Goal: Task Accomplishment & Management: Use online tool/utility

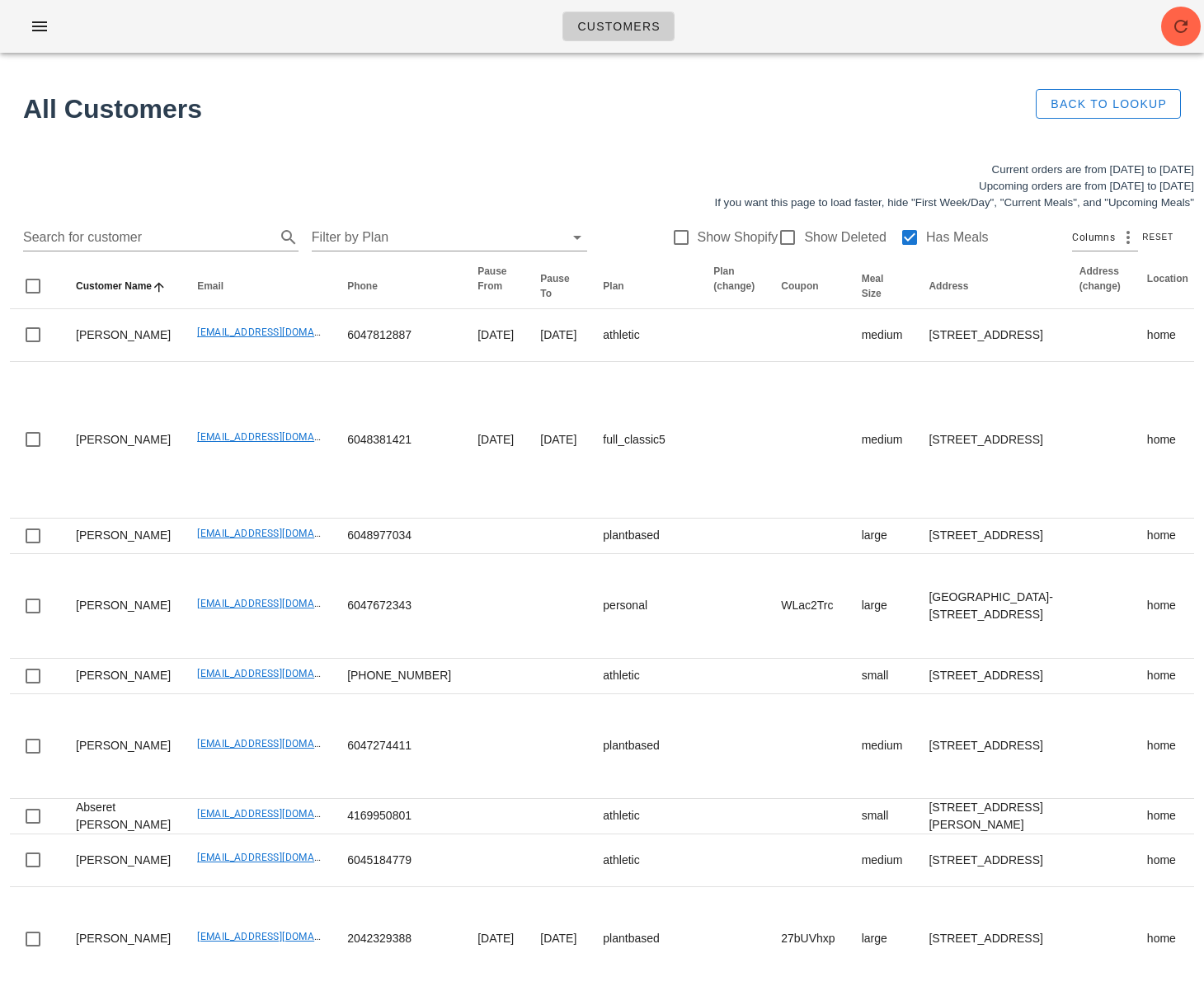
drag, startPoint x: 178, startPoint y: 233, endPoint x: 657, endPoint y: 180, distance: 481.9
click at [178, 233] on input "Search for customer" at bounding box center [148, 237] width 249 height 26
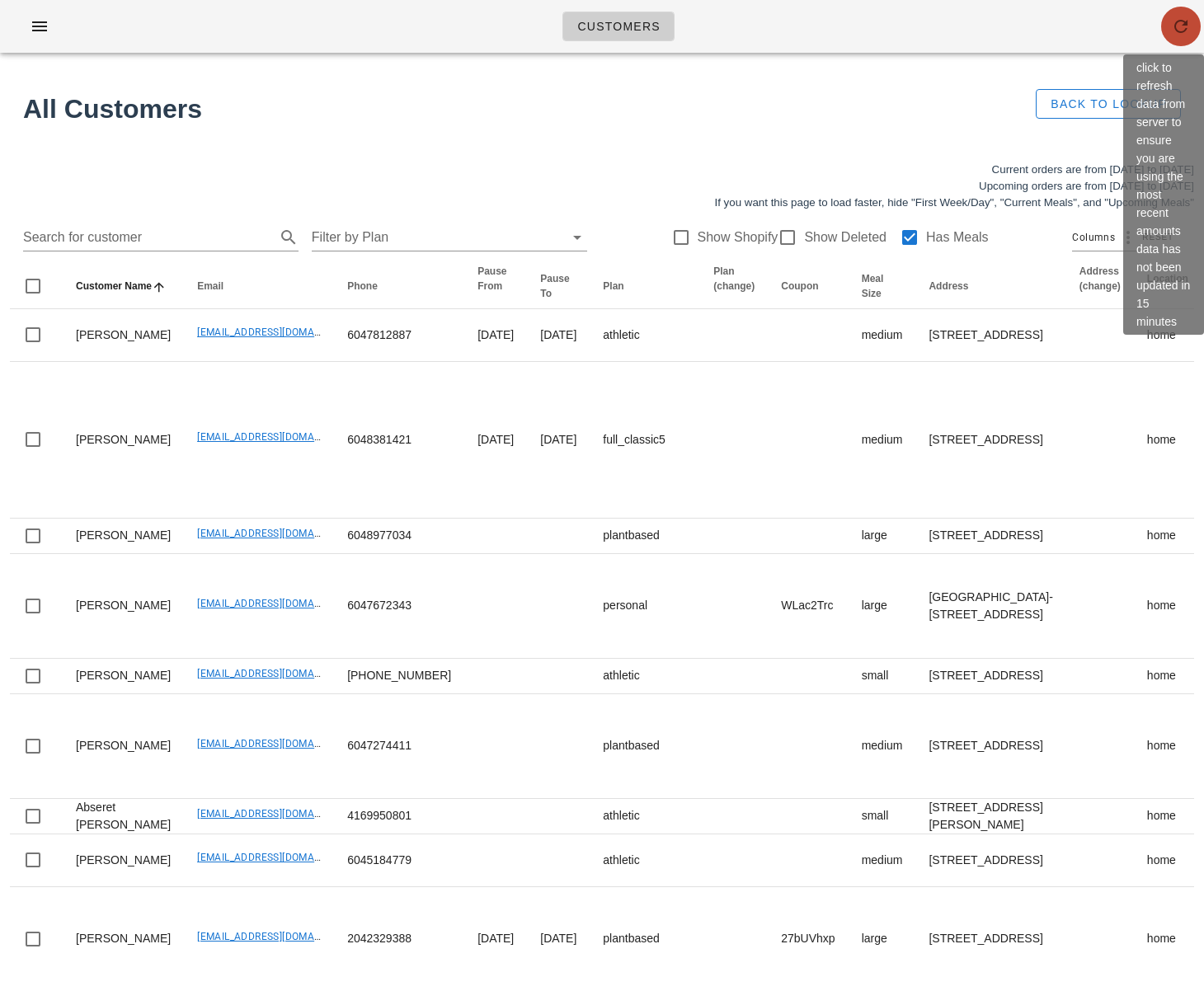
click at [1179, 30] on icon "button" at bounding box center [1181, 26] width 20 height 20
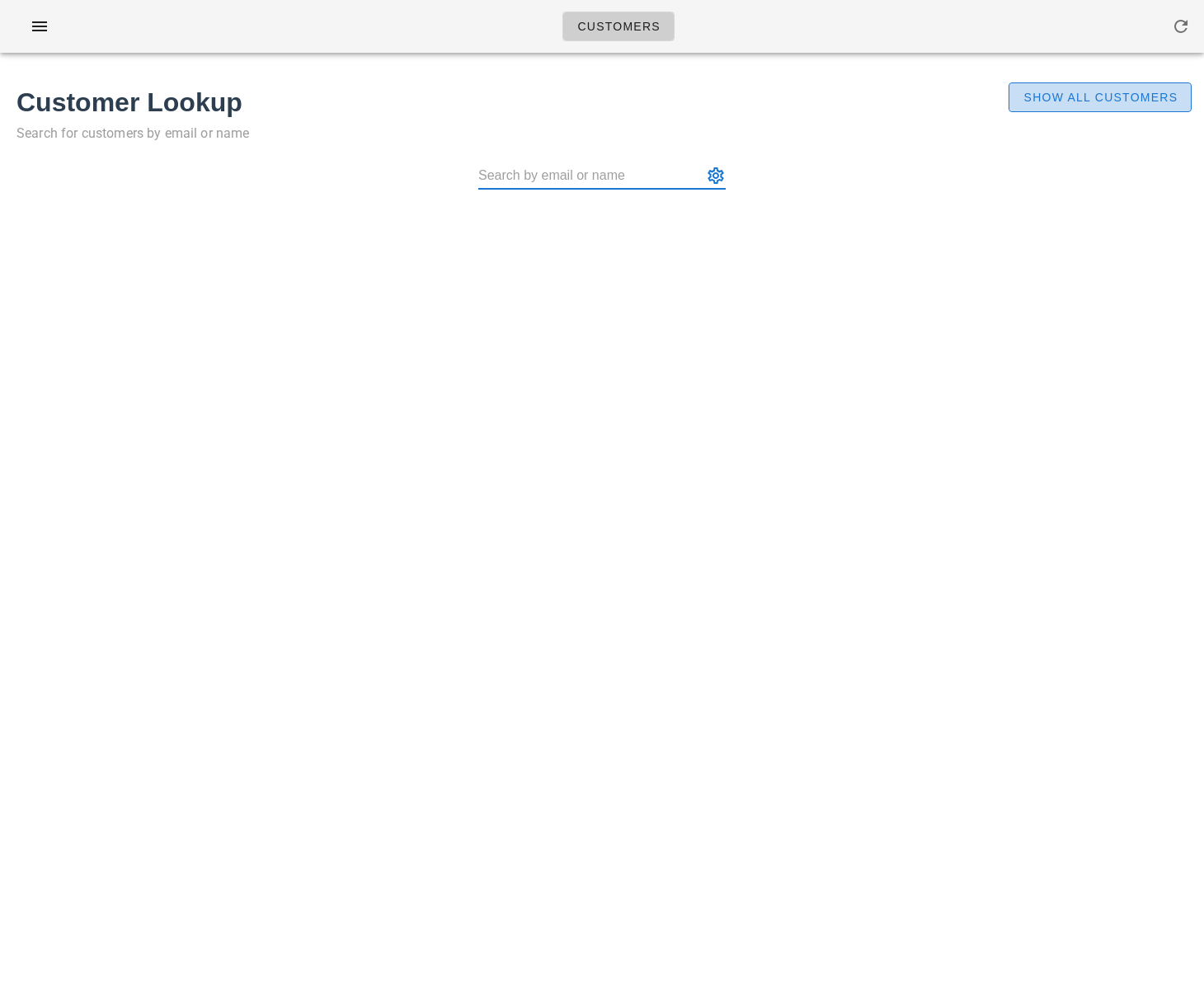
click at [1096, 99] on span "Show All Customers" at bounding box center [1099, 97] width 155 height 14
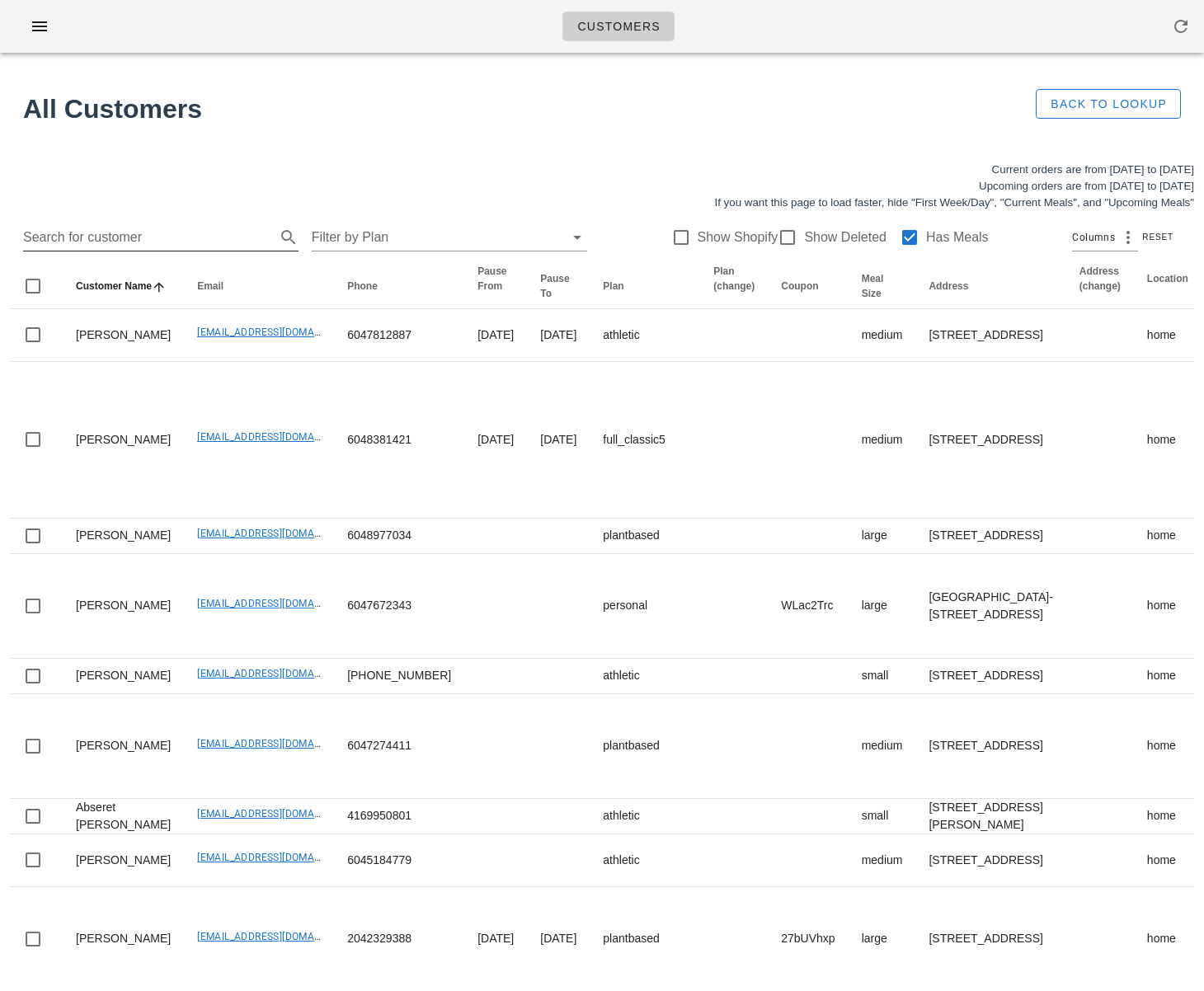
click at [148, 234] on input "Search for customer" at bounding box center [148, 237] width 249 height 26
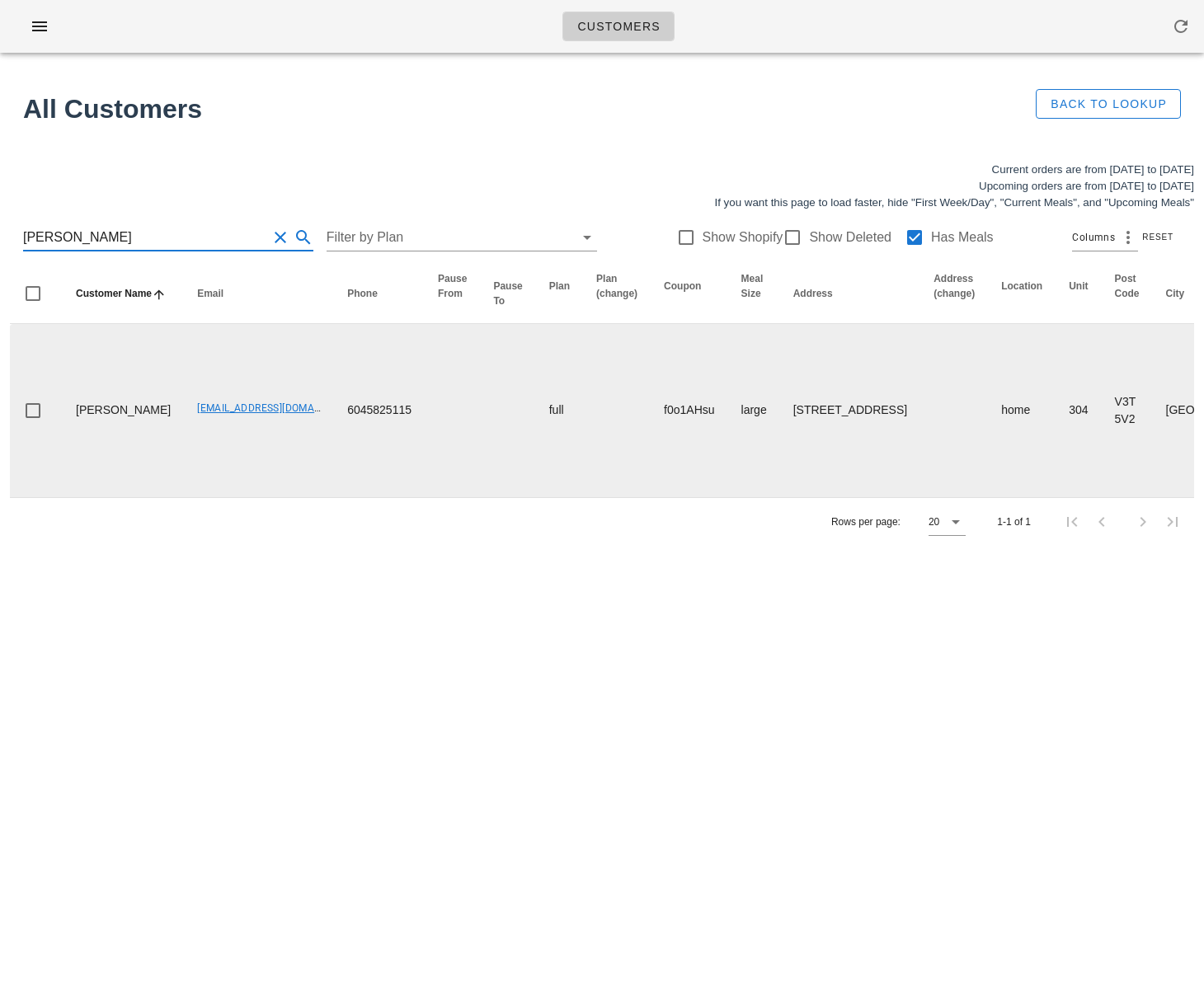
type input "natasha"
drag, startPoint x: 111, startPoint y: 422, endPoint x: 80, endPoint y: 406, distance: 34.9
click at [80, 406] on td "Sharron Proust" at bounding box center [123, 410] width 121 height 173
click at [124, 432] on td "Sharron Proust" at bounding box center [123, 410] width 121 height 173
click at [121, 423] on td "Sharron Proust" at bounding box center [123, 410] width 121 height 173
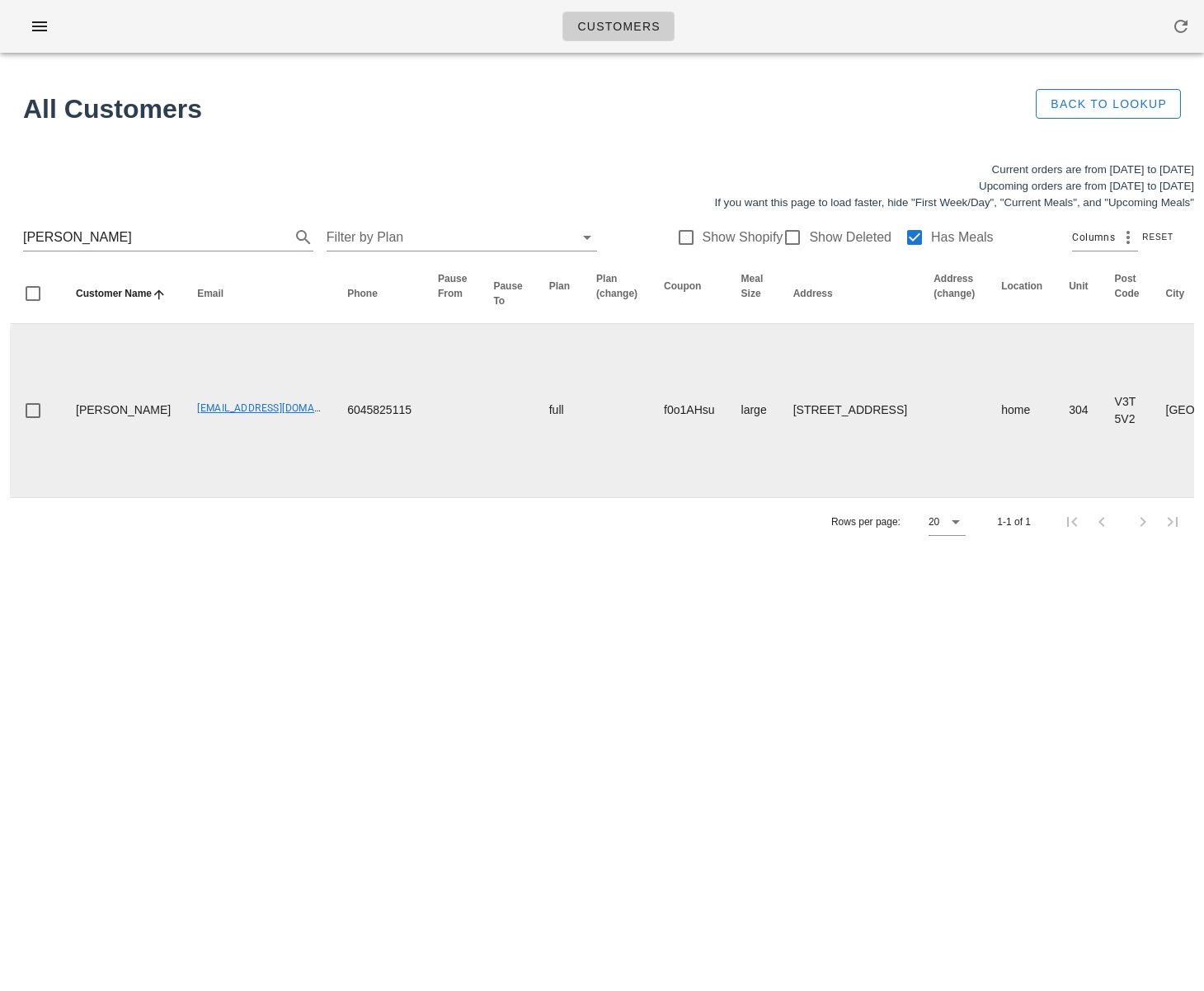
drag, startPoint x: 115, startPoint y: 422, endPoint x: 73, endPoint y: 398, distance: 48.4
click at [73, 398] on td "[PERSON_NAME]" at bounding box center [123, 410] width 121 height 173
click at [113, 423] on td "[PERSON_NAME]" at bounding box center [123, 410] width 121 height 173
click at [126, 430] on td "[PERSON_NAME]" at bounding box center [123, 410] width 121 height 173
drag, startPoint x: 114, startPoint y: 424, endPoint x: 69, endPoint y: 401, distance: 50.5
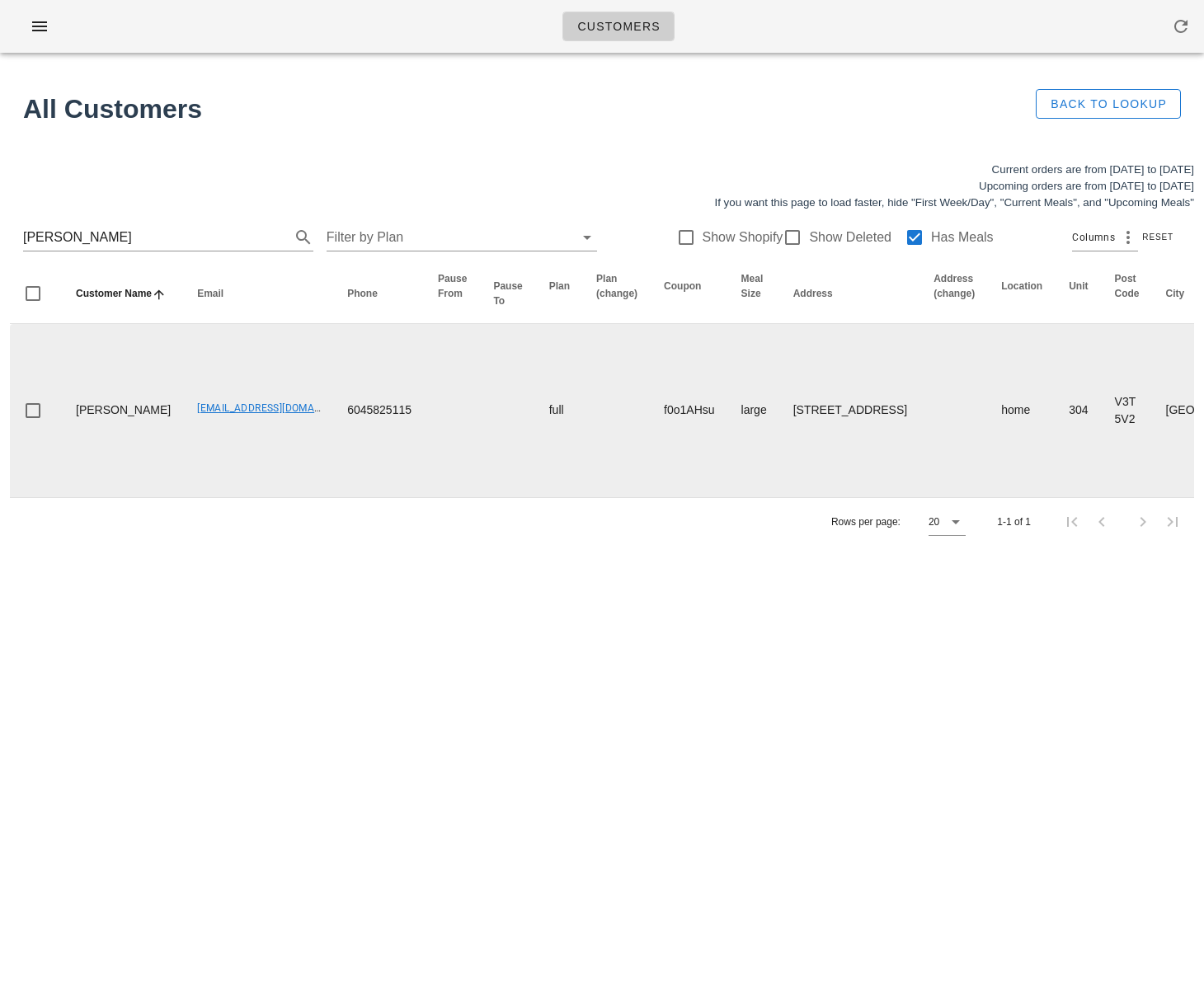
click at [69, 401] on td "[PERSON_NAME]" at bounding box center [123, 410] width 121 height 173
click at [131, 429] on td "[PERSON_NAME]" at bounding box center [123, 410] width 121 height 173
drag, startPoint x: 137, startPoint y: 413, endPoint x: 278, endPoint y: 414, distance: 141.0
click at [278, 414] on td "[EMAIL_ADDRESS][DOMAIN_NAME]" at bounding box center [259, 410] width 150 height 173
click at [235, 446] on td "[EMAIL_ADDRESS][DOMAIN_NAME]" at bounding box center [259, 410] width 150 height 173
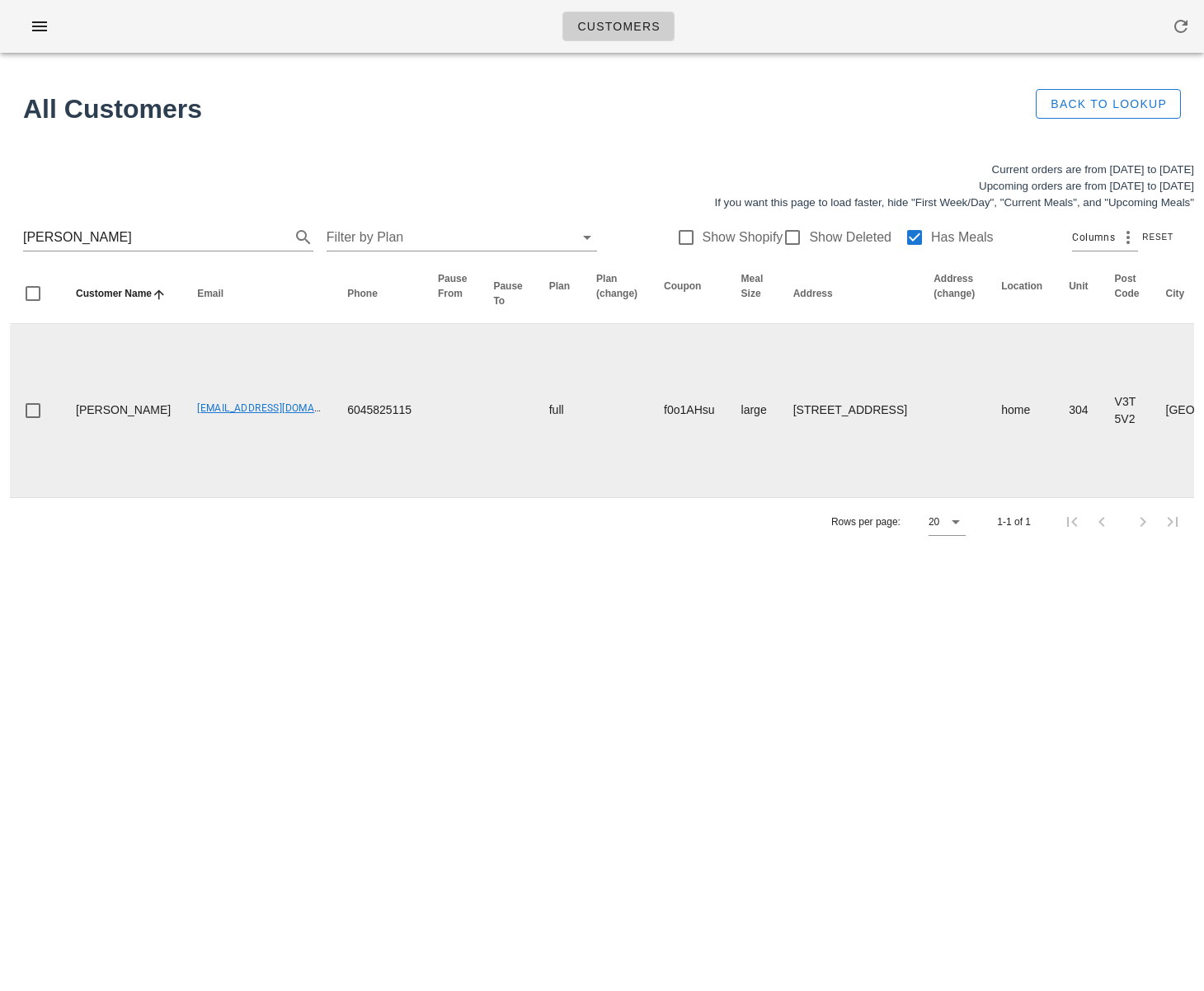
drag, startPoint x: 120, startPoint y: 428, endPoint x: 56, endPoint y: 395, distance: 72.0
click at [56, 395] on tr "[PERSON_NAME] [EMAIL_ADDRESS][DOMAIN_NAME] 6045825115 full f0o1AHsu large 304-3…" at bounding box center [1127, 410] width 2235 height 173
click at [424, 461] on td at bounding box center [452, 410] width 55 height 173
click at [920, 435] on td at bounding box center [953, 410] width 68 height 173
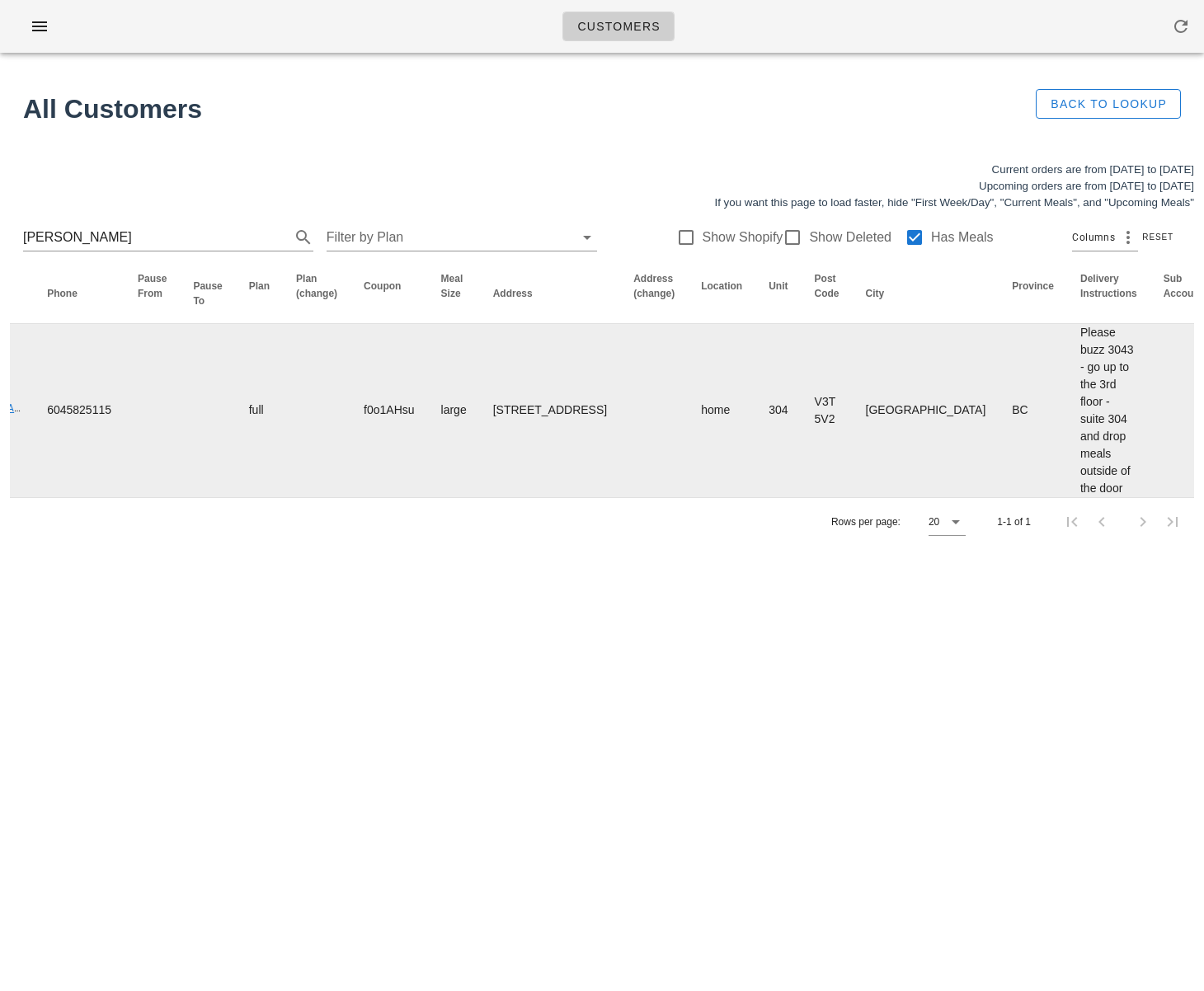
scroll to position [0, 817]
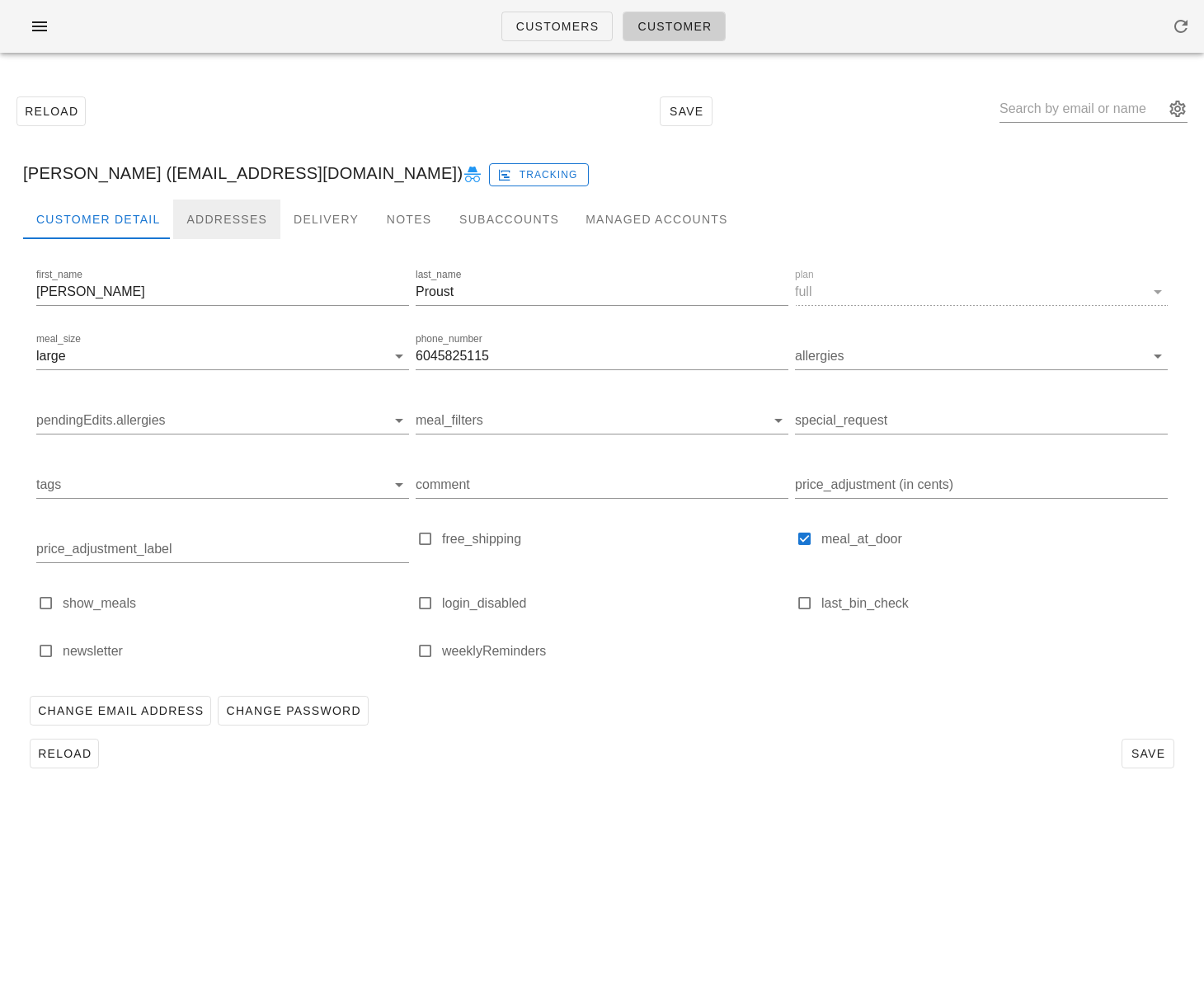
click at [222, 217] on div "Addresses" at bounding box center [226, 219] width 107 height 40
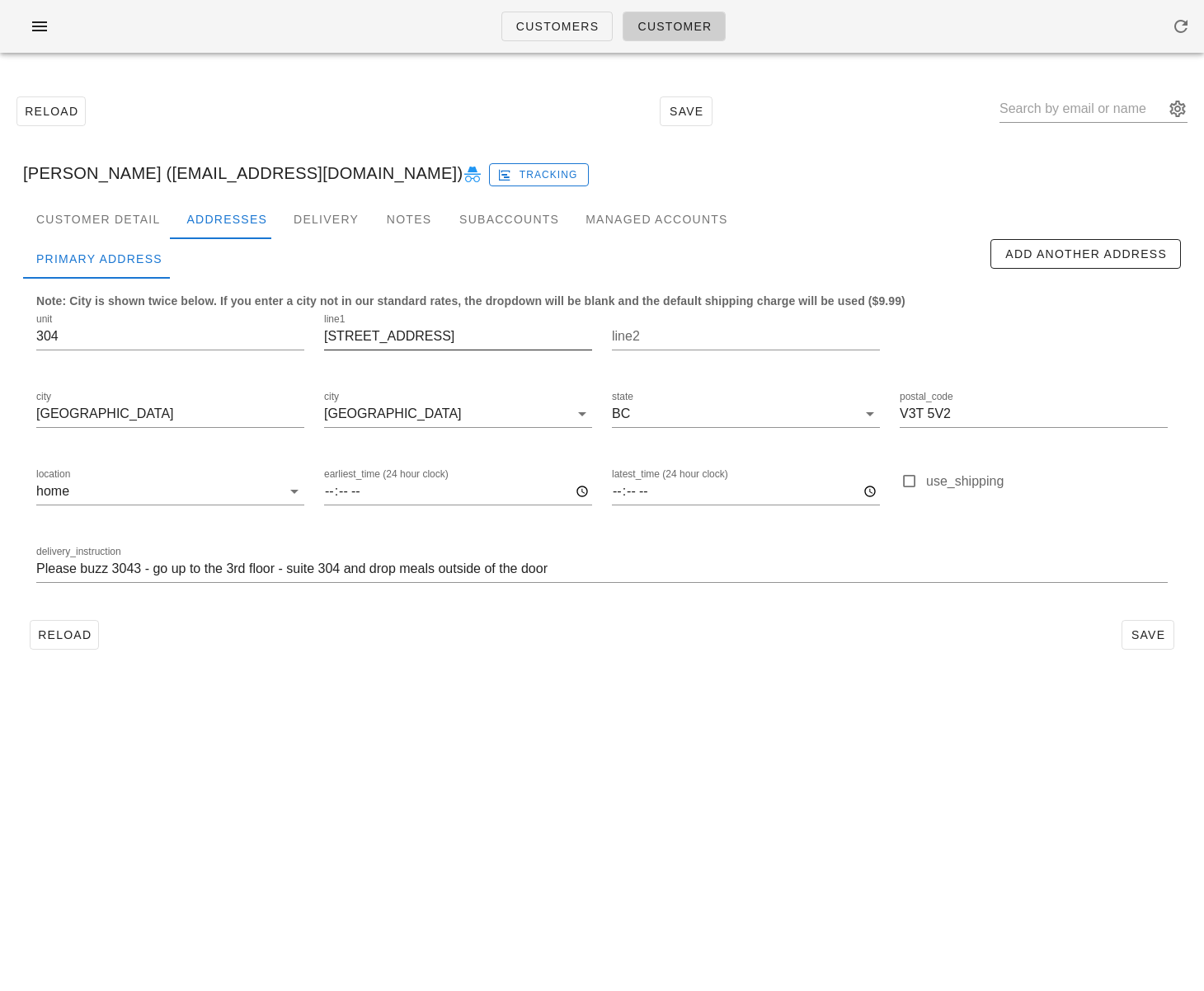
click at [371, 342] on input "304 - 10899 University Drive" at bounding box center [457, 336] width 268 height 26
drag, startPoint x: 363, startPoint y: 340, endPoint x: 313, endPoint y: 340, distance: 50.0
click at [313, 340] on div "unit 304 line1 304 - 10899 University Drive line2 city Surrey city Surrey state…" at bounding box center [601, 455] width 1151 height 310
type input "10899 University Drive"
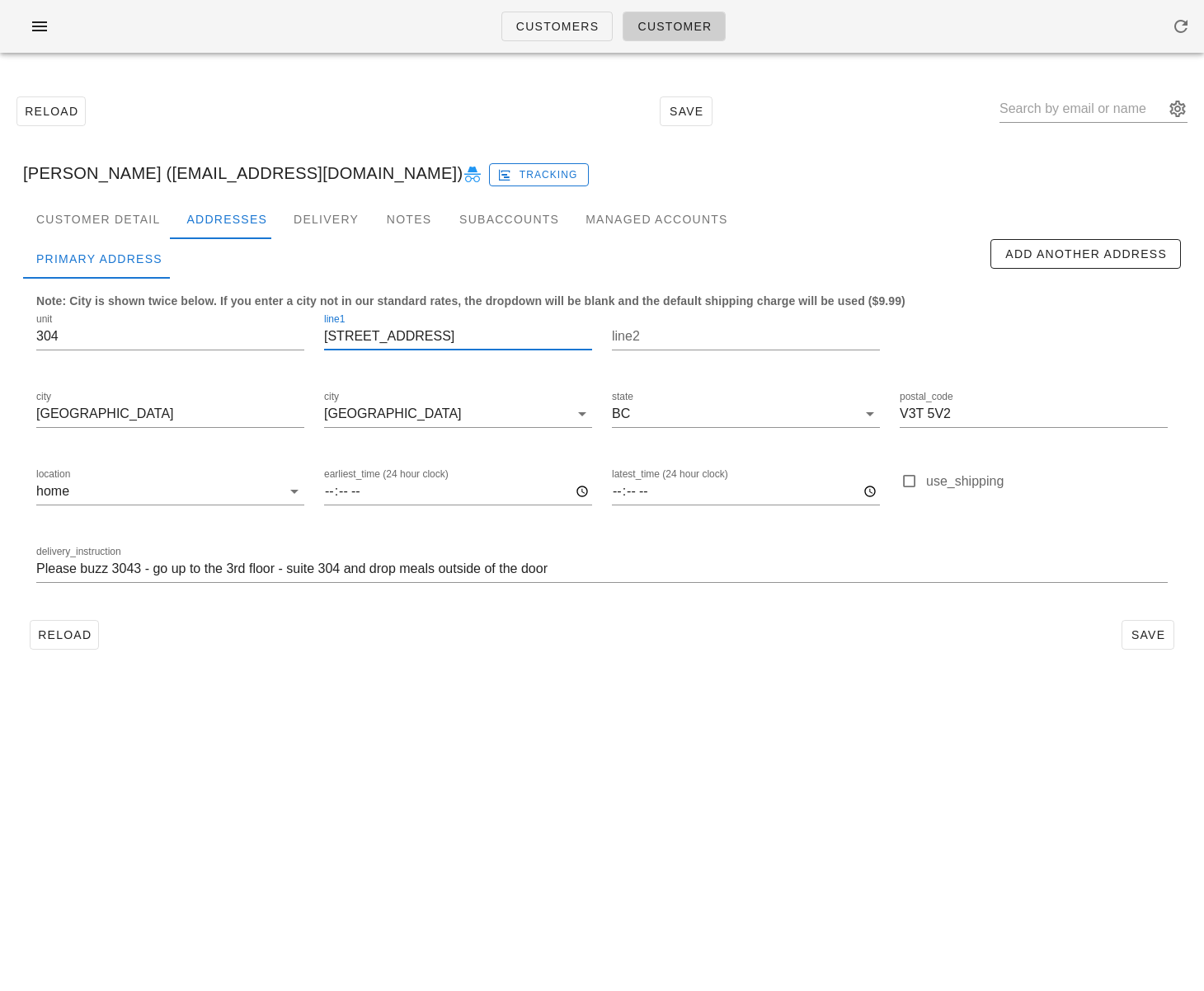
click at [488, 692] on div "Customers Customer Reload Save Sharron Proust (natashaproust95@gmail.com) Track…" at bounding box center [602, 496] width 1204 height 991
drag, startPoint x: 1154, startPoint y: 633, endPoint x: 1144, endPoint y: 631, distance: 10.2
click at [1154, 633] on span "Save" at bounding box center [1147, 634] width 38 height 14
click at [78, 643] on button "Reload" at bounding box center [64, 634] width 69 height 30
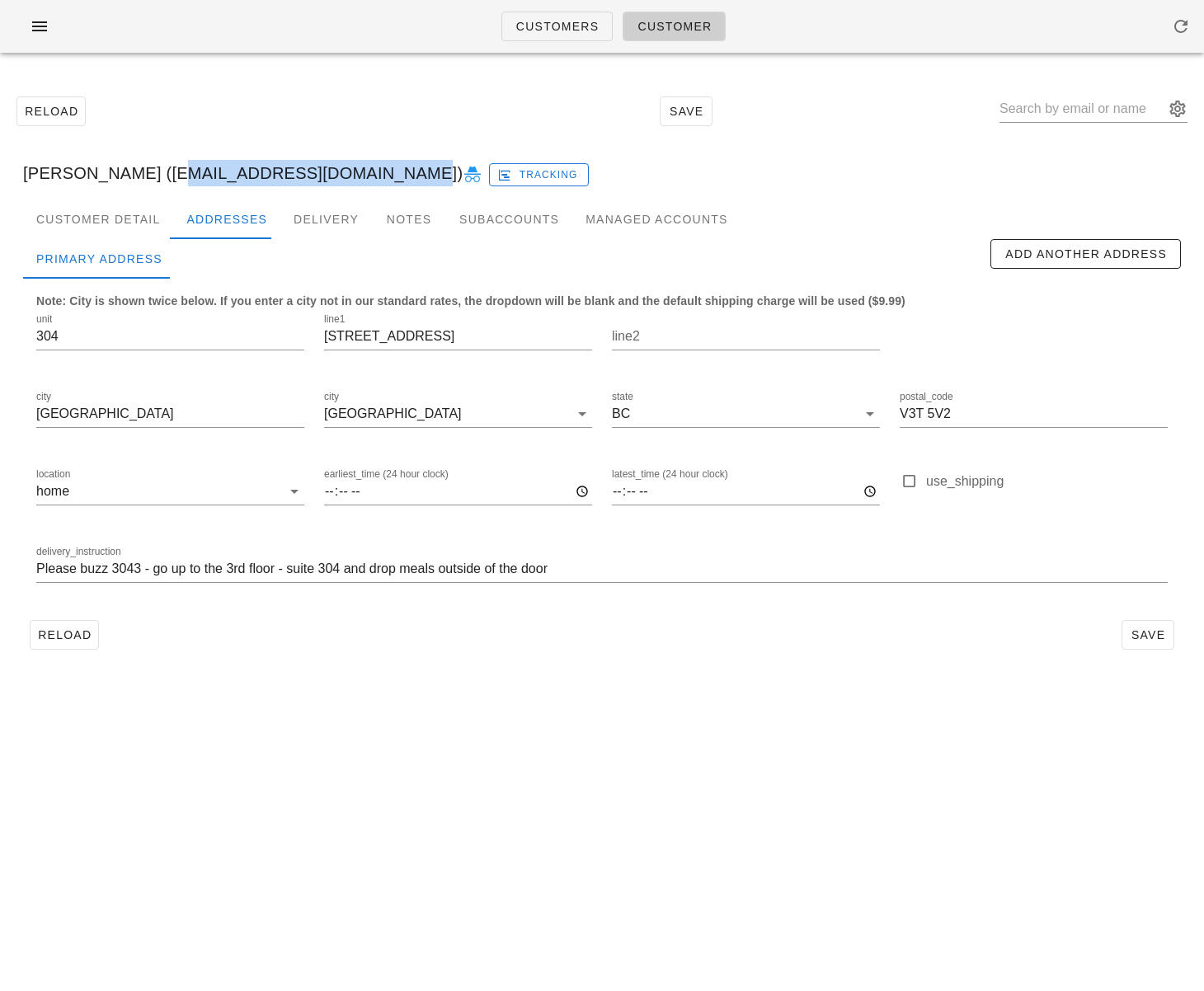
drag, startPoint x: 150, startPoint y: 174, endPoint x: 360, endPoint y: 175, distance: 210.0
click at [360, 175] on div "Sharron Proust (natashaproust95@gmail.com) Tracking" at bounding box center [602, 173] width 1184 height 53
copy div "natashaproust95@gmail.com"
click at [123, 227] on div "Customer Detail" at bounding box center [98, 219] width 150 height 40
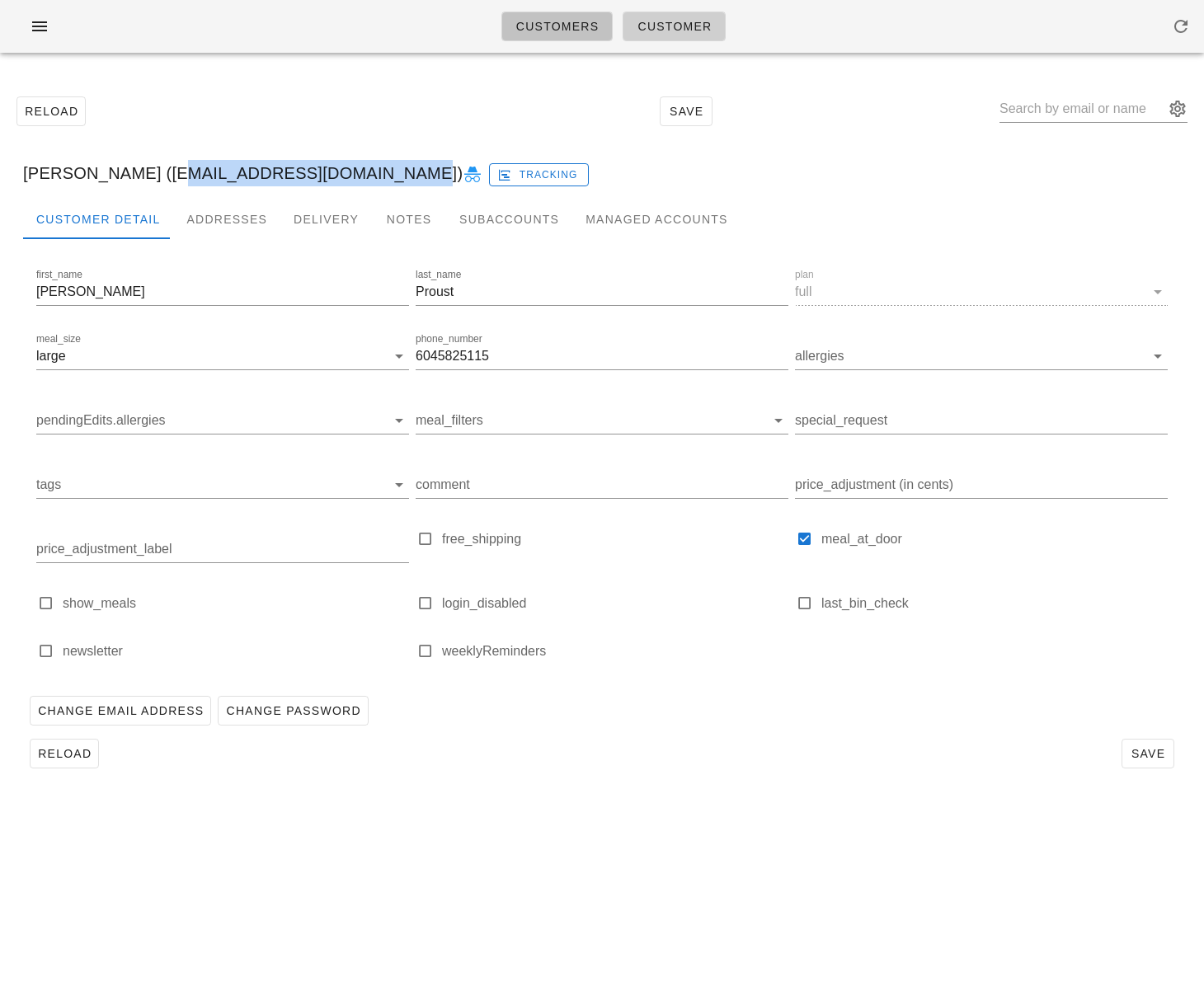
click at [510, 15] on link "Customers" at bounding box center [557, 26] width 112 height 30
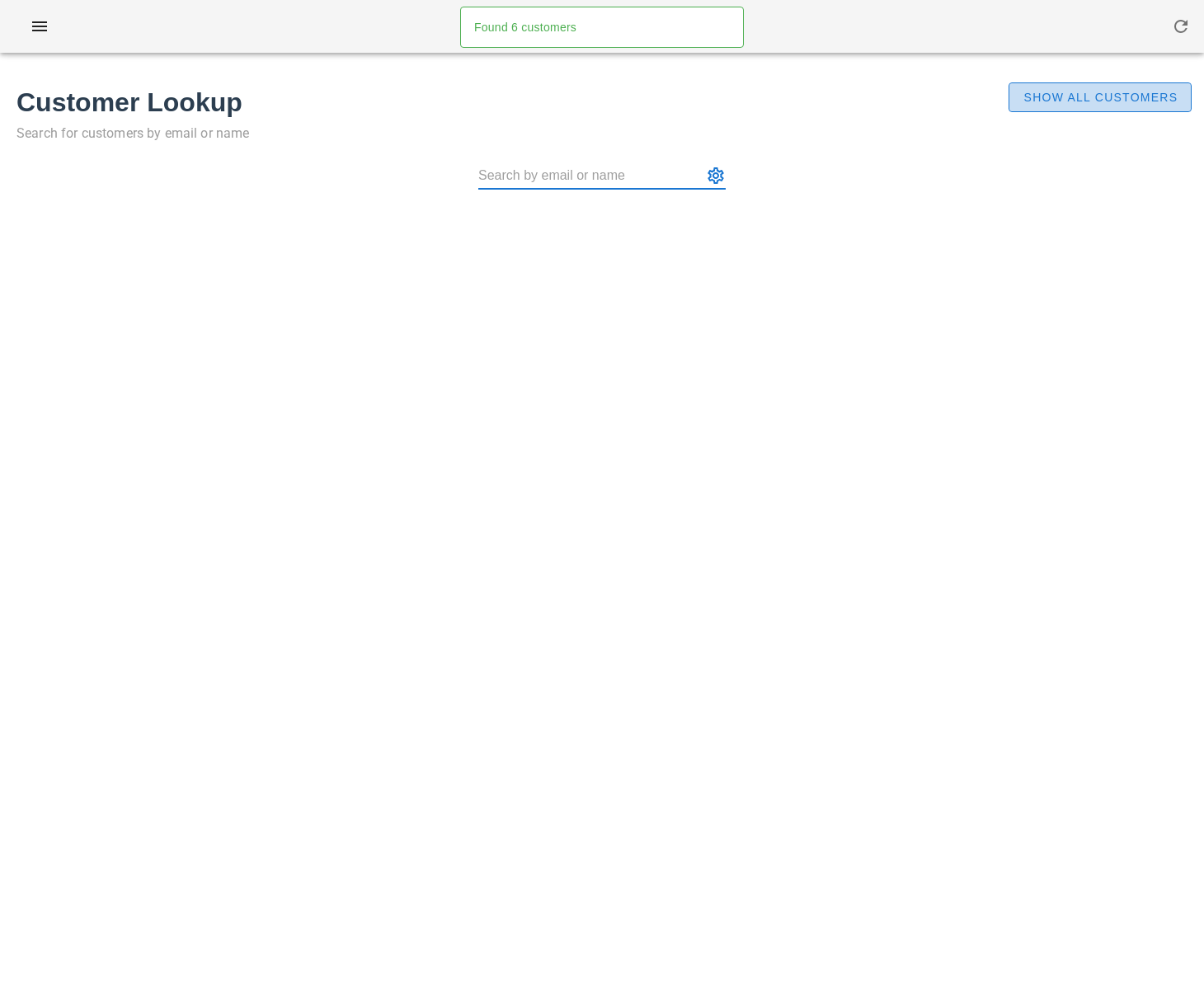
click at [1059, 94] on span "Show All Customers" at bounding box center [1099, 97] width 155 height 14
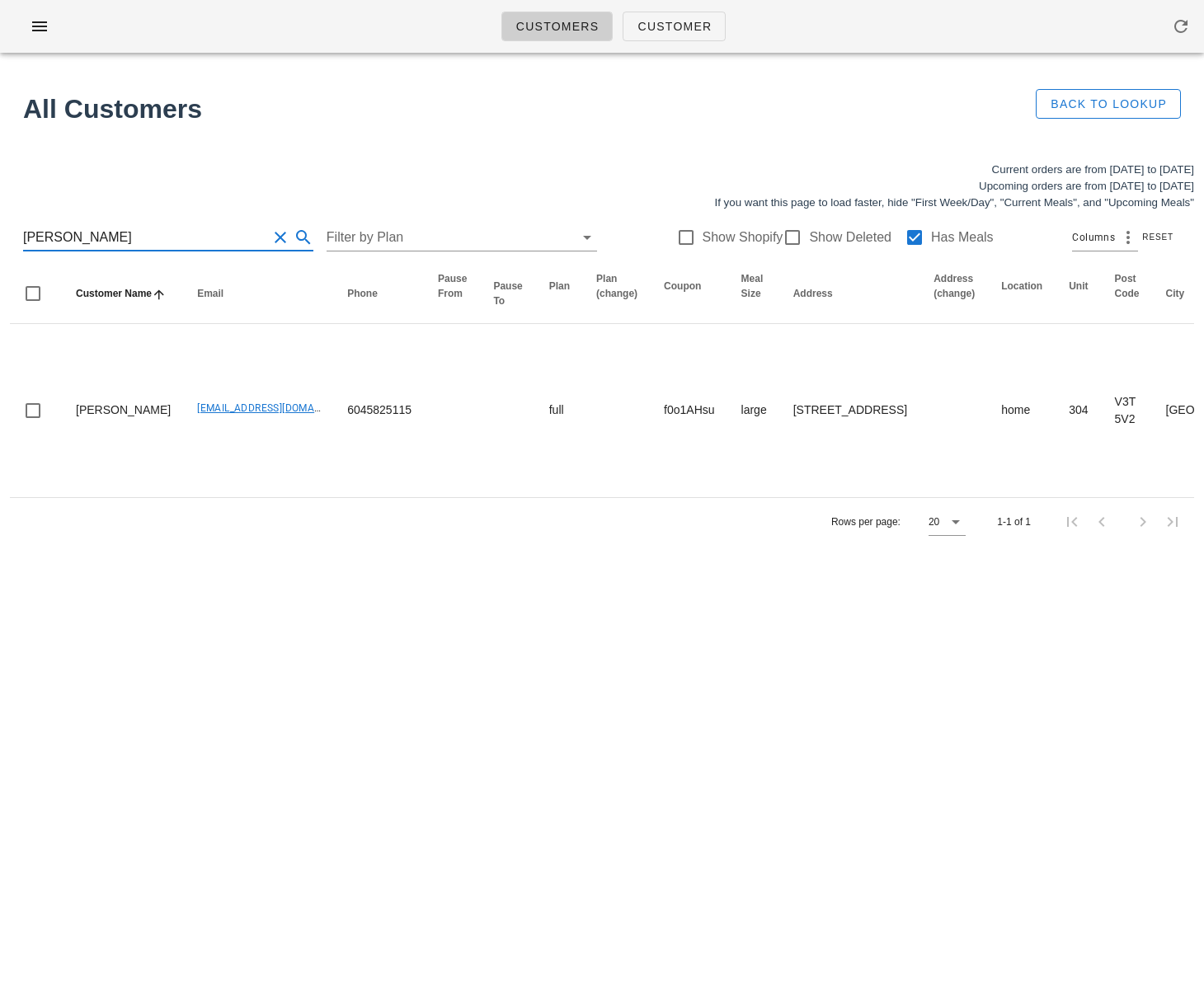
drag, startPoint x: 36, startPoint y: 230, endPoint x: -40, endPoint y: 223, distance: 76.3
click at [0, 223] on html "Customers Customer Found 6 customers All Customers Back to Lookup Current order…" at bounding box center [602, 496] width 1204 height 991
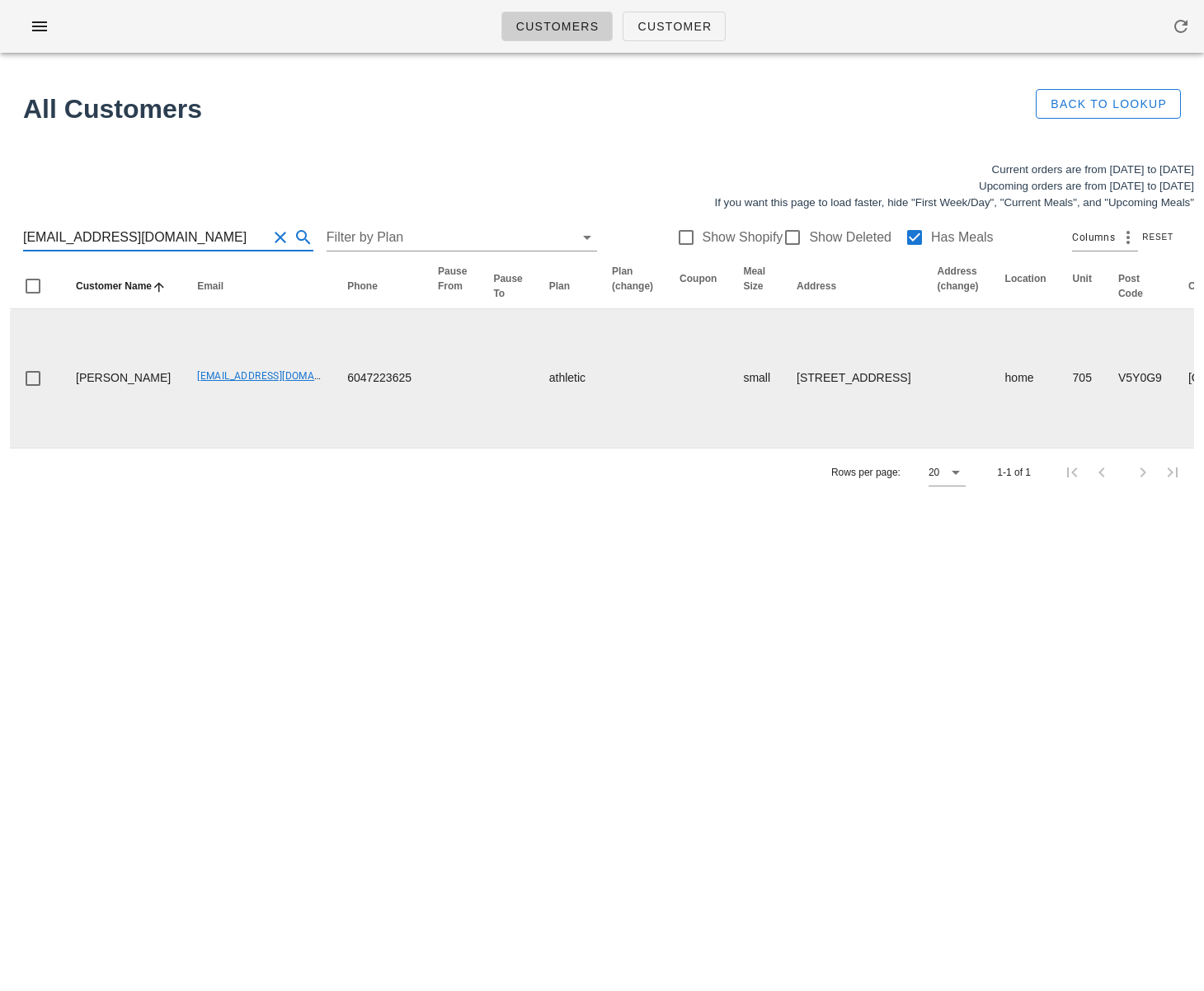
type input "[EMAIL_ADDRESS][DOMAIN_NAME]"
drag, startPoint x: 135, startPoint y: 450, endPoint x: 269, endPoint y: 451, distance: 134.0
click at [269, 448] on td "[EMAIL_ADDRESS][DOMAIN_NAME]" at bounding box center [259, 378] width 150 height 139
drag, startPoint x: 126, startPoint y: 468, endPoint x: 61, endPoint y: 446, distance: 68.6
click at [61, 446] on tr "Natalia Silvestre nsilves0101@gmail.com 6047223625 athletic small 705-89 2nd Av…" at bounding box center [1163, 378] width 2307 height 139
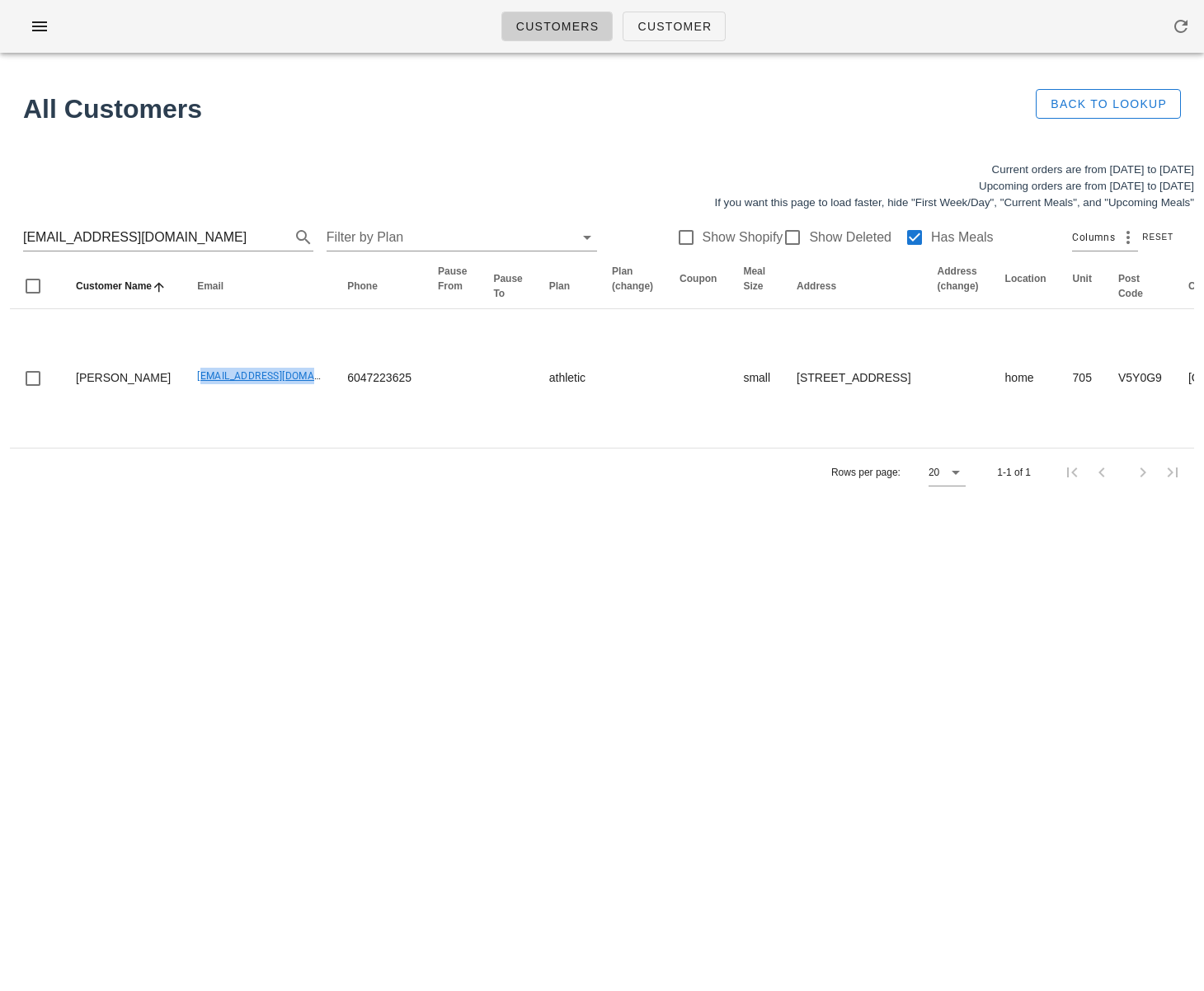
copy td "Natalia Silvestre"
drag, startPoint x: 805, startPoint y: 868, endPoint x: 939, endPoint y: 975, distance: 171.5
click at [806, 868] on div "Customers Customer Found 6 customers All Customers Back to Lookup Current order…" at bounding box center [602, 496] width 1204 height 991
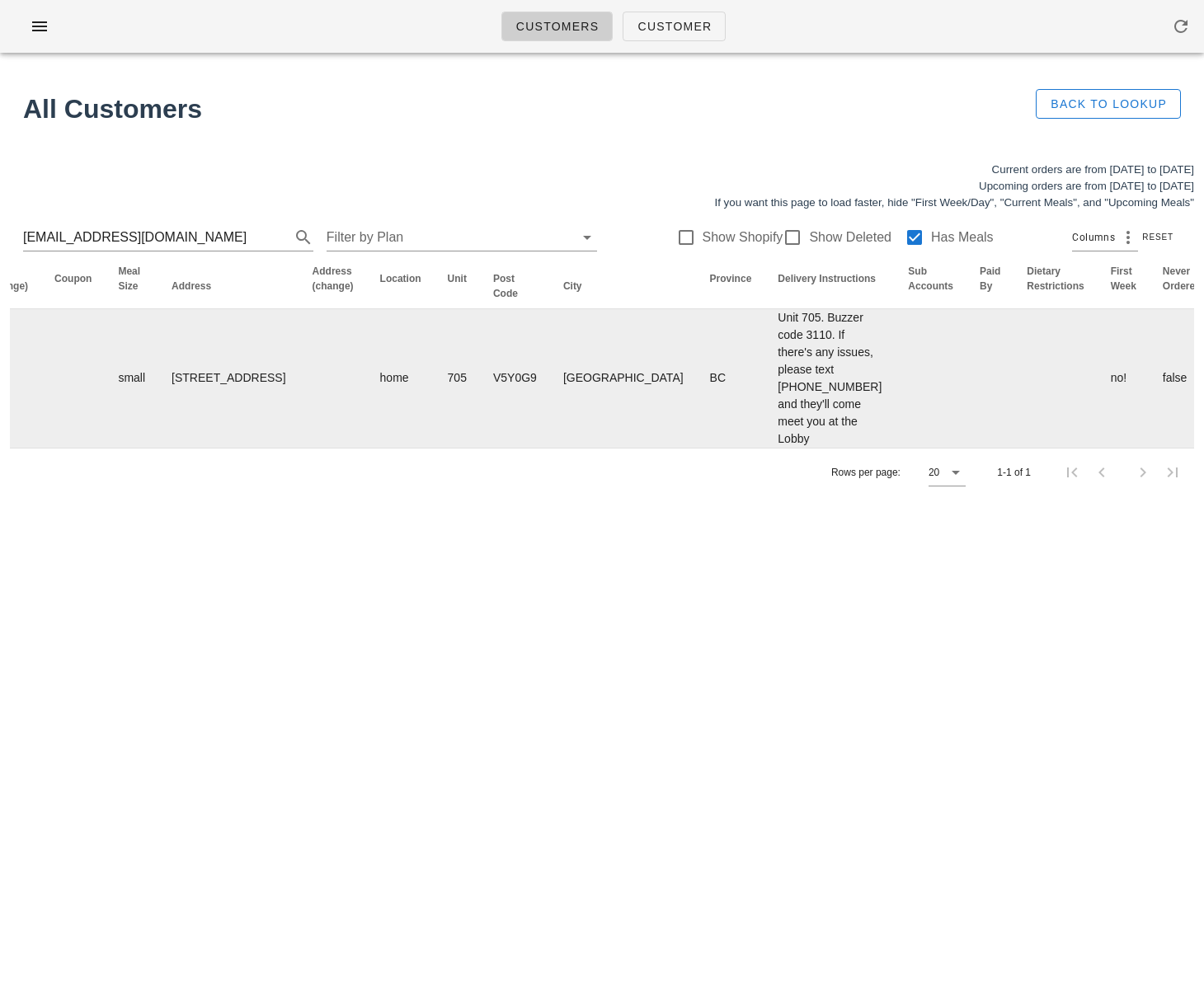
scroll to position [0, 856]
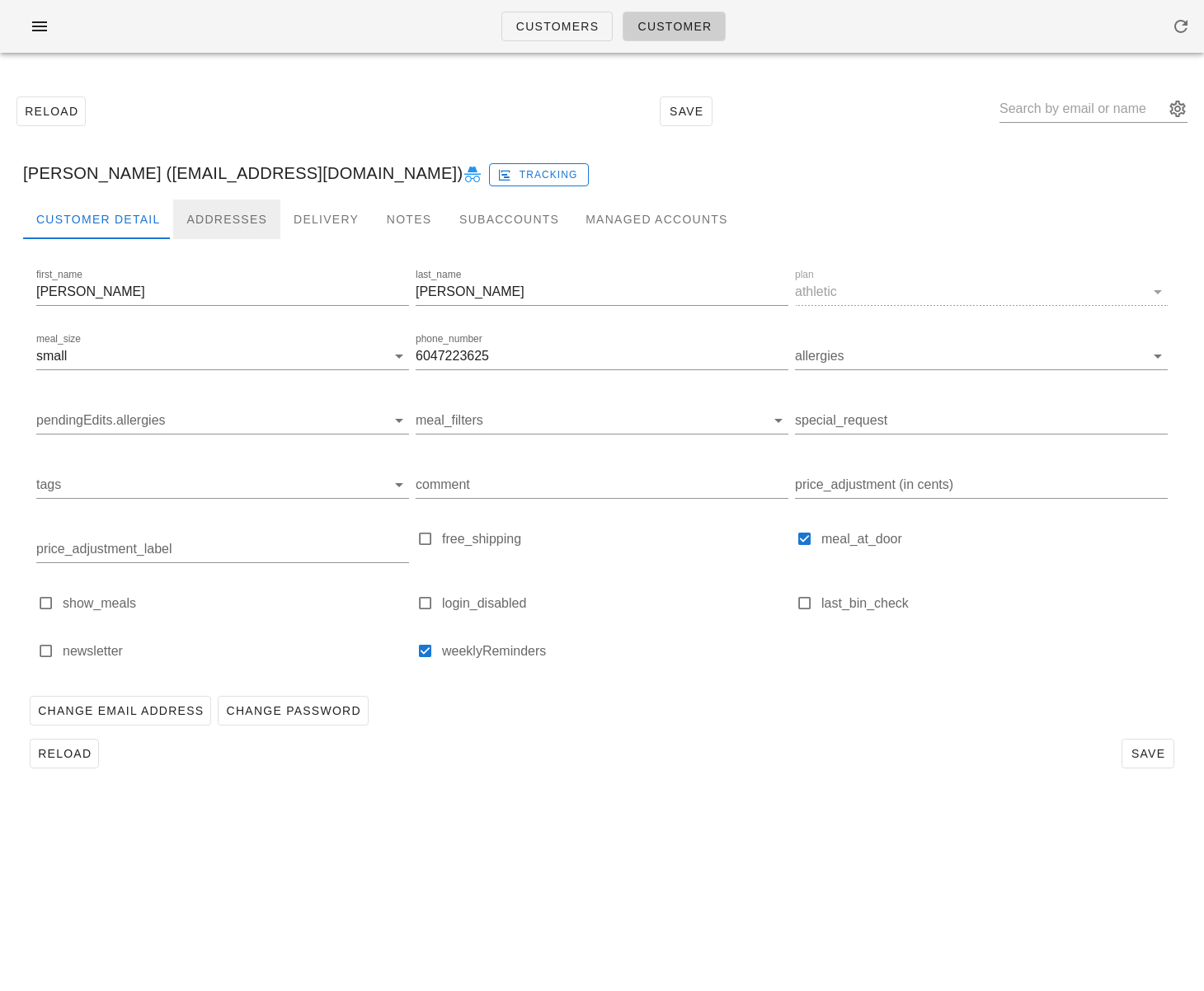
click at [246, 224] on div "Addresses" at bounding box center [226, 219] width 107 height 40
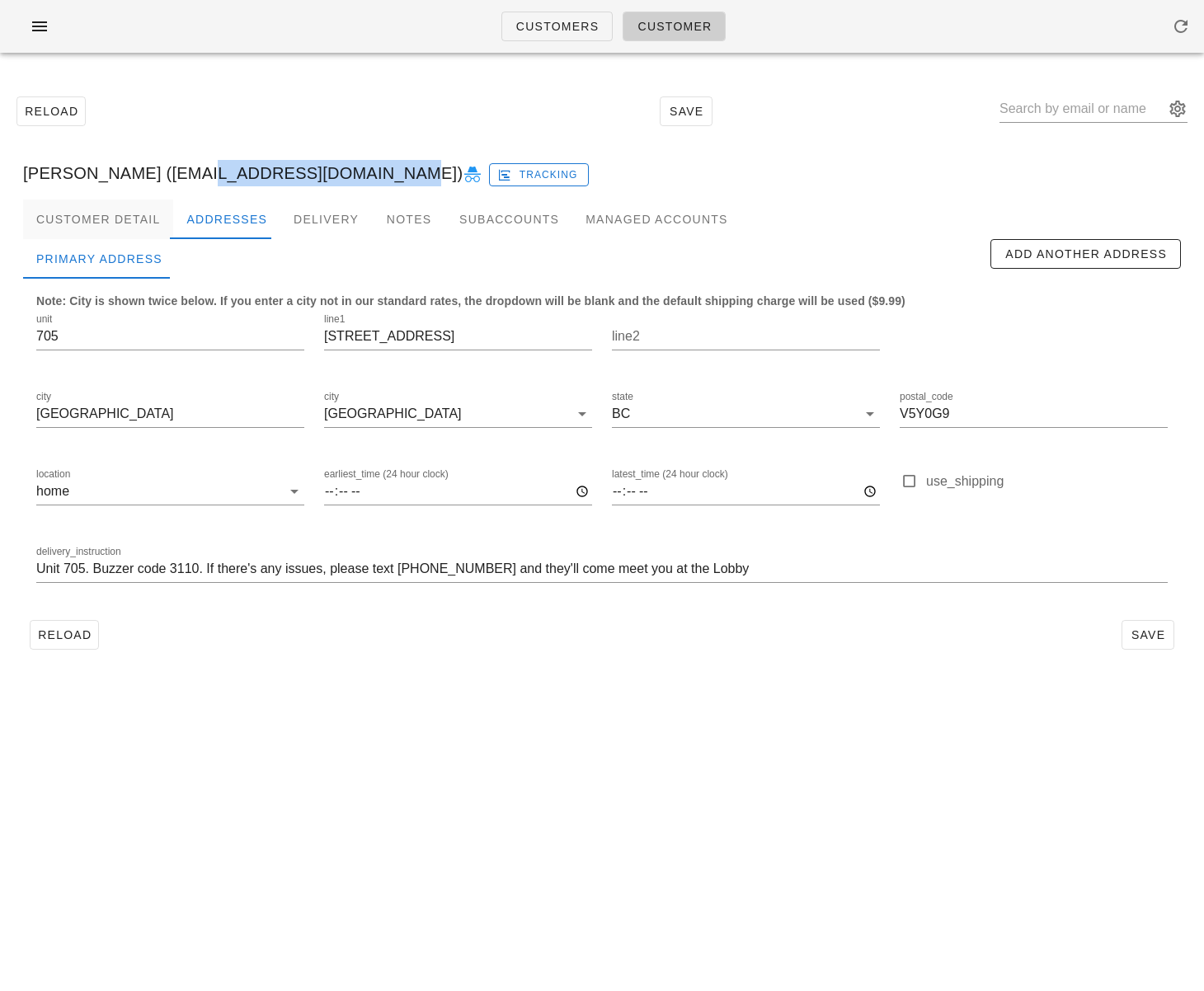
drag, startPoint x: 160, startPoint y: 176, endPoint x: 95, endPoint y: 202, distance: 70.0
click at [336, 177] on div "Natalia Silvestre (nsilves0101@gmail.com) Tracking" at bounding box center [602, 173] width 1184 height 53
copy div "nsilves0101@gmail.com"
click at [548, 34] on link "Customers" at bounding box center [557, 26] width 112 height 30
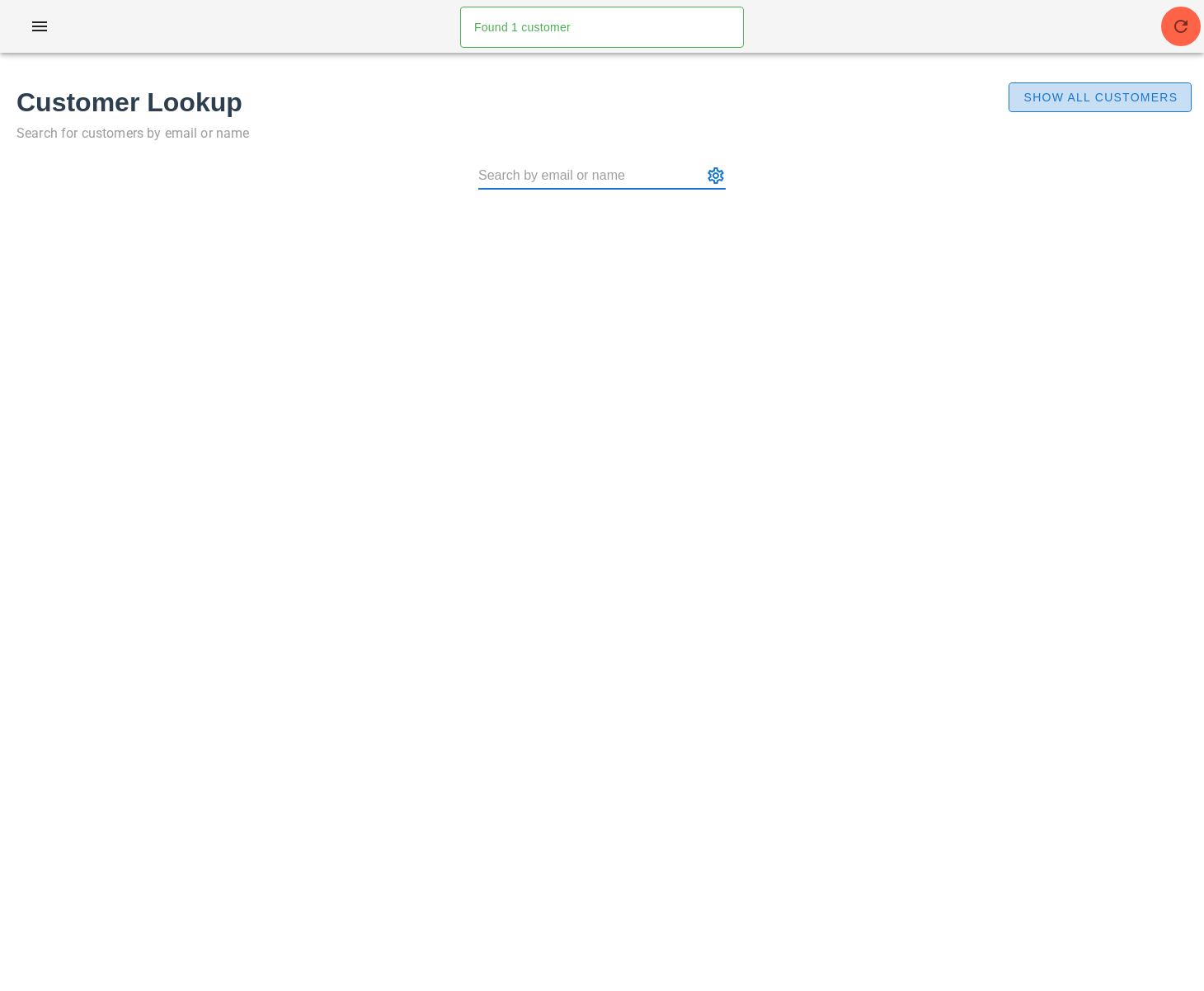
click at [1131, 103] on span "Show All Customers" at bounding box center [1099, 97] width 155 height 14
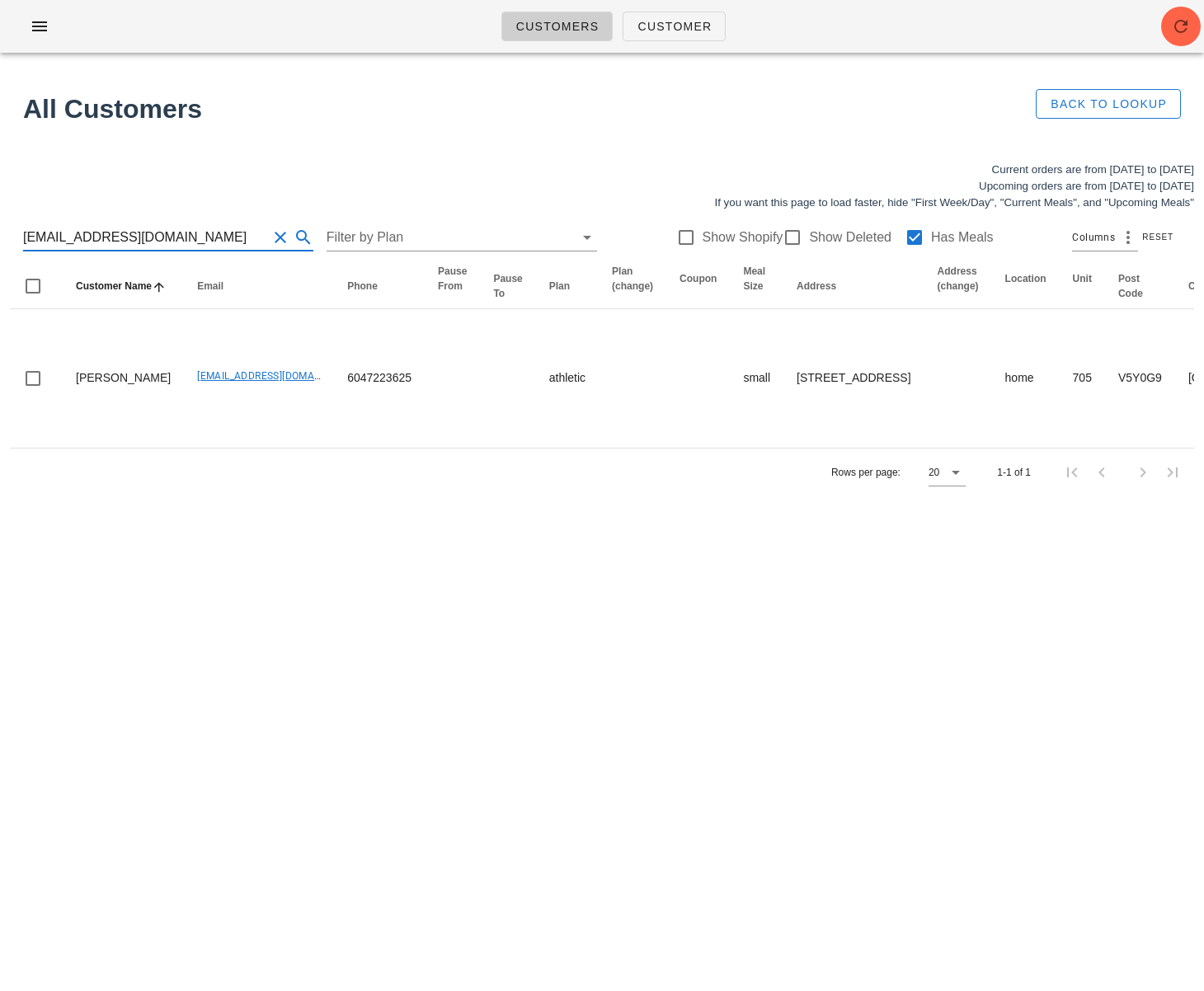
drag, startPoint x: 167, startPoint y: 238, endPoint x: 6, endPoint y: 236, distance: 161.0
click at [0, 235] on html "Customers Customer Found 1 customer All Customers Back to Lookup Current orders…" at bounding box center [602, 496] width 1204 height 991
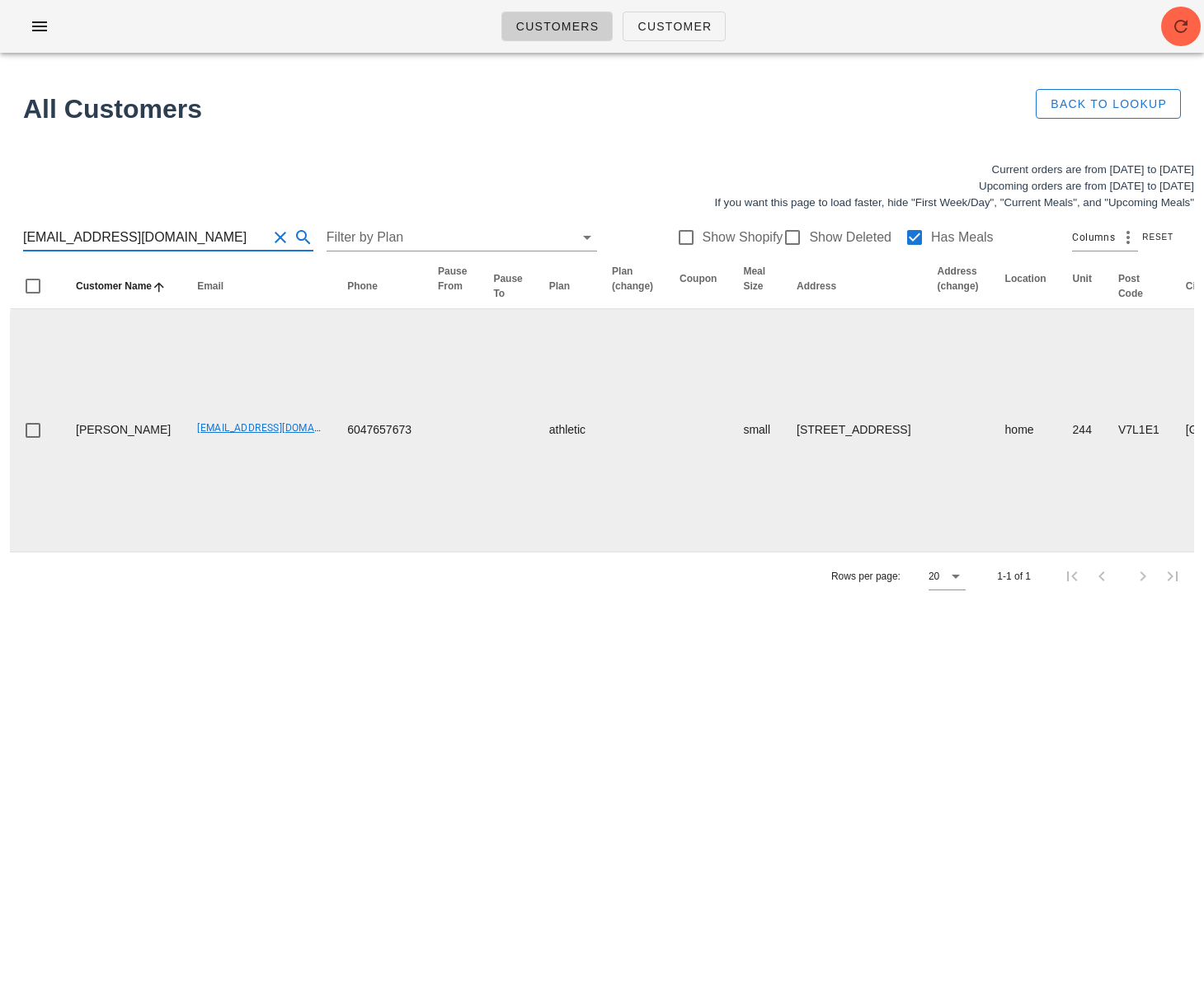
type input "kaylakonechny@yahoo.ca"
drag, startPoint x: 429, startPoint y: 718, endPoint x: 433, endPoint y: 710, distance: 8.9
click at [429, 551] on td at bounding box center [452, 430] width 55 height 242
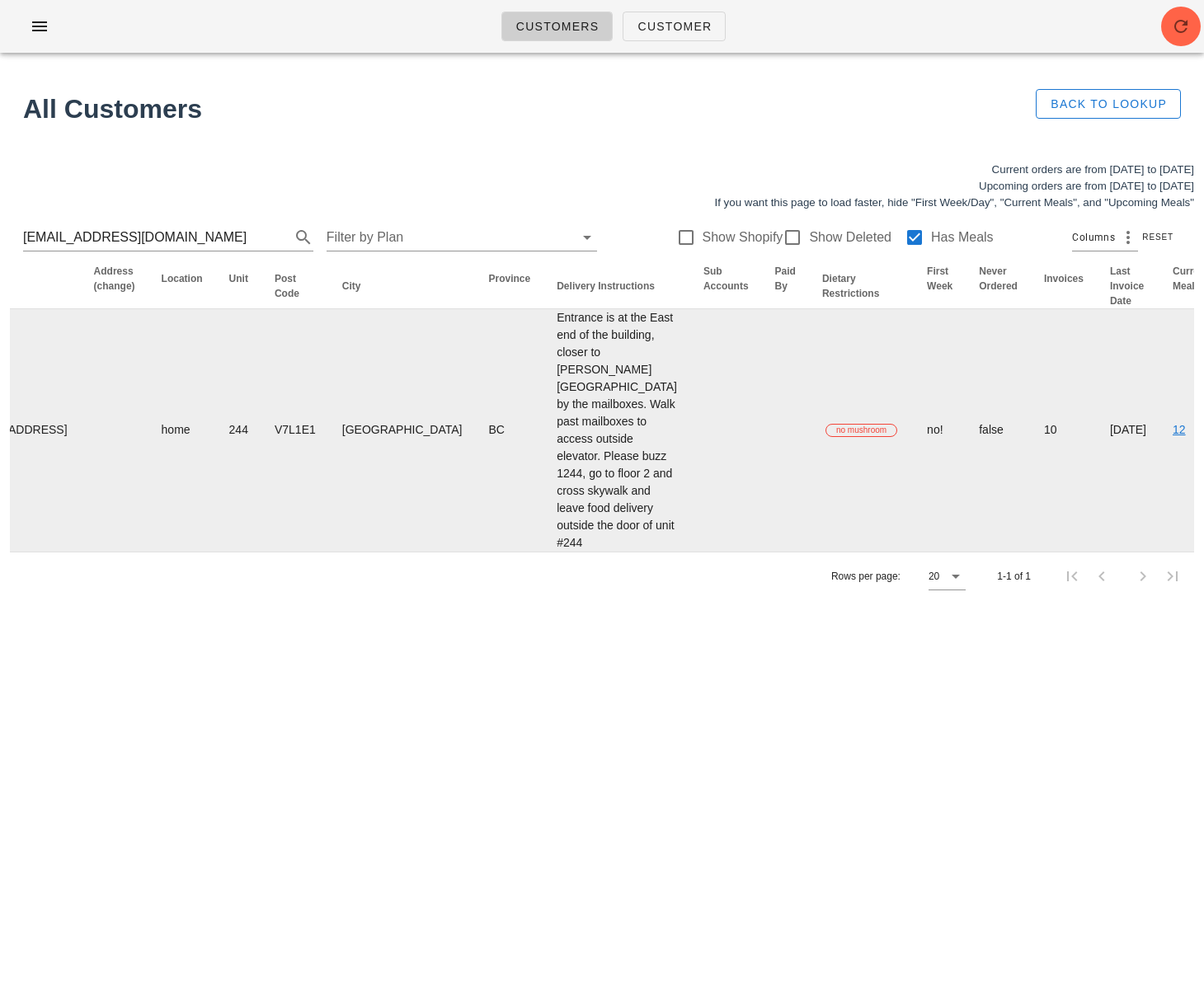
scroll to position [0, 892]
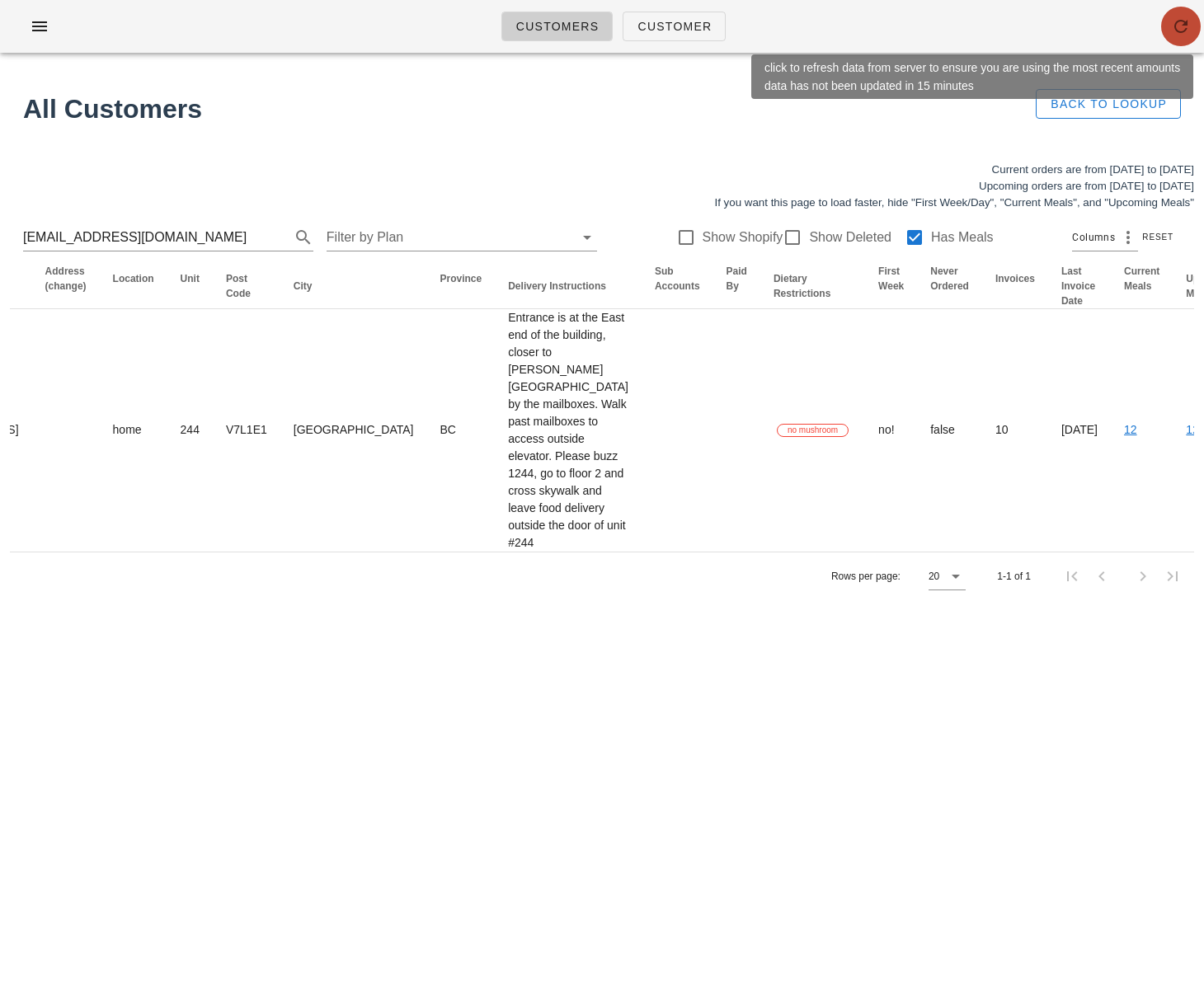
click at [1182, 32] on icon "button" at bounding box center [1181, 26] width 20 height 20
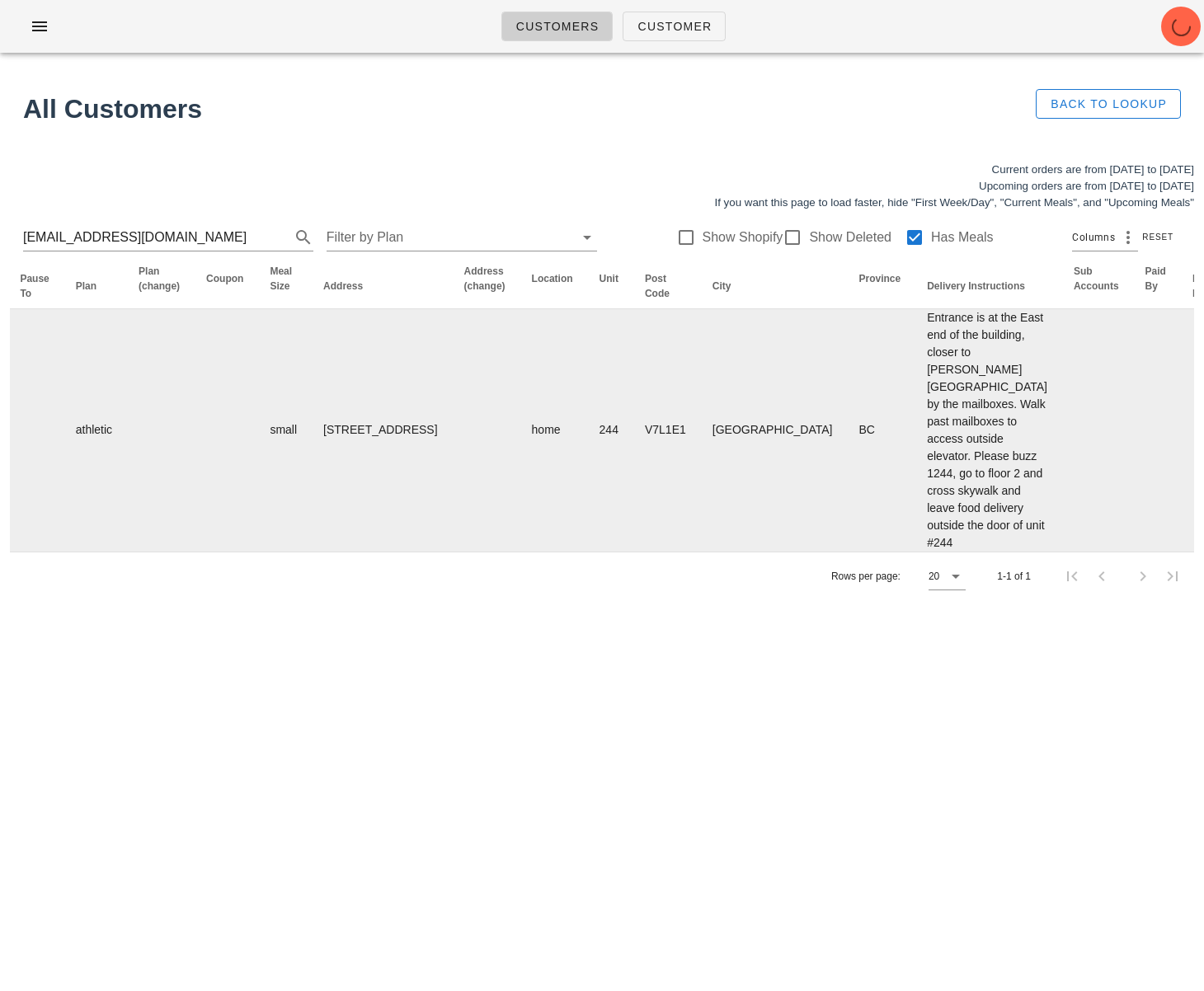
scroll to position [0, 0]
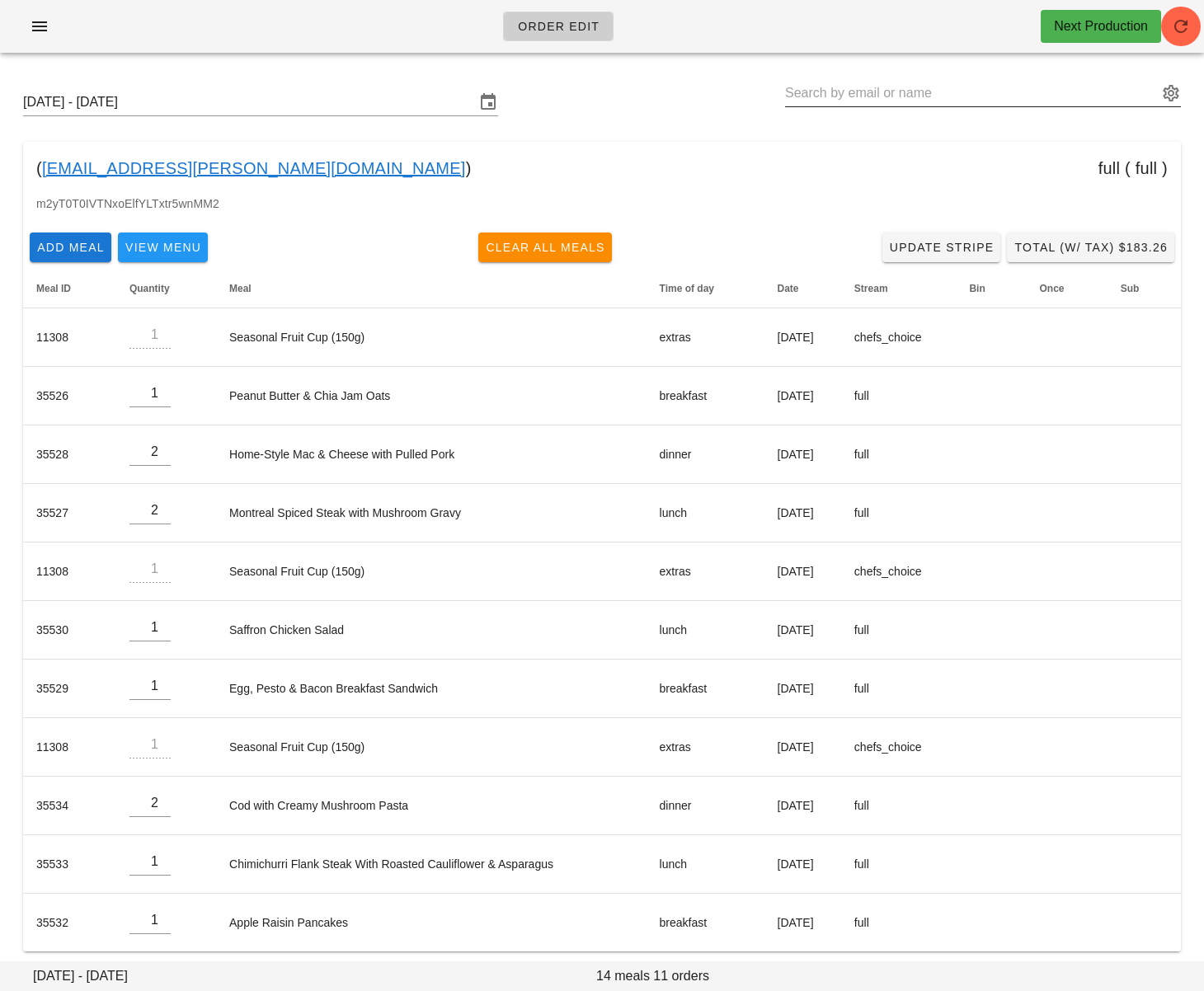
click at [829, 95] on input "text" at bounding box center [971, 93] width 372 height 26
paste input "[EMAIL_ADDRESS][DOMAIN_NAME]"
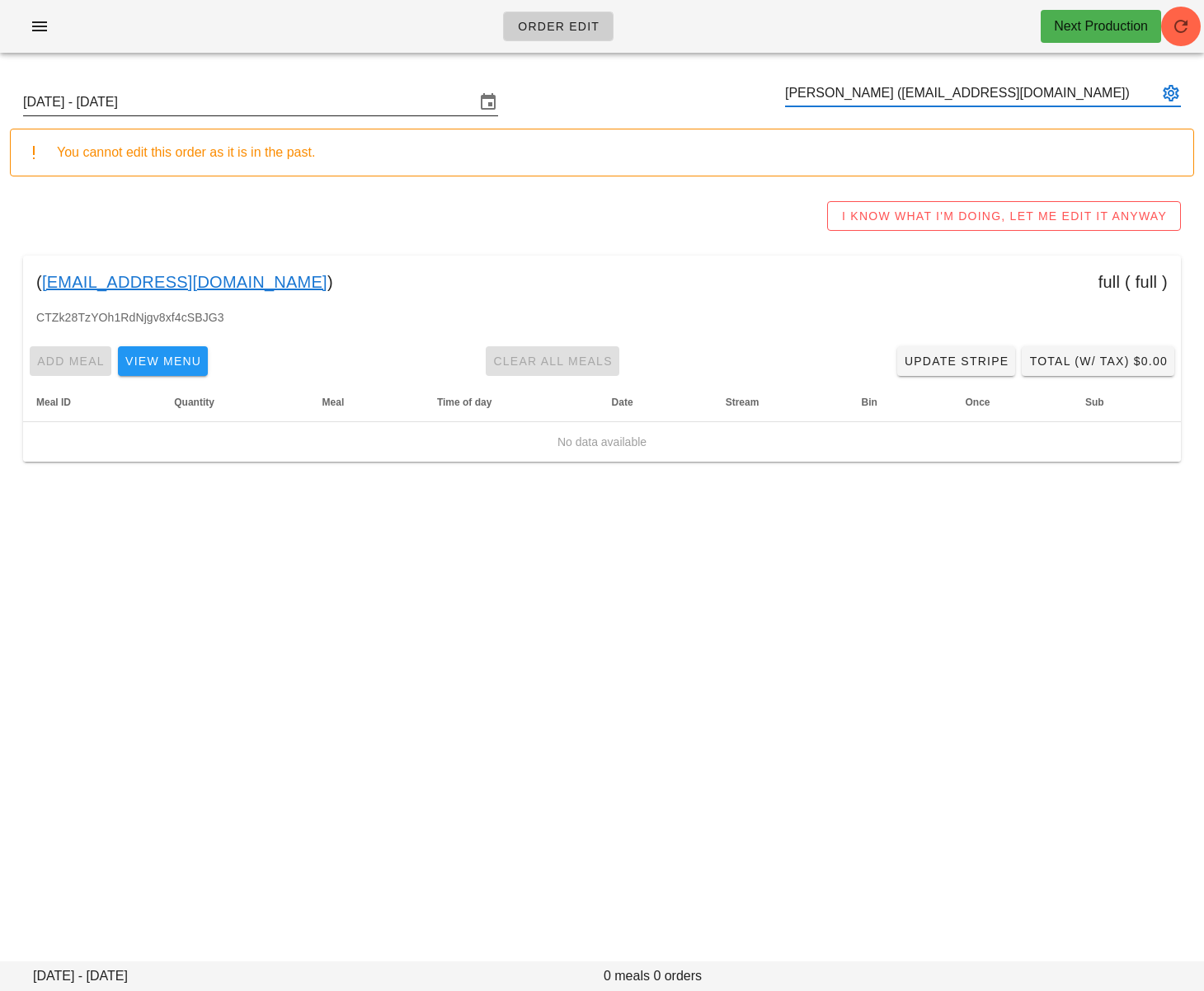
type input "[PERSON_NAME] ([EMAIL_ADDRESS][DOMAIN_NAME])"
drag, startPoint x: 237, startPoint y: 103, endPoint x: 292, endPoint y: 214, distance: 123.9
click at [238, 103] on input "Sunday September 14 - Saturday September 20" at bounding box center [249, 102] width 452 height 26
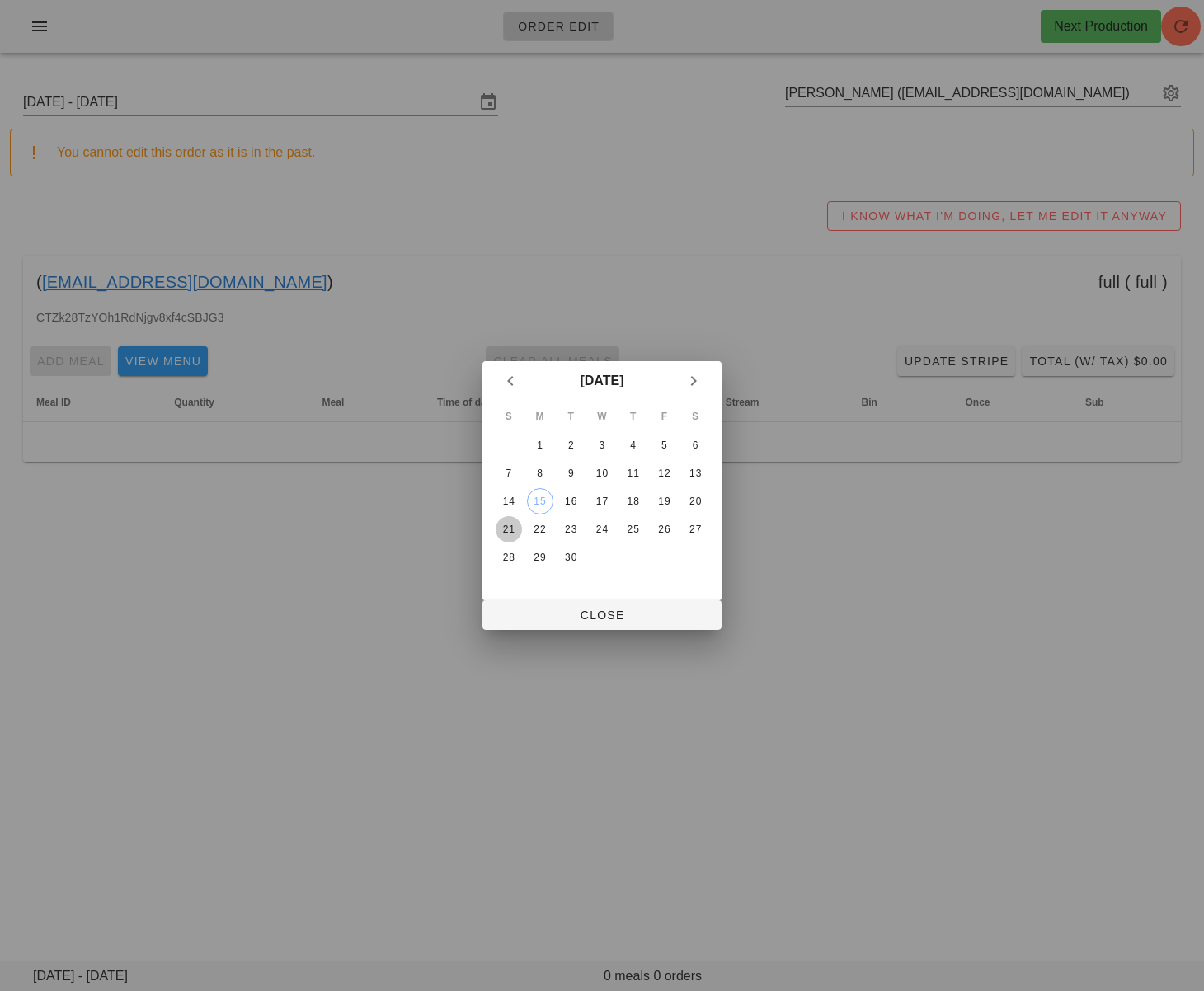
click at [514, 527] on div "21" at bounding box center [508, 529] width 26 height 12
drag, startPoint x: 570, startPoint y: 619, endPoint x: 568, endPoint y: 559, distance: 60.0
click at [570, 618] on span "Close" at bounding box center [602, 614] width 213 height 14
type input "Sunday September 21 - Saturday September 27"
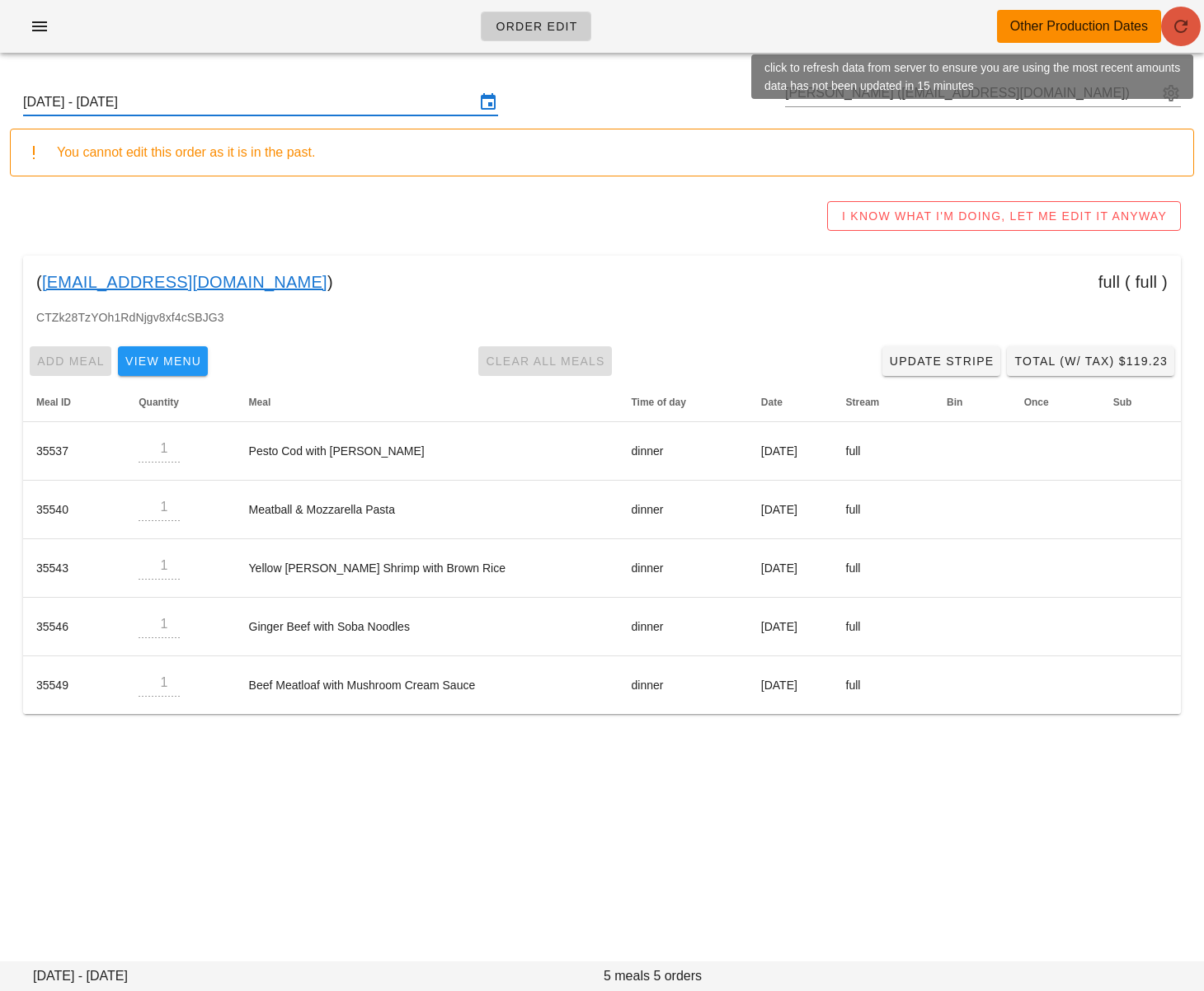
click at [1178, 23] on icon "button" at bounding box center [1181, 26] width 20 height 20
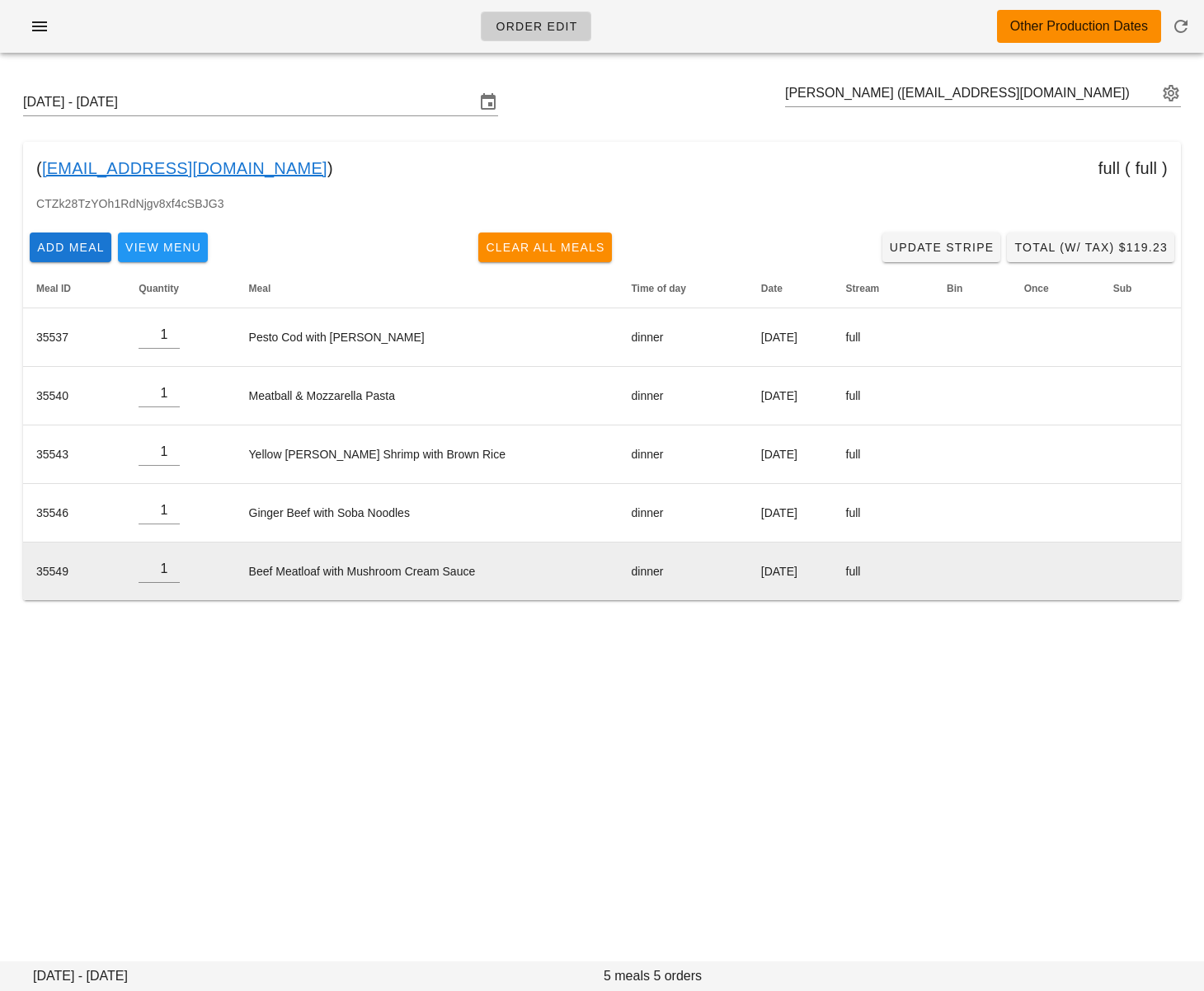
drag, startPoint x: 581, startPoint y: 725, endPoint x: 701, endPoint y: 578, distance: 189.8
click at [582, 720] on div "Order Edit Other Production Dates [DATE] - [DATE] [PERSON_NAME] ([EMAIL_ADDRESS…" at bounding box center [602, 496] width 1204 height 991
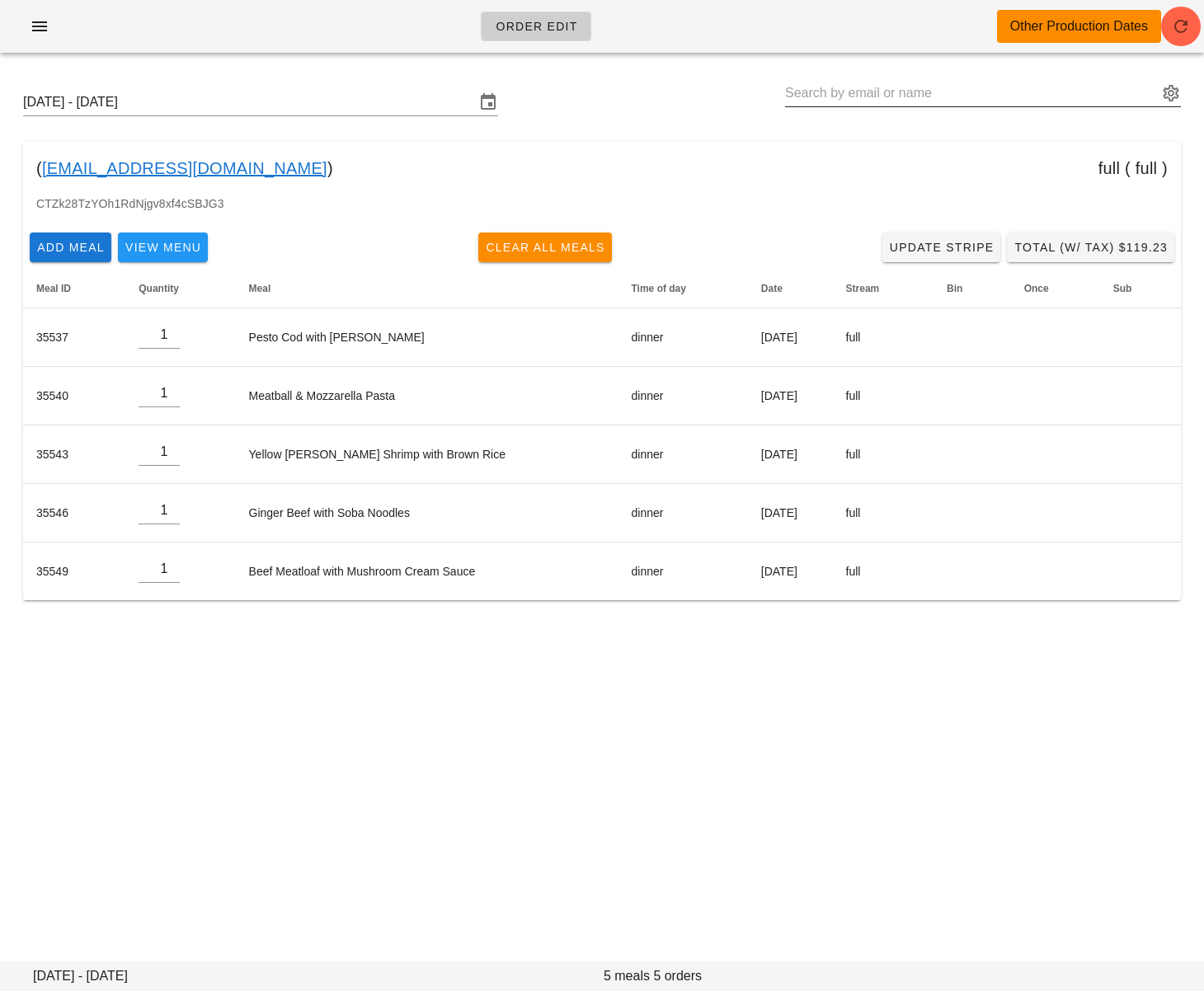
click at [851, 88] on input "text" at bounding box center [971, 93] width 372 height 26
paste input "seanw_1990@hotmail.com"
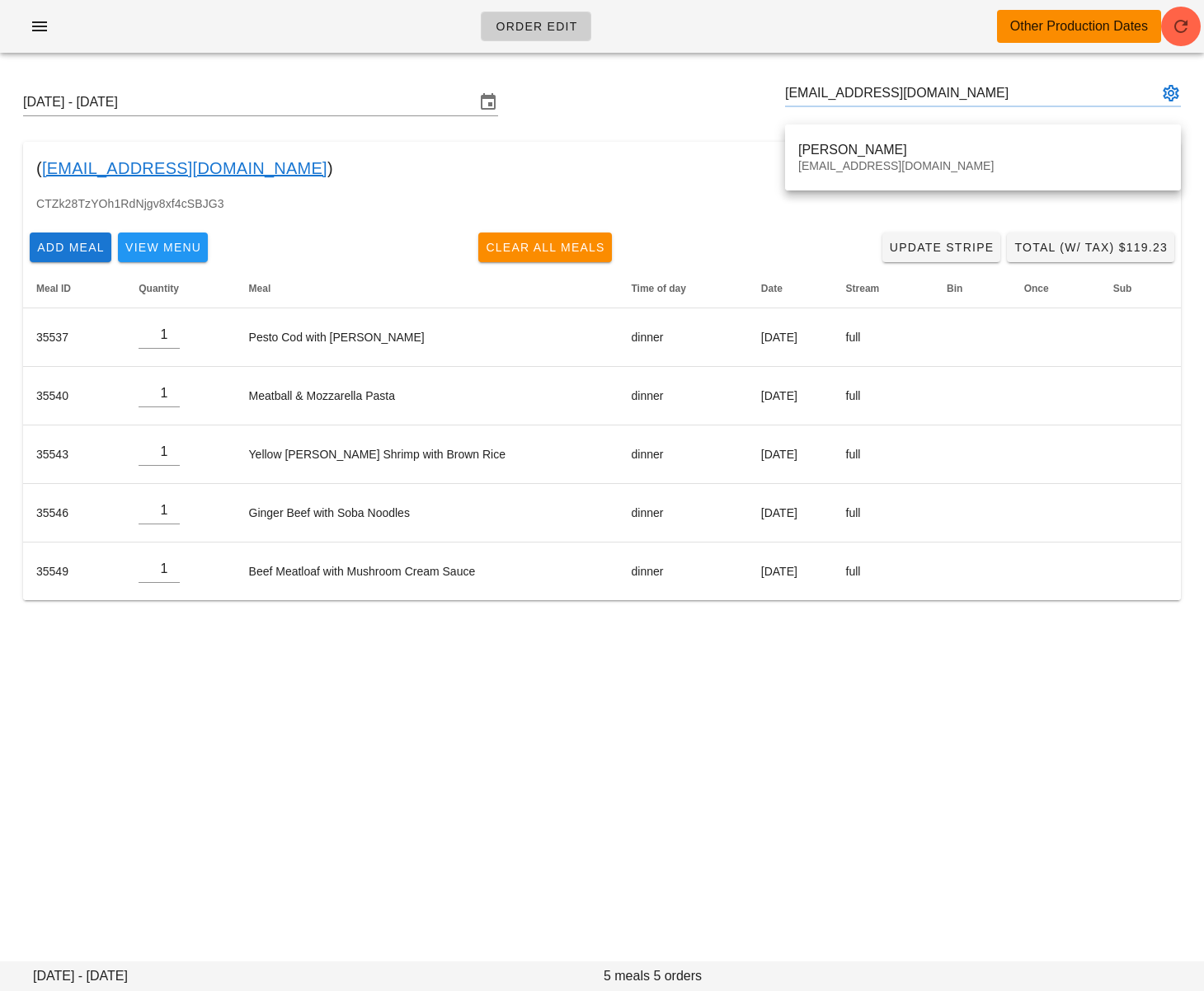
type input "Sean Wood (seanw_1990@hotmail.com)"
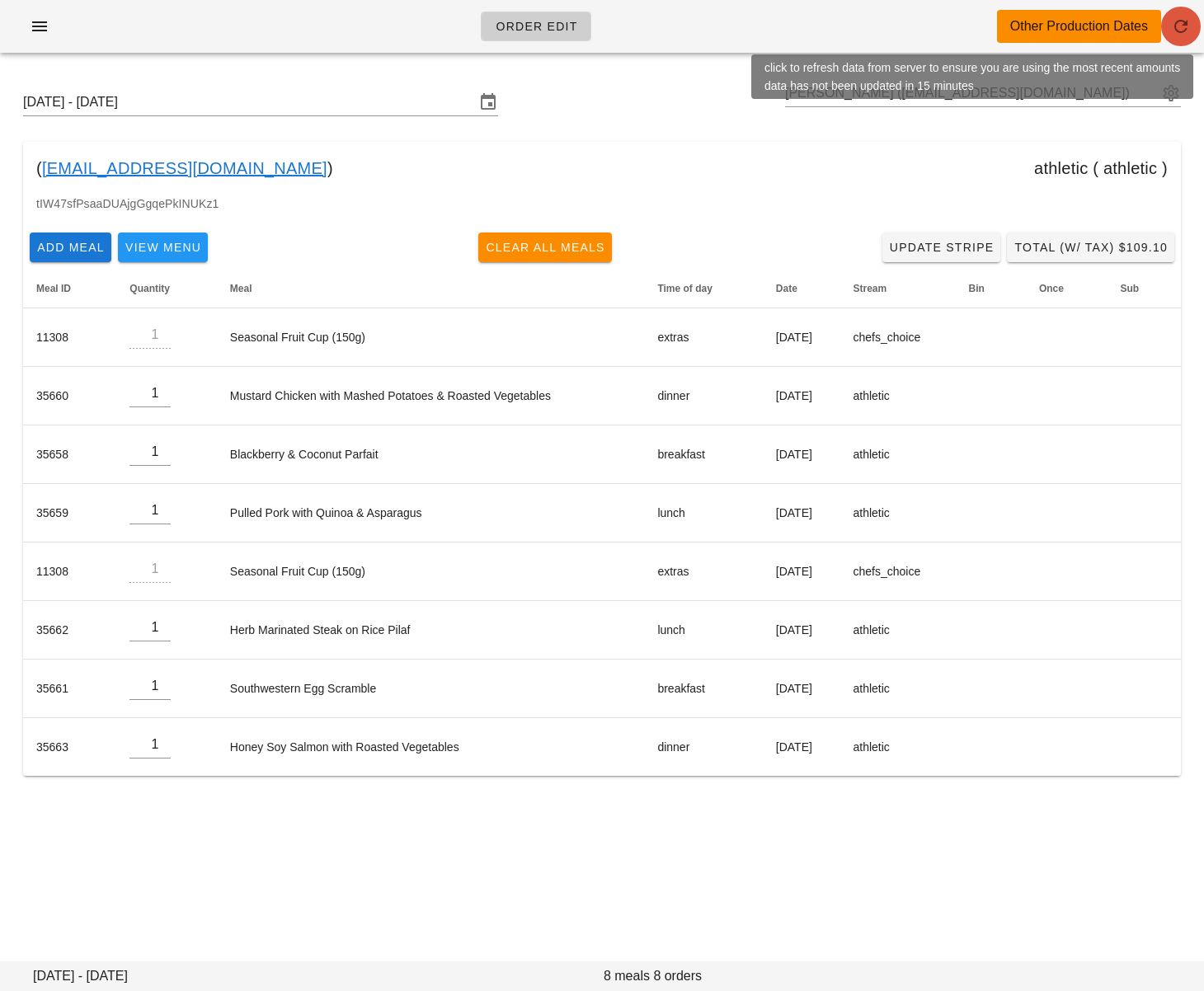
click at [1186, 23] on icon "button" at bounding box center [1181, 26] width 20 height 20
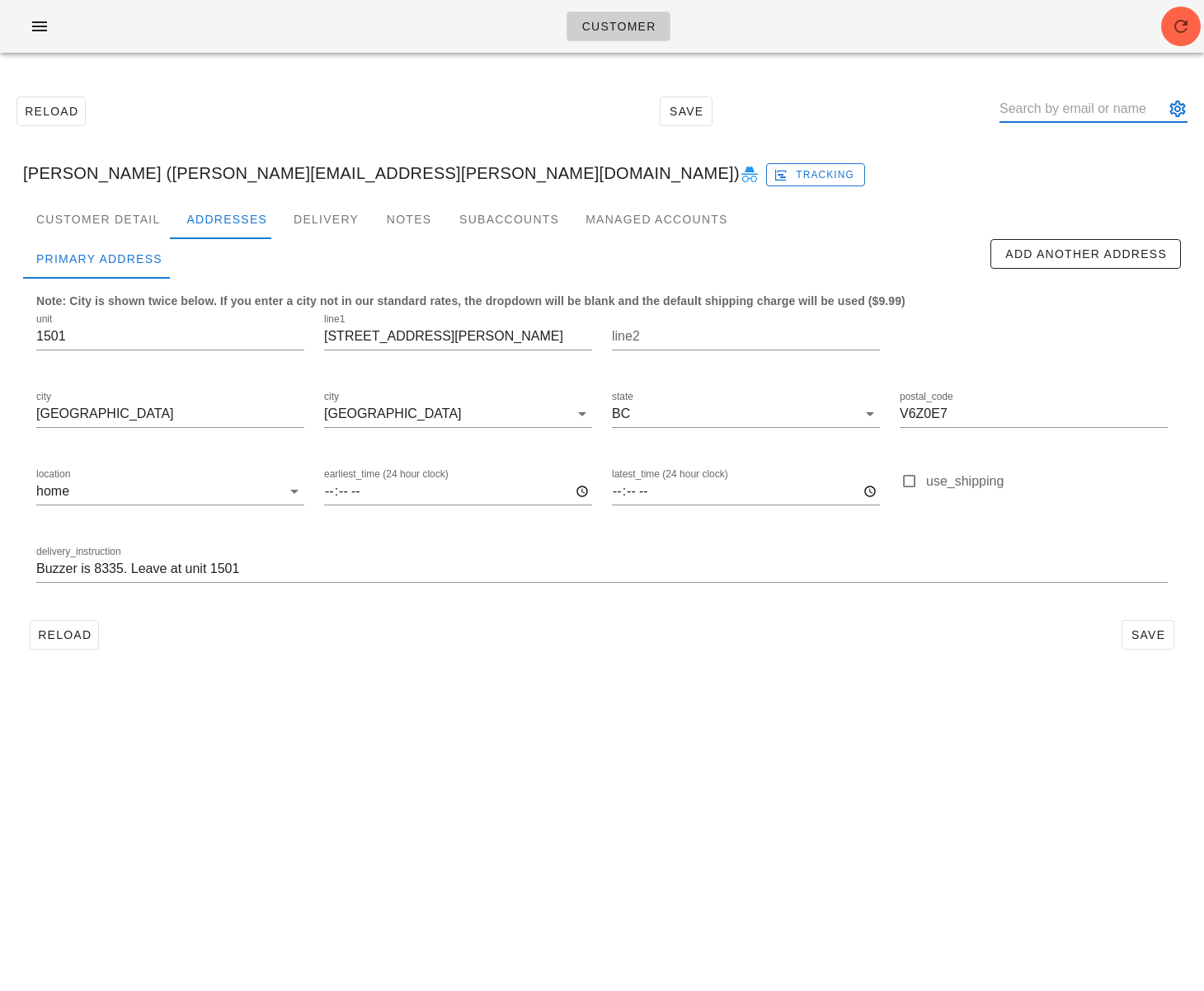
click at [1069, 103] on input "text" at bounding box center [1081, 108] width 165 height 26
paste input "[EMAIL_ADDRESS][DOMAIN_NAME]"
type input "[EMAIL_ADDRESS][DOMAIN_NAME]"
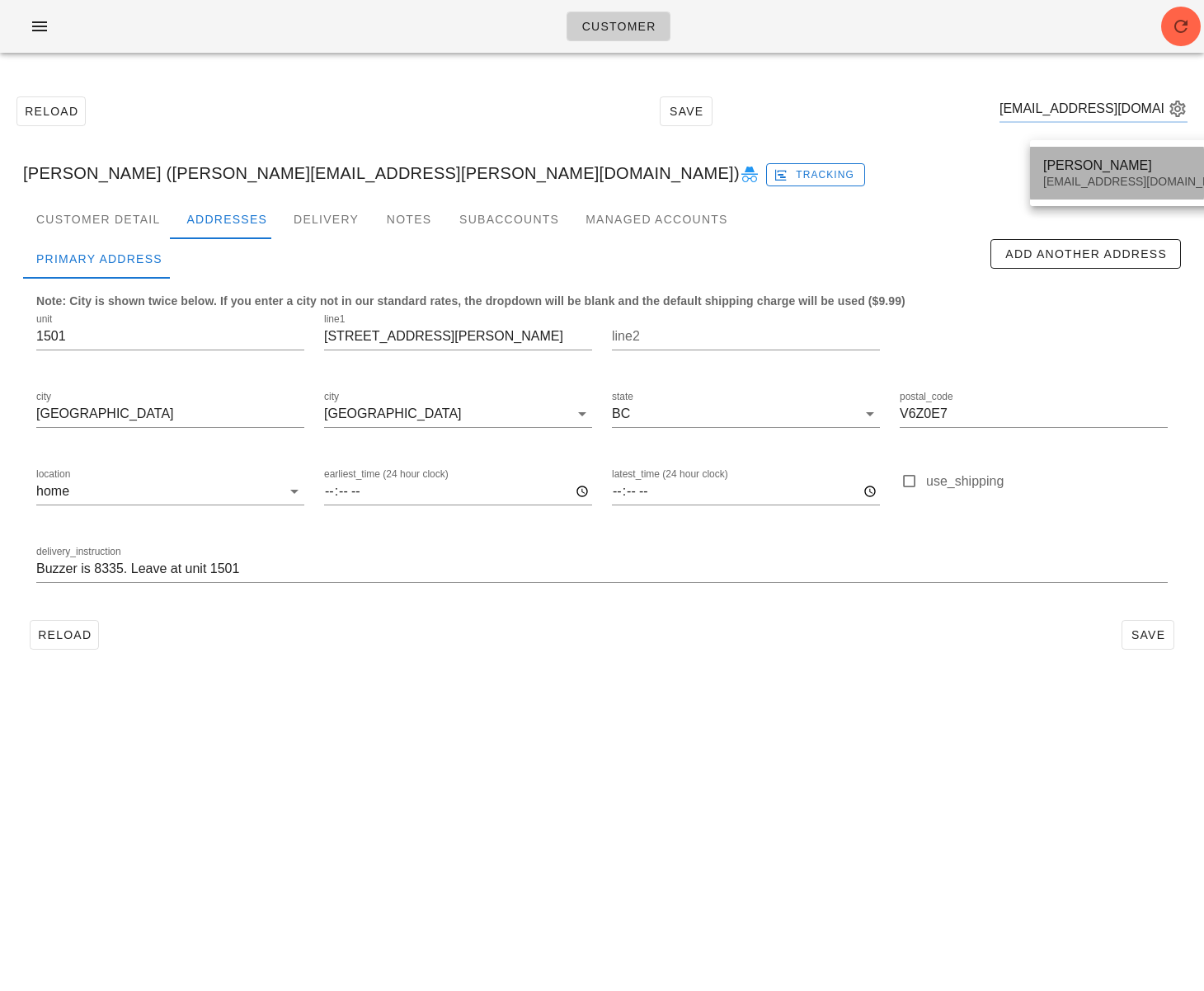
click at [1069, 160] on div "[PERSON_NAME]" at bounding box center [1140, 165] width 196 height 15
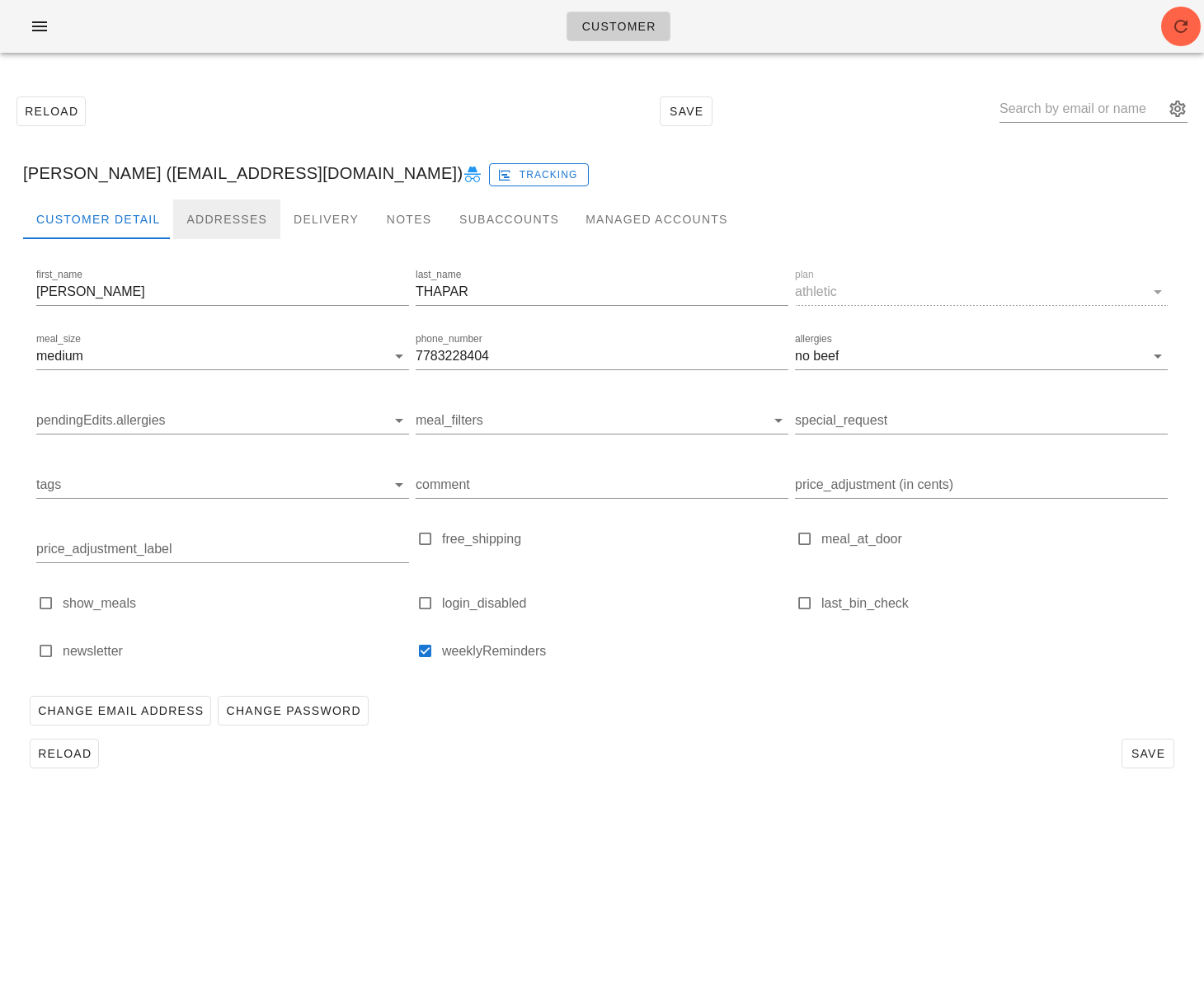
click at [222, 217] on div "Addresses" at bounding box center [226, 219] width 107 height 40
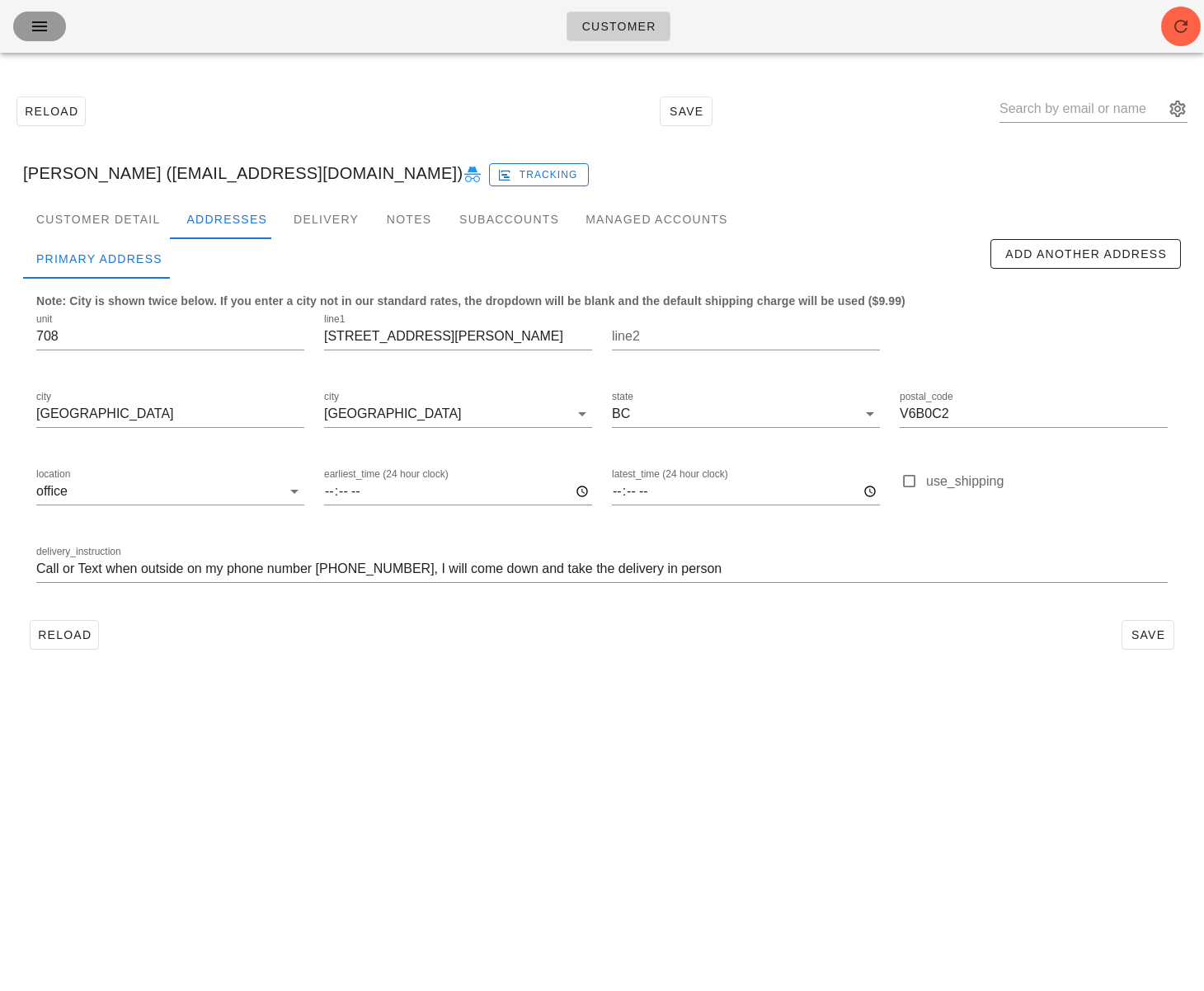
click at [46, 32] on icon "button" at bounding box center [40, 26] width 20 height 20
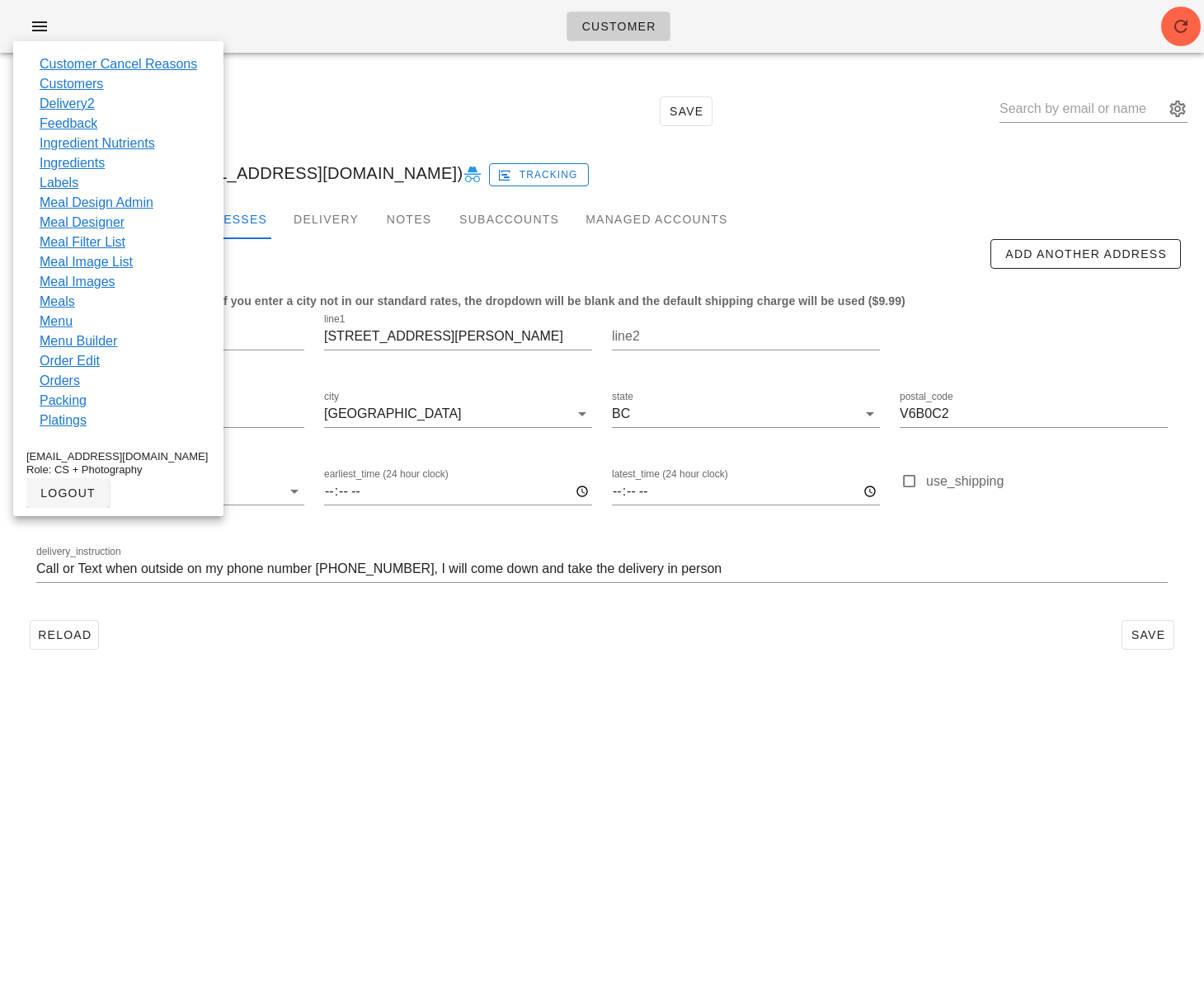
drag, startPoint x: 866, startPoint y: 112, endPoint x: 745, endPoint y: 96, distance: 122.1
click at [866, 112] on div "Reload Save" at bounding box center [602, 111] width 1184 height 71
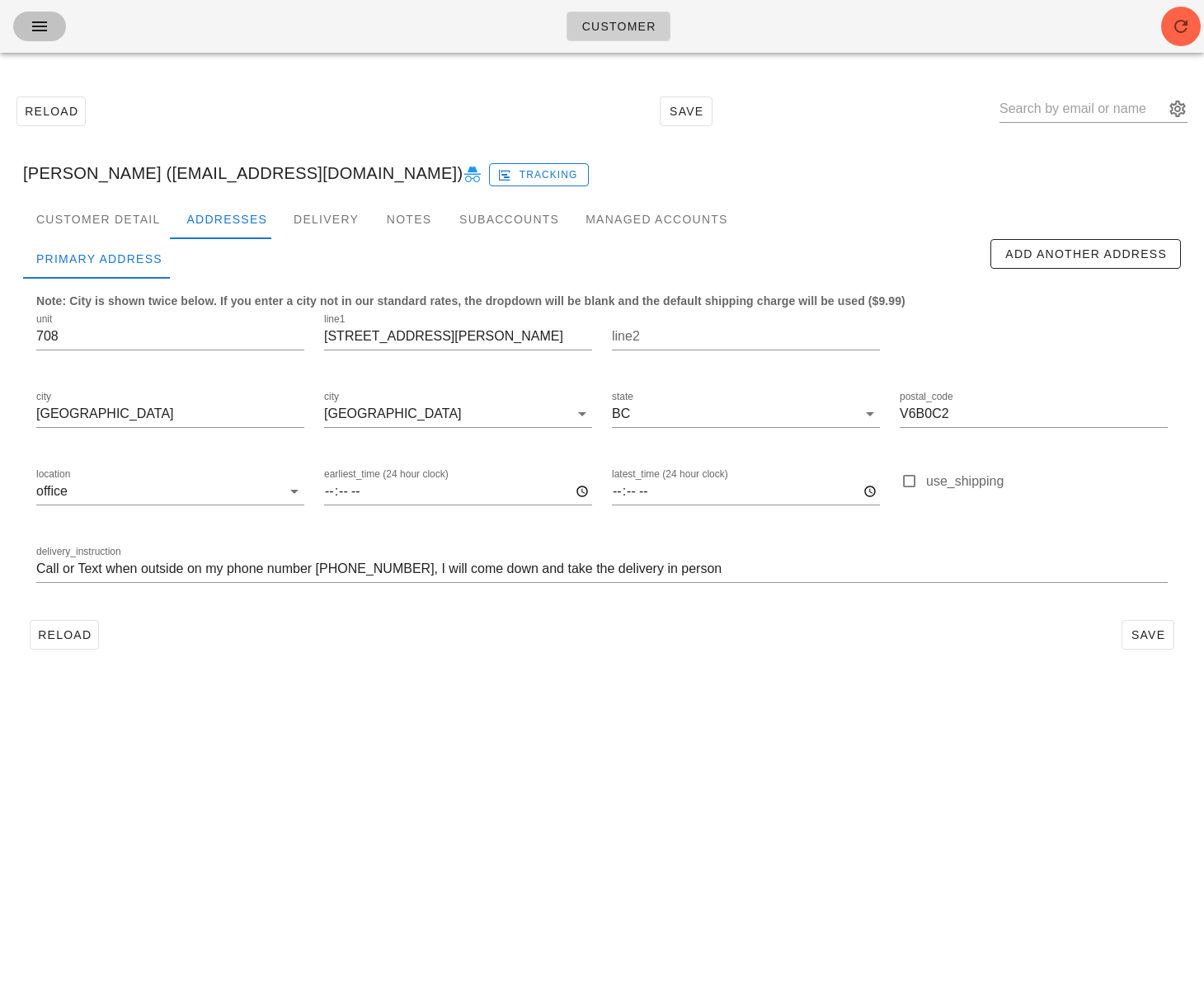
click at [34, 32] on icon "button" at bounding box center [40, 26] width 20 height 20
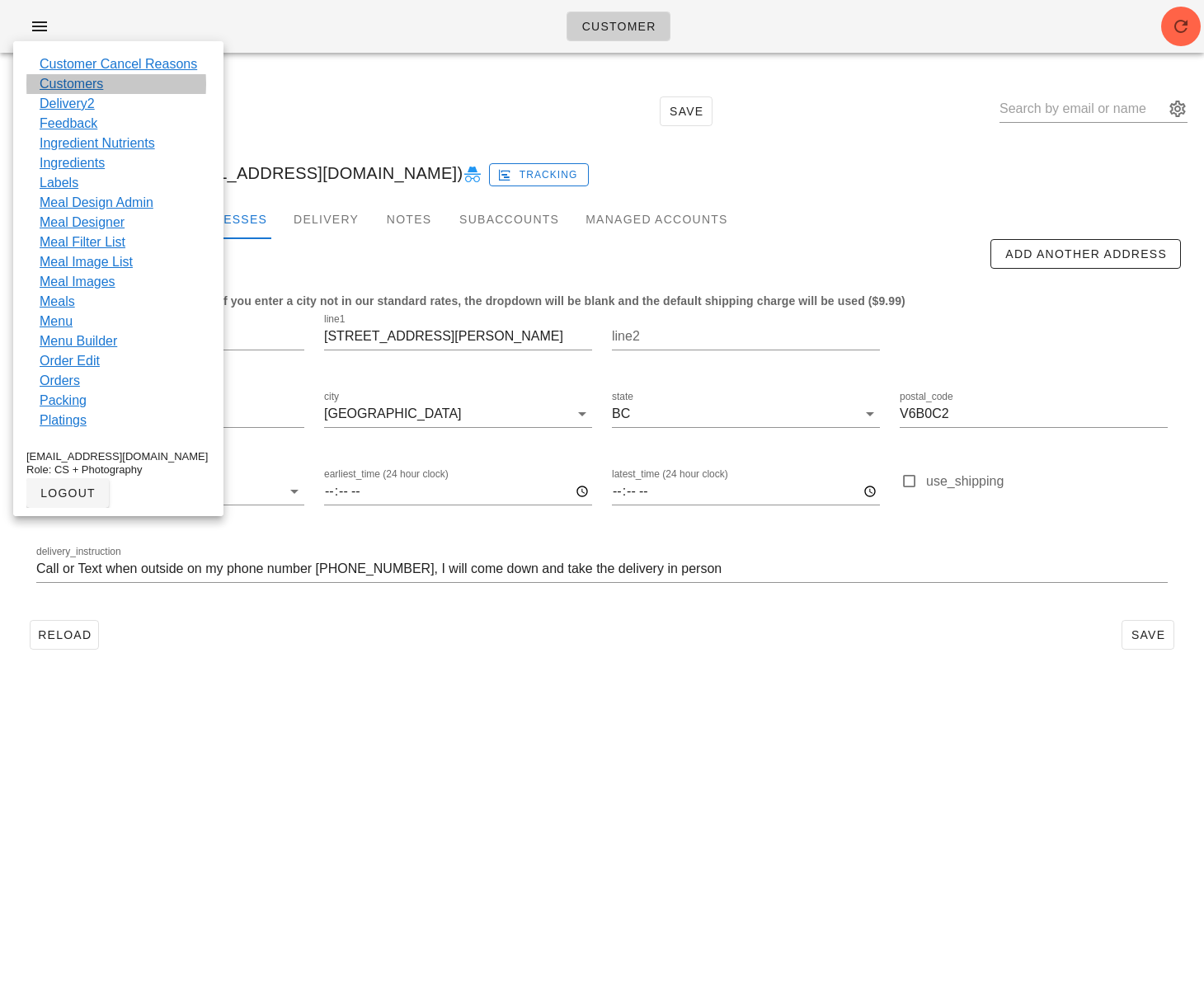
drag, startPoint x: 59, startPoint y: 85, endPoint x: 69, endPoint y: 85, distance: 10.0
click at [59, 85] on link "Customers" at bounding box center [71, 84] width 63 height 20
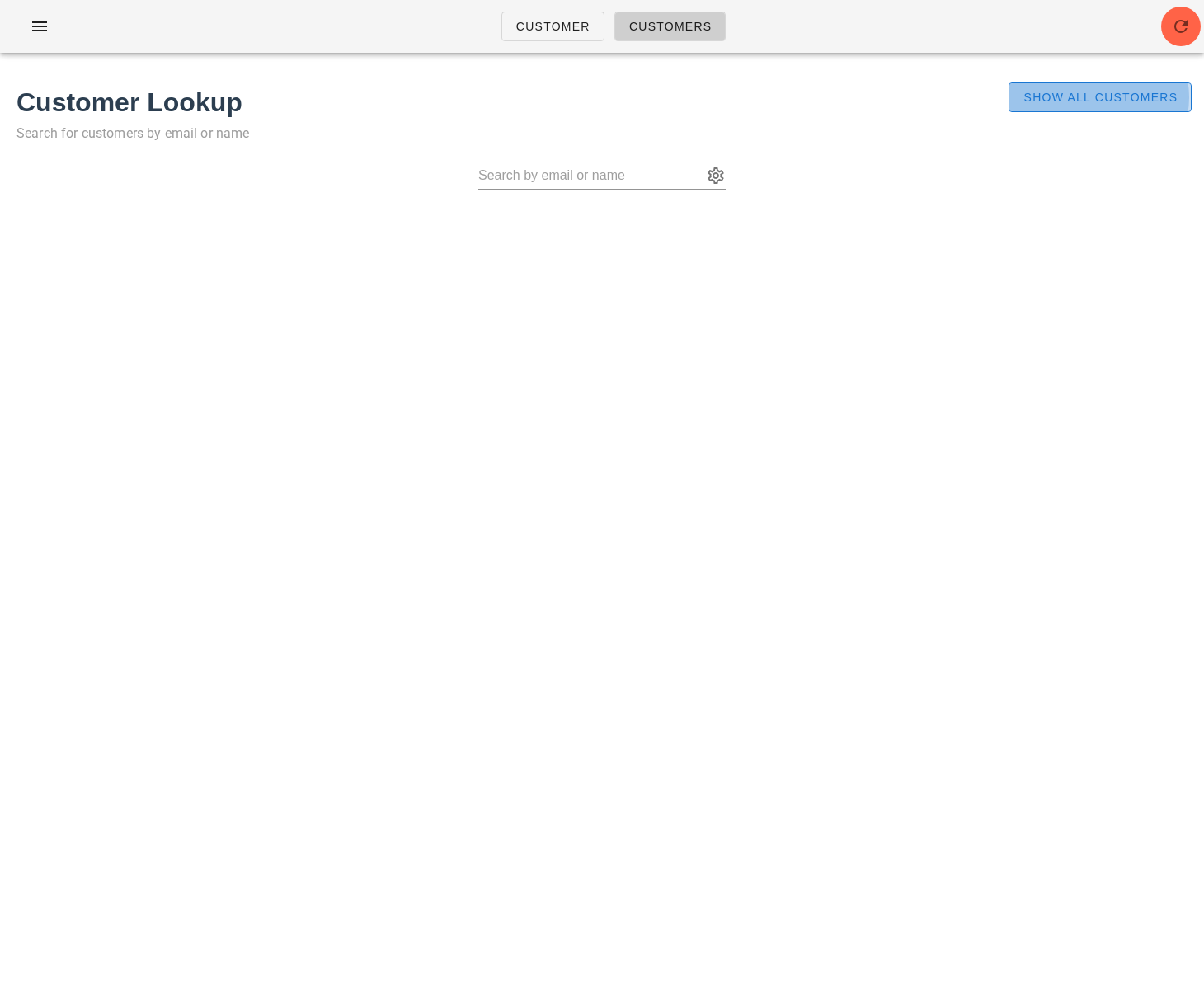
click at [1078, 94] on span "Show All Customers" at bounding box center [1099, 97] width 155 height 14
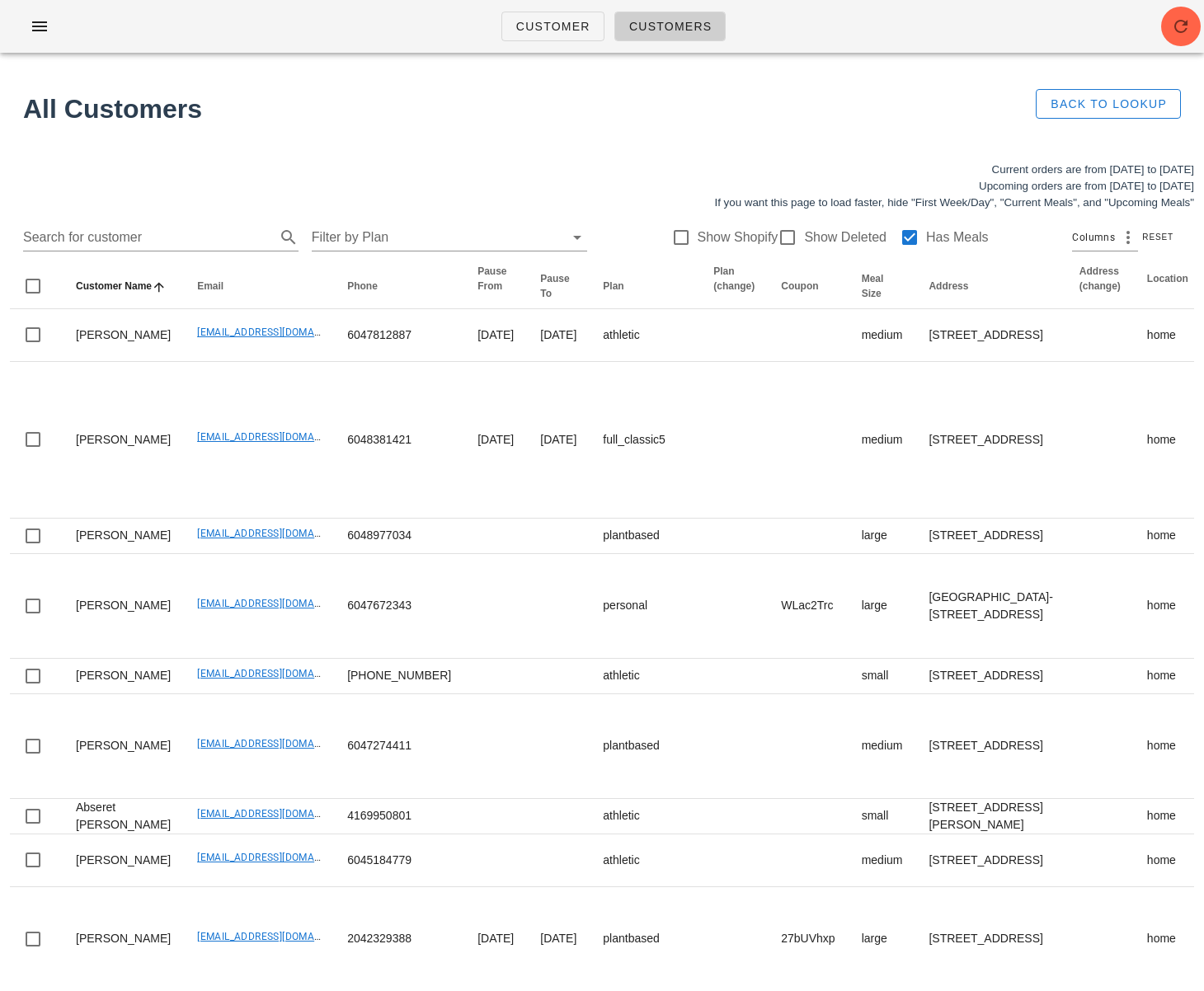
click at [163, 223] on div "Search for customer Filter by Plan Show Shopify Show Deleted Has Meals Columns …" at bounding box center [602, 237] width 1184 height 53
click at [155, 236] on input "text" at bounding box center [148, 237] width 249 height 26
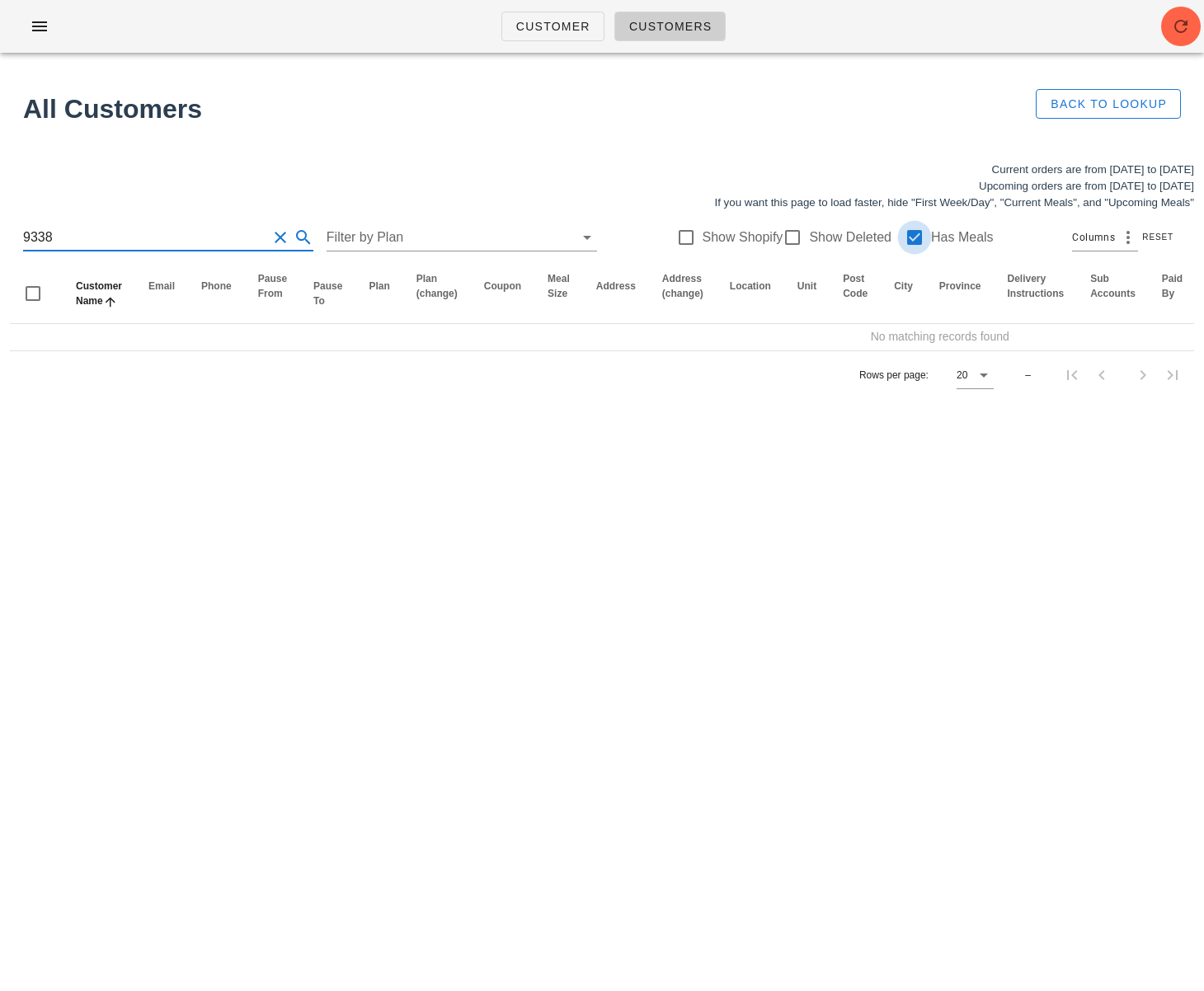
type input "9338"
drag, startPoint x: 908, startPoint y: 232, endPoint x: 881, endPoint y: 234, distance: 27.1
click at [907, 232] on div at bounding box center [914, 237] width 28 height 28
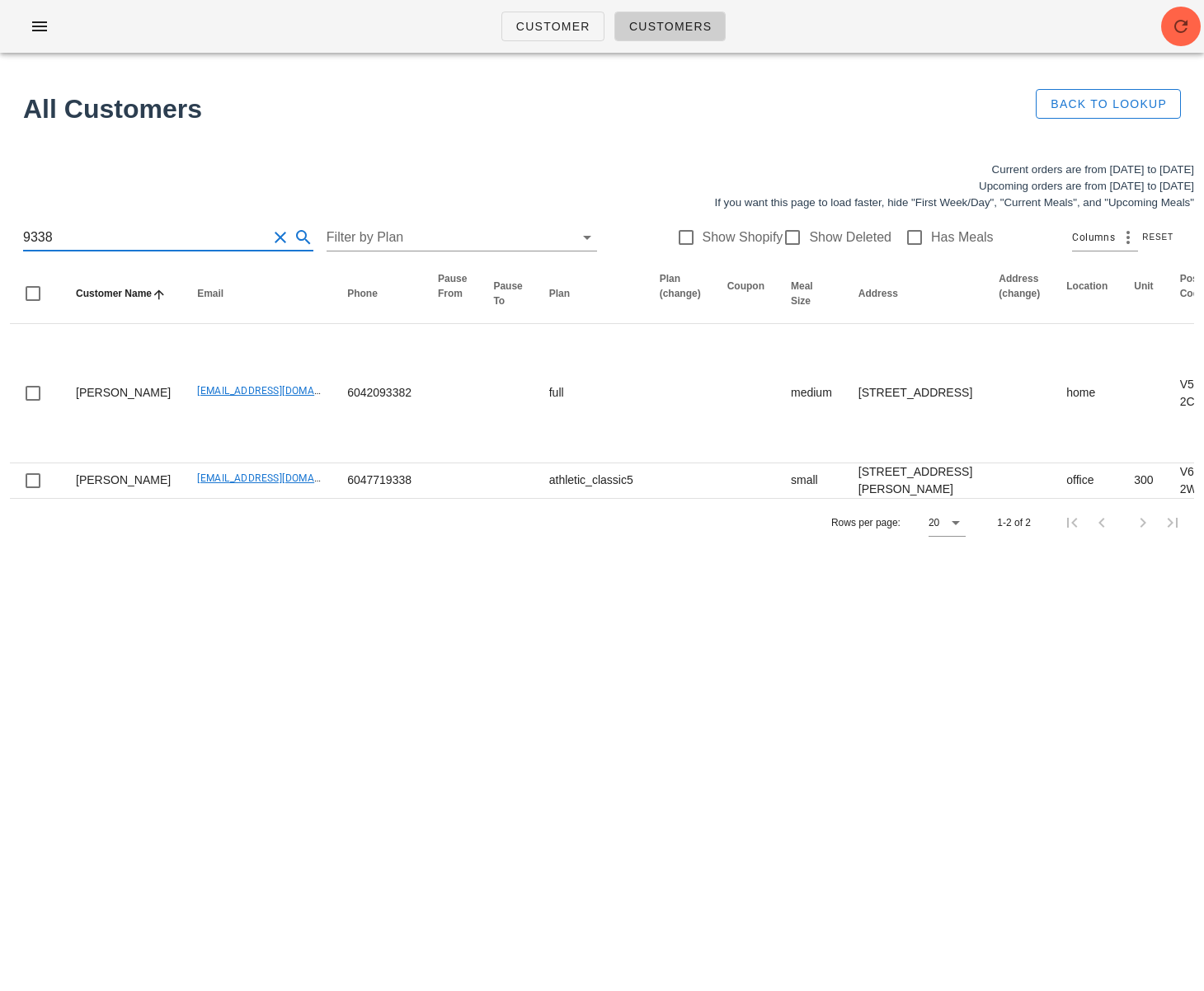
scroll to position [1, 0]
drag, startPoint x: 70, startPoint y: 241, endPoint x: 4, endPoint y: 240, distance: 66.0
click at [4, 240] on div "Current orders are from Sunday Sep 14 to Saturday Sep 20 Upcoming orders are fr…" at bounding box center [602, 353] width 1204 height 405
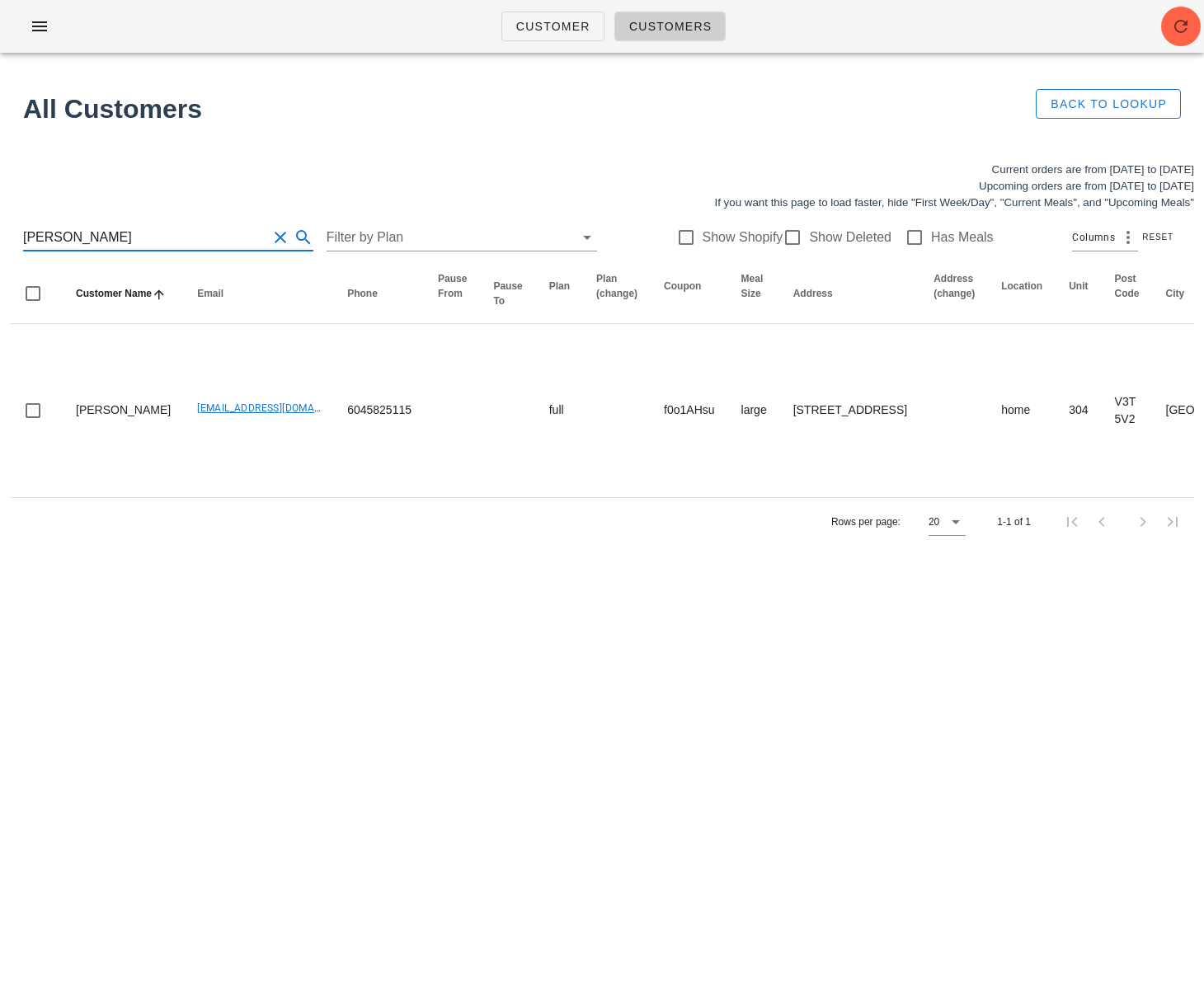
type input "Sharron"
click at [140, 513] on div "Rows per page: 20 1-1 of 1" at bounding box center [602, 522] width 1184 height 49
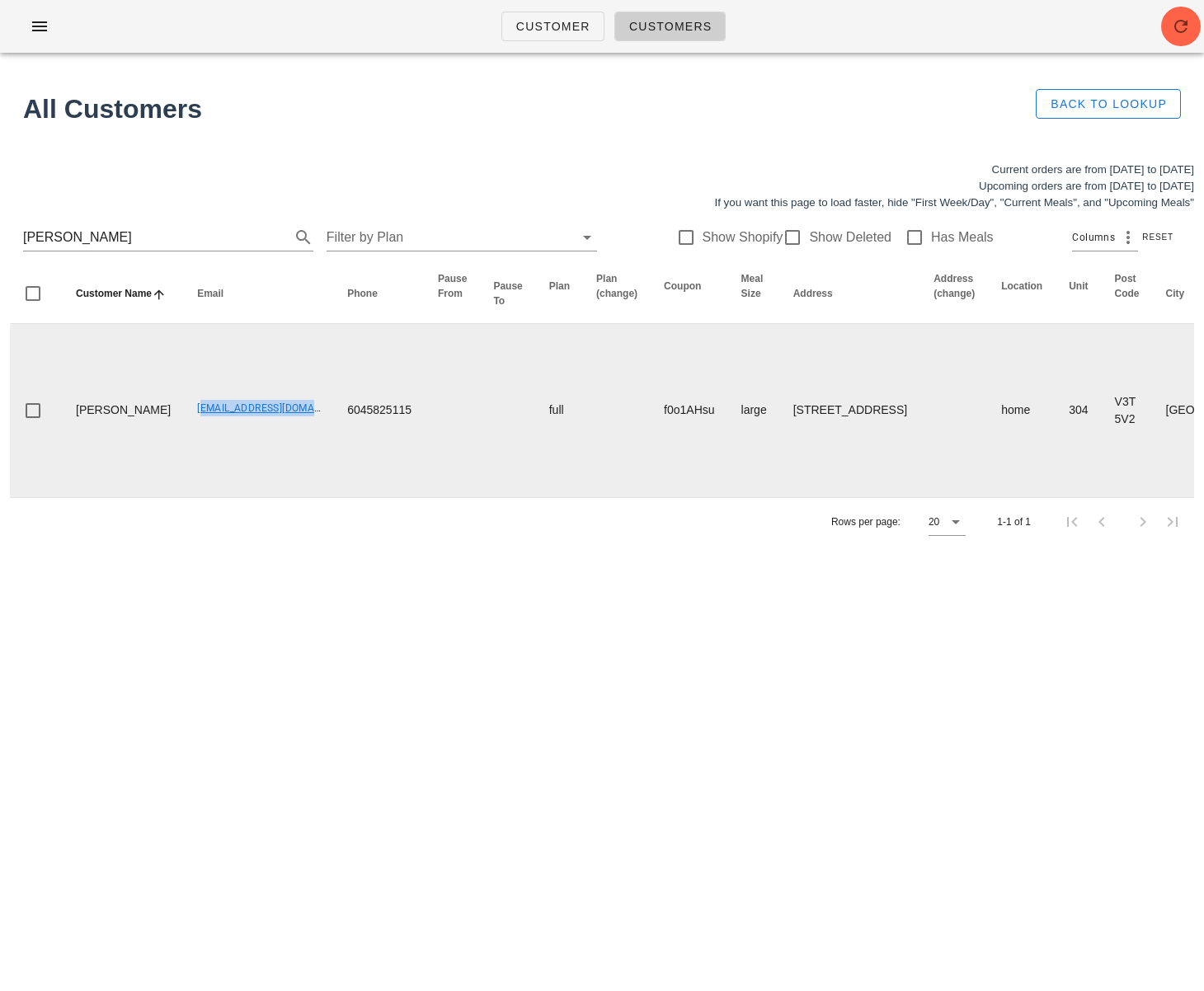
drag, startPoint x: 202, startPoint y: 408, endPoint x: 293, endPoint y: 411, distance: 91.0
click at [293, 411] on tr "Sharron Proust natashaproust95@gmail.com 6045825115 full f0o1AHsu large 304-304…" at bounding box center [1127, 410] width 2235 height 173
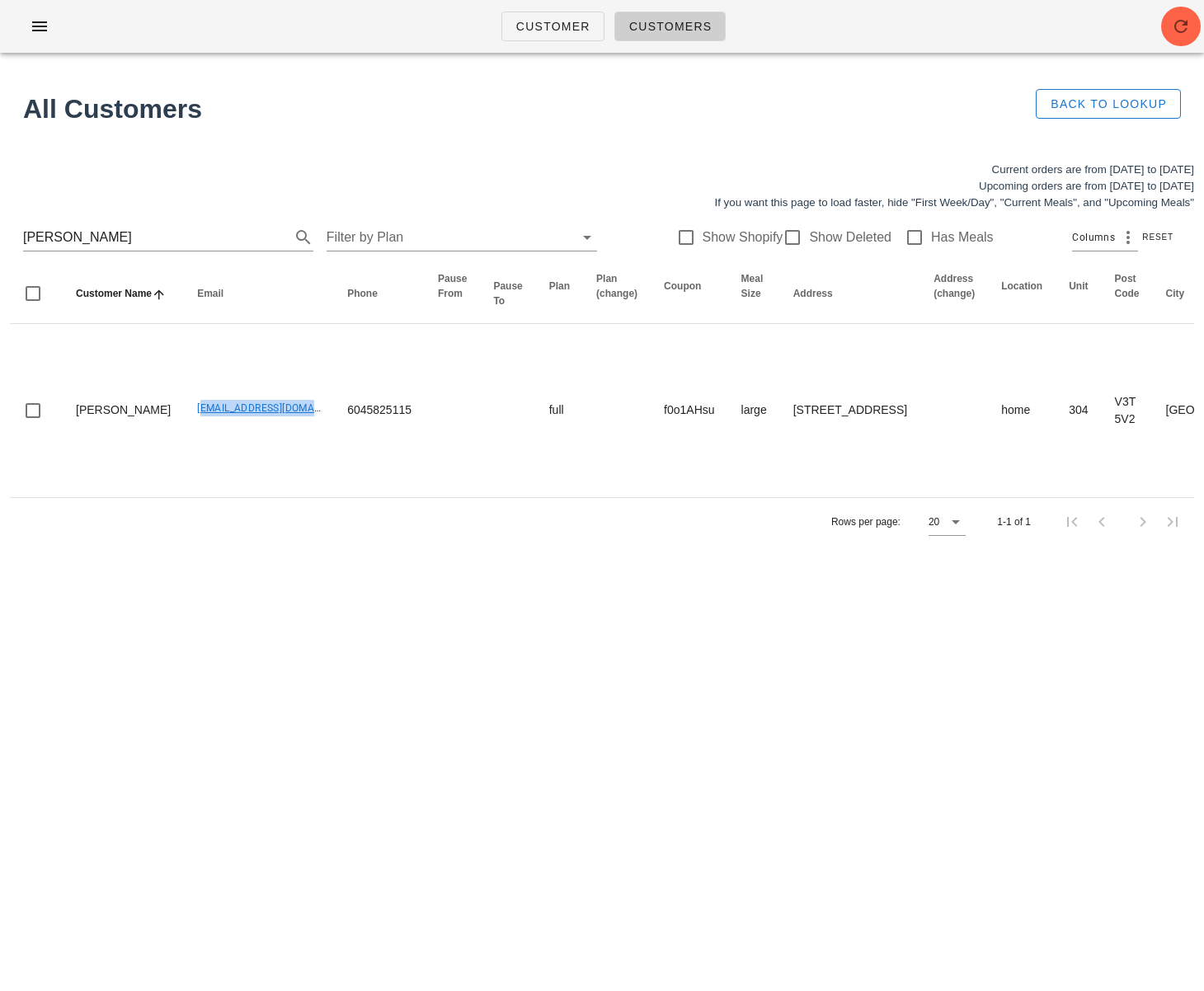
copy link "natashaproust95@gmail.com"
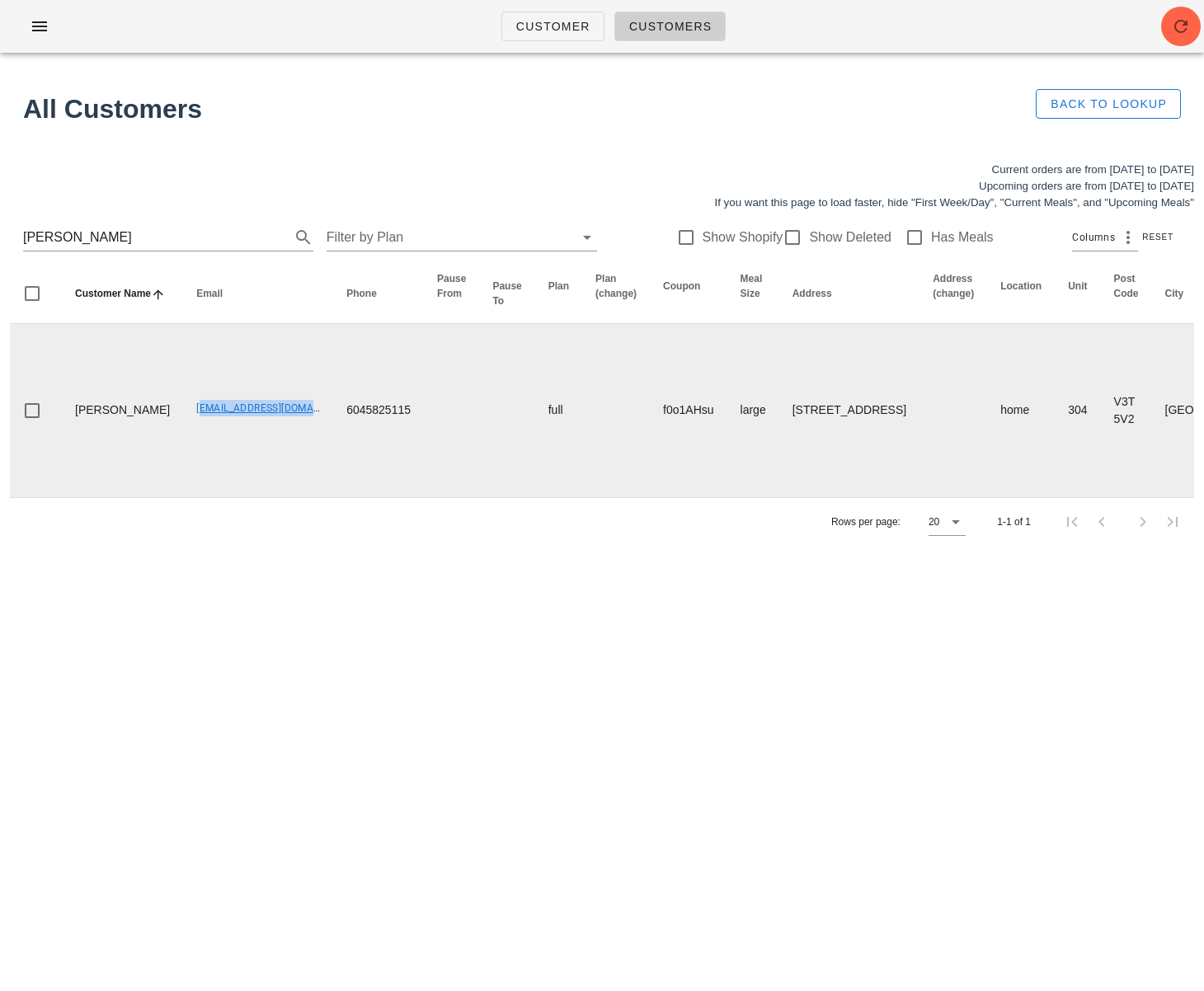
scroll to position [0, 817]
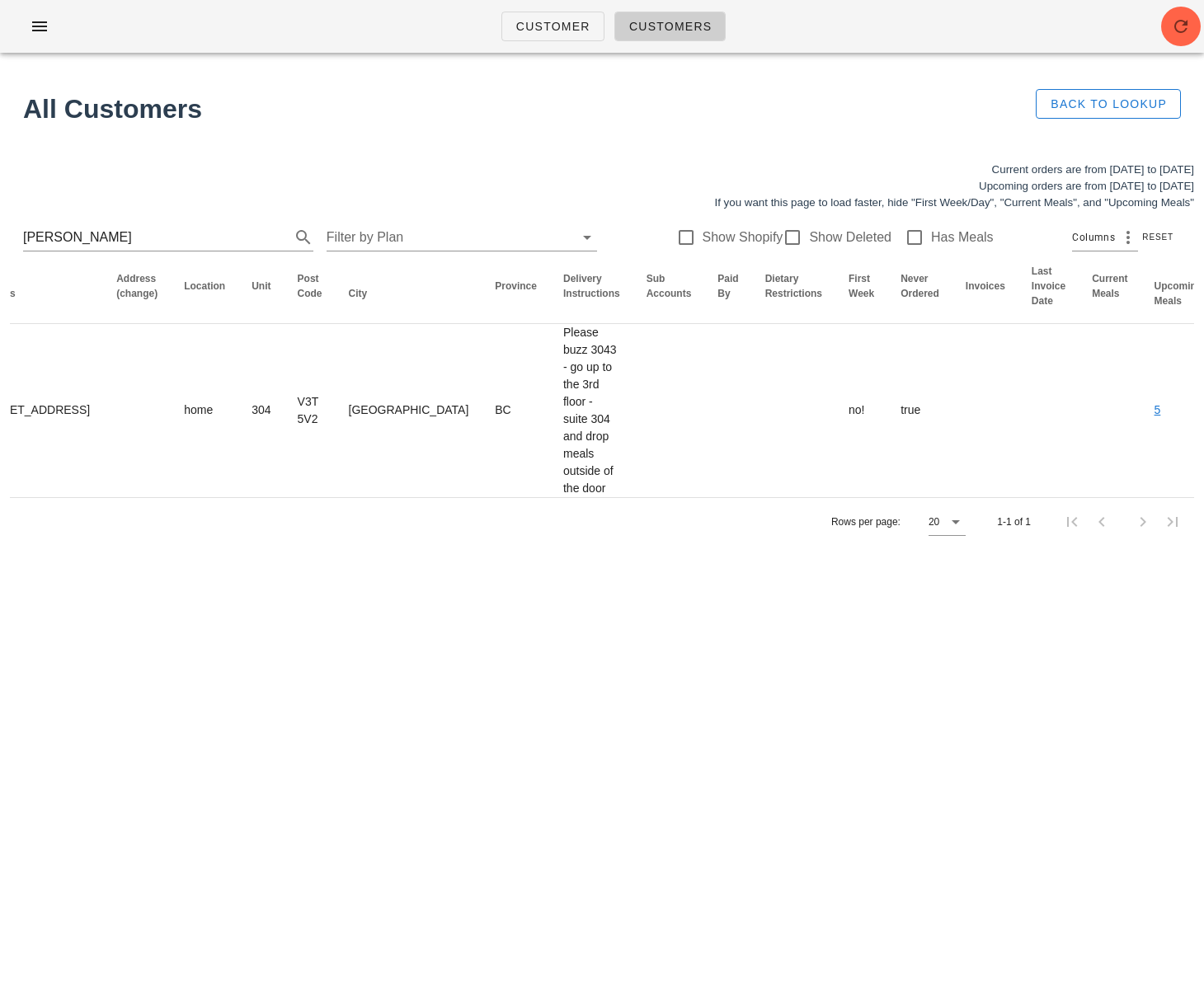
drag, startPoint x: 1144, startPoint y: 411, endPoint x: 822, endPoint y: 440, distance: 323.3
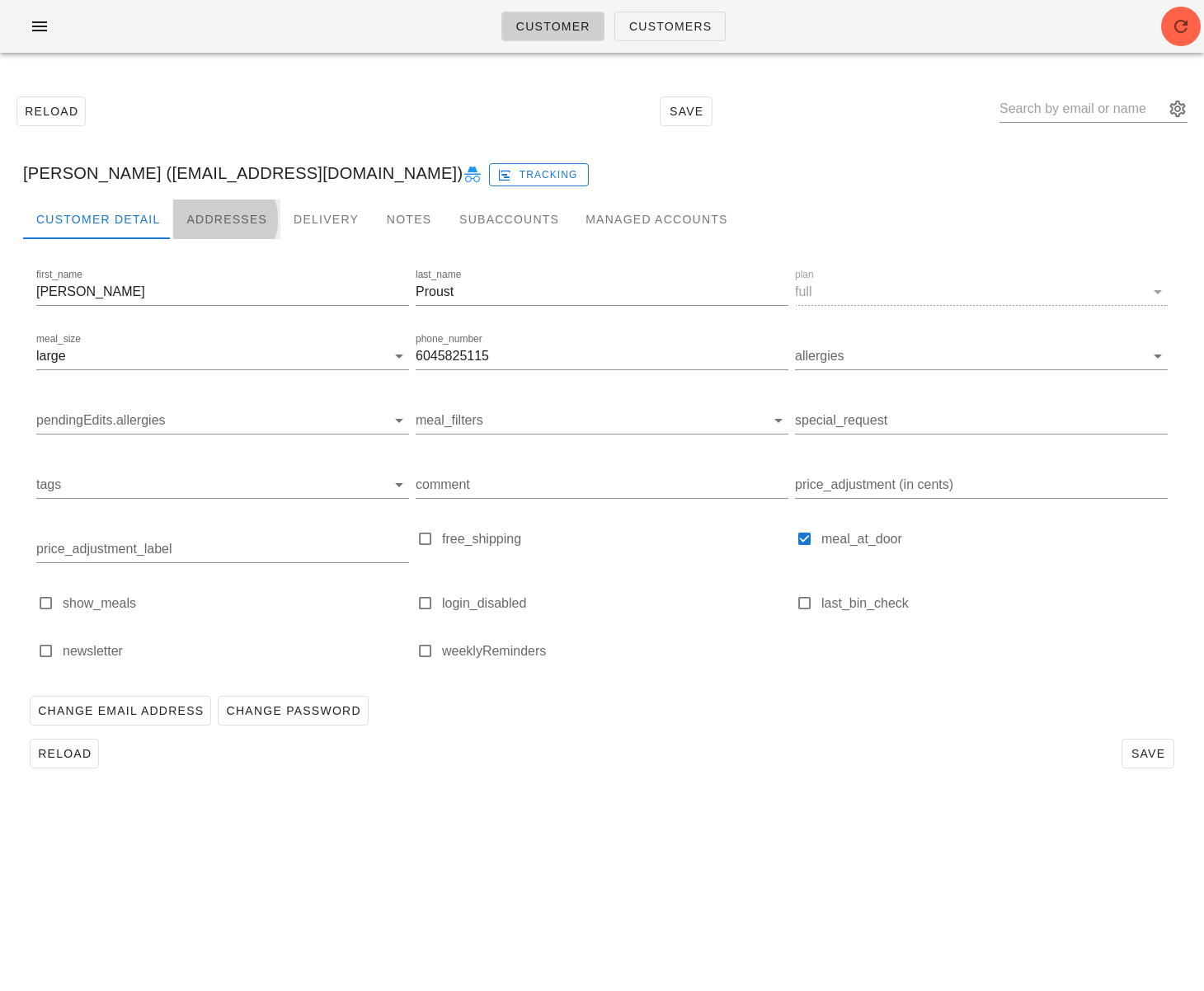
click at [233, 222] on div "Addresses" at bounding box center [226, 219] width 107 height 40
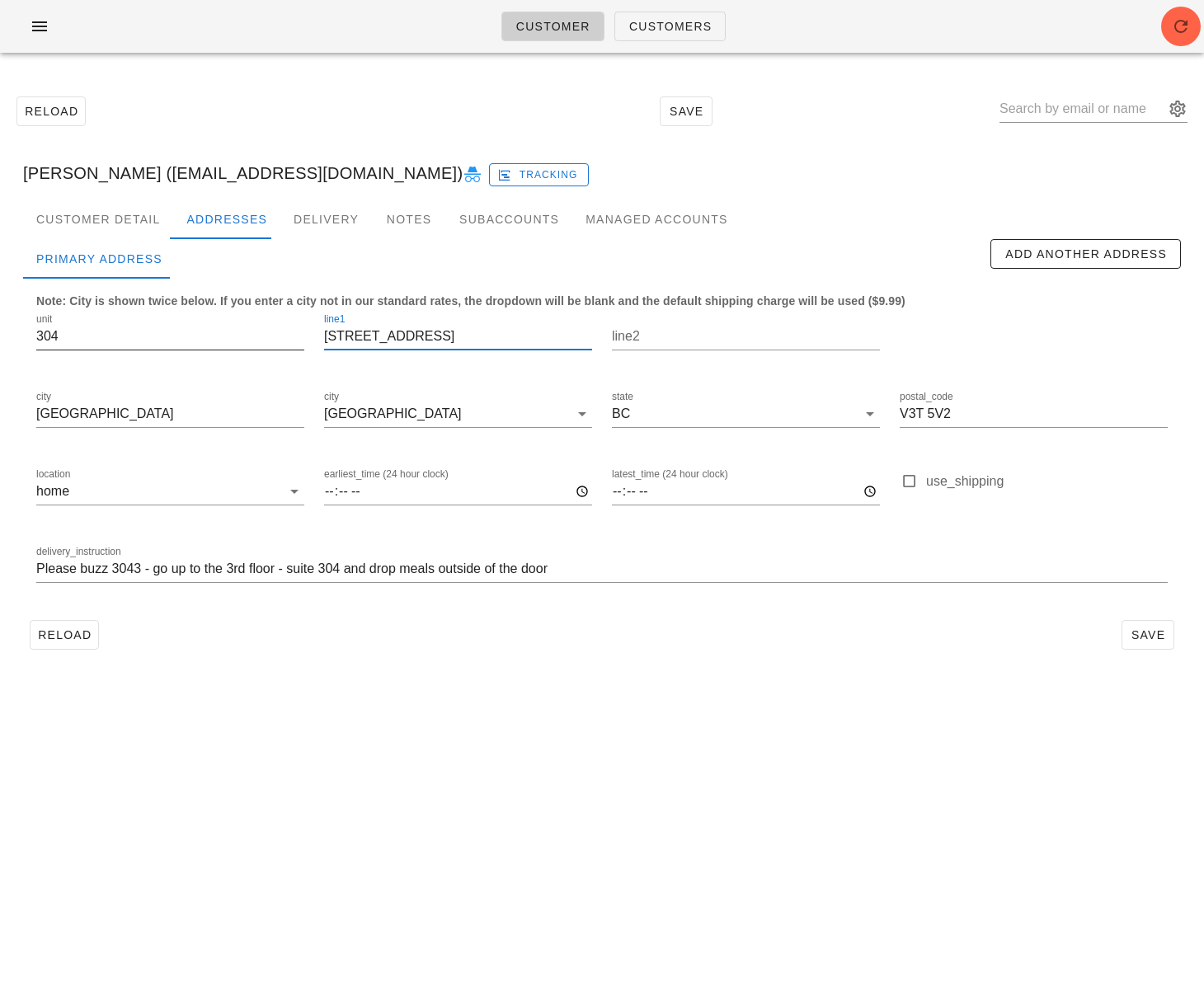
drag, startPoint x: 357, startPoint y: 335, endPoint x: 301, endPoint y: 332, distance: 56.1
click at [301, 332] on div "unit 304 line1 304 - 10899 University Drive line2 city Surrey city Surrey state…" at bounding box center [601, 455] width 1151 height 310
drag, startPoint x: 382, startPoint y: 336, endPoint x: 296, endPoint y: 485, distance: 172.0
click at [254, 334] on div "unit 304 line1 10899 University Drive line2 city Surrey city Surrey state BC po…" at bounding box center [601, 455] width 1151 height 310
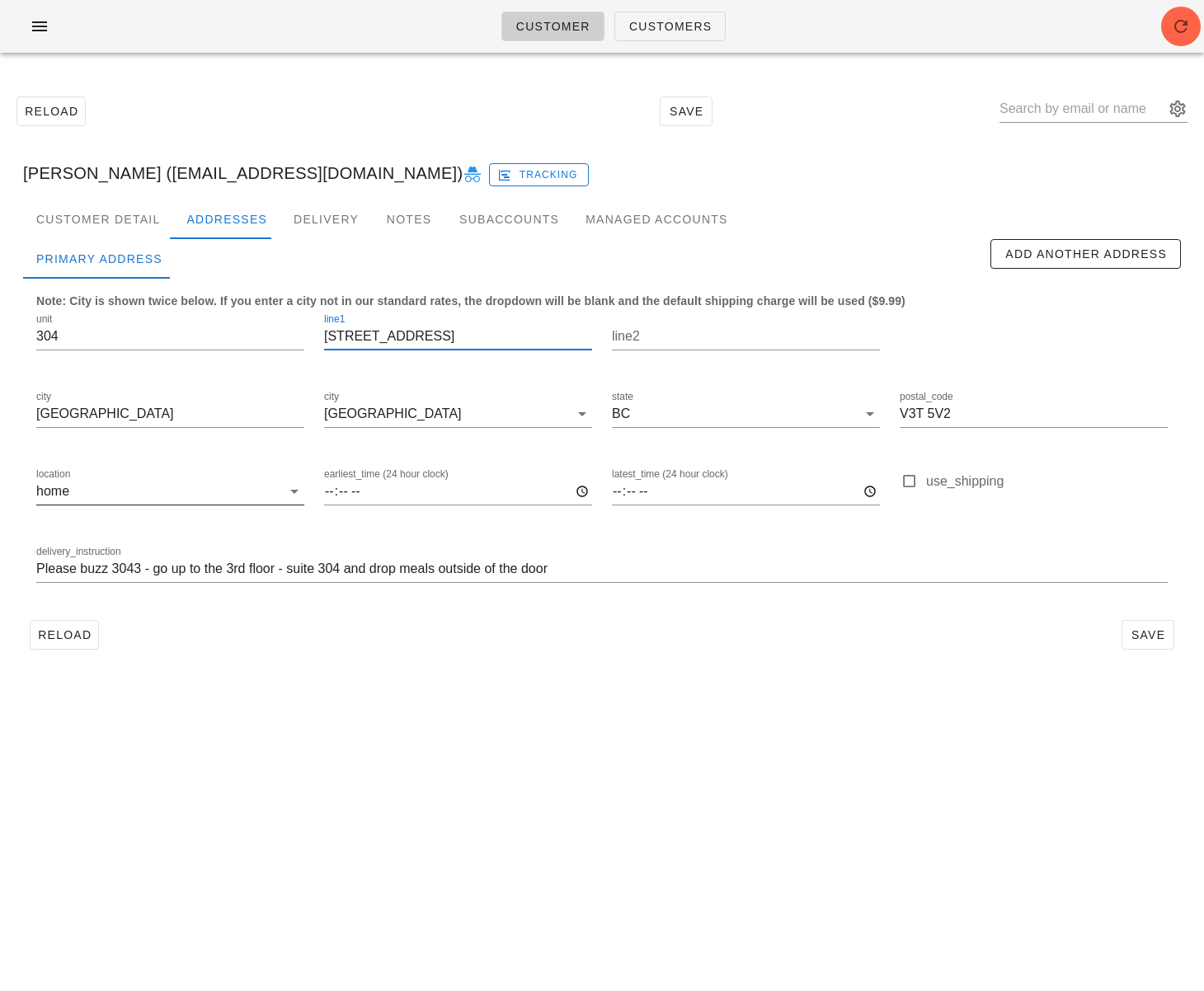
scroll to position [0, 0]
type input "10899 University Drive"
click at [307, 667] on div "Customer Detail Addresses Delivery Notes Subaccounts Managed Accounts first_nam…" at bounding box center [602, 433] width 1184 height 469
click at [59, 643] on button "Reload" at bounding box center [64, 634] width 69 height 30
click at [369, 341] on input "304 - 10899 University Drive" at bounding box center [457, 336] width 268 height 26
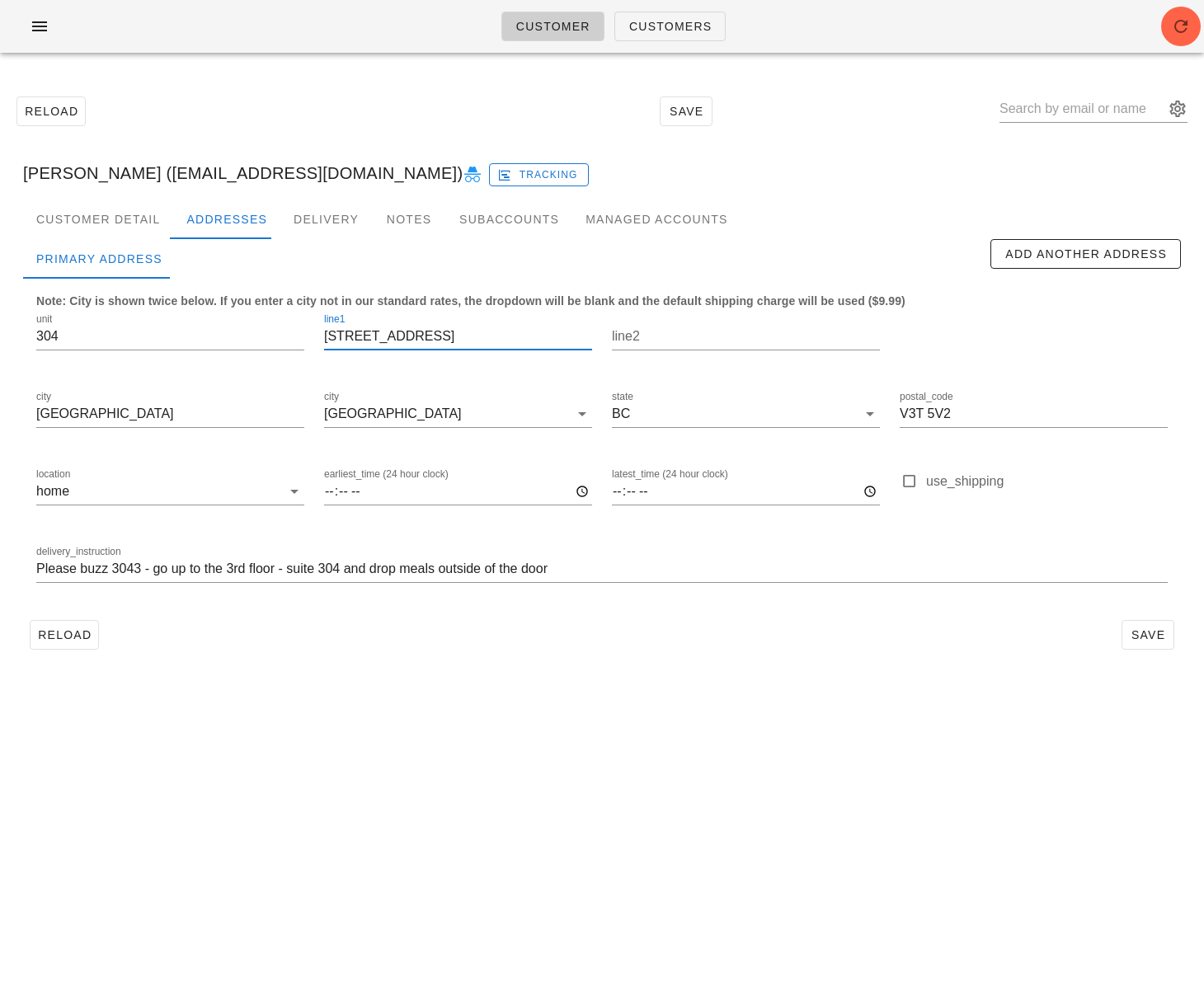
click at [369, 341] on input "304 - 10899 University Drive" at bounding box center [457, 336] width 268 height 26
paste input "text"
type input "10899 University Drive"
click at [1143, 633] on span "Save" at bounding box center [1147, 634] width 38 height 14
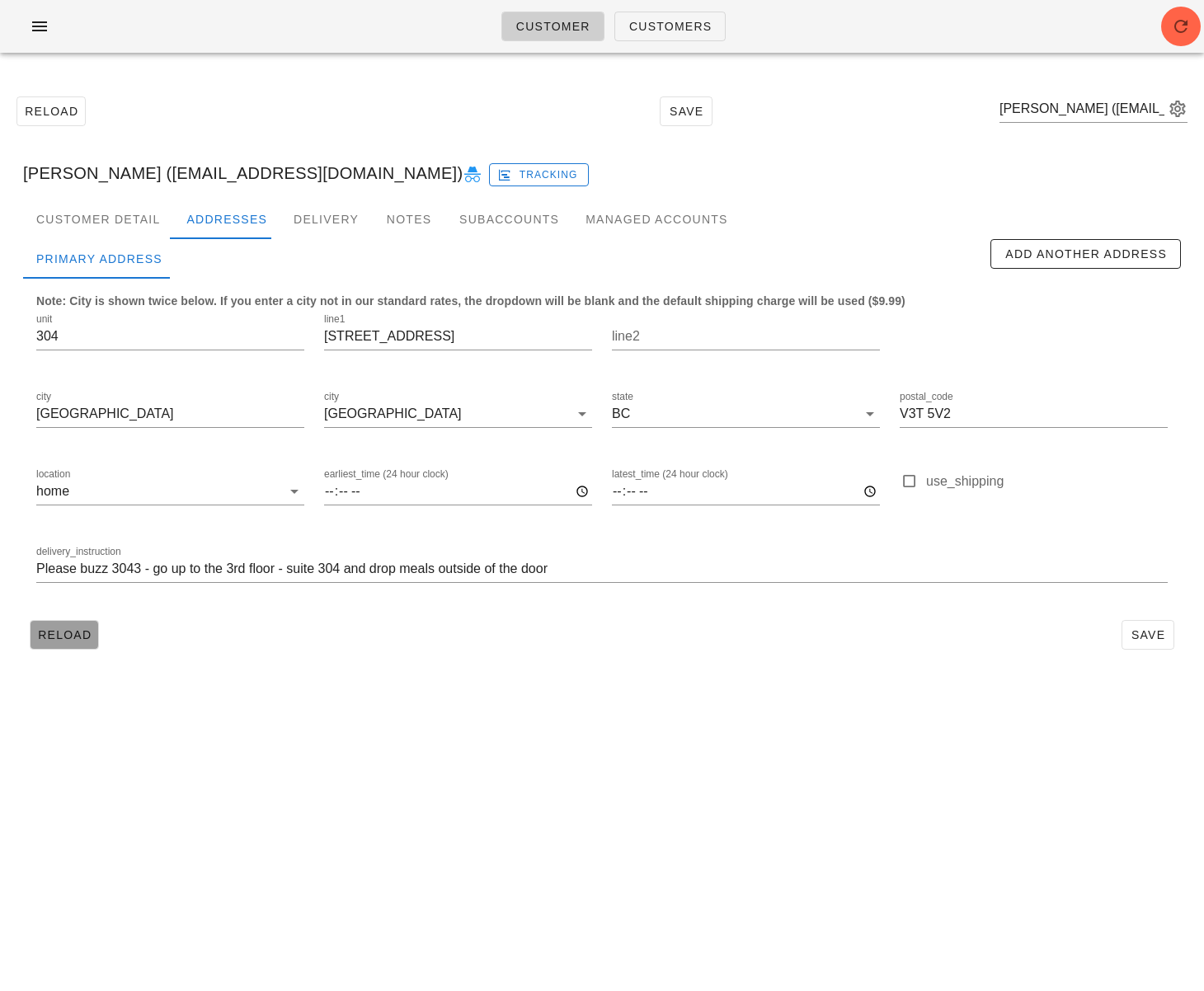
click at [59, 629] on span "Reload" at bounding box center [64, 634] width 54 height 14
click at [105, 216] on div "Customer Detail" at bounding box center [98, 219] width 150 height 40
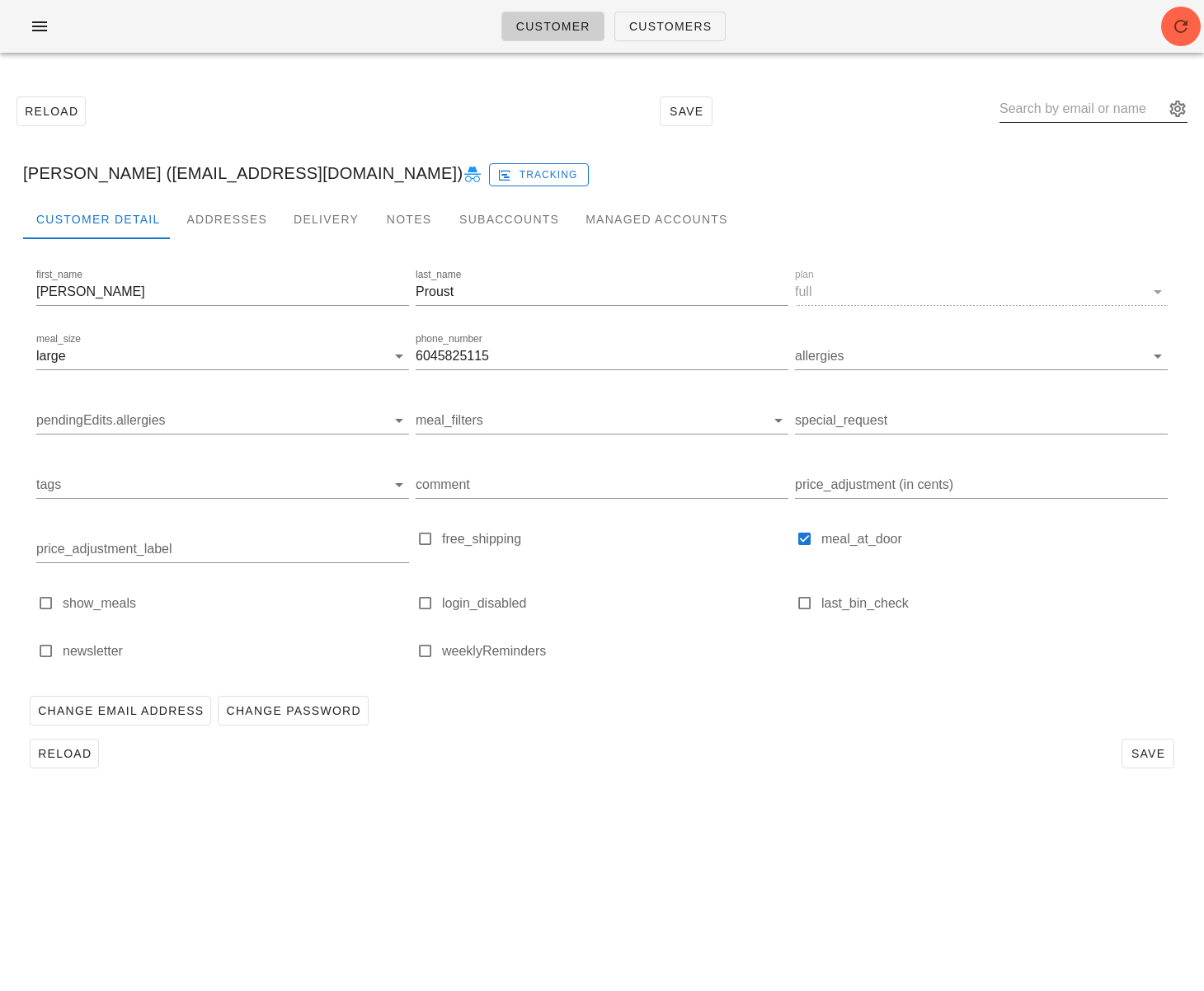
click at [1111, 102] on input "text" at bounding box center [1081, 108] width 165 height 26
paste input "drsherrycampbell@gmail.com"
type input "drsherrycampbell@gmail.com"
click at [225, 223] on div "Addresses" at bounding box center [226, 219] width 107 height 40
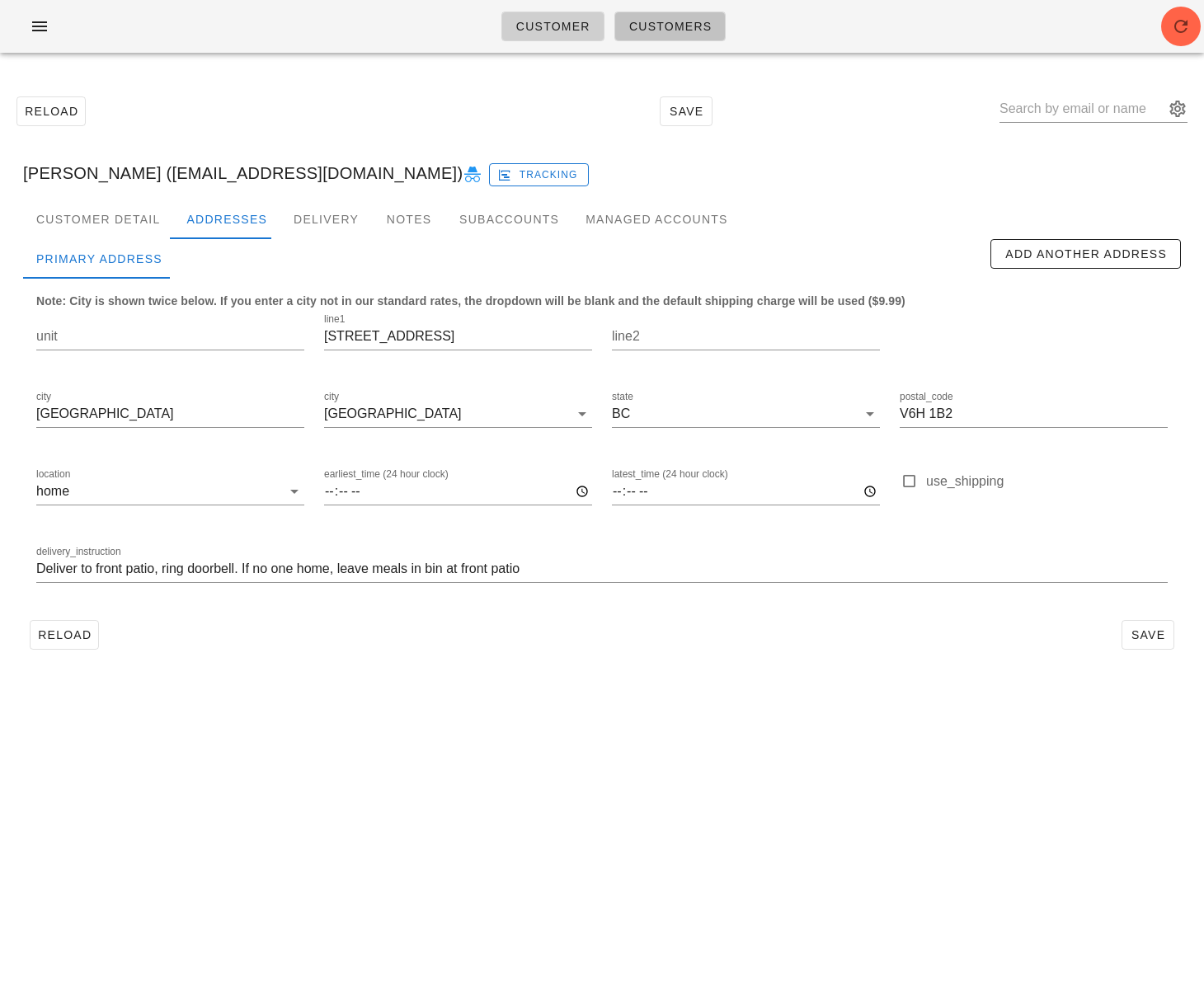
click at [664, 35] on link "Customers" at bounding box center [670, 26] width 112 height 30
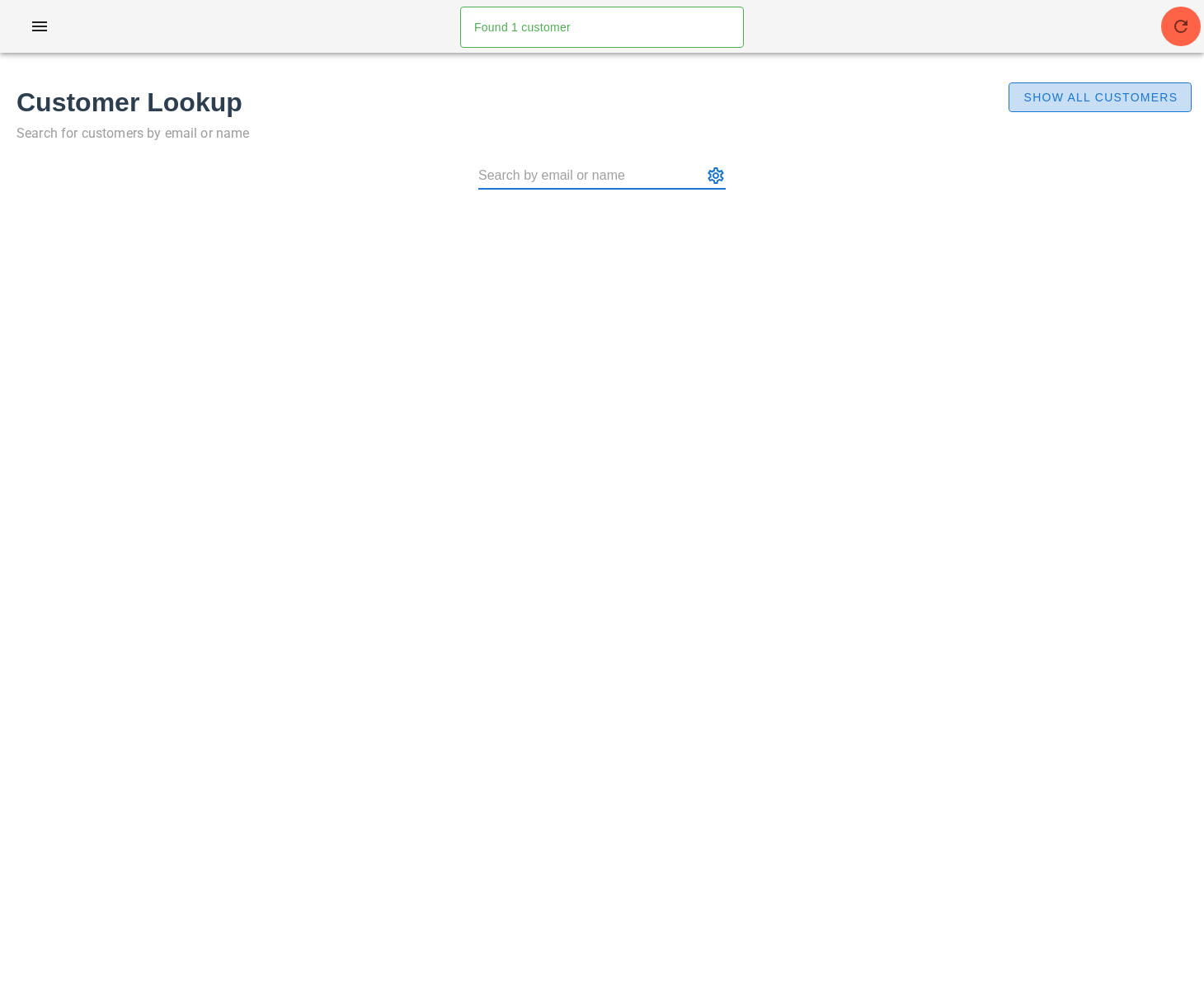
click at [1059, 100] on span "Show All Customers" at bounding box center [1099, 97] width 155 height 14
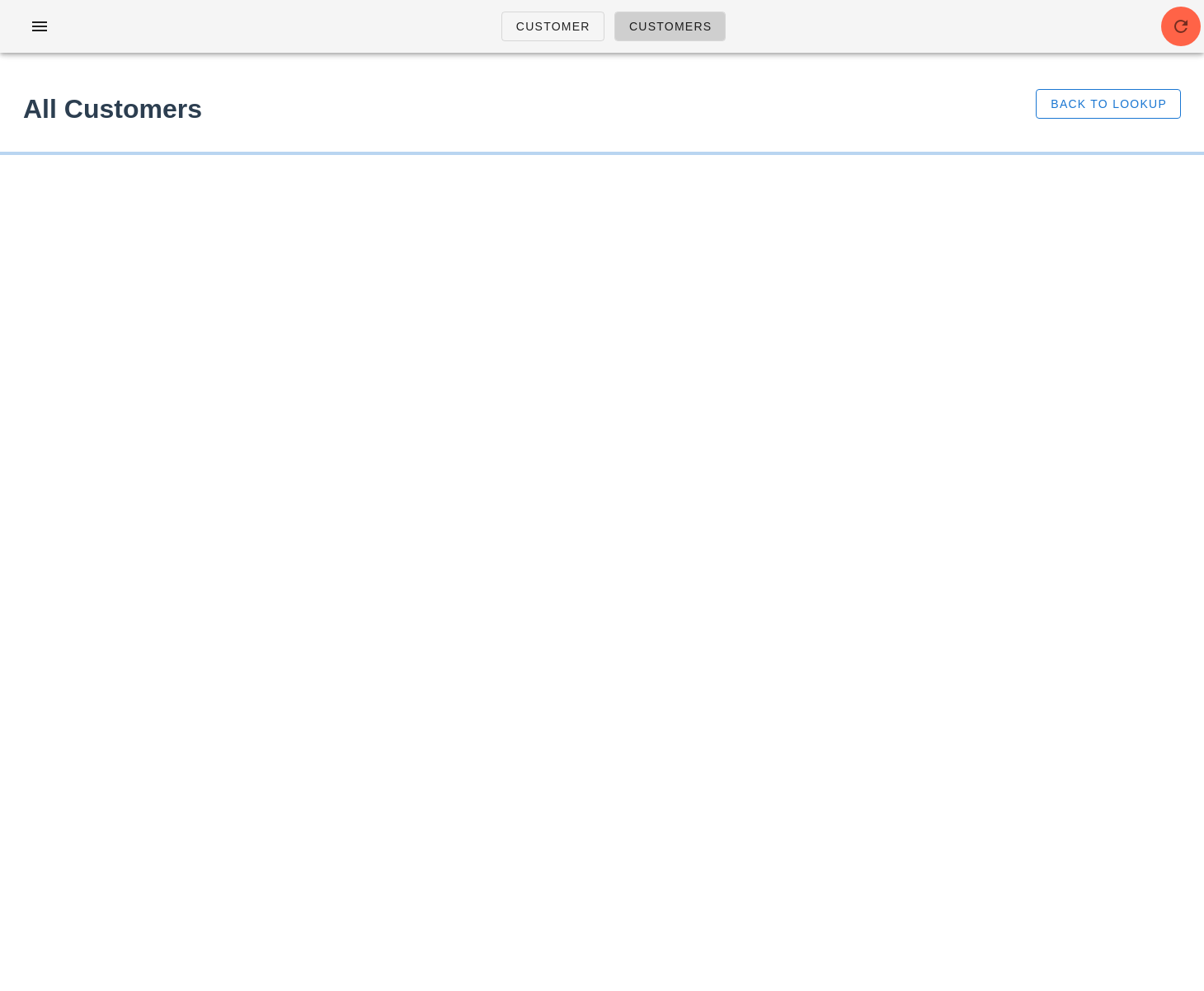
click at [1, 219] on div "Customer Customers Found 1 customer All Customers Back to Lookup Something unex…" at bounding box center [602, 496] width 1204 height 991
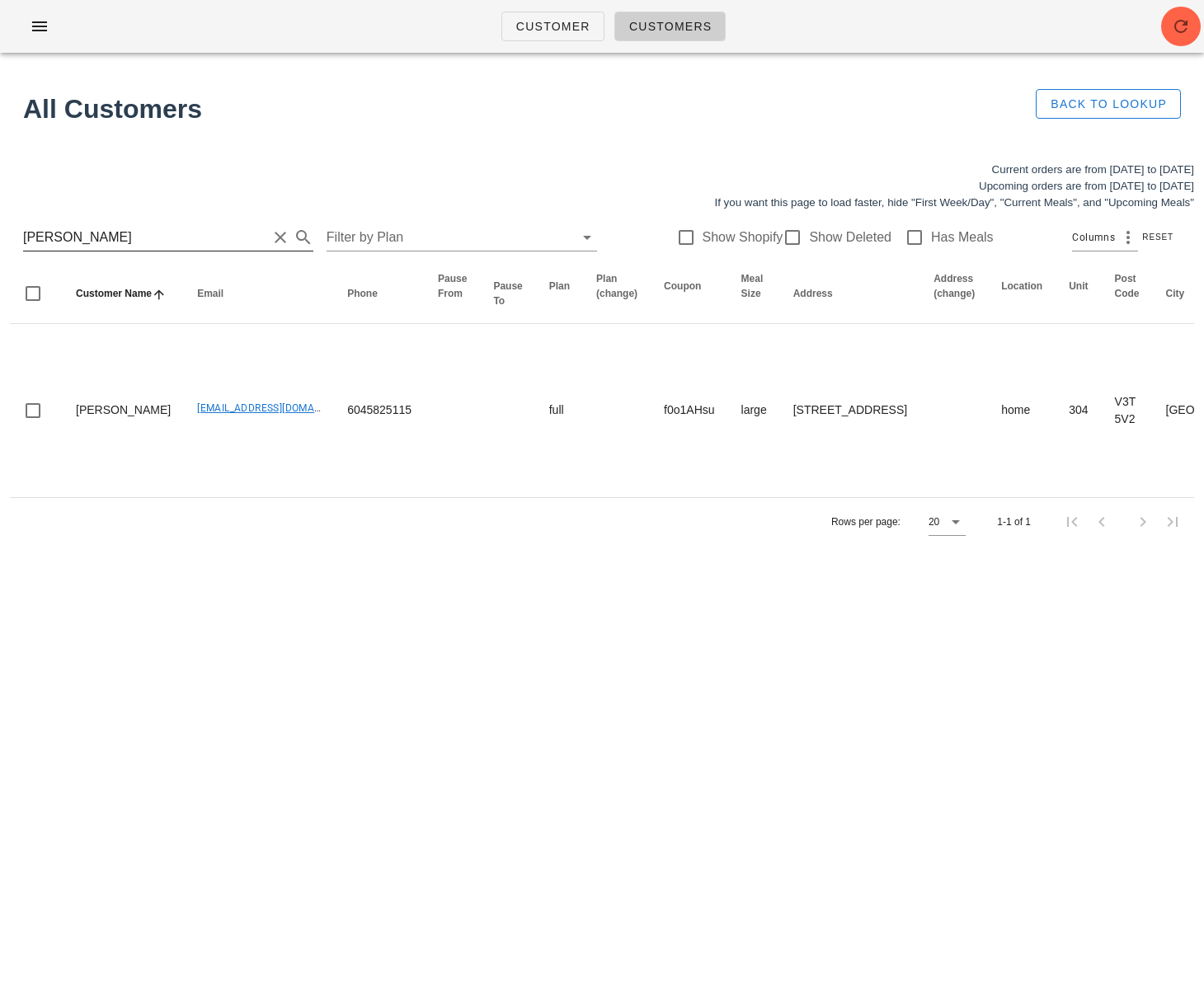
click at [111, 246] on input "Sharron" at bounding box center [145, 237] width 244 height 26
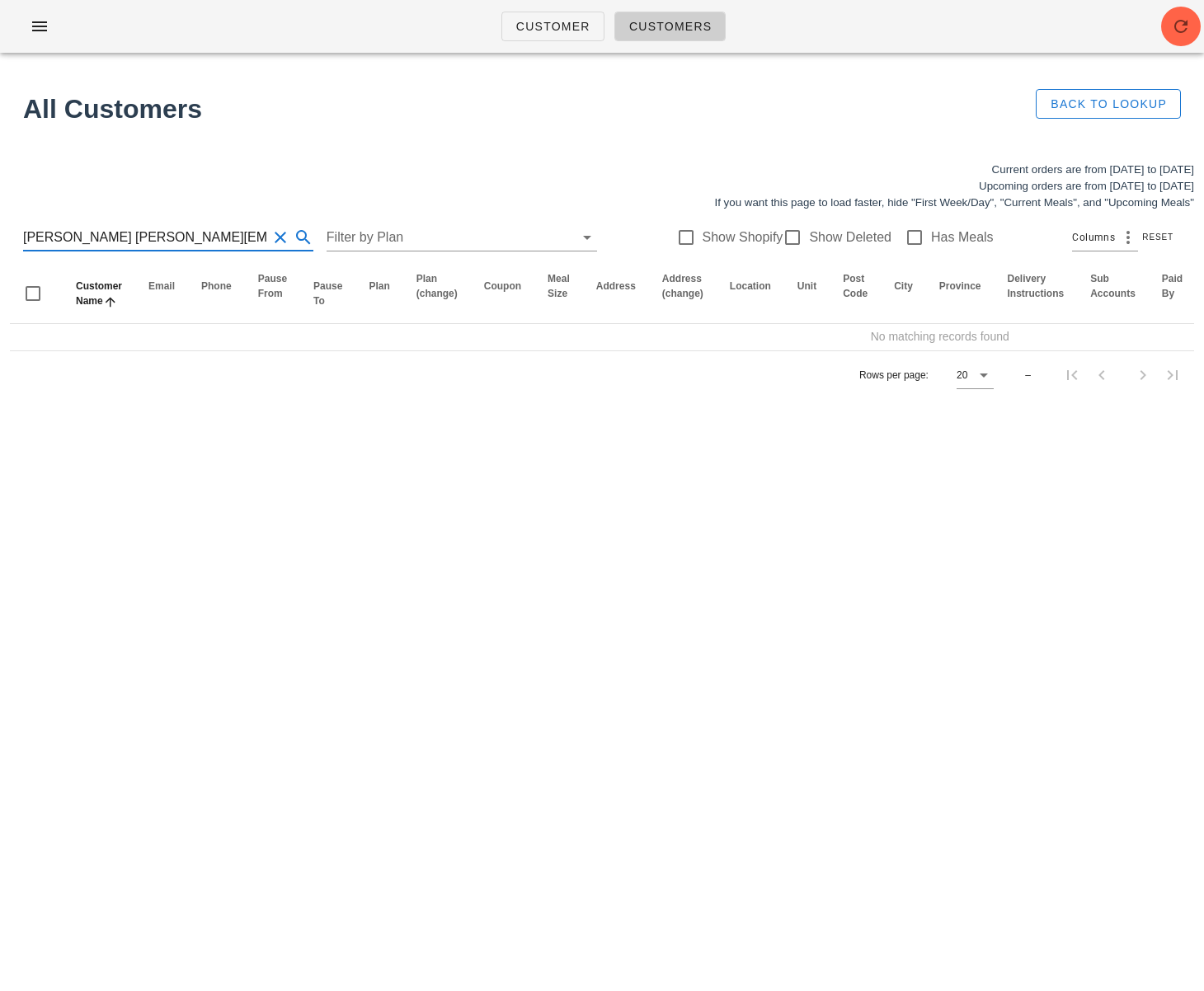
scroll to position [1, 0]
drag, startPoint x: 64, startPoint y: 238, endPoint x: -44, endPoint y: 239, distance: 108.0
click at [0, 239] on html "Customer Customers Found 1 customer All Customers Back to Lookup Current orders…" at bounding box center [602, 496] width 1204 height 991
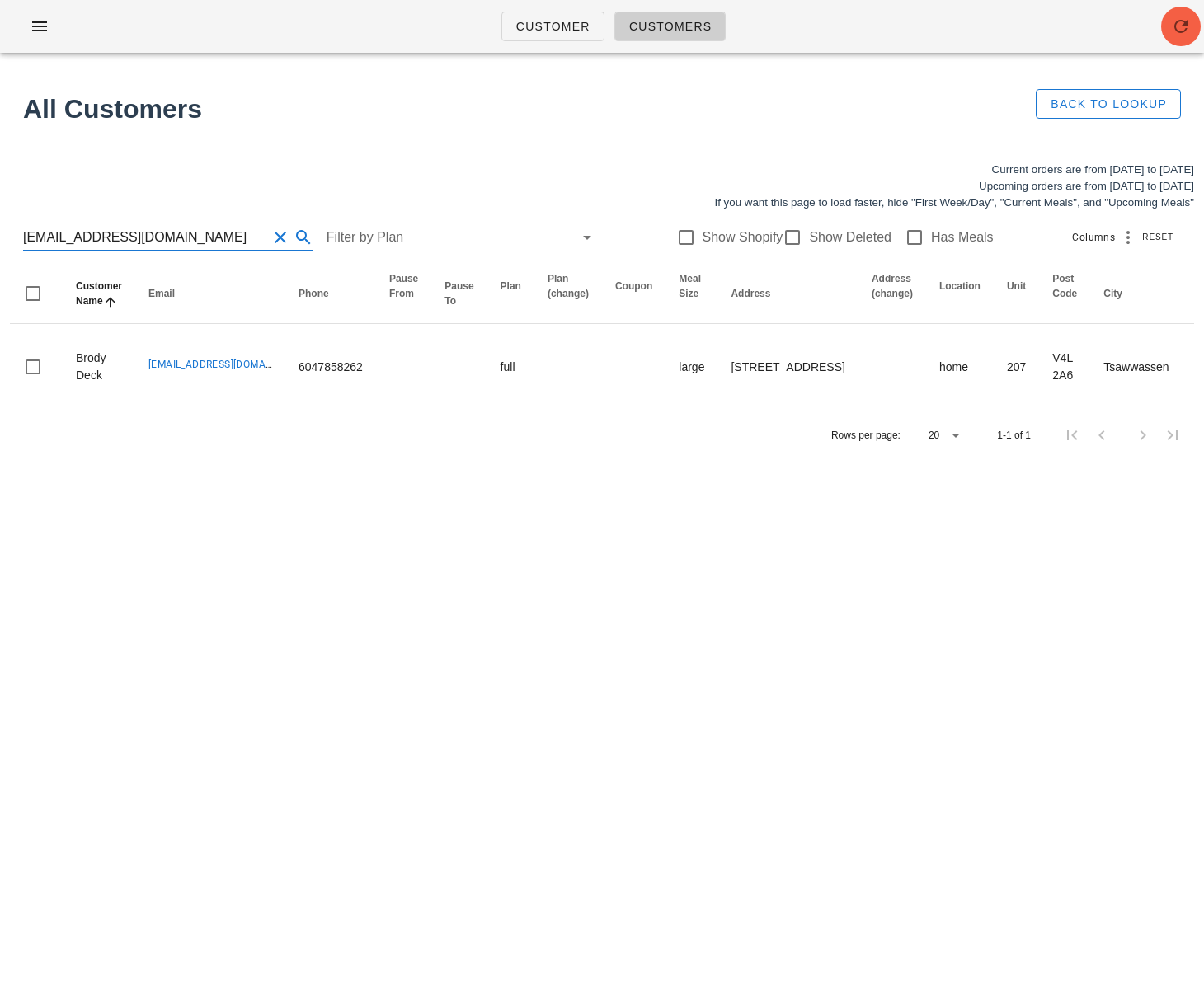
type input "brodytdeck@live.ca"
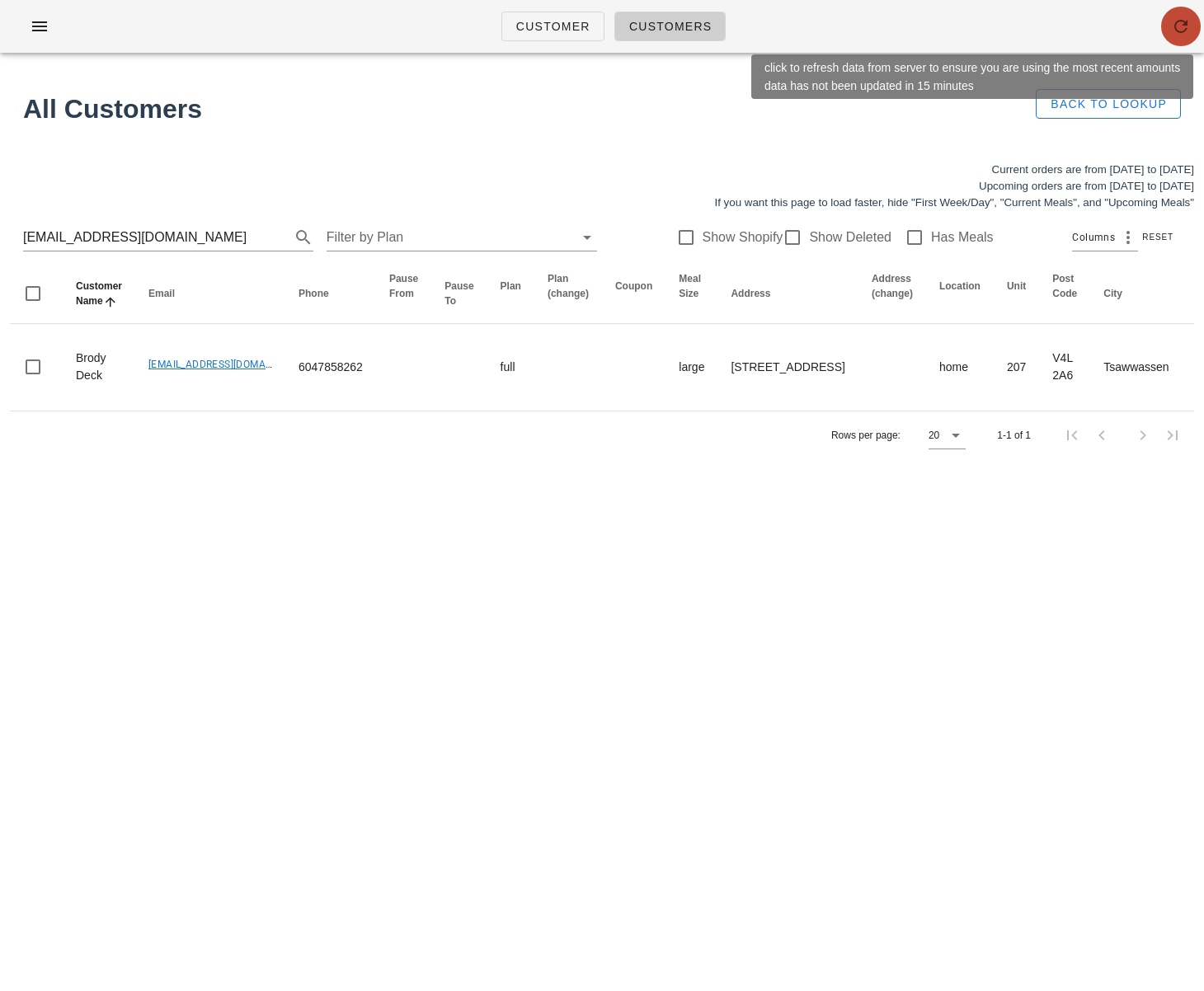
drag, startPoint x: 1185, startPoint y: 33, endPoint x: 923, endPoint y: 225, distance: 324.8
click at [1185, 34] on icon "button" at bounding box center [1181, 26] width 20 height 20
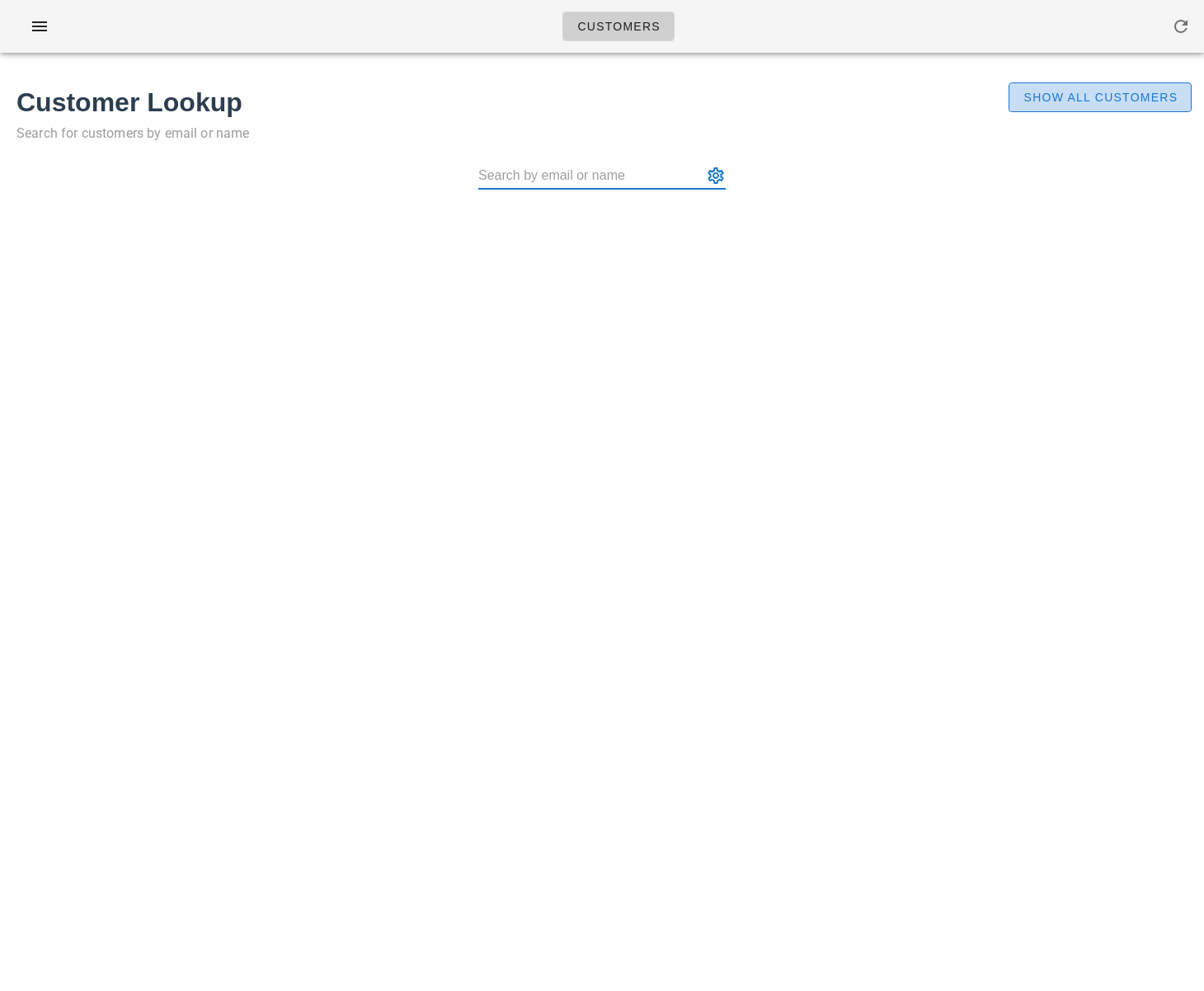
drag, startPoint x: 1090, startPoint y: 101, endPoint x: 750, endPoint y: 212, distance: 357.7
click at [1090, 101] on span "Show All Customers" at bounding box center [1099, 97] width 155 height 14
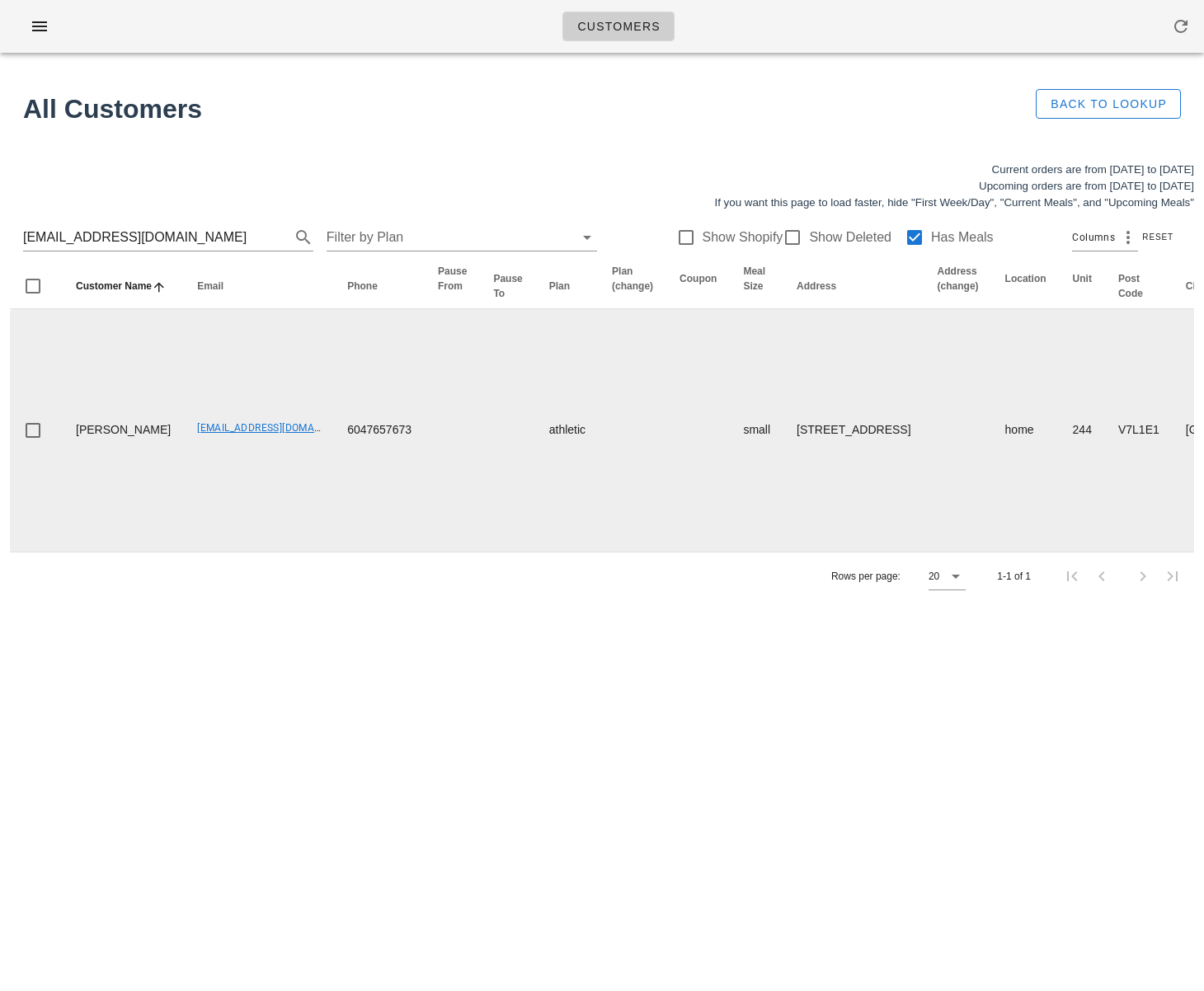
drag, startPoint x: 741, startPoint y: 523, endPoint x: 609, endPoint y: 449, distance: 151.3
click at [783, 550] on td "[STREET_ADDRESS]" at bounding box center [853, 430] width 141 height 242
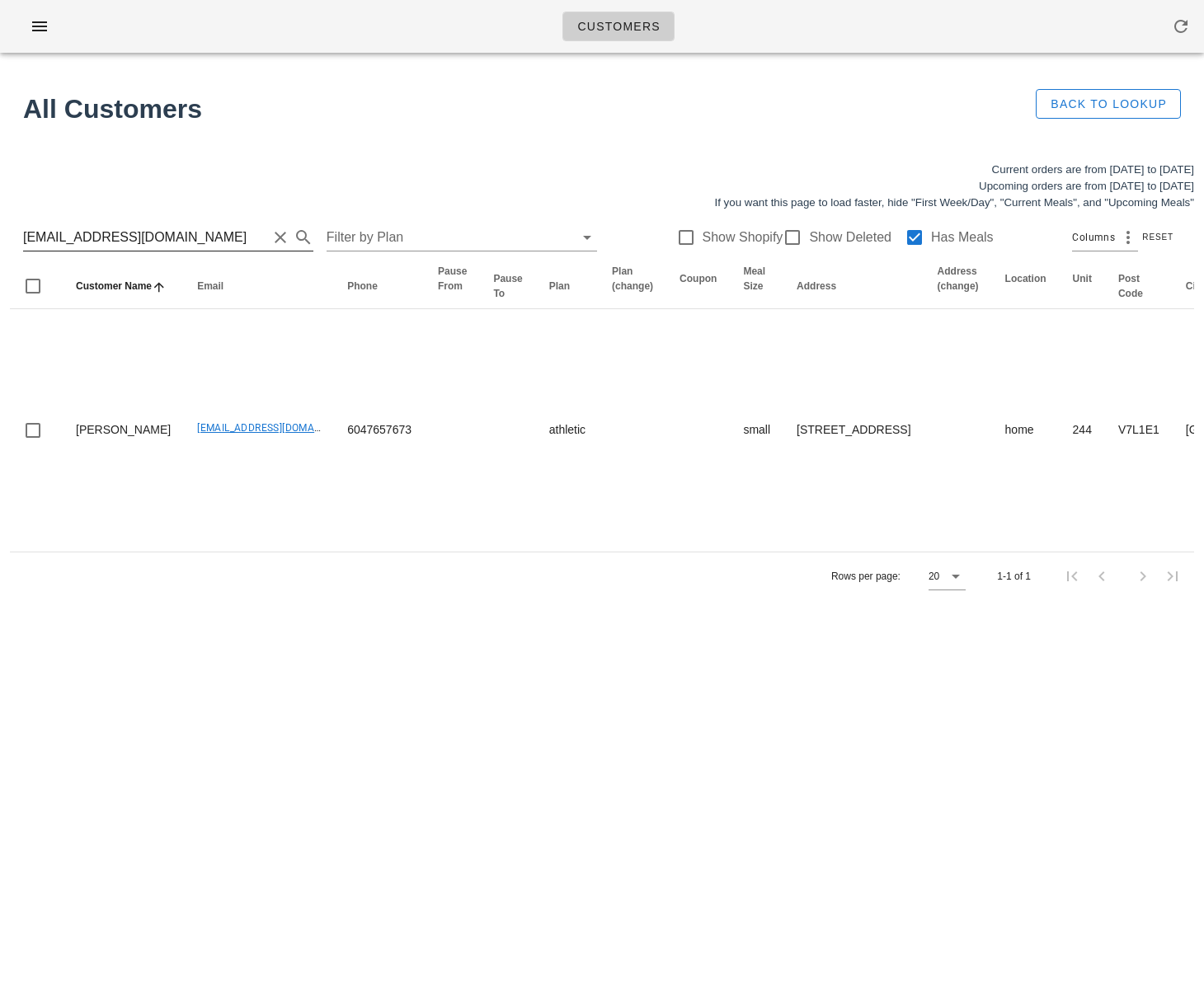
copy td "[STREET_ADDRESS]"
drag, startPoint x: 187, startPoint y: 238, endPoint x: -111, endPoint y: 238, distance: 298.0
click at [0, 238] on html "Customers Found 1 customer All Customers Back to Lookup Current orders are from…" at bounding box center [602, 496] width 1204 height 991
drag, startPoint x: 49, startPoint y: 238, endPoint x: -20, endPoint y: 235, distance: 69.1
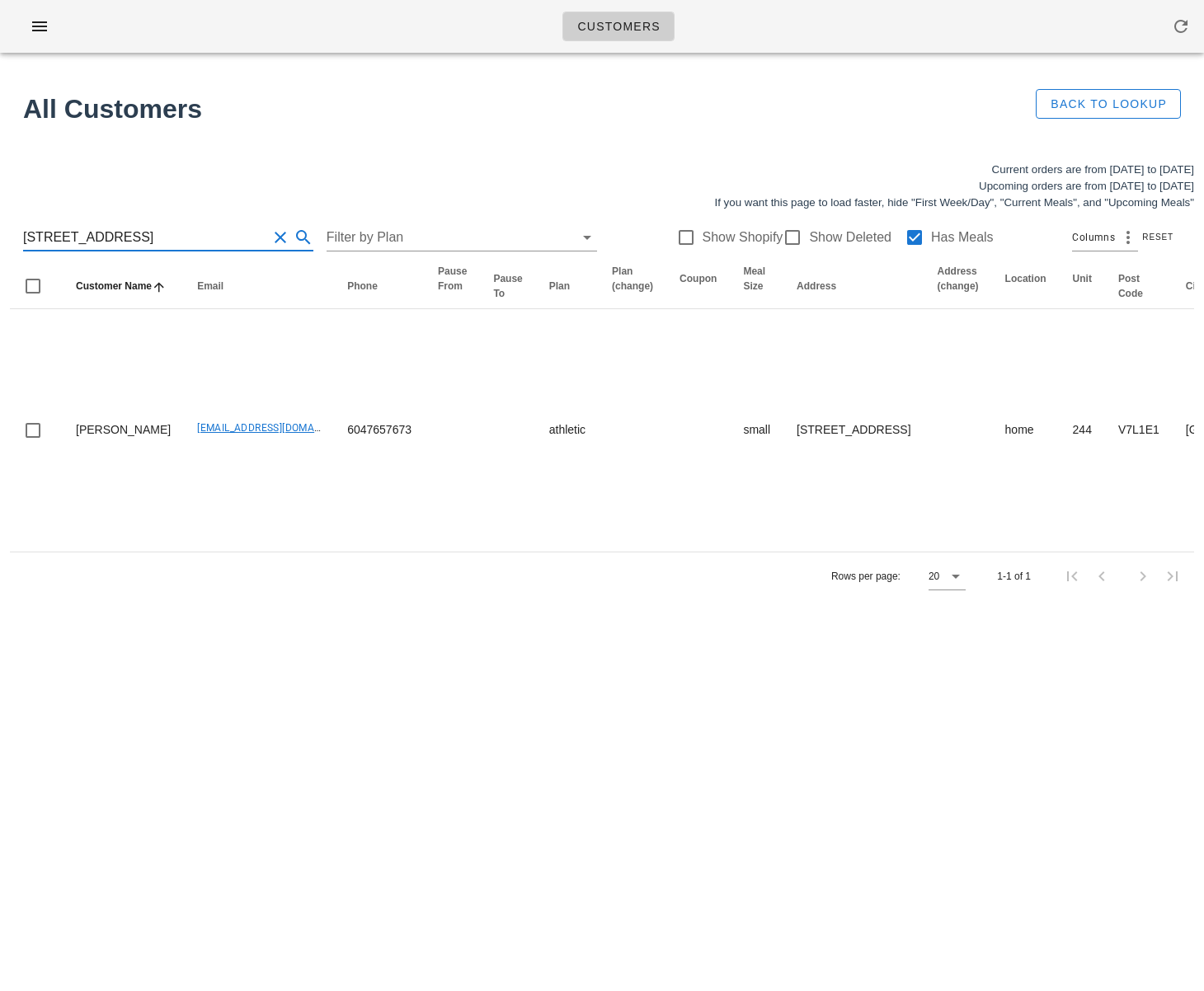
click at [0, 235] on html "Customers Found 1 customer All Customers Back to Lookup Current orders are from…" at bounding box center [602, 496] width 1204 height 991
drag, startPoint x: 56, startPoint y: 236, endPoint x: 74, endPoint y: 237, distance: 18.0
click at [74, 237] on input "545 East 2nd Street" at bounding box center [145, 237] width 244 height 26
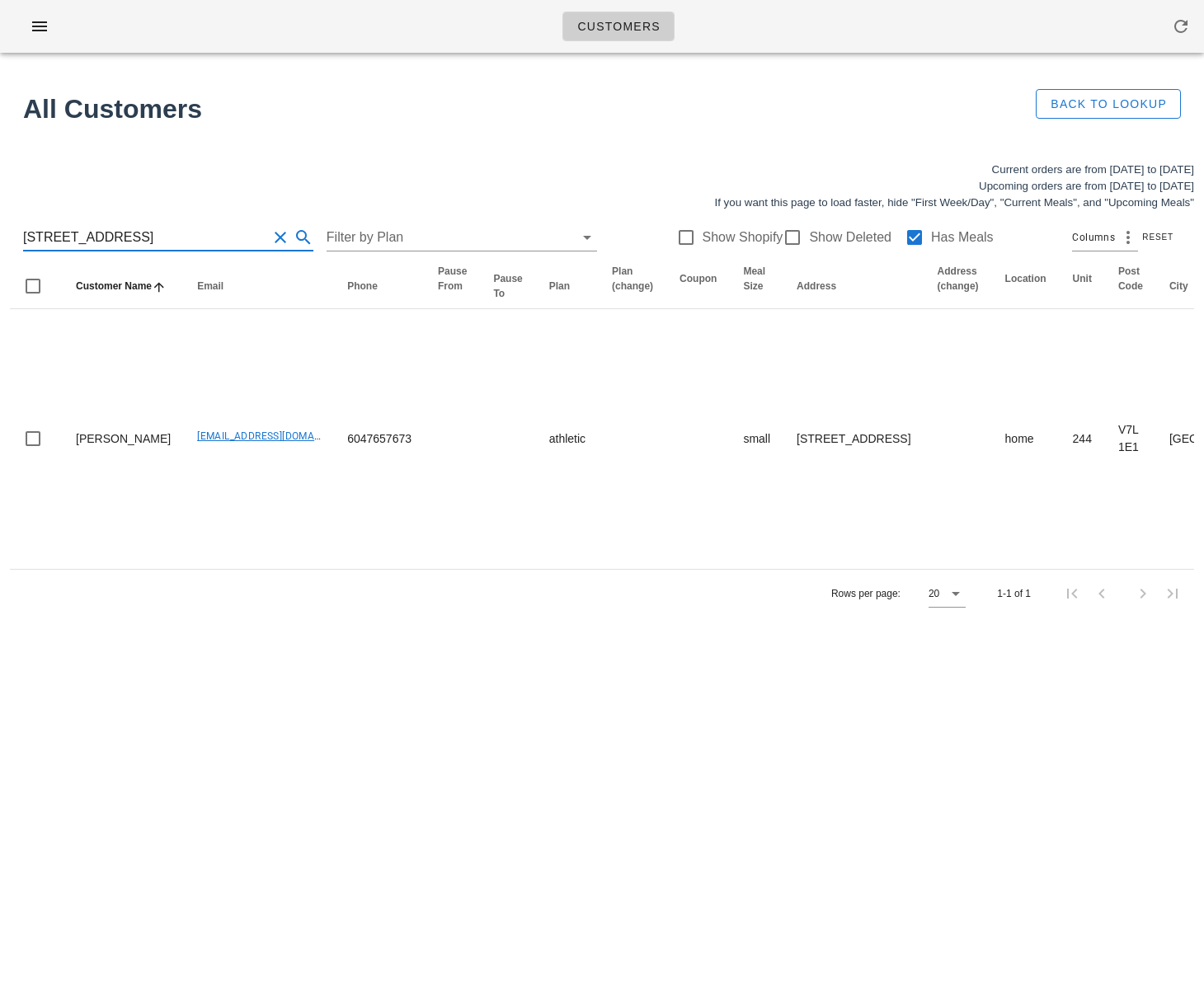
drag, startPoint x: 76, startPoint y: 237, endPoint x: -39, endPoint y: 232, distance: 115.1
click at [0, 232] on html "Customers Found 1 customer All Customers Back to Lookup Current orders are from…" at bounding box center [602, 496] width 1204 height 991
click at [390, 668] on div "Customers Found 1 customer All Customers Back to Lookup Current orders are from…" at bounding box center [602, 496] width 1204 height 991
drag, startPoint x: 105, startPoint y: 236, endPoint x: -111, endPoint y: 240, distance: 216.0
click at [0, 240] on html "Customers Found 1 customer All Customers Back to Lookup Current orders are from…" at bounding box center [602, 496] width 1204 height 991
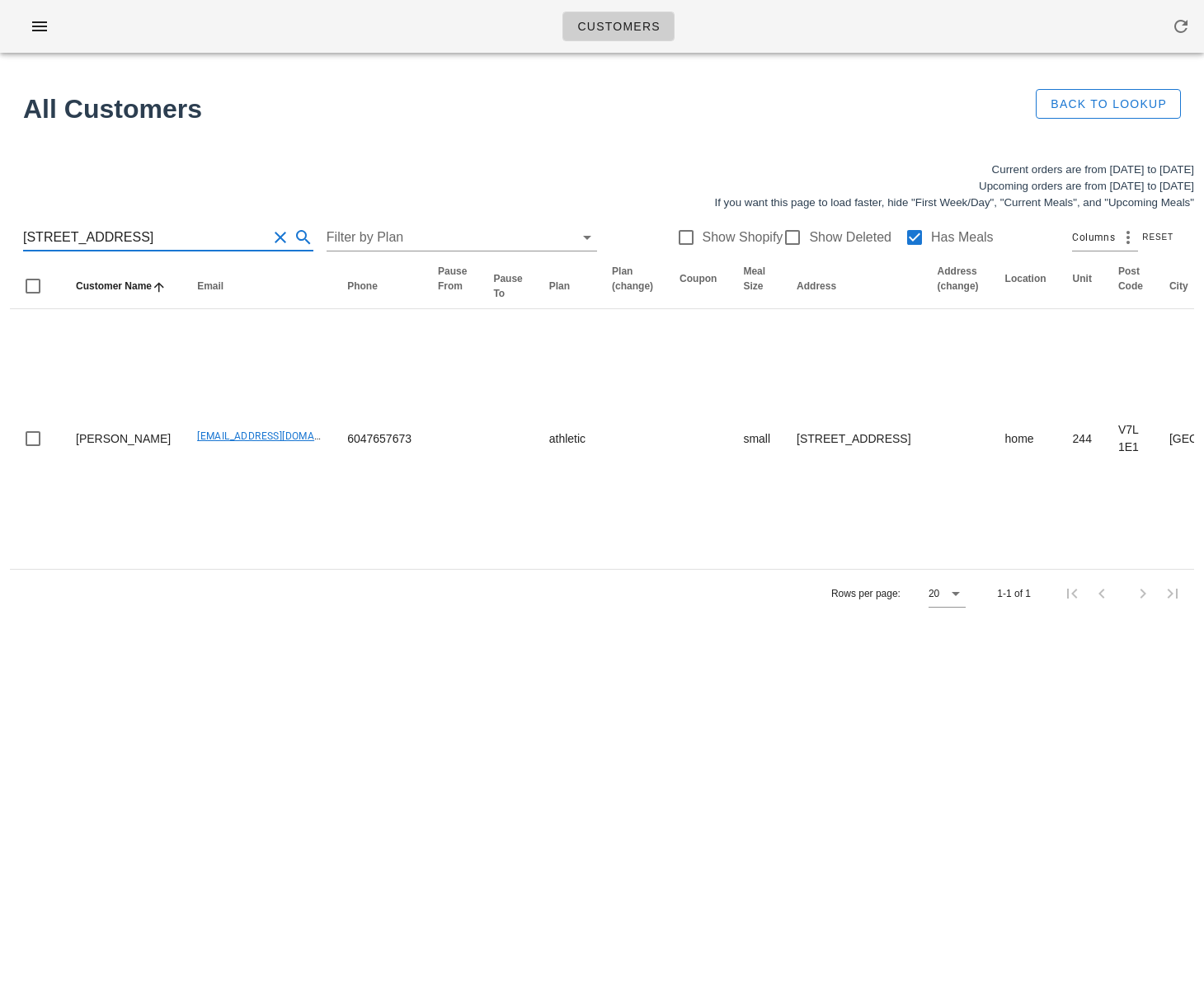
scroll to position [1, 0]
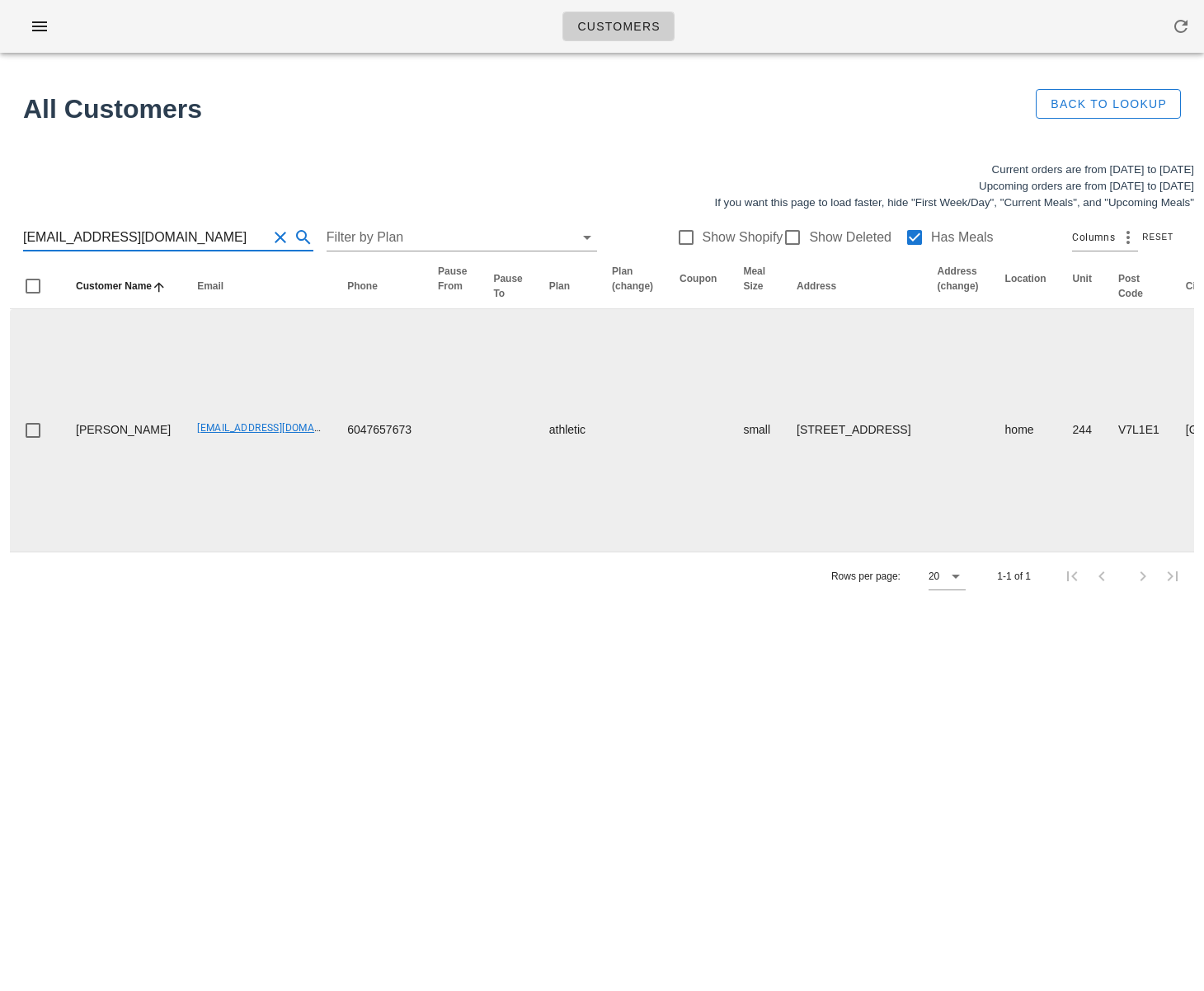
click at [730, 551] on td "small" at bounding box center [756, 430] width 53 height 242
drag, startPoint x: 769, startPoint y: 525, endPoint x: 797, endPoint y: 588, distance: 68.9
click at [797, 551] on td "244-545 East 2nd Street, North Vancouver, V7L1E1" at bounding box center [853, 430] width 141 height 242
copy td "545 East 2nd Street, North Vancouver"
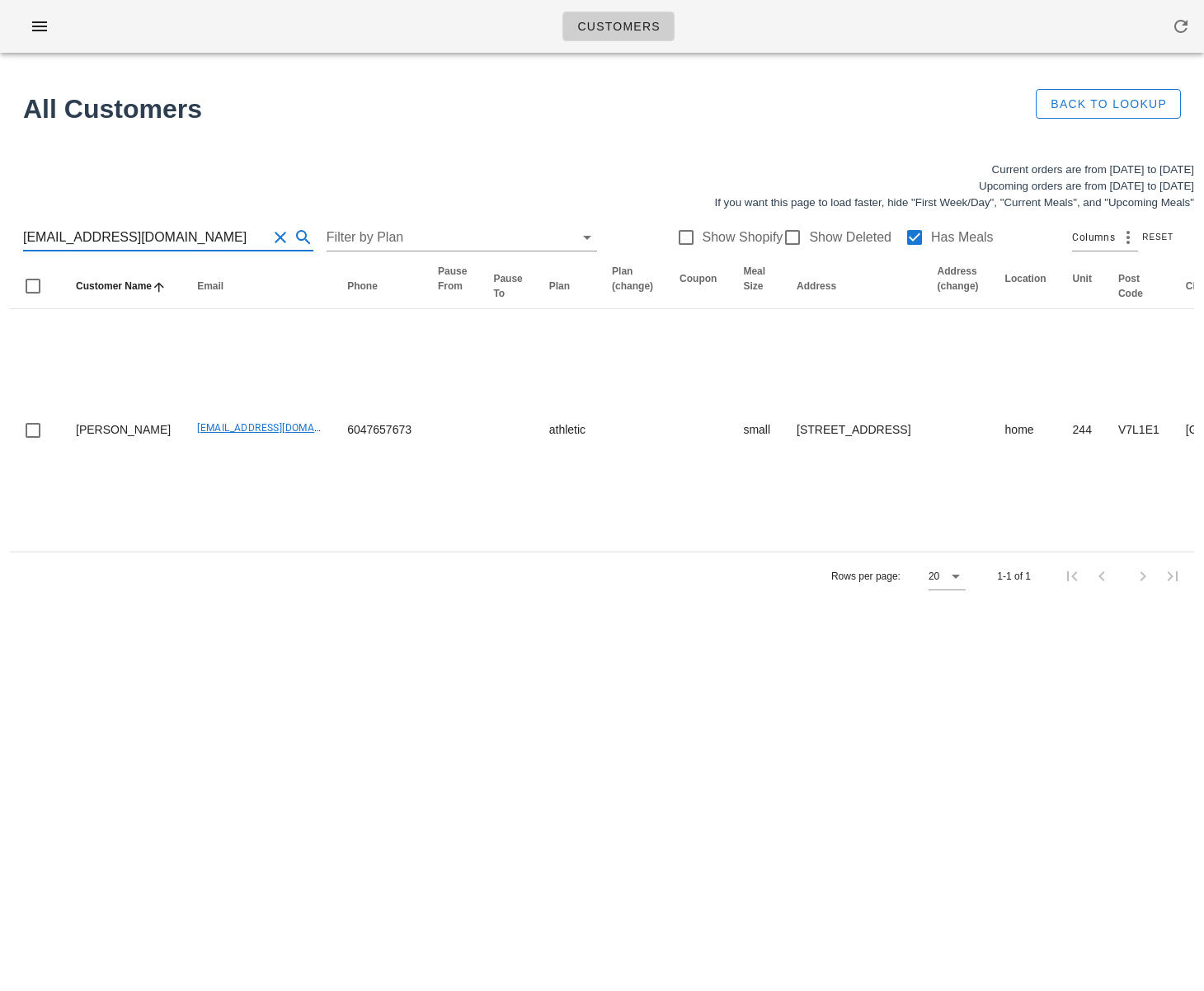
click at [216, 246] on input "kaylakonechny@yahoo.ca" at bounding box center [145, 237] width 244 height 26
drag, startPoint x: 196, startPoint y: 242, endPoint x: -196, endPoint y: 200, distance: 394.2
click at [0, 200] on html "Customers Found 1 customer All Customers Back to Lookup Current orders are from…" at bounding box center [602, 496] width 1204 height 991
click at [72, 238] on input "545 East 2nd Street, North Vancouver" at bounding box center [145, 237] width 244 height 26
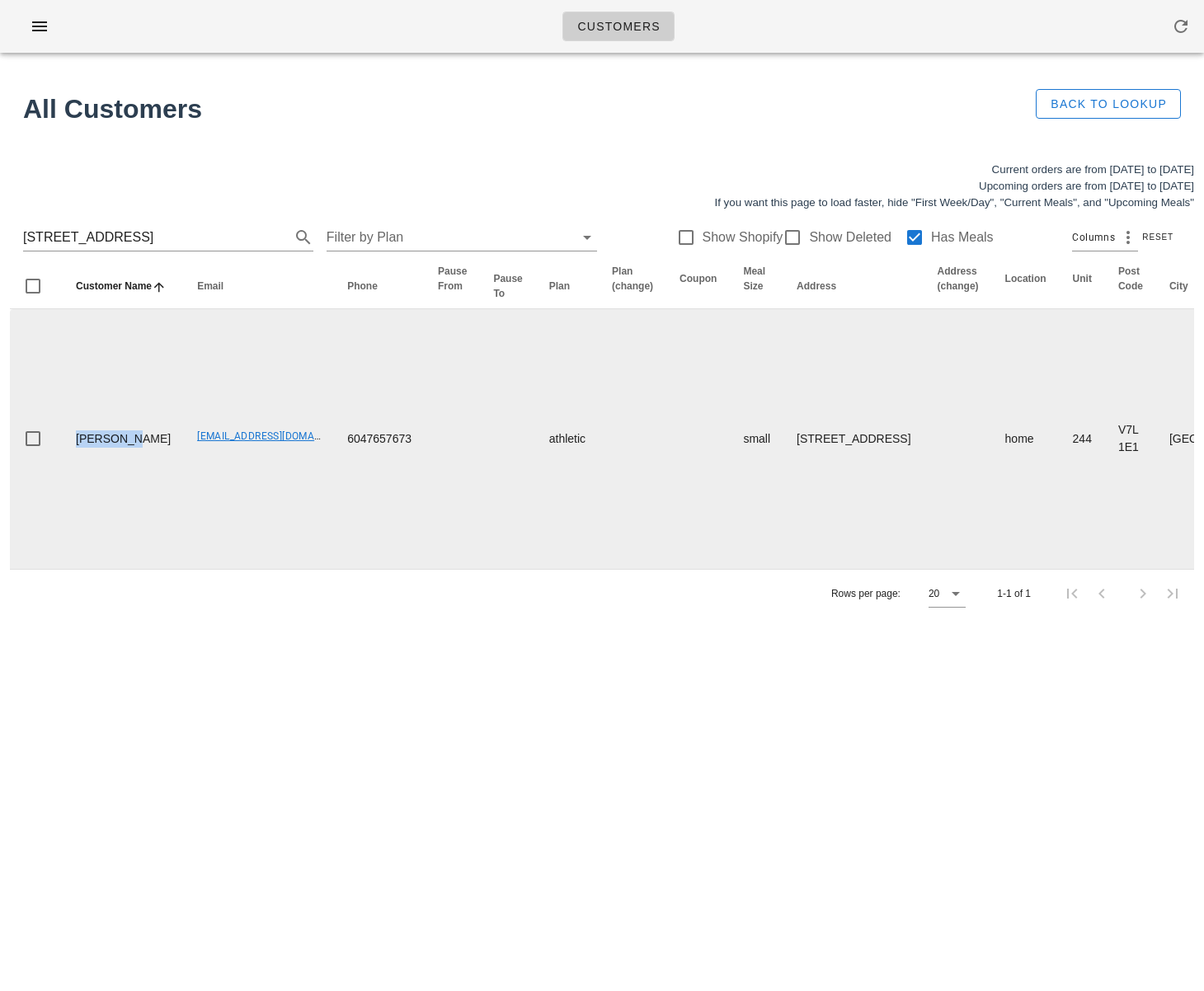
click at [71, 455] on td "Sean Wood" at bounding box center [123, 439] width 121 height 259
copy td "Sean Wood"
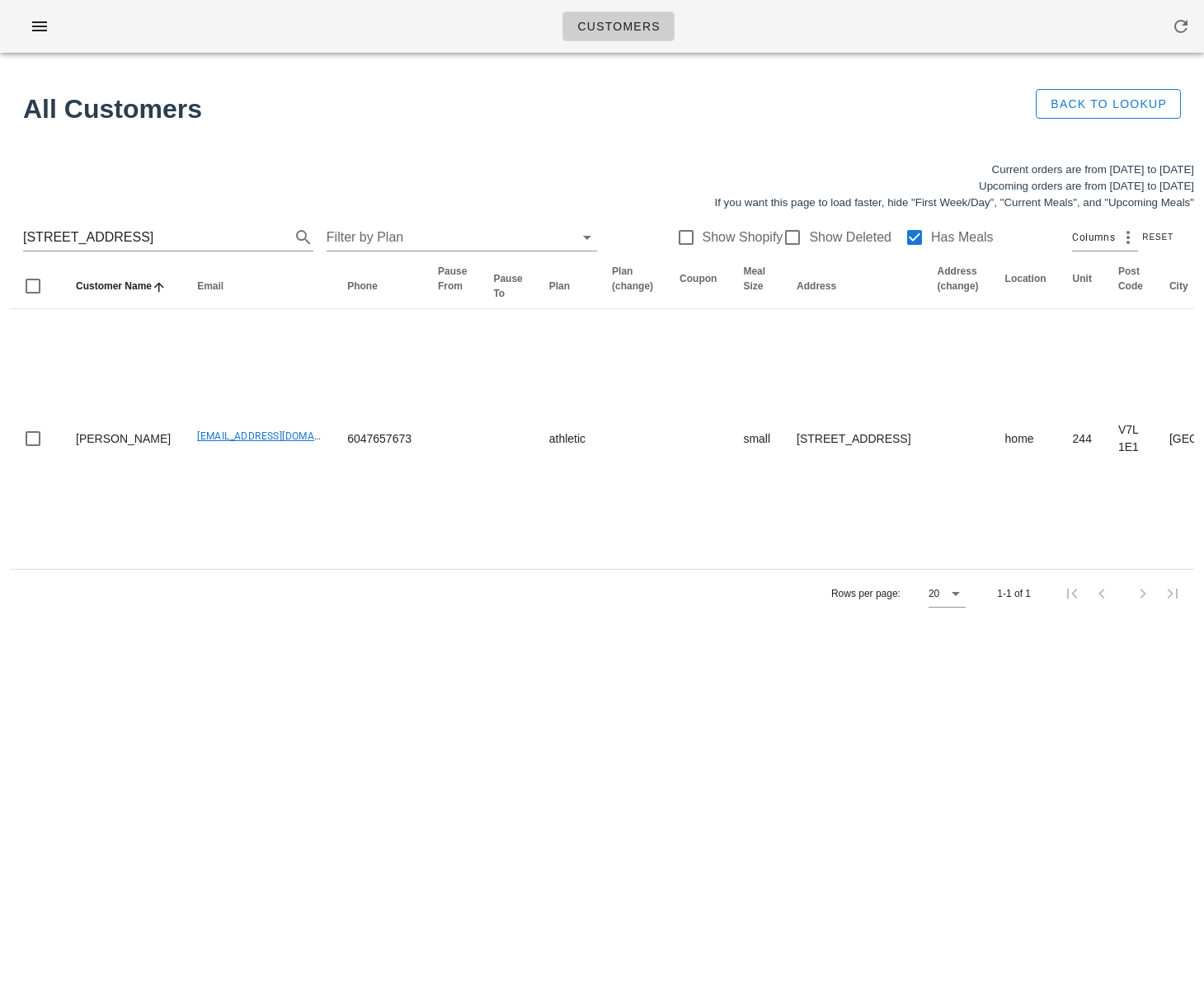
drag, startPoint x: 386, startPoint y: 735, endPoint x: 160, endPoint y: 729, distance: 226.1
click at [385, 735] on div "Customers Found 1 customer All Customers Back to Lookup Current orders are from…" at bounding box center [602, 496] width 1204 height 991
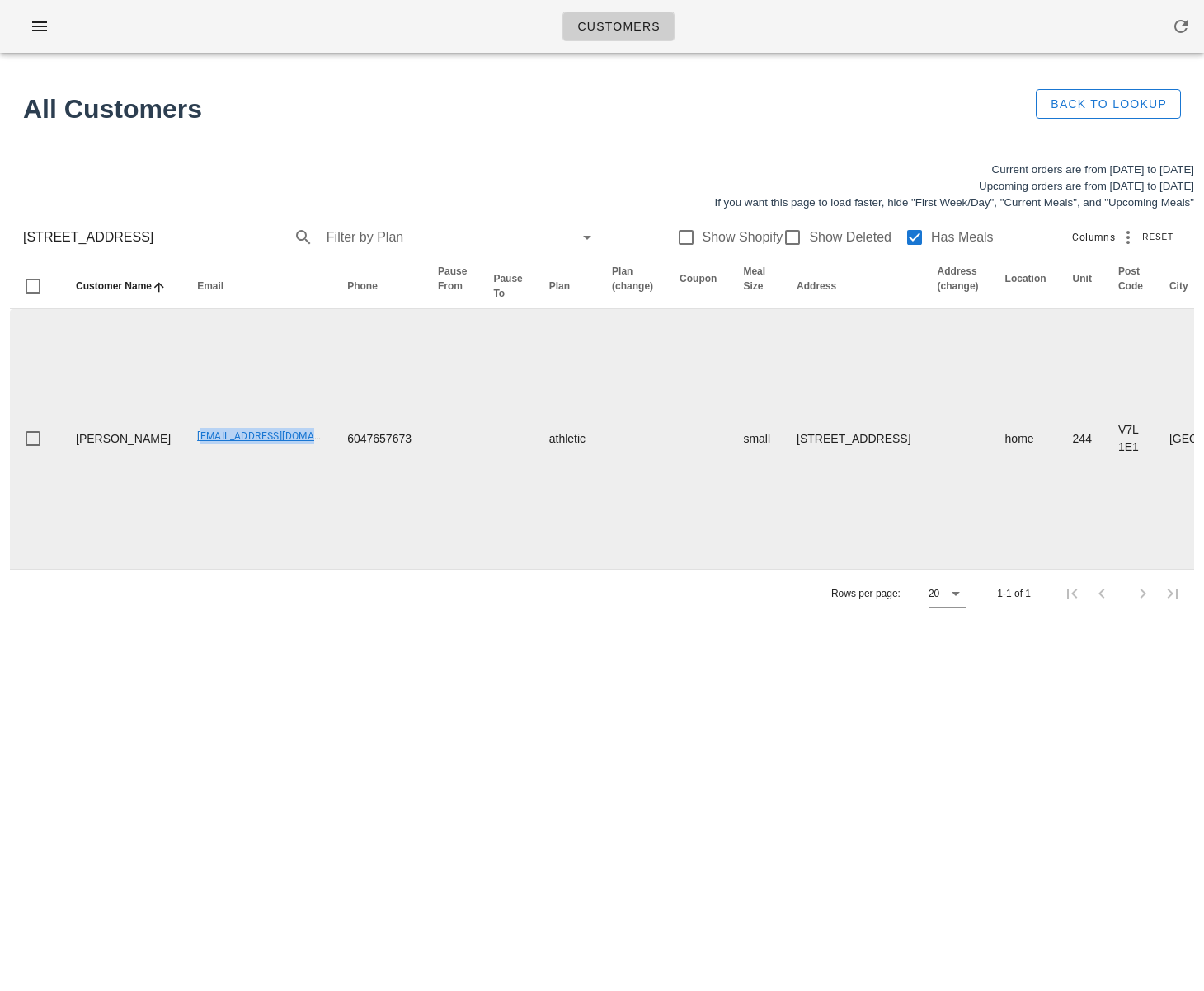
drag, startPoint x: 158, startPoint y: 461, endPoint x: 276, endPoint y: 465, distance: 118.1
click at [287, 462] on tr "Sean Wood seanw_1990@hotmail.com 6047657673 athletic small 244-545 E 2nd Street…" at bounding box center [1130, 439] width 2240 height 259
copy link "seanw_1990@hotmail.com"
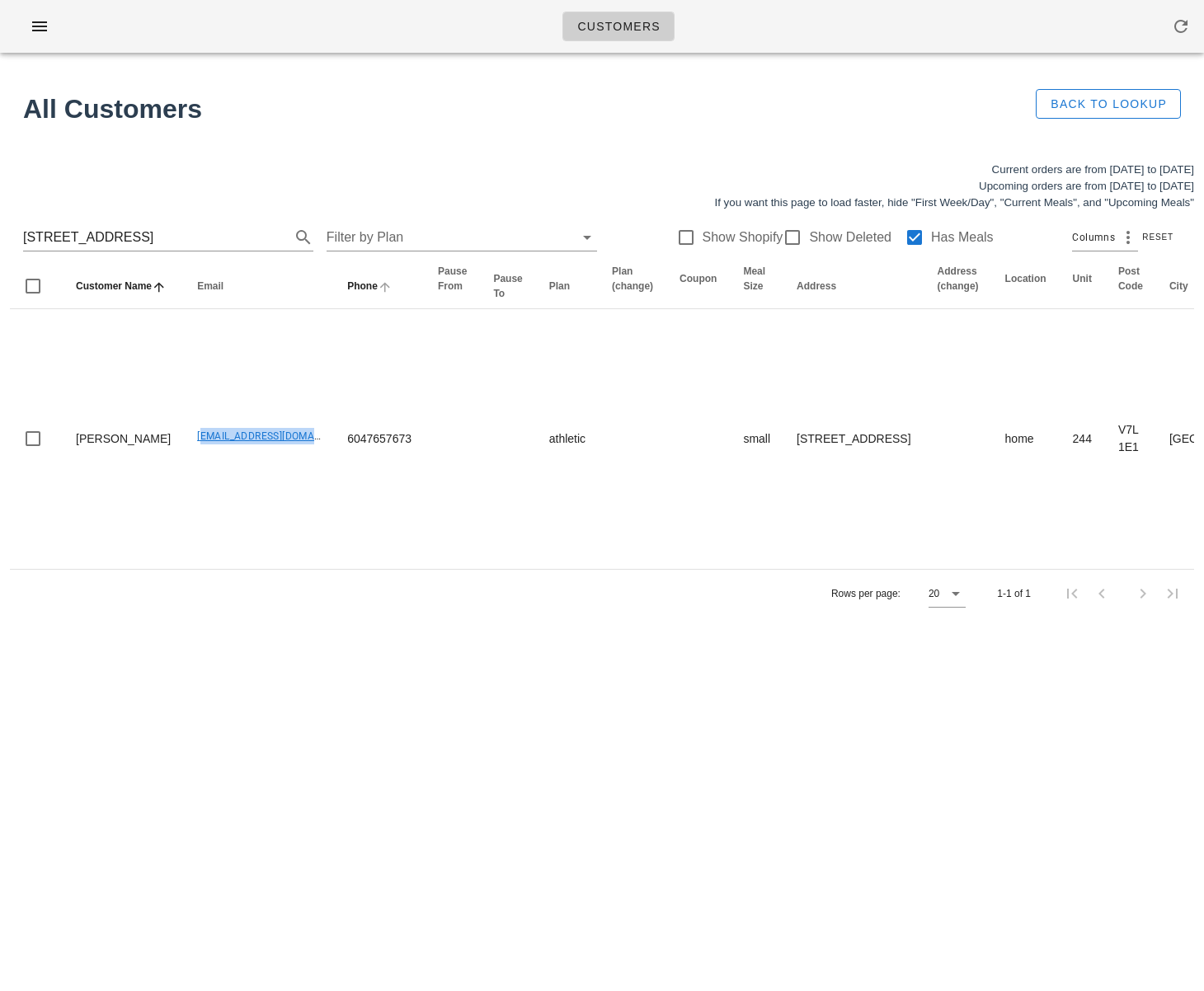
copy link "seanw_1990@hotmail.com"
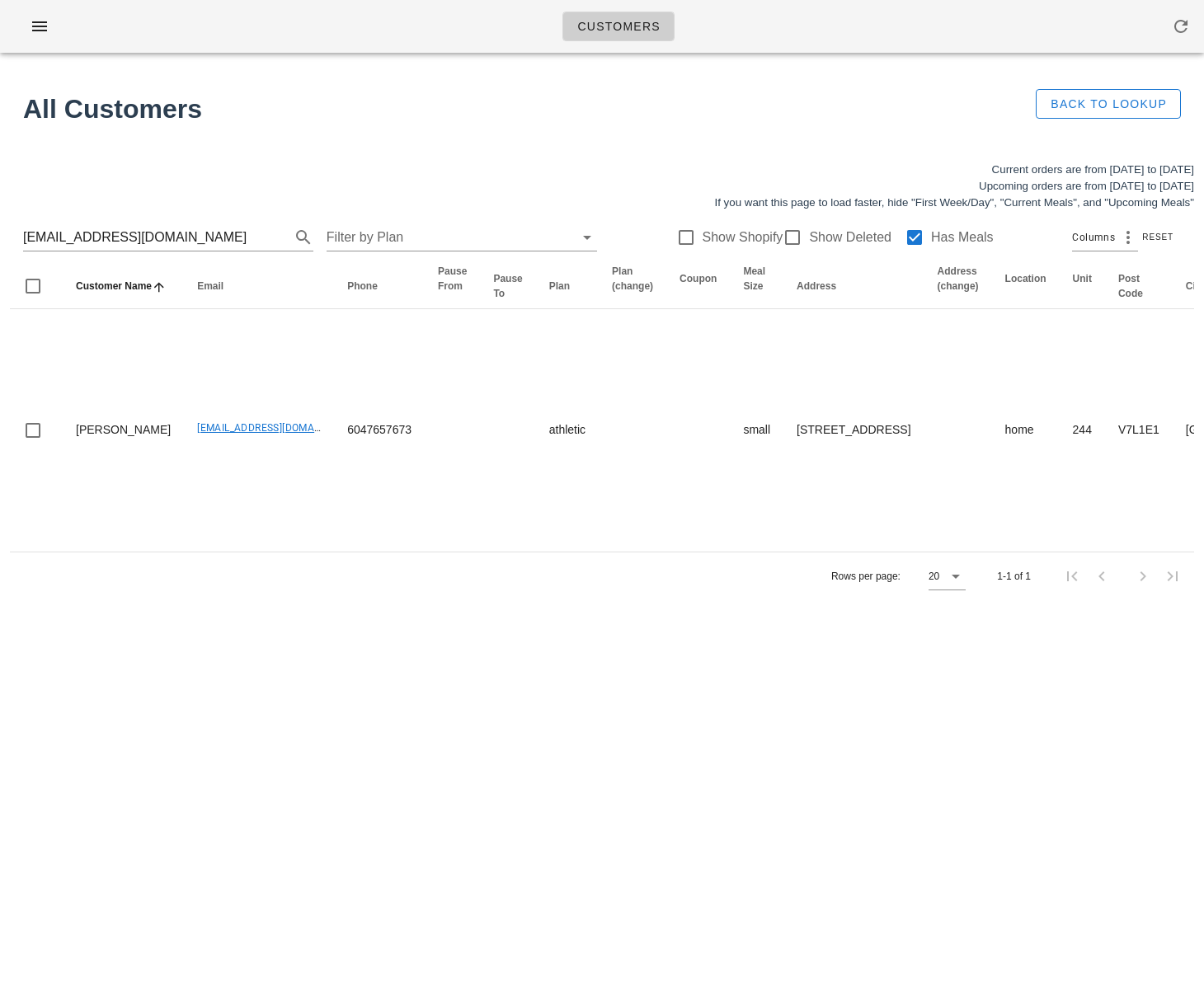
type input "nsilves0101@gmail.com"
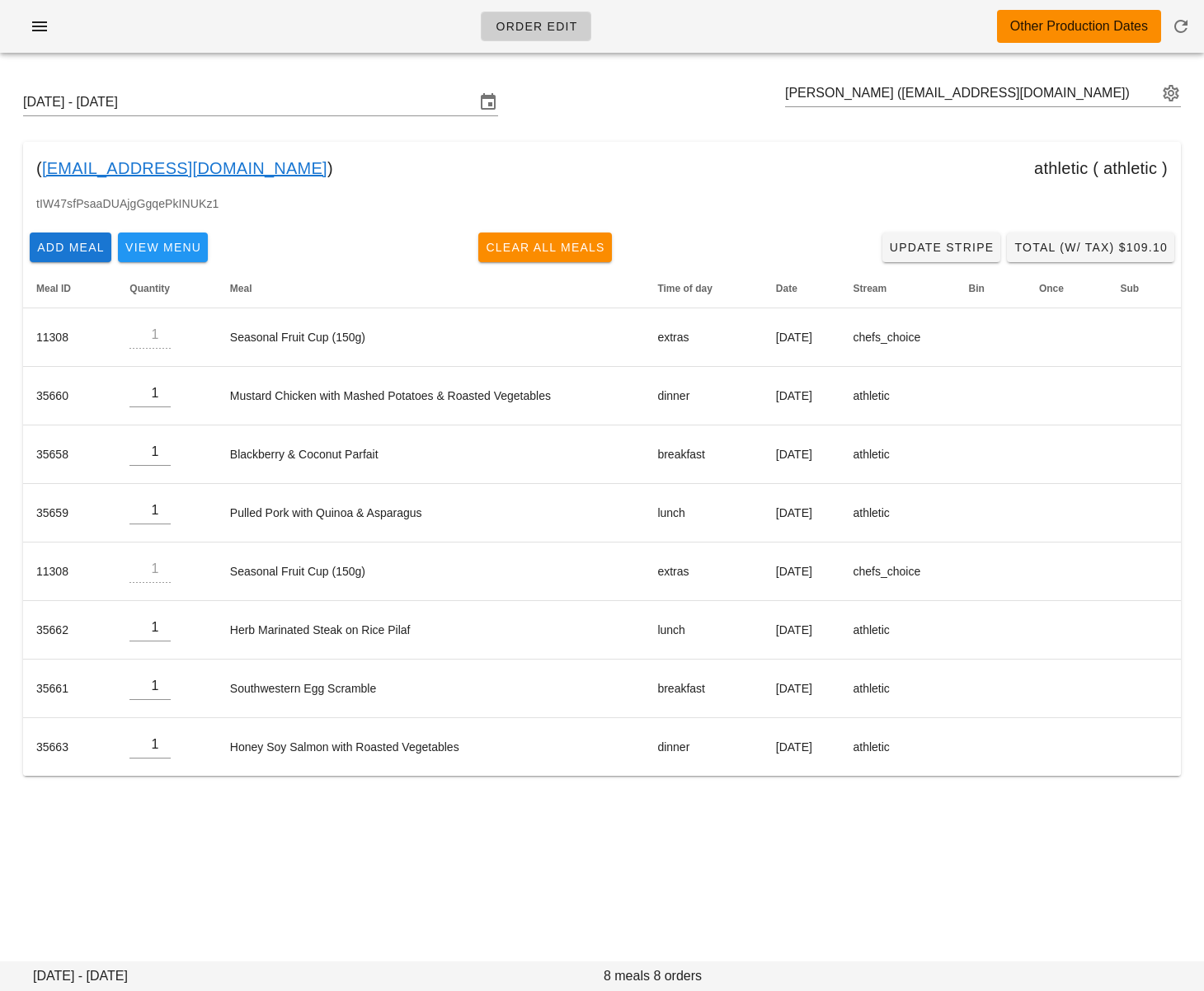
drag, startPoint x: 287, startPoint y: 194, endPoint x: 276, endPoint y: 177, distance: 20.2
click at [286, 191] on div "( [EMAIL_ADDRESS][DOMAIN_NAME] ) athletic ( athletic )" at bounding box center [602, 168] width 1157 height 53
click at [866, 95] on input "text" at bounding box center [971, 93] width 372 height 26
click at [868, 95] on input "text" at bounding box center [971, 93] width 372 height 26
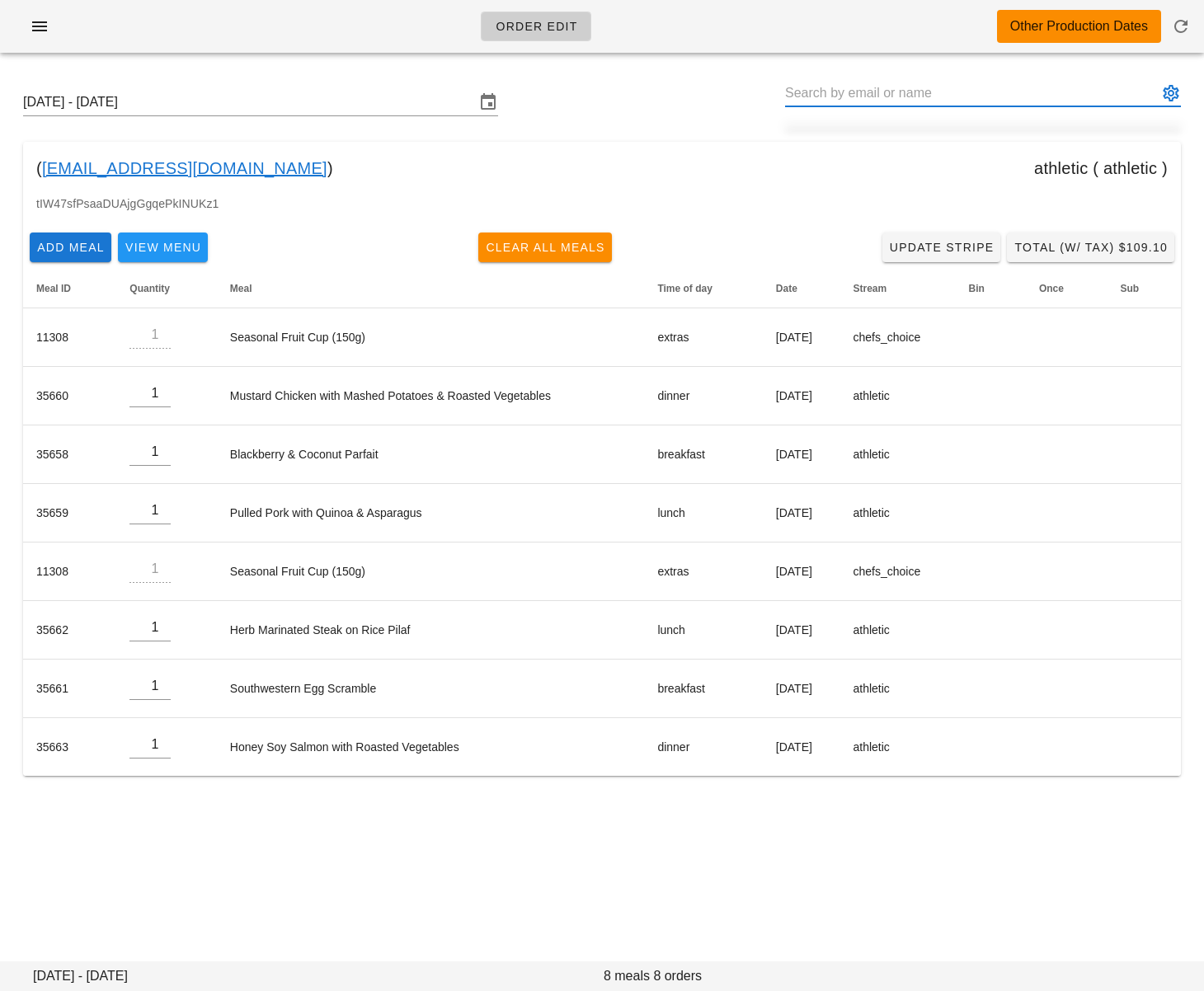
paste input "[EMAIL_ADDRESS][DOMAIN_NAME]"
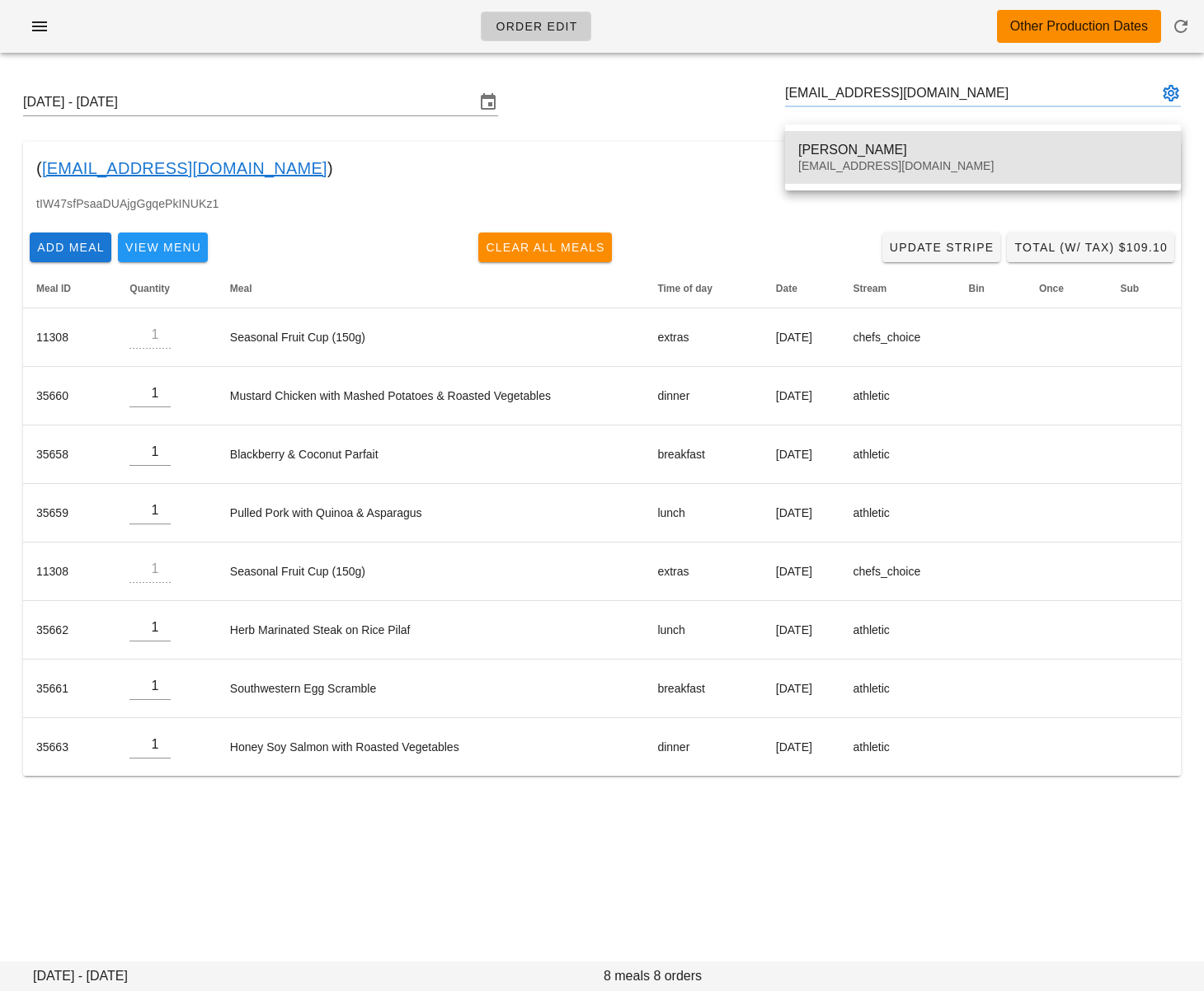
click at [839, 132] on div "[PERSON_NAME] [EMAIL_ADDRESS][DOMAIN_NAME]" at bounding box center [982, 157] width 369 height 51
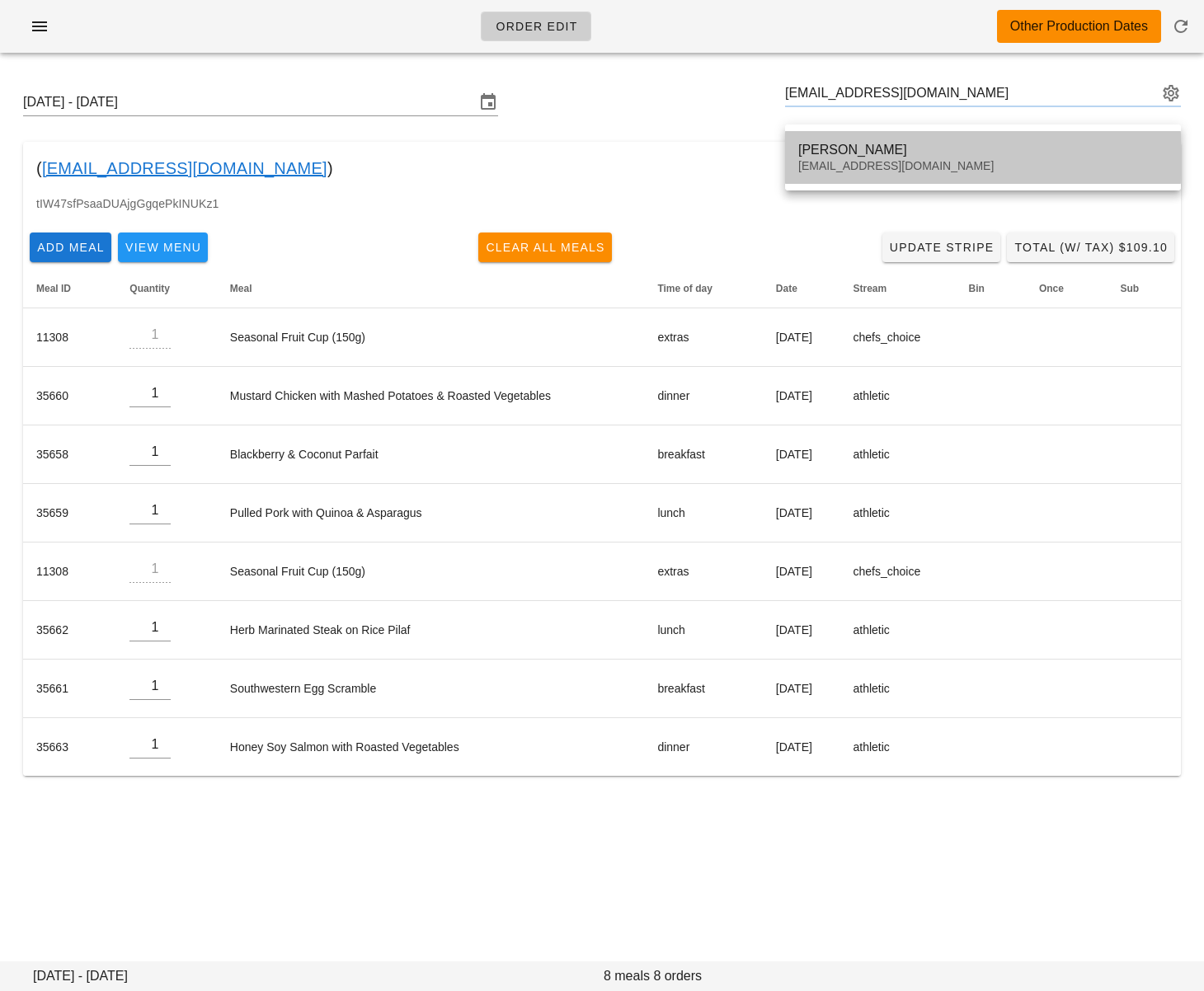
type input "[PERSON_NAME] ([EMAIL_ADDRESS][DOMAIN_NAME])"
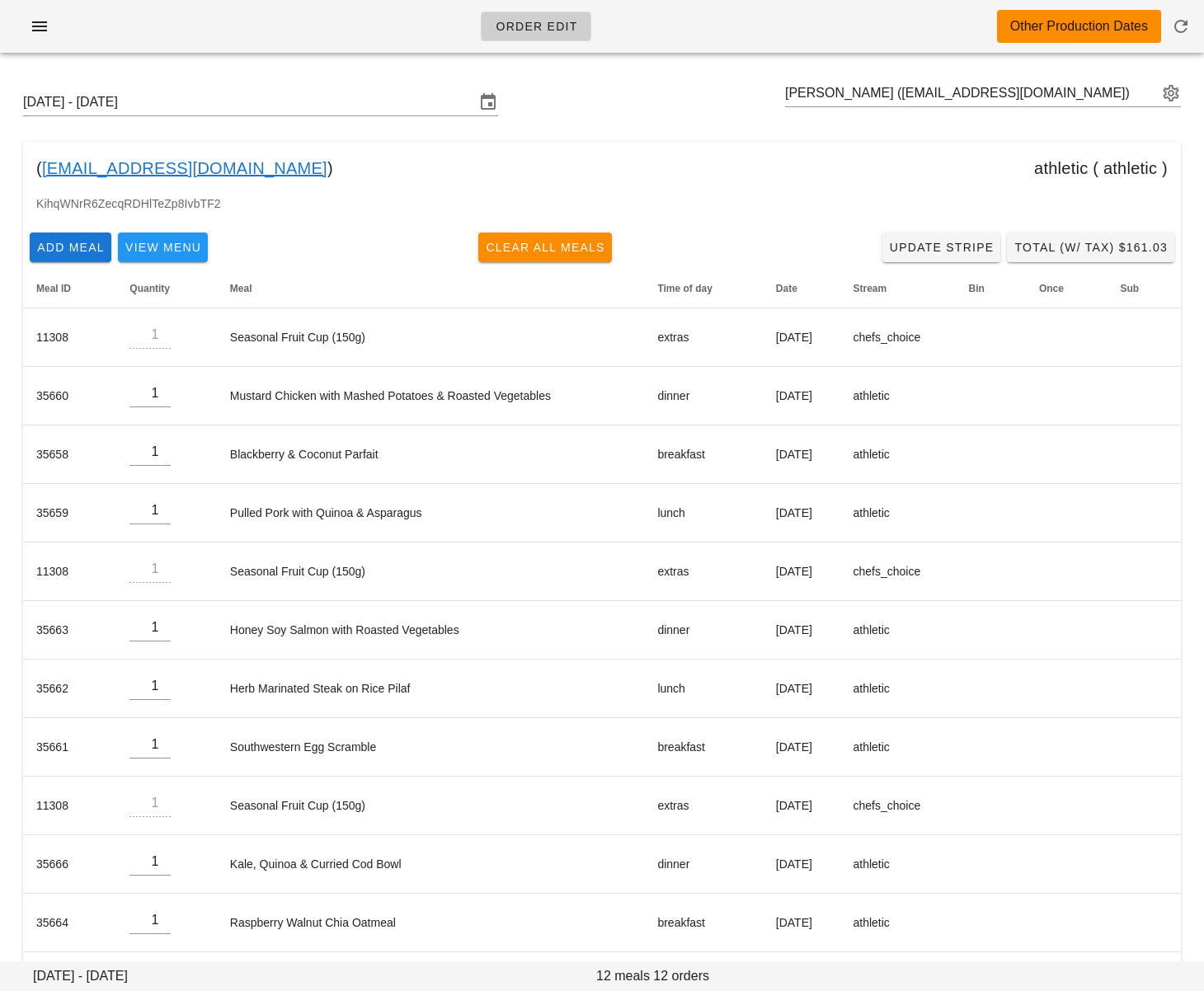
scroll to position [68, 0]
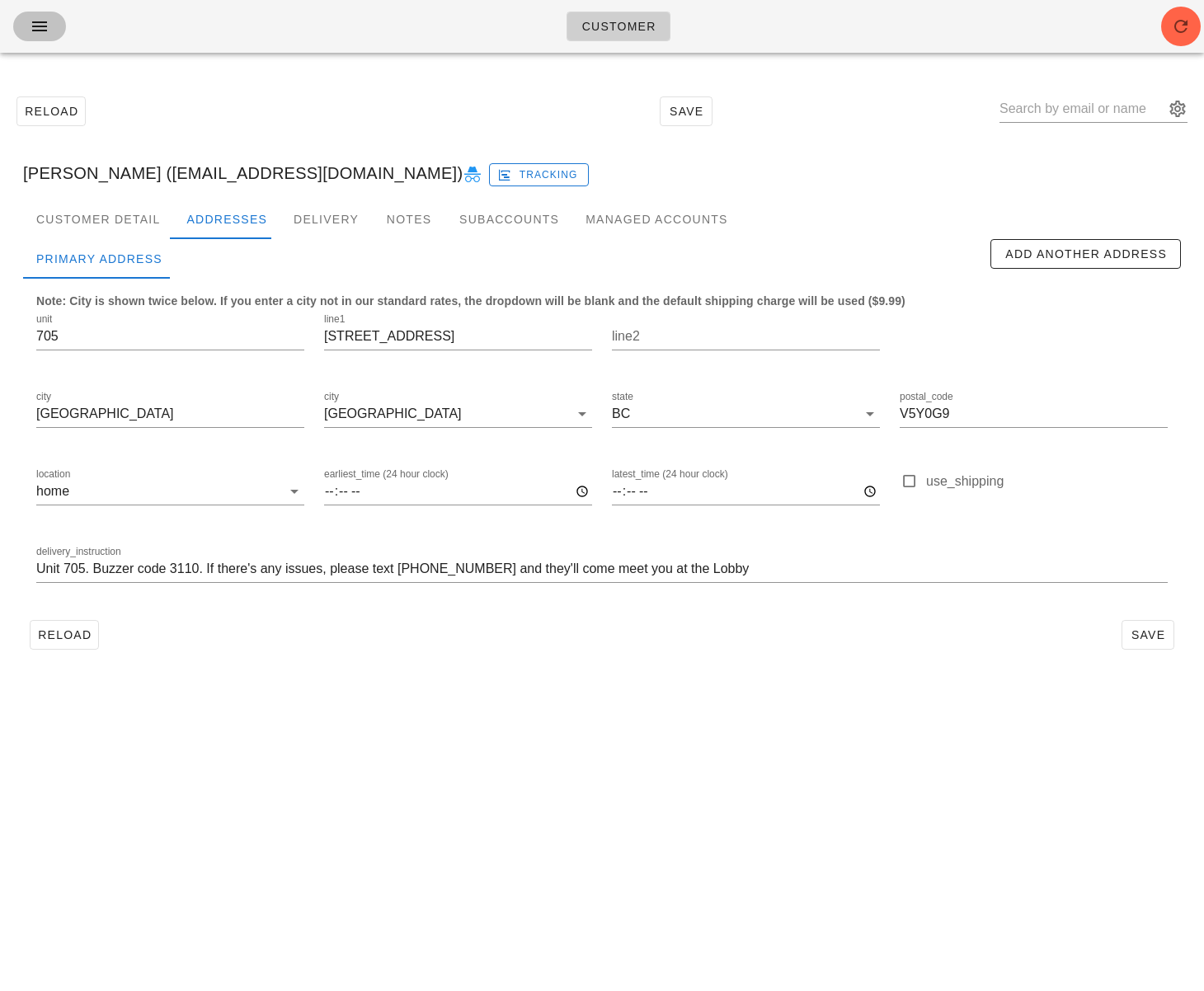
click at [53, 24] on button "button" at bounding box center [40, 26] width 53 height 30
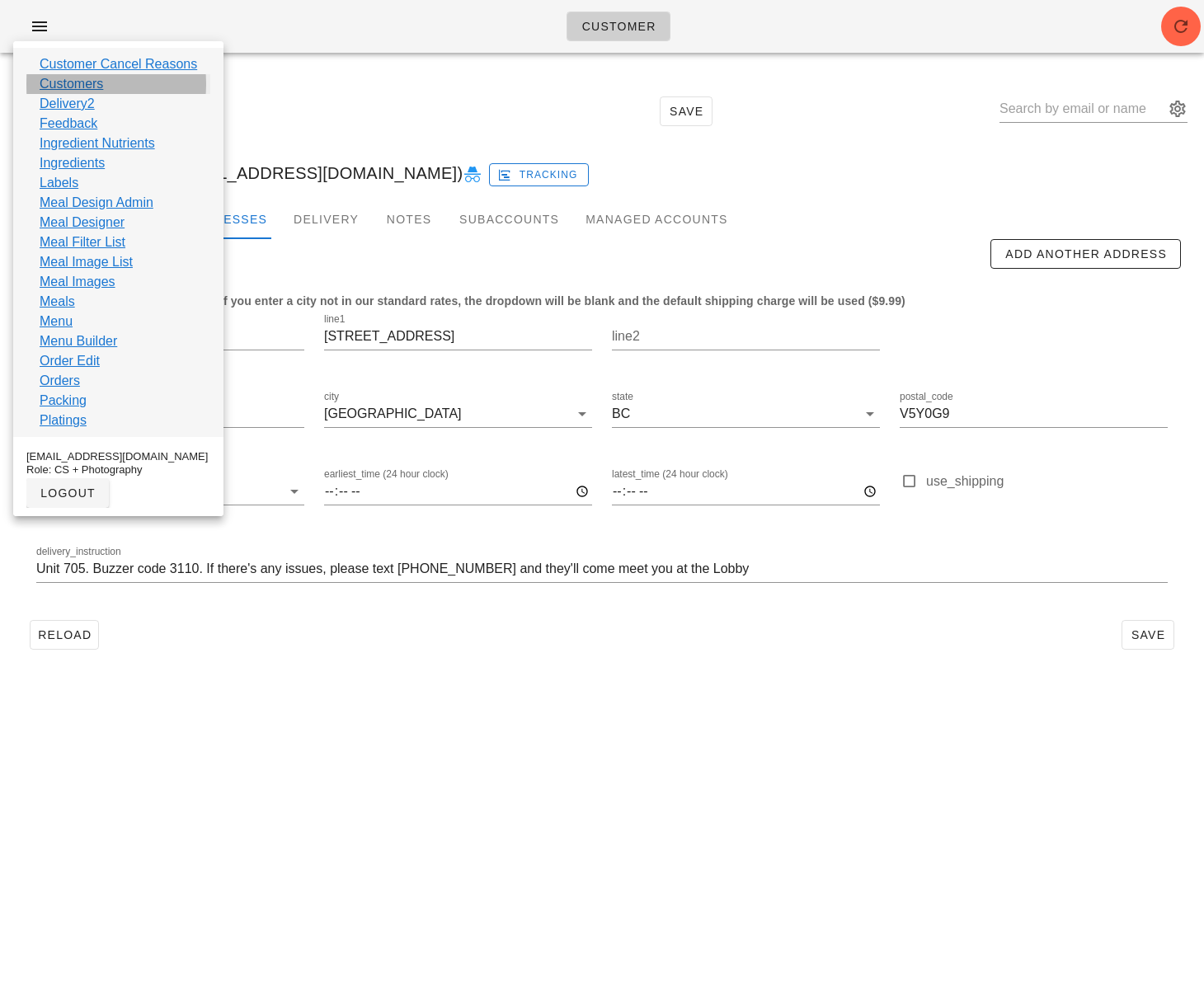
click at [76, 86] on link "Customers" at bounding box center [71, 84] width 63 height 20
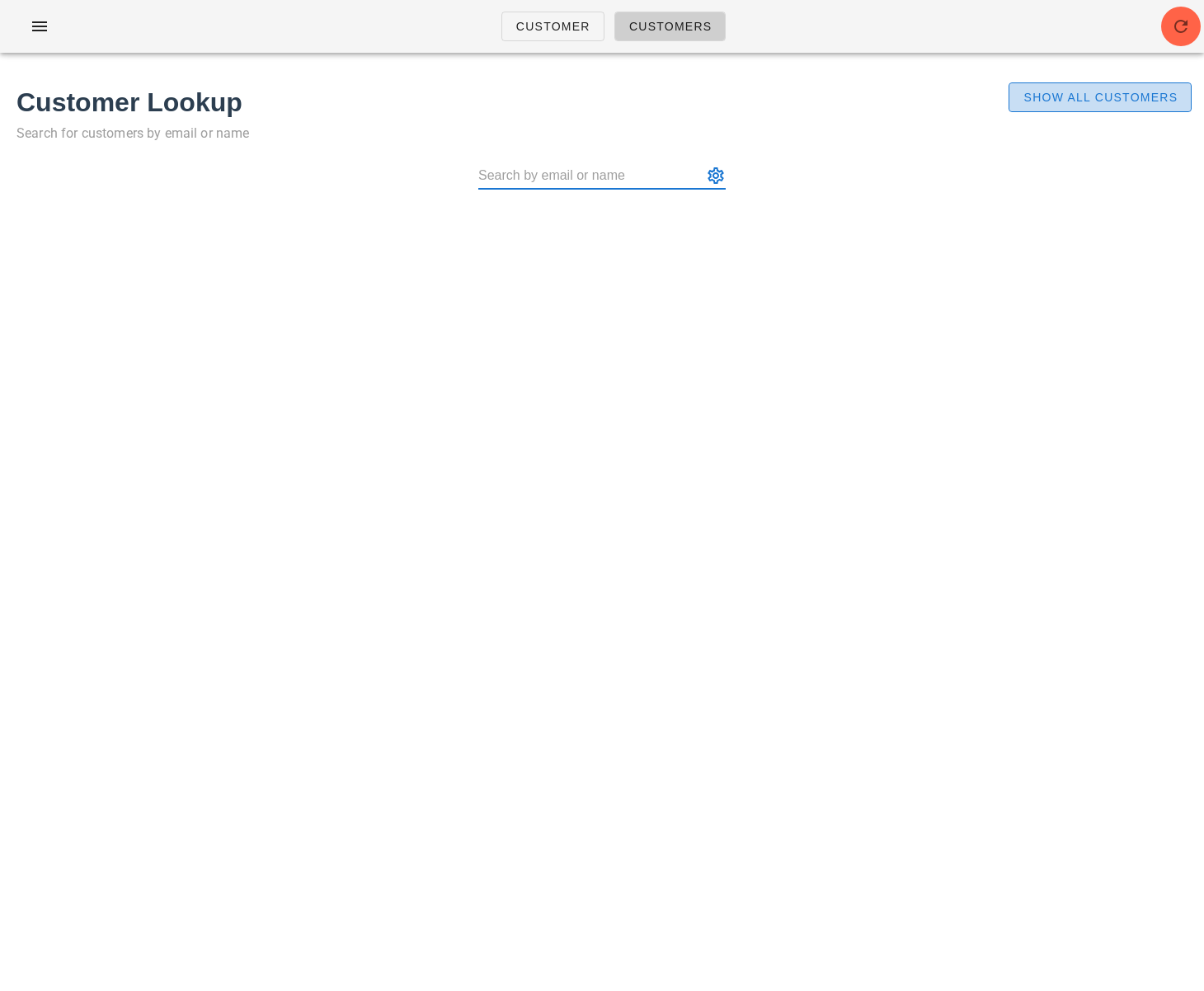
click at [1108, 97] on span "Show All Customers" at bounding box center [1099, 97] width 155 height 14
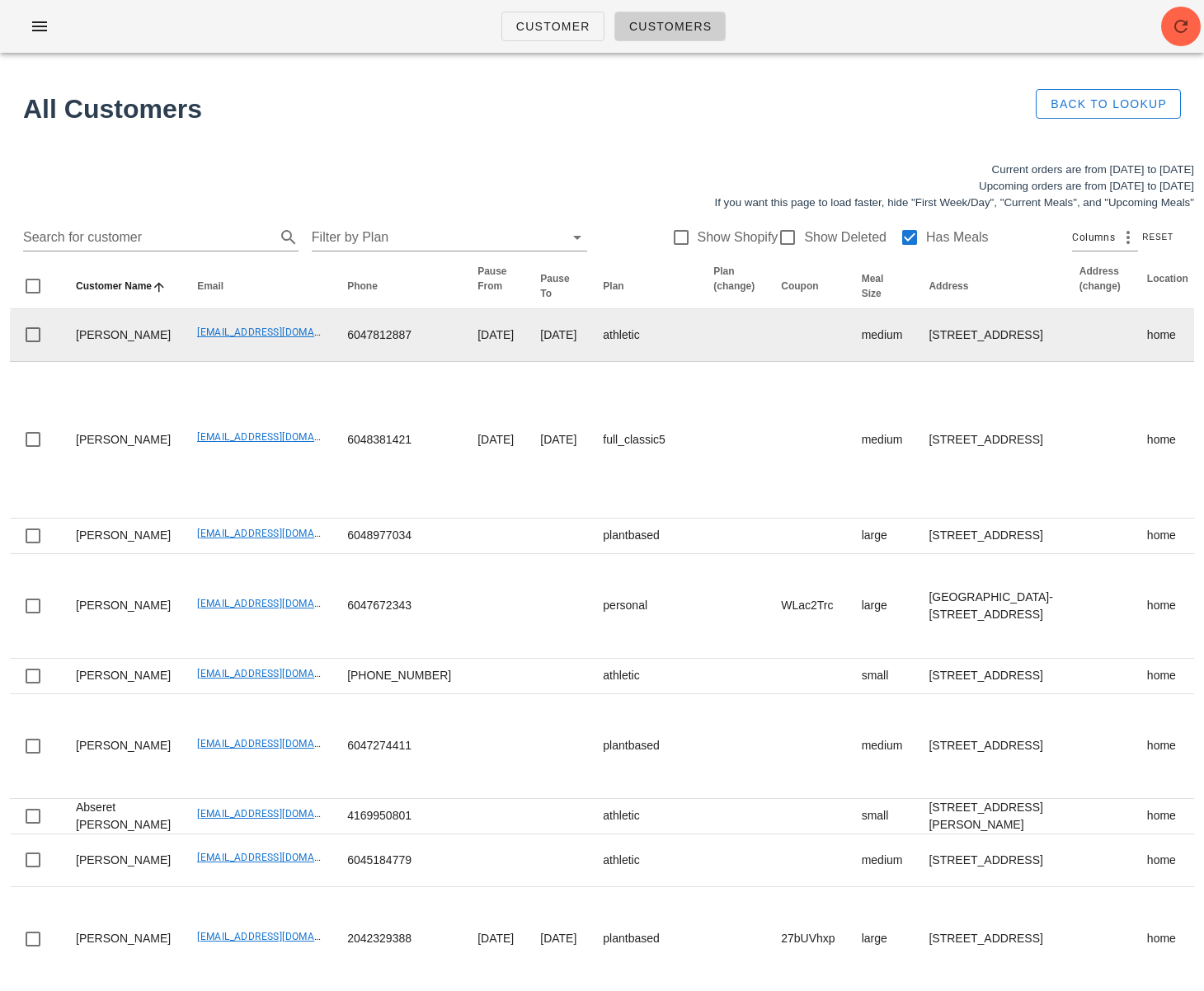
drag, startPoint x: 401, startPoint y: 353, endPoint x: 498, endPoint y: 377, distance: 99.9
click at [464, 361] on td "2025-09-21" at bounding box center [496, 335] width 63 height 53
drag, startPoint x: 409, startPoint y: 359, endPoint x: 444, endPoint y: 359, distance: 35.0
click at [464, 358] on td "2025-09-21" at bounding box center [496, 335] width 63 height 53
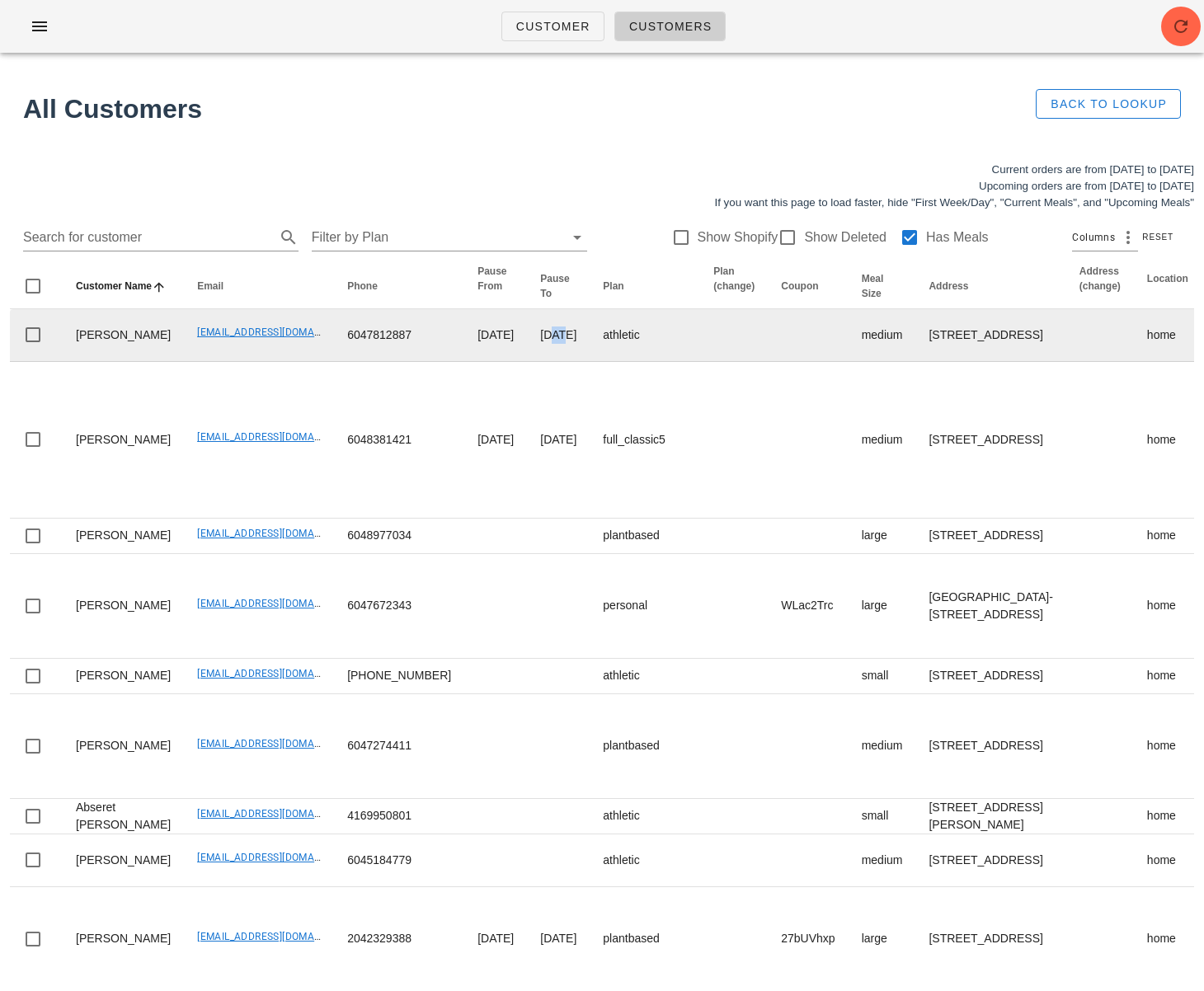
drag, startPoint x: 475, startPoint y: 355, endPoint x: 489, endPoint y: 356, distance: 14.0
click at [527, 354] on td "2025-10-29" at bounding box center [559, 335] width 63 height 53
click at [527, 362] on td "2025-10-29" at bounding box center [559, 335] width 63 height 53
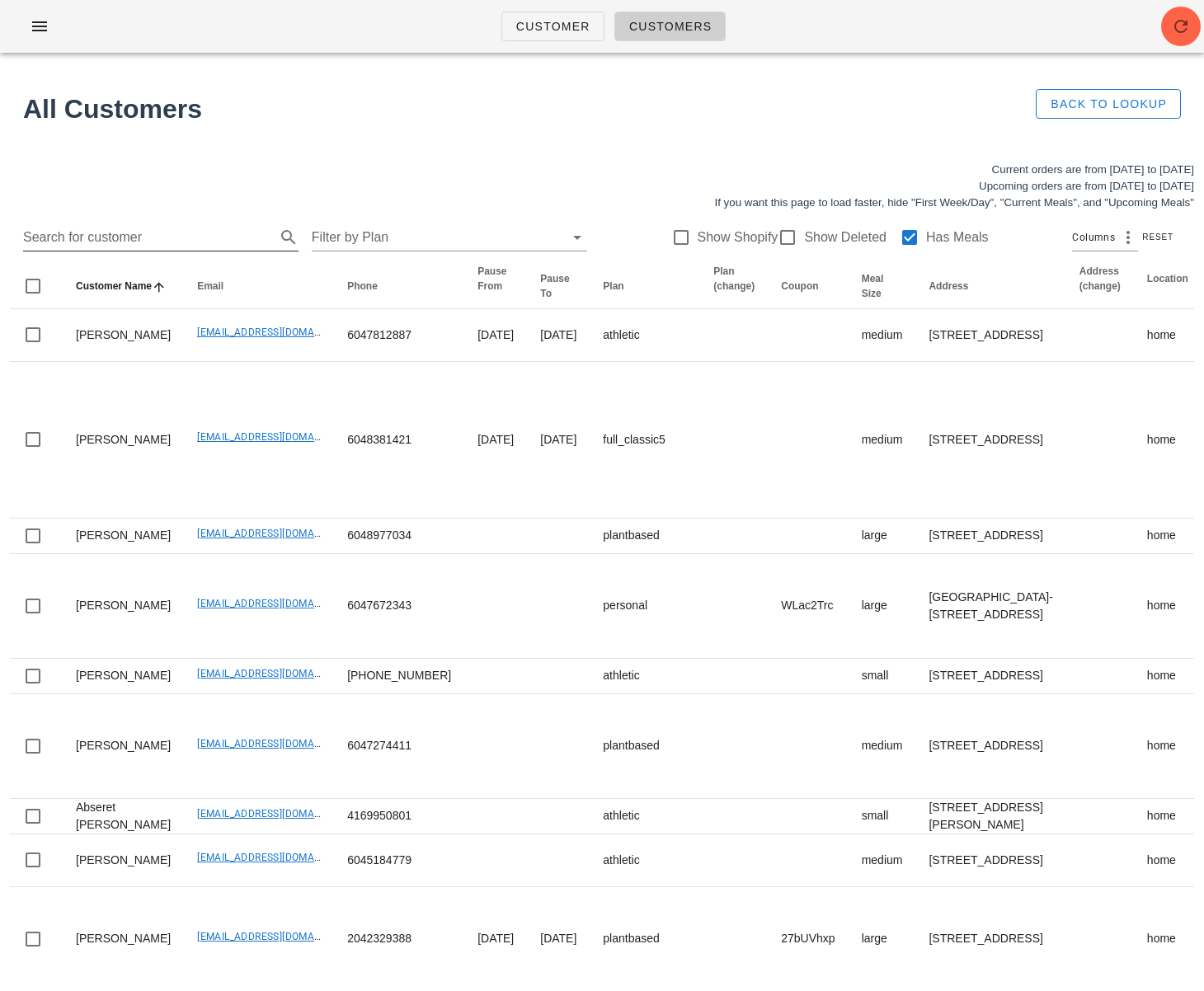
click at [166, 239] on input "Search for customer" at bounding box center [148, 237] width 249 height 26
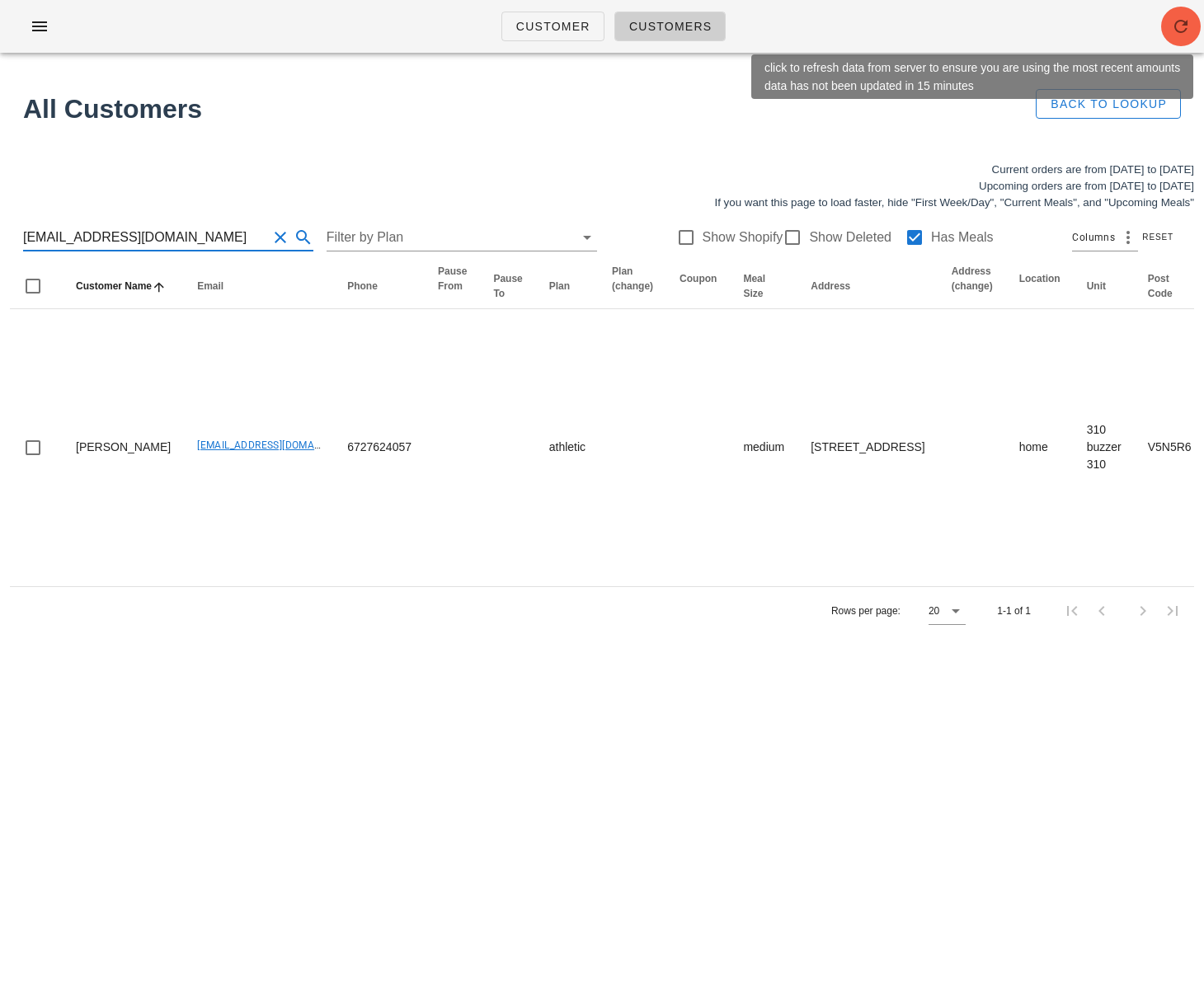
type input "ani_devries@hotmail.com"
click at [1173, 32] on icon "button" at bounding box center [1181, 26] width 20 height 20
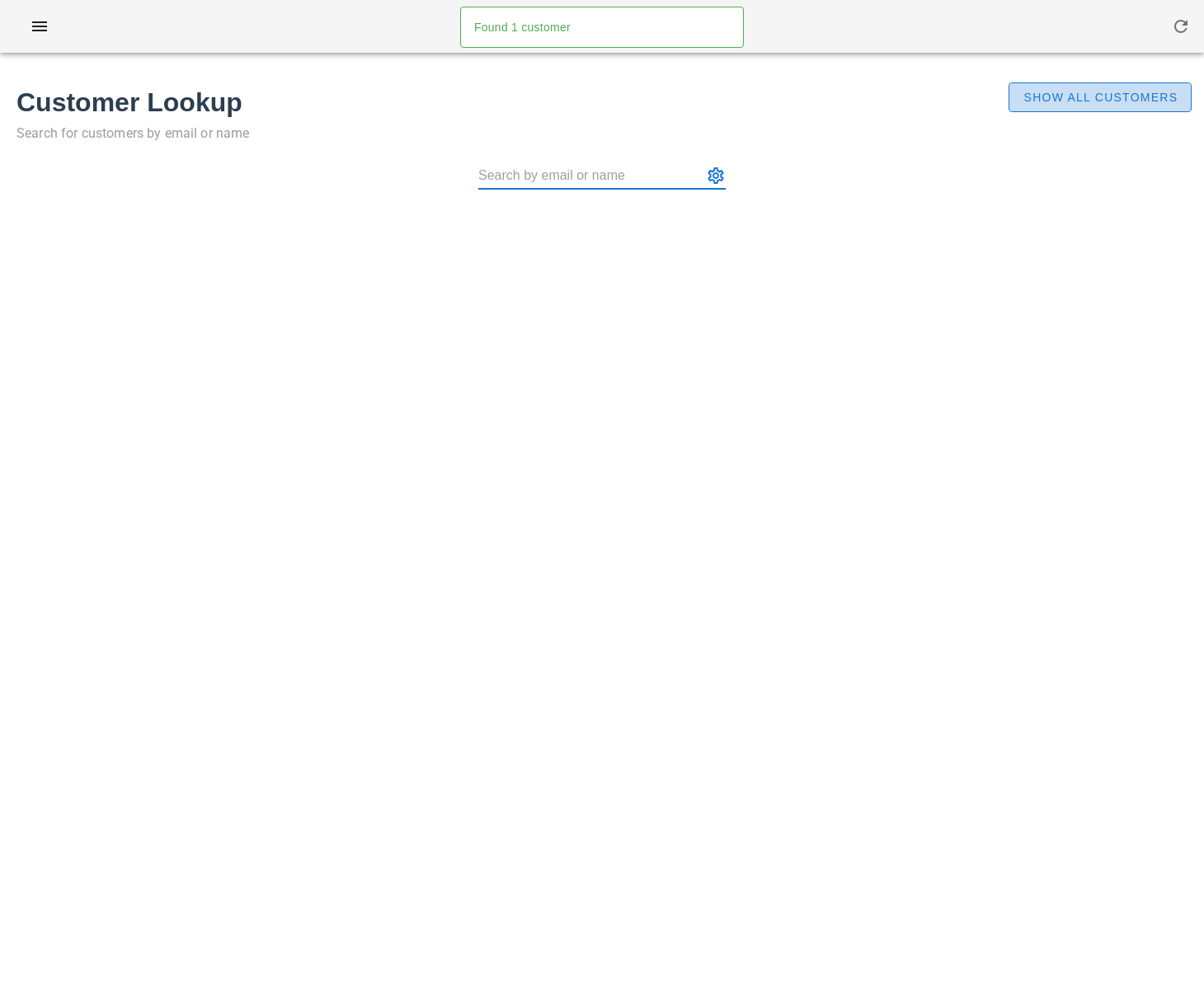
click at [1072, 106] on button "Show All Customers" at bounding box center [1099, 96] width 183 height 30
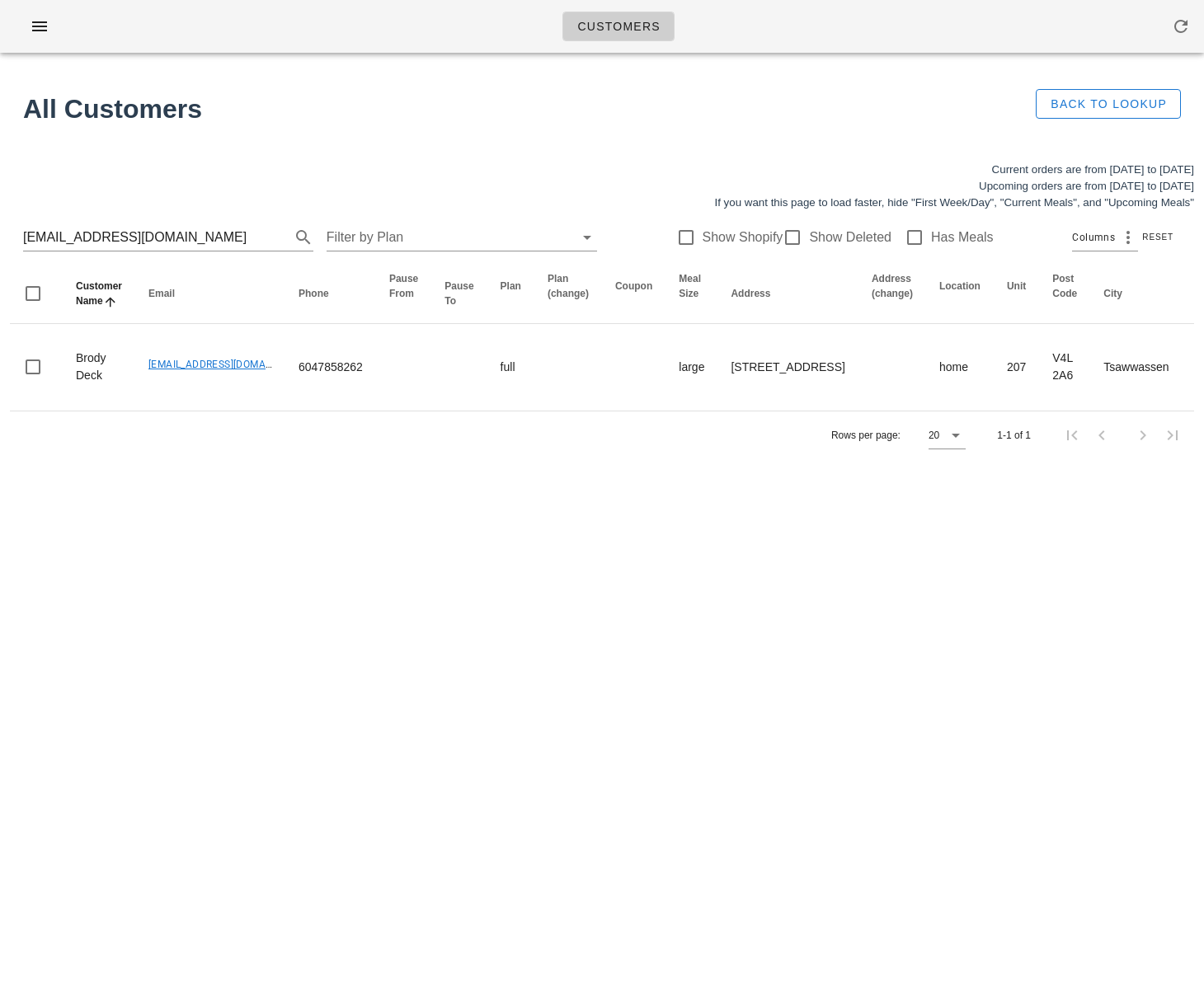
click at [413, 507] on div "Customers Found 1 customer All Customers Back to Lookup Current orders are from…" at bounding box center [602, 496] width 1204 height 991
drag, startPoint x: 54, startPoint y: 238, endPoint x: -31, endPoint y: 232, distance: 85.2
click at [0, 232] on html "Customers Found 1 customer All Customers Back to Lookup Current orders are from…" at bounding box center [602, 496] width 1204 height 991
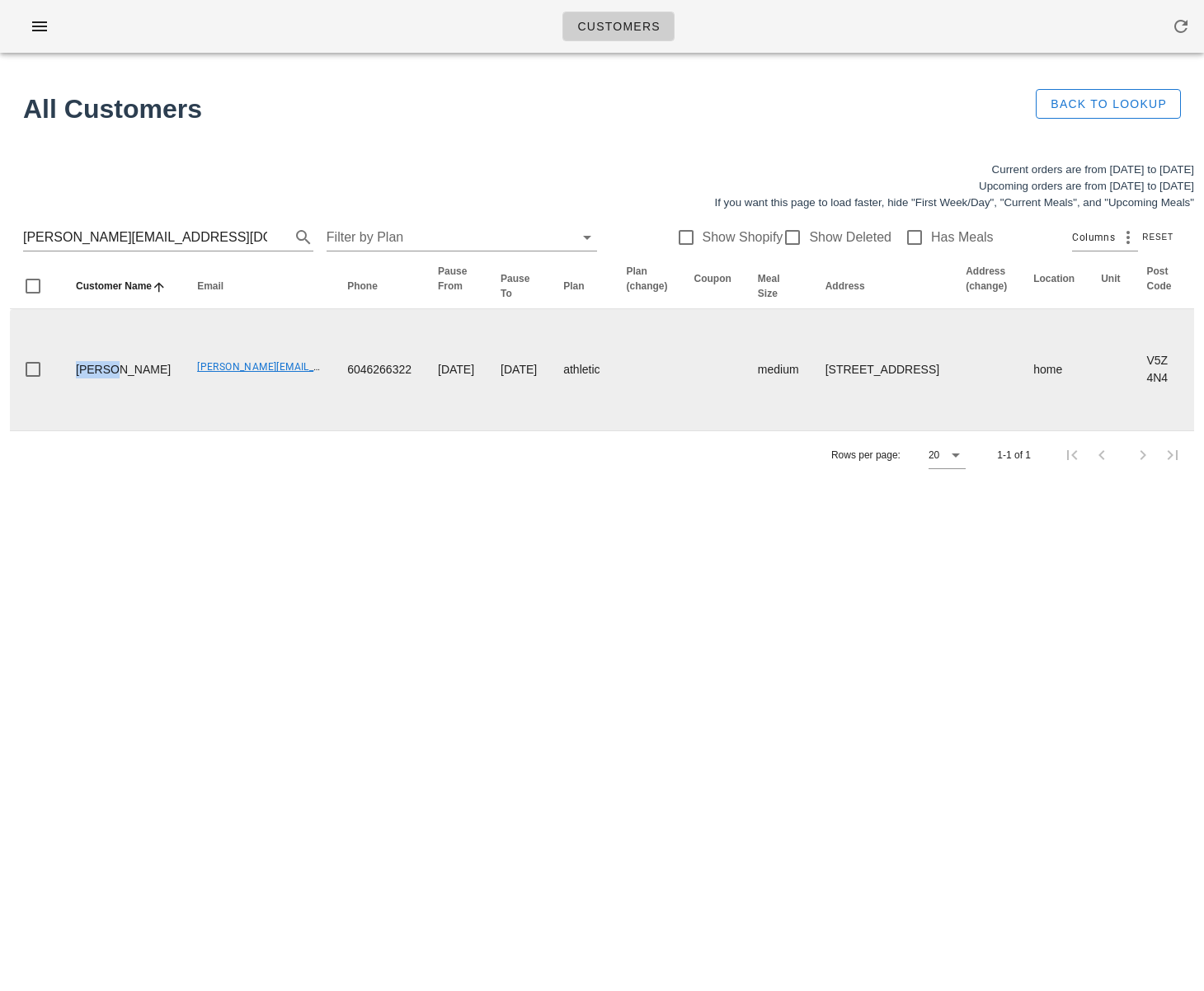
drag, startPoint x: 111, startPoint y: 385, endPoint x: 57, endPoint y: 384, distance: 54.0
click at [55, 382] on tr "Lesley McKnight lesley@splitsecondbasketball.com 6046266322 2025-05-11 2025-05-…" at bounding box center [1145, 369] width 2269 height 121
drag, startPoint x: 129, startPoint y: 405, endPoint x: 65, endPoint y: 404, distance: 64.0
click at [65, 404] on td "Lesley McKnight" at bounding box center [123, 369] width 121 height 121
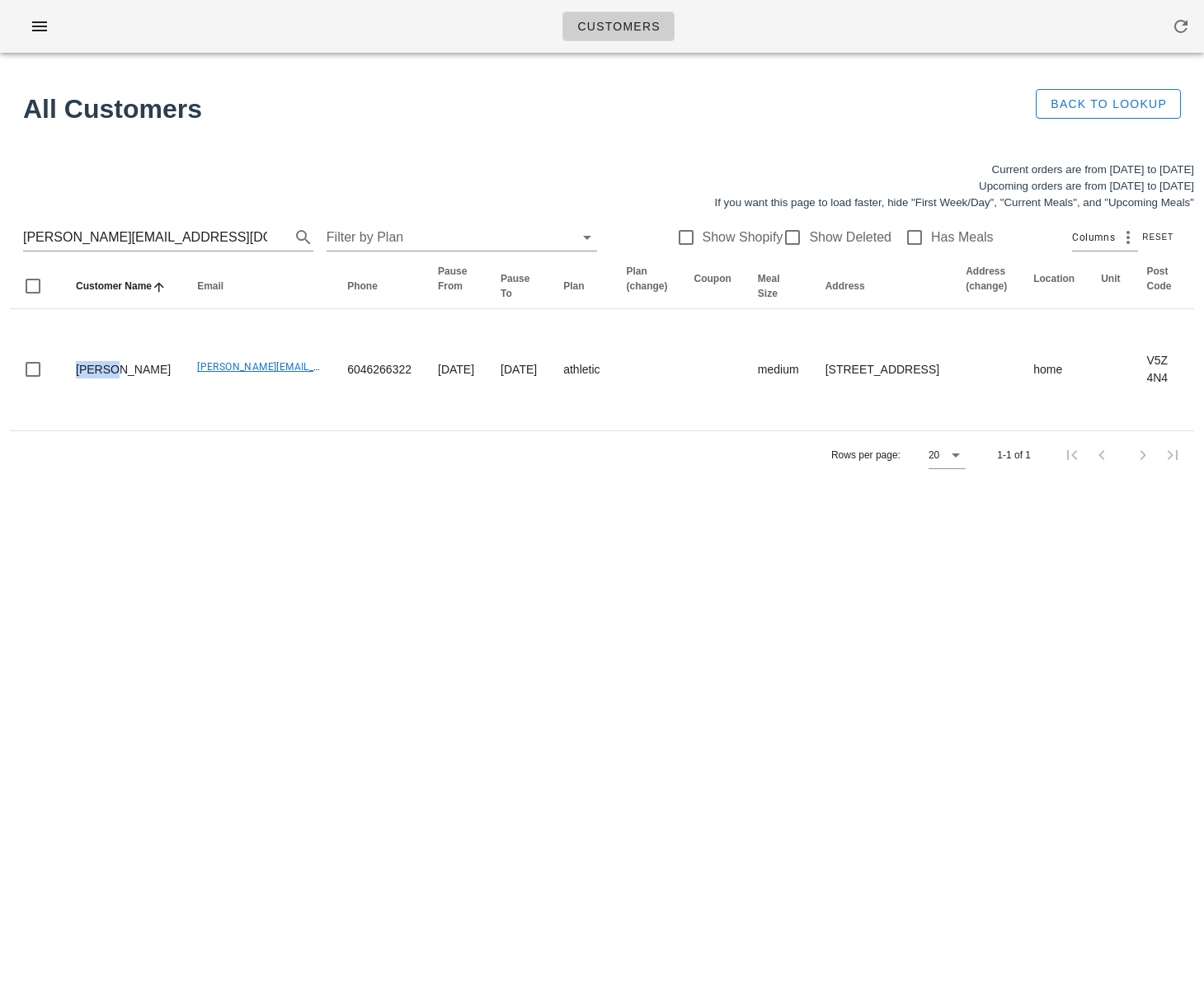
copy td "McKnight"
click at [643, 622] on div "Customers Found 1 customer All Customers Back to Lookup Current orders are from…" at bounding box center [602, 496] width 1204 height 991
click at [179, 242] on input "lesley@splitsecondbasketball.com" at bounding box center [145, 237] width 244 height 26
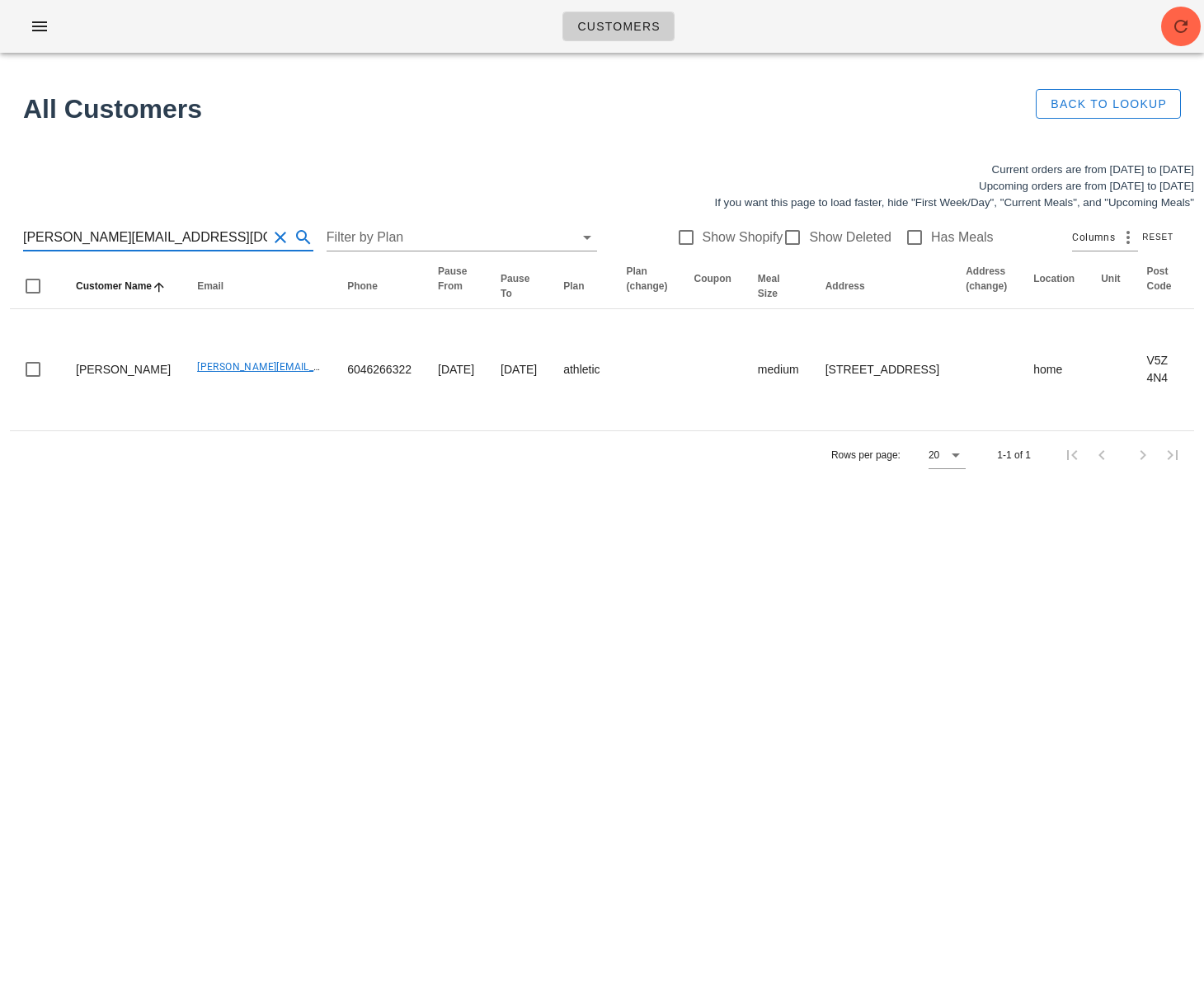
click at [179, 242] on input "lesley@splitsecondbasketball.com" at bounding box center [145, 237] width 244 height 26
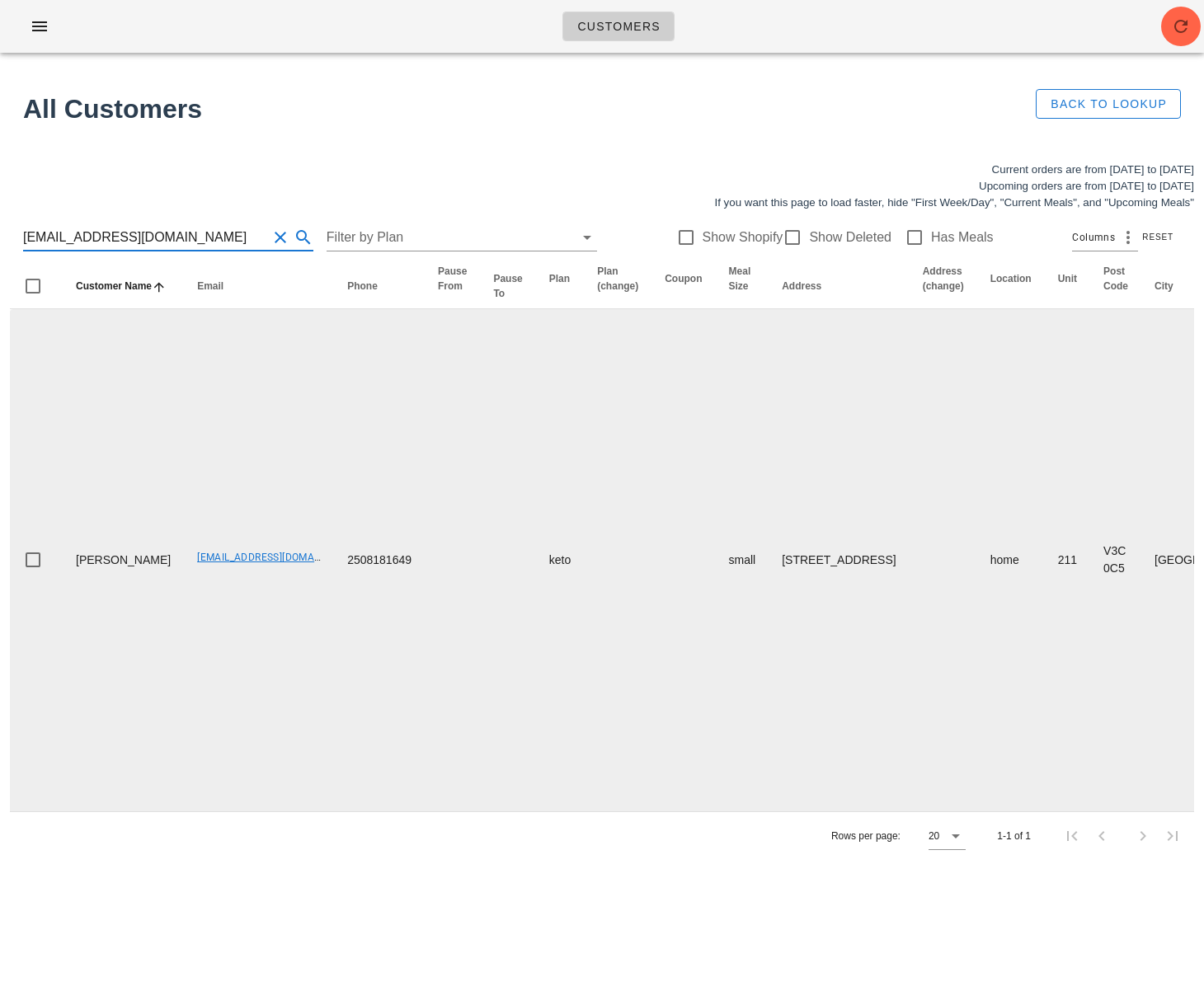
drag, startPoint x: 100, startPoint y: 705, endPoint x: 100, endPoint y: 677, distance: 28.0
click at [100, 703] on td "Courtney Allinson" at bounding box center [123, 559] width 121 height 502
drag, startPoint x: 116, startPoint y: 606, endPoint x: 72, endPoint y: 578, distance: 52.2
click at [72, 578] on td "Courtney Allinson" at bounding box center [123, 559] width 121 height 502
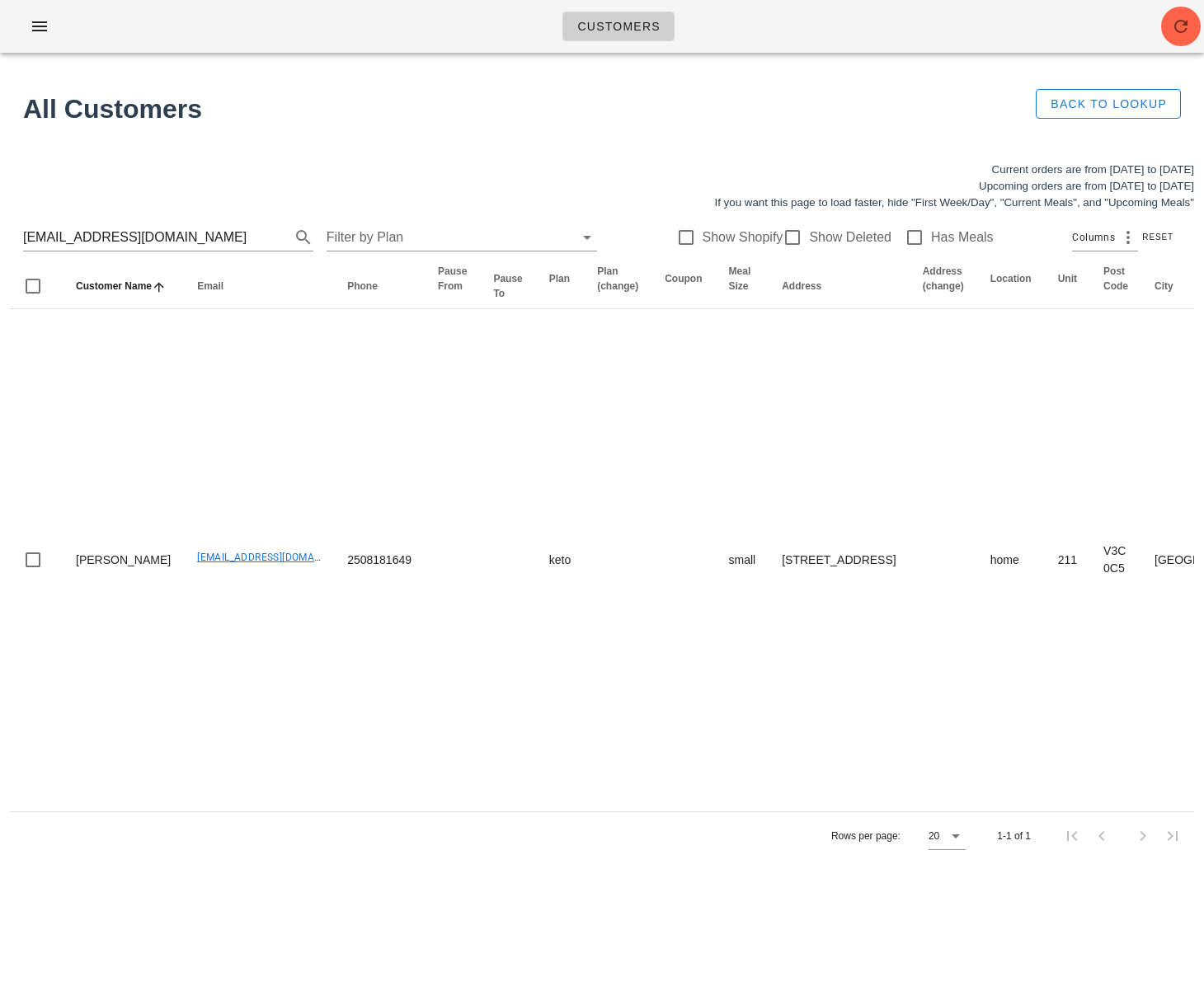
copy td "Courtney Allinson"
click at [179, 231] on input "courtneyallinson@gmail.com" at bounding box center [145, 237] width 244 height 26
click at [178, 233] on input "courtneyallinson@gmail.com" at bounding box center [145, 237] width 244 height 26
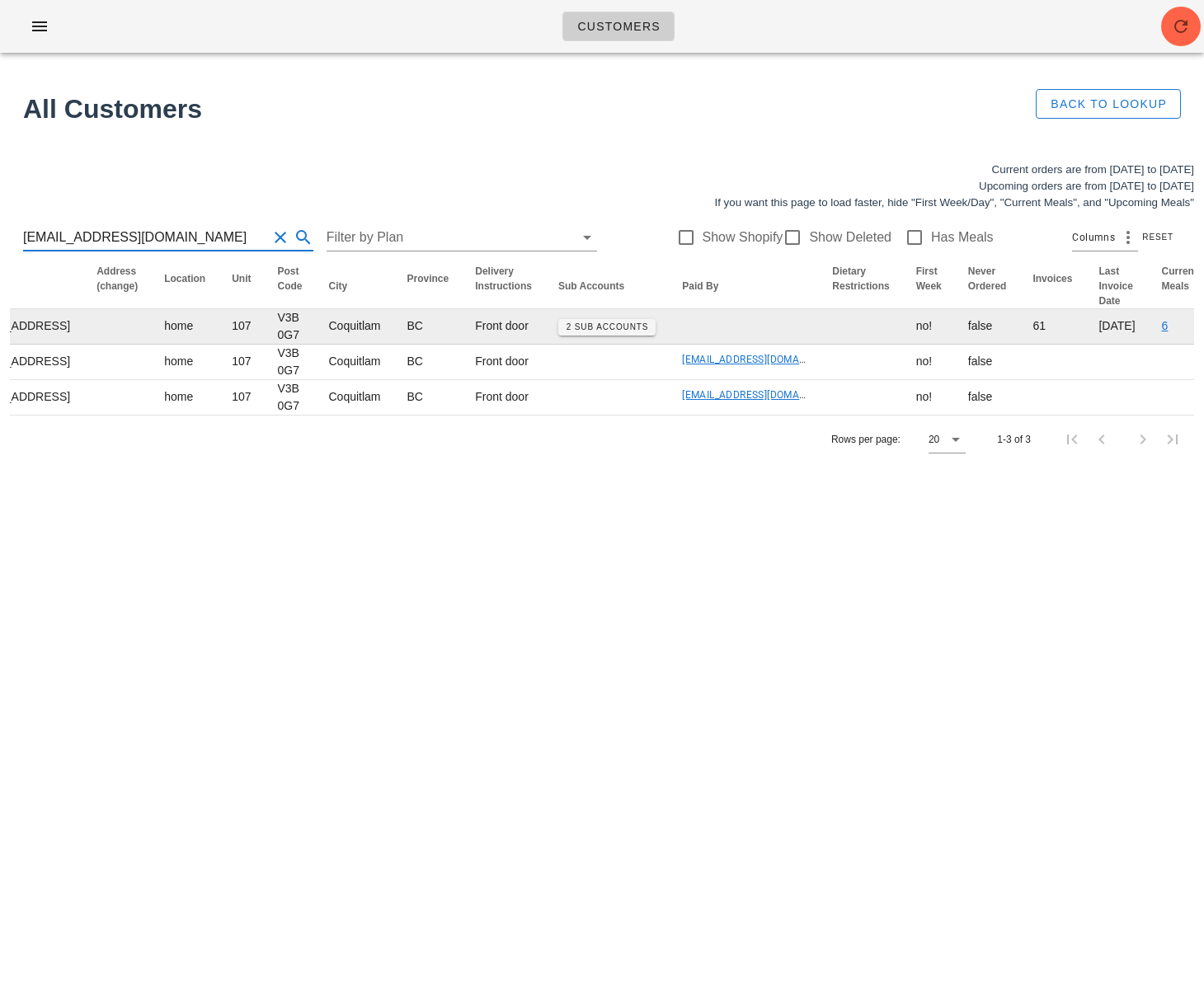
scroll to position [0, 981]
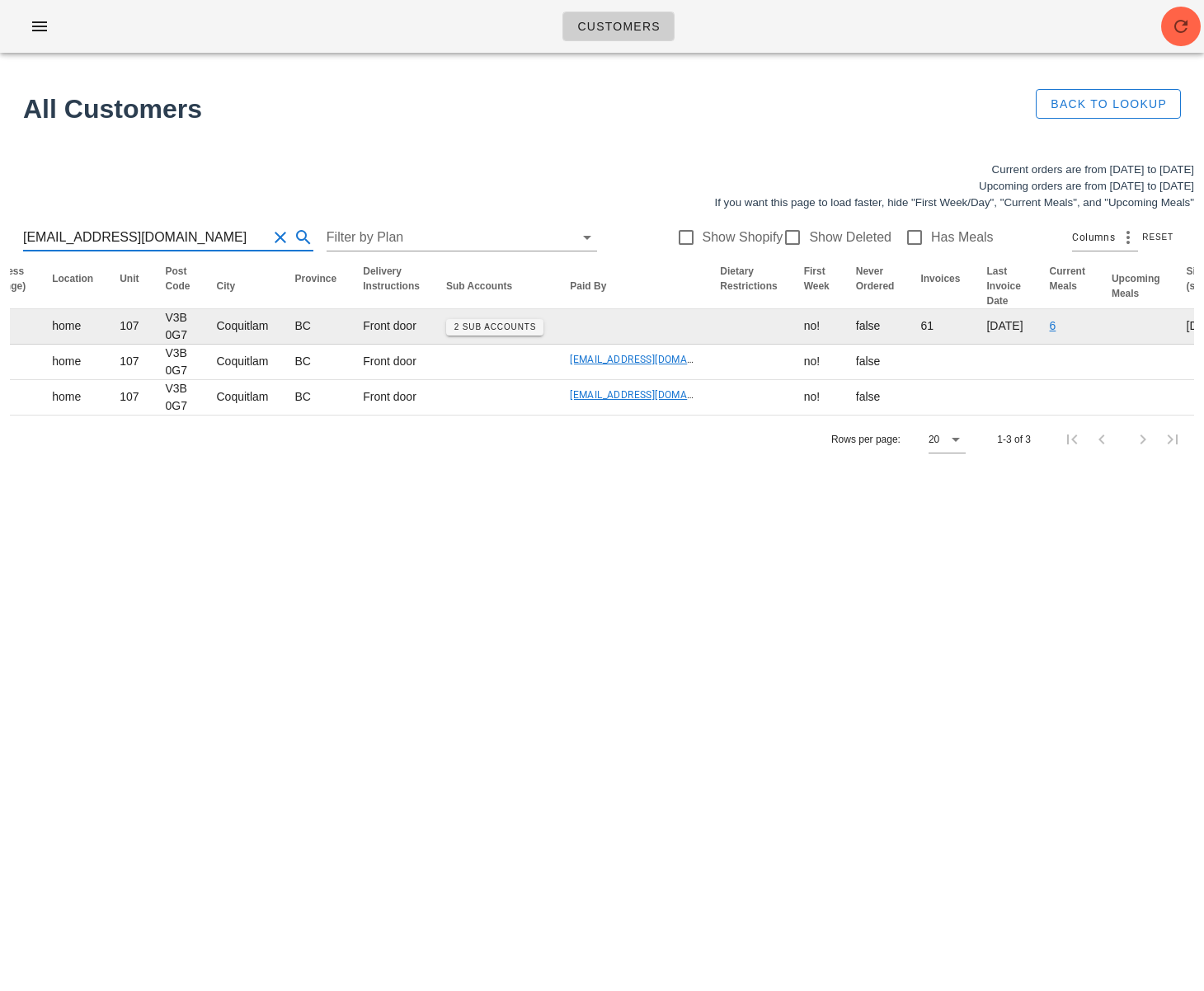
type input "bevapp@gmail.com"
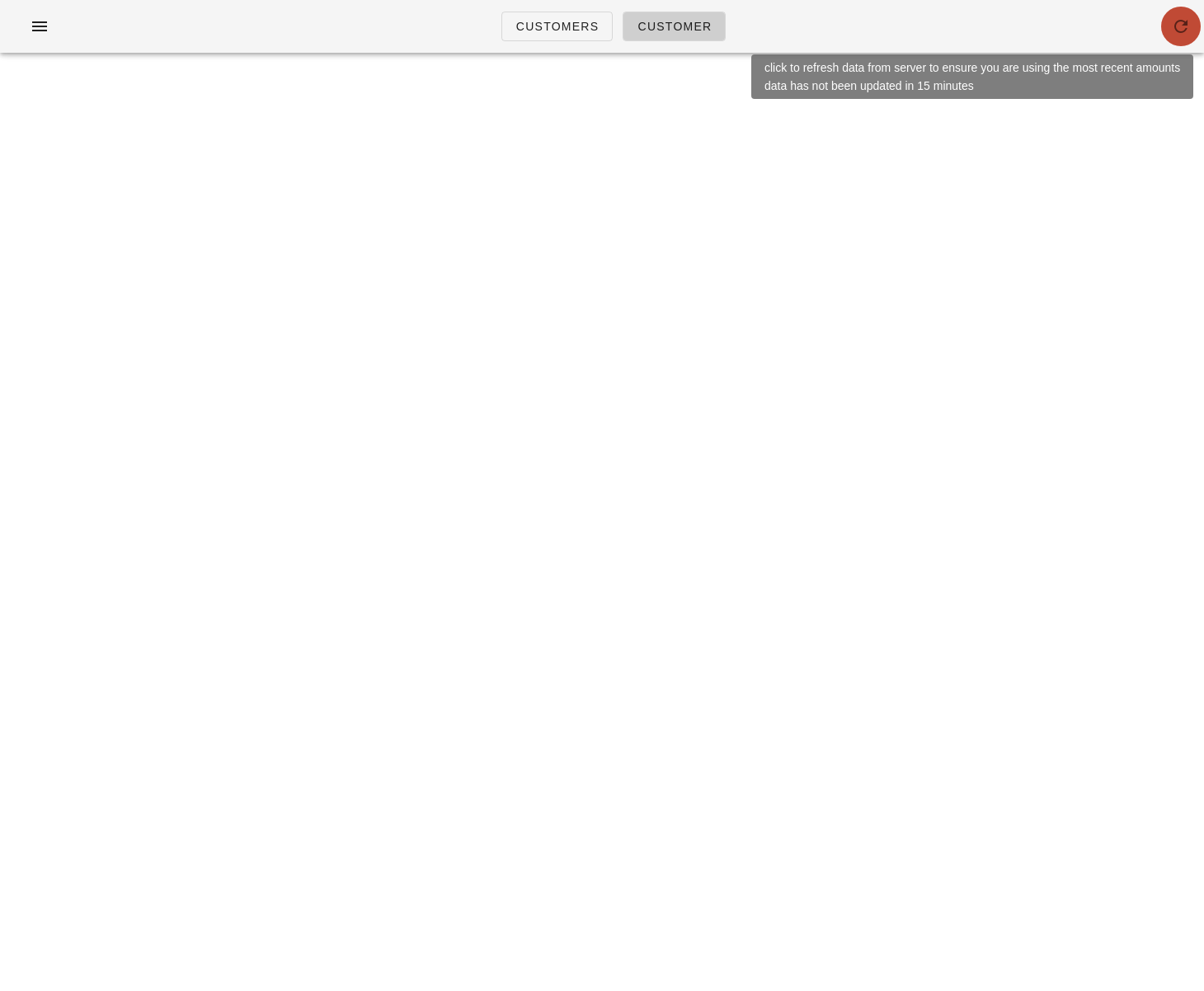
drag, startPoint x: 1184, startPoint y: 38, endPoint x: 1191, endPoint y: 8, distance: 30.8
click at [1189, 30] on button "button" at bounding box center [1181, 26] width 40 height 40
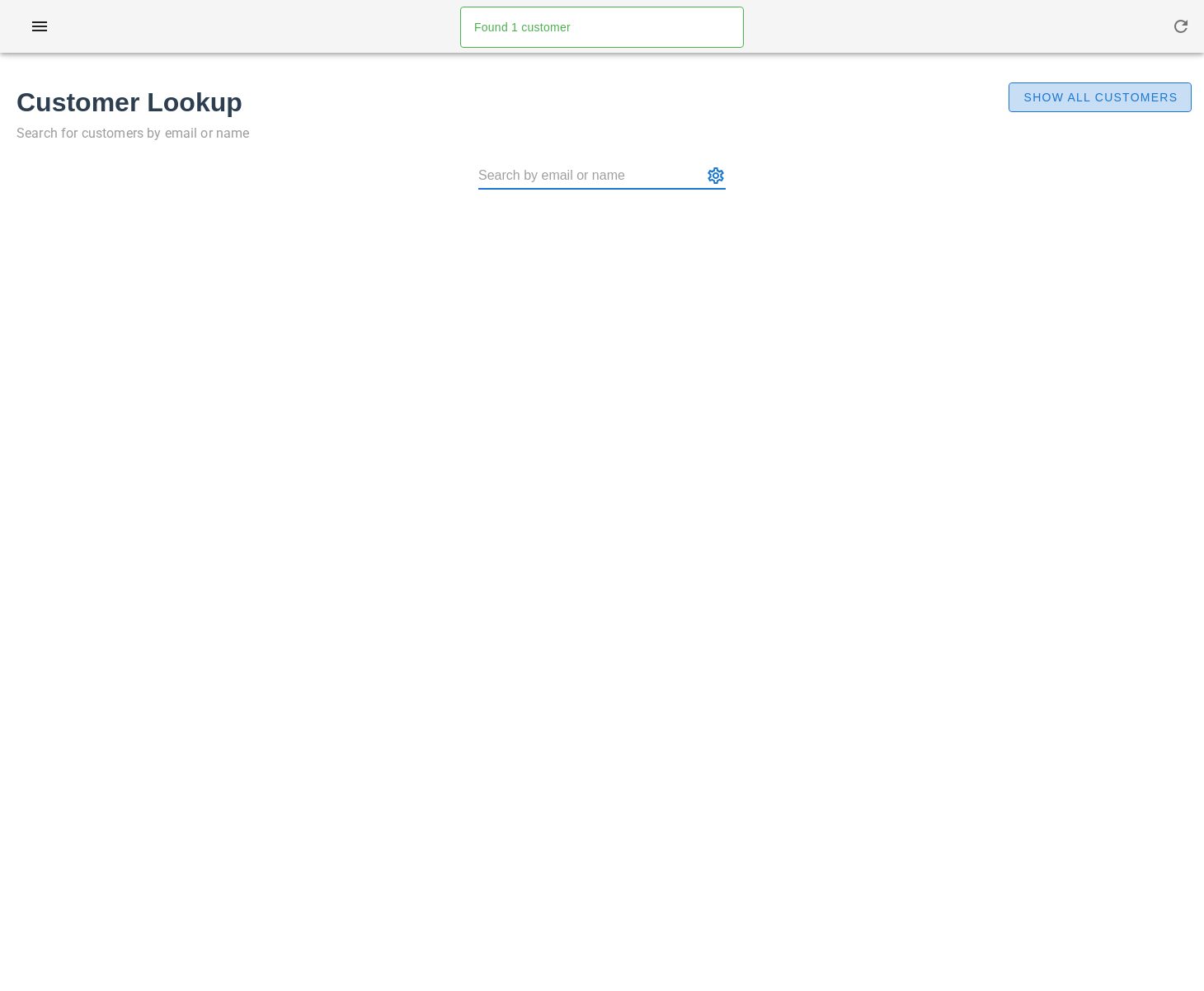
click at [1044, 102] on span "Show All Customers" at bounding box center [1099, 97] width 155 height 14
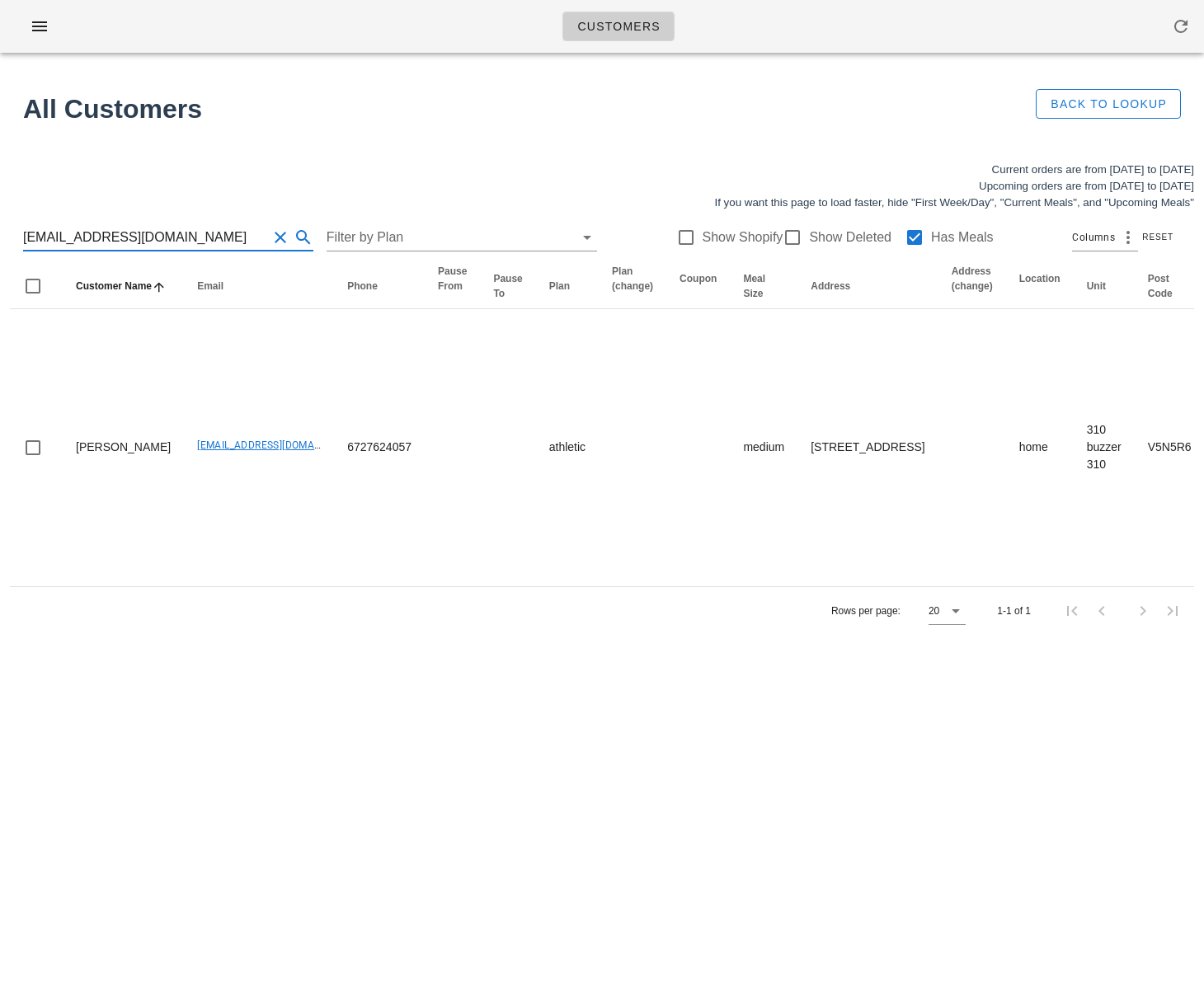
scroll to position [1, 0]
drag, startPoint x: 218, startPoint y: 236, endPoint x: -21, endPoint y: 246, distance: 239.2
click at [0, 246] on html "Customers Found 1 customer All Customers Back to Lookup Current orders are from…" at bounding box center [602, 496] width 1204 height 991
drag, startPoint x: 181, startPoint y: 237, endPoint x: -67, endPoint y: 229, distance: 248.1
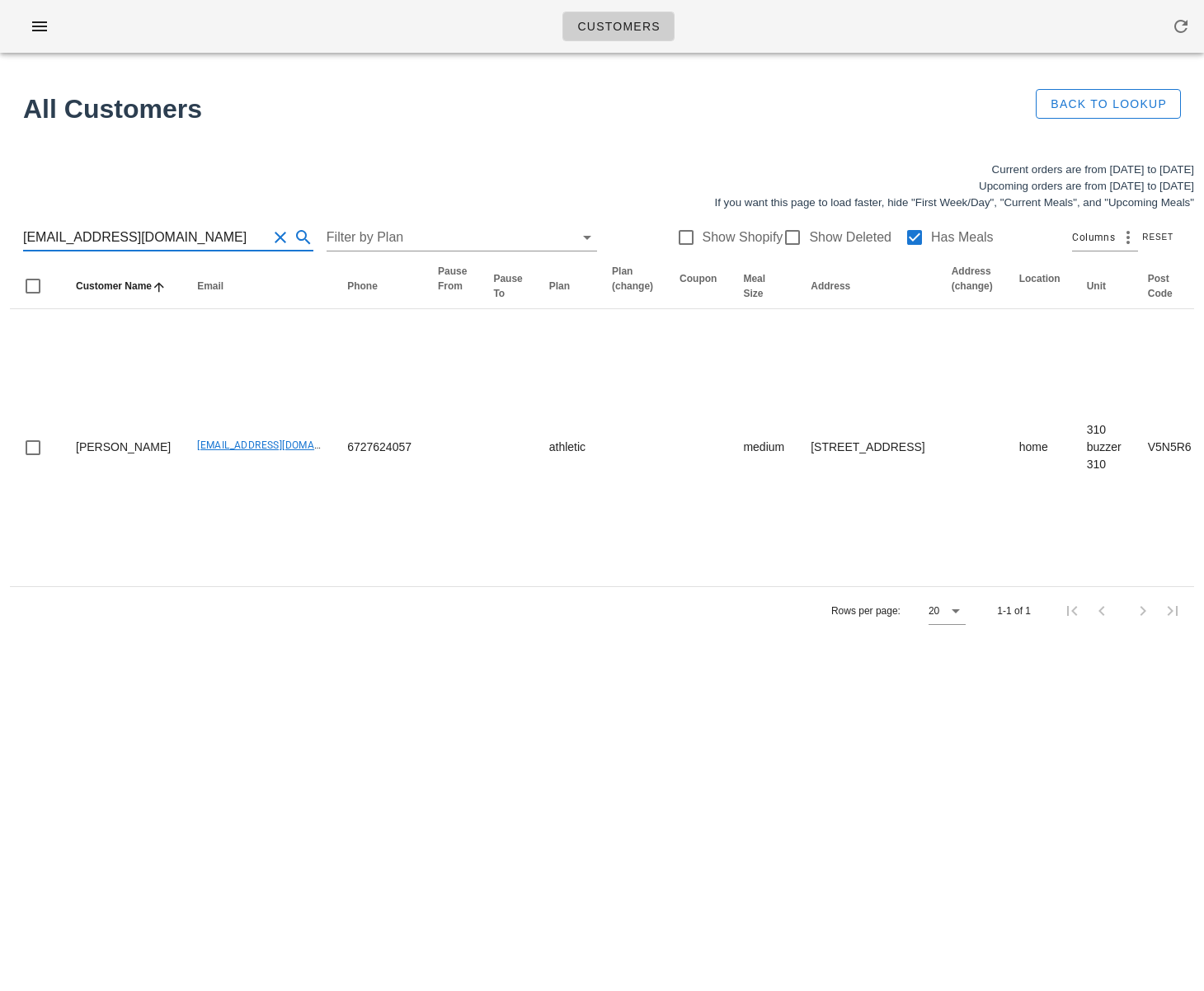
click at [0, 229] on html "Customers Found 1 customer All Customers Back to Lookup Current orders are from…" at bounding box center [602, 496] width 1204 height 991
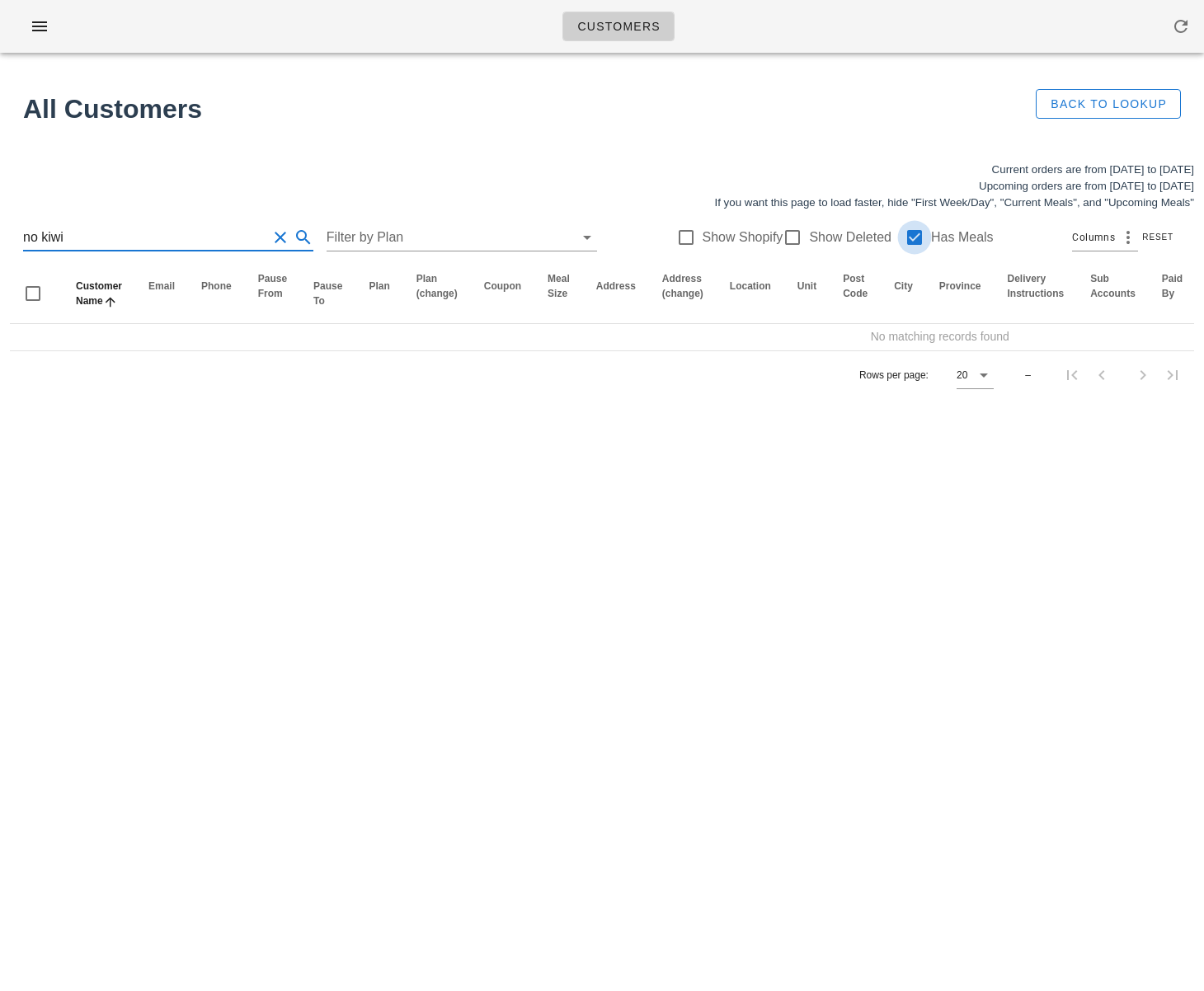
type input "no kiwi"
click at [905, 237] on div at bounding box center [914, 237] width 28 height 28
click at [174, 235] on input "no kiwi" at bounding box center [145, 237] width 244 height 26
drag, startPoint x: 160, startPoint y: 237, endPoint x: -6, endPoint y: 234, distance: 166.0
click at [0, 234] on html "Customers Found 1 customer All Customers Back to Lookup Current orders are from…" at bounding box center [602, 496] width 1204 height 991
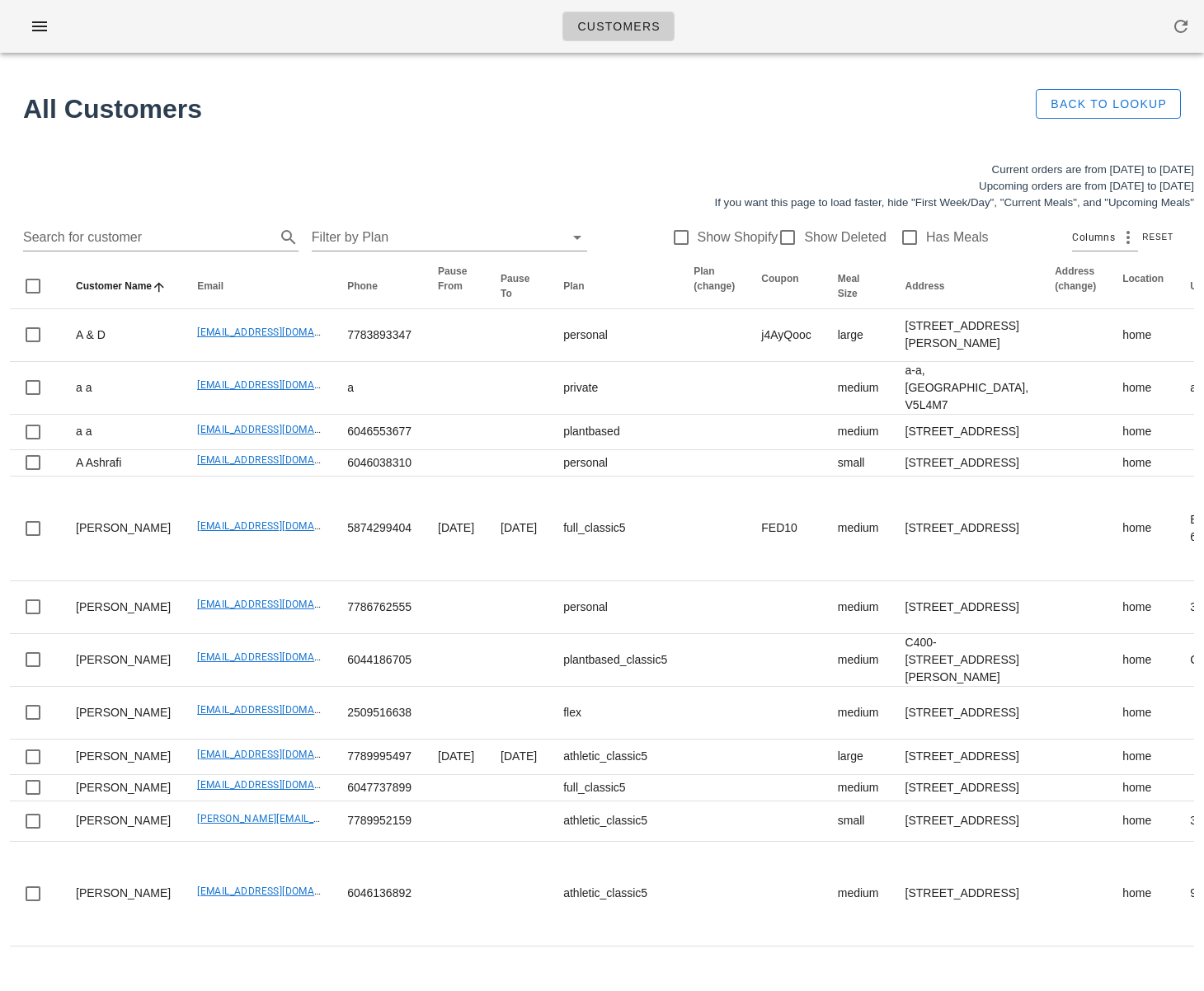
click at [199, 218] on div "Search for customer Filter by Plan Show Shopify Show Deleted Has Meals Columns …" at bounding box center [602, 237] width 1184 height 53
click at [184, 241] on input "Search for customer" at bounding box center [148, 237] width 249 height 26
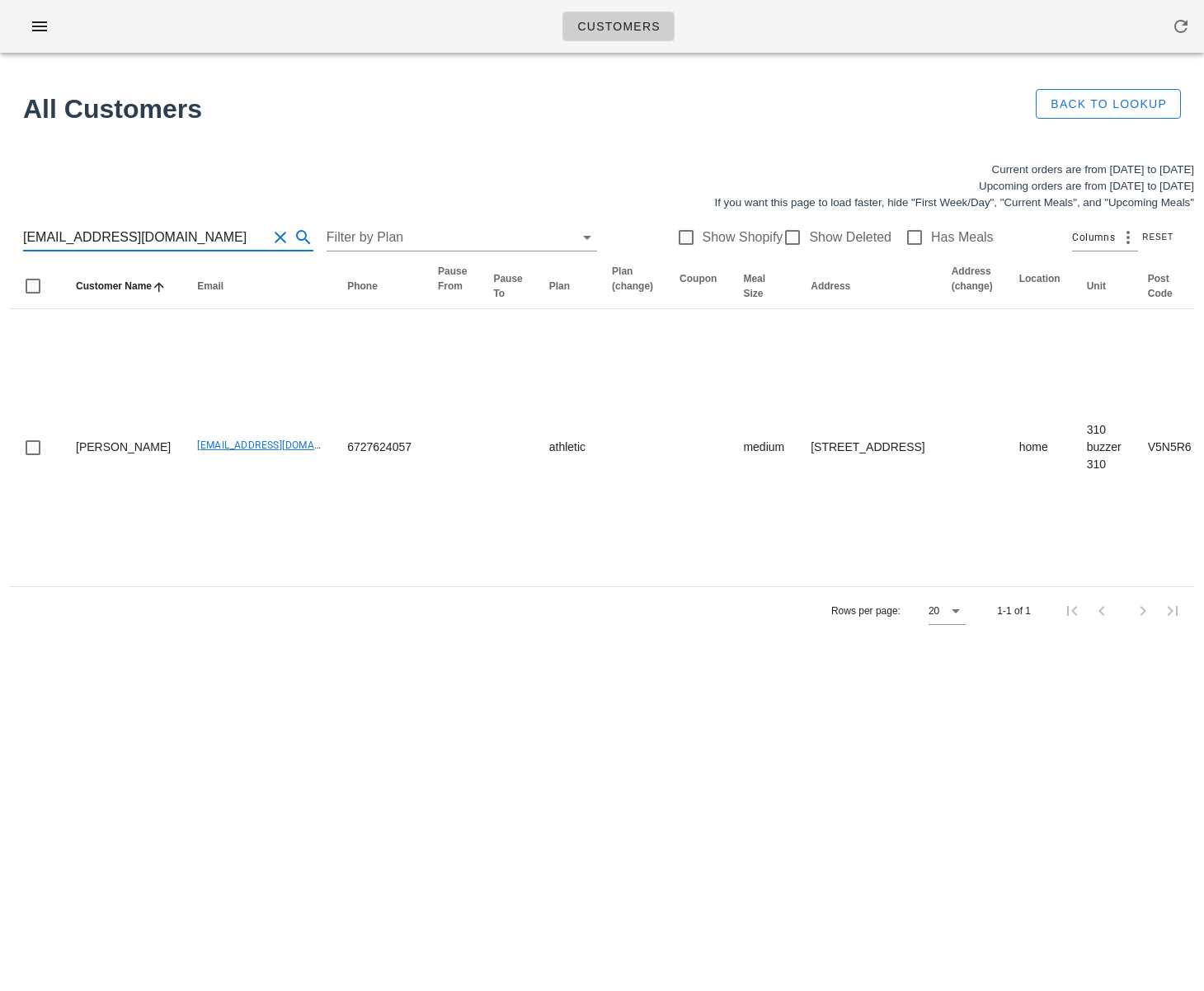
drag, startPoint x: 186, startPoint y: 232, endPoint x: -91, endPoint y: 236, distance: 277.0
click at [0, 236] on html "Customers Found 1 customer All Customers Back to Lookup Current orders are from…" at bounding box center [602, 496] width 1204 height 991
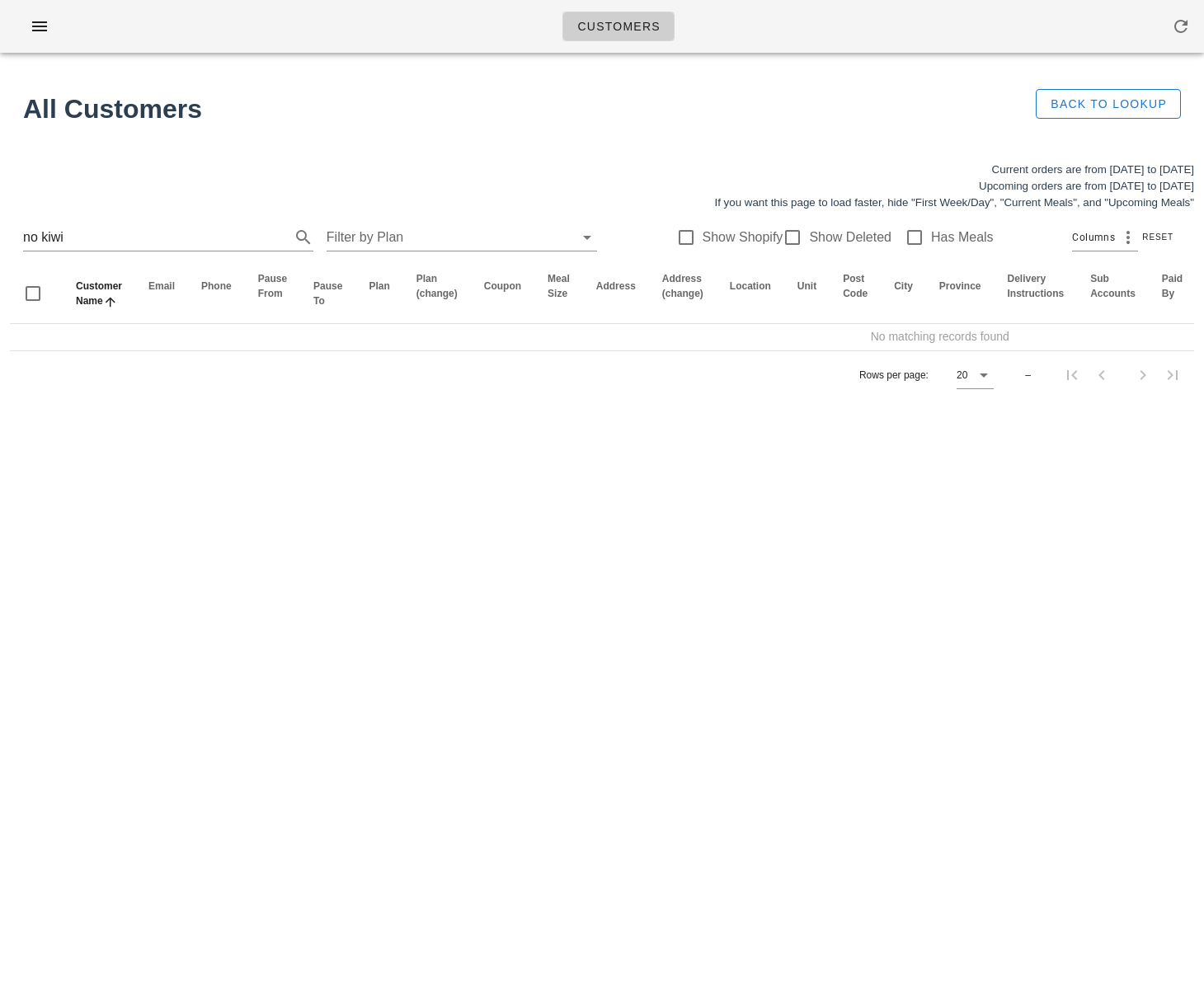
drag, startPoint x: 124, startPoint y: 246, endPoint x: -34, endPoint y: 228, distance: 159.0
click at [0, 228] on html "Customers Found 1 customer All Customers Back to Lookup Current orders are from…" at bounding box center [602, 496] width 1204 height 991
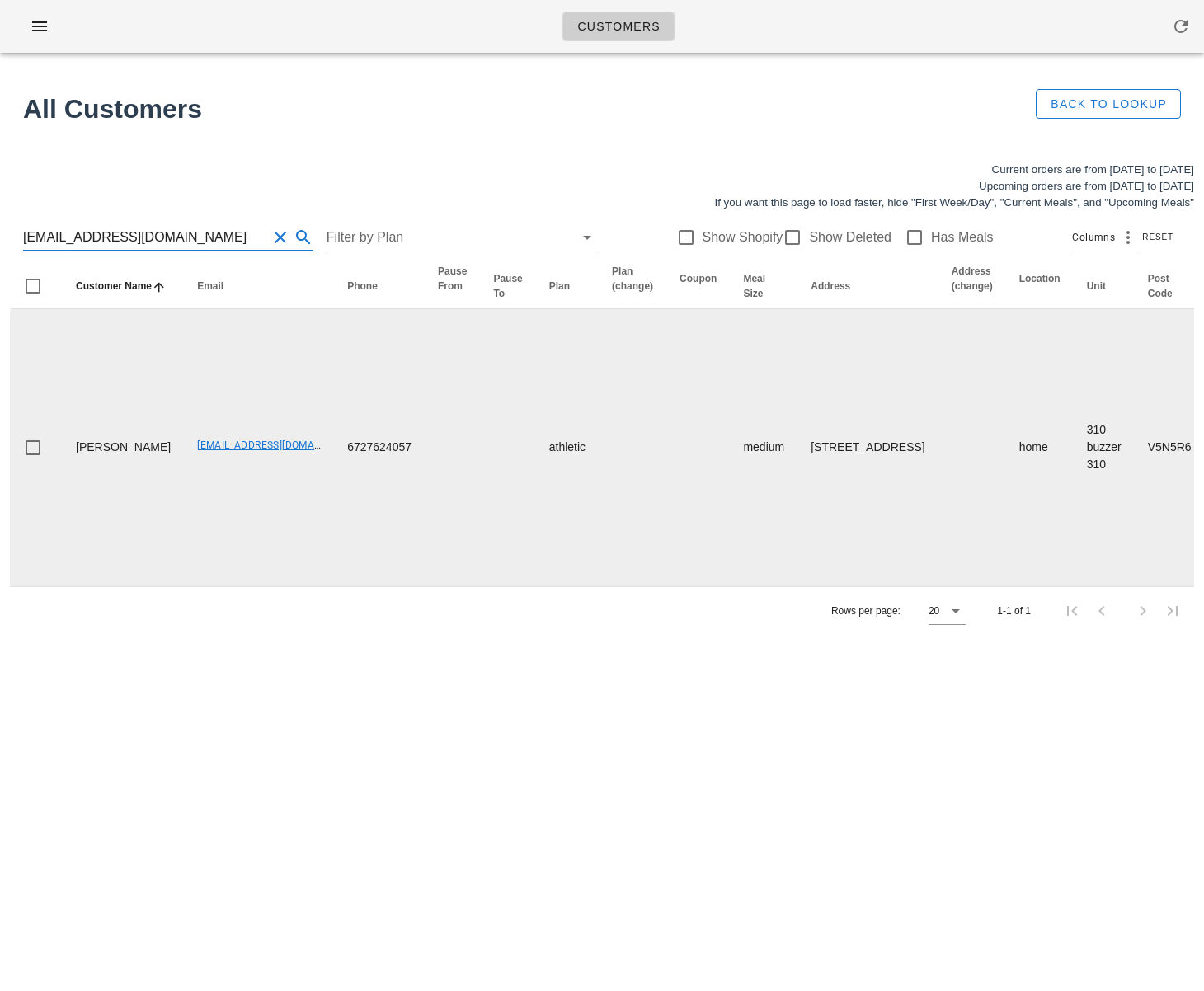
type input "ani_devries@hotmail.com"
drag, startPoint x: 142, startPoint y: 484, endPoint x: 273, endPoint y: 486, distance: 131.0
click at [273, 486] on td "ani_devries@hotmail.com" at bounding box center [259, 447] width 150 height 277
copy link "ani_devries@hotmail.com"
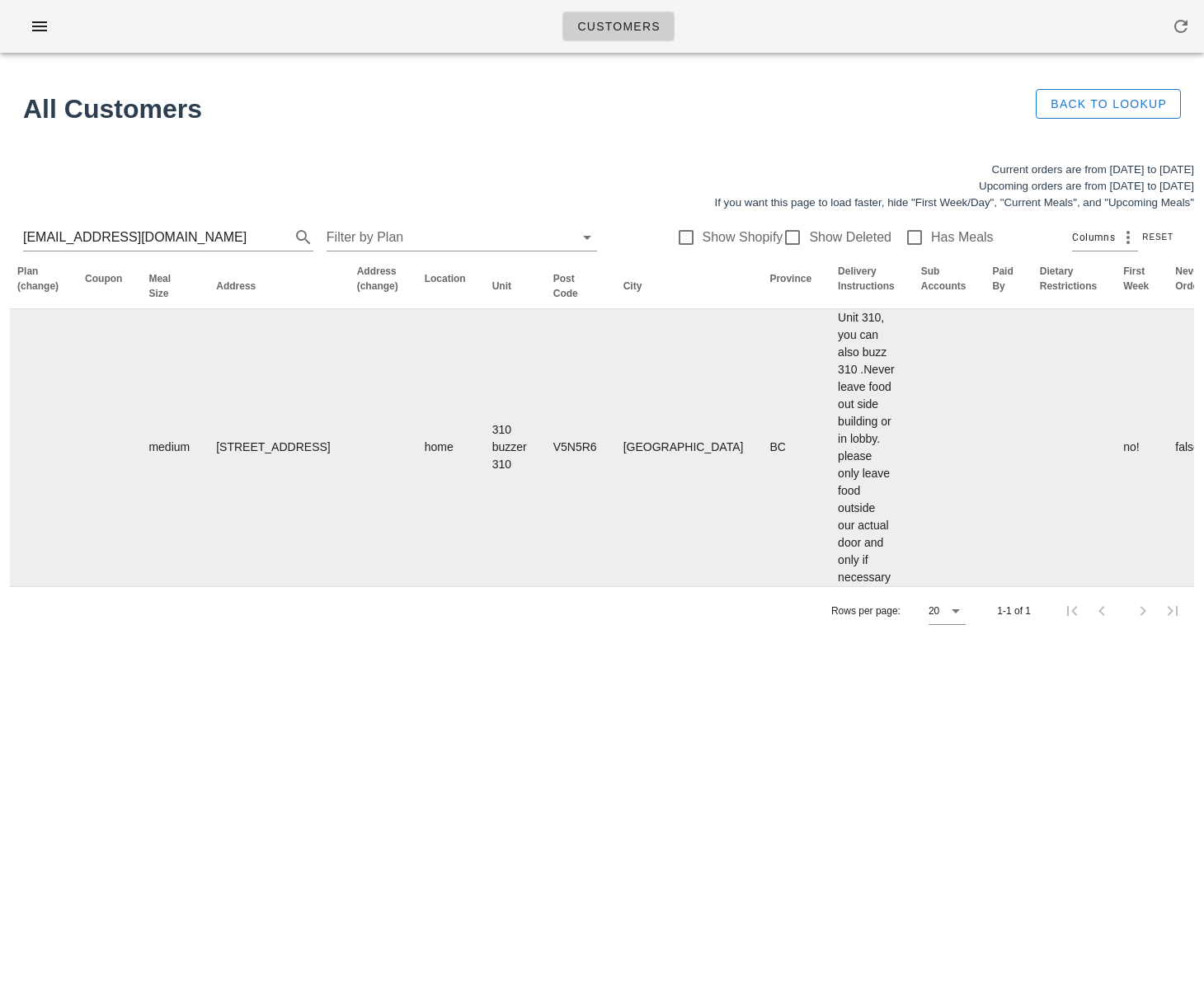
scroll to position [0, 893]
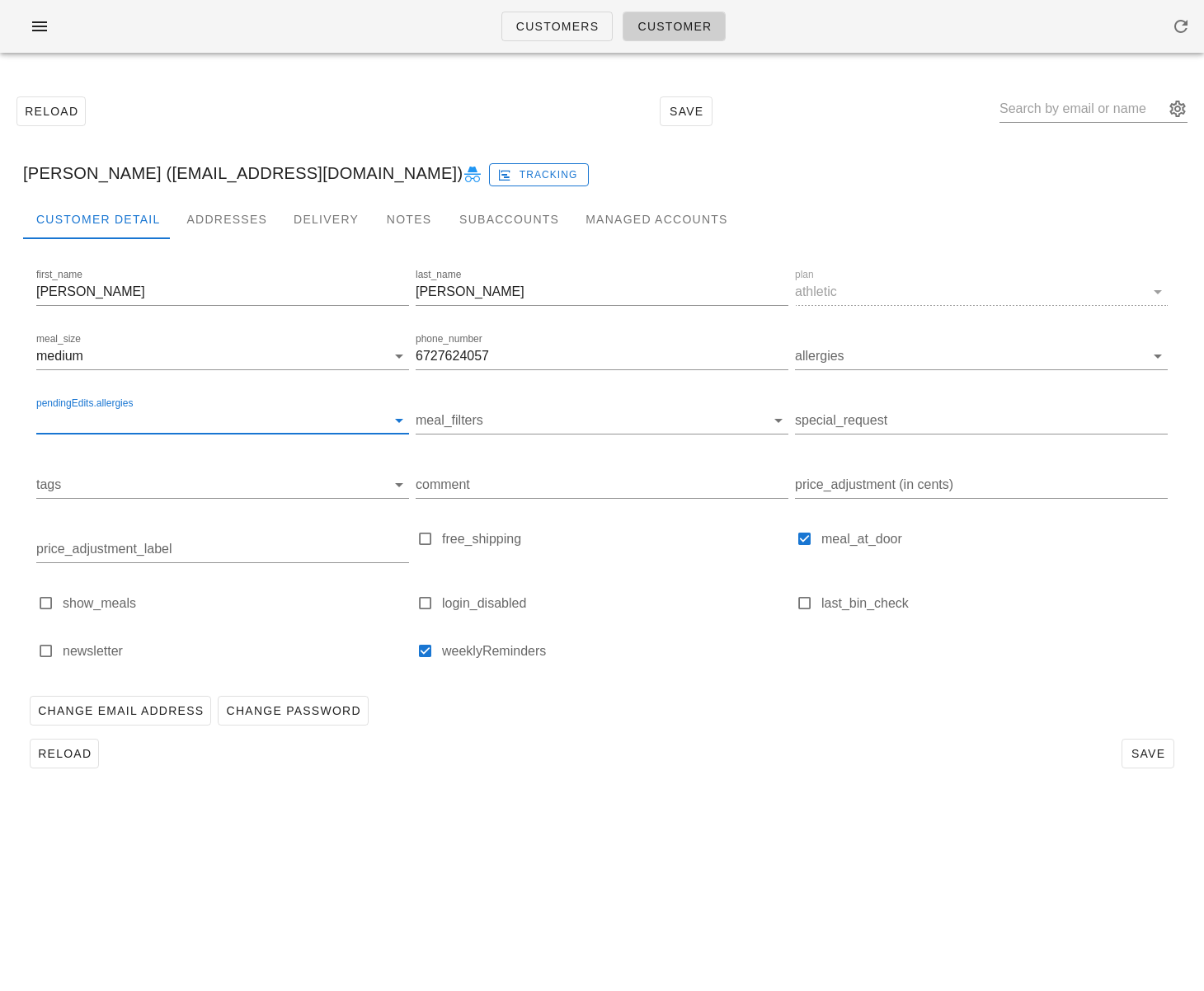
click at [148, 421] on input "pendingEdits.allergies" at bounding box center [209, 420] width 346 height 26
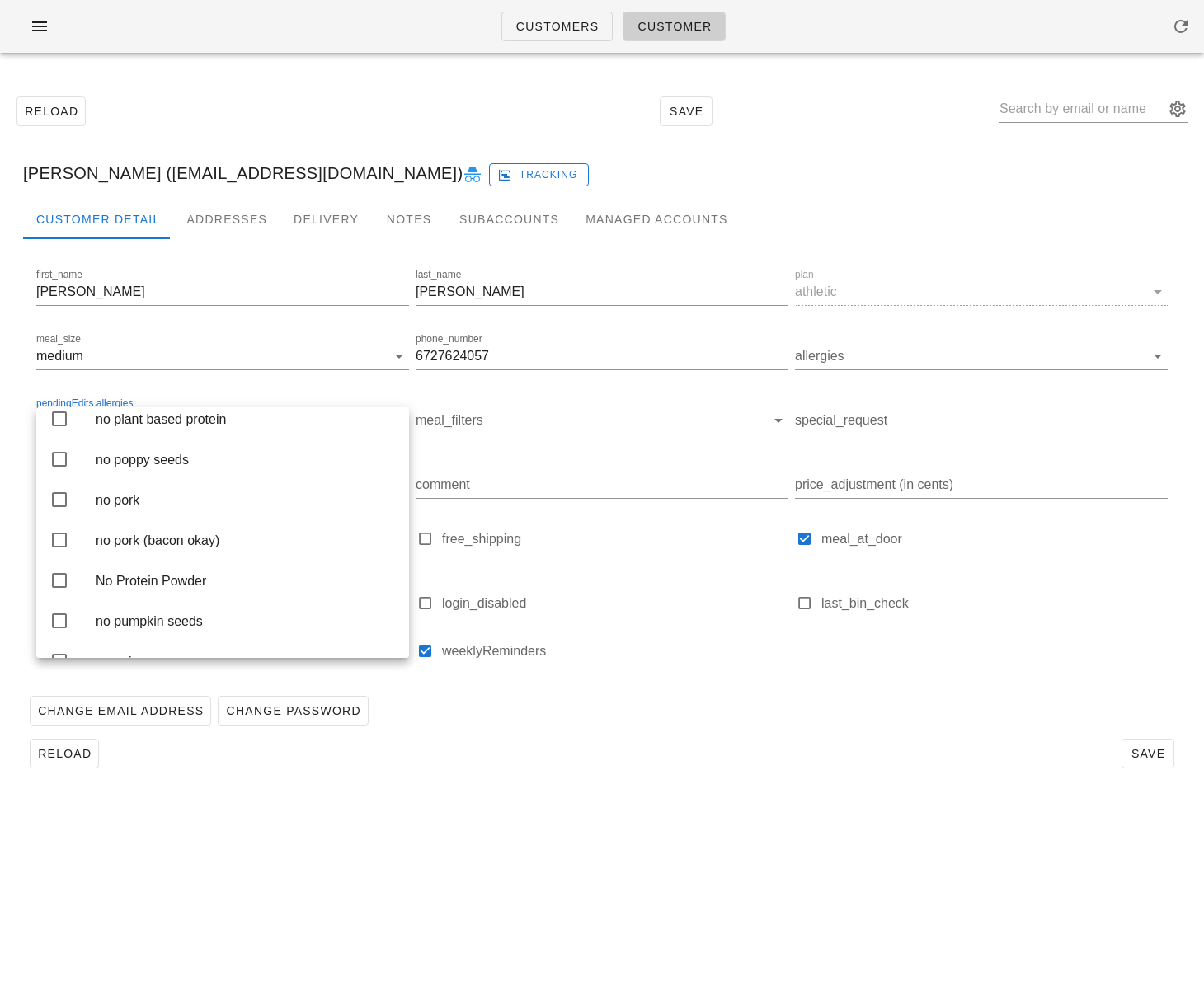
scroll to position [3030, 0]
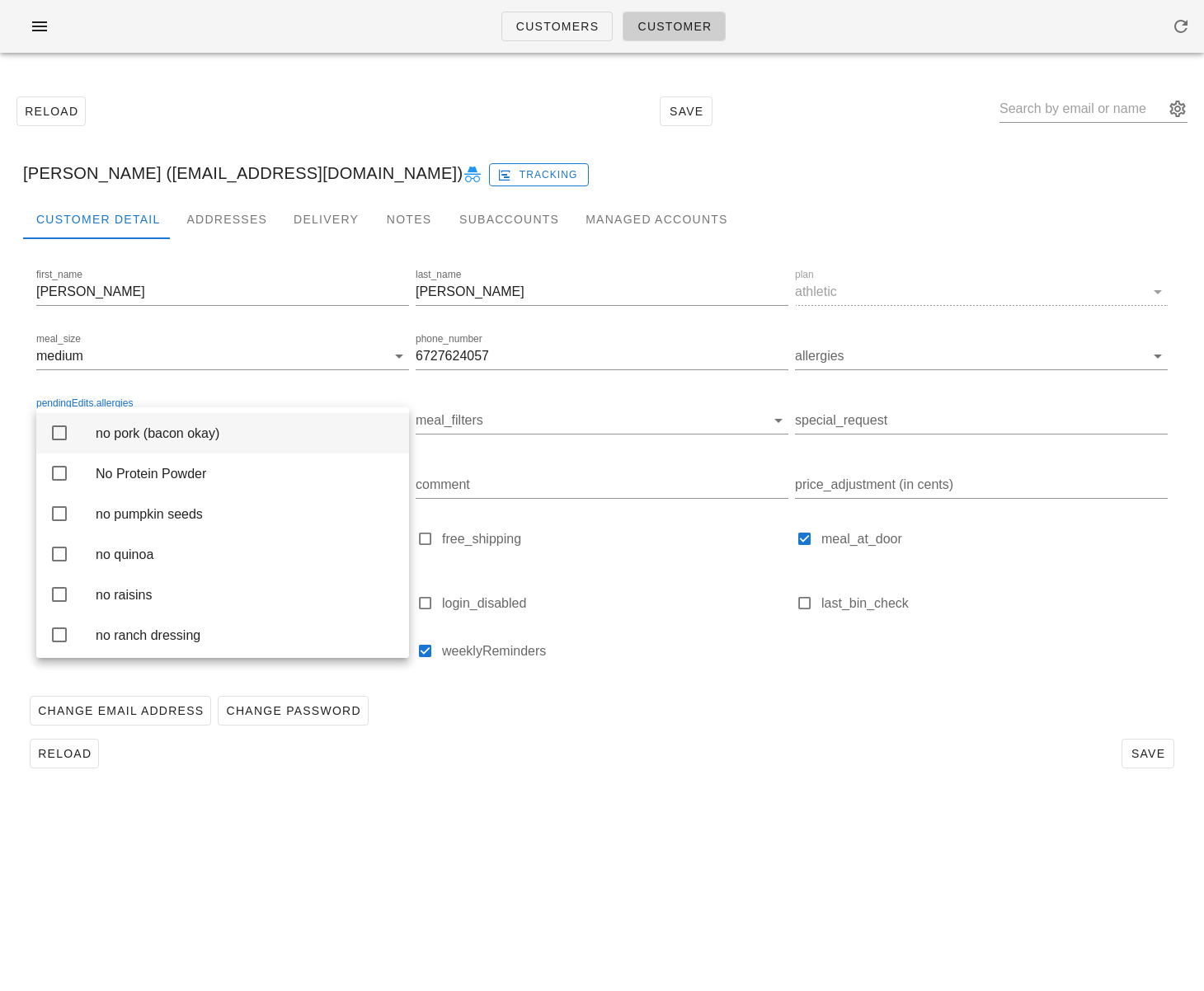
drag, startPoint x: 57, startPoint y: 511, endPoint x: 80, endPoint y: 548, distance: 43.6
click at [57, 402] on icon at bounding box center [59, 392] width 20 height 20
drag, startPoint x: 426, startPoint y: 808, endPoint x: 382, endPoint y: 777, distance: 53.8
click at [426, 811] on div "Customers Customer Reload Save Ann de Vries (ani_devries@hotmail.com) Tracking …" at bounding box center [602, 496] width 1204 height 991
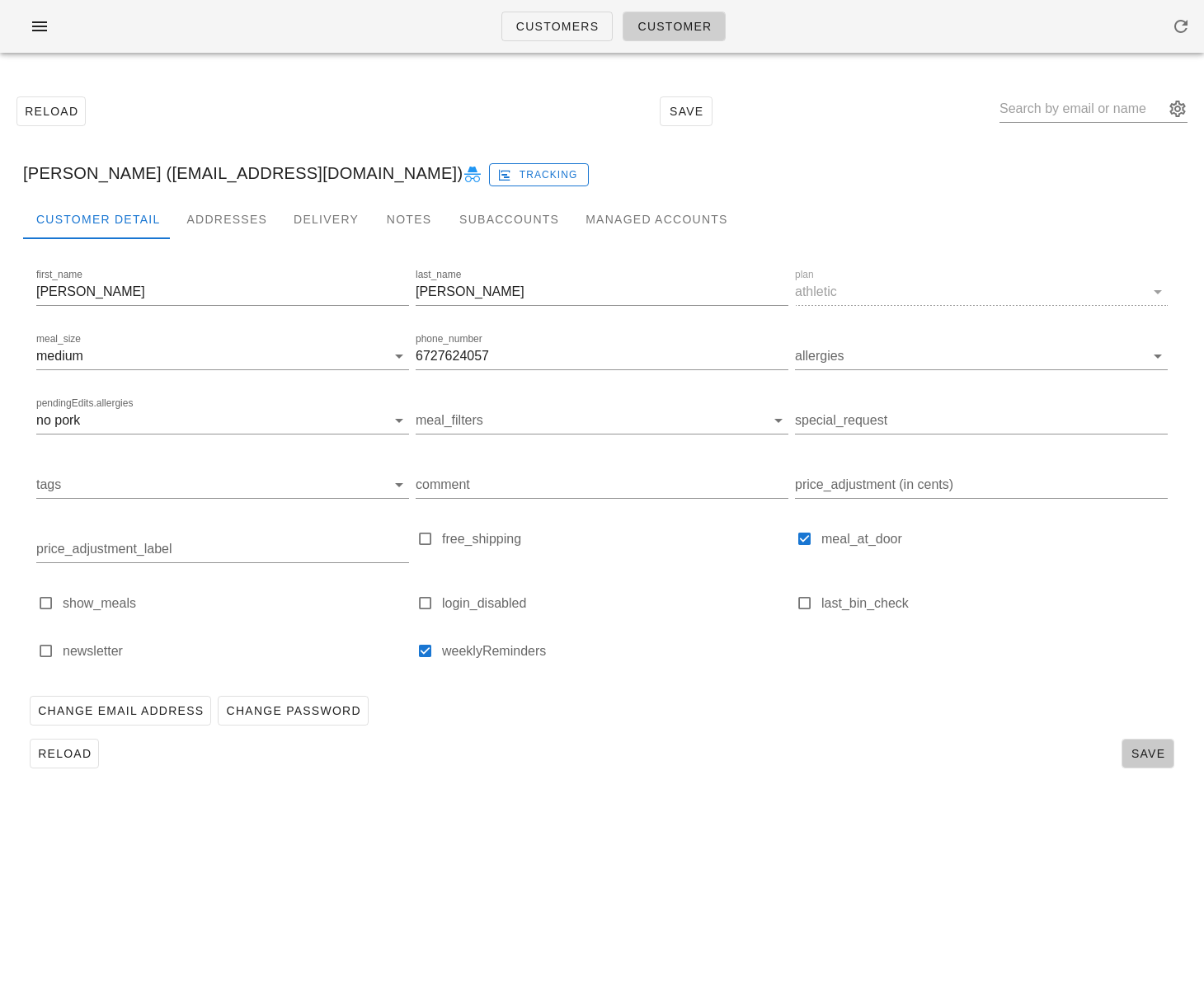
click at [1136, 757] on span "Save" at bounding box center [1147, 753] width 38 height 14
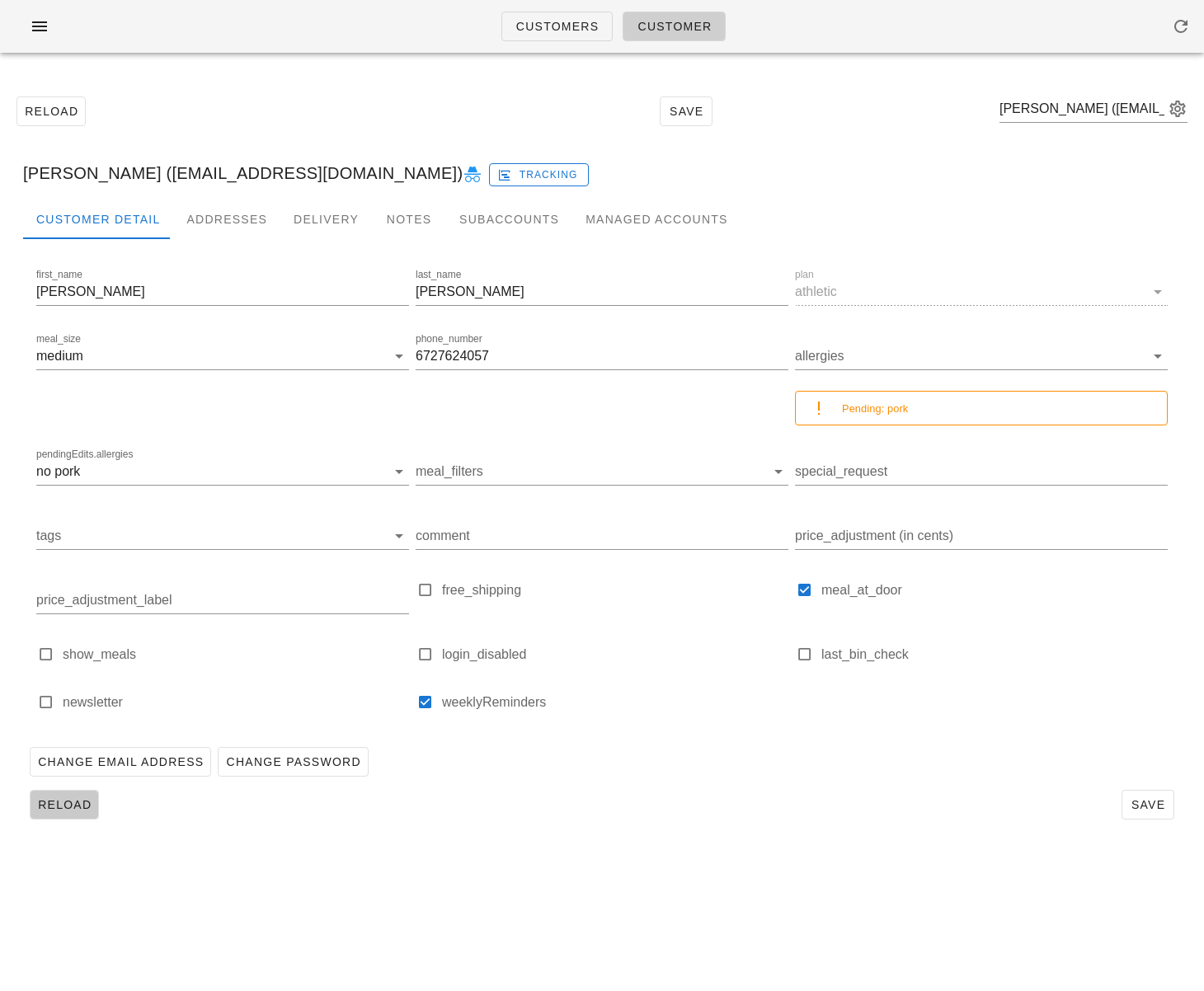
click at [82, 802] on span "Reload" at bounding box center [64, 804] width 54 height 14
click at [501, 219] on div "Subaccounts" at bounding box center [509, 219] width 126 height 40
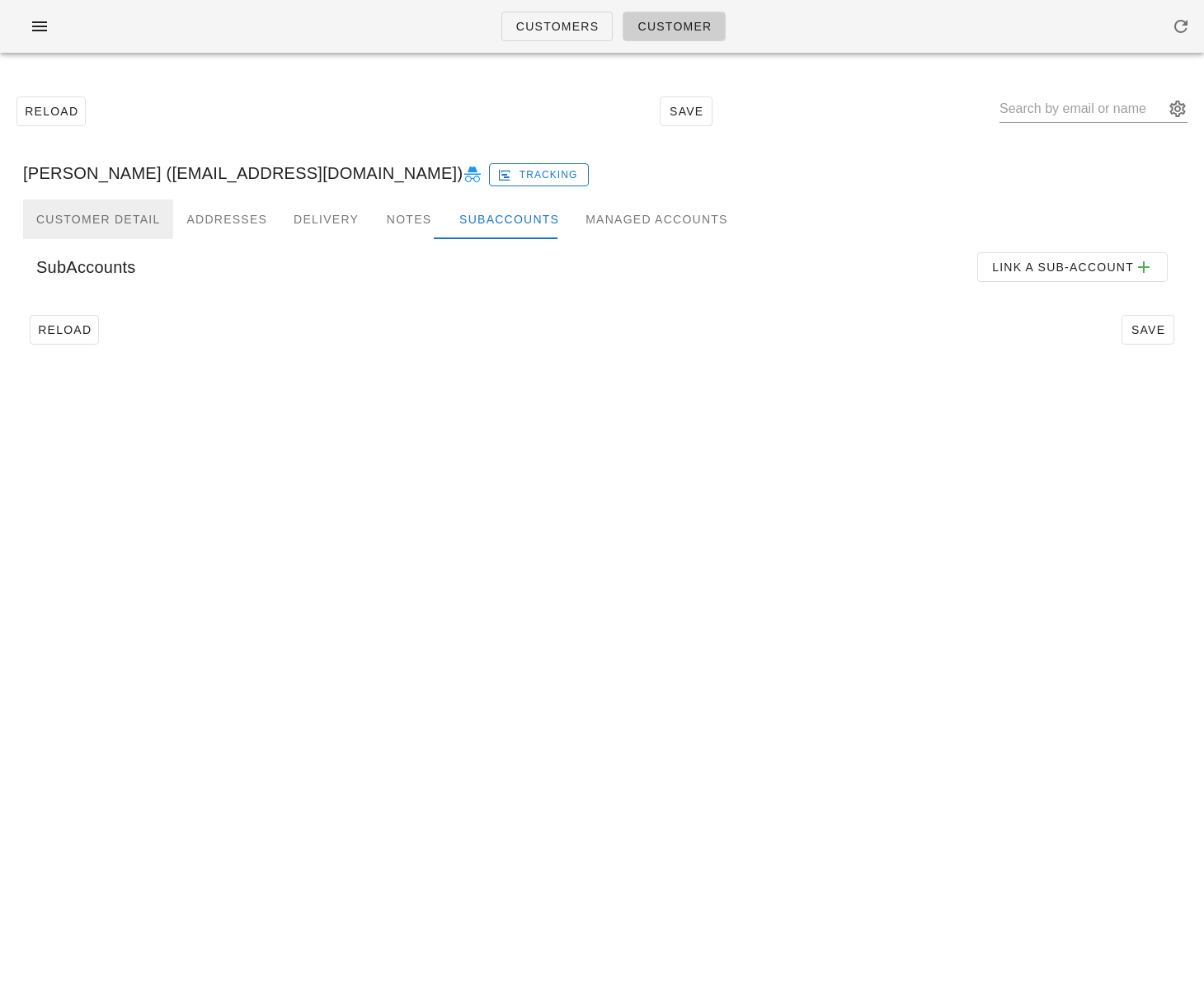
click at [121, 216] on div "Customer Detail" at bounding box center [98, 219] width 150 height 40
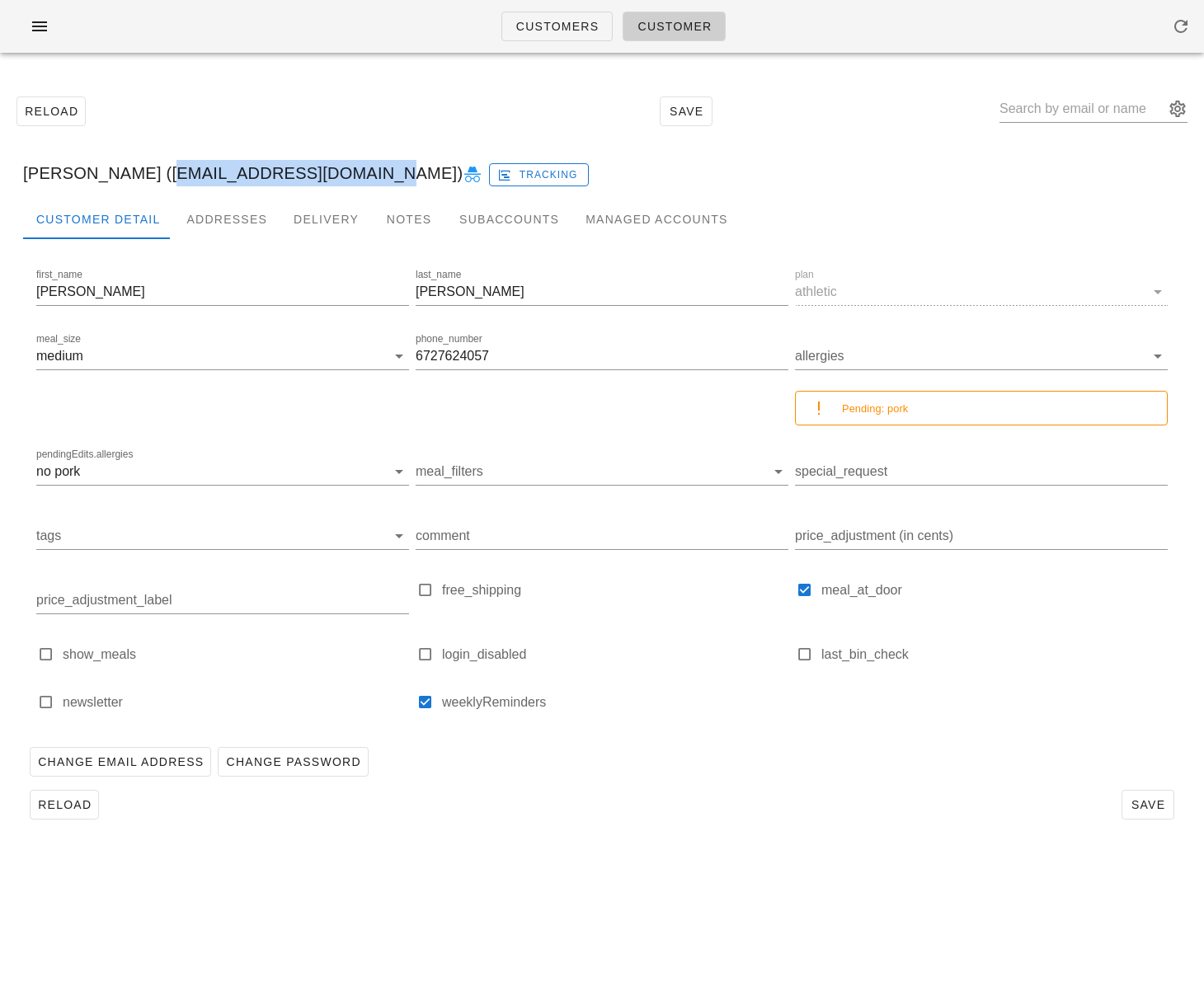
drag, startPoint x: 132, startPoint y: 175, endPoint x: 320, endPoint y: 178, distance: 188.0
click at [320, 178] on div "Ann de Vries (ani_devries@hotmail.com) Tracking" at bounding box center [602, 173] width 1184 height 53
copy div "ani_devries@hotmail.com"
click at [556, 25] on span "Customers" at bounding box center [557, 26] width 84 height 14
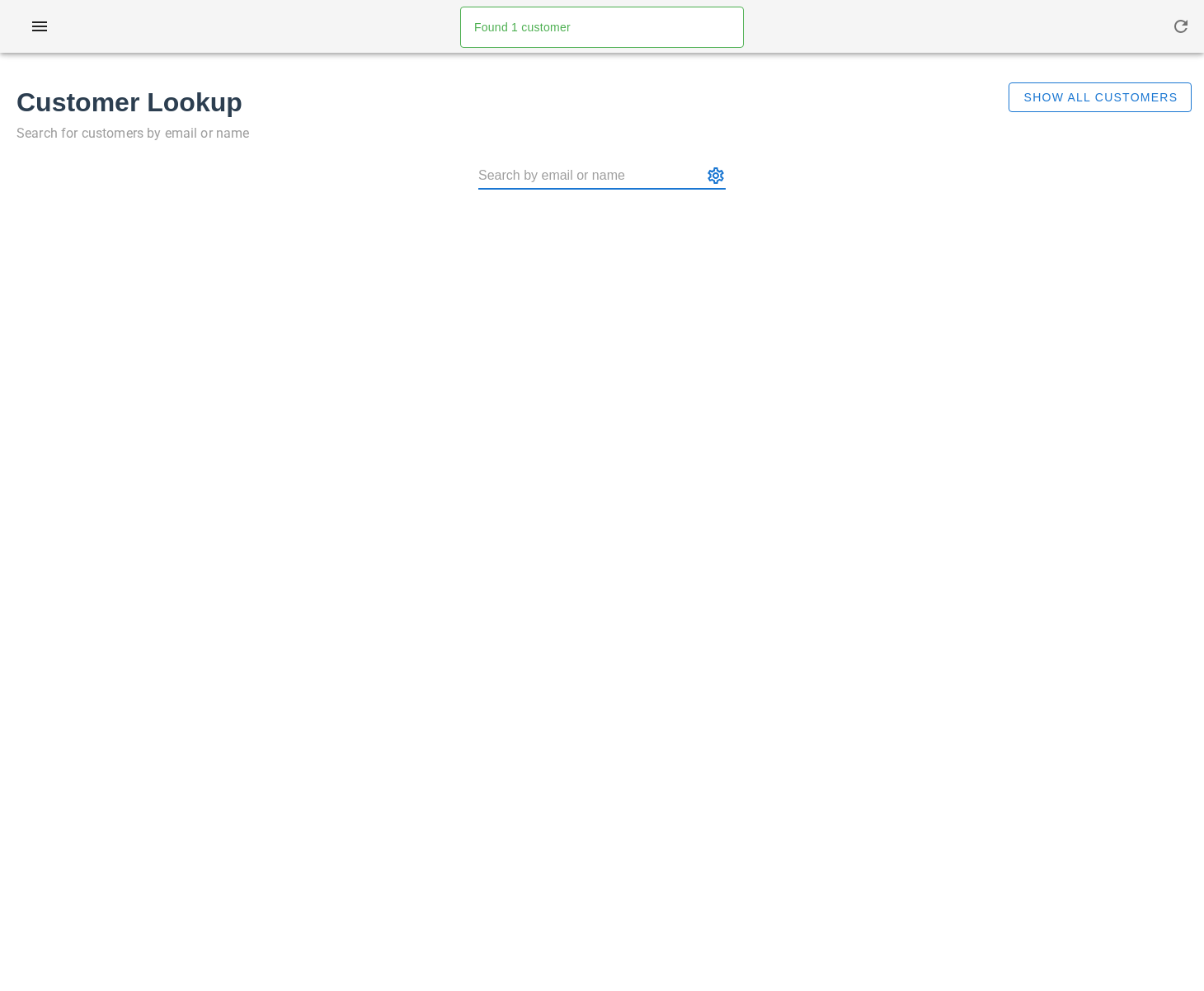
type input "ani_devries@hotmail.com"
click at [1070, 100] on span "Show All Customers" at bounding box center [1099, 97] width 155 height 14
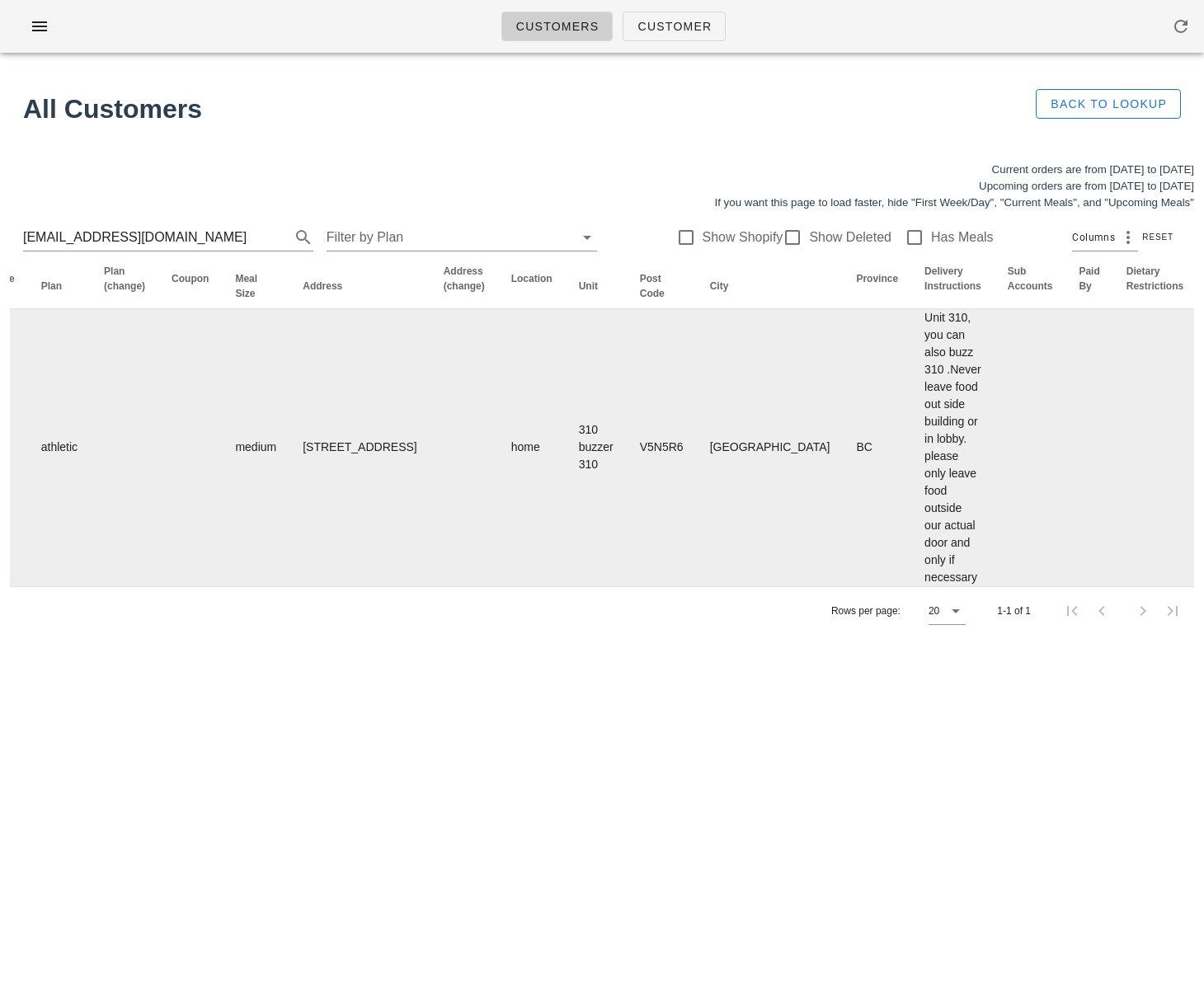
scroll to position [0, 893]
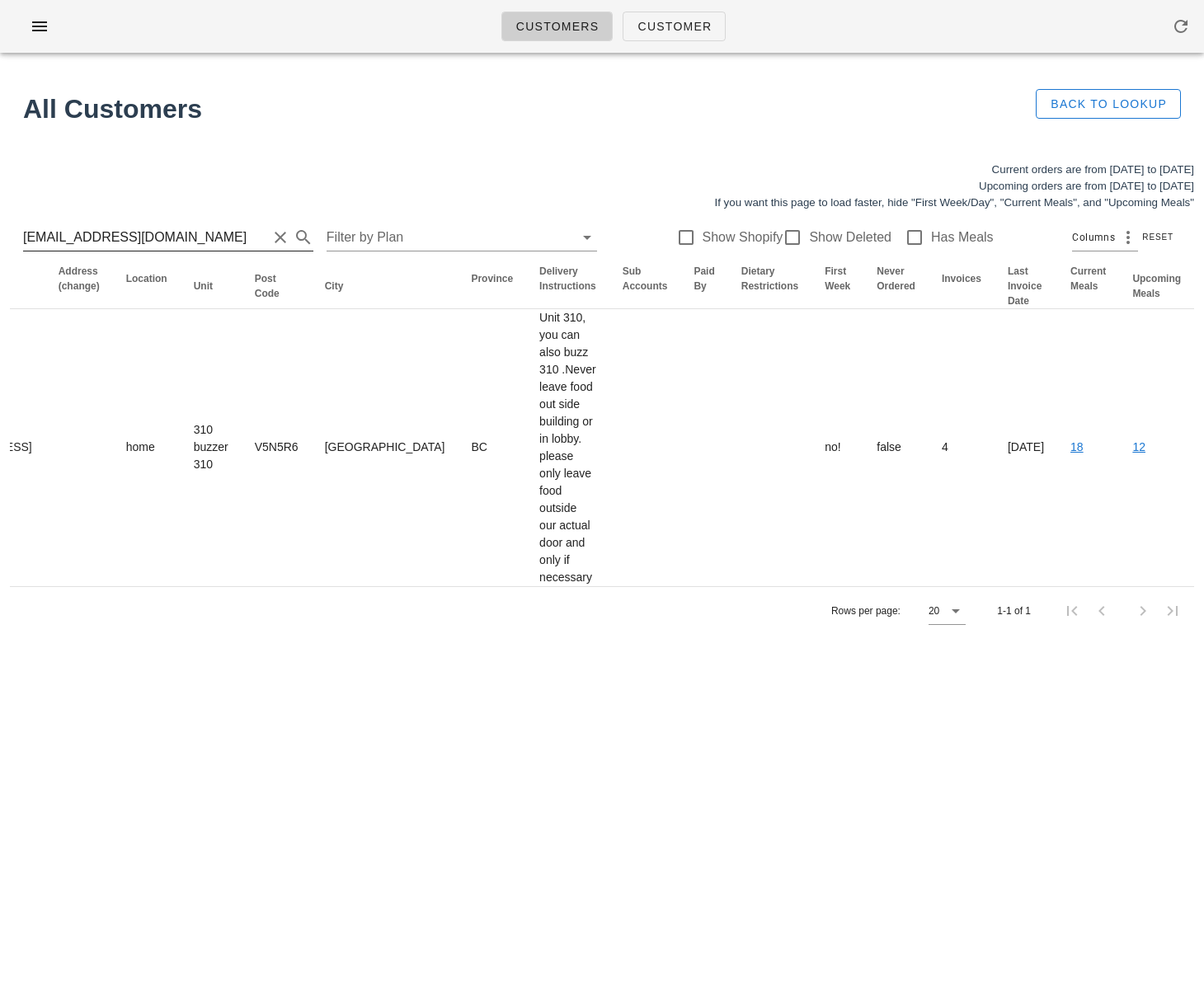
click at [187, 241] on input "ani_devries@hotmail.com" at bounding box center [145, 237] width 244 height 26
drag, startPoint x: 194, startPoint y: 238, endPoint x: -94, endPoint y: 230, distance: 288.1
click at [0, 230] on html "Customers Customer Found 1 customer All Customers Back to Lookup Current orders…" at bounding box center [602, 496] width 1204 height 991
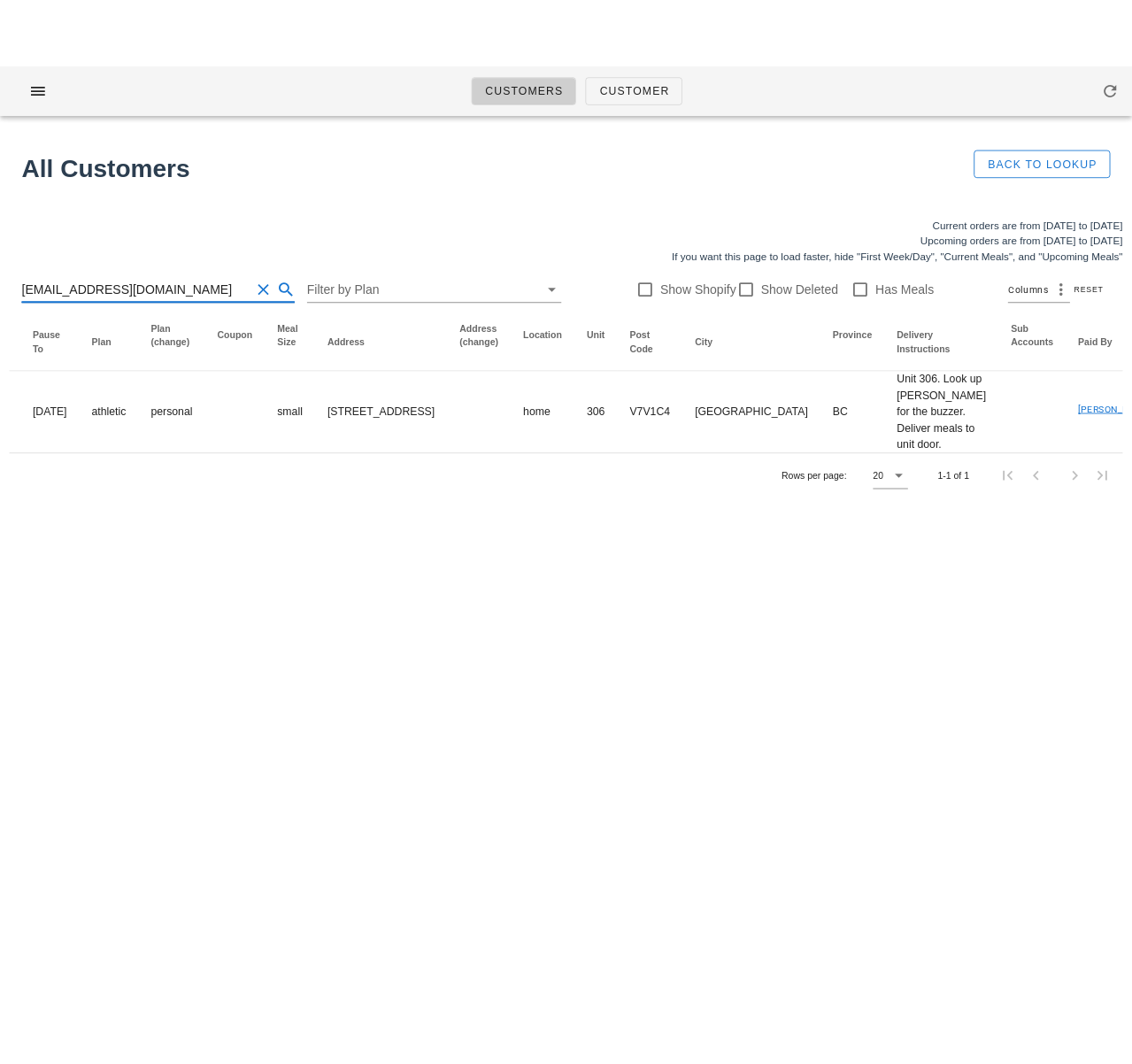
scroll to position [0, 1047]
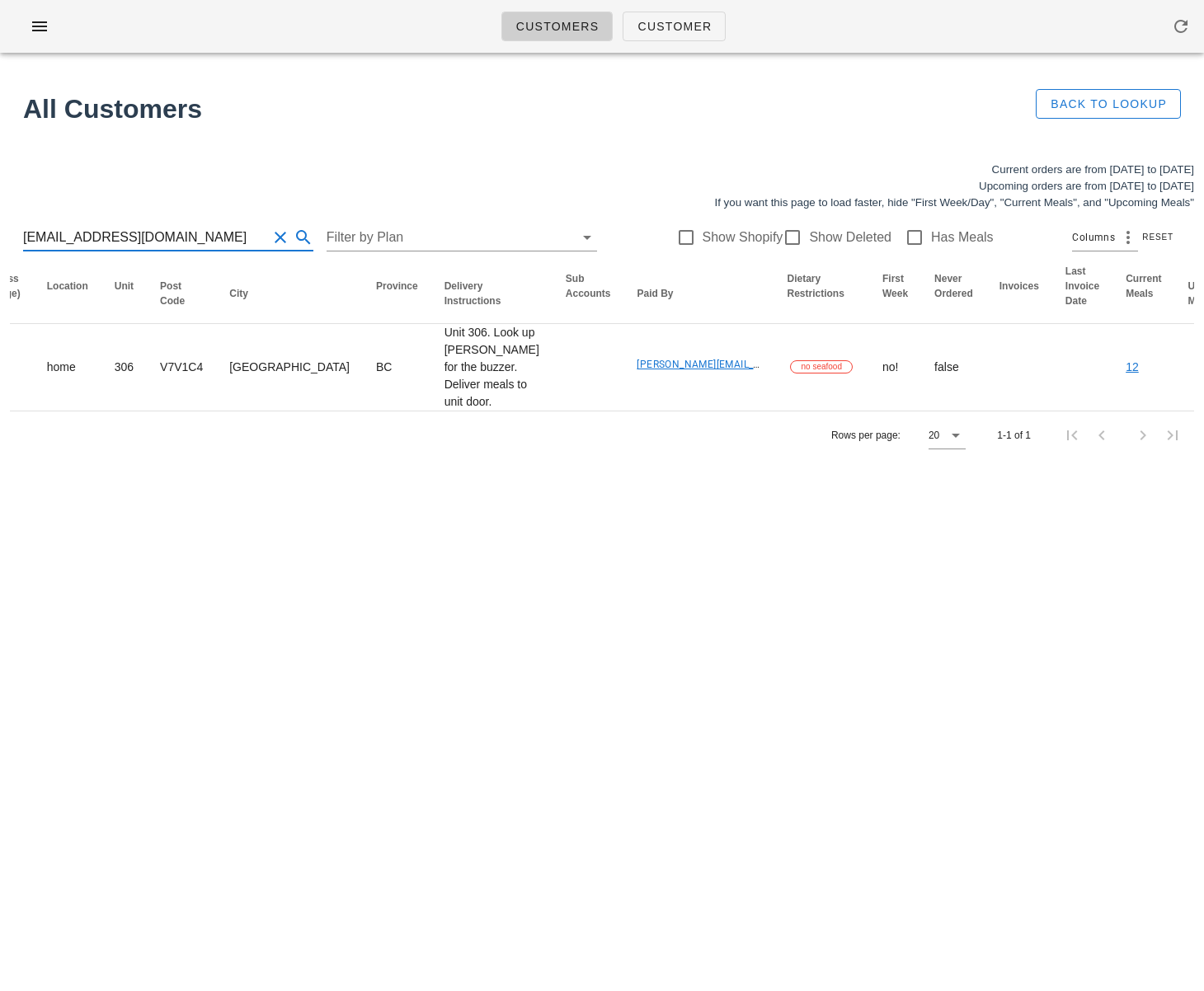
type input "arongoldberg@hotmail.com"
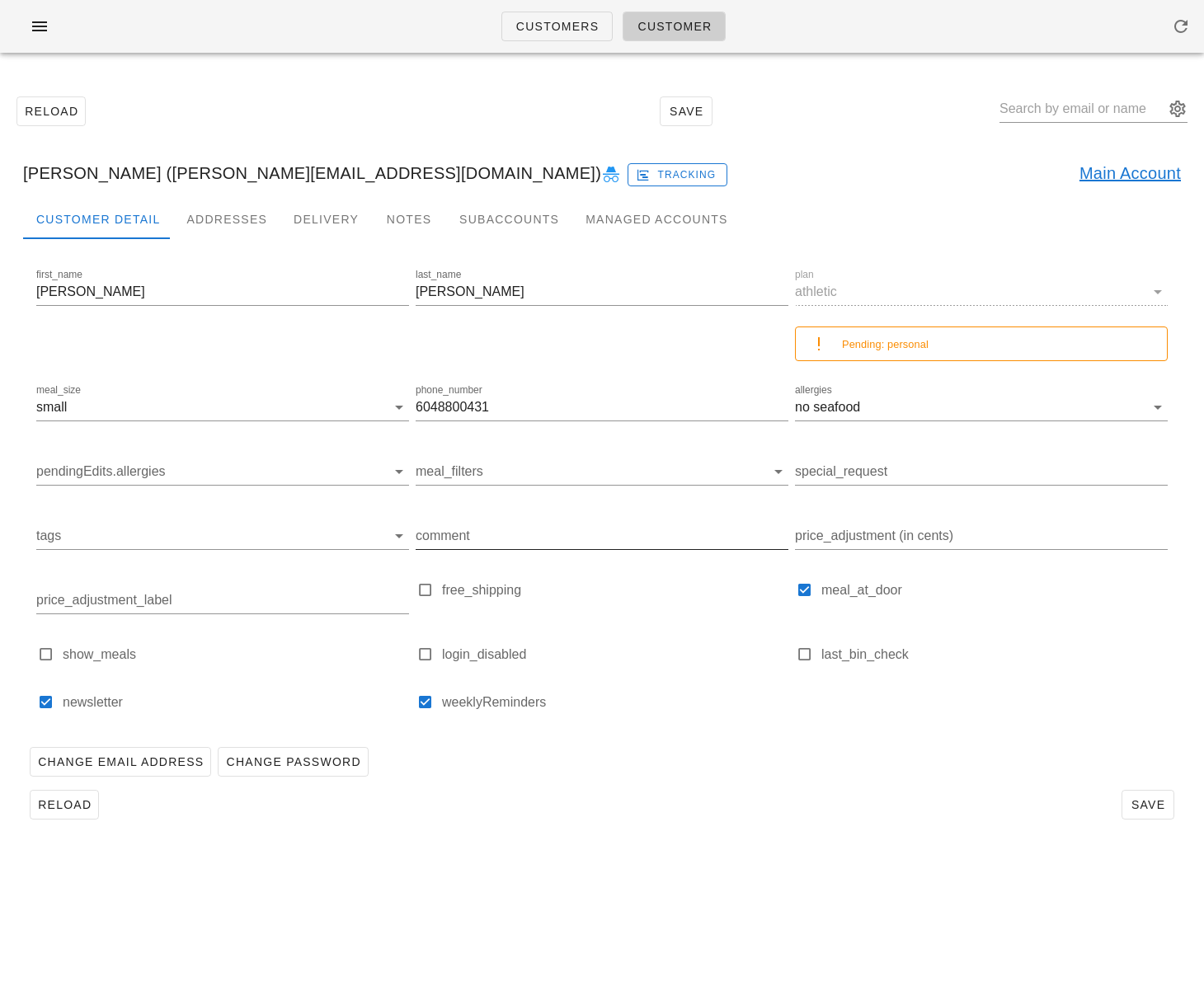
click at [489, 535] on input "comment" at bounding box center [601, 535] width 372 height 26
type input "Aron Goldberg (arongoldberg@hotmail.com)"
type input "NO FRUIT CUPS PLEASE!!"
drag, startPoint x: 1142, startPoint y: 799, endPoint x: 1107, endPoint y: 787, distance: 37.0
click at [1142, 799] on span "Save" at bounding box center [1147, 804] width 38 height 14
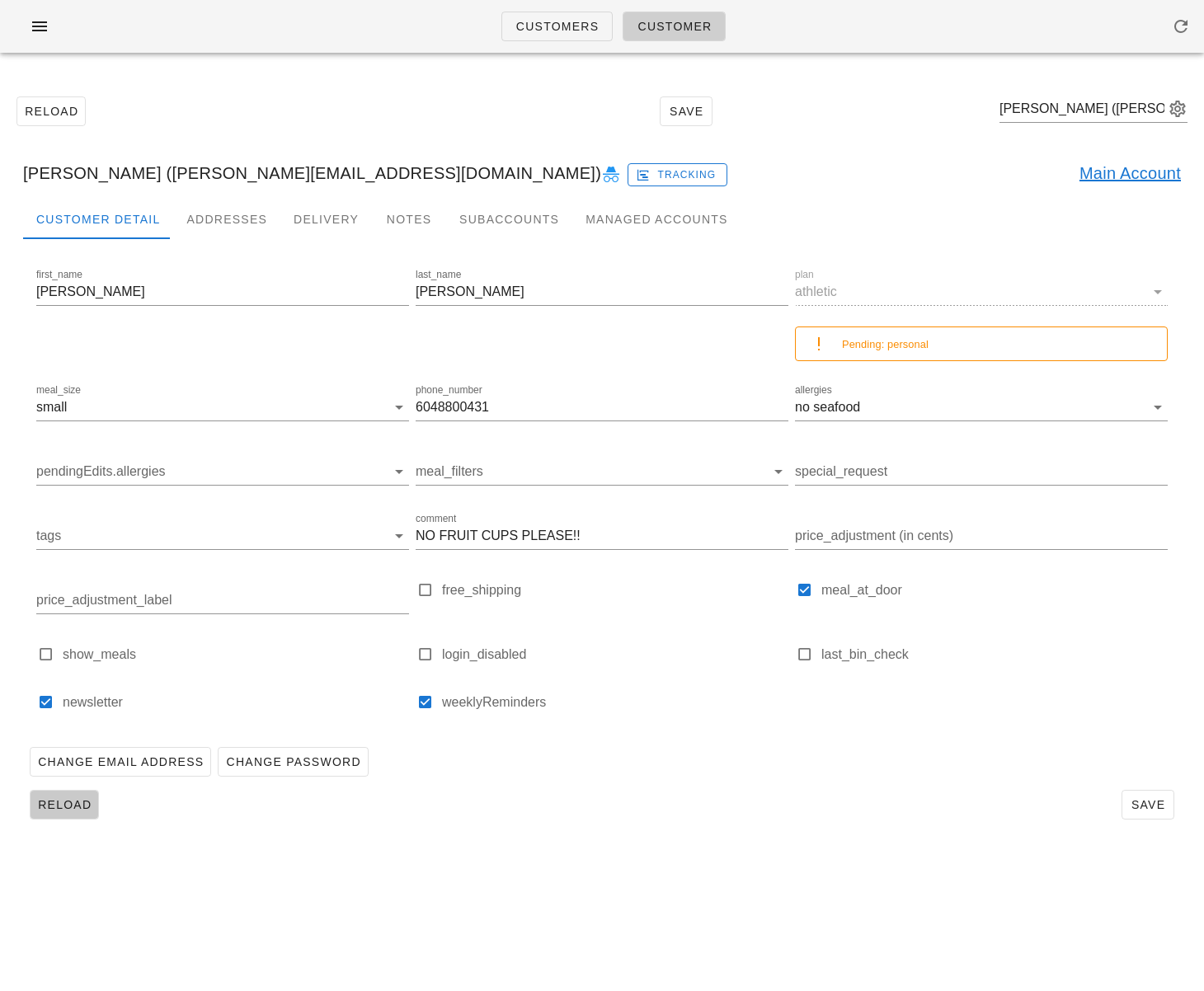
drag, startPoint x: 59, startPoint y: 800, endPoint x: 69, endPoint y: 804, distance: 10.8
click at [59, 800] on span "Reload" at bounding box center [64, 804] width 54 height 14
click at [495, 537] on input "NO FRUIT CUPS PLEASE!!" at bounding box center [601, 535] width 372 height 26
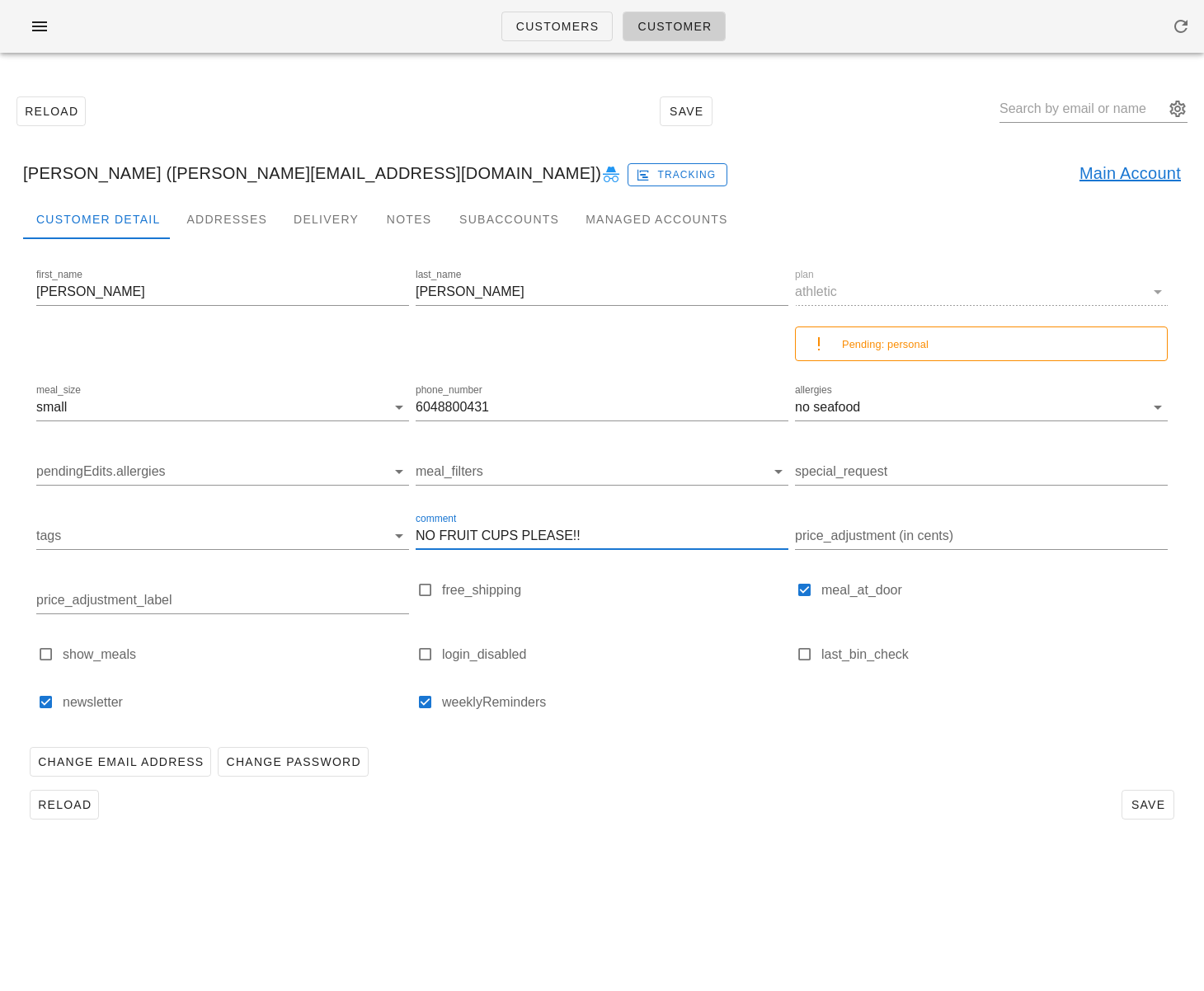
click at [1107, 170] on link "Main Account" at bounding box center [1129, 172] width 102 height 26
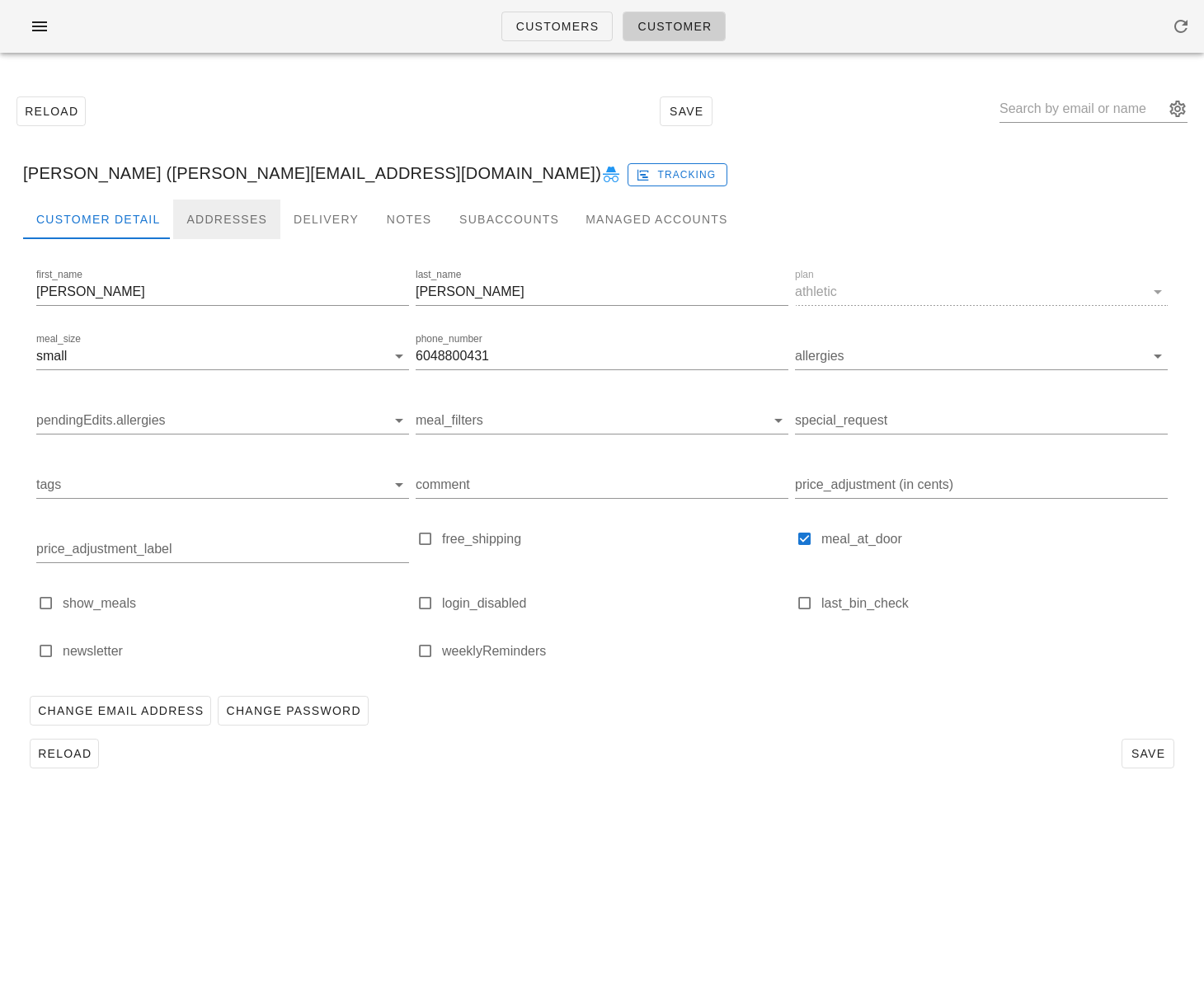
drag, startPoint x: 230, startPoint y: 216, endPoint x: 286, endPoint y: 258, distance: 70.0
click at [230, 216] on div "Addresses" at bounding box center [226, 219] width 107 height 40
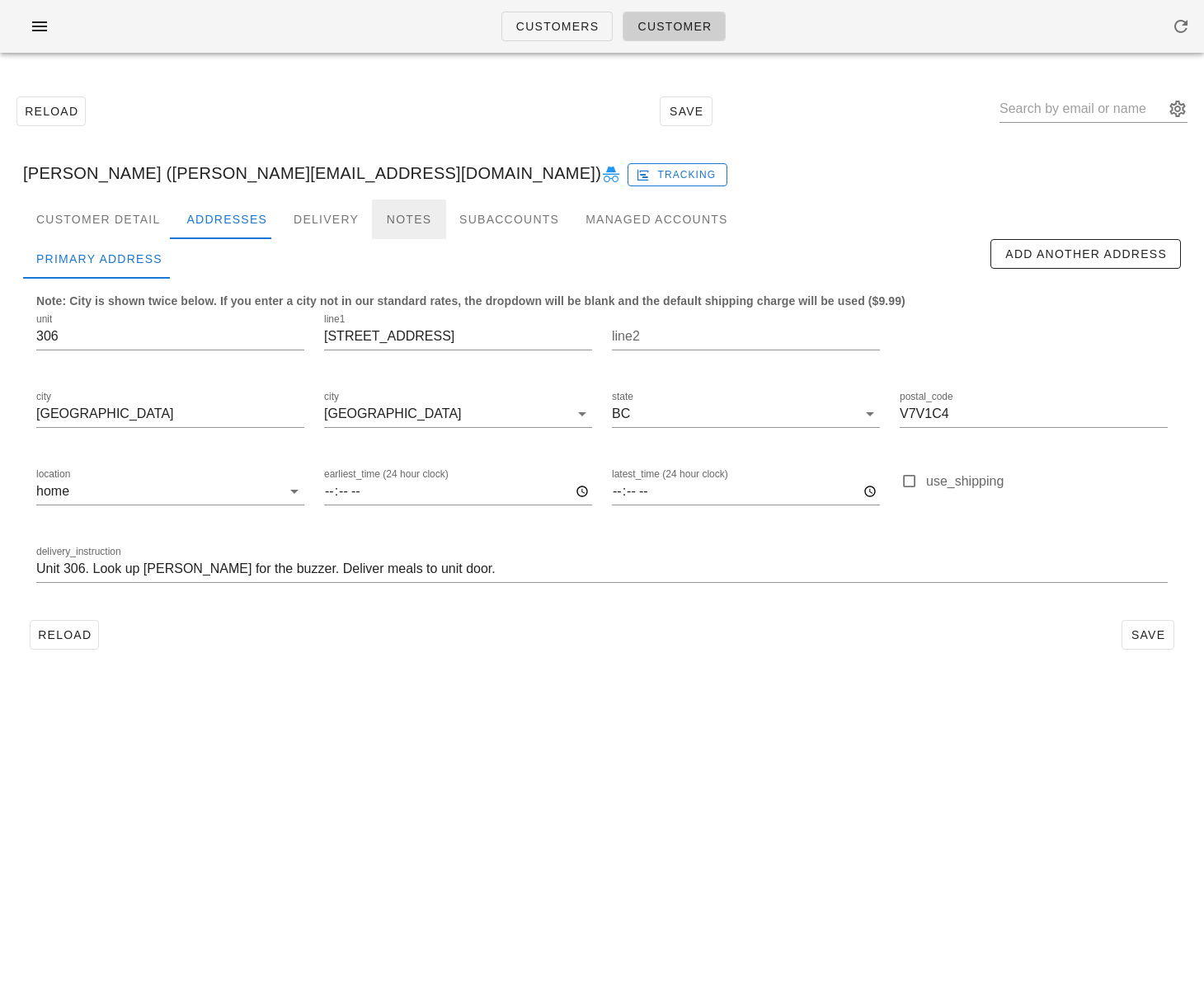
click at [372, 221] on div "Notes" at bounding box center [409, 219] width 74 height 40
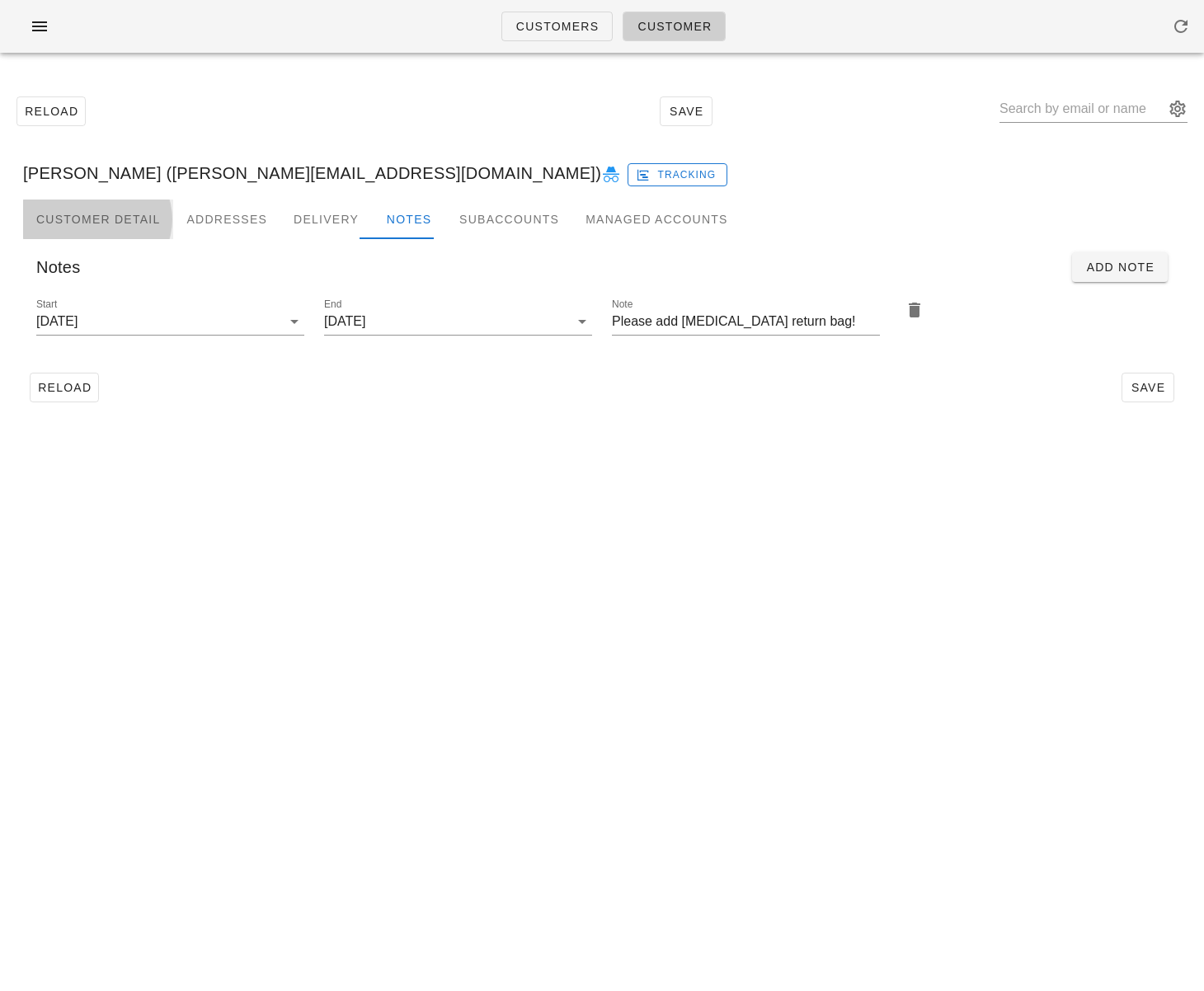
click at [140, 214] on div "Customer Detail" at bounding box center [98, 219] width 150 height 40
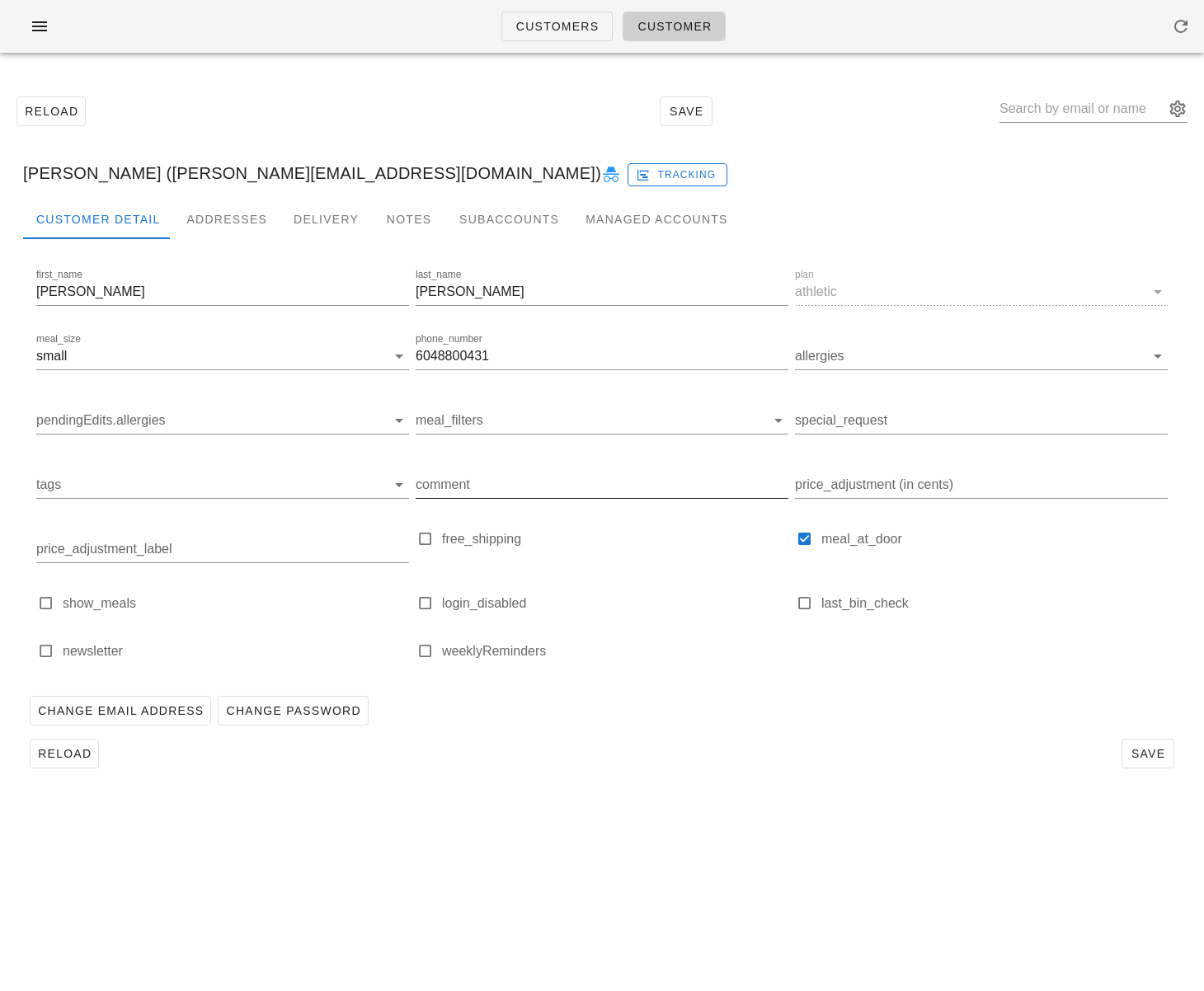
click at [493, 492] on input "comment" at bounding box center [601, 484] width 372 height 26
paste input "NO FRUIT CUPS PLEASE!!"
type input "Carol Lynch (Clynch.rn@nseyes.ca)"
type input "NO FRUIT CUPS PLEASE!!"
drag, startPoint x: 1145, startPoint y: 752, endPoint x: 1135, endPoint y: 752, distance: 10.0
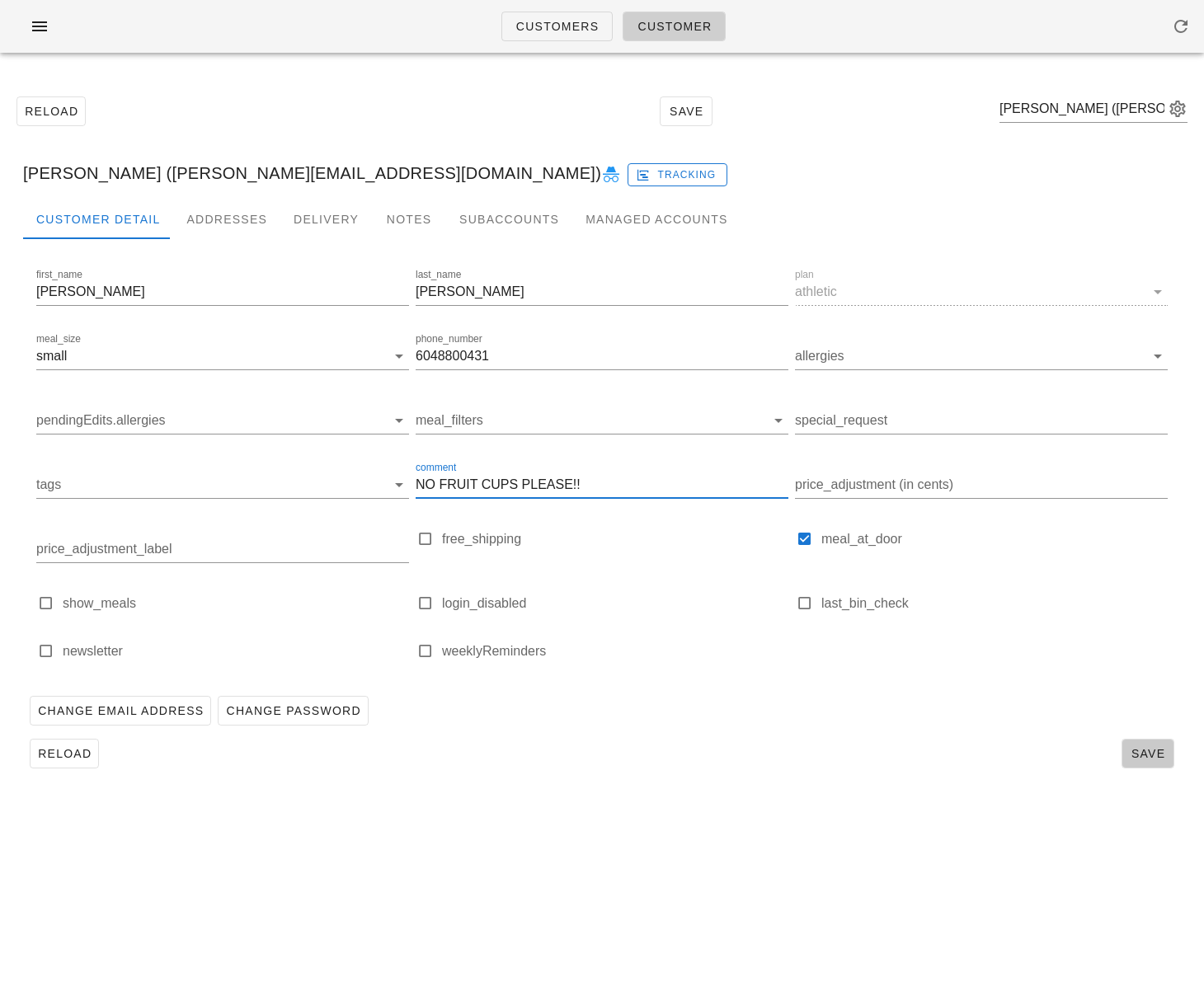
click at [1145, 752] on span "Save" at bounding box center [1147, 753] width 38 height 14
click at [62, 759] on span "Reload" at bounding box center [64, 753] width 54 height 14
drag, startPoint x: 333, startPoint y: 113, endPoint x: 413, endPoint y: 77, distance: 87.7
click at [333, 112] on div "Reload Save" at bounding box center [602, 111] width 1184 height 71
click at [519, 29] on span "Customers" at bounding box center [557, 26] width 84 height 14
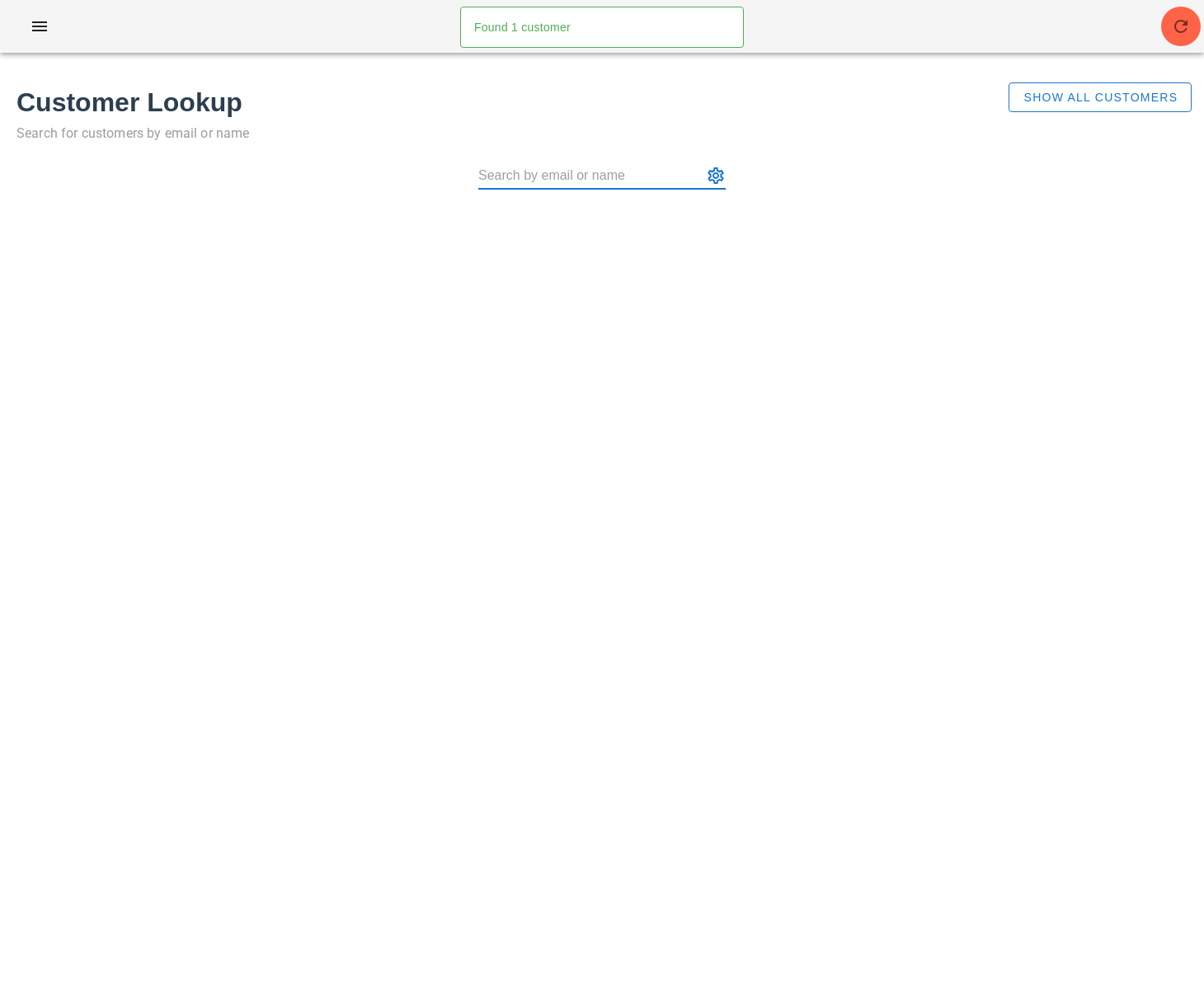
click at [633, 168] on input "text" at bounding box center [590, 175] width 224 height 26
type input "lesley@splitsecondbasketball.com"
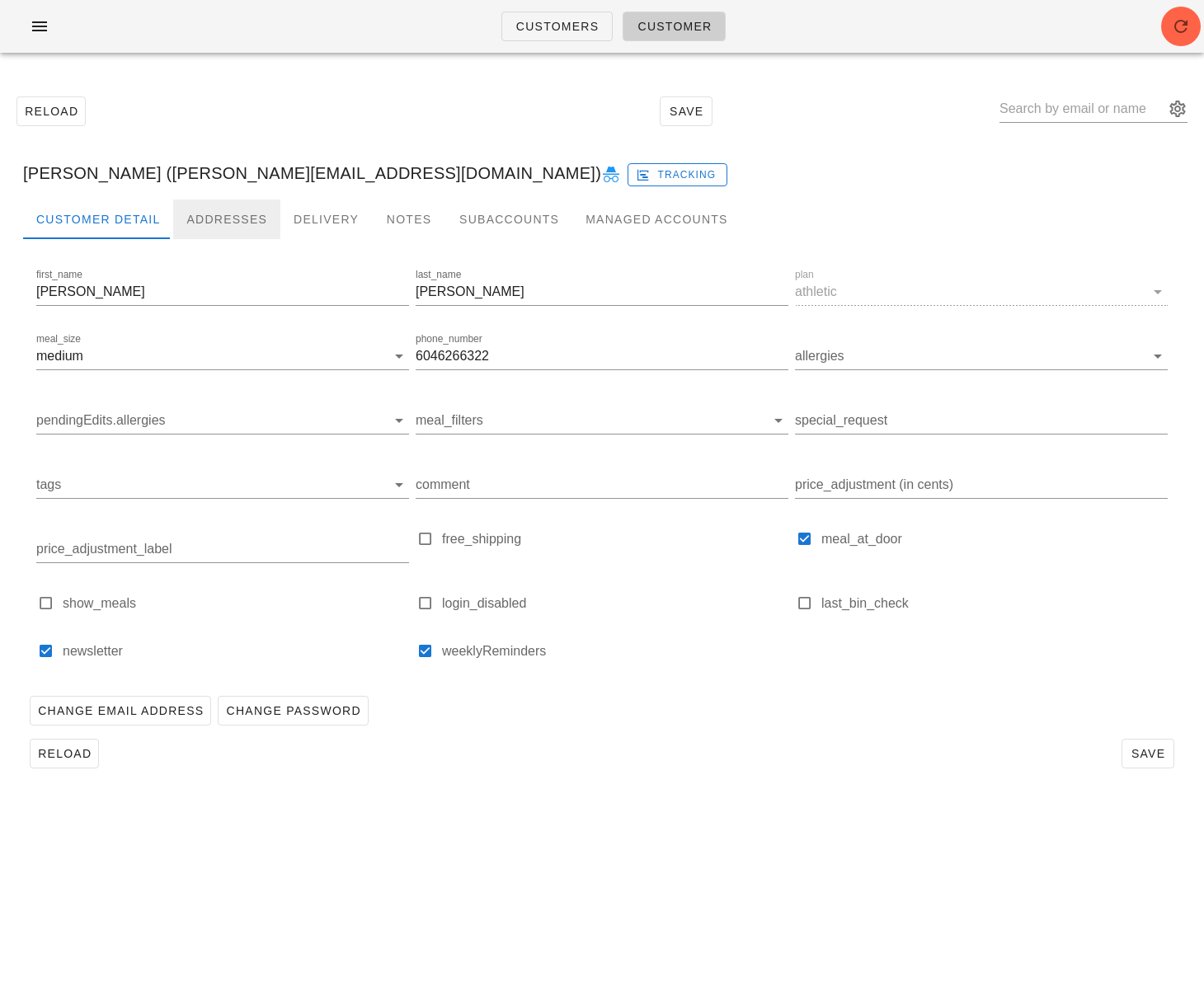
click at [215, 219] on div "Addresses" at bounding box center [226, 219] width 107 height 40
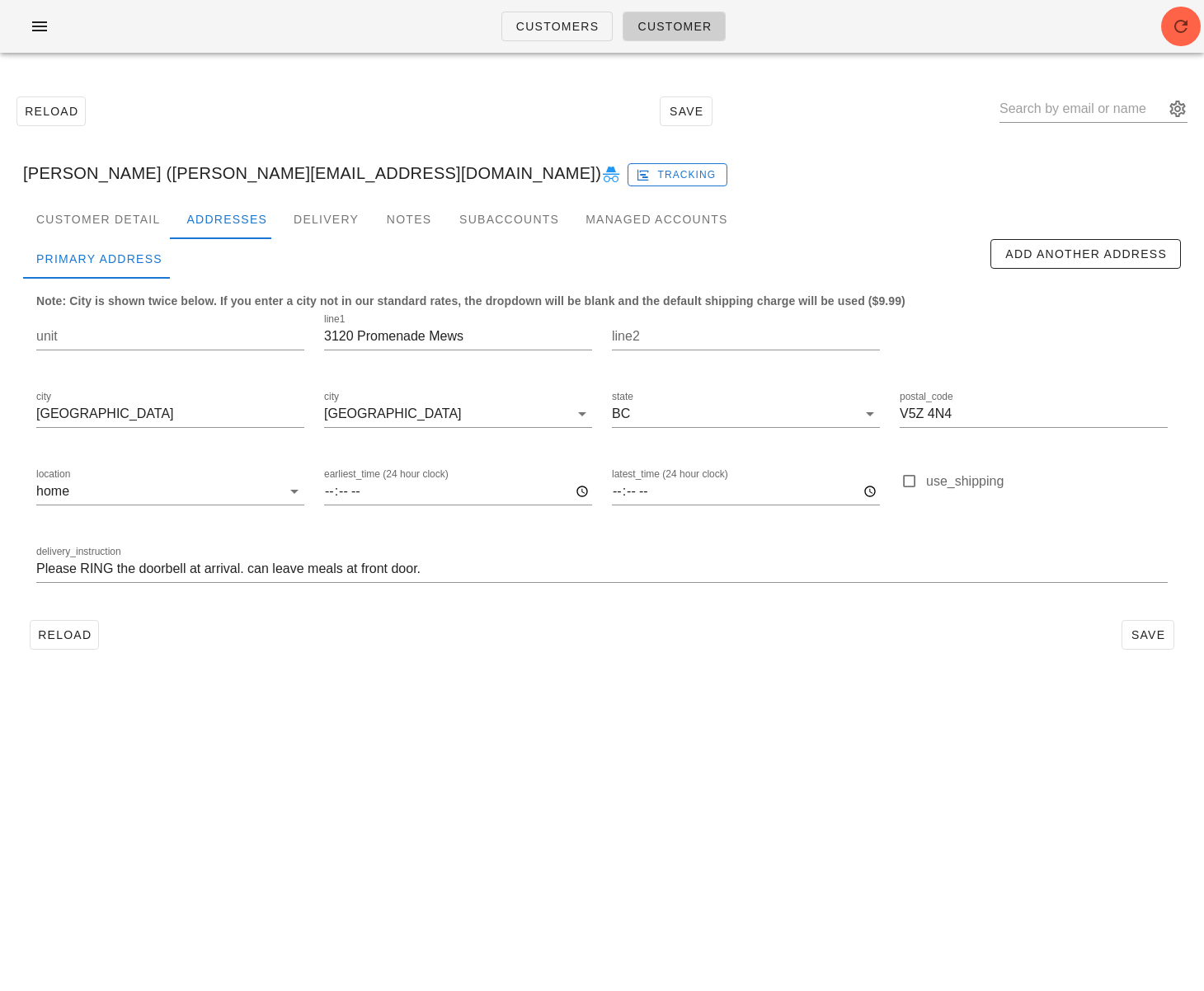
drag, startPoint x: 291, startPoint y: 755, endPoint x: 350, endPoint y: 779, distance: 63.7
click at [292, 755] on div "Customers Customer Reload Save Lesley McKnight (lesley@splitsecondbasketball.co…" at bounding box center [602, 496] width 1204 height 991
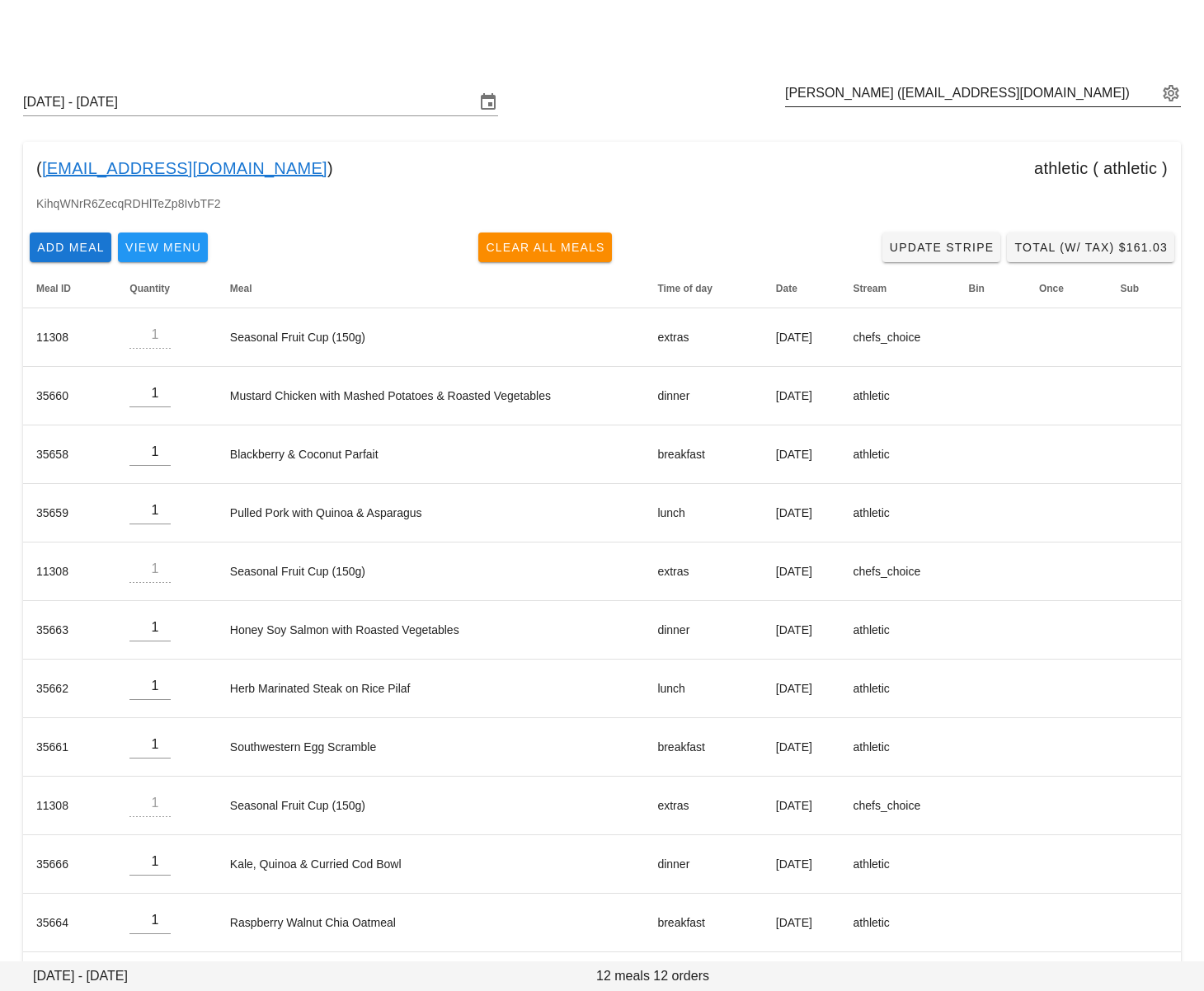
scroll to position [68, 0]
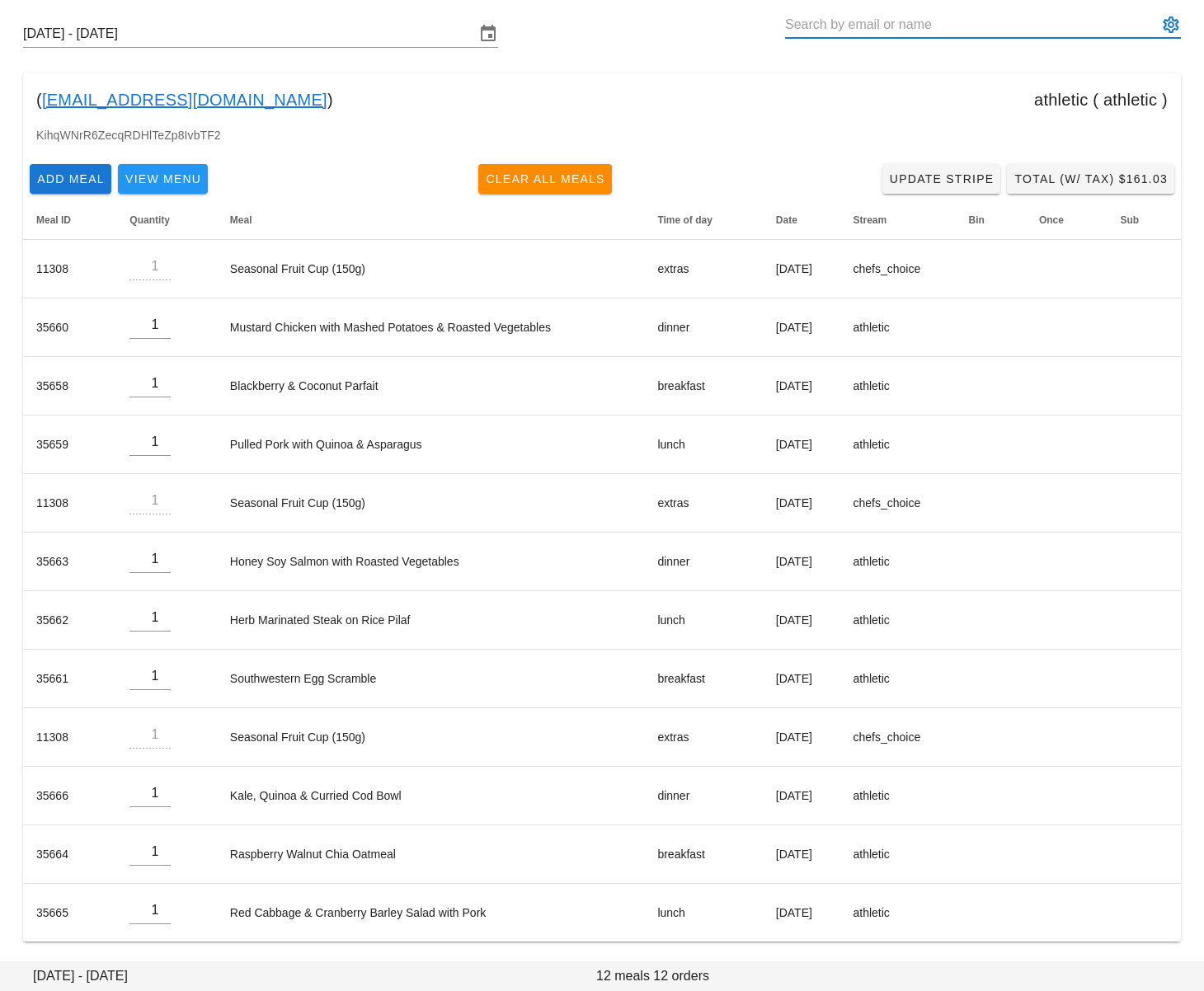
click at [835, 34] on input "text" at bounding box center [971, 24] width 372 height 26
paste input "[EMAIL_ADDRESS][DOMAIN_NAME]"
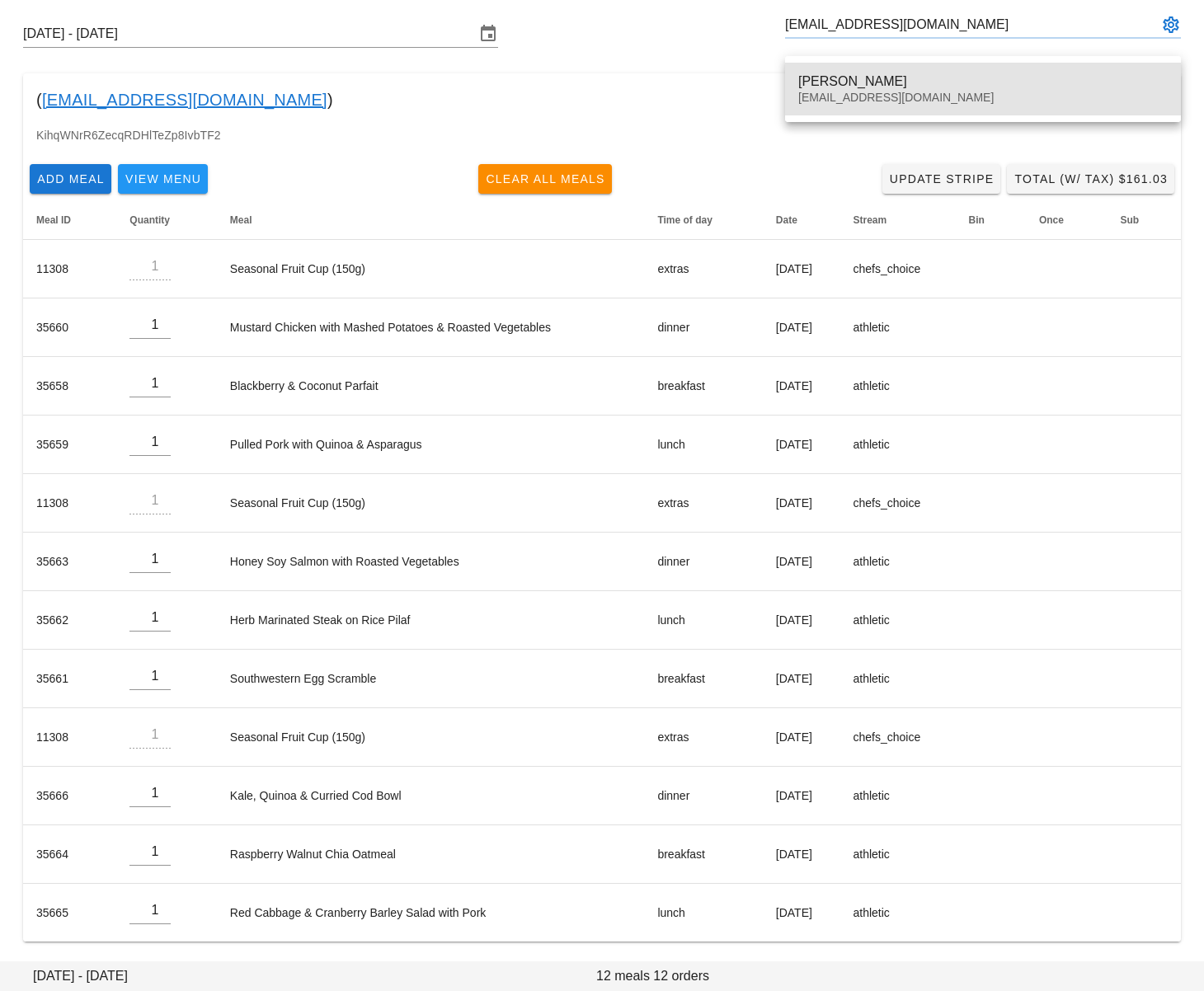
click at [829, 73] on div "Ann de Vries" at bounding box center [982, 80] width 369 height 15
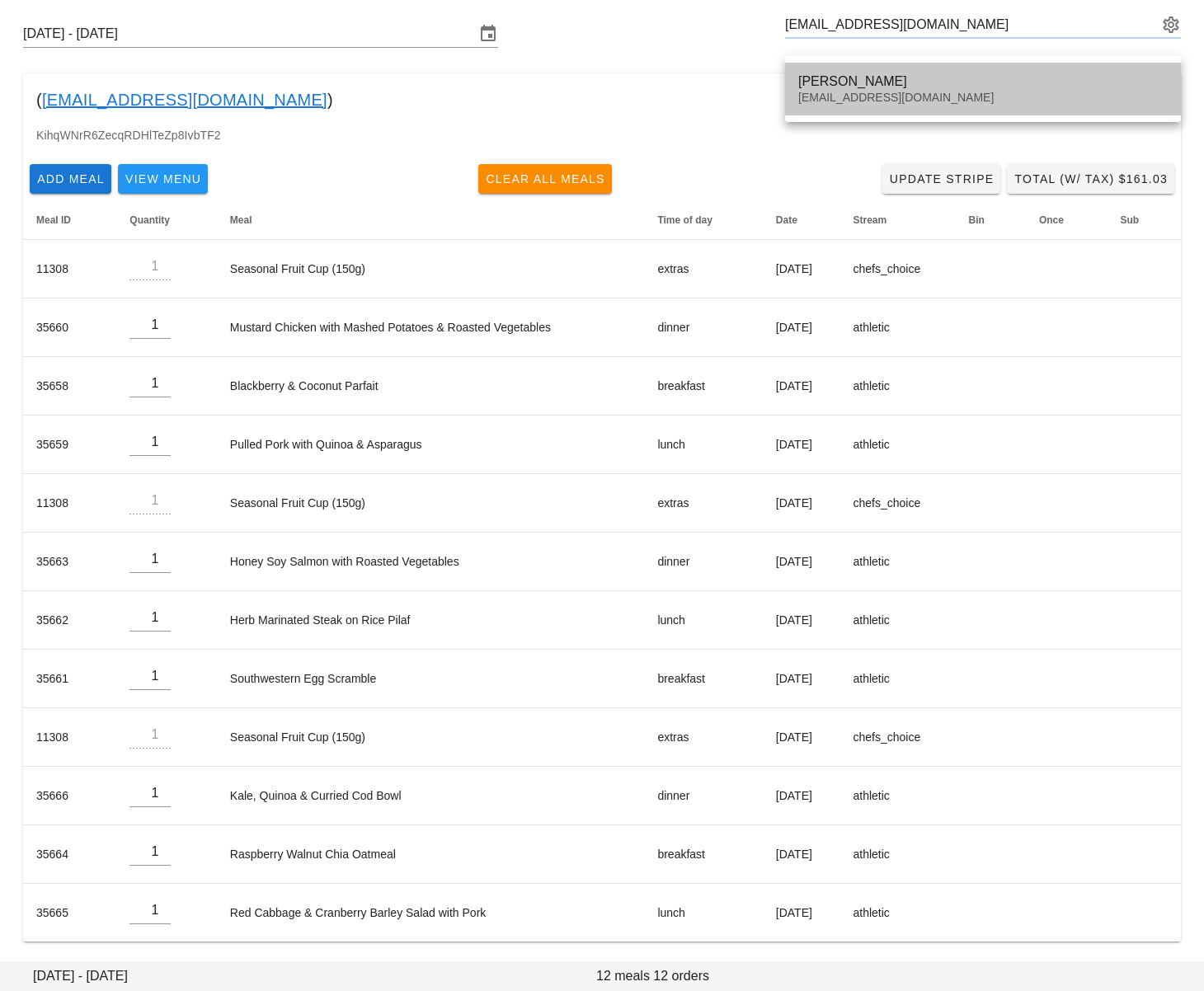
type input "Ann de Vries (ani_devries@hotmail.com)"
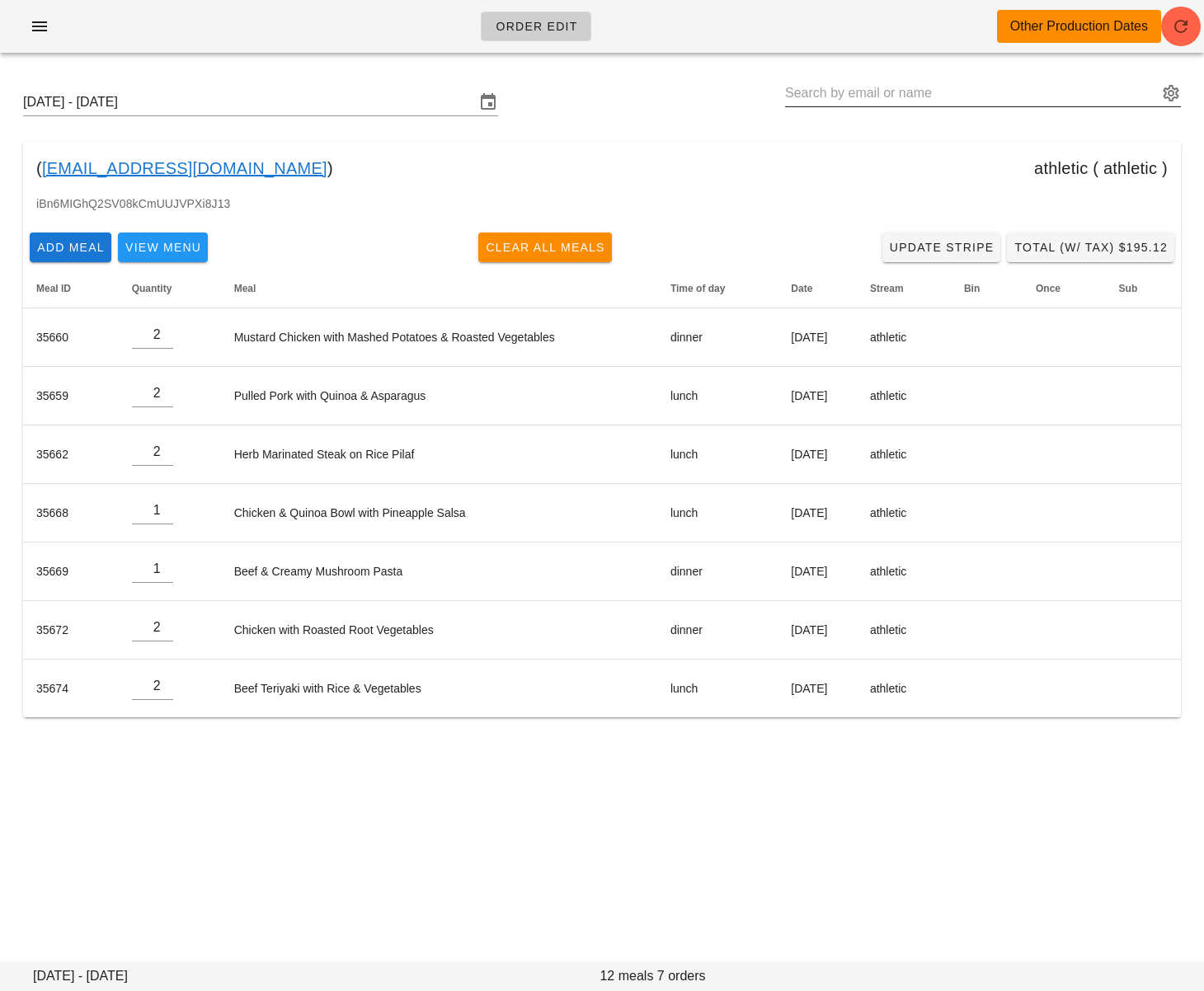
click at [857, 91] on input "text" at bounding box center [971, 93] width 372 height 26
paste input "[EMAIL_ADDRESS][DOMAIN_NAME]"
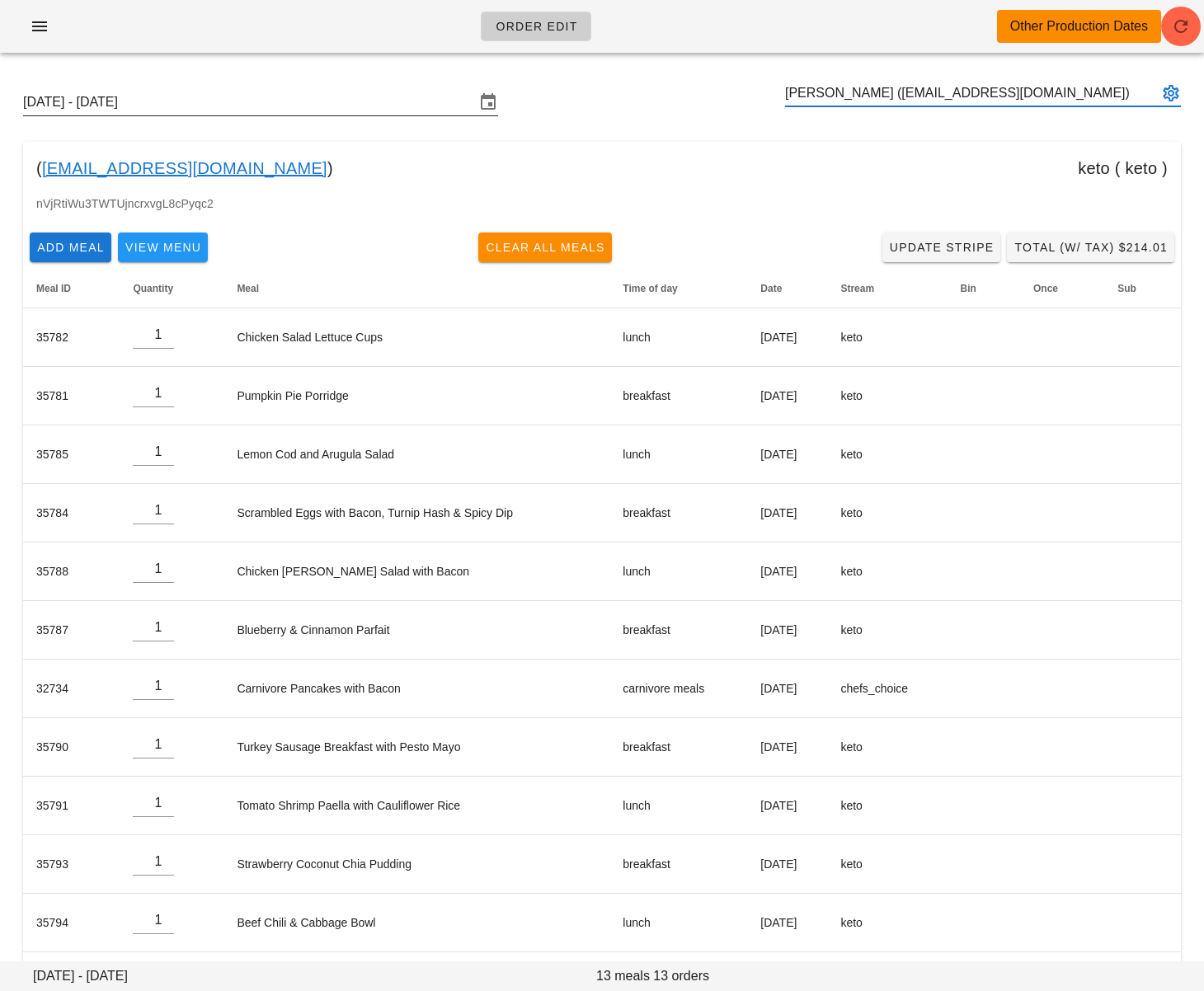
type input "[PERSON_NAME] ([EMAIL_ADDRESS][DOMAIN_NAME])"
drag, startPoint x: 313, startPoint y: 102, endPoint x: 338, endPoint y: 130, distance: 37.5
click at [313, 102] on input "[DATE] - [DATE]" at bounding box center [249, 102] width 452 height 26
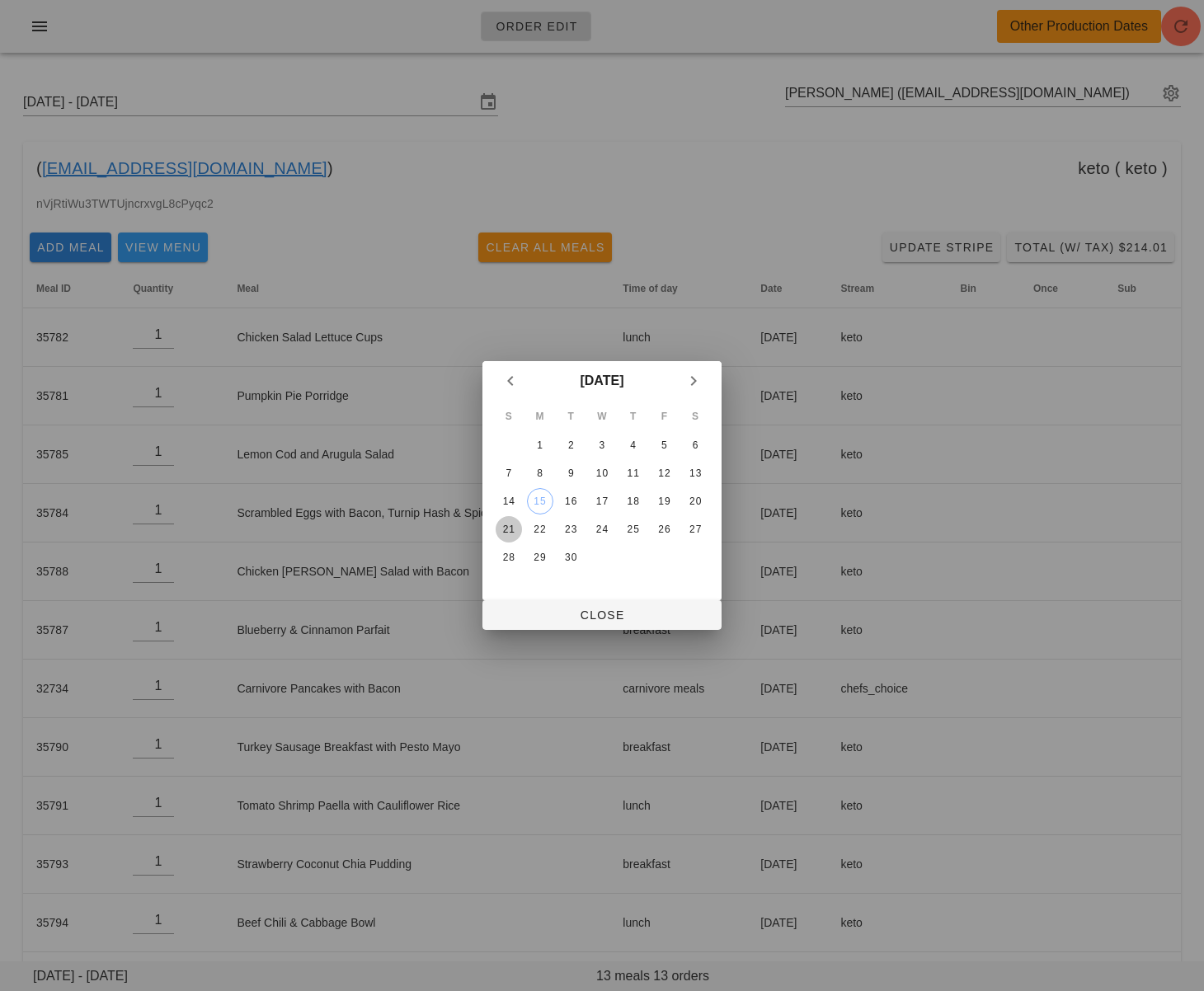
click at [511, 527] on div "21" at bounding box center [508, 529] width 26 height 12
drag, startPoint x: 572, startPoint y: 614, endPoint x: 579, endPoint y: 608, distance: 9.2
click at [573, 614] on span "Close" at bounding box center [602, 614] width 213 height 14
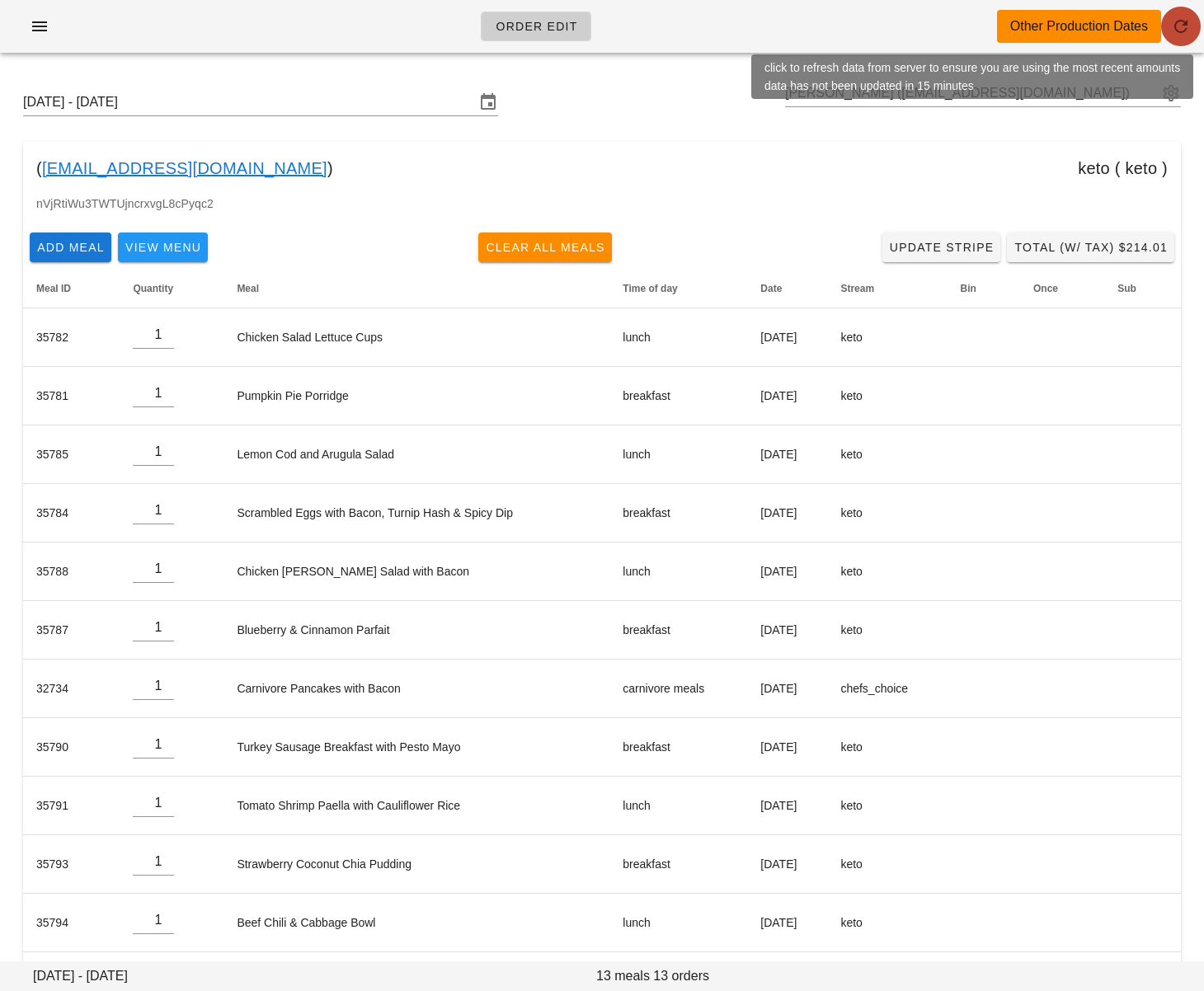
click at [1169, 24] on span "button" at bounding box center [1181, 26] width 40 height 20
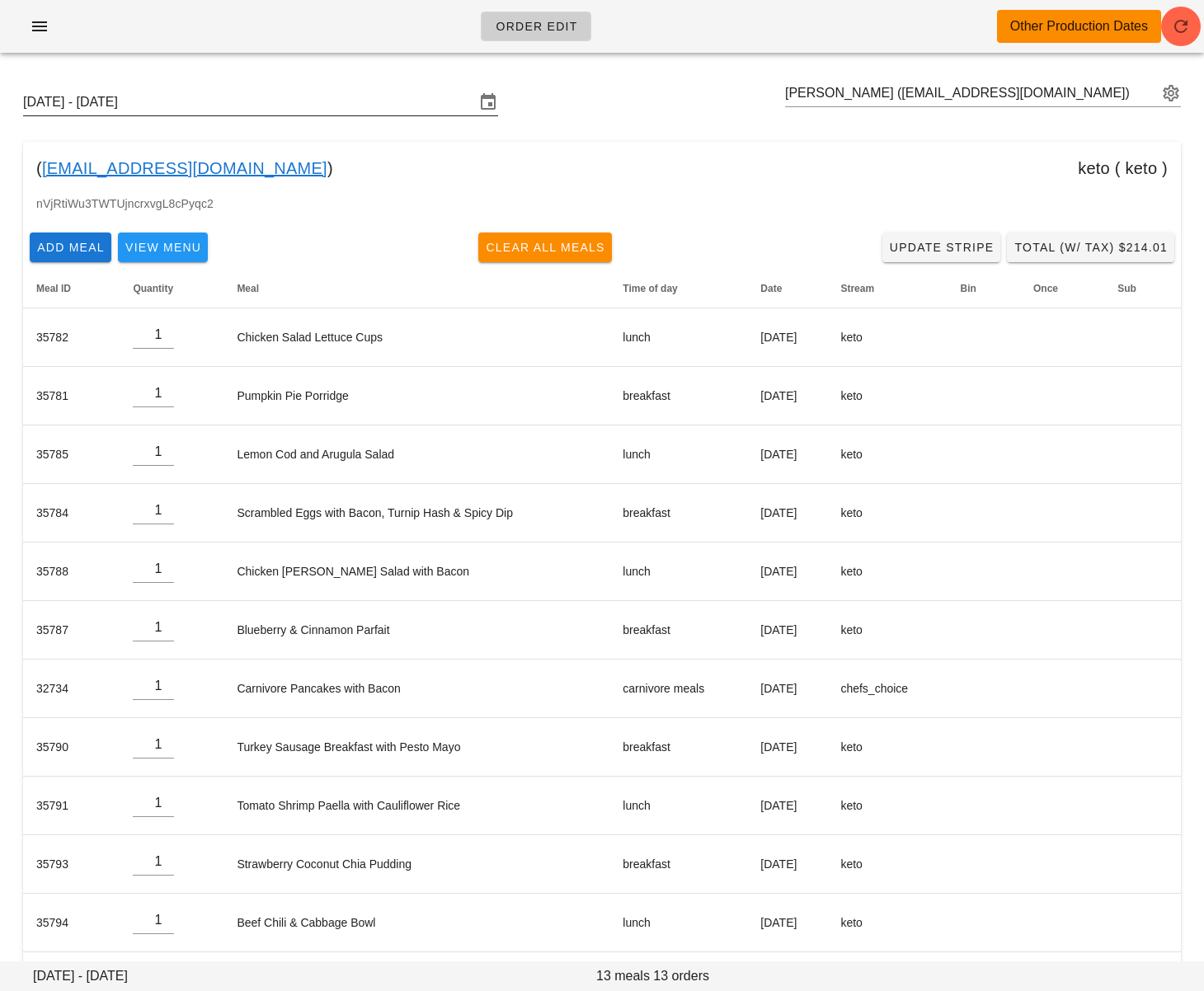
click at [219, 111] on input "[DATE] - [DATE]" at bounding box center [249, 102] width 452 height 26
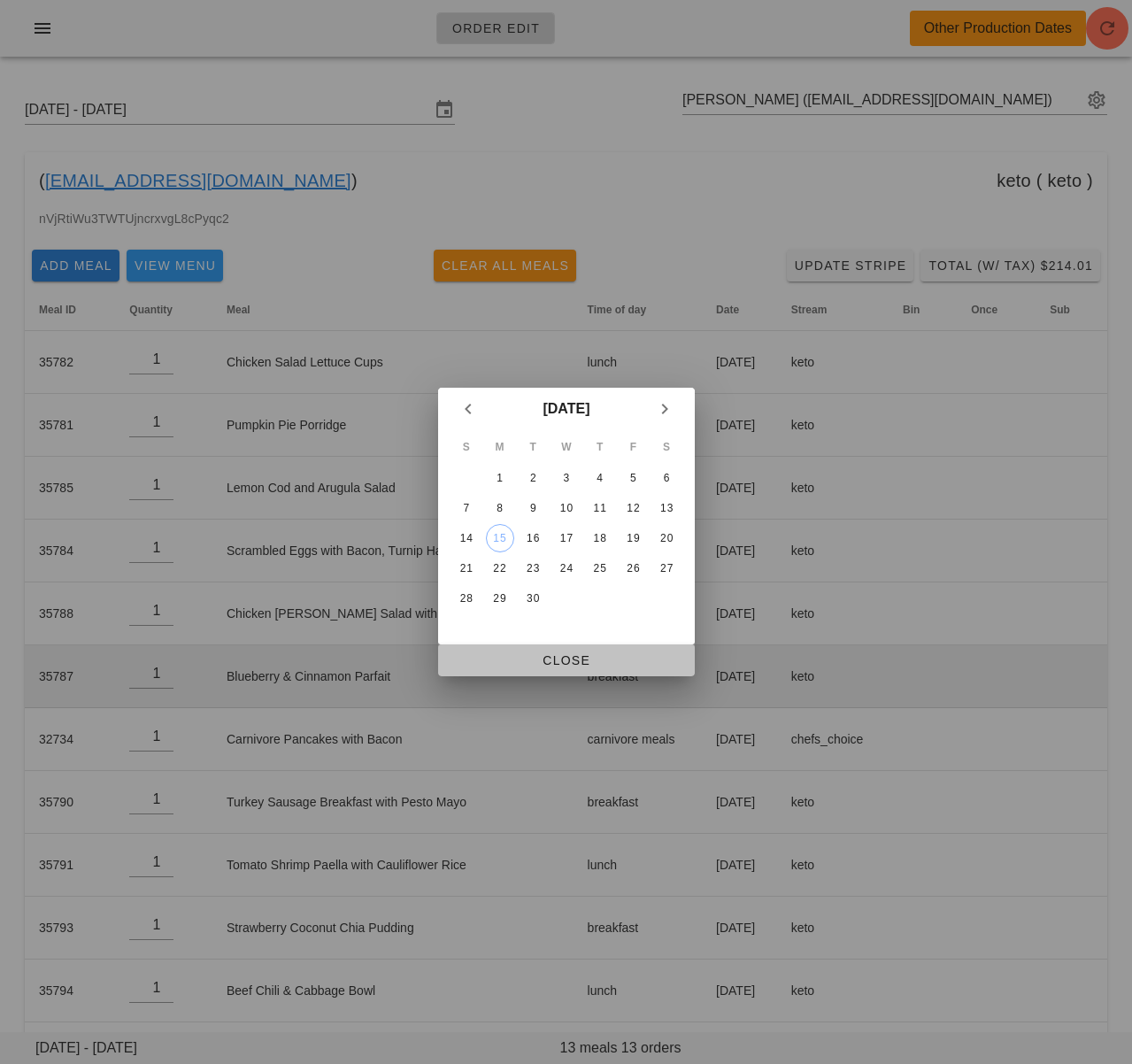
click at [582, 659] on span "Close" at bounding box center [566, 660] width 228 height 15
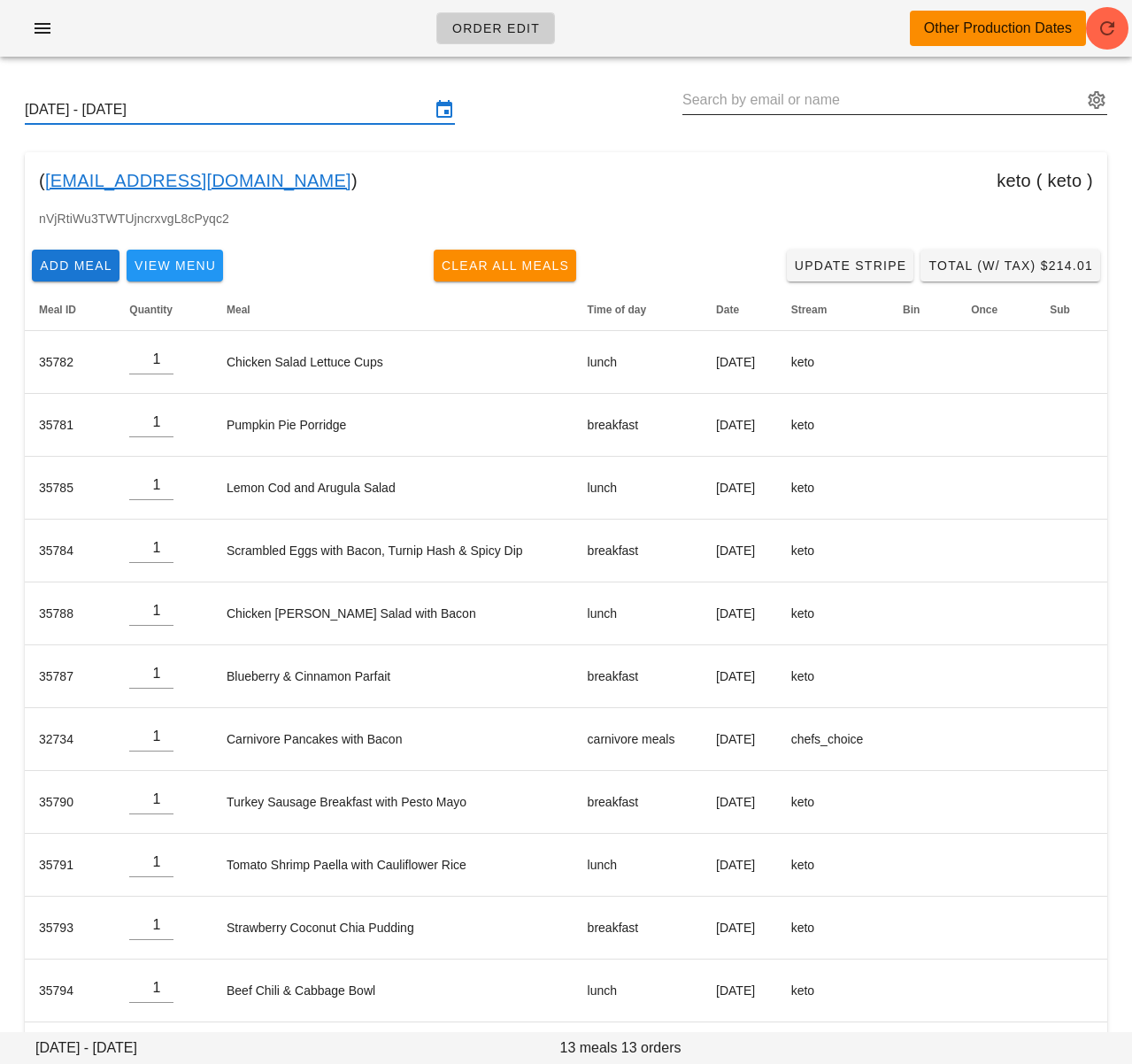
click at [714, 99] on input "text" at bounding box center [881, 100] width 400 height 28
paste input "[PERSON_NAME][EMAIL_ADDRESS][DOMAIN_NAME]"
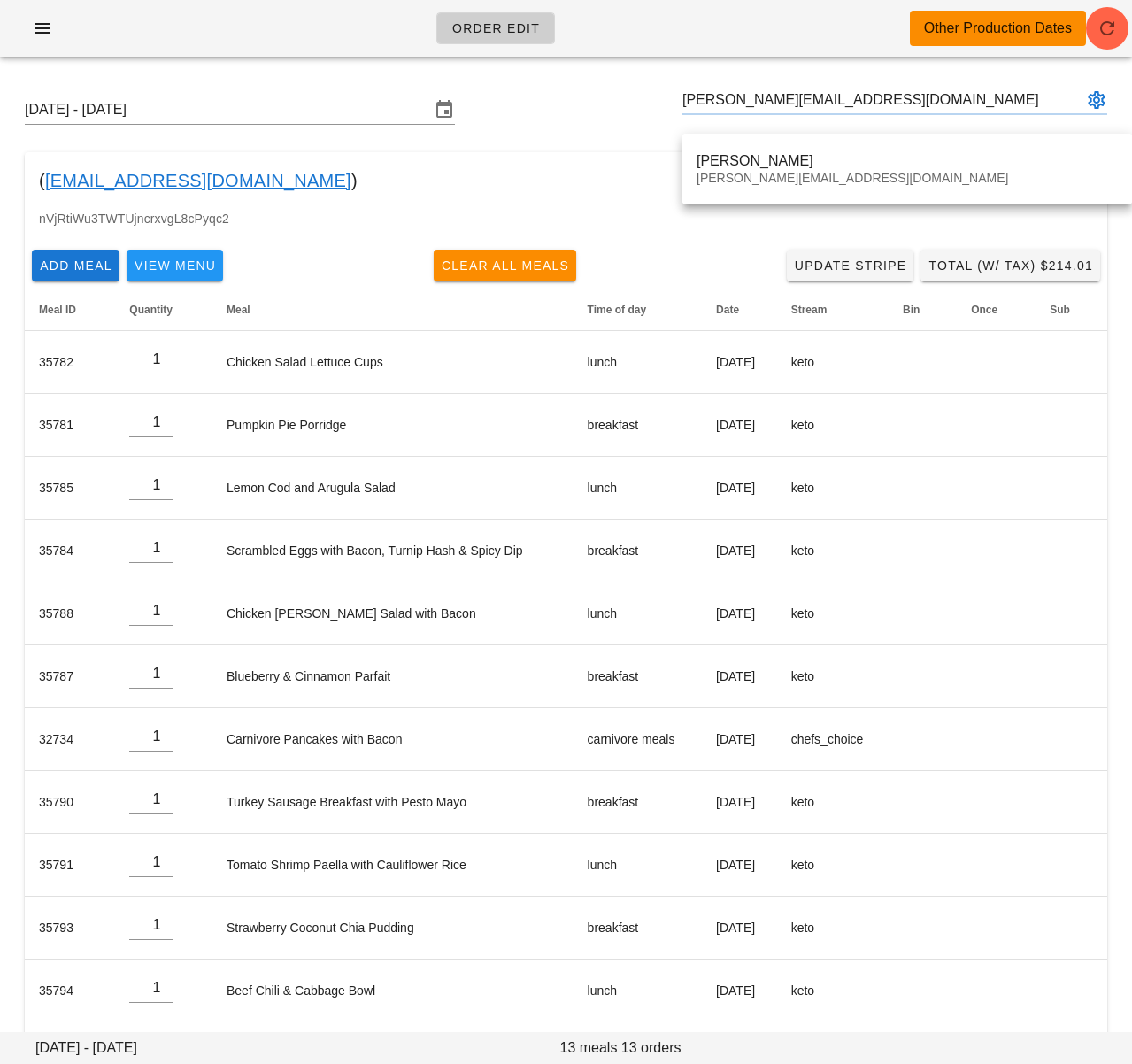
type input "[PERSON_NAME] ([PERSON_NAME][EMAIL_ADDRESS][DOMAIN_NAME])"
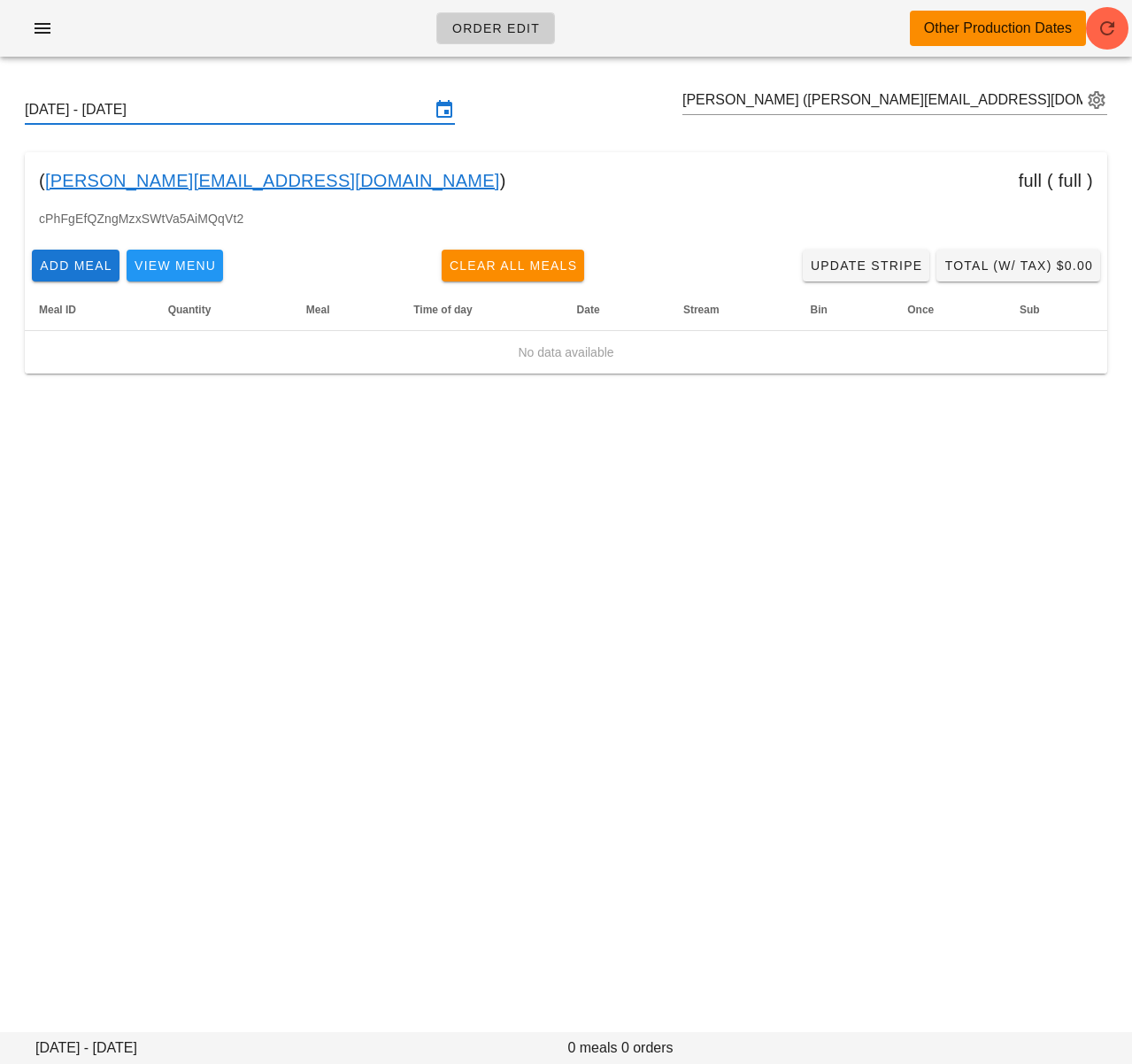
click at [328, 111] on input "[DATE] - [DATE]" at bounding box center [227, 109] width 405 height 28
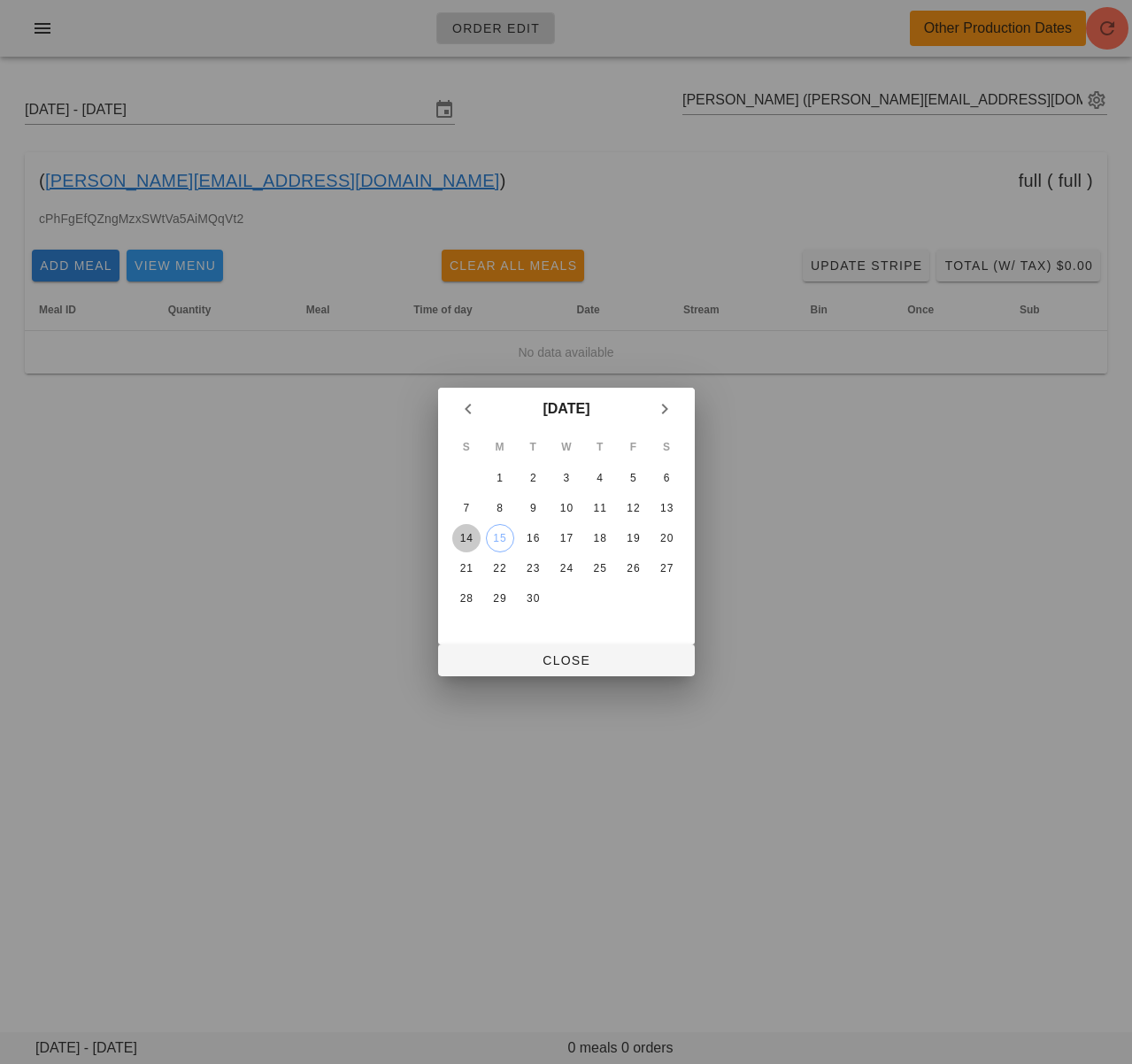
click at [472, 536] on div "14" at bounding box center [465, 538] width 28 height 13
click at [557, 661] on span "Close" at bounding box center [566, 660] width 228 height 15
type input "Sunday September 14 - Saturday September 20"
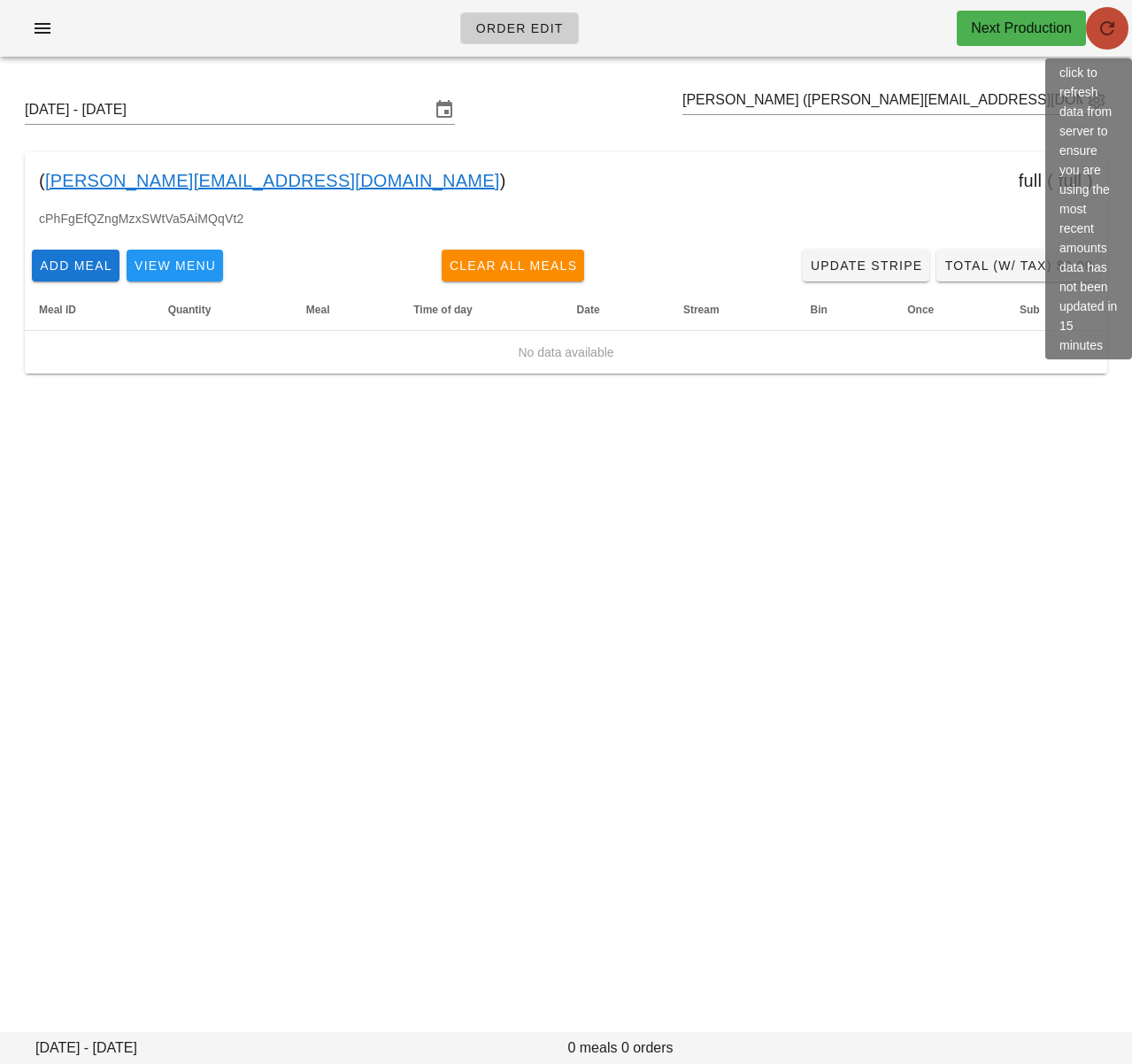
click at [1113, 37] on icon "button" at bounding box center [1107, 28] width 21 height 21
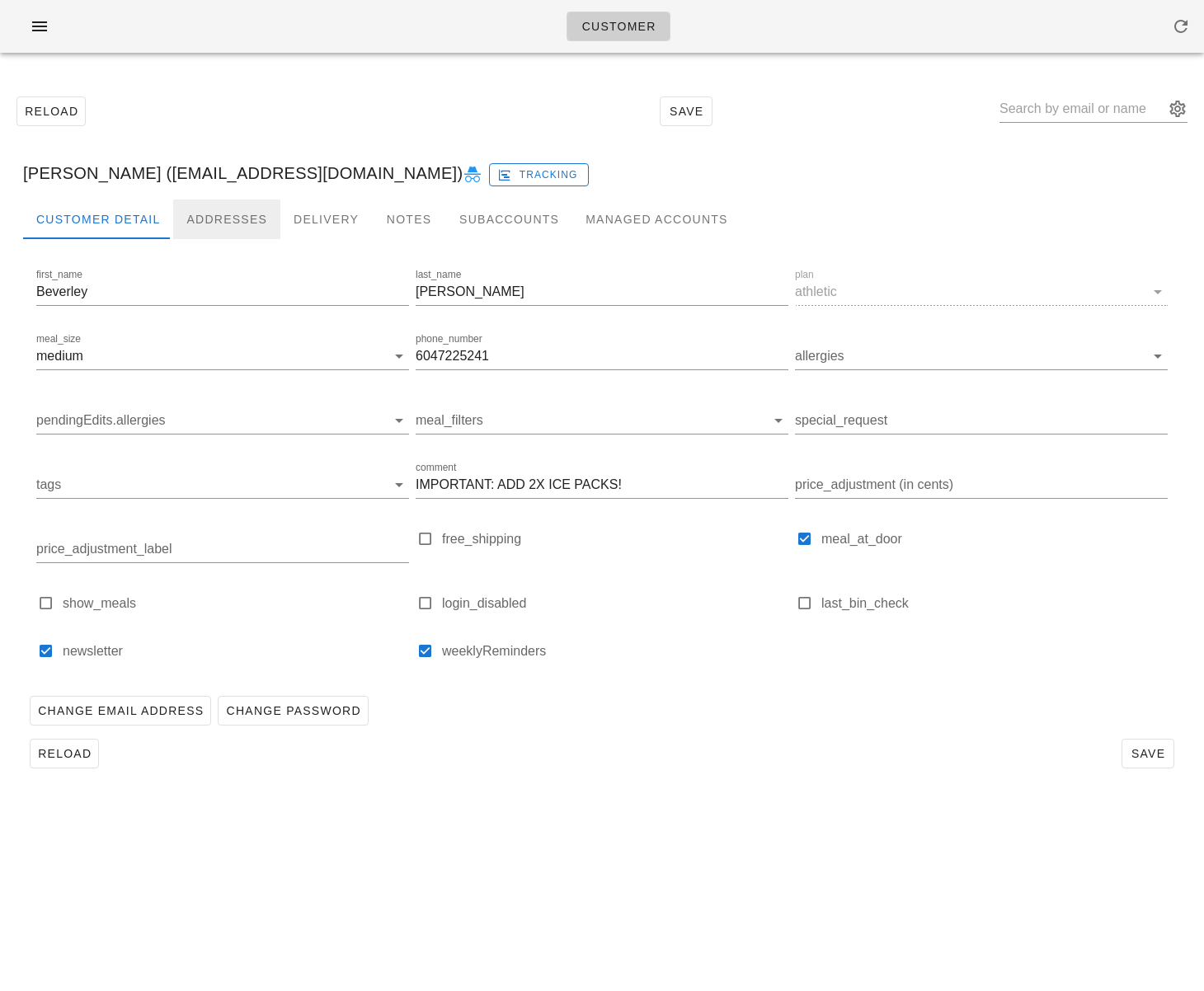
click at [241, 220] on div "Addresses" at bounding box center [226, 219] width 107 height 40
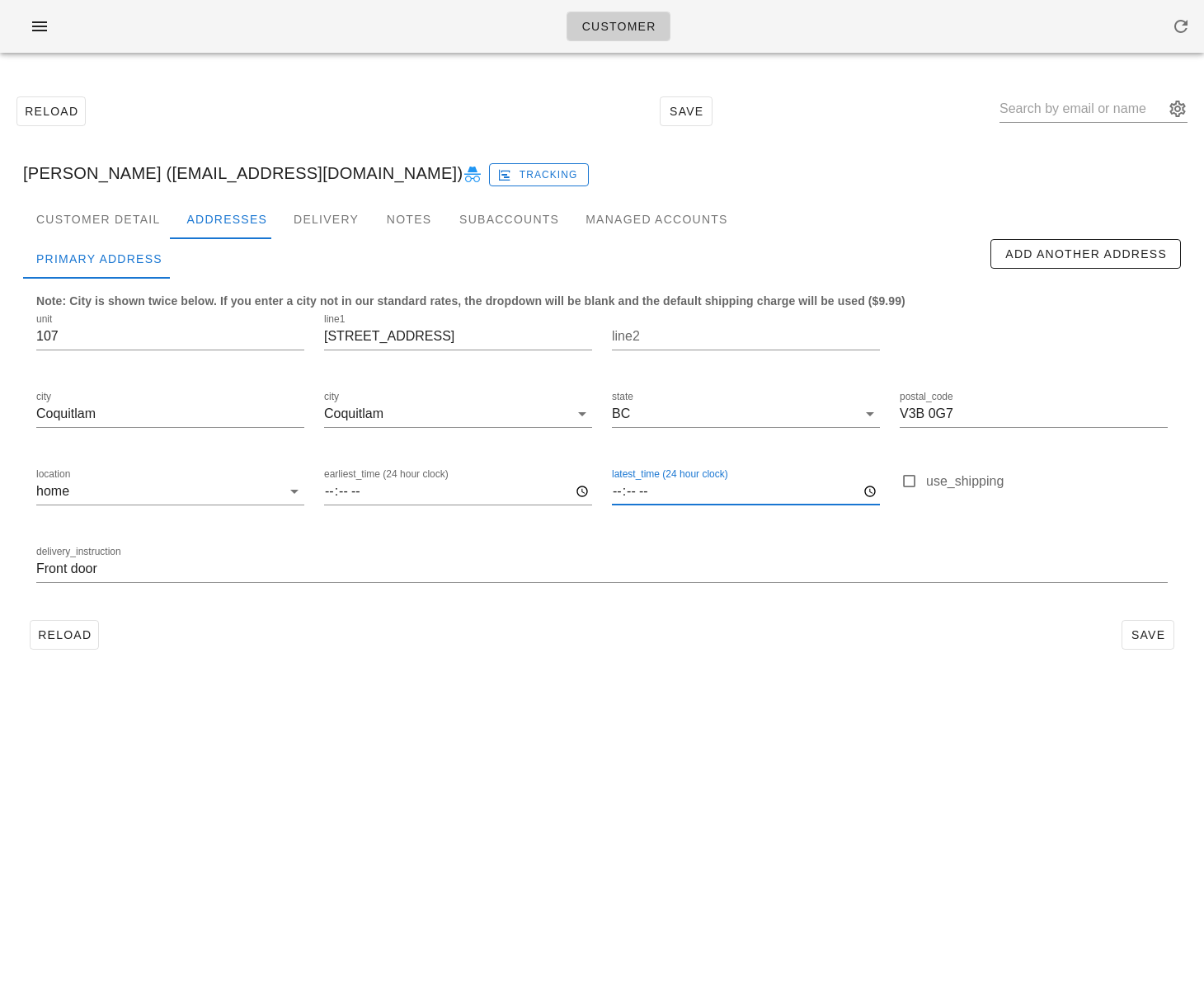
click at [613, 489] on input "latest_time (24 hour clock)" at bounding box center [745, 491] width 268 height 26
click at [653, 491] on input "latest_time (24 hour clock)" at bounding box center [745, 491] width 268 height 26
type input "20:00"
click at [699, 535] on div "delivery_instruction Front door" at bounding box center [601, 571] width 1151 height 77
drag, startPoint x: 1145, startPoint y: 639, endPoint x: 892, endPoint y: 628, distance: 253.2
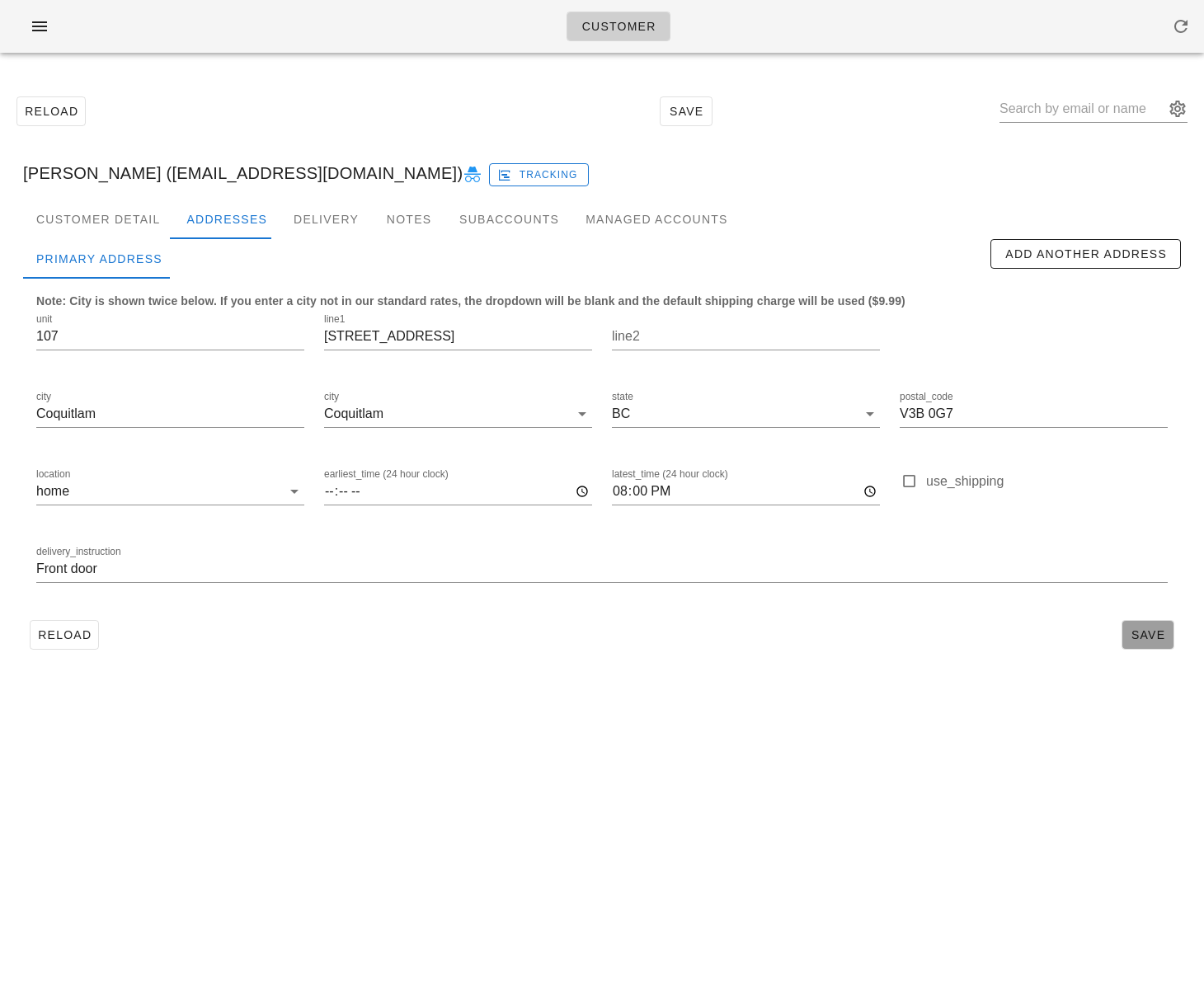
click at [1145, 639] on span "Save" at bounding box center [1147, 634] width 38 height 14
click at [85, 636] on span "Reload" at bounding box center [64, 634] width 54 height 14
click at [464, 219] on div "Subaccounts" at bounding box center [509, 219] width 126 height 40
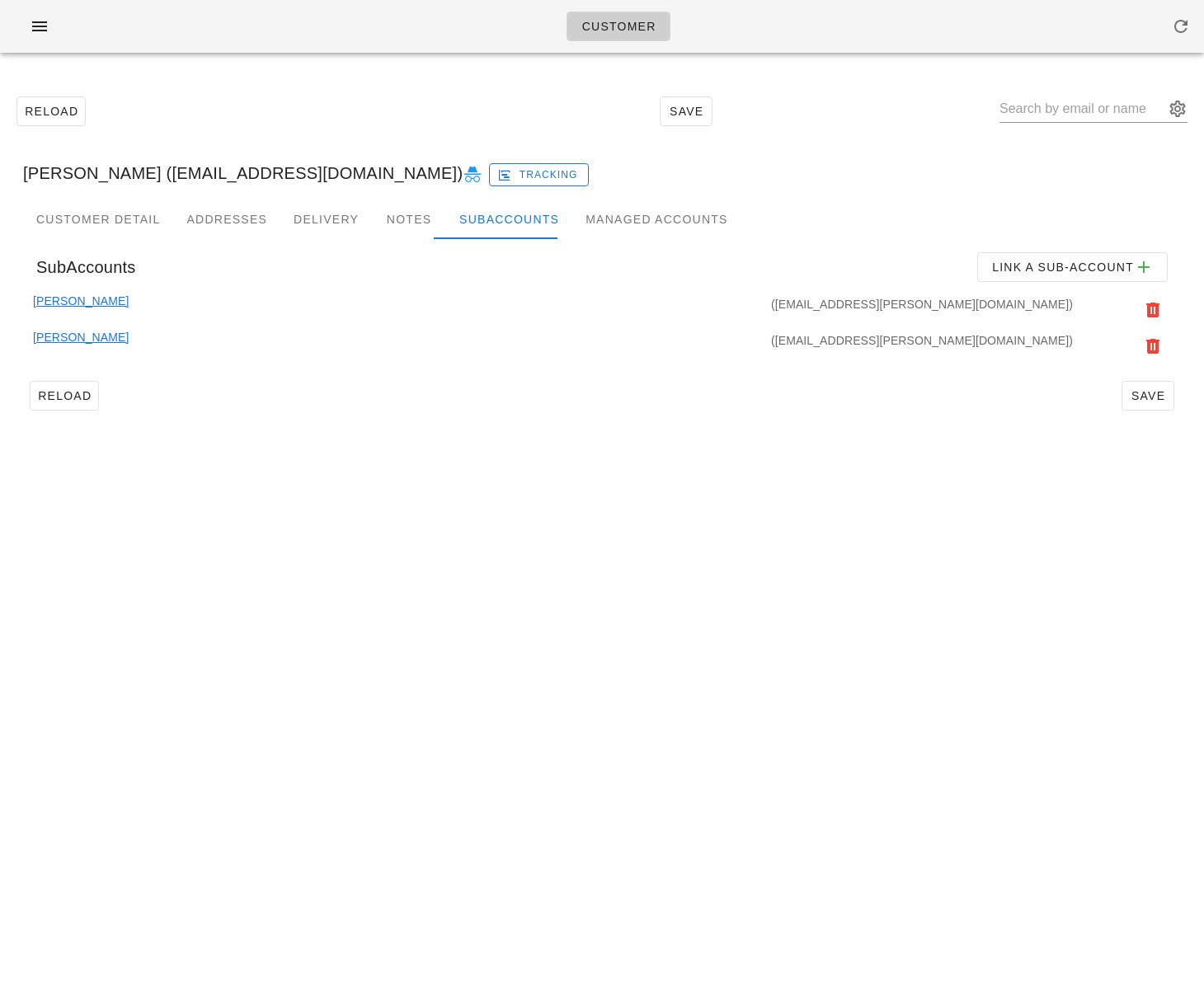
click at [141, 302] on div "([EMAIL_ADDRESS][PERSON_NAME][DOMAIN_NAME])" at bounding box center [602, 310] width 947 height 36
click at [128, 304] on link "[PERSON_NAME]" at bounding box center [81, 310] width 96 height 36
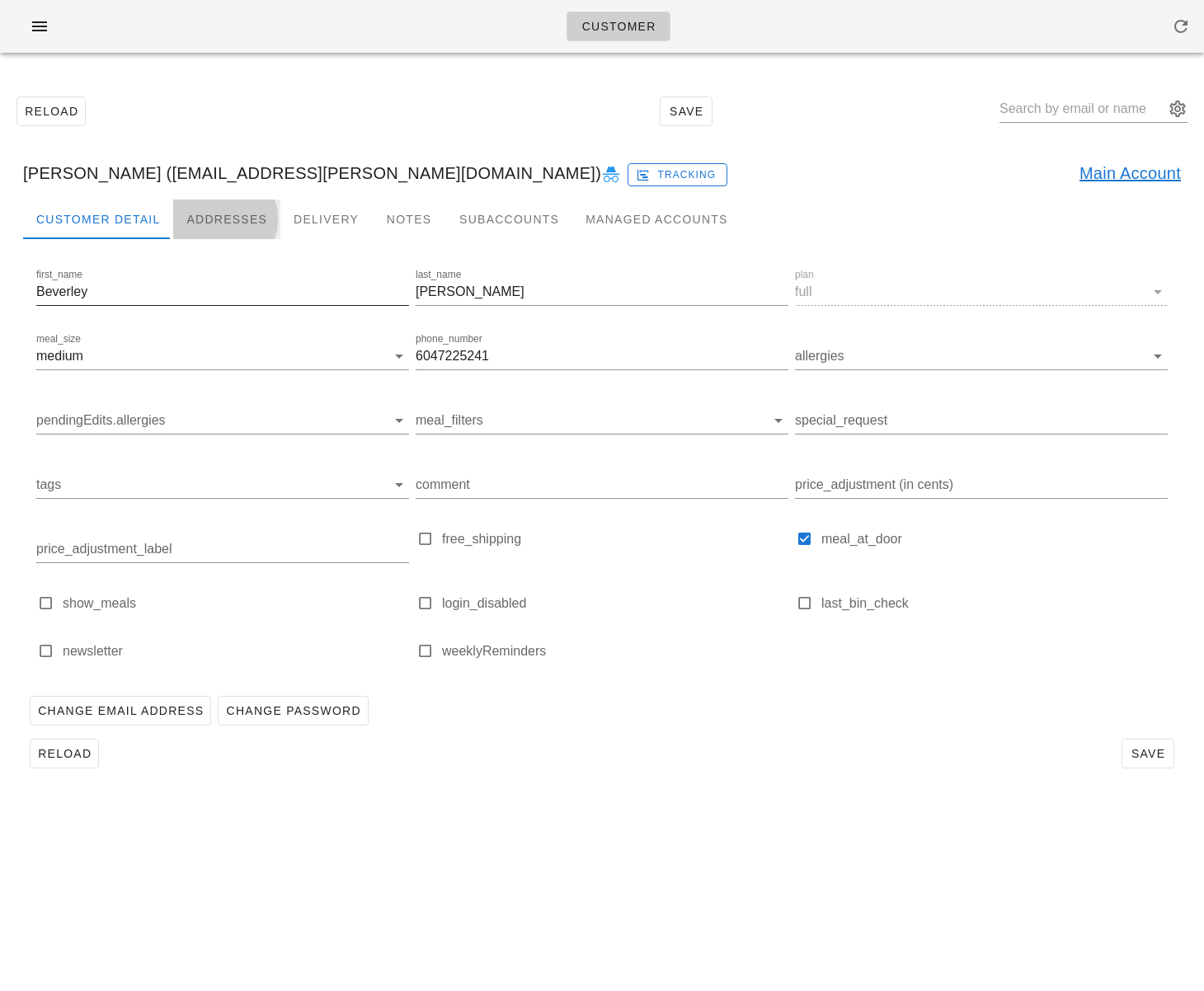
drag, startPoint x: 226, startPoint y: 224, endPoint x: 368, endPoint y: 314, distance: 168.1
click at [226, 224] on div "Addresses" at bounding box center [226, 219] width 107 height 40
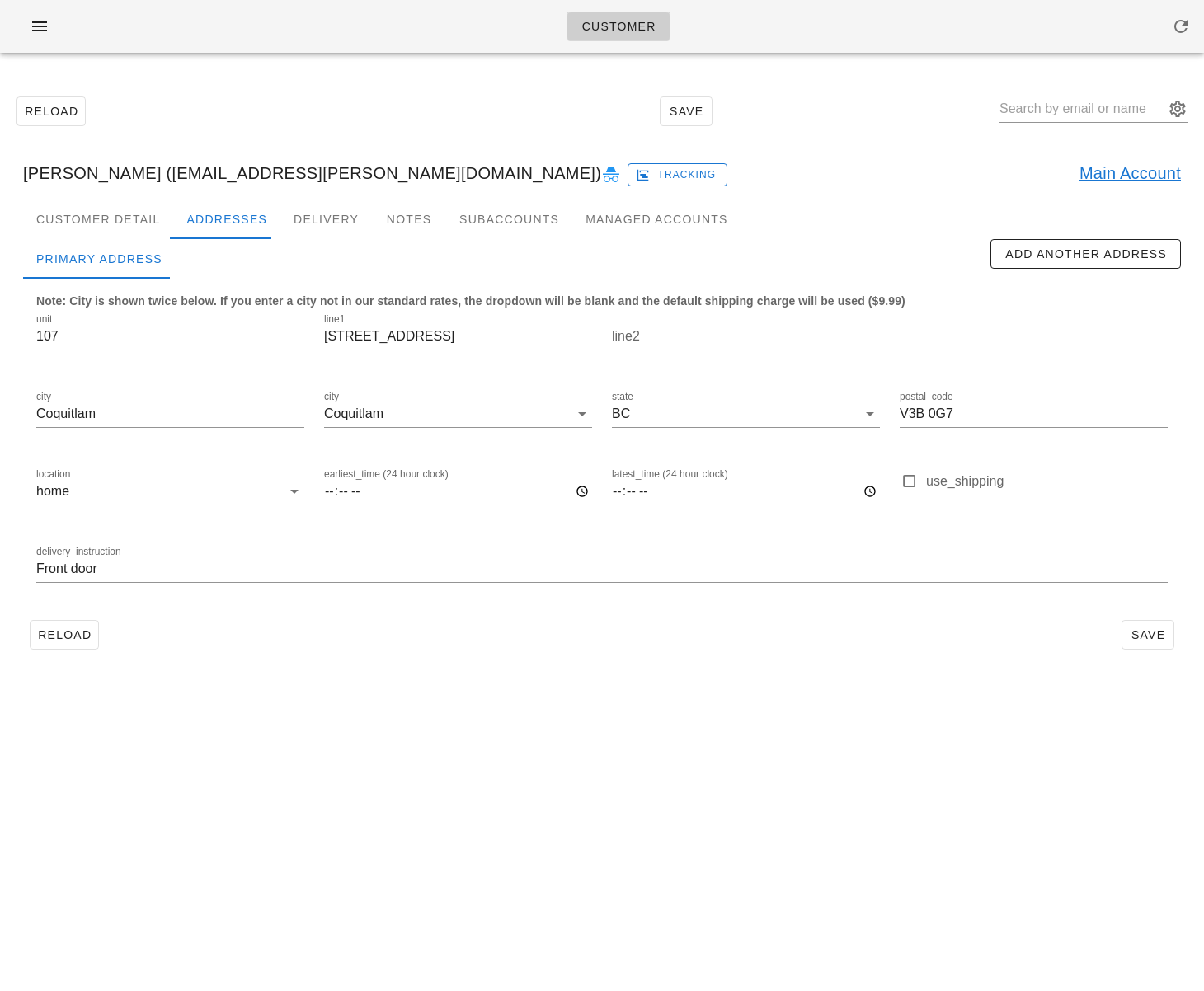
drag, startPoint x: 629, startPoint y: 492, endPoint x: 609, endPoint y: 494, distance: 20.1
click at [626, 492] on input "latest_time (24 hour clock)" at bounding box center [745, 491] width 268 height 26
click at [609, 494] on div "latest_time (24 hour clock)" at bounding box center [745, 494] width 287 height 77
click at [616, 493] on input "latest_time (24 hour clock)" at bounding box center [745, 491] width 268 height 26
click at [619, 490] on input "latest_time (24 hour clock)" at bounding box center [745, 491] width 268 height 26
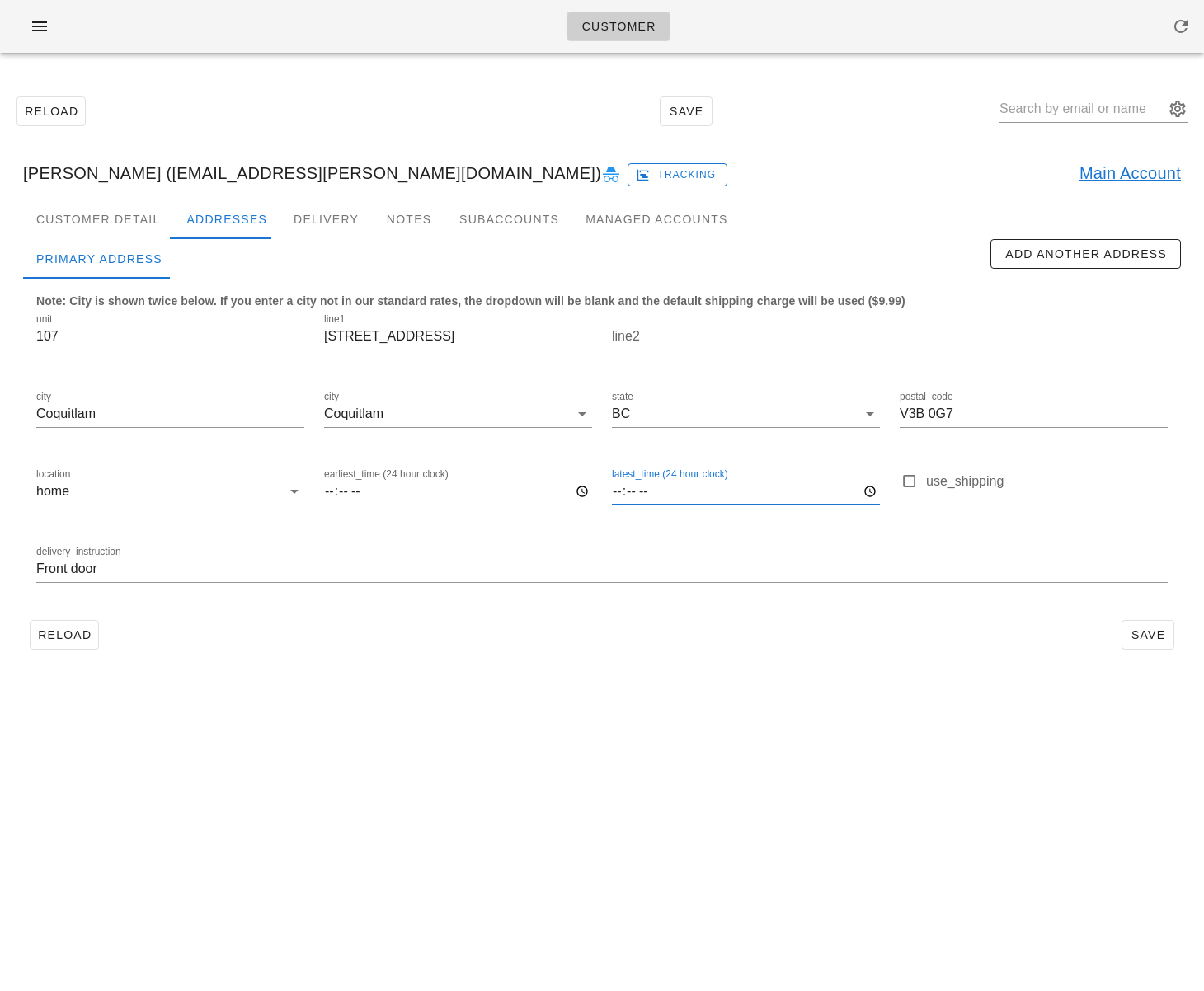
type input "20:00"
click at [1125, 633] on button "Save" at bounding box center [1147, 634] width 53 height 30
click at [85, 633] on span "Reload" at bounding box center [64, 634] width 54 height 14
click at [1110, 169] on link "Main Account" at bounding box center [1129, 172] width 102 height 26
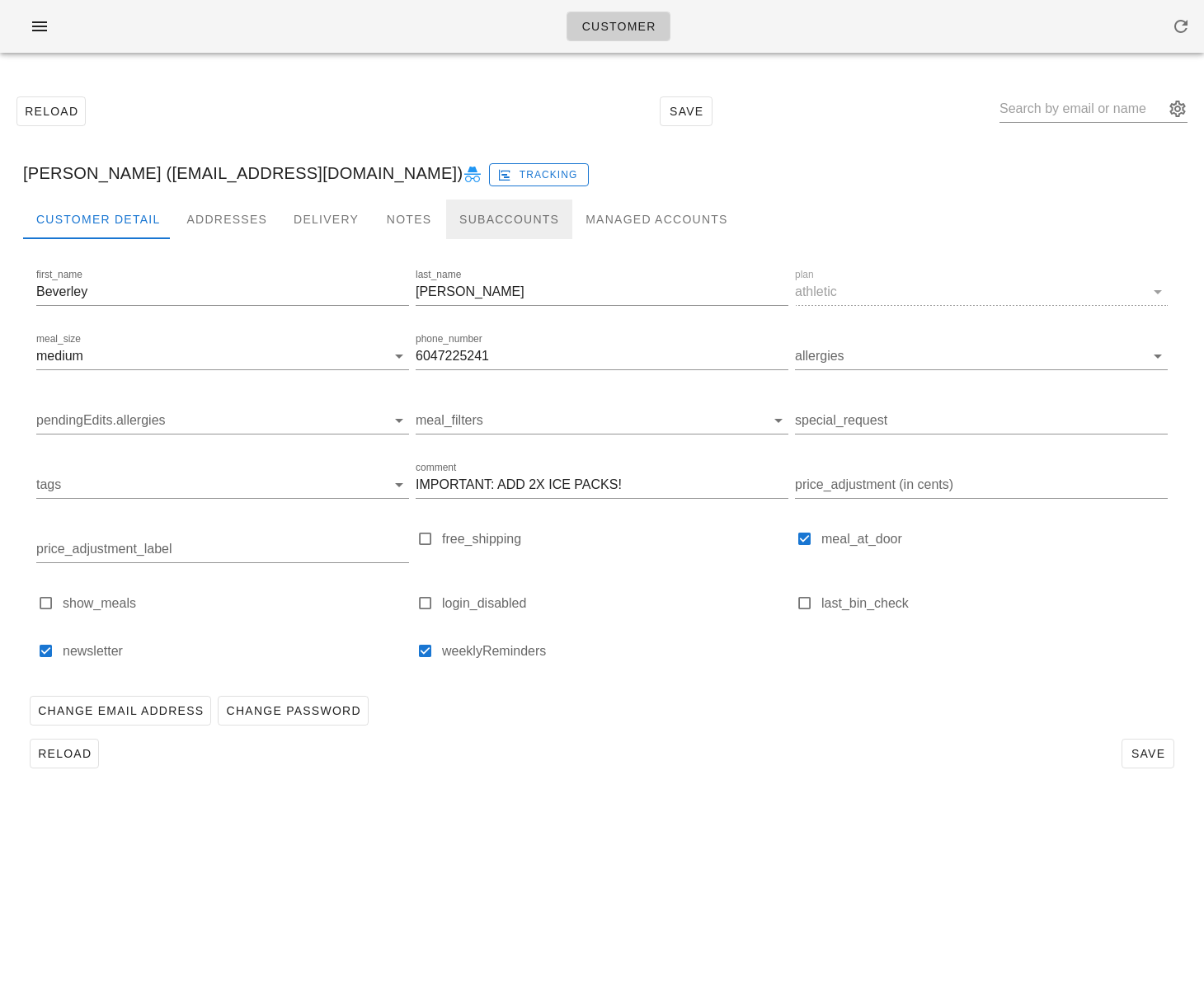
click at [526, 216] on div "Subaccounts" at bounding box center [509, 219] width 126 height 40
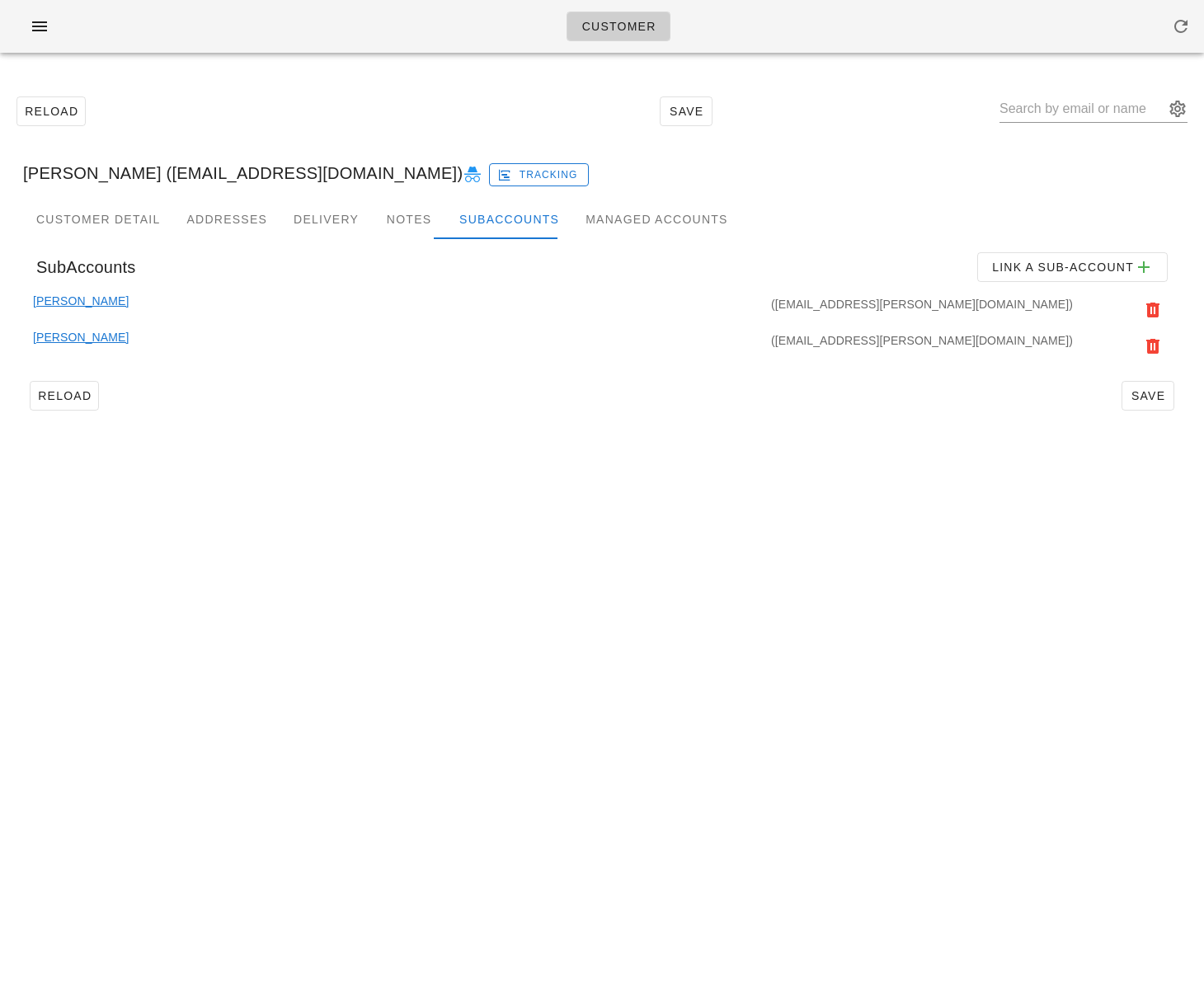
click at [129, 335] on link "Debbie Appelbaum" at bounding box center [81, 346] width 96 height 36
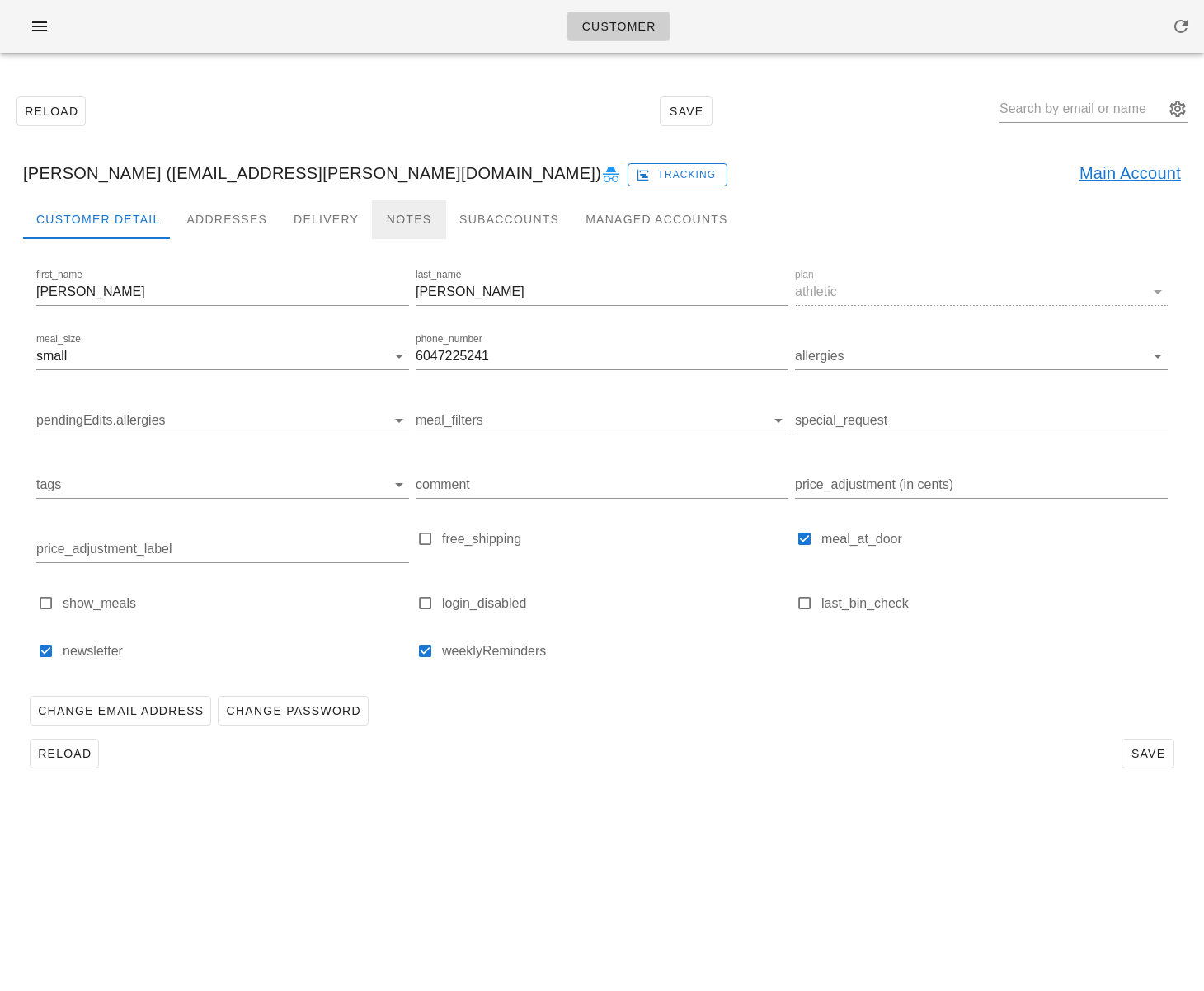
click at [422, 216] on div "Notes" at bounding box center [409, 219] width 74 height 40
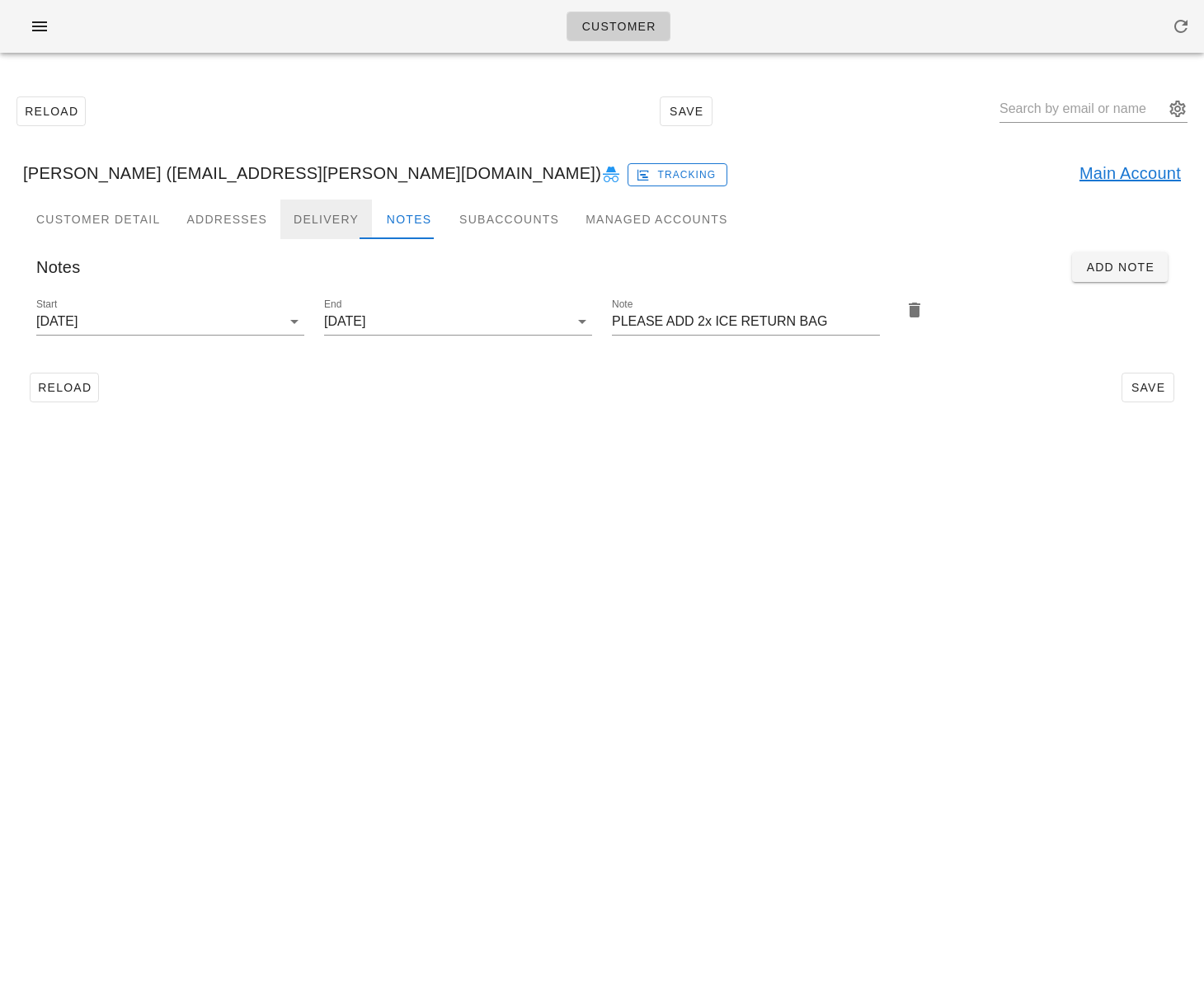
click at [287, 217] on div "Delivery" at bounding box center [326, 219] width 92 height 40
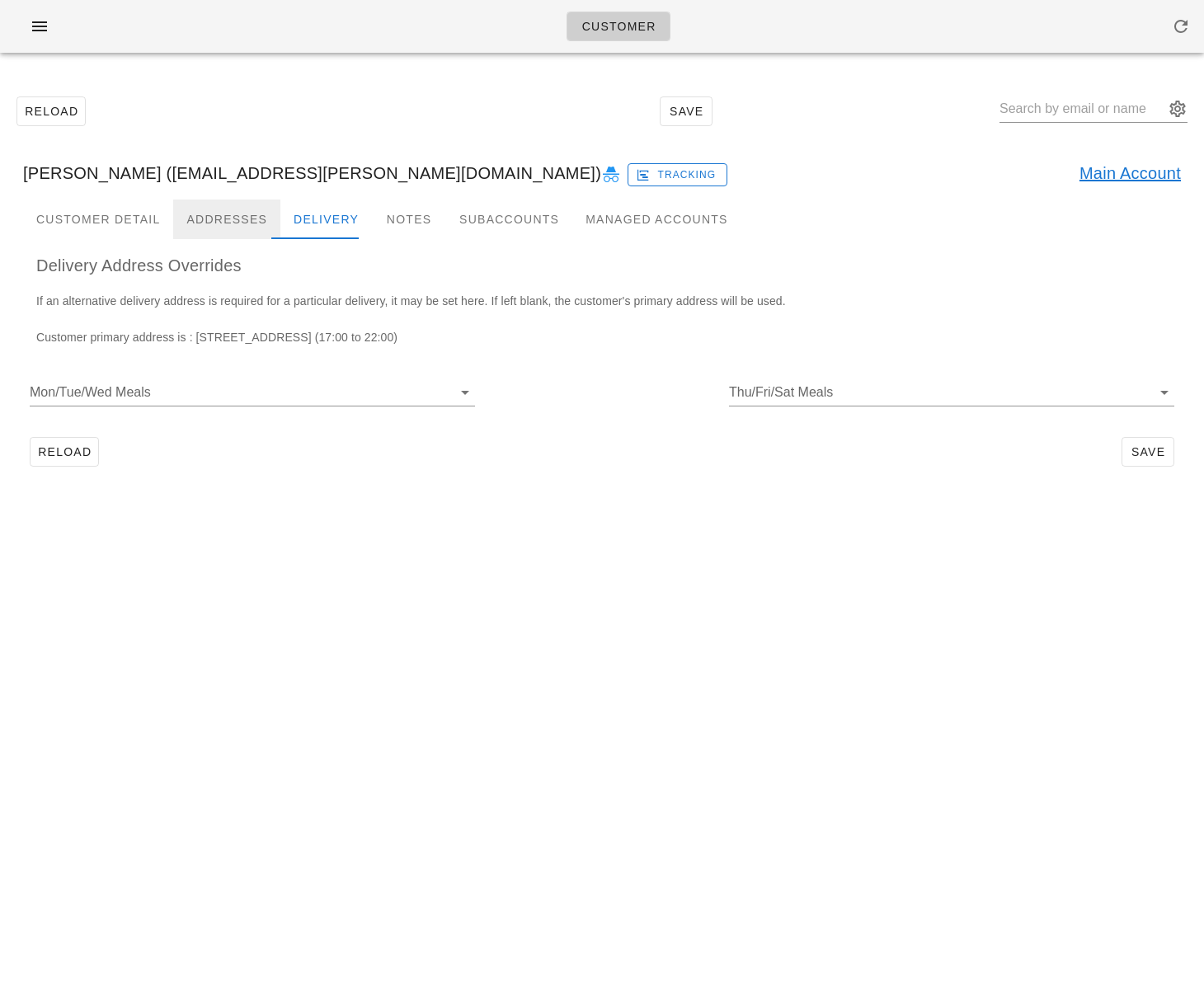
click at [210, 213] on div "Addresses" at bounding box center [226, 219] width 107 height 40
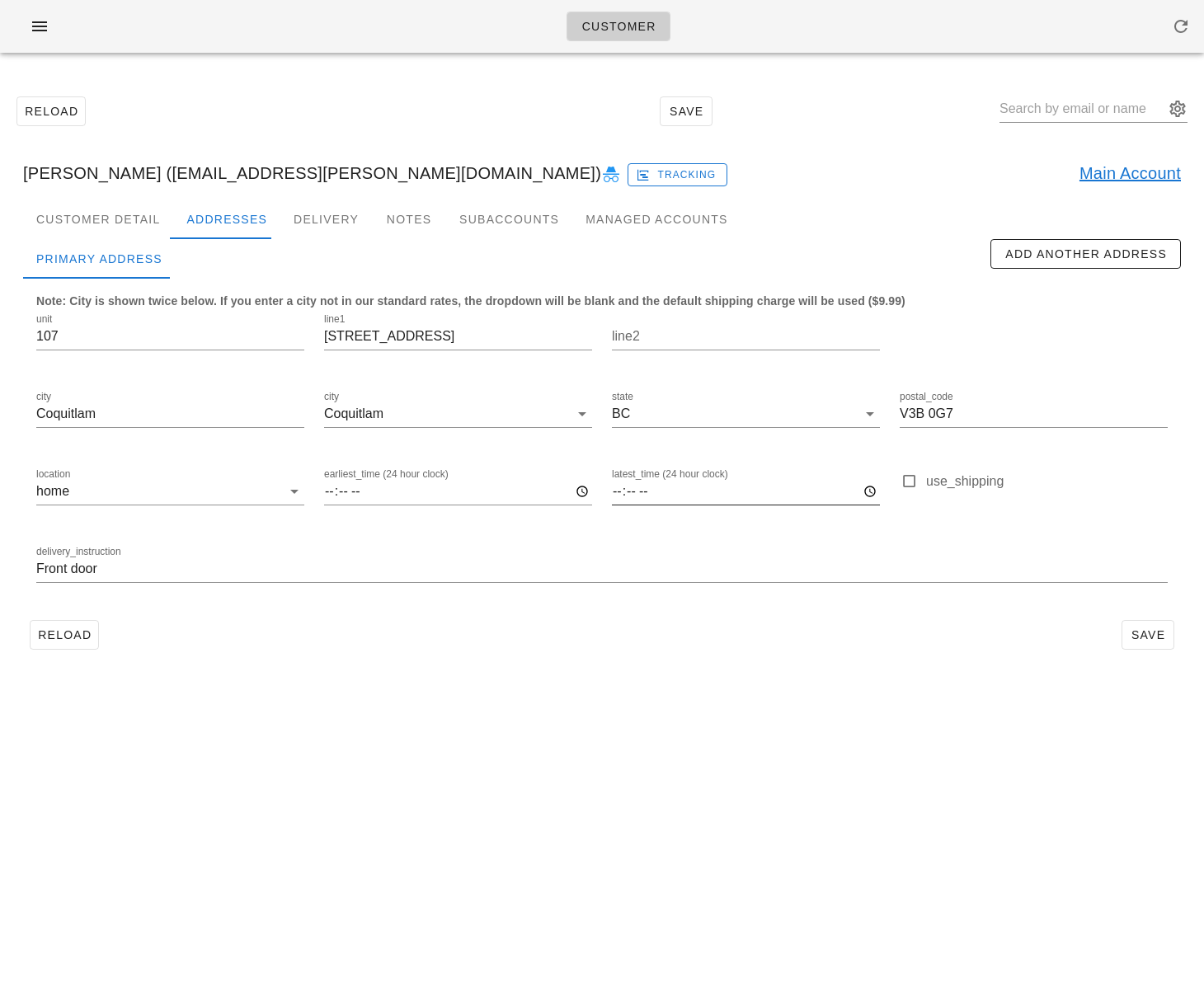
click at [627, 490] on input "latest_time (24 hour clock)" at bounding box center [745, 491] width 268 height 26
click at [614, 492] on input "latest_time (24 hour clock)" at bounding box center [745, 491] width 268 height 26
click at [621, 491] on input "latest_time (24 hour clock)" at bounding box center [745, 491] width 268 height 26
type input "20:00"
click at [1126, 632] on button "Save" at bounding box center [1147, 634] width 53 height 30
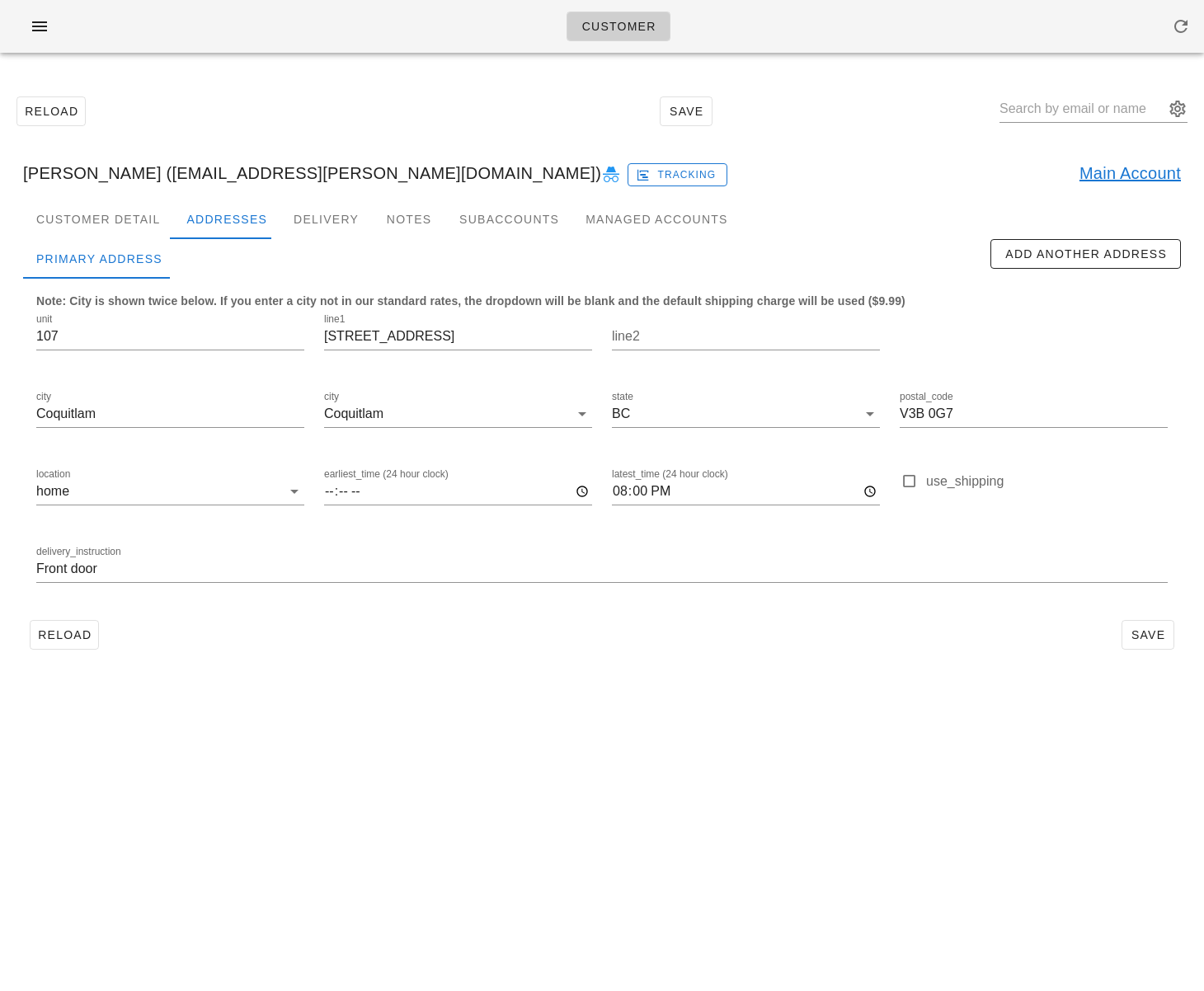
drag, startPoint x: 92, startPoint y: 192, endPoint x: 108, endPoint y: 193, distance: 16.0
click at [92, 192] on div "Debbie Appelbaum (debap@shaw.ca) Tracking Main Account" at bounding box center [602, 173] width 1184 height 53
drag, startPoint x: 58, startPoint y: 634, endPoint x: 68, endPoint y: 633, distance: 10.0
click at [58, 634] on span "Reload" at bounding box center [64, 634] width 54 height 14
click at [1147, 168] on link "Main Account" at bounding box center [1129, 172] width 102 height 26
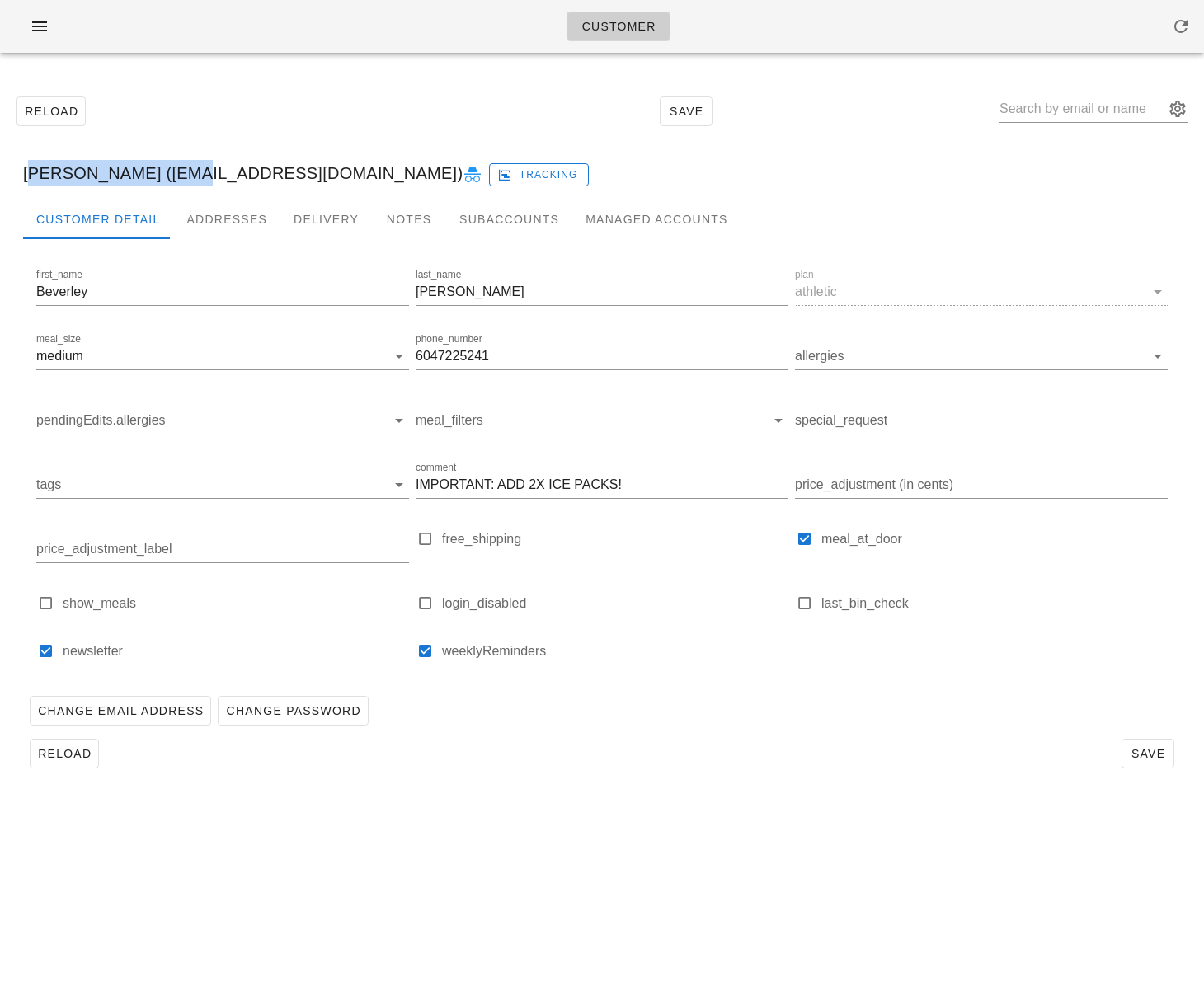
drag, startPoint x: 178, startPoint y: 172, endPoint x: 19, endPoint y: 171, distance: 159.0
click at [19, 171] on div "Beverley Appelbaum (bevapp@gmail.com) Tracking" at bounding box center [602, 173] width 1184 height 53
copy div "Beverley Appelbaum"
click at [221, 229] on div "Addresses" at bounding box center [226, 219] width 107 height 40
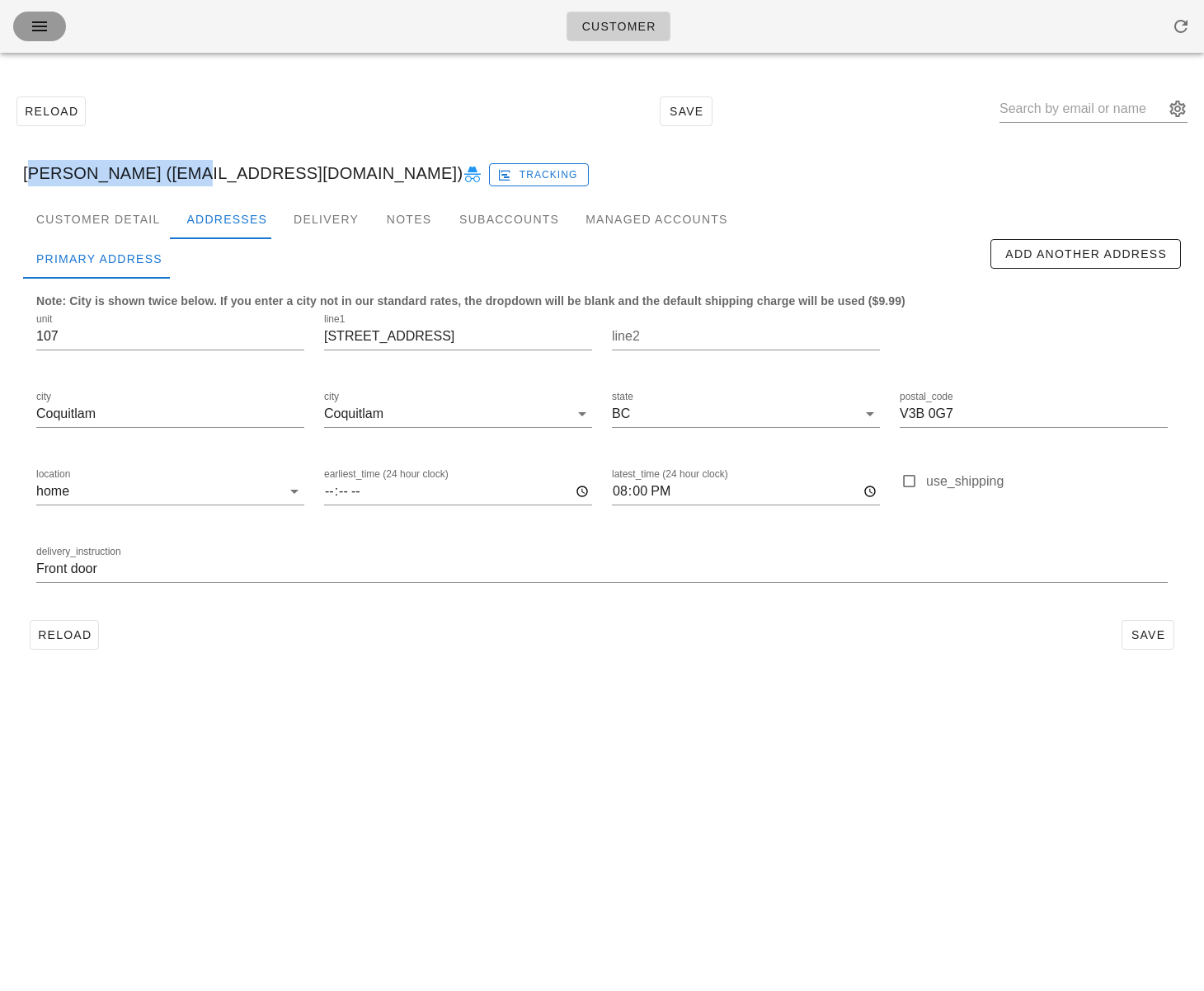
drag, startPoint x: 38, startPoint y: 31, endPoint x: 42, endPoint y: 39, distance: 8.9
click at [38, 31] on icon "button" at bounding box center [40, 26] width 20 height 20
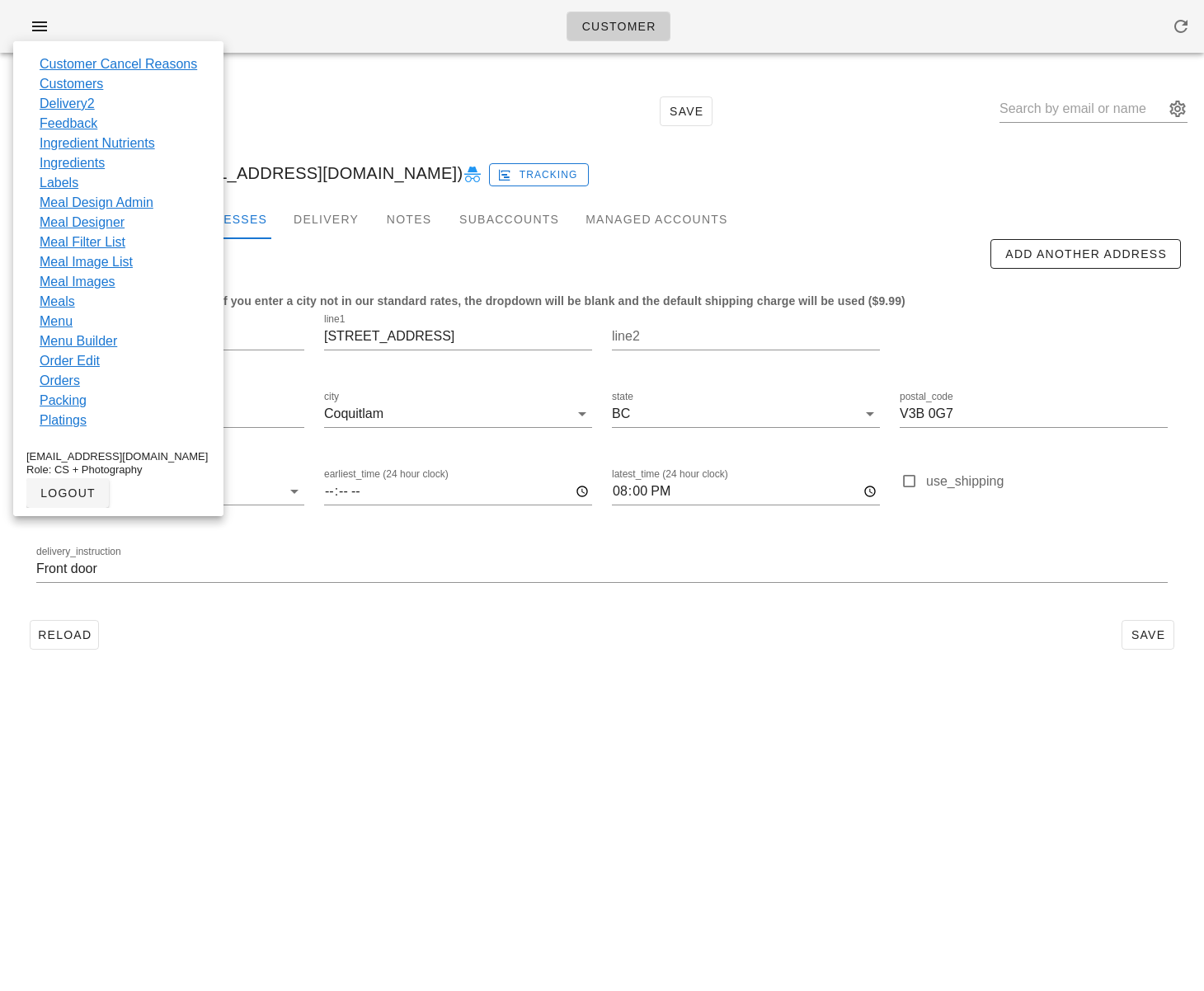
click at [50, 82] on link "Customers" at bounding box center [71, 84] width 63 height 20
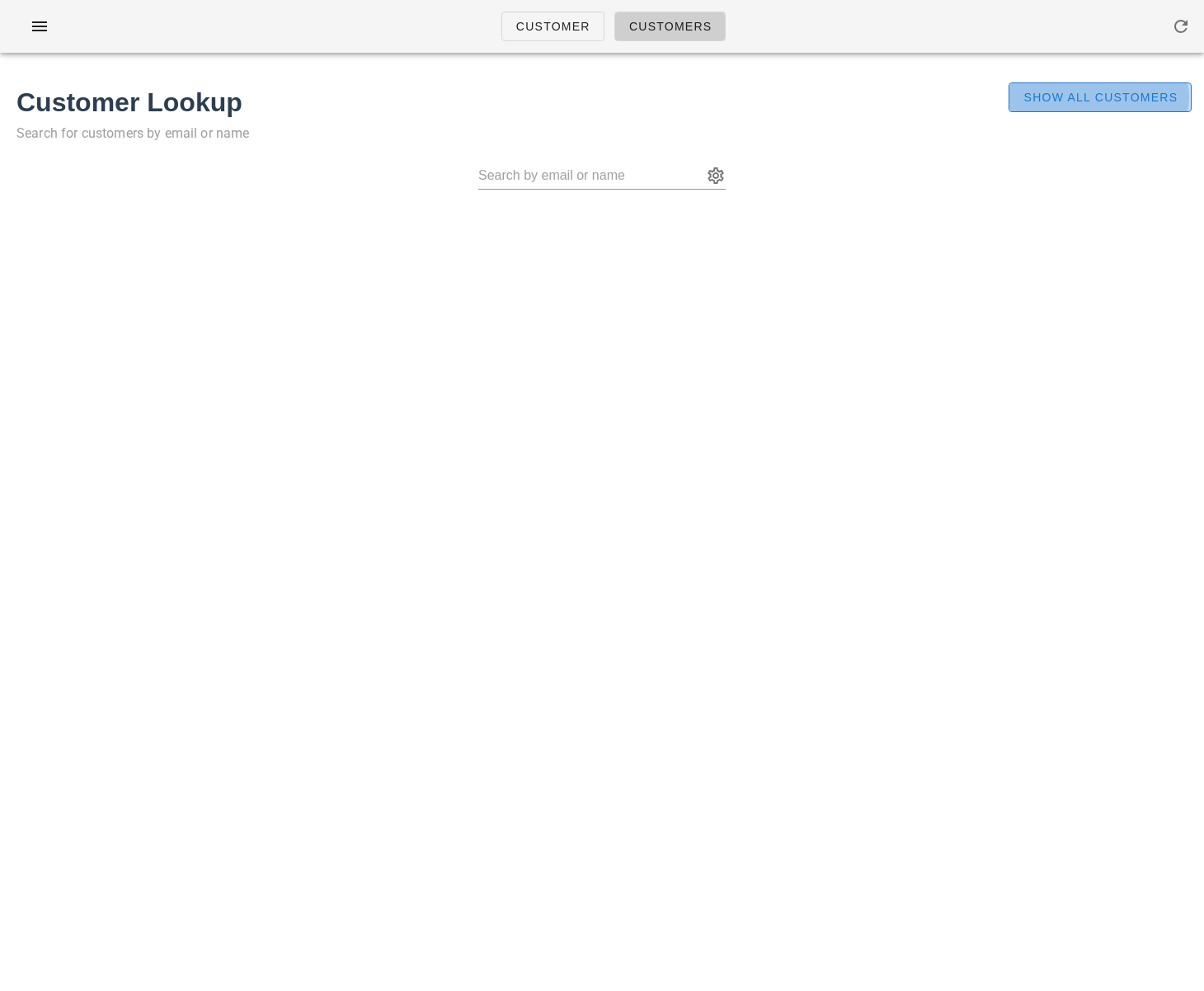
click at [1108, 102] on span "Show All Customers" at bounding box center [1099, 97] width 155 height 14
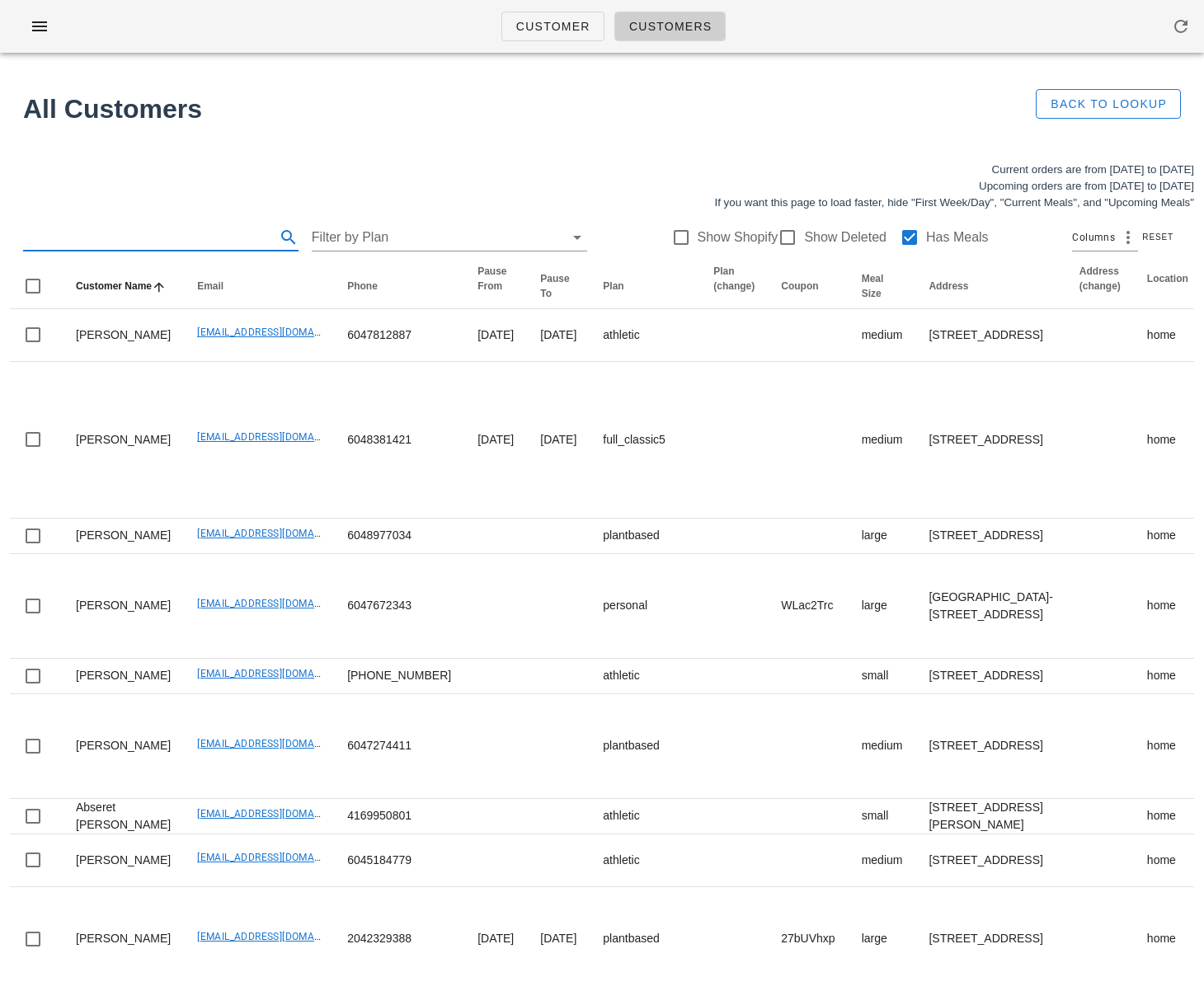
click at [132, 232] on input "text" at bounding box center [148, 237] width 249 height 26
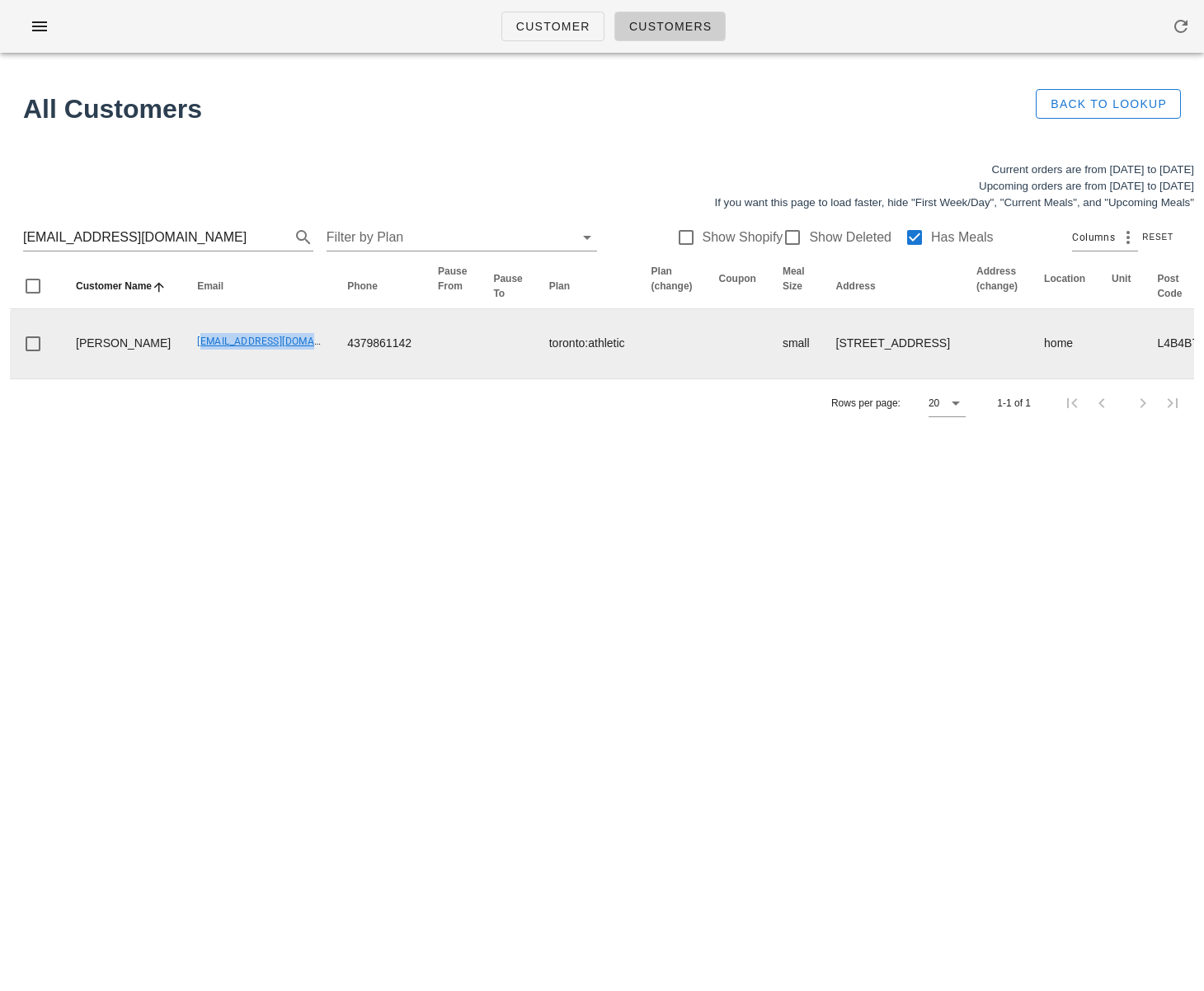
drag, startPoint x: 196, startPoint y: 377, endPoint x: 269, endPoint y: 380, distance: 73.1
click at [269, 378] on tr "Simi Minhas simi.pm94@gmail.com 4379861142 toronto:athletic small 117 Boake Tra…" at bounding box center [1163, 343] width 2306 height 69
copy link "simi.pm94@gmail.com"
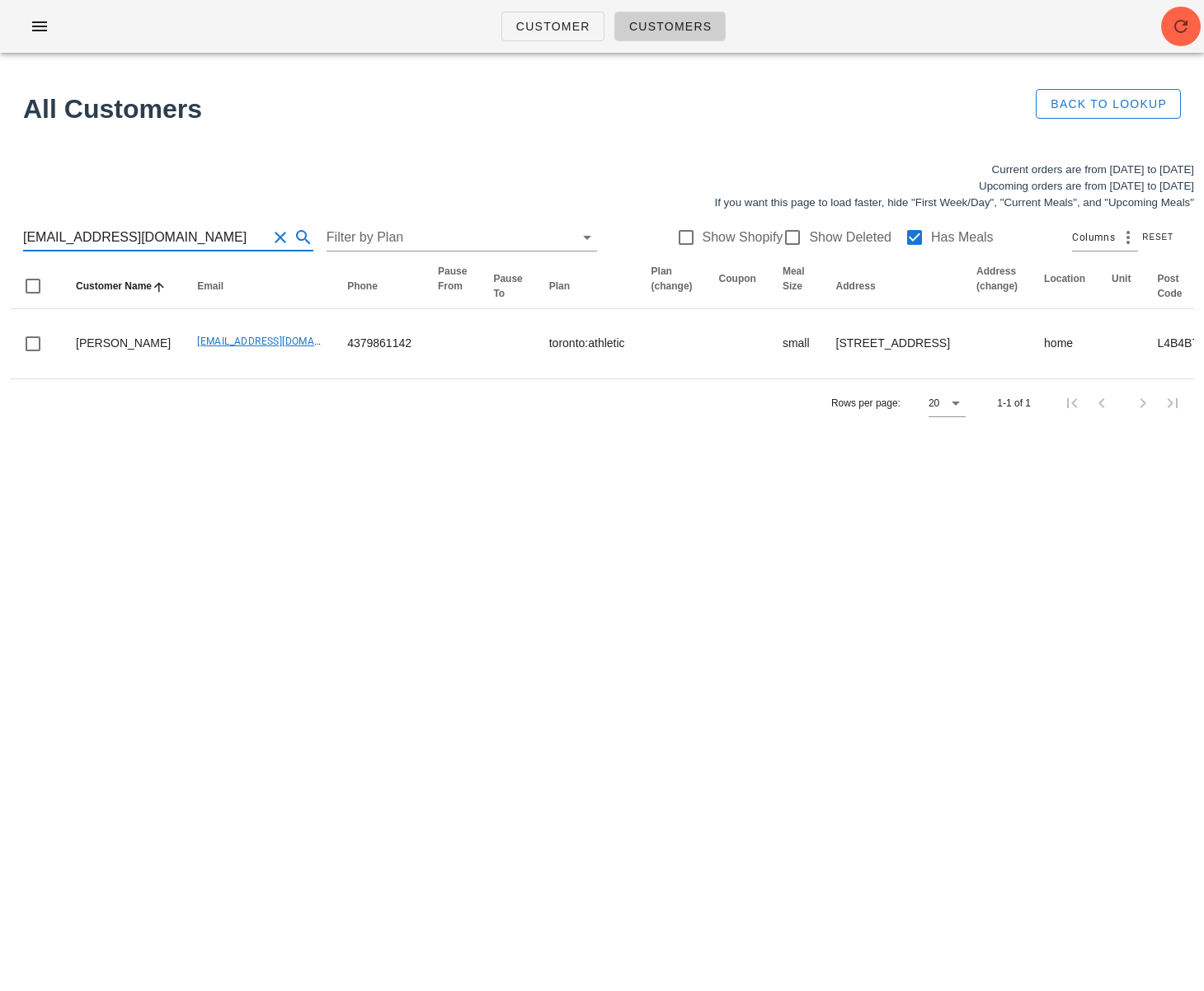
click at [96, 234] on input "simi.pm94@gmail.com" at bounding box center [145, 237] width 244 height 26
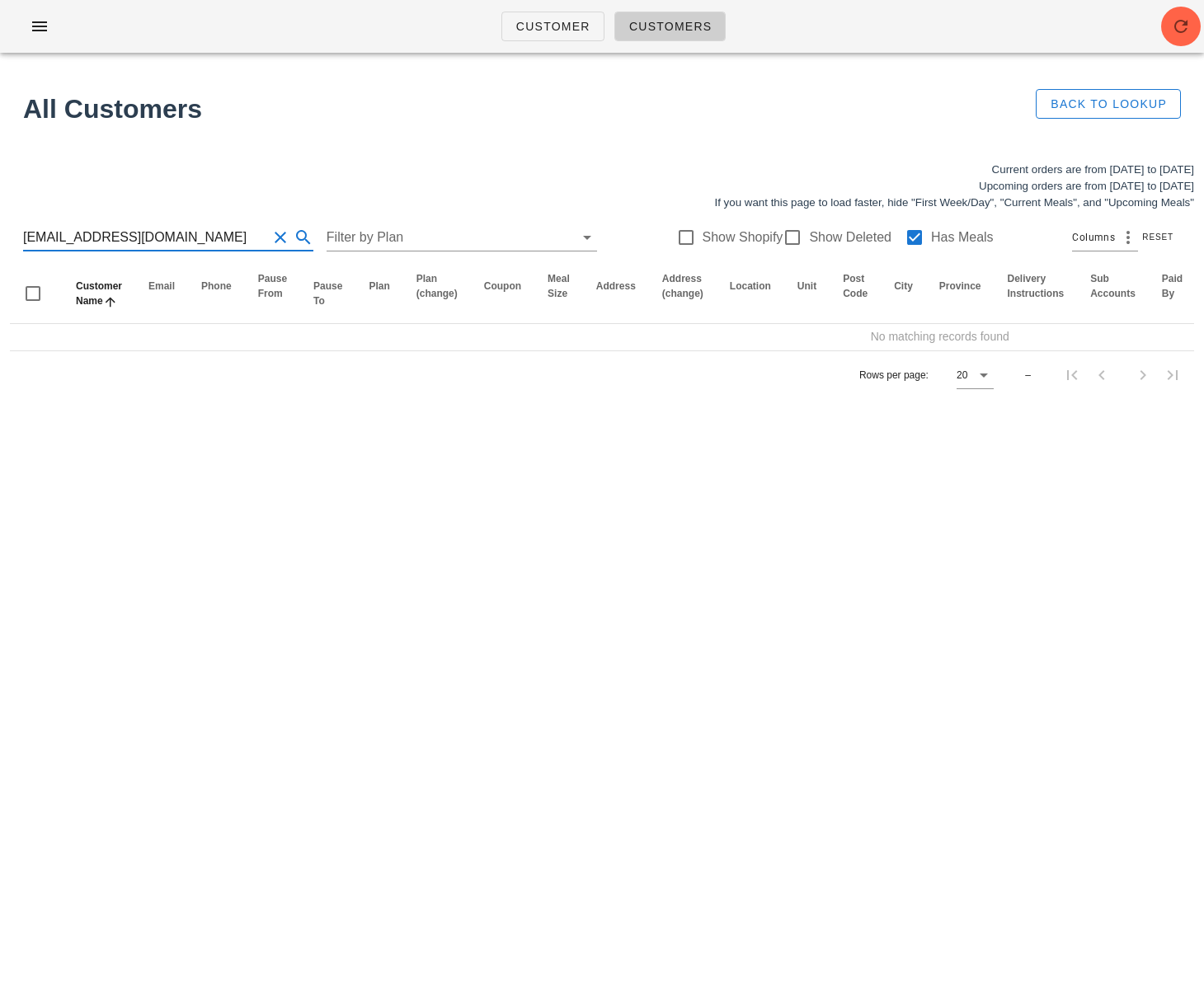
type input "[EMAIL_ADDRESS][DOMAIN_NAME]"
click at [931, 233] on label "Has Meals" at bounding box center [962, 237] width 63 height 16
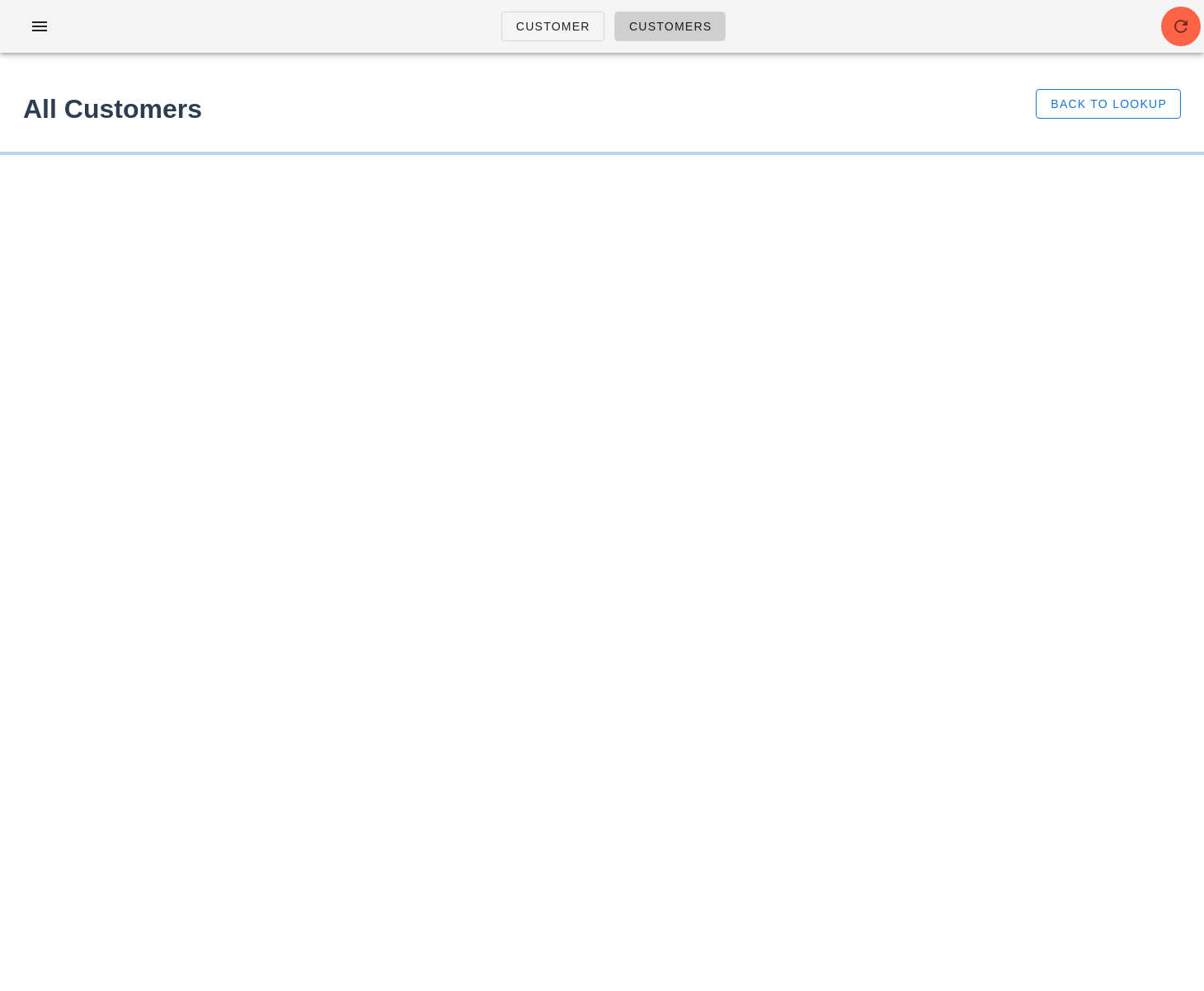
click at [906, 235] on div "Customer Customers All Customers Back to Lookup Something unexpected happened. …" at bounding box center [602, 496] width 1204 height 991
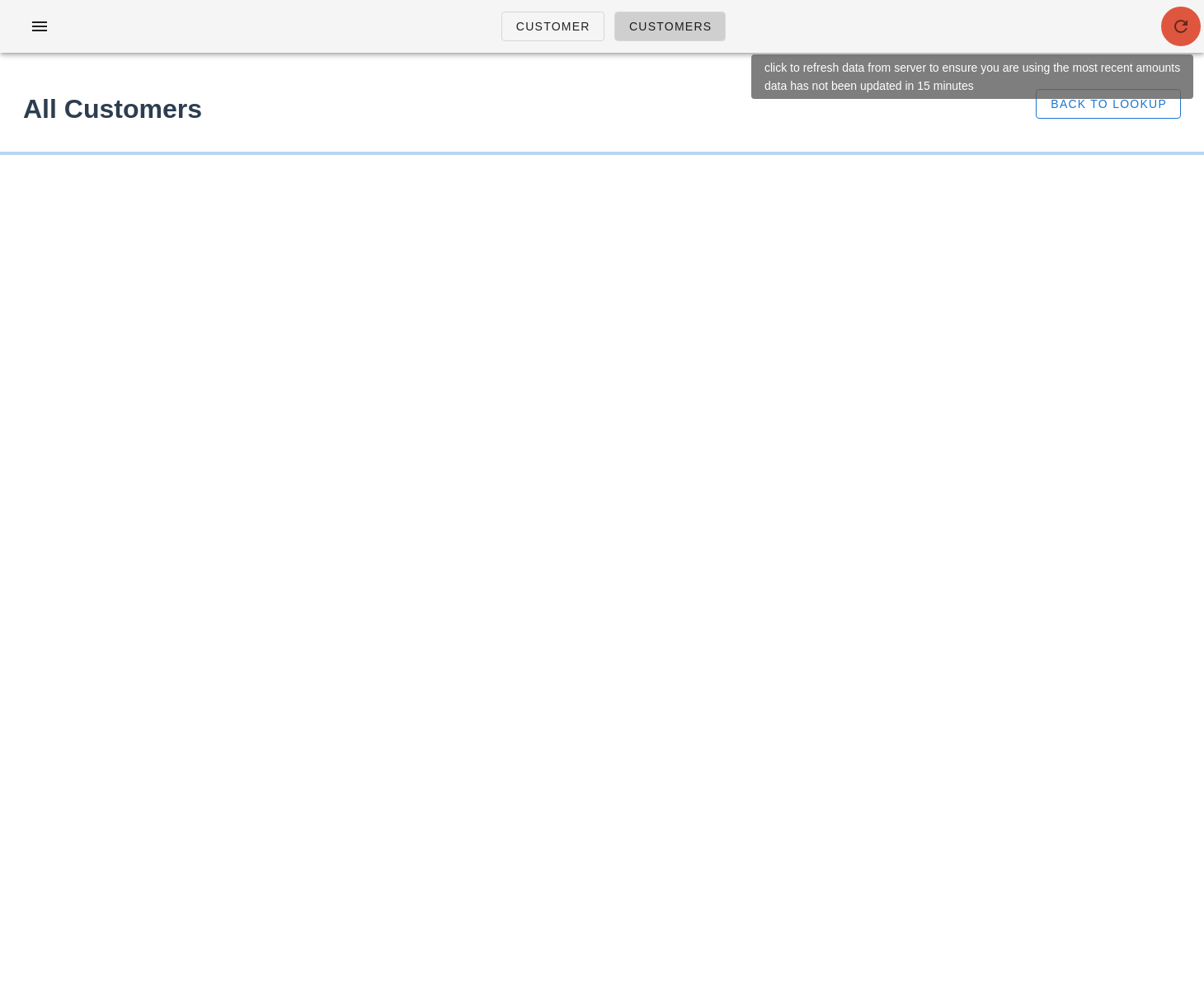
drag, startPoint x: 1188, startPoint y: 37, endPoint x: 1005, endPoint y: 67, distance: 185.4
click at [1188, 36] on button "button" at bounding box center [1181, 26] width 40 height 40
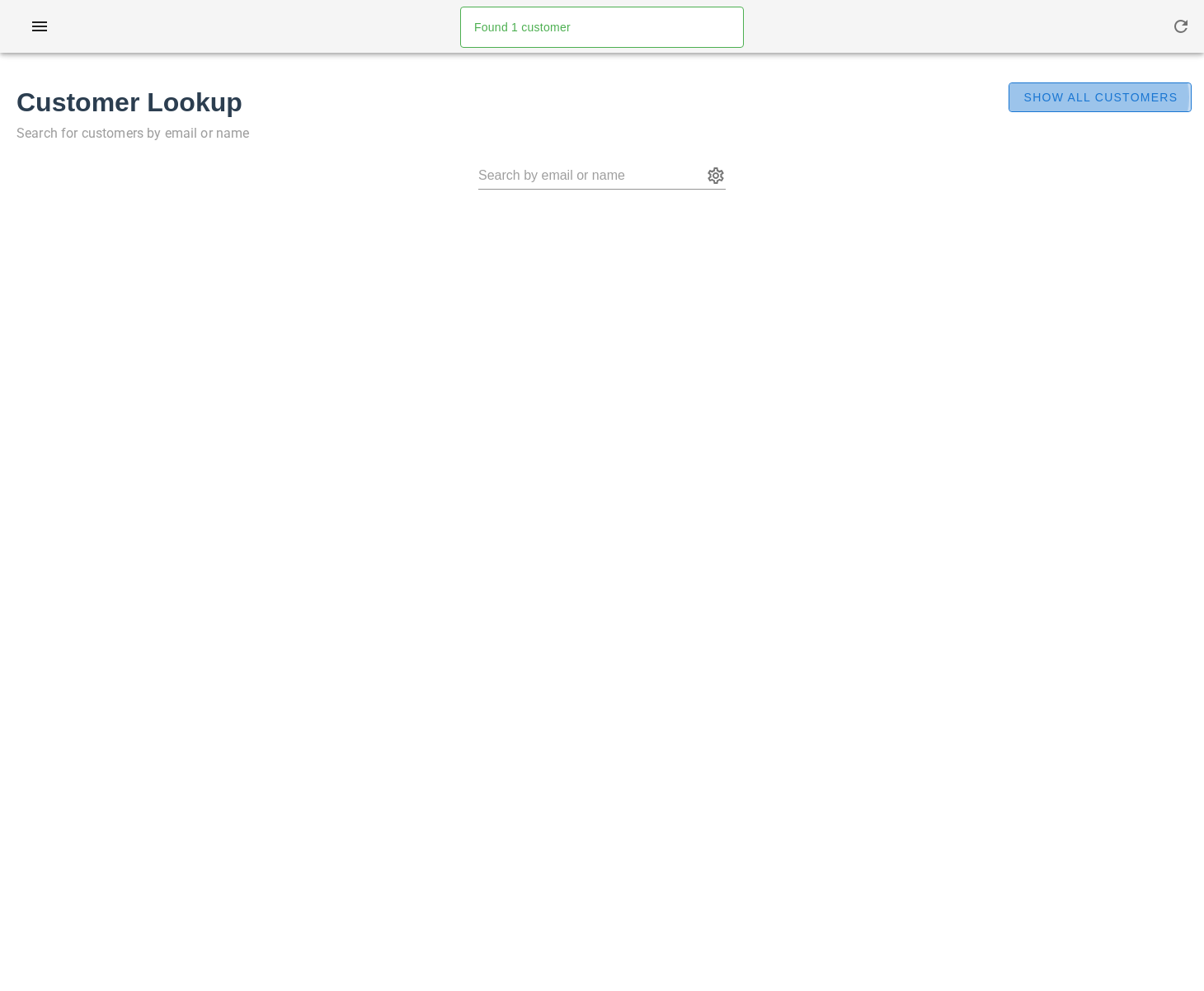
click at [1107, 101] on span "Show All Customers" at bounding box center [1099, 97] width 155 height 14
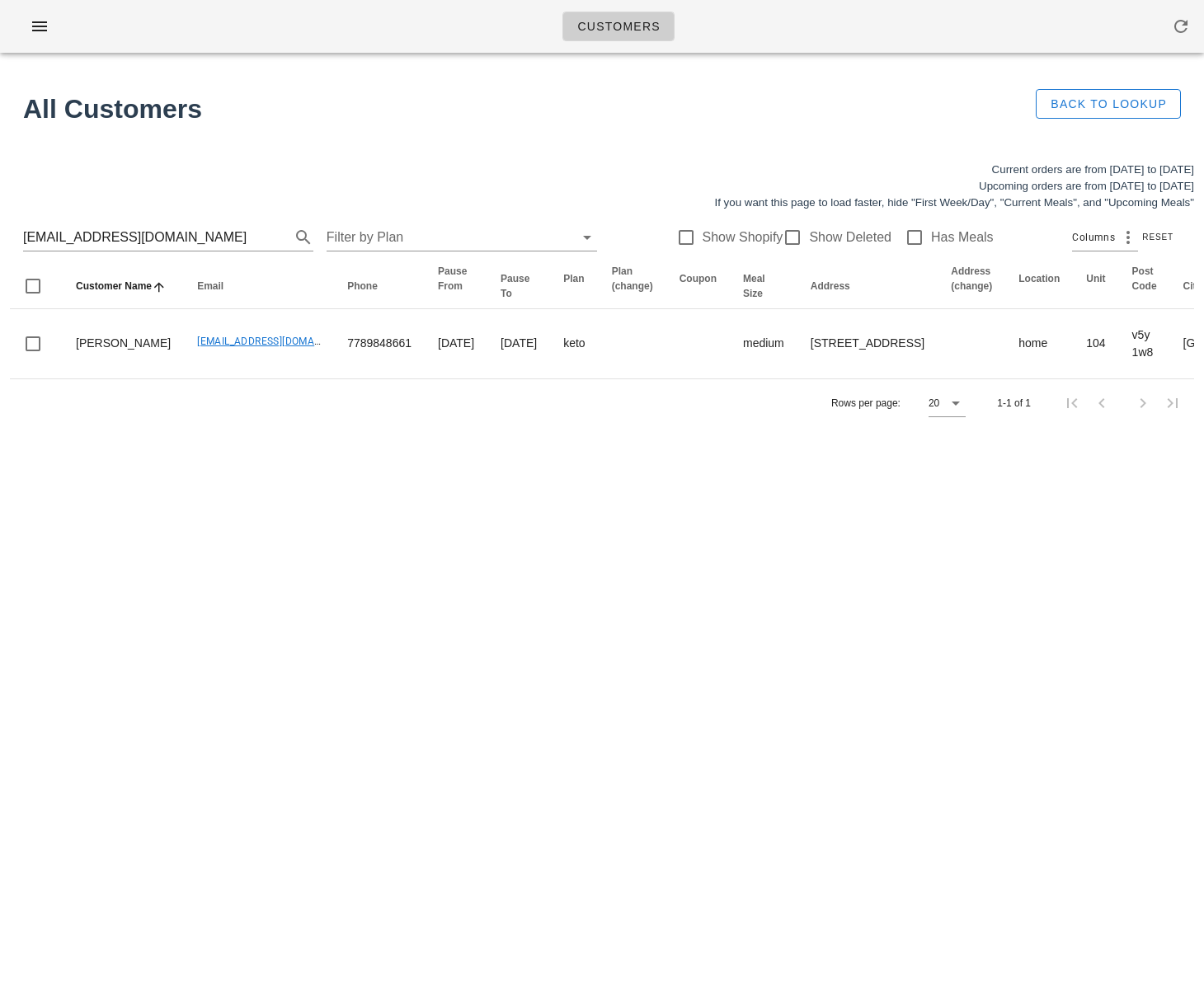
click at [364, 455] on div "Customers Found 1 customer All Customers Back to Lookup Current orders are from…" at bounding box center [602, 496] width 1204 height 991
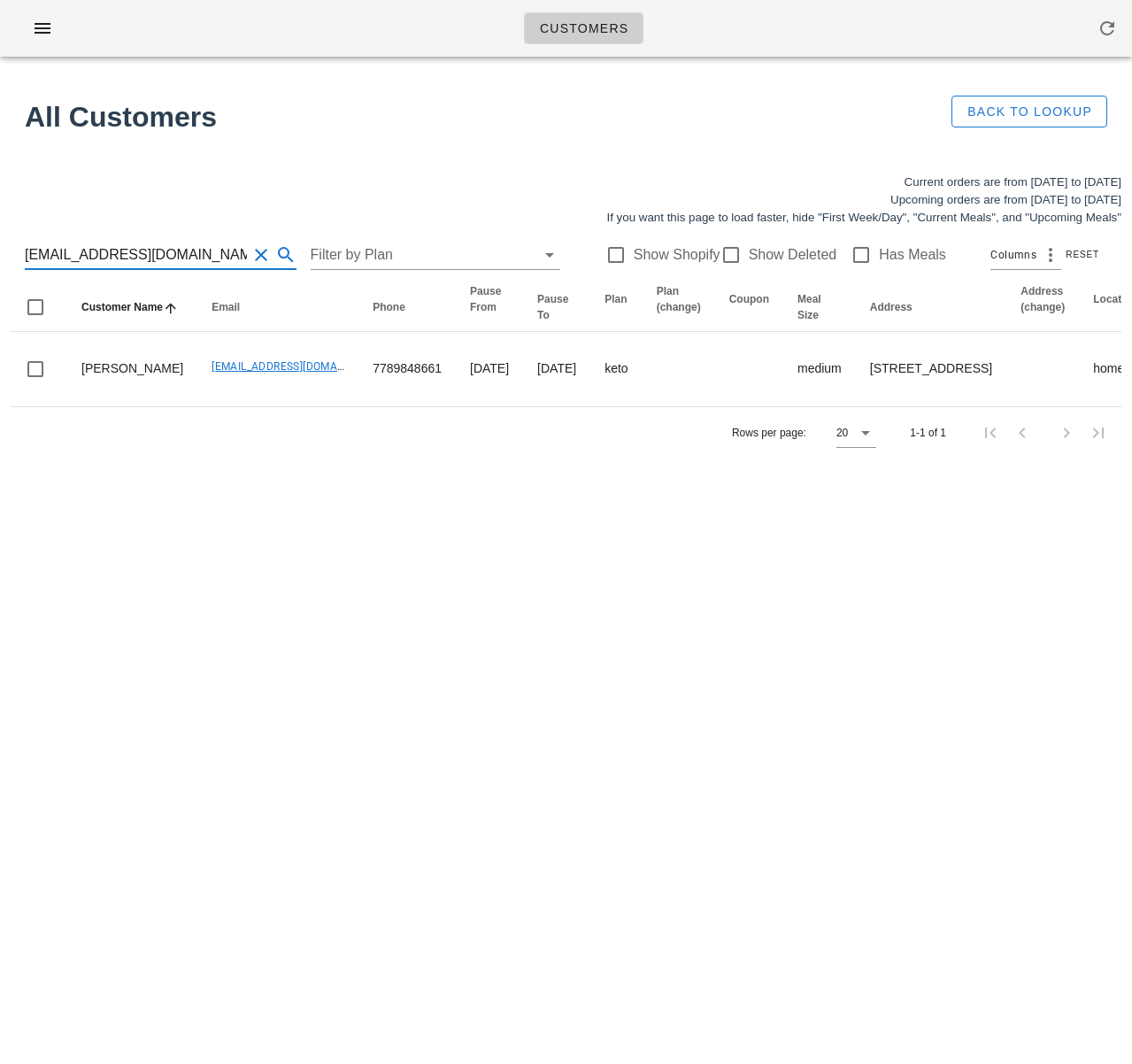
drag, startPoint x: 182, startPoint y: 253, endPoint x: -53, endPoint y: 243, distance: 235.2
click at [0, 243] on html "Customers Found 1 customer All Customers Back to Lookup Current orders are from…" at bounding box center [566, 532] width 1132 height 1064
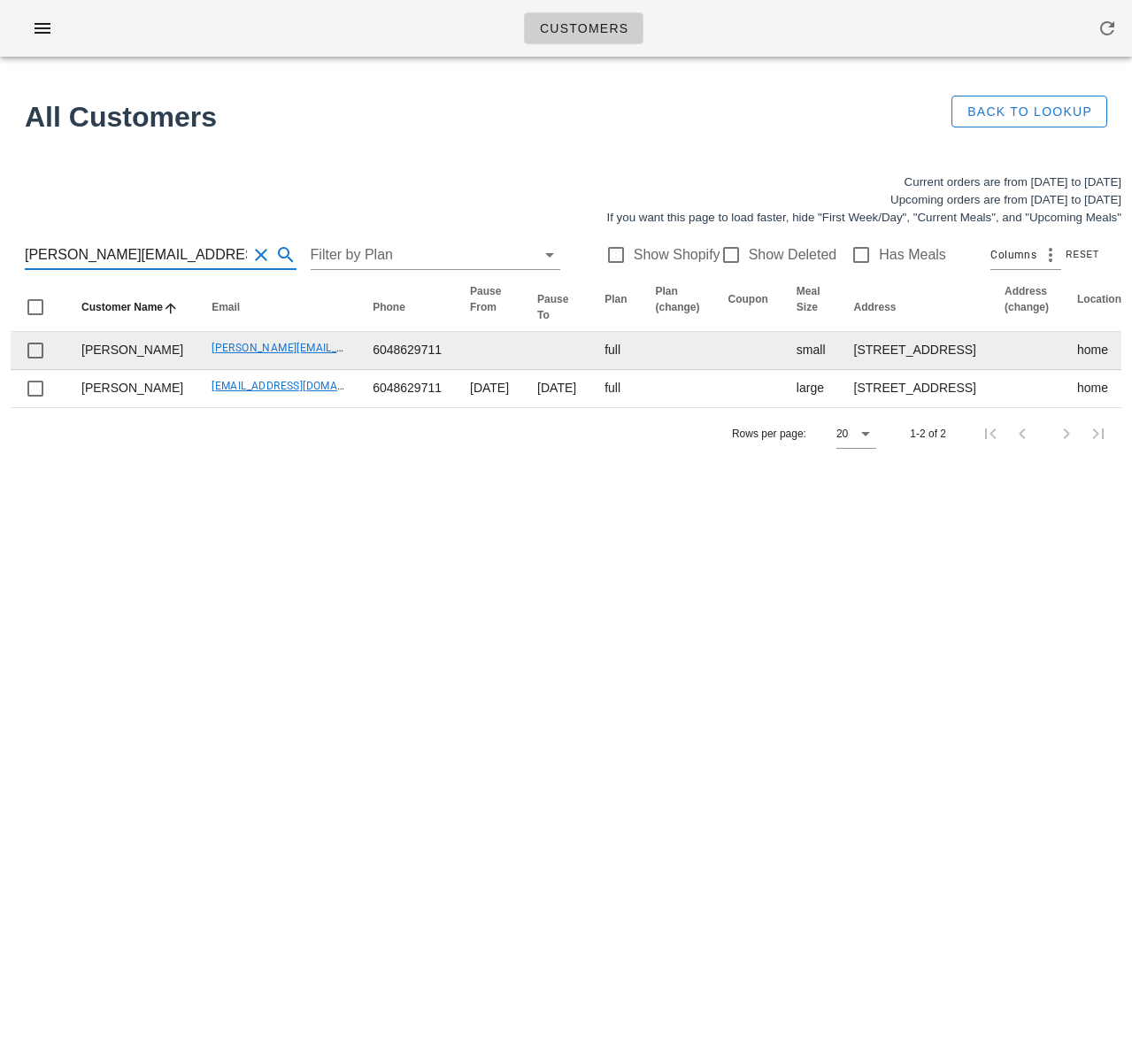
type input "stefanie.rai@gmail.com"
drag, startPoint x: 149, startPoint y: 385, endPoint x: 275, endPoint y: 386, distance: 126.0
click at [275, 369] on td "stefanie.rai@gmail.com" at bounding box center [278, 350] width 161 height 38
copy link "stefanie.rai@gmail.com"
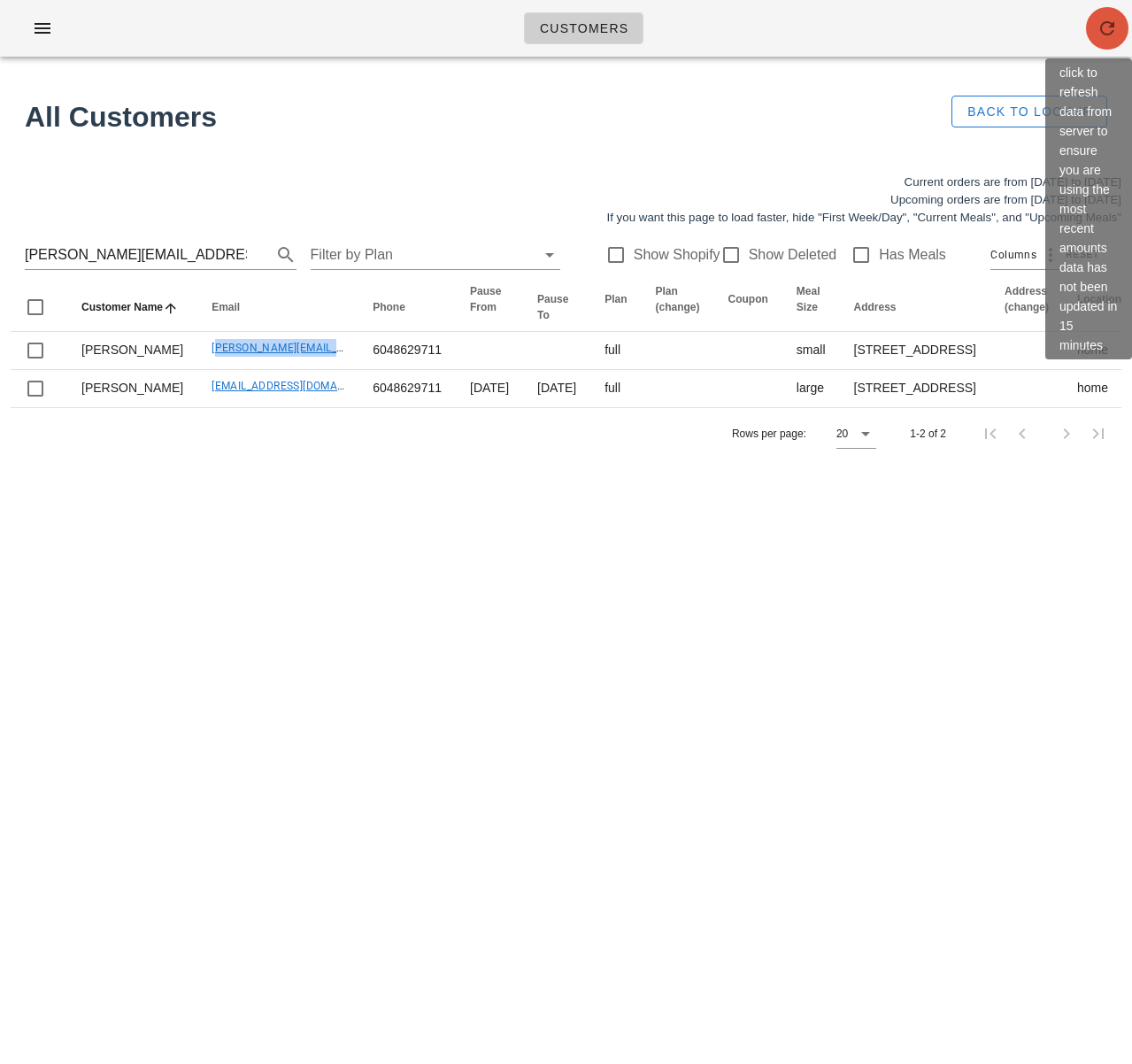
drag, startPoint x: 1103, startPoint y: 22, endPoint x: 1108, endPoint y: 2, distance: 20.6
click at [1102, 22] on icon "button" at bounding box center [1107, 28] width 21 height 21
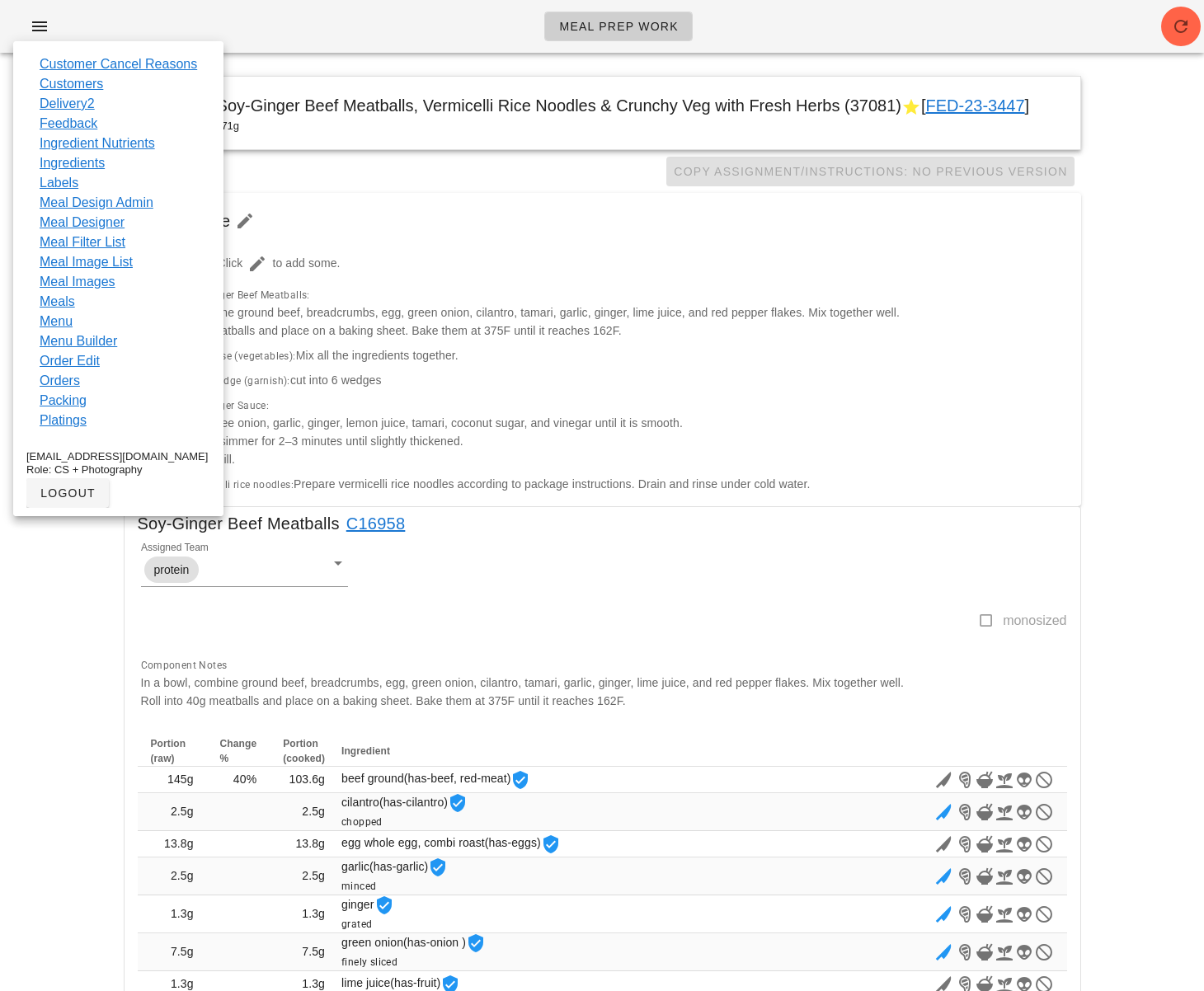
click at [123, 204] on link "Meal Design Admin" at bounding box center [96, 203] width 114 height 20
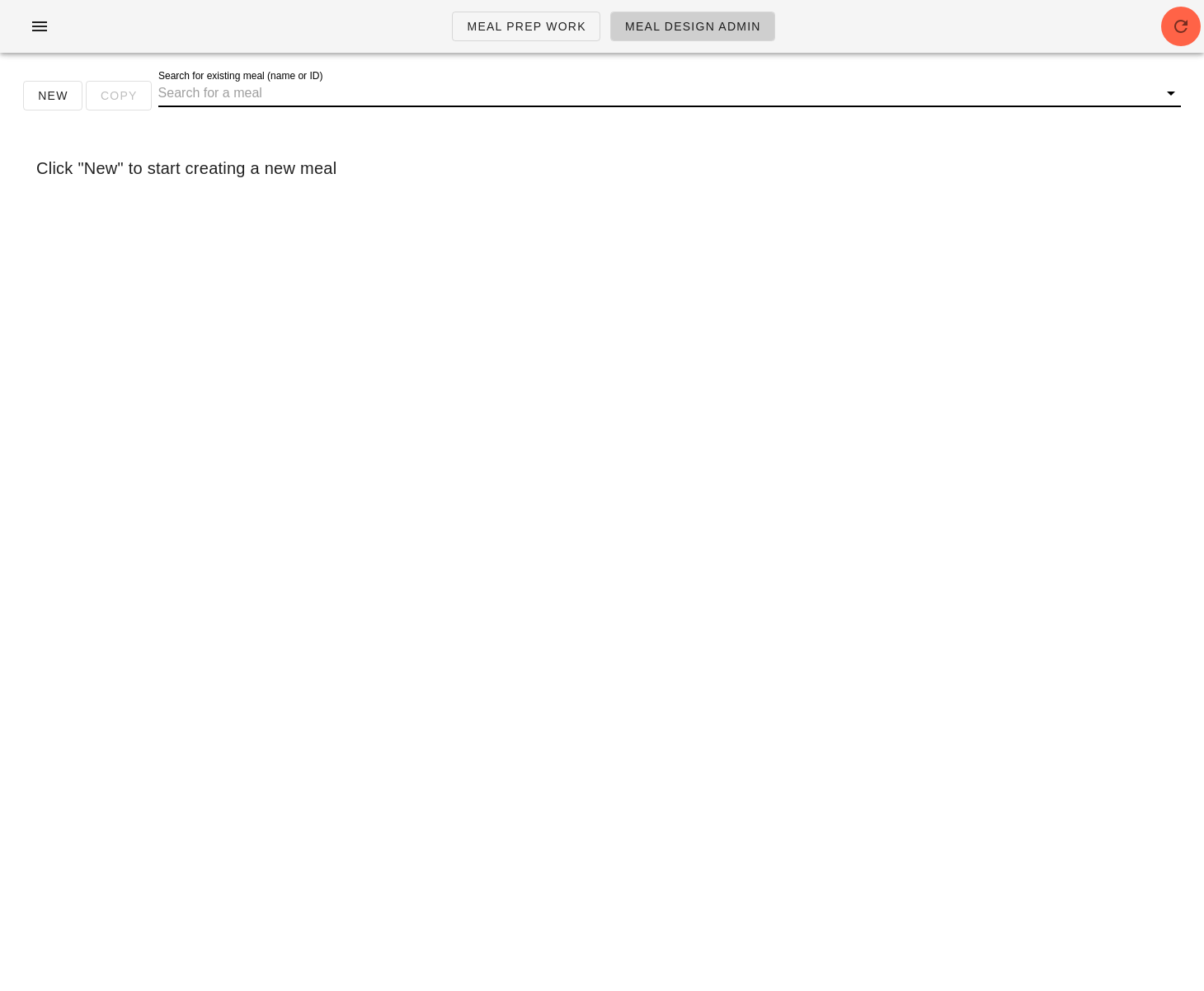
click at [501, 96] on input "Search for existing meal (name or ID)" at bounding box center [656, 93] width 996 height 26
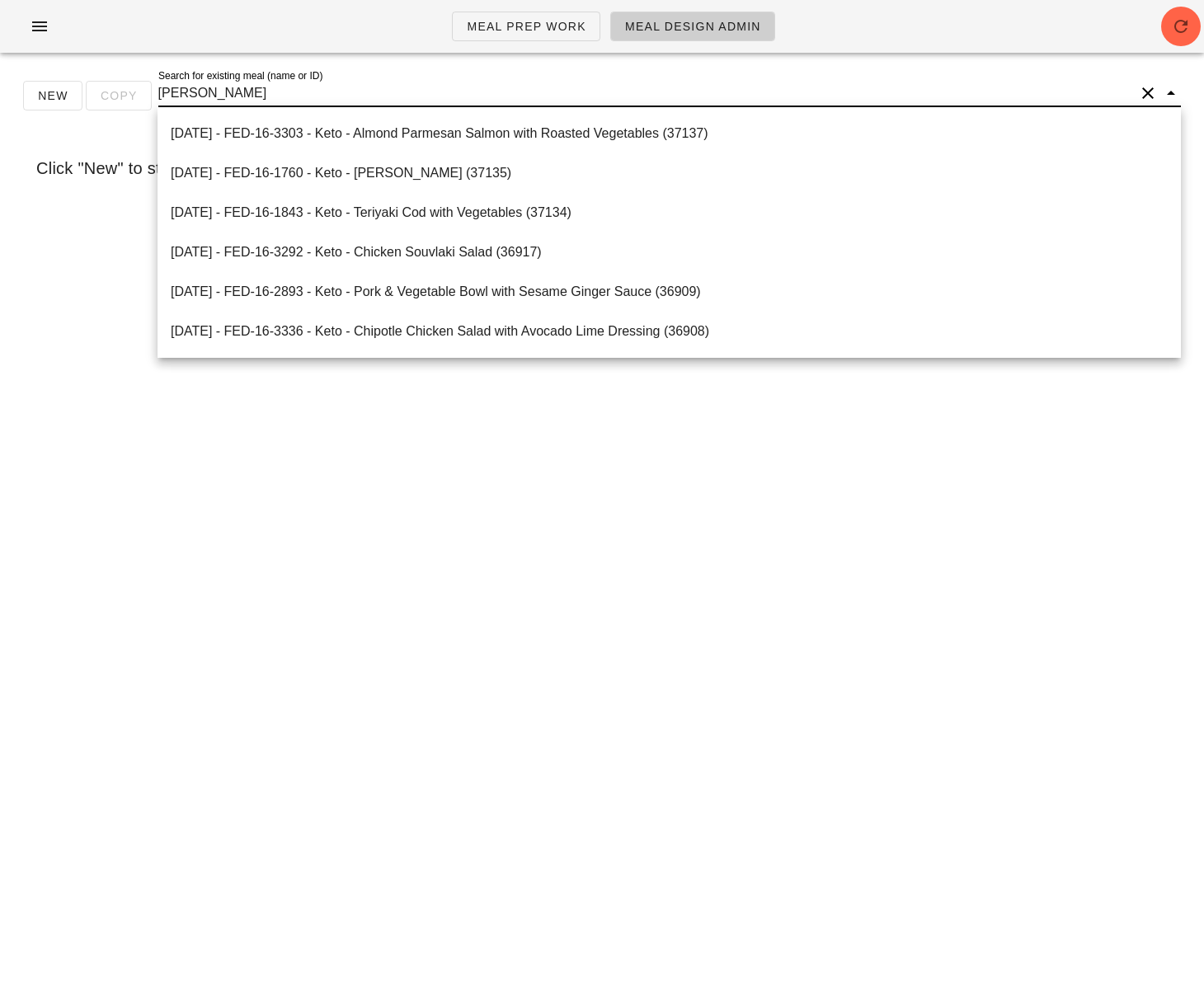
type input "vegan"
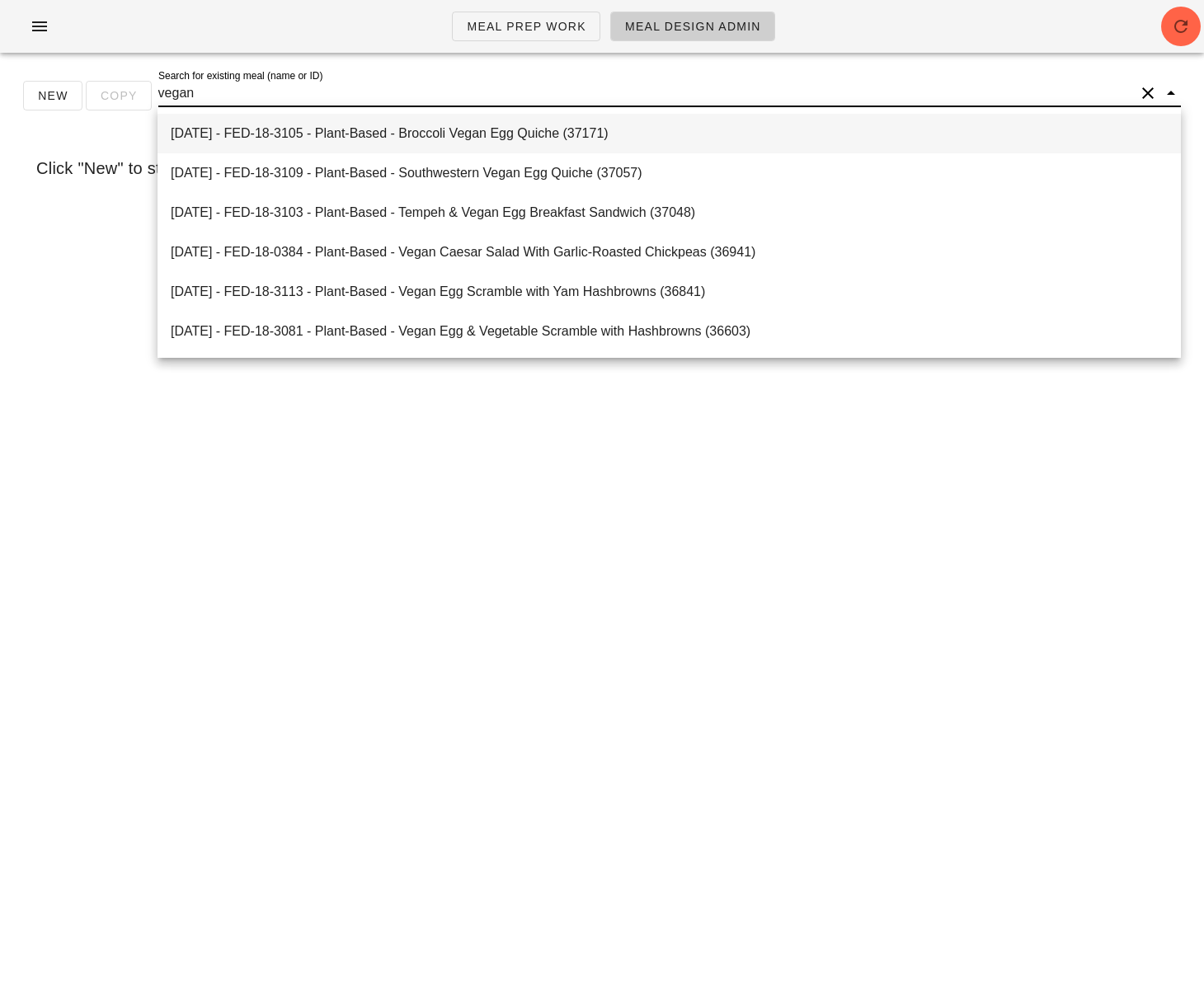
click at [523, 134] on div "[DATE] - FED-18-3105 - Plant-Based - Broccoli Vegan Egg Quiche (37171)" at bounding box center [669, 132] width 997 height 15
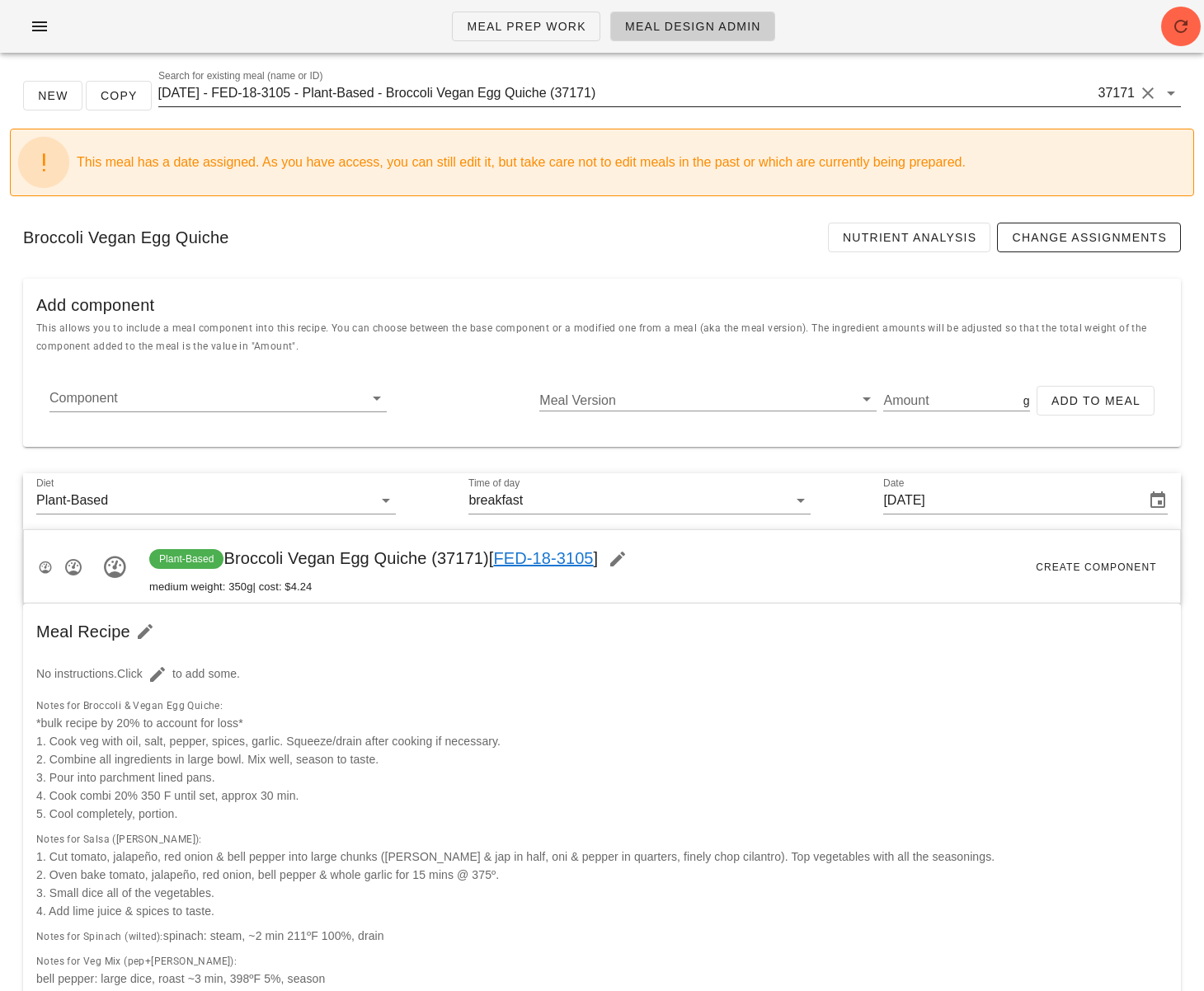
click at [529, 102] on input "[DATE] - FED-18-3105 - Plant-Based - Broccoli Vegan Egg Quiche (37171)" at bounding box center [626, 93] width 936 height 26
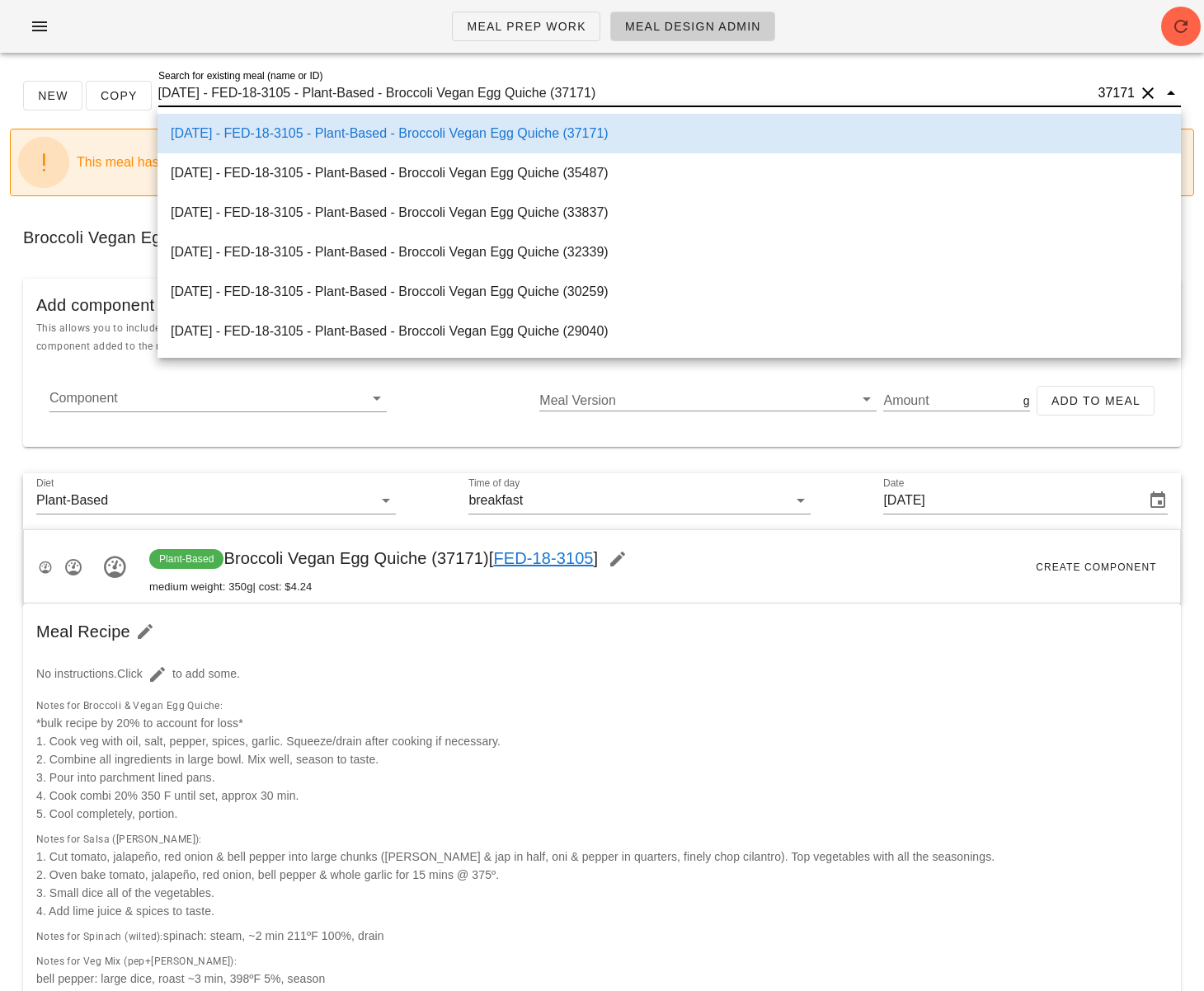
click at [529, 102] on input "[DATE] - FED-18-3105 - Plant-Based - Broccoli Vegan Egg Quiche (37171)" at bounding box center [626, 93] width 936 height 26
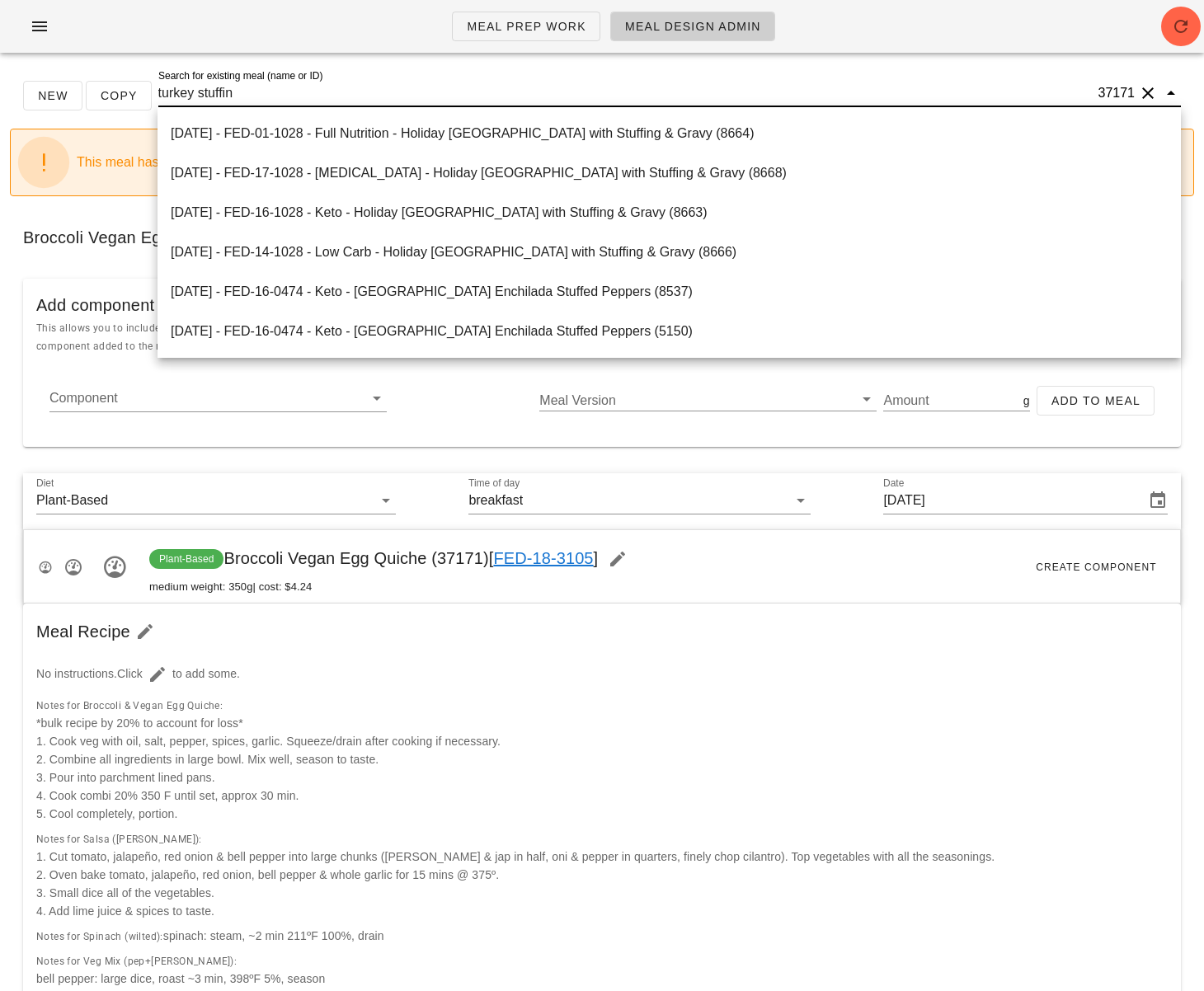
type input "turkey stuffing"
click at [579, 127] on div "[DATE] - FED-01-1028 - Full Nutrition - Holiday [GEOGRAPHIC_DATA] with Stuffing…" at bounding box center [669, 132] width 997 height 15
type input "[DATE]"
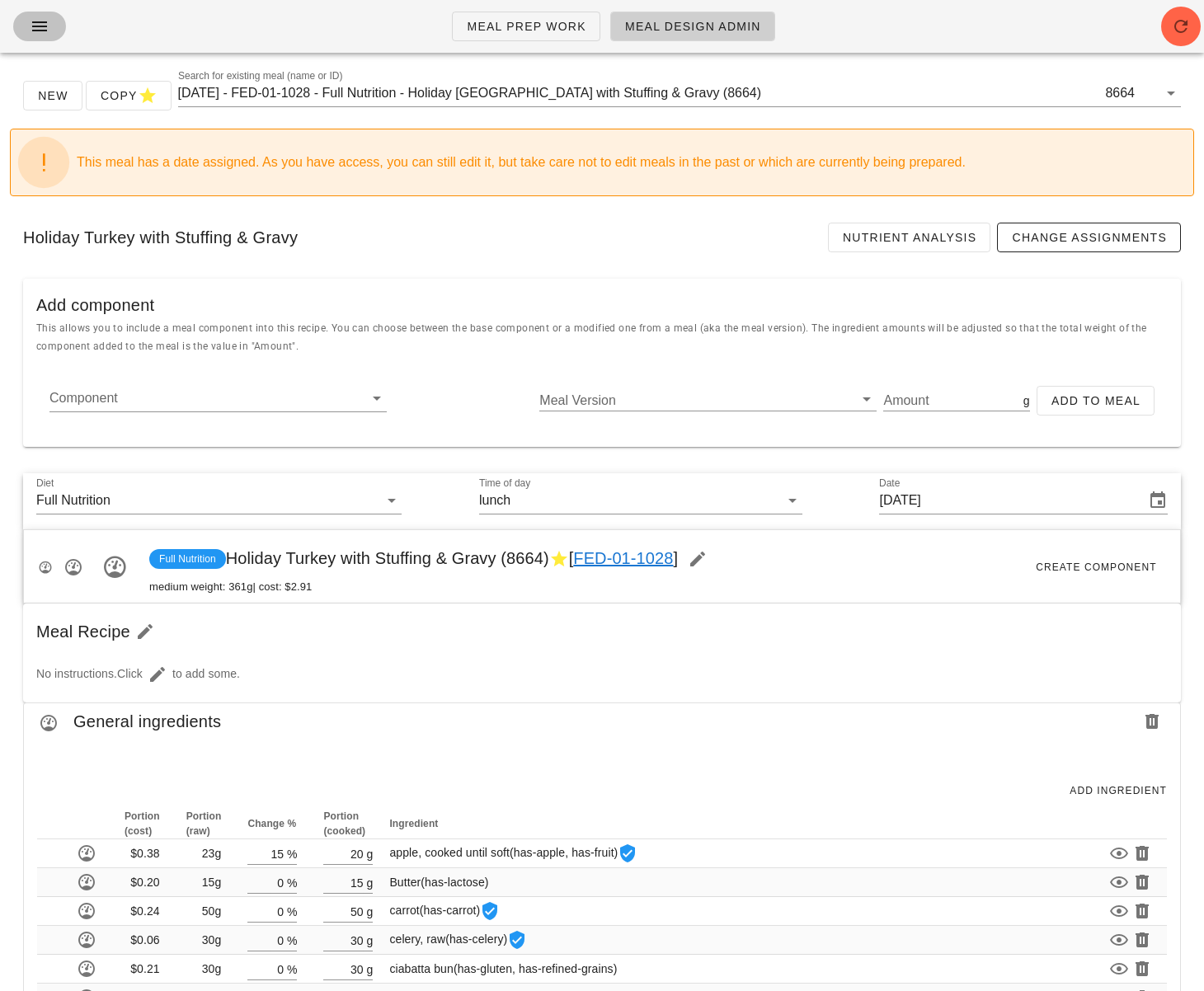
click at [50, 24] on span "button" at bounding box center [39, 26] width 26 height 20
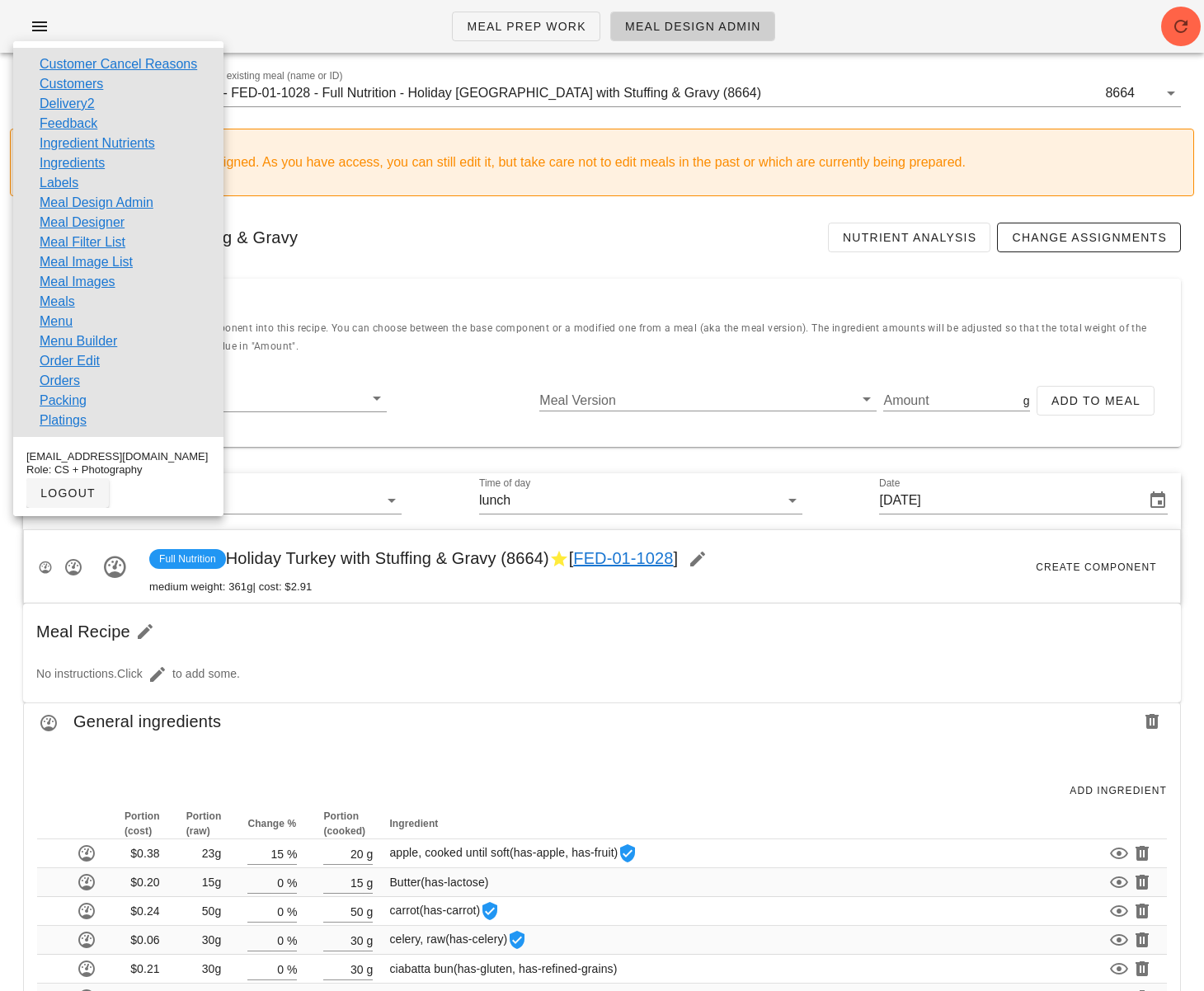
drag, startPoint x: 399, startPoint y: 376, endPoint x: 412, endPoint y: 403, distance: 30.0
click at [399, 376] on div "Component Meal Version Amount g Add to Meal" at bounding box center [602, 407] width 1157 height 79
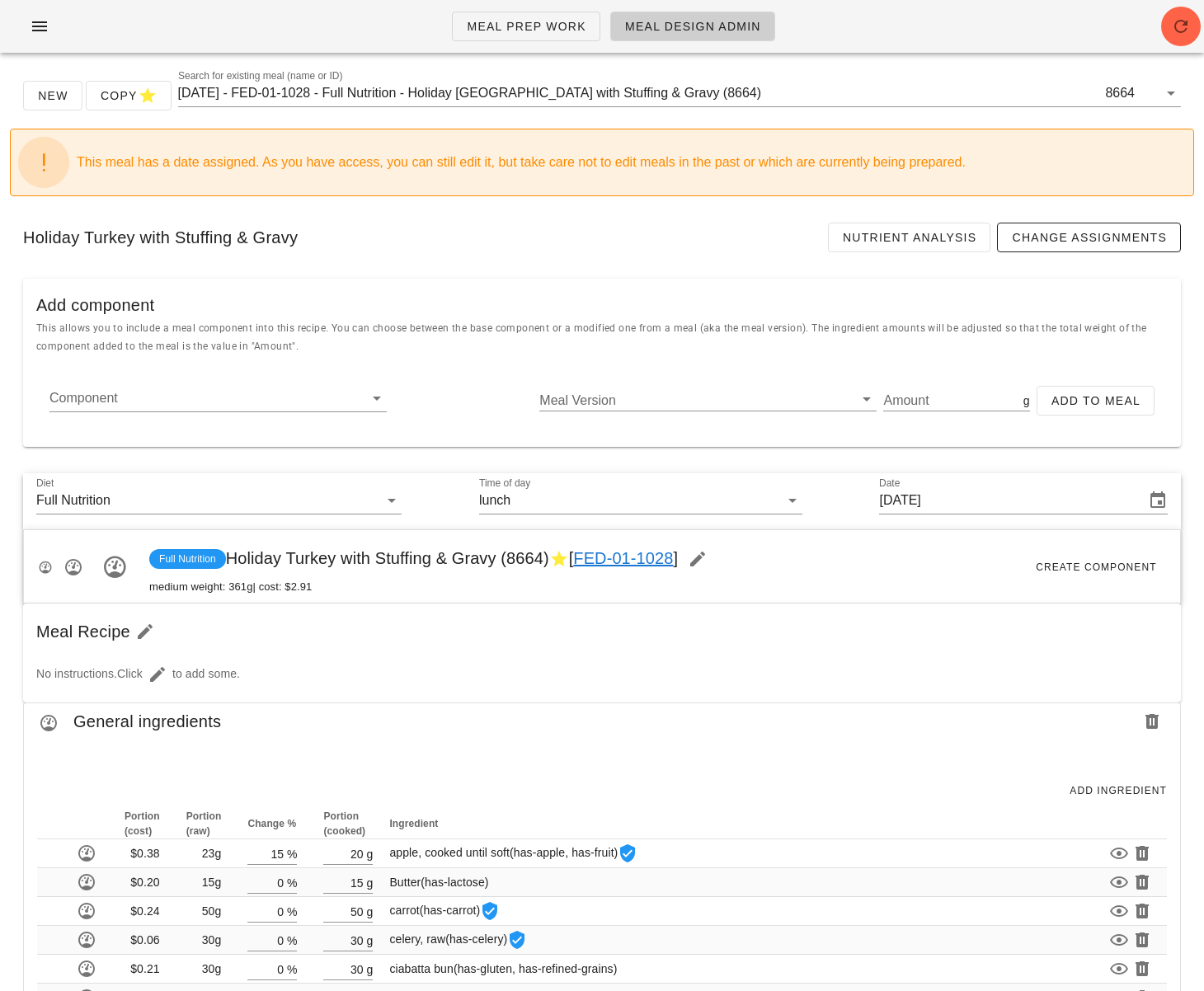
click at [564, 647] on div "Meal Recipe" at bounding box center [602, 632] width 1157 height 56
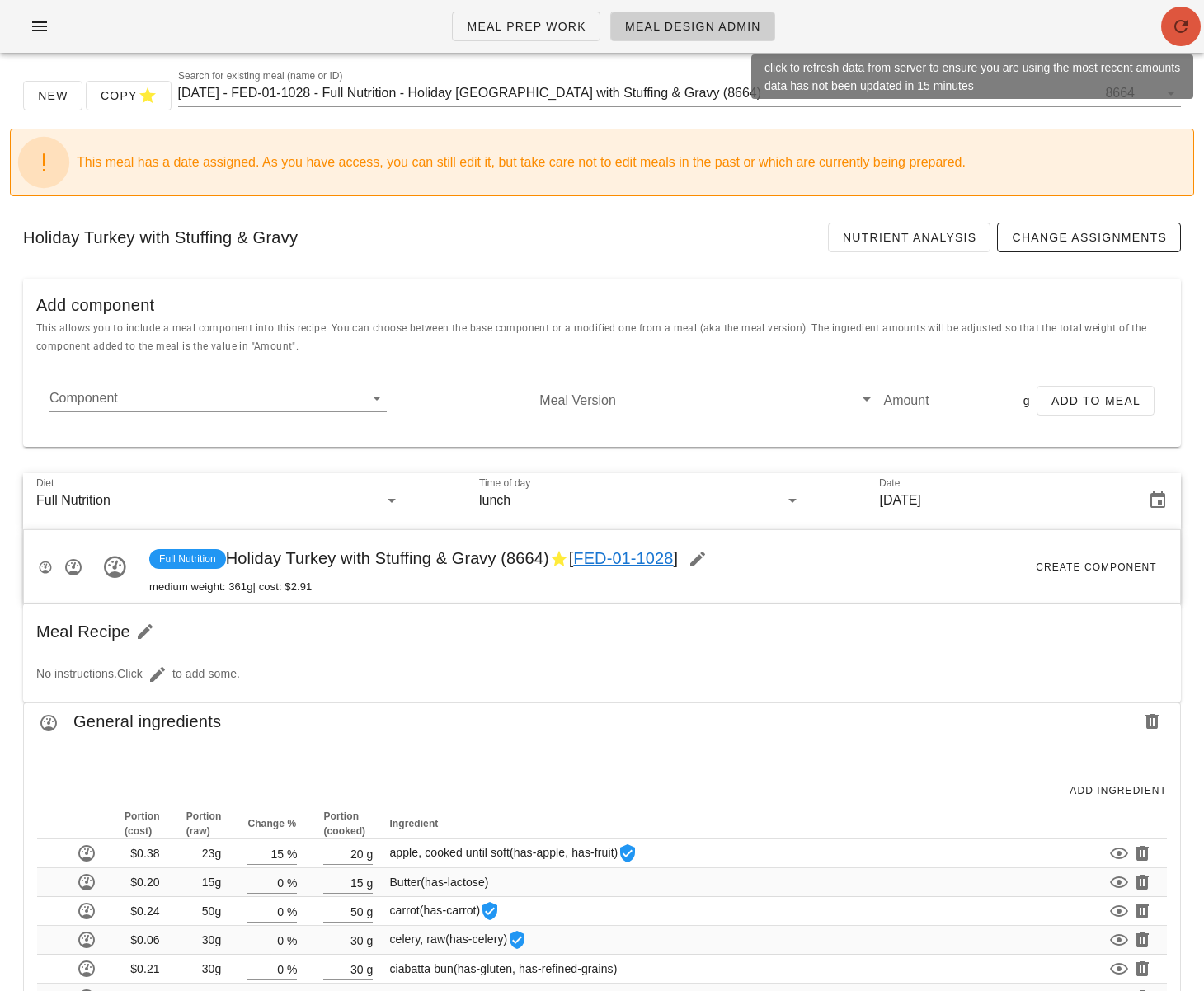
click at [1181, 29] on icon "button" at bounding box center [1181, 26] width 20 height 20
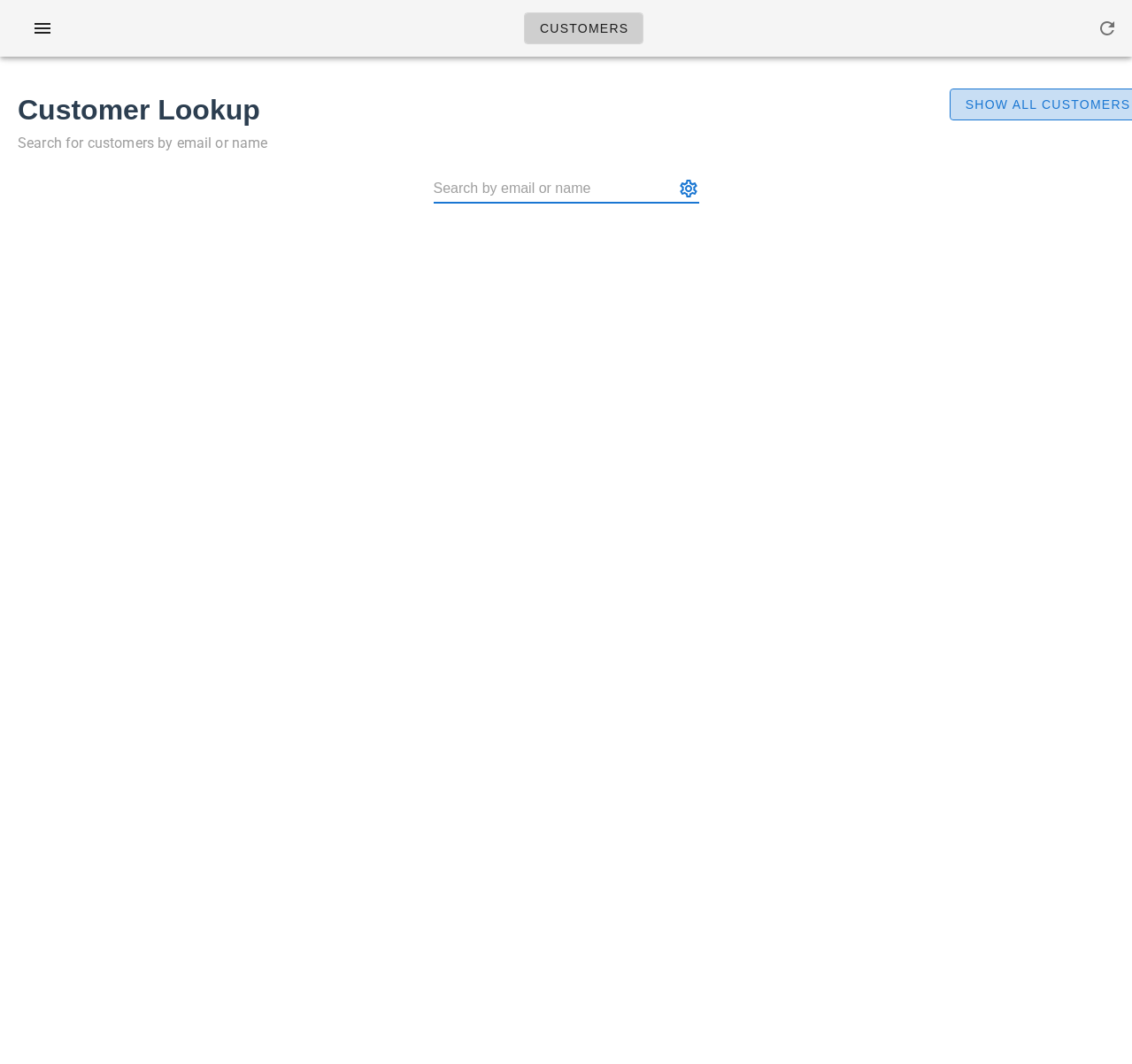
drag, startPoint x: 1053, startPoint y: 106, endPoint x: 649, endPoint y: 195, distance: 413.7
click at [1053, 106] on span "Show All Customers" at bounding box center [1048, 104] width 166 height 15
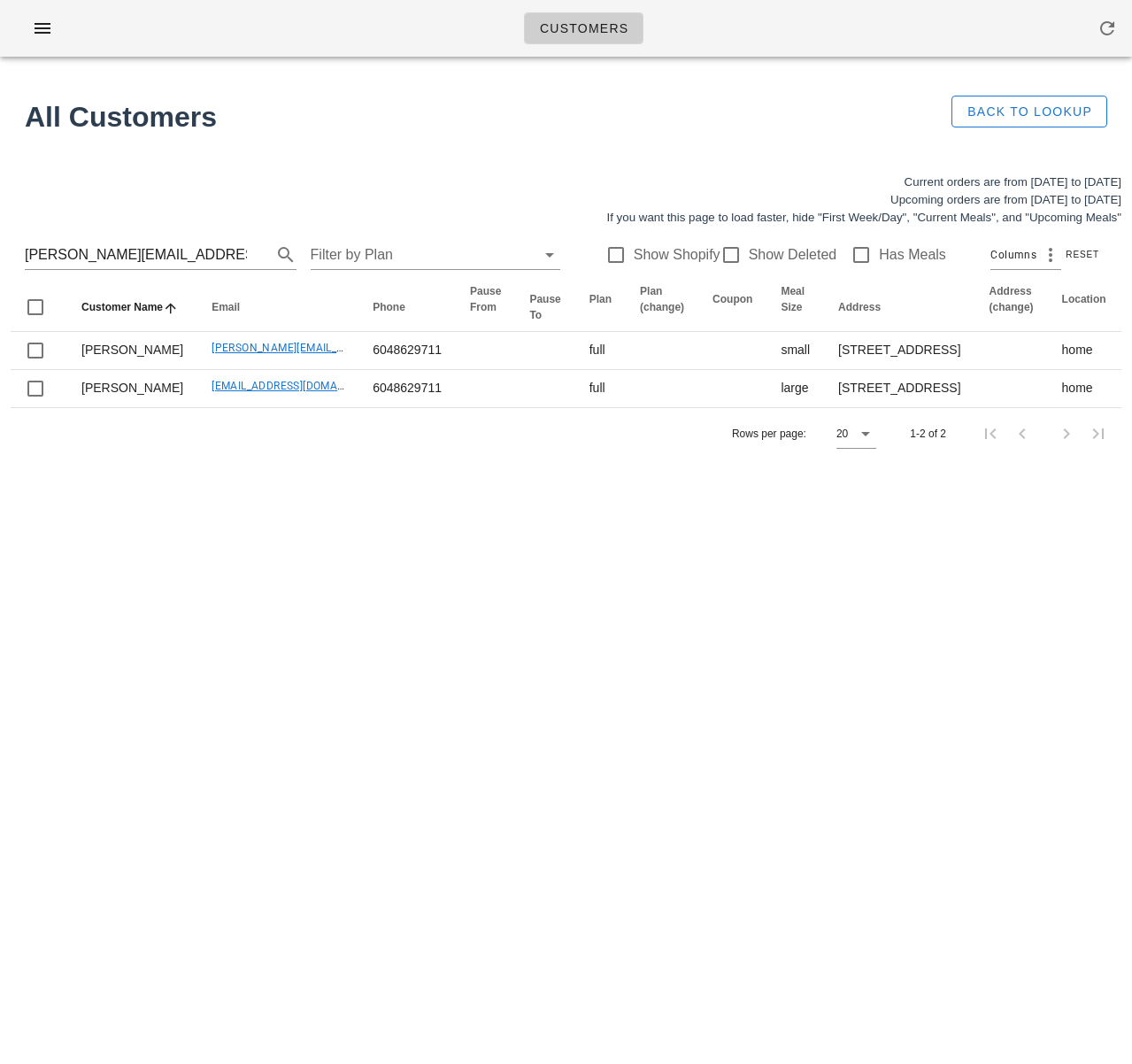
drag, startPoint x: 202, startPoint y: 249, endPoint x: 15, endPoint y: 251, distance: 187.0
click at [18, 250] on div "[PERSON_NAME][EMAIL_ADDRESS][DOMAIN_NAME] Filter by Plan Show Shopify Show Dele…" at bounding box center [566, 254] width 1111 height 57
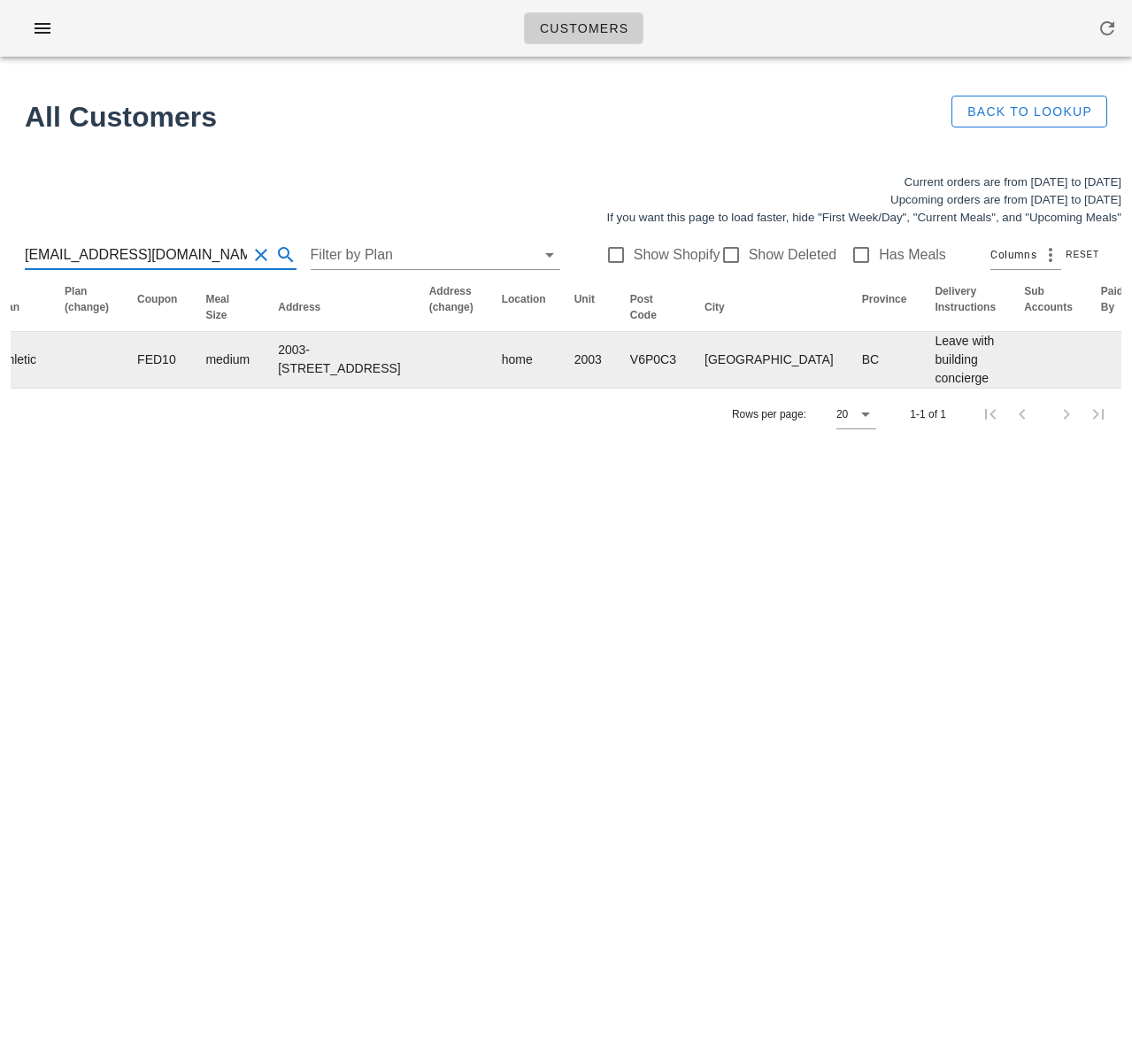
scroll to position [0, 505]
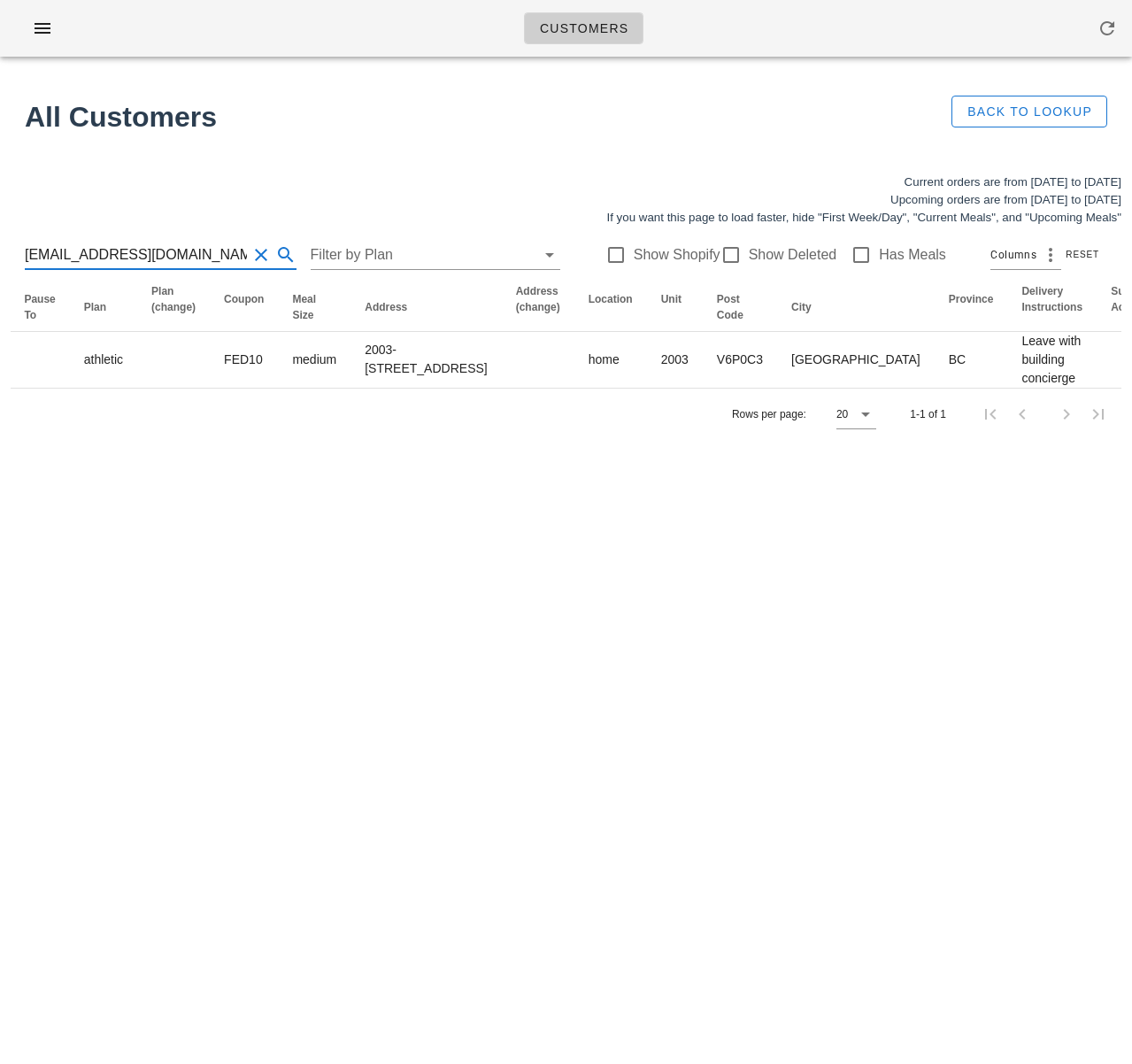
type input "[EMAIL_ADDRESS][DOMAIN_NAME]"
click at [261, 561] on div "Customers Found 1 customer All Customers Back to Lookup Current orders are from…" at bounding box center [566, 532] width 1132 height 1064
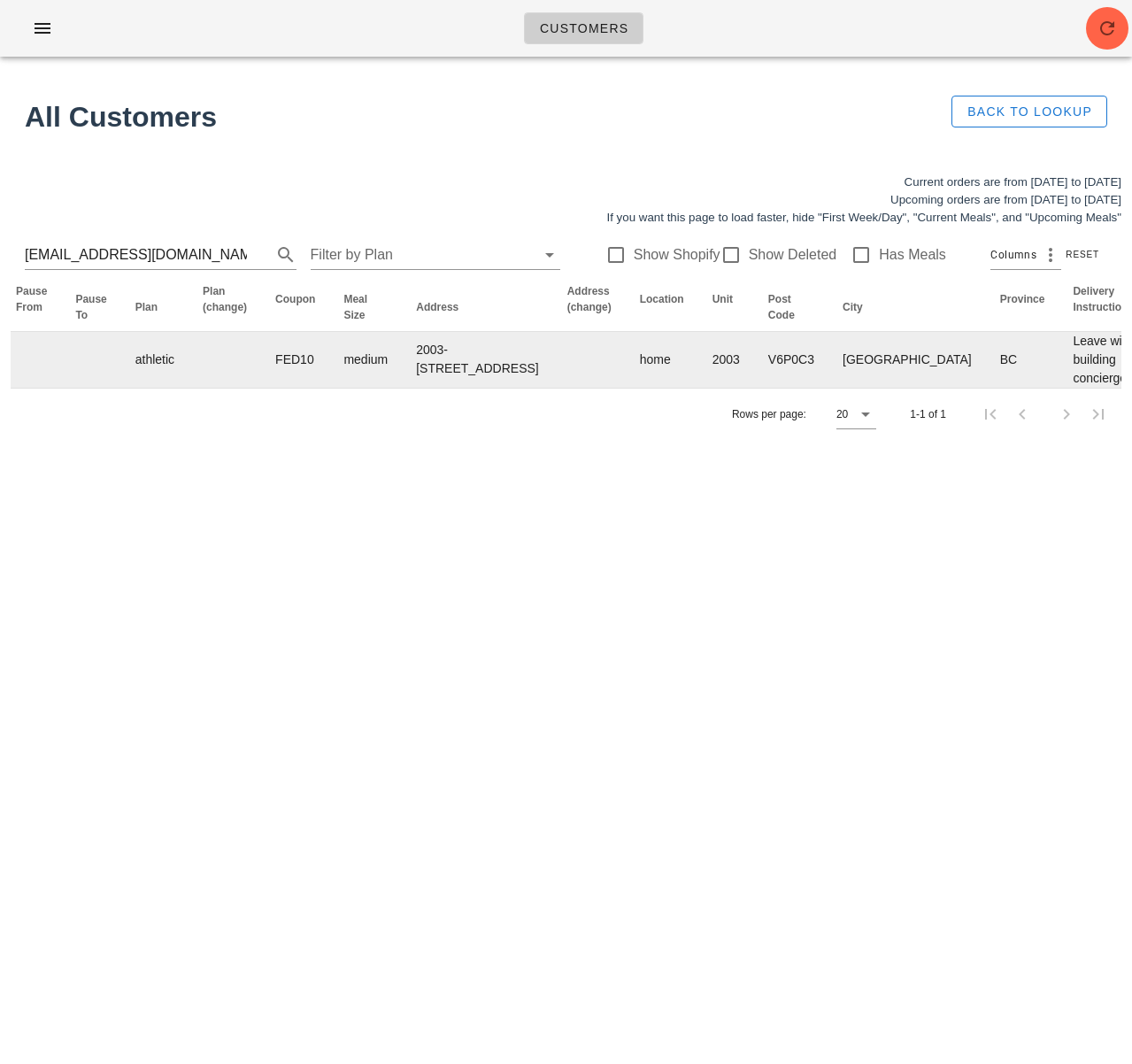
scroll to position [0, 1113]
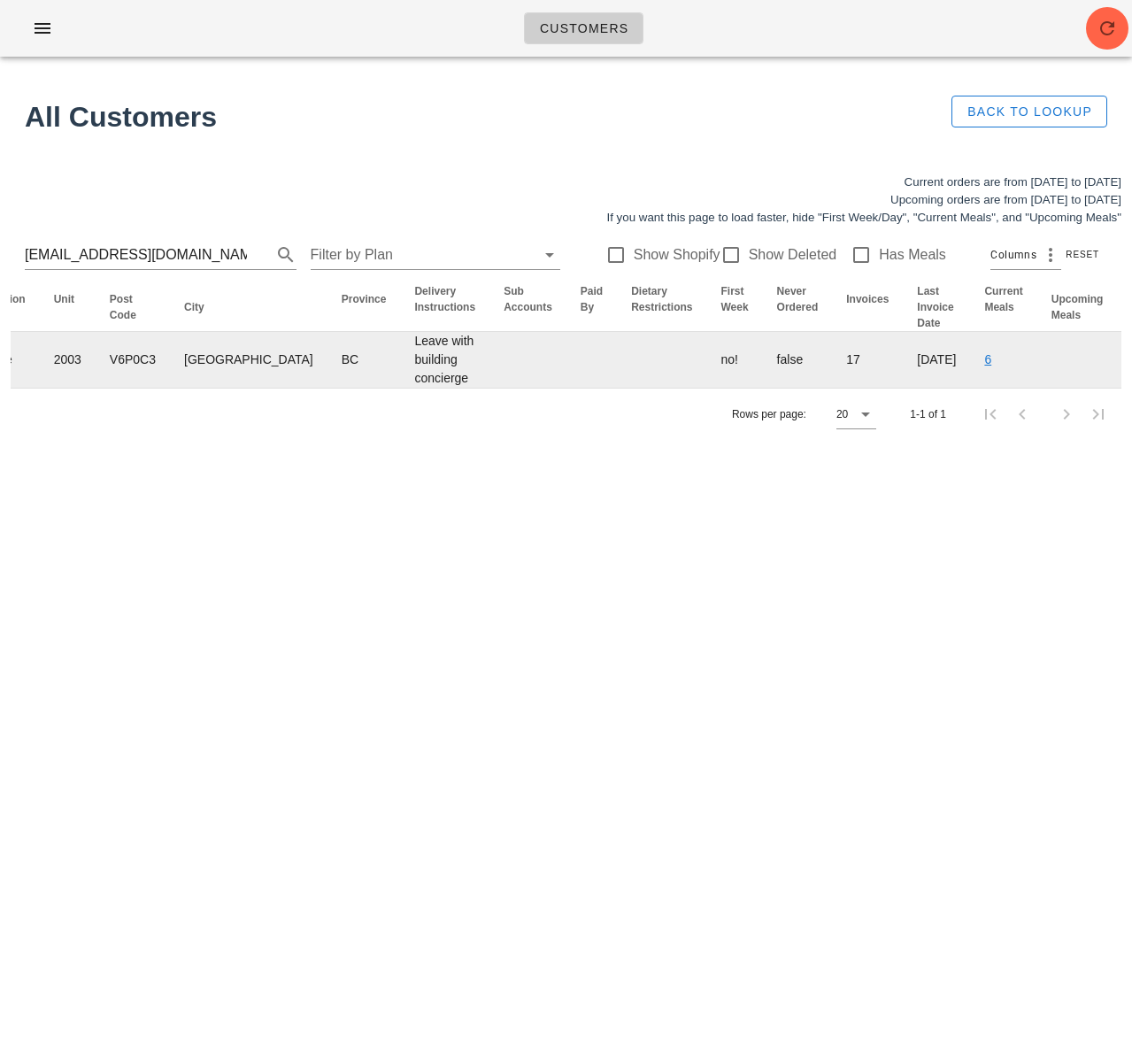
drag, startPoint x: 1085, startPoint y: 389, endPoint x: 936, endPoint y: 399, distance: 149.3
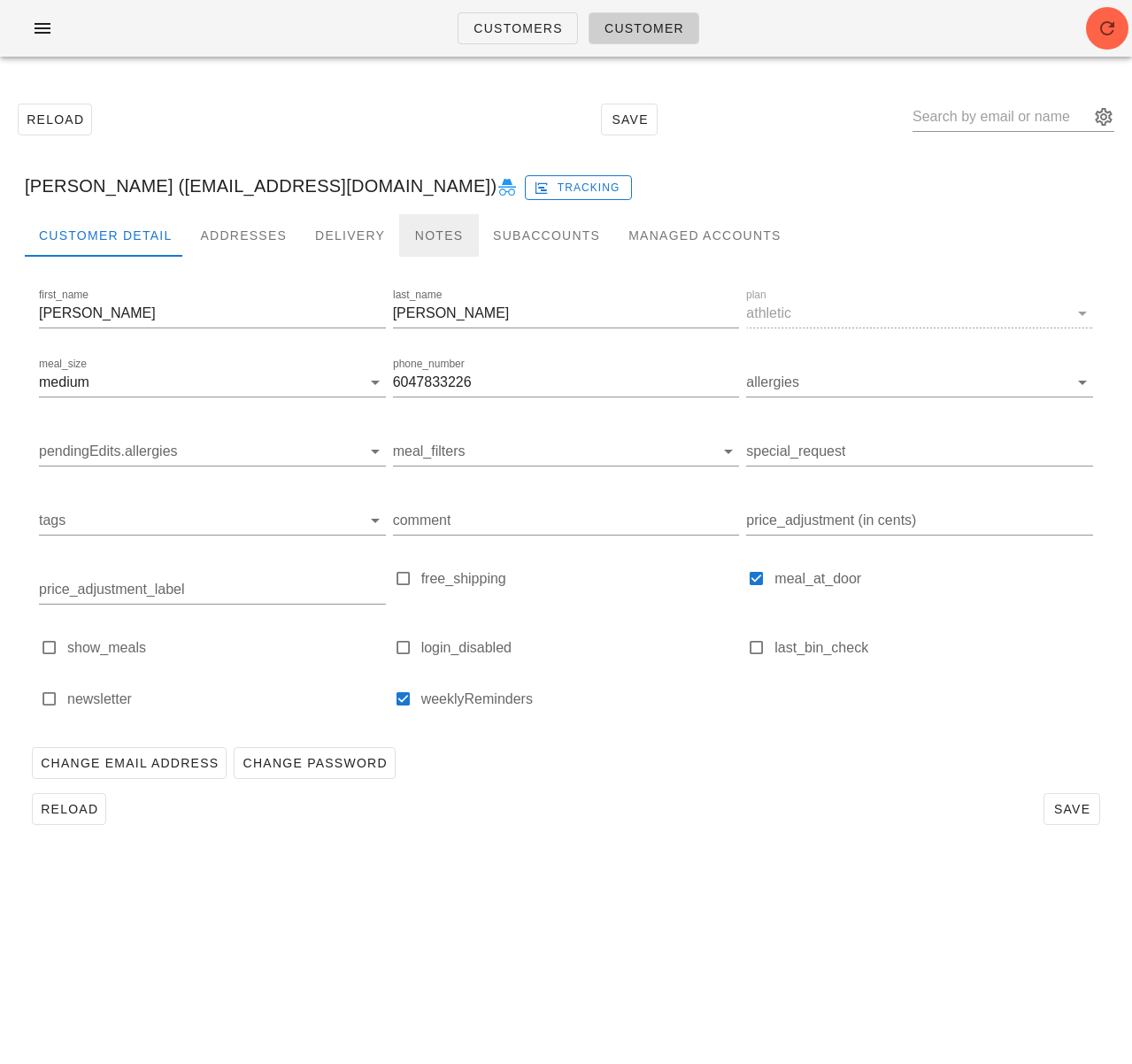
click at [416, 230] on div "Notes" at bounding box center [439, 235] width 79 height 43
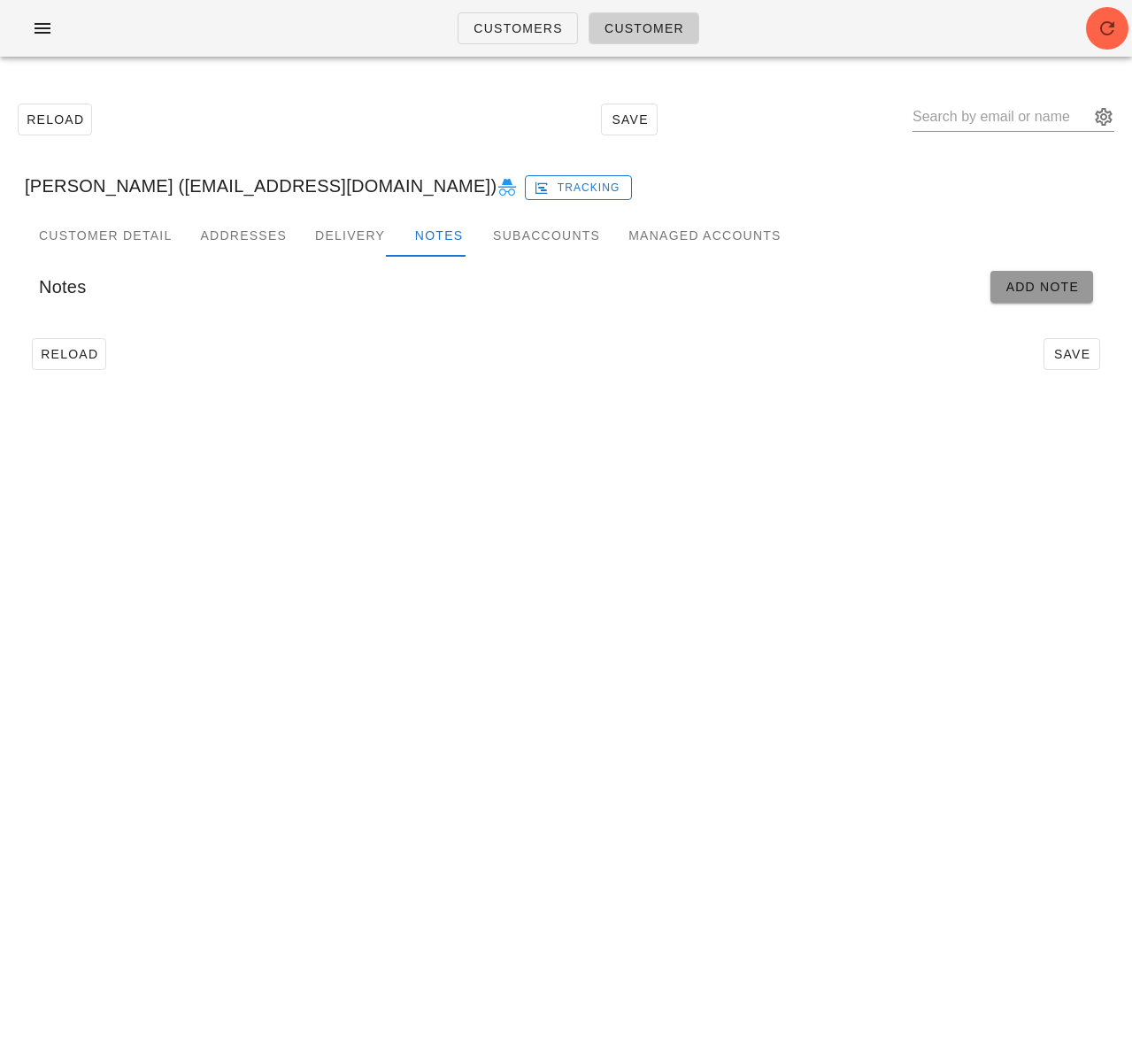
click at [1041, 280] on span "Add Note" at bounding box center [1041, 286] width 74 height 15
type input "[PERSON_NAME] ([EMAIL_ADDRESS][DOMAIN_NAME])"
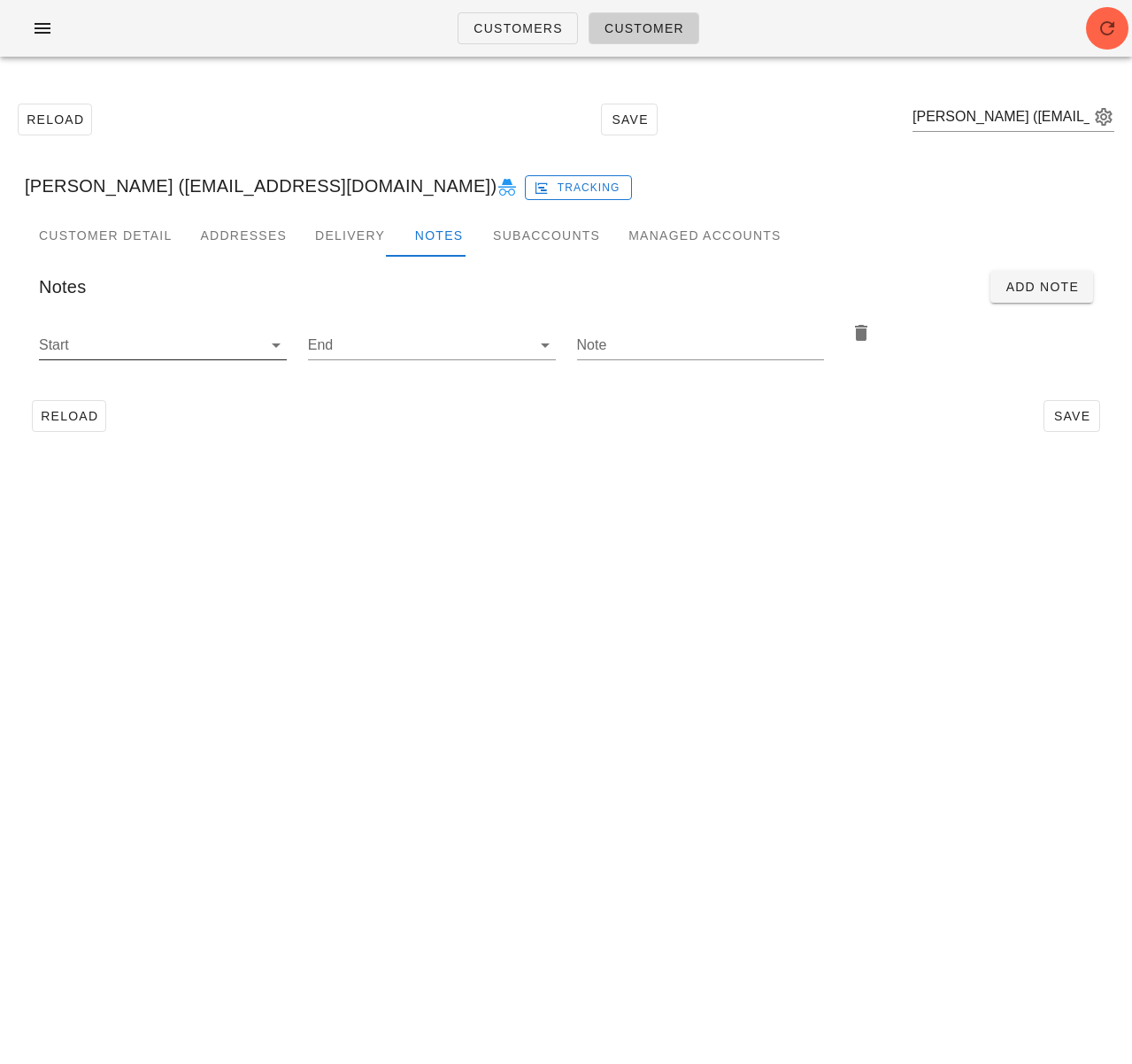
click at [148, 350] on input "Start" at bounding box center [148, 344] width 220 height 28
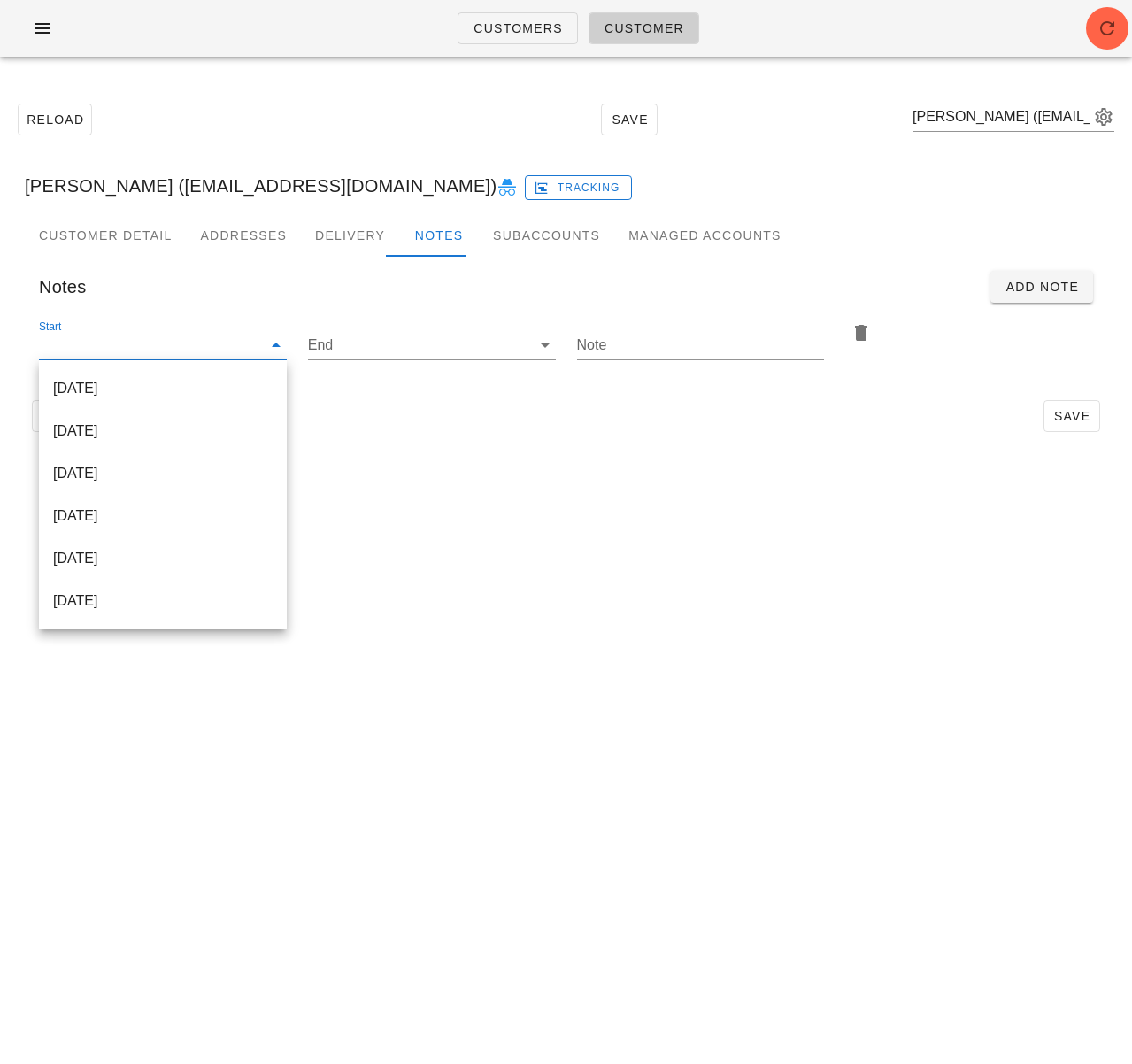
drag, startPoint x: 149, startPoint y: 382, endPoint x: 297, endPoint y: 382, distance: 148.0
click at [149, 382] on div "[DATE]" at bounding box center [163, 387] width 220 height 16
type input "[DATE]"
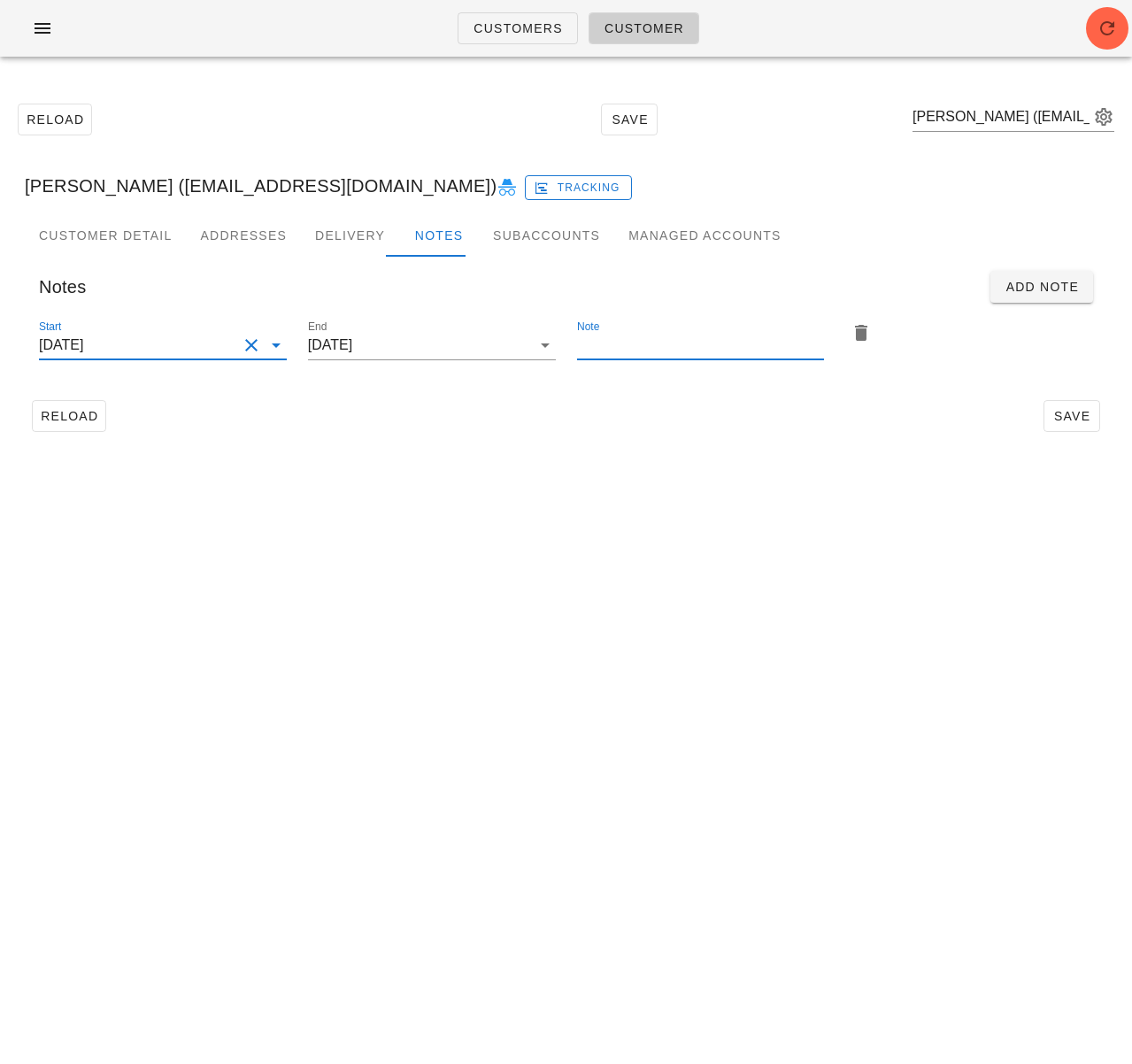
click at [637, 343] on input "Note" at bounding box center [700, 344] width 248 height 28
type input "Please add 2x [MEDICAL_DATA] return bags!!!"
click at [1075, 397] on div "Reload Save" at bounding box center [566, 416] width 1083 height 46
click at [1080, 410] on span "Save" at bounding box center [1072, 416] width 41 height 15
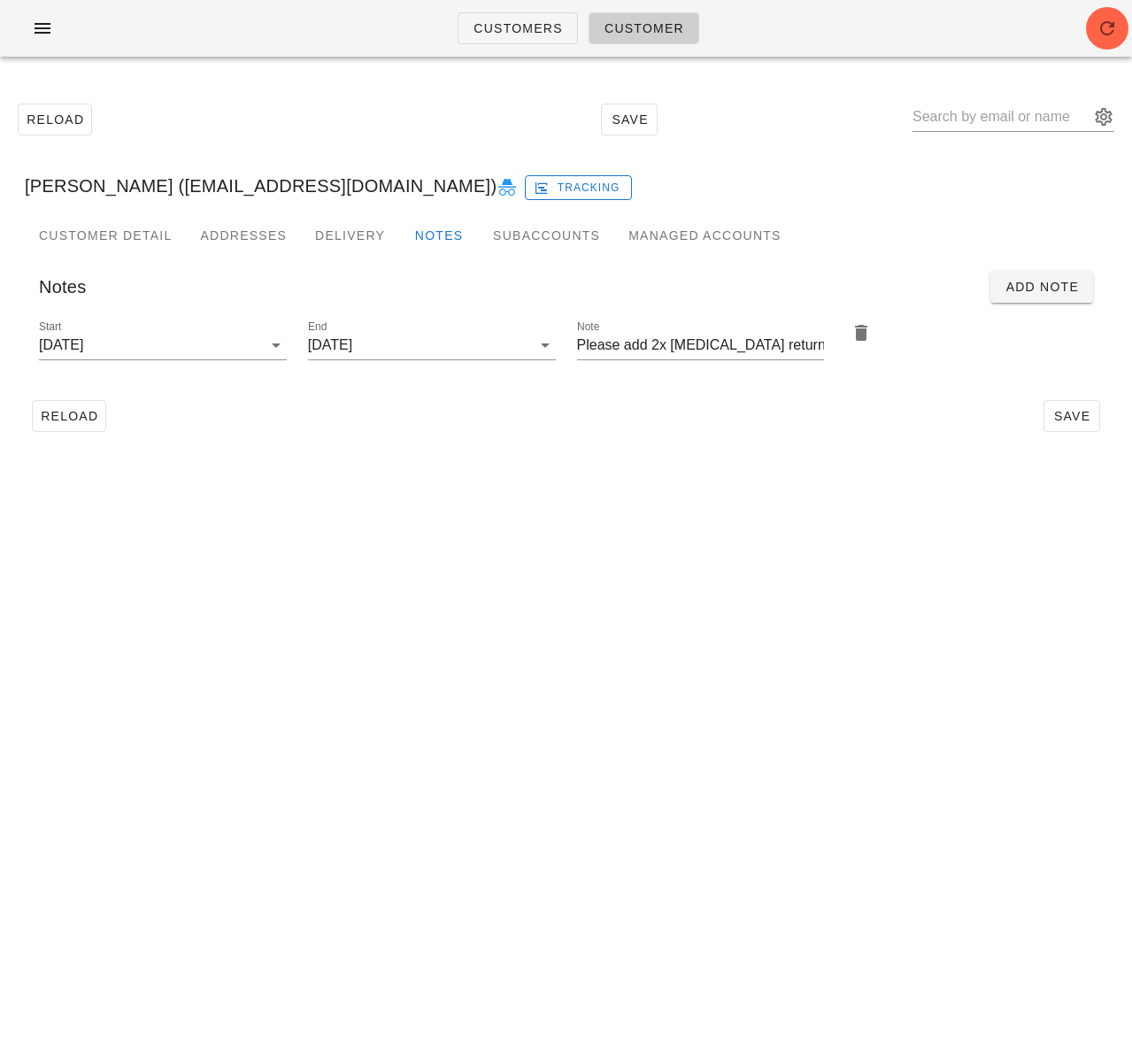
type input "[PERSON_NAME] ([EMAIL_ADDRESS][DOMAIN_NAME])"
drag, startPoint x: 78, startPoint y: 414, endPoint x: 108, endPoint y: 414, distance: 30.0
click at [78, 414] on span "Reload" at bounding box center [69, 416] width 58 height 15
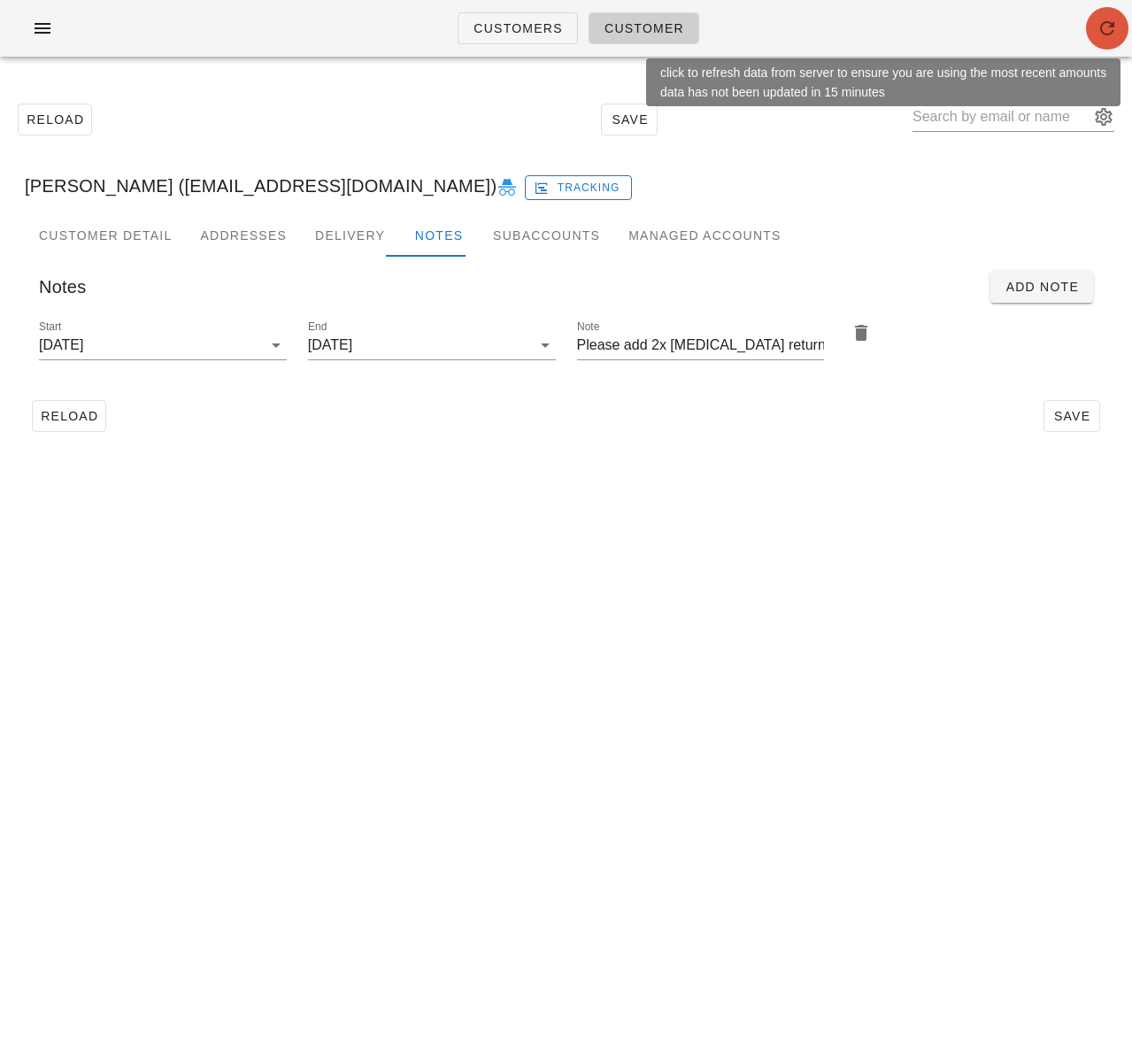
click at [1114, 21] on icon "button" at bounding box center [1107, 28] width 21 height 21
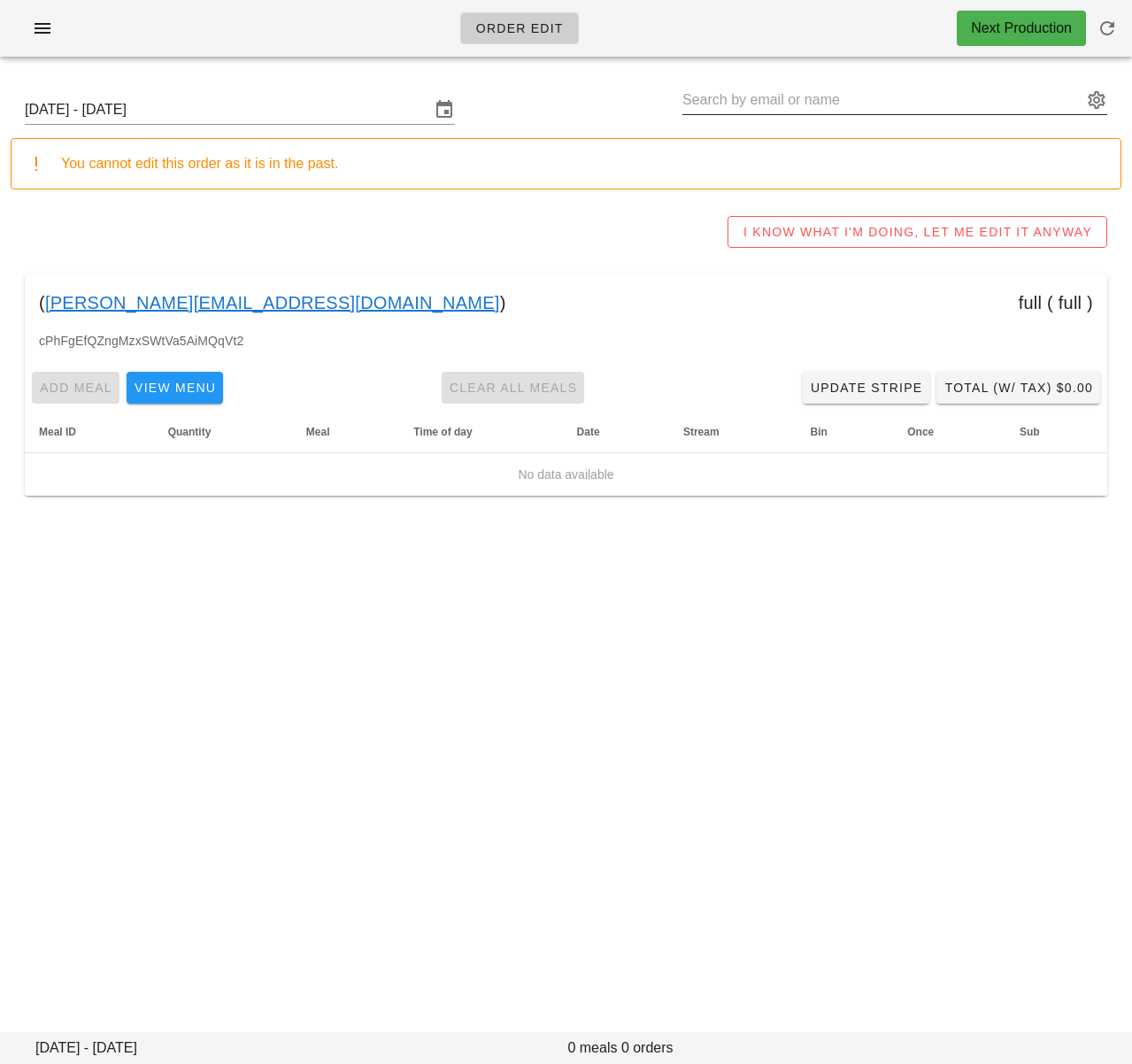
click at [723, 95] on input "text" at bounding box center [881, 100] width 400 height 28
paste input "[EMAIL_ADDRESS][DOMAIN_NAME]"
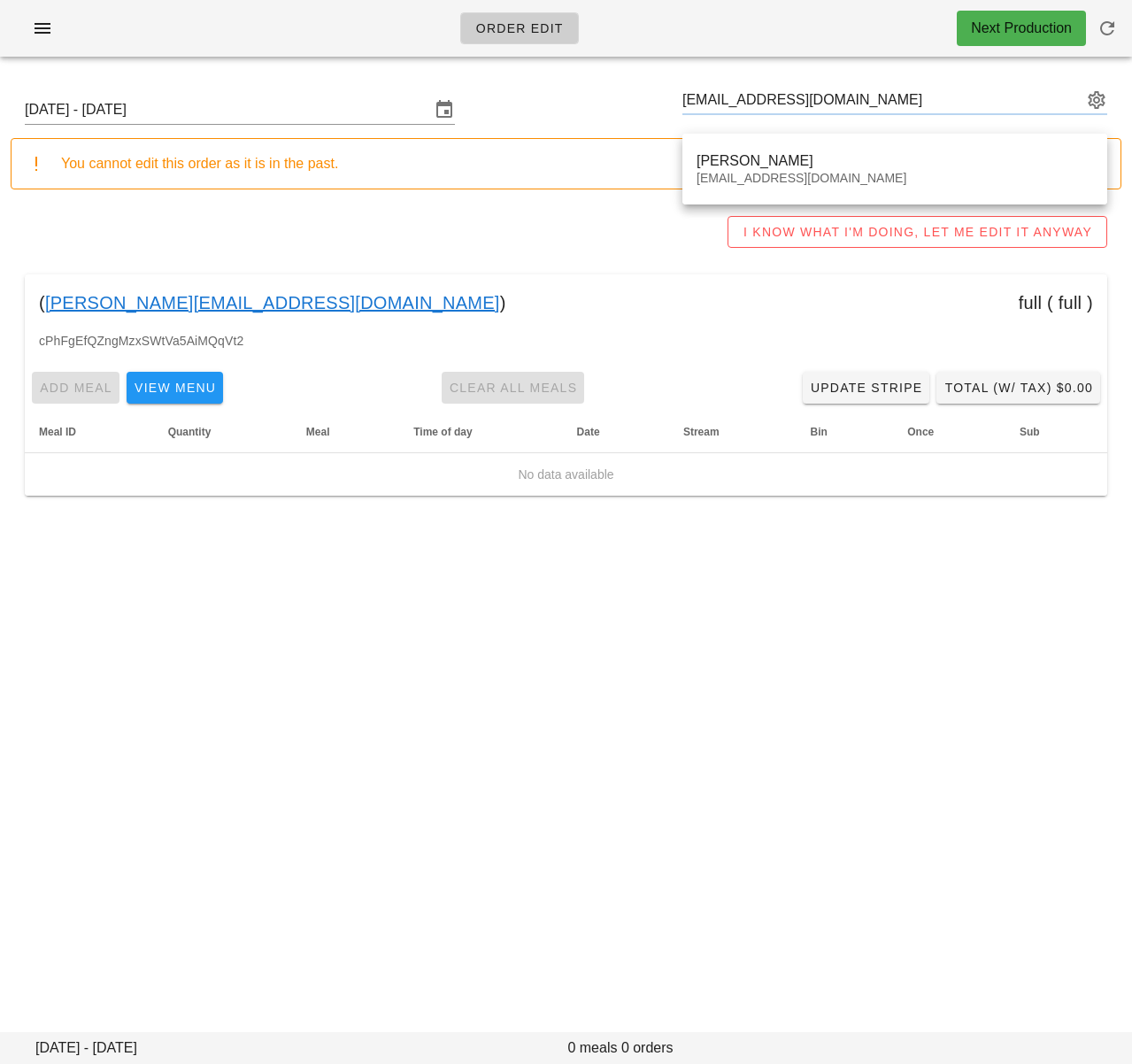
type input "[PERSON_NAME] ([EMAIL_ADDRESS][DOMAIN_NAME])"
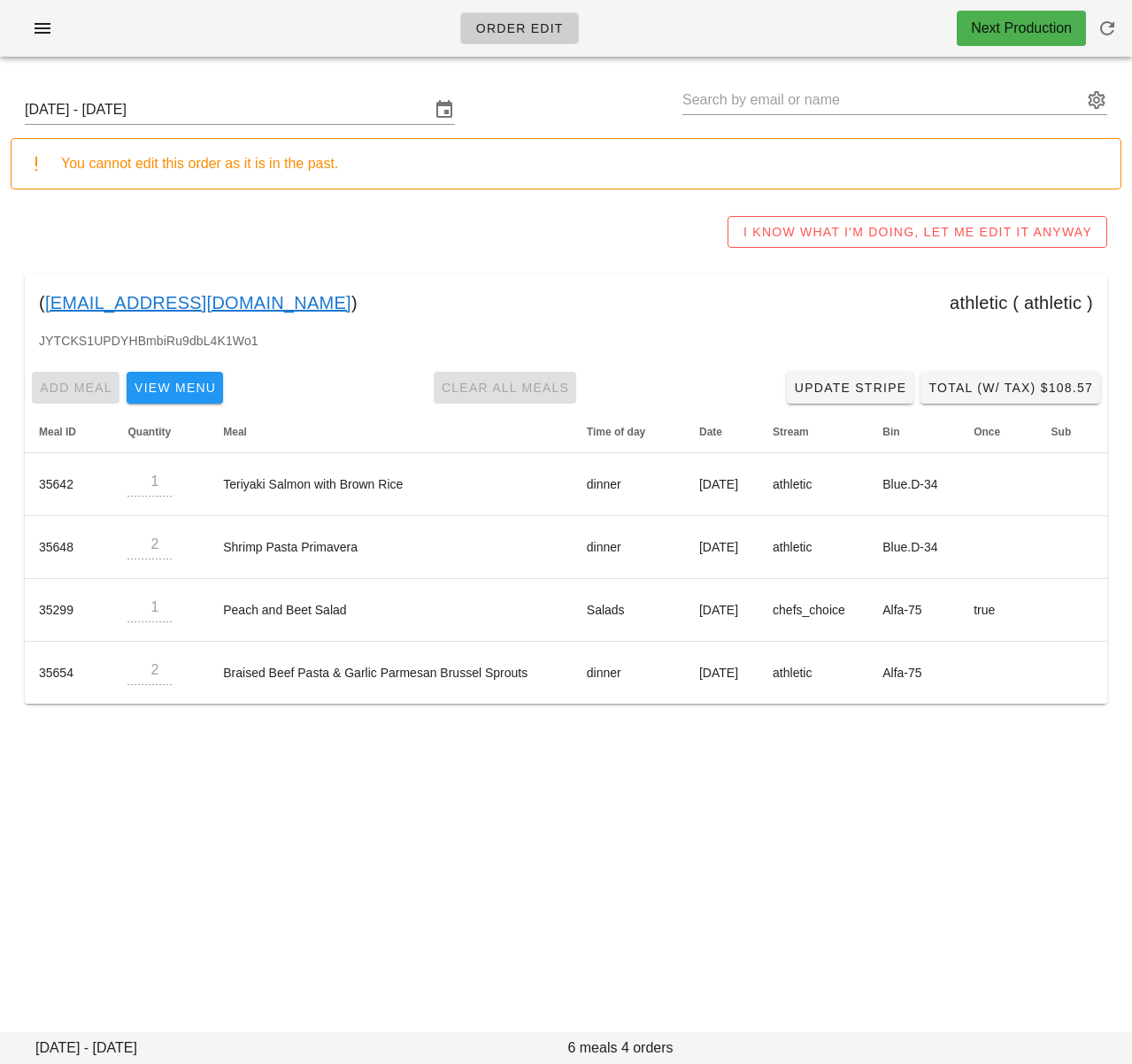
drag, startPoint x: 251, startPoint y: 297, endPoint x: 48, endPoint y: 301, distance: 203.0
click at [48, 301] on div "( [EMAIL_ADDRESS][DOMAIN_NAME] ) athletic ( athletic )" at bounding box center [566, 303] width 1083 height 57
copy div "[EMAIL_ADDRESS][DOMAIN_NAME] )"
click at [432, 755] on div "Order Edit Next Production [DATE] - [DATE] You cannot edit this order as it is …" at bounding box center [566, 532] width 1132 height 1064
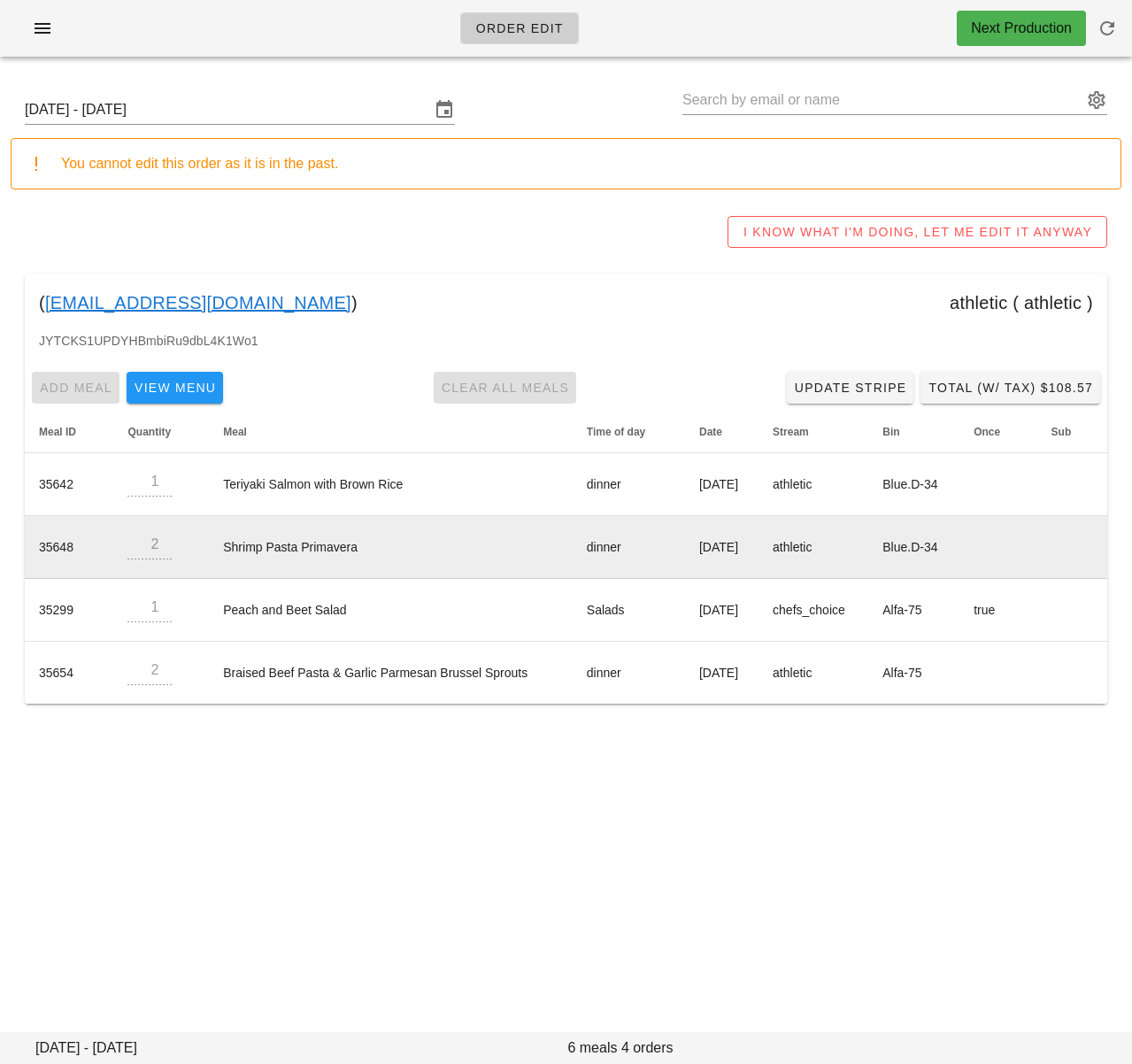
drag, startPoint x: 653, startPoint y: 550, endPoint x: 741, endPoint y: 555, distance: 88.1
click at [759, 550] on td "[DATE]" at bounding box center [722, 547] width 74 height 63
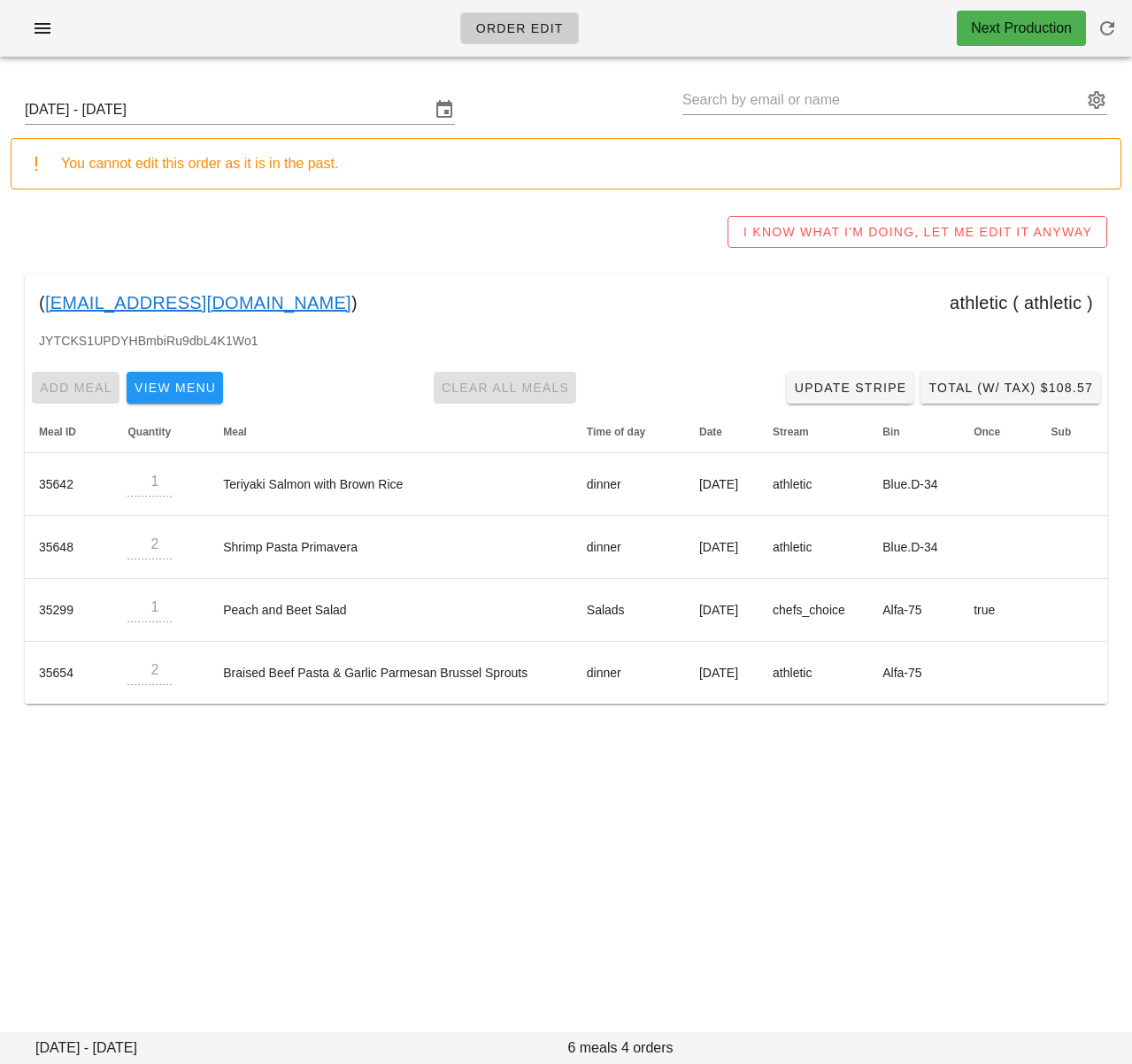
copy td "[DATE]"
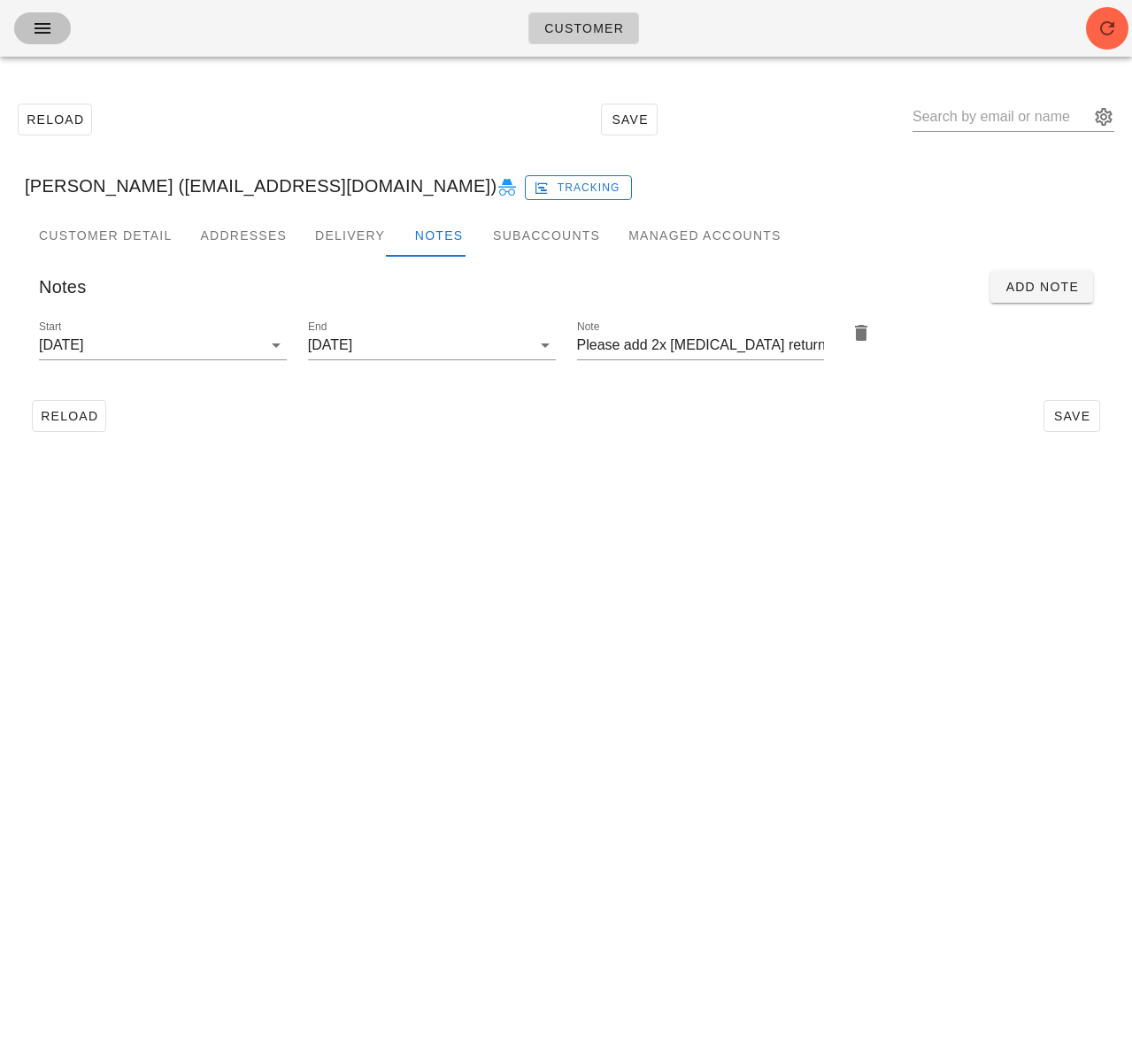
drag, startPoint x: 47, startPoint y: 39, endPoint x: 53, endPoint y: 78, distance: 39.5
click at [47, 39] on button "button" at bounding box center [43, 28] width 57 height 32
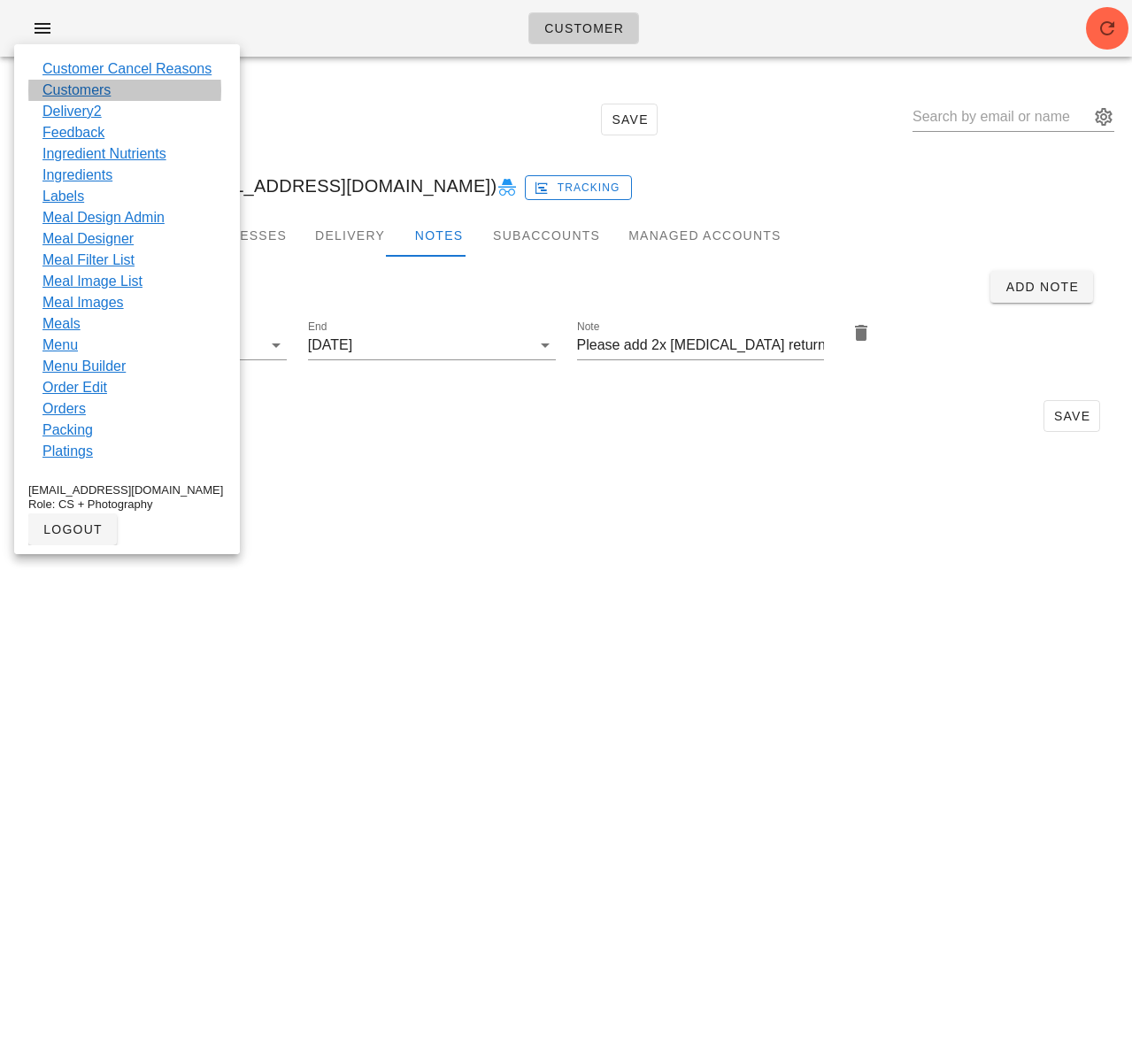
drag, startPoint x: 61, startPoint y: 88, endPoint x: 81, endPoint y: 103, distance: 25.0
click at [61, 88] on link "Customers" at bounding box center [76, 90] width 68 height 21
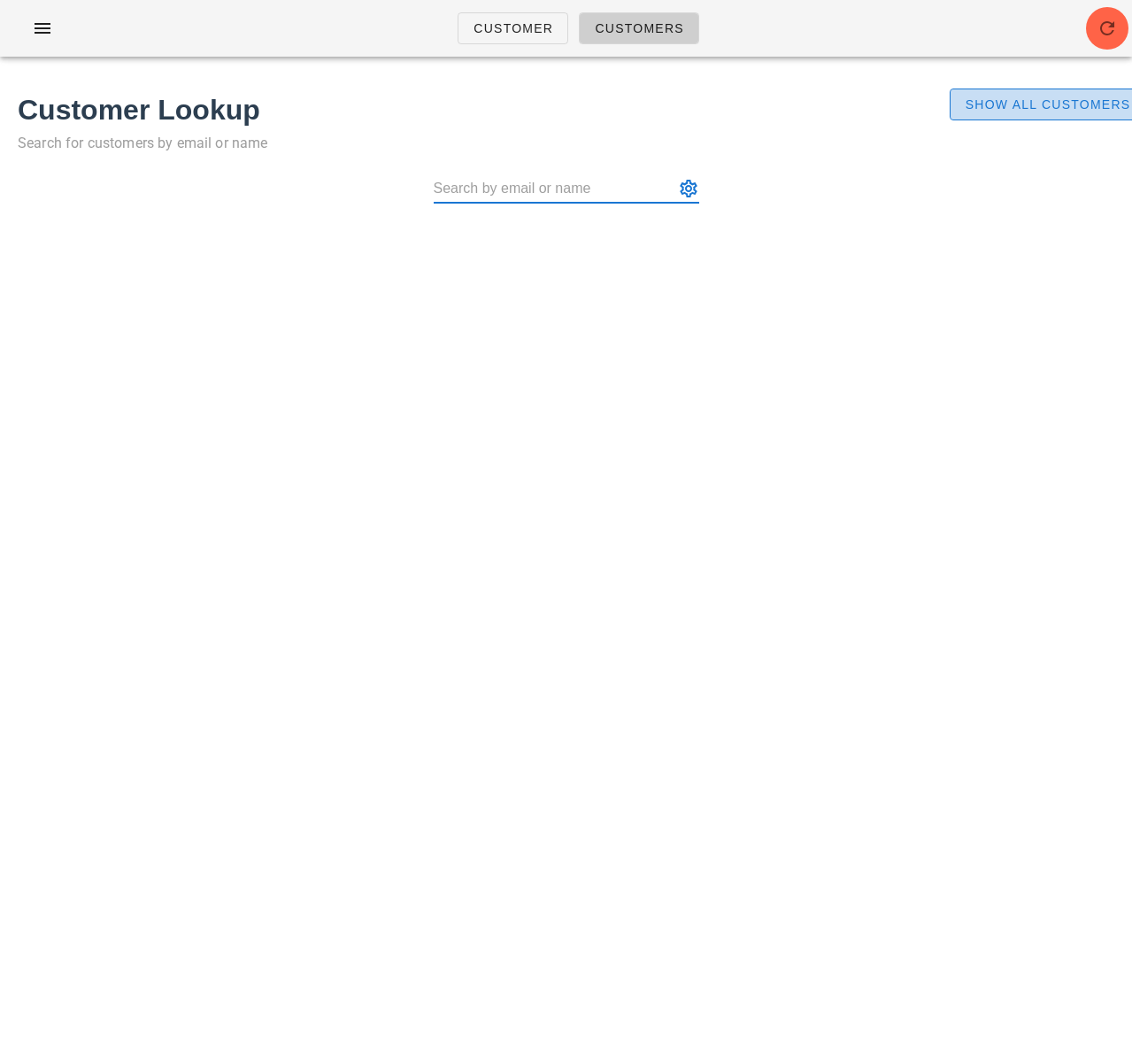
click at [1020, 110] on span "Show All Customers" at bounding box center [1048, 104] width 166 height 15
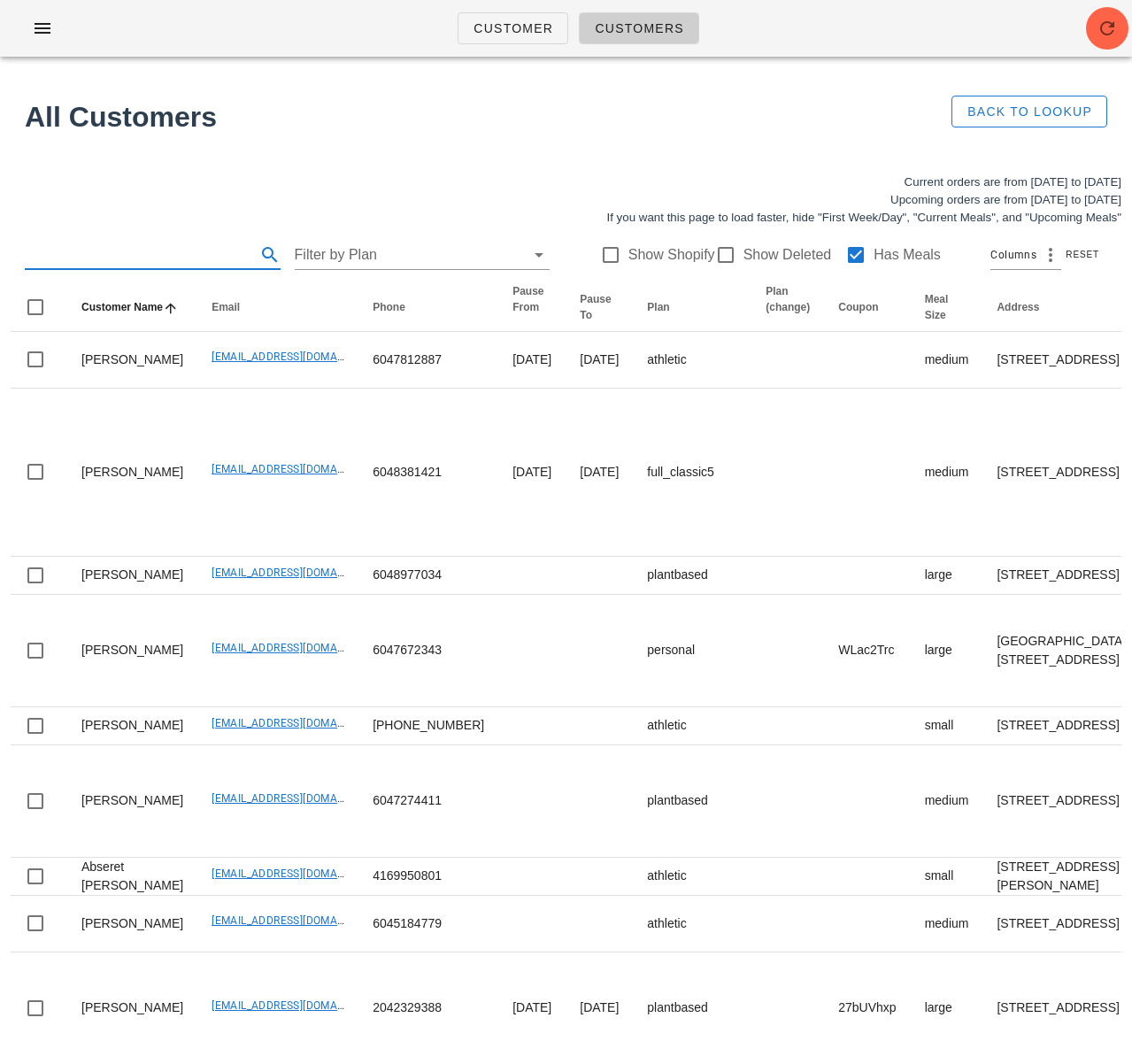
drag, startPoint x: 199, startPoint y: 241, endPoint x: 201, endPoint y: 259, distance: 18.1
click at [200, 242] on input "text" at bounding box center [138, 254] width 227 height 28
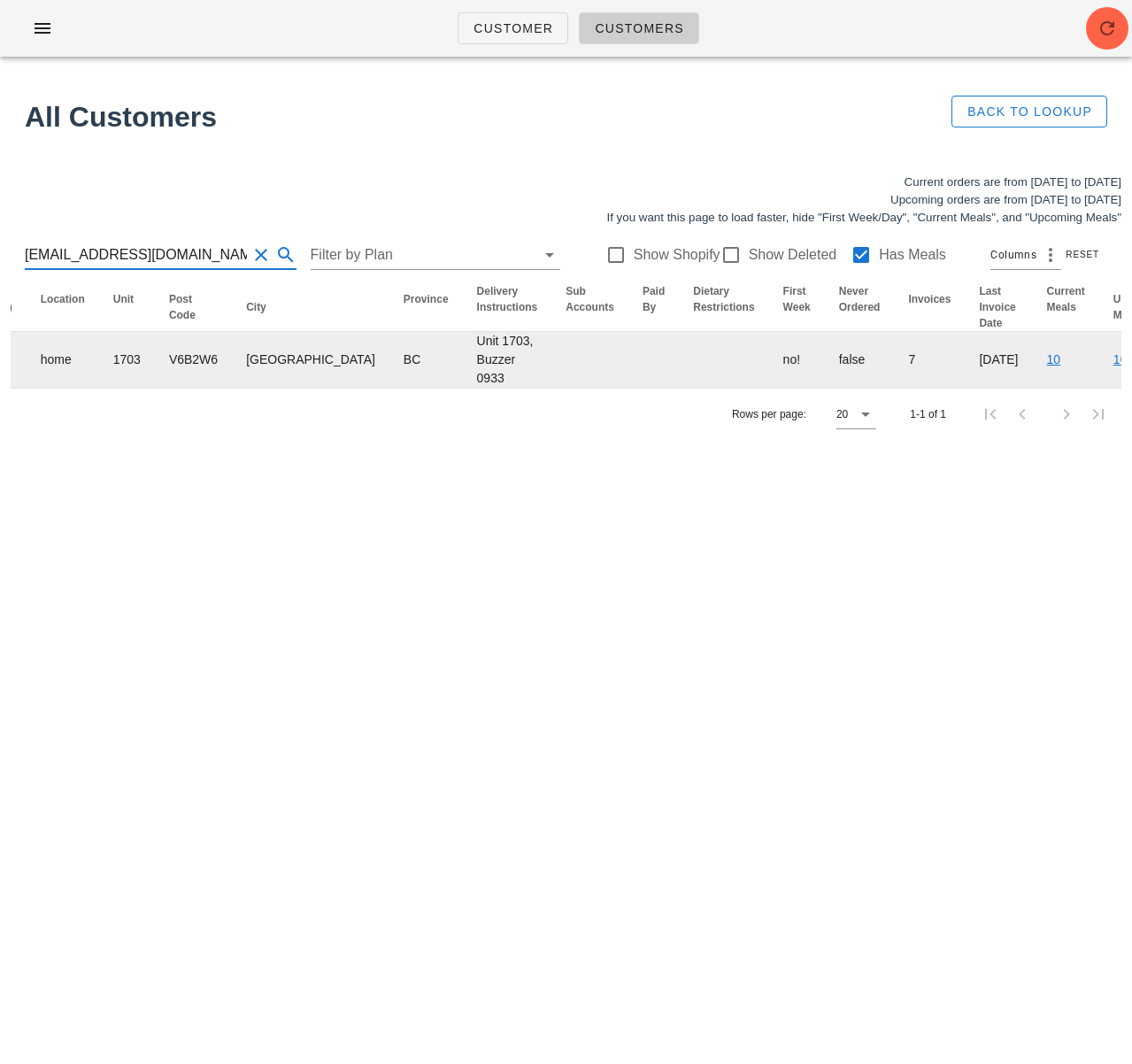
scroll to position [0, 1083]
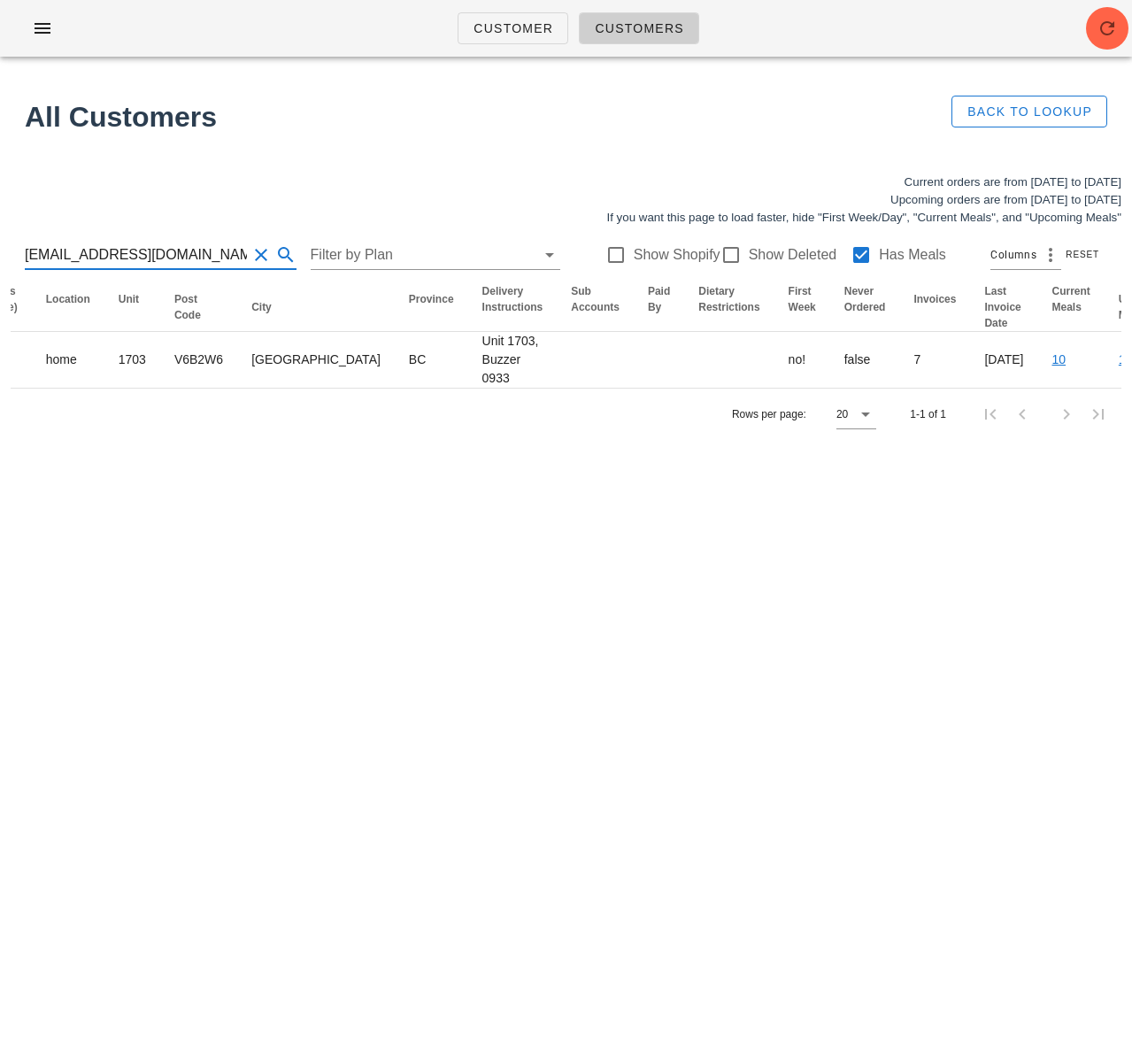
type input "[EMAIL_ADDRESS][DOMAIN_NAME]"
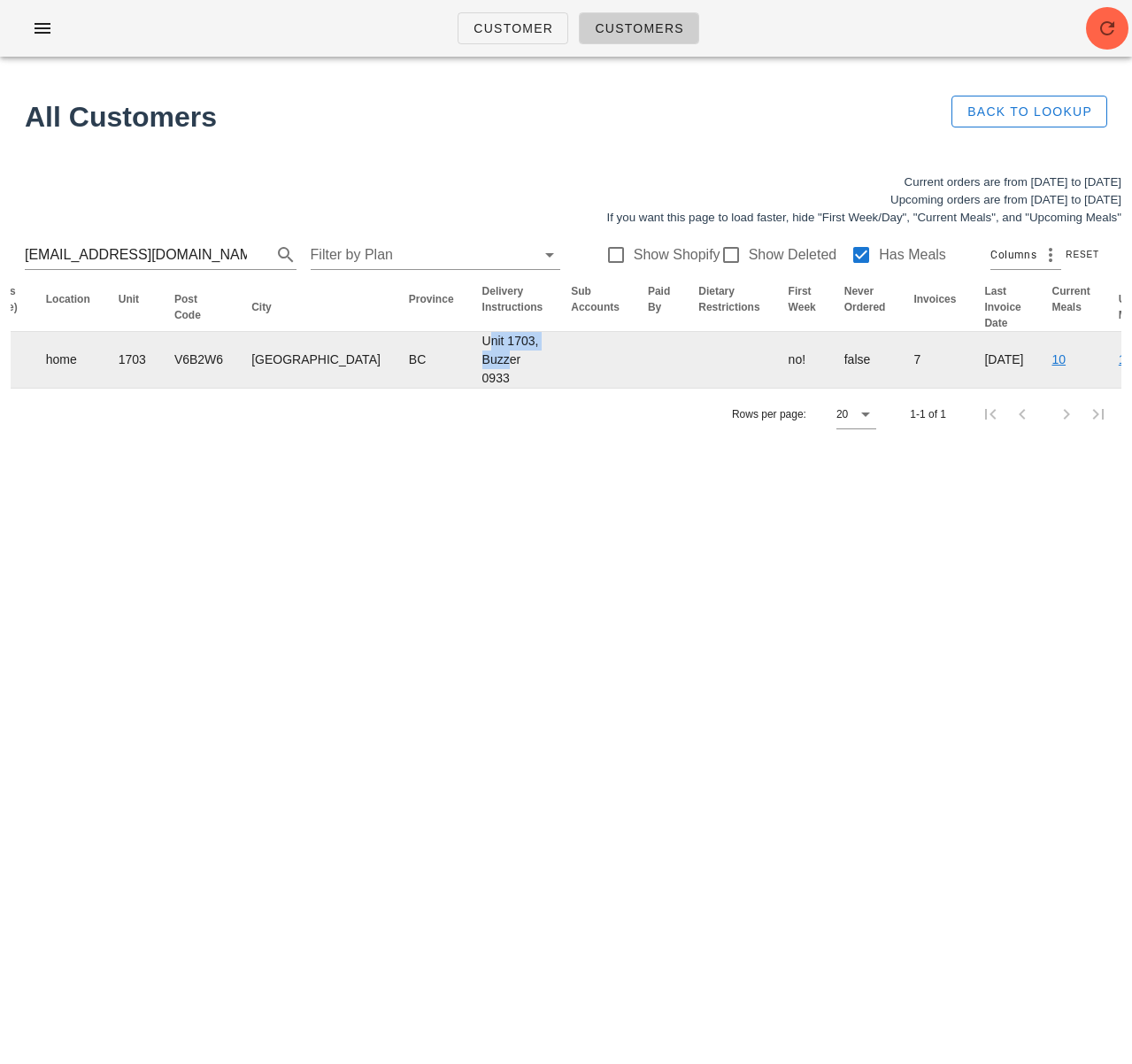
drag, startPoint x: 286, startPoint y: 365, endPoint x: 307, endPoint y: 391, distance: 33.4
click at [468, 388] on td "Unit 1703, Buzzer 0933" at bounding box center [513, 360] width 89 height 56
drag, startPoint x: 278, startPoint y: 368, endPoint x: 294, endPoint y: 399, distance: 34.9
click at [468, 388] on td "Unit 1703, Buzzer 0933" at bounding box center [513, 360] width 89 height 56
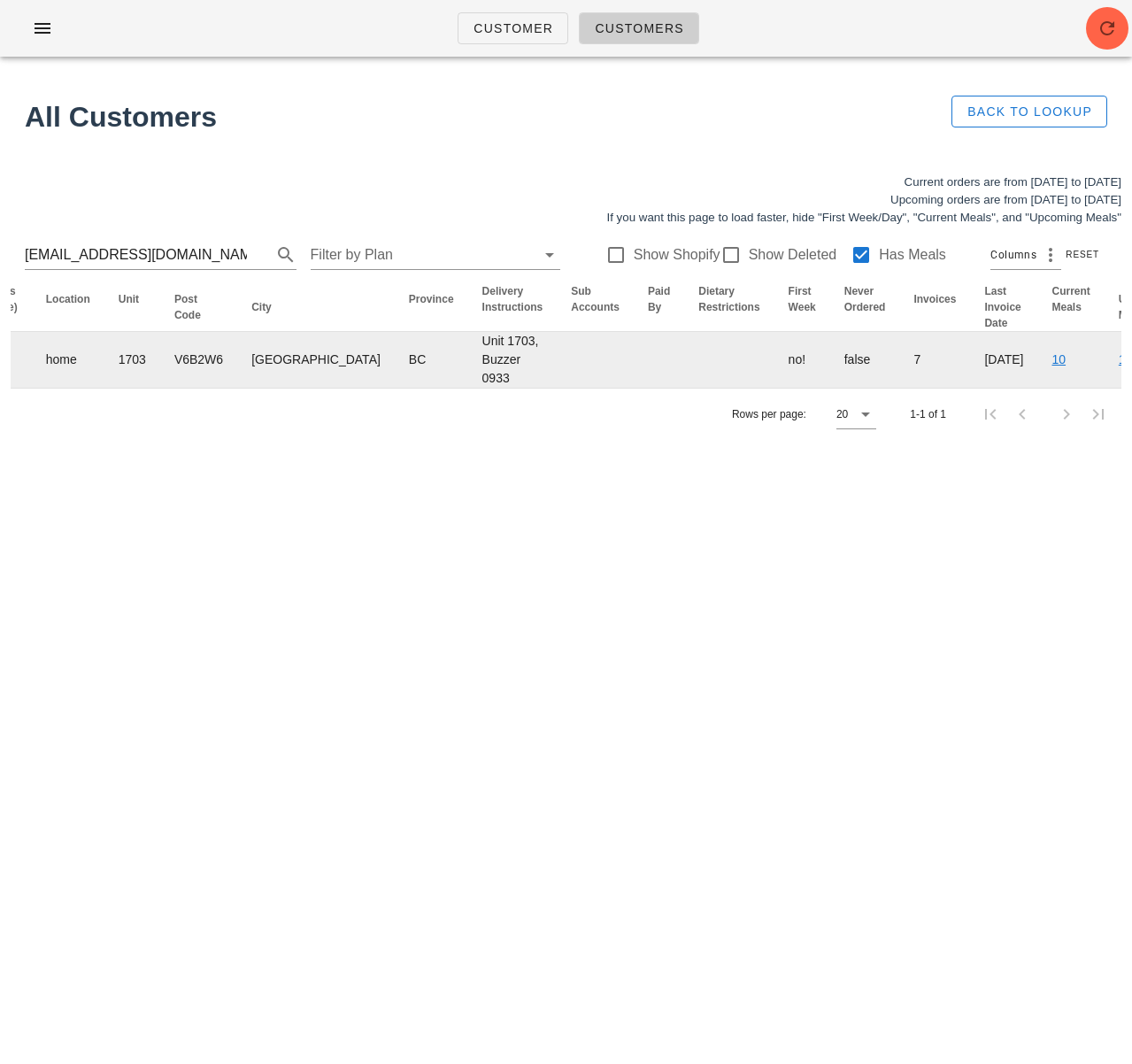
click at [468, 388] on td "Unit 1703, Buzzer 0933" at bounding box center [513, 360] width 89 height 56
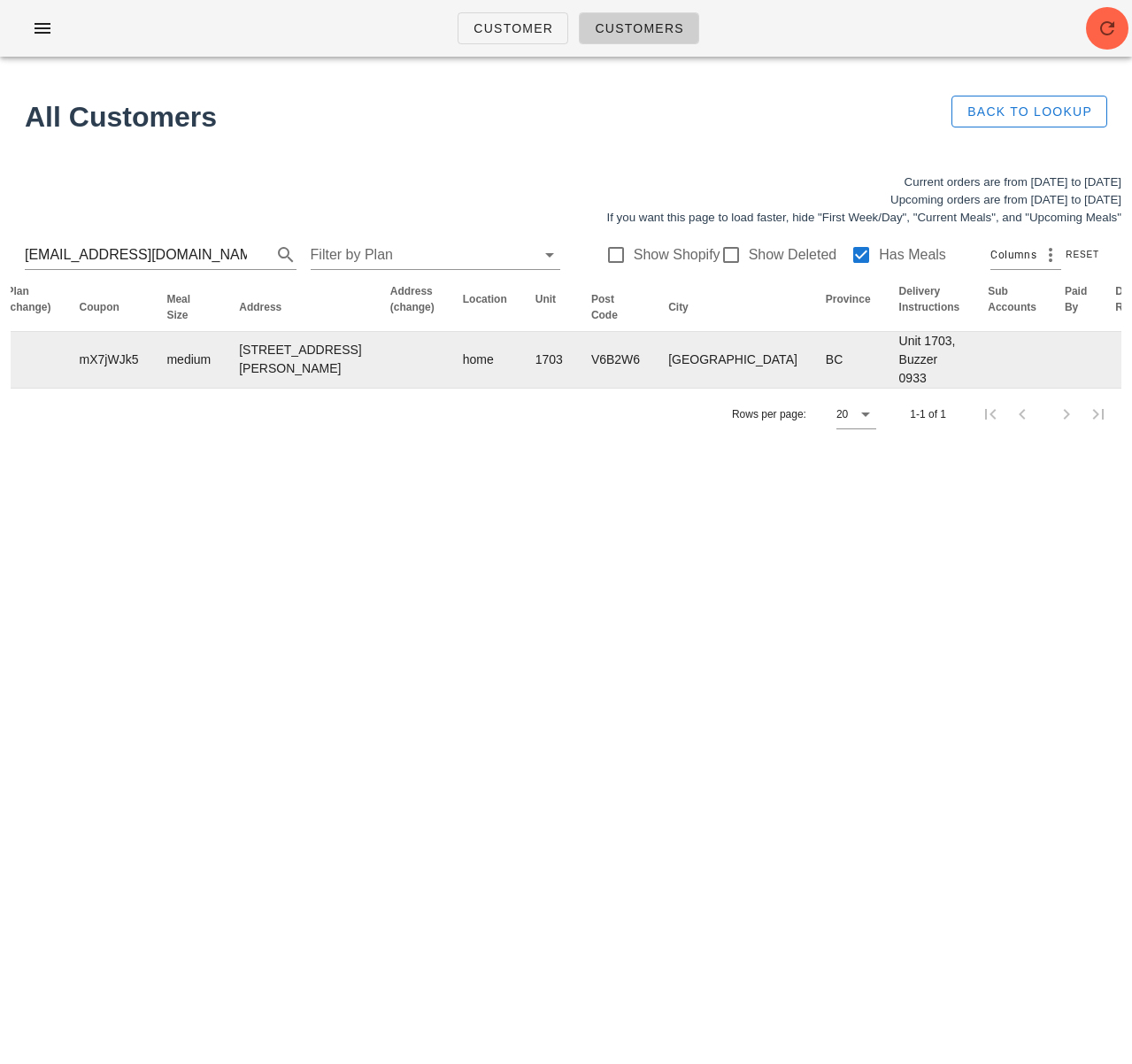
scroll to position [0, 0]
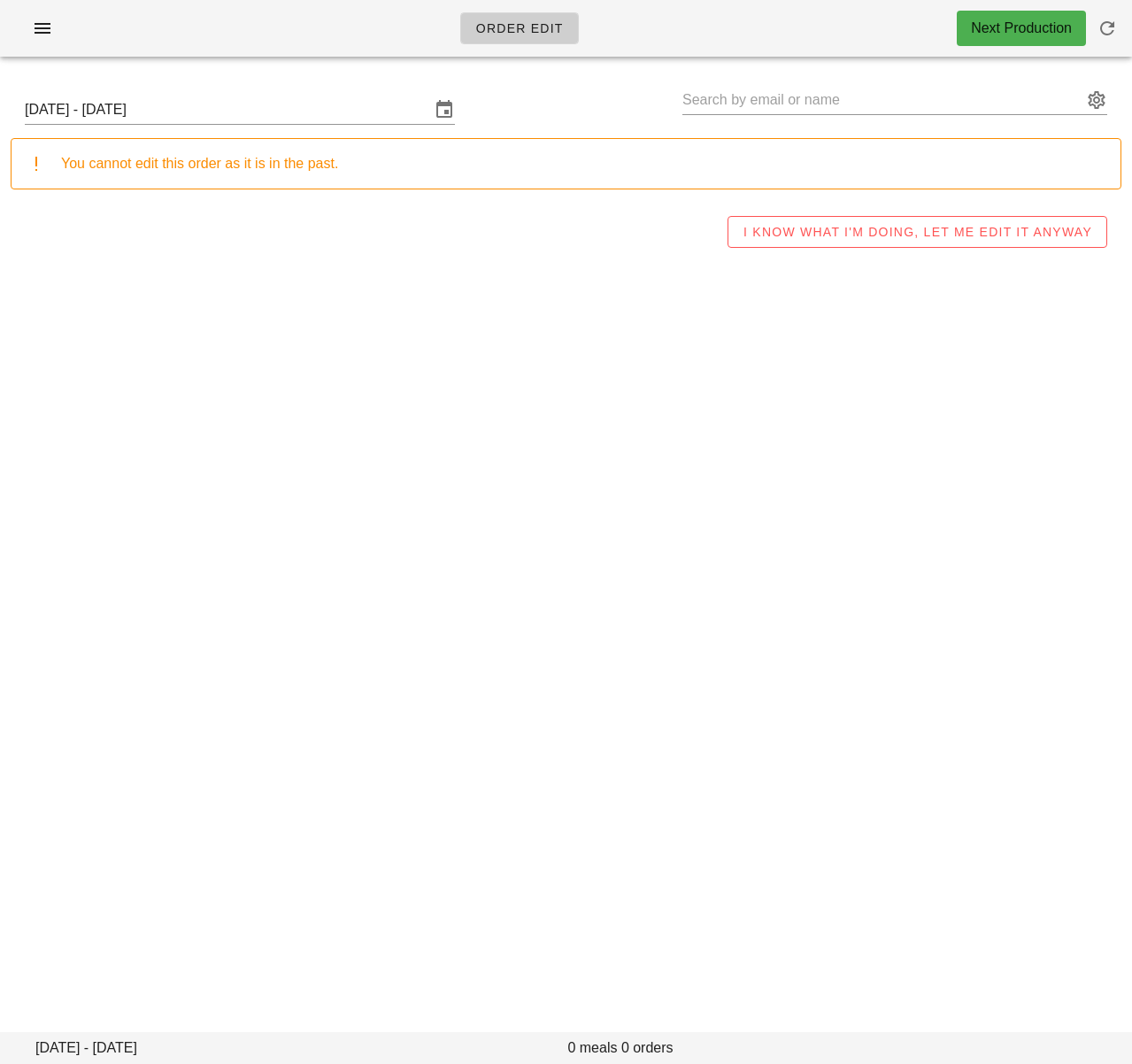
type input "[PERSON_NAME] ([EMAIL_ADDRESS][DOMAIN_NAME])"
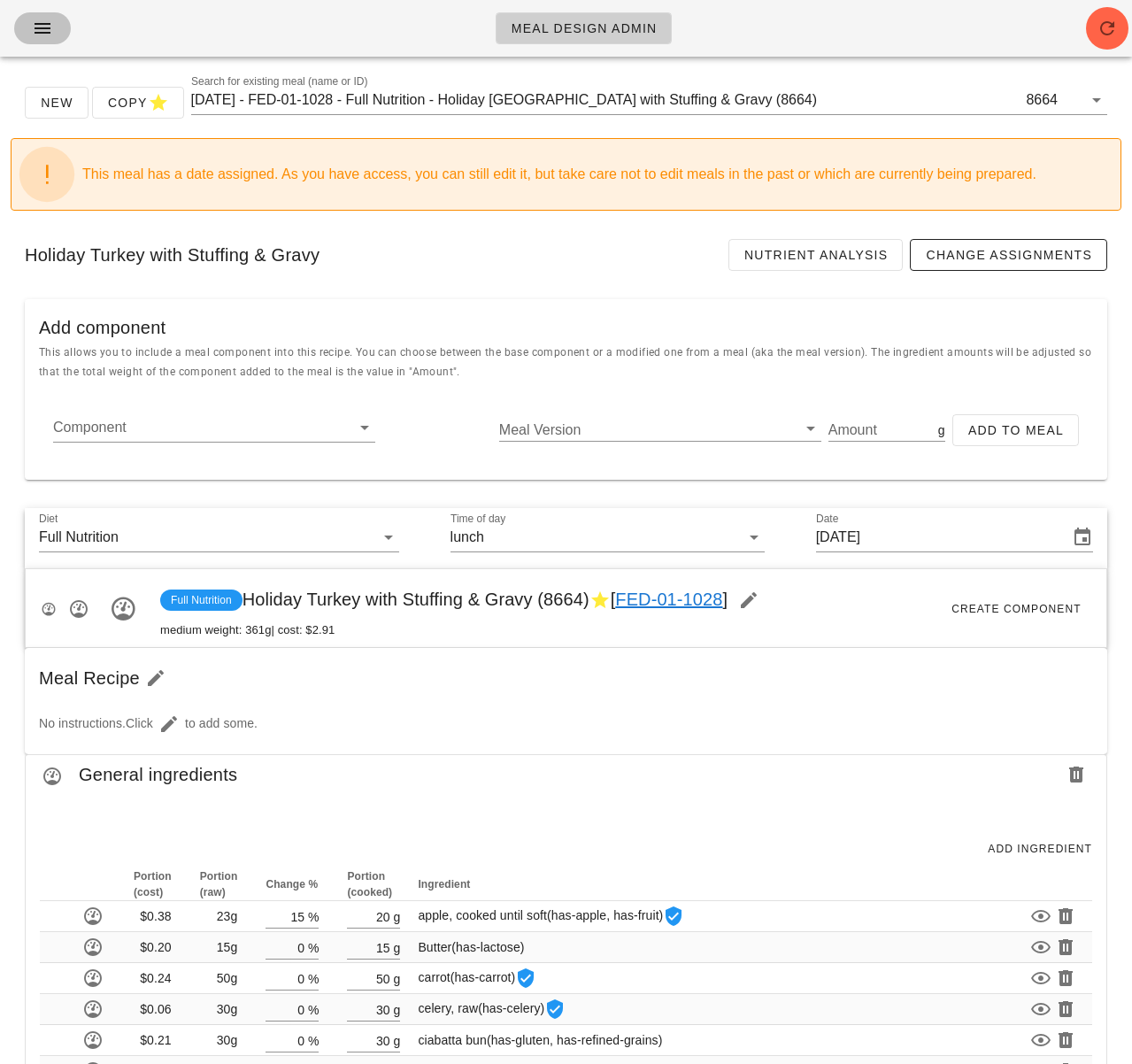
click at [44, 28] on icon "button" at bounding box center [43, 28] width 21 height 21
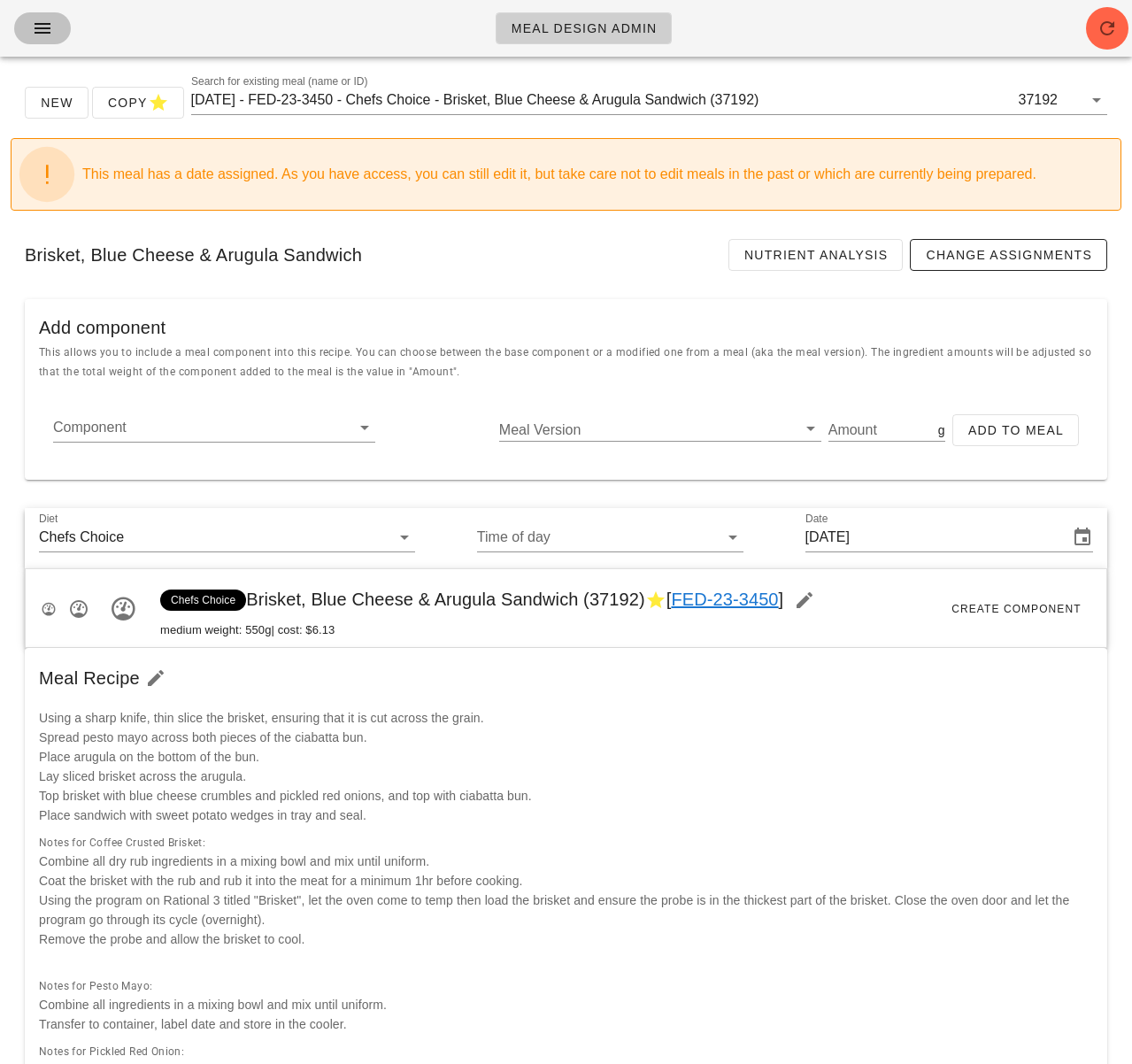
click at [38, 33] on icon "button" at bounding box center [43, 28] width 21 height 21
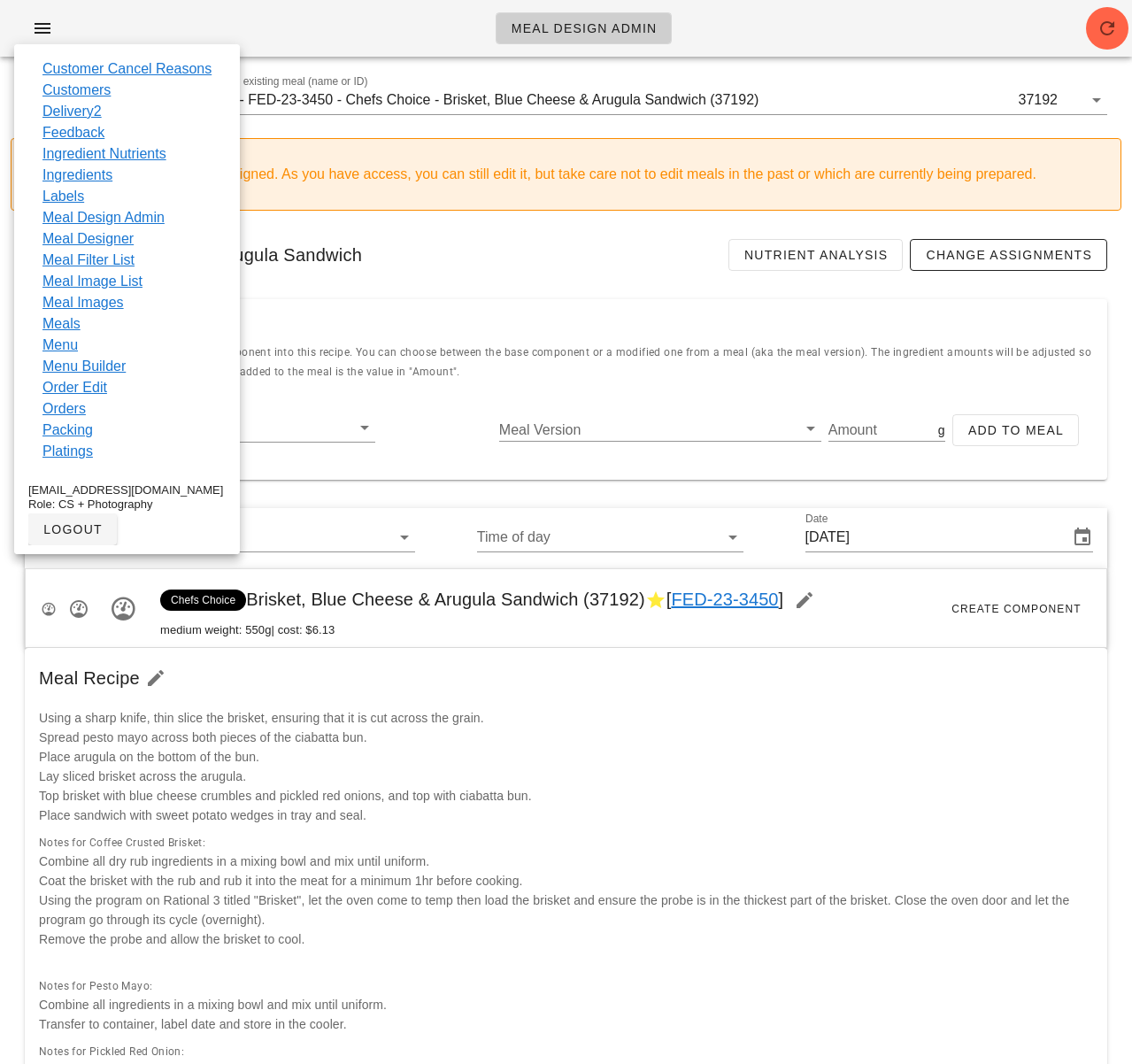
click at [521, 265] on div "Brisket, Blue Cheese & Arugula Sandwich Nutrient Analysis Change Assignments" at bounding box center [566, 254] width 1111 height 60
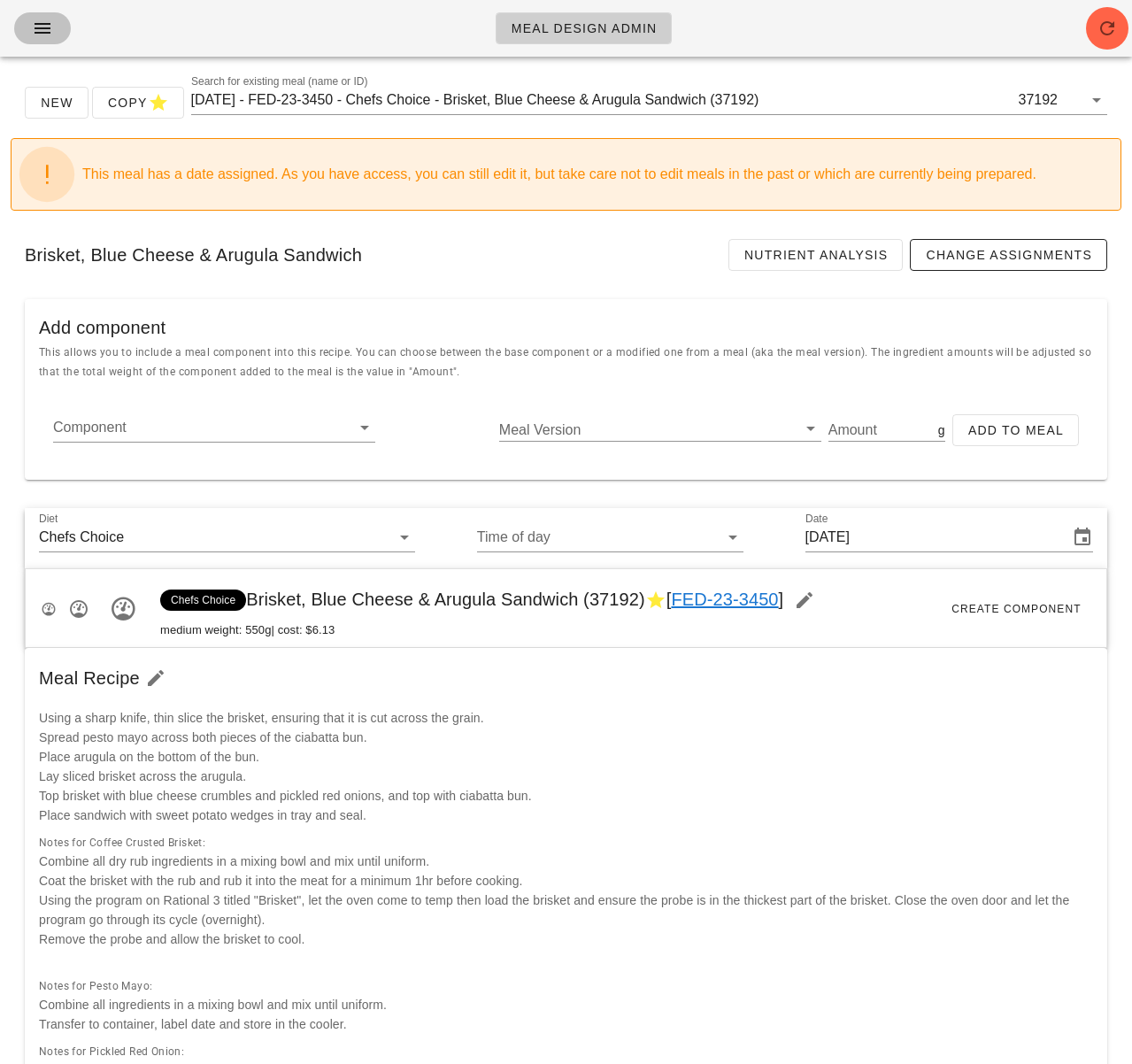
click at [44, 32] on icon "button" at bounding box center [43, 28] width 21 height 21
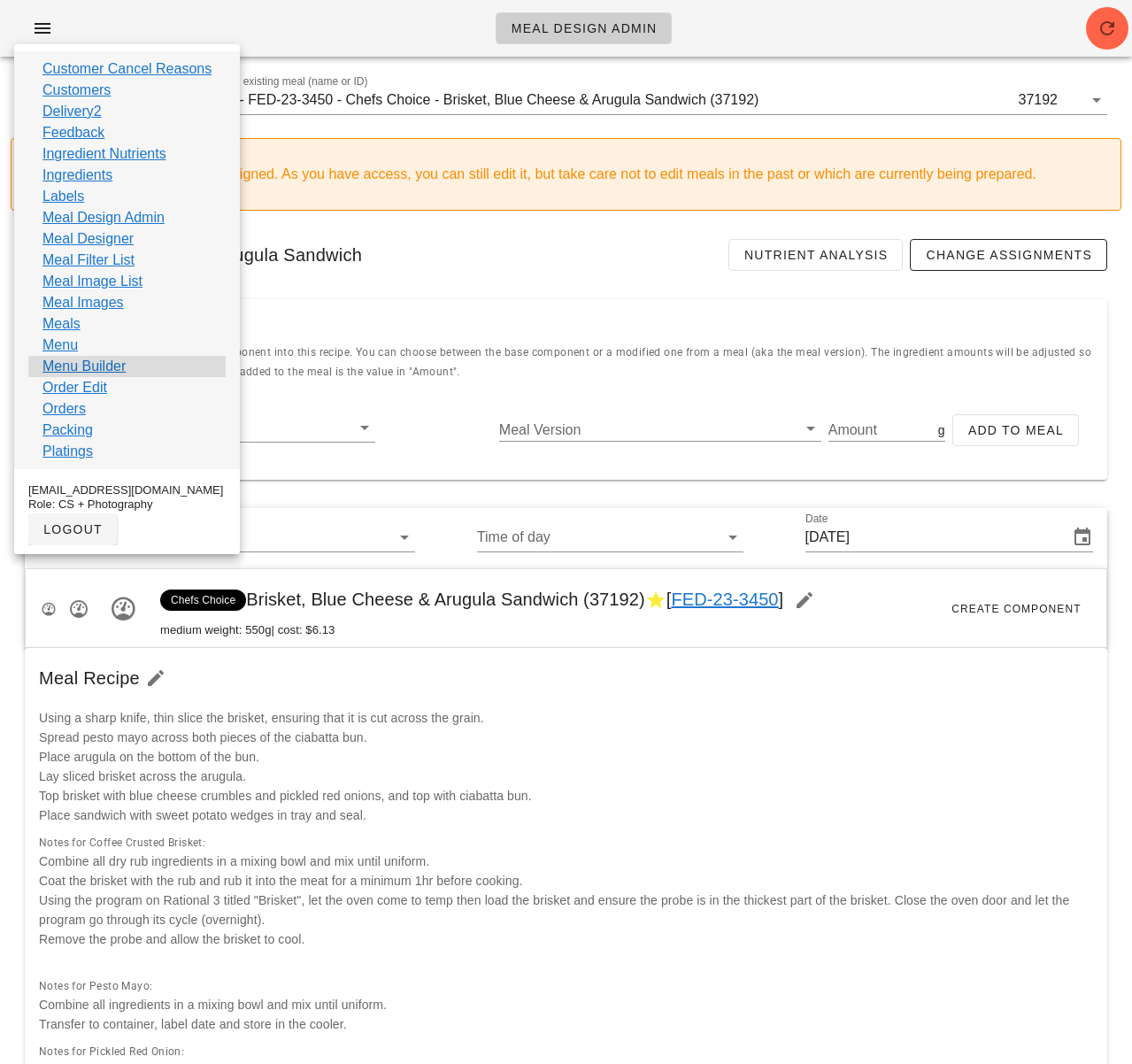
click at [128, 369] on div "Menu Builder" at bounding box center [127, 367] width 197 height 21
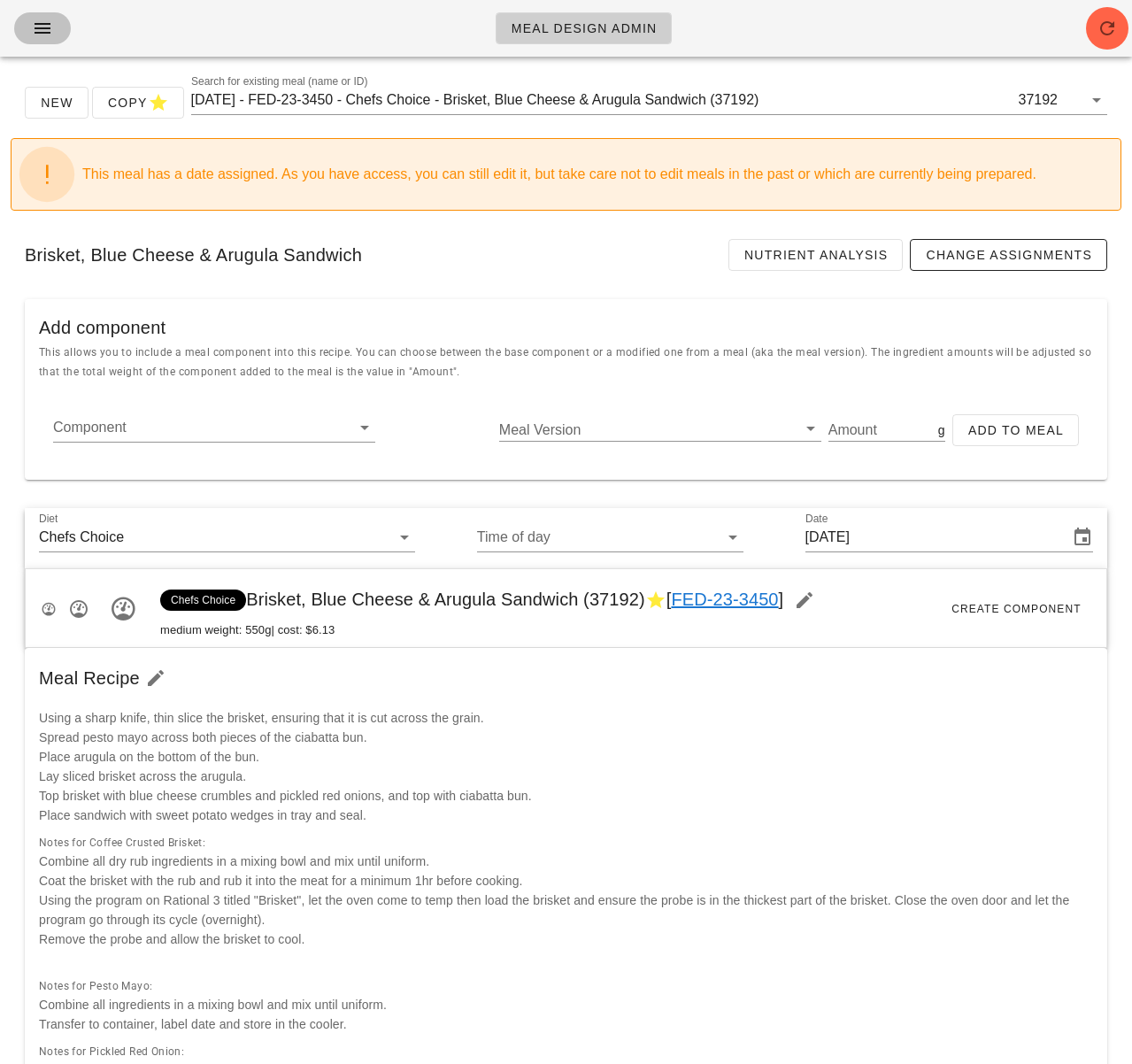
click at [39, 24] on icon "button" at bounding box center [43, 28] width 21 height 21
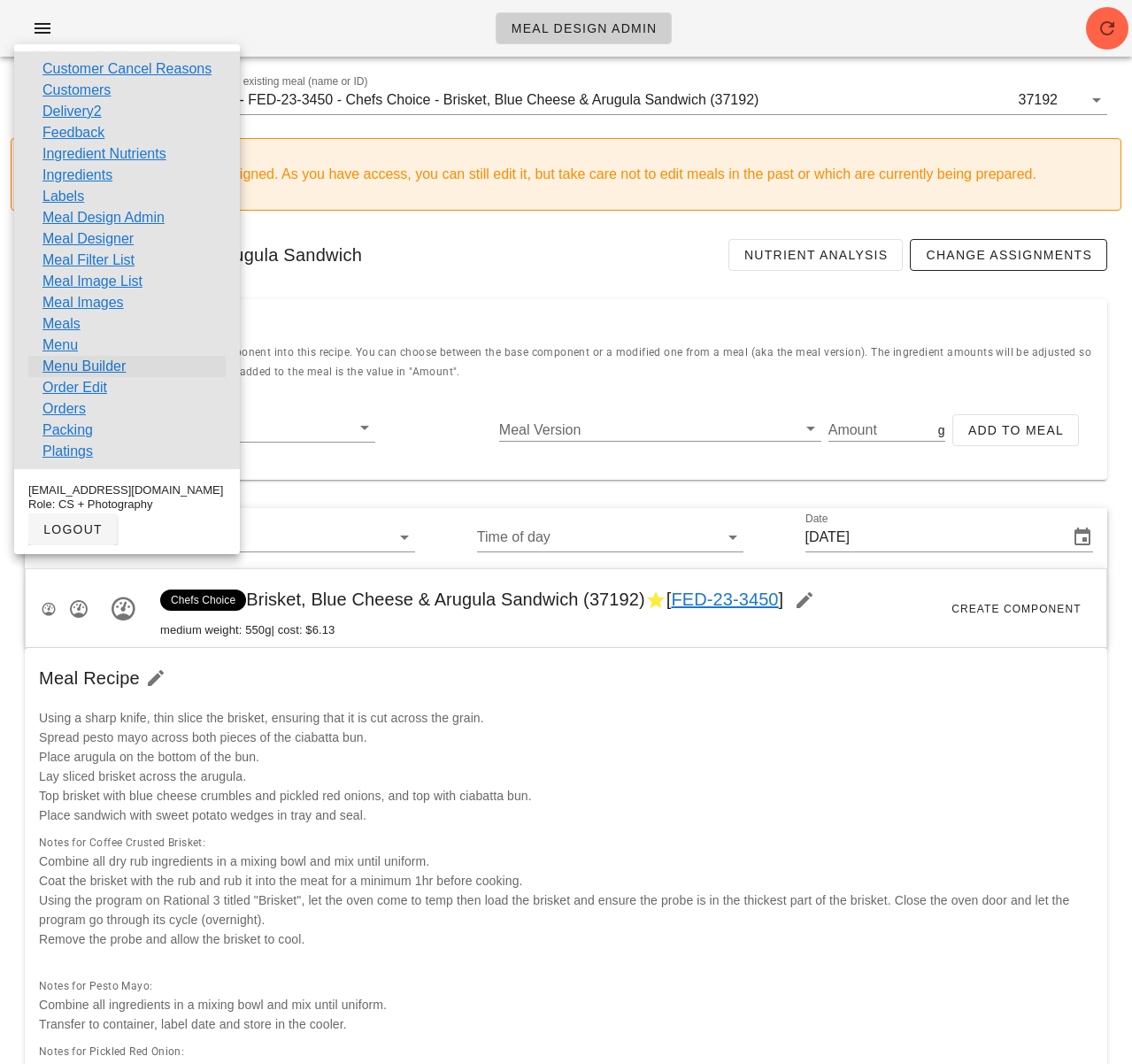
click at [102, 369] on link "Menu Builder" at bounding box center [84, 367] width 83 height 21
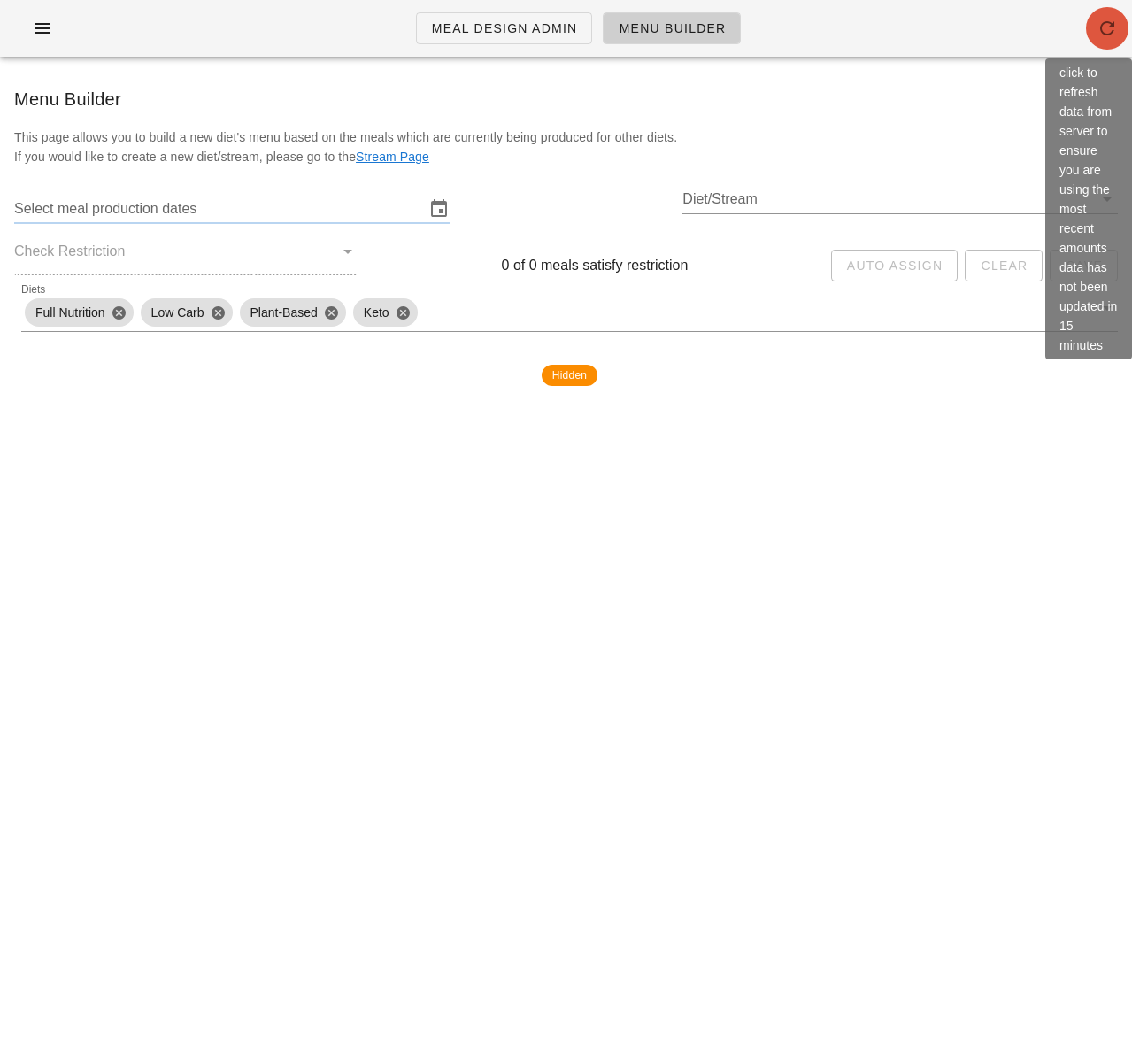
drag, startPoint x: 1096, startPoint y: 31, endPoint x: 987, endPoint y: 57, distance: 112.1
click at [1096, 31] on icon "button" at bounding box center [1107, 28] width 21 height 21
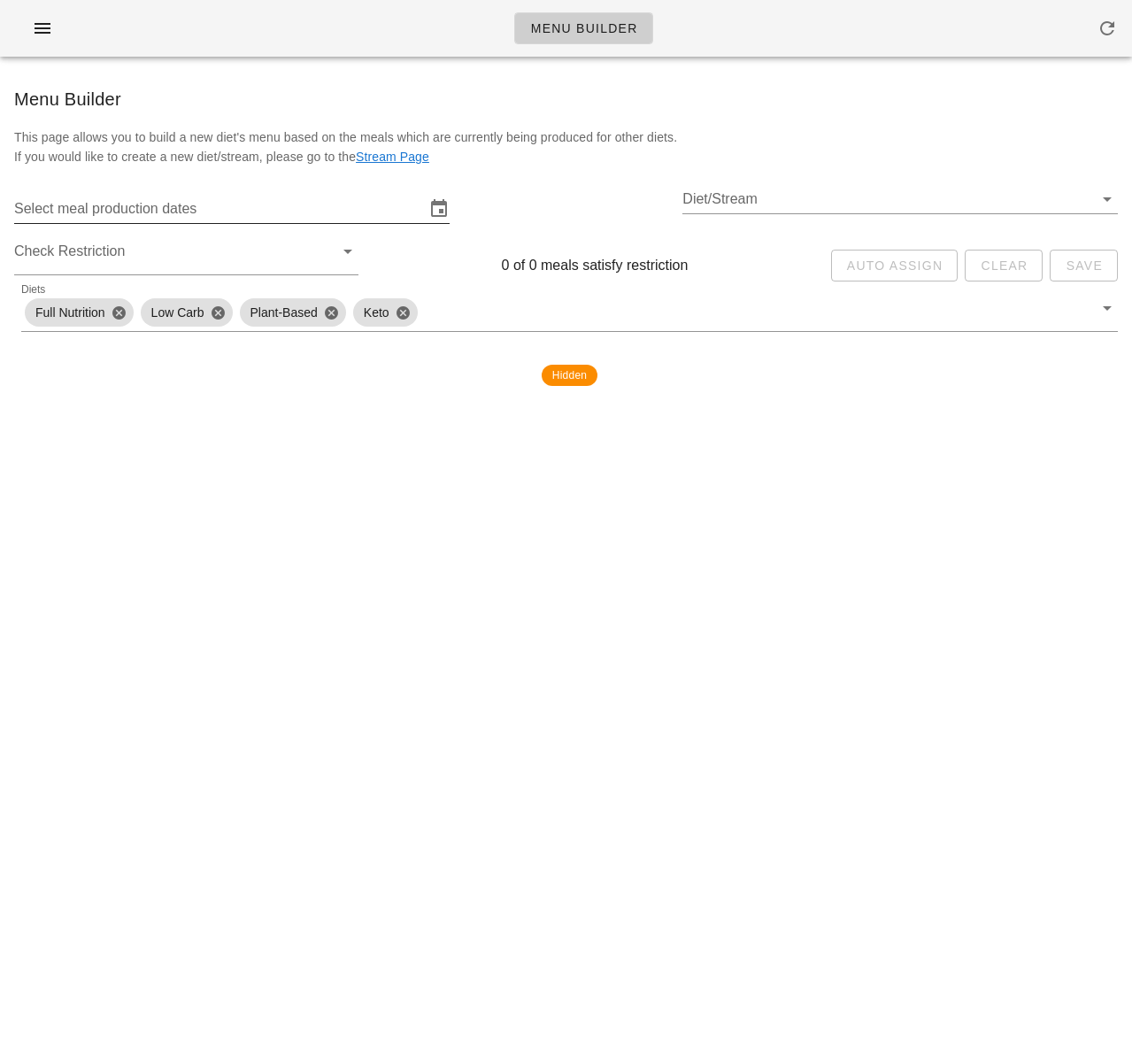
click at [372, 212] on input "Select meal production dates" at bounding box center [220, 208] width 410 height 28
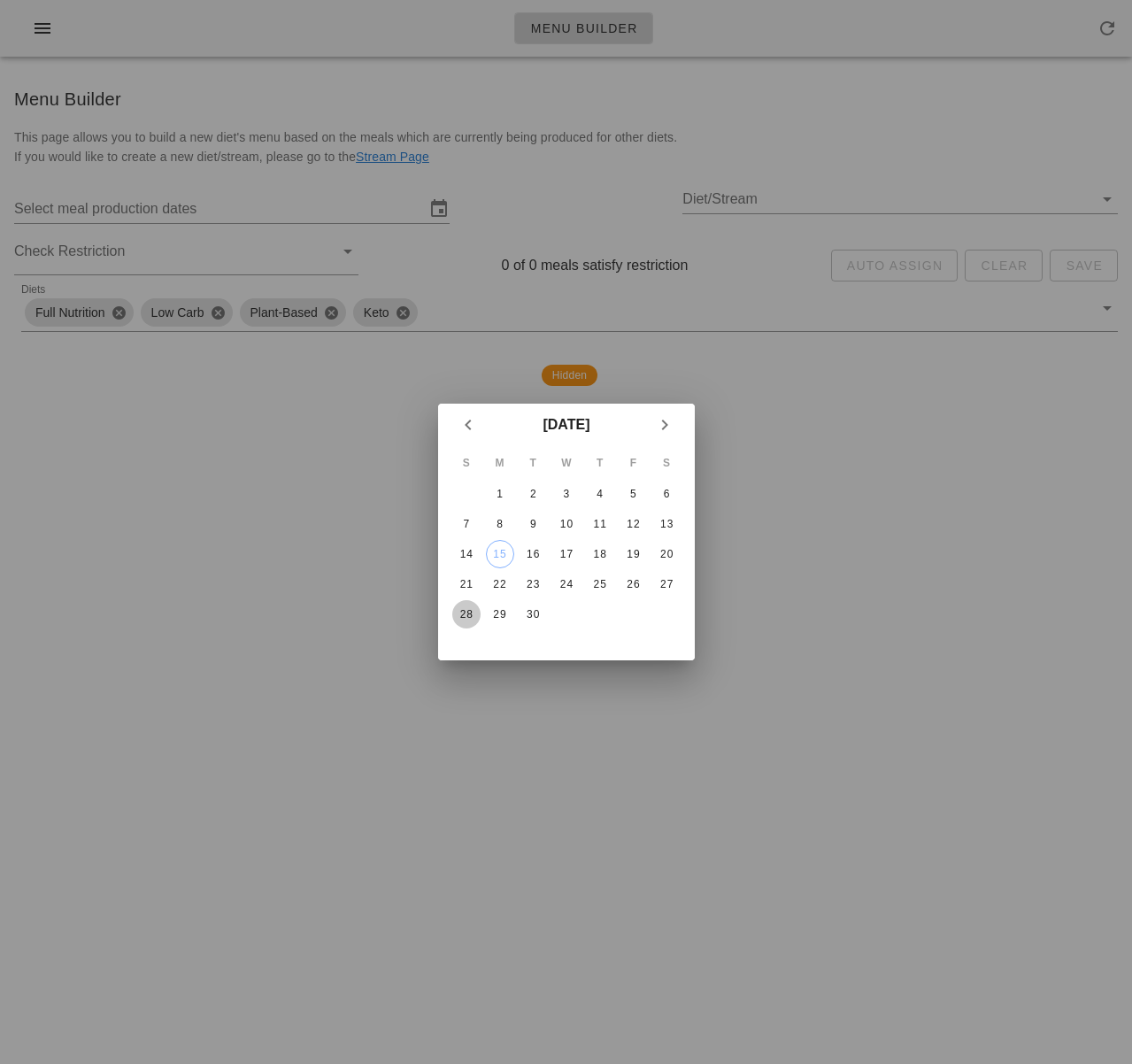
click at [465, 611] on div "28" at bounding box center [465, 613] width 28 height 13
type input "[DATE] - [DATE]"
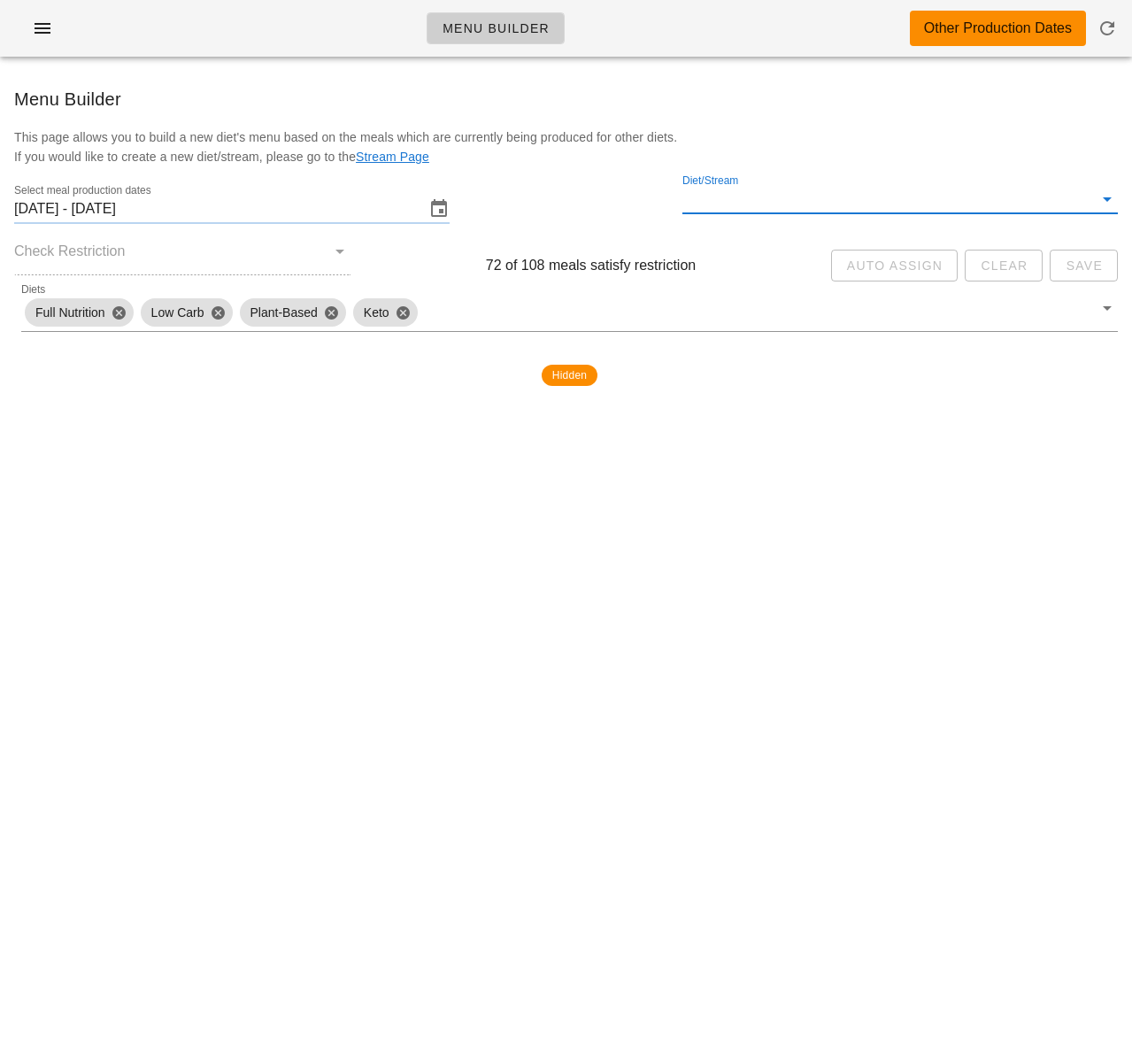
click at [754, 211] on input "Diet/Stream" at bounding box center [887, 198] width 410 height 28
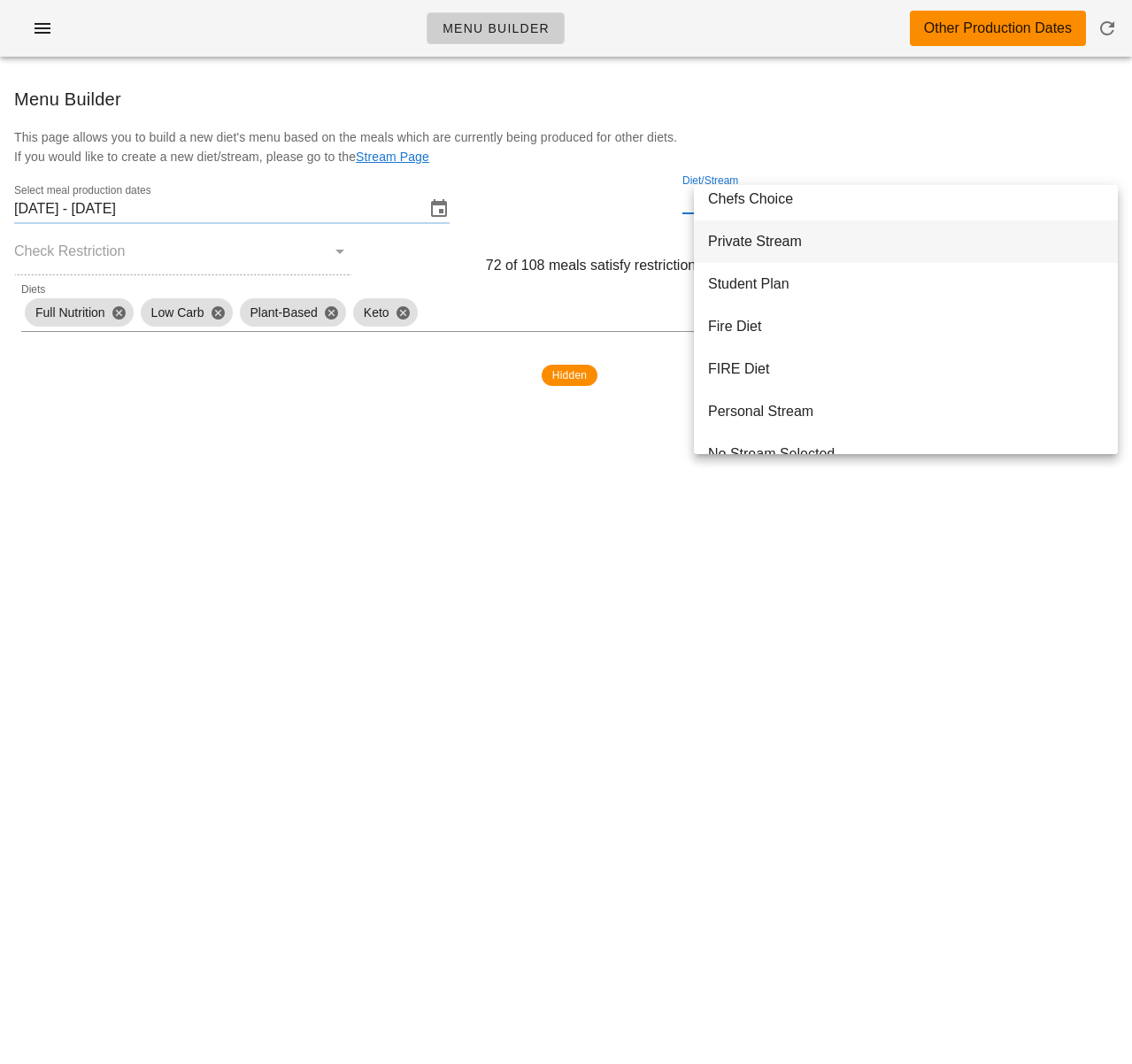
scroll to position [480, 0]
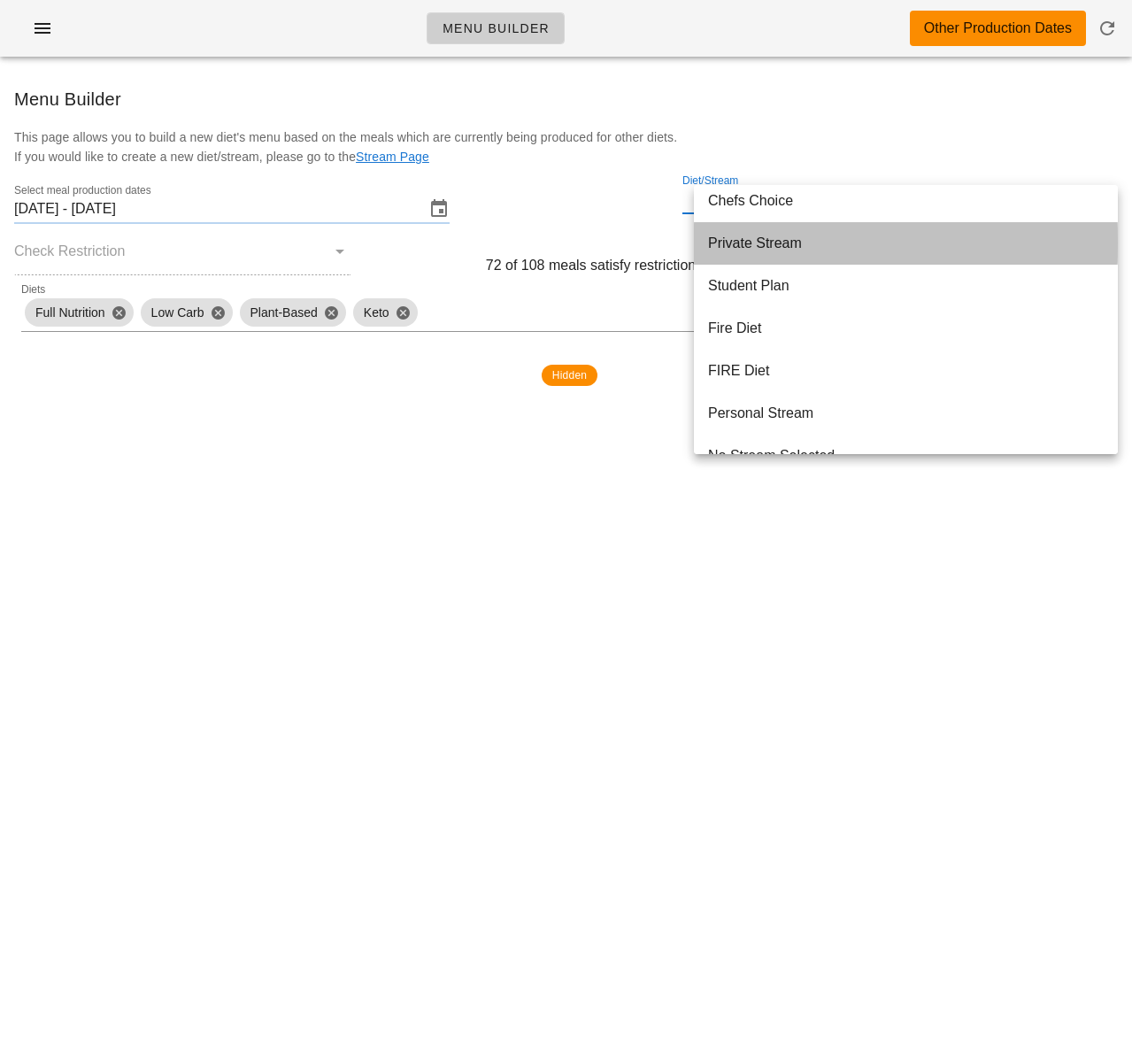
click at [761, 246] on div "Private Stream" at bounding box center [906, 242] width 396 height 16
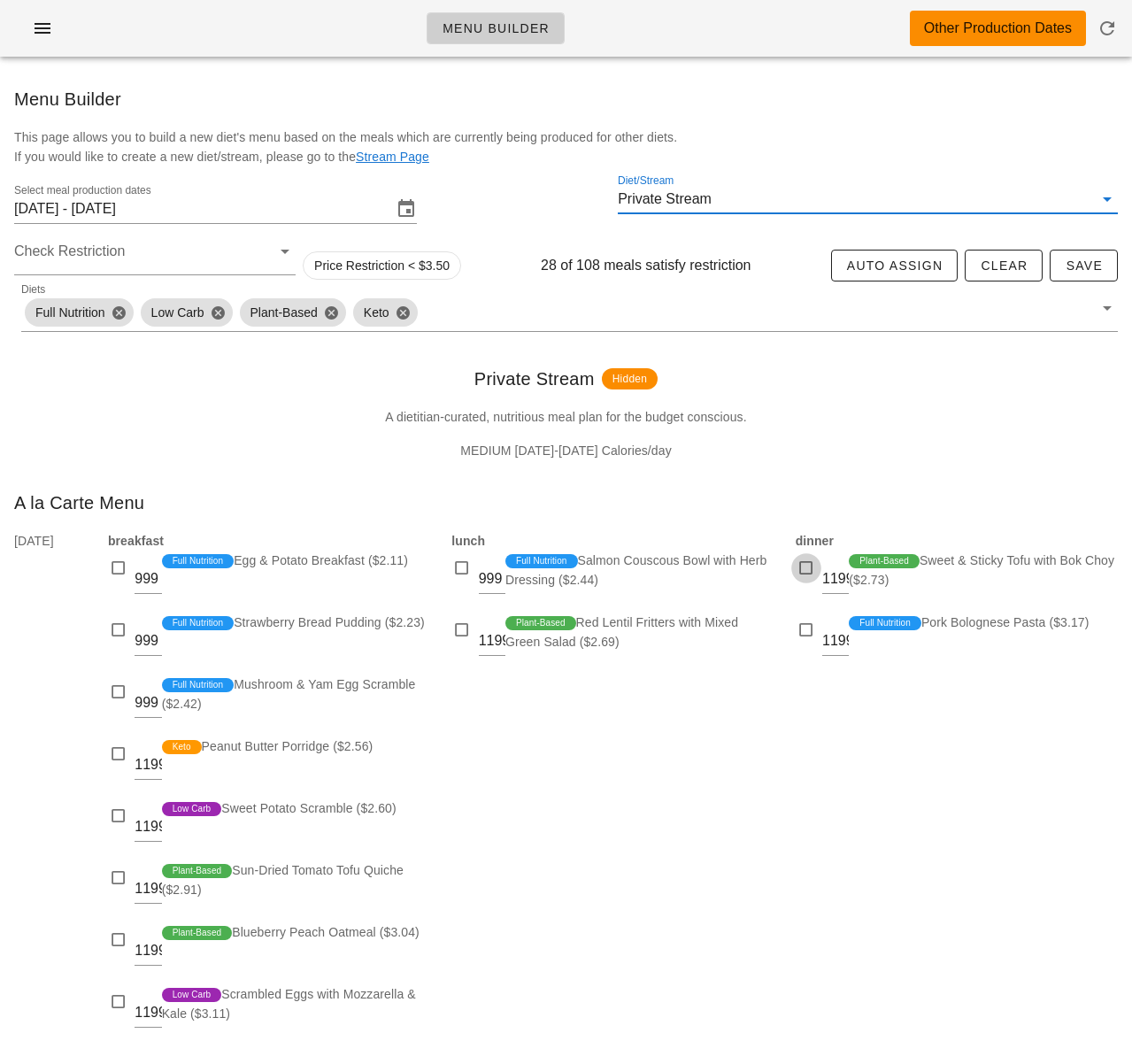
click at [805, 568] on div at bounding box center [807, 568] width 25 height 25
checkbox input "true"
click at [805, 631] on div at bounding box center [807, 630] width 25 height 25
checkbox input "true"
click at [469, 571] on div at bounding box center [462, 568] width 25 height 25
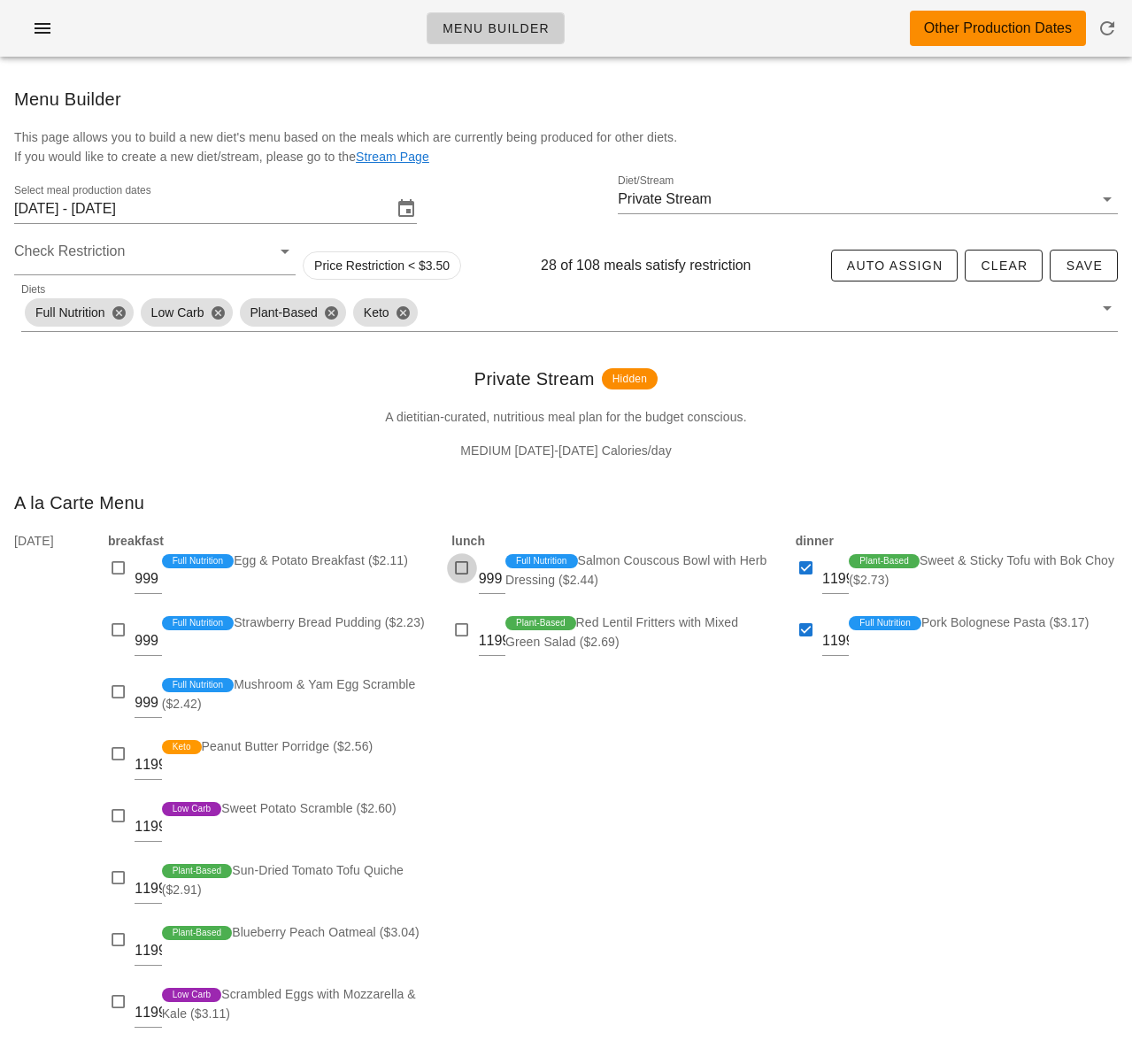
checkbox input "true"
click at [456, 633] on div at bounding box center [462, 630] width 25 height 25
checkbox input "true"
drag, startPoint x: 722, startPoint y: 711, endPoint x: 707, endPoint y: 710, distance: 15.0
click at [722, 711] on div "lunch 999 Full Nutrition Salmon Couscous Bowl with Herb Dressing ($2.44) 1199 P…" at bounding box center [612, 788] width 343 height 536
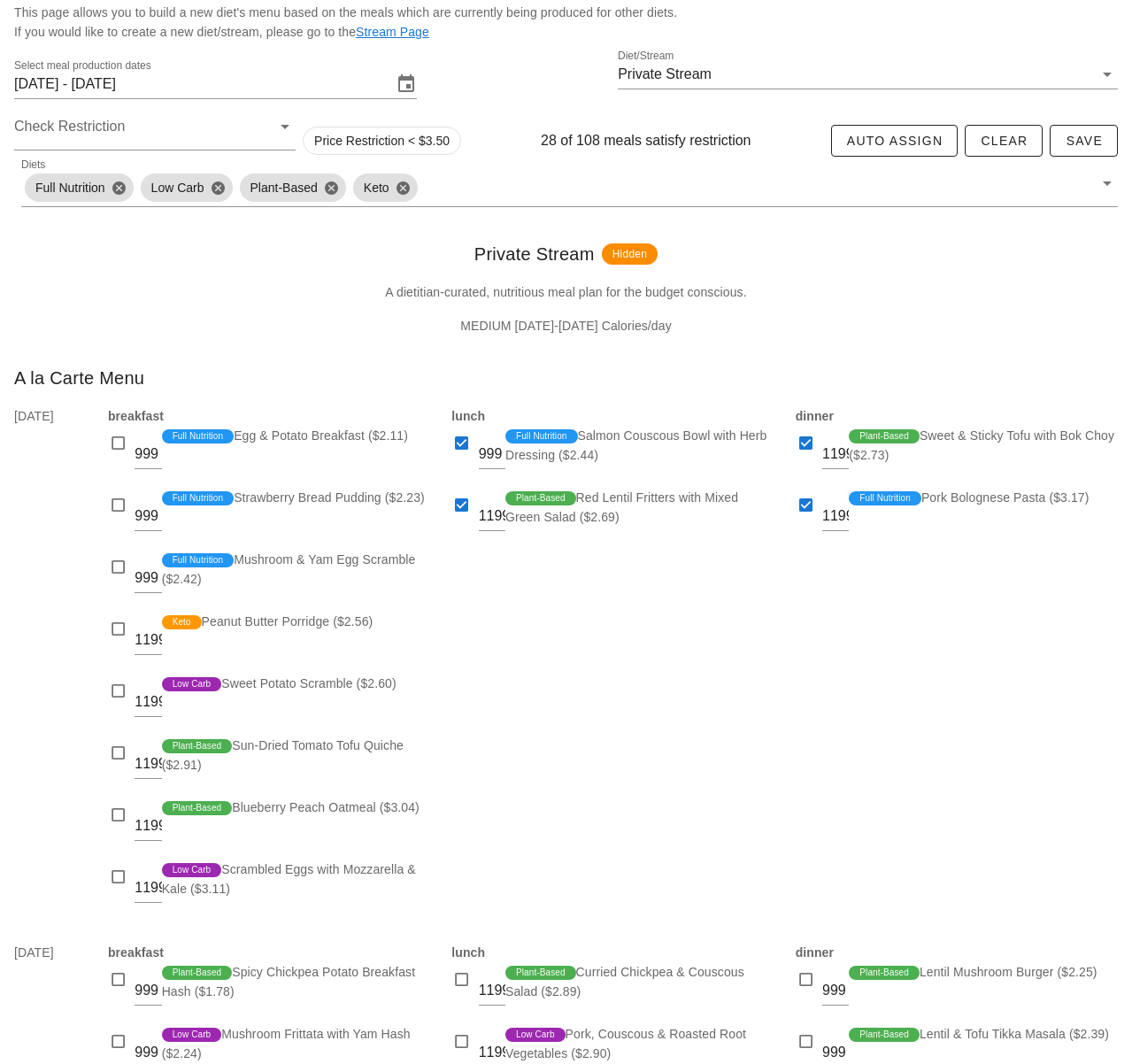
scroll to position [126, 0]
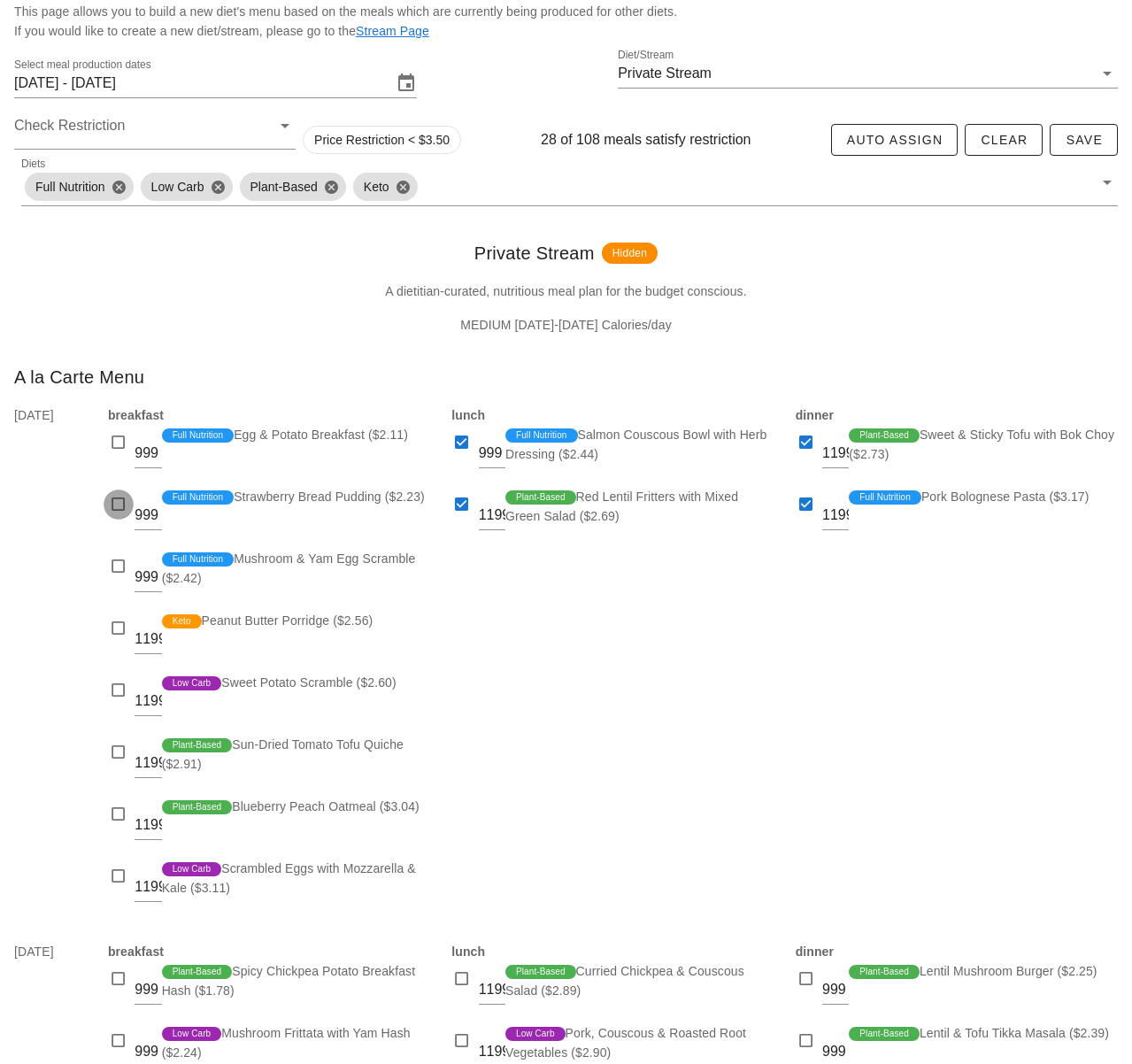
drag, startPoint x: 125, startPoint y: 509, endPoint x: 125, endPoint y: 492, distance: 17.0
click at [125, 509] on div at bounding box center [119, 505] width 25 height 25
checkbox input "true"
click at [125, 443] on div at bounding box center [119, 443] width 25 height 25
checkbox input "true"
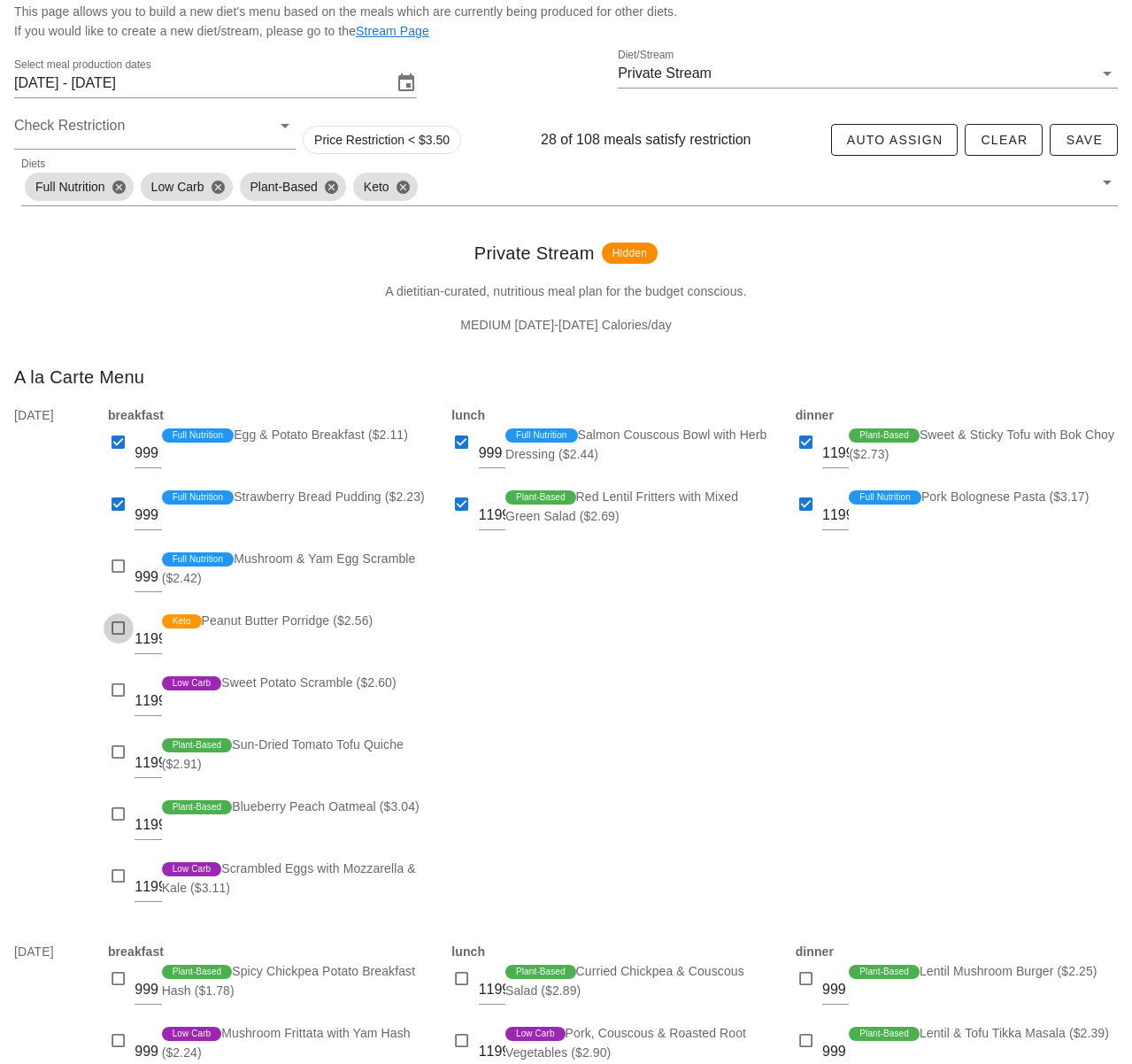
click at [119, 633] on div at bounding box center [119, 629] width 25 height 25
checkbox input "true"
click at [120, 751] on div at bounding box center [119, 753] width 25 height 25
checkbox input "true"
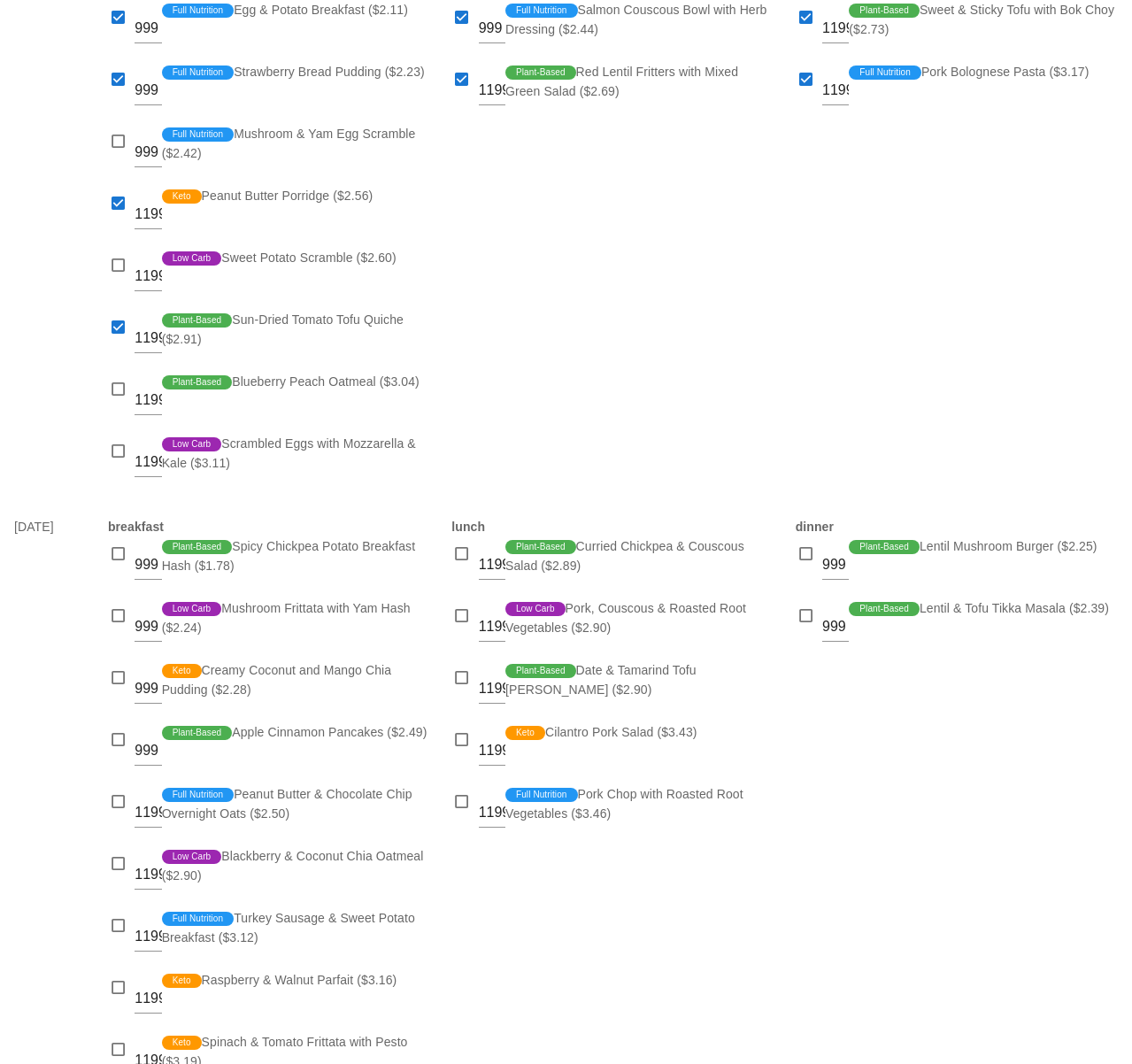
scroll to position [595, 0]
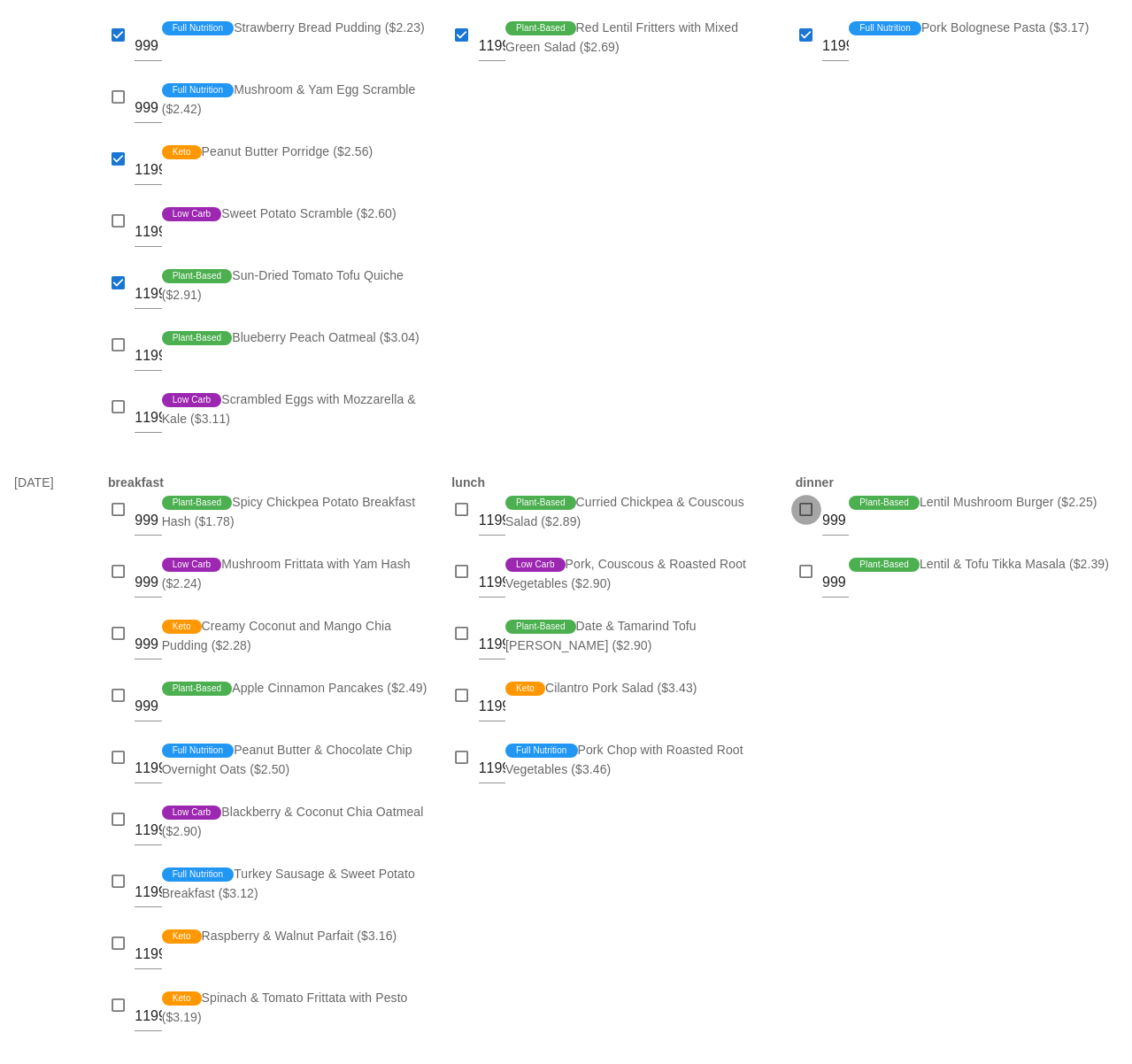
click at [803, 510] on div at bounding box center [807, 510] width 25 height 25
checkbox input "true"
click at [461, 511] on div at bounding box center [462, 510] width 25 height 25
drag, startPoint x: 465, startPoint y: 509, endPoint x: 469, endPoint y: 522, distance: 13.6
click at [465, 509] on div at bounding box center [462, 510] width 25 height 25
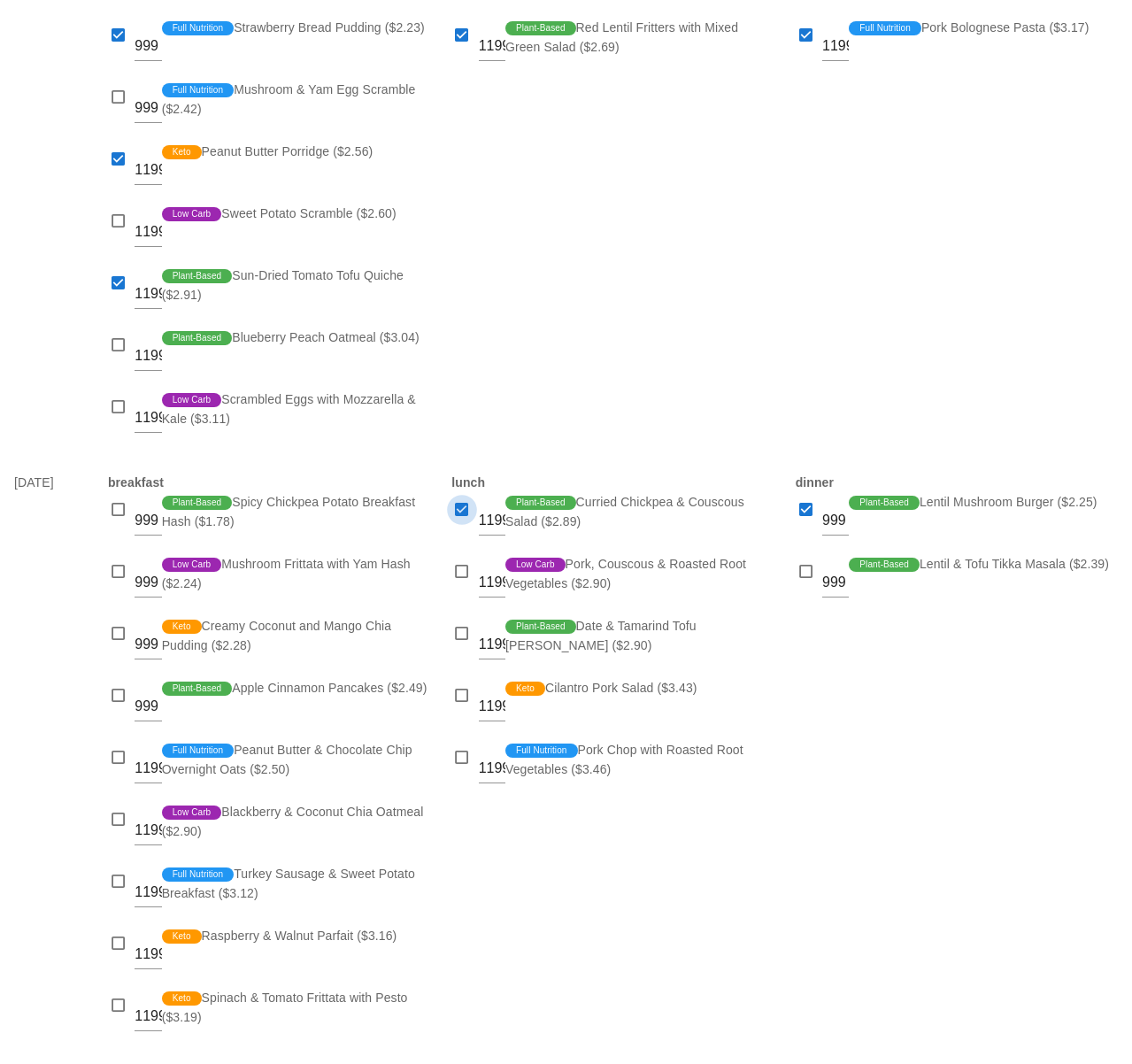
checkbox input "false"
click at [460, 564] on div at bounding box center [462, 572] width 25 height 25
checkbox input "true"
click at [461, 707] on div at bounding box center [462, 695] width 25 height 25
checkbox input "true"
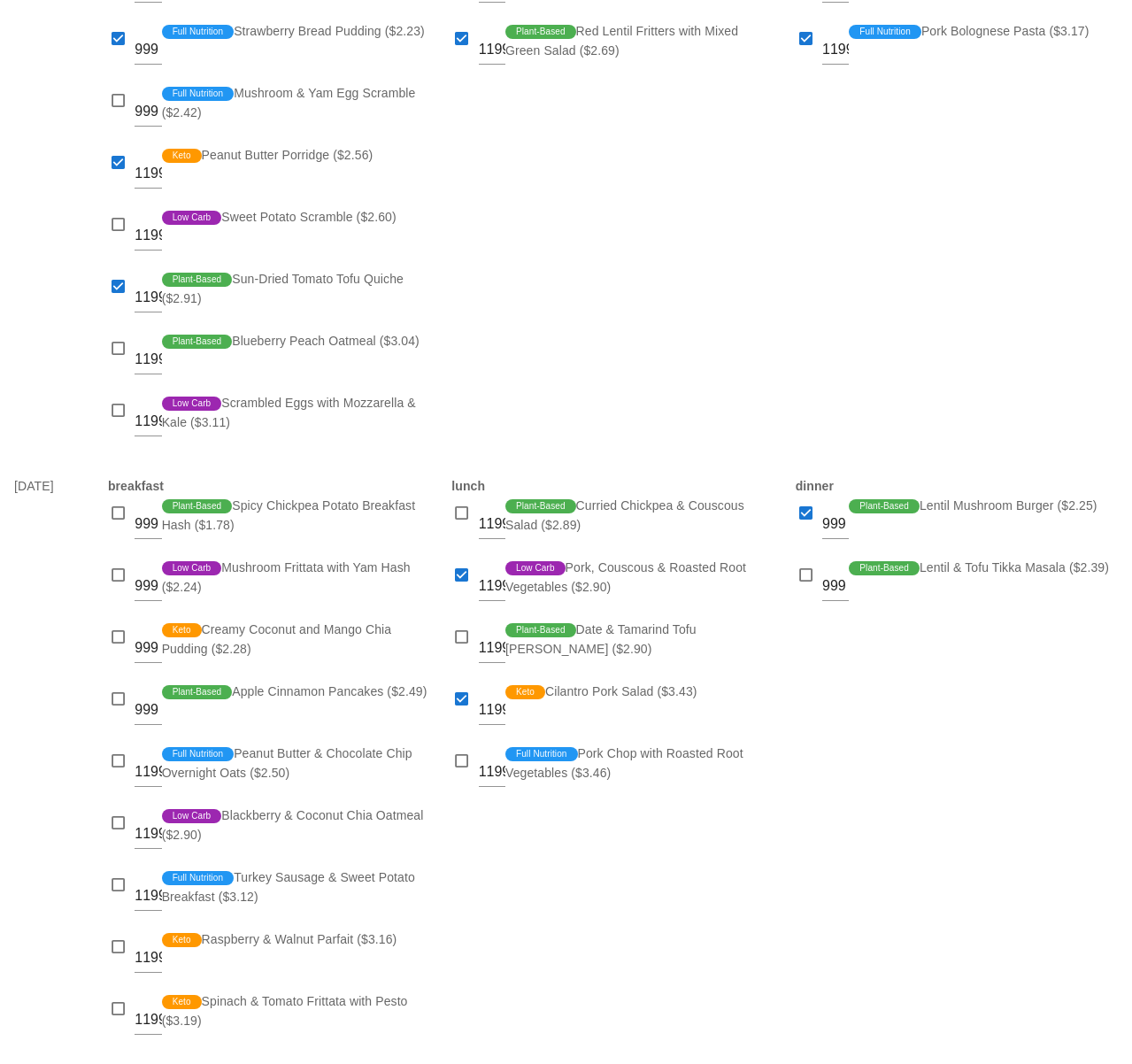
scroll to position [586, 0]
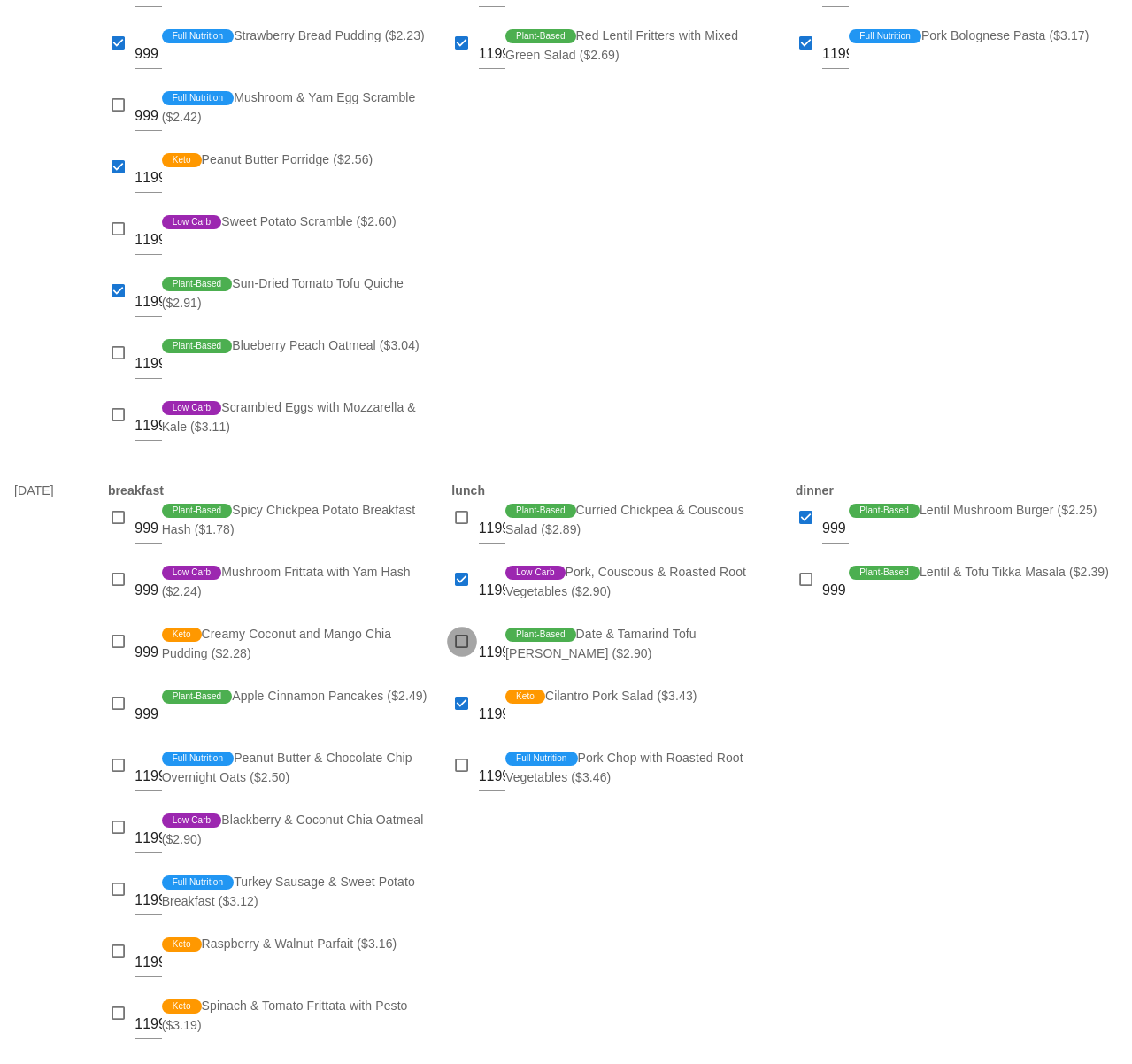
click at [461, 650] on div at bounding box center [462, 641] width 25 height 25
checkbox input "true"
click at [799, 646] on div "dinner 999 Plant-Based Lentil Mushroom Burger ($2.25) 999 Plant-Based Lentil & …" at bounding box center [956, 769] width 343 height 598
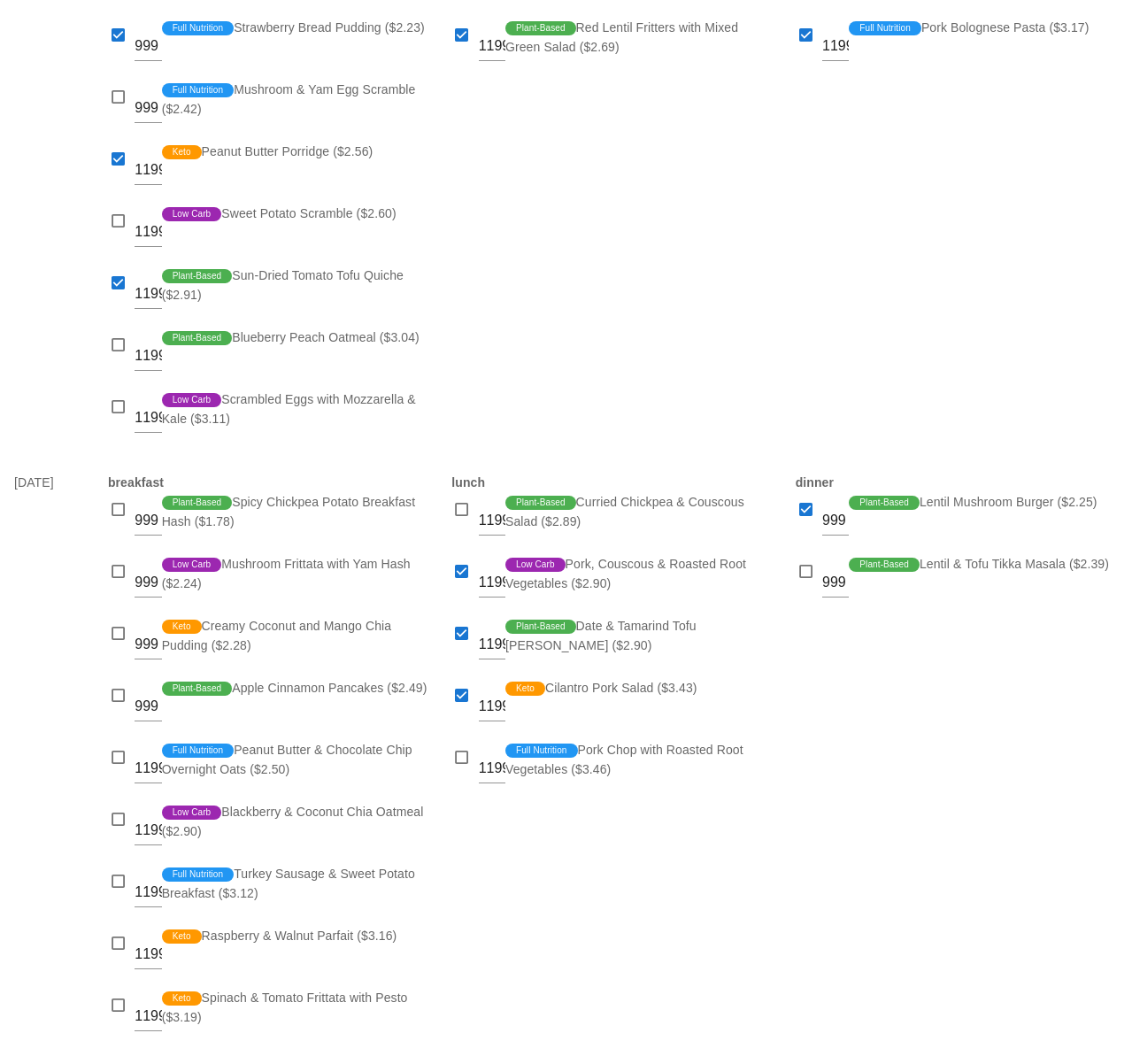
click at [66, 566] on div "Thu, Oct 02" at bounding box center [50, 760] width 94 height 598
click at [48, 608] on div "Thu, Oct 02" at bounding box center [50, 760] width 94 height 598
click at [123, 511] on div at bounding box center [119, 510] width 25 height 25
checkbox input "true"
click at [117, 576] on div at bounding box center [119, 572] width 25 height 25
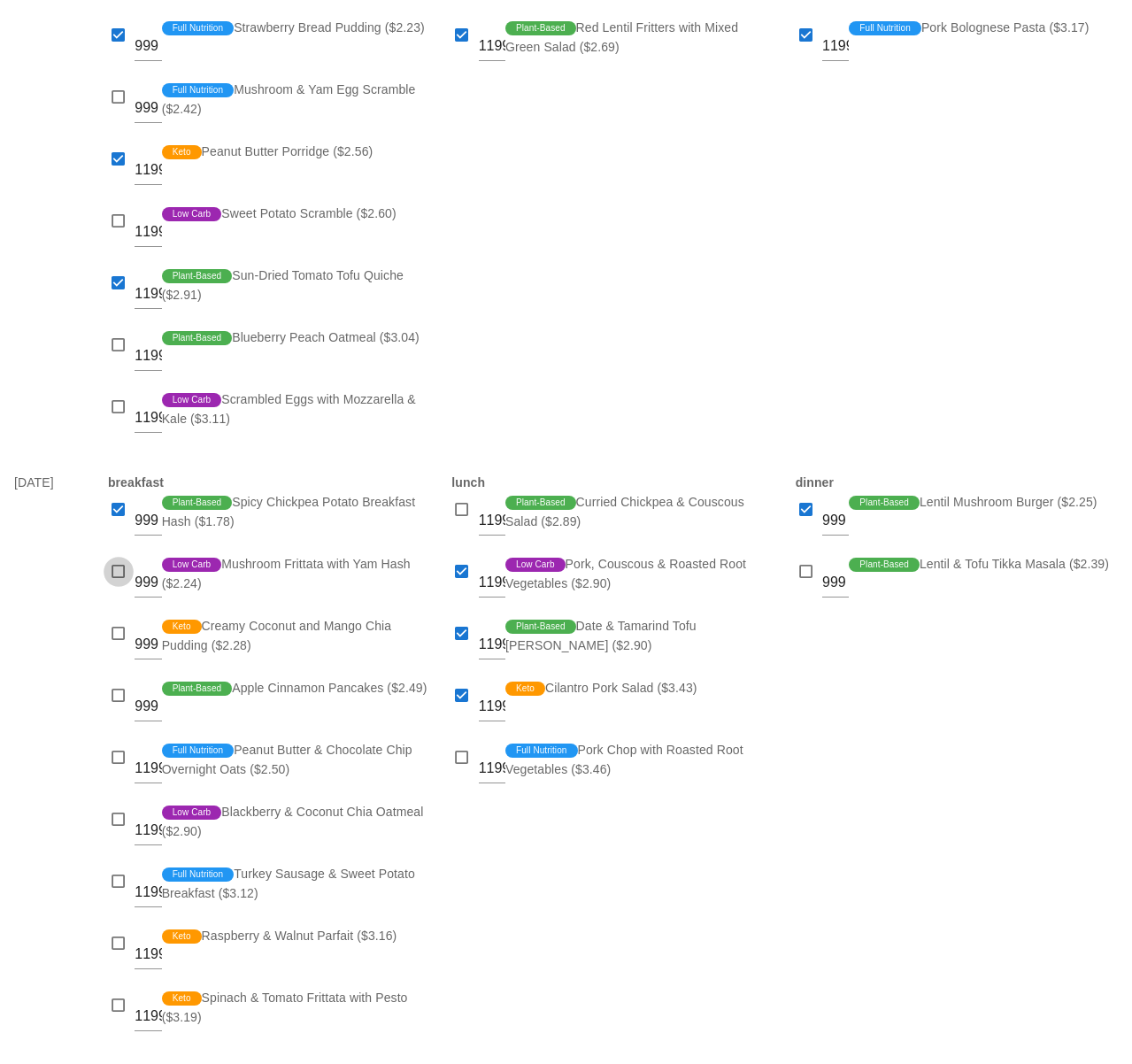
checkbox input "true"
click at [119, 636] on div at bounding box center [119, 634] width 25 height 25
checkbox input "true"
click at [116, 704] on div at bounding box center [119, 695] width 25 height 25
checkbox input "true"
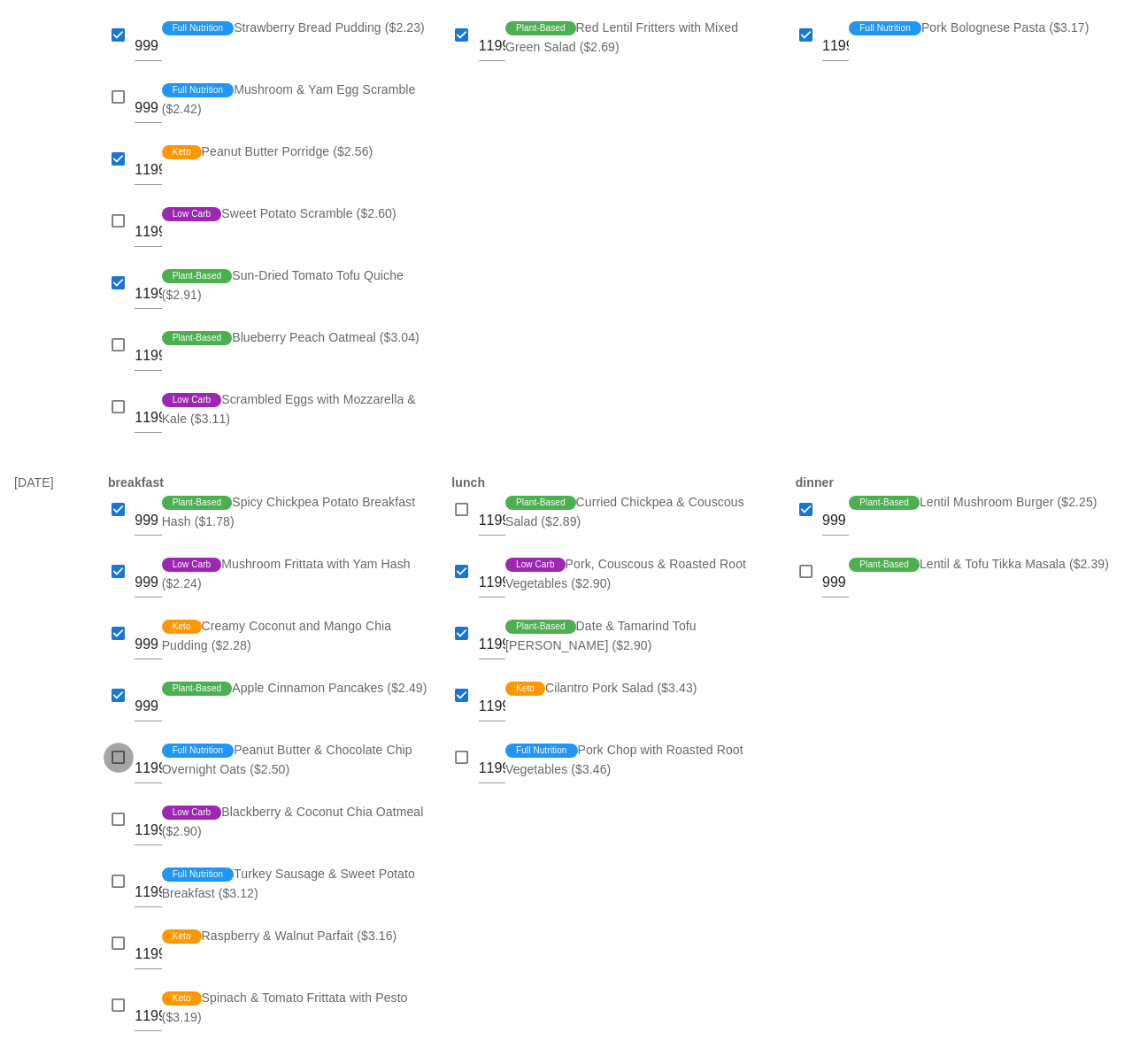
click at [112, 762] on div at bounding box center [119, 757] width 25 height 25
checkbox input "true"
click at [119, 882] on div at bounding box center [119, 881] width 25 height 25
checkbox input "true"
drag, startPoint x: 782, startPoint y: 911, endPoint x: 772, endPoint y: 904, distance: 12.2
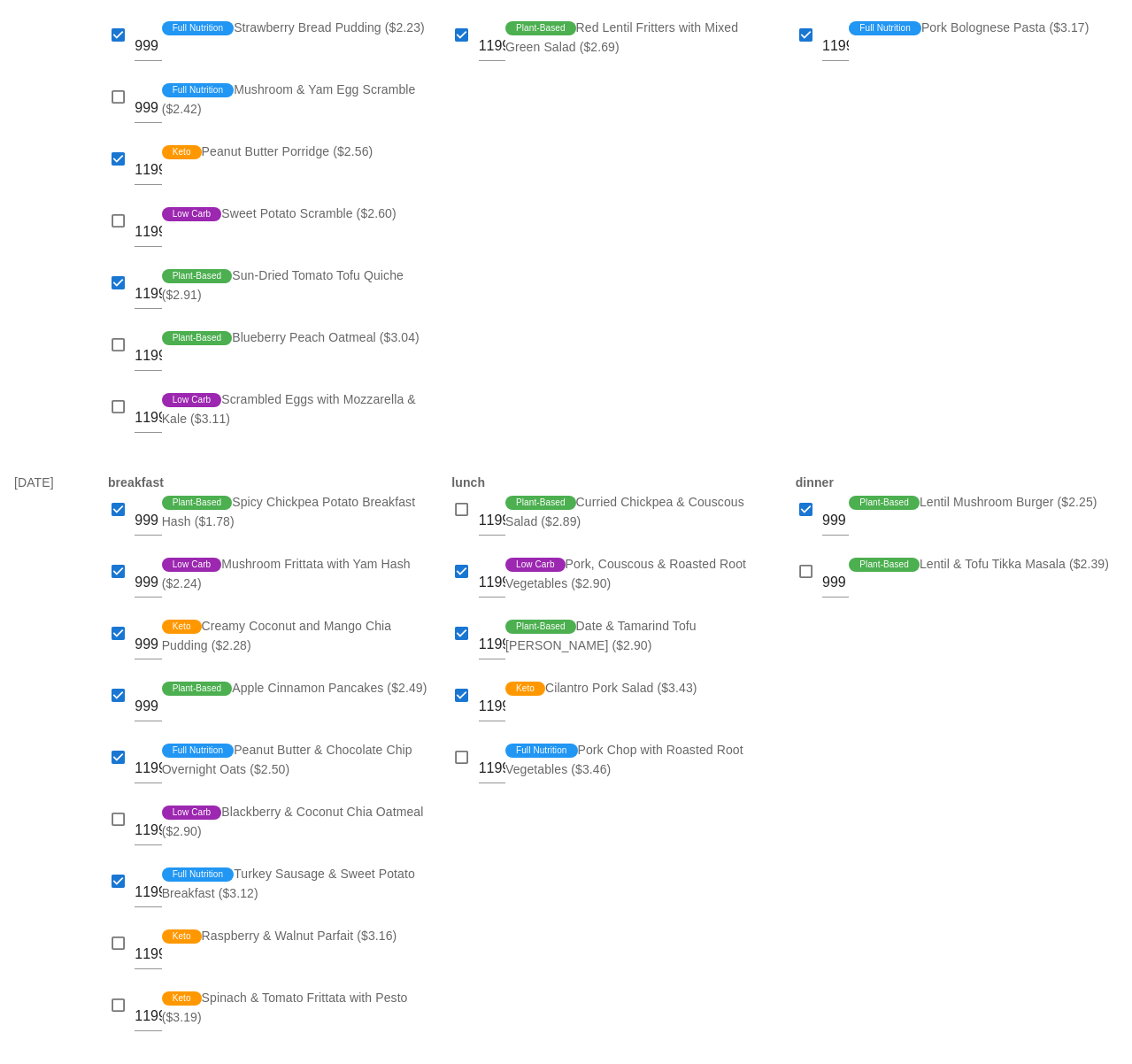
click at [781, 911] on div "lunch 1199 Plant-Based Curried Chickpea & Couscous Salad ($2.89) 1199 Low Carb …" at bounding box center [612, 760] width 343 height 598
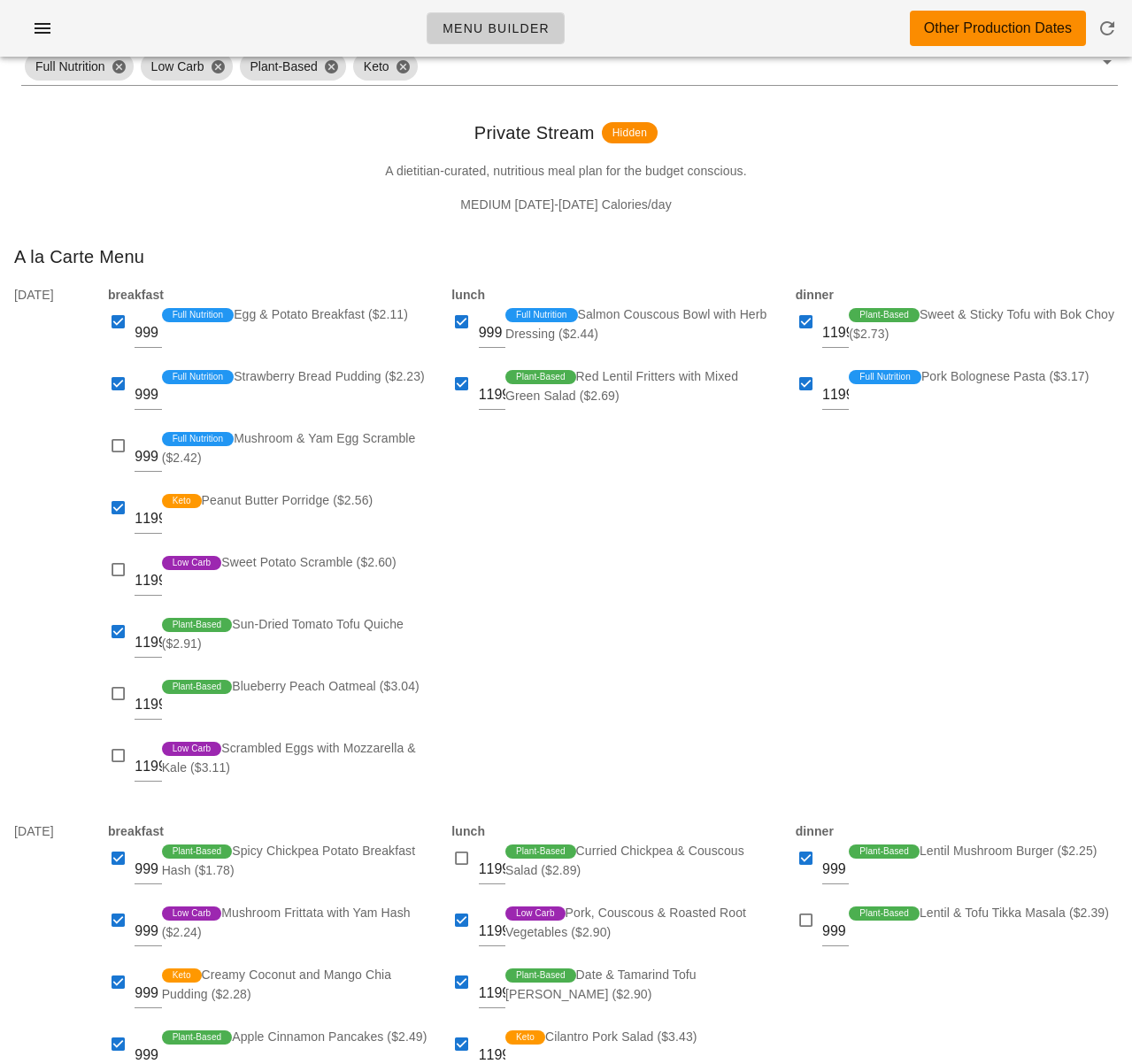
scroll to position [0, 0]
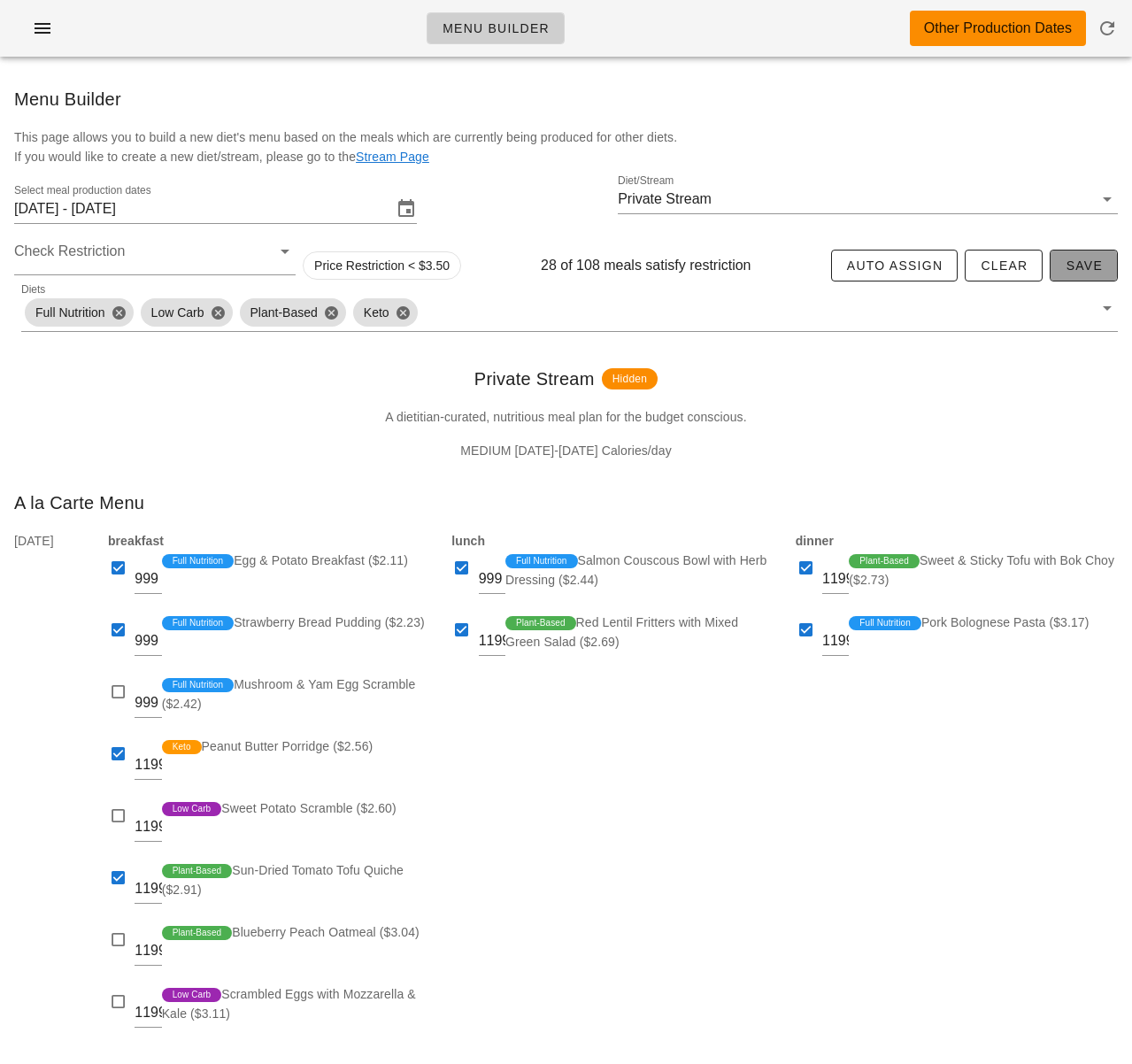
click at [1080, 265] on span "Save" at bounding box center [1083, 265] width 38 height 15
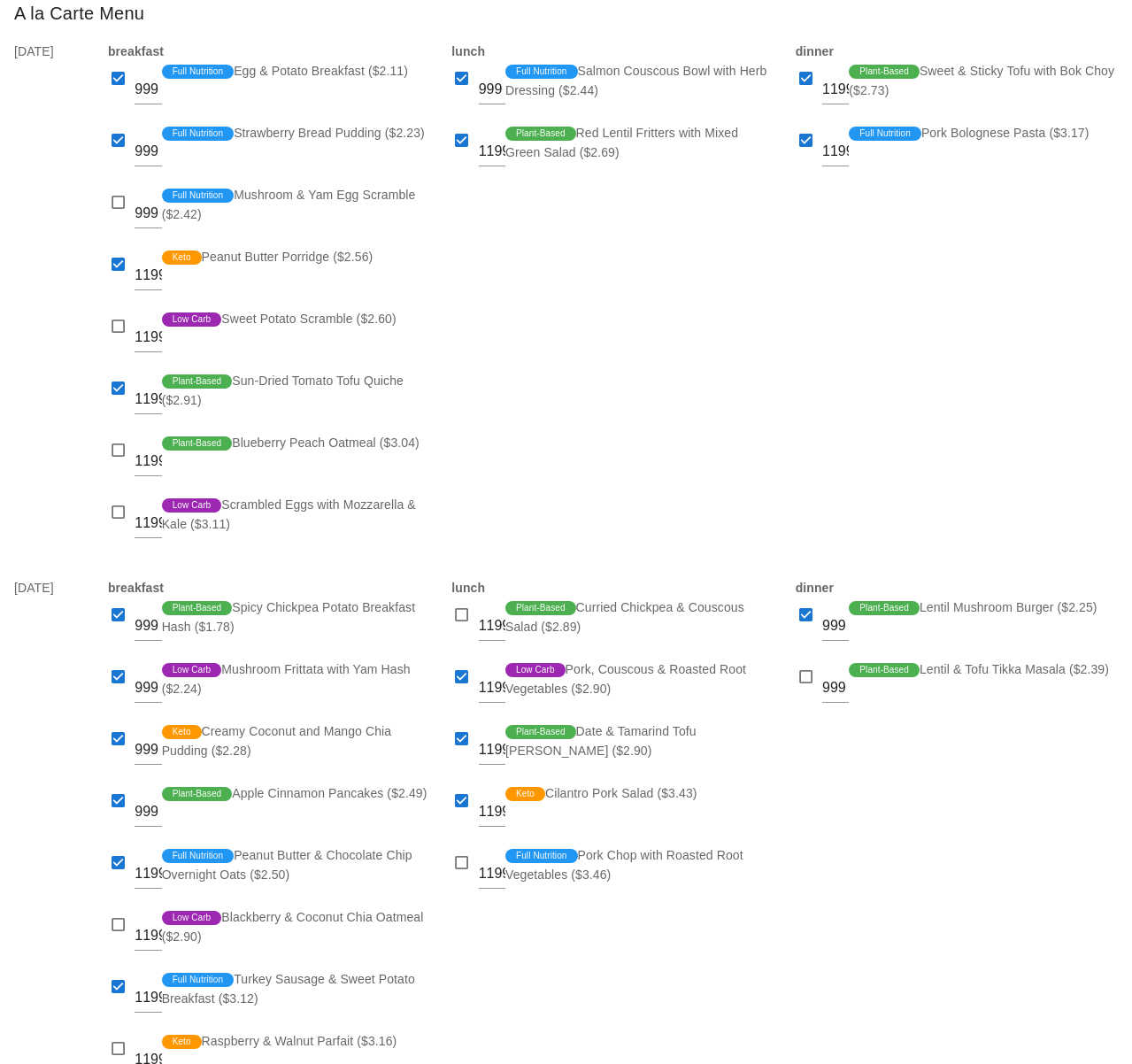
scroll to position [595, 0]
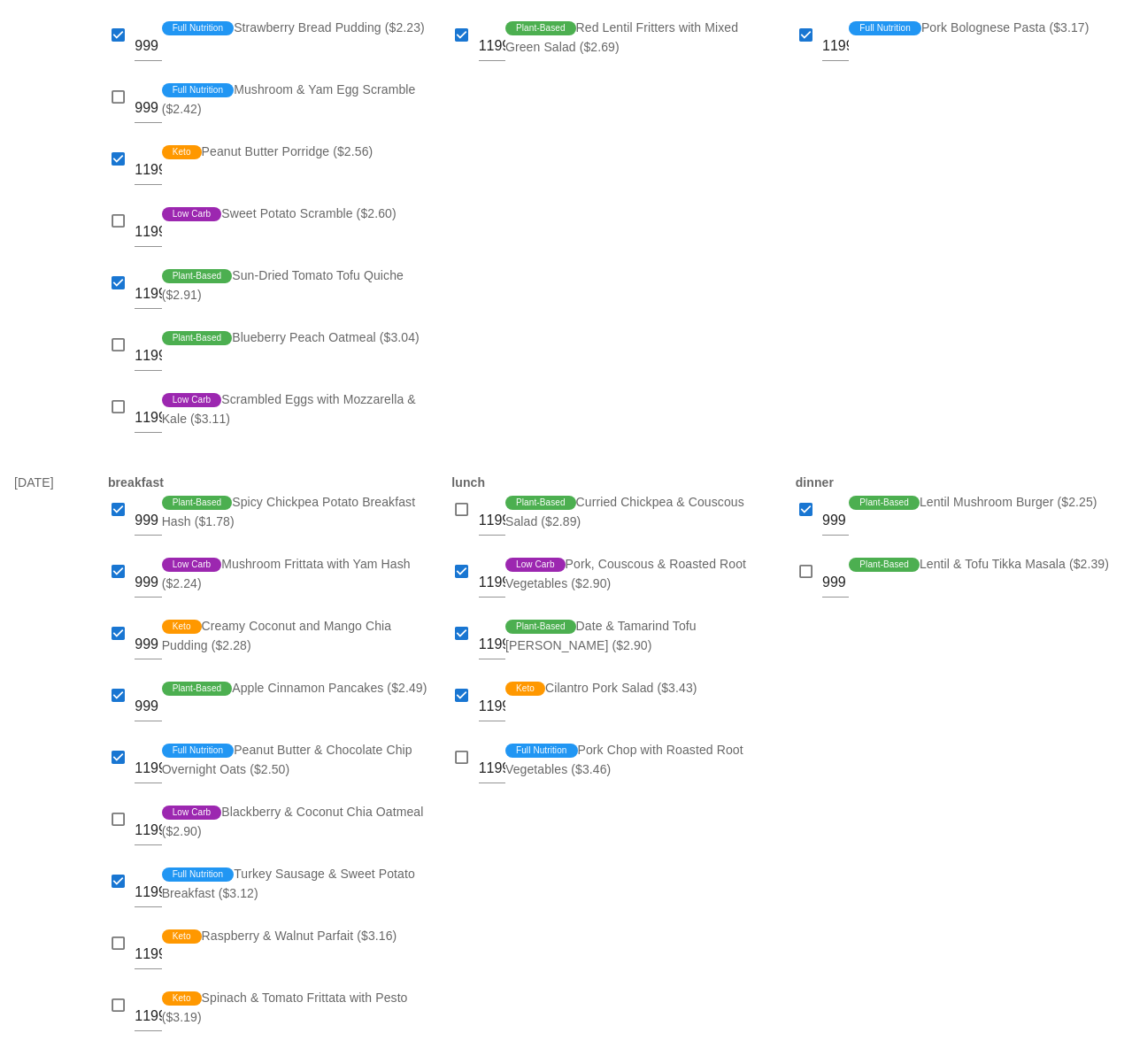
click at [576, 223] on div "lunch 999 Full Nutrition Salmon Couscous Bowl with Herb Dressing ($2.44) 1199 P…" at bounding box center [612, 193] width 343 height 536
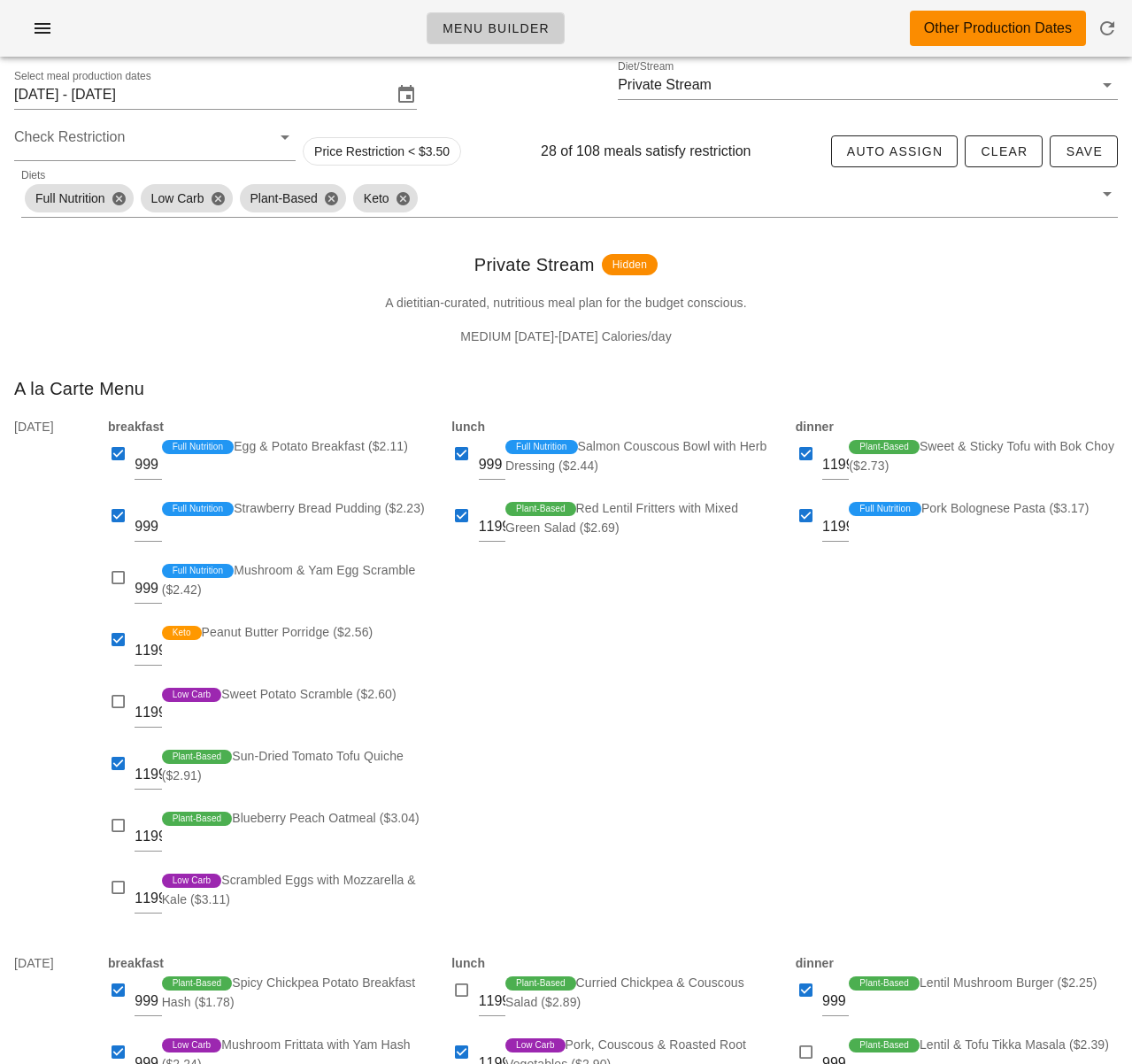
scroll to position [0, 0]
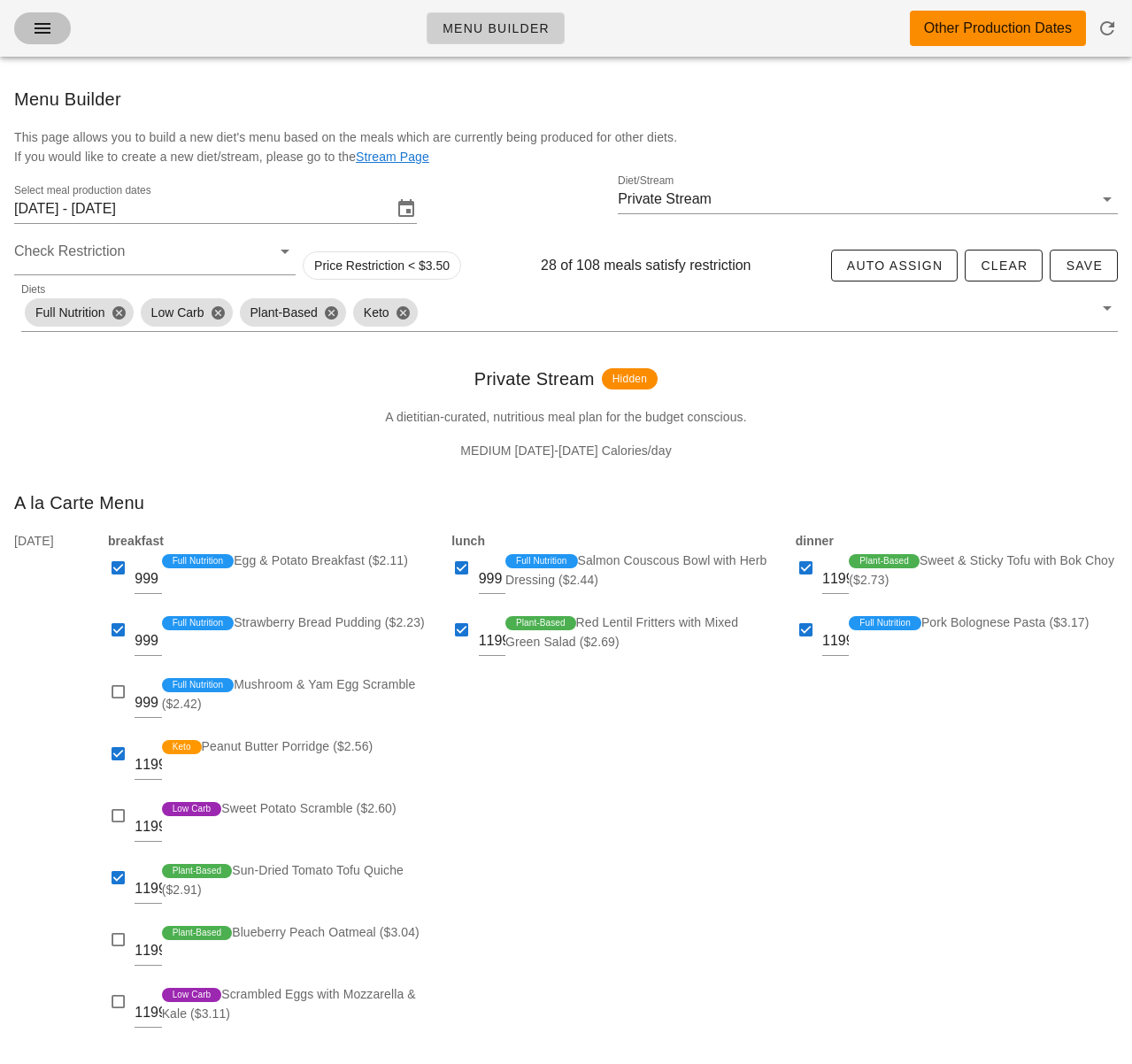
drag, startPoint x: 46, startPoint y: 24, endPoint x: 105, endPoint y: 96, distance: 93.1
click at [46, 24] on icon "button" at bounding box center [43, 28] width 21 height 21
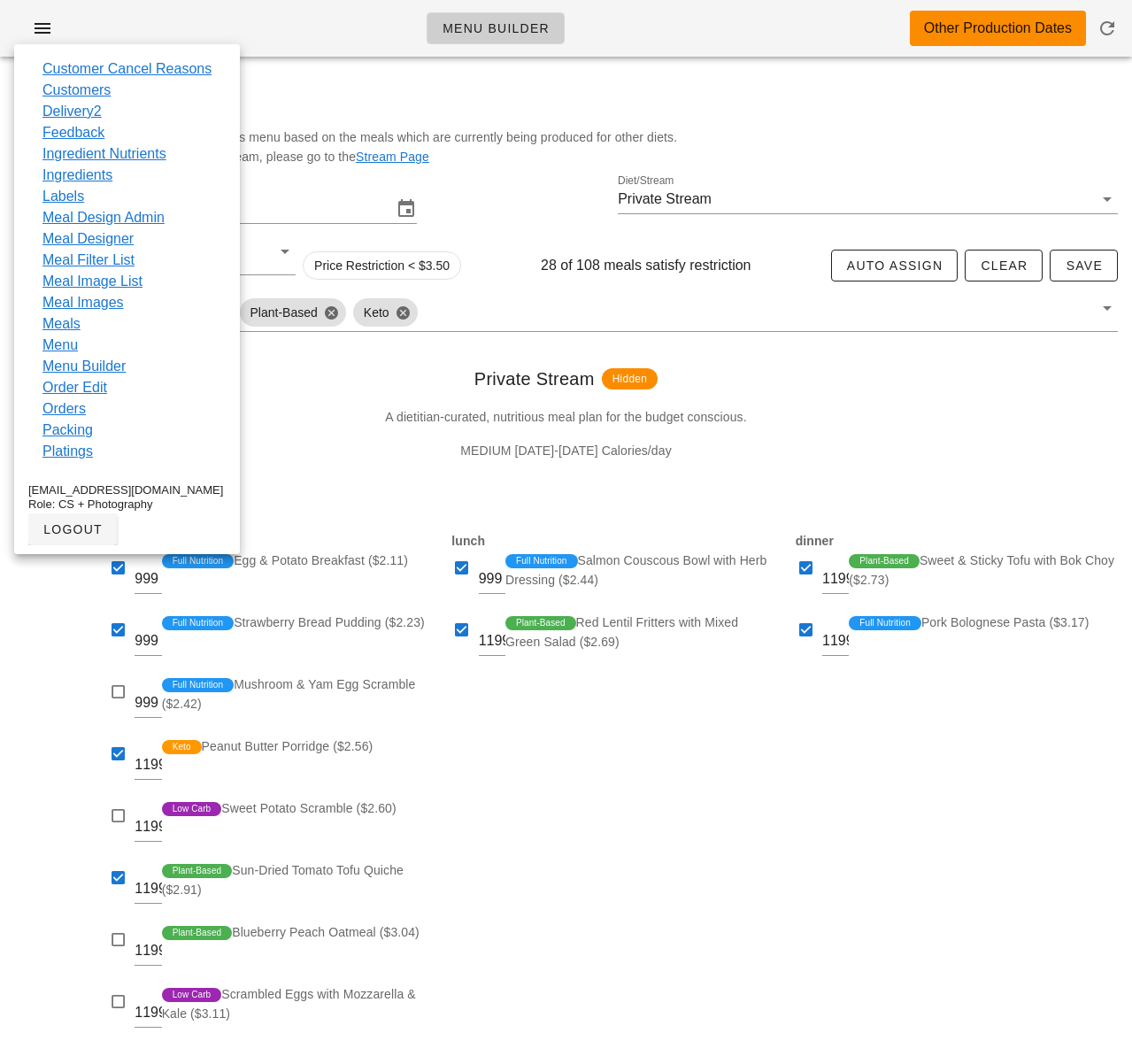
click at [79, 405] on link "Orders" at bounding box center [64, 409] width 44 height 21
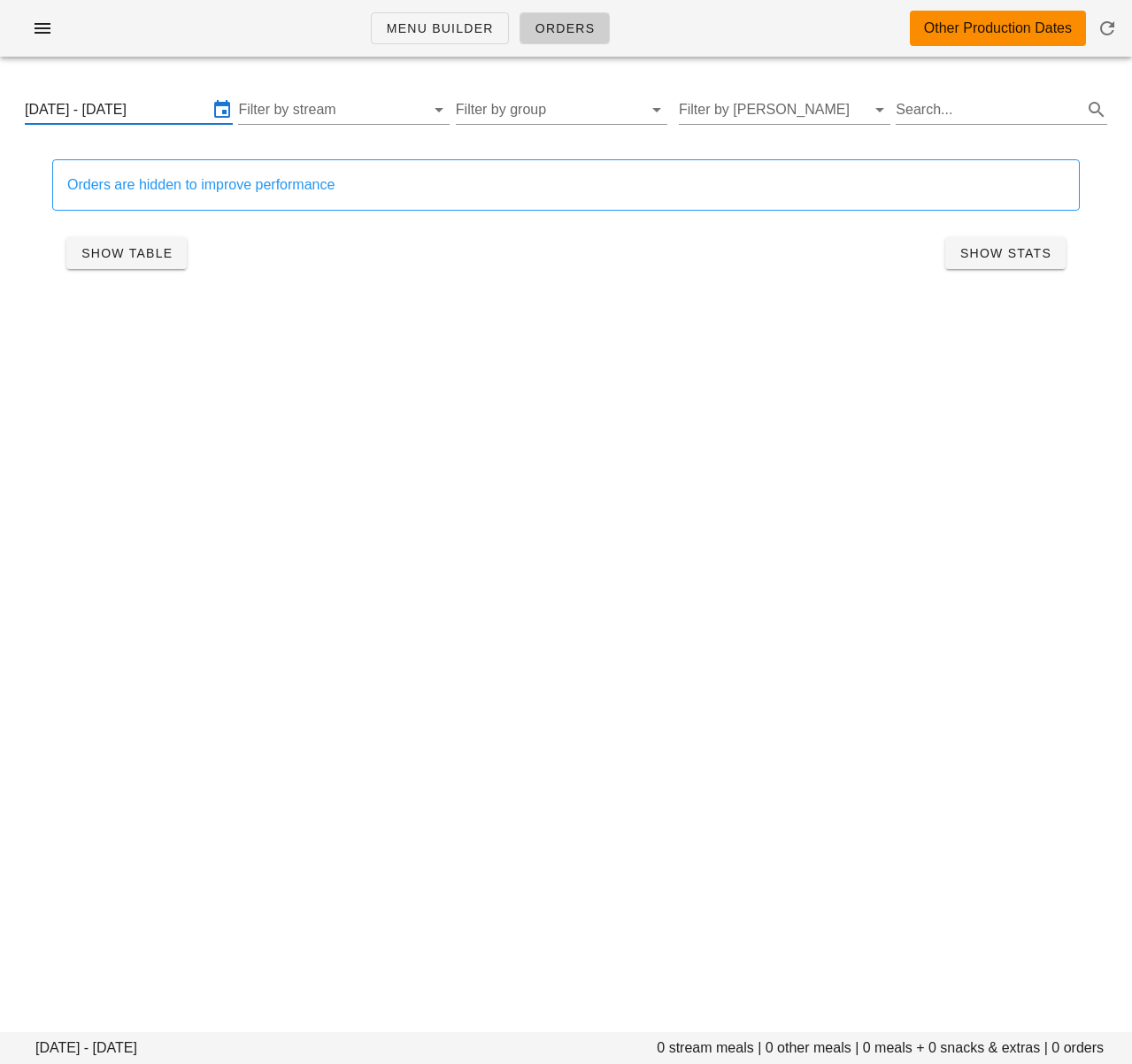
click at [101, 109] on input "[DATE] - [DATE]" at bounding box center [116, 109] width 183 height 28
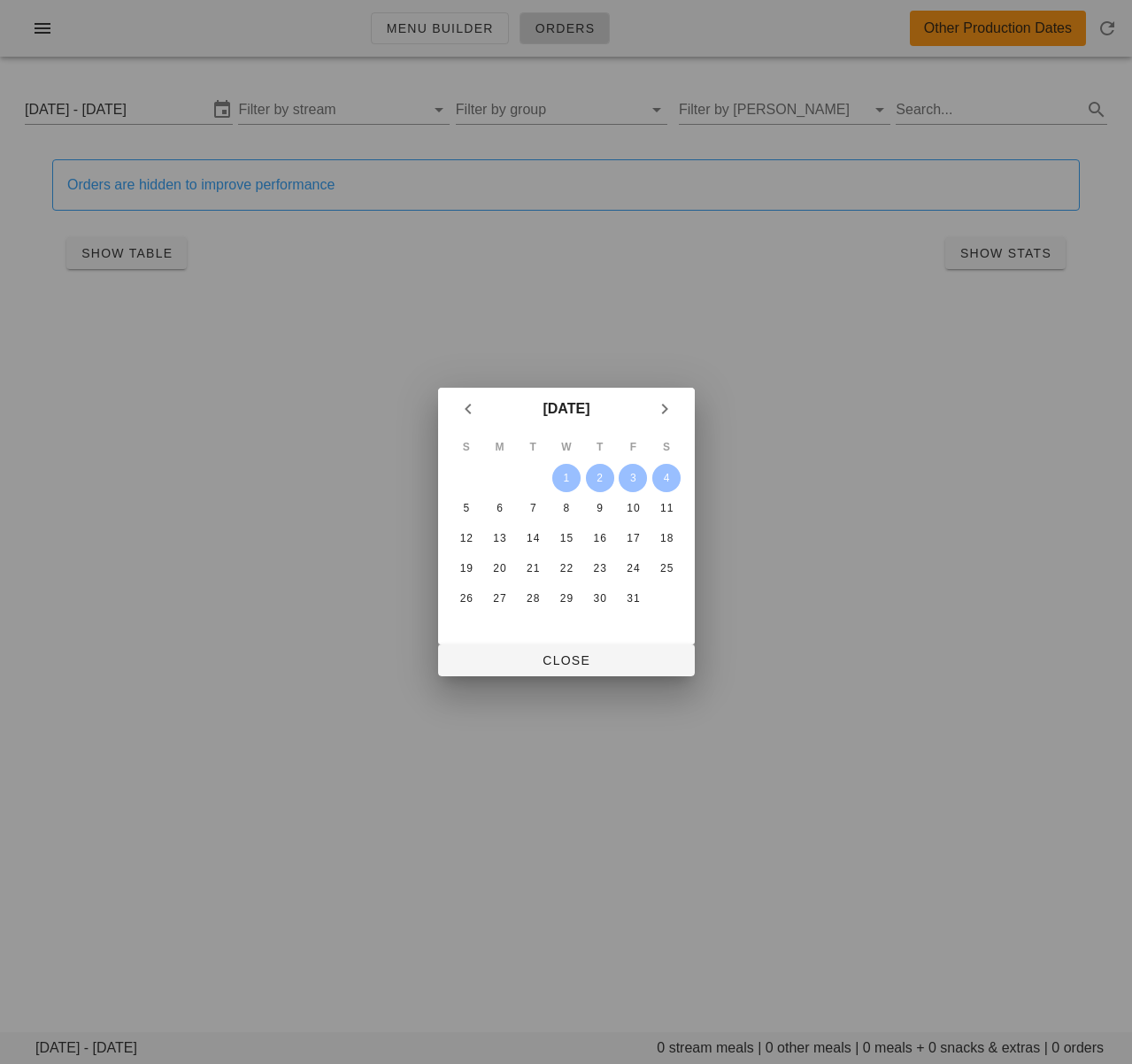
drag, startPoint x: 476, startPoint y: 406, endPoint x: 490, endPoint y: 432, distance: 29.5
click at [476, 406] on icon "Previous month" at bounding box center [468, 409] width 21 height 21
click at [498, 540] on div "15" at bounding box center [498, 538] width 26 height 13
click at [667, 540] on div "20" at bounding box center [666, 538] width 28 height 13
click at [453, 533] on div "14" at bounding box center [465, 538] width 28 height 13
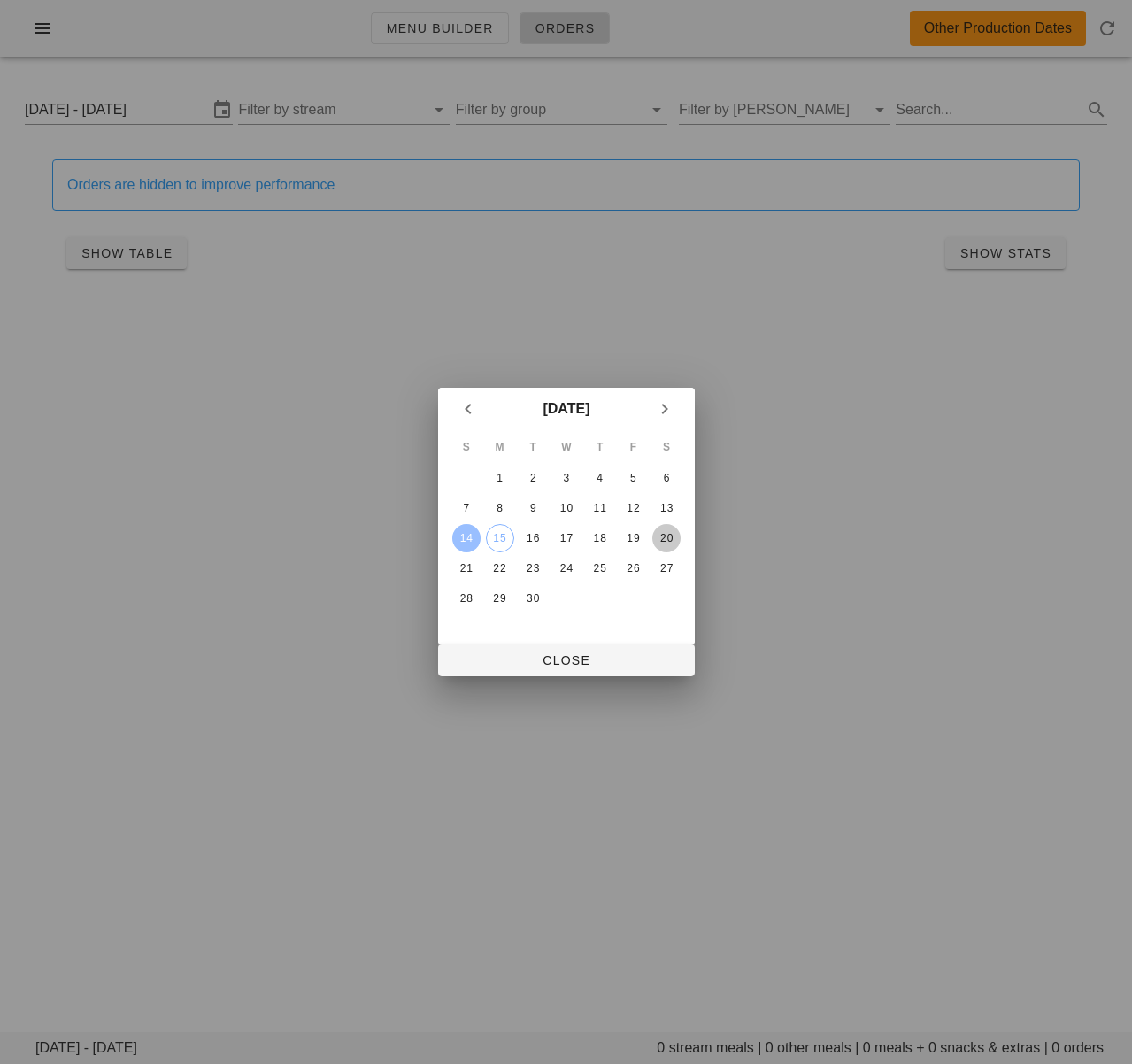
click at [670, 536] on div "20" at bounding box center [666, 538] width 28 height 13
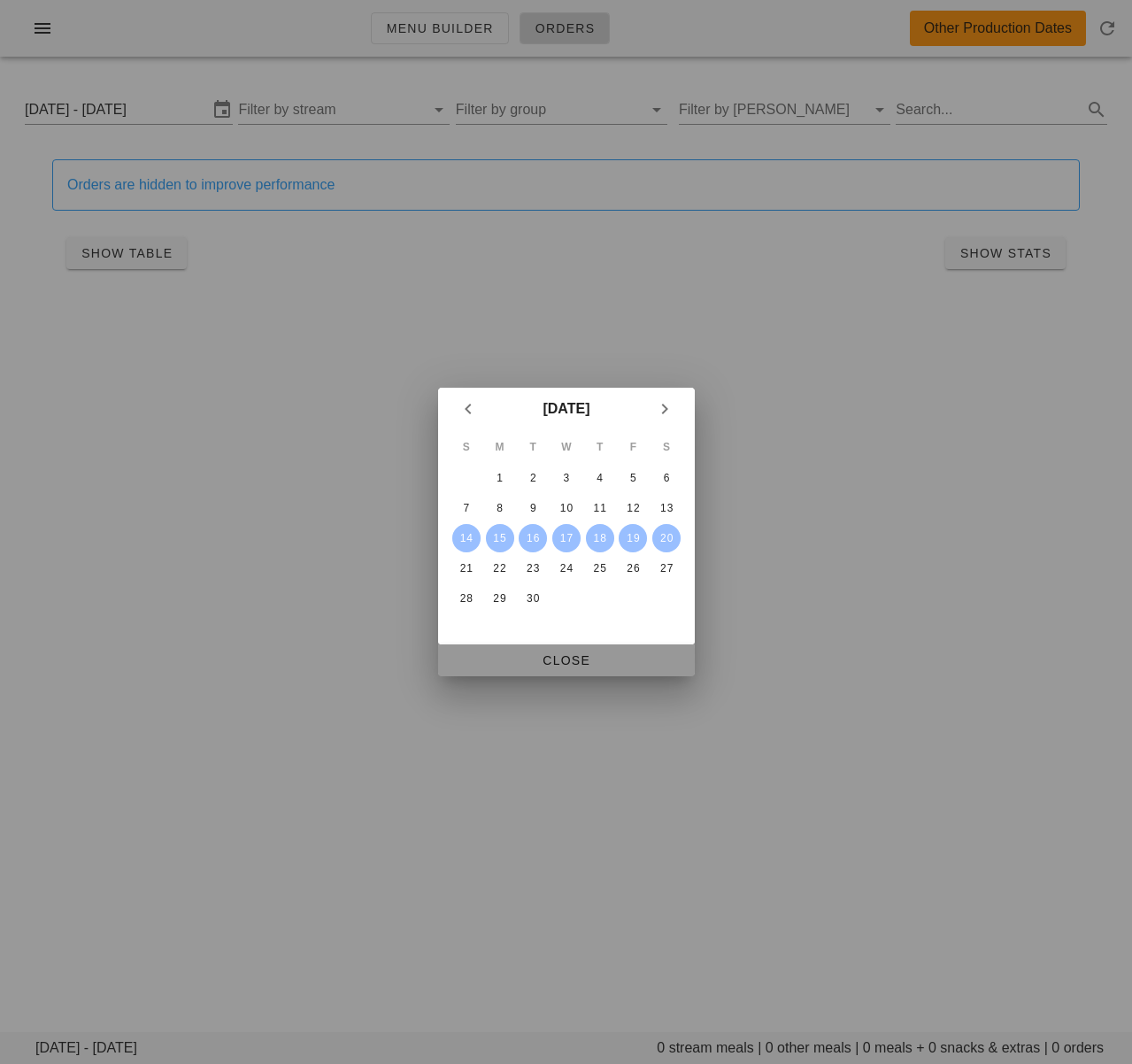
drag, startPoint x: 567, startPoint y: 657, endPoint x: 577, endPoint y: 617, distance: 41.2
click at [568, 657] on span "Close" at bounding box center [566, 660] width 228 height 15
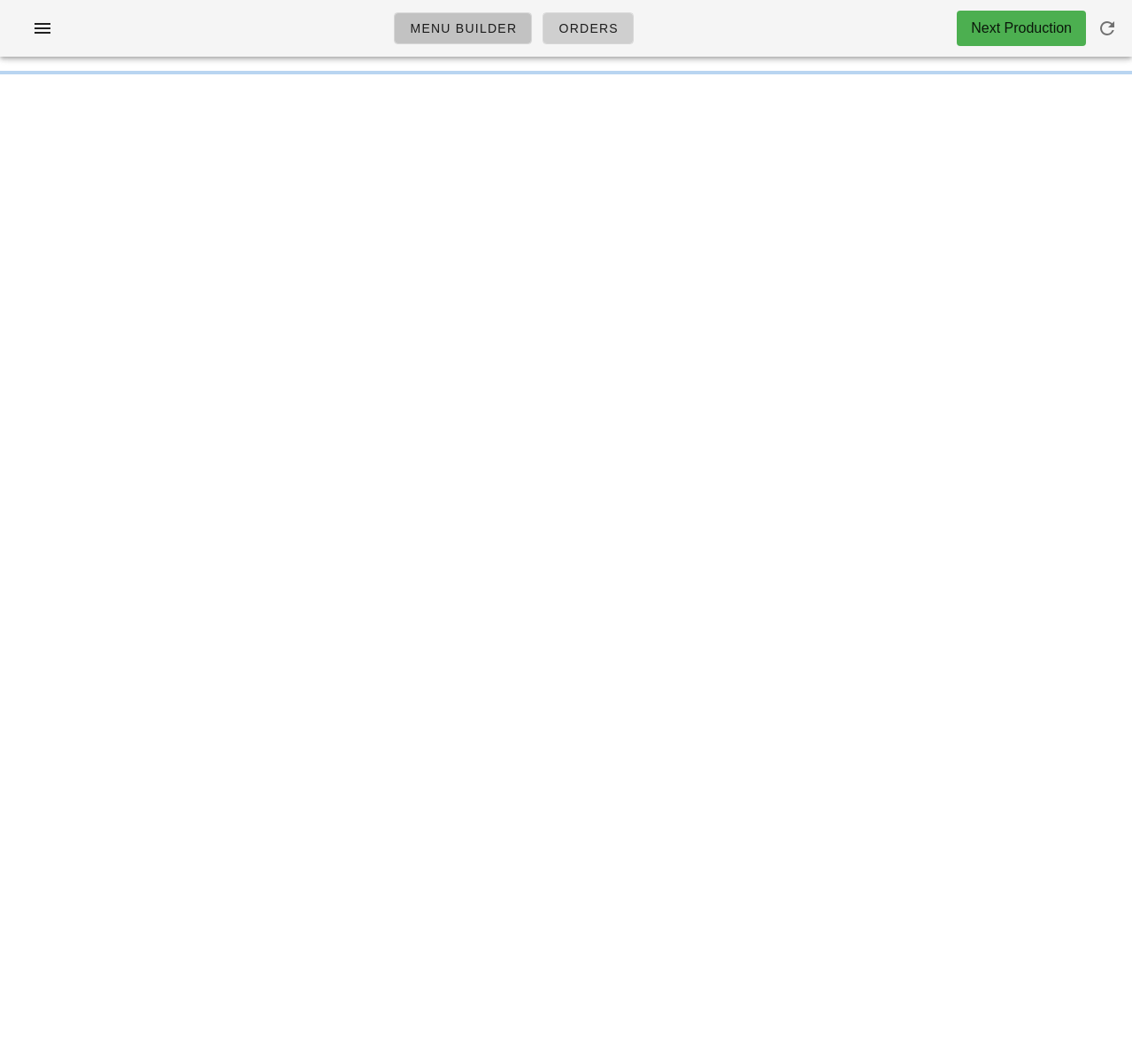
drag, startPoint x: 434, startPoint y: 22, endPoint x: 387, endPoint y: 49, distance: 54.2
click at [434, 23] on span "Menu Builder" at bounding box center [463, 28] width 108 height 15
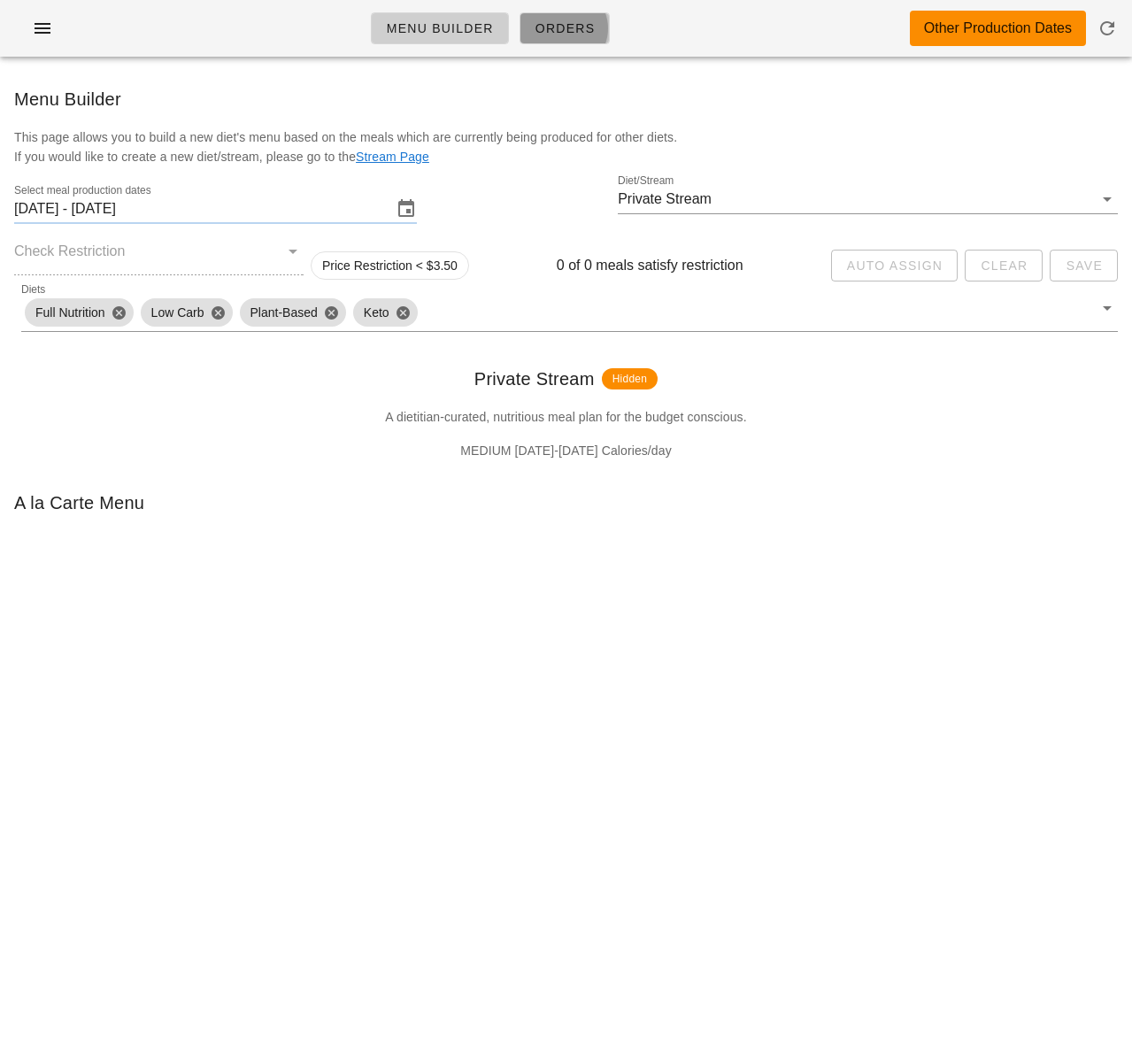
drag, startPoint x: 588, startPoint y: 26, endPoint x: 608, endPoint y: 37, distance: 22.8
click at [588, 26] on span "Orders" at bounding box center [565, 28] width 61 height 15
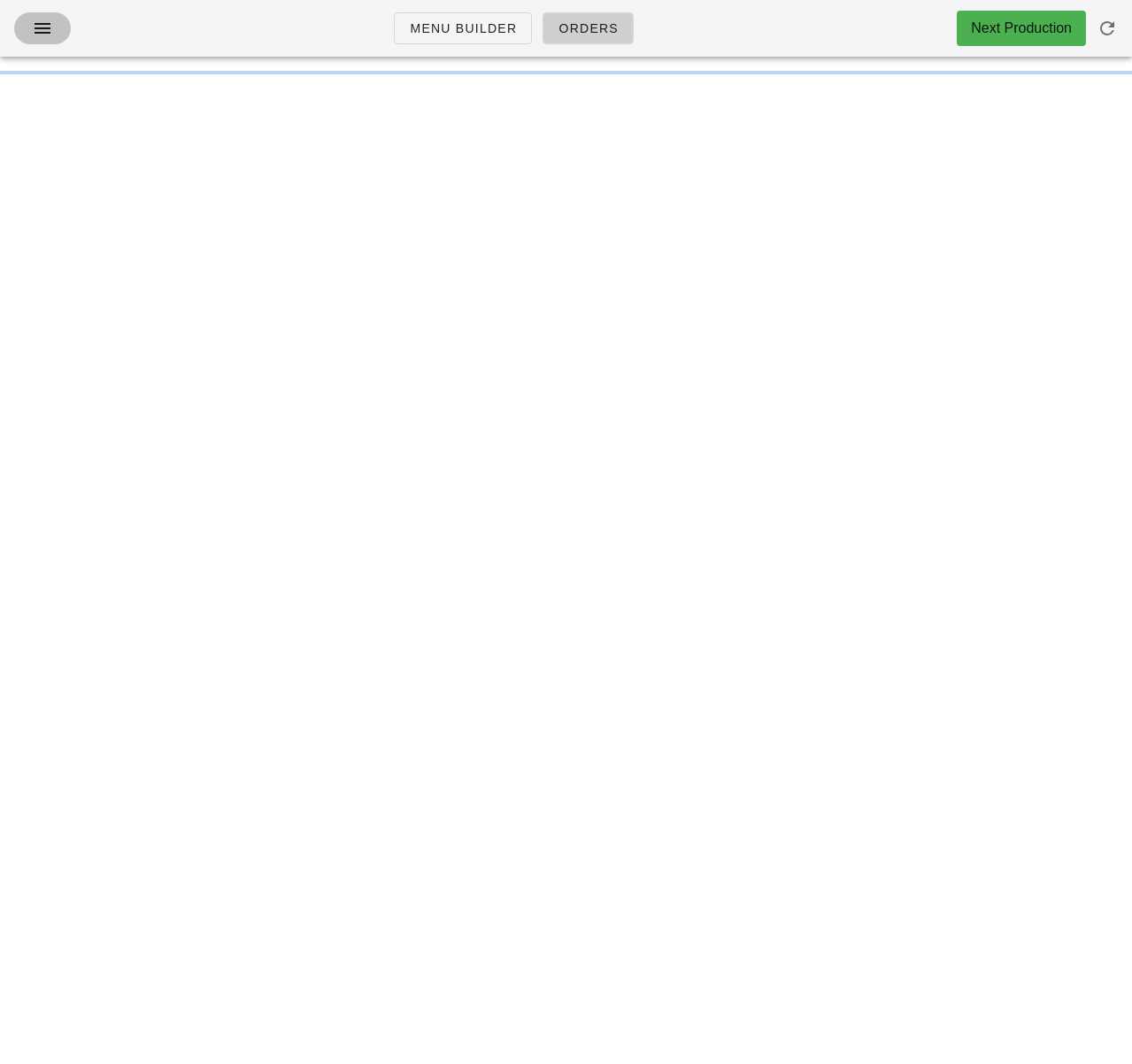
click at [45, 30] on icon "button" at bounding box center [43, 28] width 21 height 21
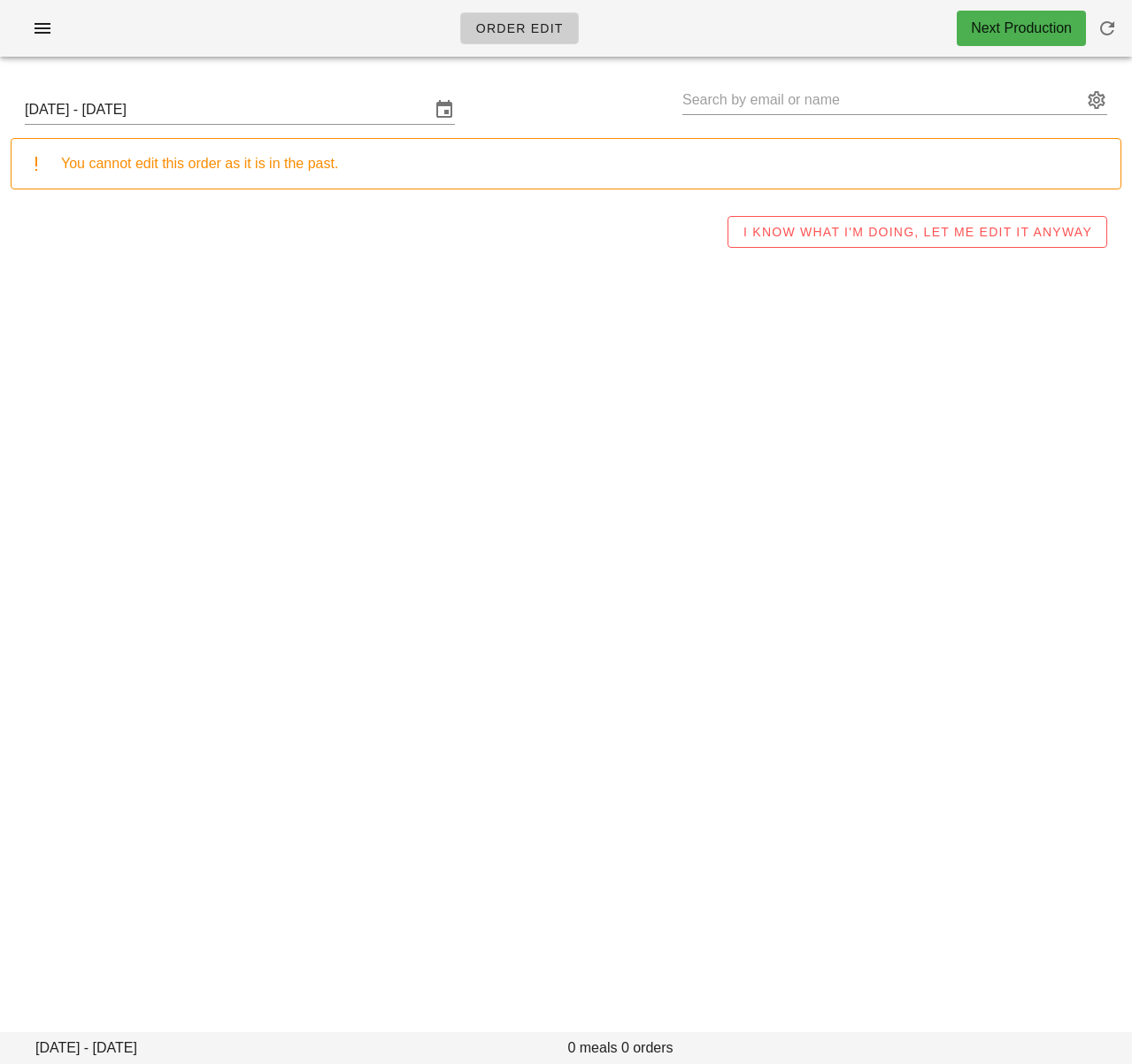
type input "[PERSON_NAME] ([EMAIL_ADDRESS][DOMAIN_NAME])"
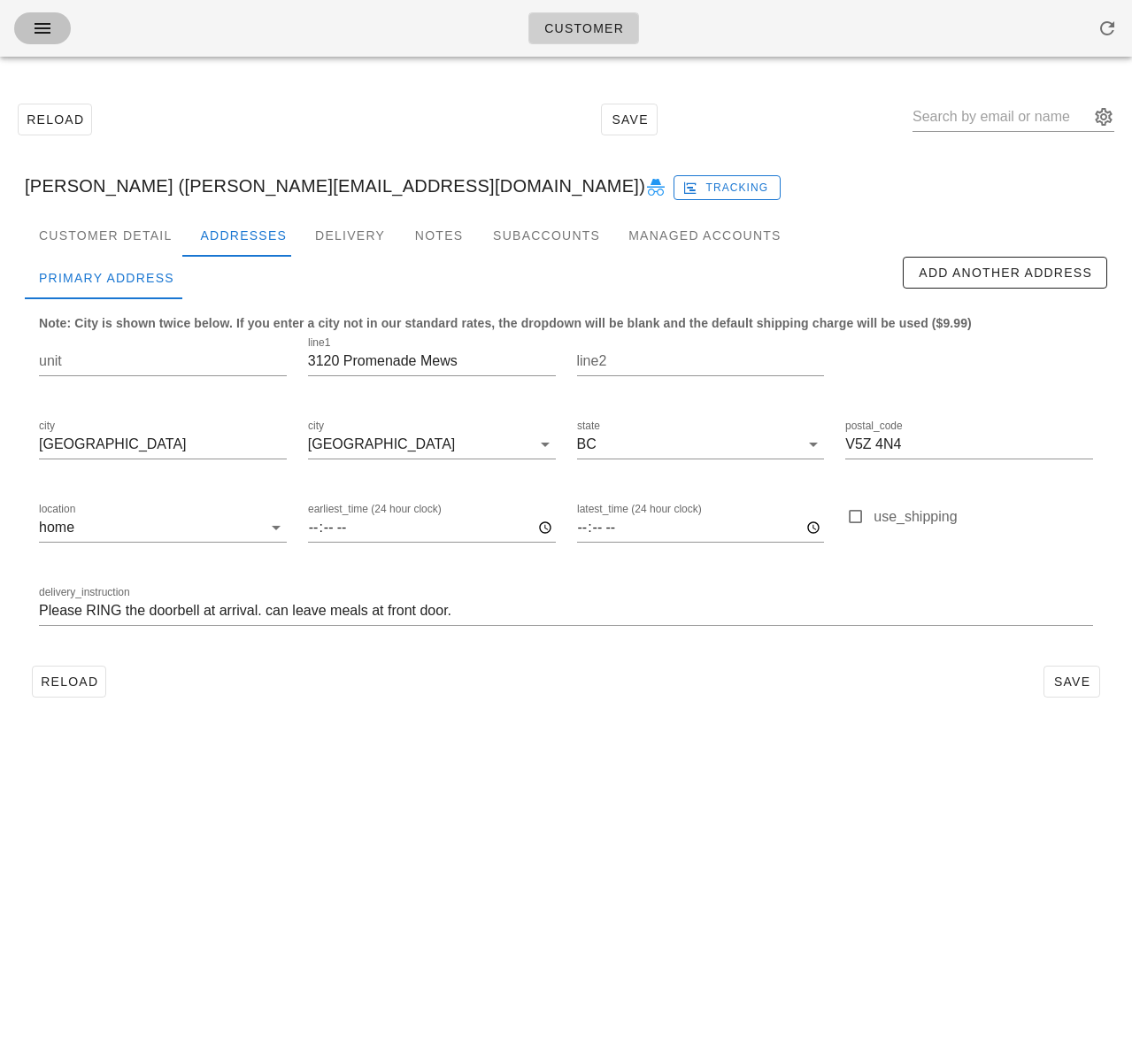
click at [45, 37] on icon "button" at bounding box center [43, 28] width 21 height 21
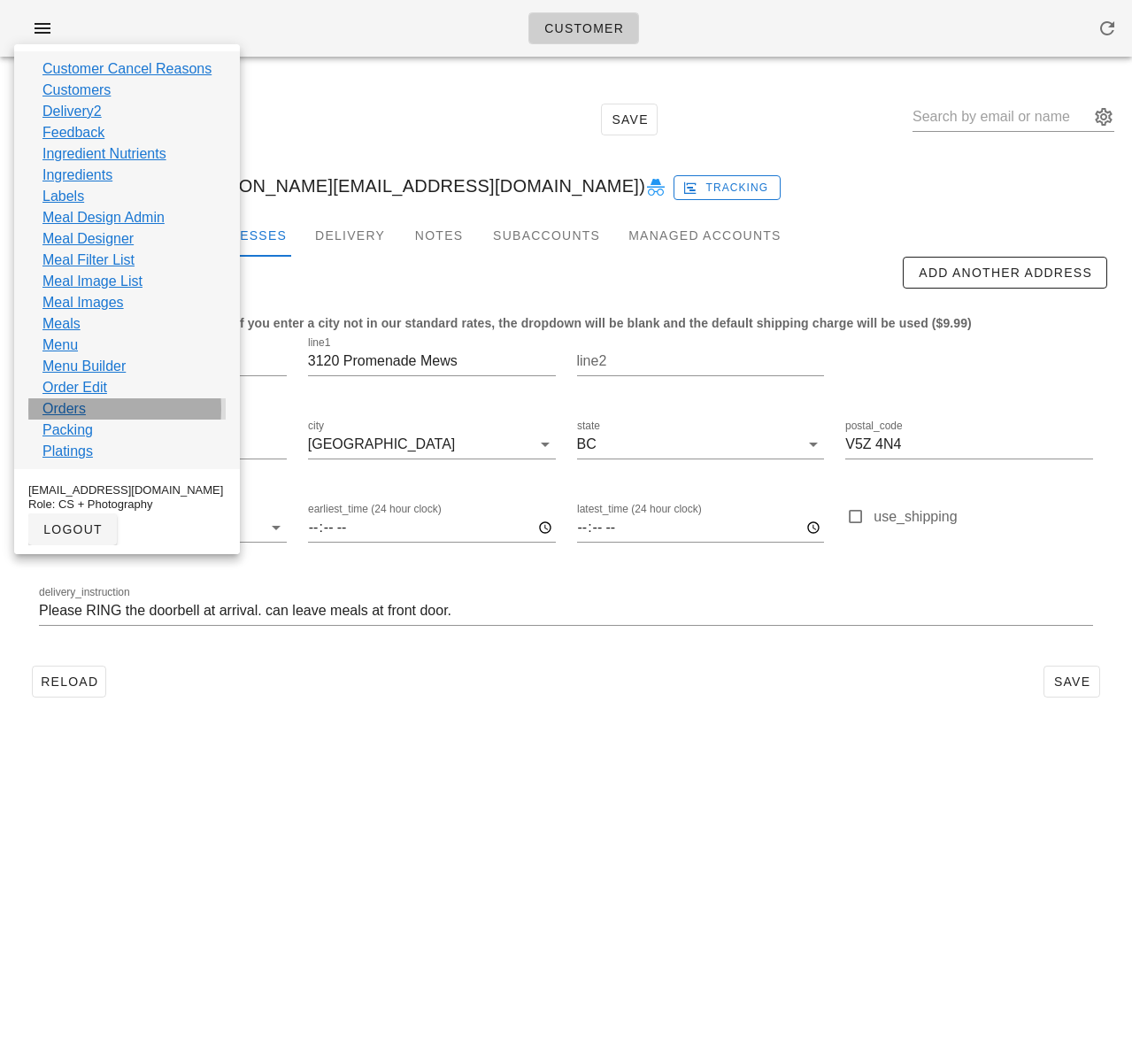
click at [88, 408] on div "Orders" at bounding box center [127, 409] width 197 height 21
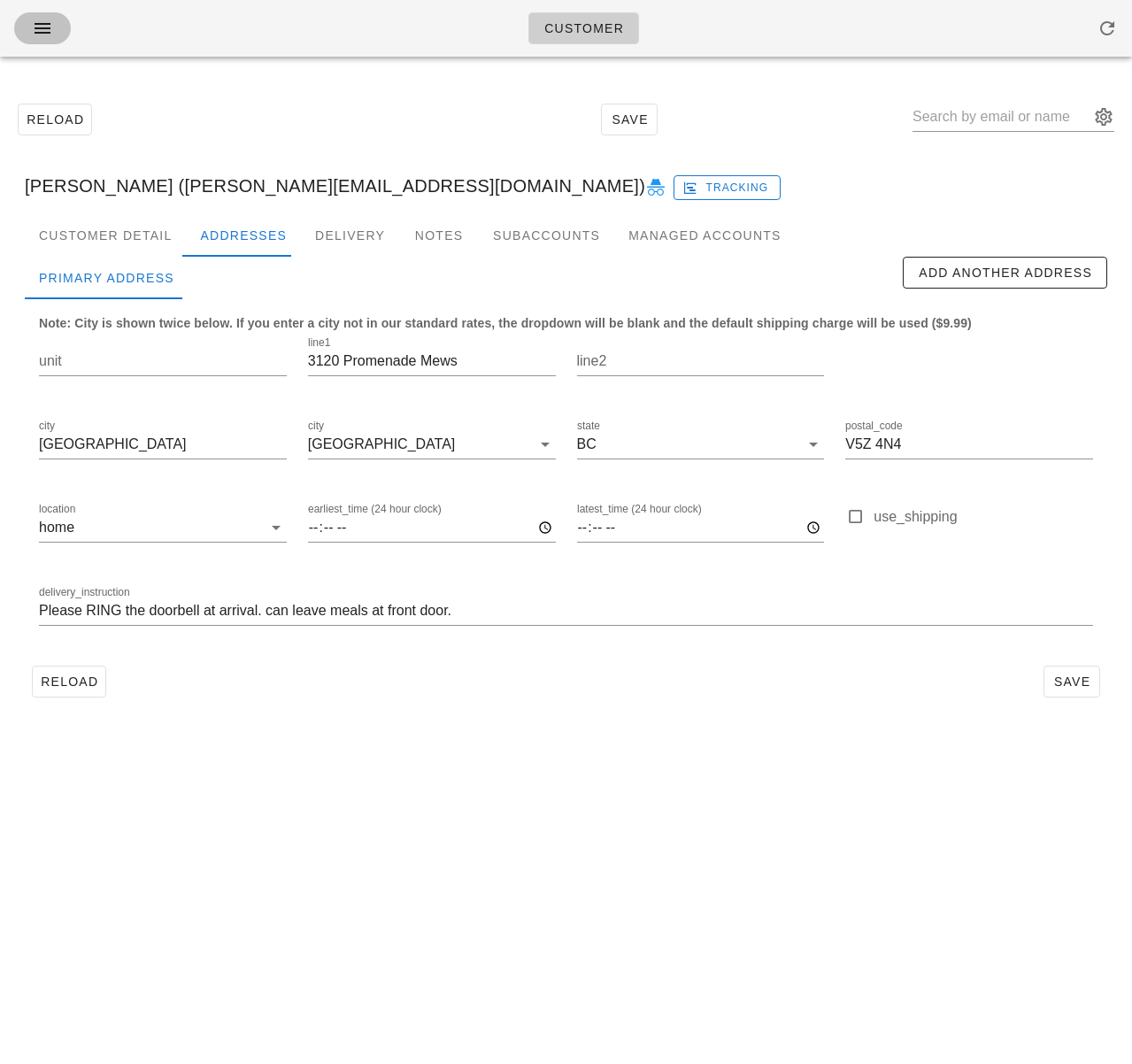
click at [45, 28] on icon "button" at bounding box center [43, 28] width 21 height 21
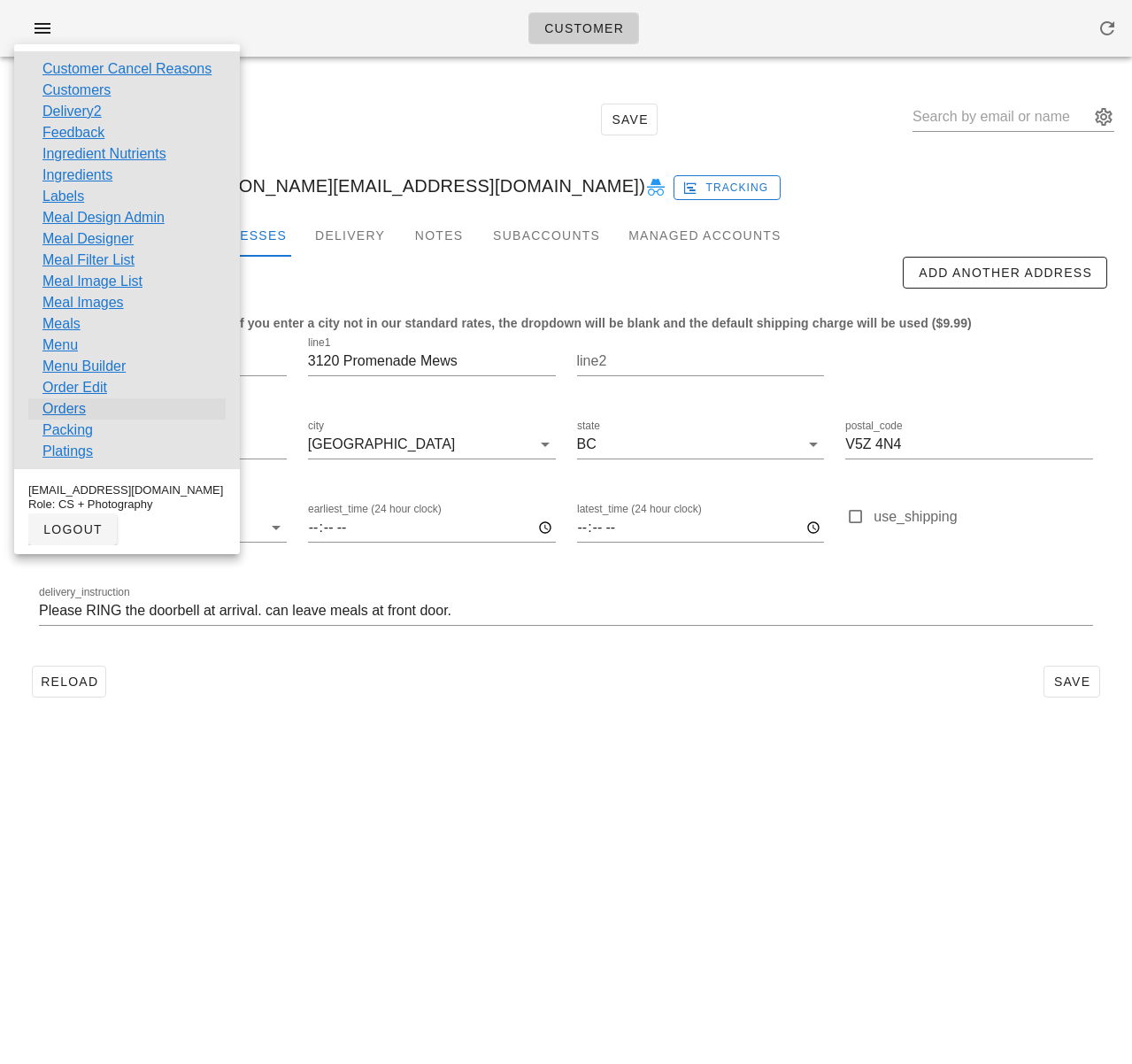
click at [72, 404] on link "Orders" at bounding box center [64, 409] width 44 height 21
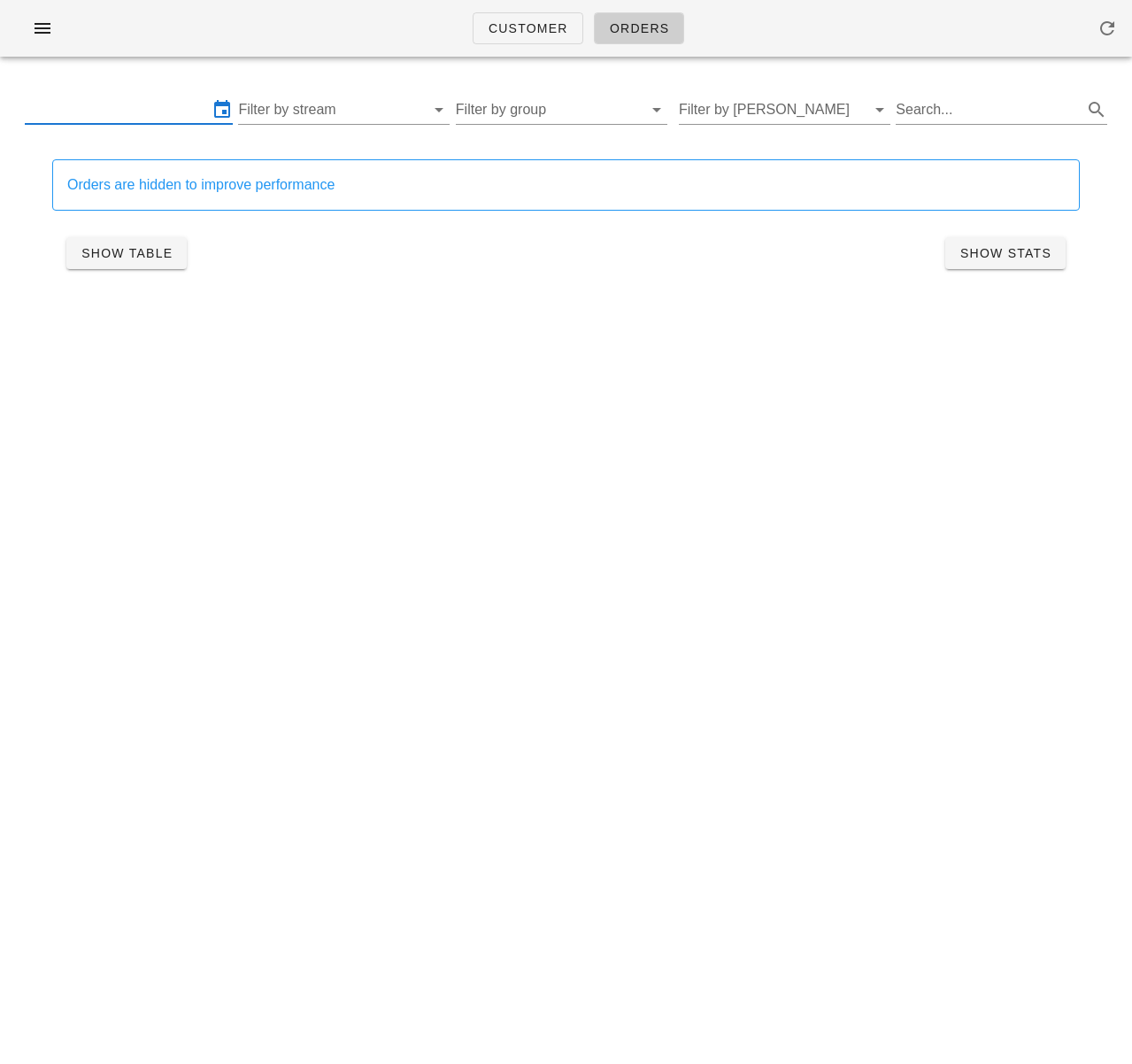
click at [155, 103] on input "text" at bounding box center [116, 109] width 183 height 28
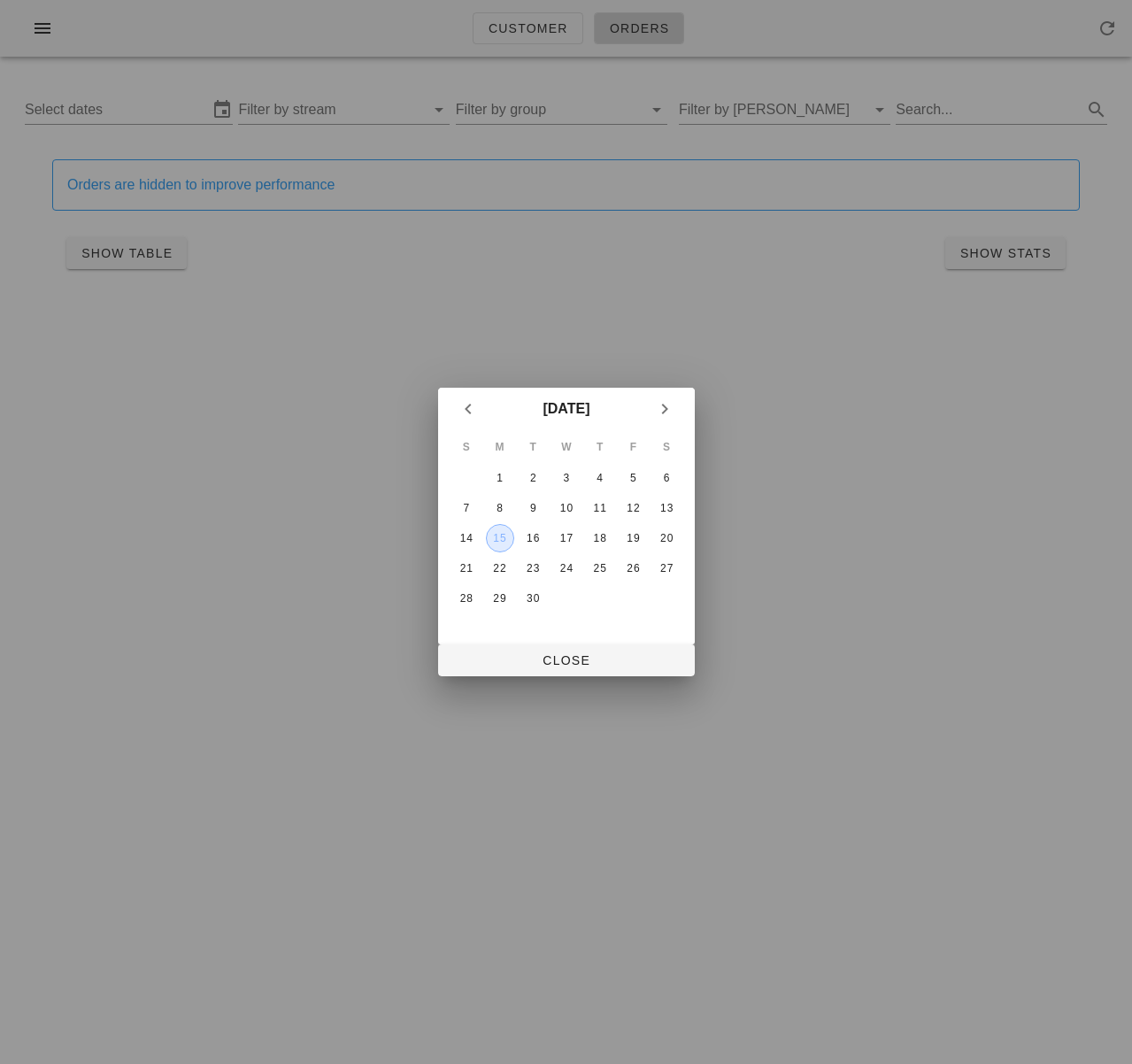
drag, startPoint x: 503, startPoint y: 539, endPoint x: 513, endPoint y: 539, distance: 10.0
click at [503, 539] on div "15" at bounding box center [498, 538] width 26 height 13
click at [673, 540] on div "20" at bounding box center [666, 538] width 28 height 13
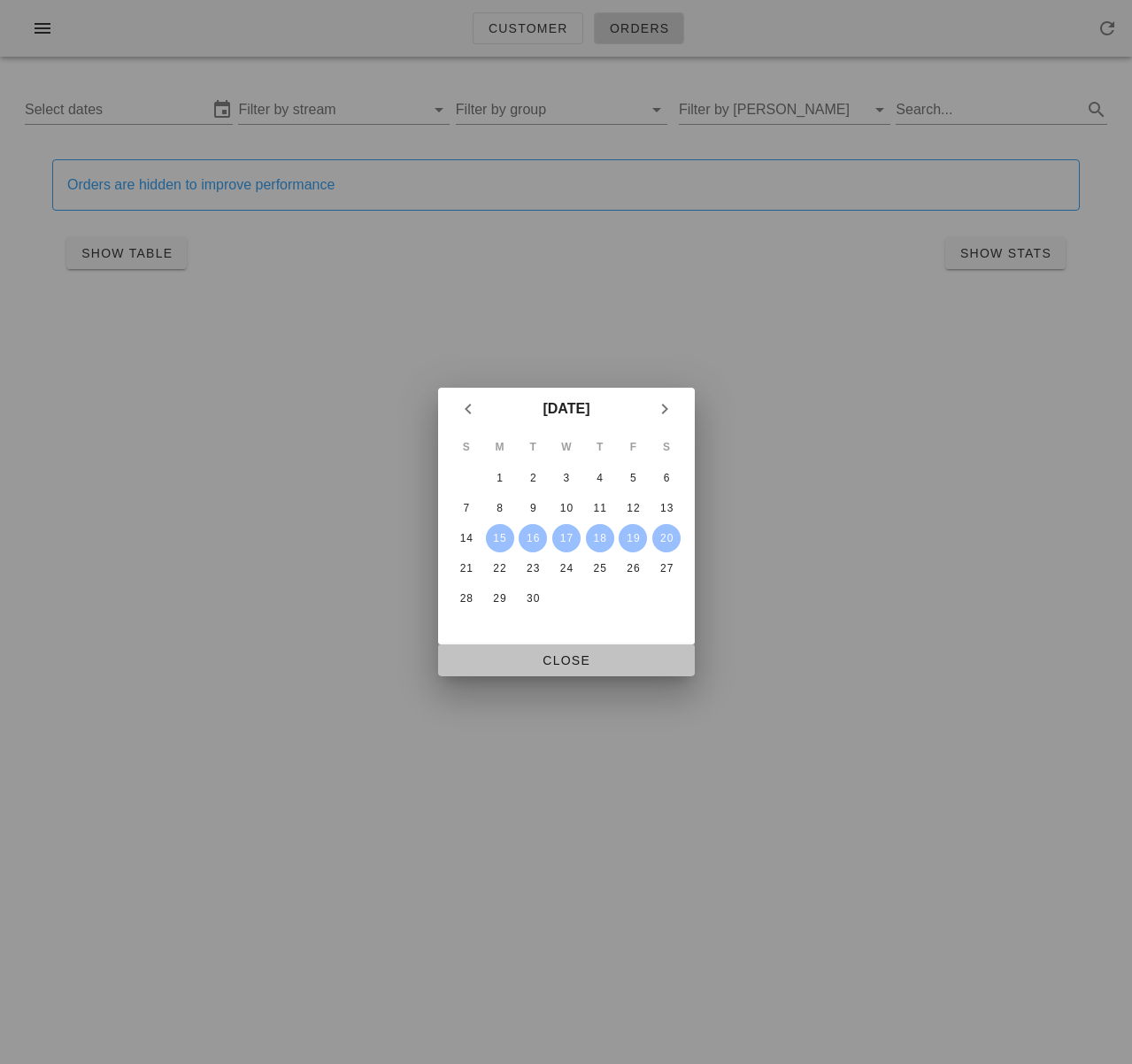
click at [613, 647] on button "Close" at bounding box center [566, 660] width 256 height 32
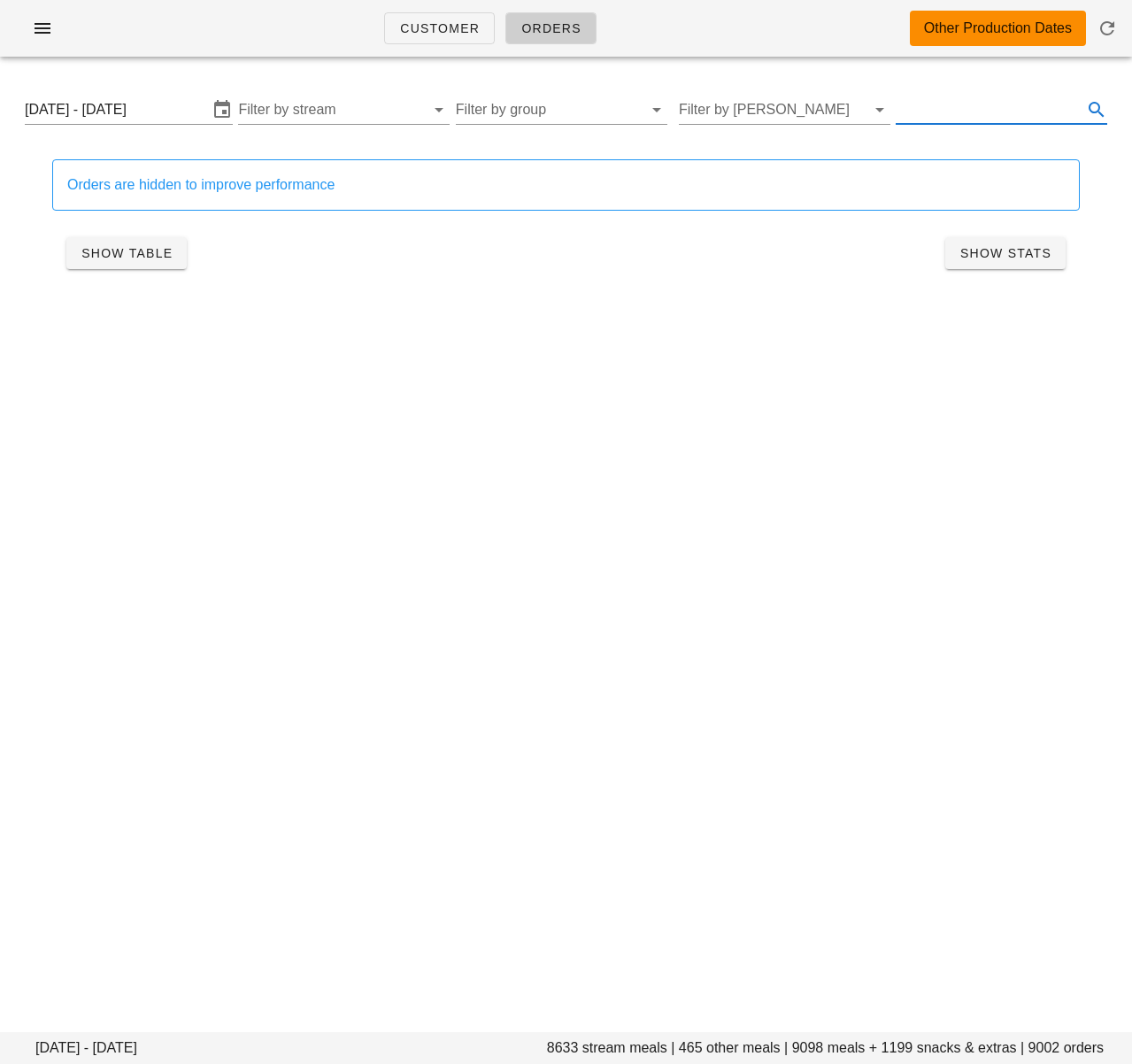
click at [991, 100] on input "text" at bounding box center [987, 109] width 183 height 28
paste input "Soy-Ginger Beef Meatballs, Vermicelli Rice Noodles & Crunchy Veg with Fresh Her…"
drag, startPoint x: 937, startPoint y: 108, endPoint x: 749, endPoint y: 102, distance: 188.1
click at [749, 102] on div "Monday September 15 - Saturday September 20 Filter by stream Filter by group Fi…" at bounding box center [566, 109] width 1111 height 57
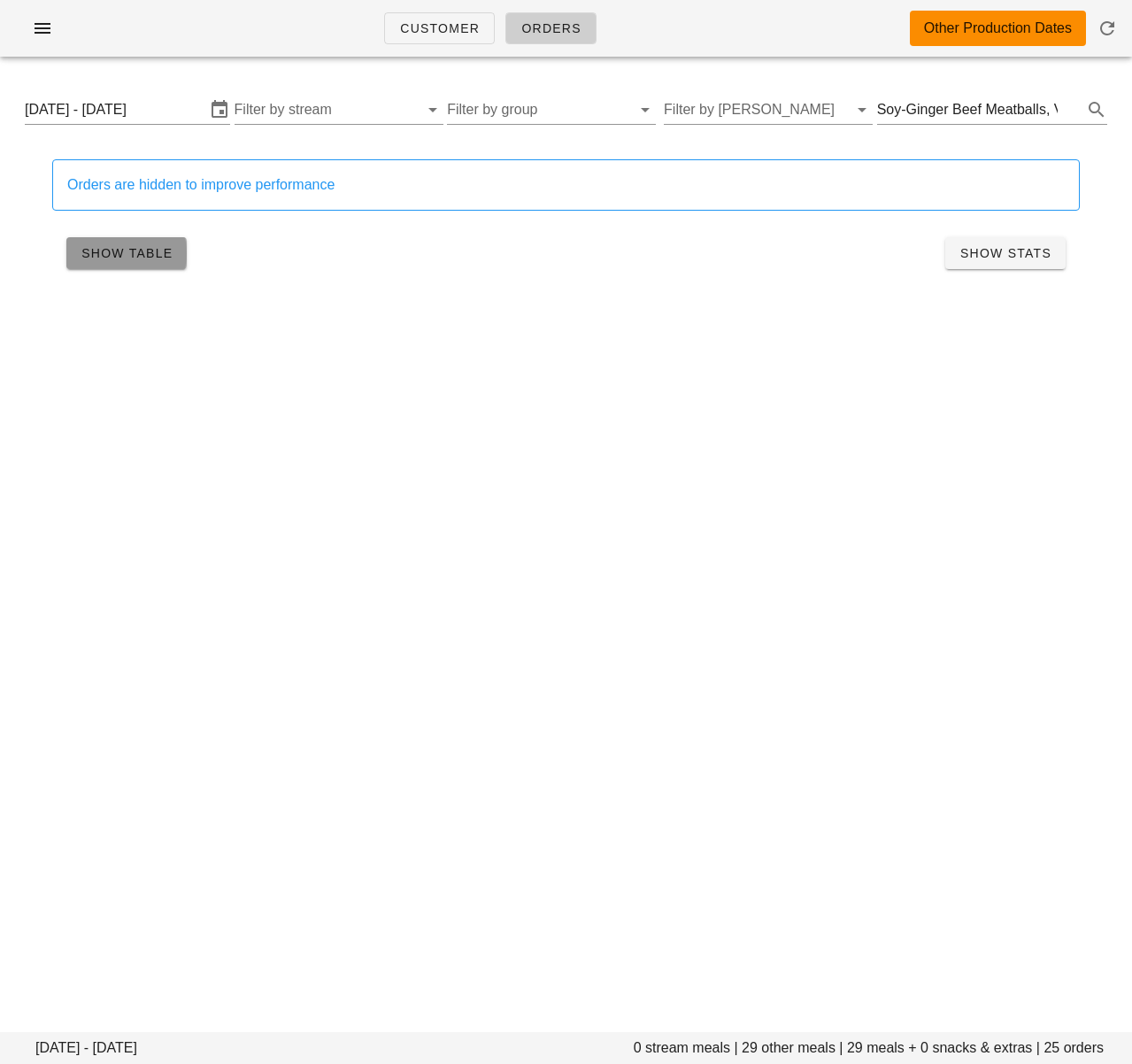
click at [147, 258] on span "Show Table" at bounding box center [126, 252] width 92 height 15
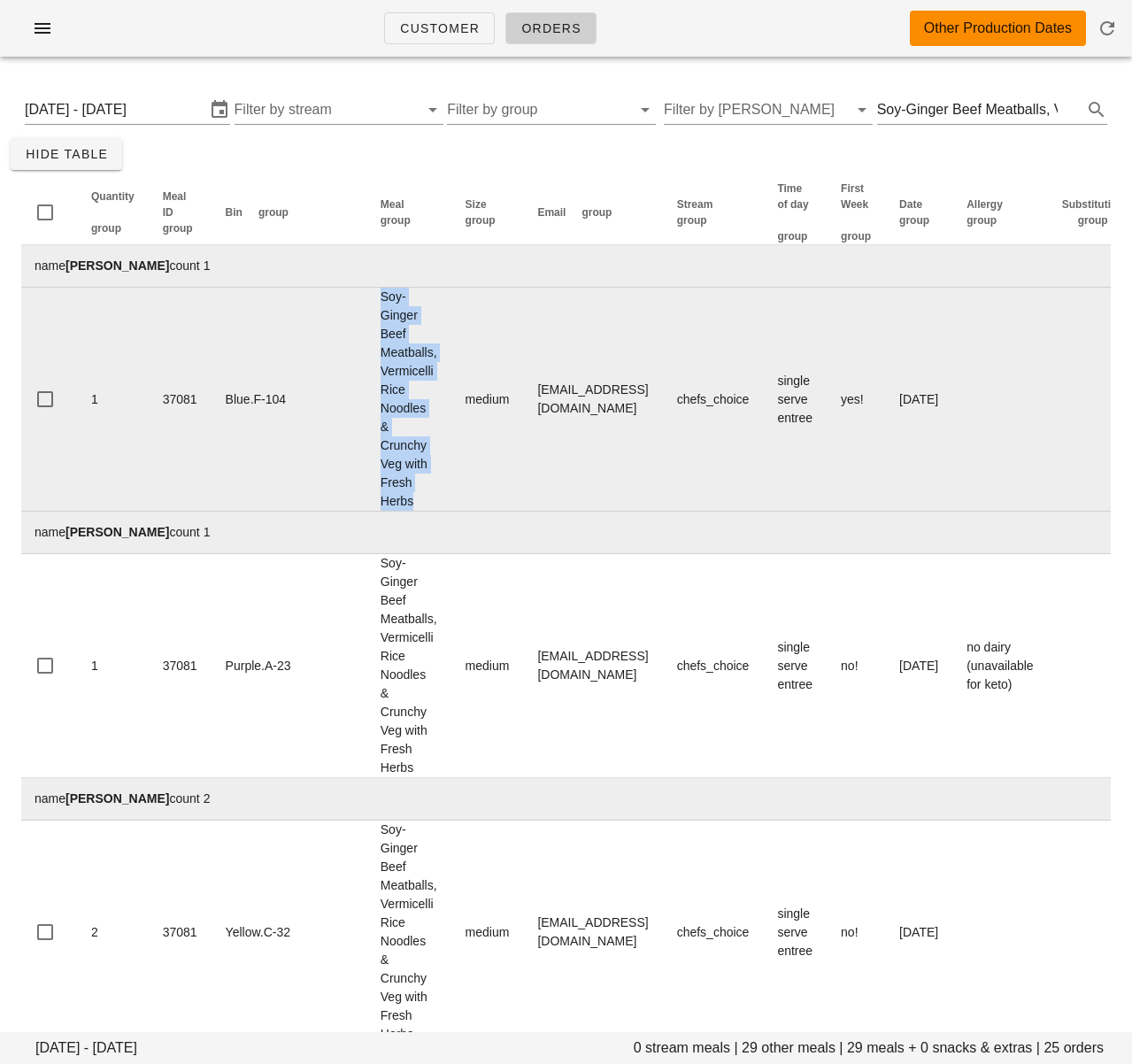
drag, startPoint x: 345, startPoint y: 501, endPoint x: 296, endPoint y: 307, distance: 200.1
click at [367, 304] on td "Soy-Ginger Beef Meatballs, Vermicelli Rice Noodles & Crunchy Veg with Fresh Her…" at bounding box center [409, 399] width 85 height 223
copy td "Soy-Ginger Beef Meatballs, Vermicelli Rice Noodles & Crunchy Veg with Fresh Her…"
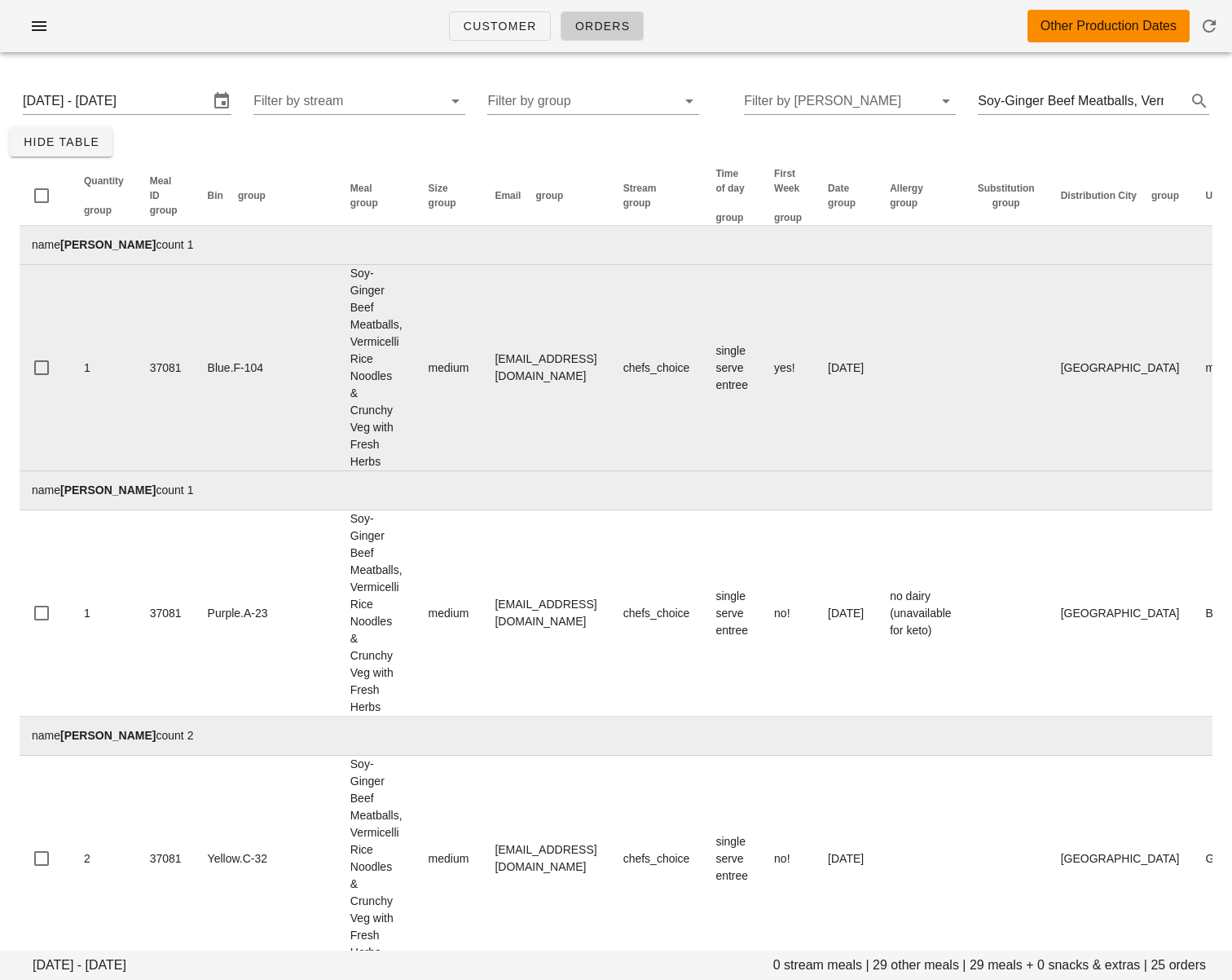
click at [703, 445] on td "chefs_choice" at bounding box center [657, 367] width 93 height 206
drag, startPoint x: 425, startPoint y: 369, endPoint x: 498, endPoint y: 437, distance: 99.8
click at [559, 368] on td "amarzara@hotmail.com" at bounding box center [547, 367] width 128 height 206
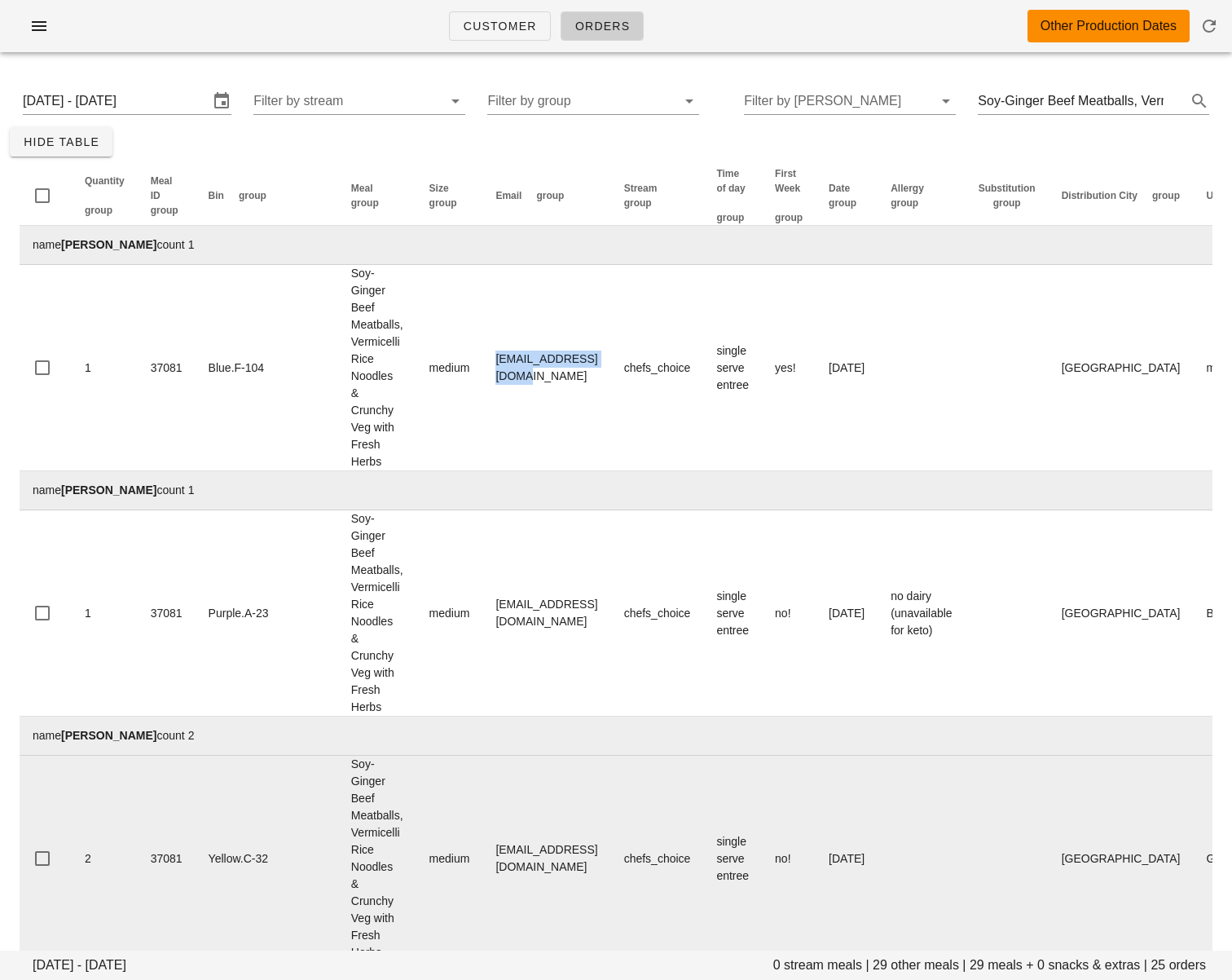
copy td "amarzara@hotmail.com"
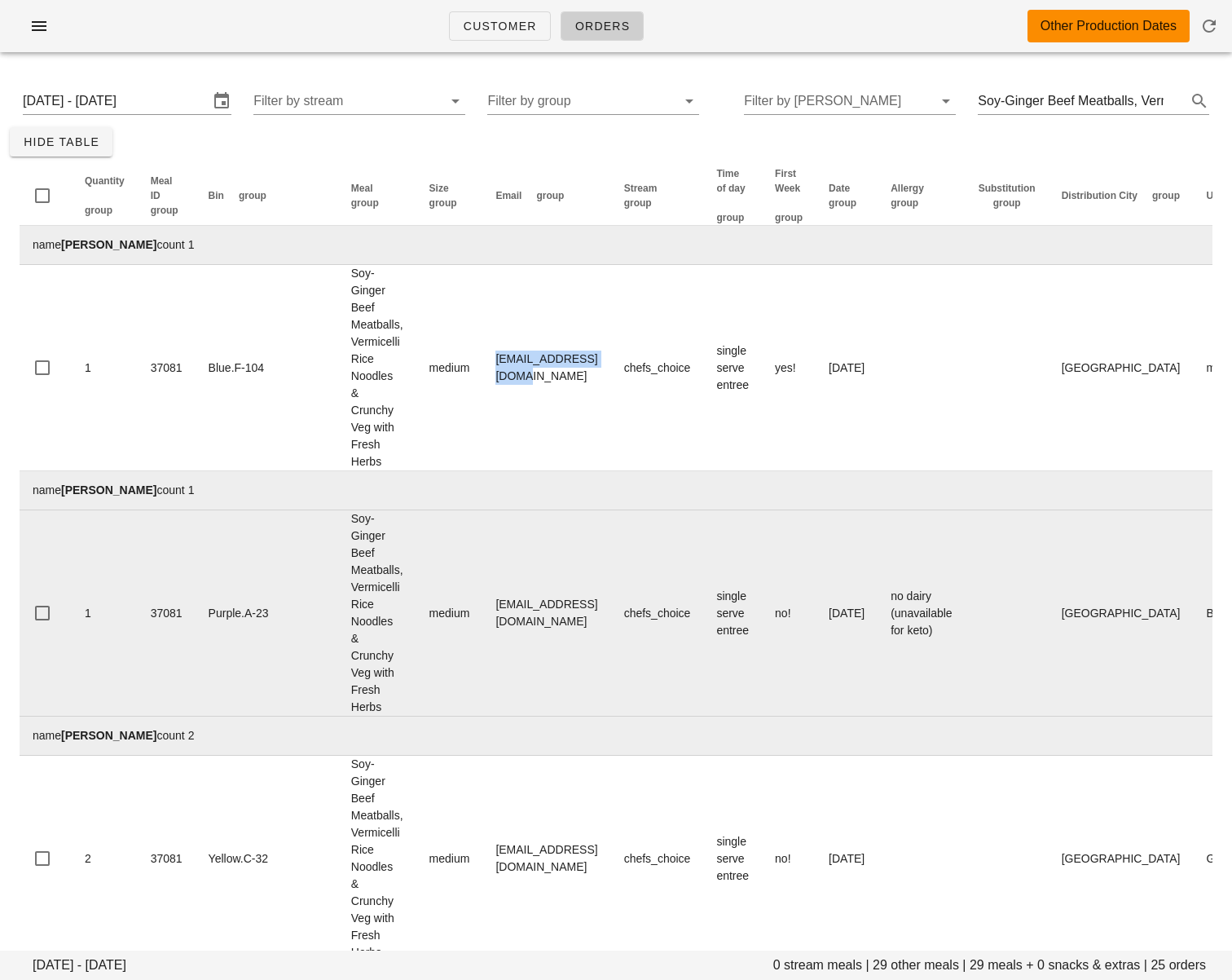
scroll to position [3, 0]
drag, startPoint x: 435, startPoint y: 619, endPoint x: 573, endPoint y: 616, distance: 138.0
click at [569, 617] on td "bethinabrown@yahoo.ca" at bounding box center [547, 610] width 128 height 206
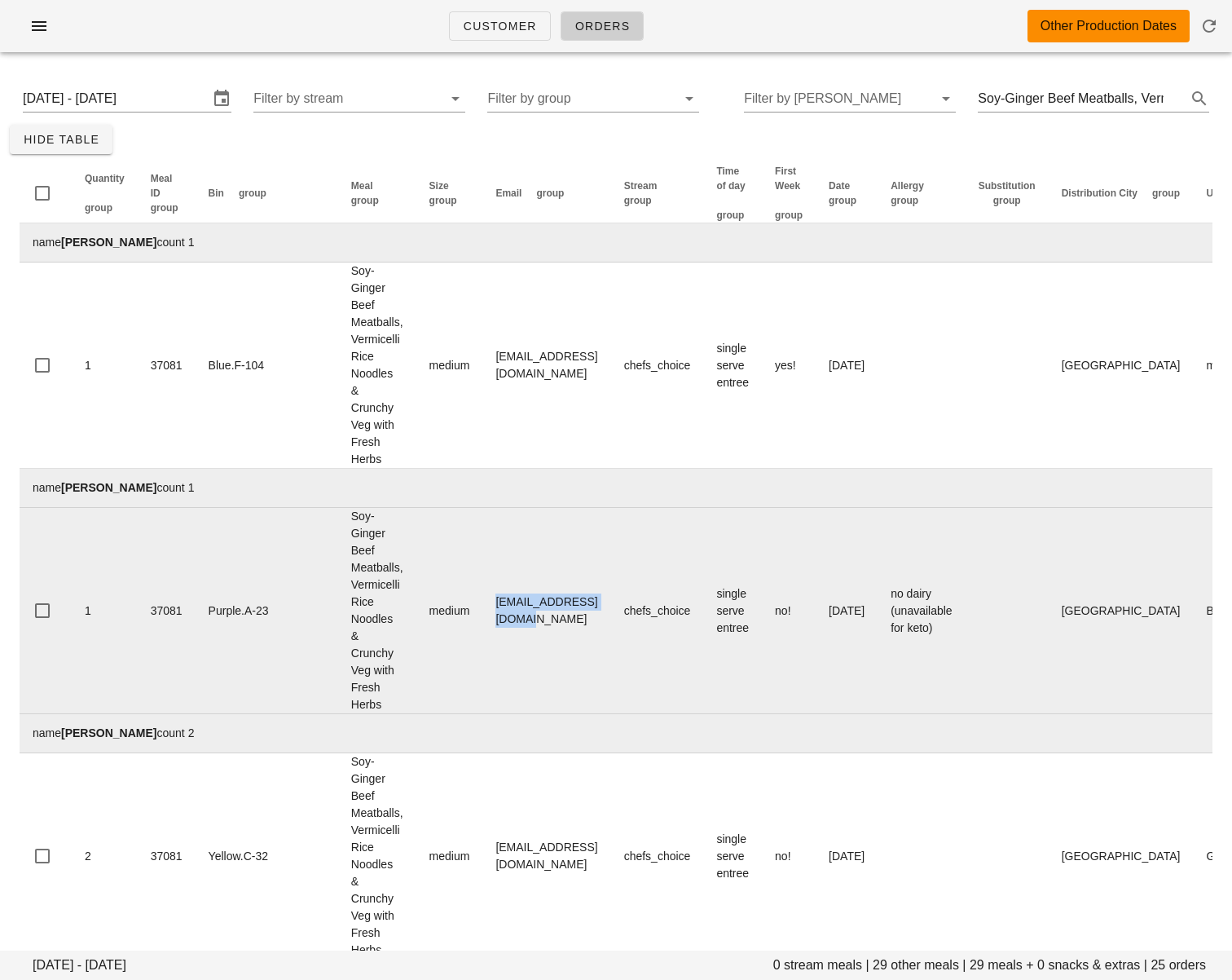
drag, startPoint x: 553, startPoint y: 613, endPoint x: 413, endPoint y: 614, distance: 140.0
click at [413, 614] on tr "1 37081 Purple.A-23 Soy-Ginger Beef Meatballs, Vermicelli Rice Noodles & Crunch…" at bounding box center [720, 610] width 1401 height 206
copy tr "bethinabrown@yahoo.ca"
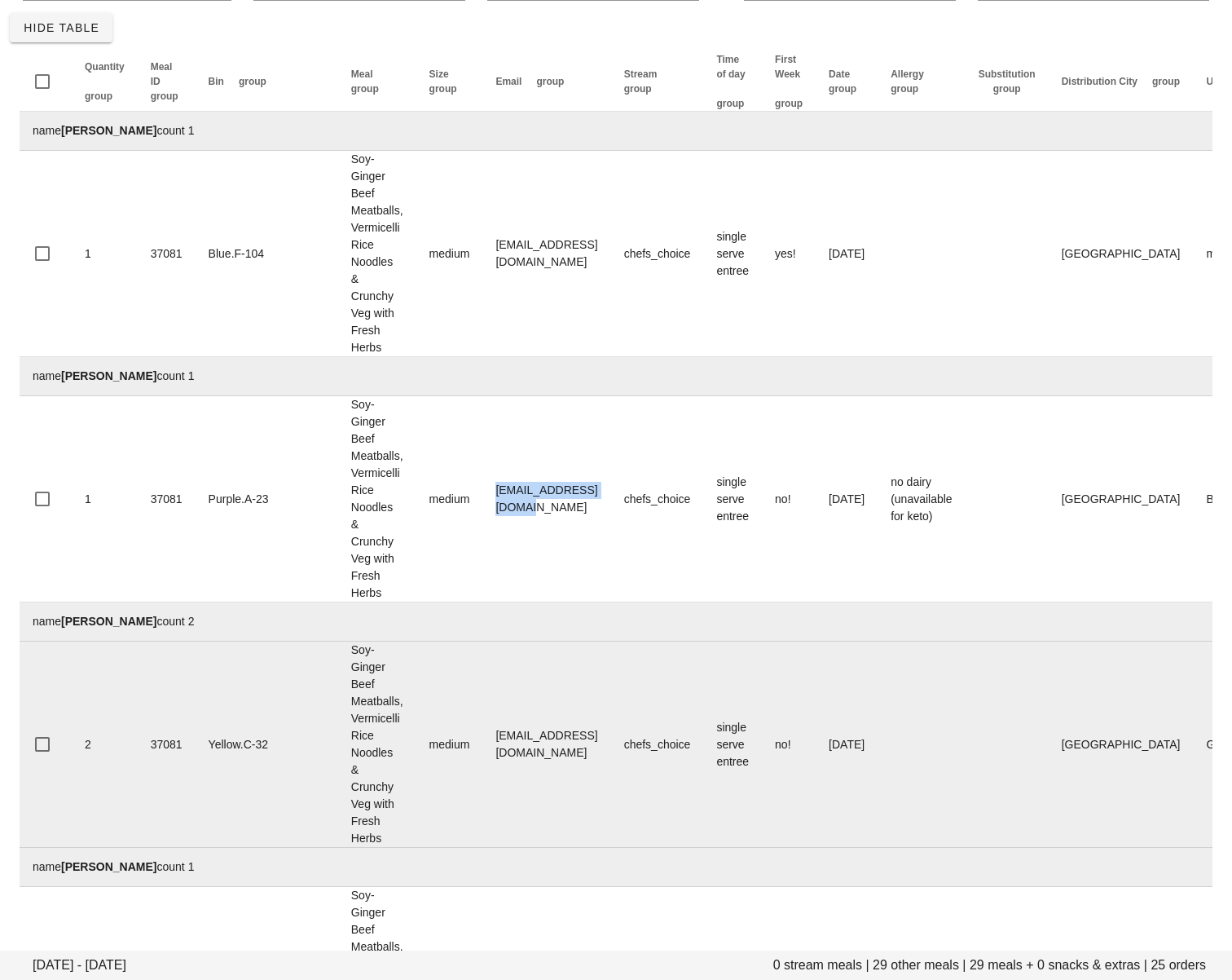
scroll to position [118, 0]
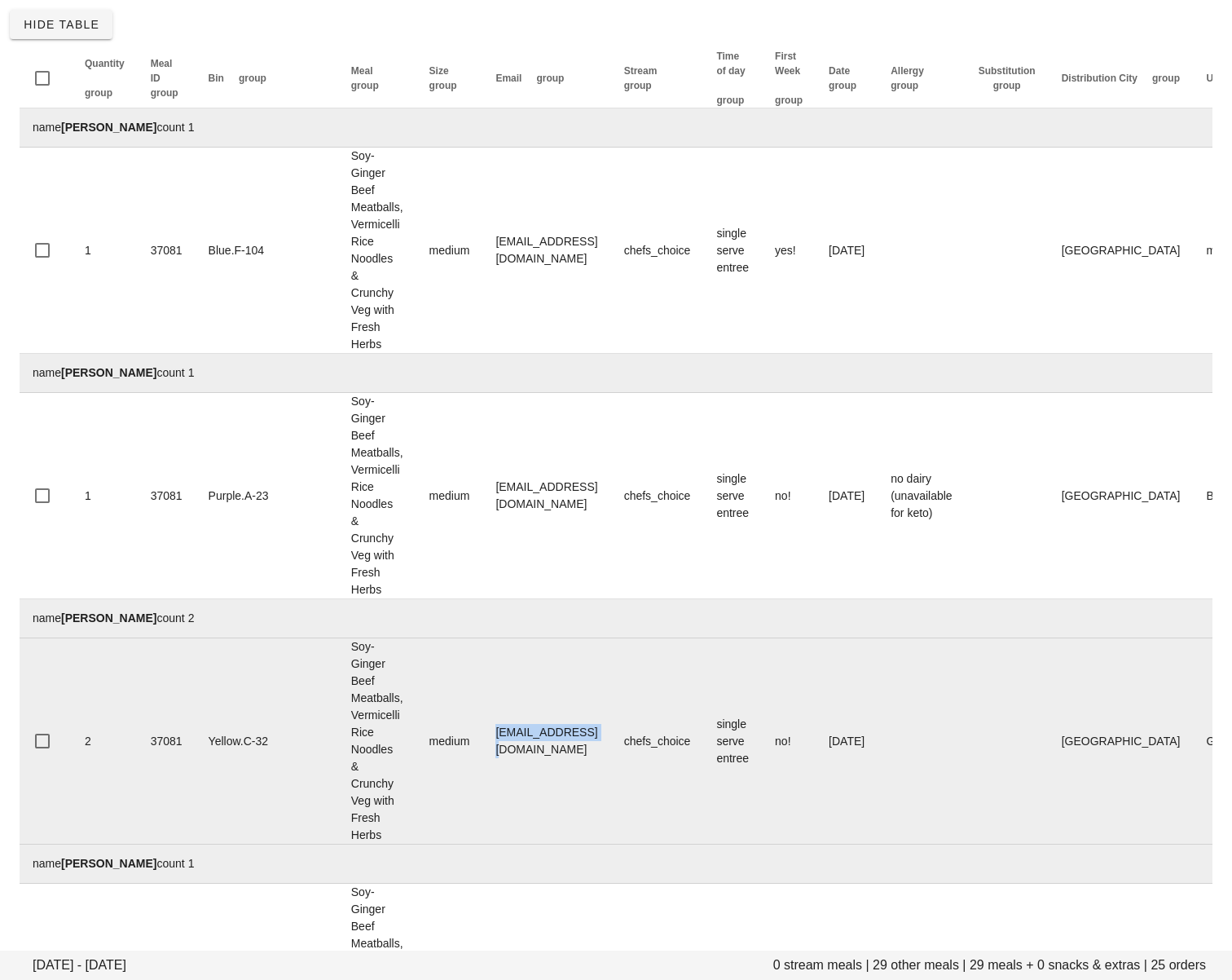
drag, startPoint x: 496, startPoint y: 749, endPoint x: 428, endPoint y: 744, distance: 68.2
click at [483, 744] on td "bevapp@gmail.com" at bounding box center [547, 740] width 128 height 206
copy td "bevapp@gmail.com"
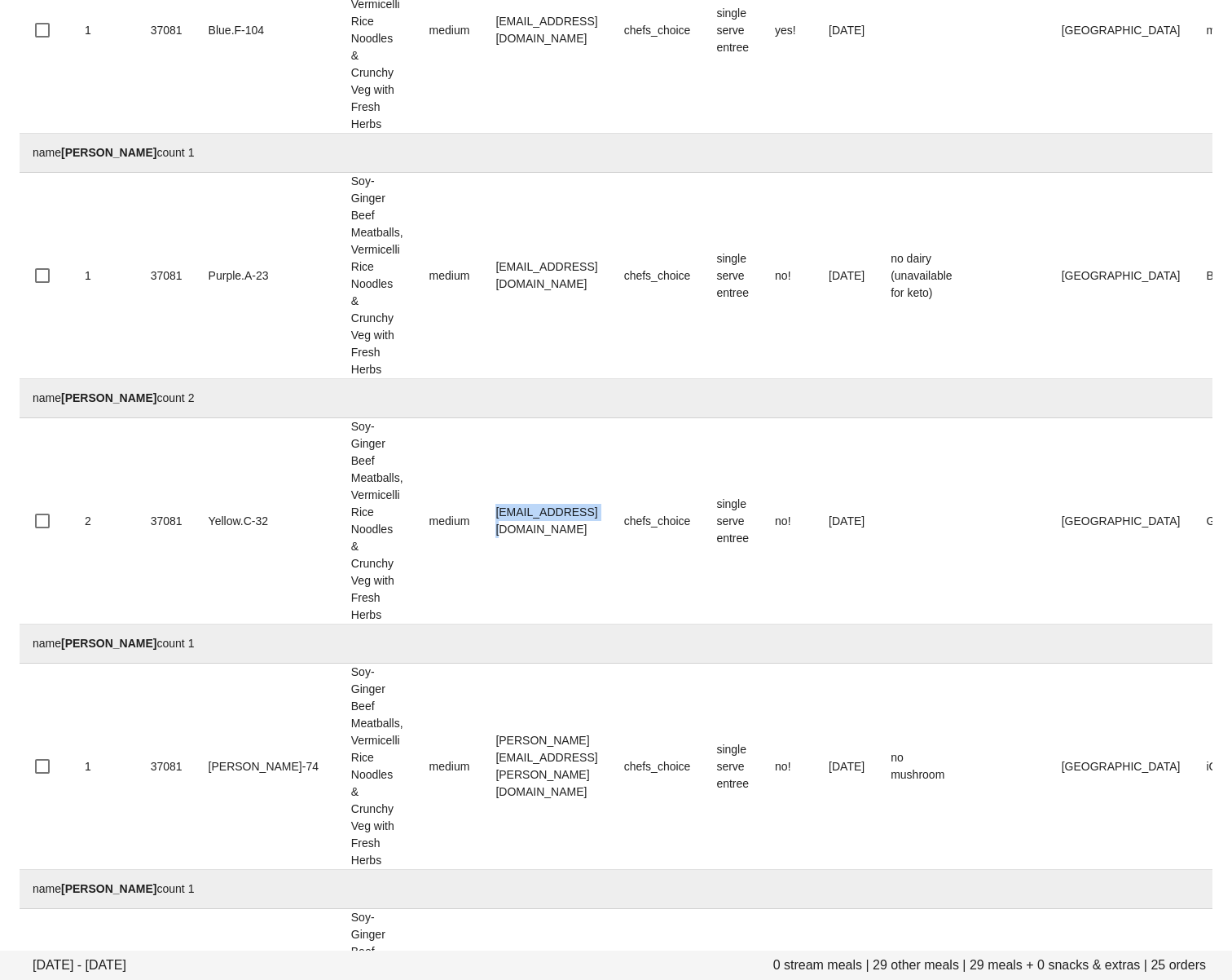
scroll to position [379, 0]
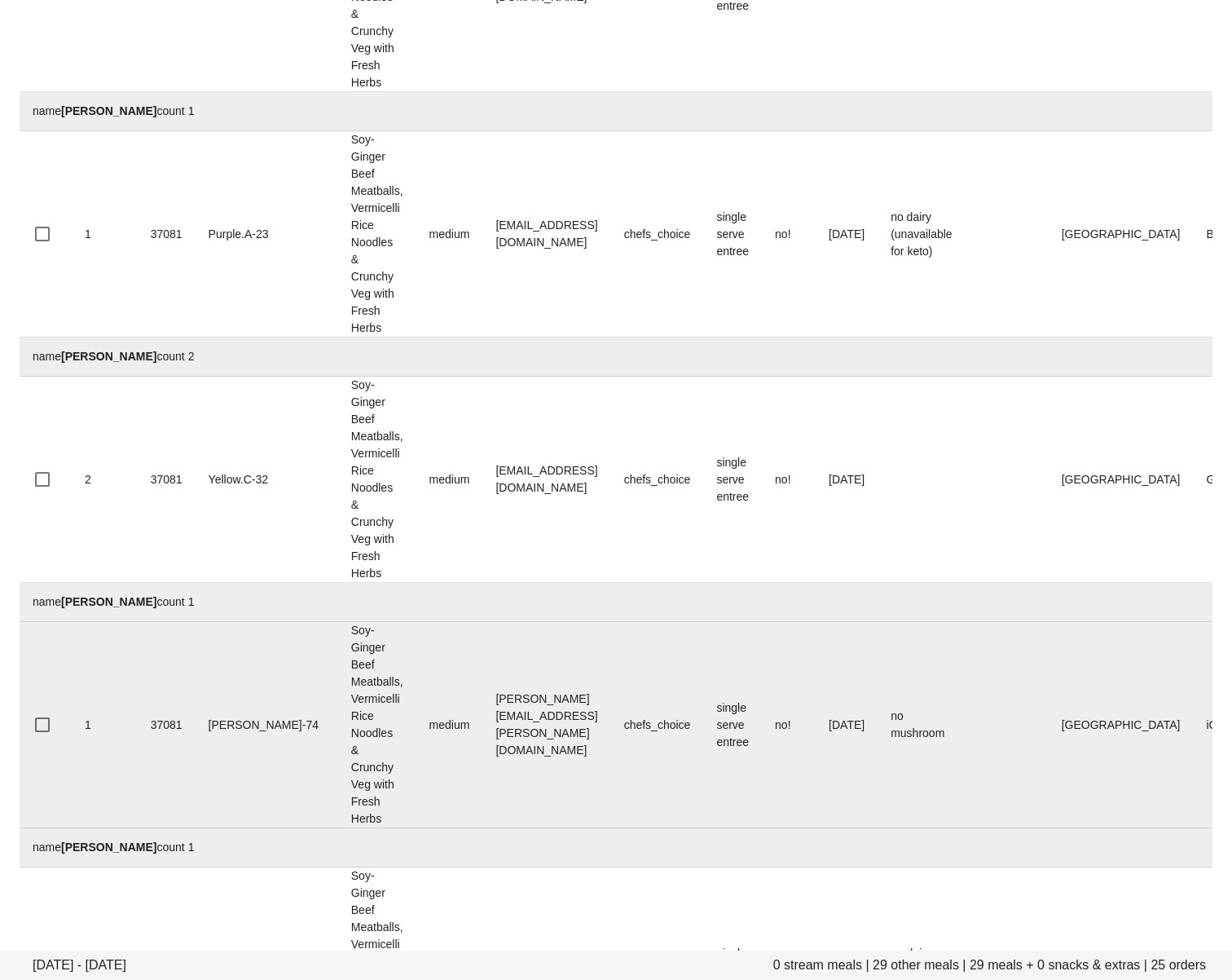
click at [568, 788] on td "bruce.chapman@chapmantaxlaw.com" at bounding box center [547, 724] width 128 height 206
drag, startPoint x: 625, startPoint y: 728, endPoint x: 425, endPoint y: 728, distance: 200.0
click at [483, 728] on td "bruce.chapman@chapmantaxlaw.com" at bounding box center [547, 724] width 128 height 206
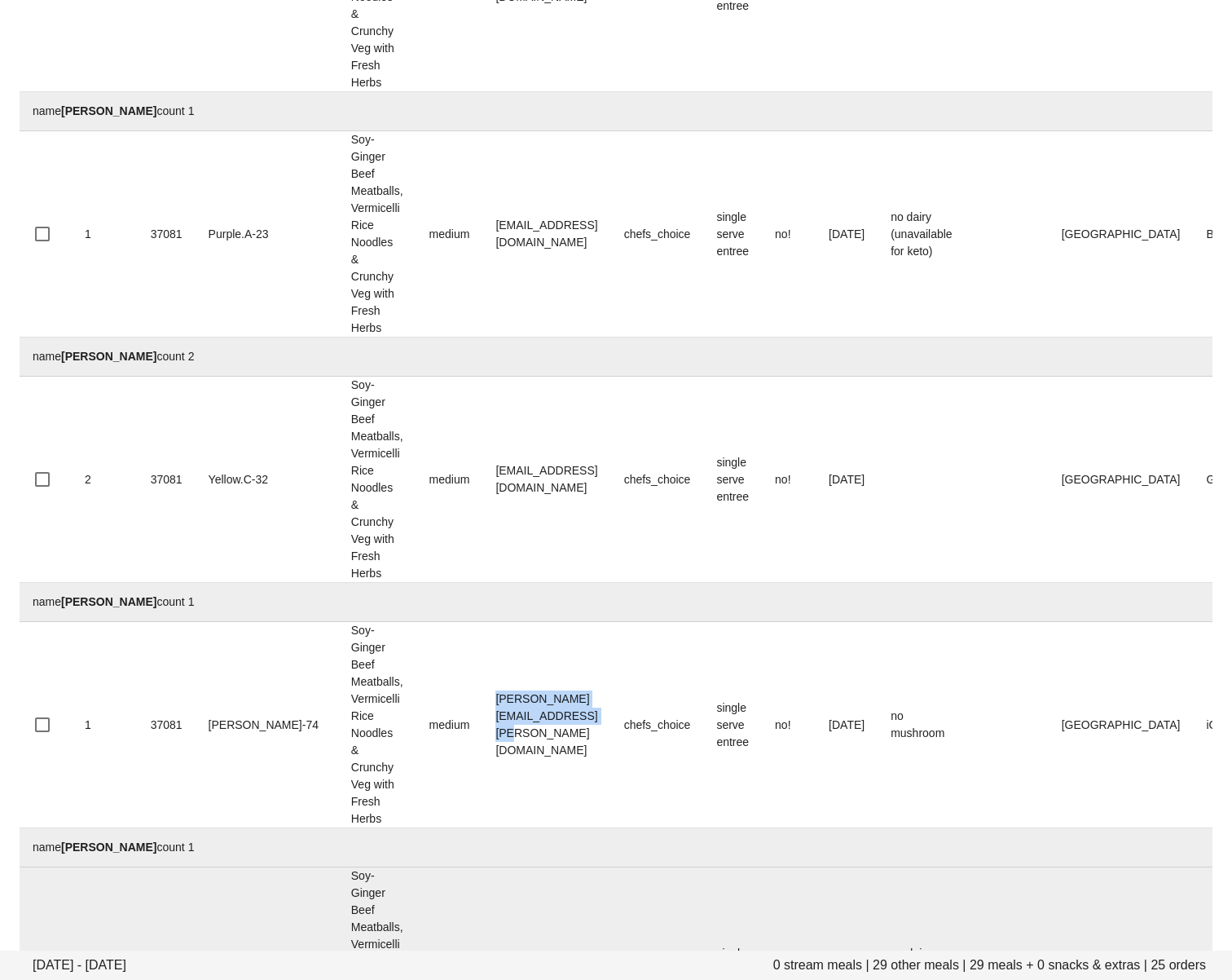
copy td "bruce.chapman@chapmantaxlaw.com"
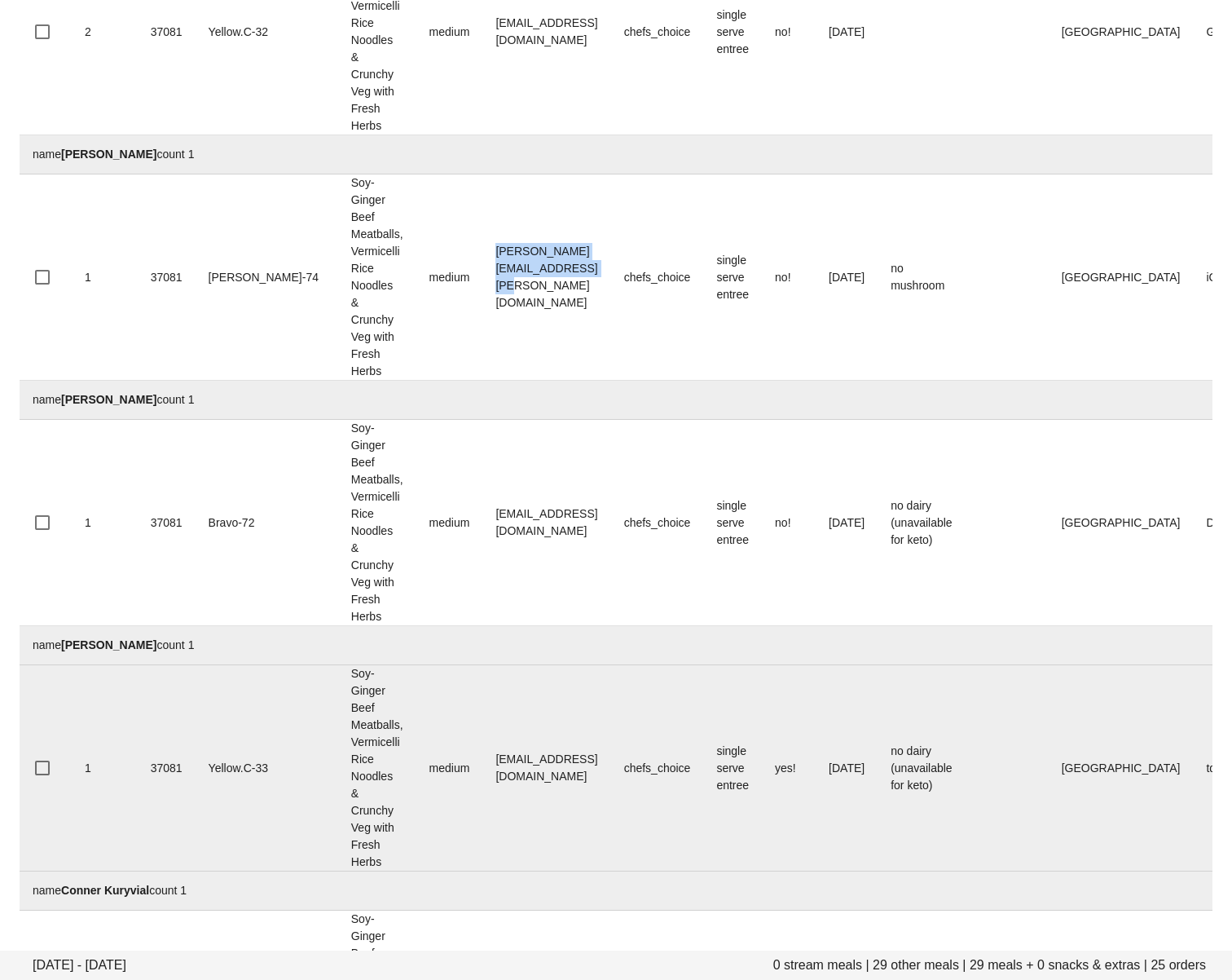
scroll to position [827, 0]
drag, startPoint x: 568, startPoint y: 798, endPoint x: 570, endPoint y: 780, distance: 18.1
click at [568, 798] on td "cierradevans@icloud.com" at bounding box center [547, 767] width 128 height 206
drag, startPoint x: 472, startPoint y: 770, endPoint x: 427, endPoint y: 768, distance: 45.0
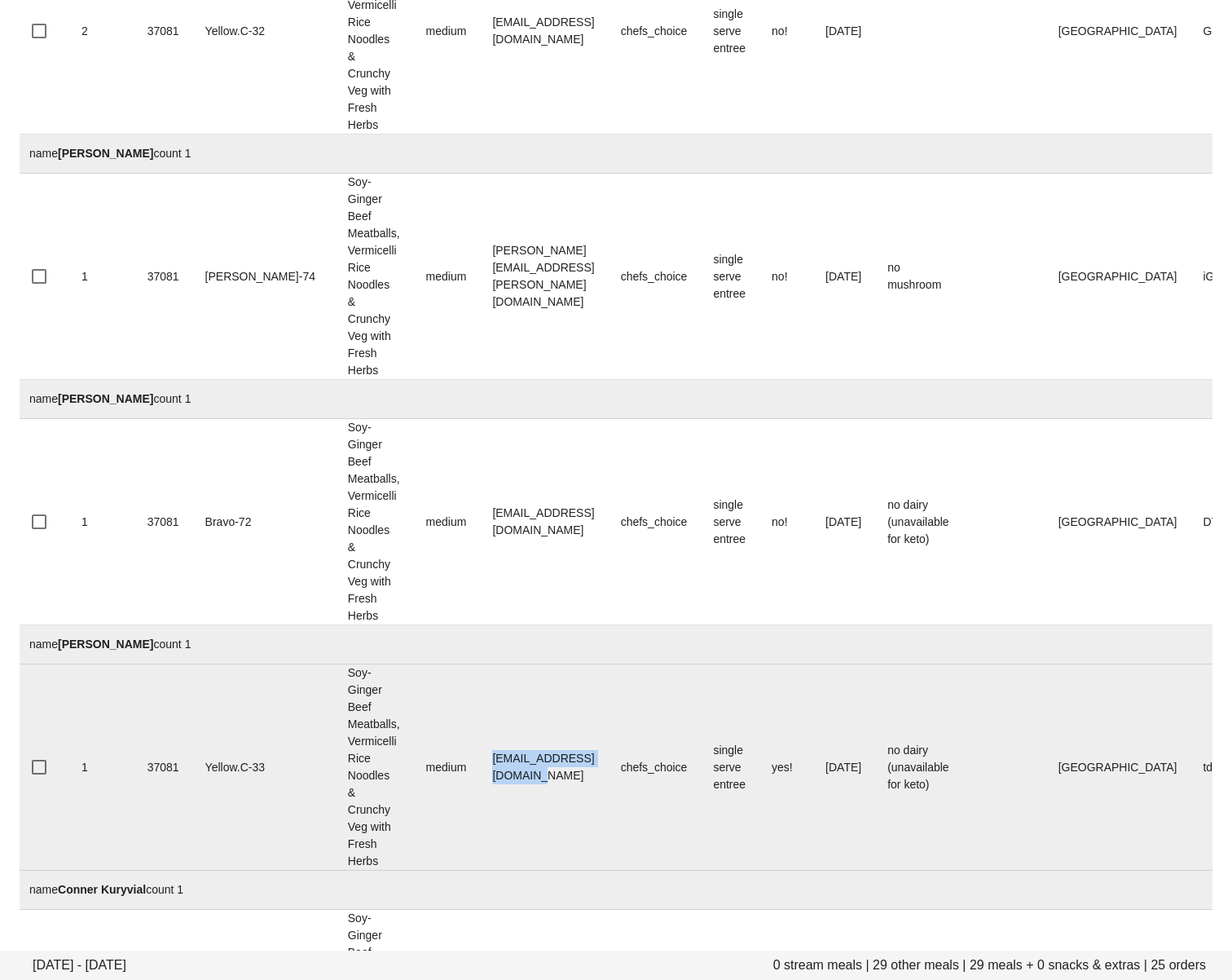
click at [479, 768] on td "cierradevans@icloud.com" at bounding box center [543, 767] width 128 height 206
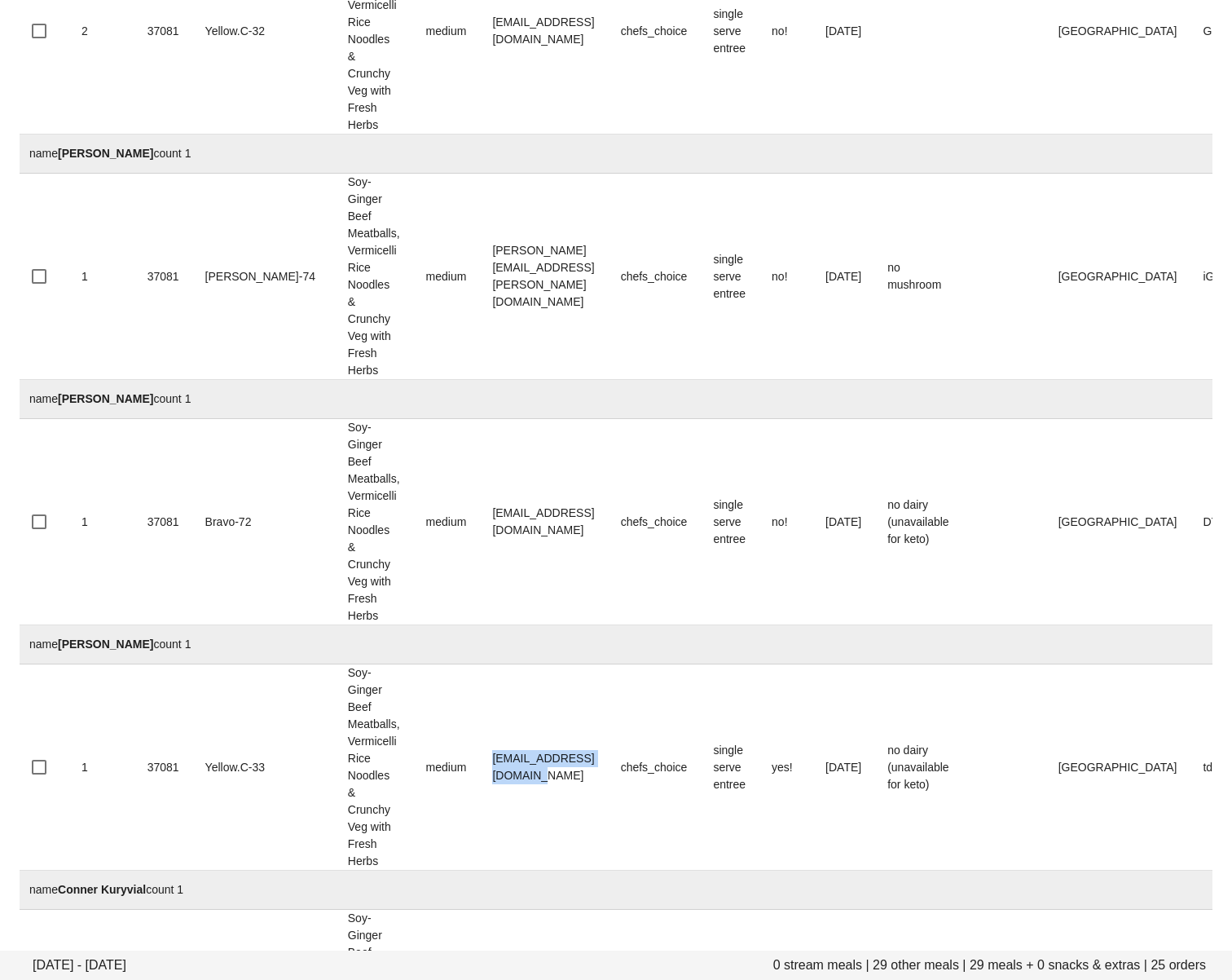
copy td "cierradevans@icloud.com"
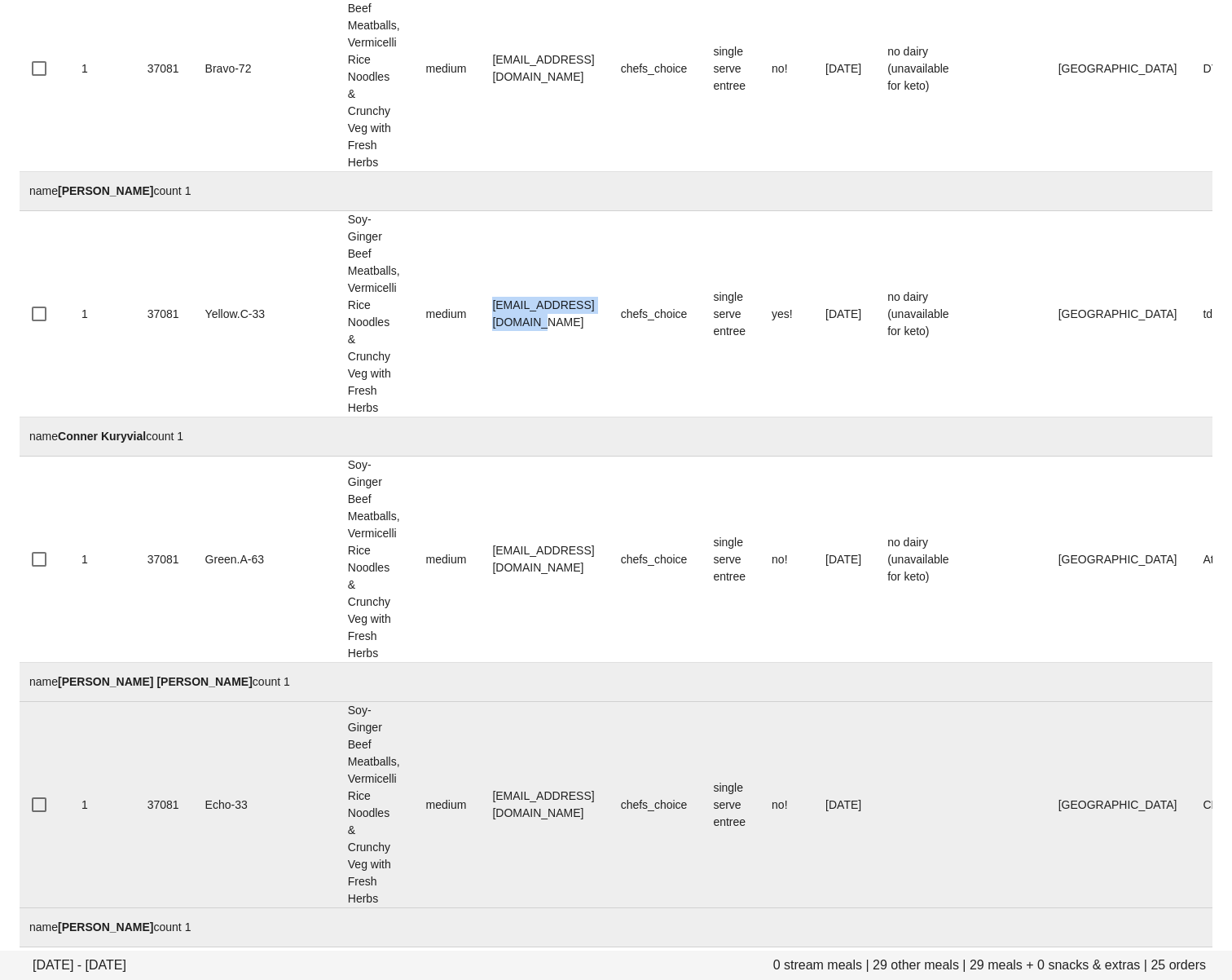
scroll to position [1282, 0]
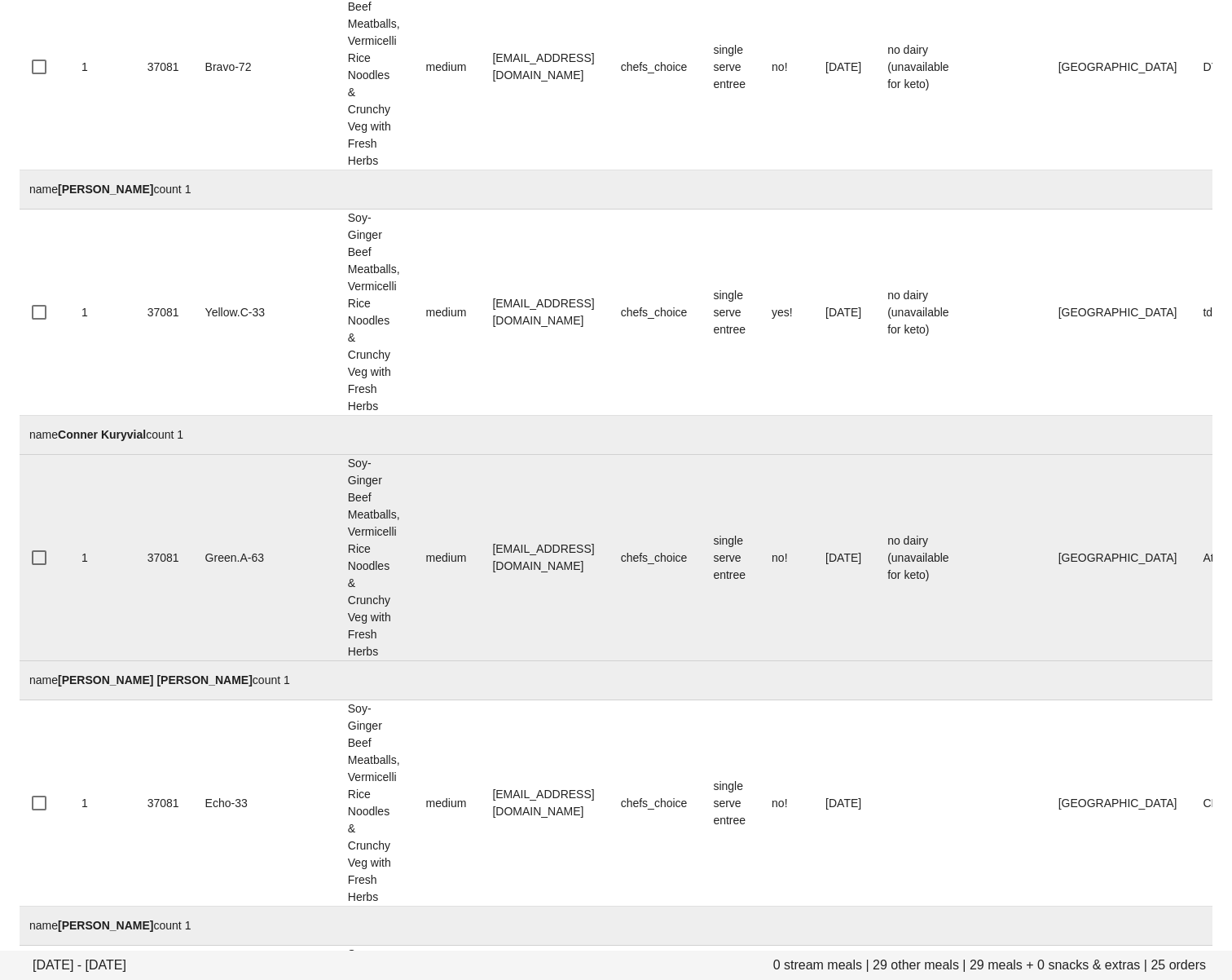
drag, startPoint x: 558, startPoint y: 631, endPoint x: 578, endPoint y: 583, distance: 52.0
click at [559, 627] on td "connerkuryvial@gmail.com" at bounding box center [543, 557] width 128 height 206
drag, startPoint x: 571, startPoint y: 558, endPoint x: 416, endPoint y: 561, distance: 155.0
click at [479, 561] on td "connerkuryvial@gmail.com" at bounding box center [543, 557] width 128 height 206
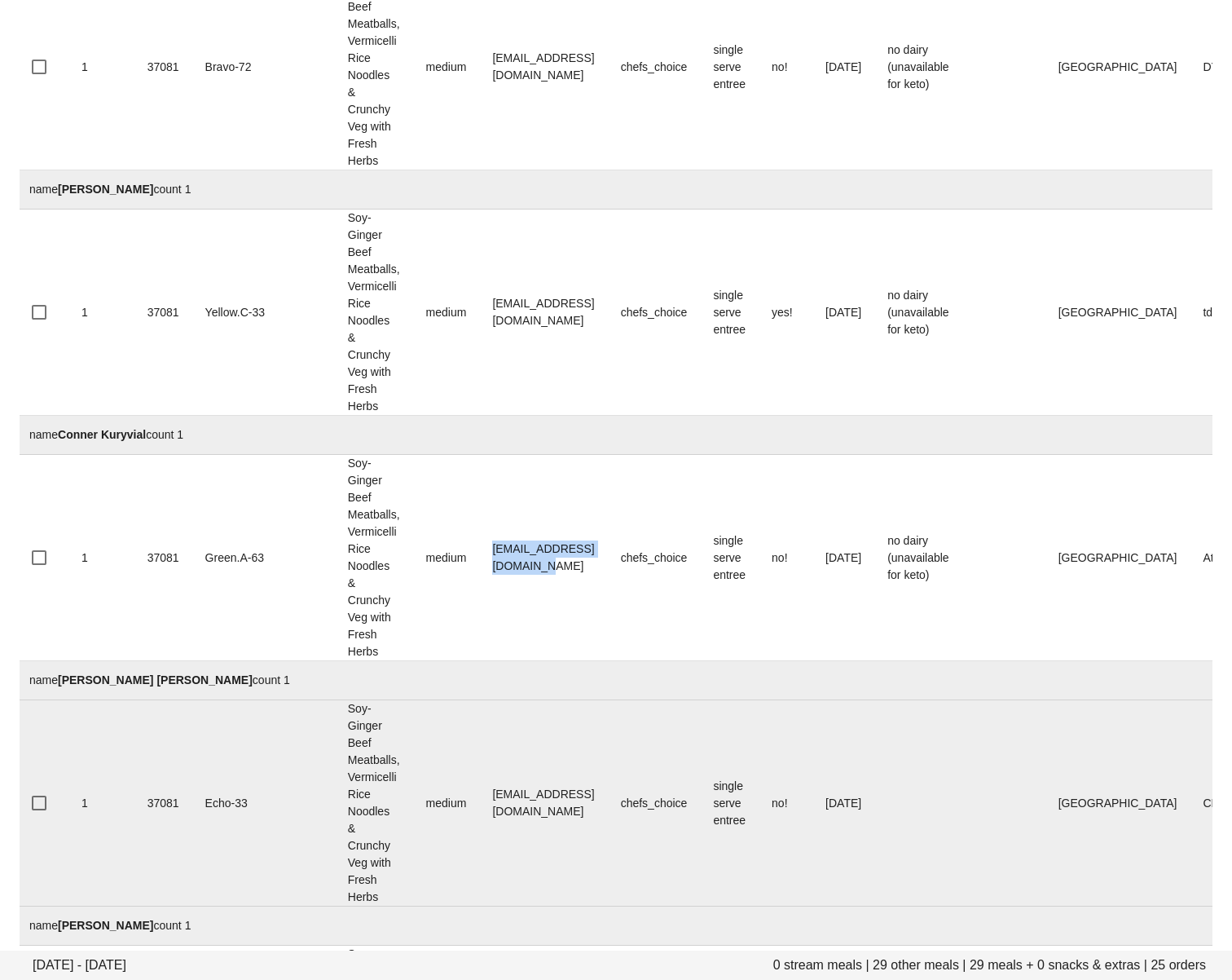
copy td "connerkuryvial@gmail.com"
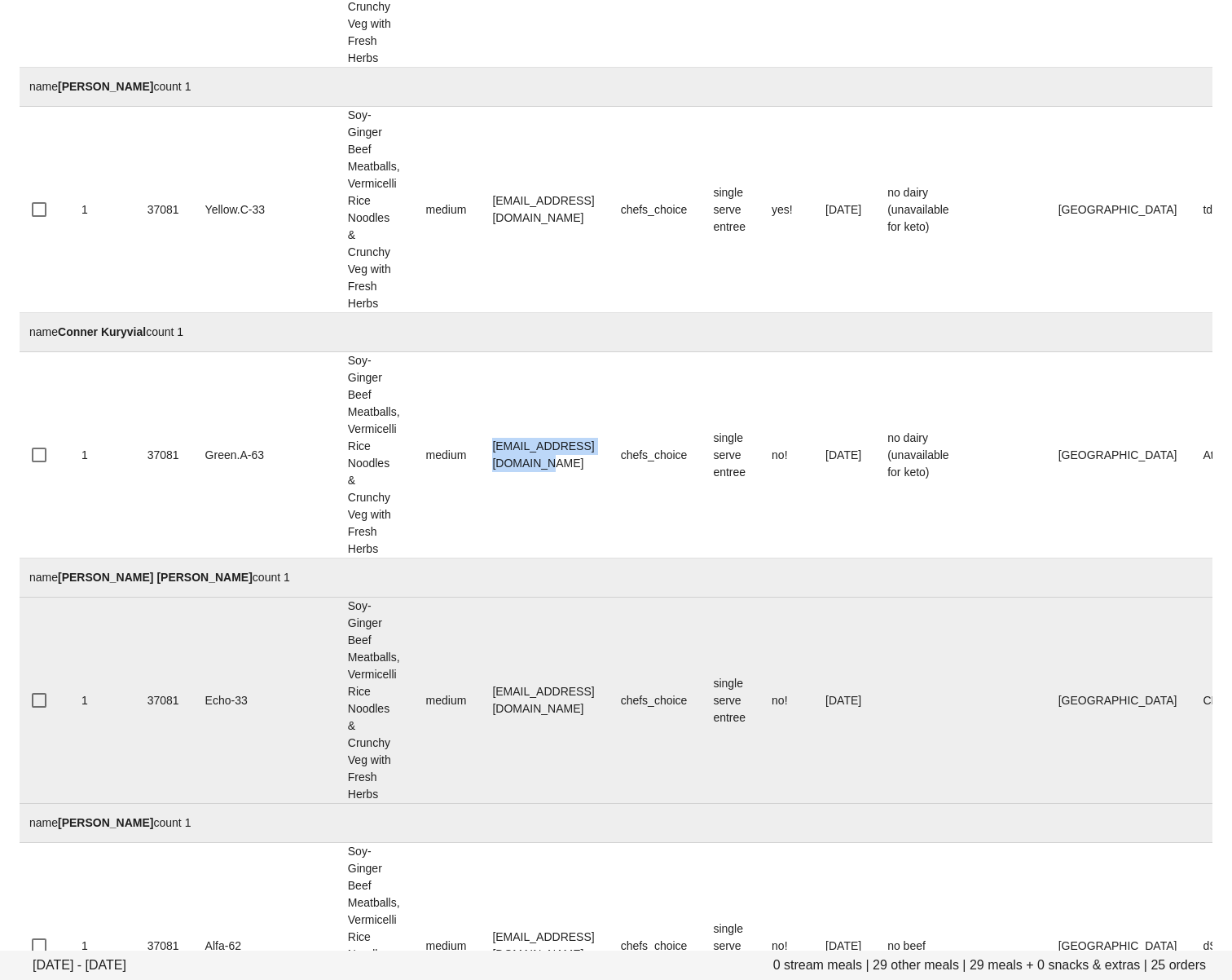
scroll to position [1386, 0]
drag, startPoint x: 551, startPoint y: 707, endPoint x: 575, endPoint y: 703, distance: 24.3
click at [551, 707] on td "thirstyrobot@gmail.com" at bounding box center [543, 698] width 128 height 206
drag, startPoint x: 521, startPoint y: 703, endPoint x: 412, endPoint y: 696, distance: 109.2
click at [479, 696] on td "thirstyrobot@gmail.com" at bounding box center [543, 698] width 128 height 206
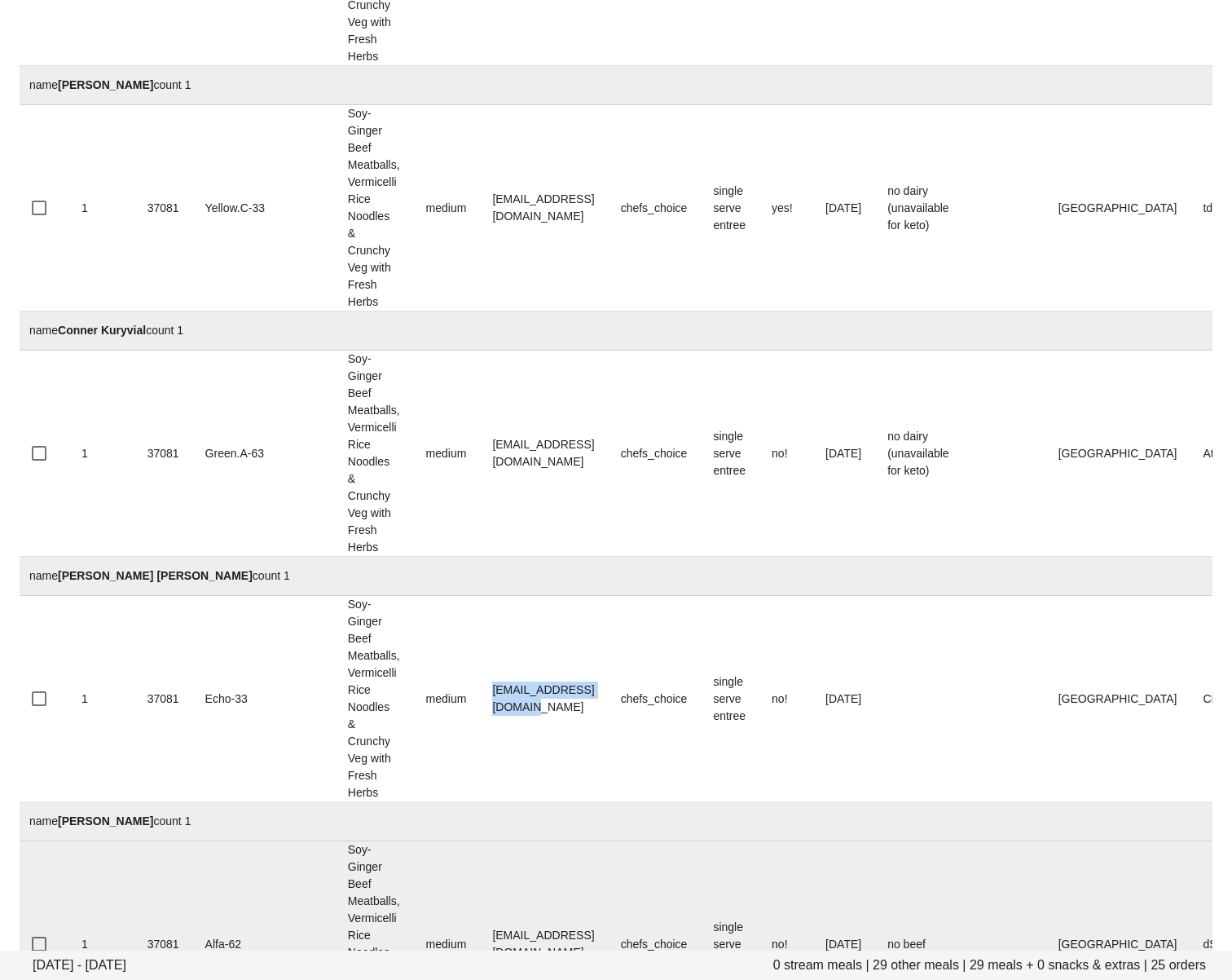
copy tr "thirstyrobot@gmail.com"
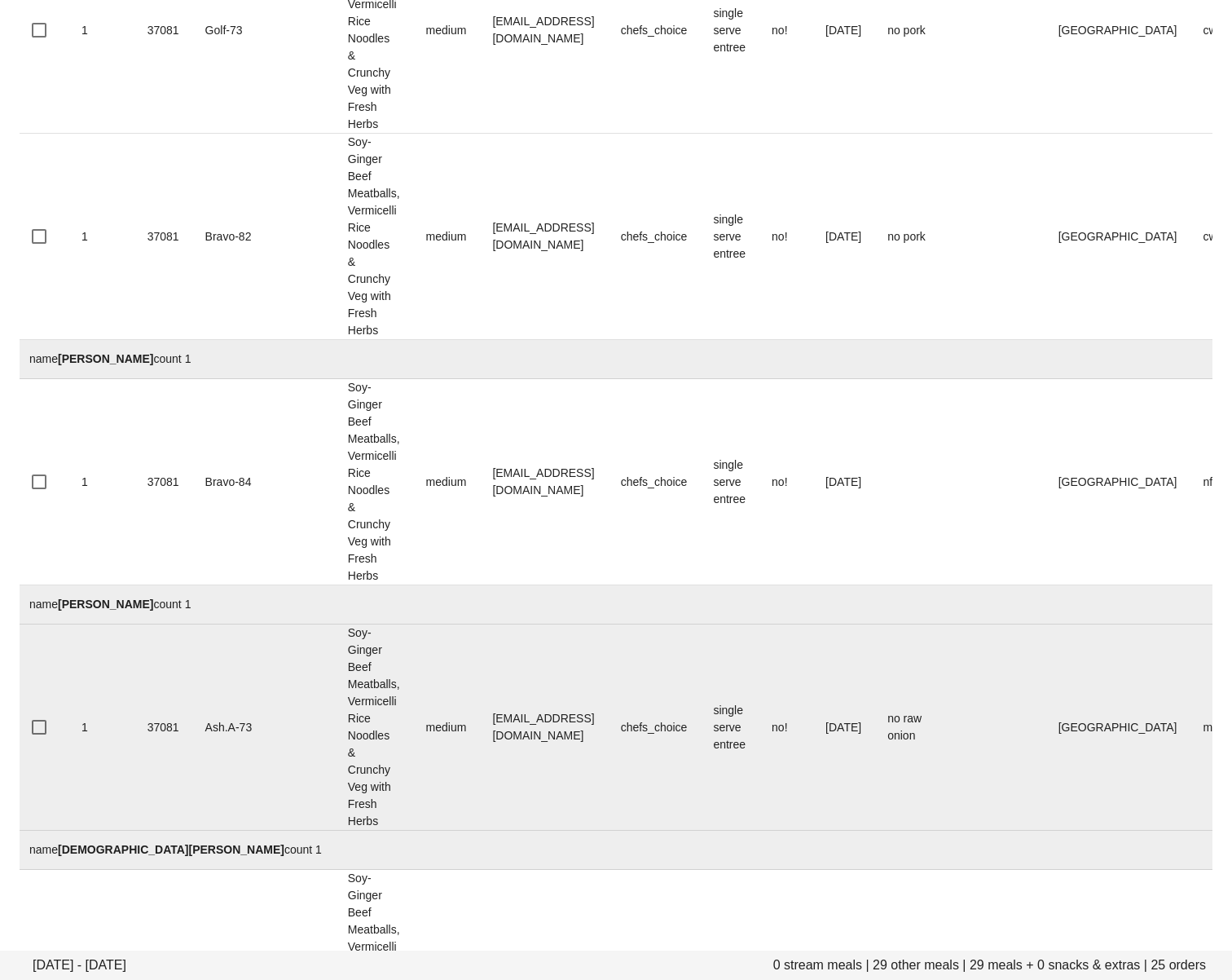
scroll to position [2601, 0]
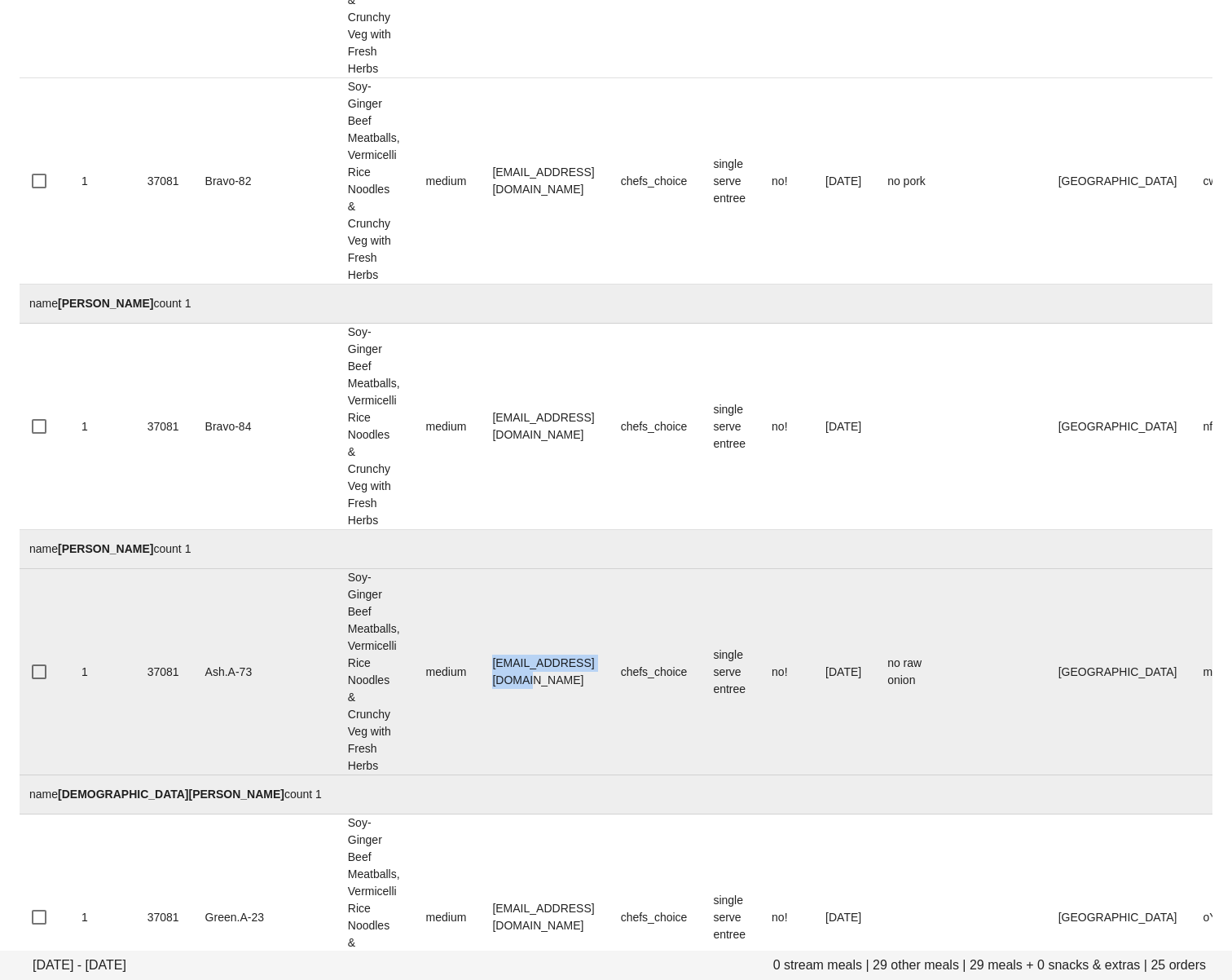
drag, startPoint x: 506, startPoint y: 682, endPoint x: 425, endPoint y: 680, distance: 81.0
click at [479, 680] on td "jbarnardcga@gmail.com" at bounding box center [543, 671] width 128 height 206
copy td "jbarnardcga@gmail.com"
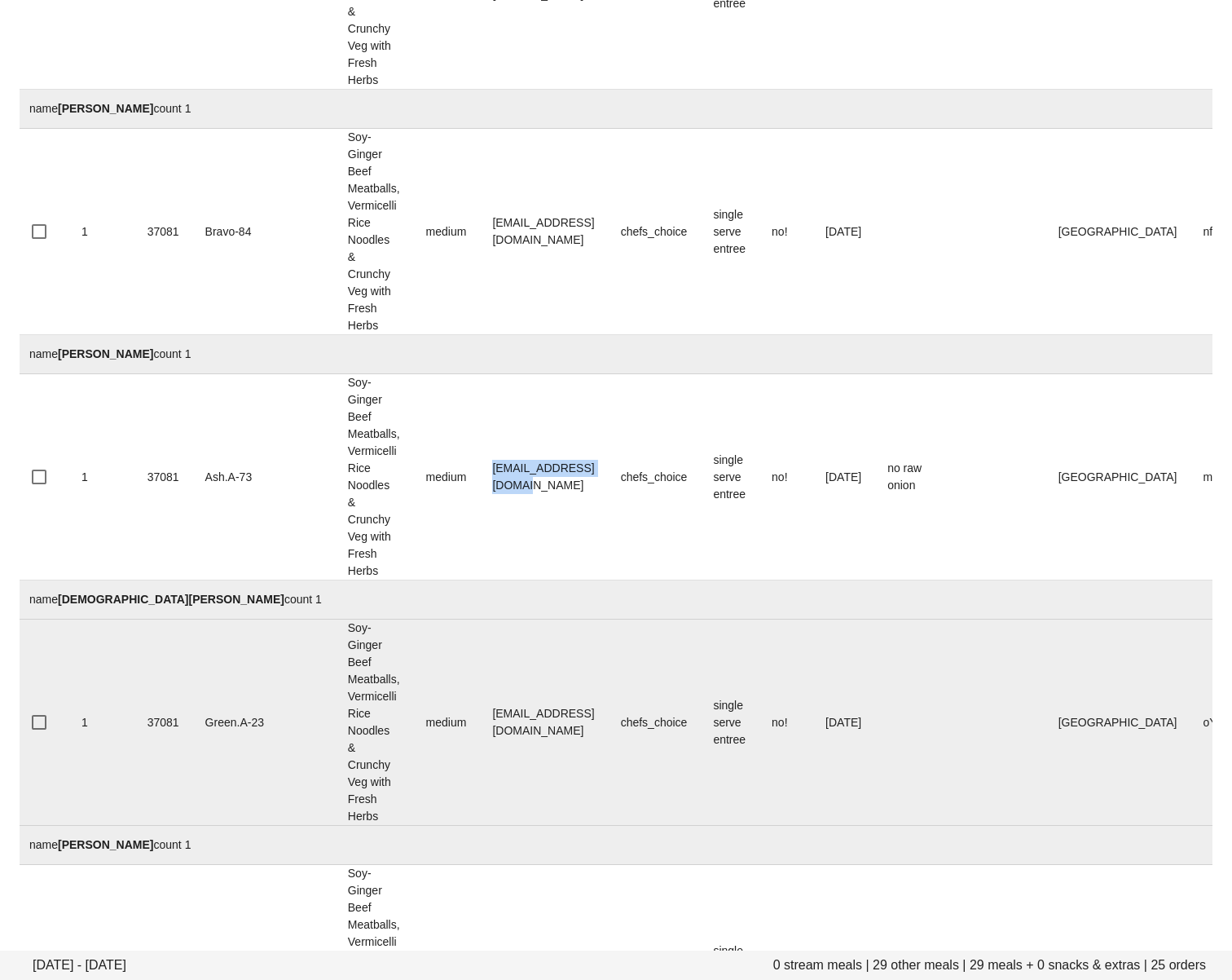
scroll to position [2800, 0]
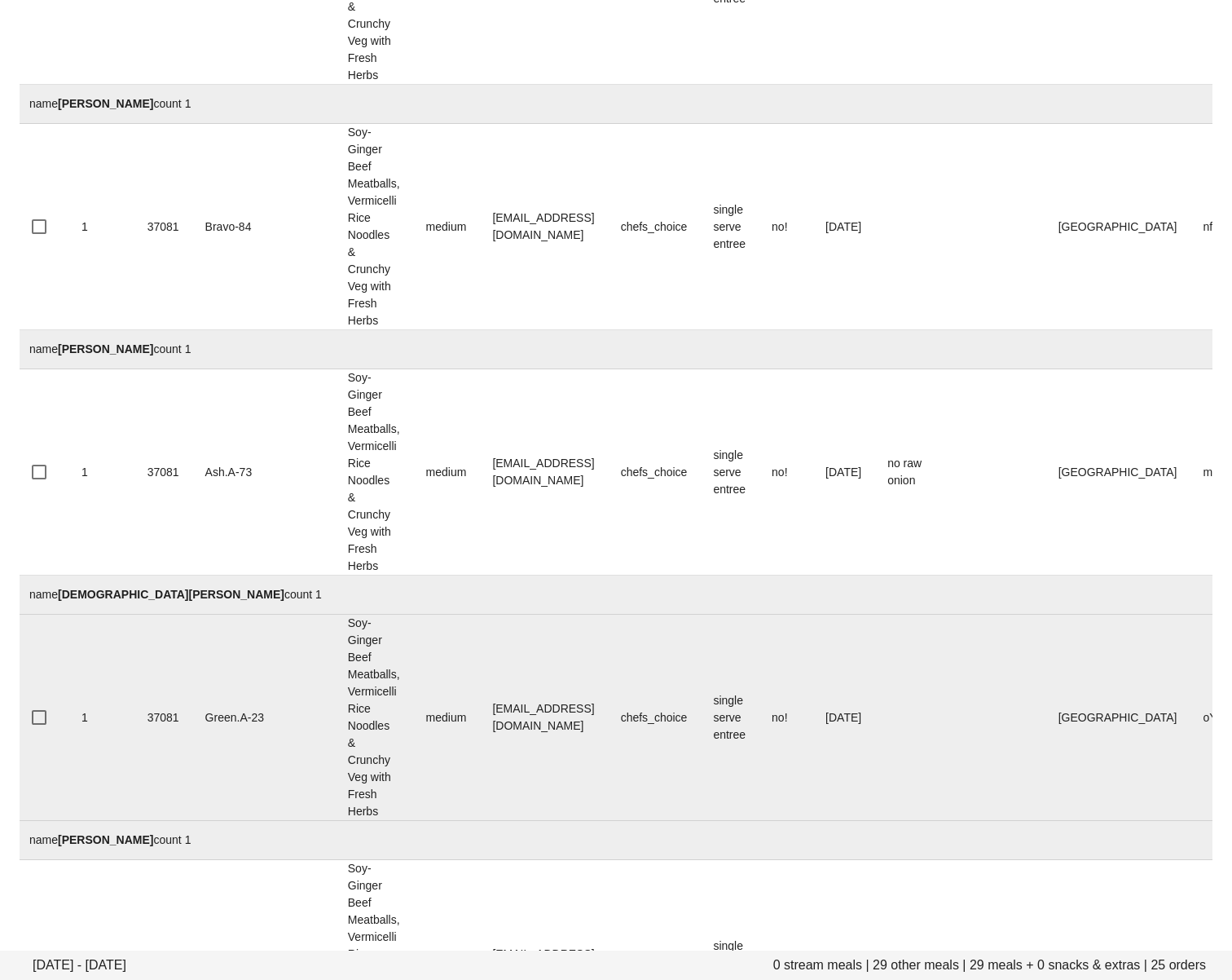
click at [536, 761] on td "jusleenvirk@gmail.com" at bounding box center [543, 717] width 128 height 206
drag, startPoint x: 559, startPoint y: 722, endPoint x: 408, endPoint y: 718, distance: 151.1
click at [408, 718] on tr "1 37081 Green.A-23 Soy-Ginger Beef Meatballs, Vermicelli Rice Noodles & Crunchy…" at bounding box center [716, 717] width 1401 height 206
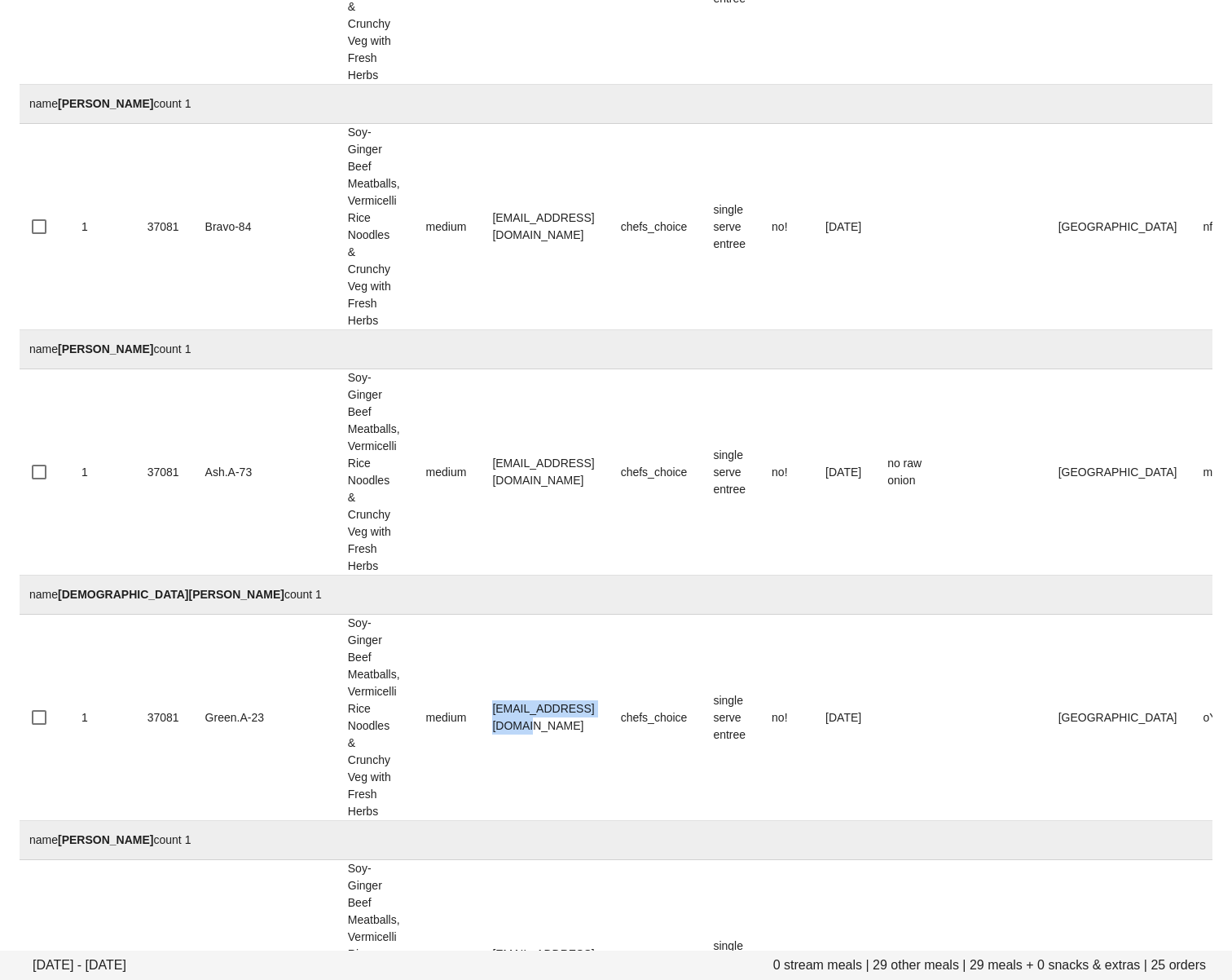
copy tr "jusleenvirk@gmail.com"
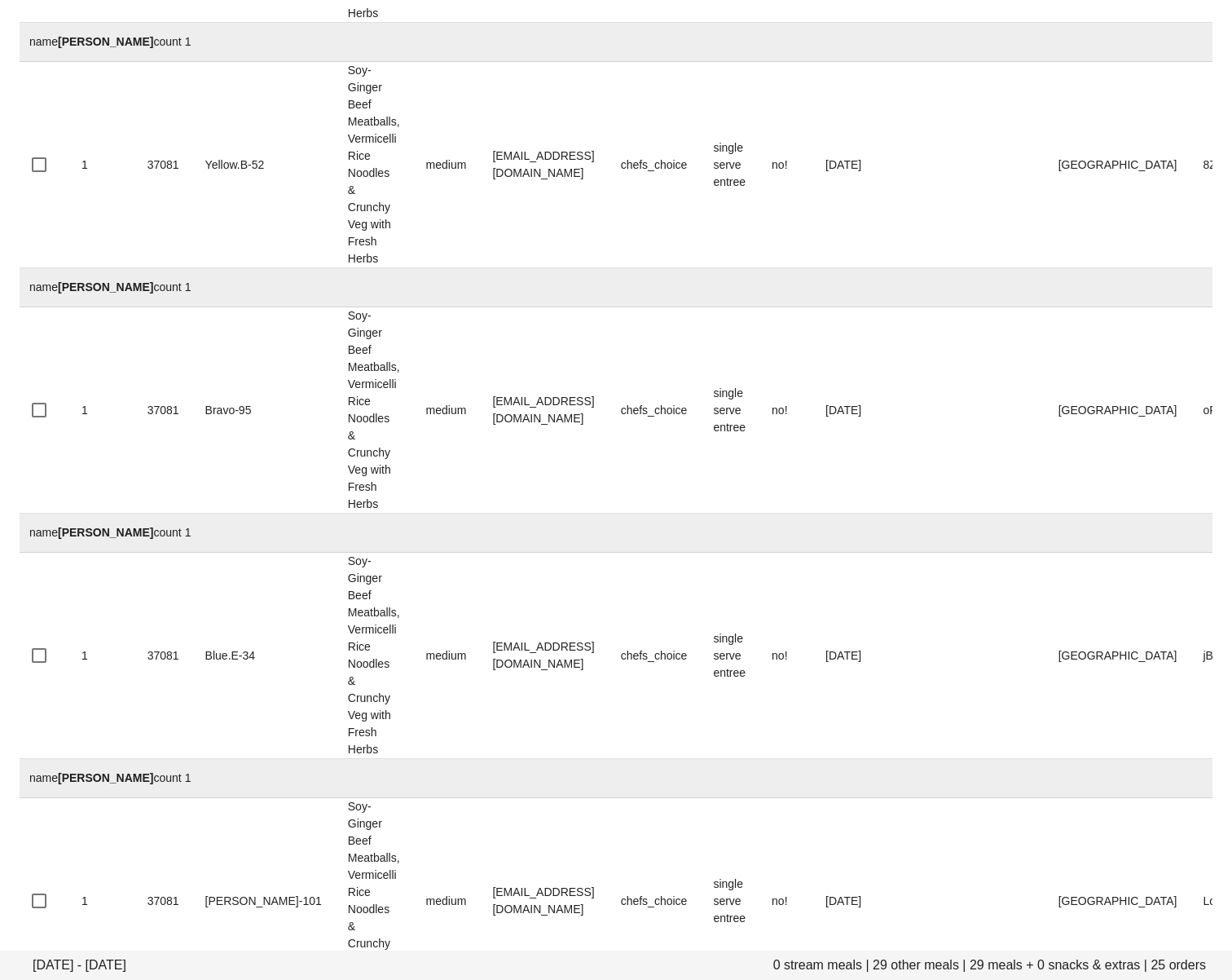
scroll to position [3851, 0]
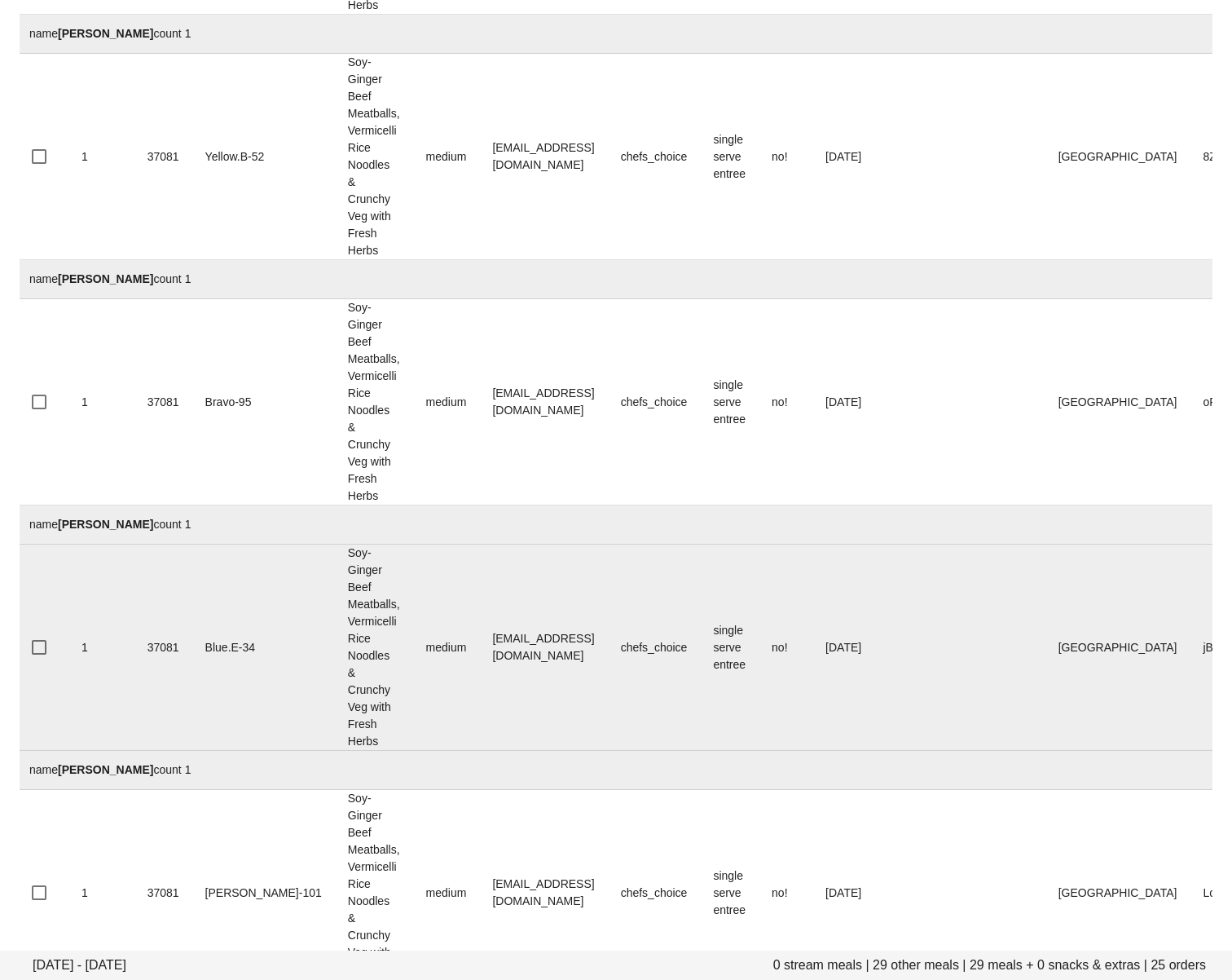
drag, startPoint x: 495, startPoint y: 656, endPoint x: 541, endPoint y: 651, distance: 46.3
click at [496, 656] on td "mja456@gmail.com" at bounding box center [543, 647] width 128 height 206
drag, startPoint x: 474, startPoint y: 647, endPoint x: 419, endPoint y: 646, distance: 55.0
click at [479, 646] on td "mja456@gmail.com" at bounding box center [543, 647] width 128 height 206
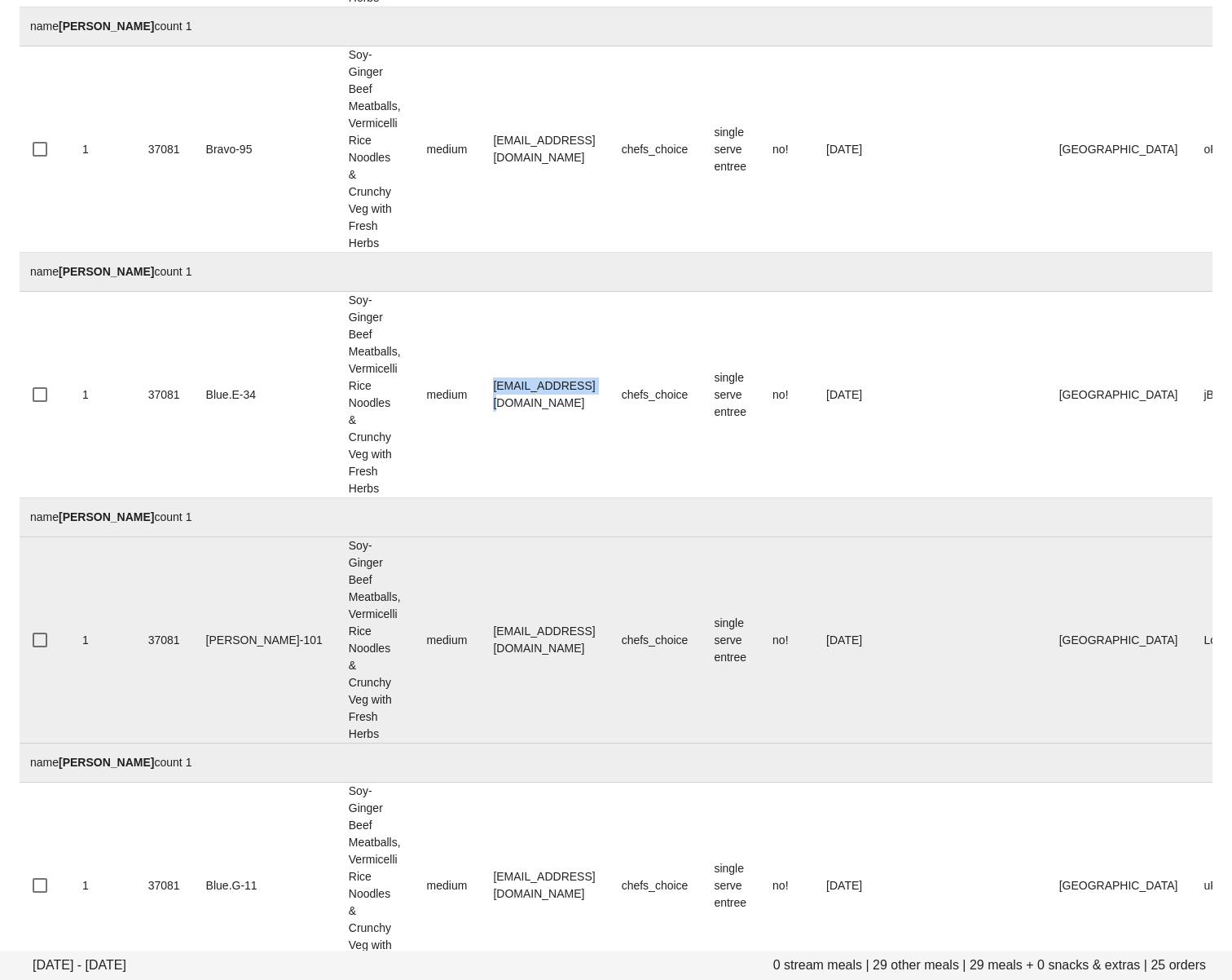
scroll to position [4110, 0]
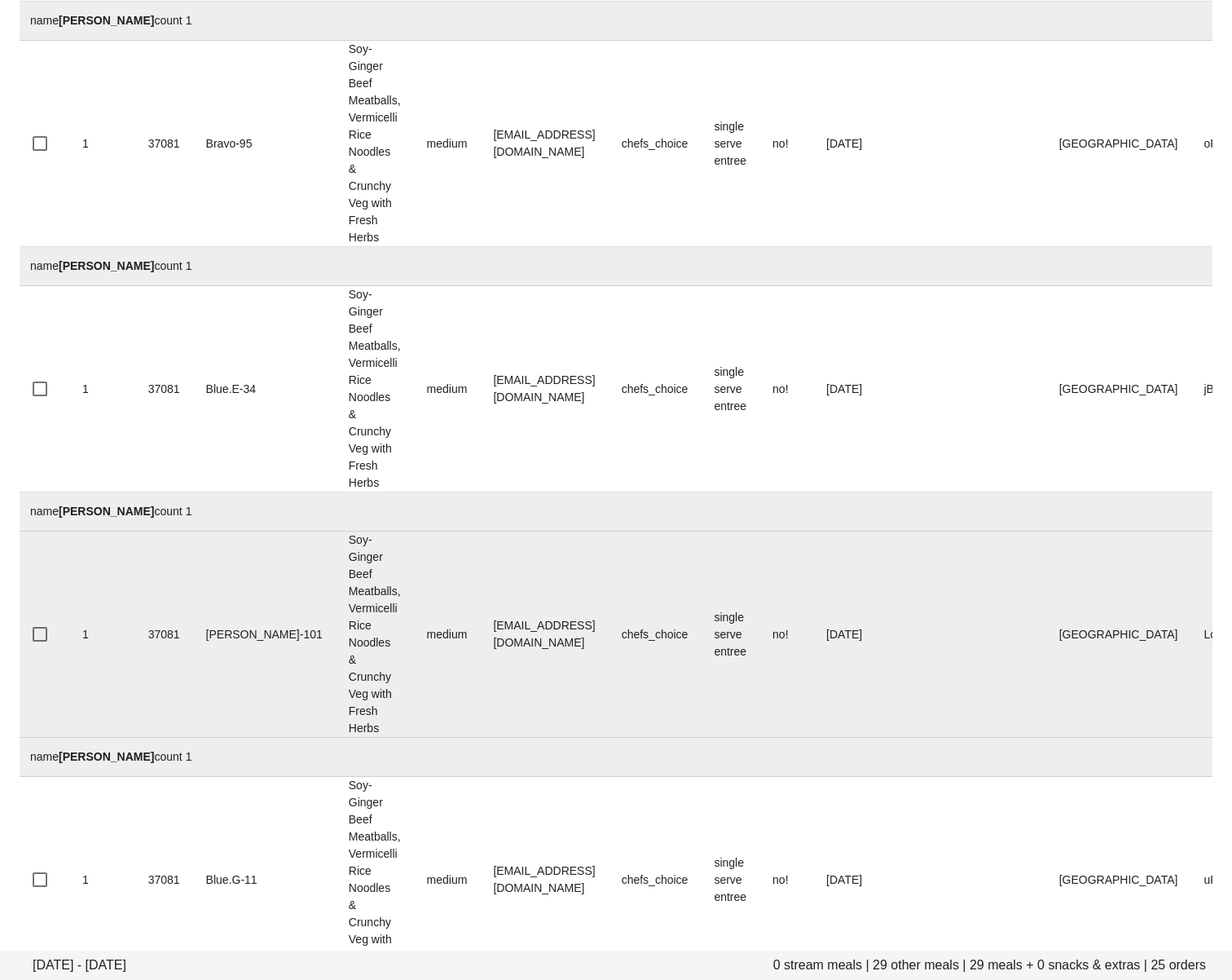
click at [578, 698] on td "melissamaharaj77@gmail.com" at bounding box center [544, 633] width 128 height 206
drag, startPoint x: 539, startPoint y: 643, endPoint x: 407, endPoint y: 639, distance: 132.1
click at [407, 639] on tr "1 37081 Charlie-101 Soy-Ginger Beef Meatballs, Vermicelli Rice Noodles & Crunch…" at bounding box center [717, 633] width 1401 height 206
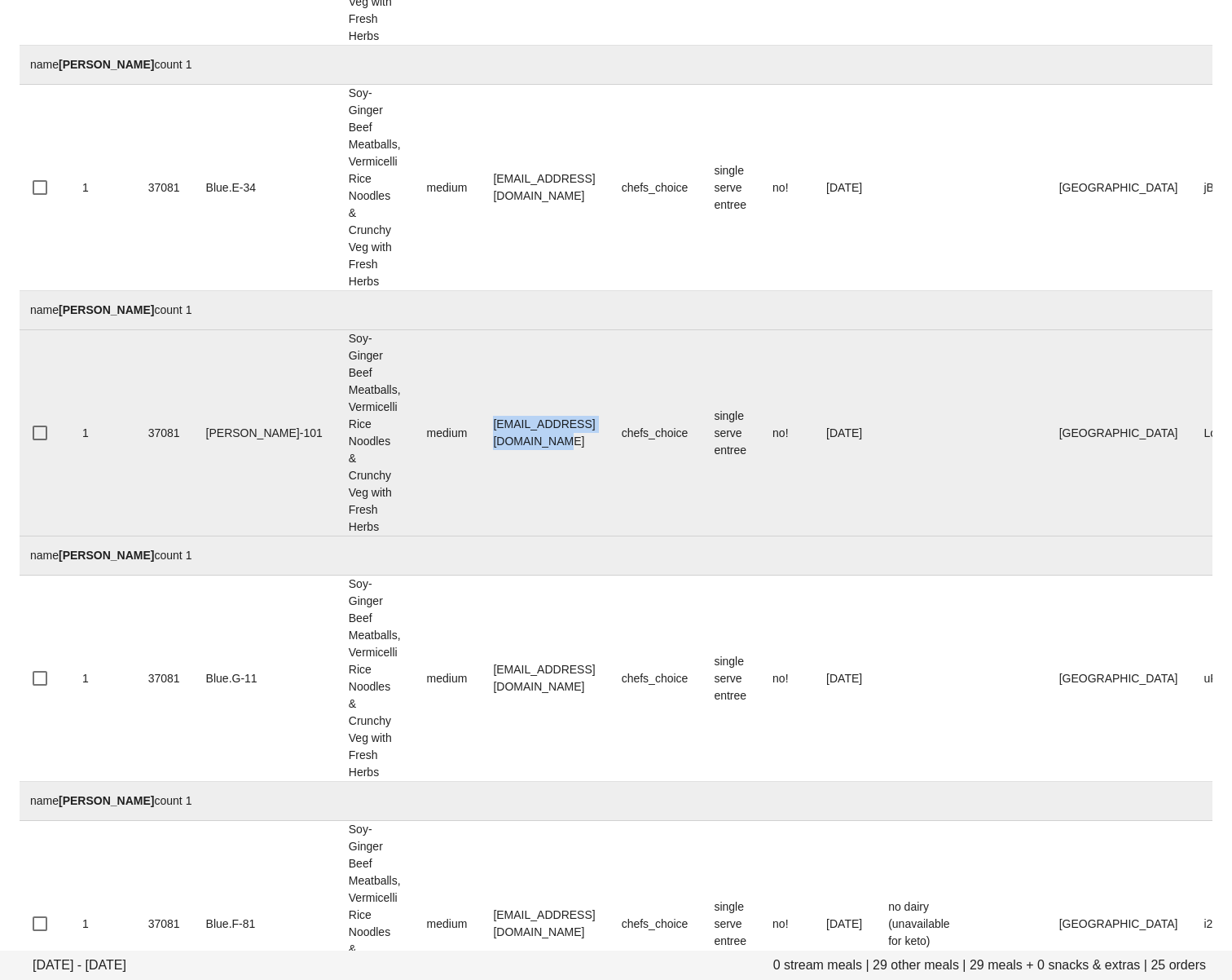
scroll to position [4363, 0]
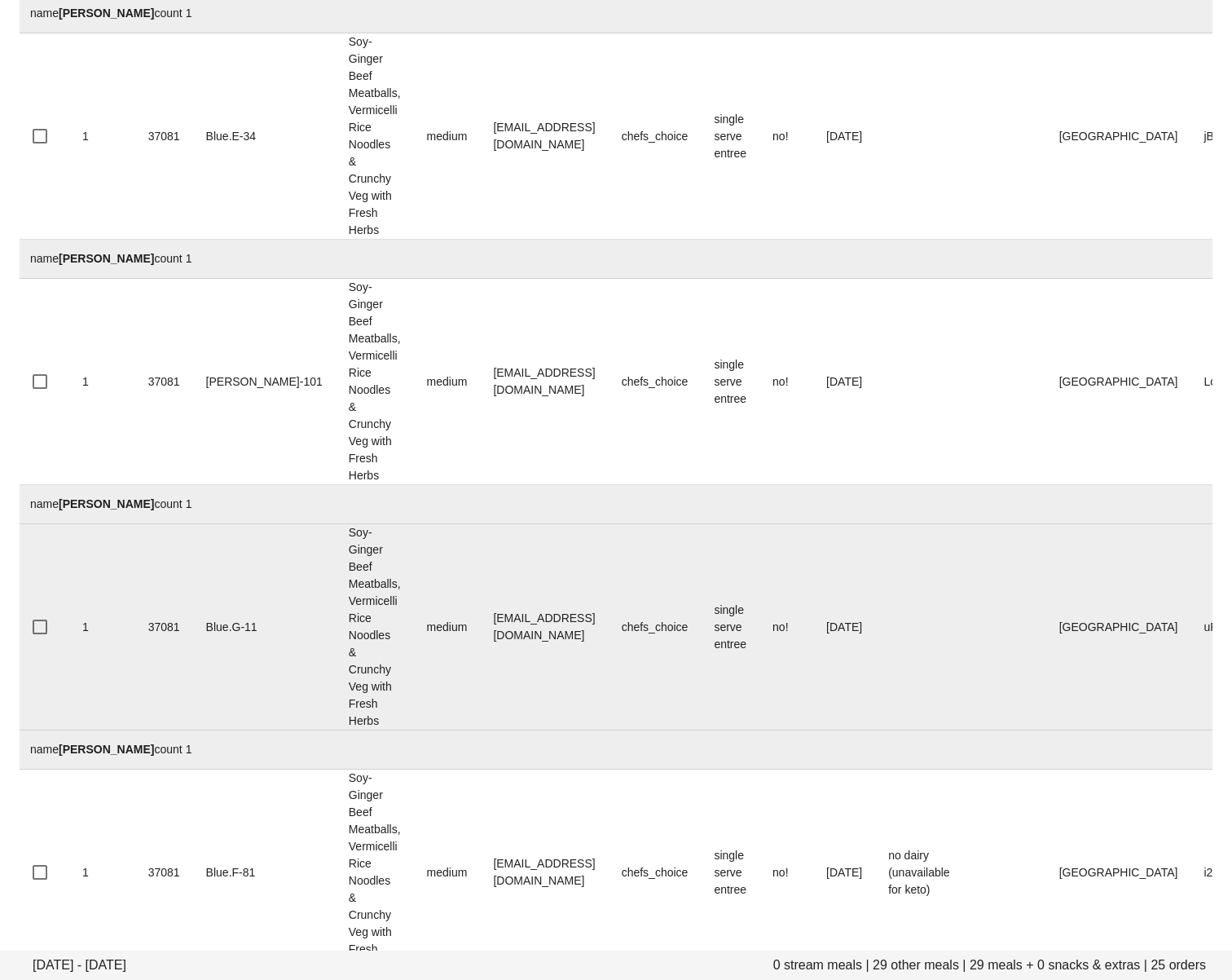
drag, startPoint x: 510, startPoint y: 645, endPoint x: 536, endPoint y: 635, distance: 27.9
click at [510, 645] on td "michmlcak@gmail.com" at bounding box center [544, 626] width 128 height 206
drag, startPoint x: 540, startPoint y: 625, endPoint x: 361, endPoint y: 661, distance: 182.6
click at [480, 627] on td "michmlcak@gmail.com" at bounding box center [544, 626] width 128 height 206
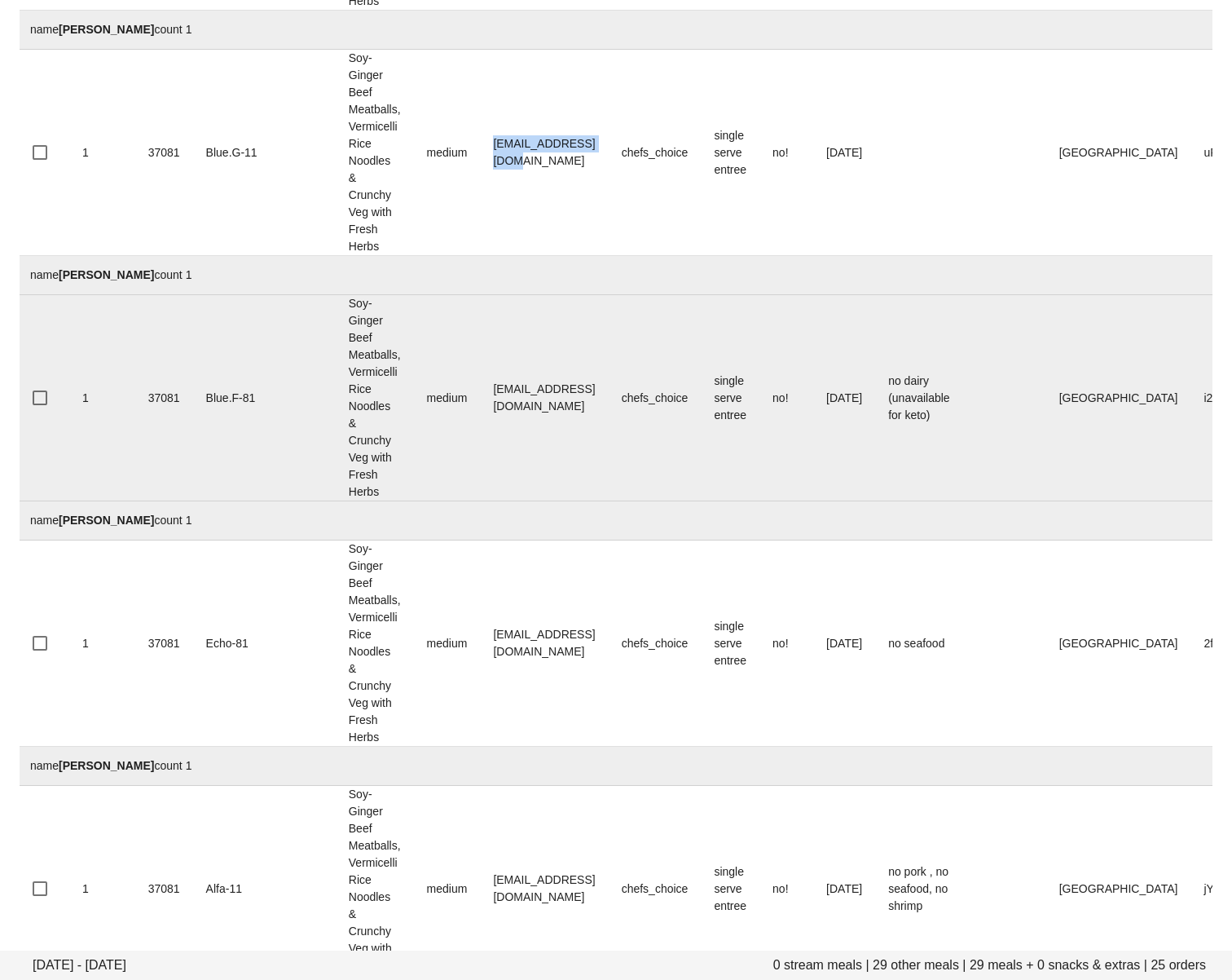
scroll to position [4855, 0]
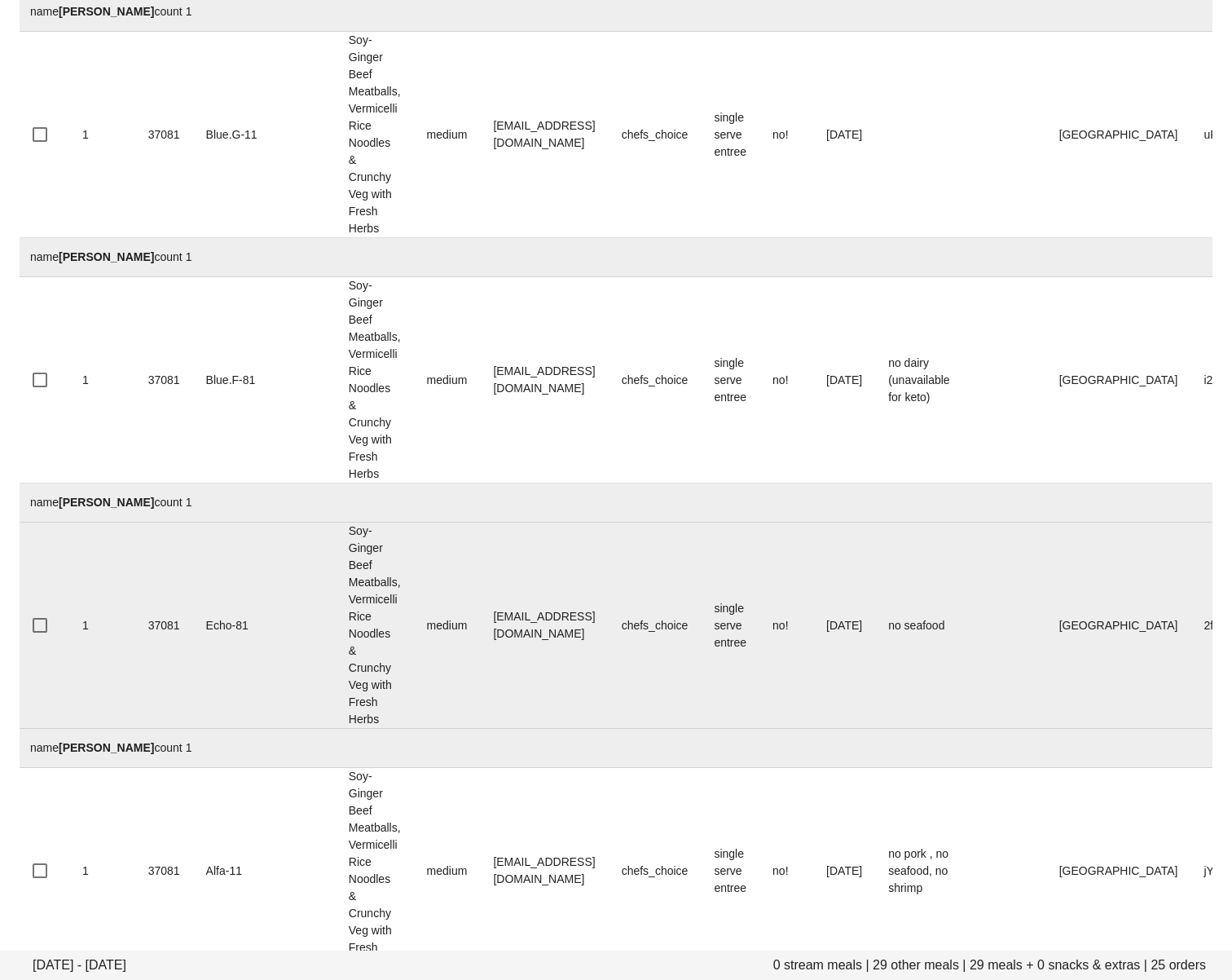
click at [541, 693] on td "LD_AKA_Blaze@hotmail.com" at bounding box center [544, 625] width 128 height 206
drag, startPoint x: 584, startPoint y: 629, endPoint x: 303, endPoint y: 714, distance: 293.6
click at [412, 627] on tr "1 37081 Echo-81 Soy-Ginger Beef Meatballs, Vermicelli Rice Noodles & Crunchy Ve…" at bounding box center [717, 625] width 1401 height 206
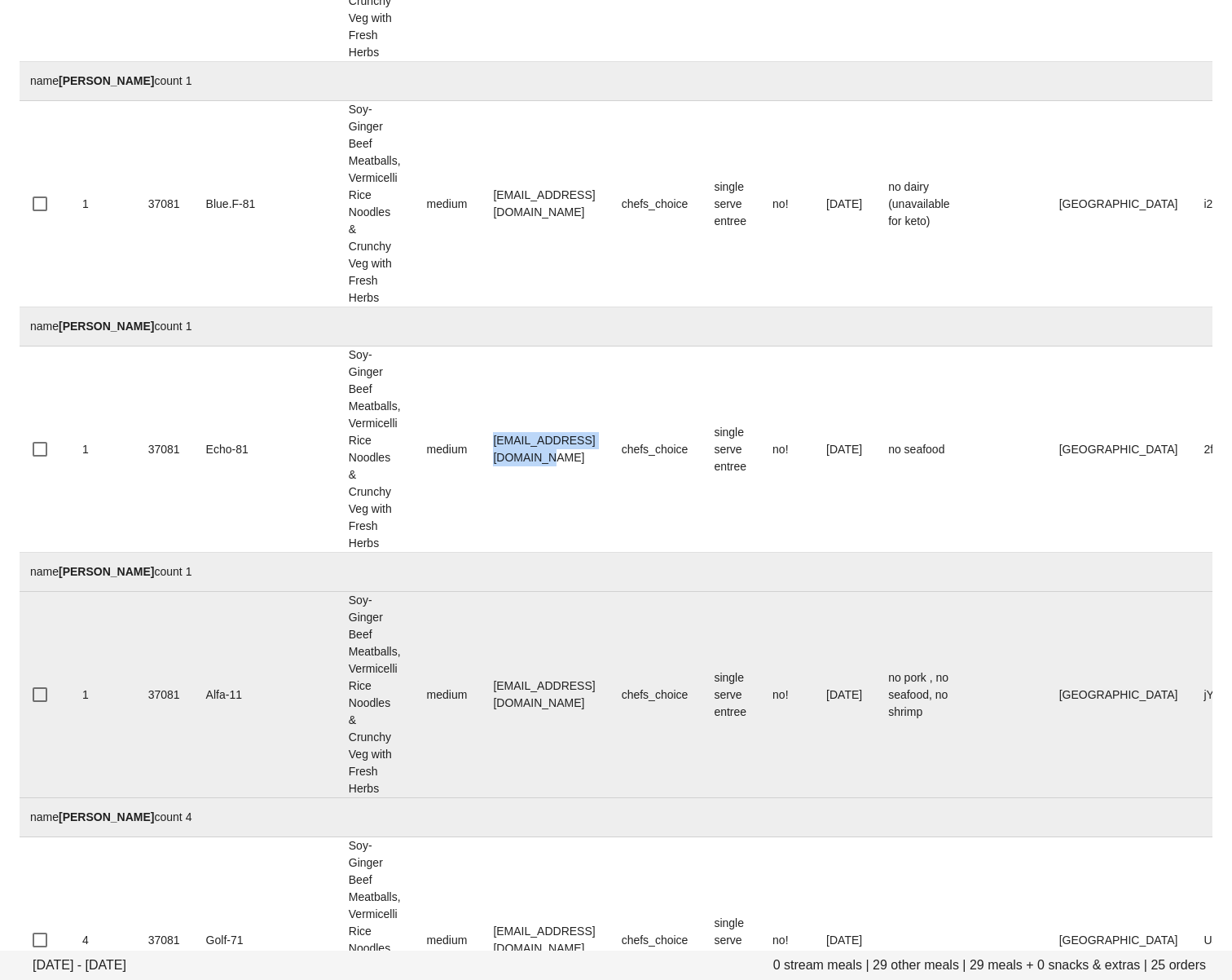
scroll to position [5119, 0]
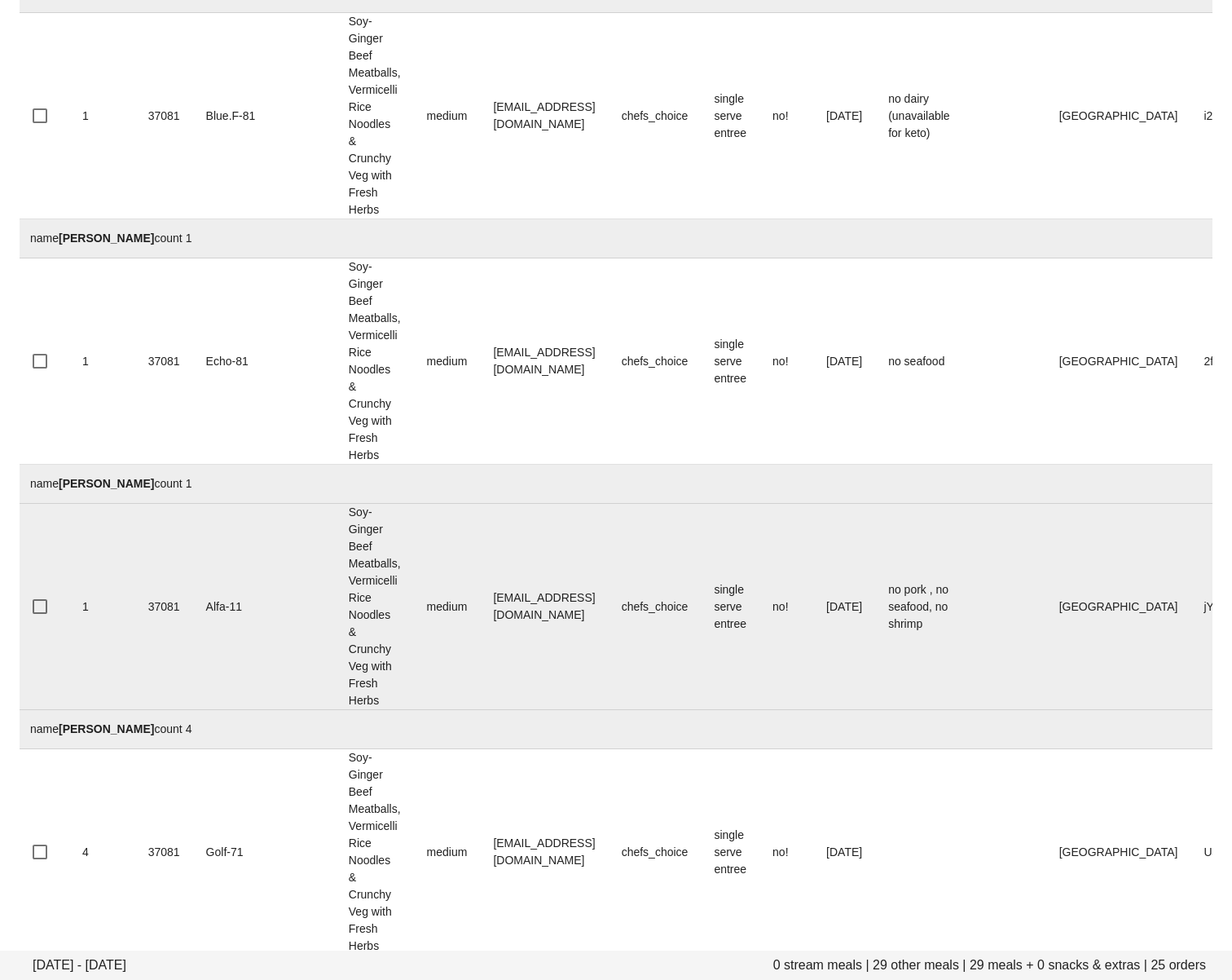
drag, startPoint x: 523, startPoint y: 633, endPoint x: 531, endPoint y: 617, distance: 17.9
click at [523, 633] on td "to+1@fedfedfed.com" at bounding box center [544, 606] width 128 height 206
drag, startPoint x: 548, startPoint y: 609, endPoint x: 349, endPoint y: 660, distance: 205.4
click at [480, 613] on td "to+1@fedfedfed.com" at bounding box center [544, 606] width 128 height 206
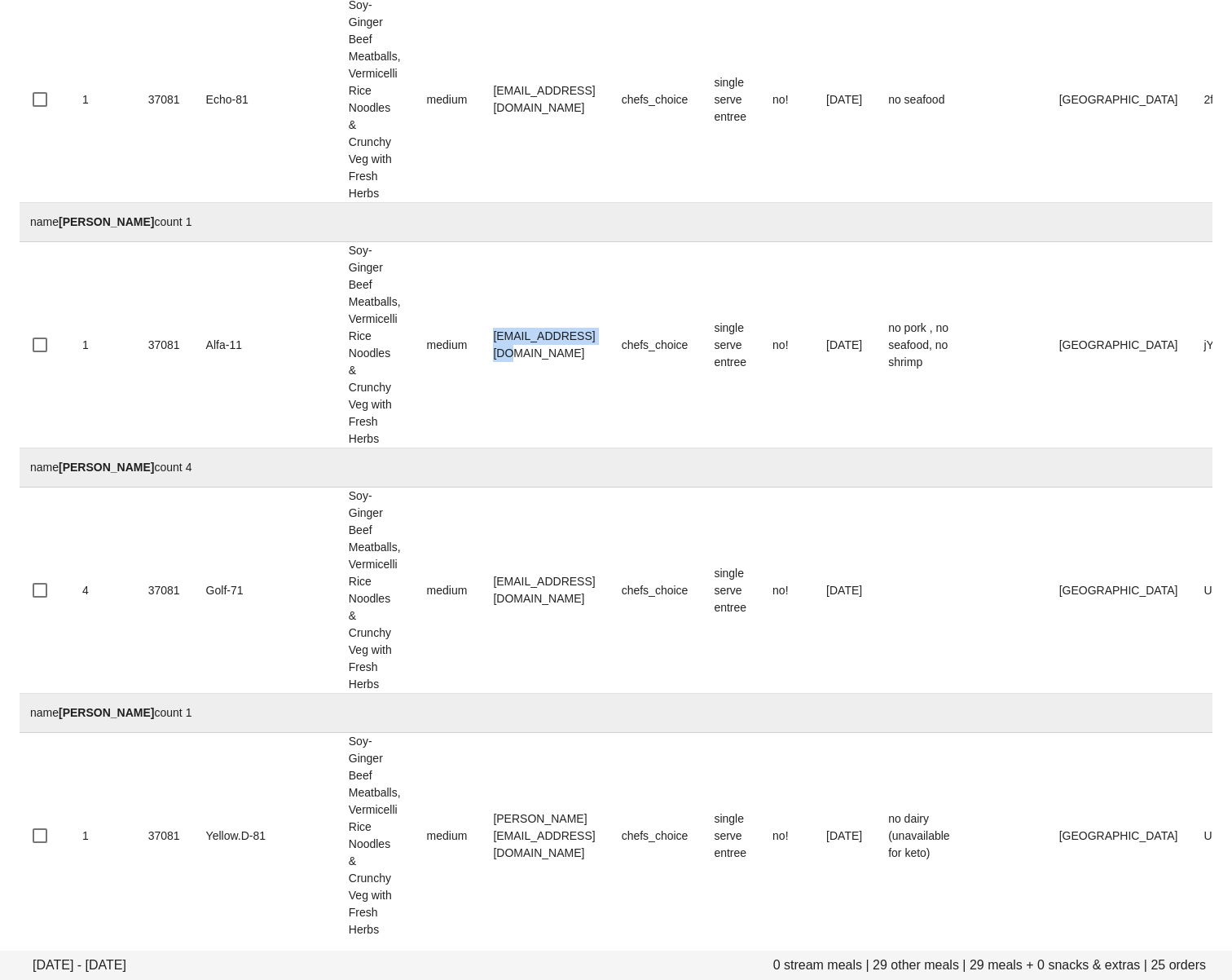
scroll to position [5385, 0]
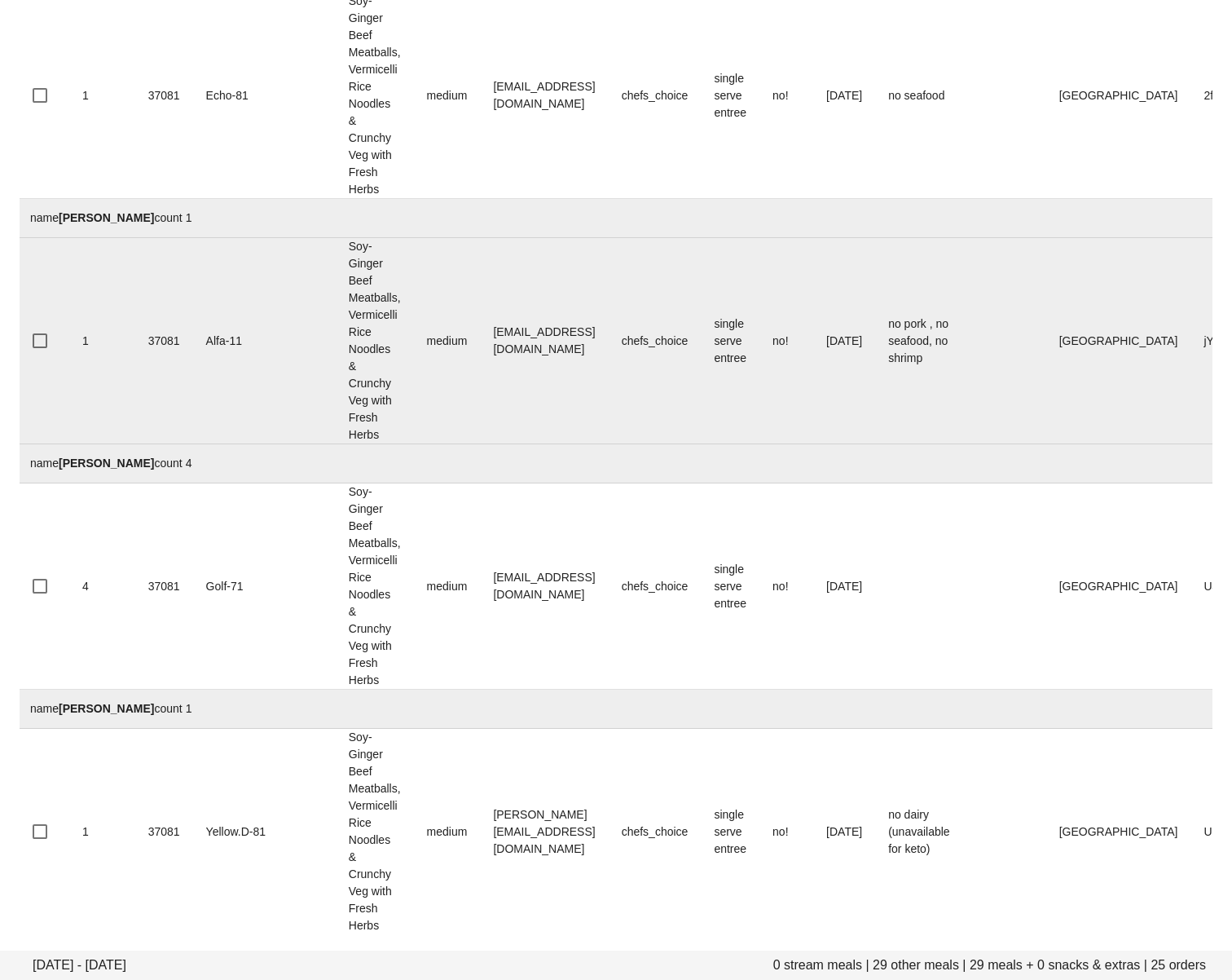
drag, startPoint x: 569, startPoint y: 325, endPoint x: 557, endPoint y: 334, distance: 15.0
click at [569, 325] on td "to+1@fedfedfed.com" at bounding box center [544, 340] width 128 height 206
drag, startPoint x: 445, startPoint y: 340, endPoint x: 420, endPoint y: 339, distance: 25.0
click at [480, 339] on td "to+1@fedfedfed.com" at bounding box center [544, 340] width 128 height 206
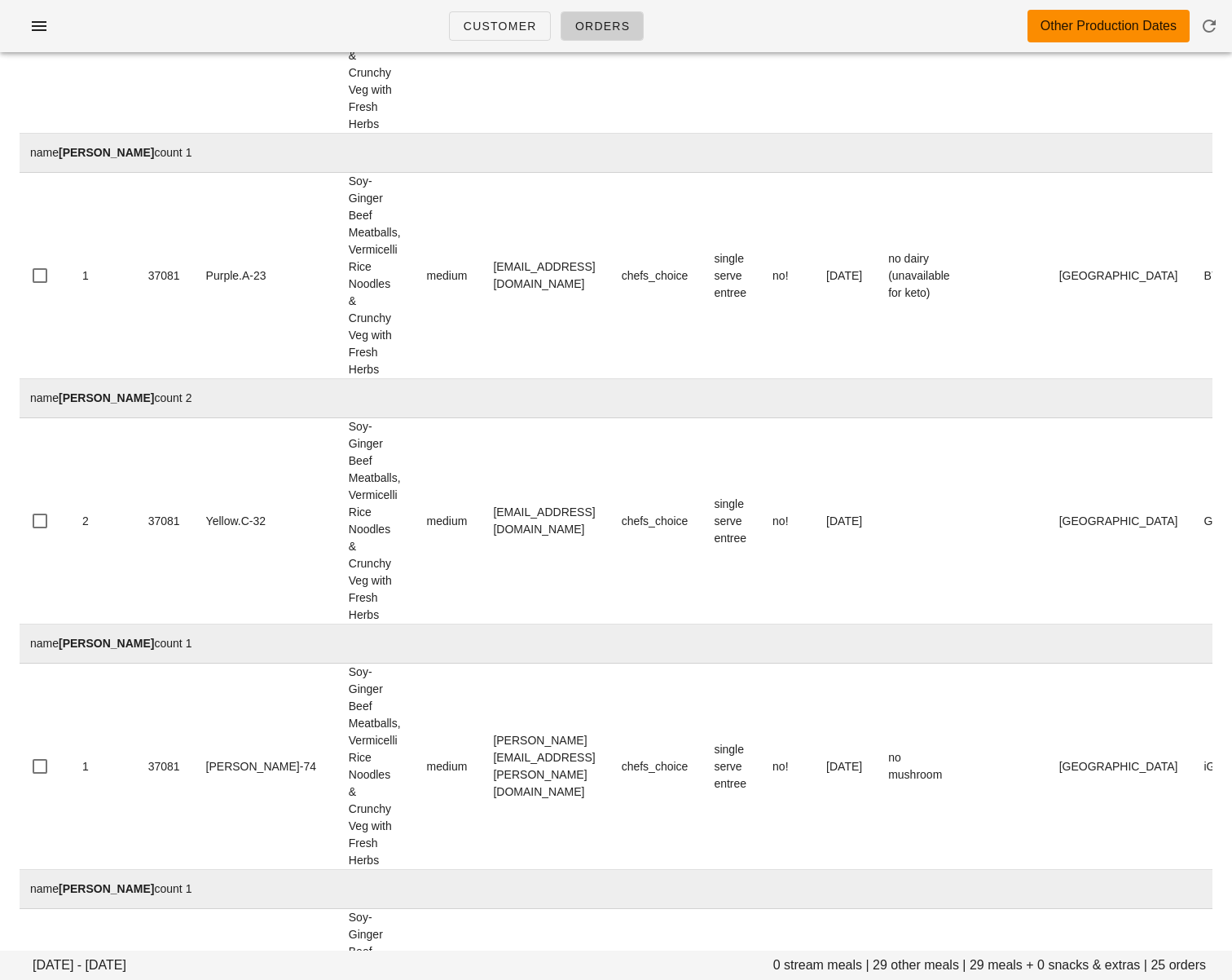
scroll to position [0, 0]
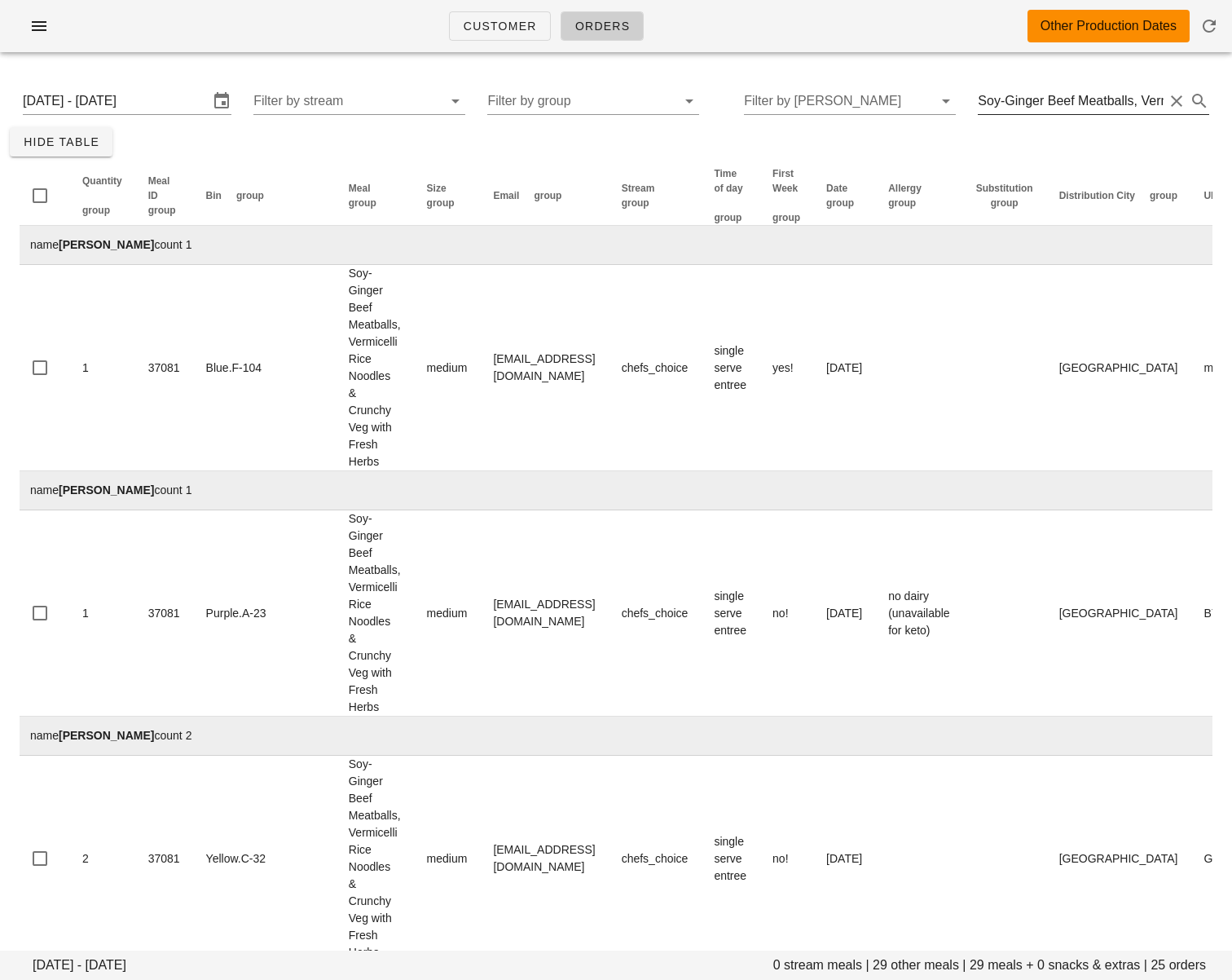
click at [1041, 100] on input "Soy-Ginger Beef Meatballs, Vermicelli Rice Noodles & Crunchy Veg with Fresh Her…" at bounding box center [1071, 101] width 186 height 26
paste input "Cajun Salmon & Coconut Rice Bowl with Mango Cucumber Slaw"
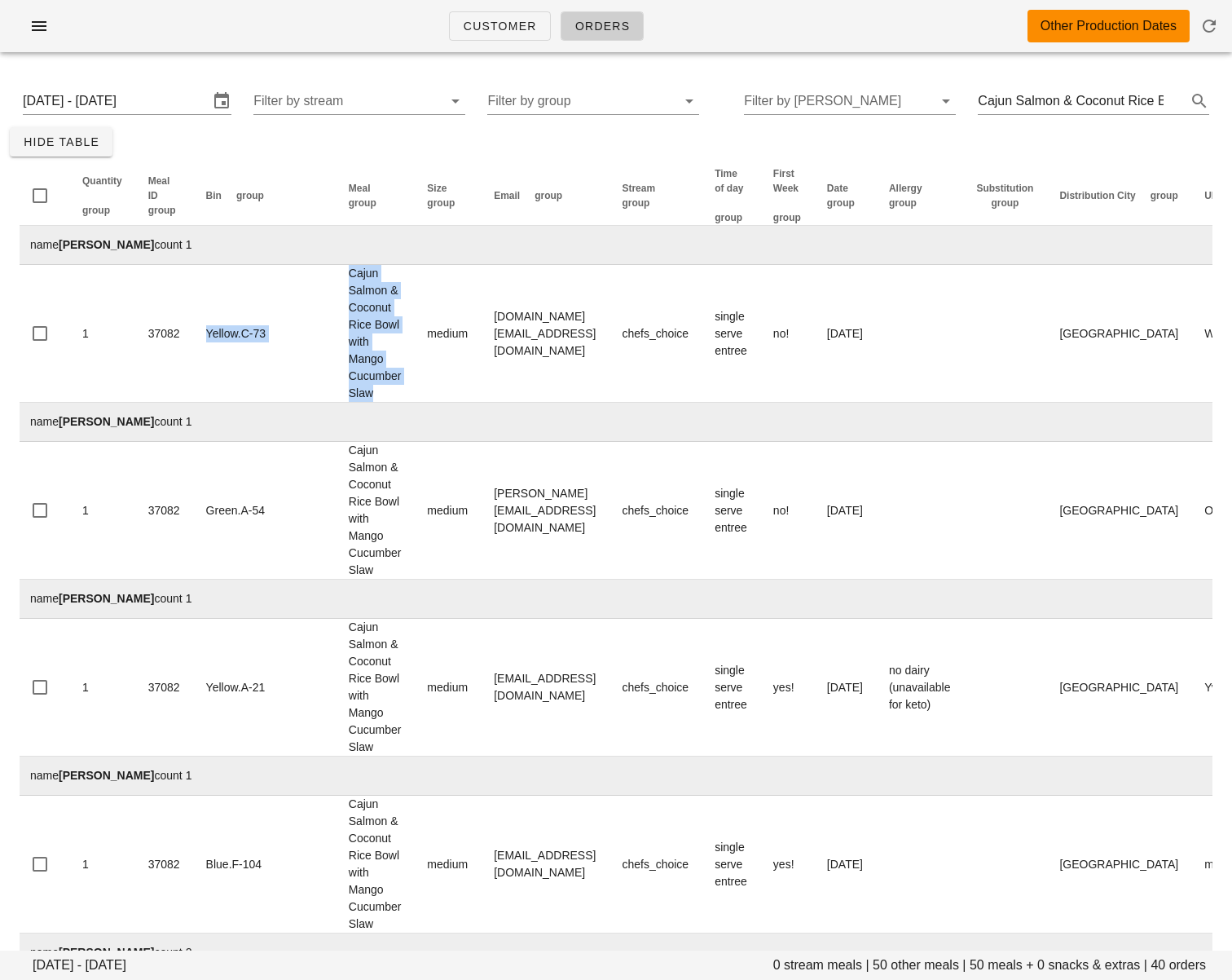
drag, startPoint x: 308, startPoint y: 397, endPoint x: 78, endPoint y: 607, distance: 311.4
click at [261, 265] on tr "1 37082 Yellow.C-73 Cajun Salmon & Coconut Rice Bowl with Mango Cucumber Slaw m…" at bounding box center [718, 333] width 1402 height 138
drag, startPoint x: 492, startPoint y: 396, endPoint x: 477, endPoint y: 421, distance: 29.2
click at [492, 396] on td "Ajaysharma.cpa@gmail.com" at bounding box center [547, 333] width 128 height 138
drag, startPoint x: 423, startPoint y: 513, endPoint x: 425, endPoint y: 584, distance: 71.0
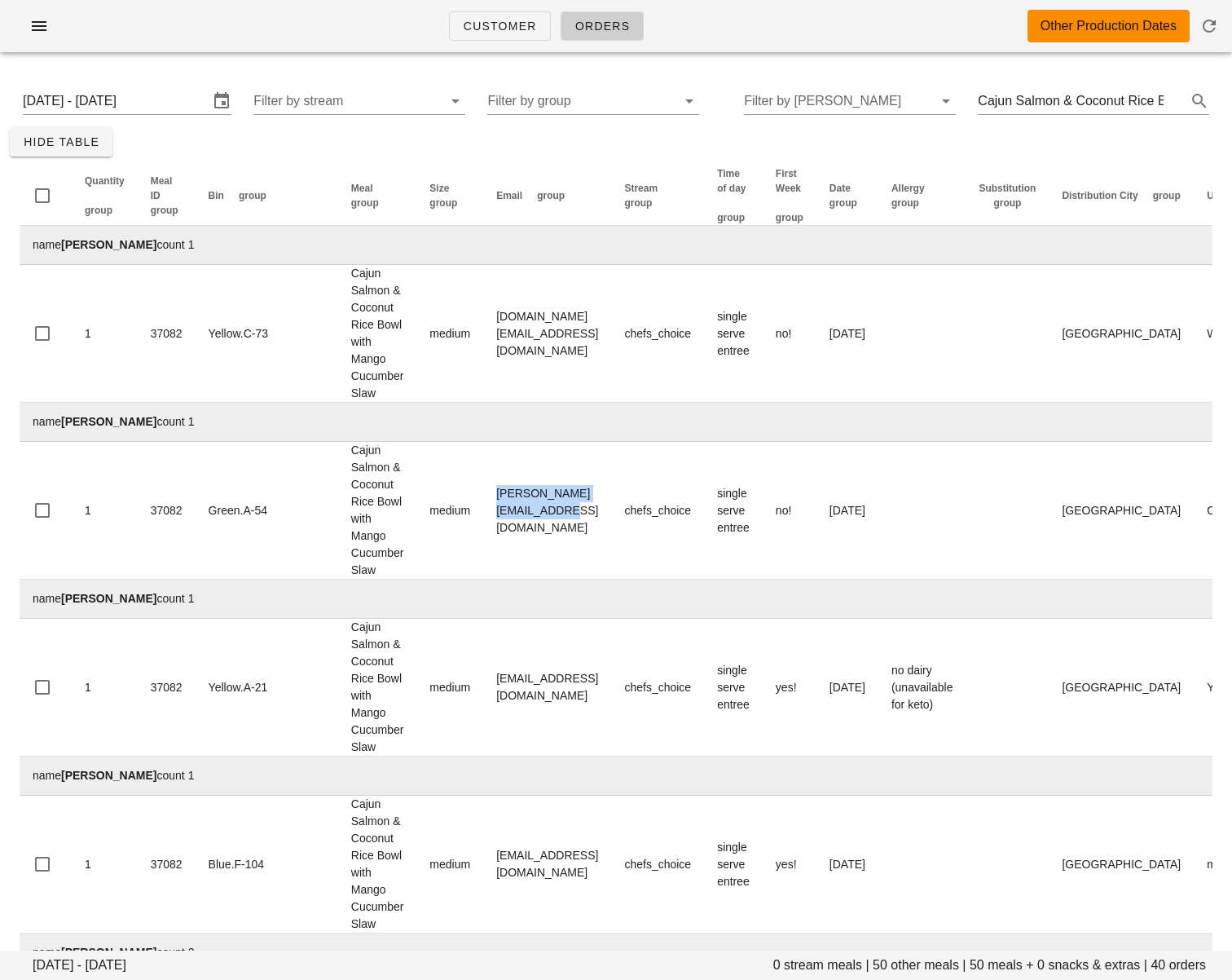
click at [579, 515] on td "alejandro.stg@outlook.com" at bounding box center [547, 510] width 128 height 138
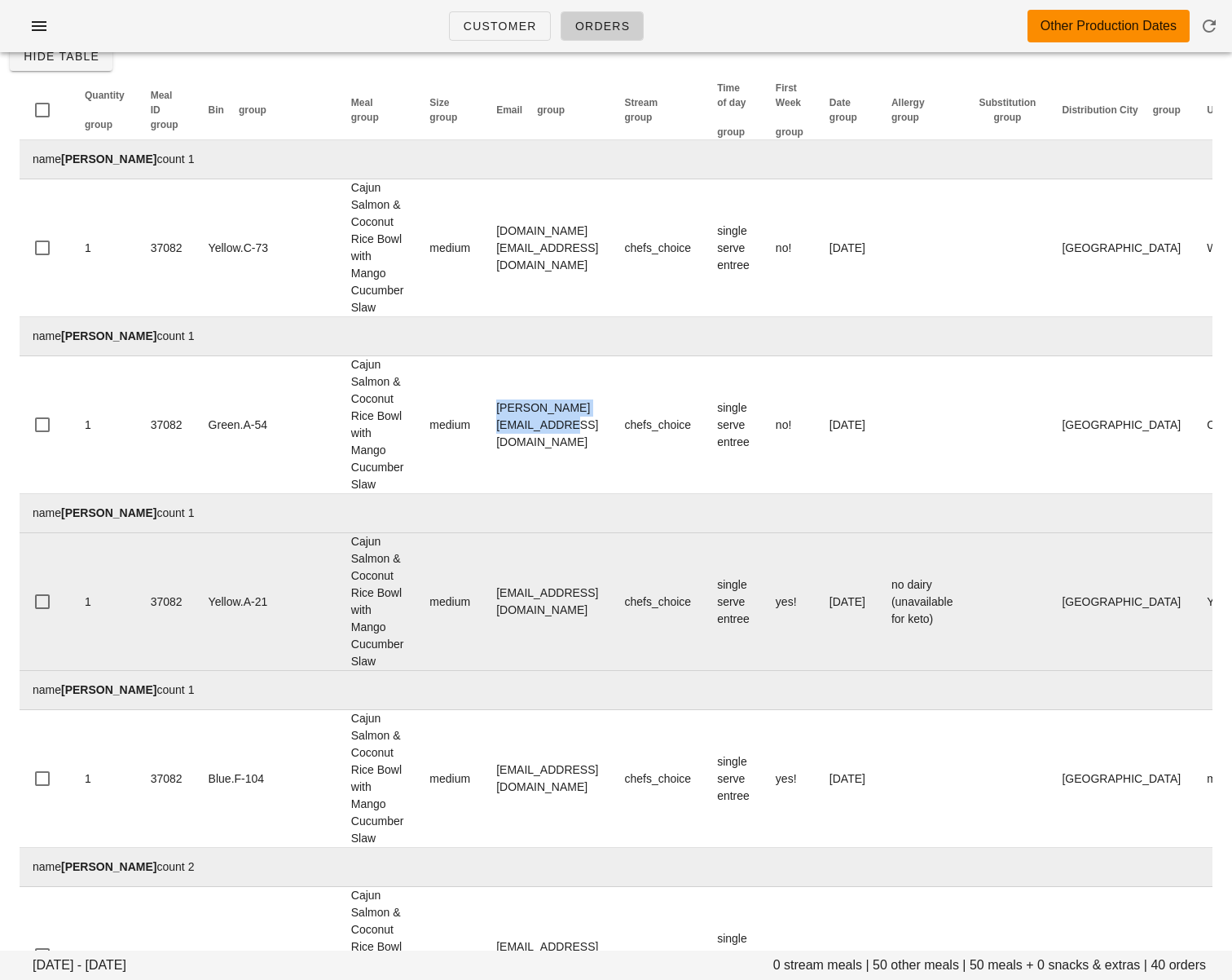
scroll to position [108, 0]
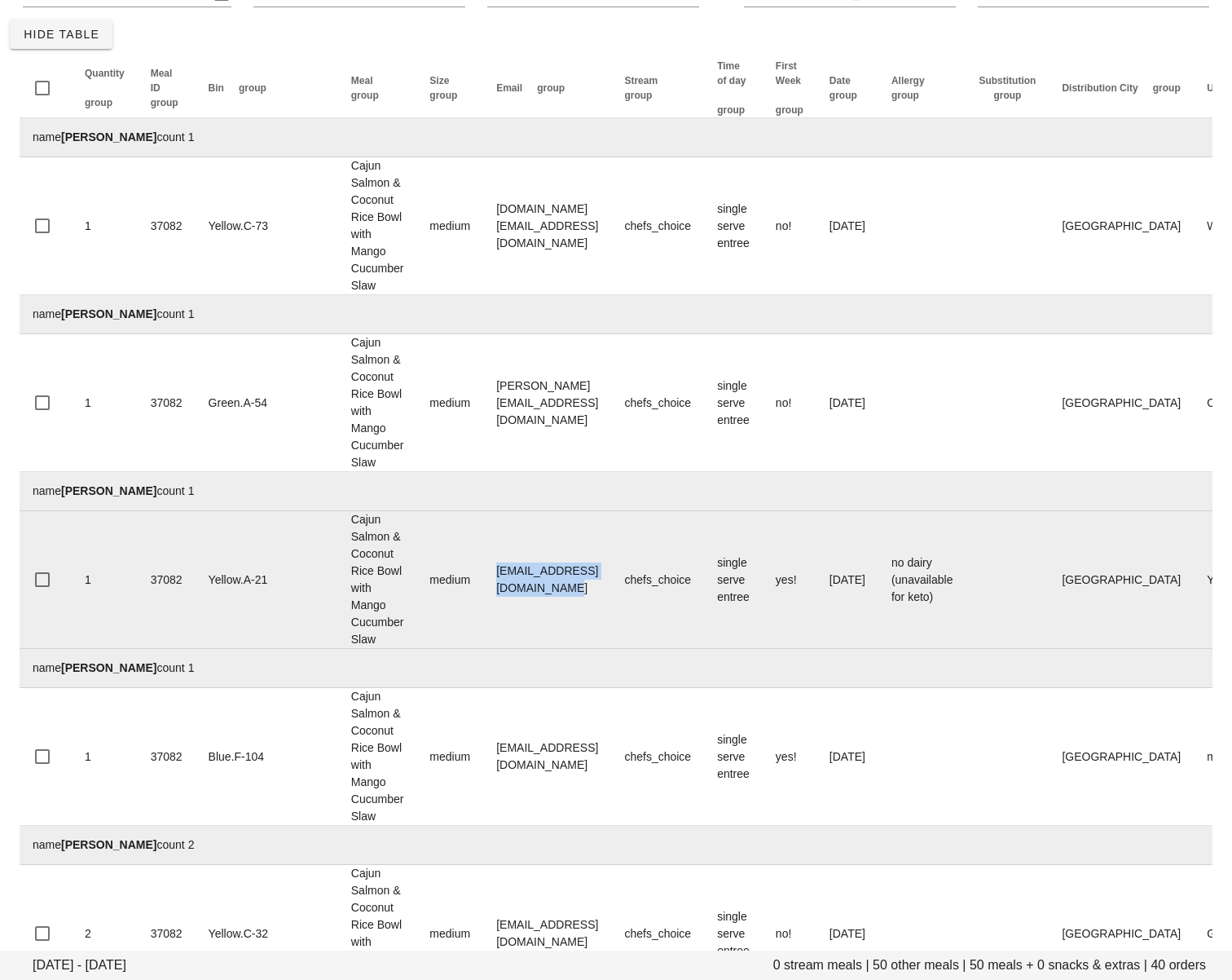
drag, startPoint x: 428, startPoint y: 578, endPoint x: 585, endPoint y: 583, distance: 157.1
click at [585, 583] on td "officer_skein_9s@icloud.com" at bounding box center [547, 580] width 128 height 138
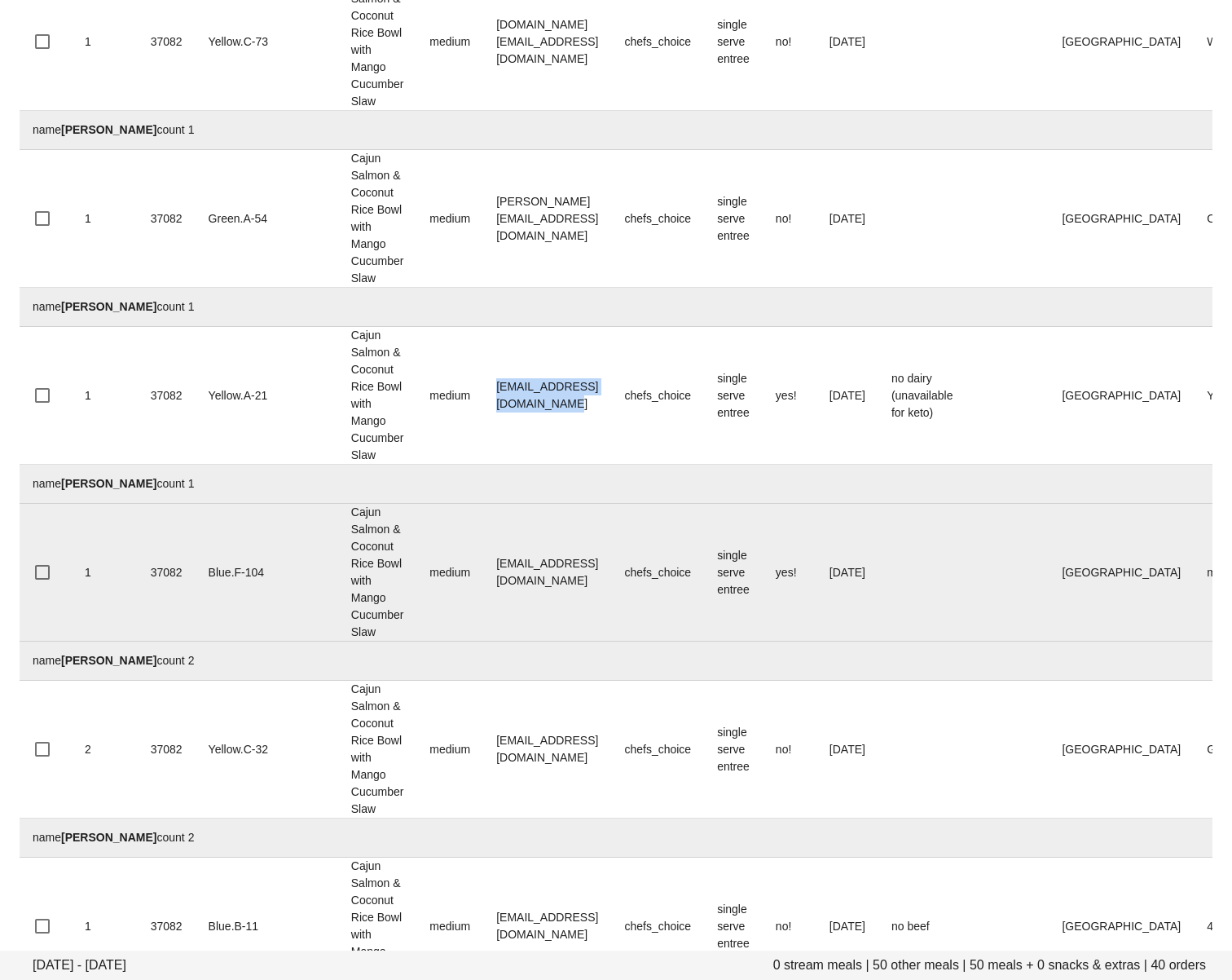
scroll to position [293, 0]
drag, startPoint x: 437, startPoint y: 592, endPoint x: 420, endPoint y: 574, distance: 24.8
click at [483, 591] on td "amarzara@hotmail.com" at bounding box center [547, 570] width 128 height 138
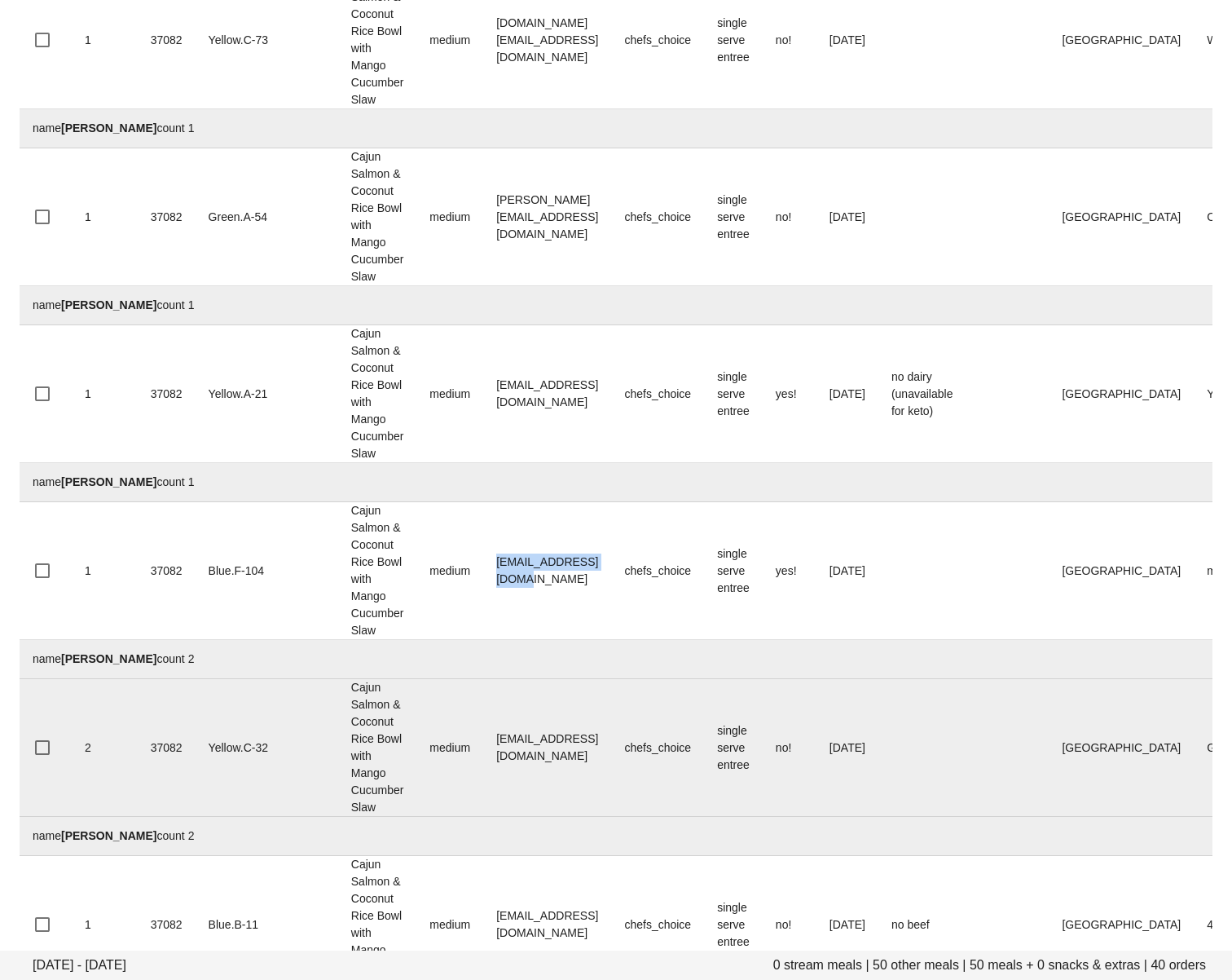
drag, startPoint x: 421, startPoint y: 574, endPoint x: 266, endPoint y: 693, distance: 195.4
click at [573, 578] on td "amarzara@hotmail.com" at bounding box center [547, 570] width 128 height 138
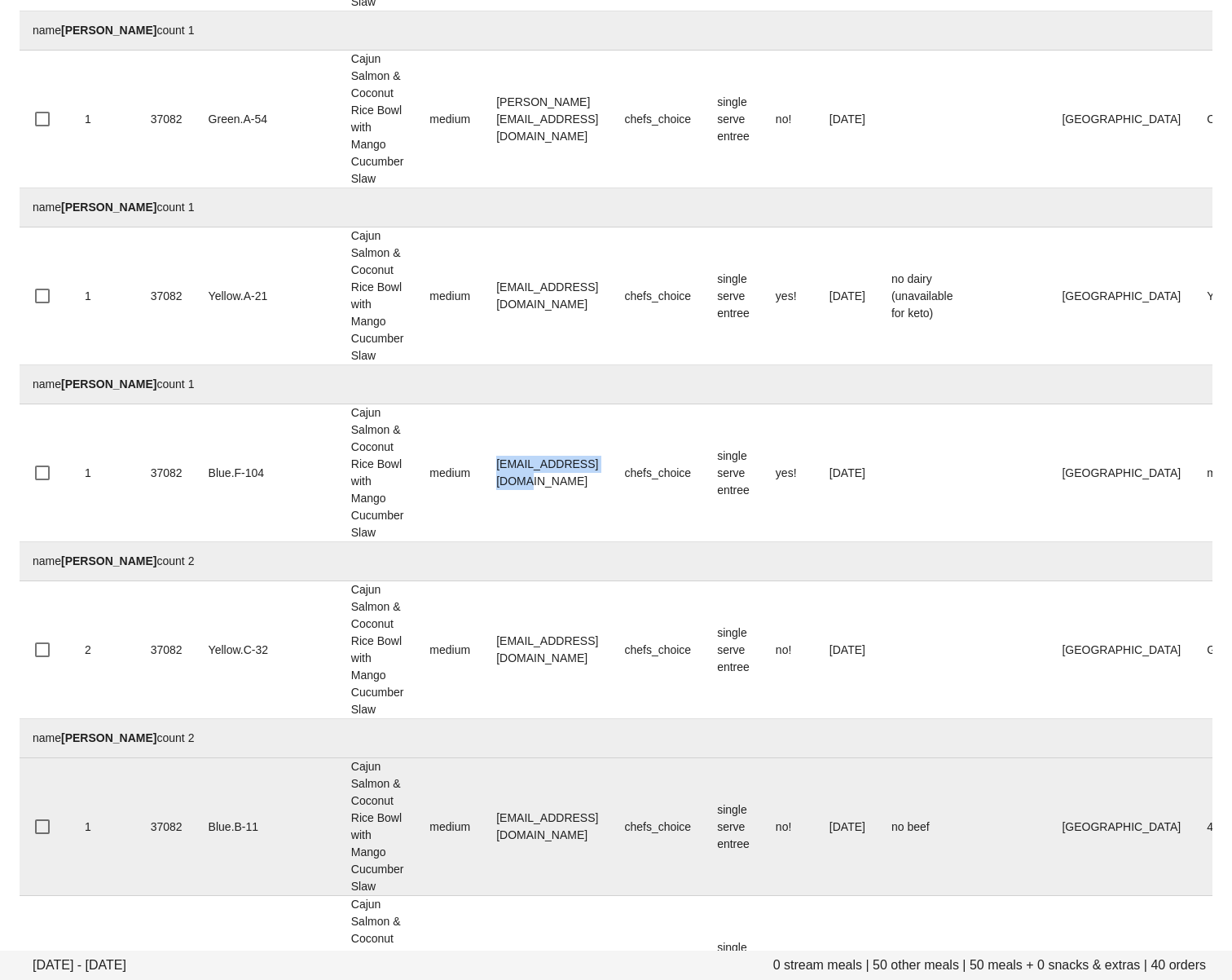
scroll to position [399, 0]
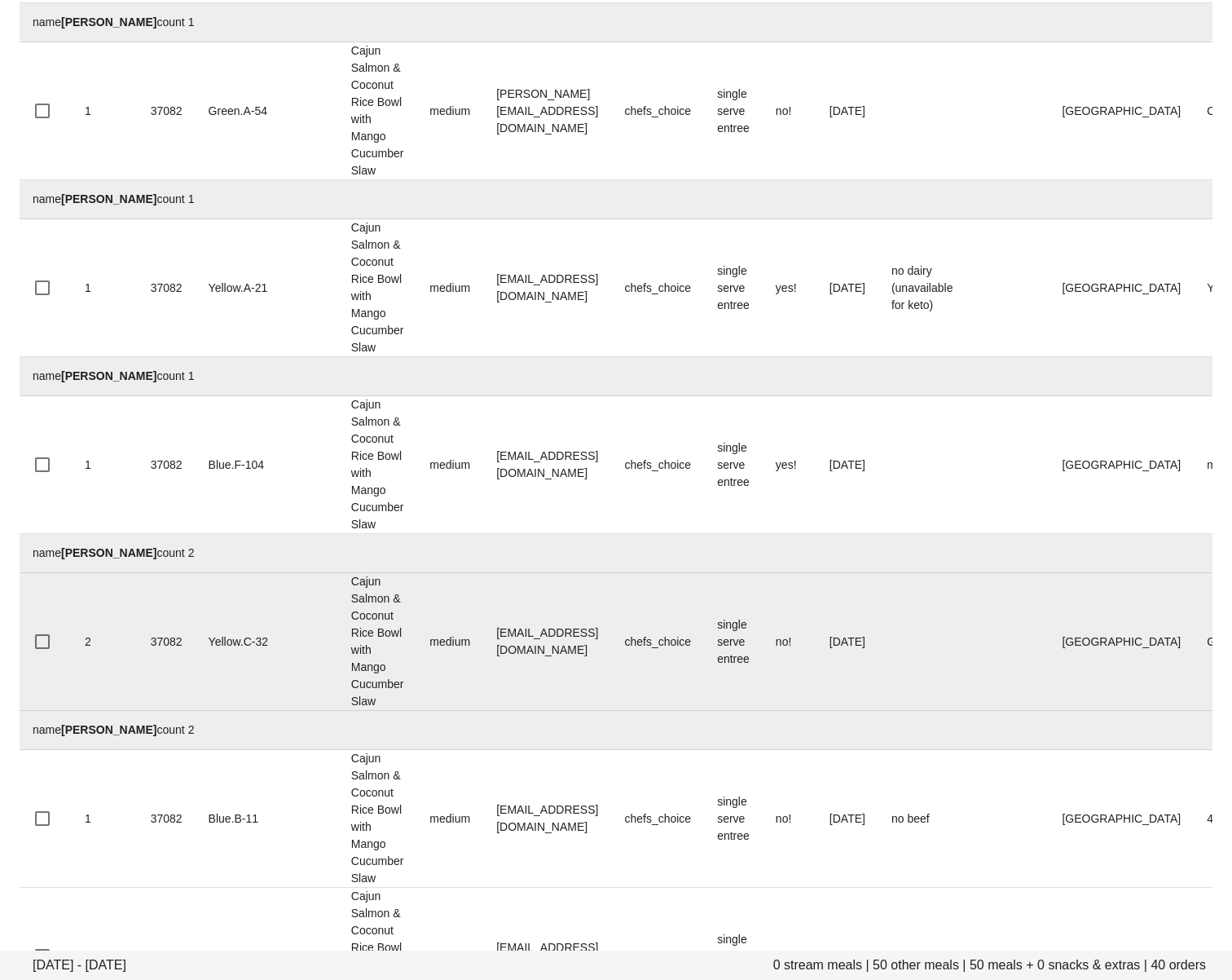
drag, startPoint x: 411, startPoint y: 654, endPoint x: 420, endPoint y: 641, distance: 15.8
click at [416, 654] on td "medium" at bounding box center [449, 641] width 67 height 138
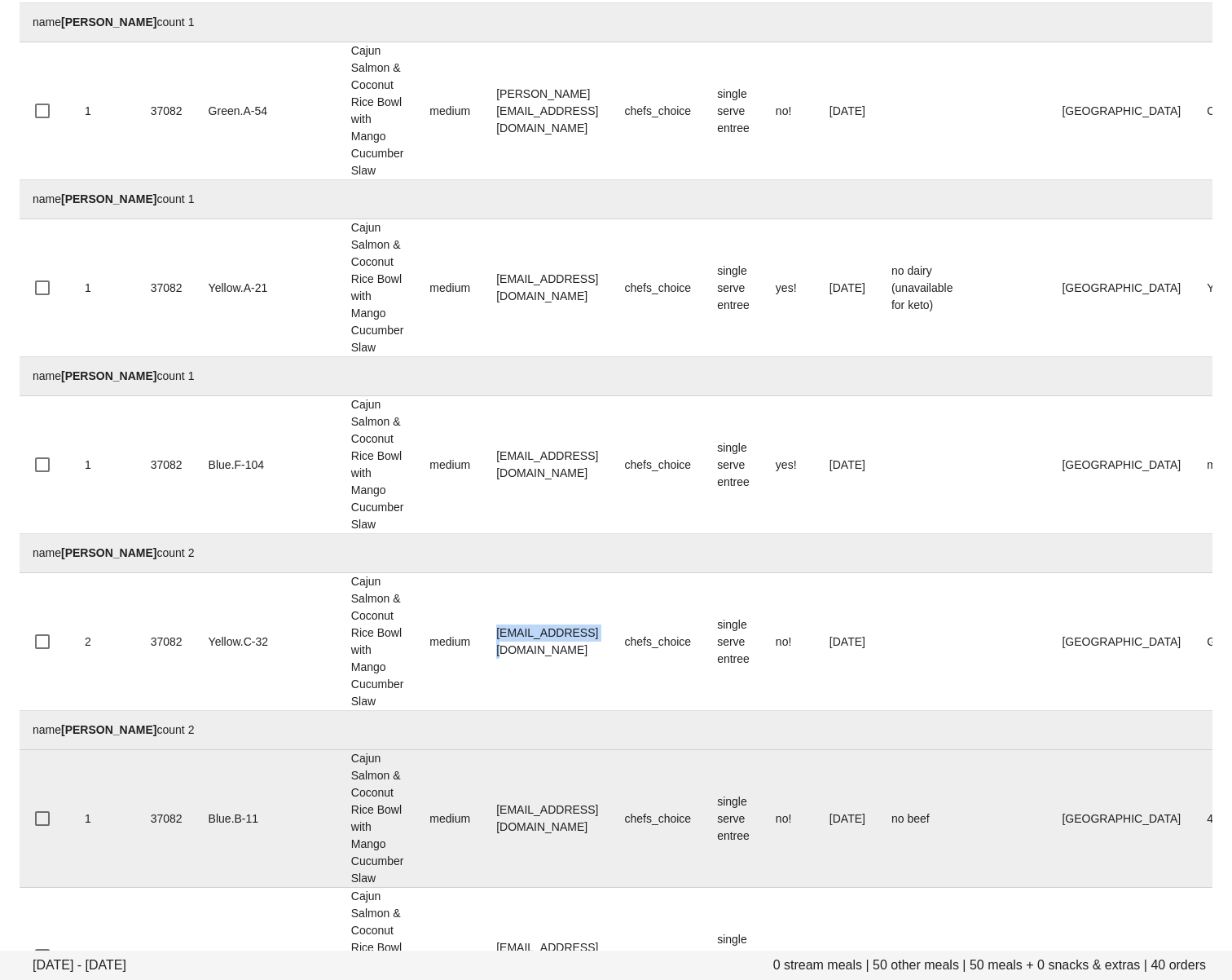
drag, startPoint x: 423, startPoint y: 641, endPoint x: 160, endPoint y: 813, distance: 314.2
click at [550, 646] on td "bevapp@gmail.com" at bounding box center [547, 641] width 128 height 138
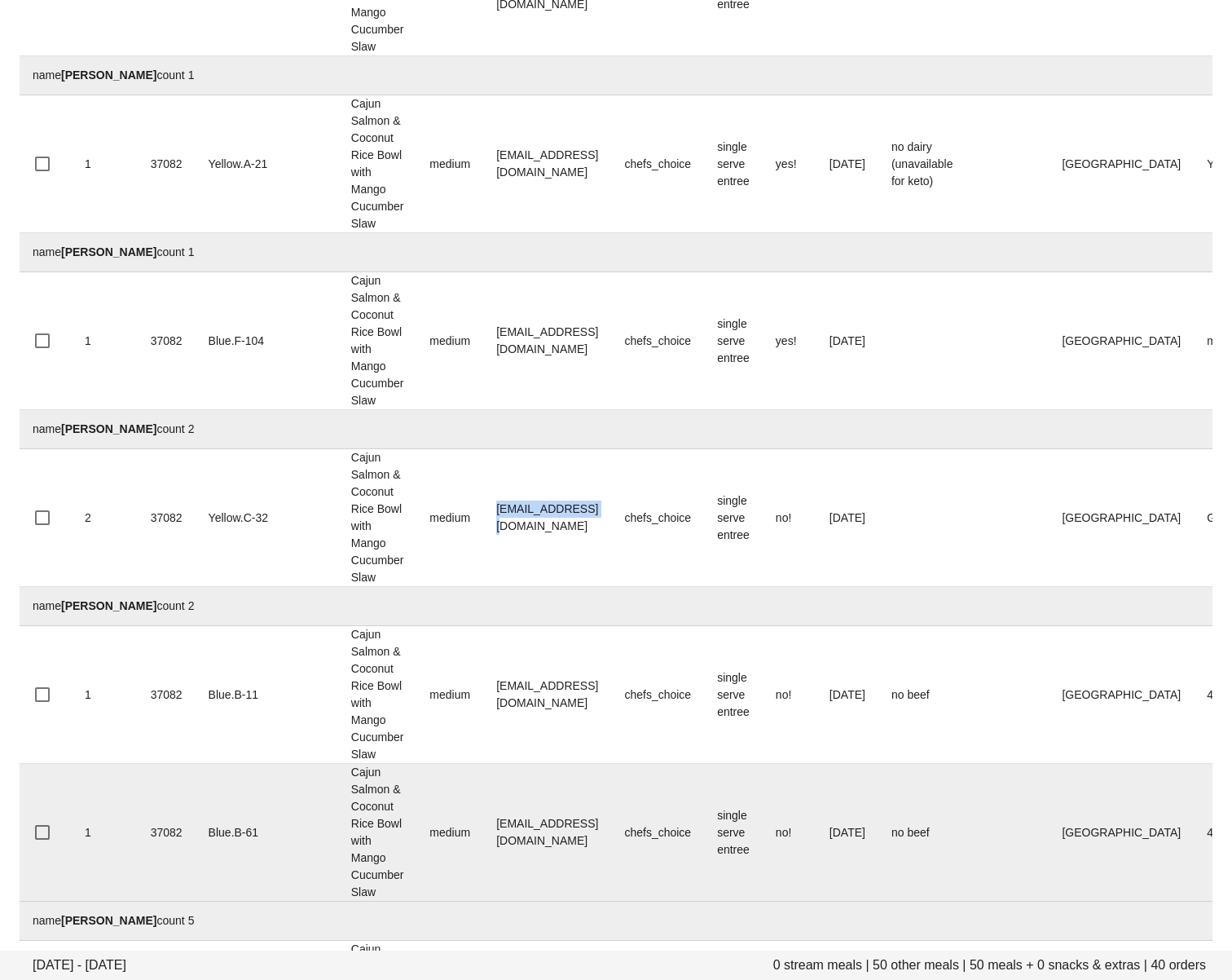
scroll to position [536, 0]
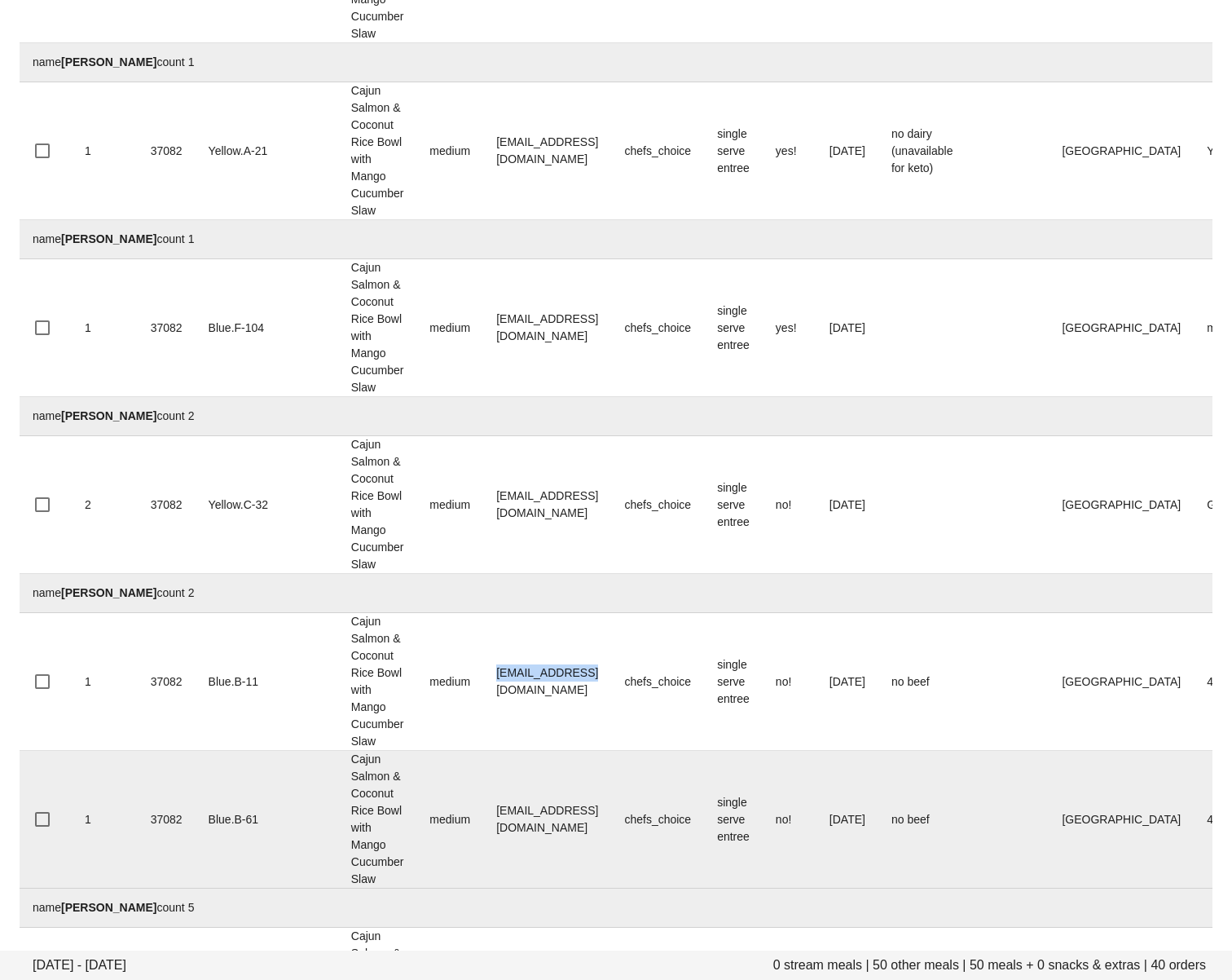
drag, startPoint x: 422, startPoint y: 685, endPoint x: 252, endPoint y: 784, distance: 196.7
click at [551, 686] on td "bhill@ypoint.ca" at bounding box center [547, 682] width 128 height 138
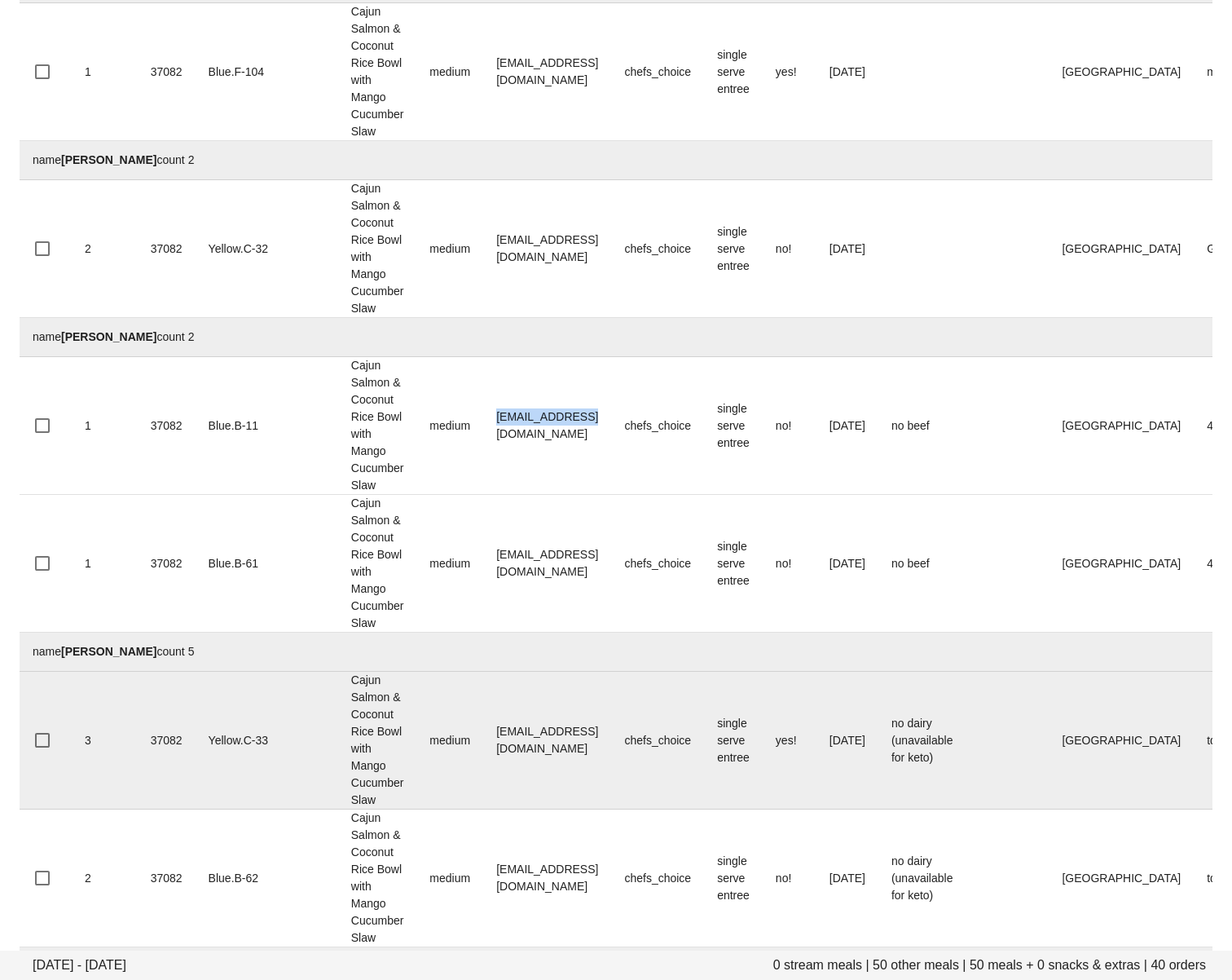
scroll to position [799, 0]
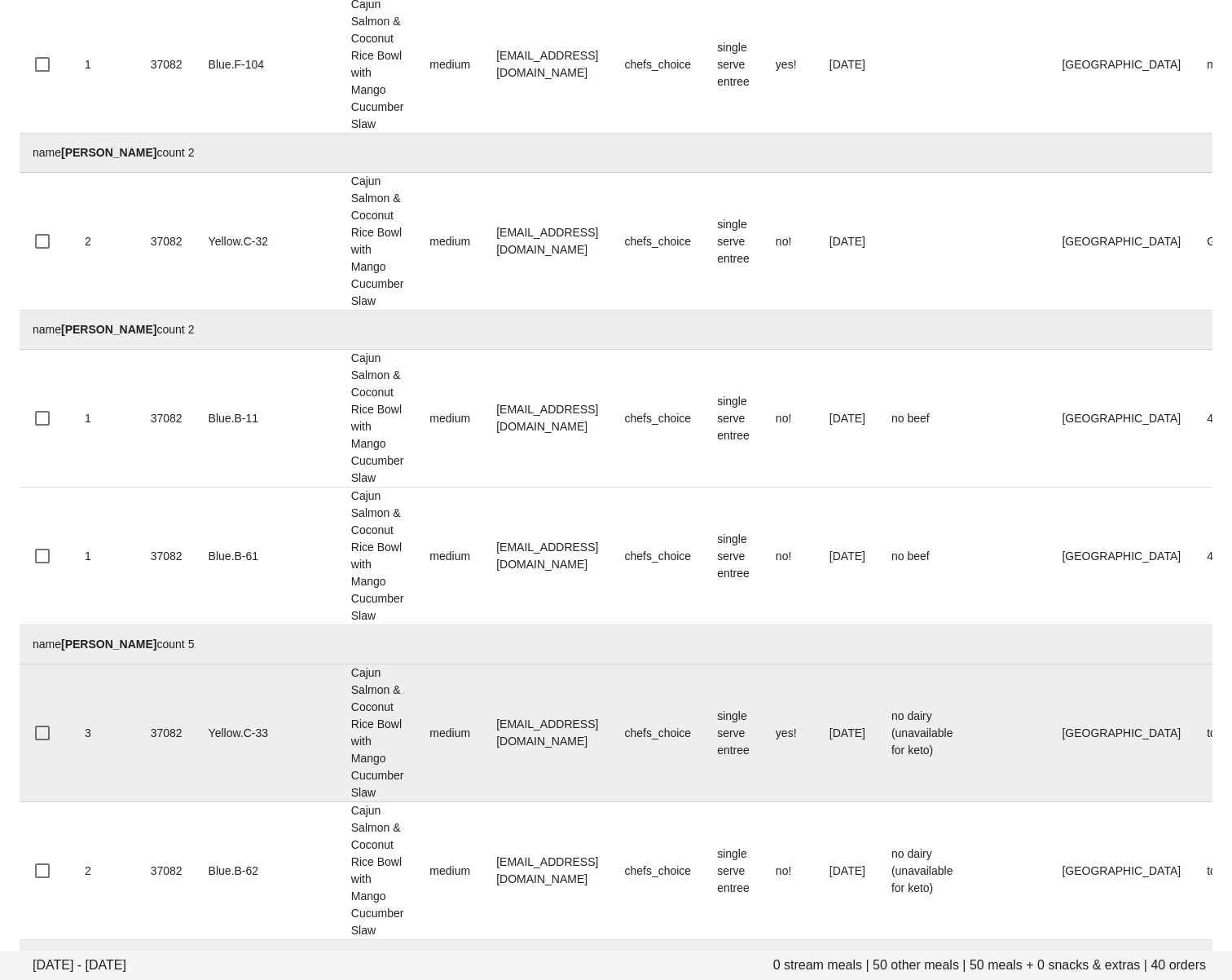
drag, startPoint x: 425, startPoint y: 741, endPoint x: 575, endPoint y: 742, distance: 150.0
click at [575, 739] on td "cierradevans@icloud.com" at bounding box center [547, 733] width 128 height 138
drag, startPoint x: 571, startPoint y: 737, endPoint x: 427, endPoint y: 739, distance: 144.0
click at [483, 739] on td "cierradevans@icloud.com" at bounding box center [547, 733] width 128 height 138
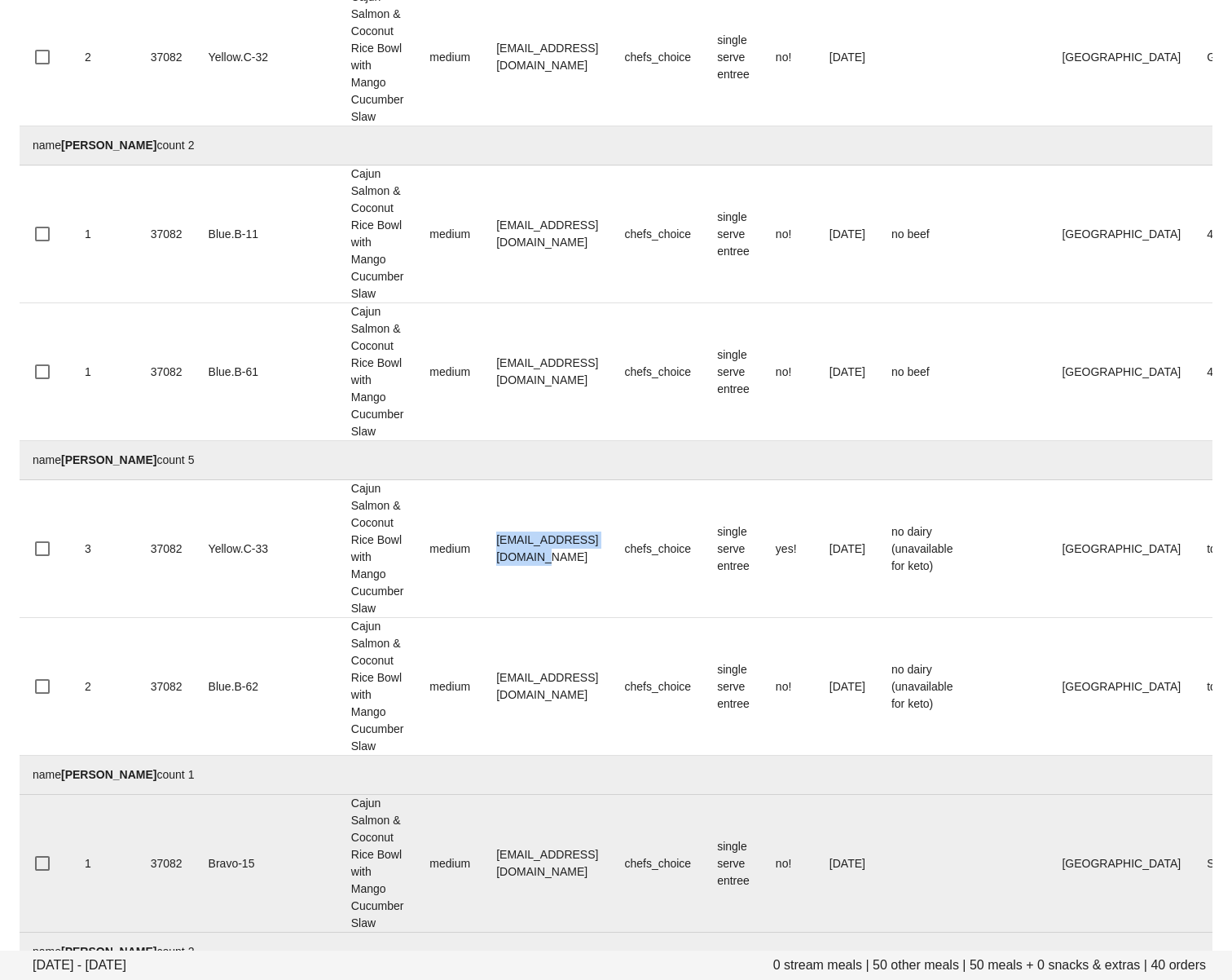
scroll to position [1186, 0]
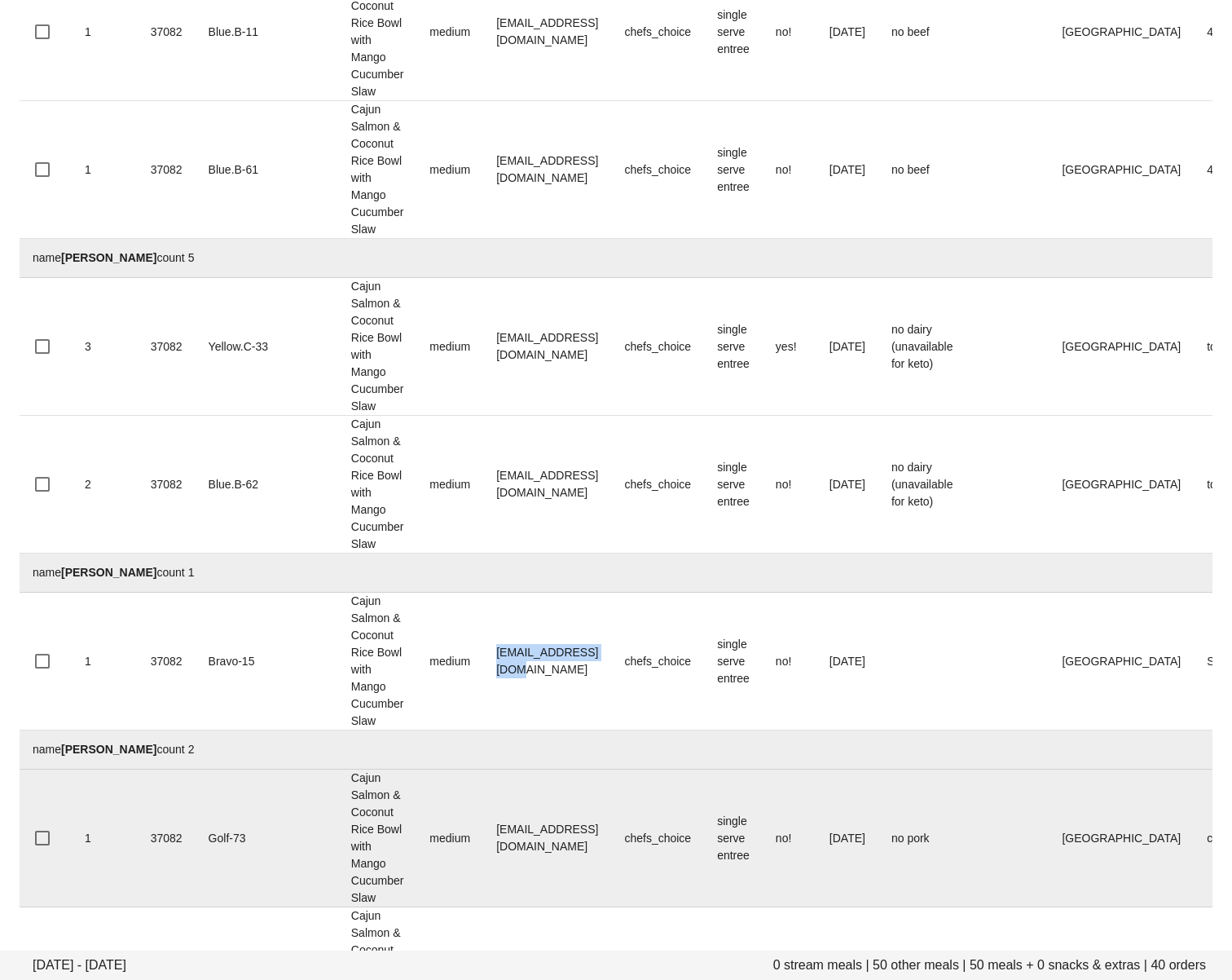
drag, startPoint x: 425, startPoint y: 664, endPoint x: 101, endPoint y: 817, distance: 358.3
click at [553, 663] on td "dani4keee@gmail.com" at bounding box center [547, 661] width 128 height 138
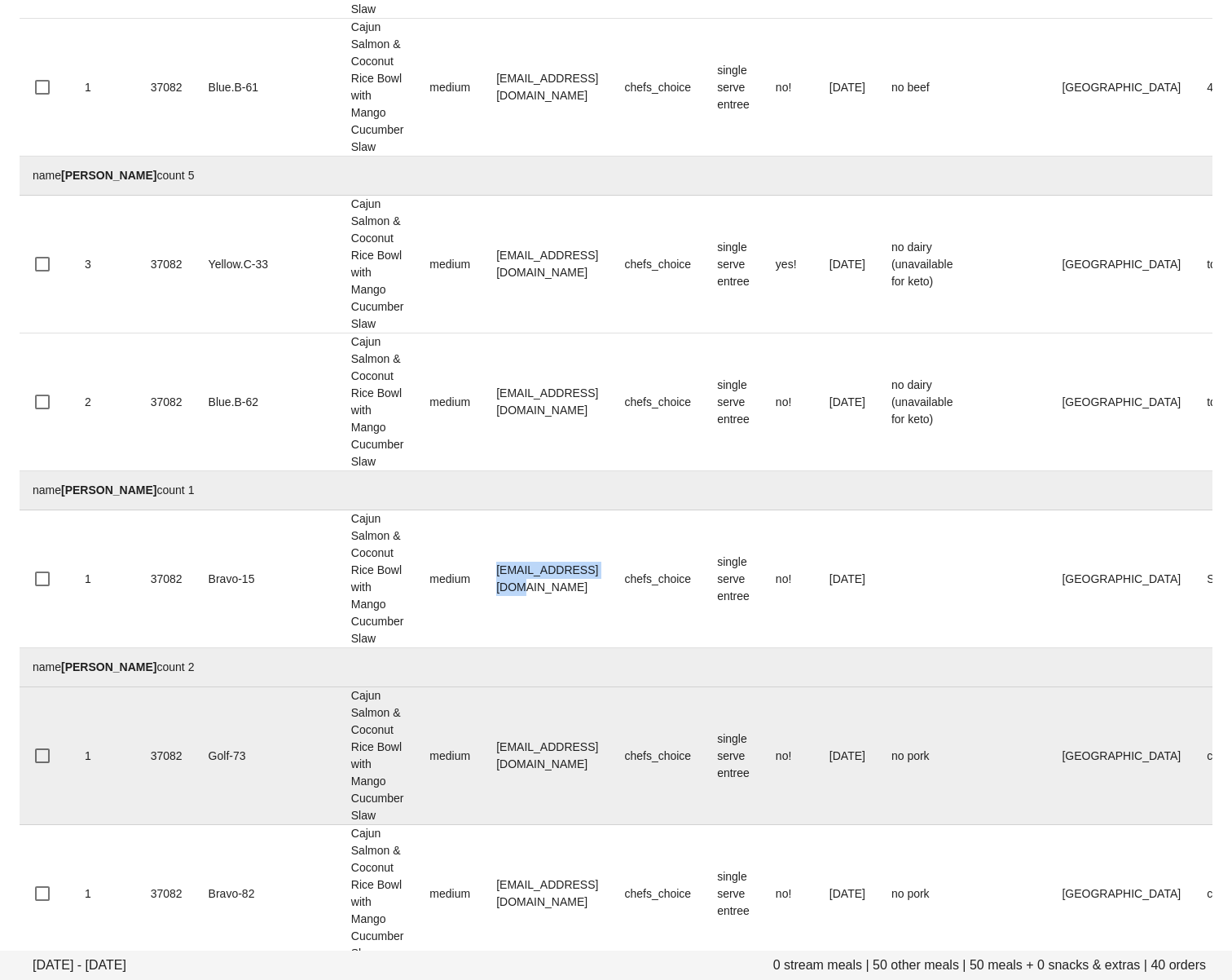
scroll to position [1293, 0]
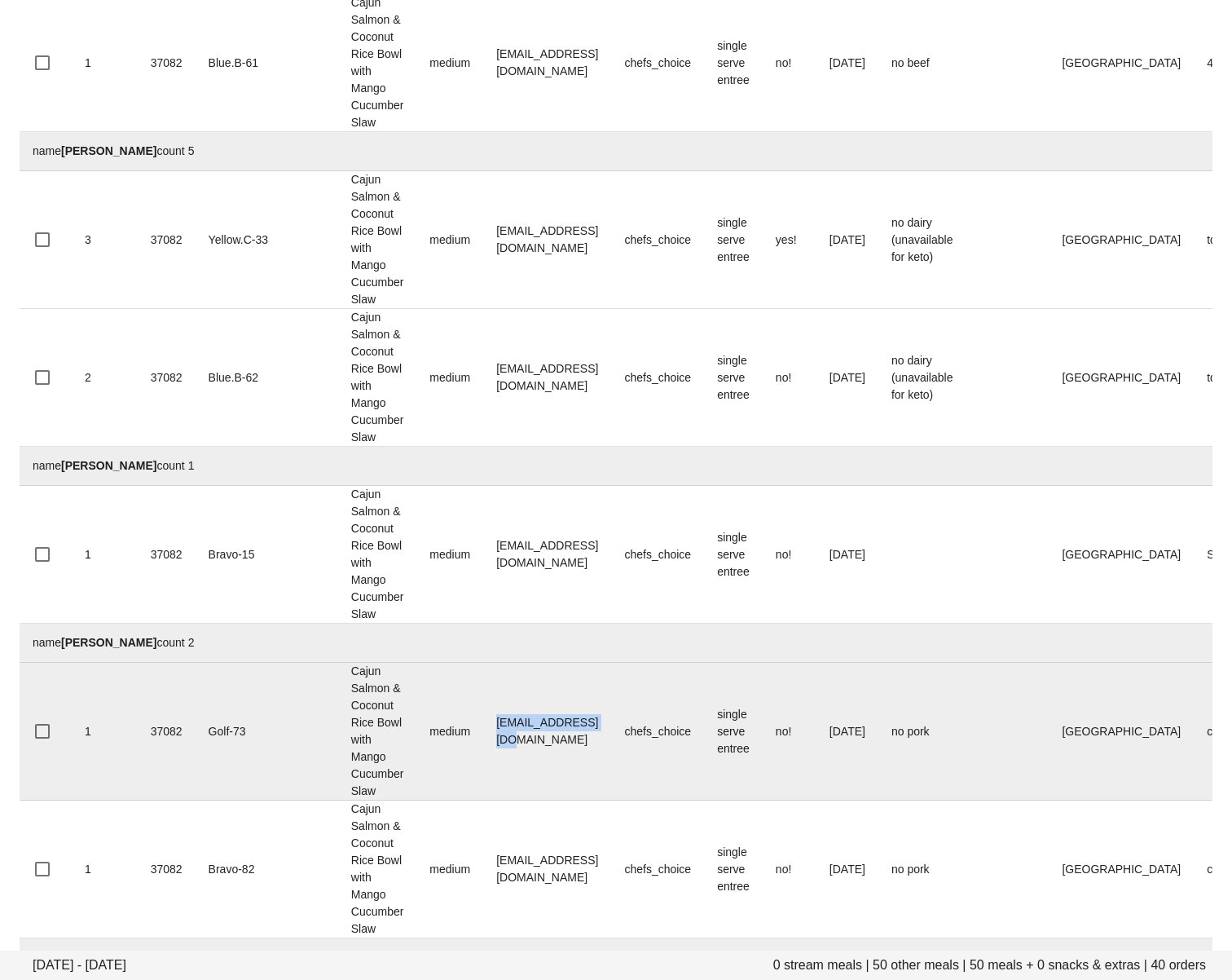
drag, startPoint x: 428, startPoint y: 729, endPoint x: 488, endPoint y: 778, distance: 77.5
click at [533, 734] on td "elin@fedfedfed.com" at bounding box center [547, 731] width 128 height 138
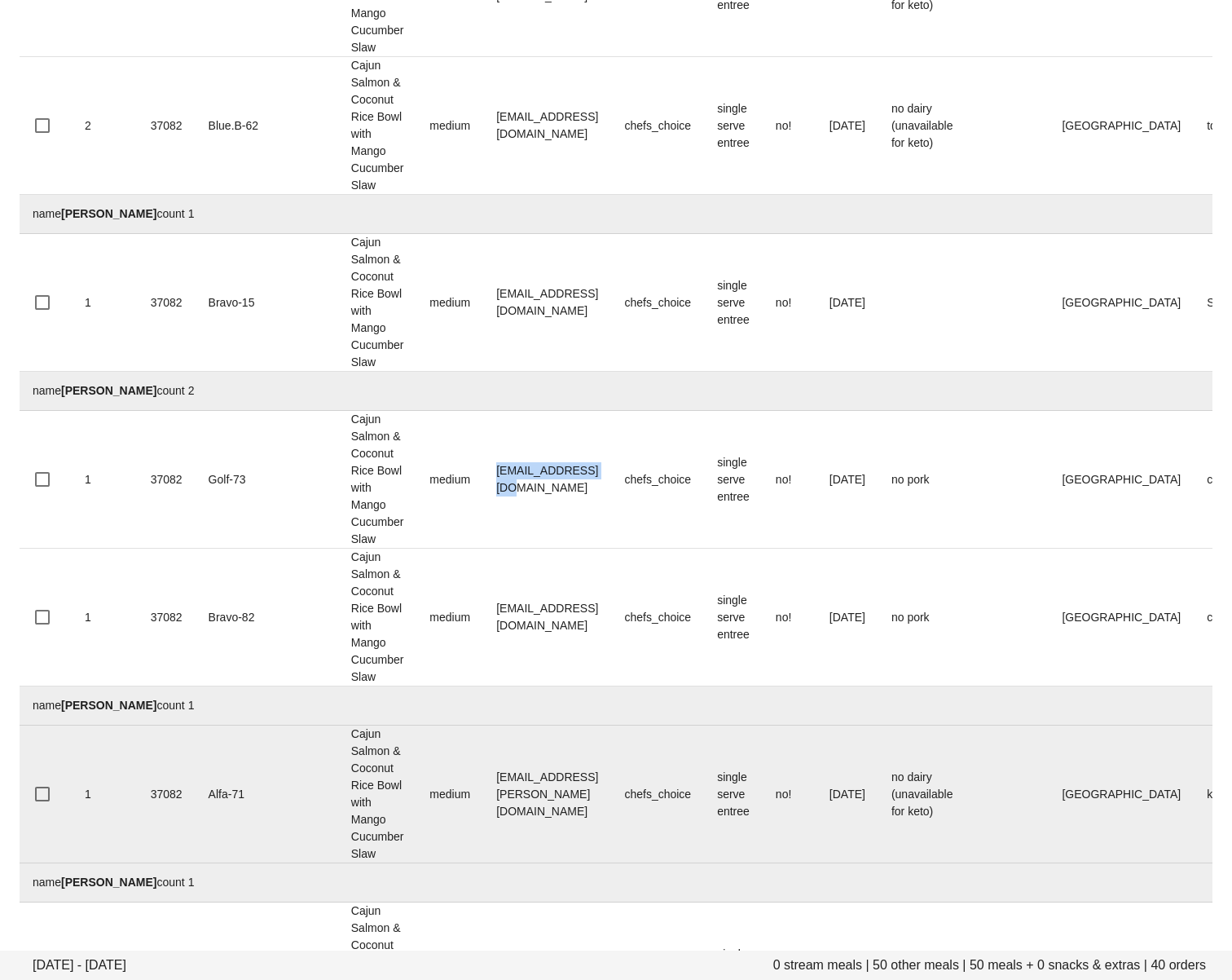
scroll to position [1581, 0]
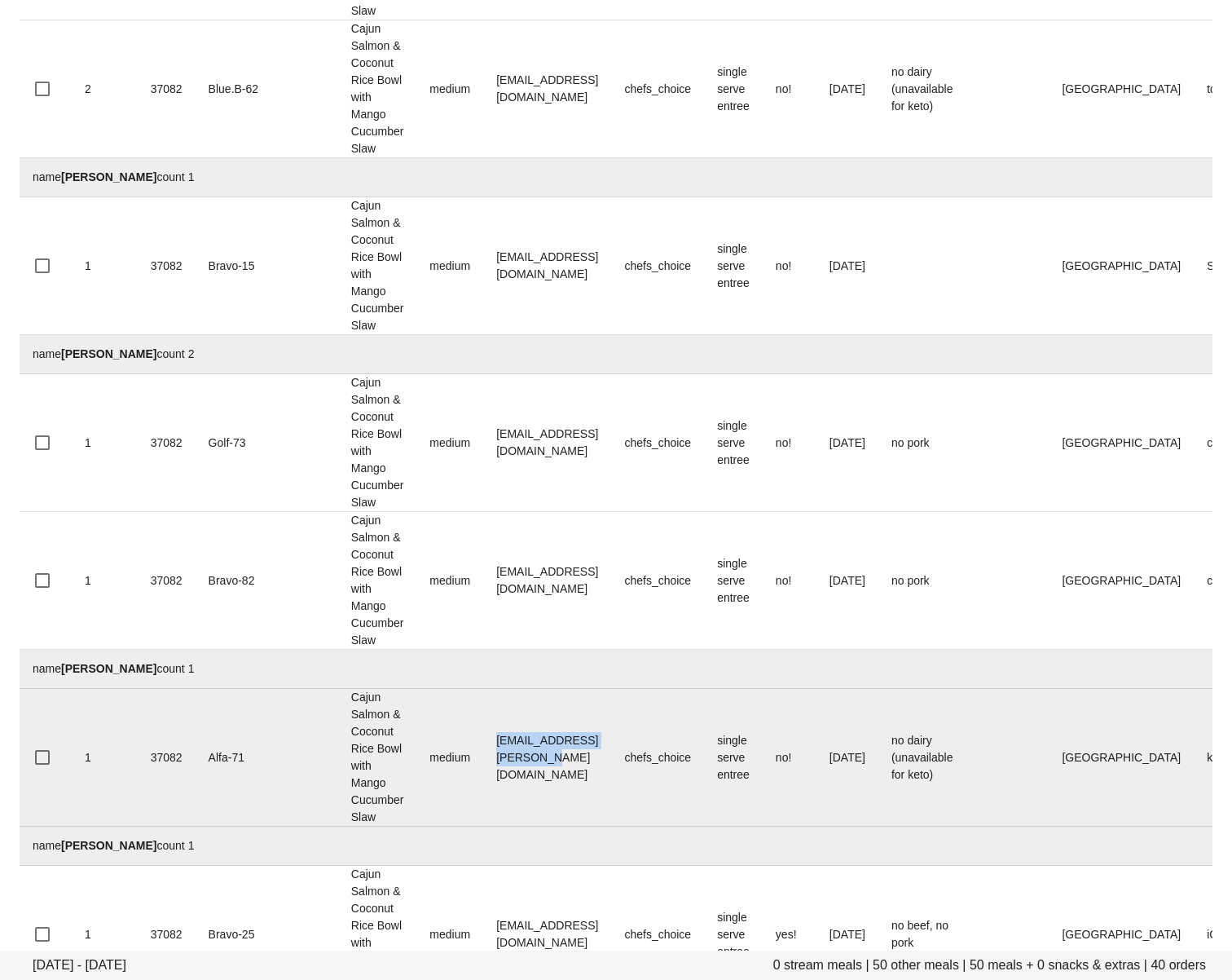
drag, startPoint x: 423, startPoint y: 760, endPoint x: 517, endPoint y: 788, distance: 98.1
click at [562, 760] on td "emilylauren.simms@gmail.com" at bounding box center [547, 757] width 128 height 138
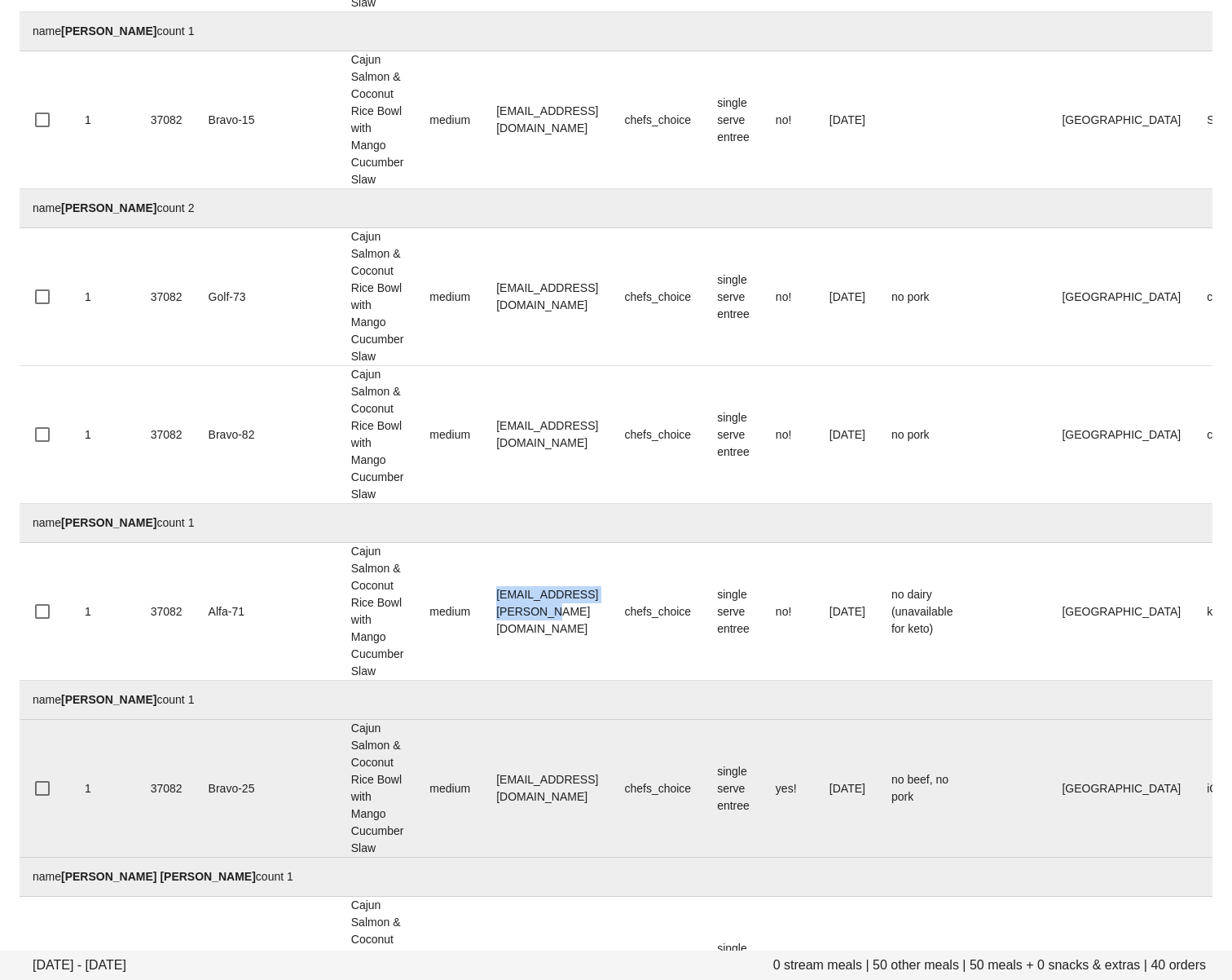
scroll to position [1739, 0]
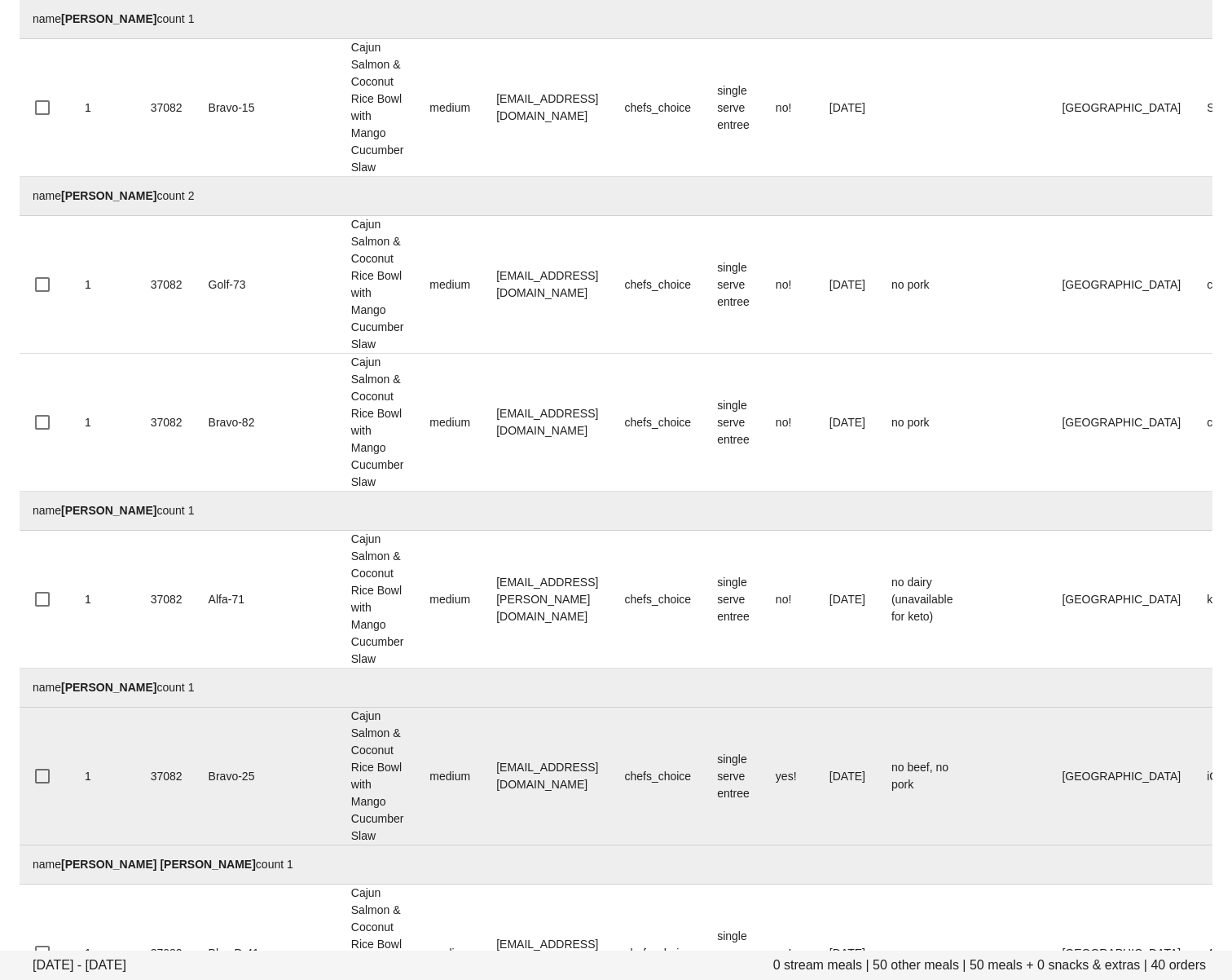
click at [483, 808] on td "hcorsi78@gmail.com" at bounding box center [547, 776] width 128 height 138
drag, startPoint x: 460, startPoint y: 774, endPoint x: 567, endPoint y: 777, distance: 107.0
click at [567, 777] on td "hcorsi78@gmail.com" at bounding box center [547, 776] width 128 height 138
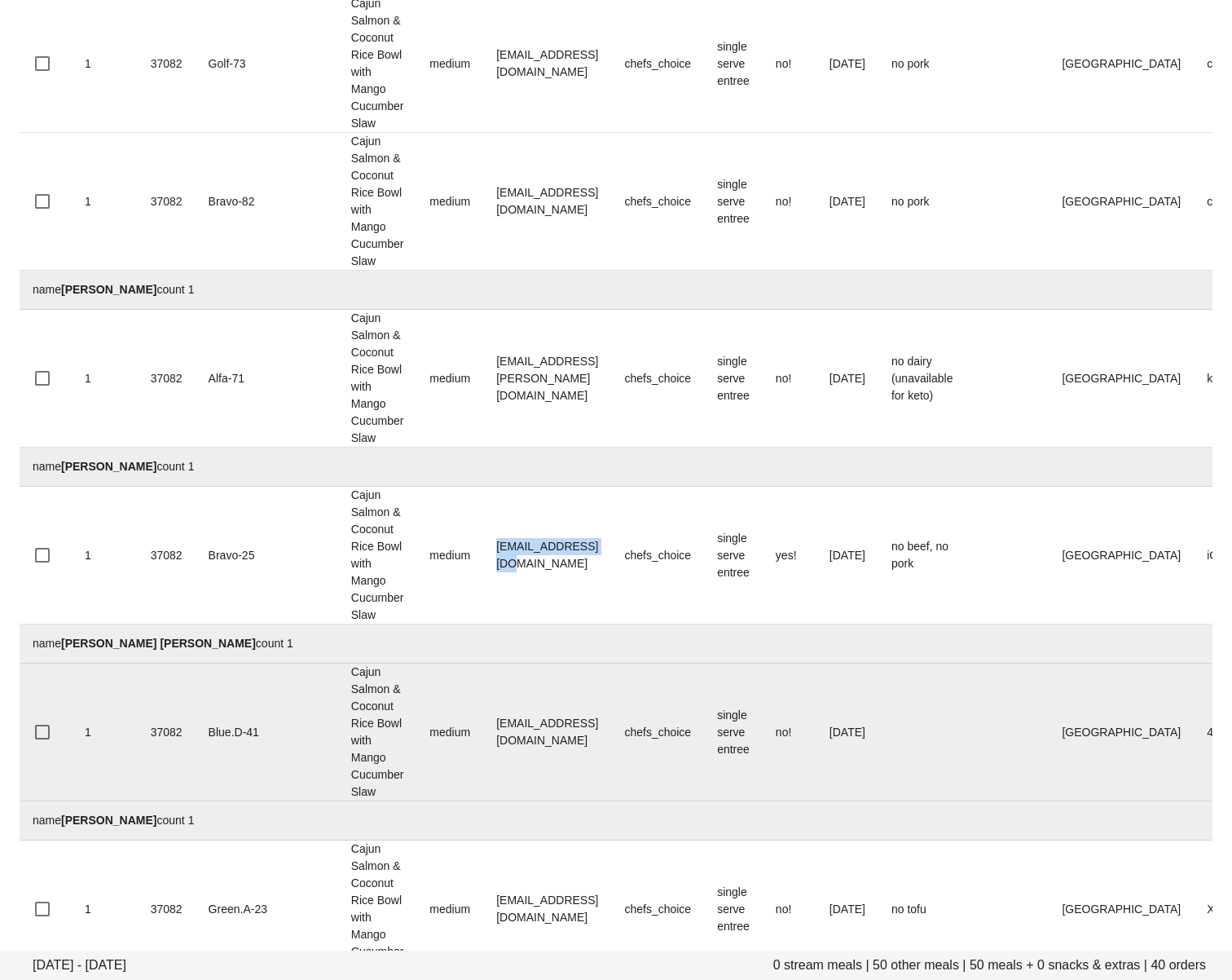
scroll to position [1996, 0]
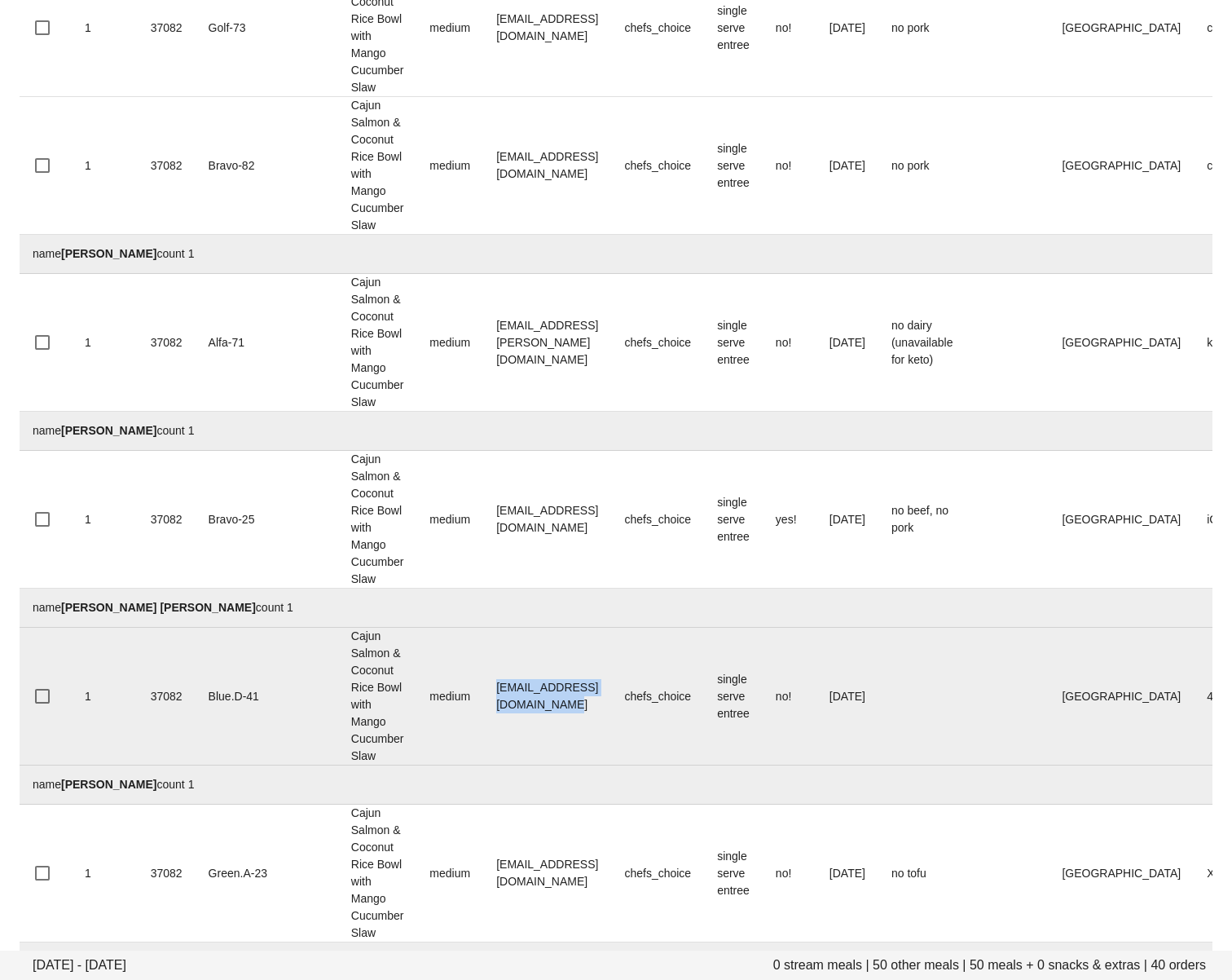
drag, startPoint x: 425, startPoint y: 695, endPoint x: 581, endPoint y: 702, distance: 156.2
click at [581, 702] on td "ignaciovallsmolla@gmail.com" at bounding box center [547, 696] width 128 height 138
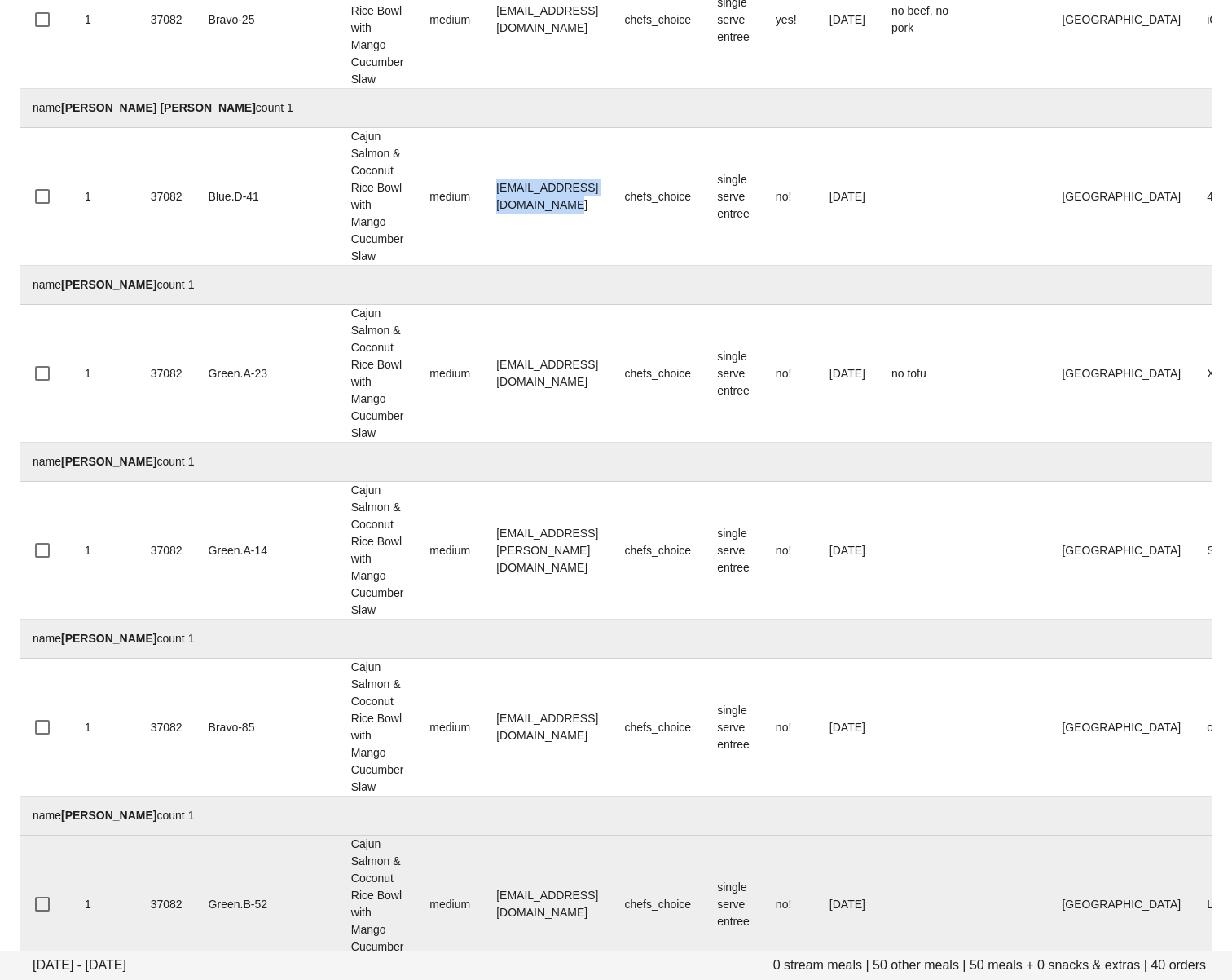
scroll to position [2518, 0]
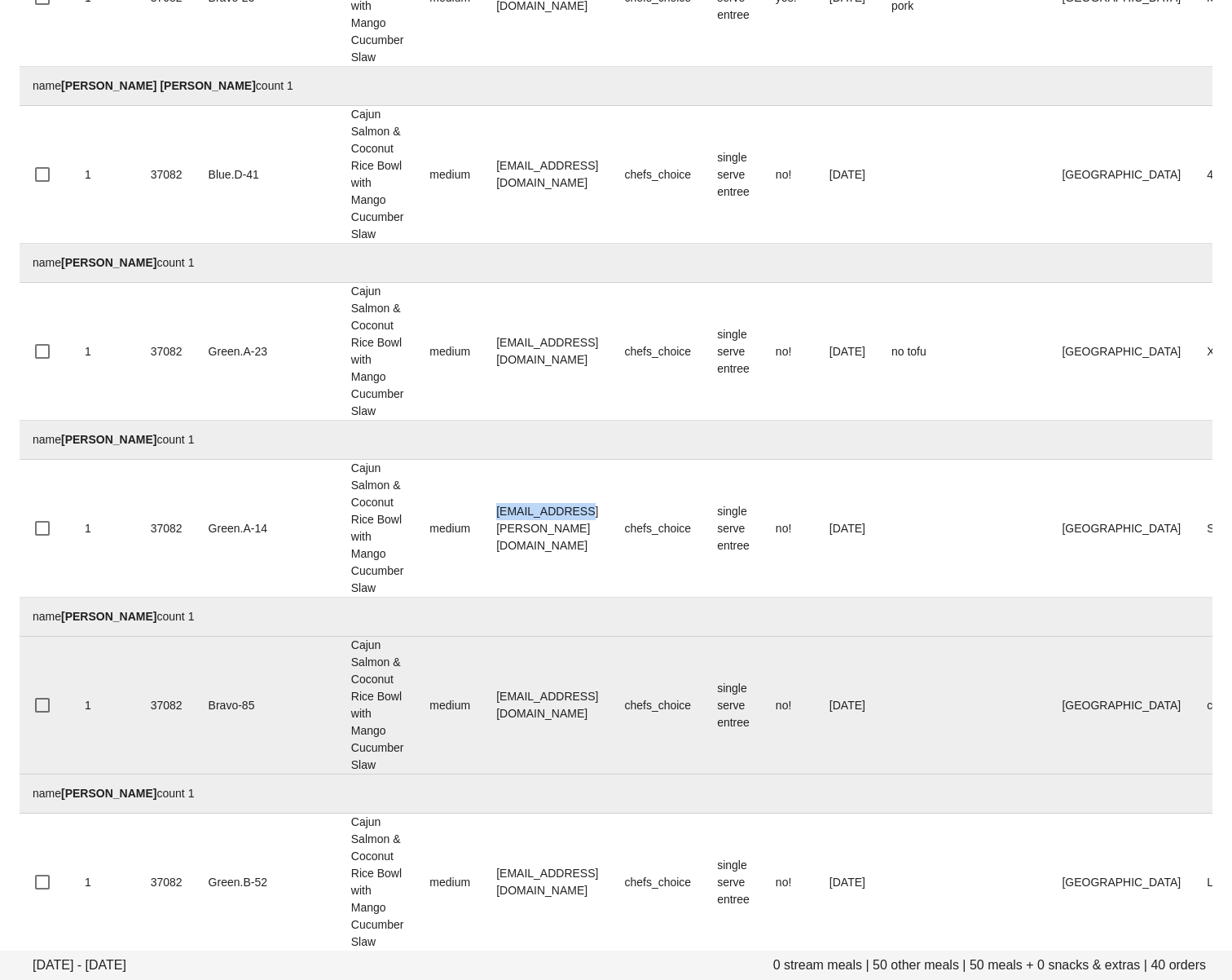
drag, startPoint x: 421, startPoint y: 533, endPoint x: 276, endPoint y: 713, distance: 231.1
click at [540, 531] on td "Jzerbe@shaw.ca" at bounding box center [547, 528] width 128 height 138
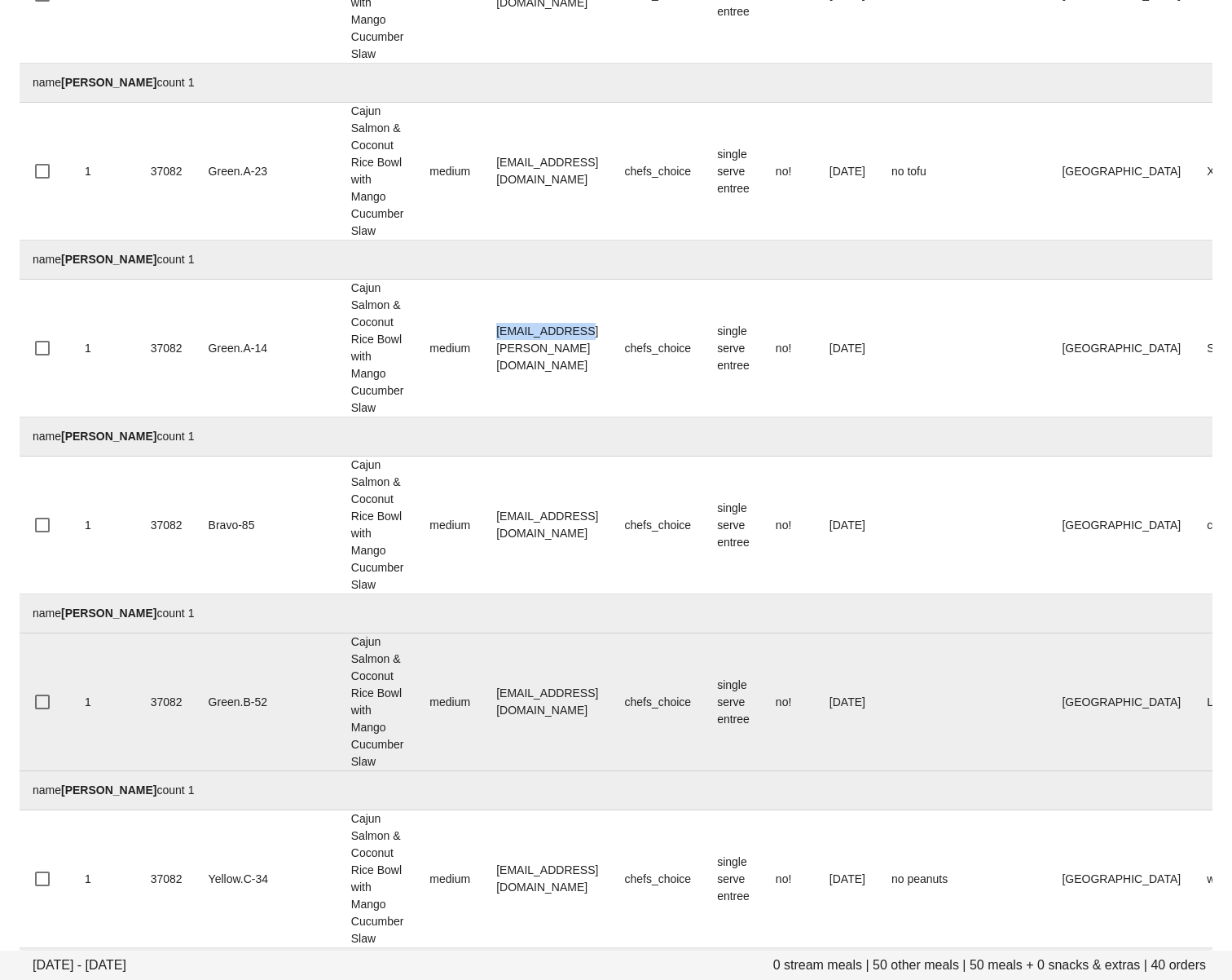
scroll to position [2713, 0]
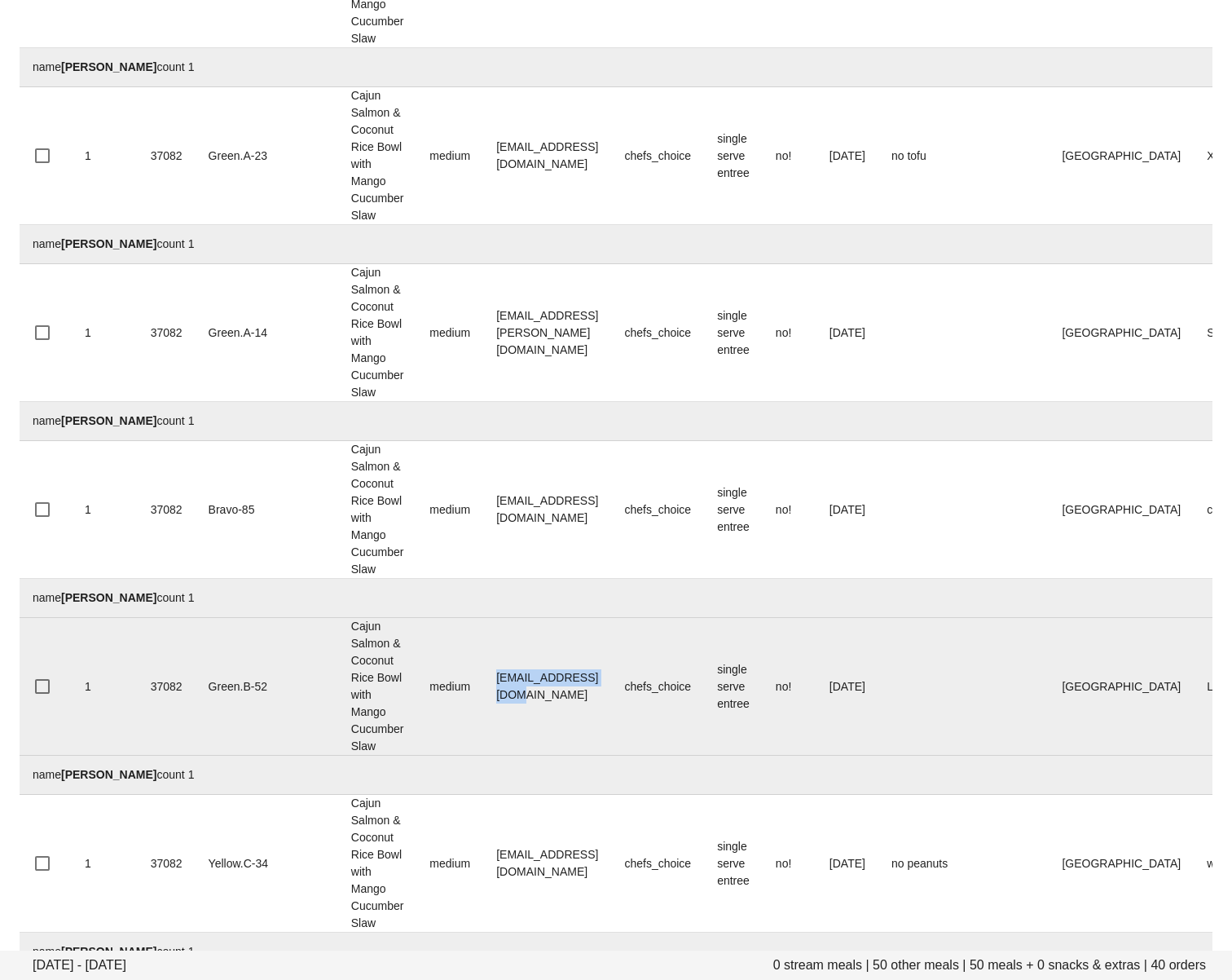
drag, startPoint x: 420, startPoint y: 690, endPoint x: 559, endPoint y: 690, distance: 139.0
click at [559, 690] on td "Lannipooh@gmail.com" at bounding box center [547, 686] width 128 height 138
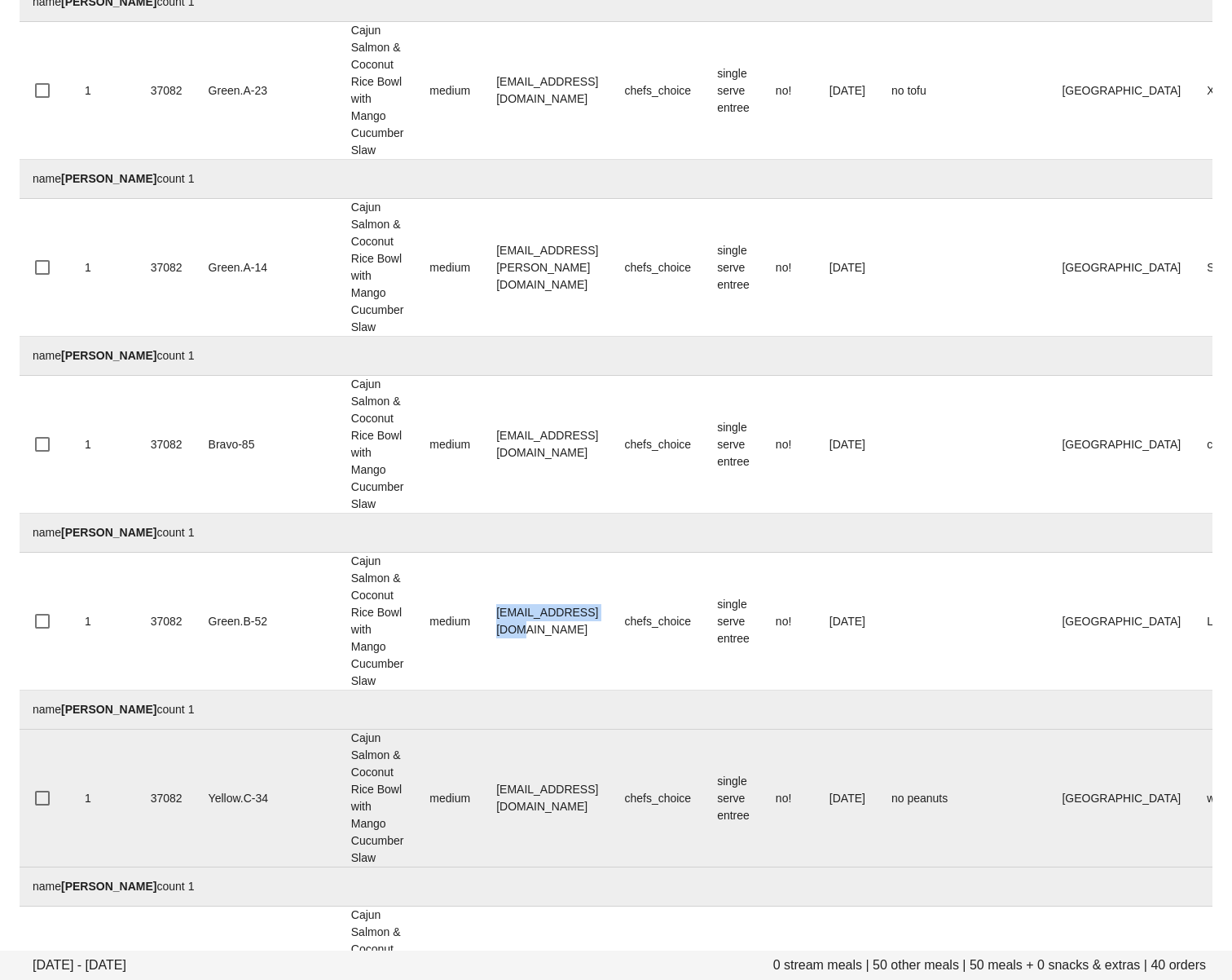
scroll to position [2786, 0]
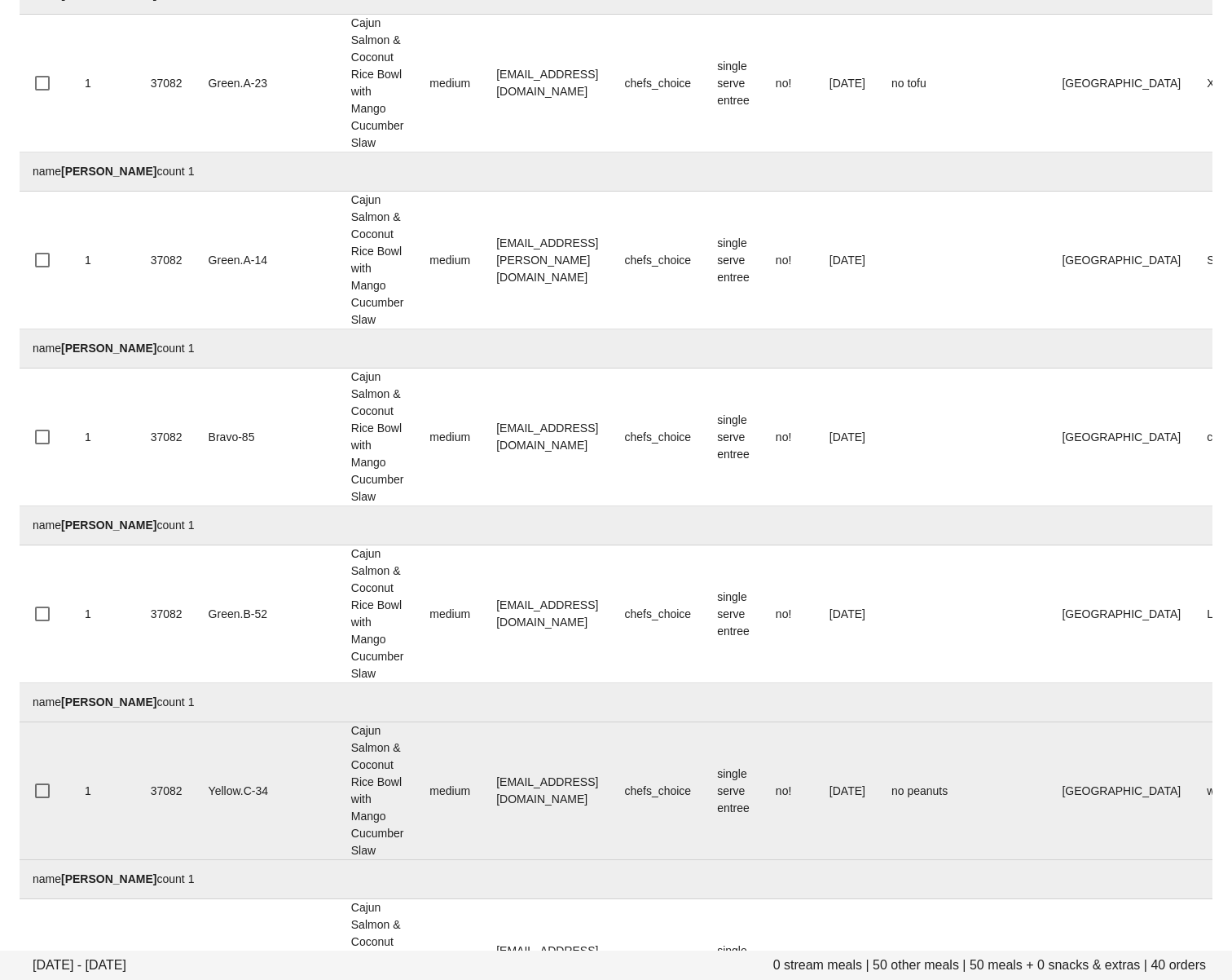
drag, startPoint x: 421, startPoint y: 807, endPoint x: 421, endPoint y: 792, distance: 15.0
click at [483, 807] on td "larissa.gushaty@gmail.com" at bounding box center [547, 790] width 128 height 138
drag, startPoint x: 422, startPoint y: 789, endPoint x: 403, endPoint y: 830, distance: 45.2
click at [569, 788] on td "larissa.gushaty@gmail.com" at bounding box center [547, 790] width 128 height 138
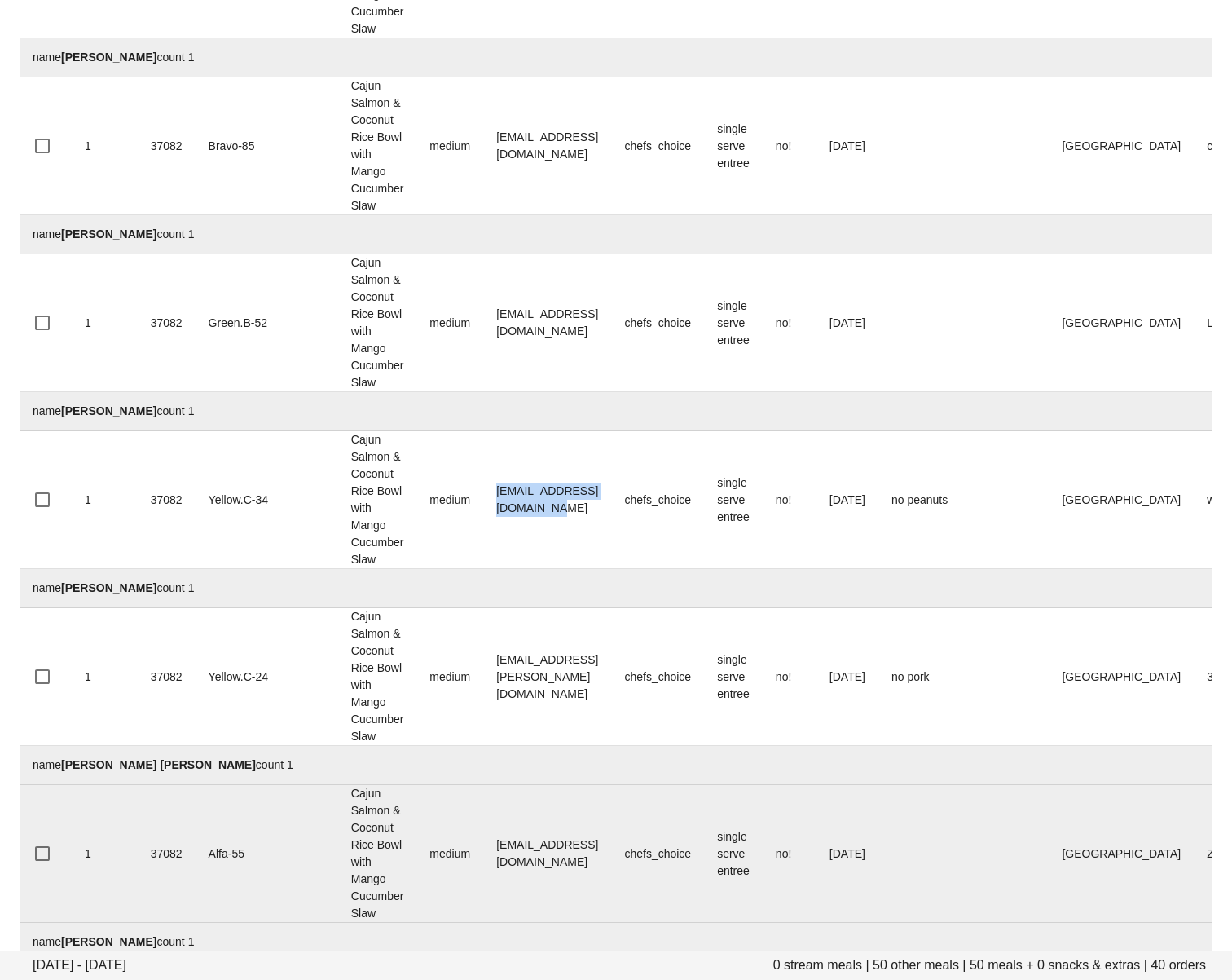
scroll to position [3198, 0]
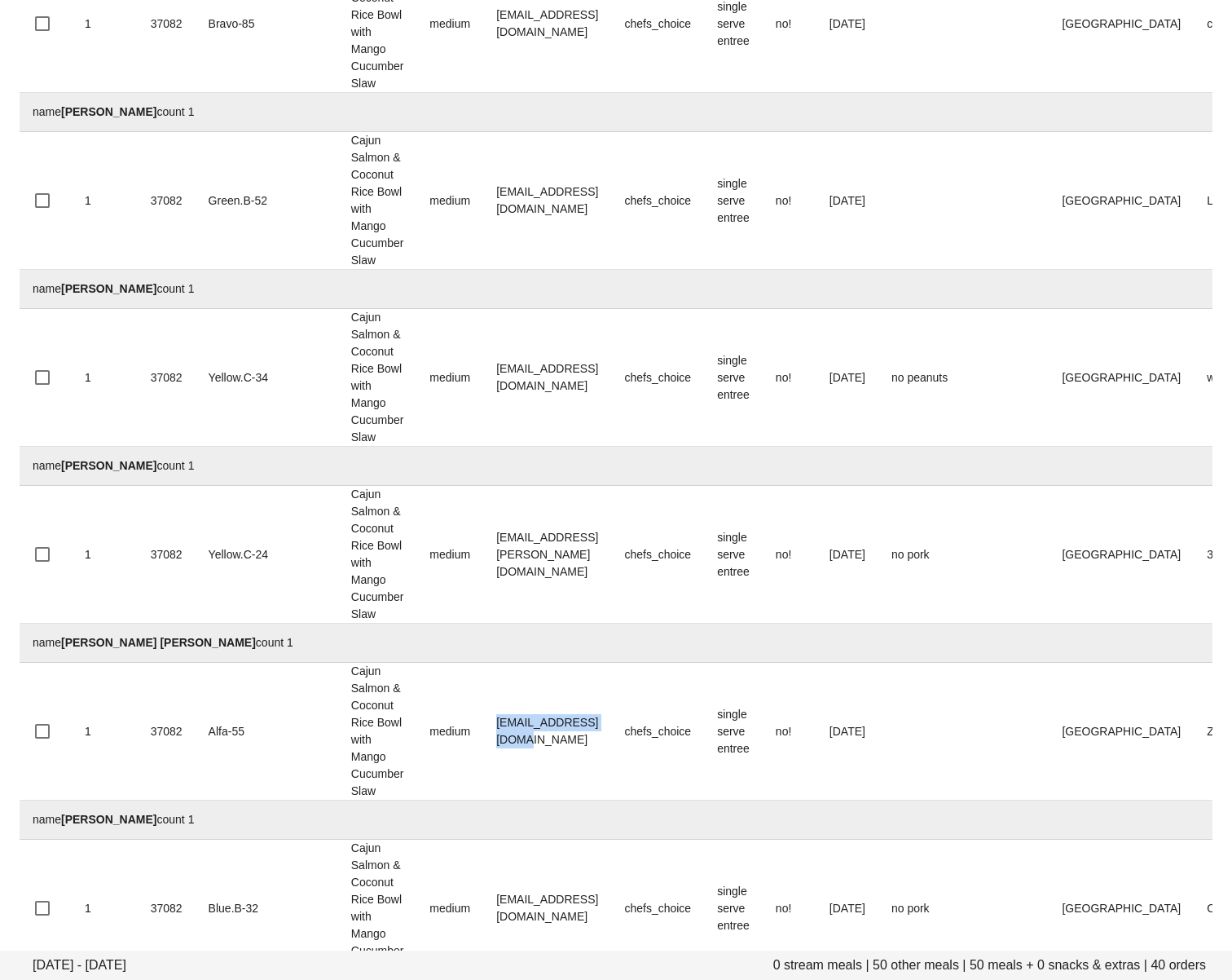
drag, startPoint x: 434, startPoint y: 731, endPoint x: 293, endPoint y: 806, distance: 159.7
click at [585, 731] on td "lormarie83@gmail.com" at bounding box center [547, 731] width 128 height 138
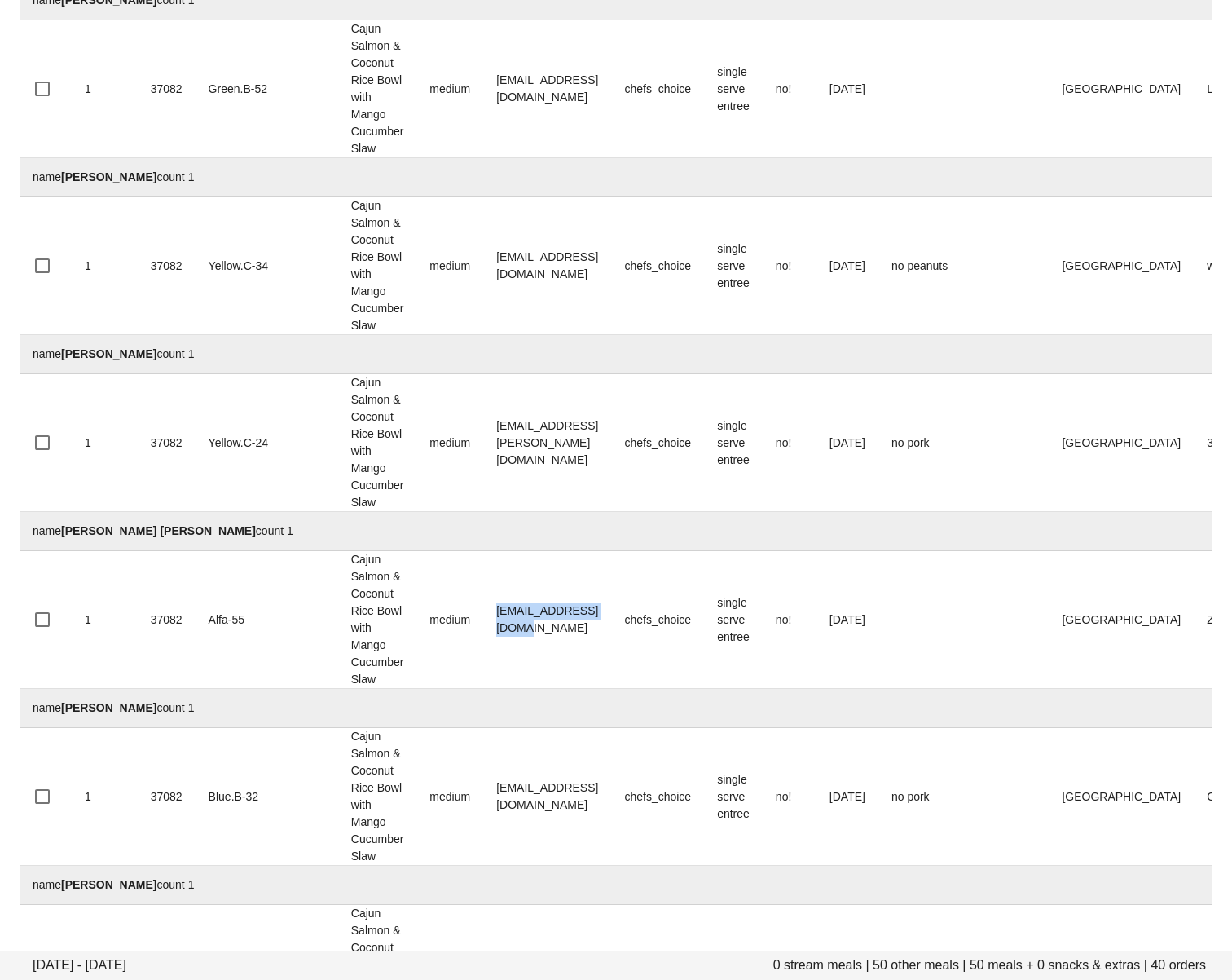
scroll to position [3336, 0]
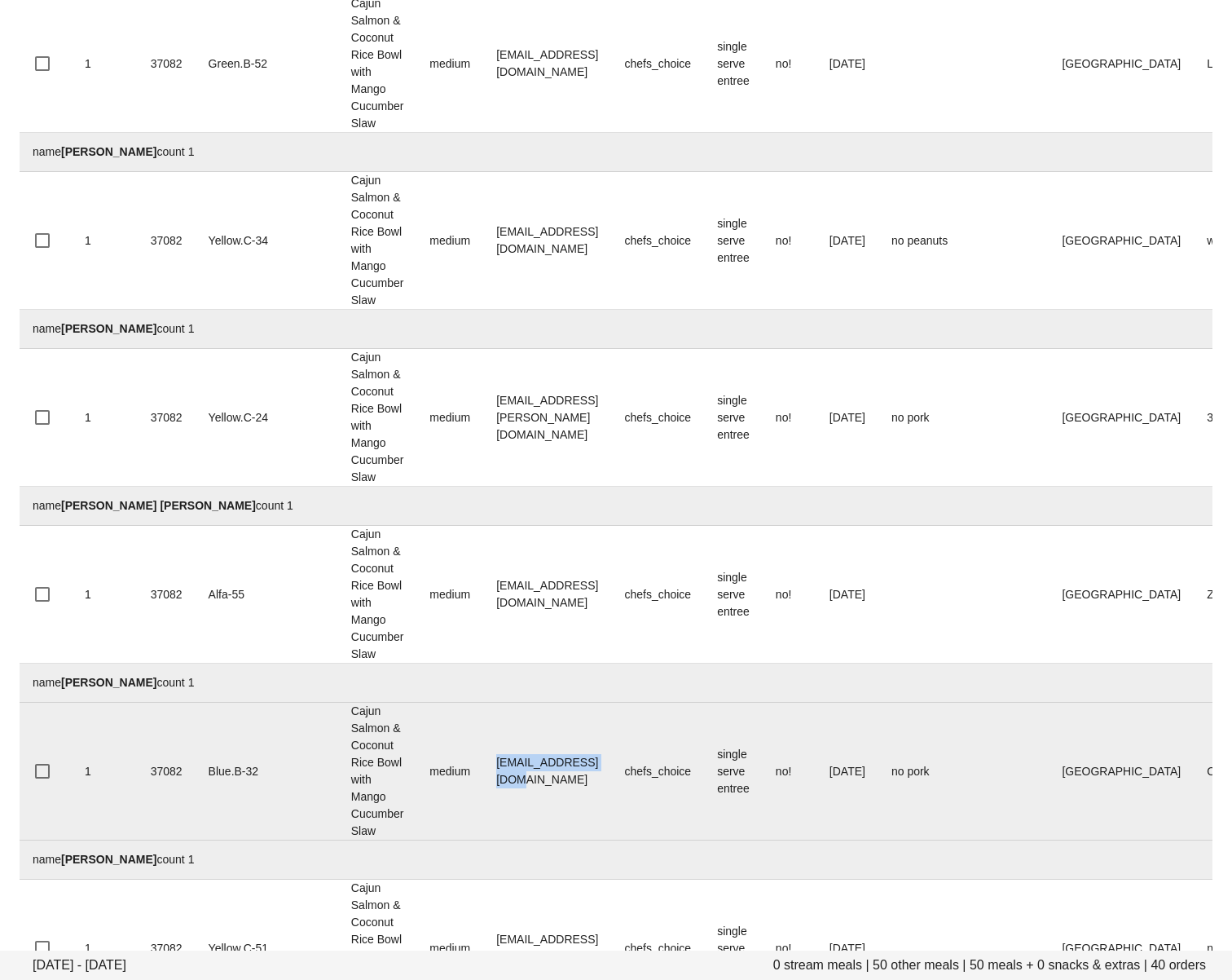
drag, startPoint x: 423, startPoint y: 773, endPoint x: 590, endPoint y: 770, distance: 167.0
click at [590, 770] on td "mazereh04@gmail.com" at bounding box center [547, 772] width 128 height 138
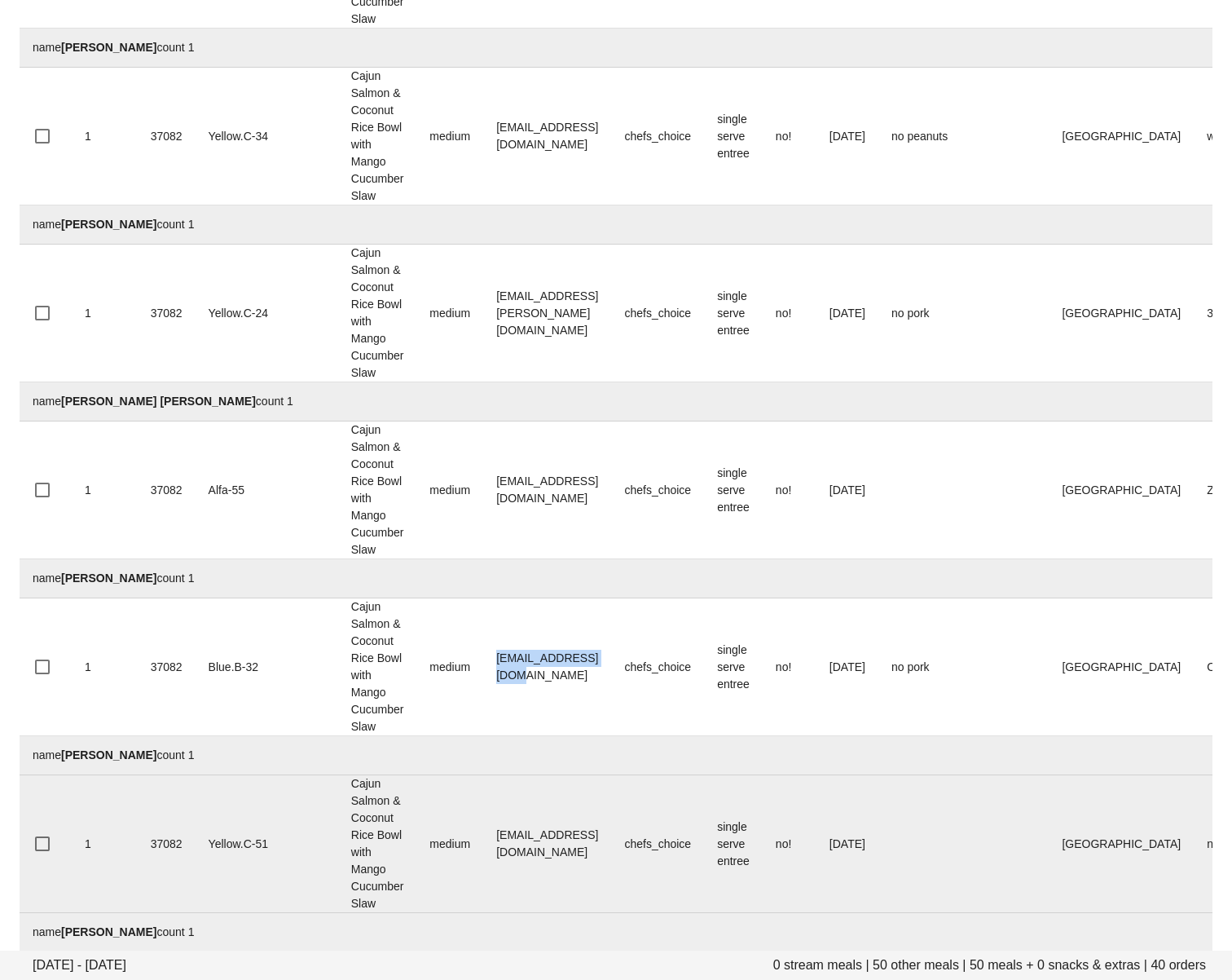
scroll to position [3461, 0]
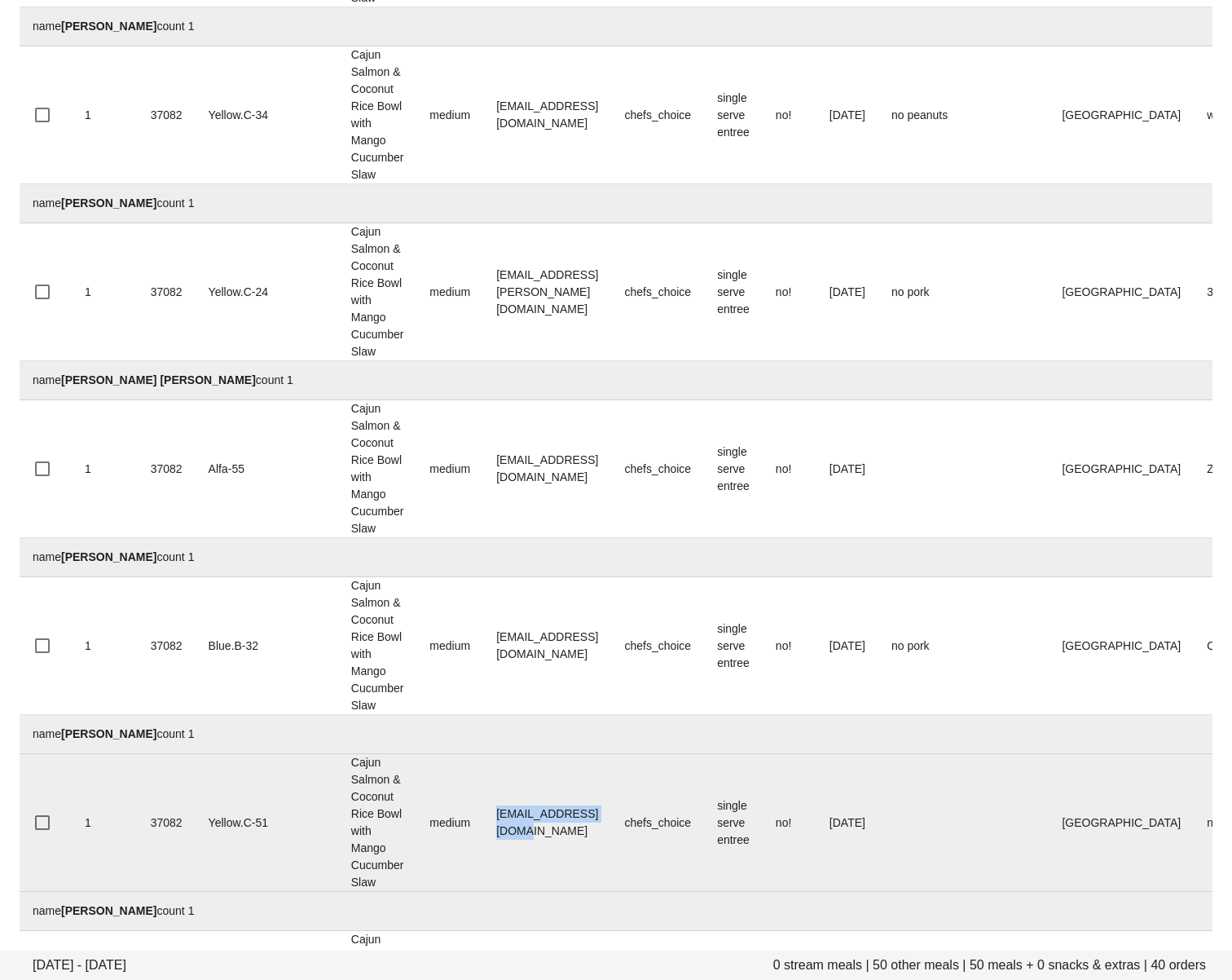
drag, startPoint x: 425, startPoint y: 817, endPoint x: 317, endPoint y: 869, distance: 119.9
click at [592, 820] on td "Elliomeg@hotmail.com" at bounding box center [547, 822] width 128 height 138
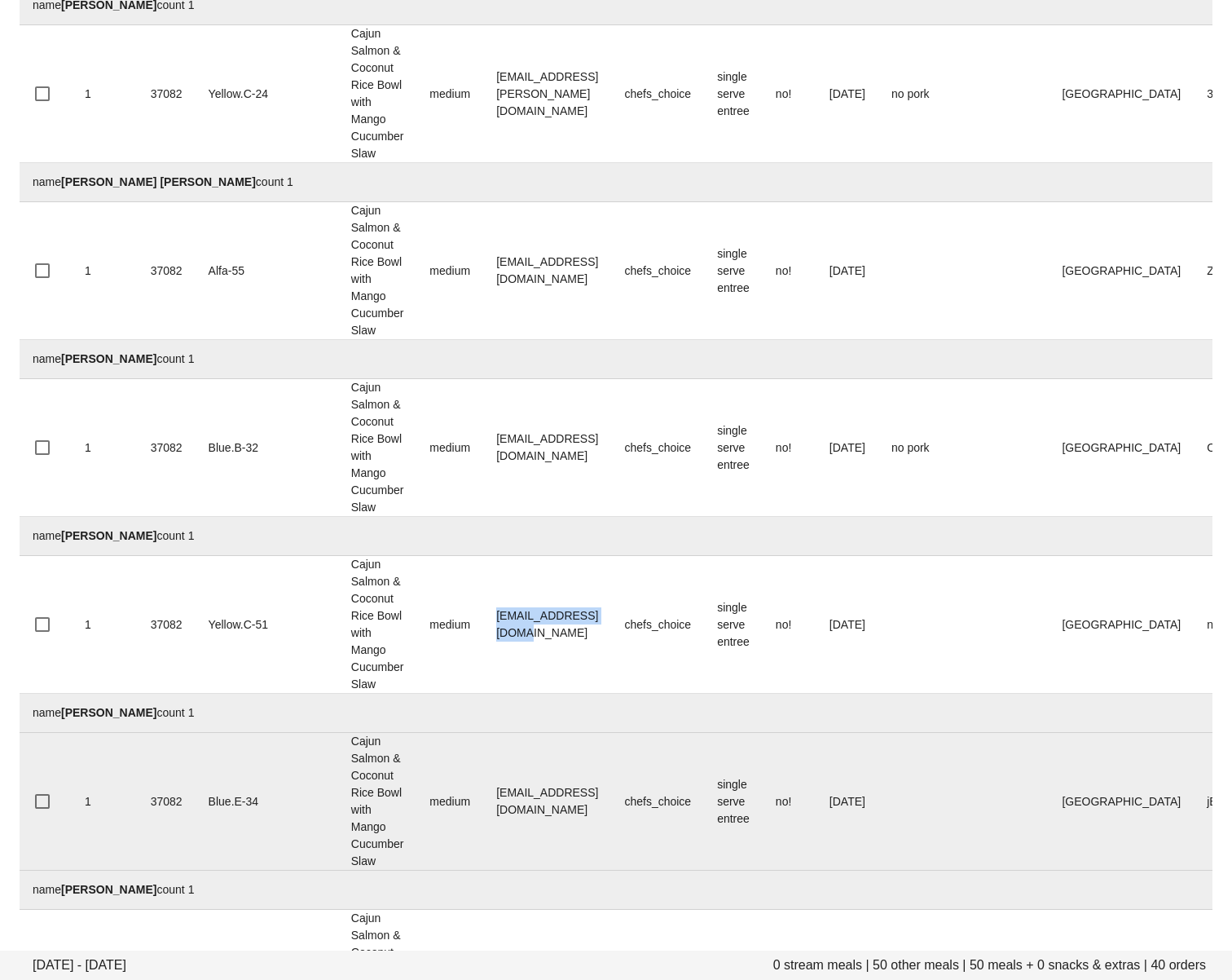
scroll to position [3681, 0]
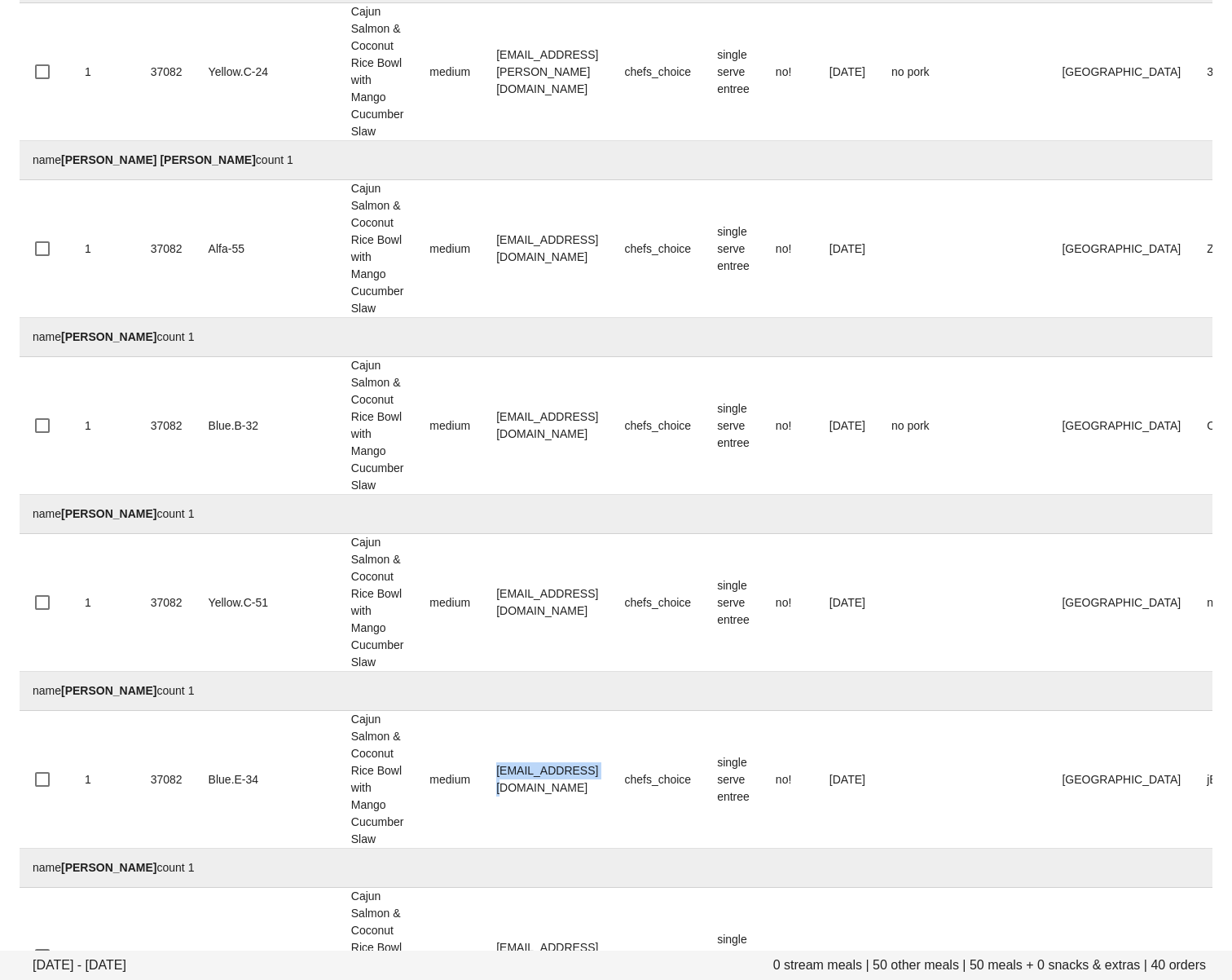
drag, startPoint x: 425, startPoint y: 783, endPoint x: 361, endPoint y: 863, distance: 102.4
click at [556, 785] on td "mja456@gmail.com" at bounding box center [547, 780] width 128 height 138
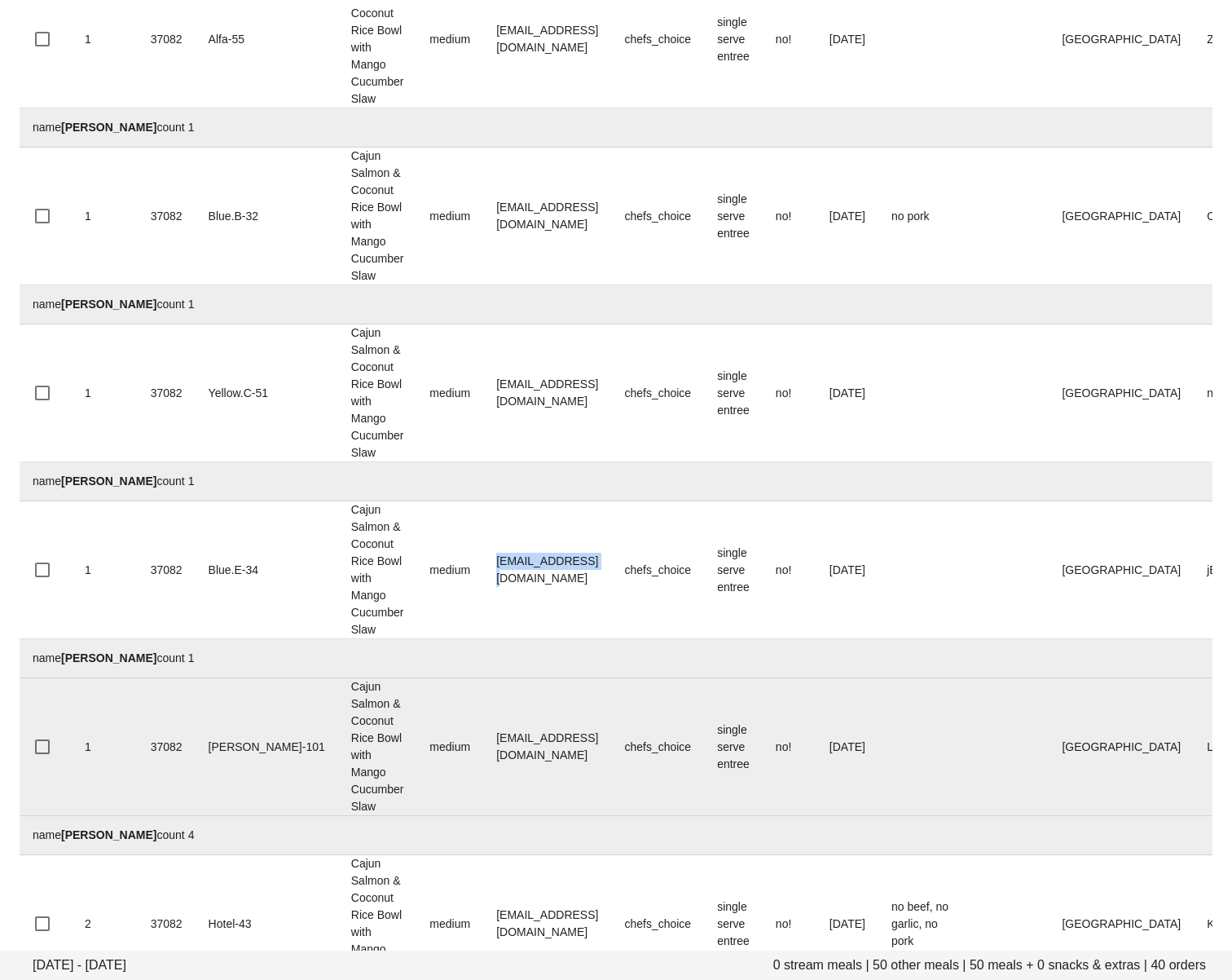
scroll to position [3908, 0]
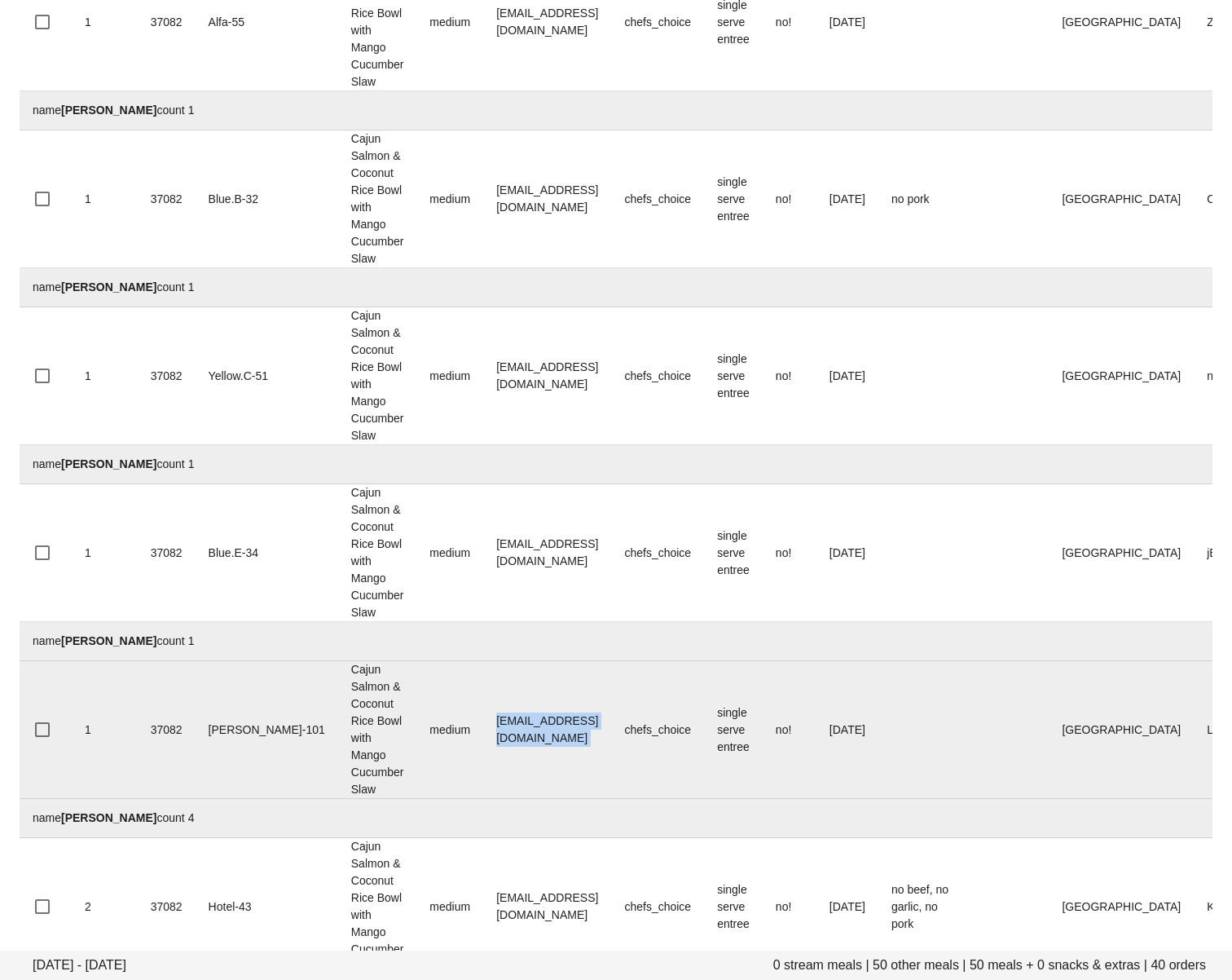
drag, startPoint x: 420, startPoint y: 733, endPoint x: 181, endPoint y: 769, distance: 241.7
click at [607, 728] on tr "1 37082 Charlie-101 Cajun Salmon & Coconut Rice Bowl with Mango Cucumber Slaw m…" at bounding box center [721, 730] width 1402 height 138
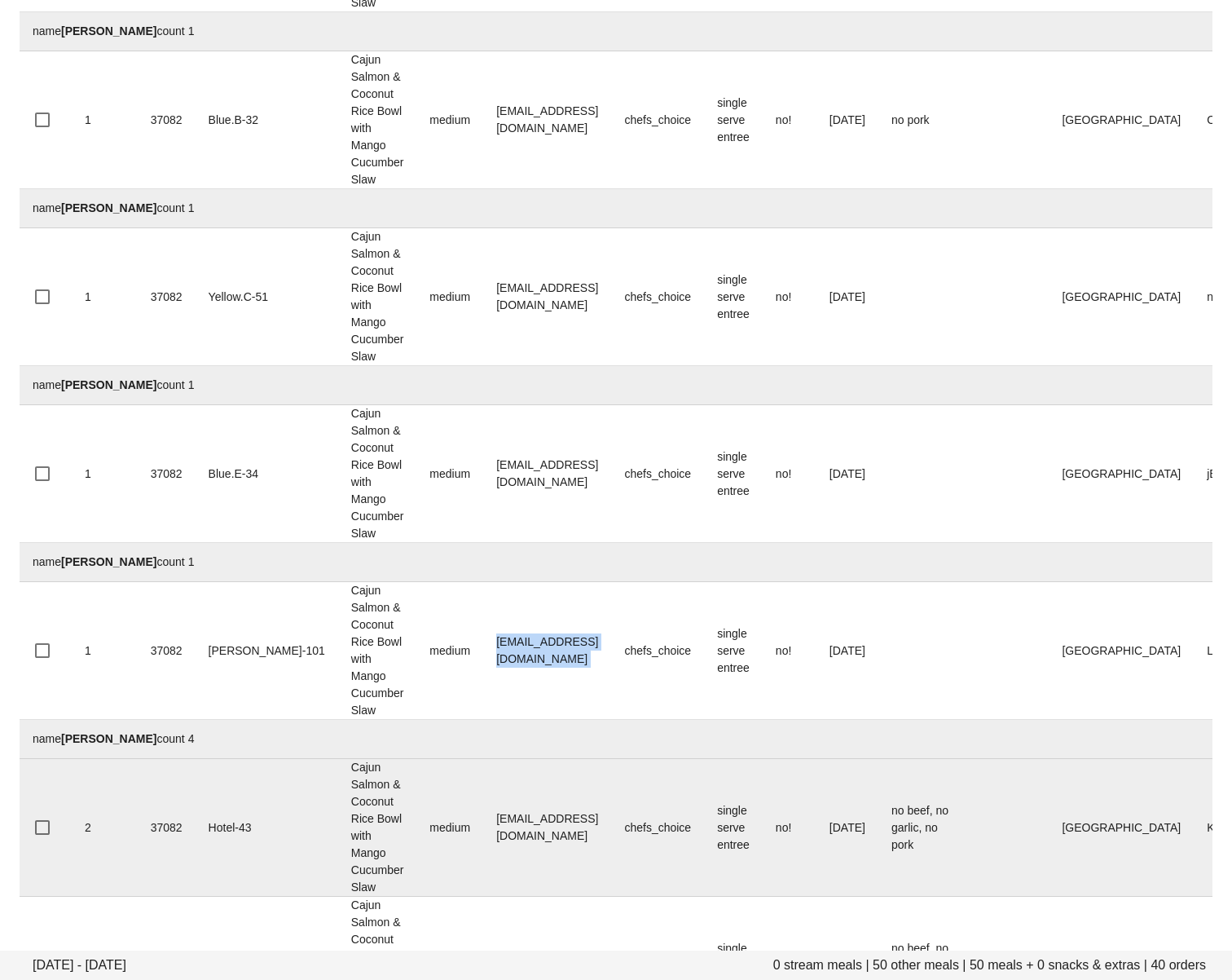
scroll to position [4092, 0]
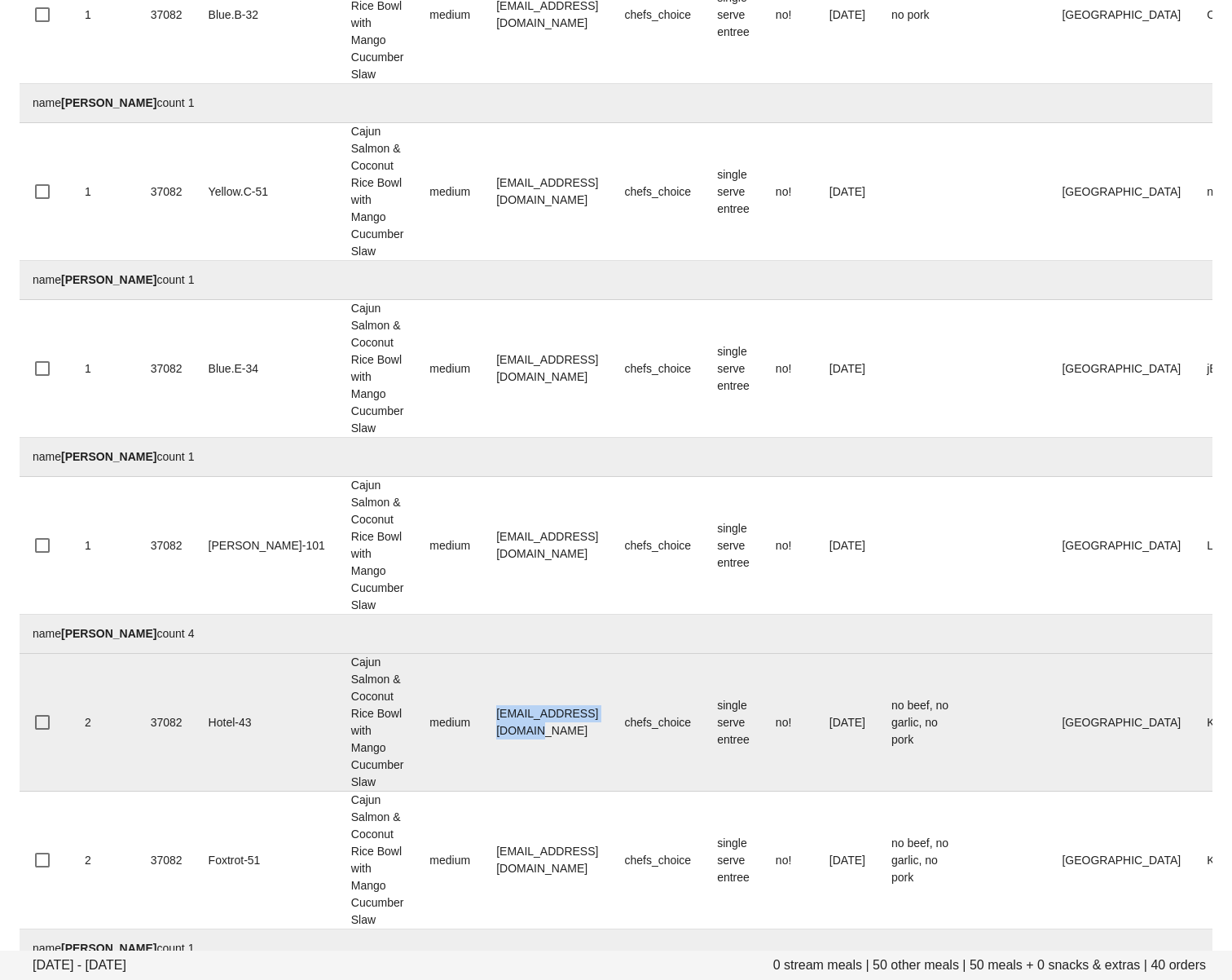
drag, startPoint x: 422, startPoint y: 724, endPoint x: 568, endPoint y: 739, distance: 146.8
click at [582, 726] on td "michaelmiller89@me.com" at bounding box center [547, 723] width 128 height 138
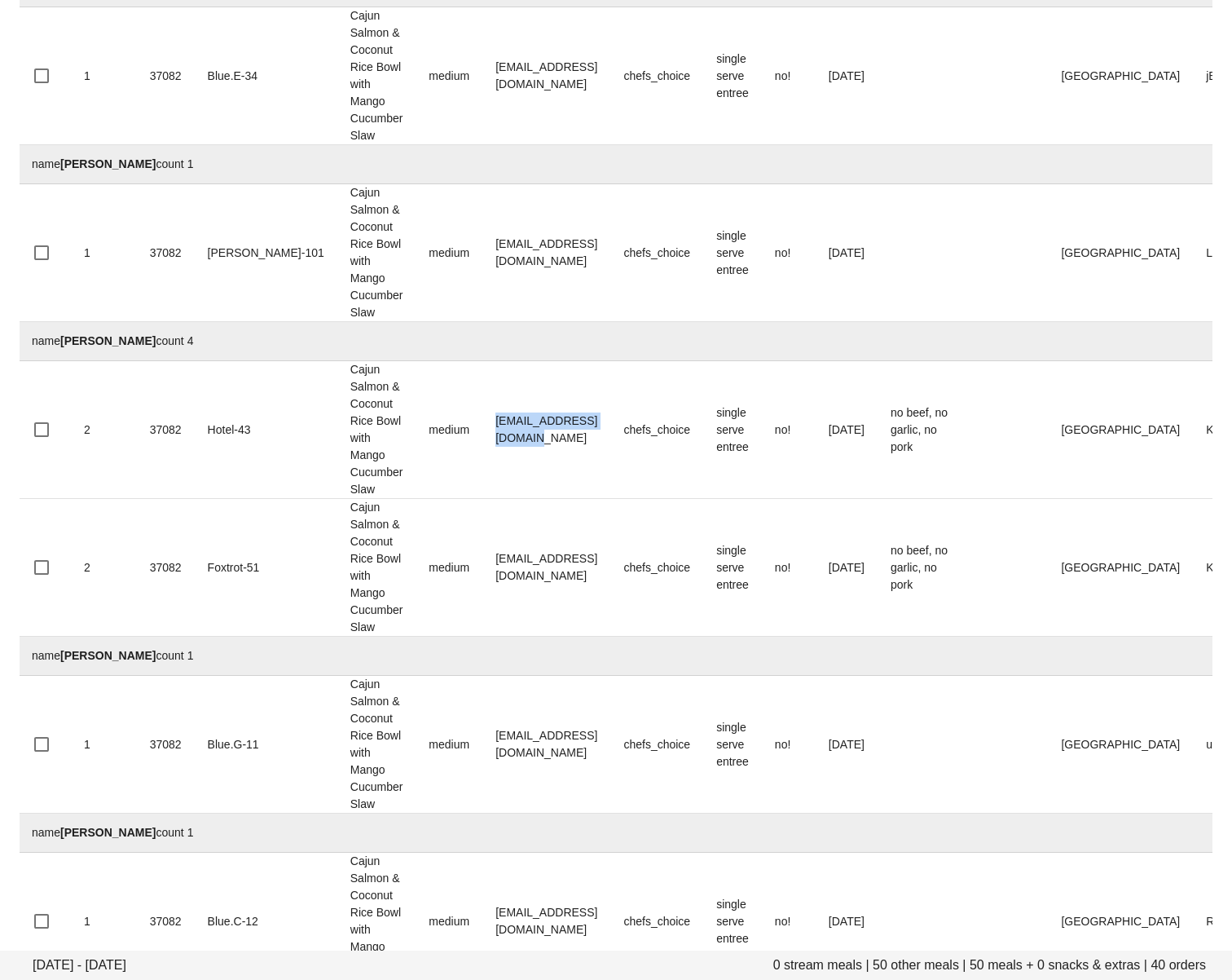
scroll to position [4412, 0]
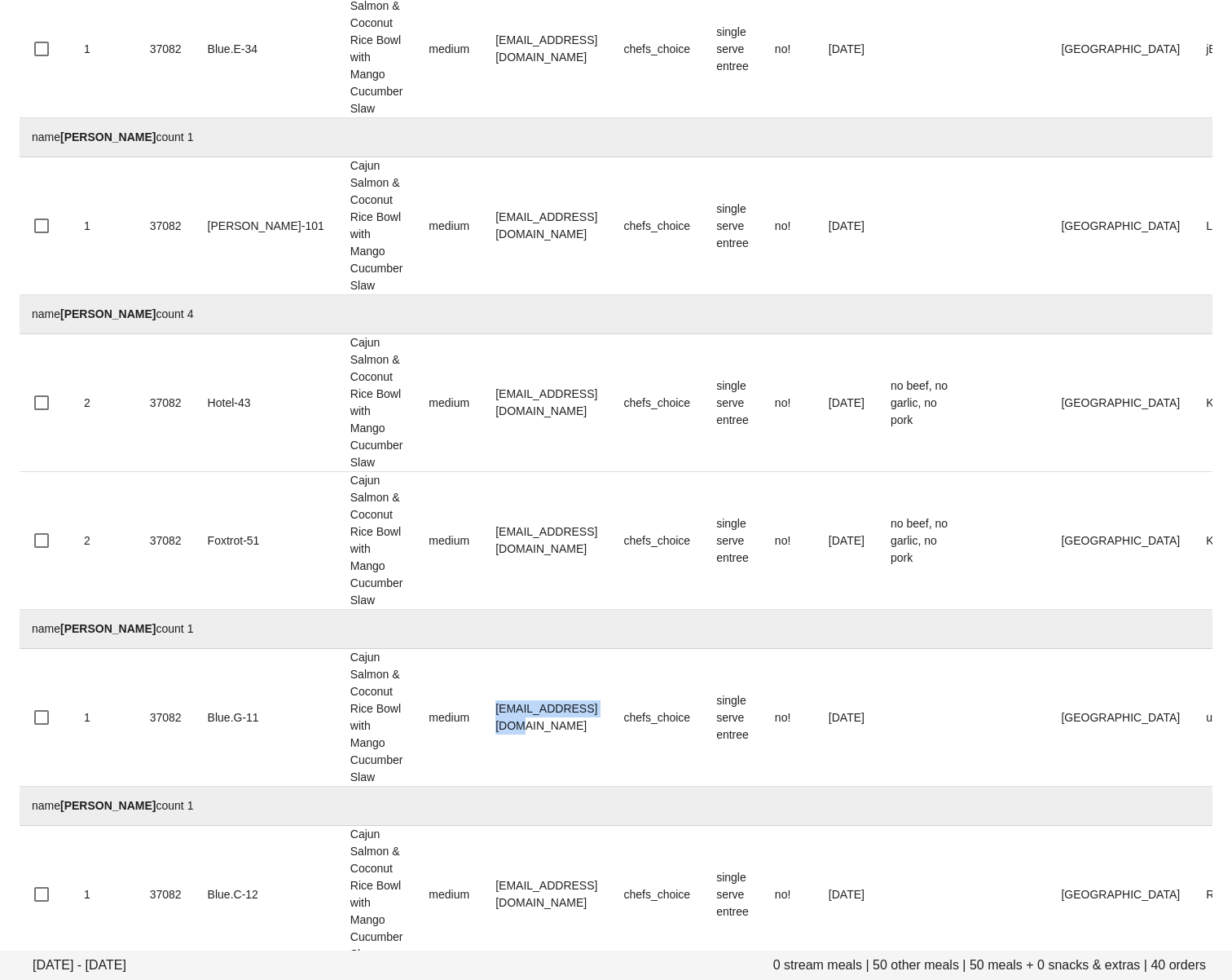
drag, startPoint x: 426, startPoint y: 717, endPoint x: 311, endPoint y: 815, distance: 151.1
click at [578, 715] on td "michmlcak@gmail.com" at bounding box center [547, 717] width 128 height 138
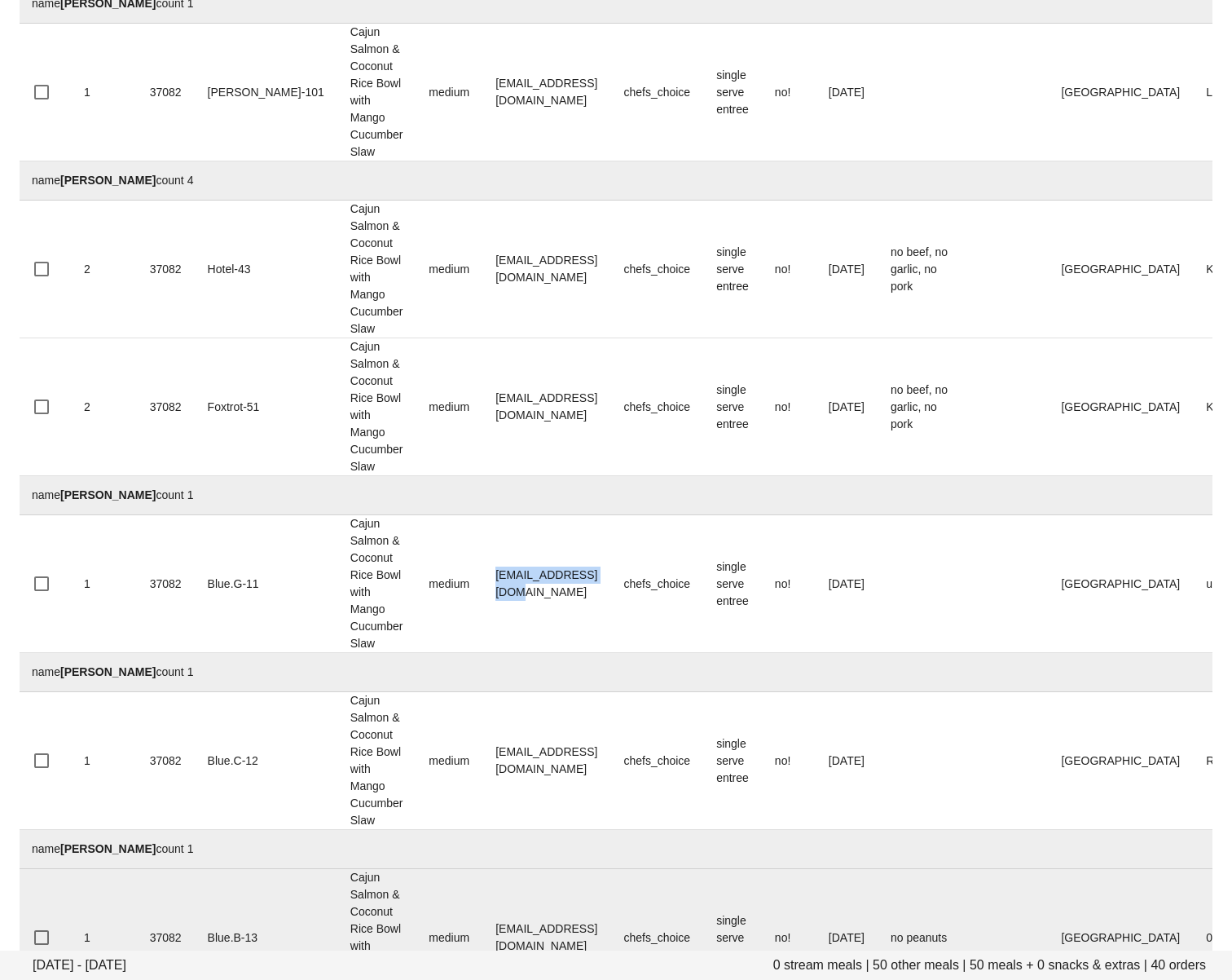
scroll to position [4553, 0]
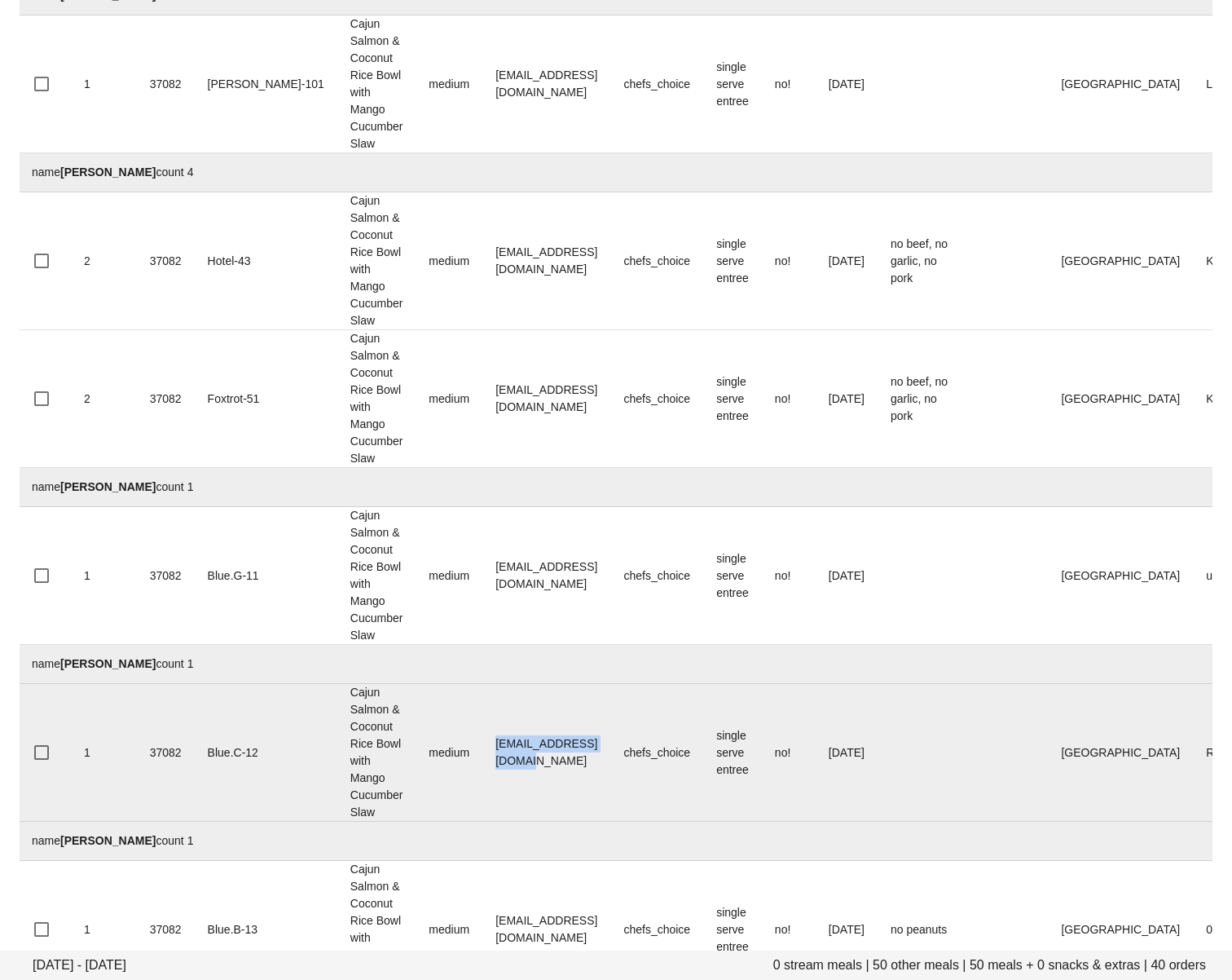
drag, startPoint x: 421, startPoint y: 752, endPoint x: 592, endPoint y: 760, distance: 171.2
click at [592, 760] on td "nataliakwas@gmail.com" at bounding box center [547, 752] width 128 height 138
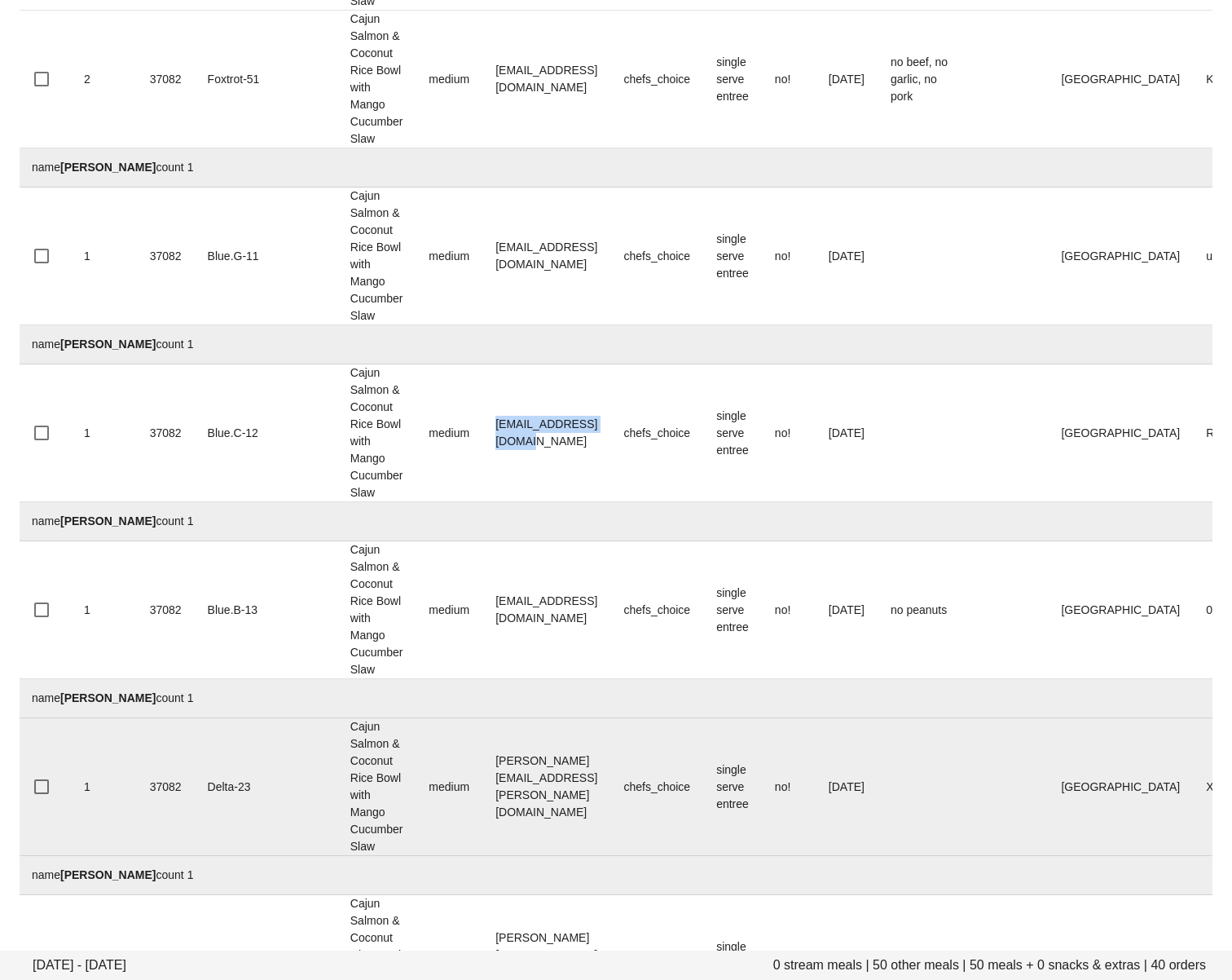
scroll to position [4937, 0]
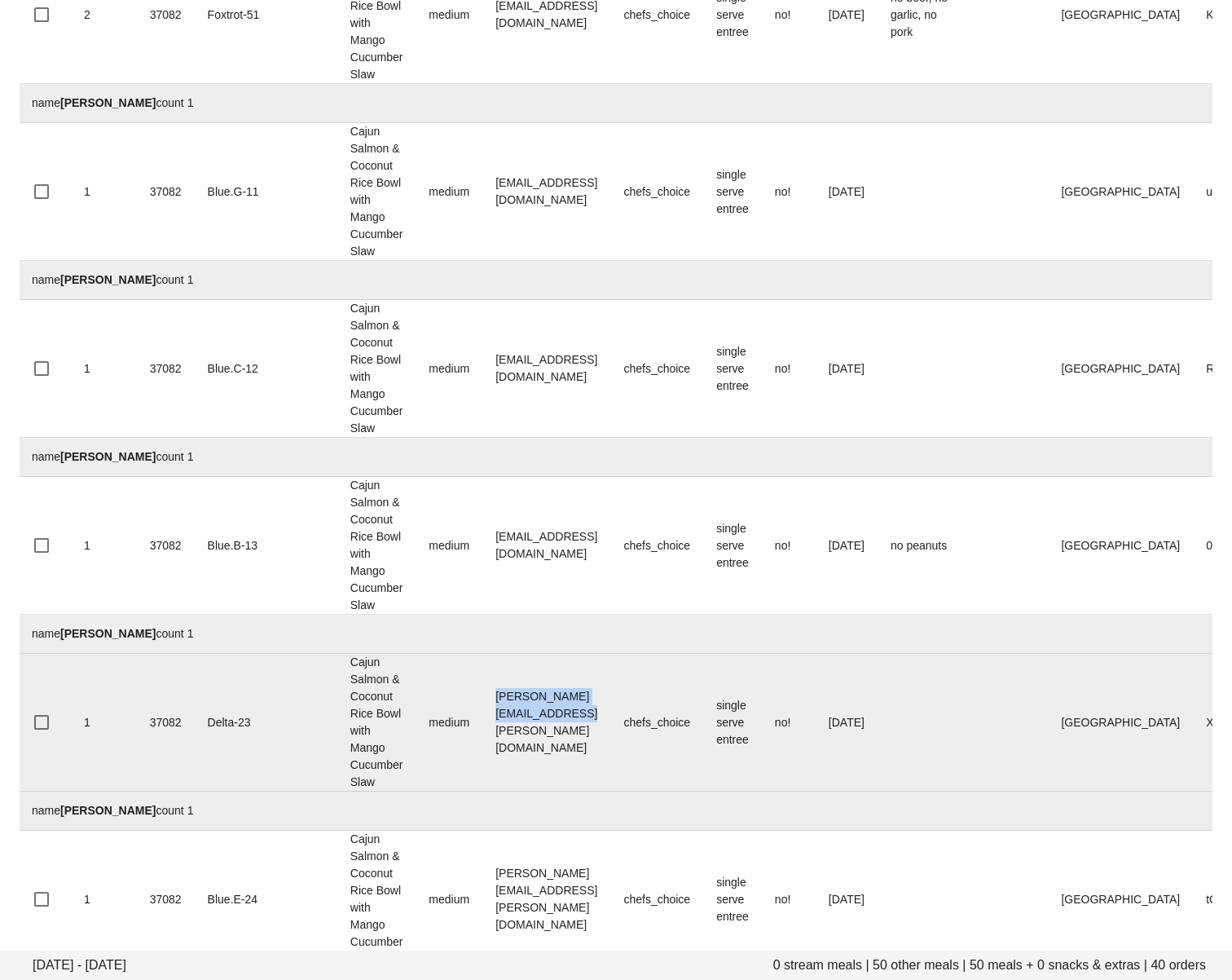
drag, startPoint x: 424, startPoint y: 723, endPoint x: 110, endPoint y: 786, distance: 320.3
click at [591, 722] on td "sean.corbett@collingwood.org" at bounding box center [547, 723] width 128 height 138
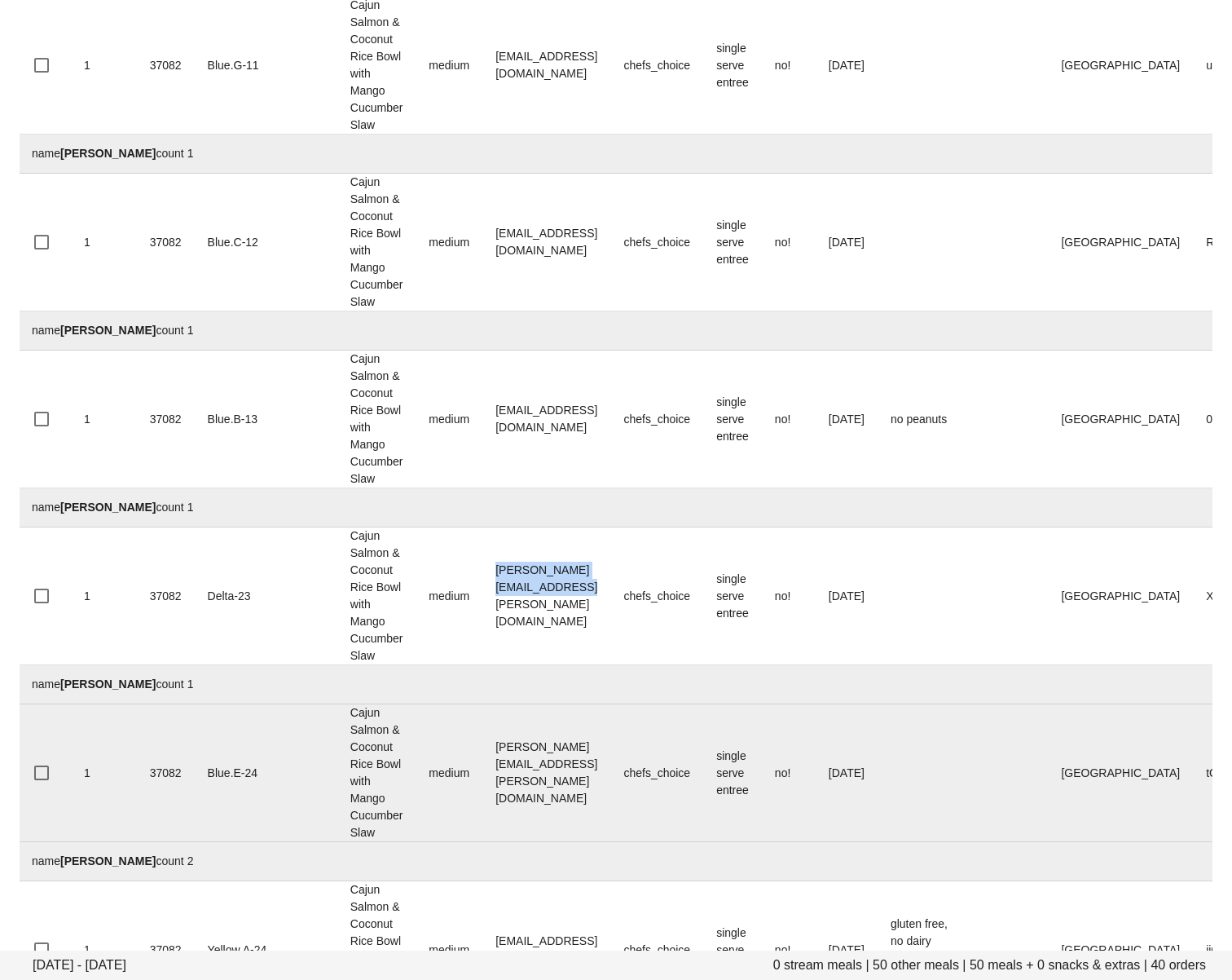
scroll to position [5144, 0]
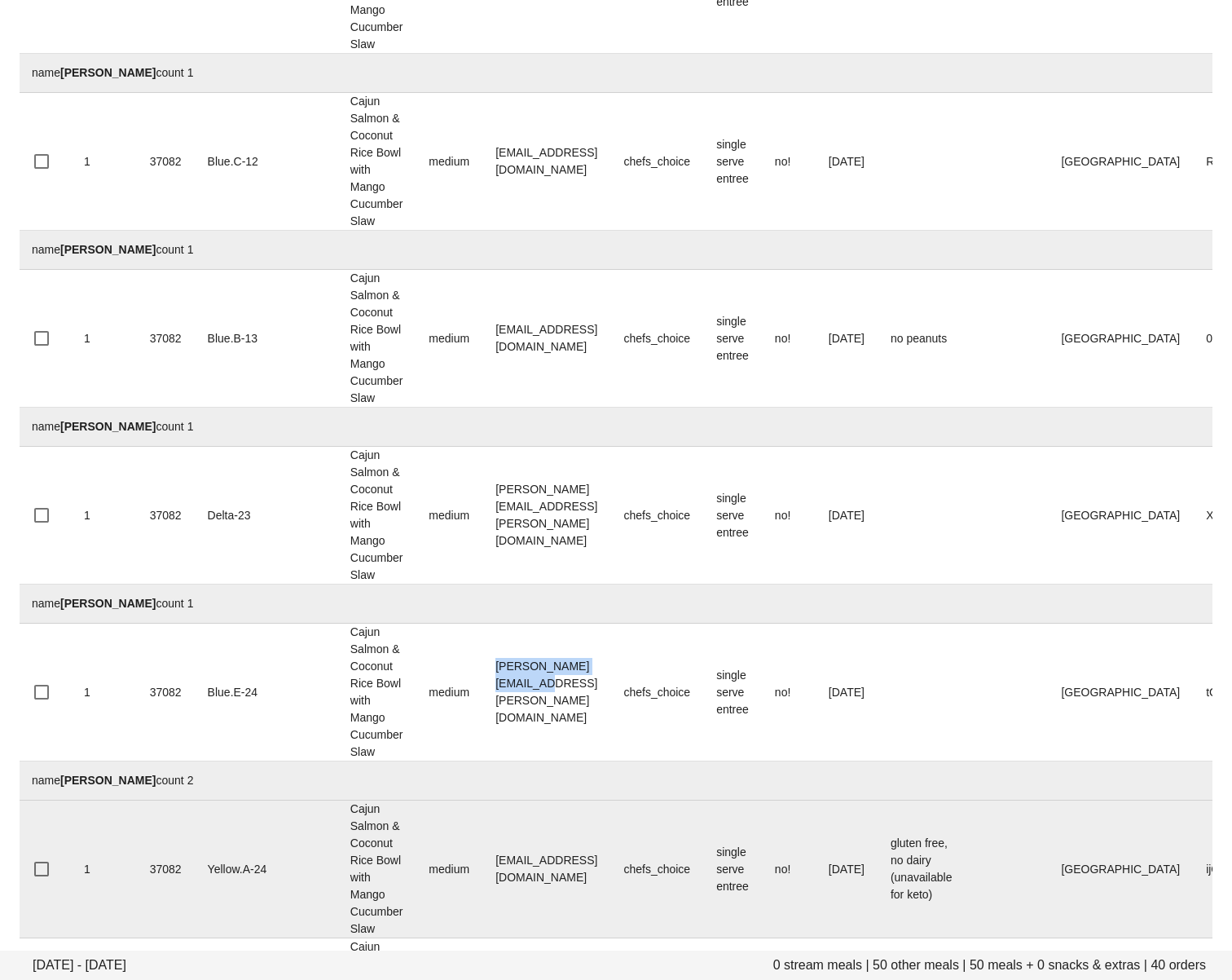
drag, startPoint x: 421, startPoint y: 697, endPoint x: 301, endPoint y: 812, distance: 166.2
click at [568, 698] on td "shivraj.riar@gmail.com" at bounding box center [547, 692] width 128 height 138
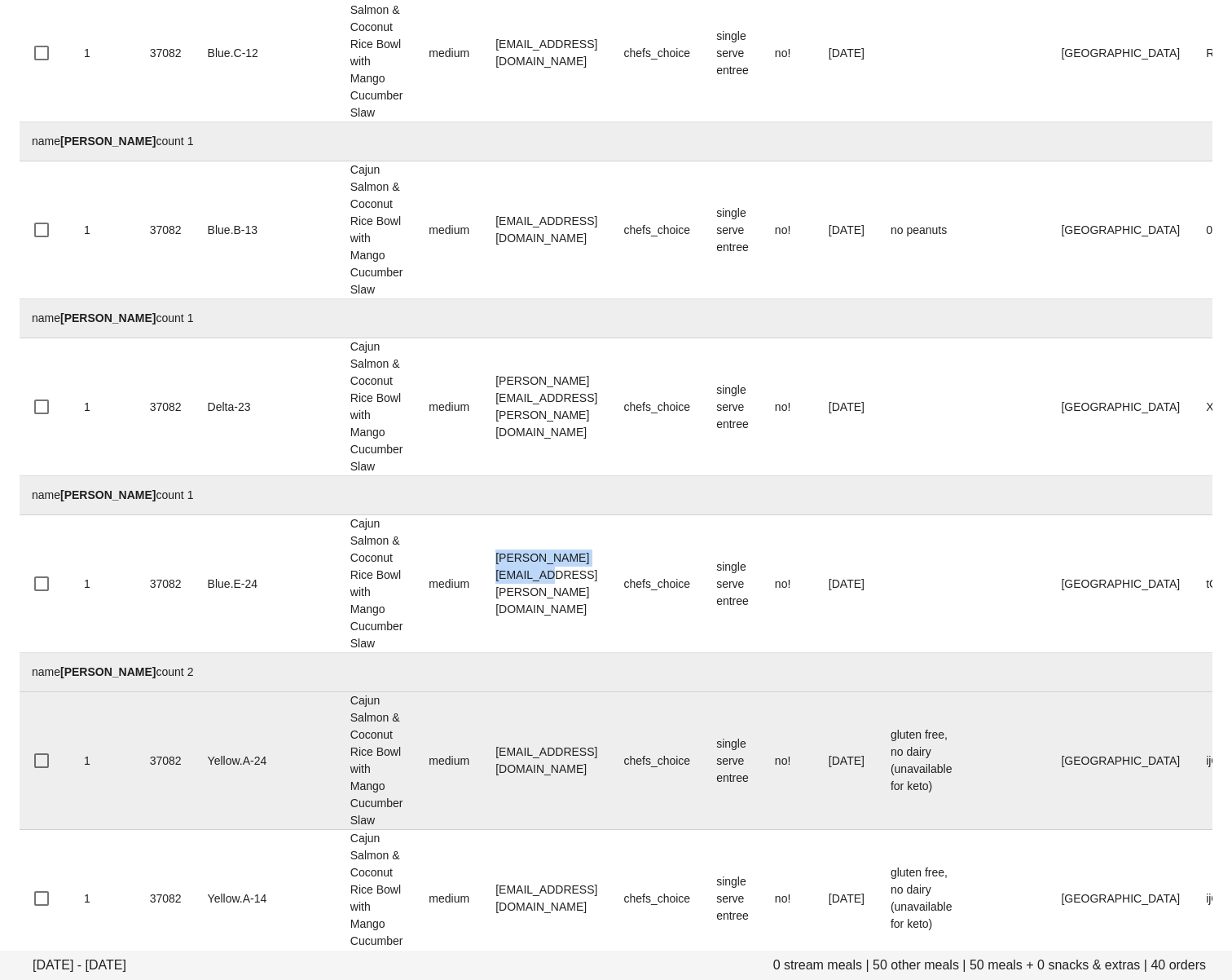
scroll to position [5254, 0]
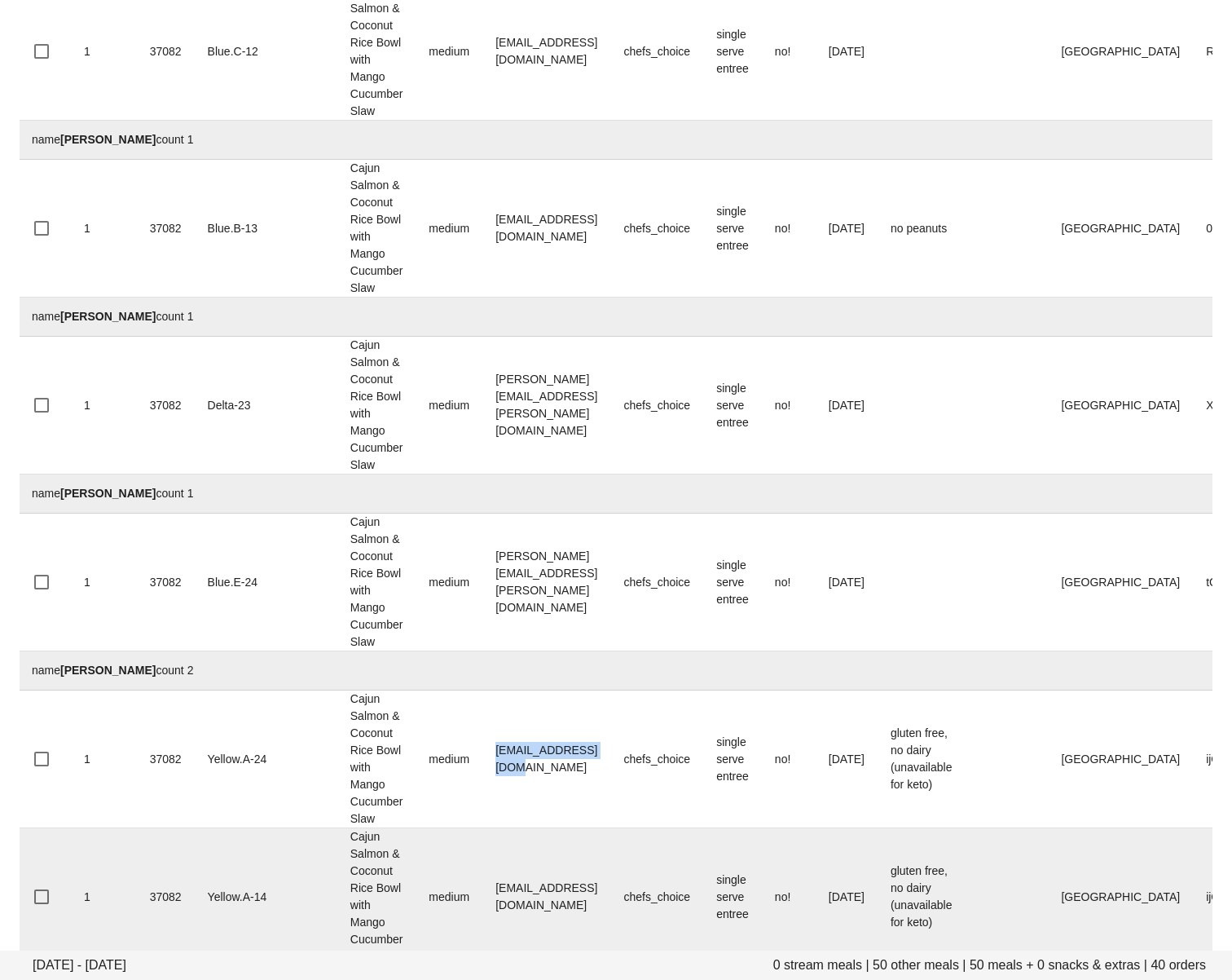
drag, startPoint x: 425, startPoint y: 766, endPoint x: 280, endPoint y: 858, distance: 171.7
click at [561, 765] on td "simi.pm94@gmail.com" at bounding box center [547, 759] width 128 height 138
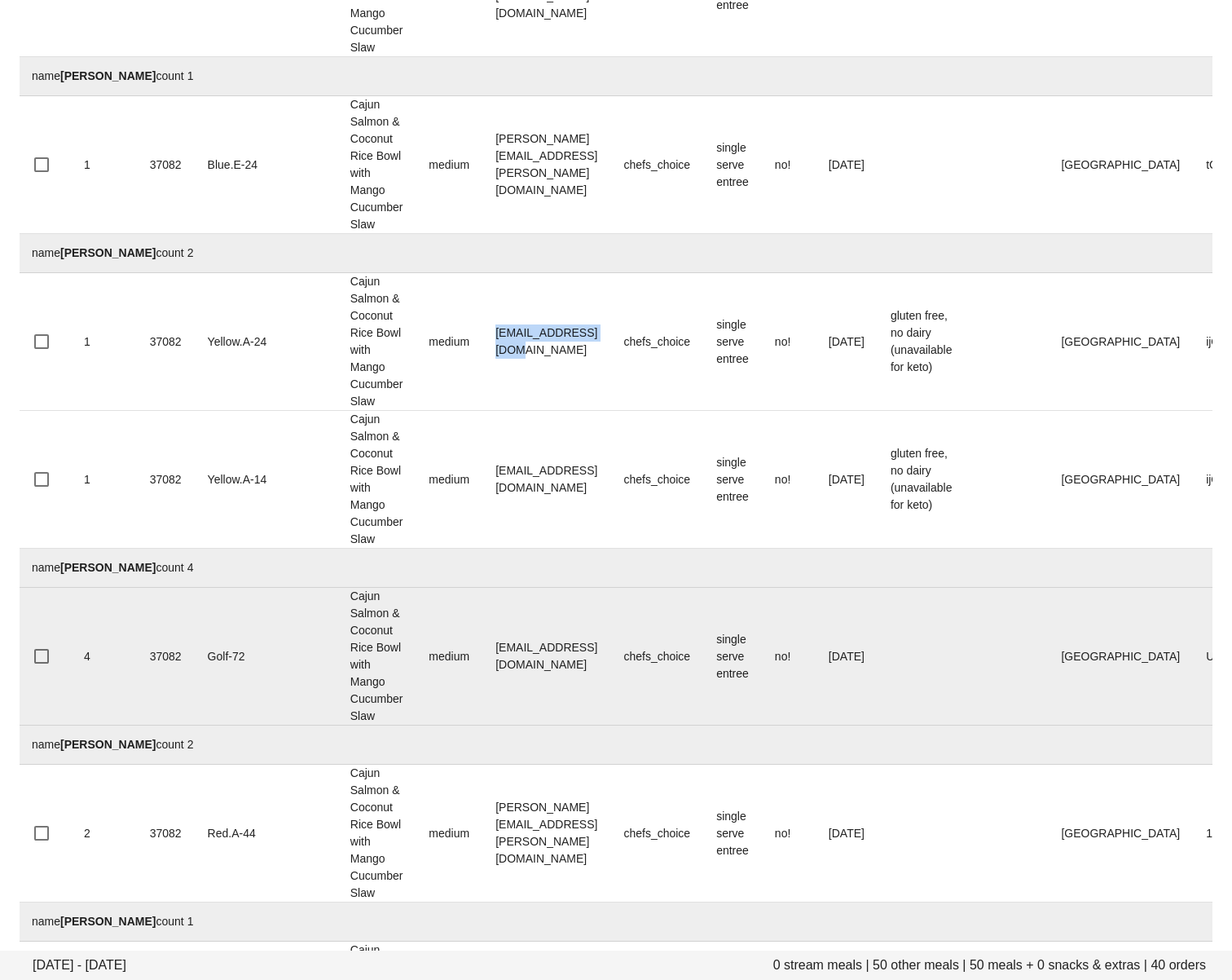
scroll to position [5695, 0]
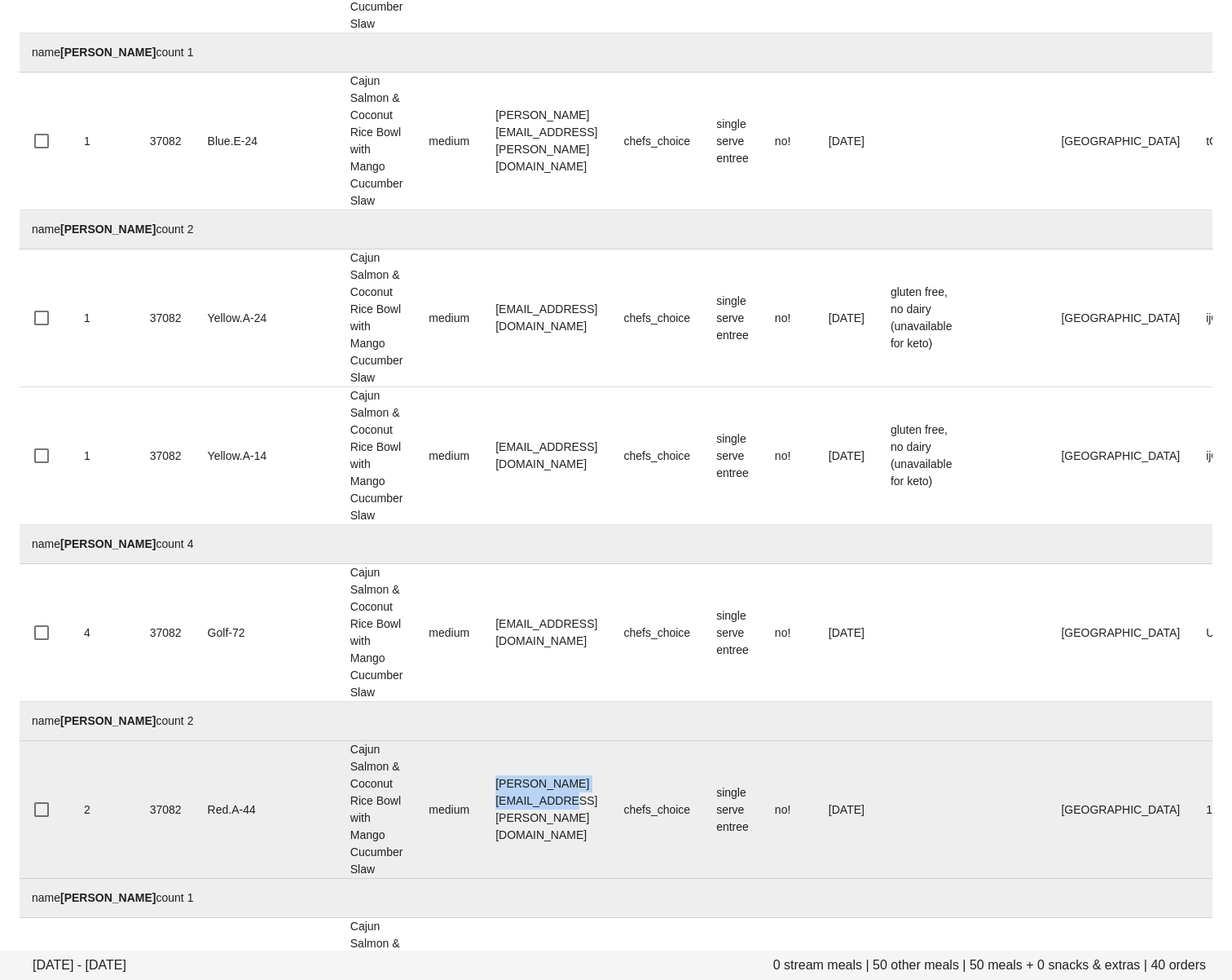
drag, startPoint x: 419, startPoint y: 809, endPoint x: 256, endPoint y: 827, distance: 164.0
click at [590, 811] on td "teresa.r.carter@gmail.com" at bounding box center [547, 810] width 128 height 138
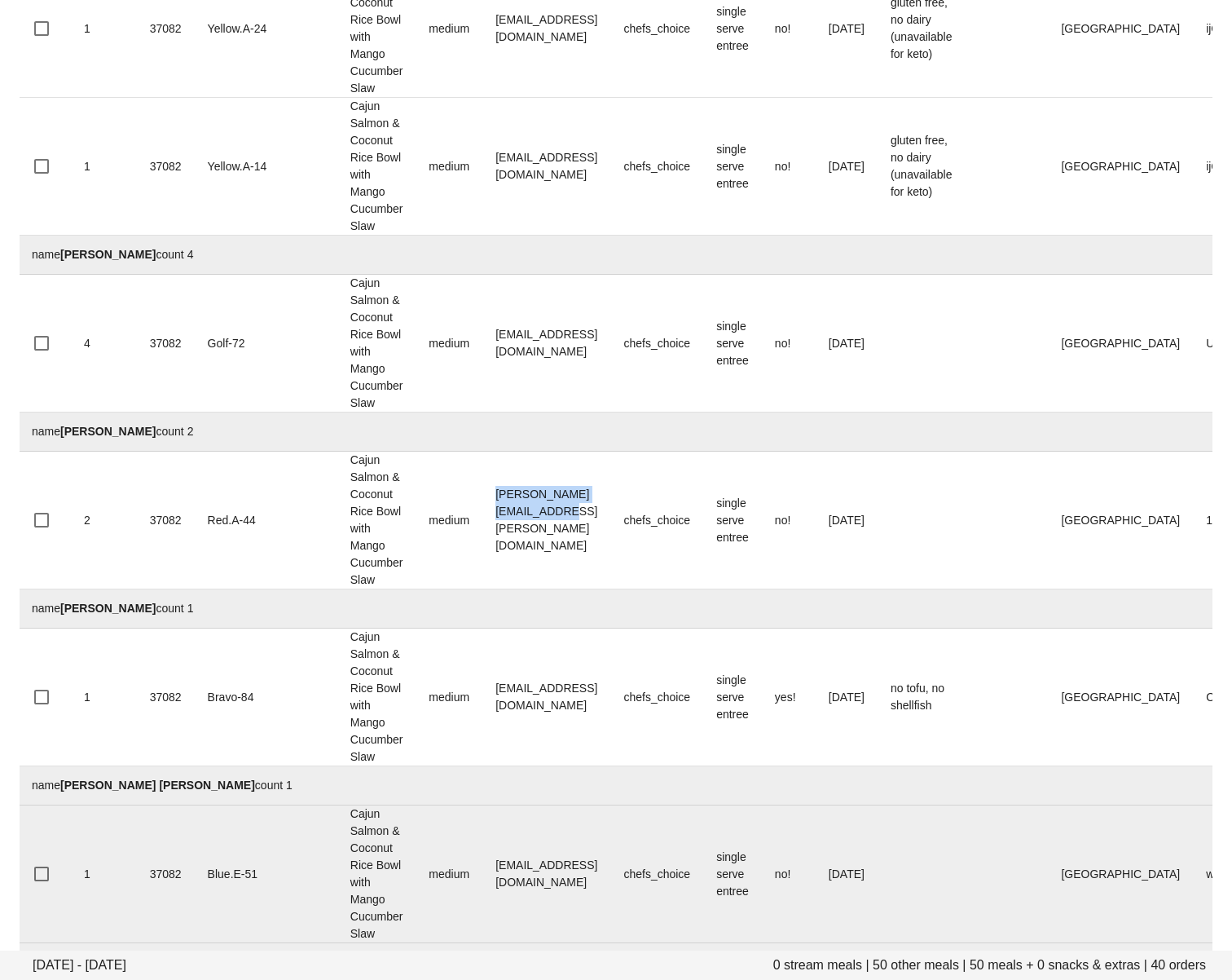
scroll to position [6002, 0]
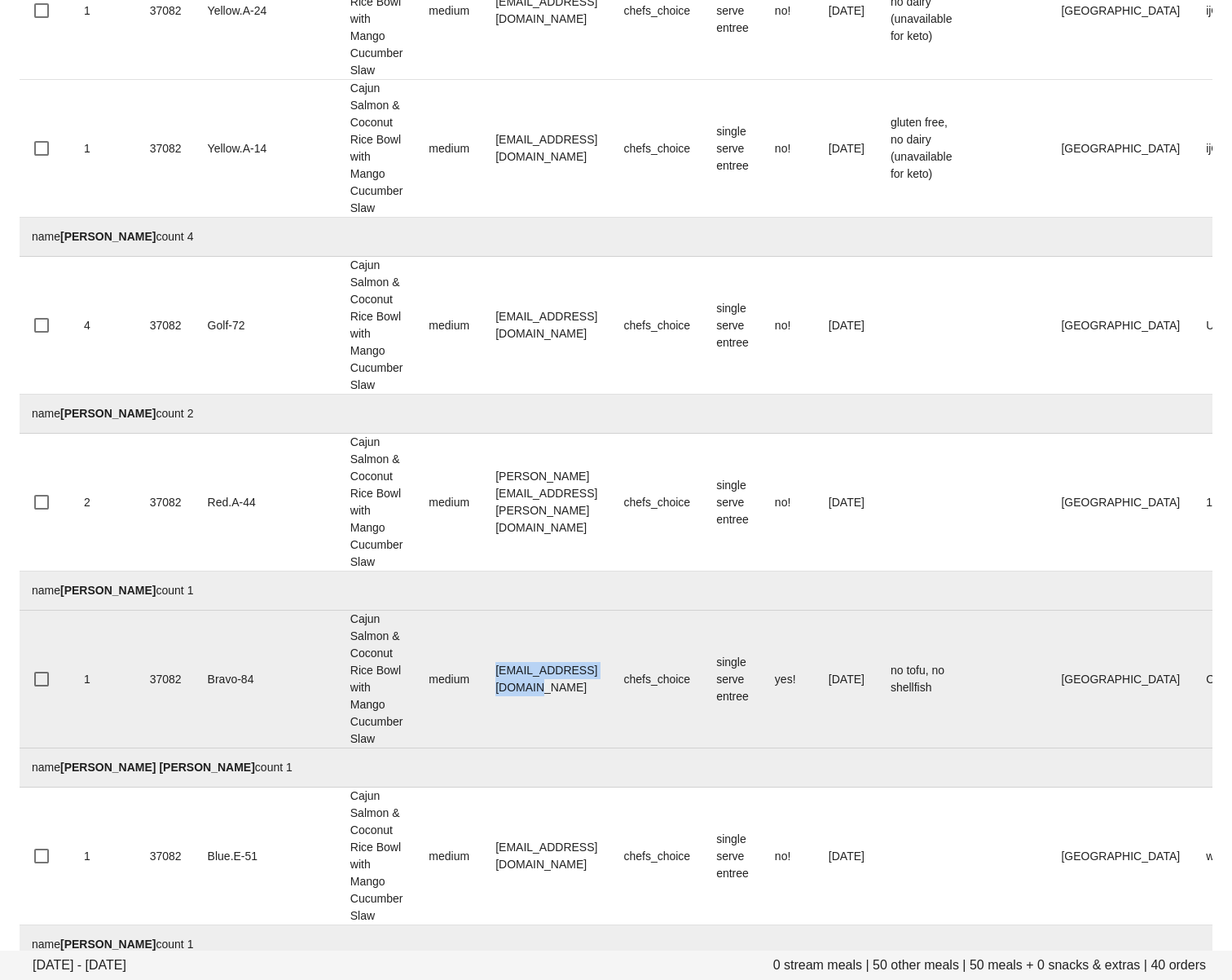
drag, startPoint x: 421, startPoint y: 678, endPoint x: 560, endPoint y: 683, distance: 139.1
click at [560, 683] on td "gotvianska.v@gmail.com" at bounding box center [547, 679] width 128 height 138
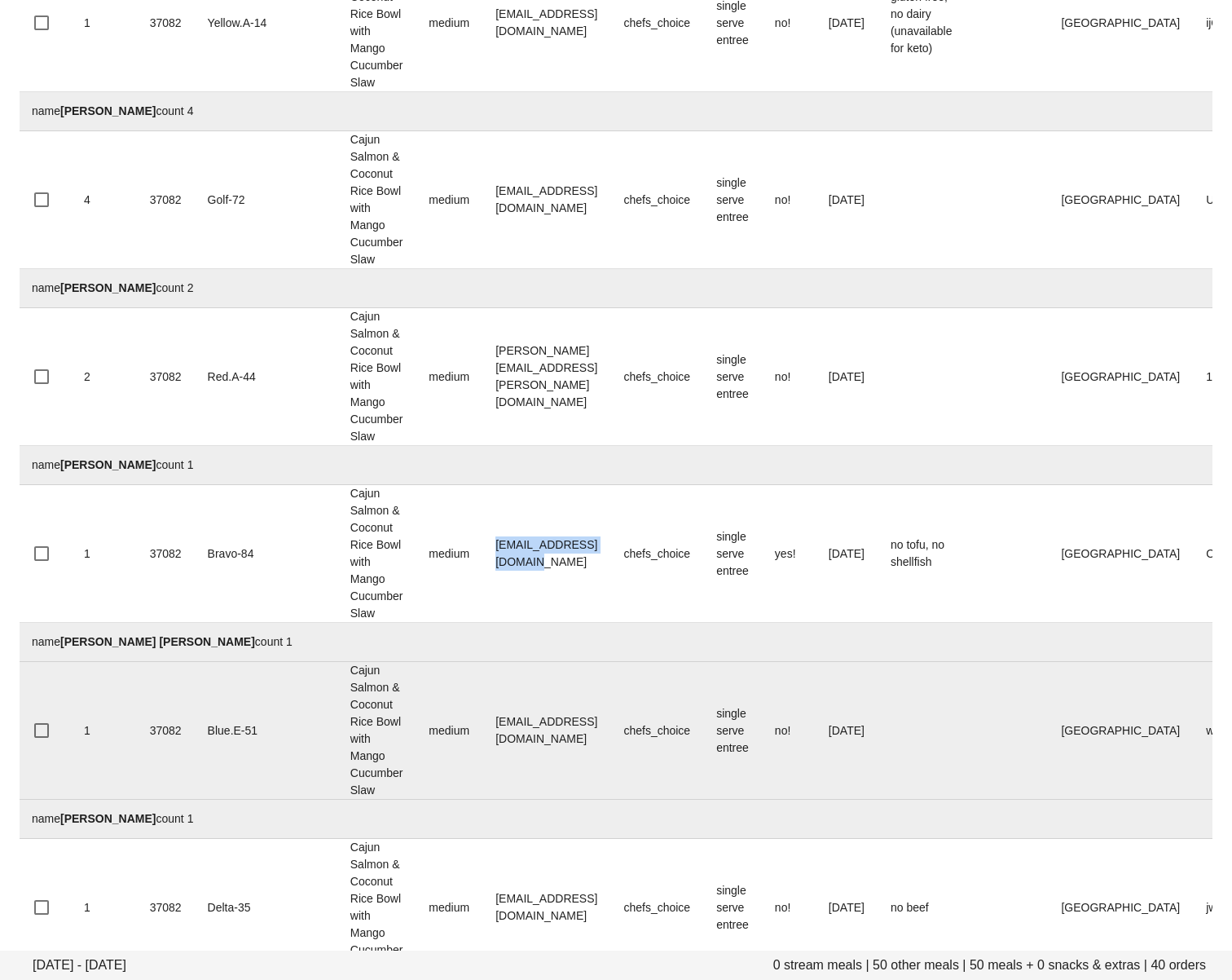
scroll to position [6129, 0]
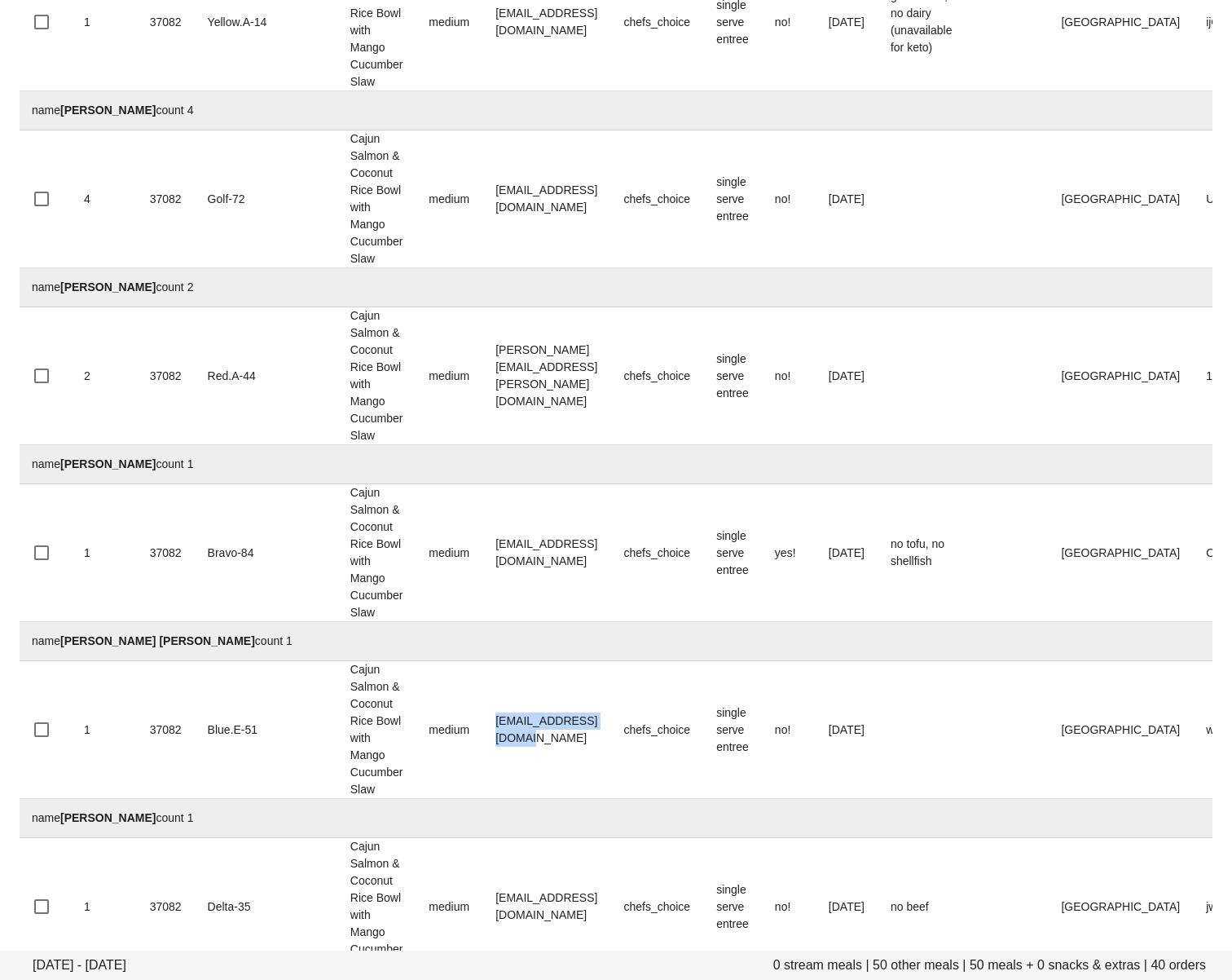
drag, startPoint x: 425, startPoint y: 729, endPoint x: 361, endPoint y: 814, distance: 106.4
click at [590, 734] on td "wallaceparo@gmail.com" at bounding box center [547, 730] width 128 height 138
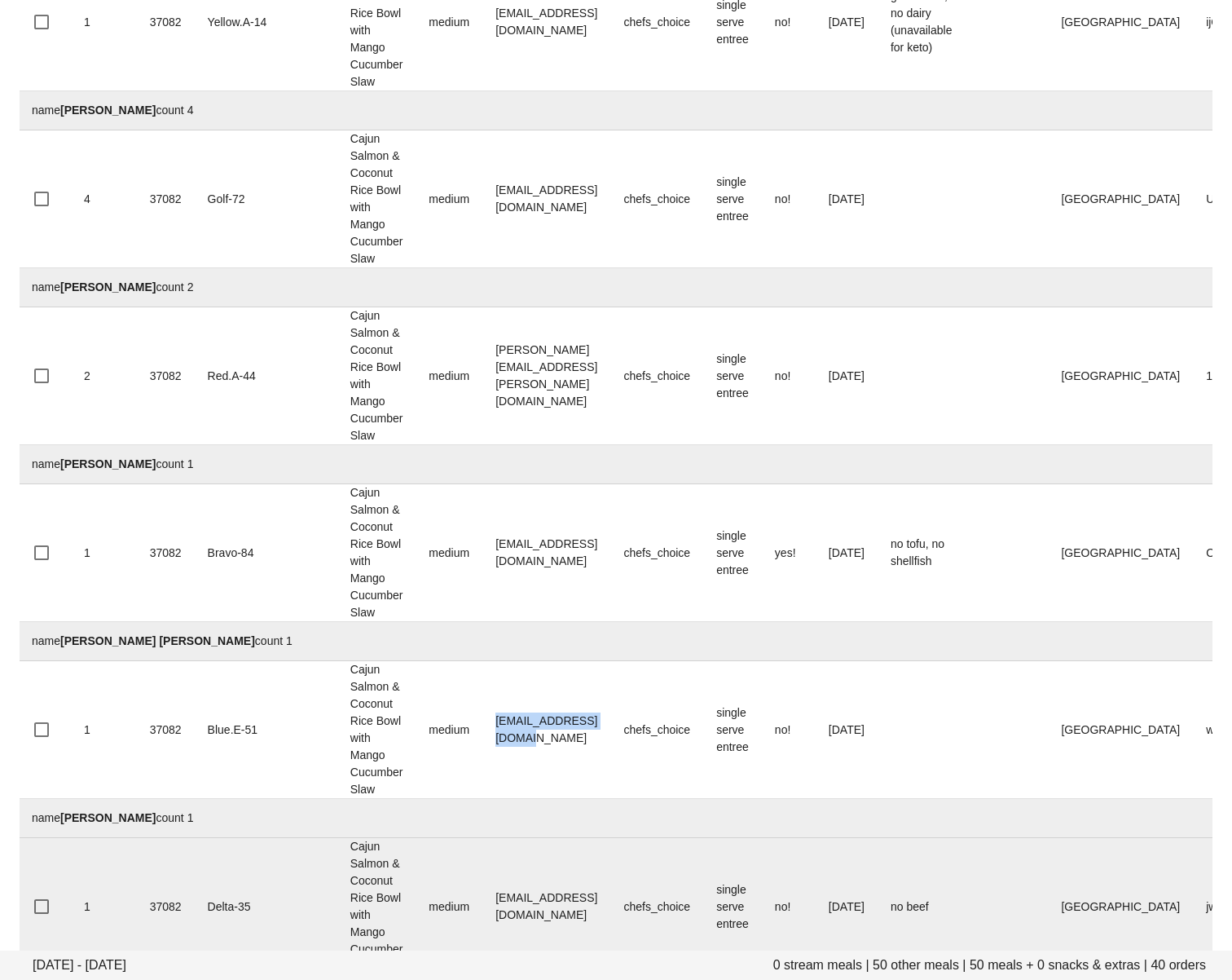
scroll to position [6170, 0]
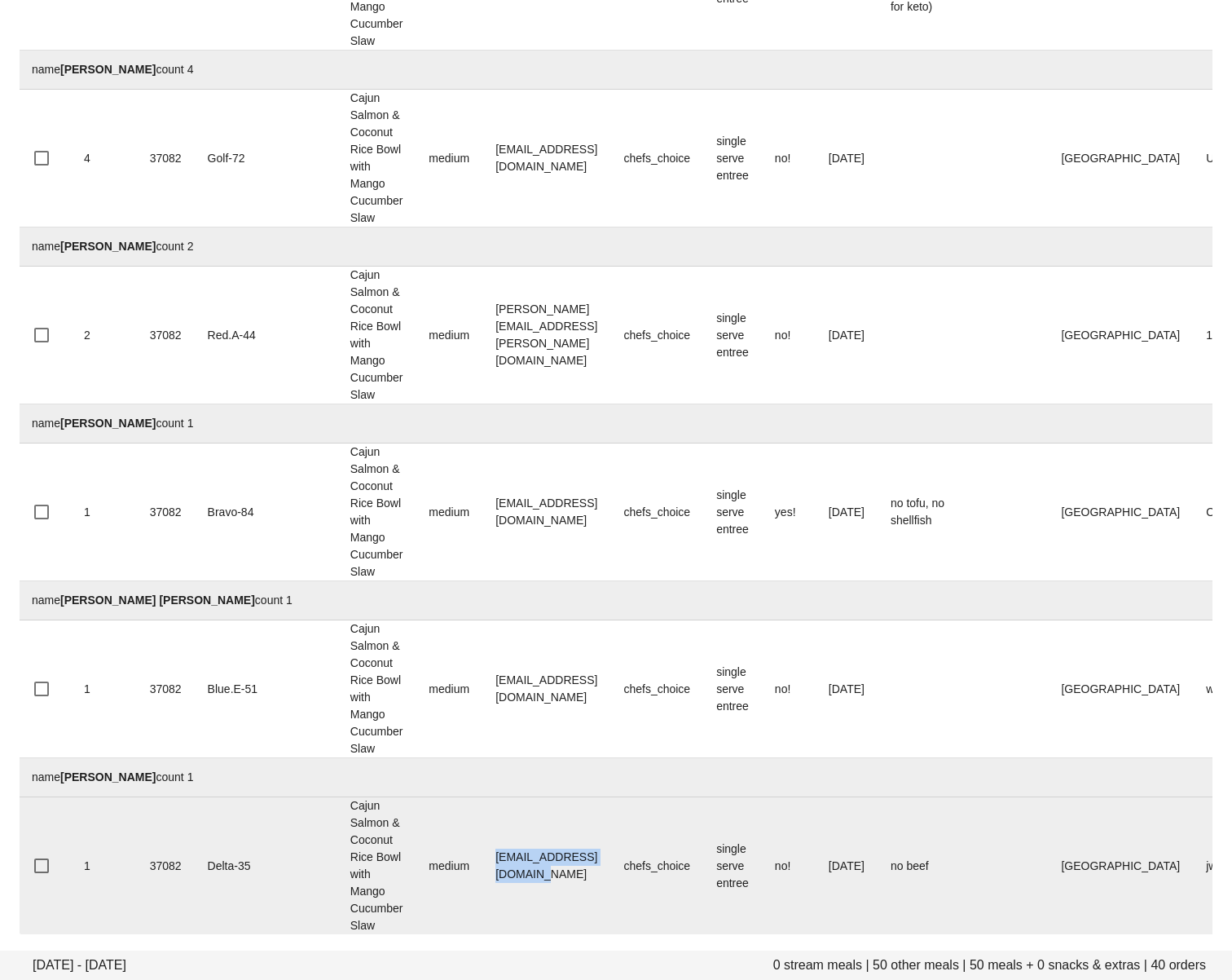
drag, startPoint x: 423, startPoint y: 866, endPoint x: 534, endPoint y: 873, distance: 111.2
click at [595, 866] on td "theresachui17@gmail.com" at bounding box center [547, 866] width 128 height 137
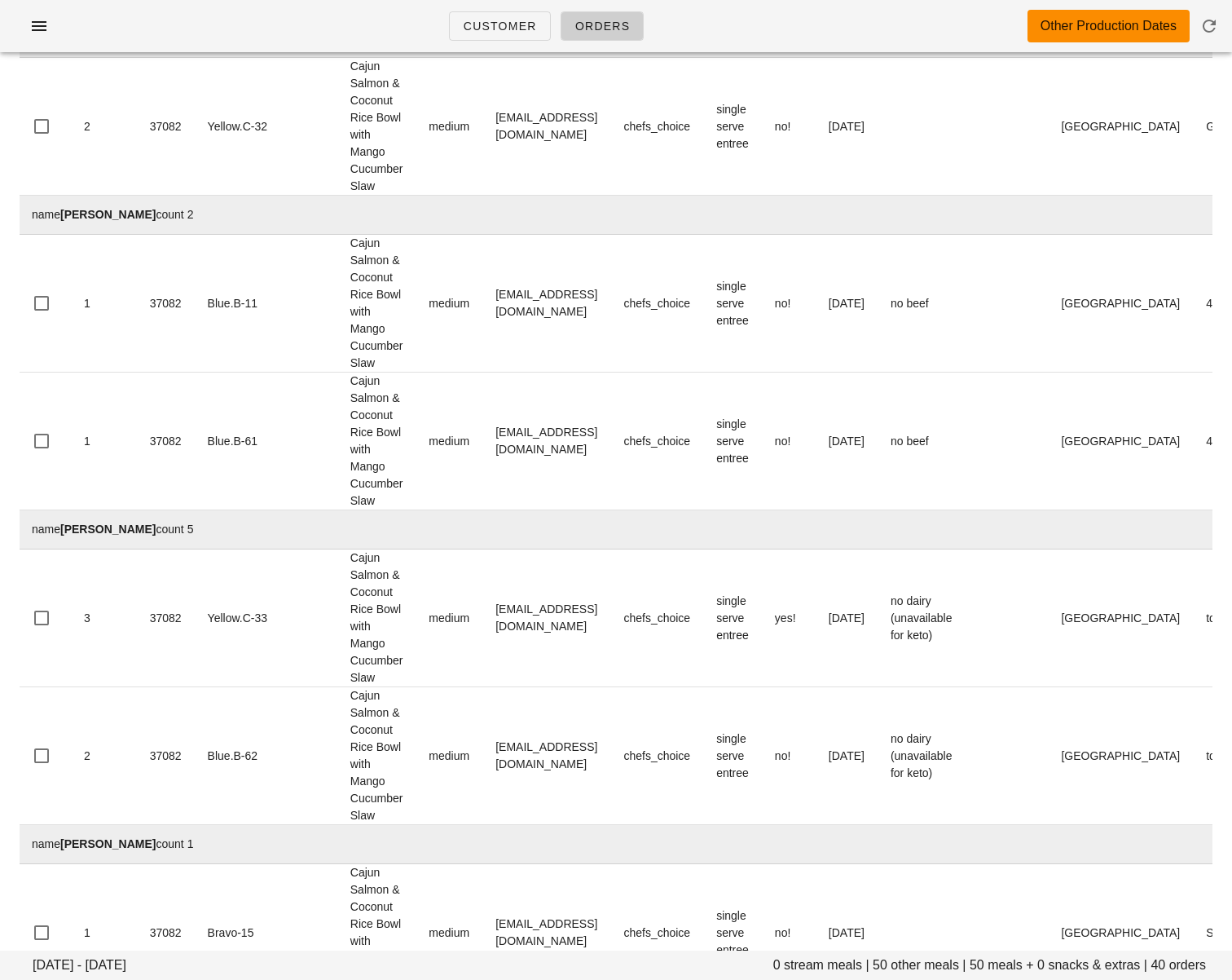
scroll to position [0, 0]
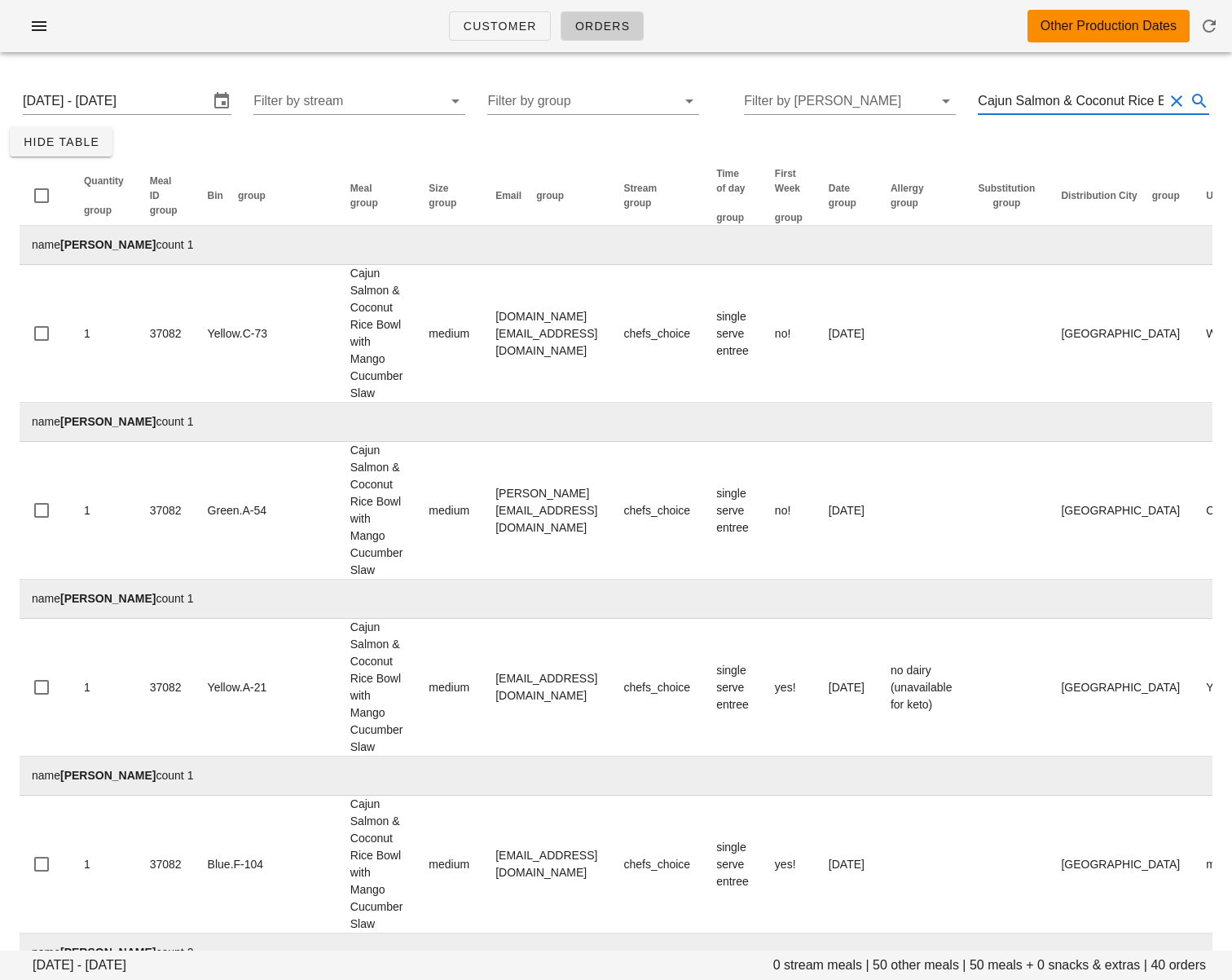
click at [1041, 107] on input "Cajun Salmon & Coconut Rice Bowl with Mango Cucumber Slaw" at bounding box center [1071, 101] width 186 height 26
click at [1041, 108] on input "Cajun Salmon & Coconut Rice Bowl with Mango Cucumber Slaw" at bounding box center [1071, 101] width 186 height 26
paste input "Organic Chicken, Japanese Sweet Potato, Kale & Zucchini with Miso Tahini Dressi…"
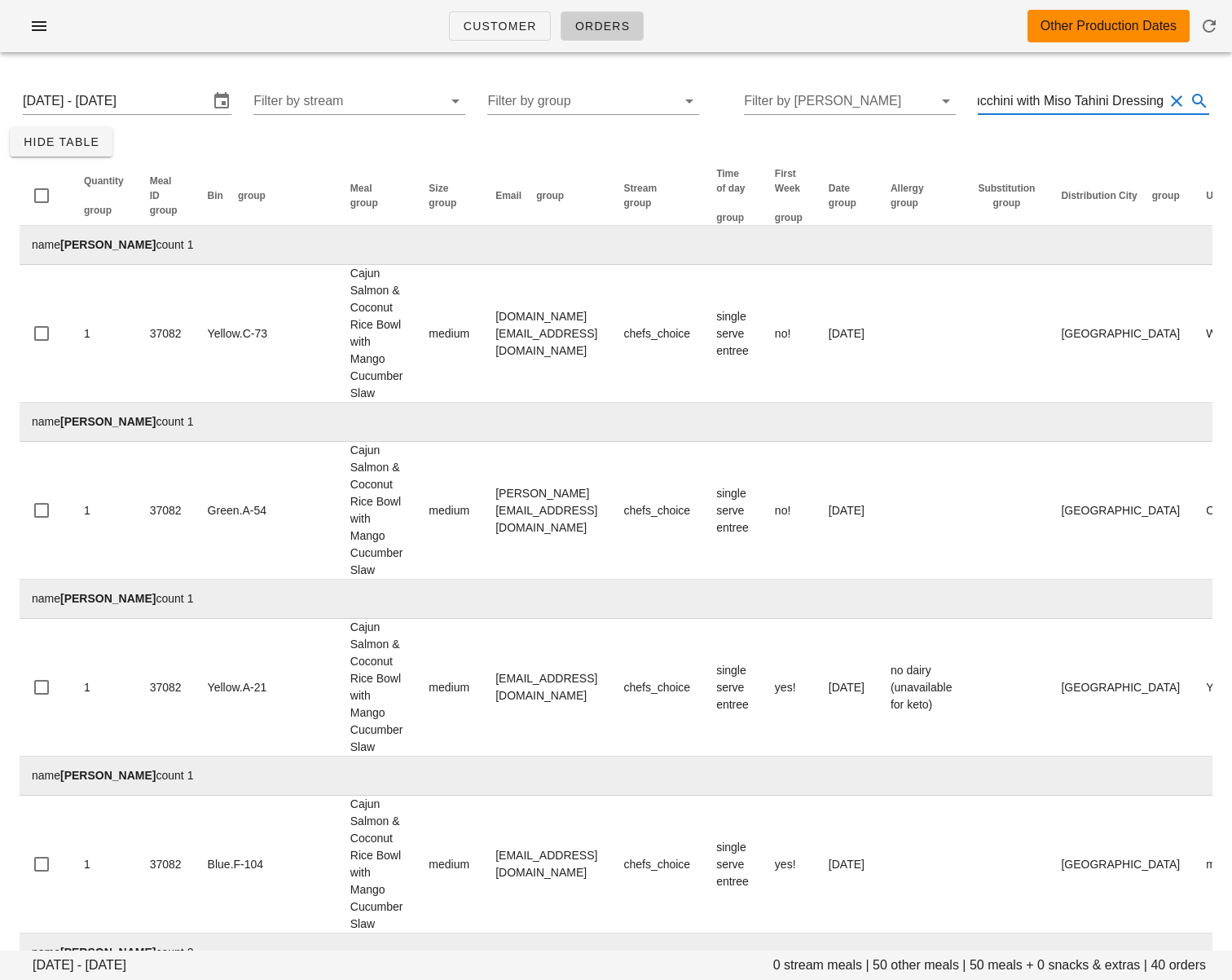
type input "Organic Chicken, Japanese Sweet Potato, Kale & Zucchini with Miso Tahini Dressi…"
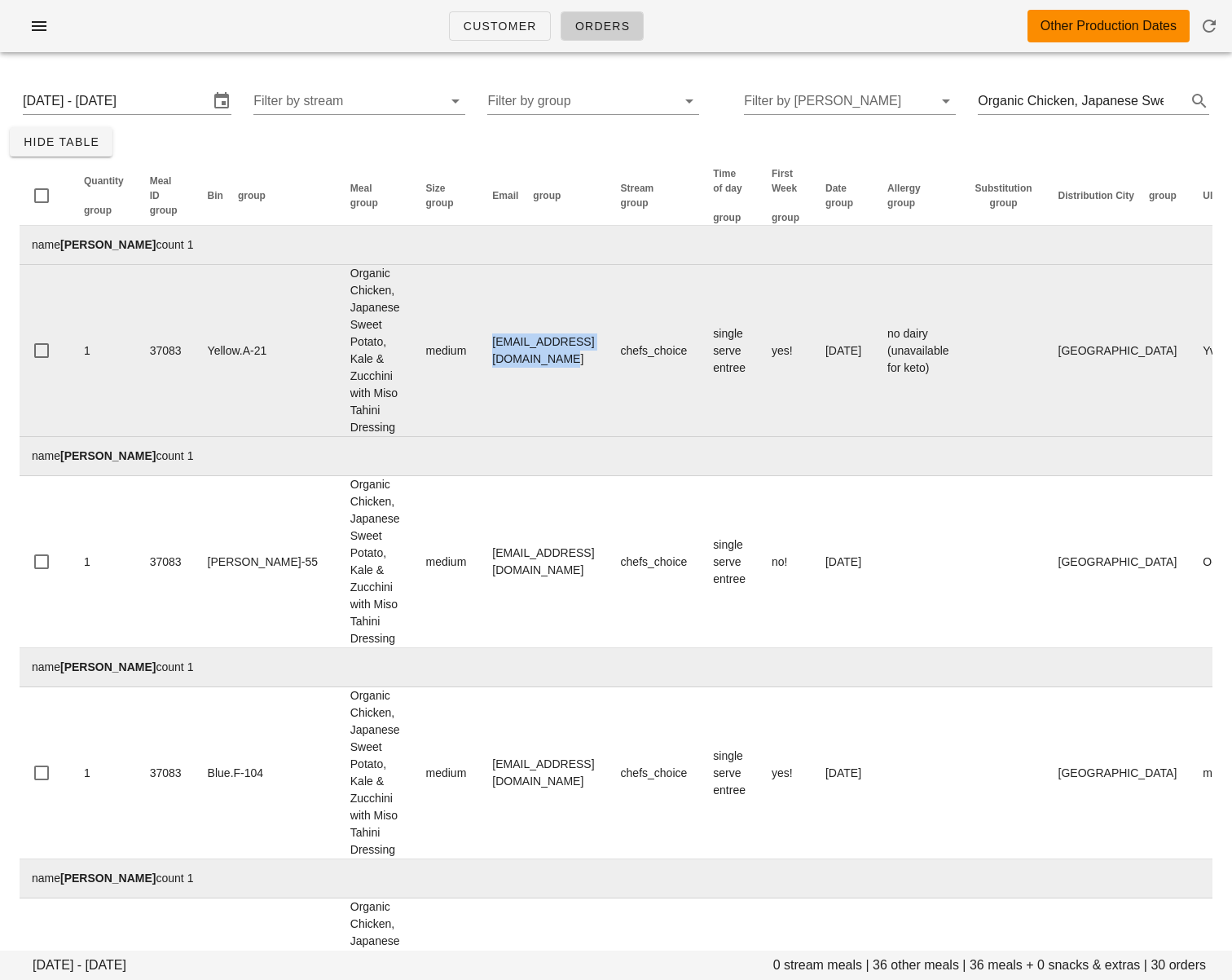
drag, startPoint x: 416, startPoint y: 362, endPoint x: 565, endPoint y: 363, distance: 149.0
click at [565, 363] on td "officer_skein_9s@icloud.com" at bounding box center [543, 350] width 128 height 172
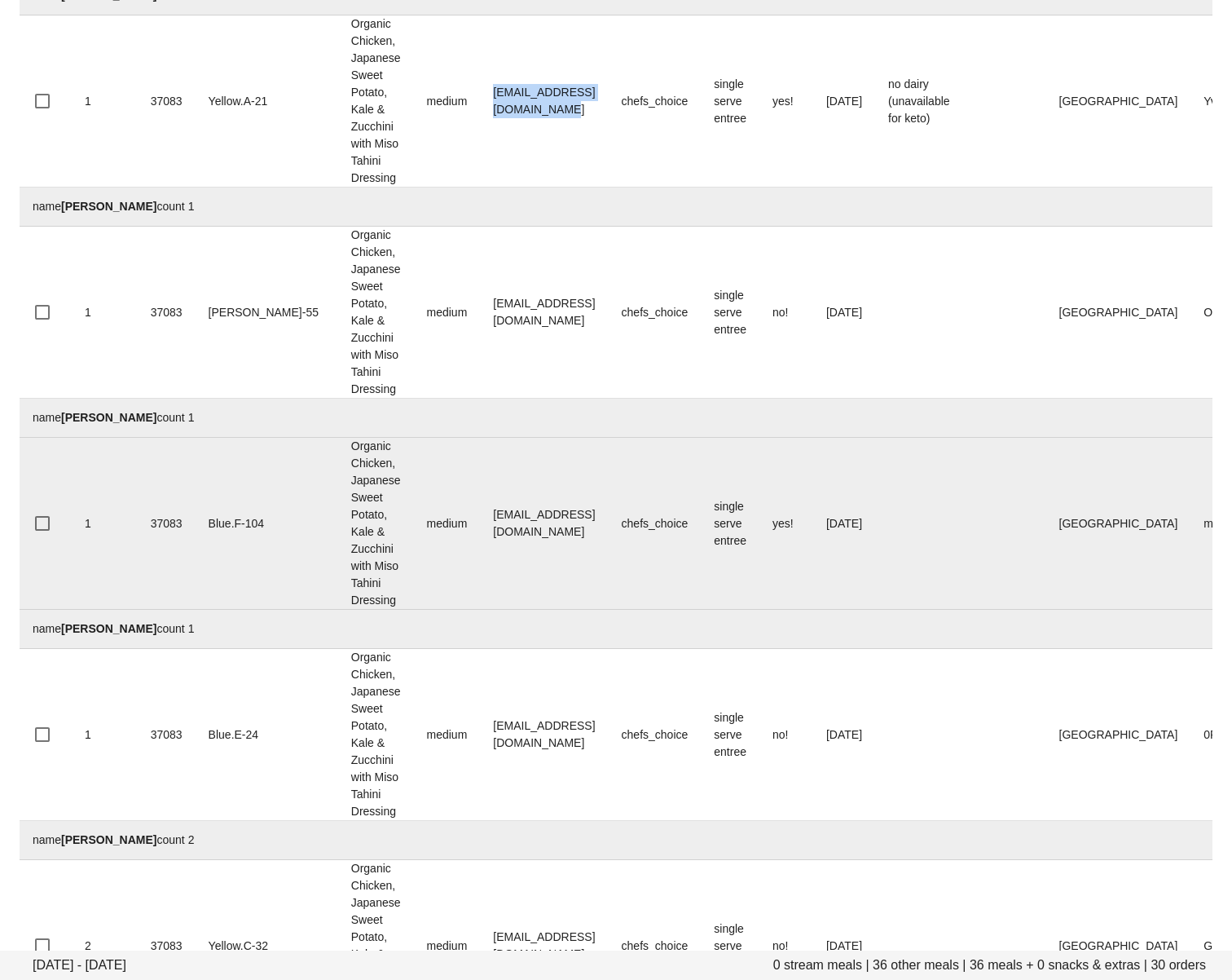
scroll to position [263, 0]
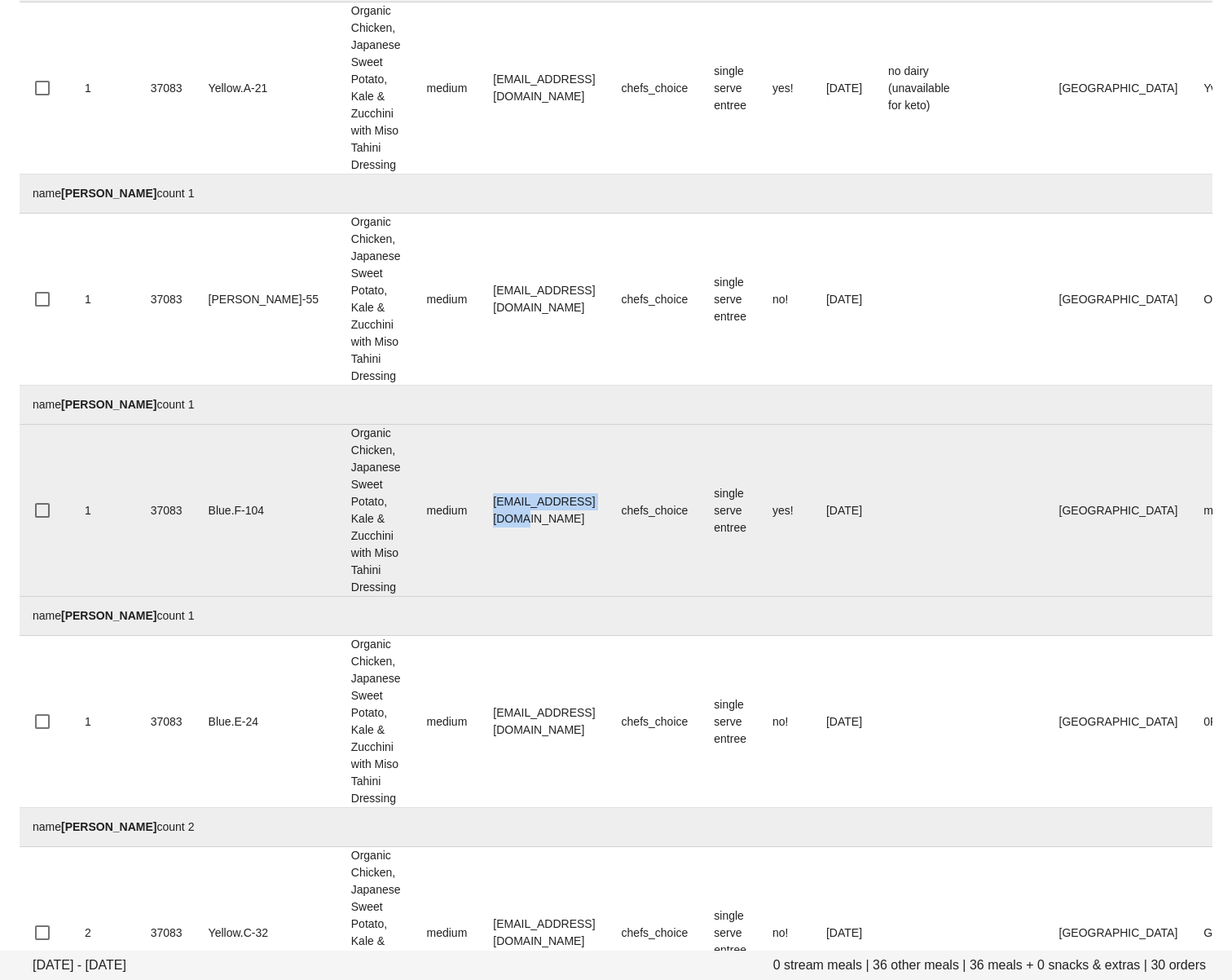
drag, startPoint x: 419, startPoint y: 557, endPoint x: 567, endPoint y: 557, distance: 148.0
click at [567, 557] on td "amarzara@hotmail.com" at bounding box center [544, 510] width 128 height 172
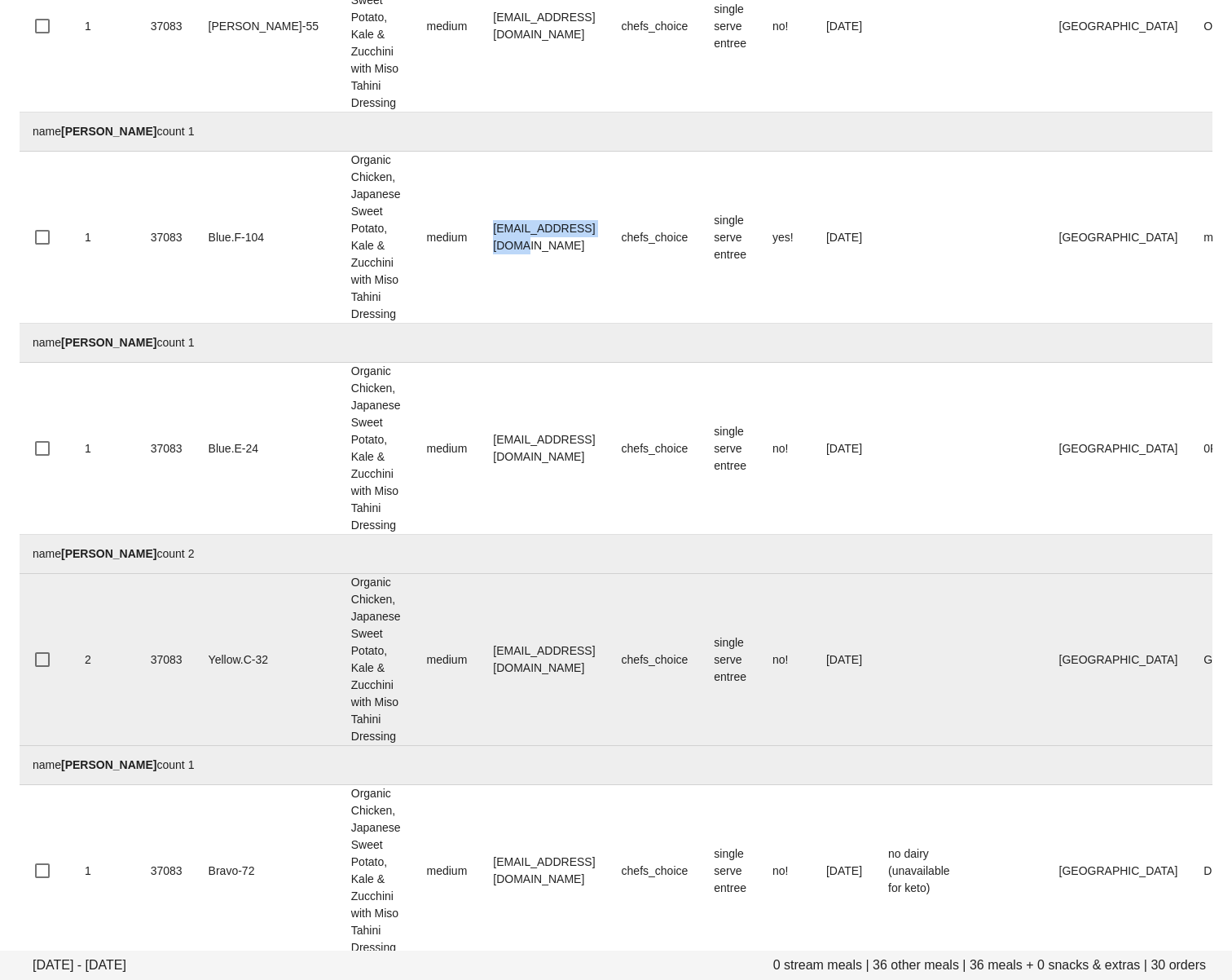
scroll to position [572, 0]
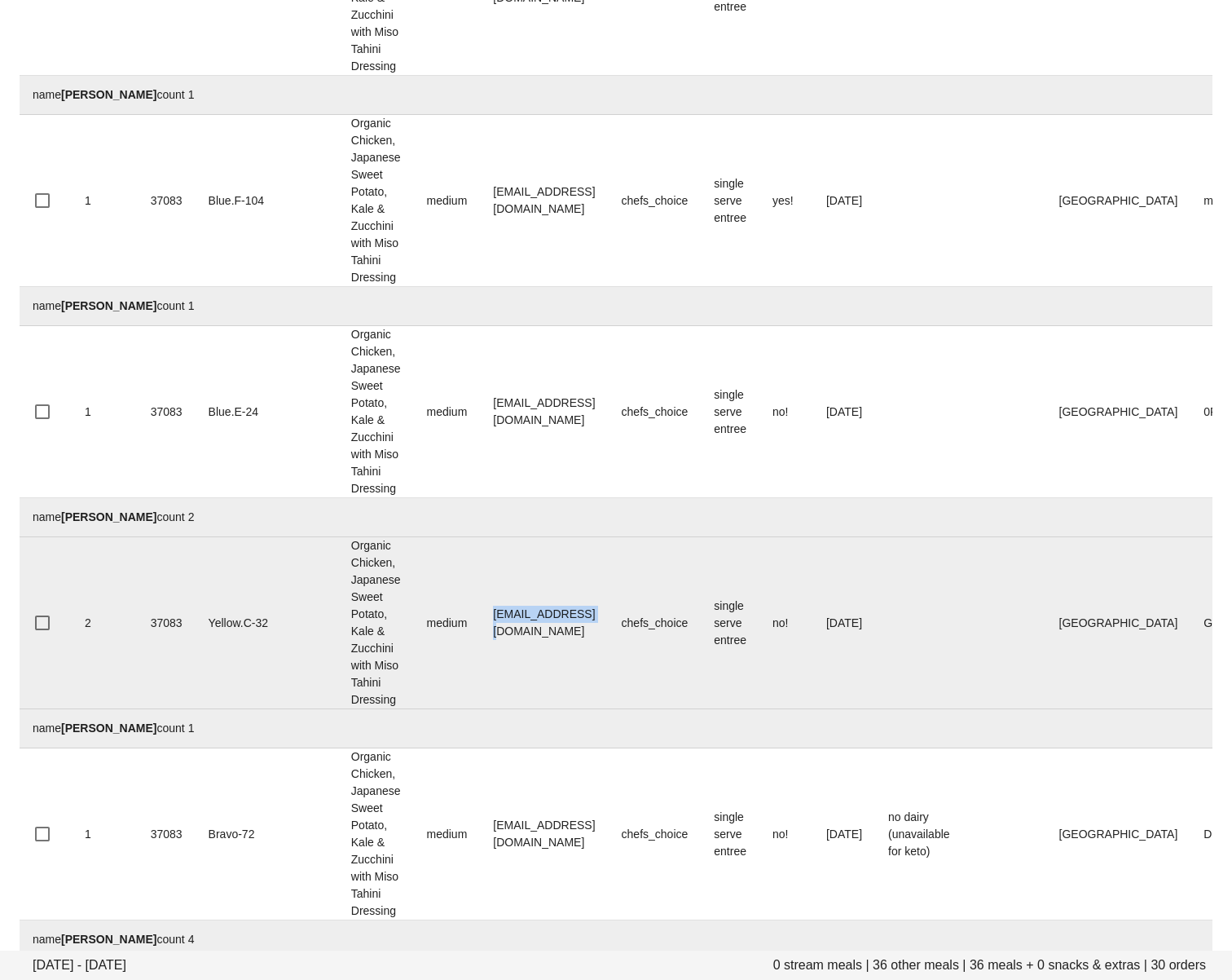
drag, startPoint x: 420, startPoint y: 704, endPoint x: 360, endPoint y: 770, distance: 89.2
click at [542, 702] on td "bevapp@gmail.com" at bounding box center [544, 623] width 128 height 172
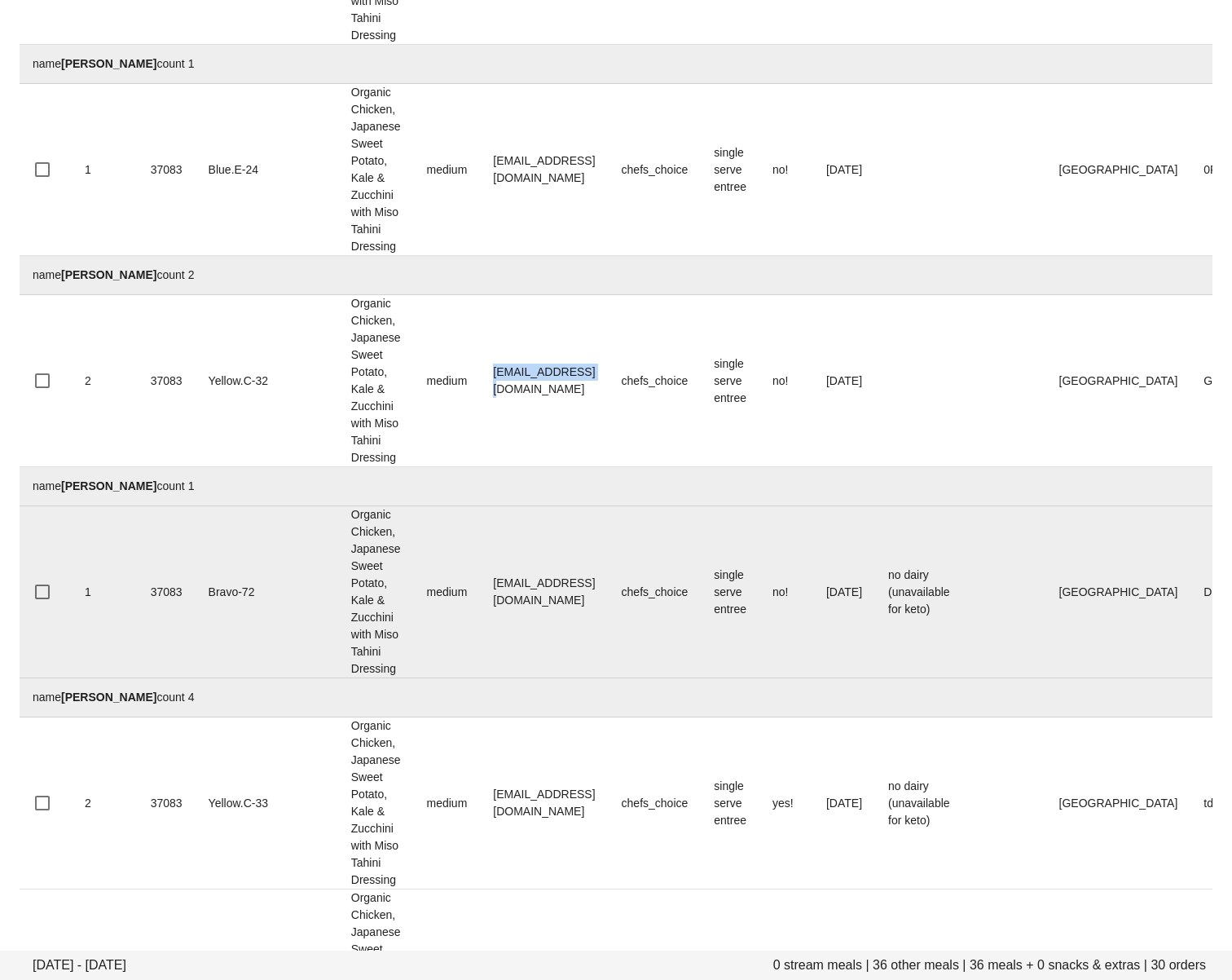
scroll to position [1047, 0]
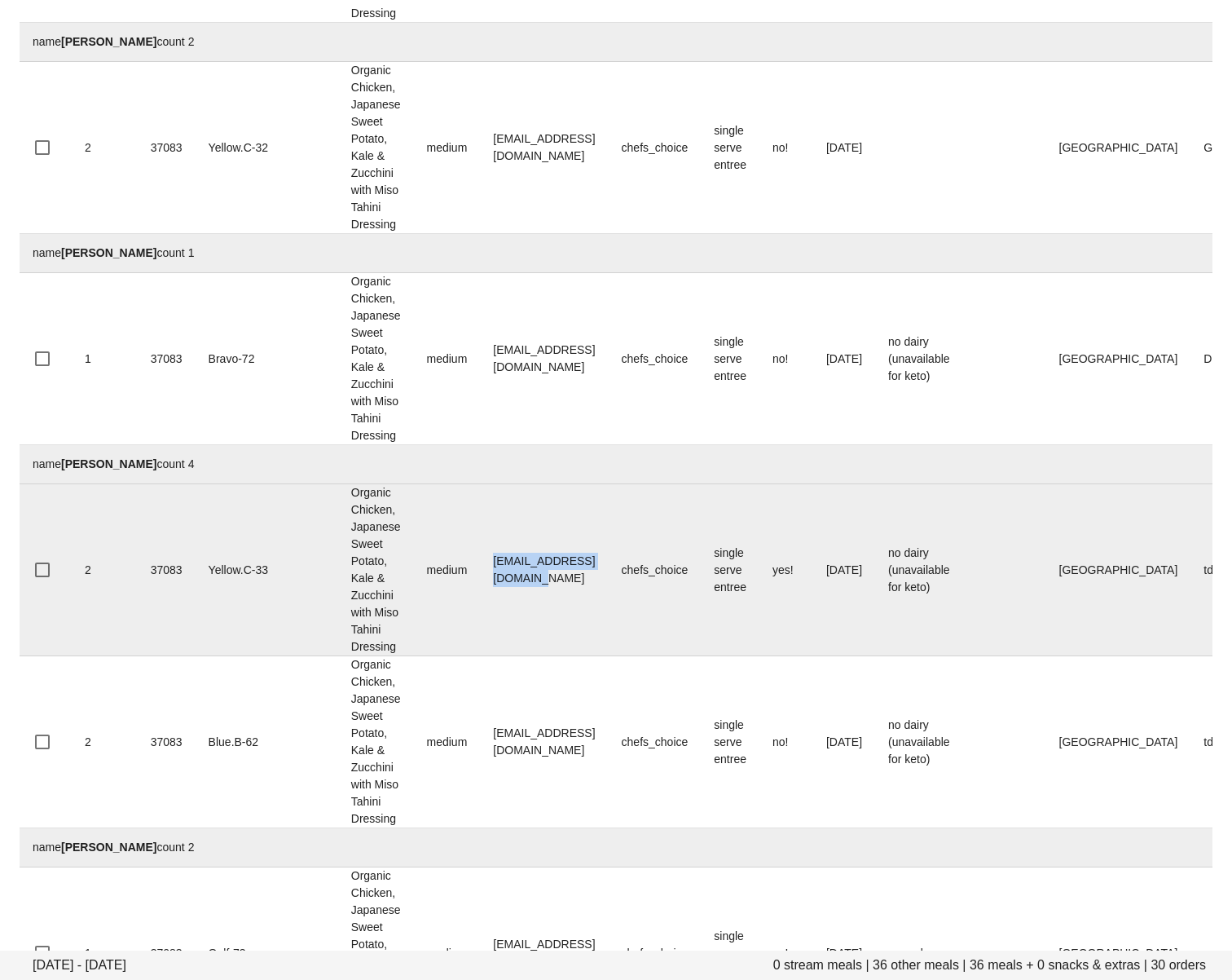
drag, startPoint x: 420, startPoint y: 683, endPoint x: 592, endPoint y: 682, distance: 172.0
click at [592, 656] on td "cierradevans@icloud.com" at bounding box center [544, 569] width 128 height 172
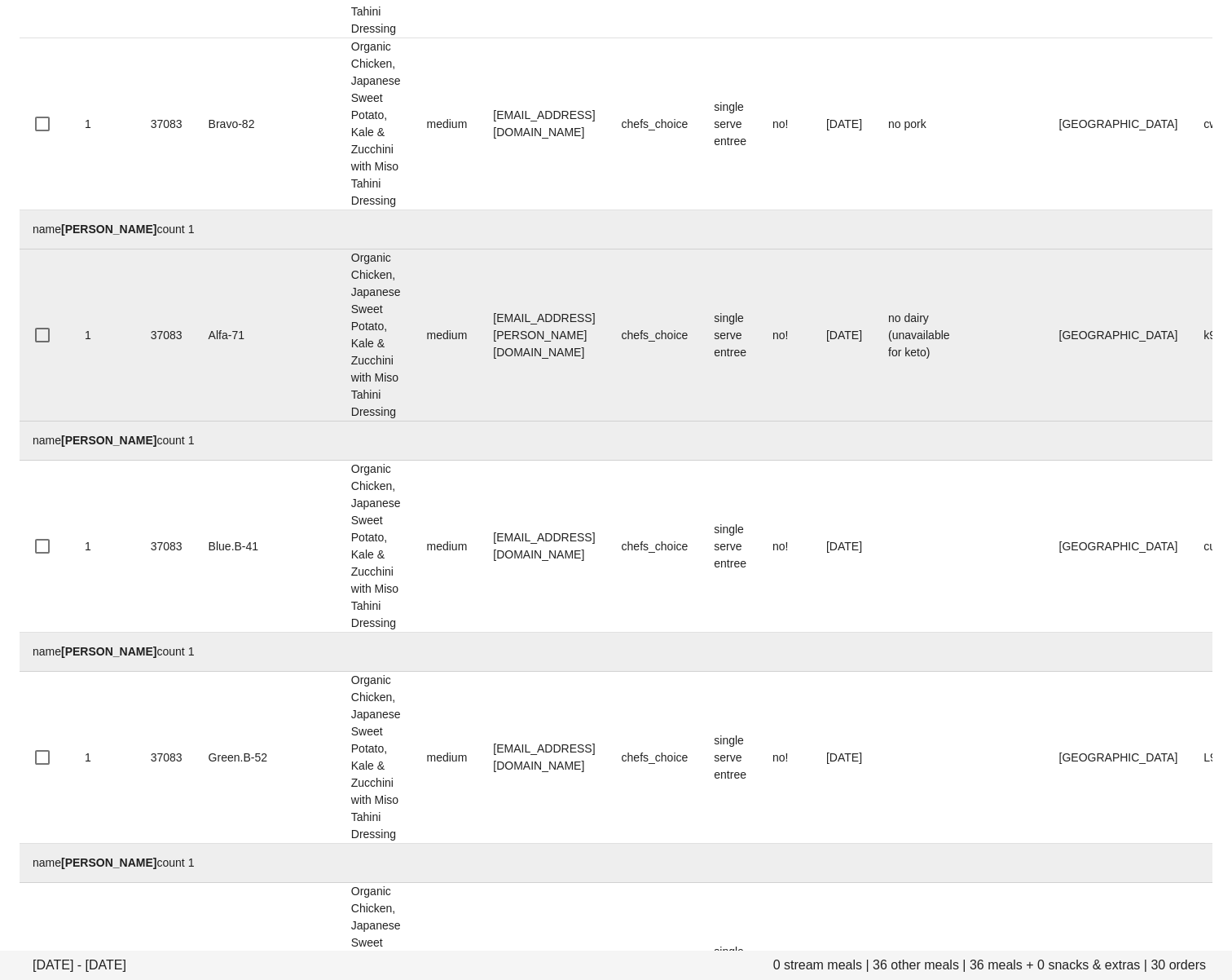
scroll to position [2169, 0]
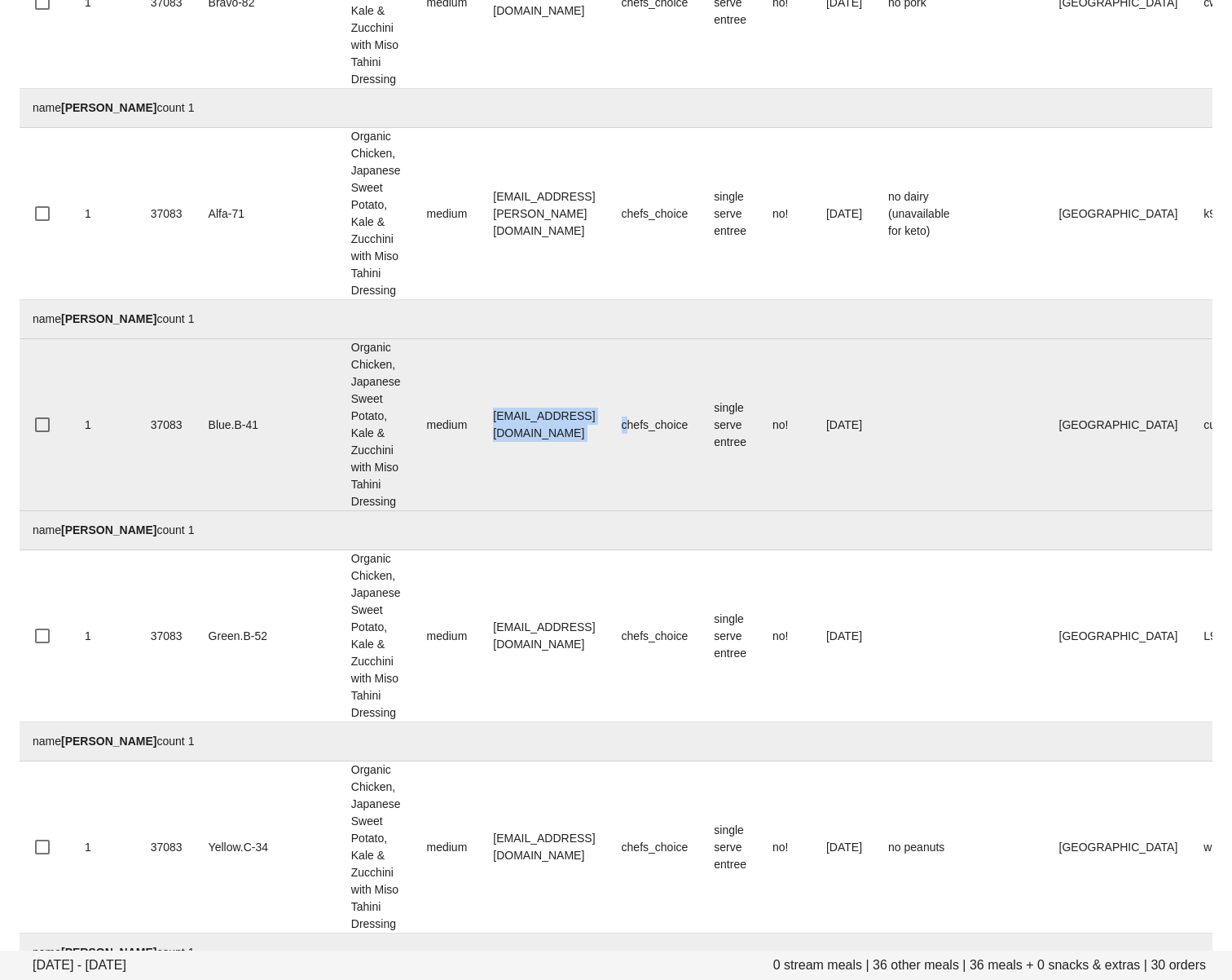
drag, startPoint x: 417, startPoint y: 624, endPoint x: 527, endPoint y: 678, distance: 122.5
click at [613, 511] on tr "1 37083 Blue.B-41 Organic Chicken, Japanese Sweet Potato, Kale & Zucchini with …" at bounding box center [719, 425] width 1399 height 172
drag, startPoint x: 563, startPoint y: 673, endPoint x: 590, endPoint y: 636, distance: 45.8
click at [565, 511] on td "Kathleenbretzloff@gmail.com" at bounding box center [544, 425] width 128 height 172
drag, startPoint x: 552, startPoint y: 626, endPoint x: 397, endPoint y: 625, distance: 155.0
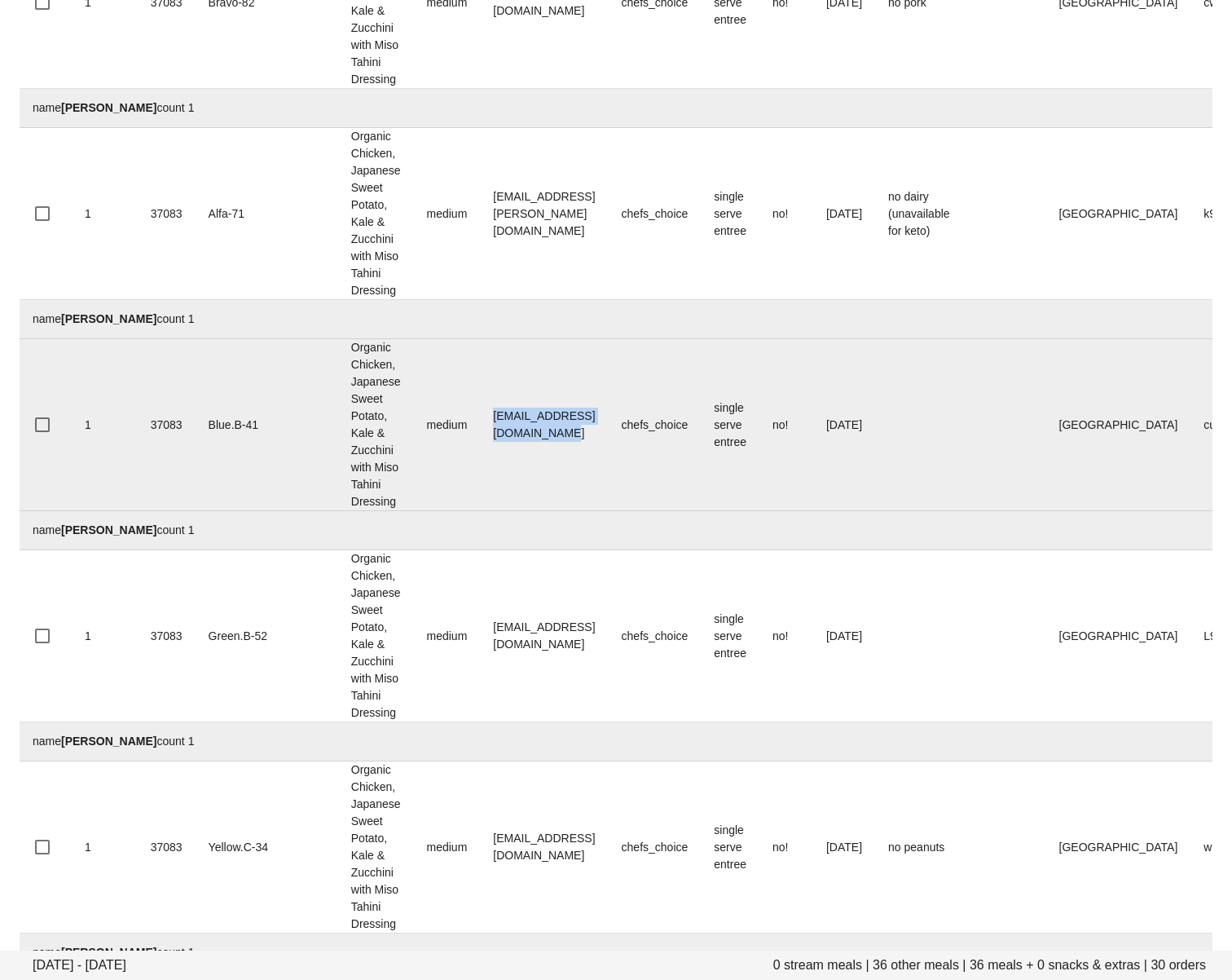
click at [397, 511] on tr "1 37083 Blue.B-41 Organic Chicken, Japanese Sweet Potato, Kale & Zucchini with …" at bounding box center [719, 425] width 1399 height 172
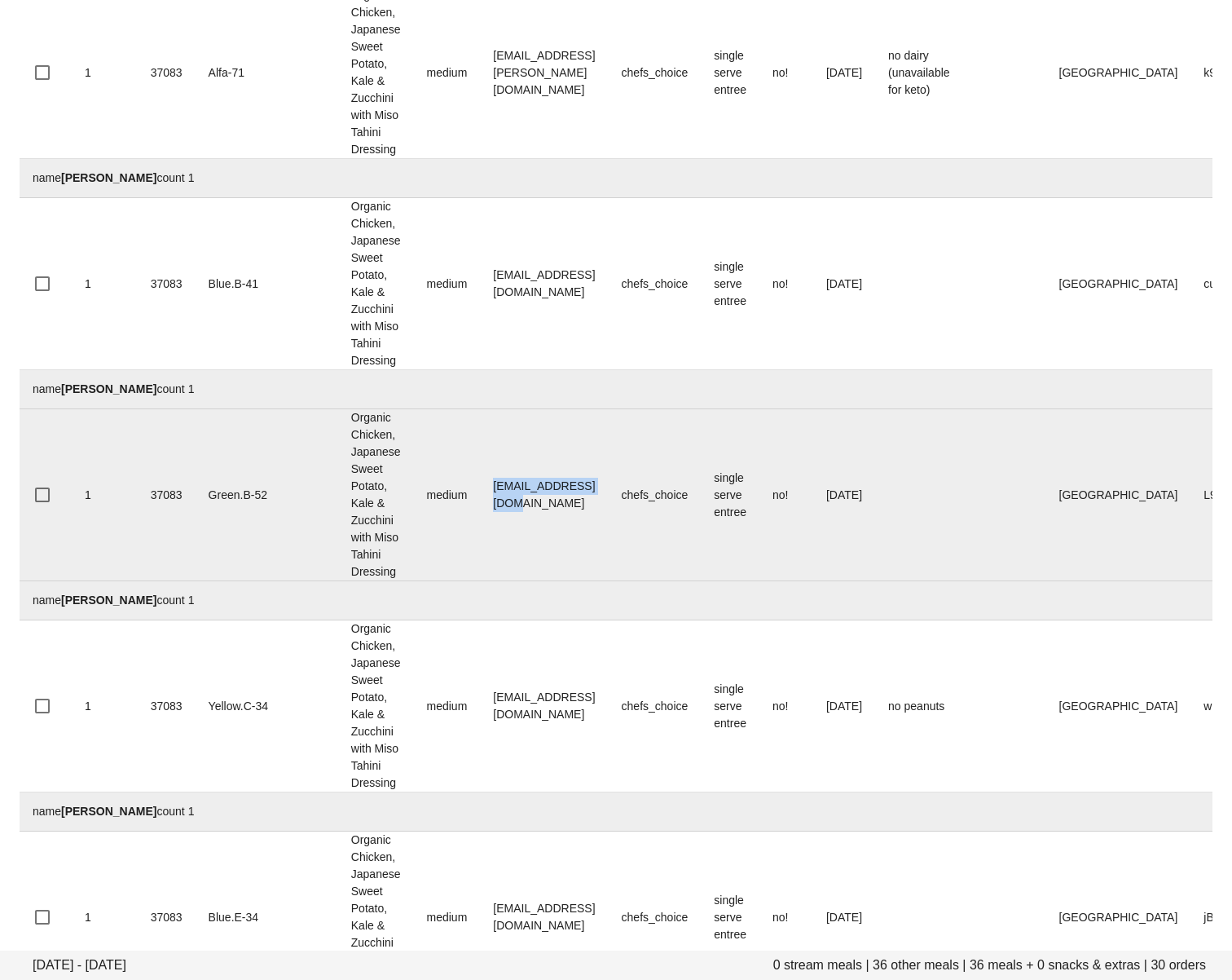
drag, startPoint x: 420, startPoint y: 713, endPoint x: 559, endPoint y: 709, distance: 139.1
click at [559, 581] on td "Lannipooh@gmail.com" at bounding box center [544, 494] width 128 height 172
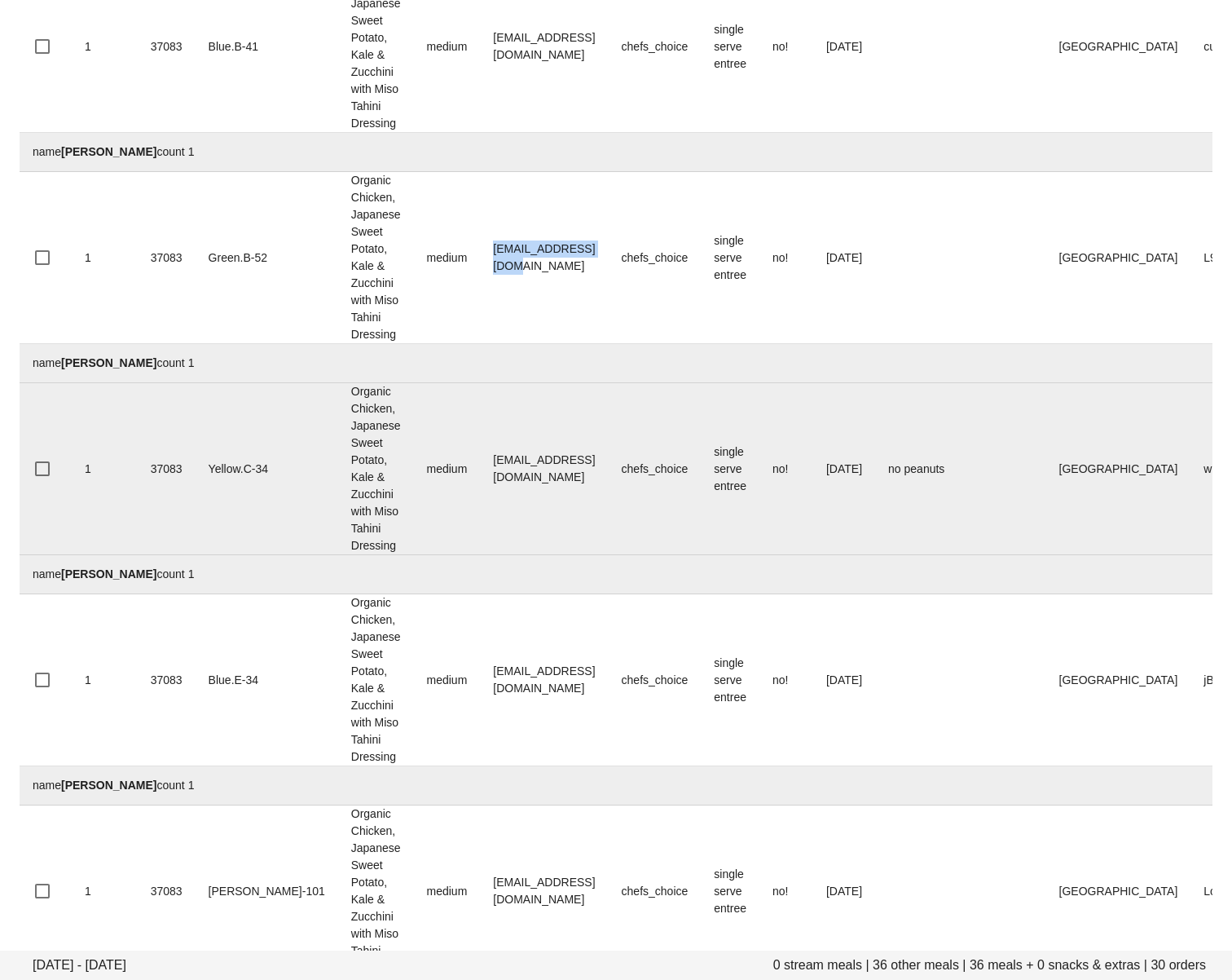
scroll to position [2556, 0]
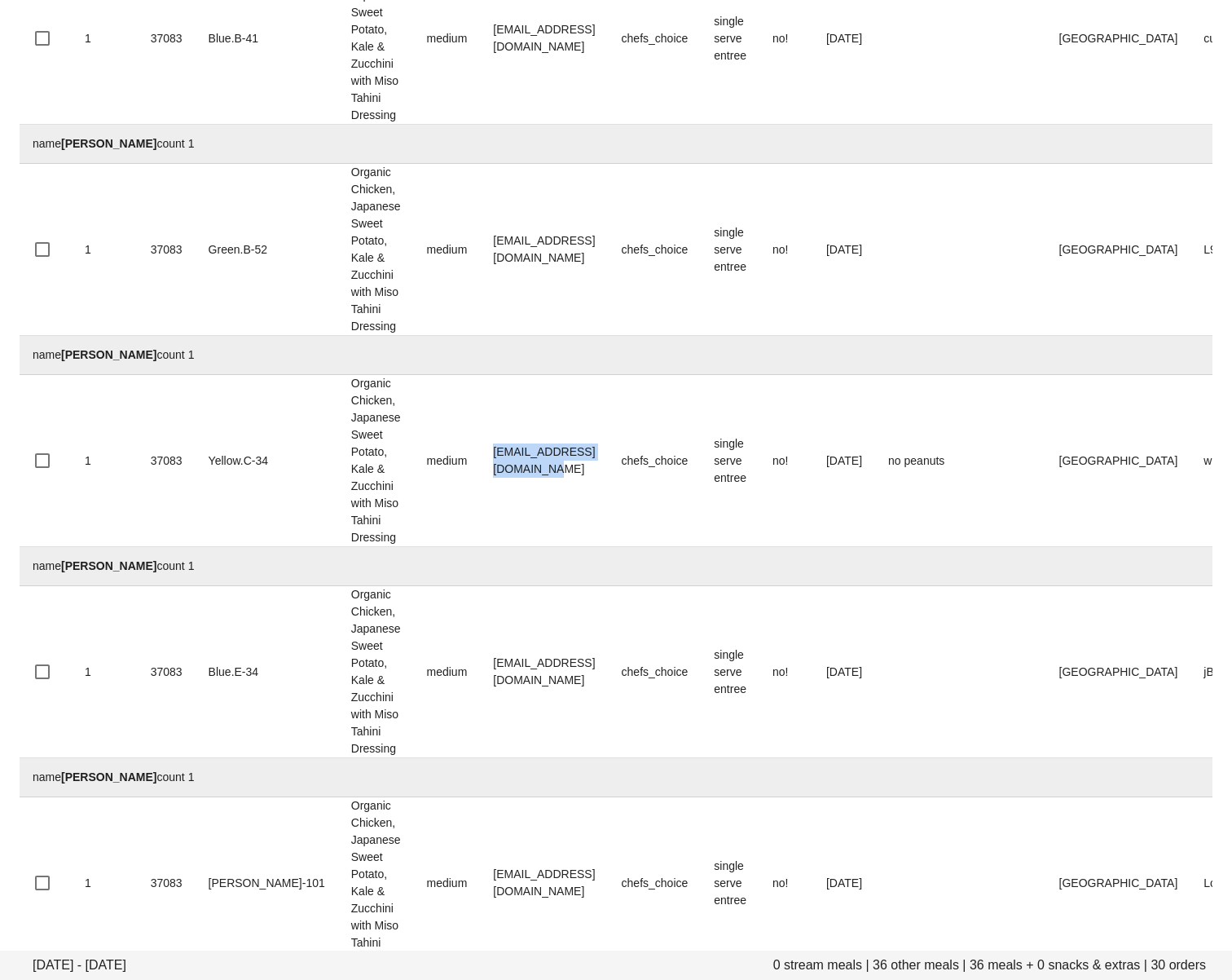
drag, startPoint x: 419, startPoint y: 693, endPoint x: 187, endPoint y: 817, distance: 263.1
click at [568, 547] on td "larissa.gushaty@gmail.com" at bounding box center [544, 461] width 128 height 172
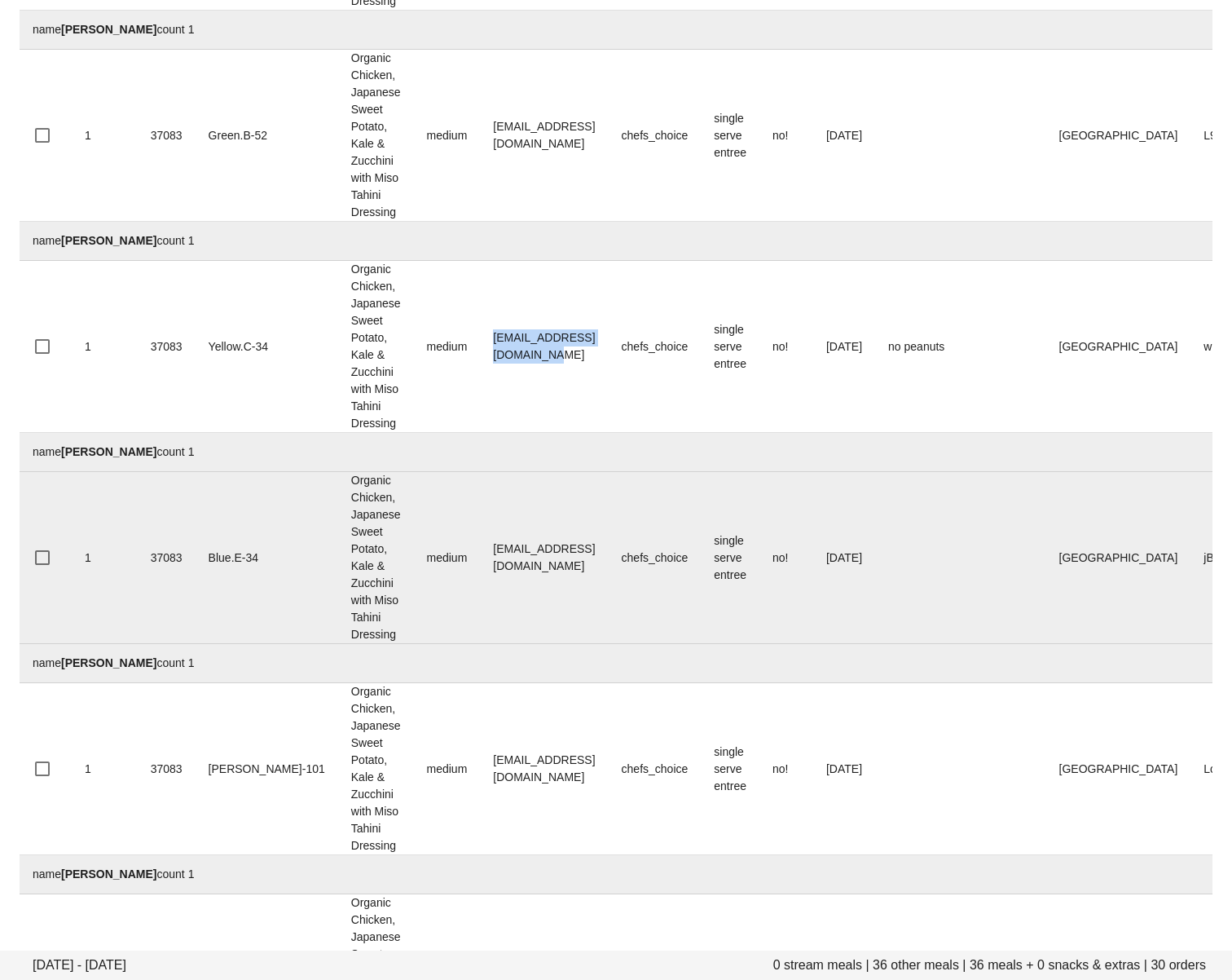
scroll to position [2770, 0]
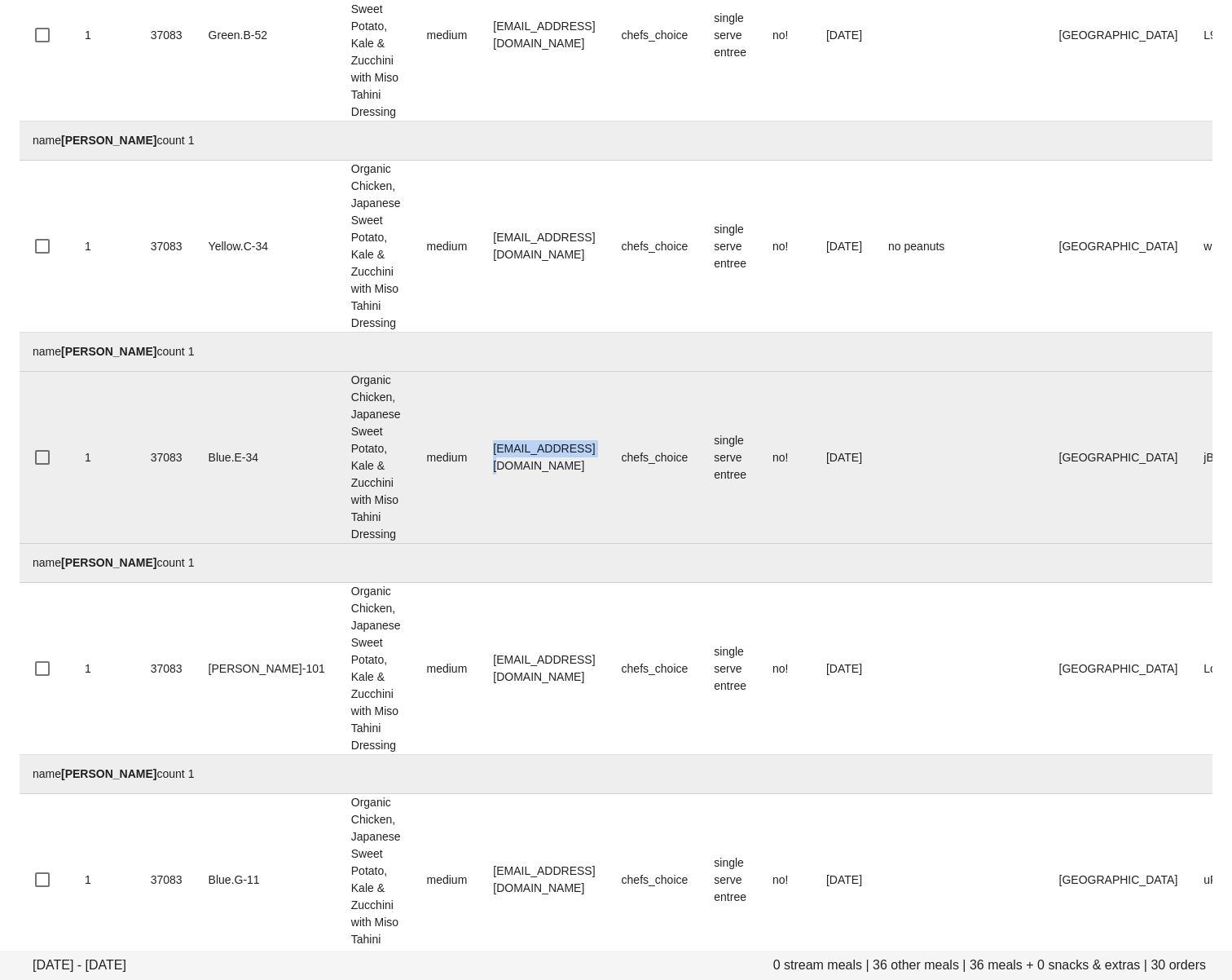
drag, startPoint x: 423, startPoint y: 712, endPoint x: 548, endPoint y: 709, distance: 125.0
click at [548, 543] on td "mja456@gmail.com" at bounding box center [544, 457] width 128 height 172
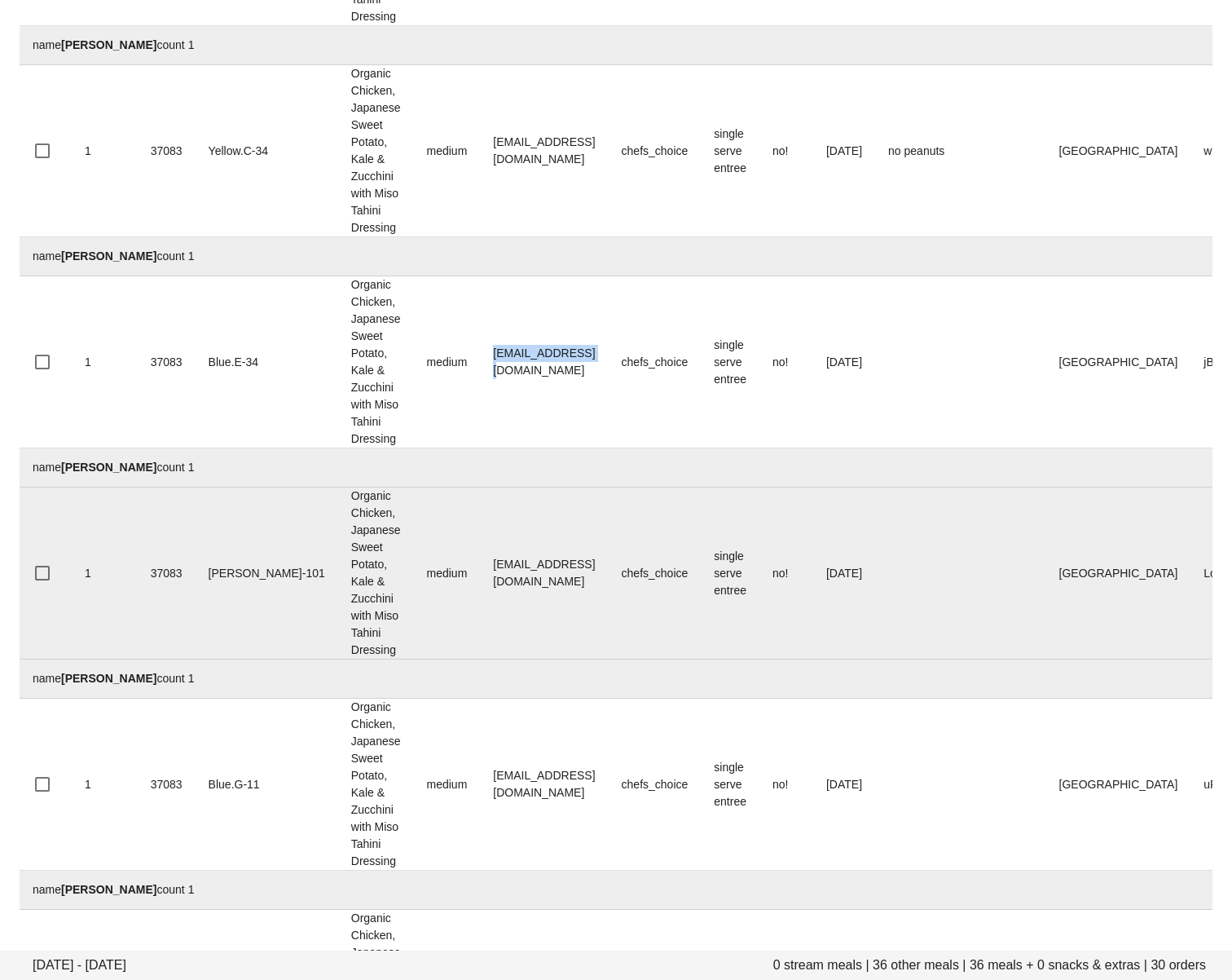
scroll to position [2944, 0]
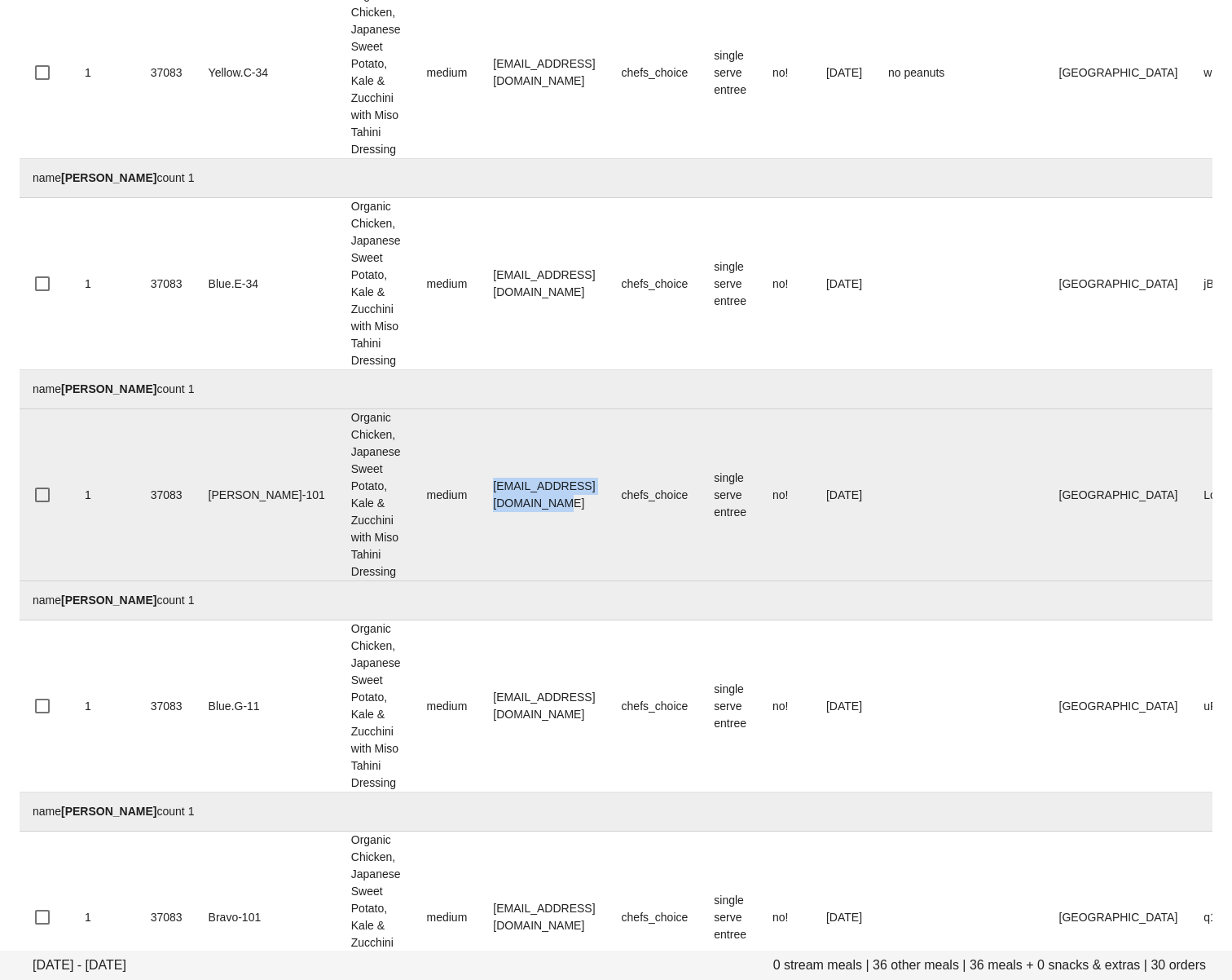
drag, startPoint x: 420, startPoint y: 762, endPoint x: 186, endPoint y: 843, distance: 247.6
click at [580, 581] on td "melissamaharaj77@gmail.com" at bounding box center [544, 494] width 128 height 172
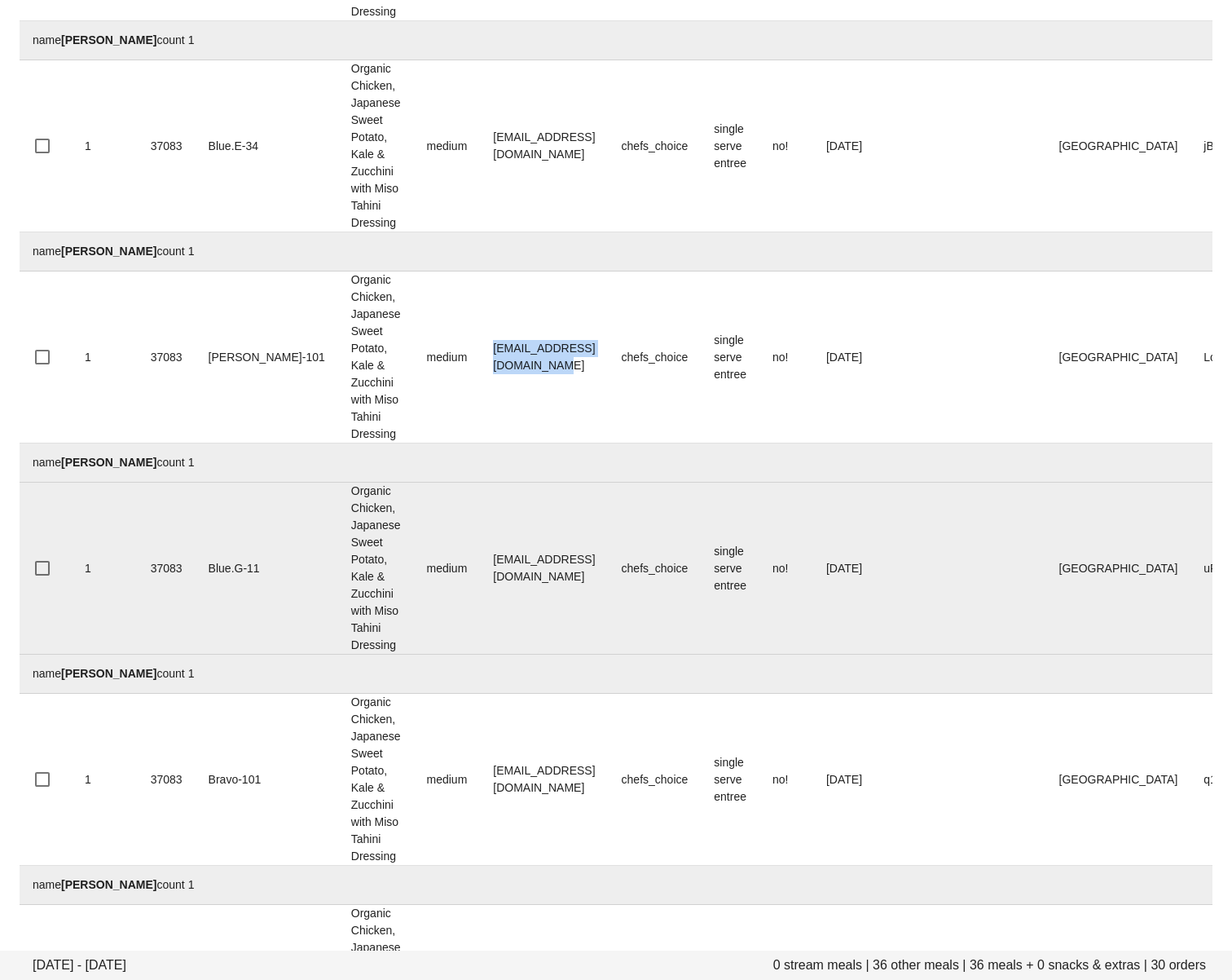
scroll to position [3159, 0]
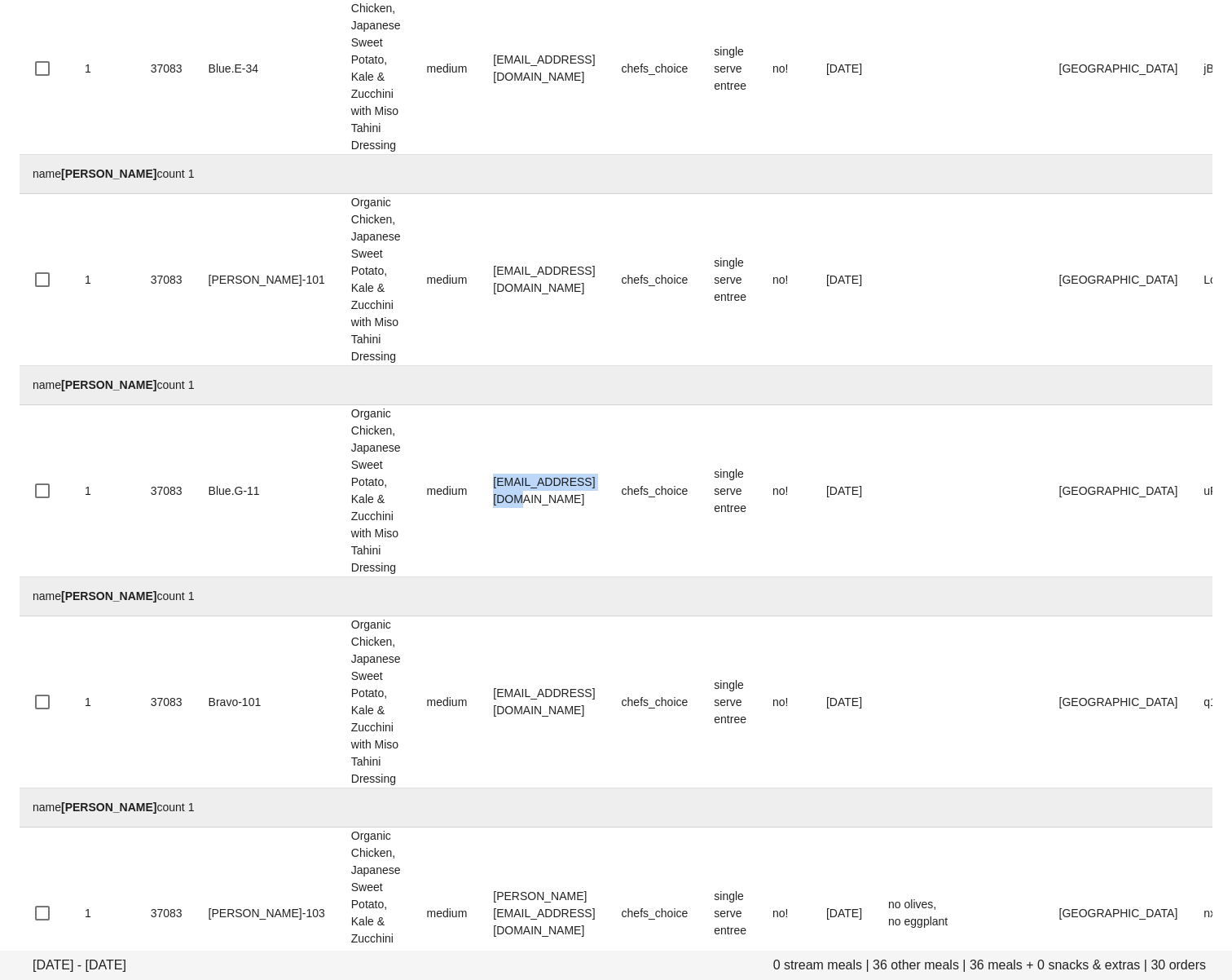
drag, startPoint x: 420, startPoint y: 778, endPoint x: 206, endPoint y: 880, distance: 237.1
click at [550, 577] on td "michmlcak@gmail.com" at bounding box center [544, 491] width 128 height 172
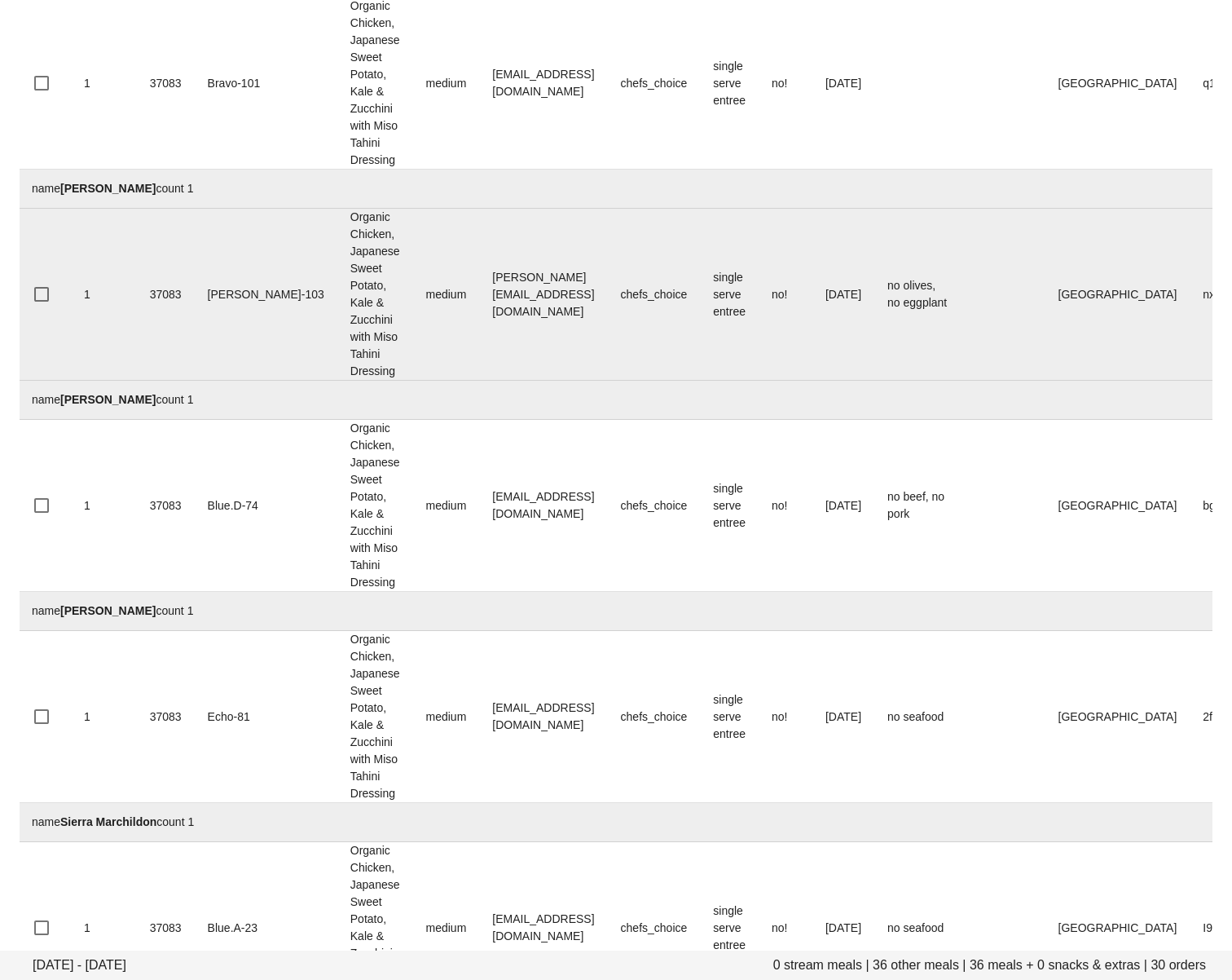
scroll to position [3779, 0]
drag, startPoint x: 416, startPoint y: 608, endPoint x: 427, endPoint y: 700, distance: 92.7
click at [592, 379] on tr "1 37083 Charlie-103 Organic Chicken, Japanese Sweet Potato, Kale & Zucchini wit…" at bounding box center [718, 292] width 1399 height 172
click at [608, 379] on td "chefs_choice" at bounding box center [654, 292] width 93 height 172
drag, startPoint x: 535, startPoint y: 617, endPoint x: 421, endPoint y: 613, distance: 114.1
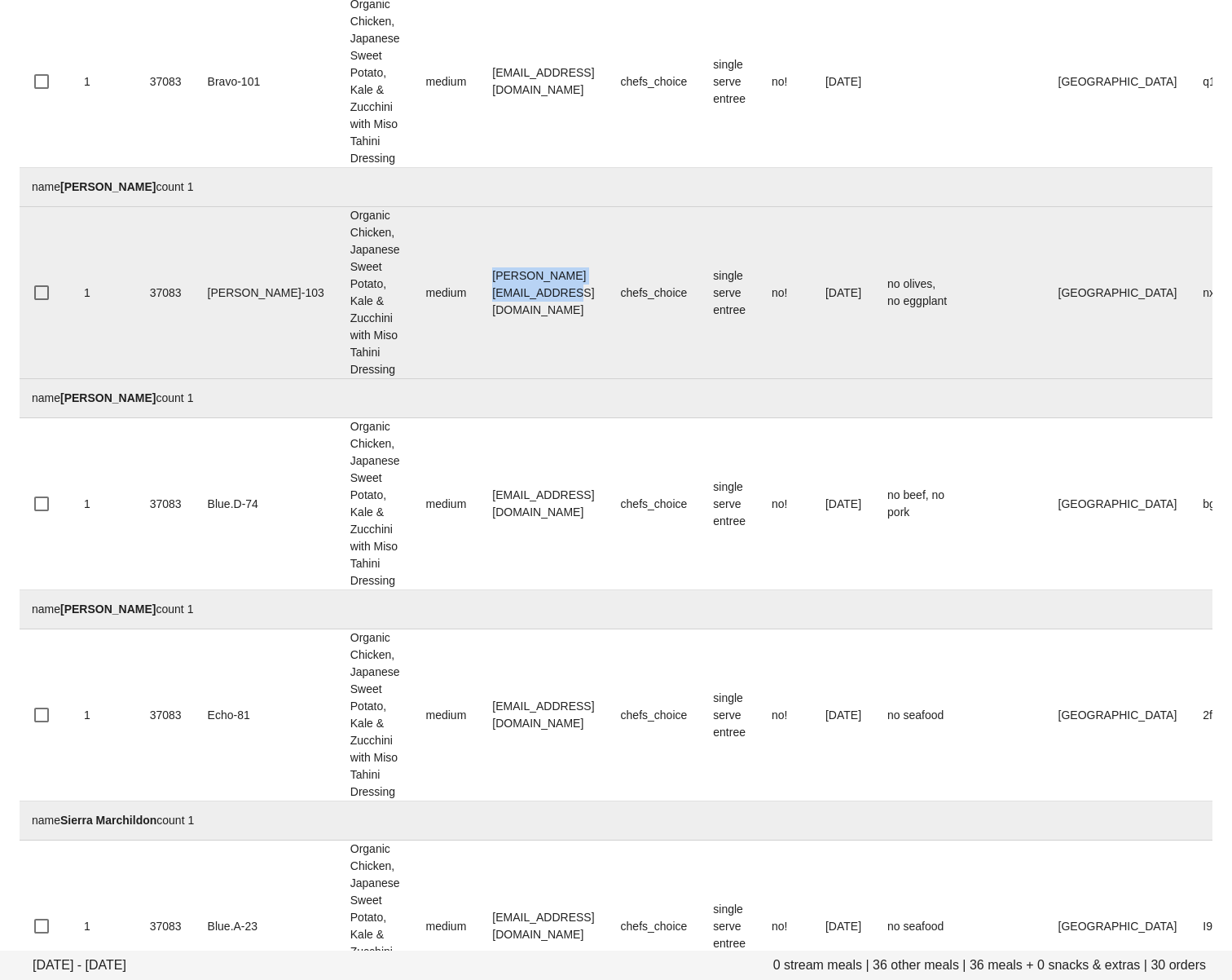
click at [479, 379] on td "neil@evergreencomputers.ca" at bounding box center [543, 292] width 128 height 172
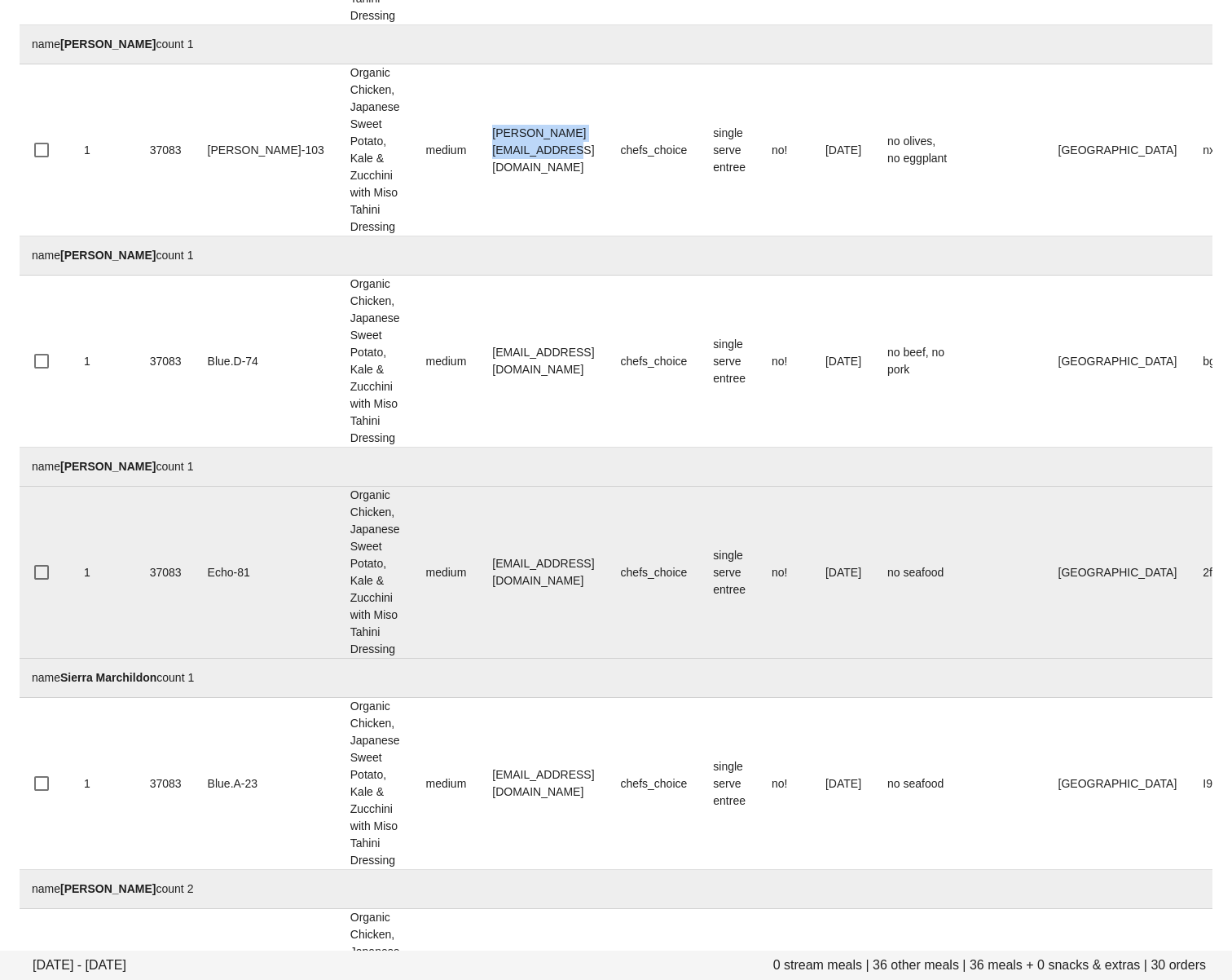
scroll to position [3932, 0]
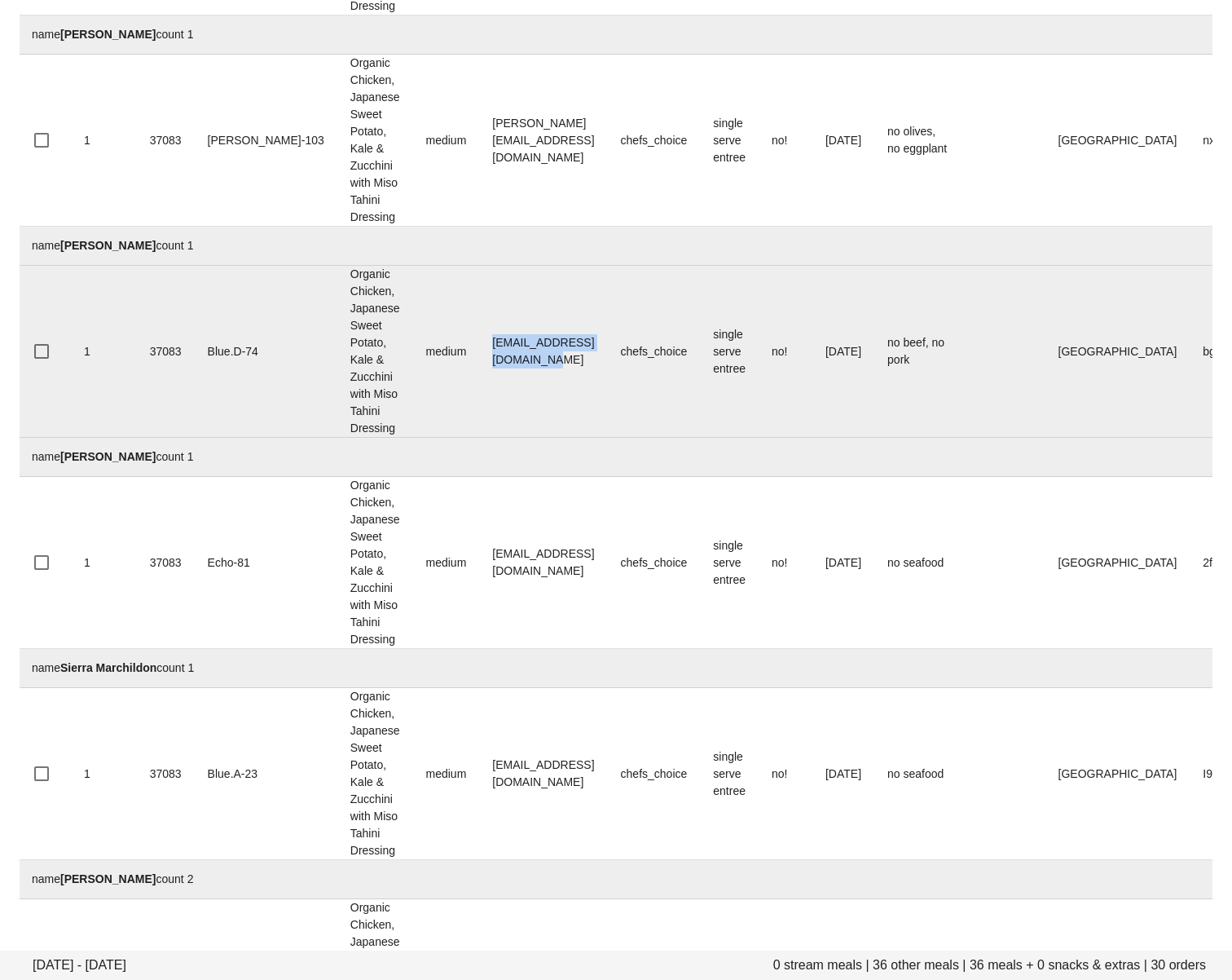
drag, startPoint x: 414, startPoint y: 681, endPoint x: 409, endPoint y: 755, distance: 74.2
click at [567, 437] on td "nimritdhillon@hotmail.com" at bounding box center [543, 351] width 128 height 172
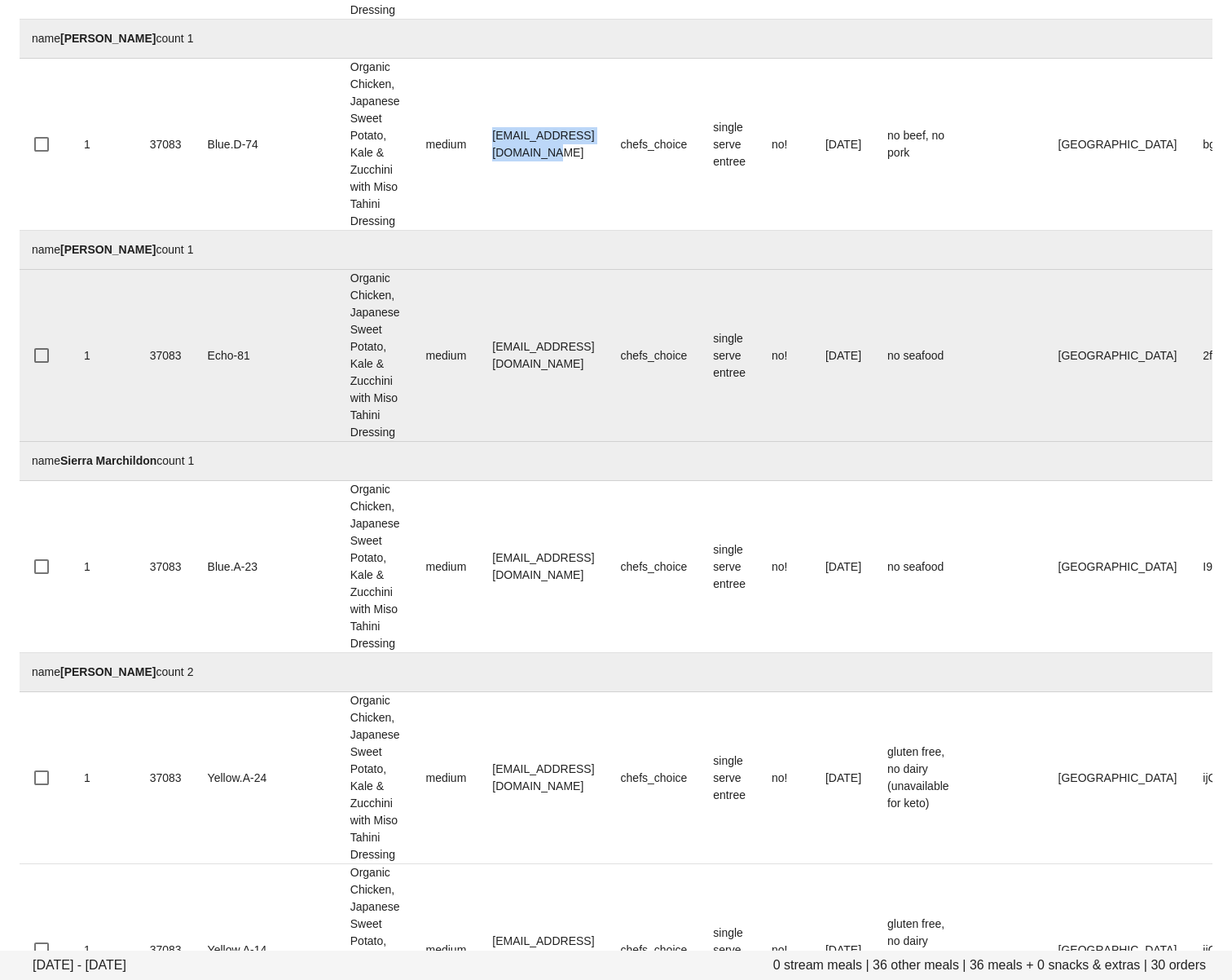
scroll to position [4147, 0]
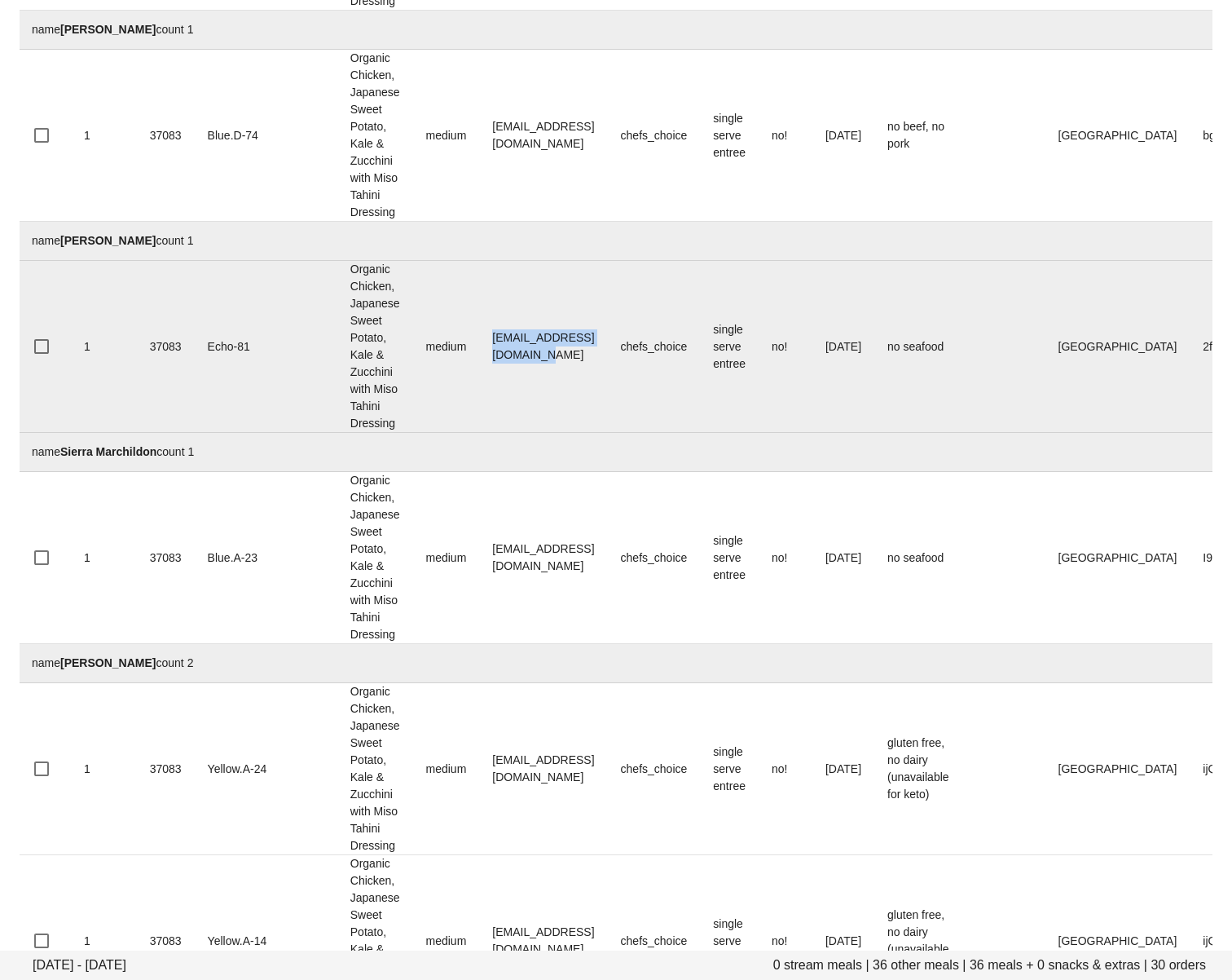
drag, startPoint x: 414, startPoint y: 703, endPoint x: 589, endPoint y: 707, distance: 175.0
click at [589, 433] on td "LD_AKA_Blaze@hotmail.com" at bounding box center [543, 347] width 128 height 172
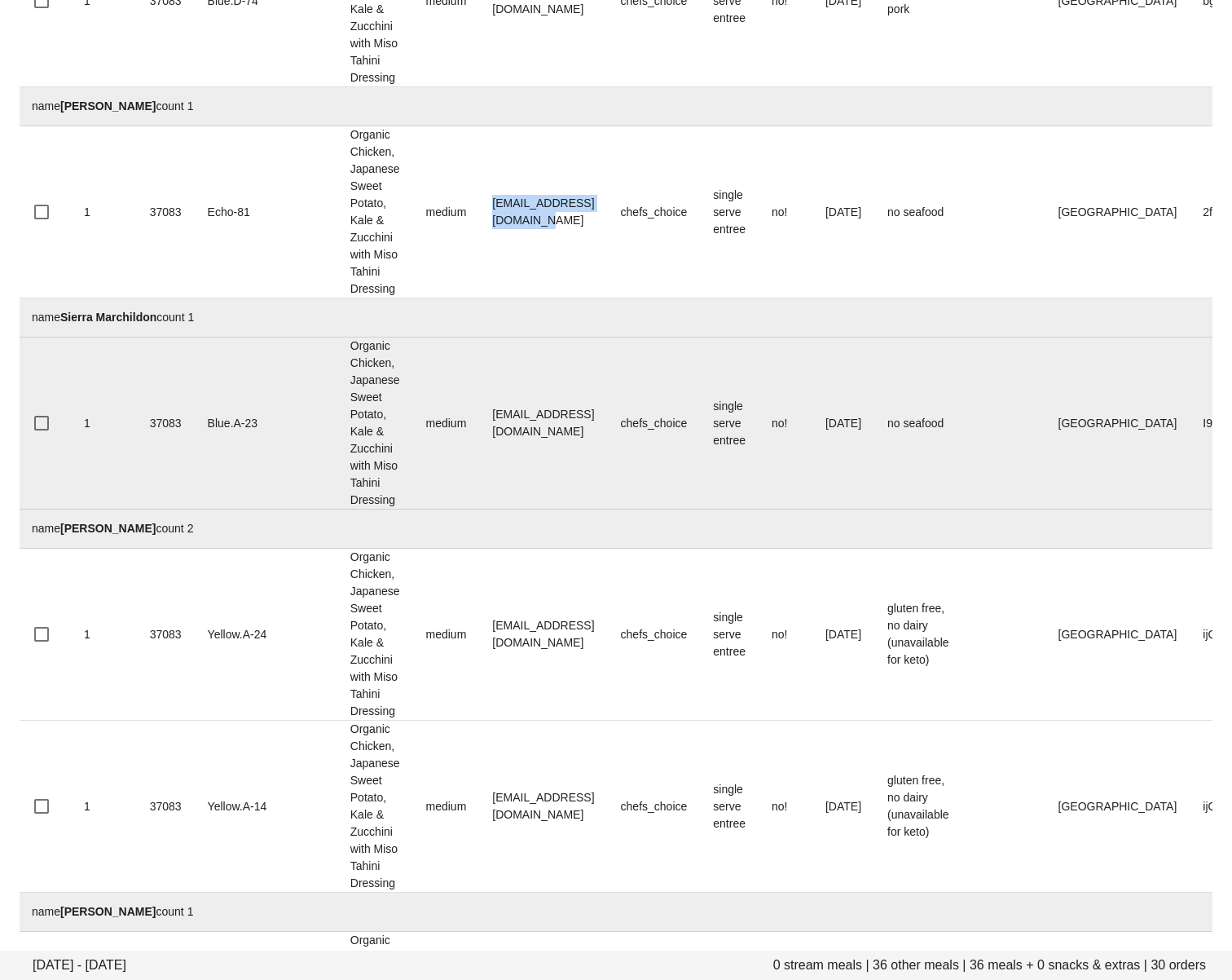
scroll to position [4308, 0]
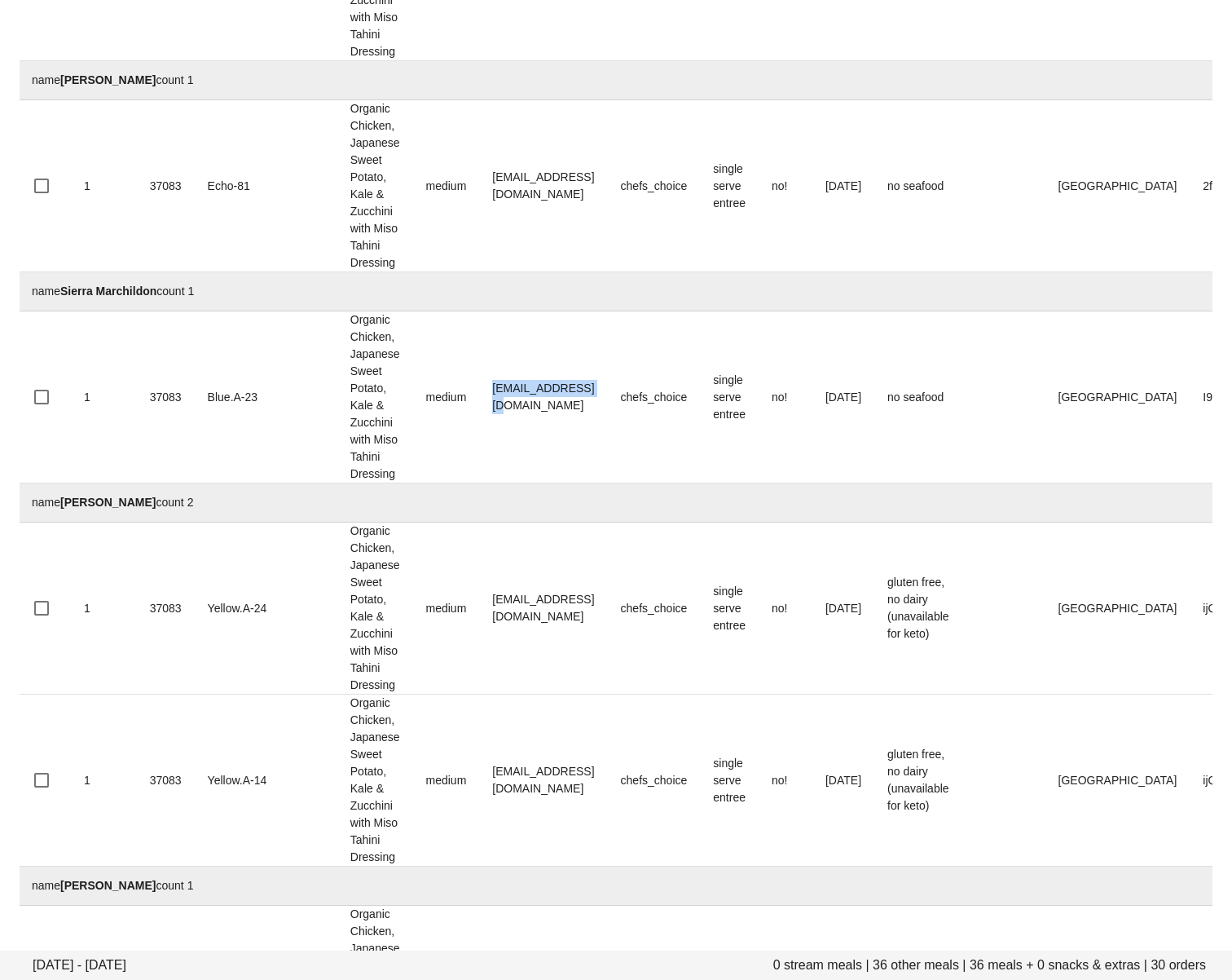
drag, startPoint x: 421, startPoint y: 767, endPoint x: 262, endPoint y: 865, distance: 186.8
click at [540, 483] on td "s.marie13@live.ca" at bounding box center [543, 396] width 128 height 172
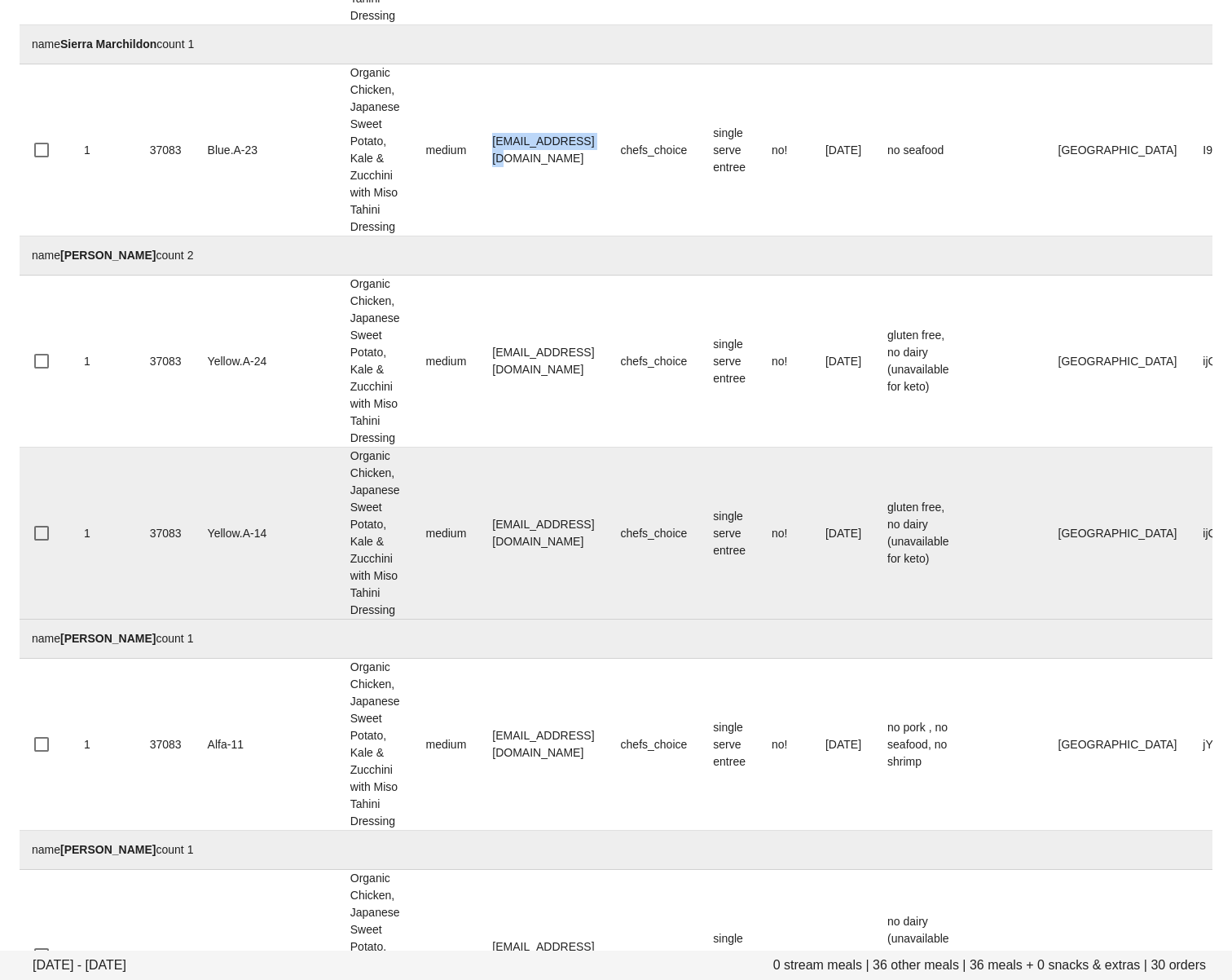
scroll to position [4577, 0]
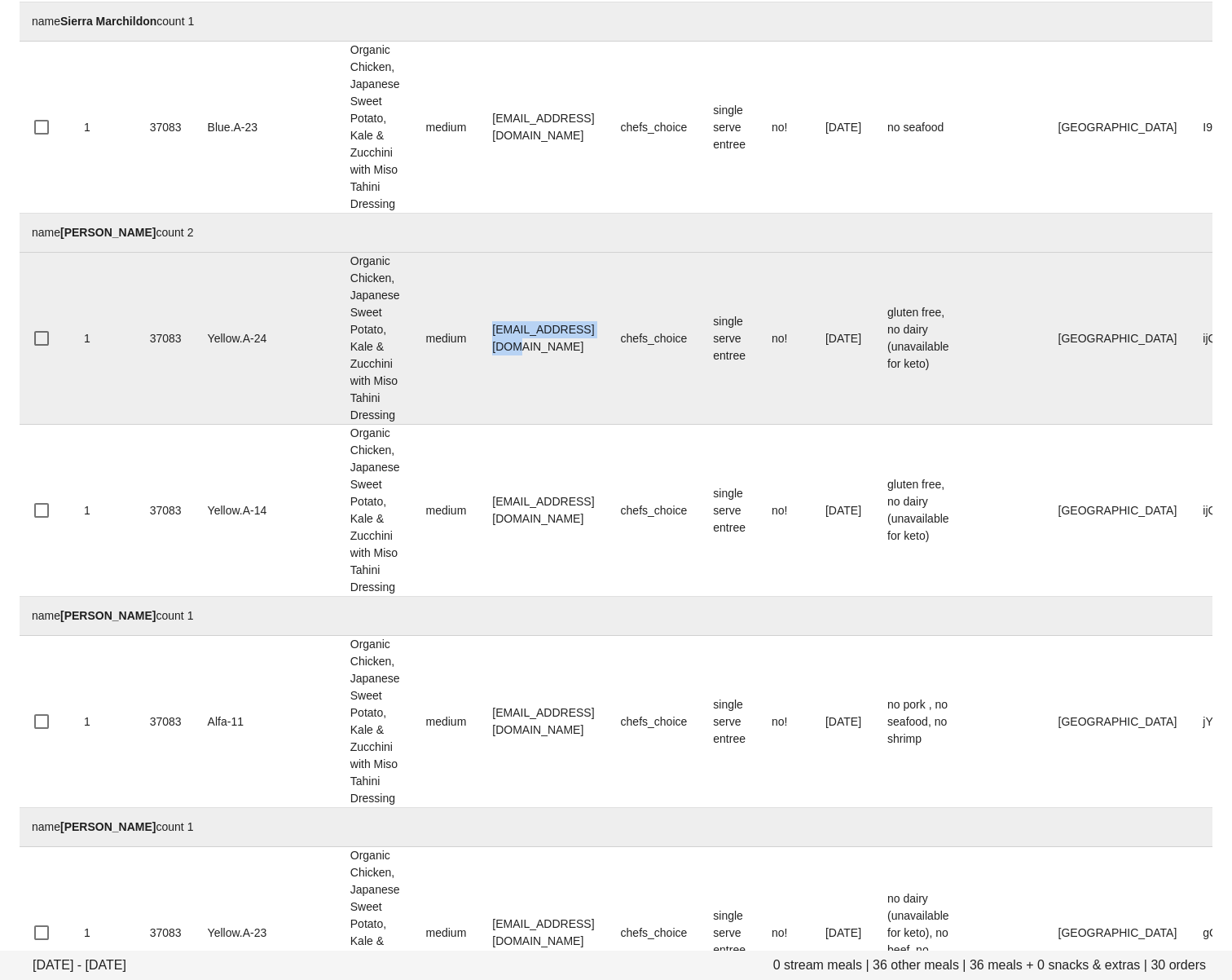
drag, startPoint x: 420, startPoint y: 717, endPoint x: 551, endPoint y: 728, distance: 131.5
click at [551, 425] on td "simi.pm94@gmail.com" at bounding box center [543, 339] width 128 height 172
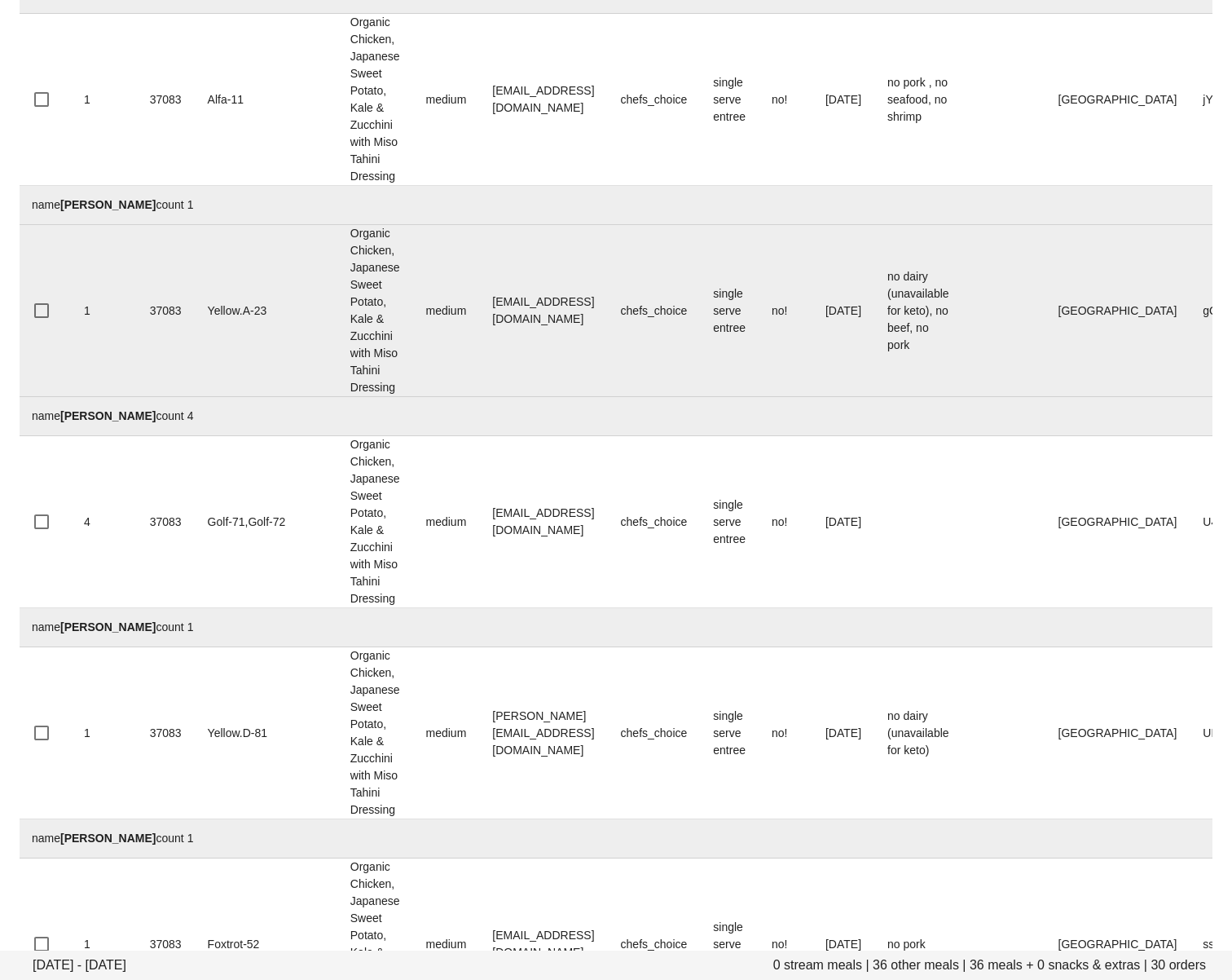
scroll to position [5202, 0]
drag, startPoint x: 415, startPoint y: 749, endPoint x: 526, endPoint y: 796, distance: 120.5
click at [568, 395] on td "sunnyeverhart1@icloud.com" at bounding box center [543, 308] width 128 height 172
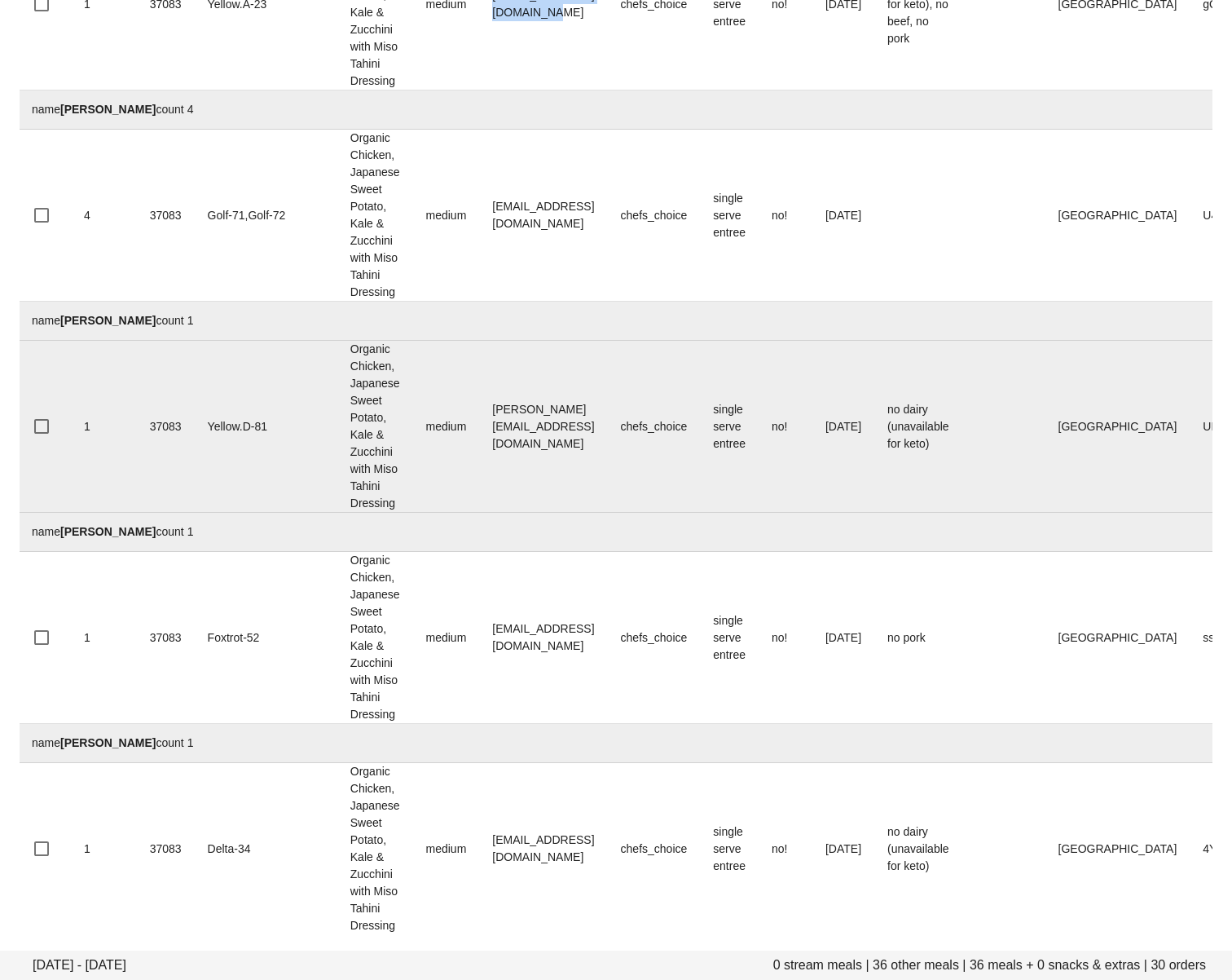
scroll to position [5704, 0]
drag, startPoint x: 420, startPoint y: 700, endPoint x: 564, endPoint y: 703, distance: 144.0
click at [564, 512] on td "tessie.dy.tan@gmail.com" at bounding box center [543, 426] width 128 height 172
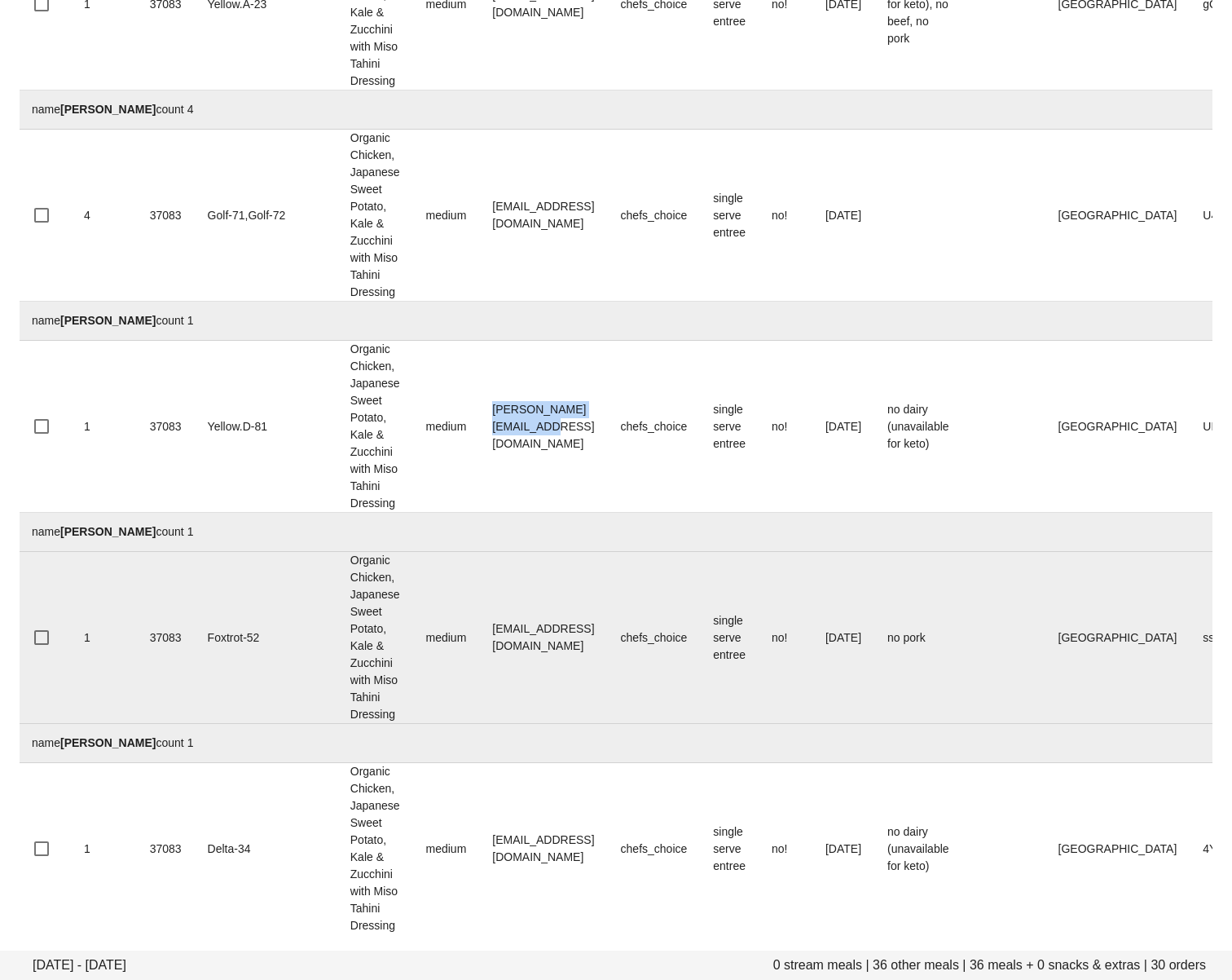
scroll to position [5827, 0]
drag, startPoint x: 422, startPoint y: 803, endPoint x: 586, endPoint y: 808, distance: 164.1
click at [586, 723] on td "vadimsoin26@gmail.com" at bounding box center [543, 637] width 128 height 172
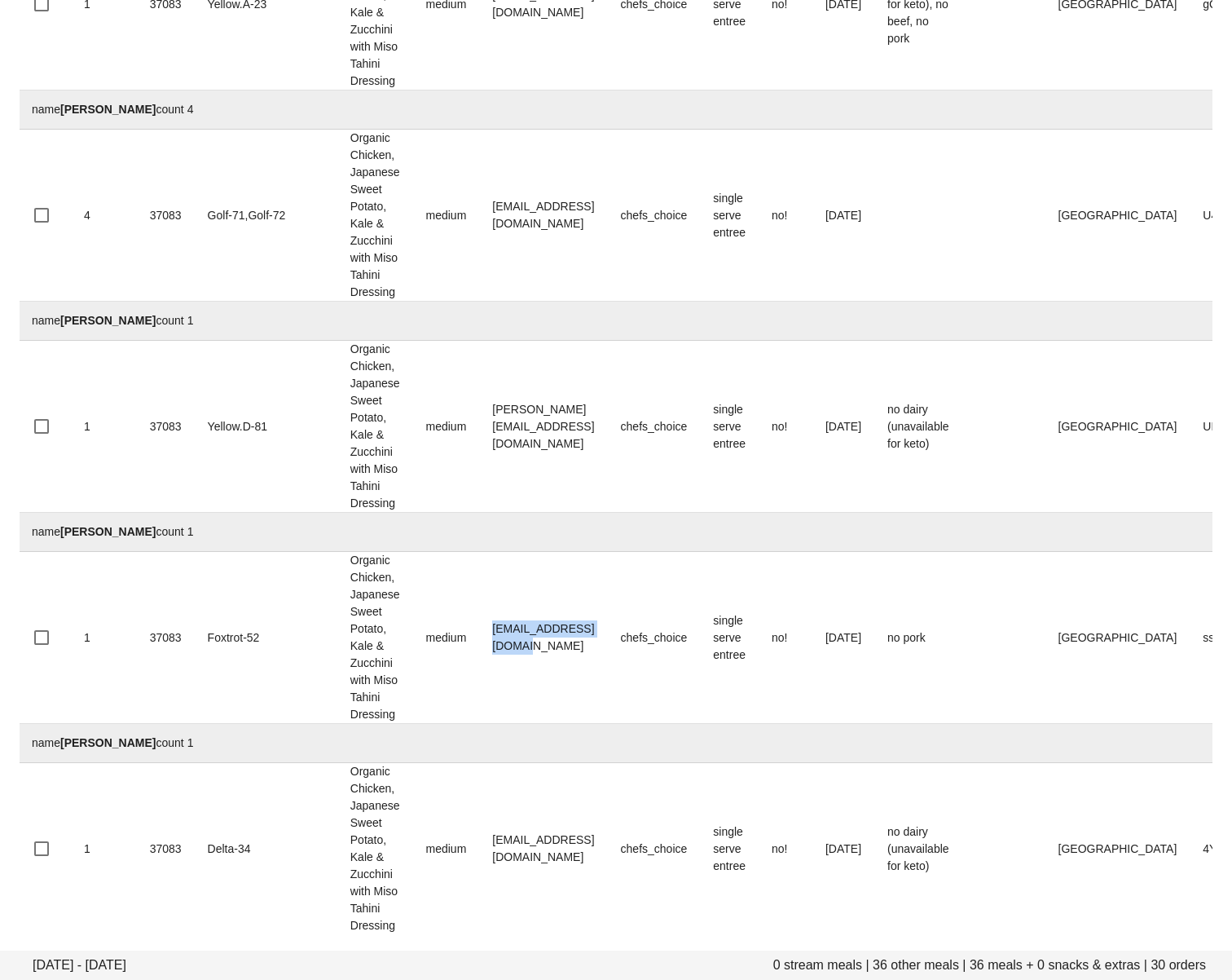
scroll to position [6019, 0]
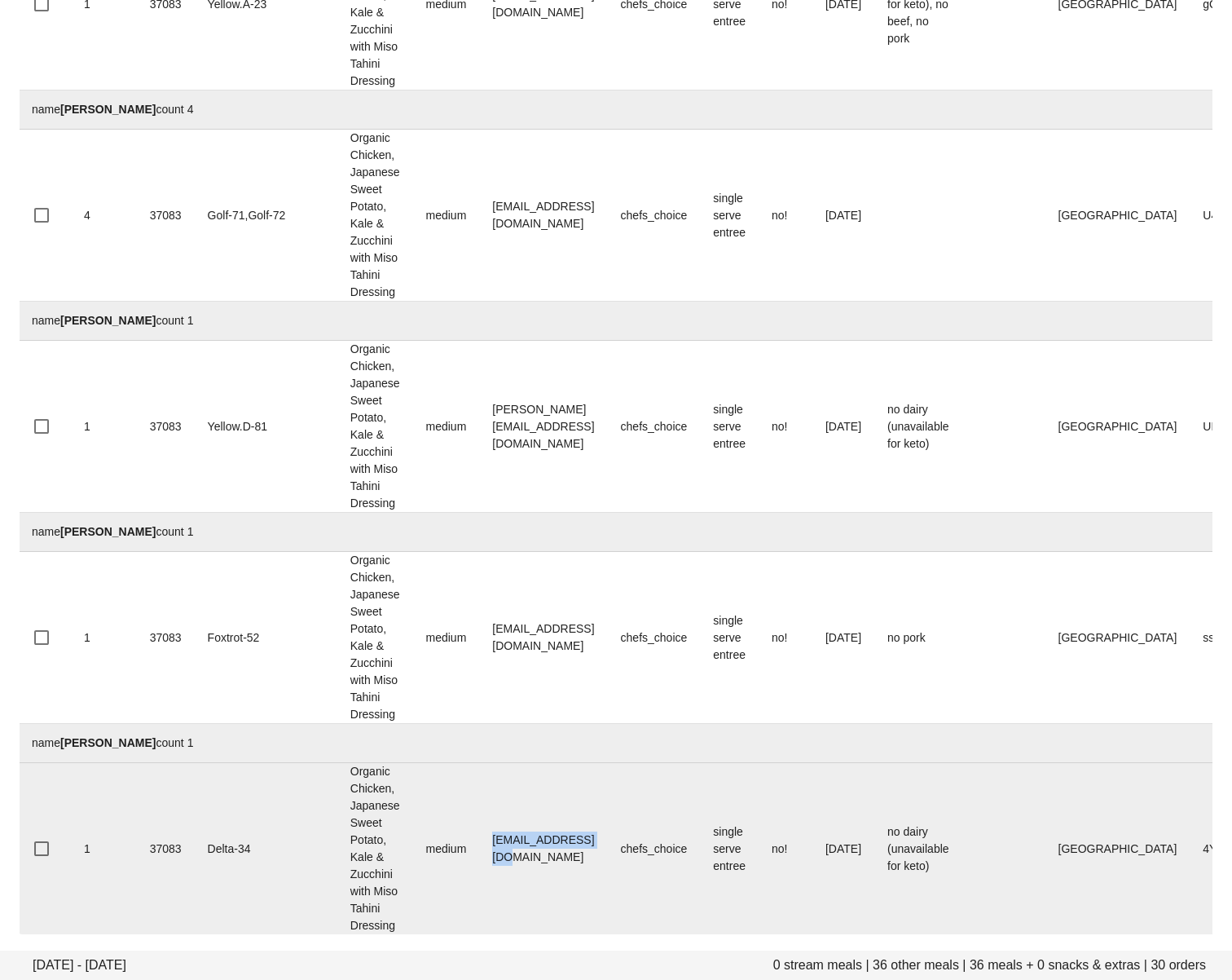
drag, startPoint x: 436, startPoint y: 837, endPoint x: 559, endPoint y: 837, distance: 123.0
click at [559, 837] on td "vtong628@gmail.com" at bounding box center [543, 848] width 128 height 171
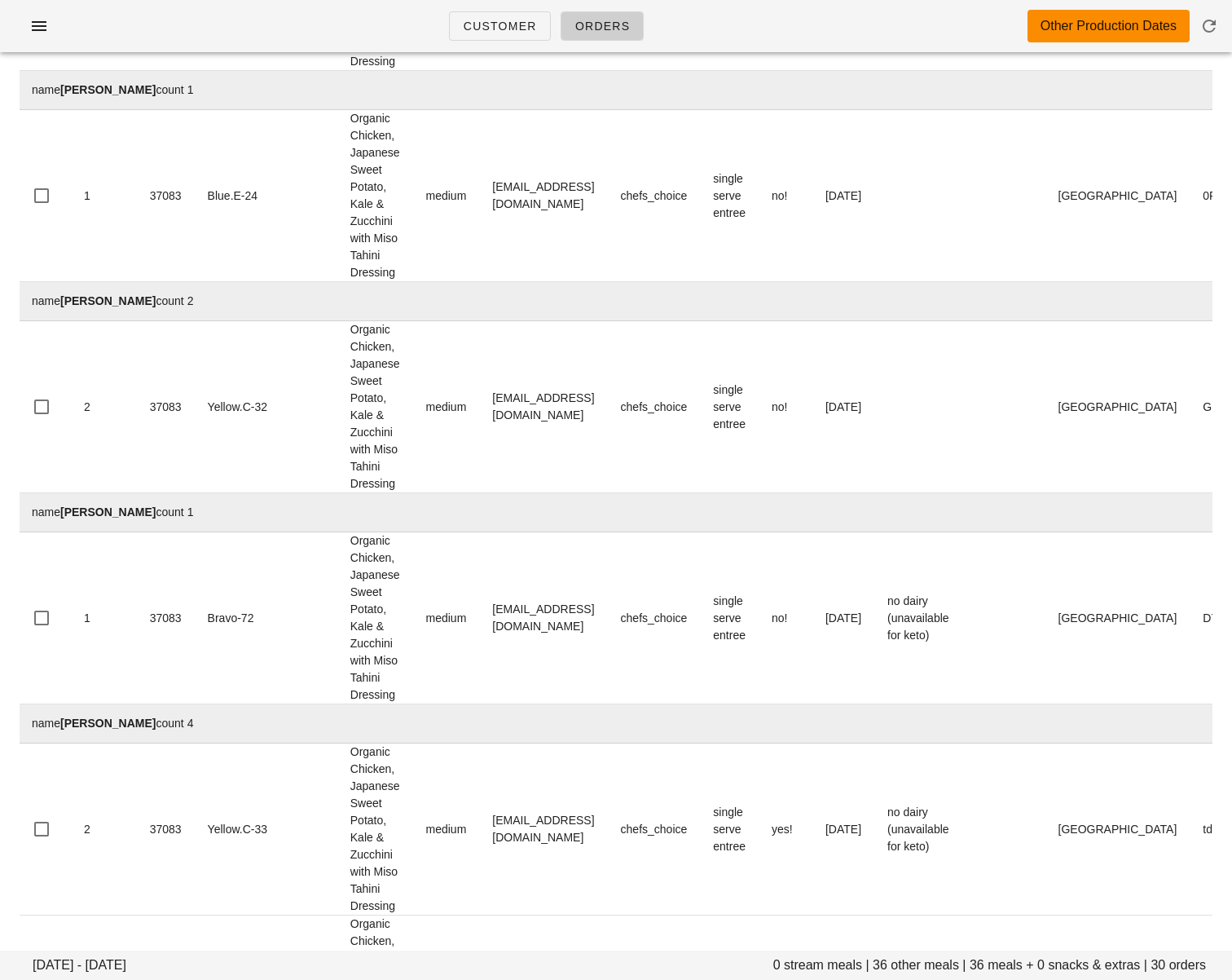
scroll to position [0, 0]
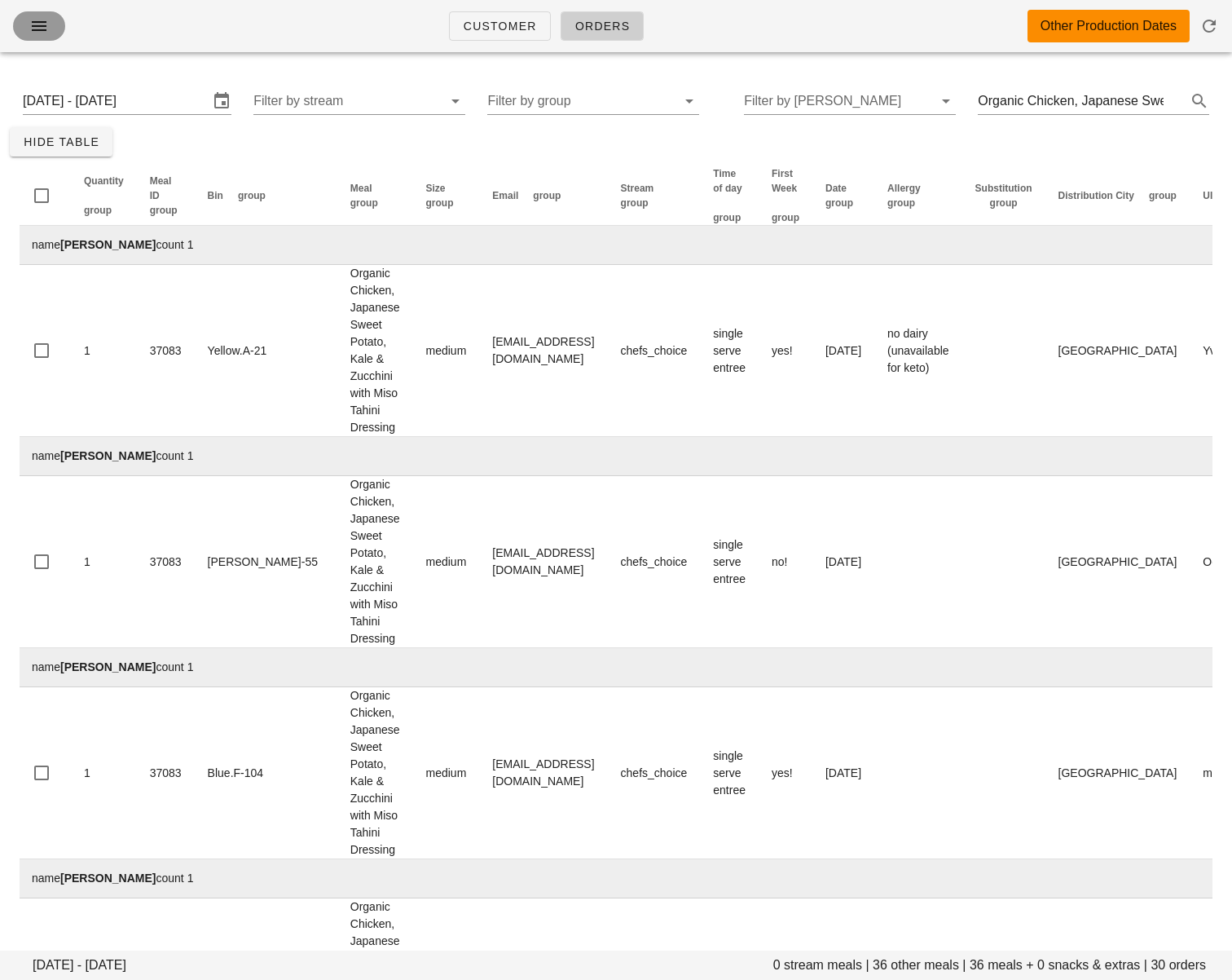
click at [45, 26] on icon "button" at bounding box center [39, 26] width 20 height 20
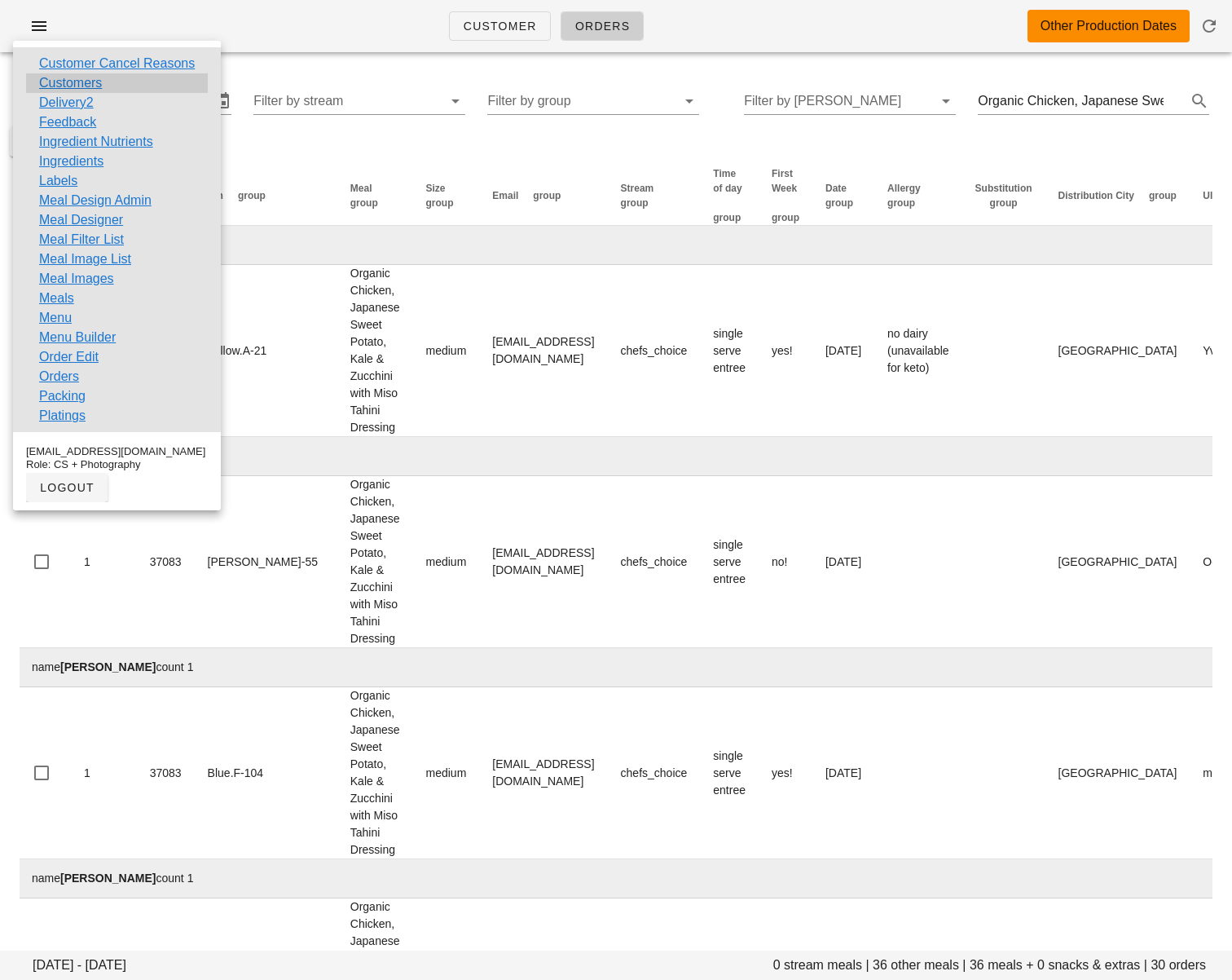
click at [114, 85] on div "Customers" at bounding box center [117, 83] width 182 height 20
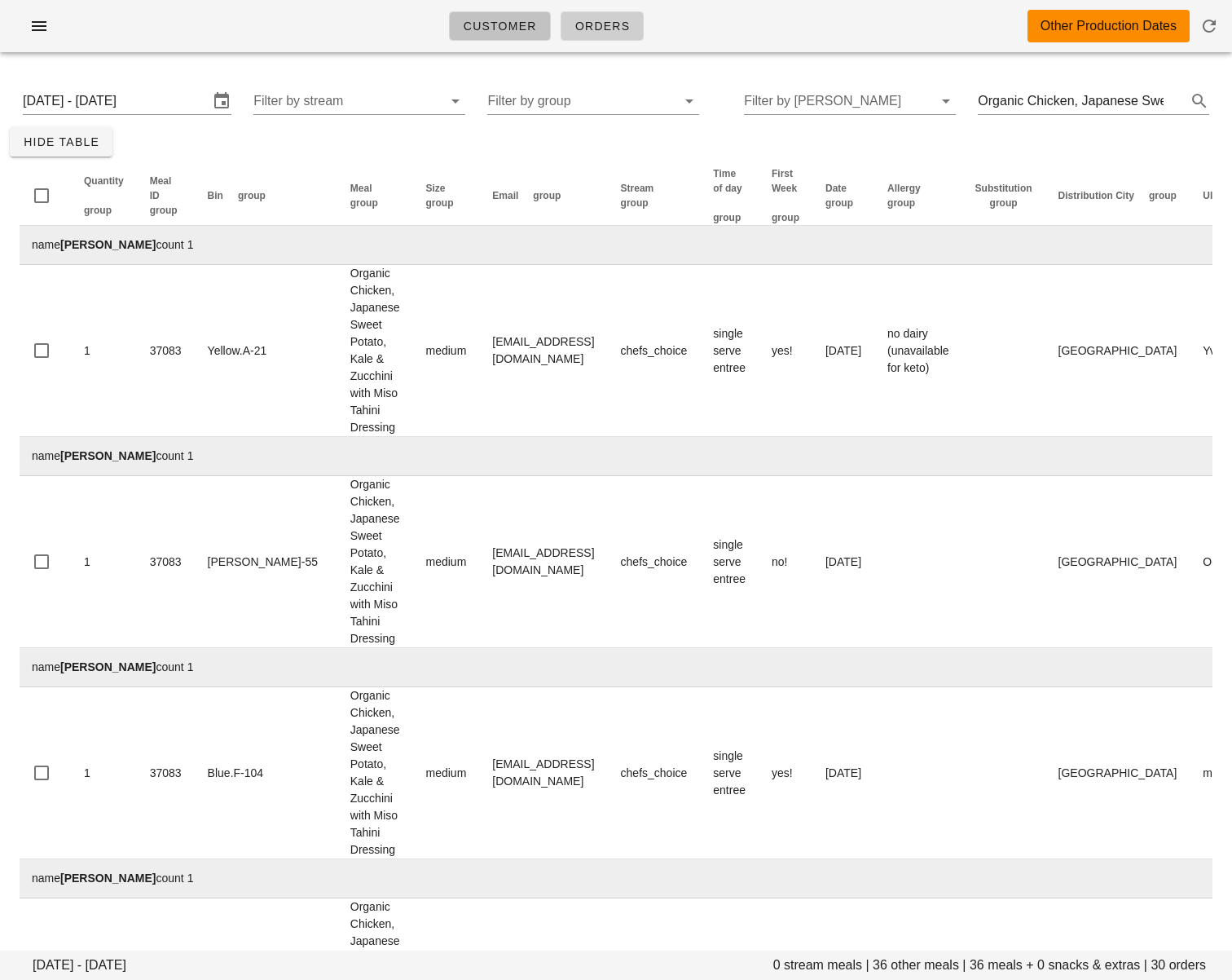
click at [510, 14] on link "Customer" at bounding box center [500, 26] width 102 height 29
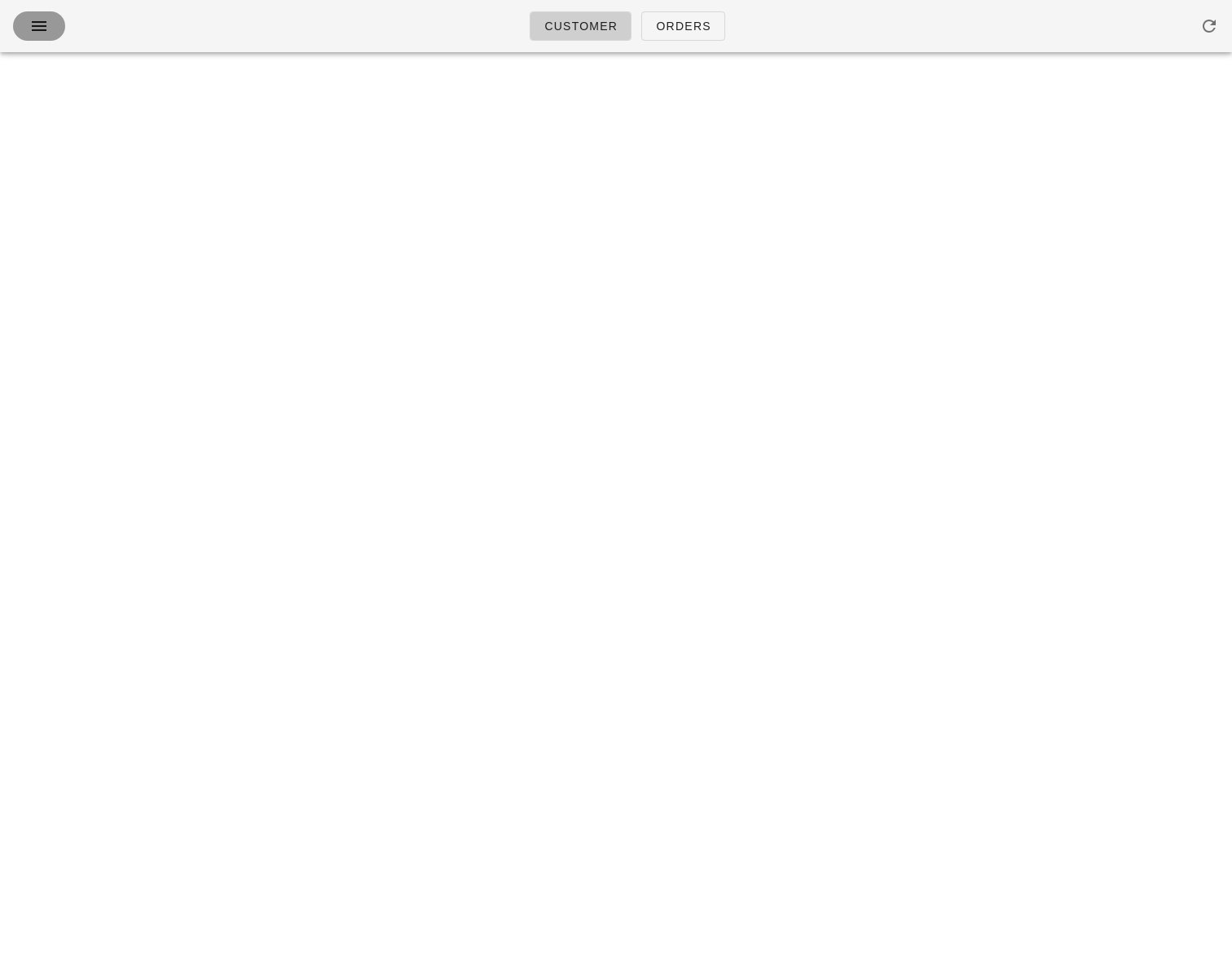
click at [31, 24] on icon "button" at bounding box center [39, 26] width 20 height 20
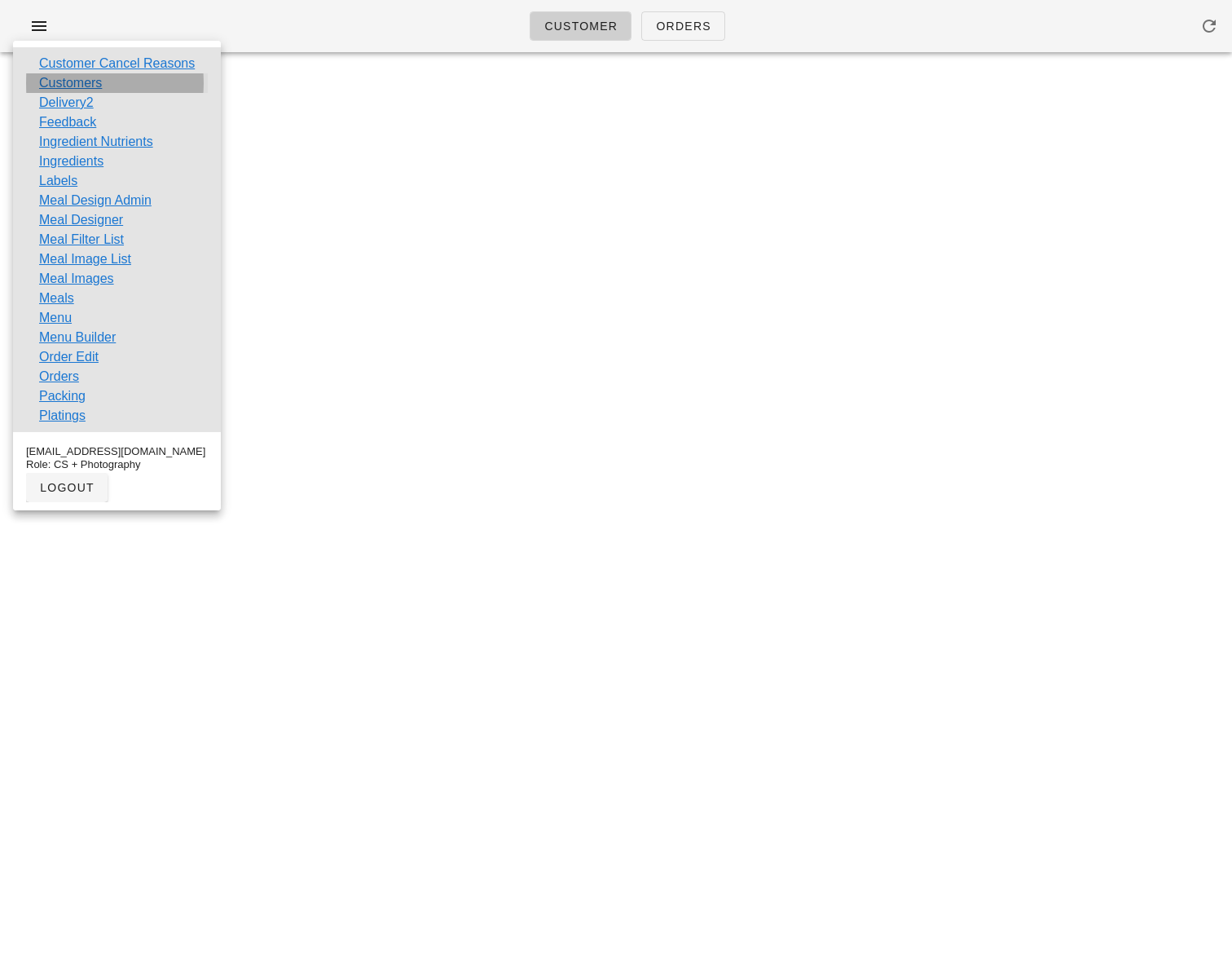
click at [94, 81] on link "Customers" at bounding box center [70, 83] width 62 height 20
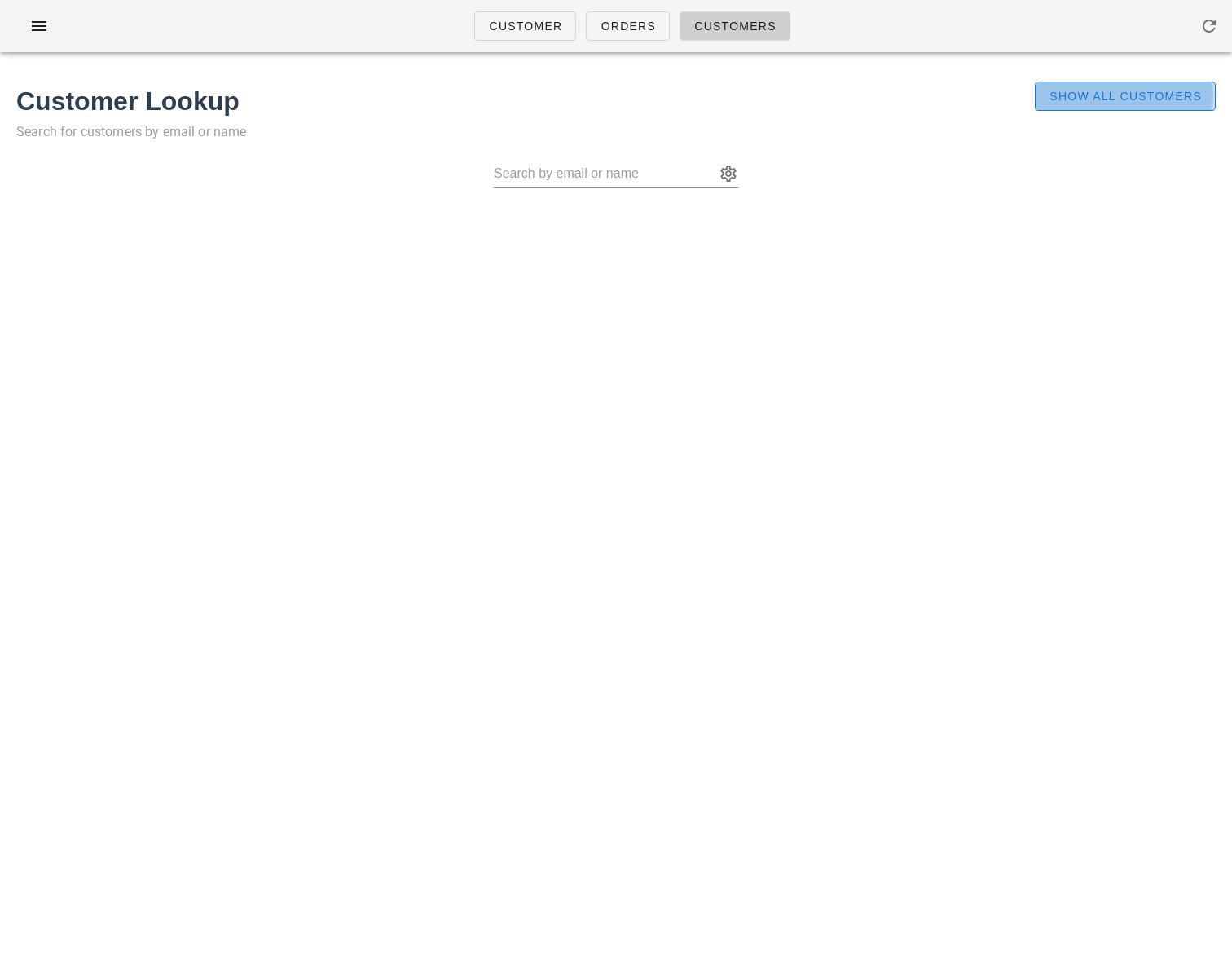
click at [1041, 102] on span "Show All Customers" at bounding box center [1125, 96] width 153 height 13
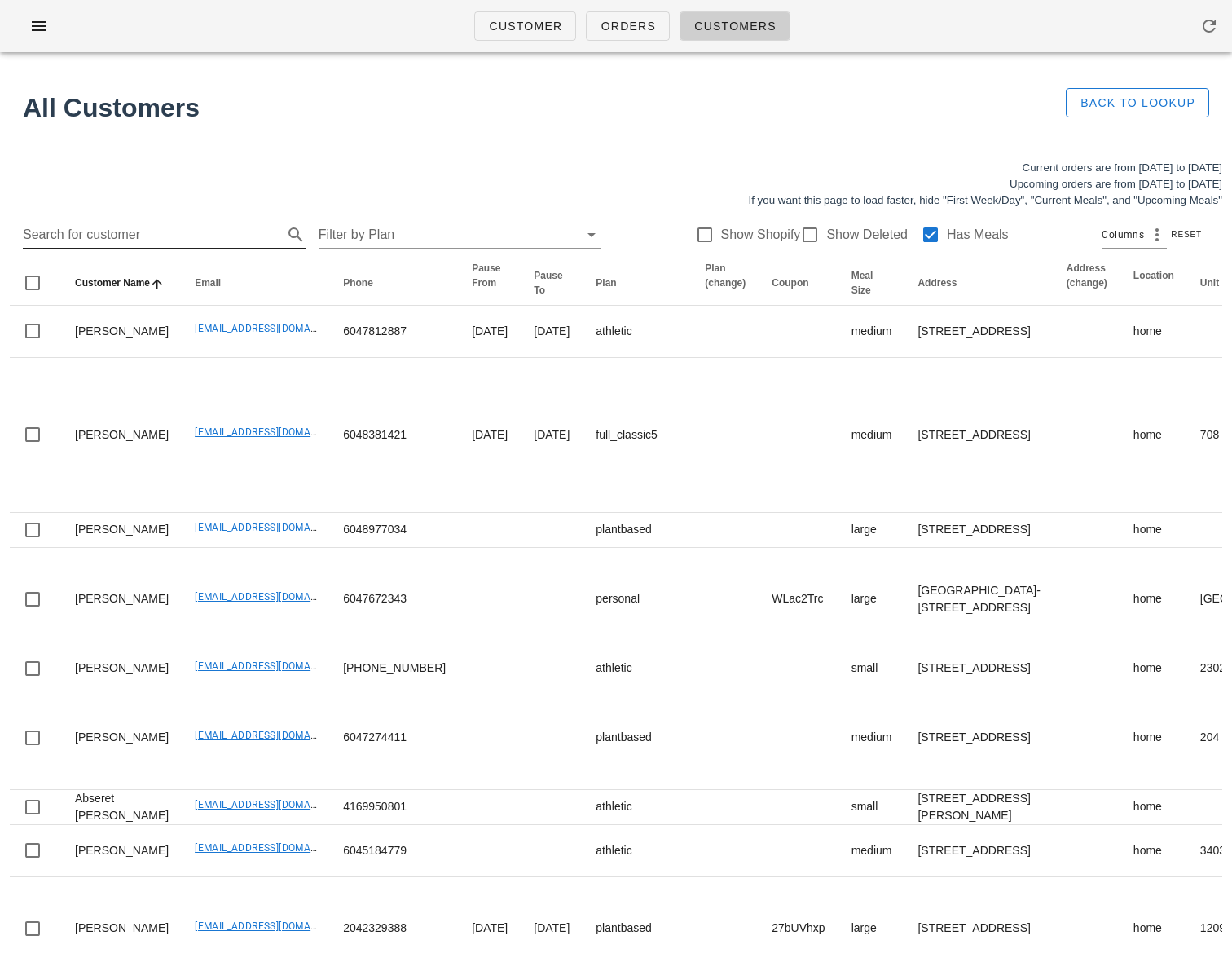
click at [136, 238] on input "Search for customer" at bounding box center [151, 234] width 257 height 26
click at [917, 235] on div at bounding box center [930, 234] width 28 height 28
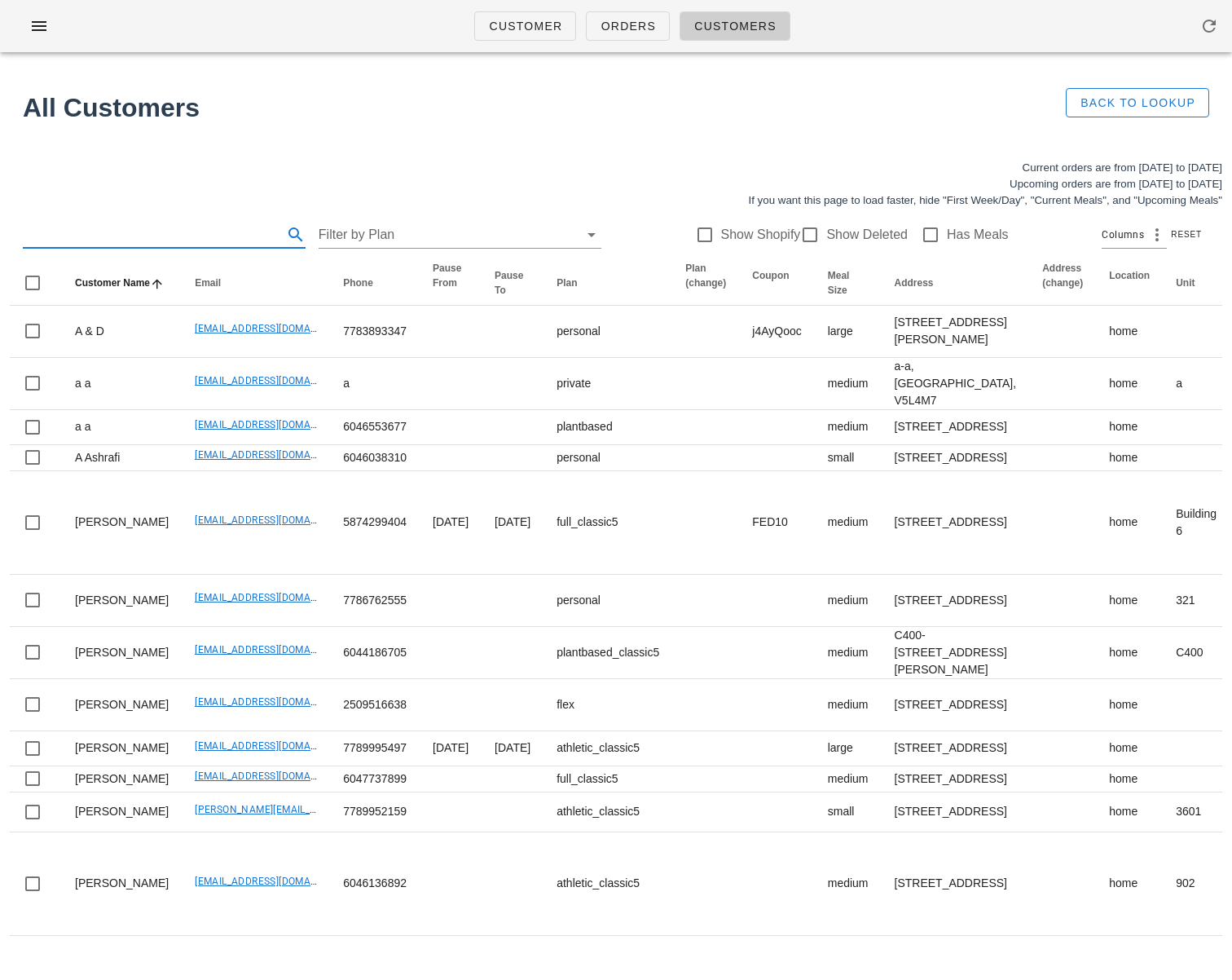
click at [159, 236] on input "text" at bounding box center [151, 234] width 257 height 26
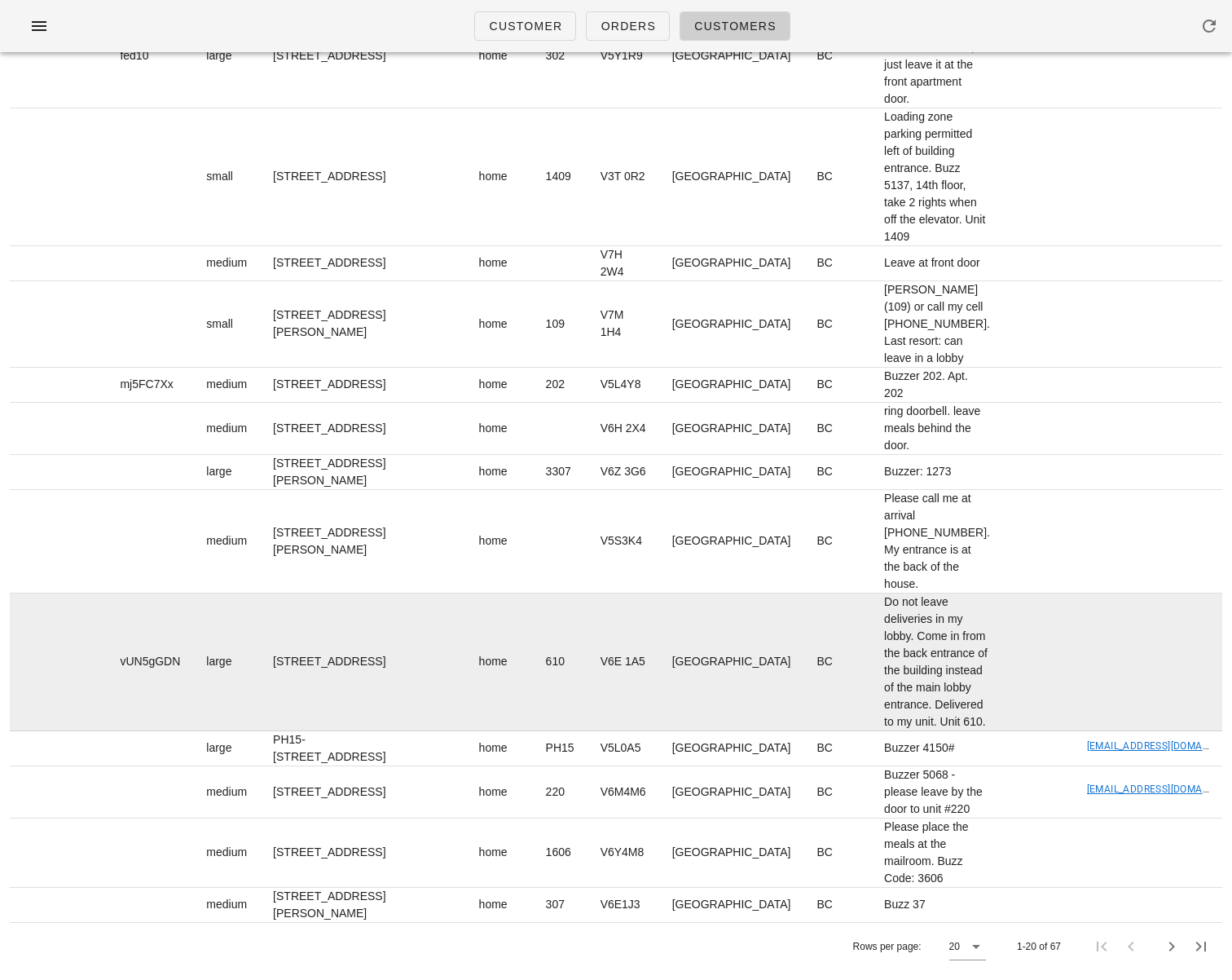
scroll to position [1571, 0]
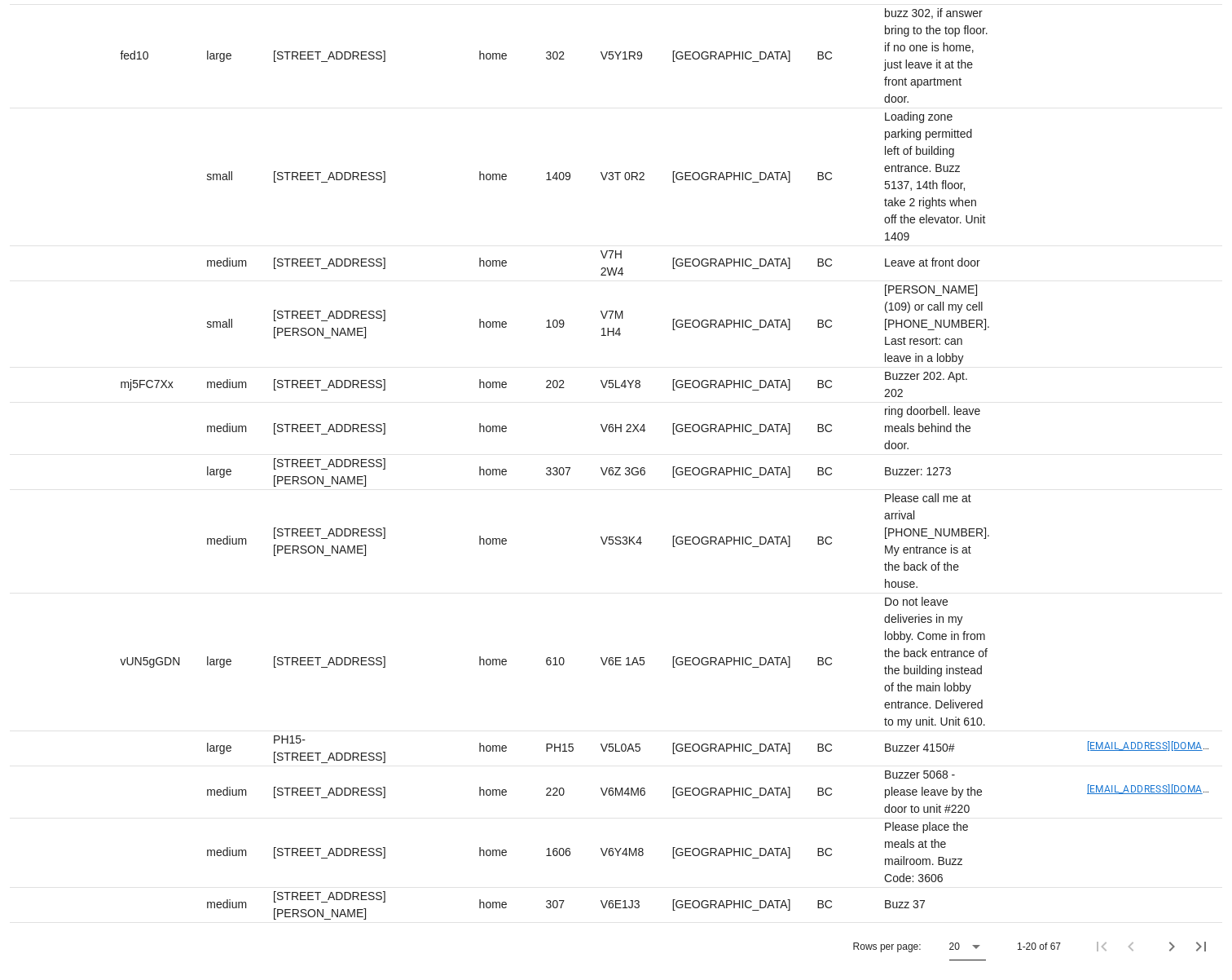
type input "yes!"
click at [973, 946] on icon at bounding box center [976, 946] width 20 height 20
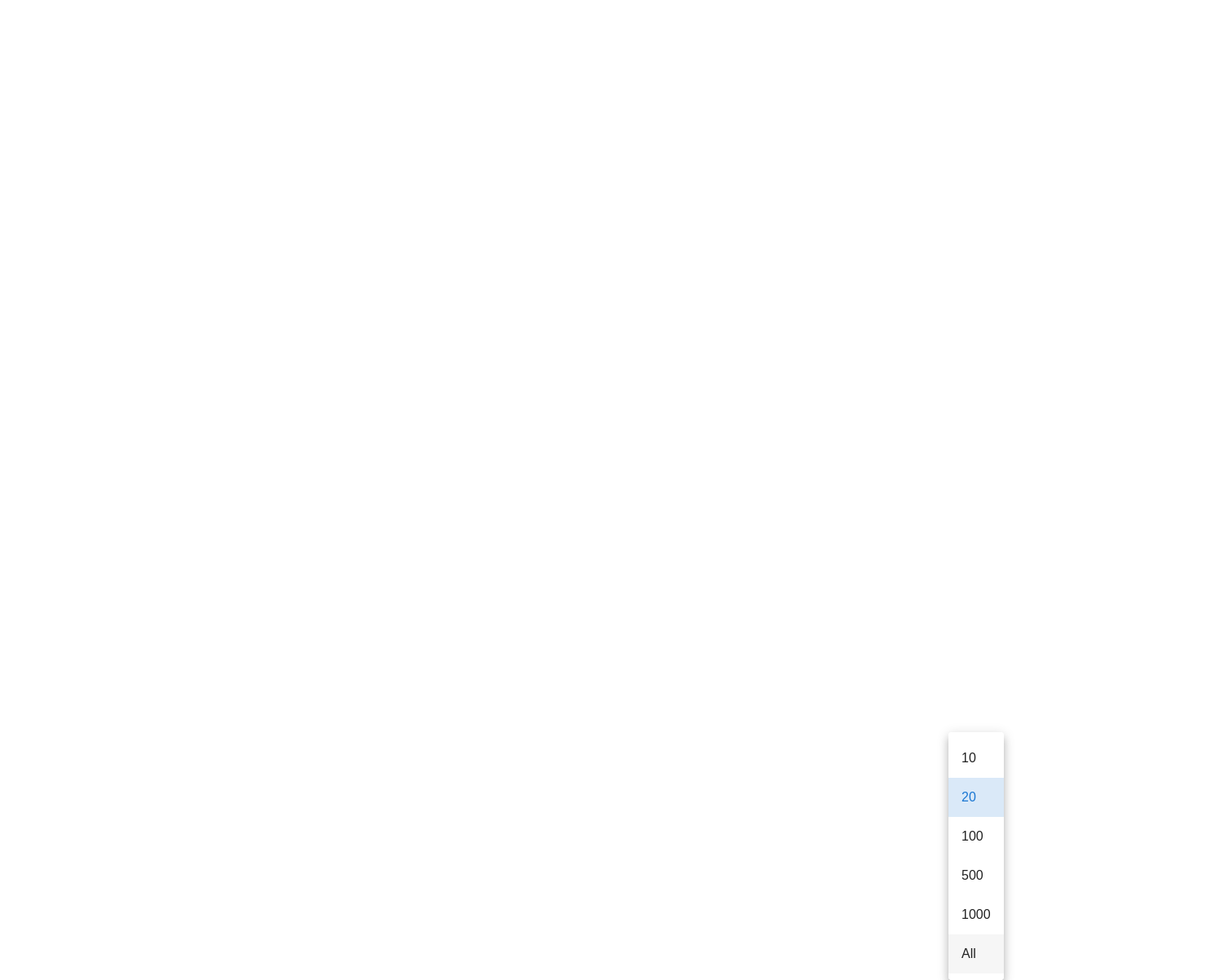
click at [966, 949] on div "All" at bounding box center [975, 952] width 29 height 15
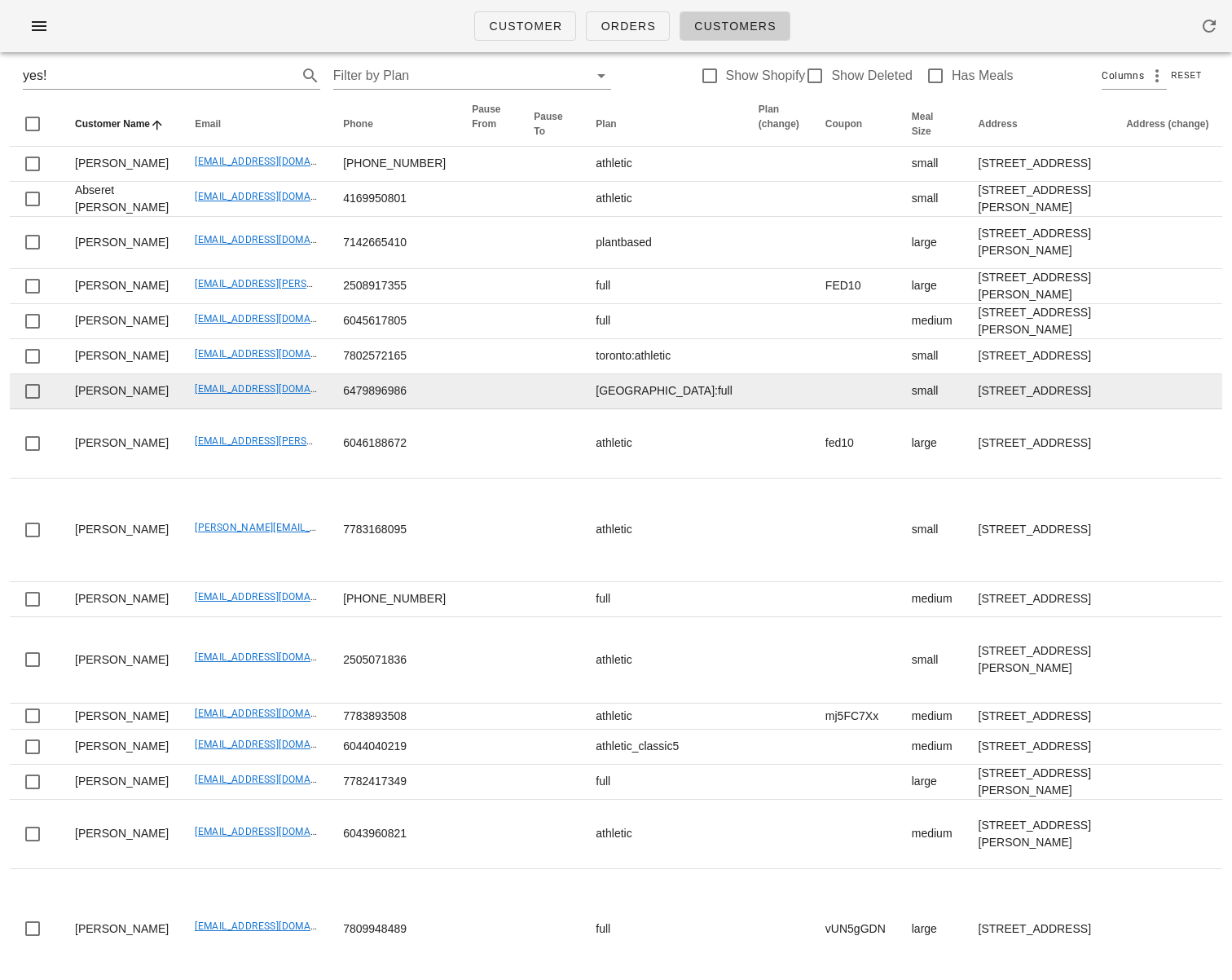
scroll to position [0, 0]
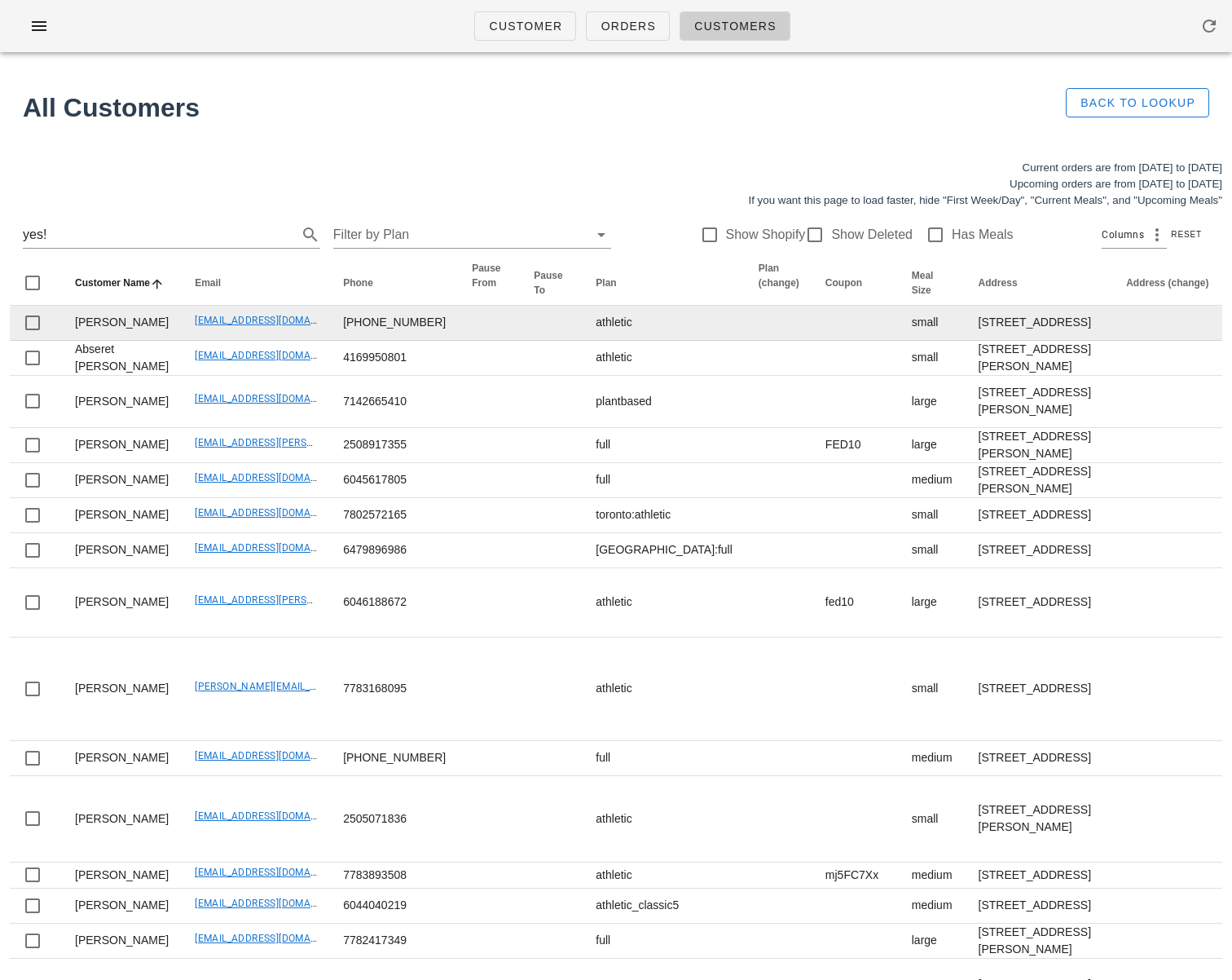
click at [34, 289] on div at bounding box center [32, 282] width 28 height 28
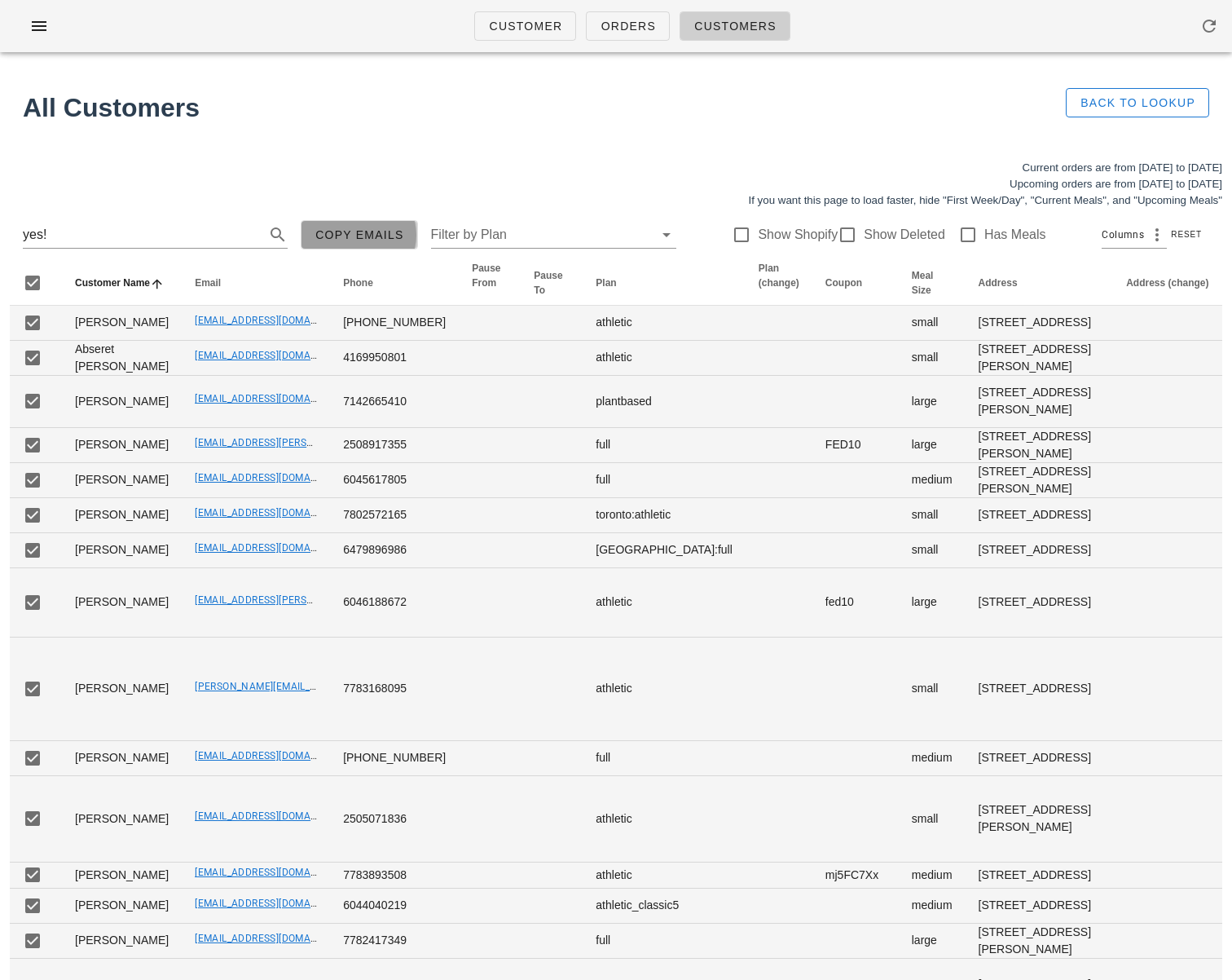
click at [363, 237] on span "Copy Emails" at bounding box center [359, 234] width 90 height 13
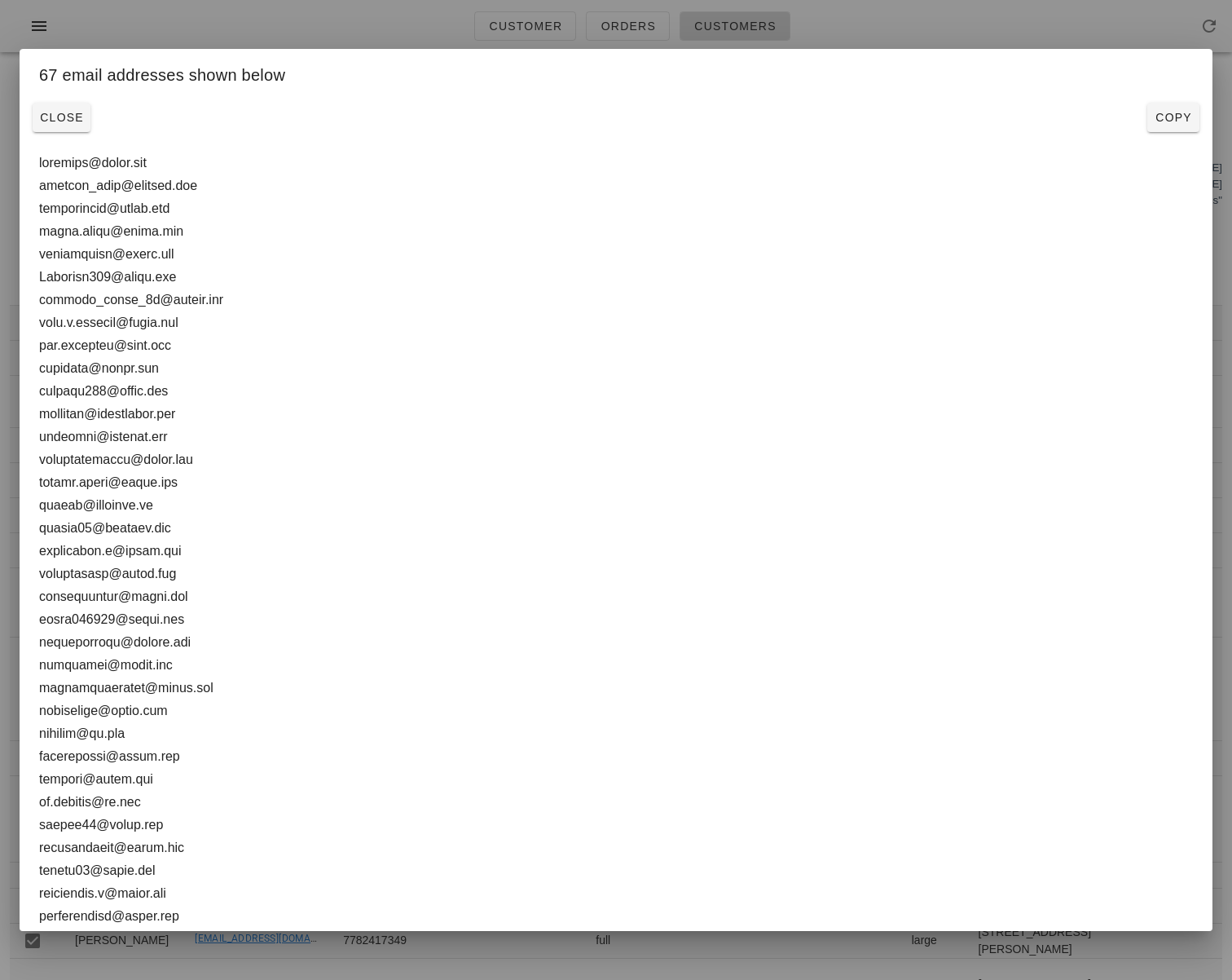
drag, startPoint x: 187, startPoint y: 884, endPoint x: 40, endPoint y: 167, distance: 731.9
click at [41, 165] on textarea at bounding box center [616, 916] width 1154 height 1529
click at [1041, 37] on div at bounding box center [616, 490] width 1232 height 980
click at [1041, 31] on div "Customer Orders Customers" at bounding box center [616, 26] width 1232 height 53
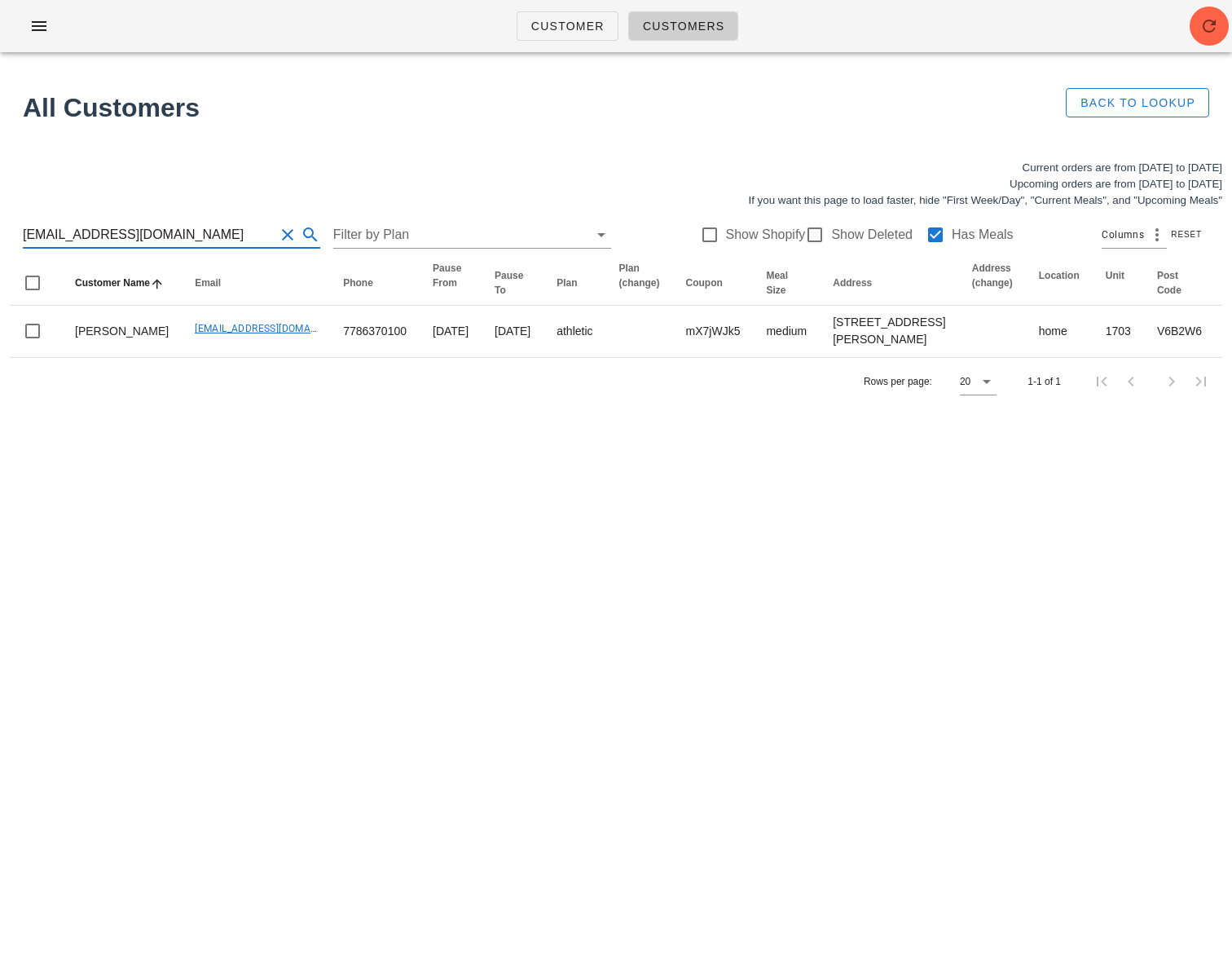
click at [156, 232] on input "[EMAIL_ADDRESS][DOMAIN_NAME]" at bounding box center [149, 234] width 252 height 26
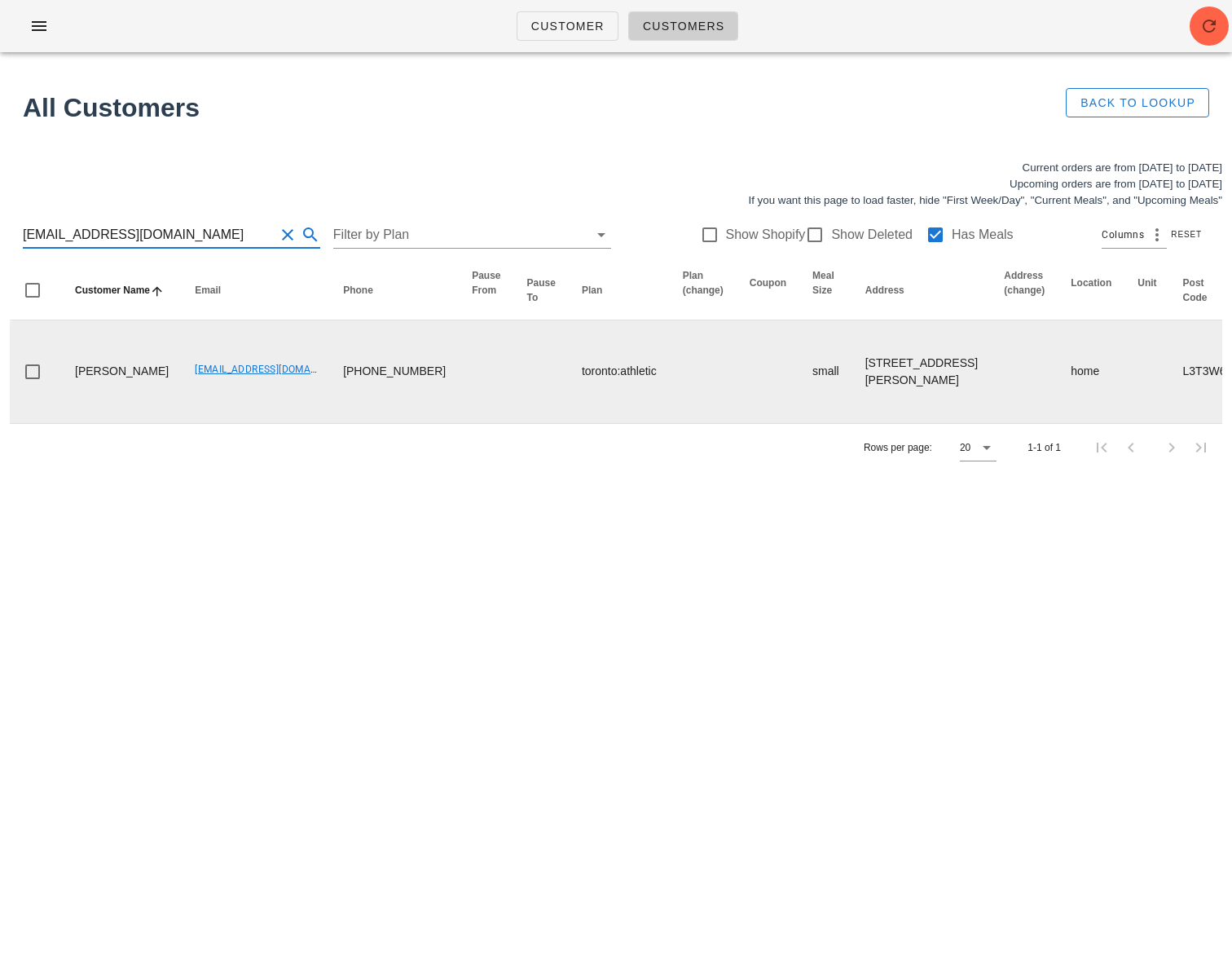
type input "[EMAIL_ADDRESS][DOMAIN_NAME]"
drag, startPoint x: 164, startPoint y: 369, endPoint x: 273, endPoint y: 381, distance: 109.7
click at [284, 373] on td "[EMAIL_ADDRESS][DOMAIN_NAME]" at bounding box center [256, 371] width 148 height 102
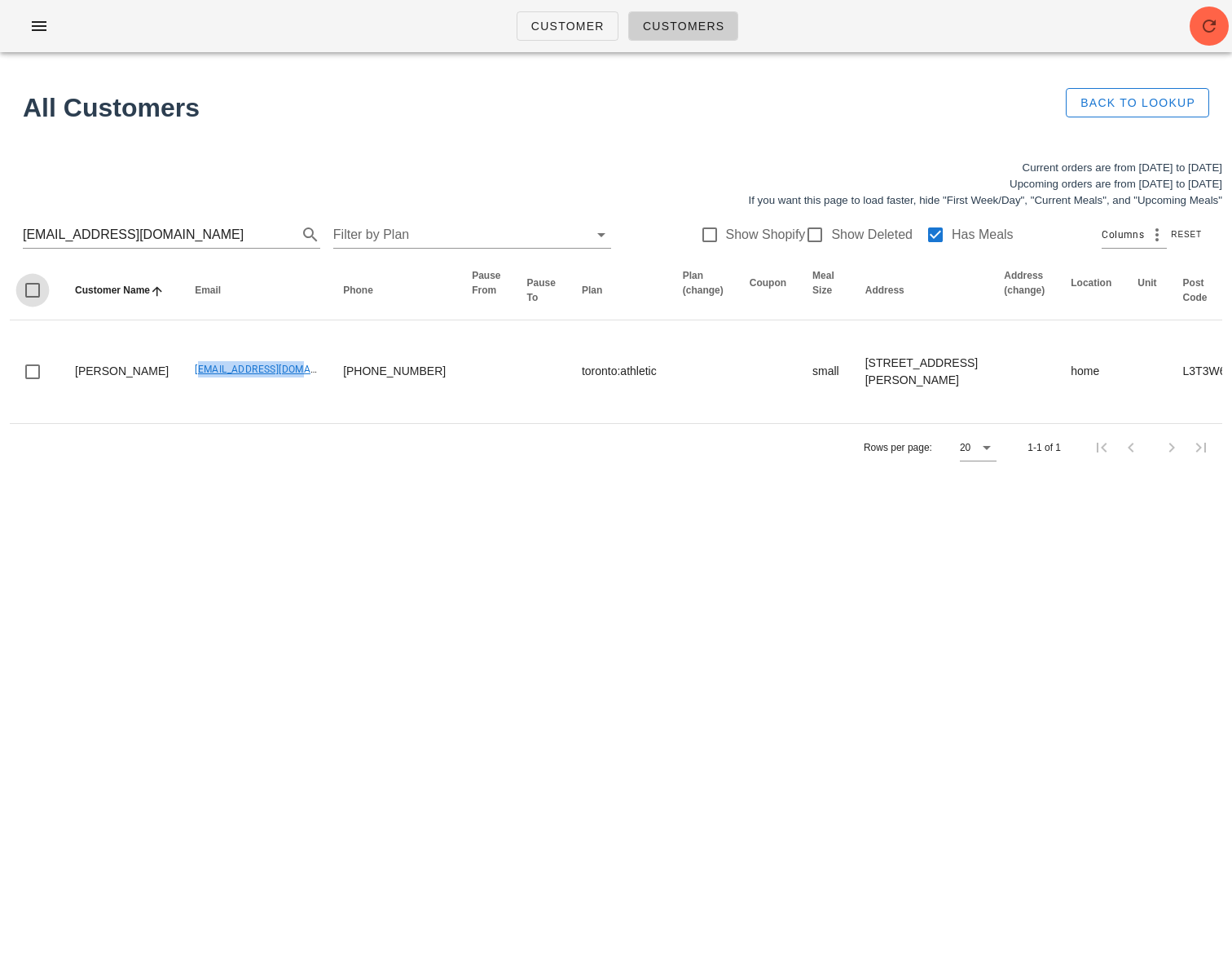
copy link "[EMAIL_ADDRESS][DOMAIN_NAME]"
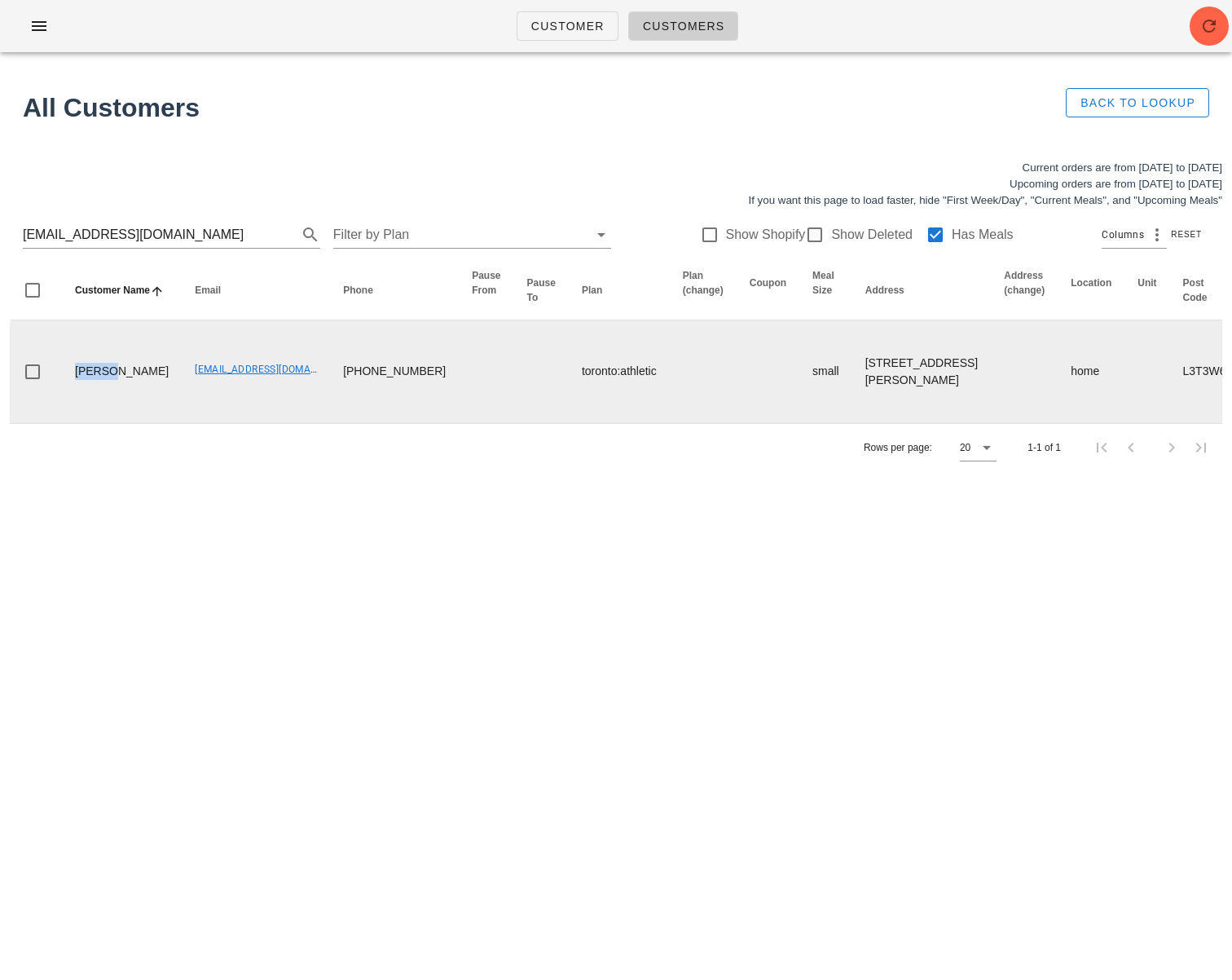
drag, startPoint x: 121, startPoint y: 357, endPoint x: 52, endPoint y: 358, distance: 69.0
click at [52, 358] on tr "[PERSON_NAME] [EMAIL_ADDRESS][DOMAIN_NAME] [PHONE_NUMBER] toronto:athletic smal…" at bounding box center [1158, 371] width 2297 height 102
copy td "Solmaz"
drag, startPoint x: 172, startPoint y: 364, endPoint x: 287, endPoint y: 382, distance: 116.4
click at [281, 369] on td "[EMAIL_ADDRESS][DOMAIN_NAME]" at bounding box center [256, 371] width 148 height 102
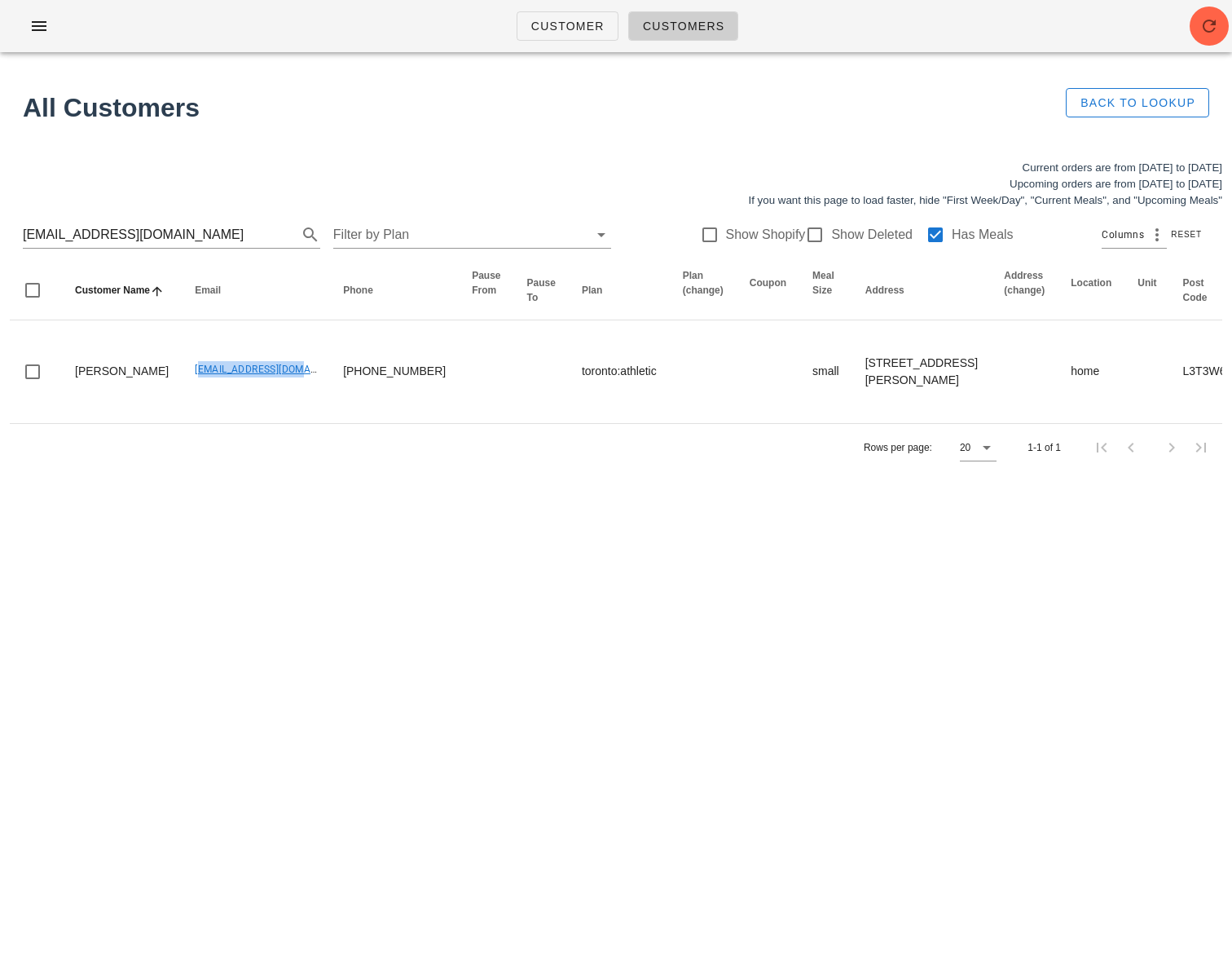
copy link "[EMAIL_ADDRESS][DOMAIN_NAME]"
drag, startPoint x: 139, startPoint y: 232, endPoint x: -49, endPoint y: 223, distance: 188.2
click at [0, 223] on html "Customer Customers All Customers Back to Lookup Current orders are from [DATE] …" at bounding box center [616, 490] width 1232 height 980
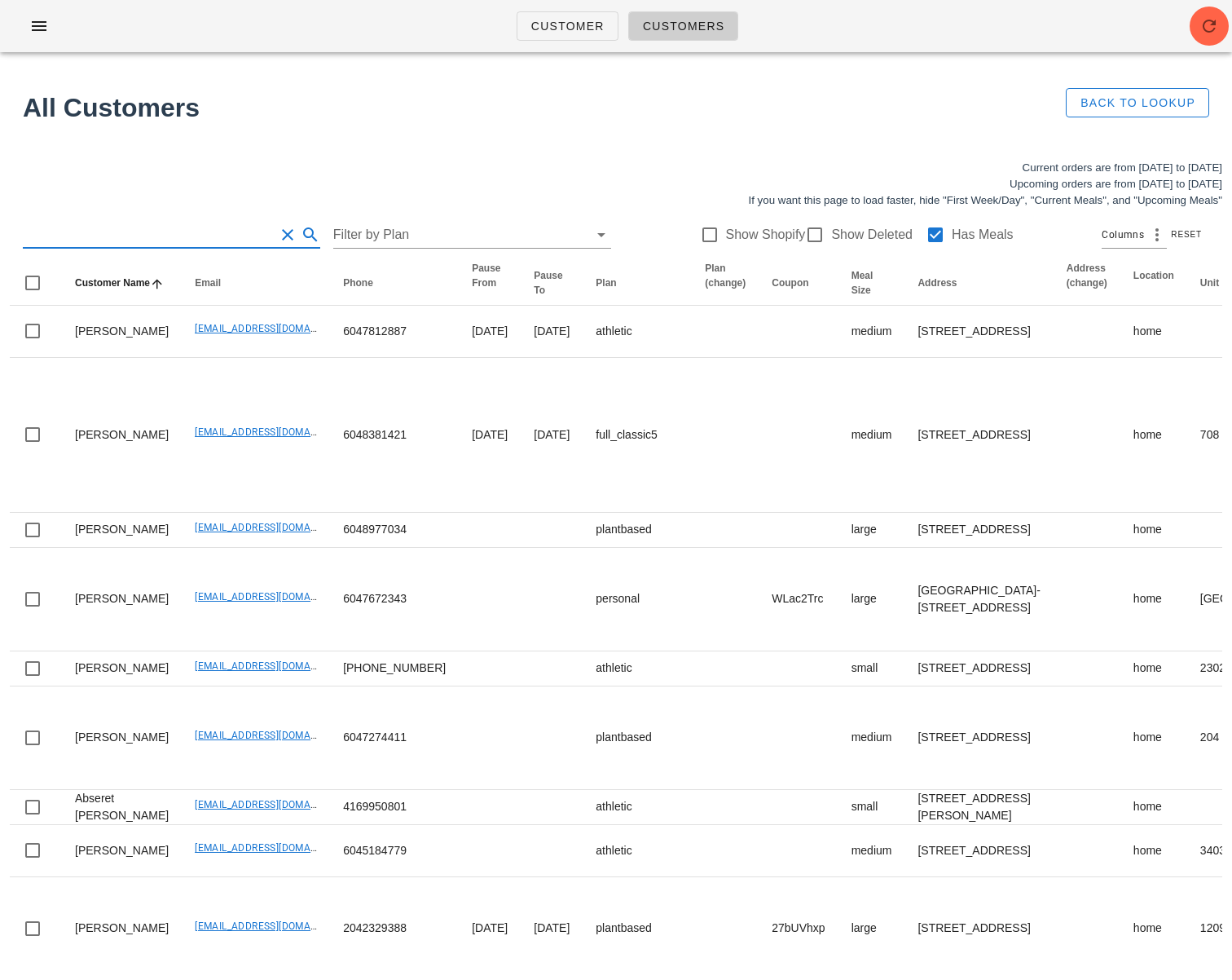
type input "w"
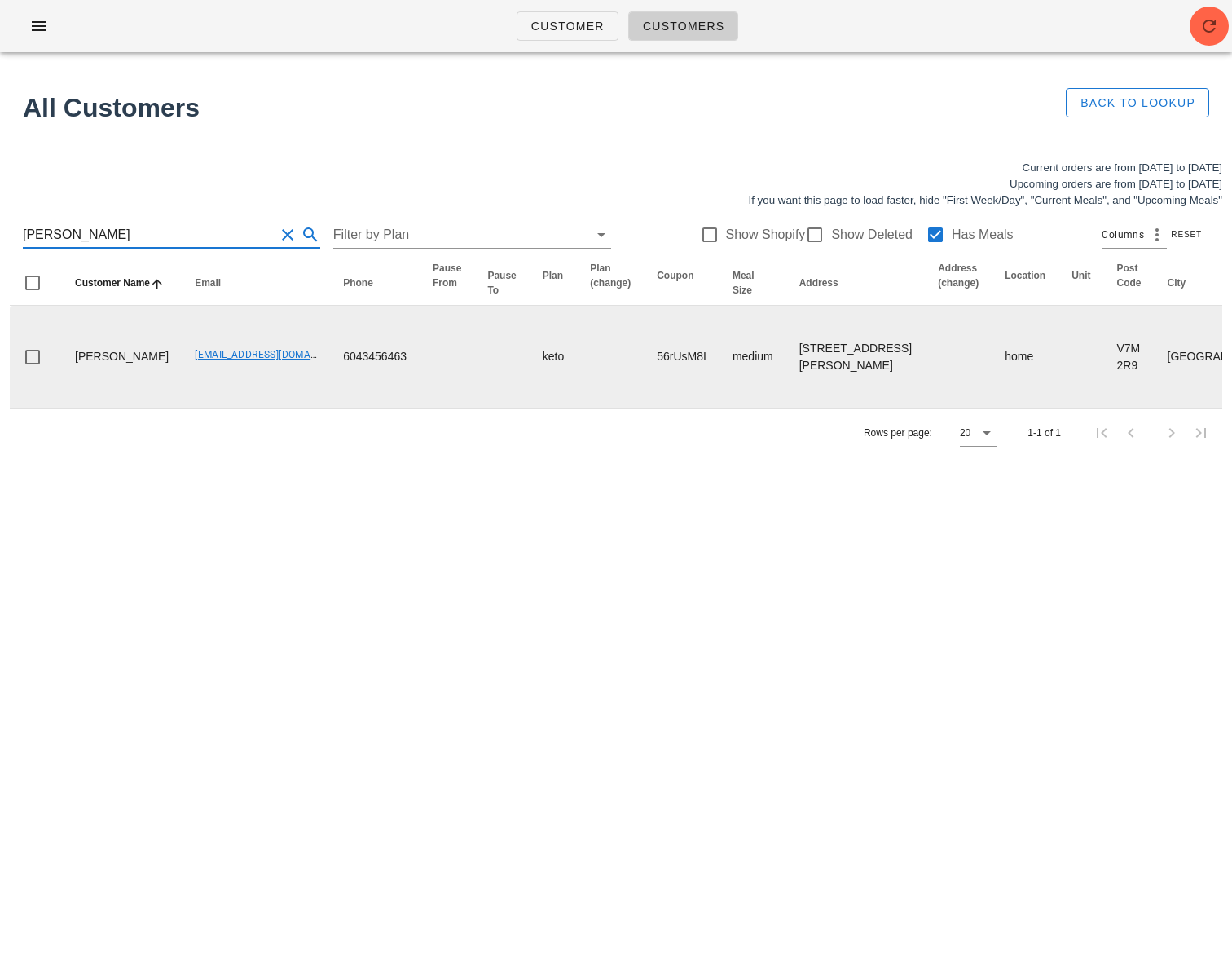
scroll to position [0, 817]
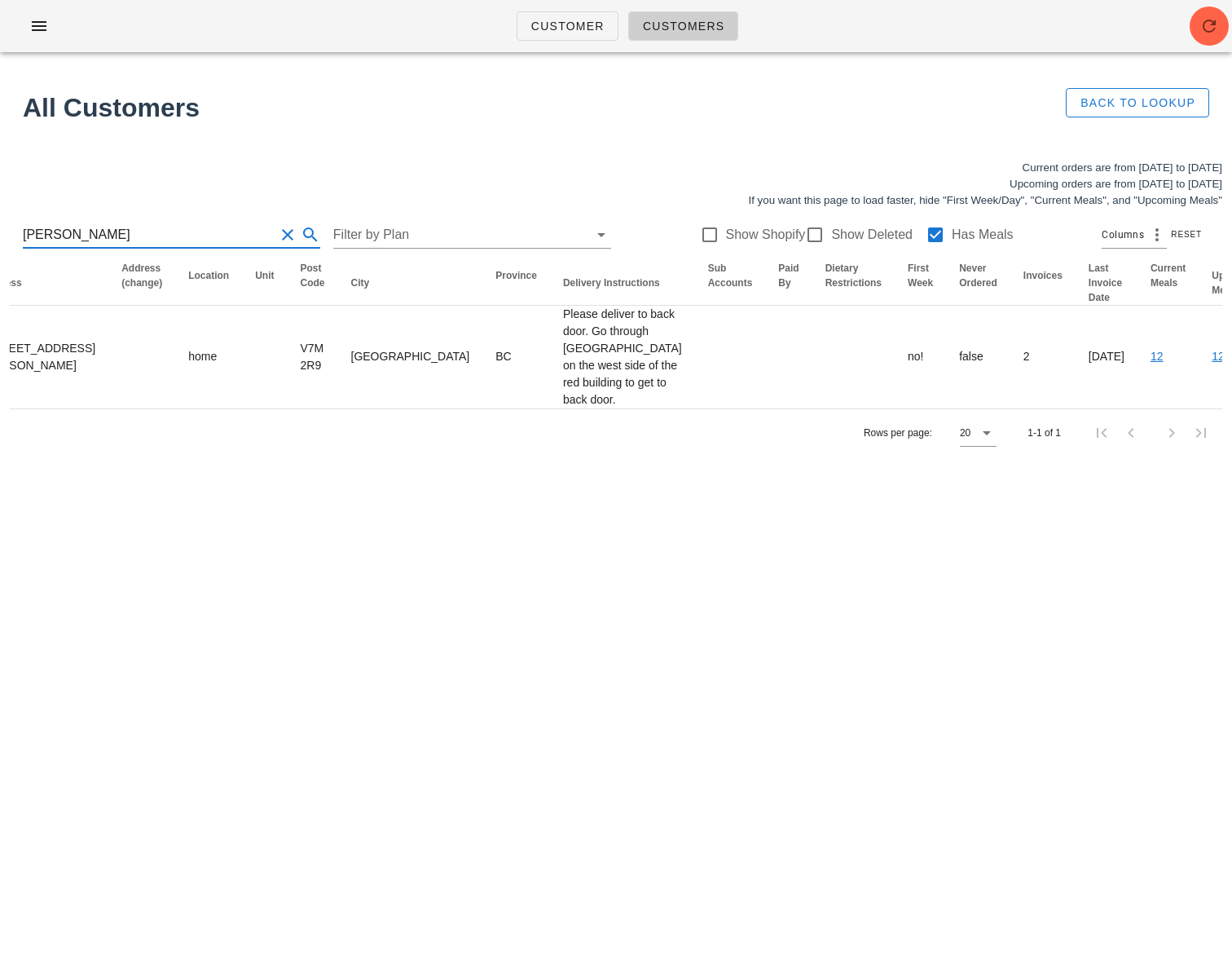
type input "Stephanie Pink"
click at [1210, 22] on icon "button" at bounding box center [1210, 26] width 20 height 20
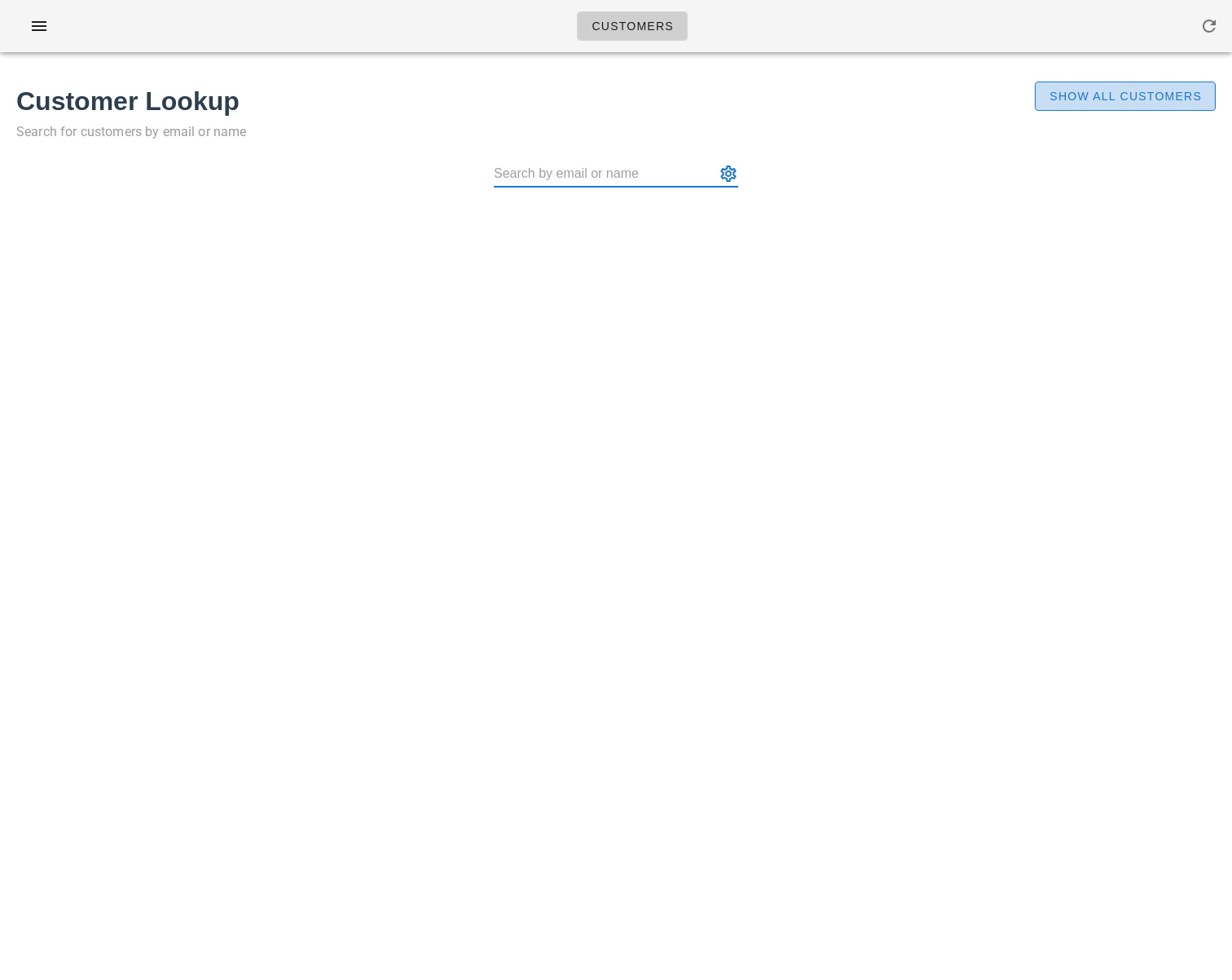
click at [1042, 109] on button "Show All Customers" at bounding box center [1125, 95] width 181 height 29
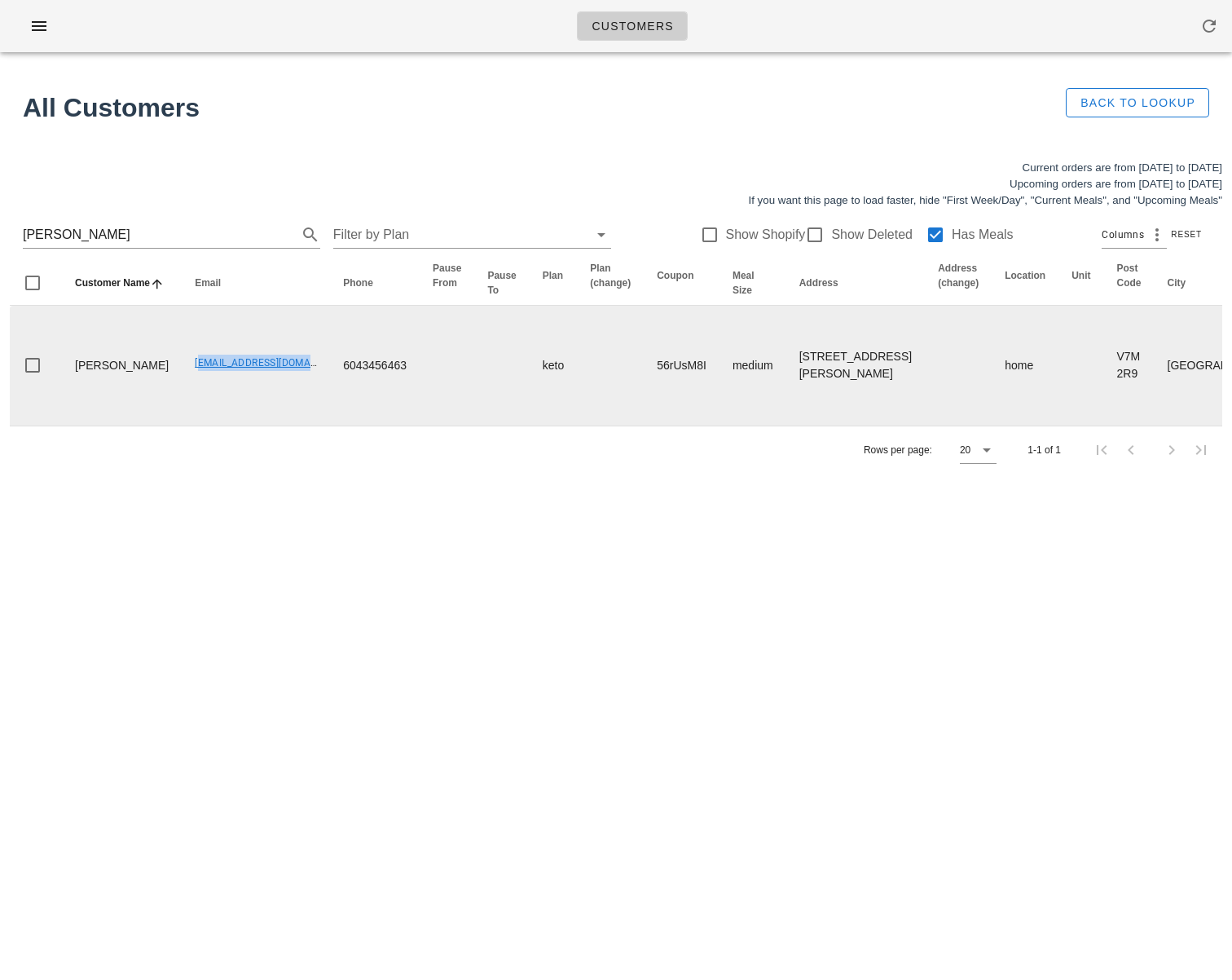
drag, startPoint x: 139, startPoint y: 466, endPoint x: 293, endPoint y: 469, distance: 154.0
click at [293, 425] on tr "[PERSON_NAME] [EMAIL_ADDRESS][DOMAIN_NAME] 6043456463 keto 56rUsM8I medium [STR…" at bounding box center [1156, 365] width 2293 height 119
copy link "[EMAIL_ADDRESS][DOMAIN_NAME]"
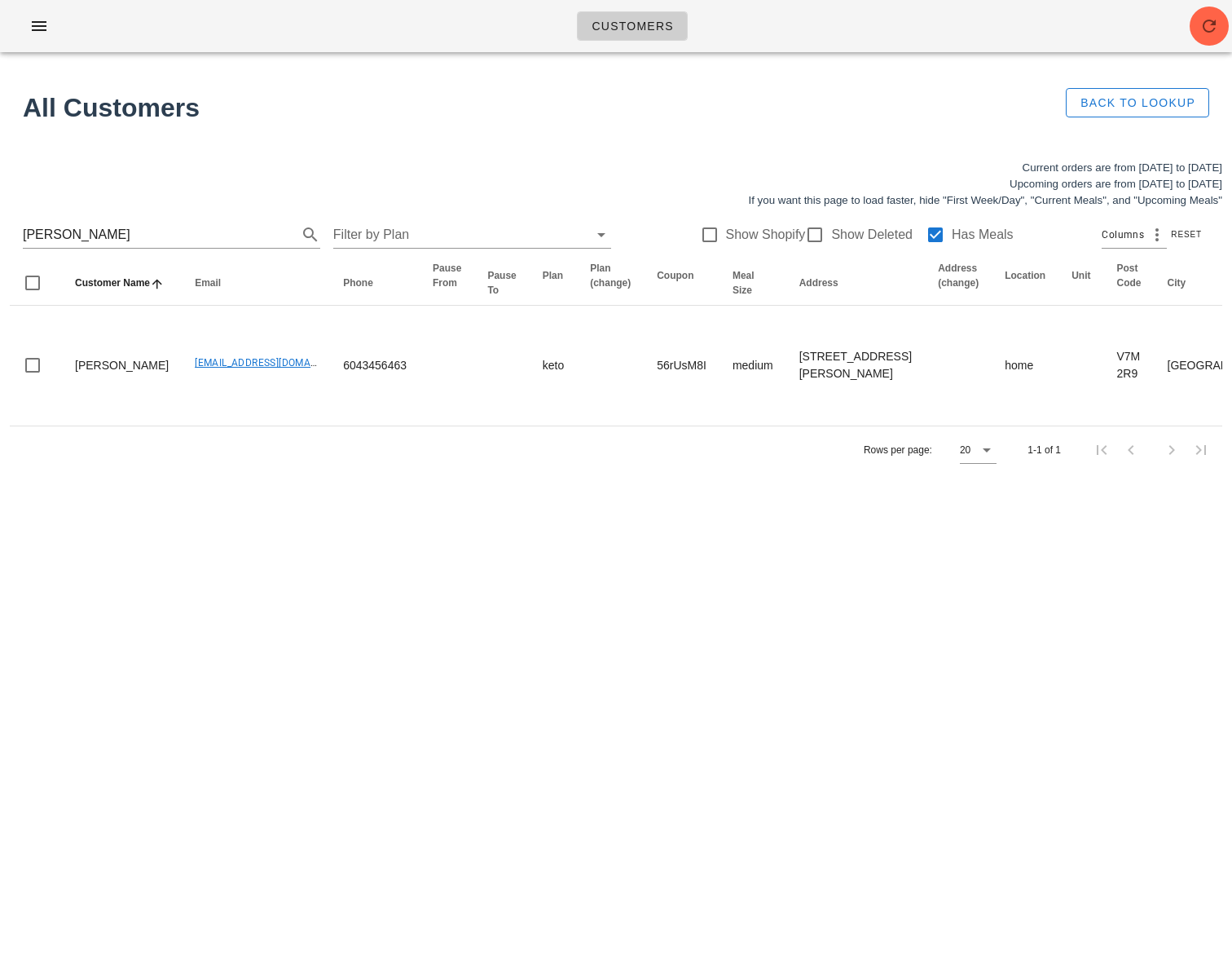
drag, startPoint x: 125, startPoint y: 240, endPoint x: -83, endPoint y: 218, distance: 209.2
click at [0, 218] on html "Customers Found 1 customer All Customers Back to Lookup Current orders are from…" at bounding box center [616, 490] width 1232 height 980
drag, startPoint x: 205, startPoint y: 238, endPoint x: -24, endPoint y: 245, distance: 229.1
click at [0, 245] on html "Customers Found 1 customer All Customers Back to Lookup Current orders are from…" at bounding box center [616, 490] width 1232 height 980
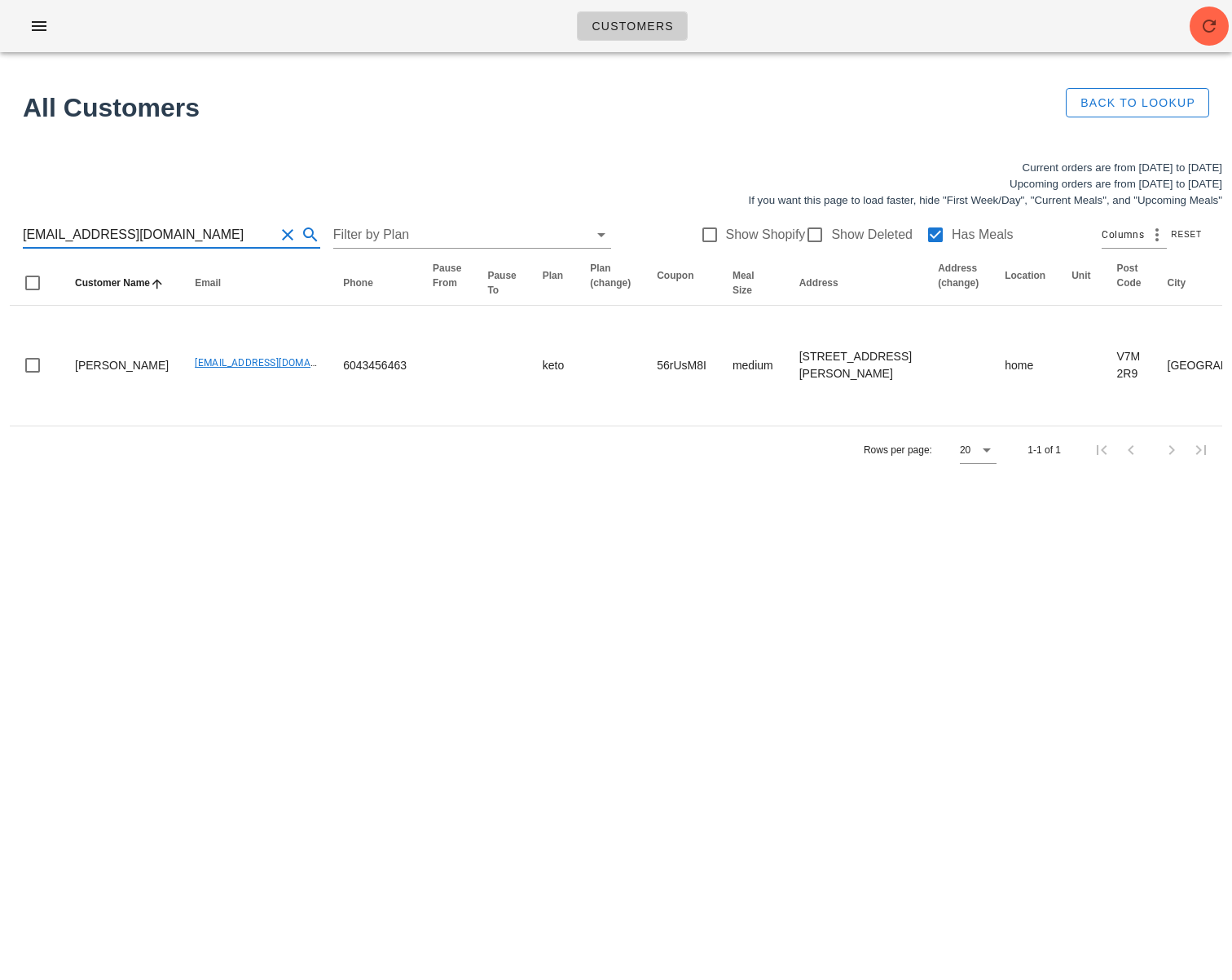
scroll to position [0, 0]
drag, startPoint x: 200, startPoint y: 235, endPoint x: -75, endPoint y: 229, distance: 275.1
click at [0, 229] on html "Customers Found 1 customer All Customers Back to Lookup Current orders are from…" at bounding box center [616, 490] width 1232 height 980
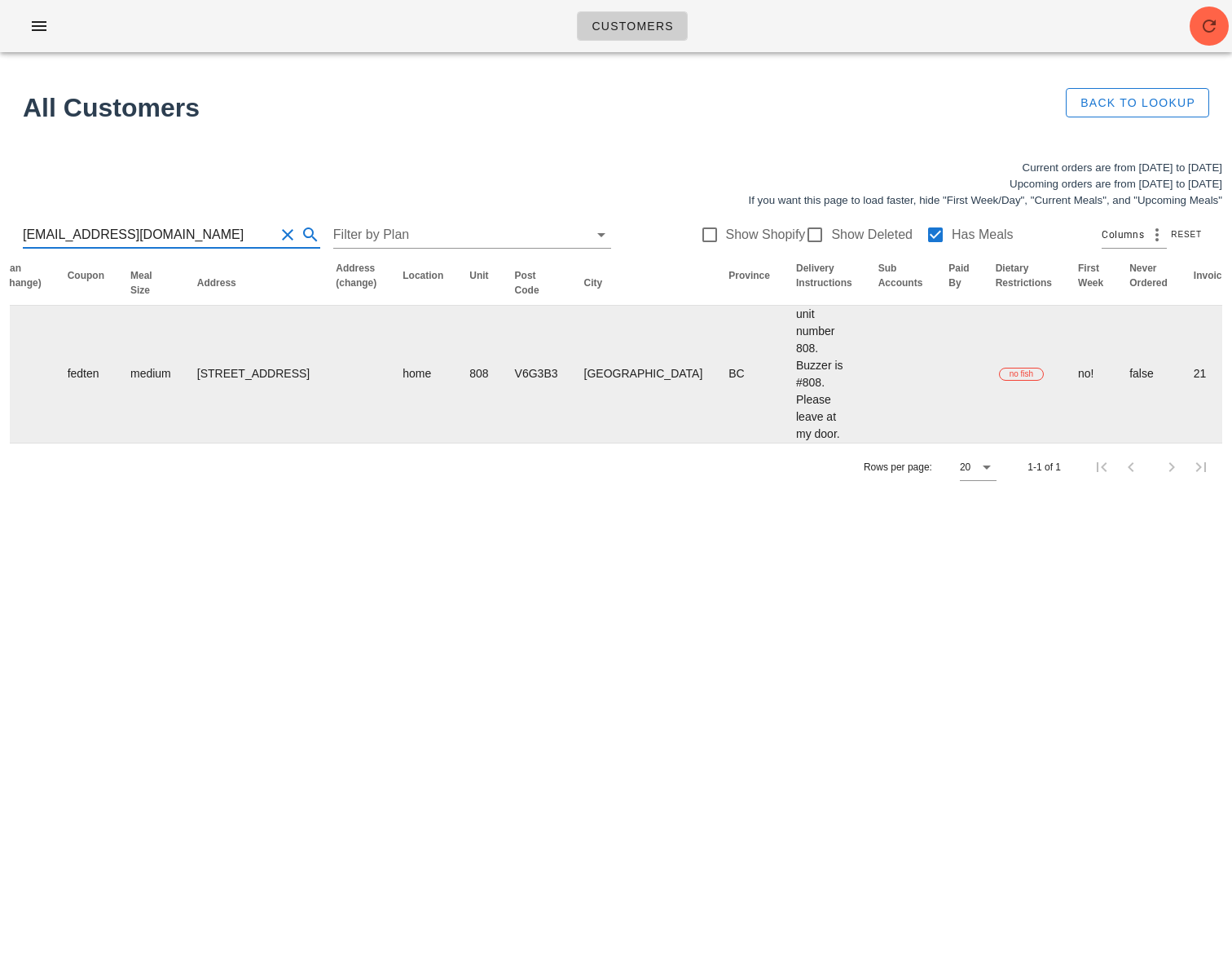
scroll to position [0, 807]
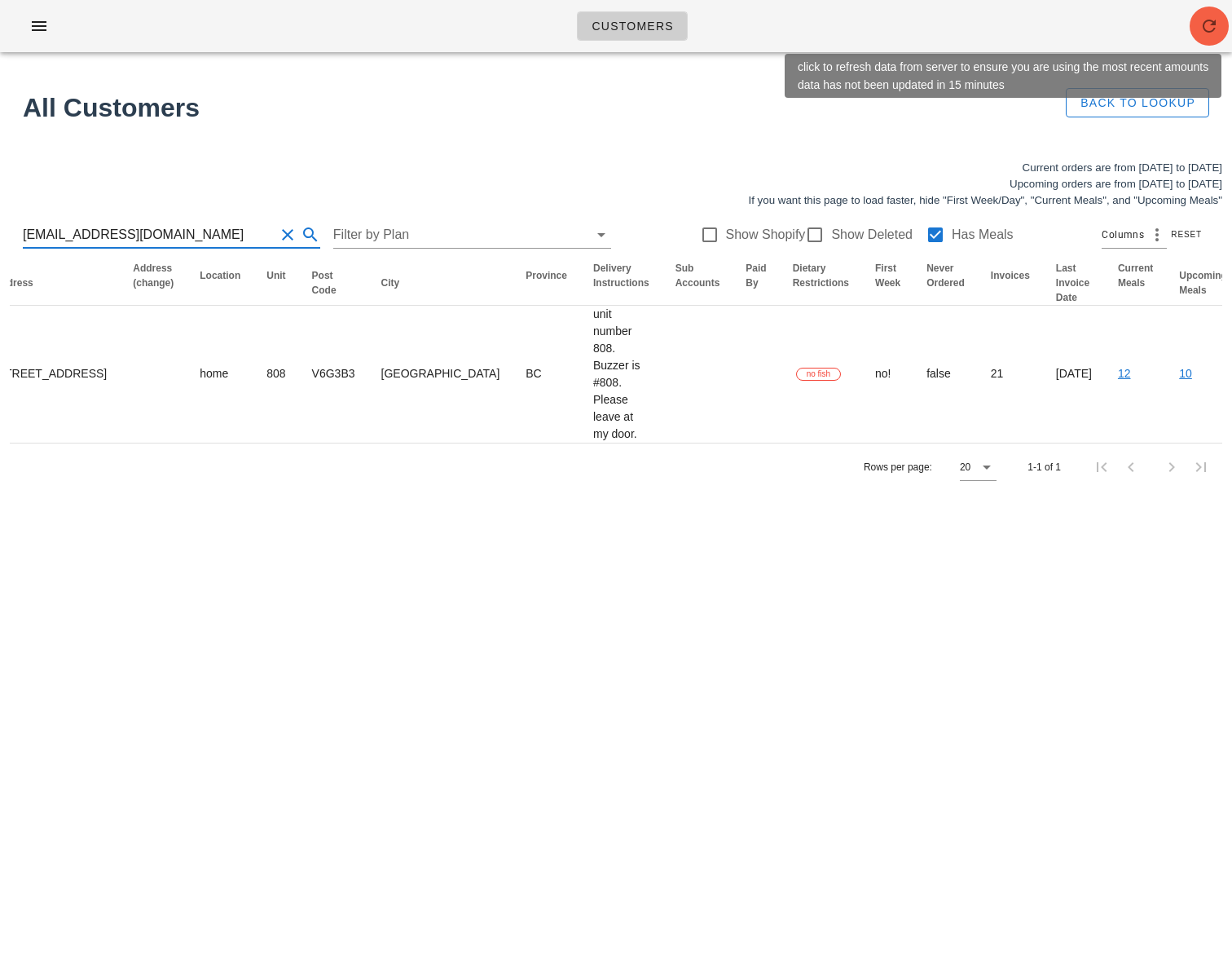
type input "[EMAIL_ADDRESS][DOMAIN_NAME]"
click at [1211, 24] on icon "button" at bounding box center [1210, 26] width 20 height 20
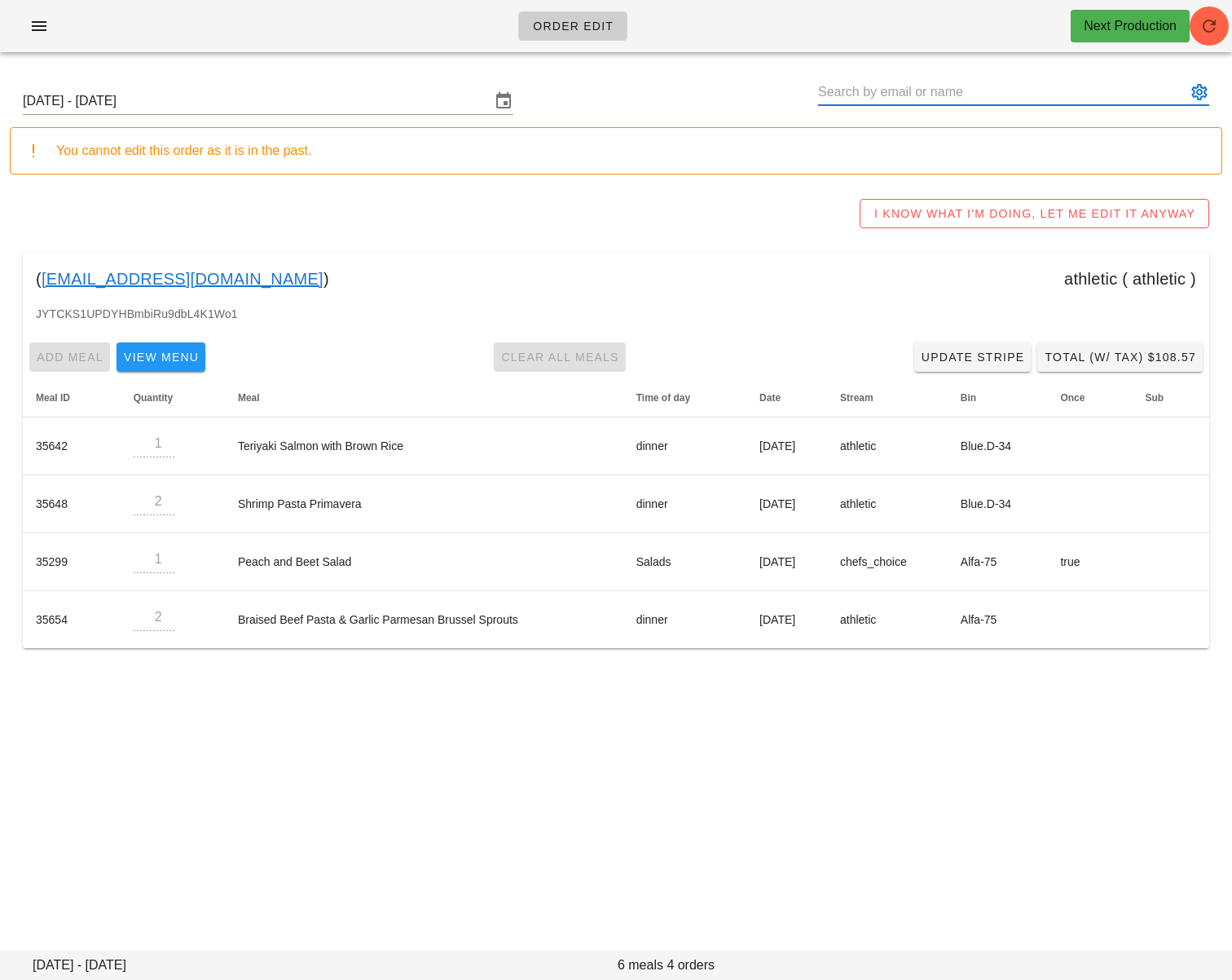
click at [931, 91] on input "text" at bounding box center [1001, 92] width 368 height 26
paste input "[EMAIL_ADDRESS][DOMAIN_NAME]"
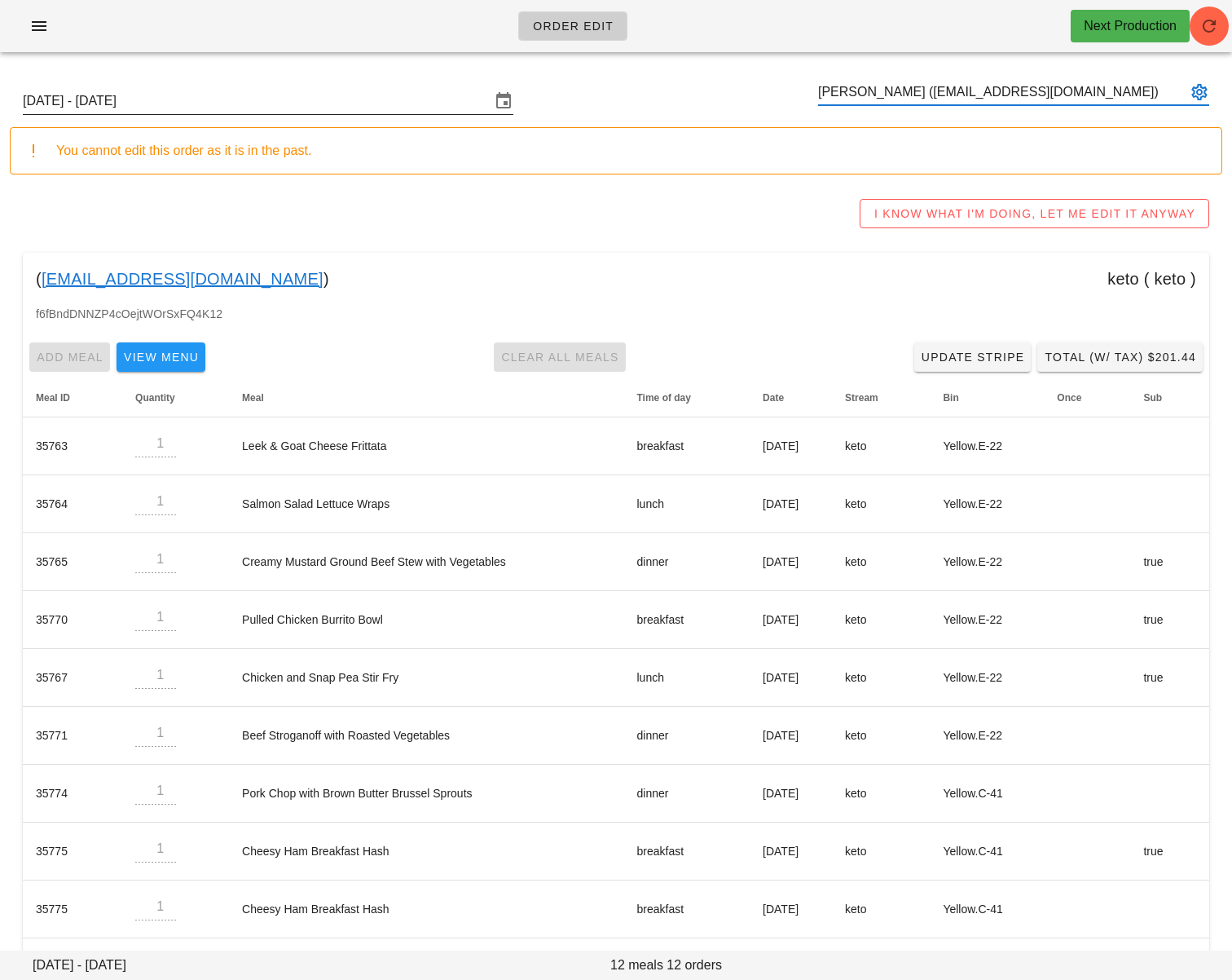
type input "[PERSON_NAME] ([EMAIL_ADDRESS][DOMAIN_NAME])"
click at [289, 109] on input "[DATE] - [DATE]" at bounding box center [257, 101] width 468 height 26
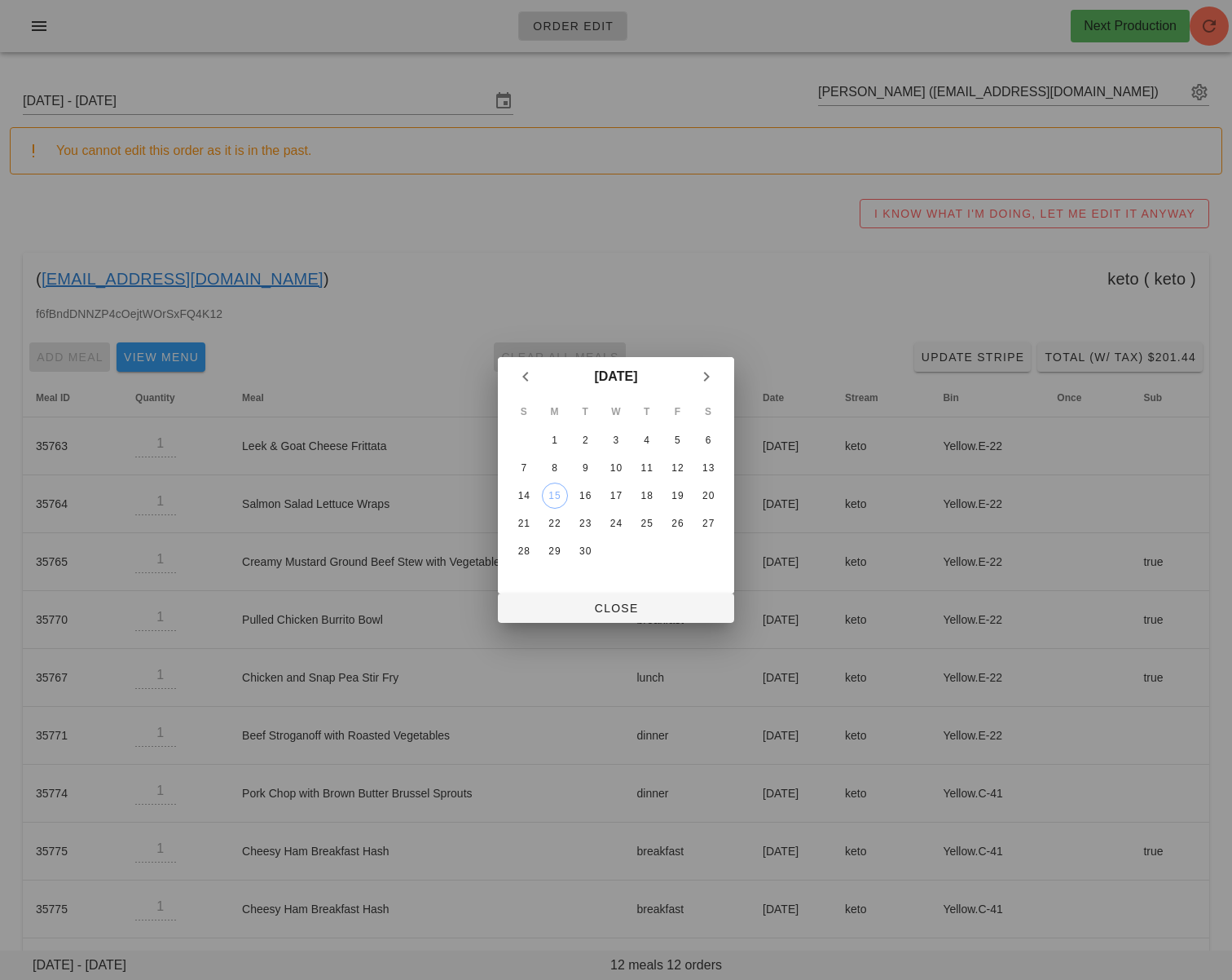
click at [537, 523] on td "21" at bounding box center [524, 523] width 29 height 26
click at [528, 526] on div "21" at bounding box center [524, 523] width 26 height 12
click at [572, 598] on button "Close" at bounding box center [616, 608] width 236 height 29
type input "[DATE] - [DATE]"
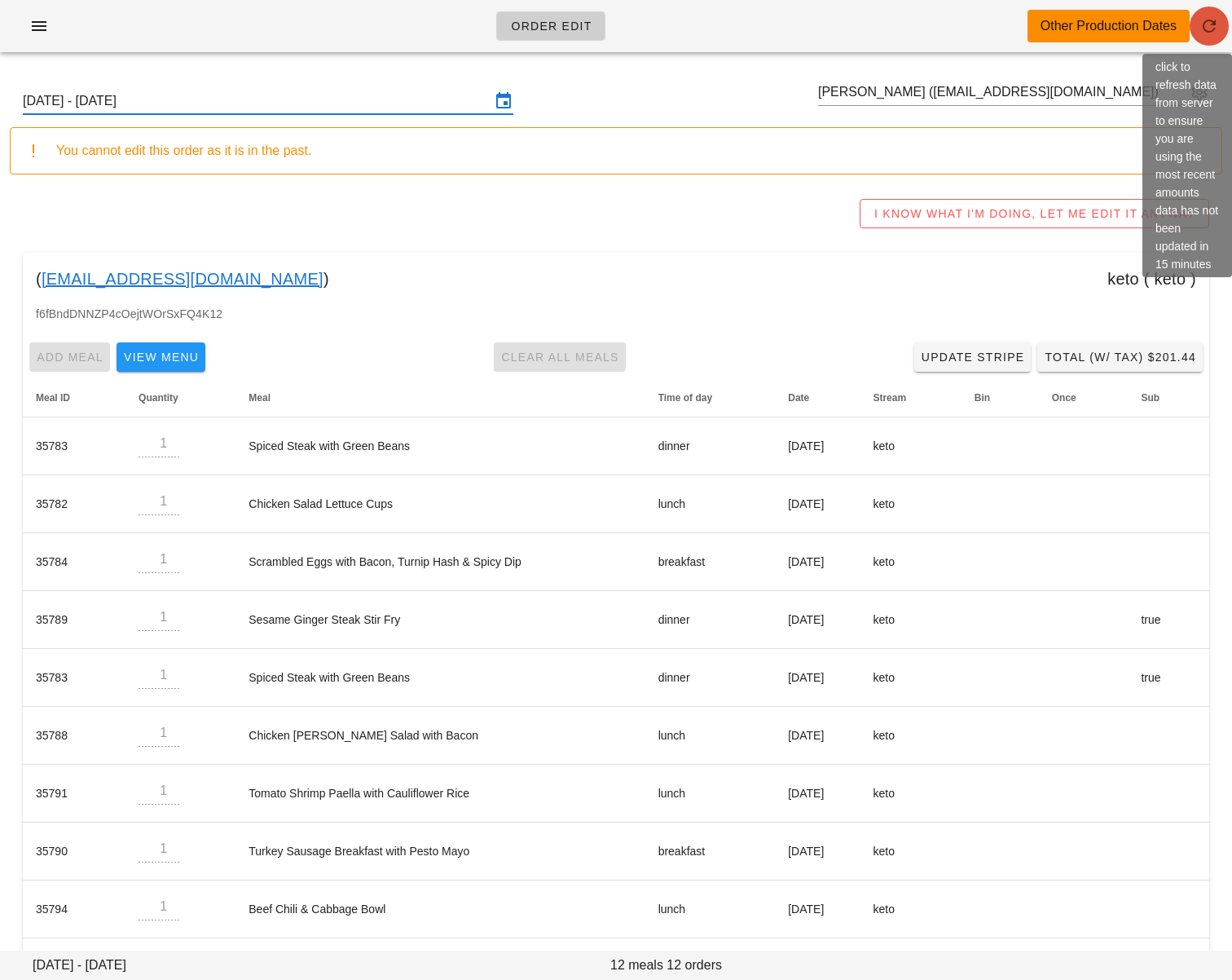
click at [1199, 35] on button "button" at bounding box center [1210, 26] width 39 height 39
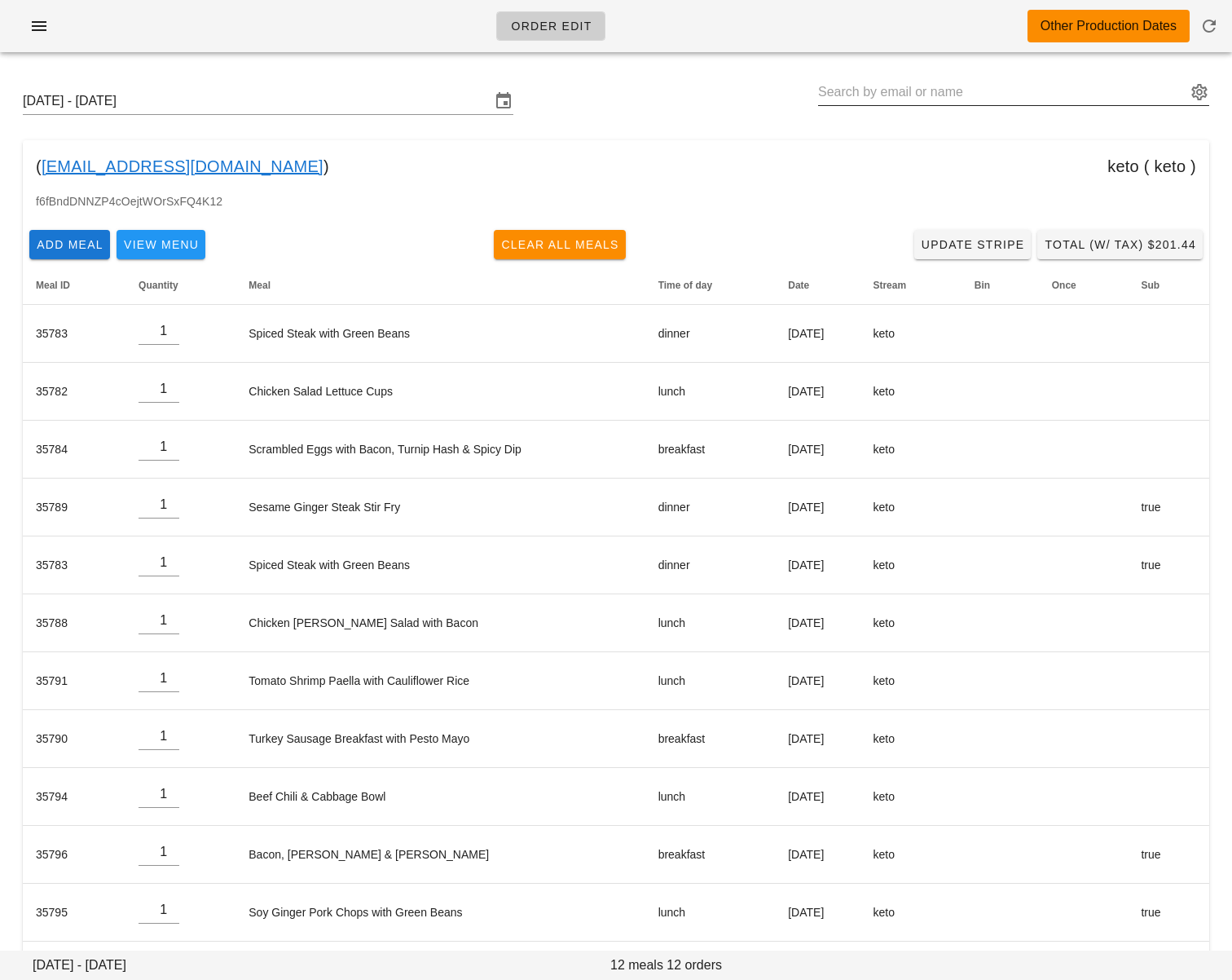
click at [865, 88] on input "text" at bounding box center [1001, 92] width 368 height 26
paste input "[EMAIL_ADDRESS][DOMAIN_NAME]"
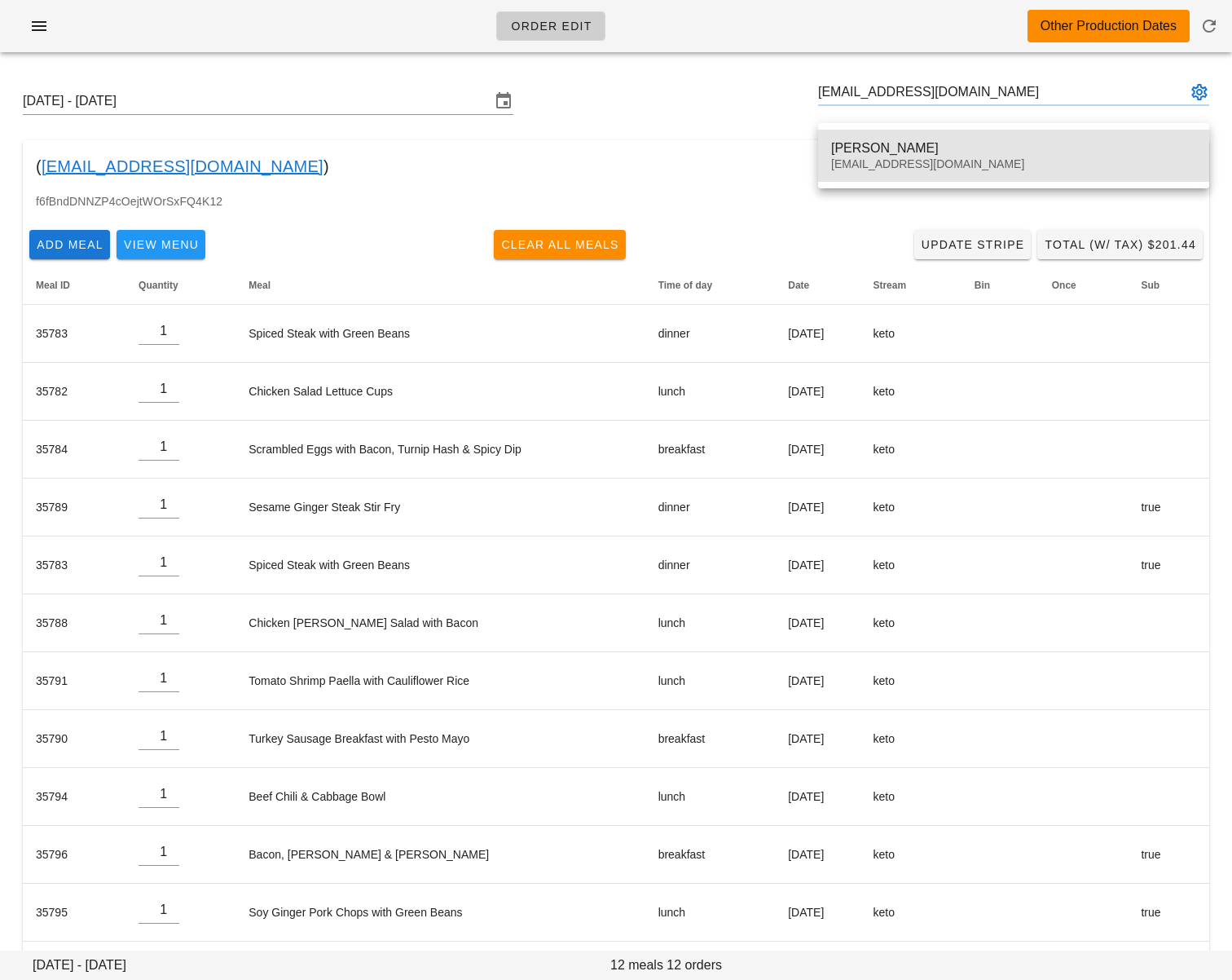
click at [859, 137] on div "[PERSON_NAME] [EMAIL_ADDRESS][DOMAIN_NAME]" at bounding box center [1014, 155] width 365 height 51
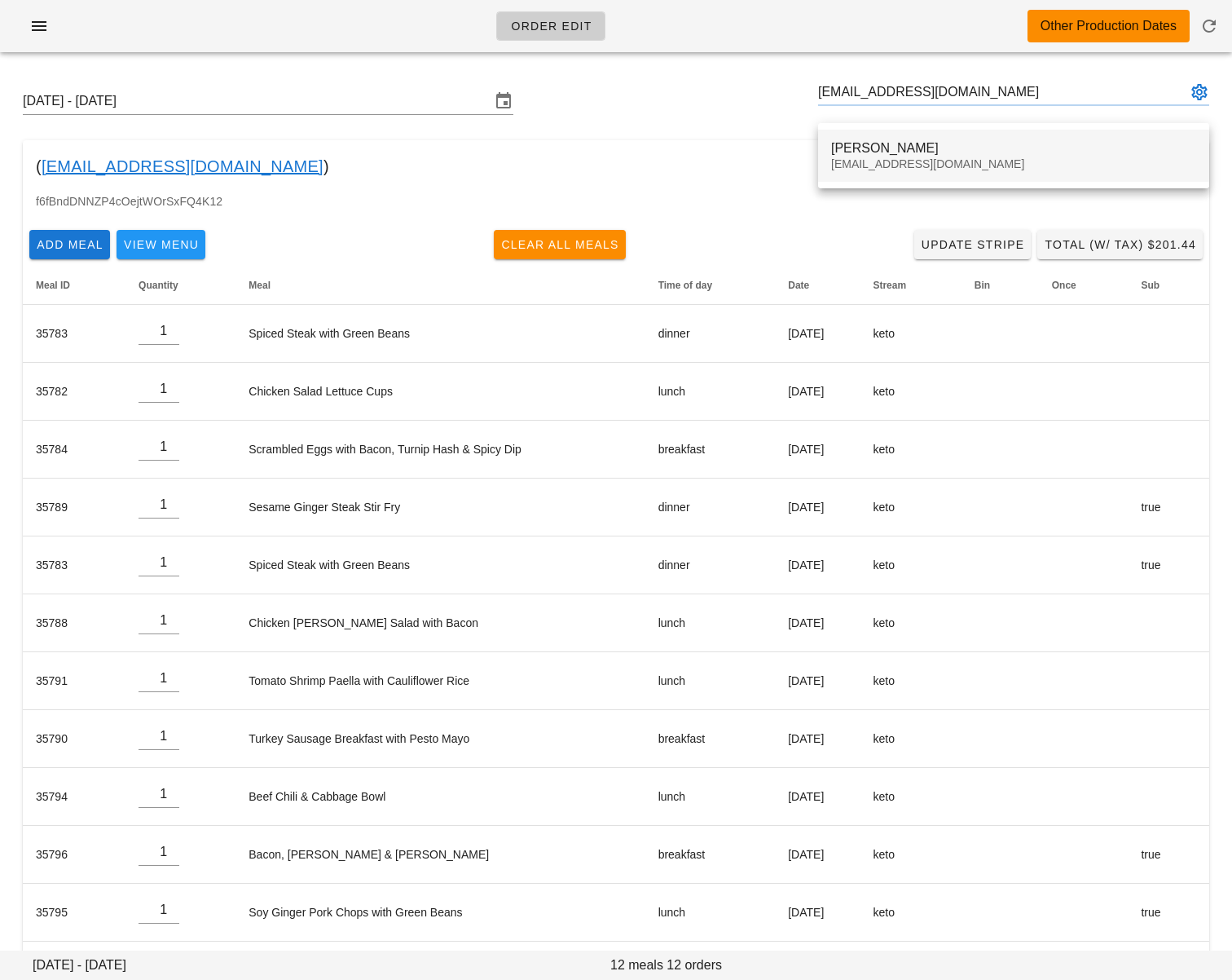
type input "[PERSON_NAME] ([EMAIL_ADDRESS][DOMAIN_NAME])"
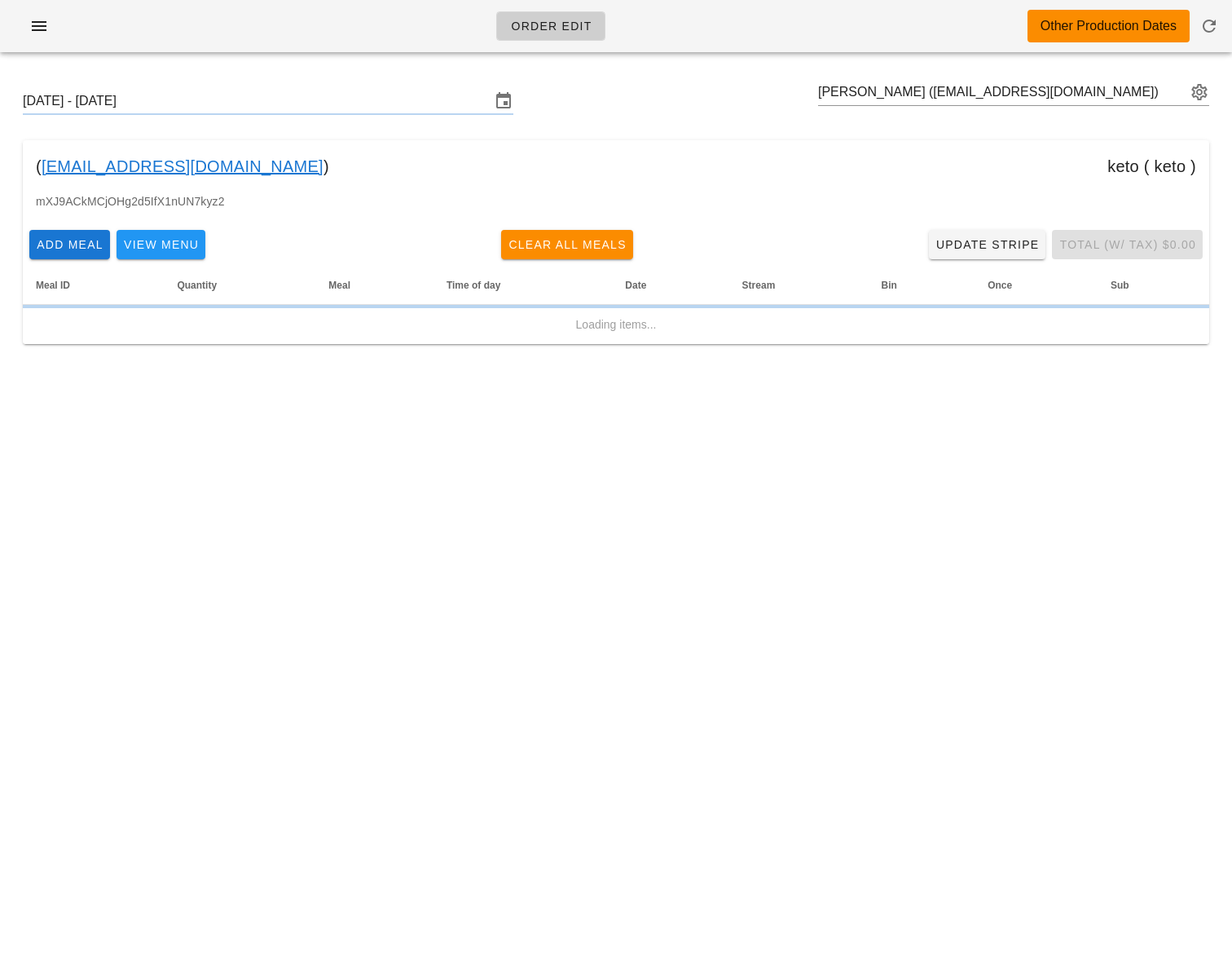
click at [302, 102] on input "[DATE] - [DATE]" at bounding box center [257, 101] width 468 height 26
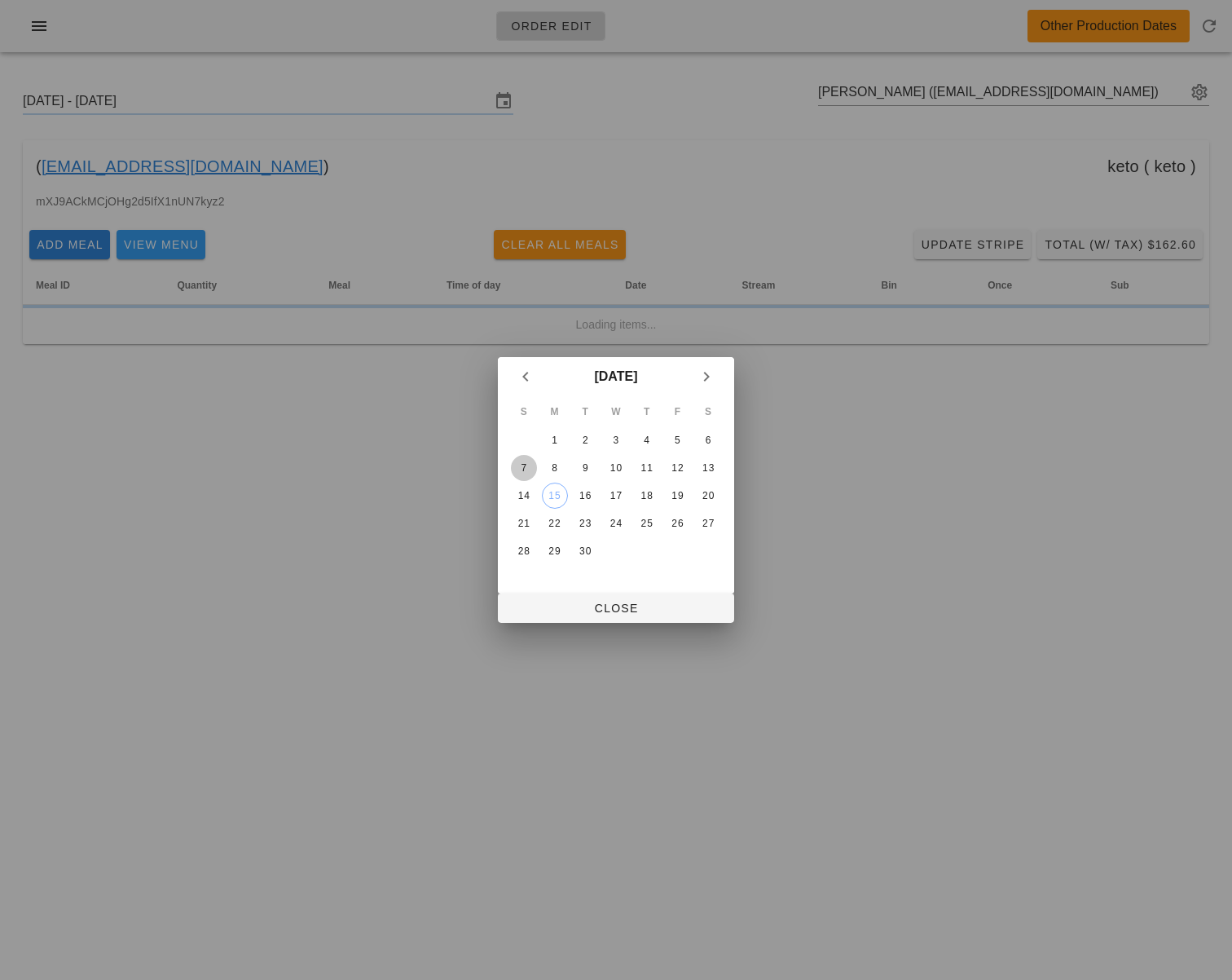
click at [524, 469] on div "7" at bounding box center [524, 468] width 26 height 12
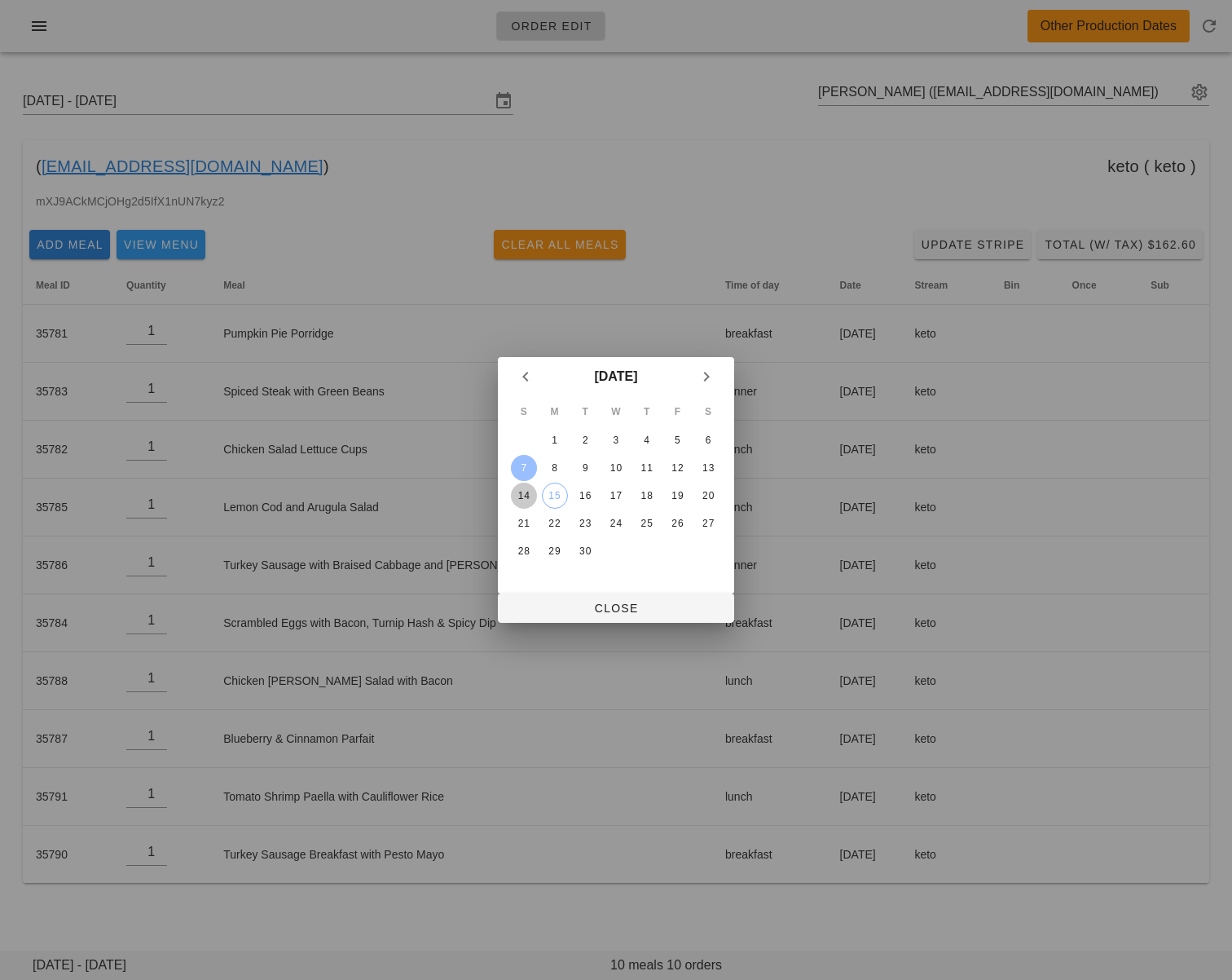
click at [520, 501] on div "14" at bounding box center [524, 495] width 26 height 12
click at [558, 598] on button "Close" at bounding box center [616, 608] width 236 height 29
type input "[DATE] - [DATE]"
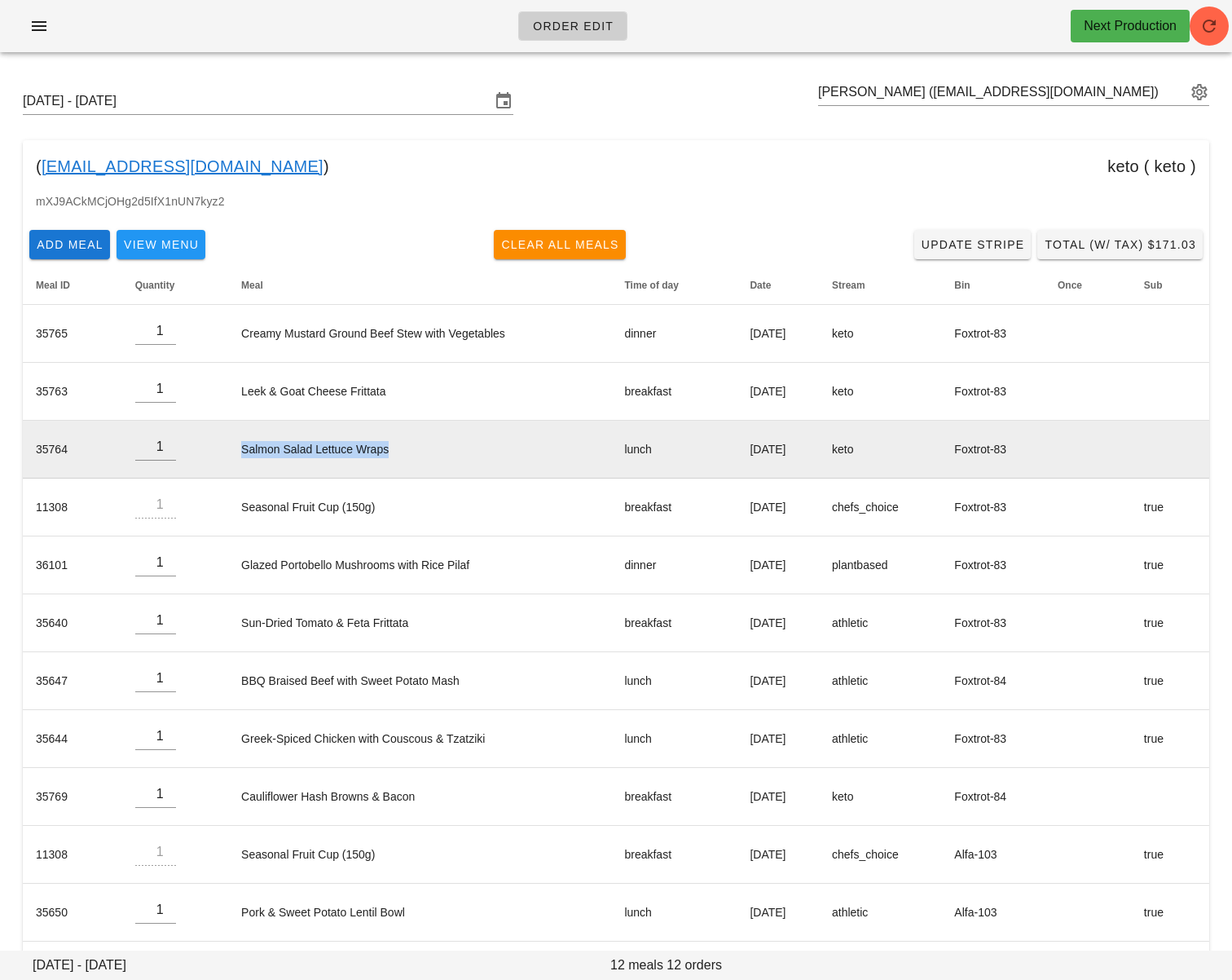
drag, startPoint x: 232, startPoint y: 451, endPoint x: 437, endPoint y: 448, distance: 205.0
click at [437, 448] on td "Salmon Salad Lettuce Wraps" at bounding box center [420, 449] width 383 height 58
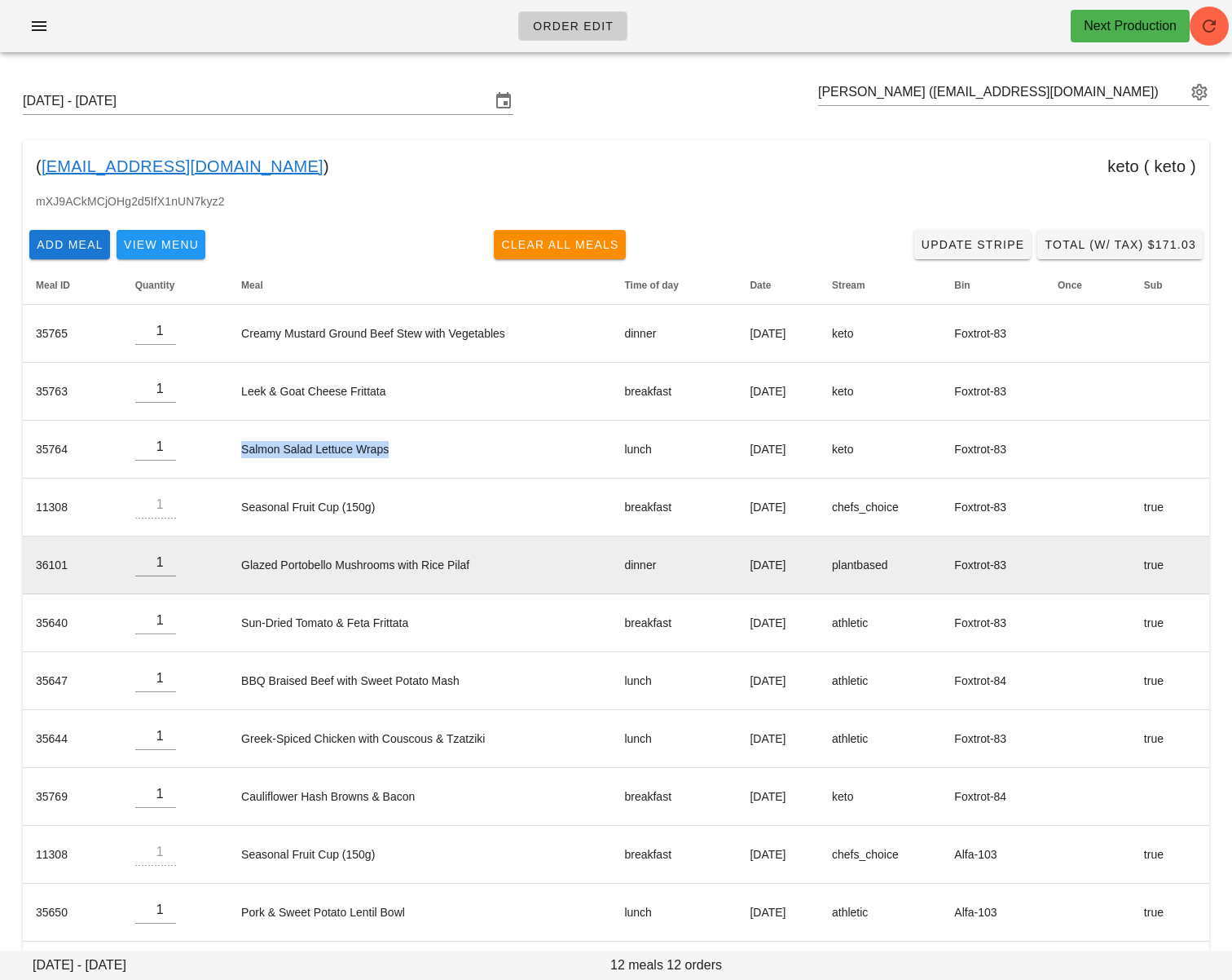
copy td "Salmon Salad Lettuce Wraps"
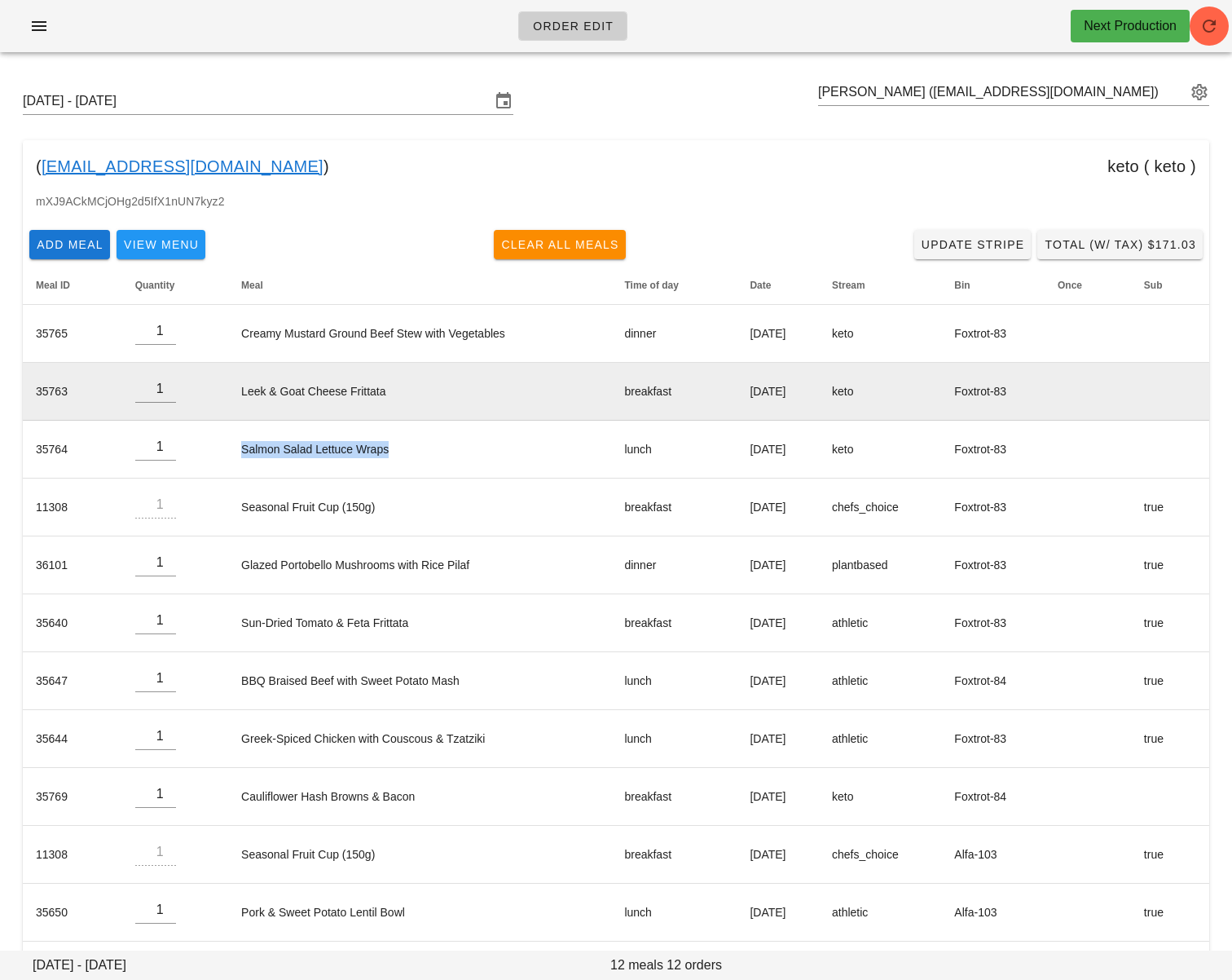
copy td "Salmon Salad Lettuce Wraps"
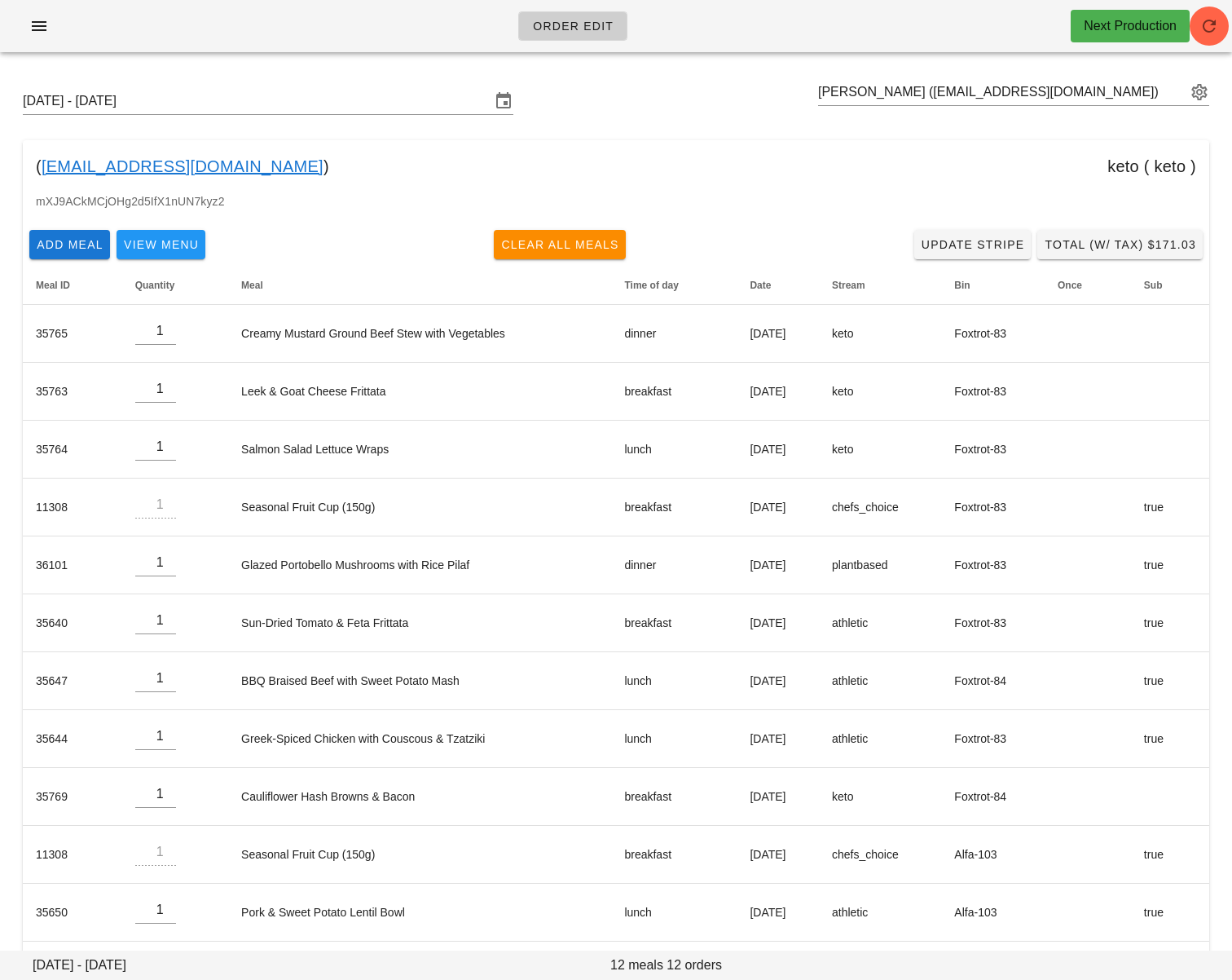
click at [329, 190] on div "( [EMAIL_ADDRESS][DOMAIN_NAME] ) keto ( keto )" at bounding box center [616, 166] width 1187 height 53
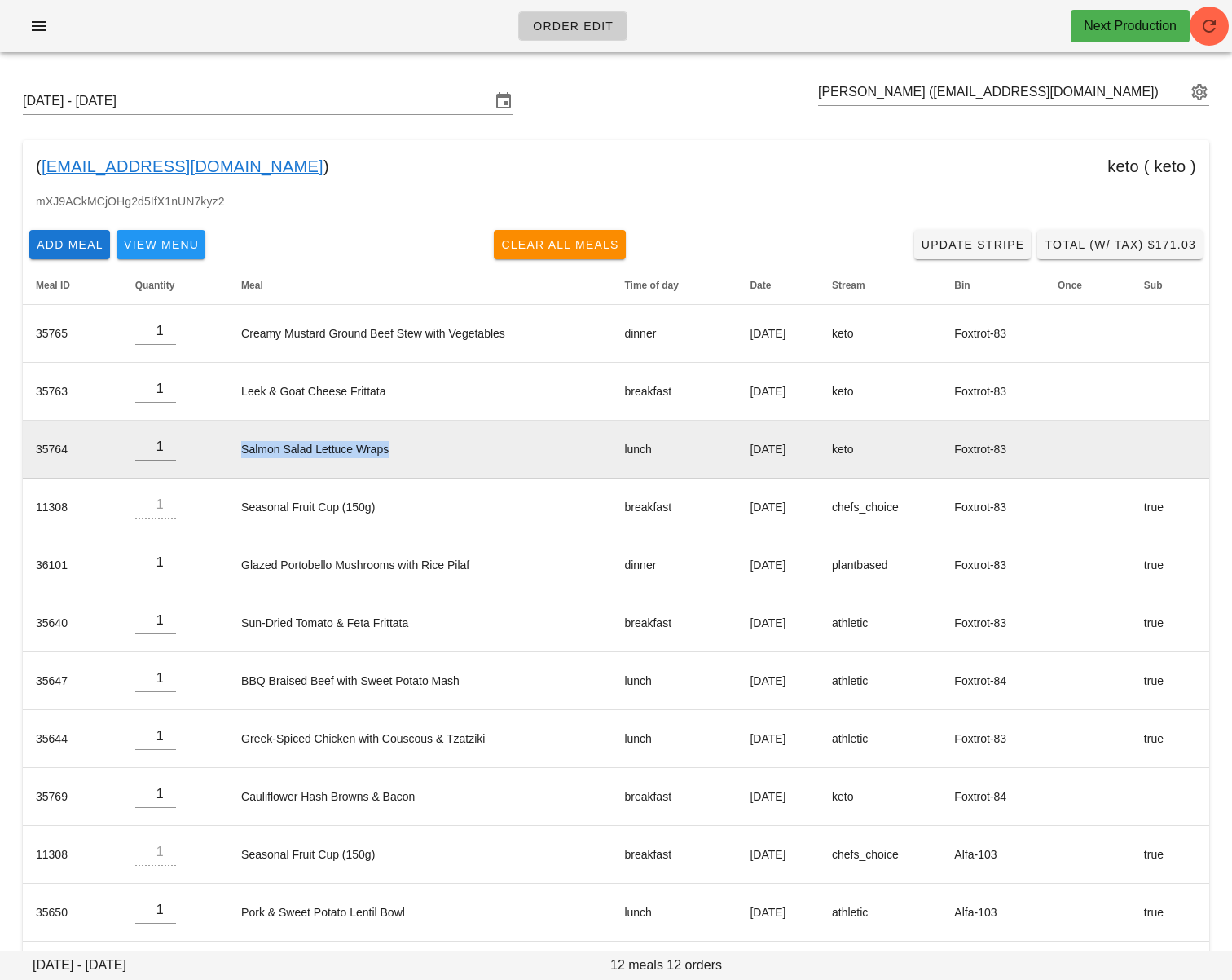
drag, startPoint x: 377, startPoint y: 449, endPoint x: 222, endPoint y: 445, distance: 155.1
click at [228, 445] on td "Salmon Salad Lettuce Wraps" at bounding box center [420, 449] width 383 height 58
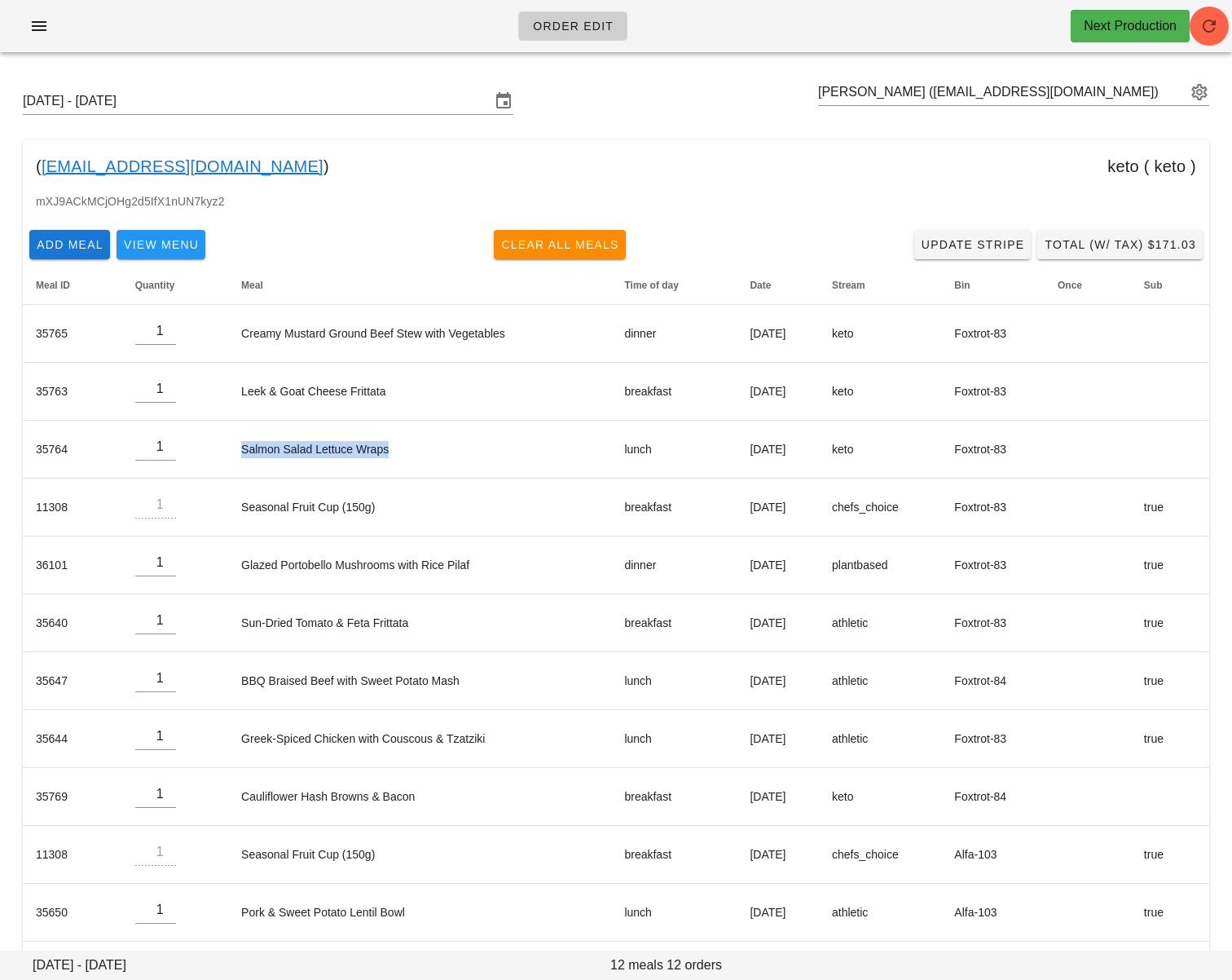
copy td "Salmon Salad Lettuce Wraps"
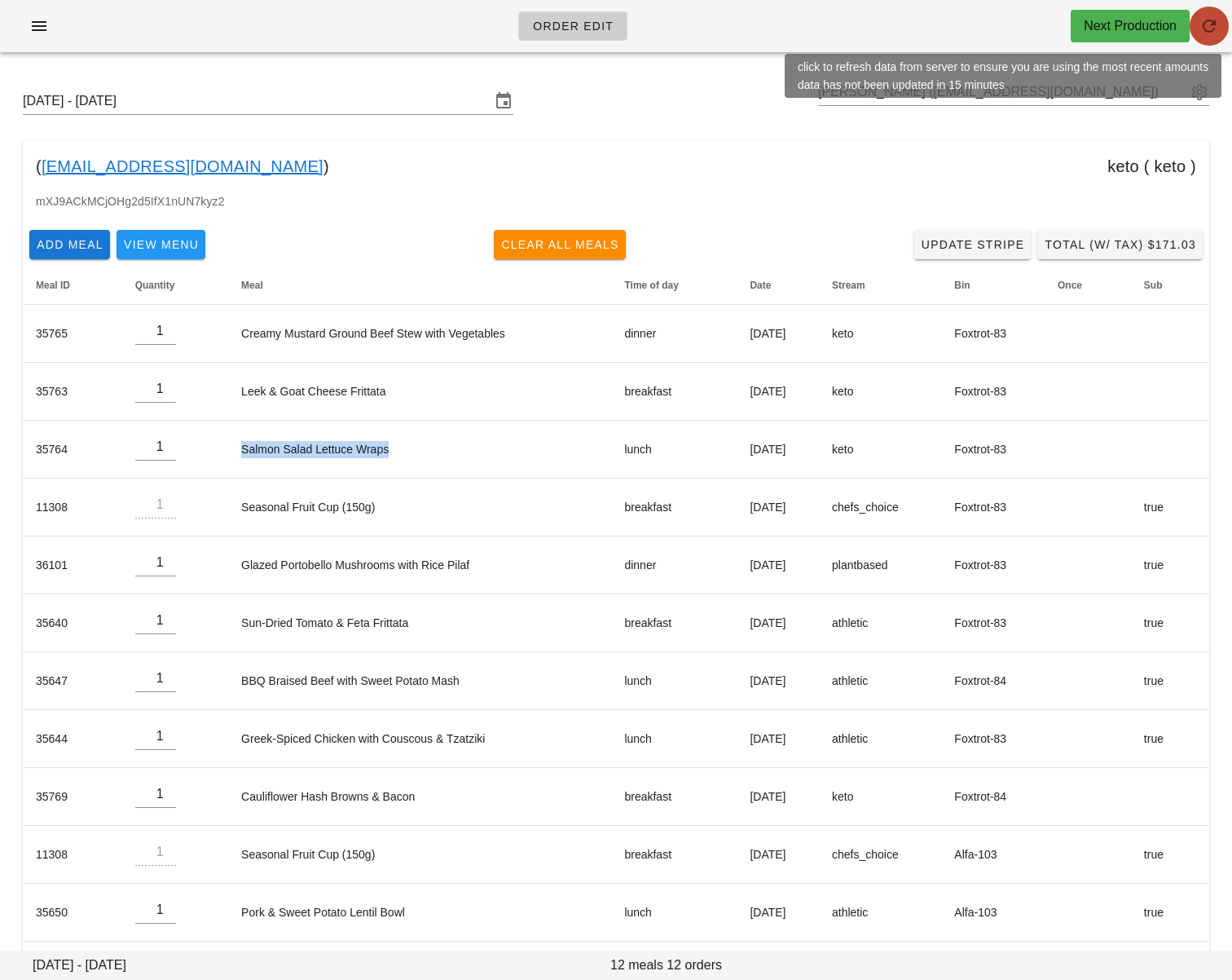
drag, startPoint x: 1204, startPoint y: 22, endPoint x: 1221, endPoint y: 26, distance: 17.5
click at [1209, 23] on icon "button" at bounding box center [1210, 26] width 20 height 20
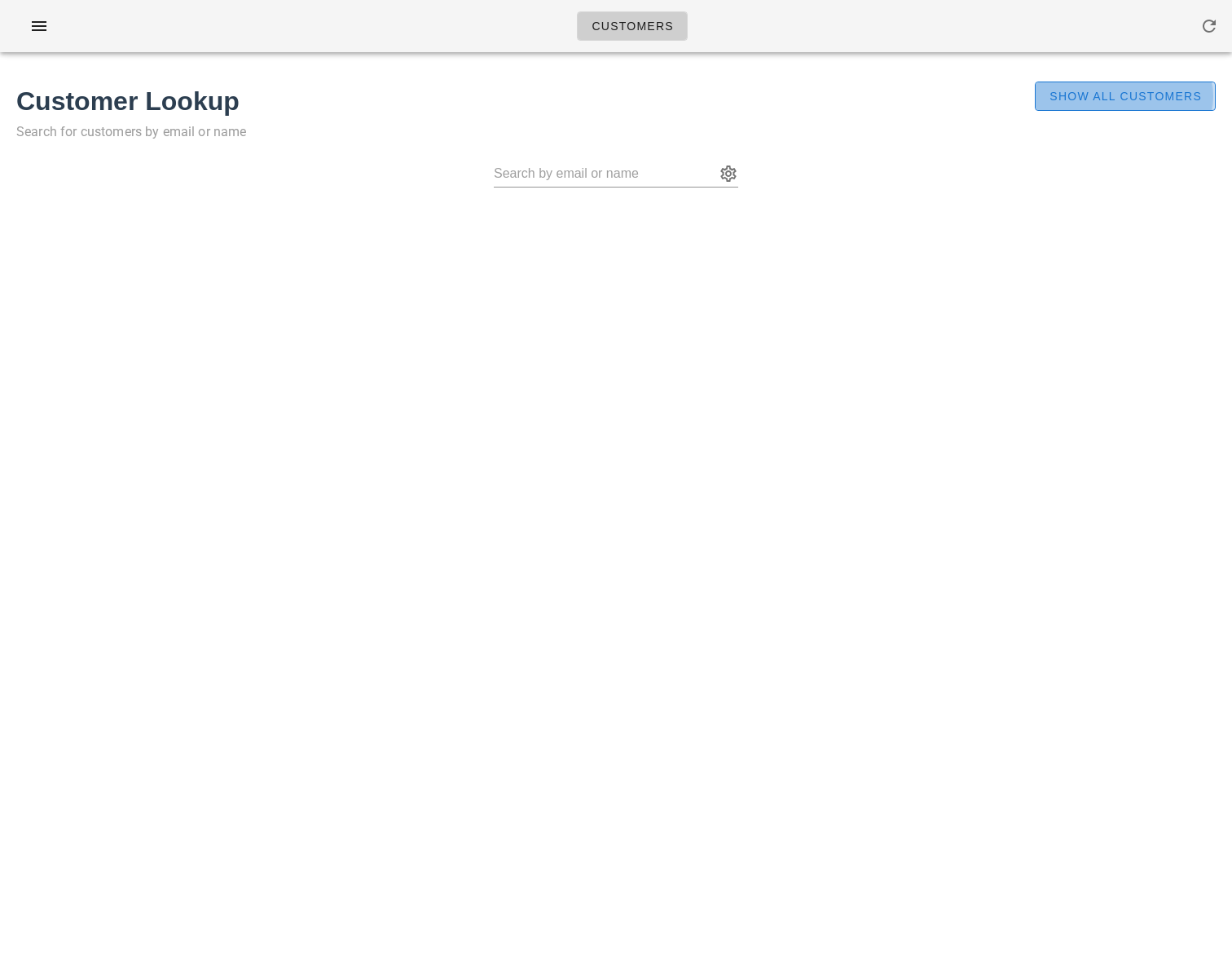
click at [1130, 86] on button "Show All Customers" at bounding box center [1125, 95] width 181 height 29
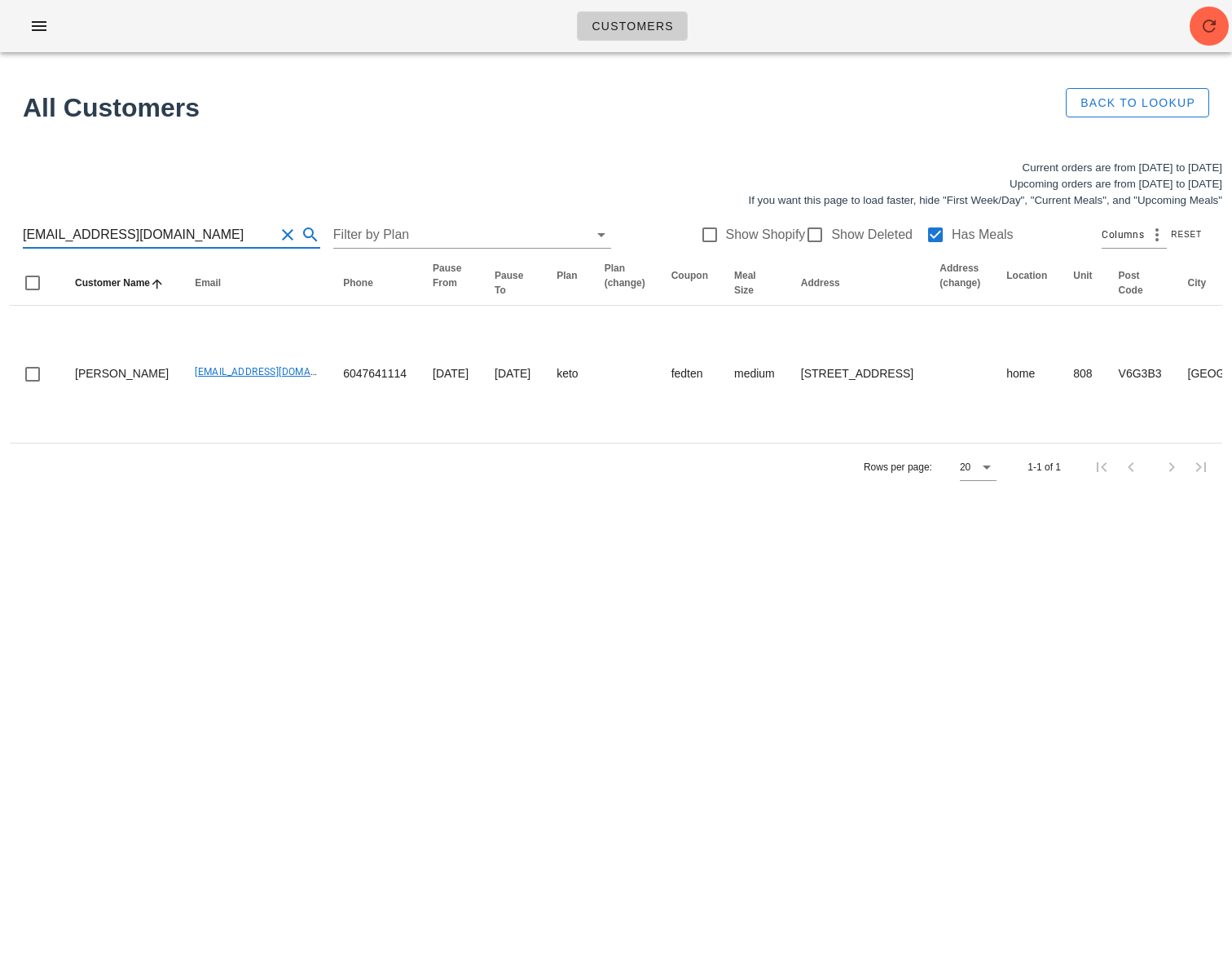
drag, startPoint x: 180, startPoint y: 240, endPoint x: -4, endPoint y: 228, distance: 184.4
click at [0, 228] on html "Customers Found 1 customer All Customers Back to Lookup Current orders are from…" at bounding box center [616, 490] width 1232 height 980
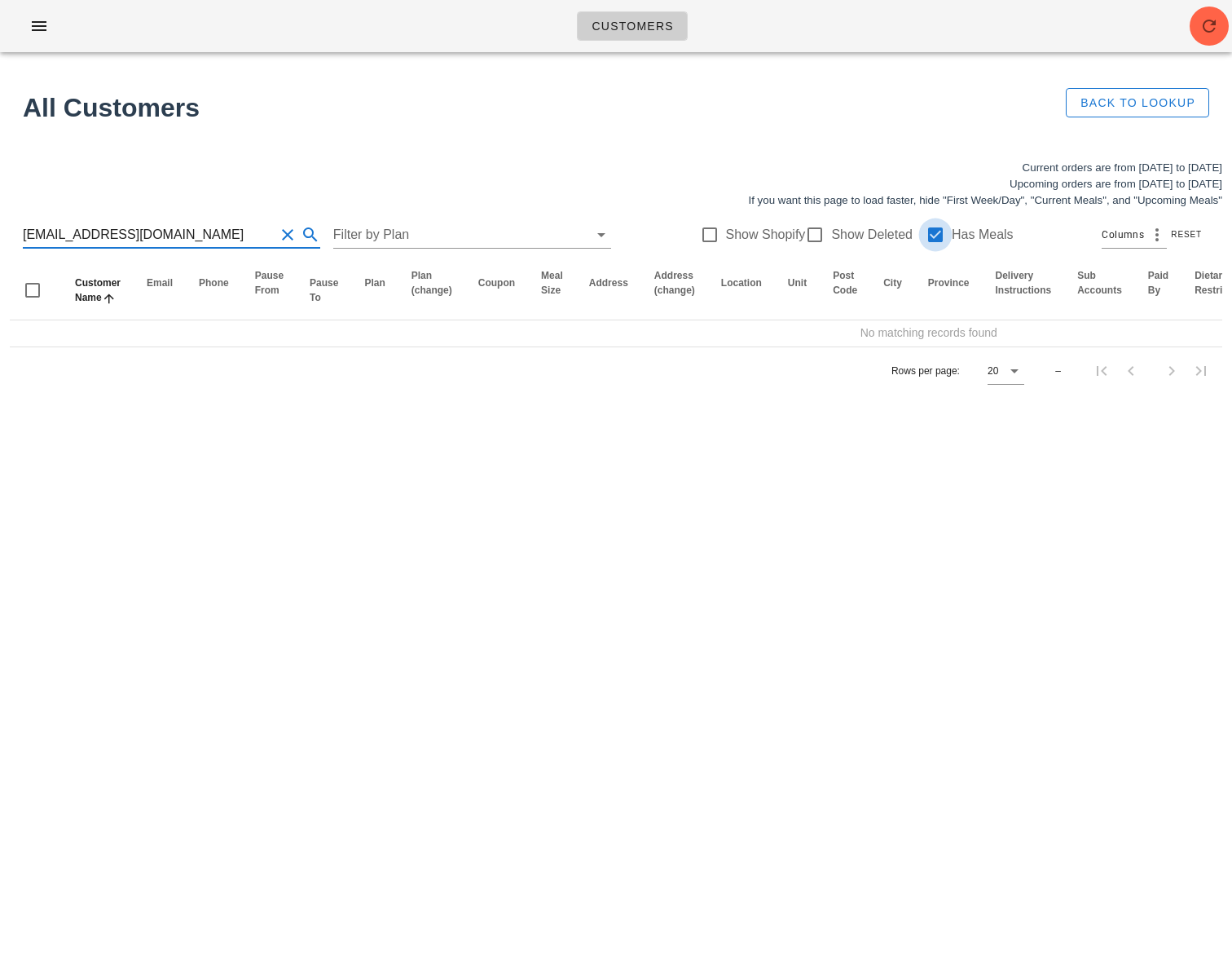
type input "[EMAIL_ADDRESS][DOMAIN_NAME]"
drag, startPoint x: 918, startPoint y: 232, endPoint x: 1081, endPoint y: 140, distance: 187.2
click at [927, 229] on div at bounding box center [935, 234] width 28 height 28
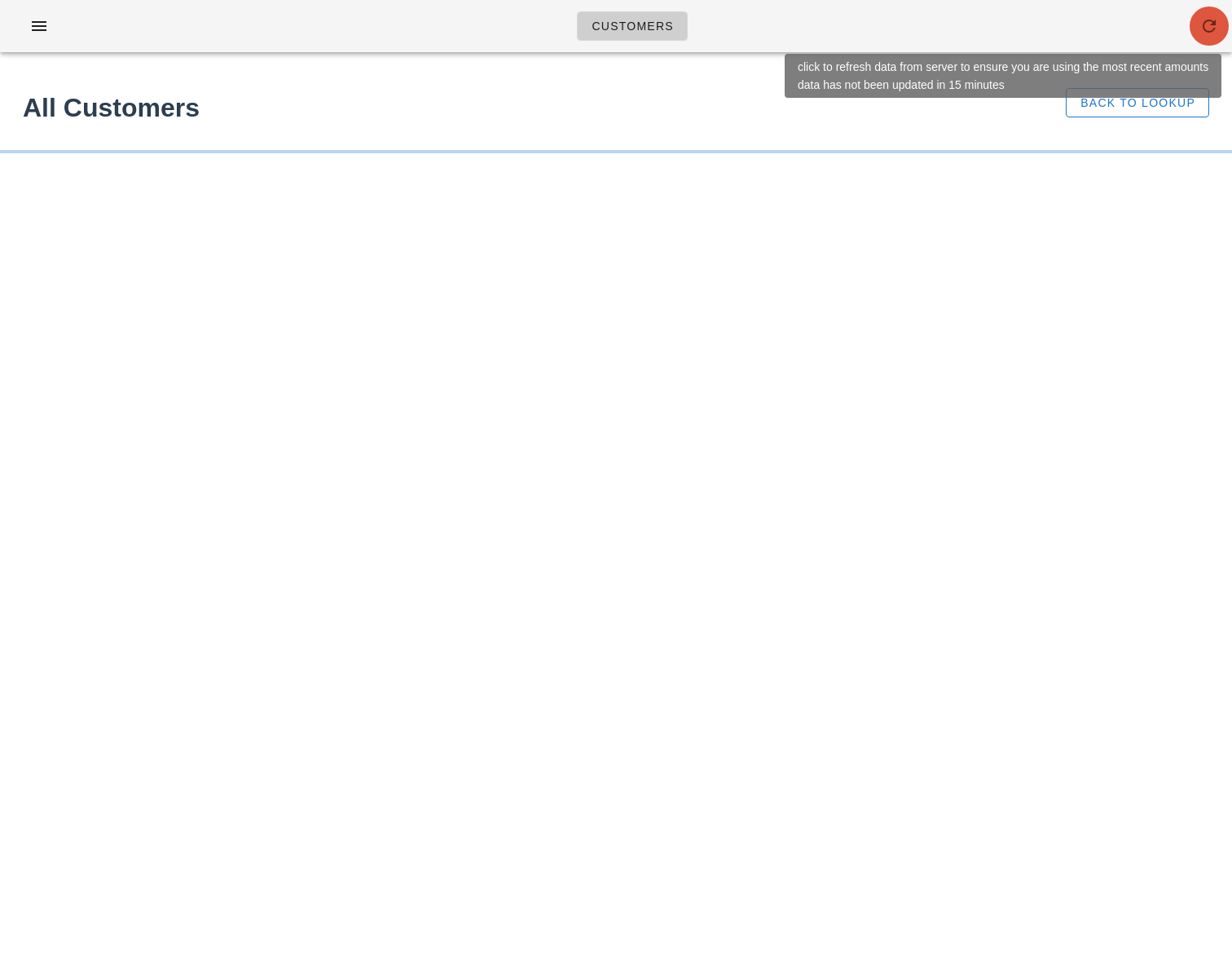
click at [1212, 30] on icon "button" at bounding box center [1210, 26] width 20 height 20
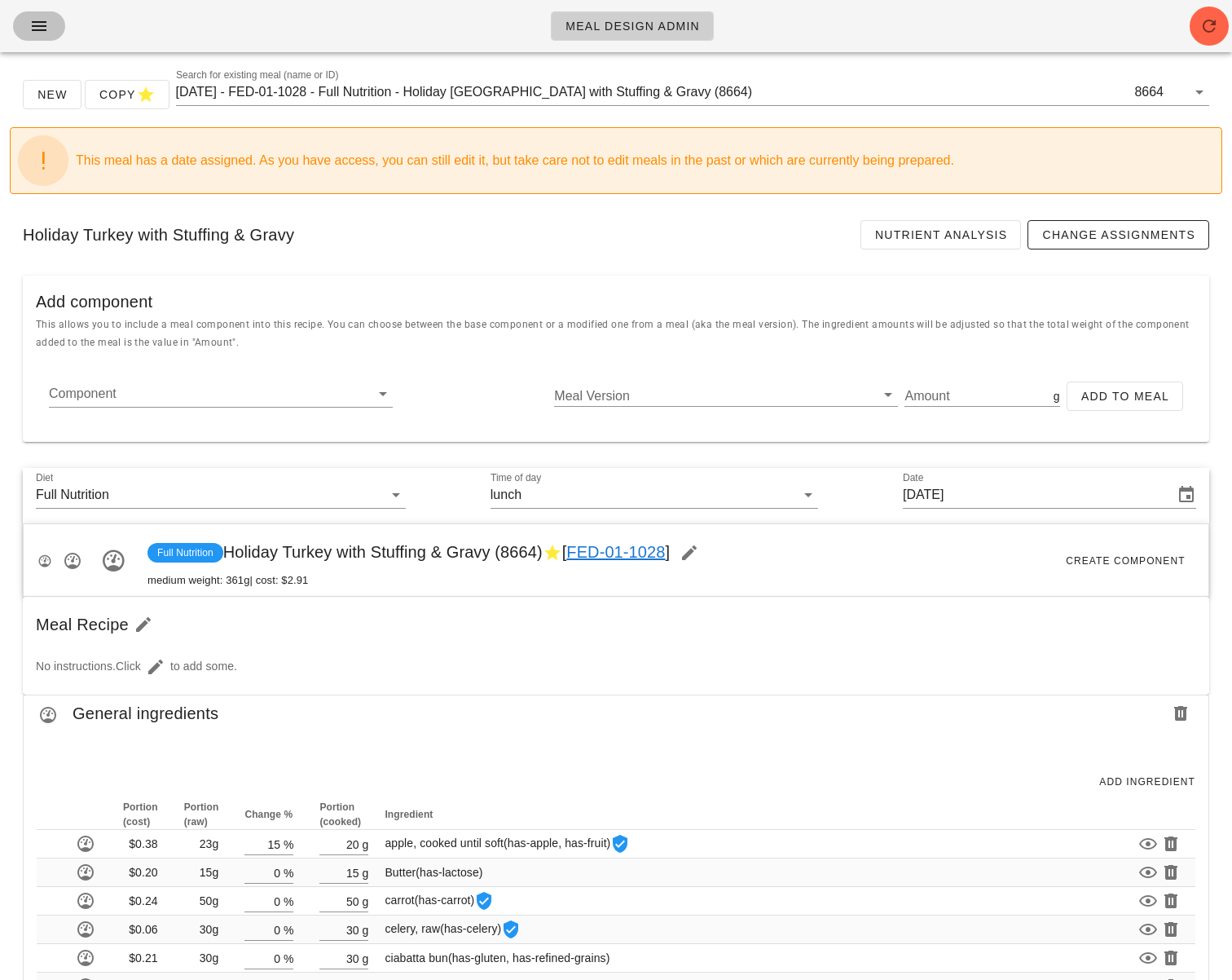
drag, startPoint x: 40, startPoint y: 34, endPoint x: 93, endPoint y: 170, distance: 146.0
click at [40, 35] on icon "button" at bounding box center [39, 26] width 20 height 20
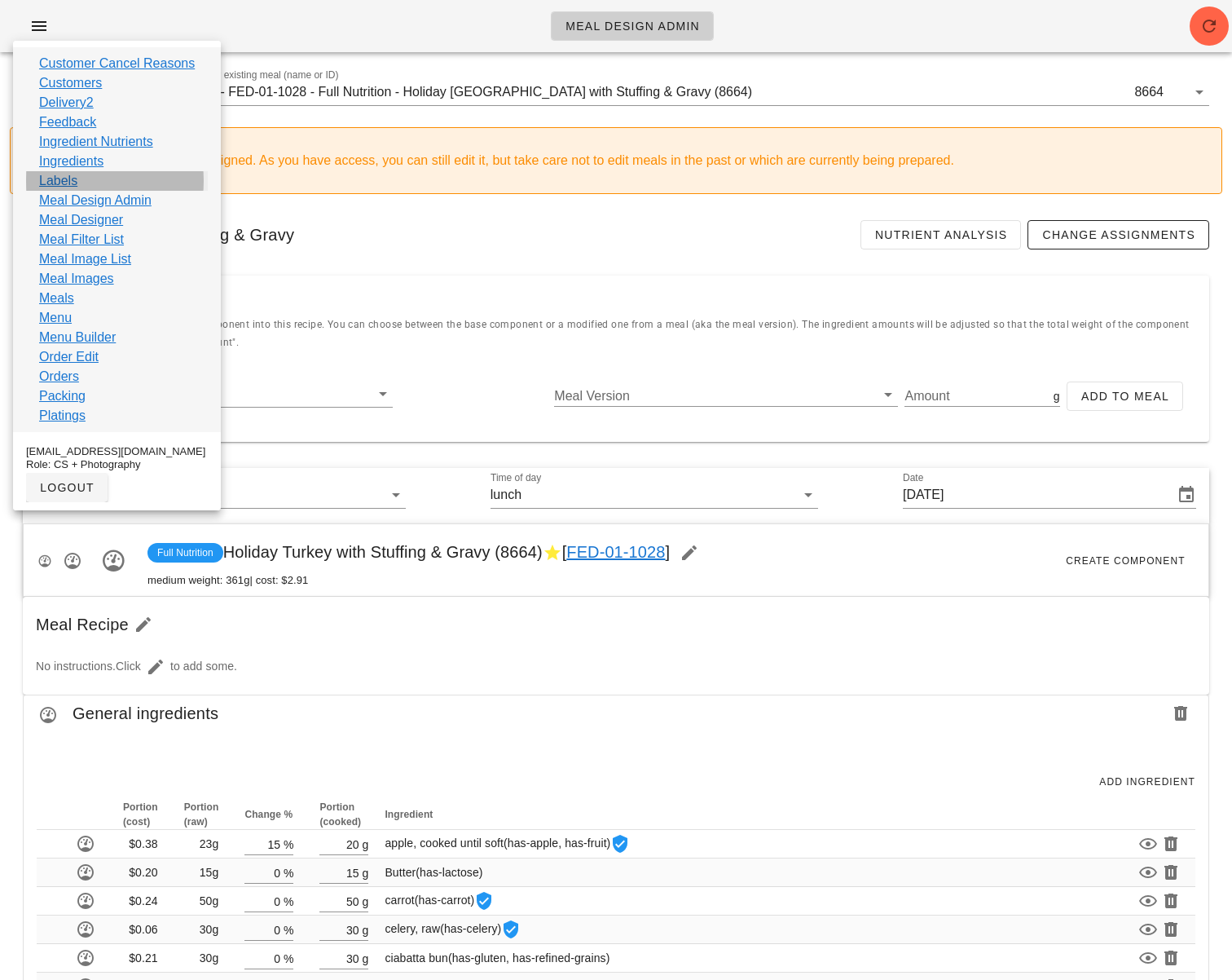
click at [66, 183] on link "Labels" at bounding box center [58, 181] width 38 height 20
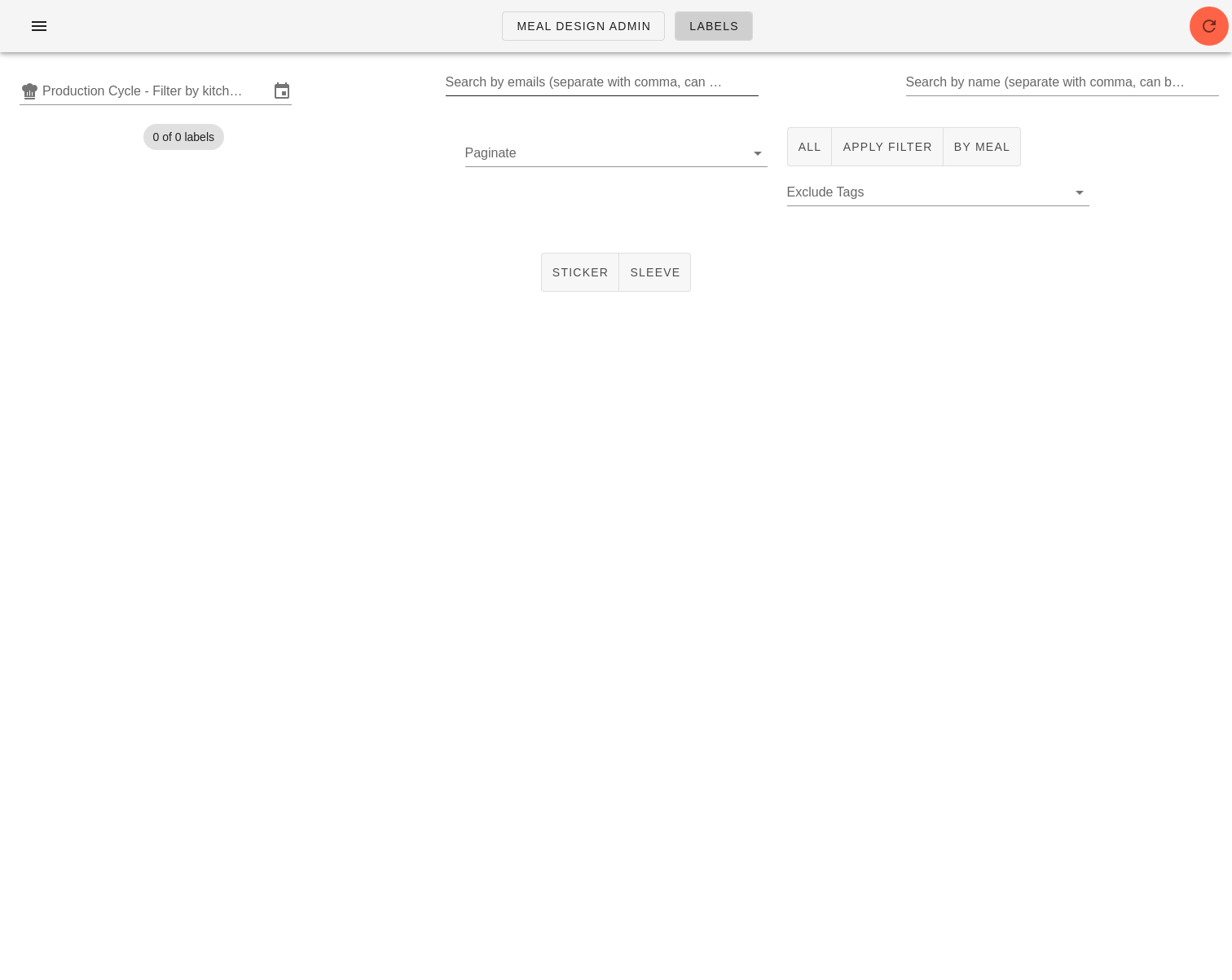
click at [501, 78] on div "Search by emails (separate with comma, can be partial)" at bounding box center [600, 82] width 311 height 26
type input "[EMAIL_ADDRESS][DOMAIN_NAME]"
click at [166, 94] on input "Production Cycle - Filter by kitchen production schedules" at bounding box center [156, 91] width 226 height 26
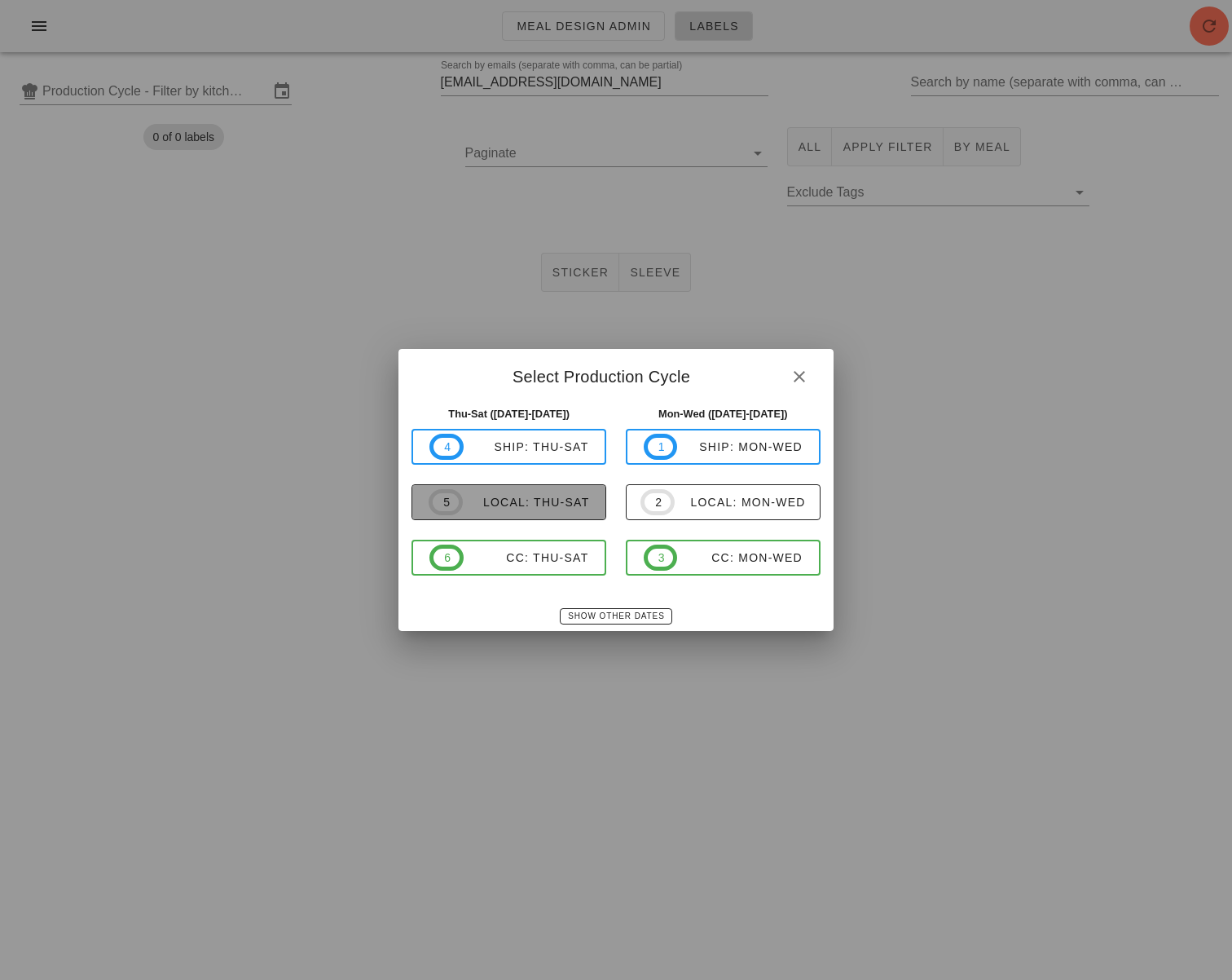
click at [559, 511] on span "5 local: Thu-Sat" at bounding box center [509, 502] width 160 height 26
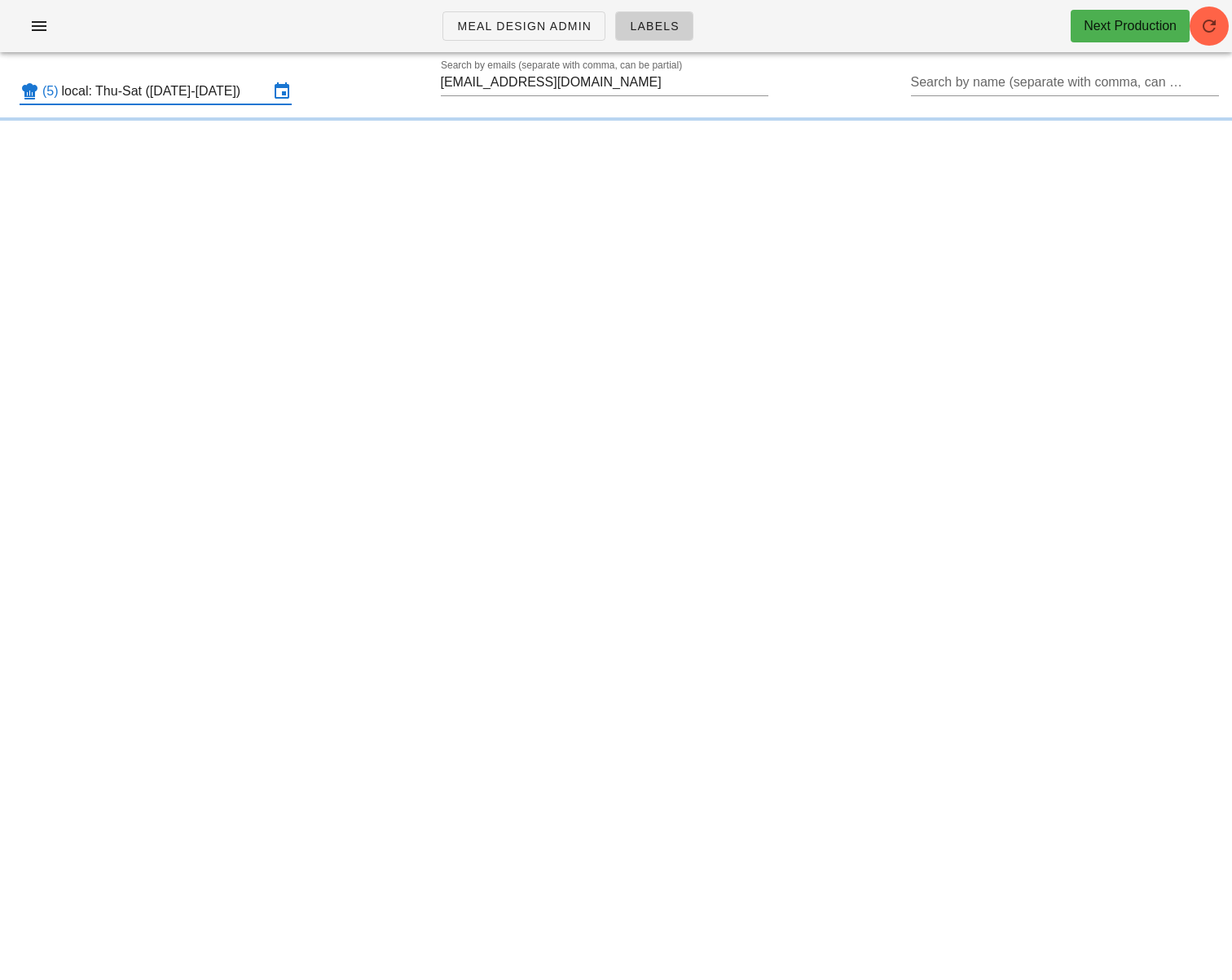
click at [237, 81] on input "local: Thu-Sat ([DATE]-[DATE])" at bounding box center [166, 91] width 207 height 26
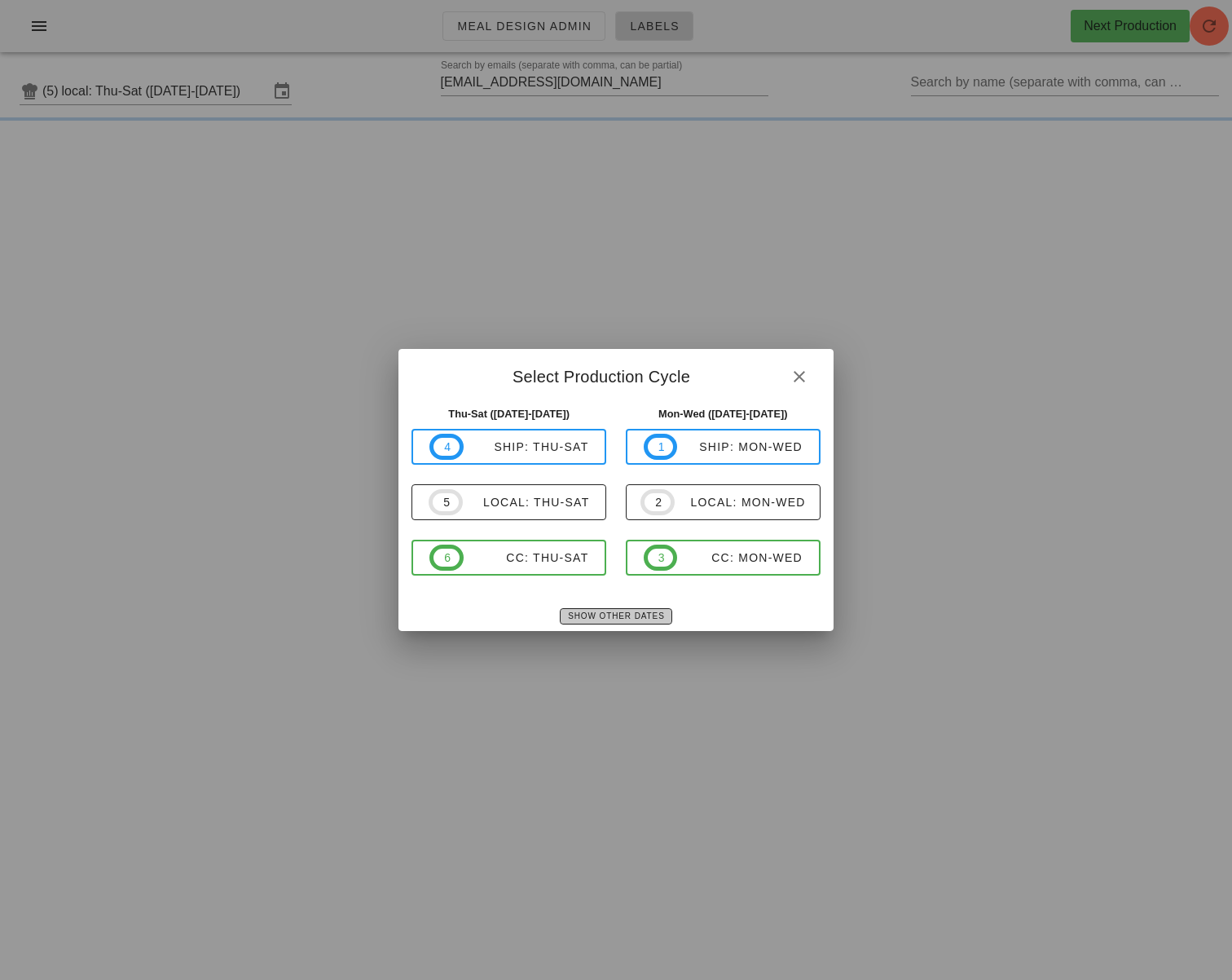
click at [638, 611] on span "Show Other Dates" at bounding box center [616, 616] width 97 height 9
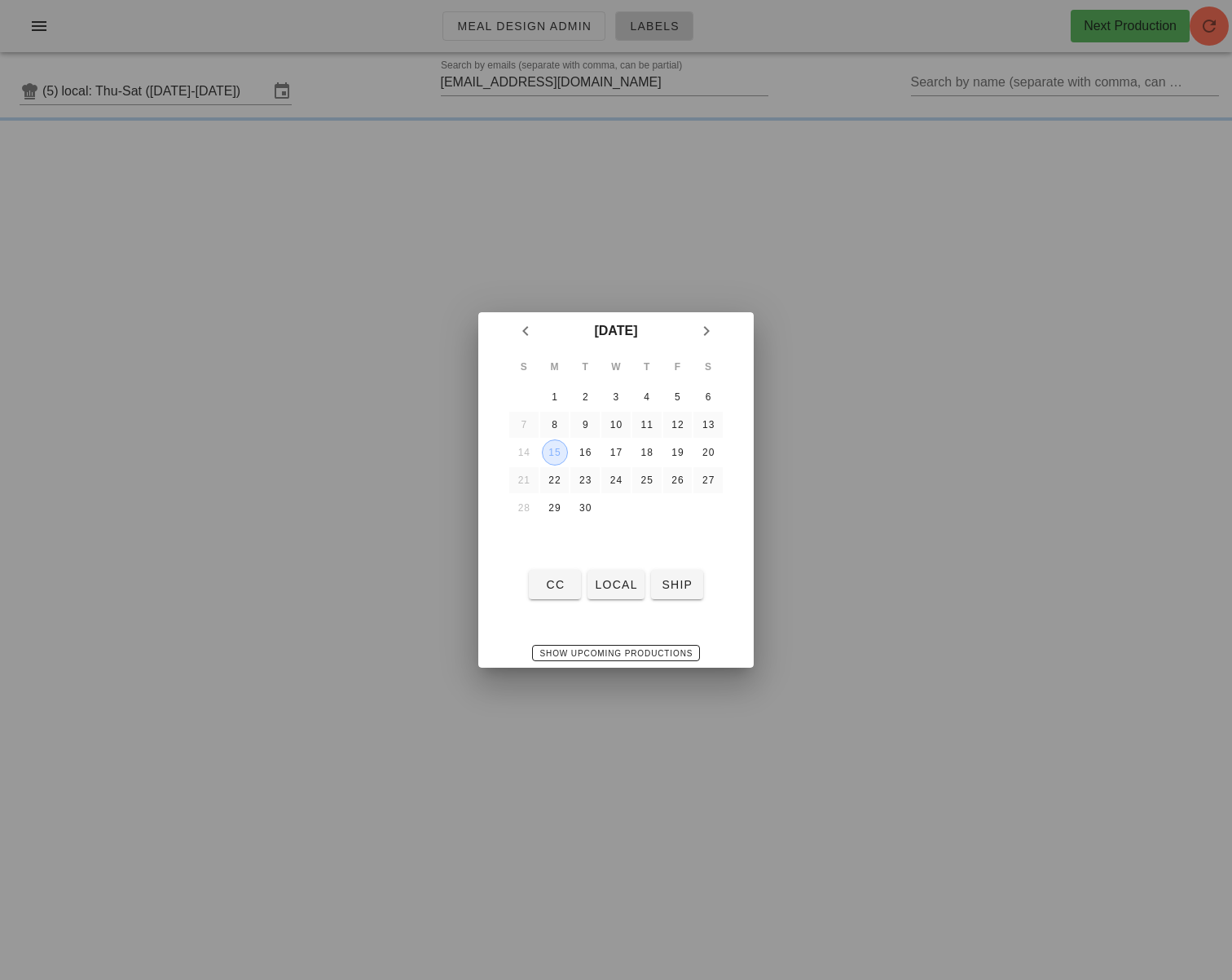
click at [555, 447] on div "15" at bounding box center [554, 452] width 24 height 12
drag, startPoint x: 603, startPoint y: 585, endPoint x: 595, endPoint y: 579, distance: 10.0
click at [603, 585] on span "local" at bounding box center [616, 584] width 43 height 13
type input "local: Mon-Wed ([DATE]-[DATE])"
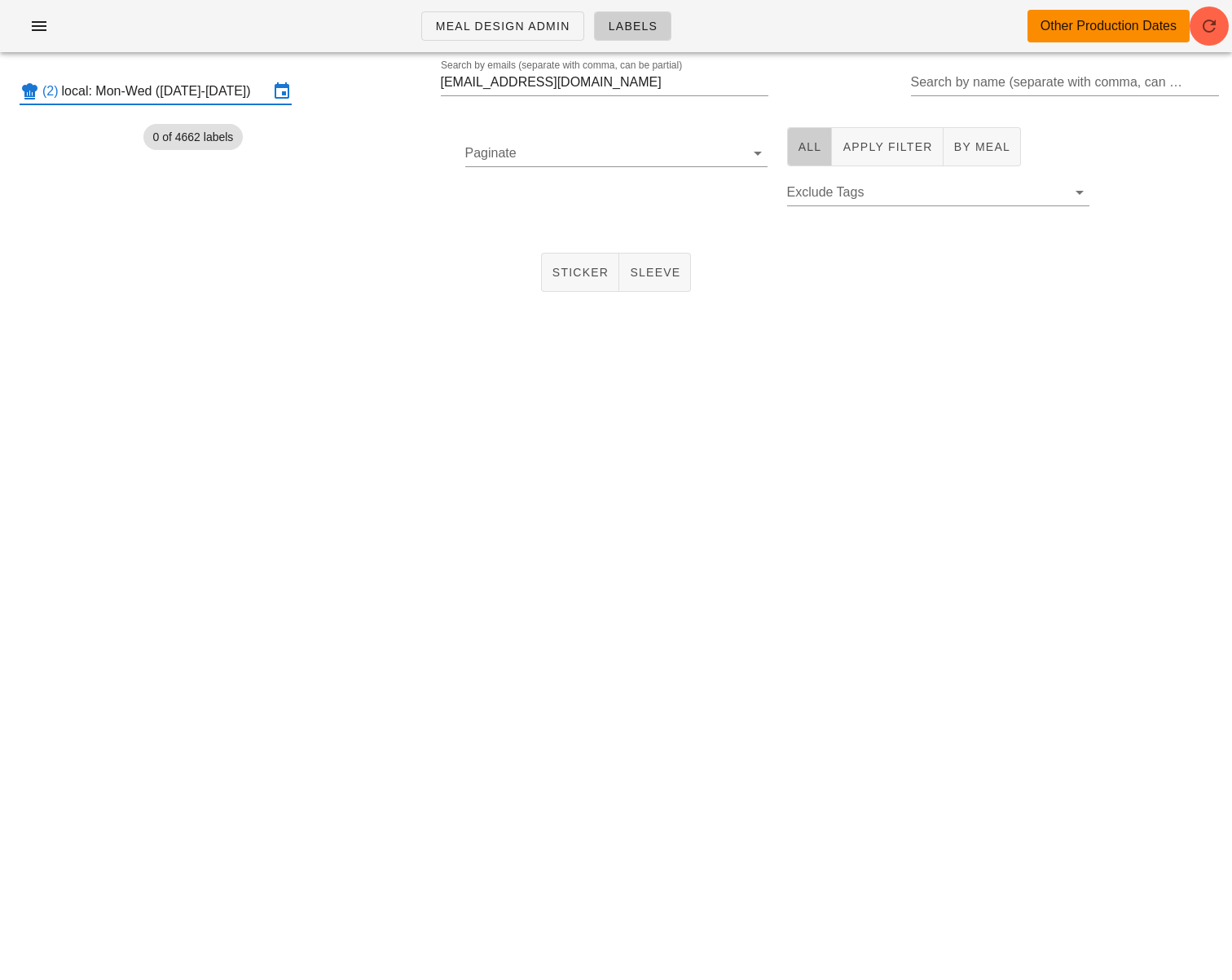
click at [817, 144] on span "All" at bounding box center [810, 146] width 24 height 13
click at [631, 147] on input "Paginate" at bounding box center [603, 152] width 276 height 26
click at [589, 176] on div "250" at bounding box center [616, 165] width 276 height 35
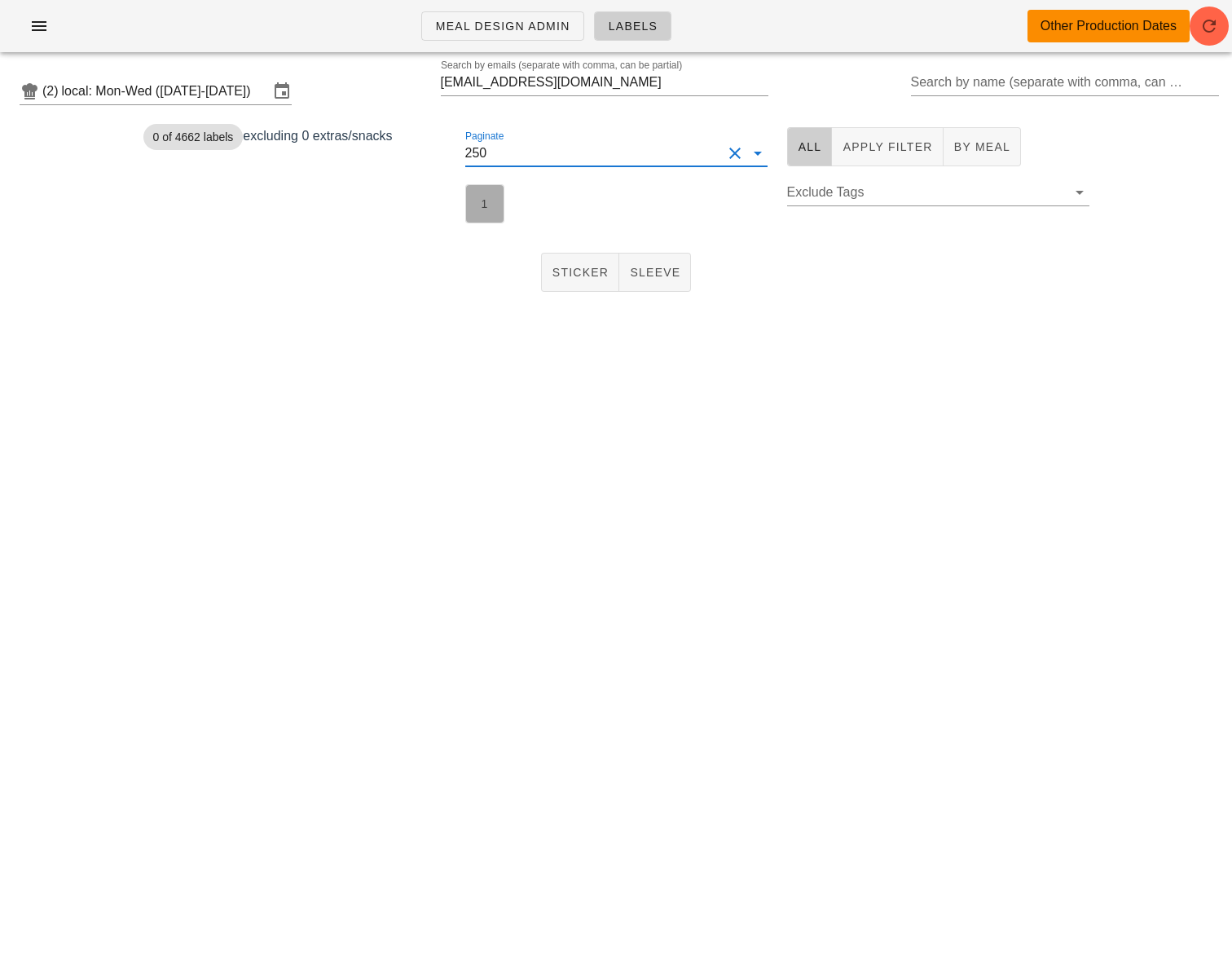
click at [481, 214] on button "1" at bounding box center [485, 204] width 39 height 39
click at [549, 269] on button "Sticker" at bounding box center [580, 273] width 79 height 39
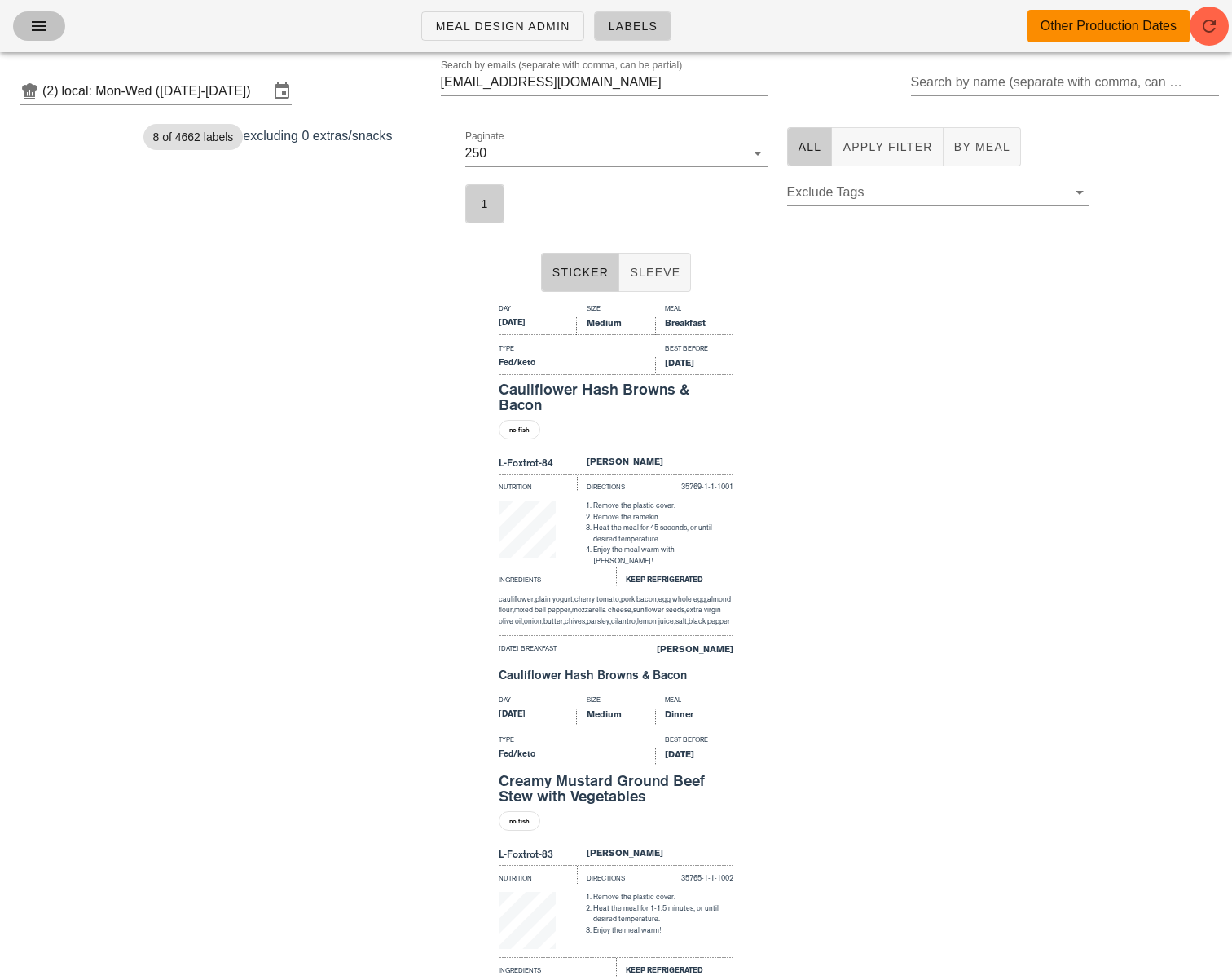
click at [37, 31] on icon "button" at bounding box center [39, 26] width 20 height 20
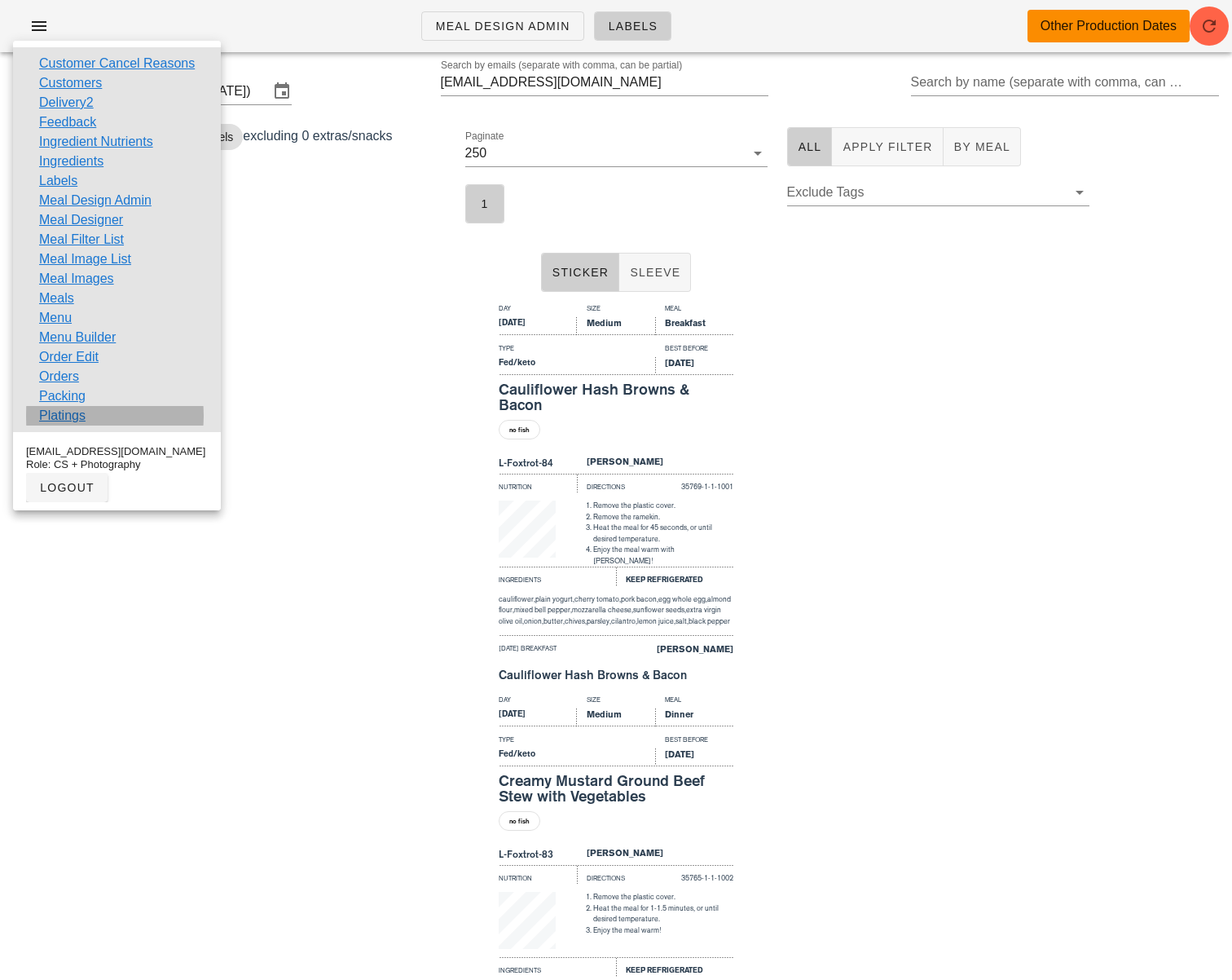
drag, startPoint x: 72, startPoint y: 412, endPoint x: 341, endPoint y: 396, distance: 269.5
click at [72, 412] on link "Platings" at bounding box center [62, 416] width 46 height 20
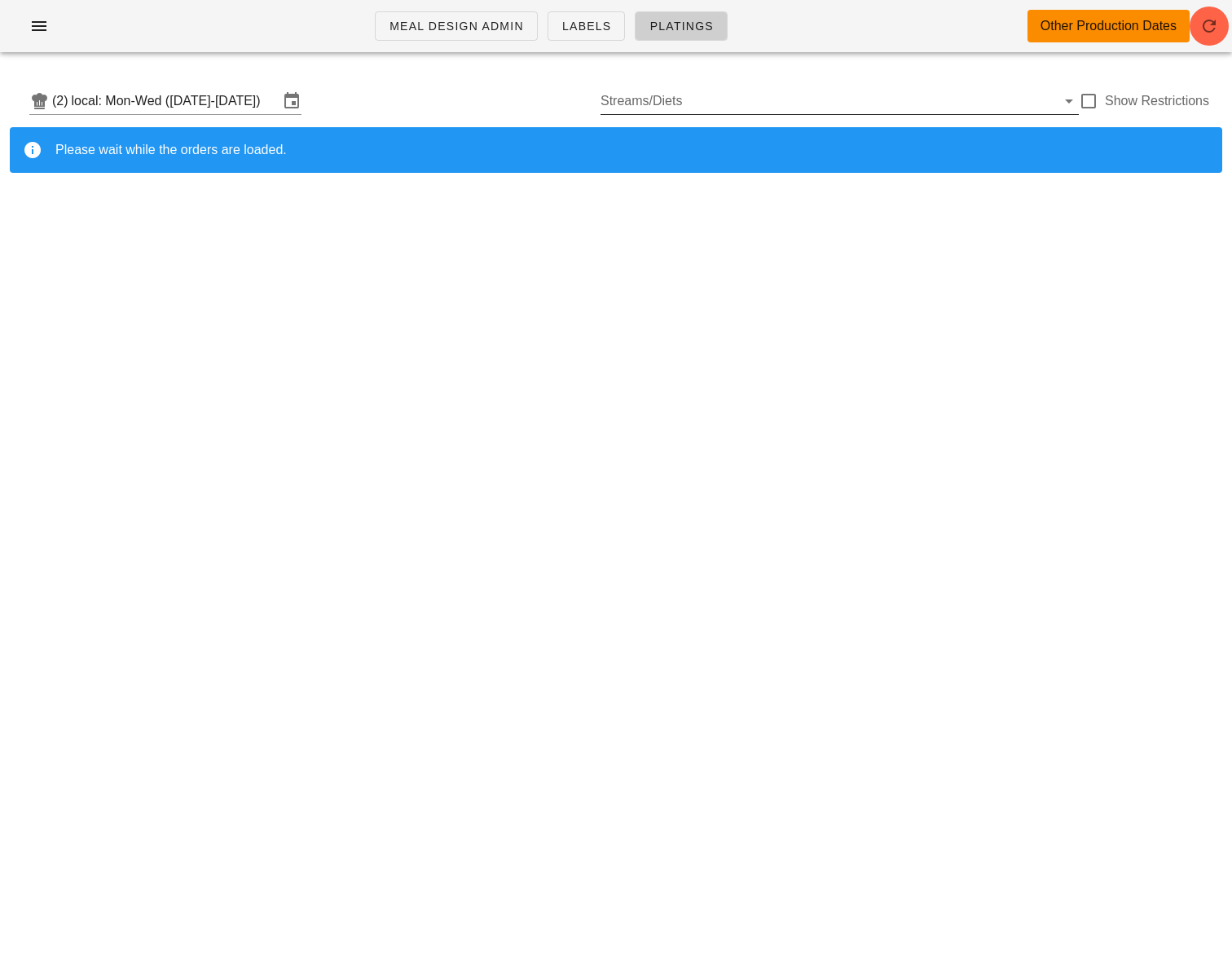
click at [745, 106] on input "Streams/Diets" at bounding box center [828, 101] width 455 height 26
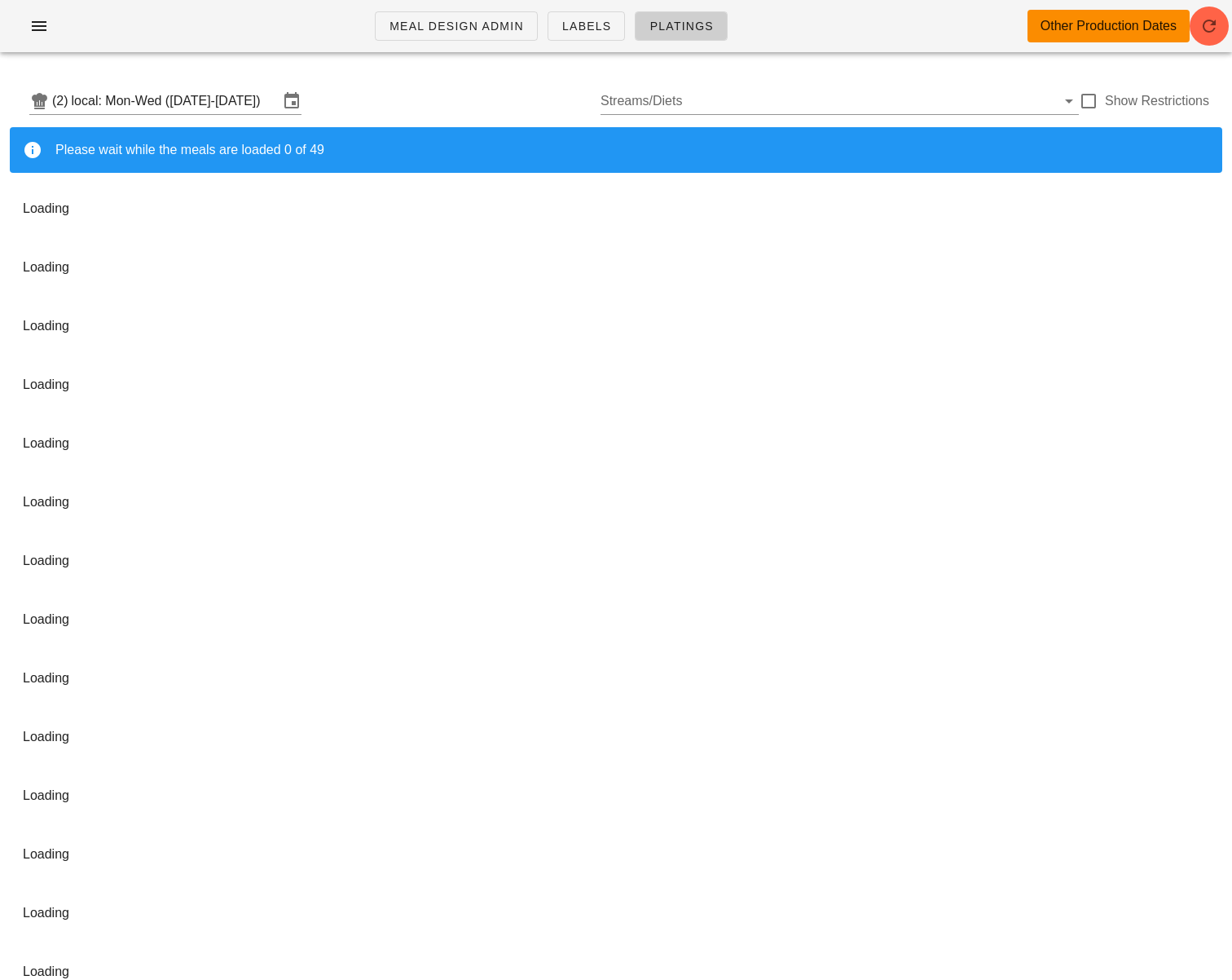
click at [1092, 103] on div at bounding box center [1089, 101] width 28 height 28
checkbox input "true"
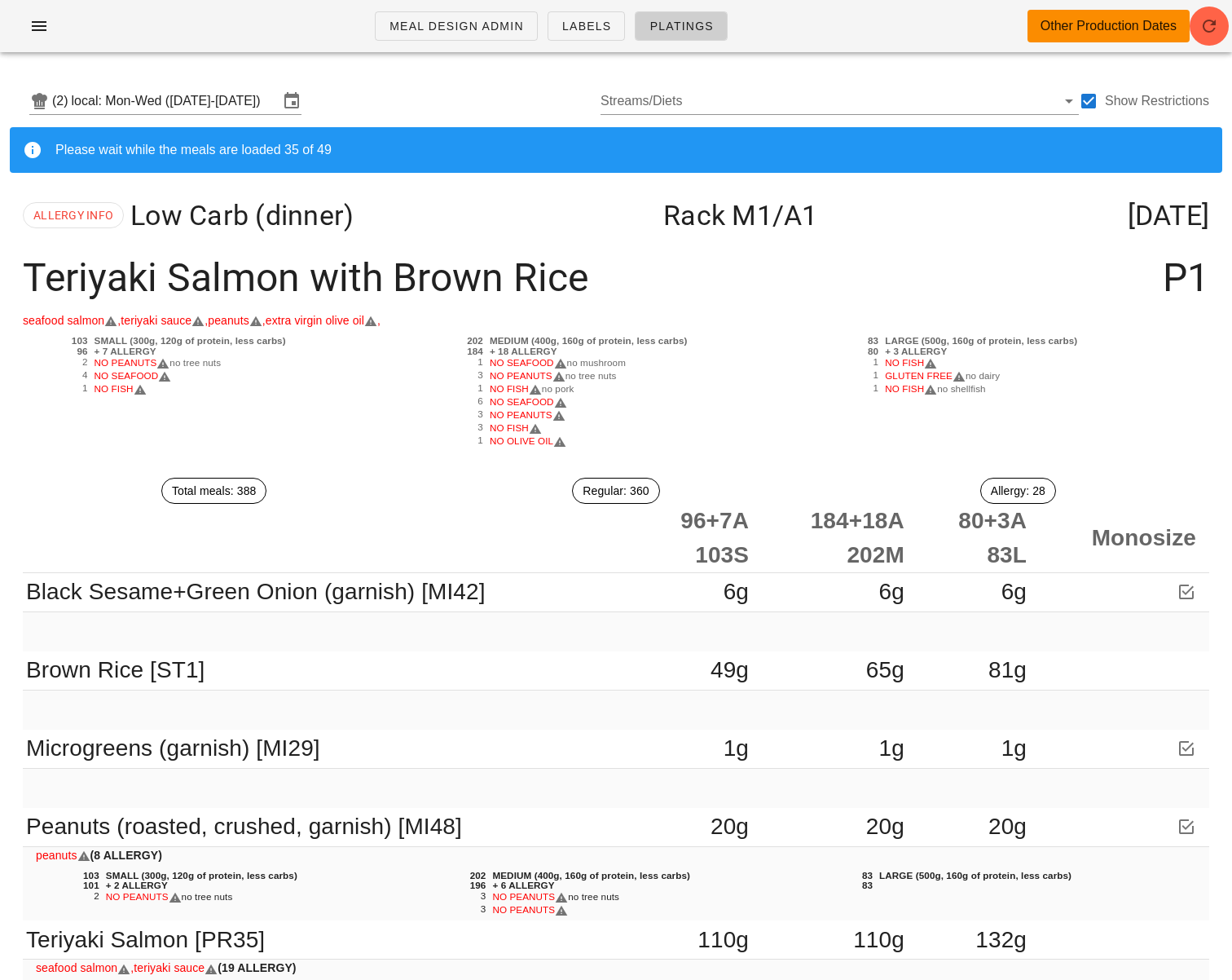
click at [605, 300] on div "Teriyaki Salmon with Brown Rice P1" at bounding box center [616, 277] width 1212 height 67
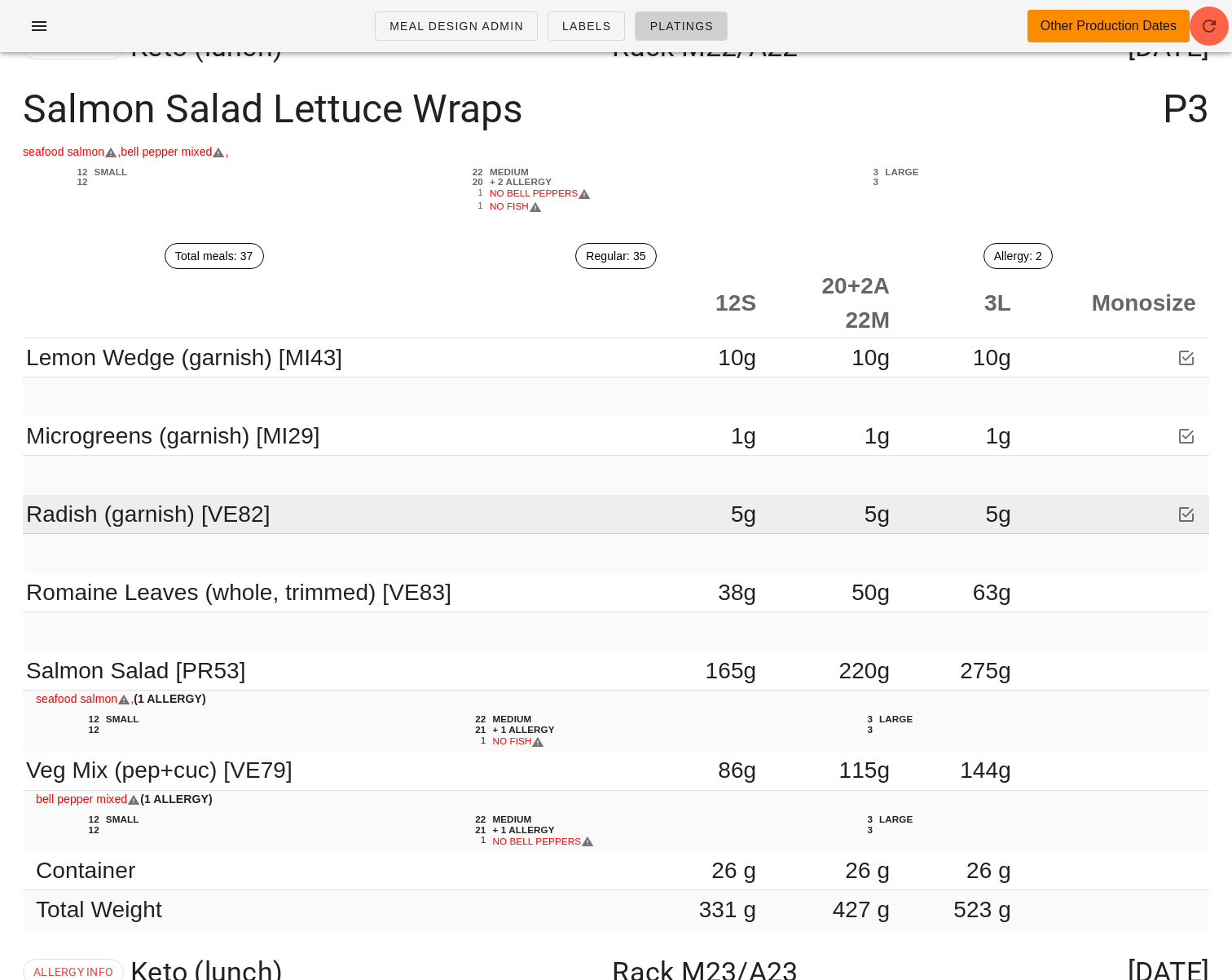
scroll to position [26150, 0]
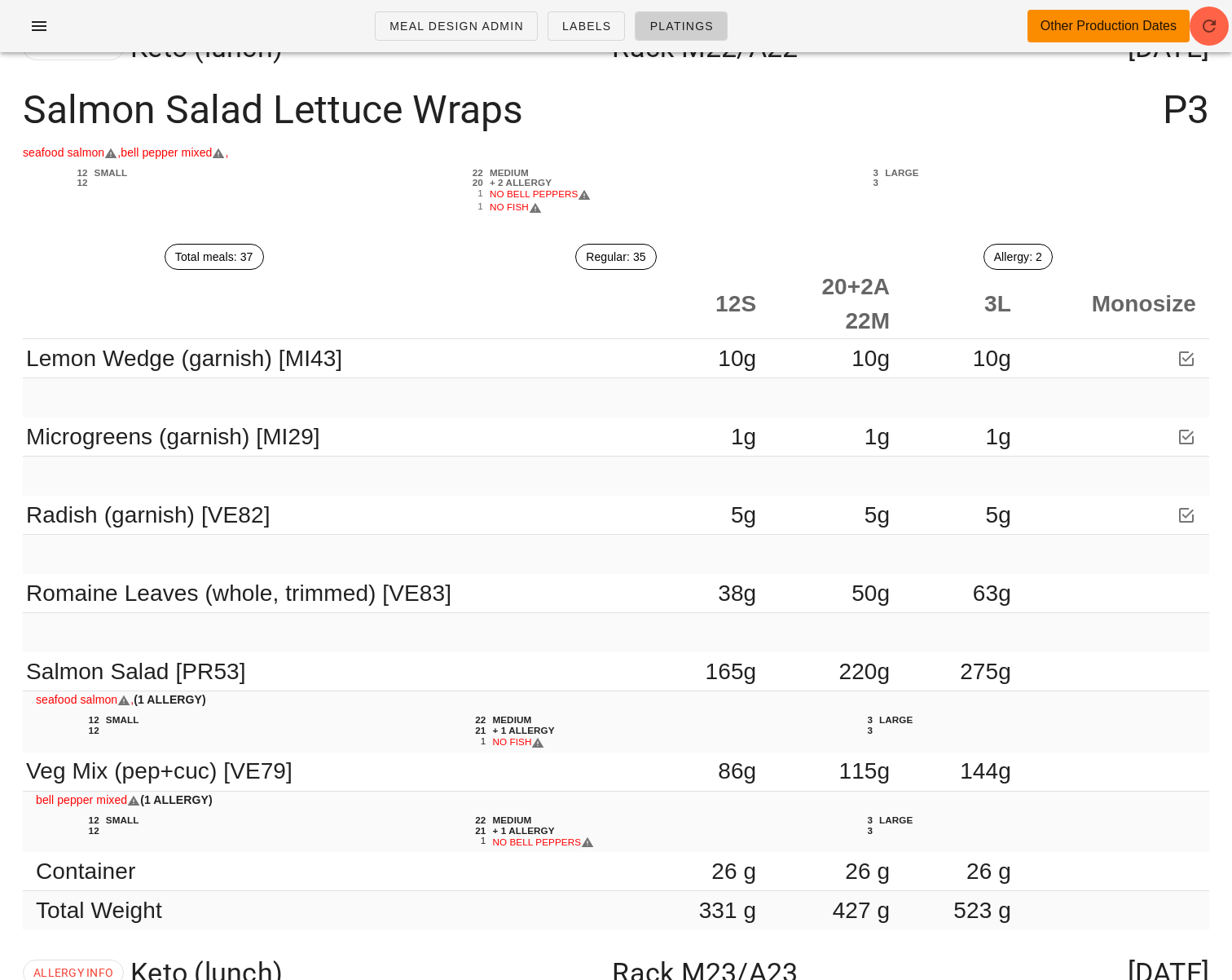
click at [928, 84] on div "Salmon Salad Lettuce Wraps P3" at bounding box center [616, 110] width 1212 height 67
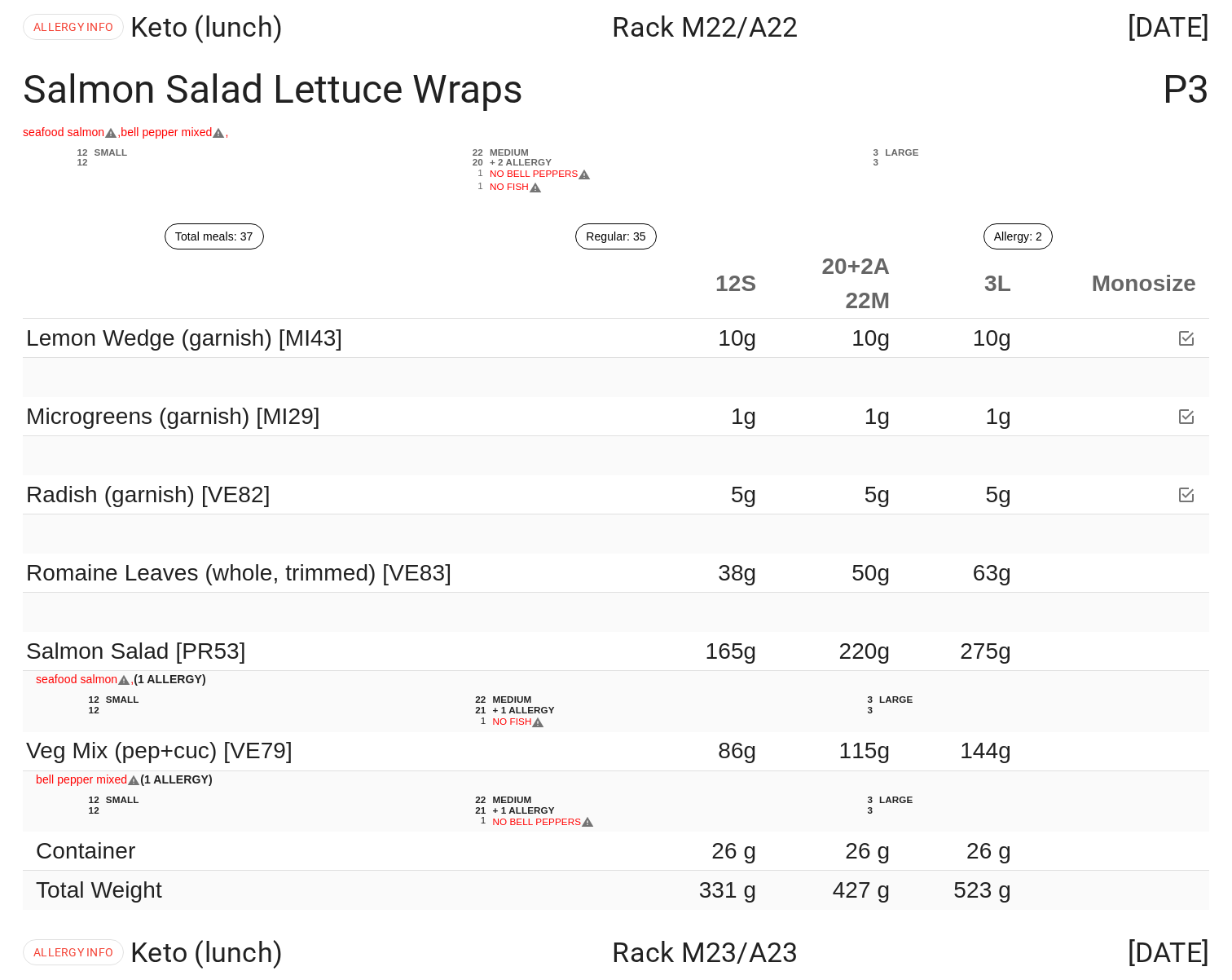
scroll to position [26172, 0]
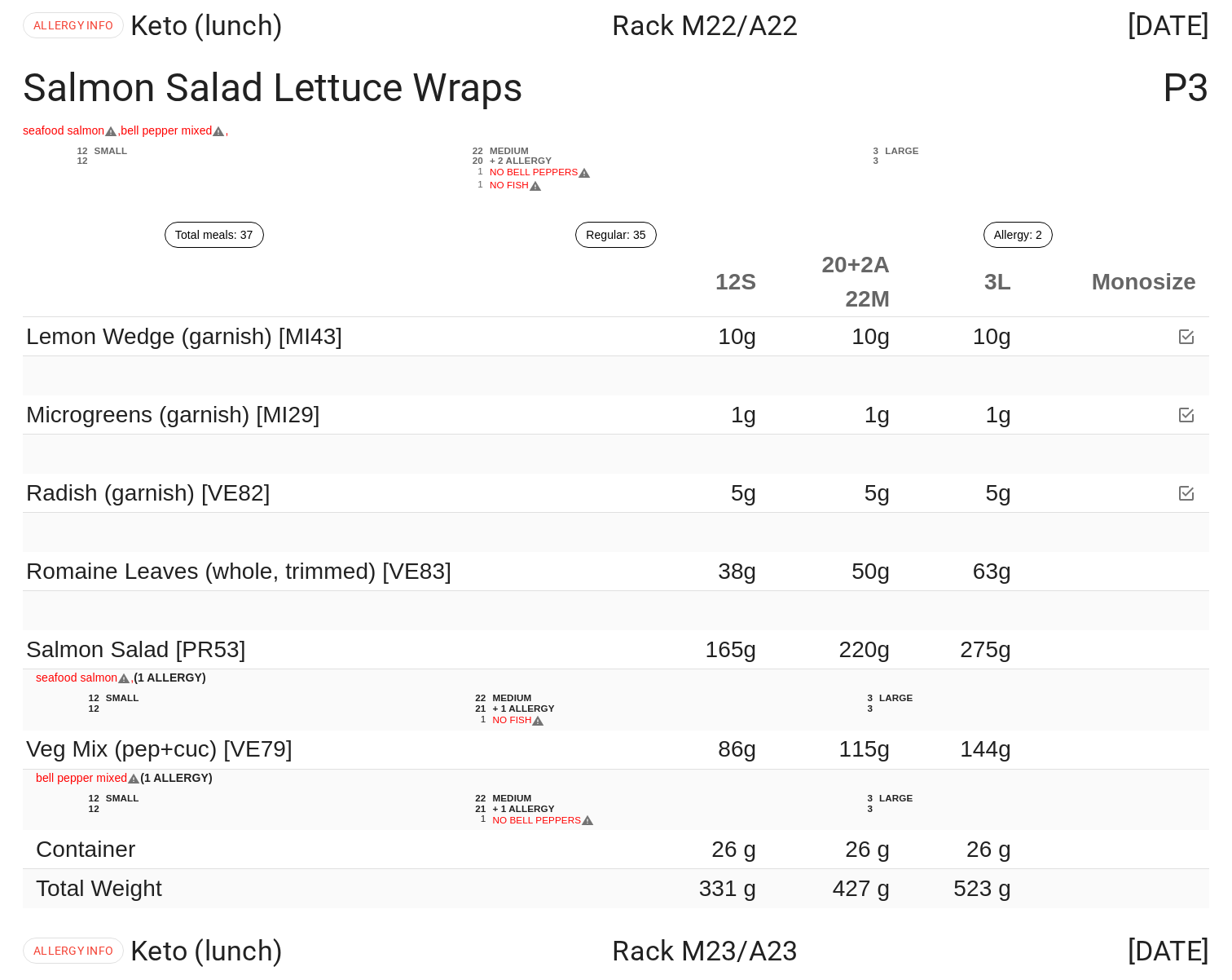
click at [726, 223] on div "Regular: 35" at bounding box center [616, 234] width 402 height 45
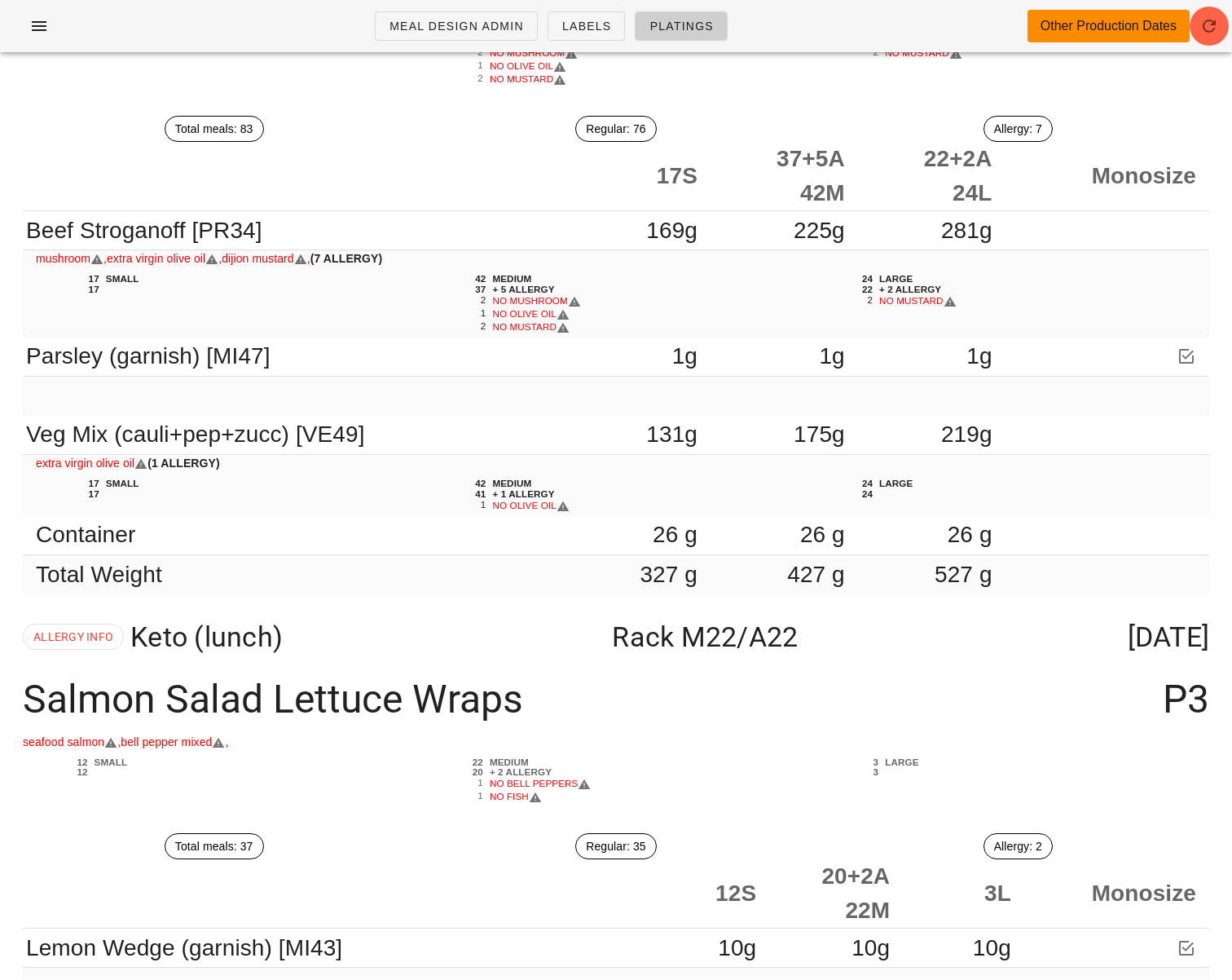
scroll to position [24932, 0]
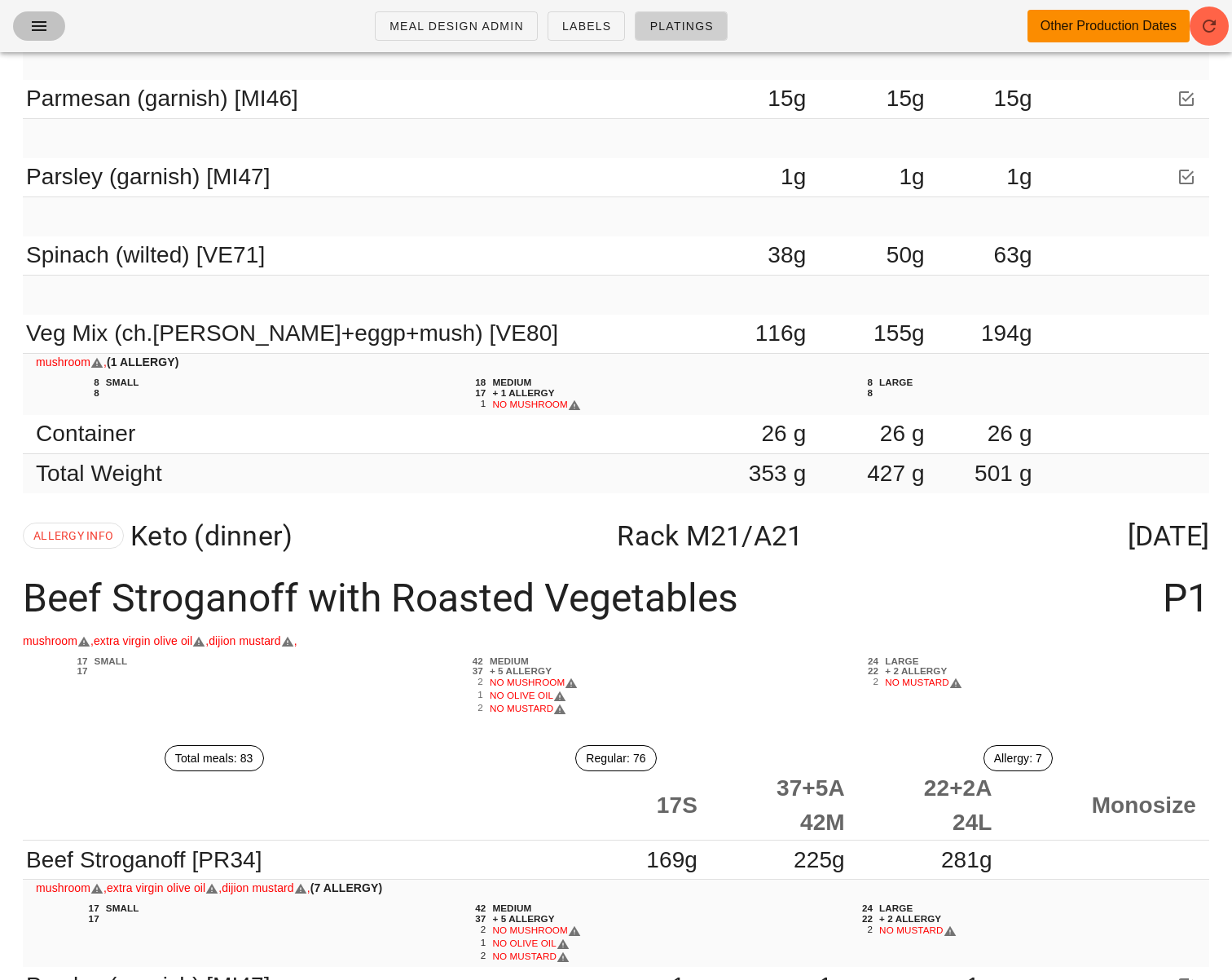
click at [30, 29] on icon "button" at bounding box center [39, 26] width 20 height 20
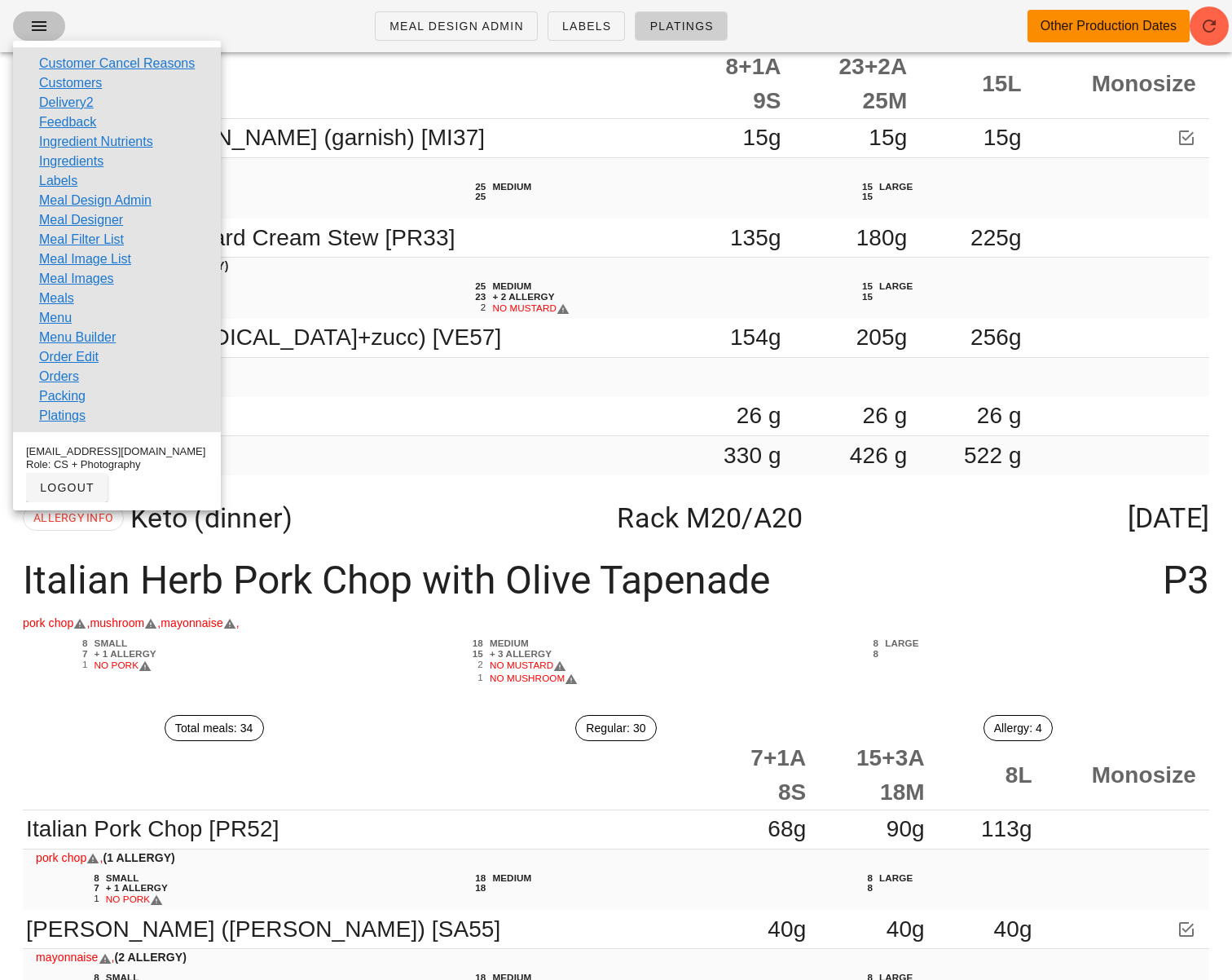
scroll to position [23746, 0]
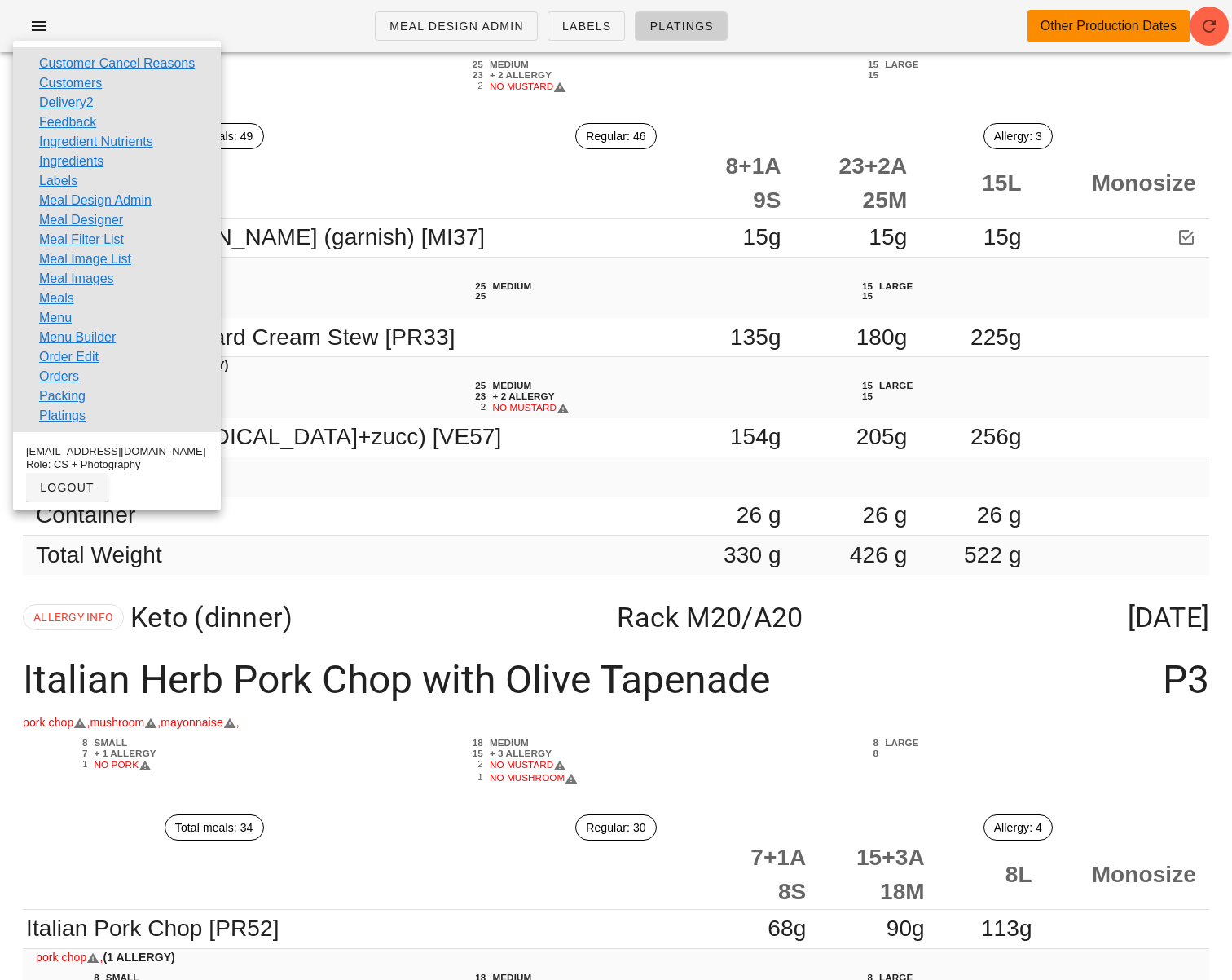
click at [153, 21] on div "Meal Design Admin Labels Platings Other Production Dates" at bounding box center [616, 26] width 1232 height 53
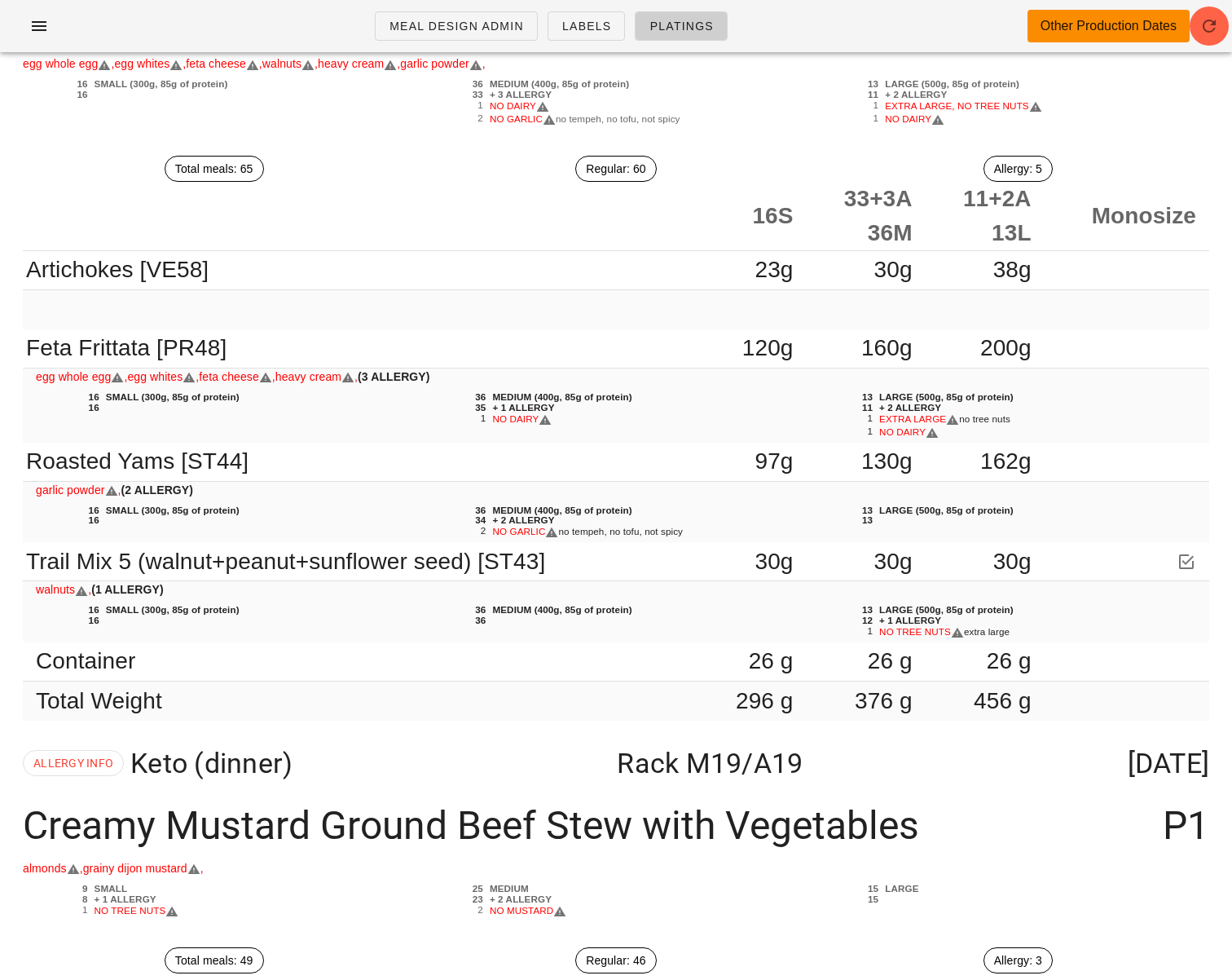
click at [205, 137] on div "egg whole egg , egg whites , feta cheese , walnuts , heavy cream , garlic powde…" at bounding box center [616, 98] width 1212 height 88
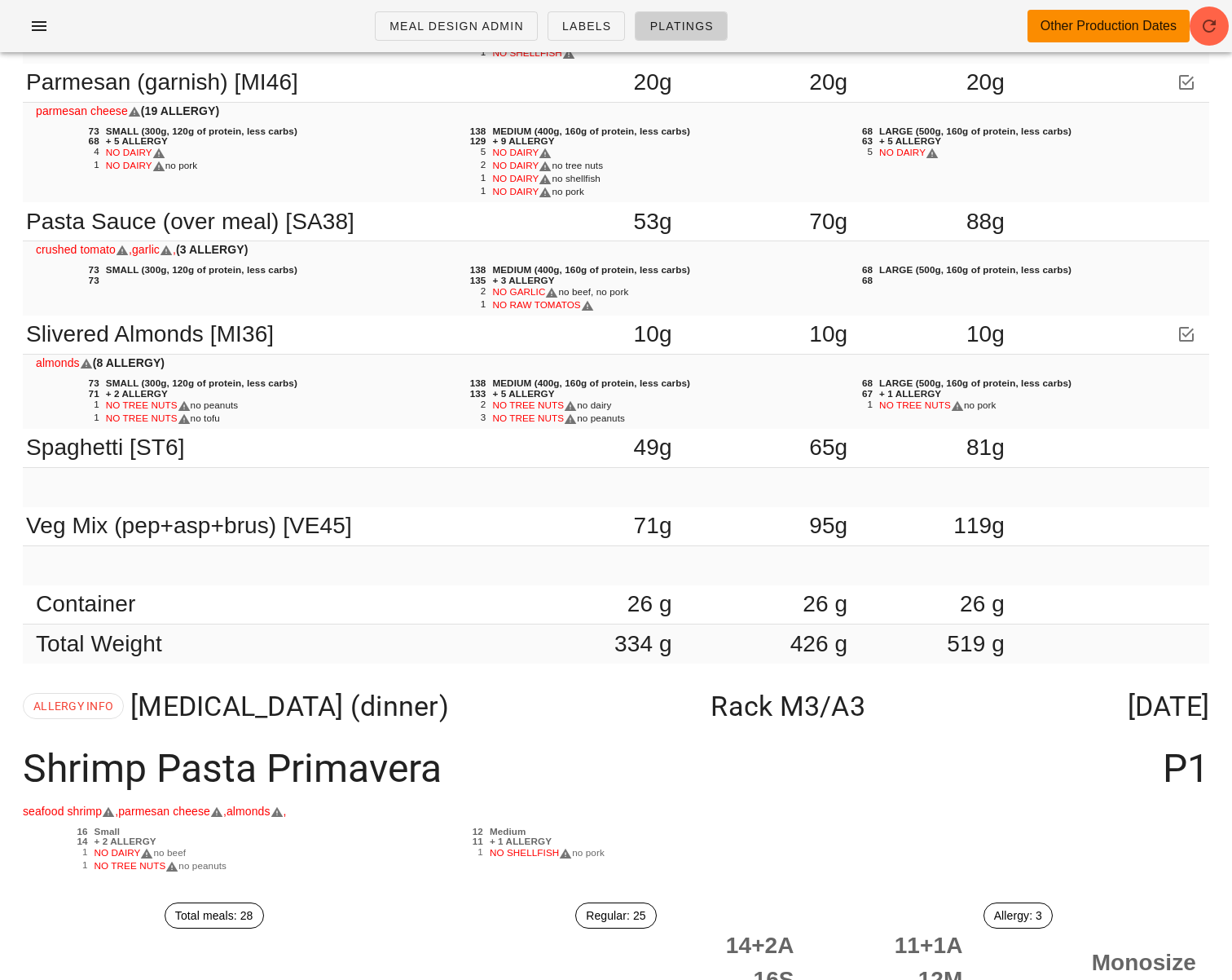
scroll to position [3090, 0]
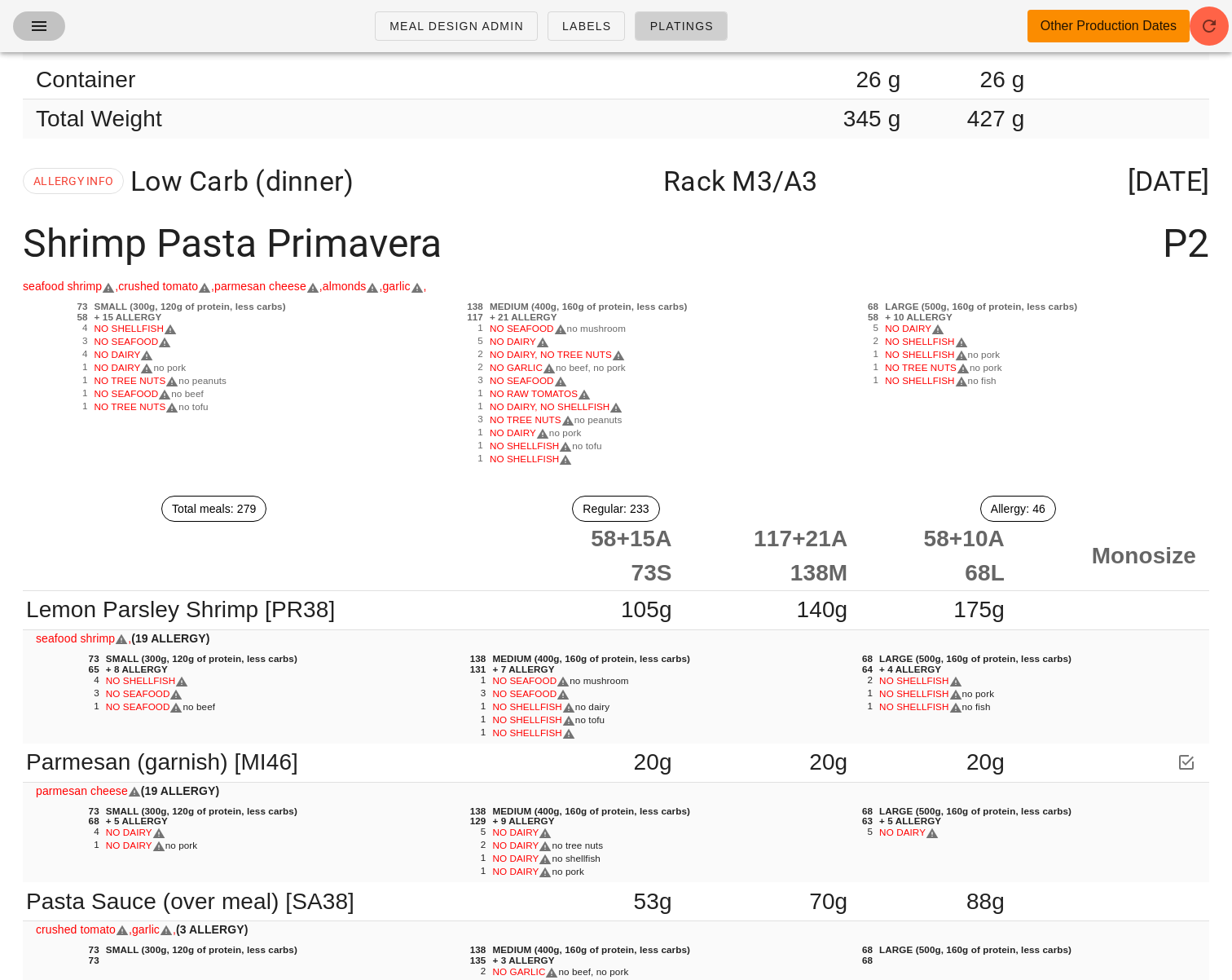
click at [31, 19] on icon "button" at bounding box center [39, 26] width 20 height 20
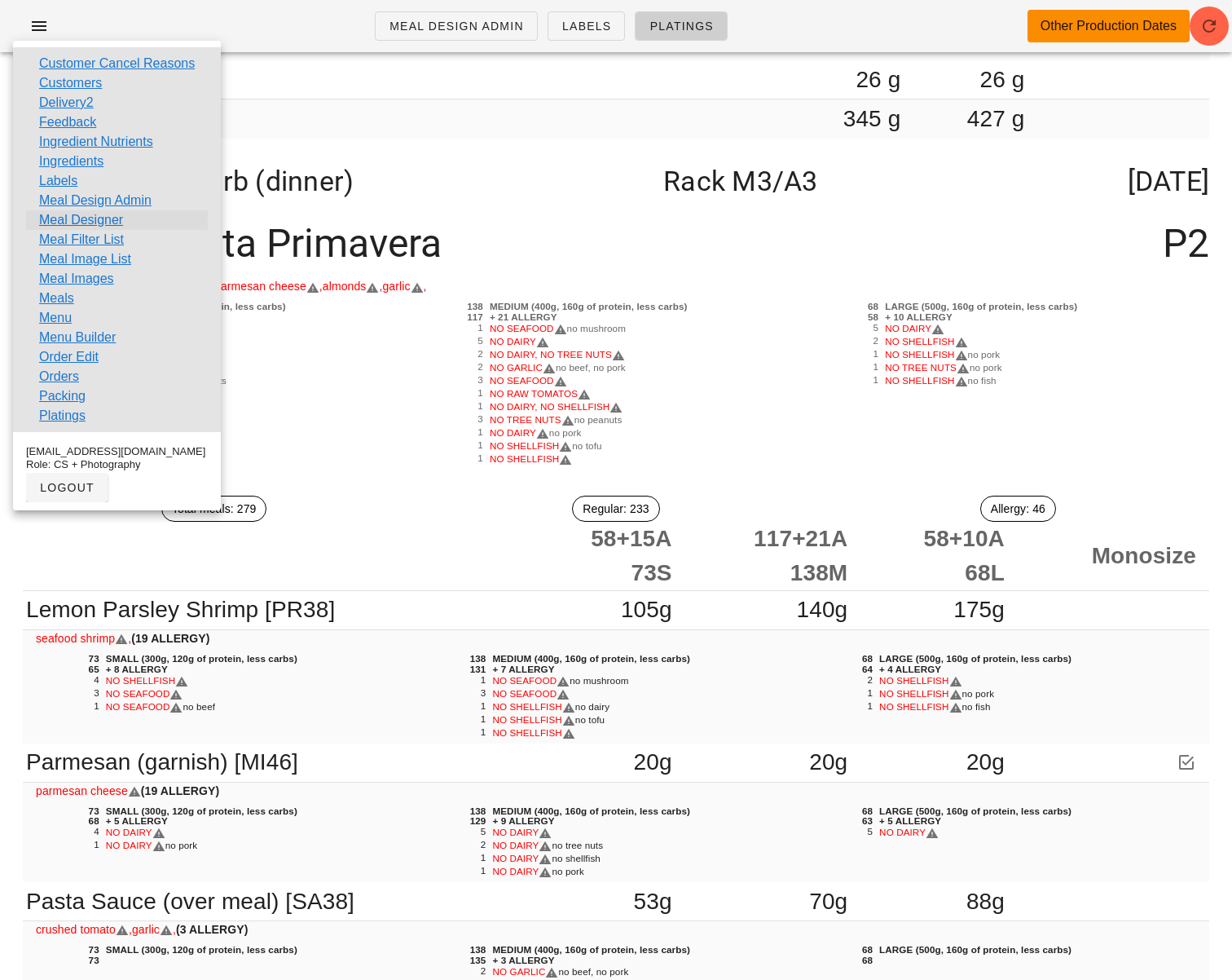
click at [112, 217] on link "Meal Designer" at bounding box center [81, 220] width 84 height 20
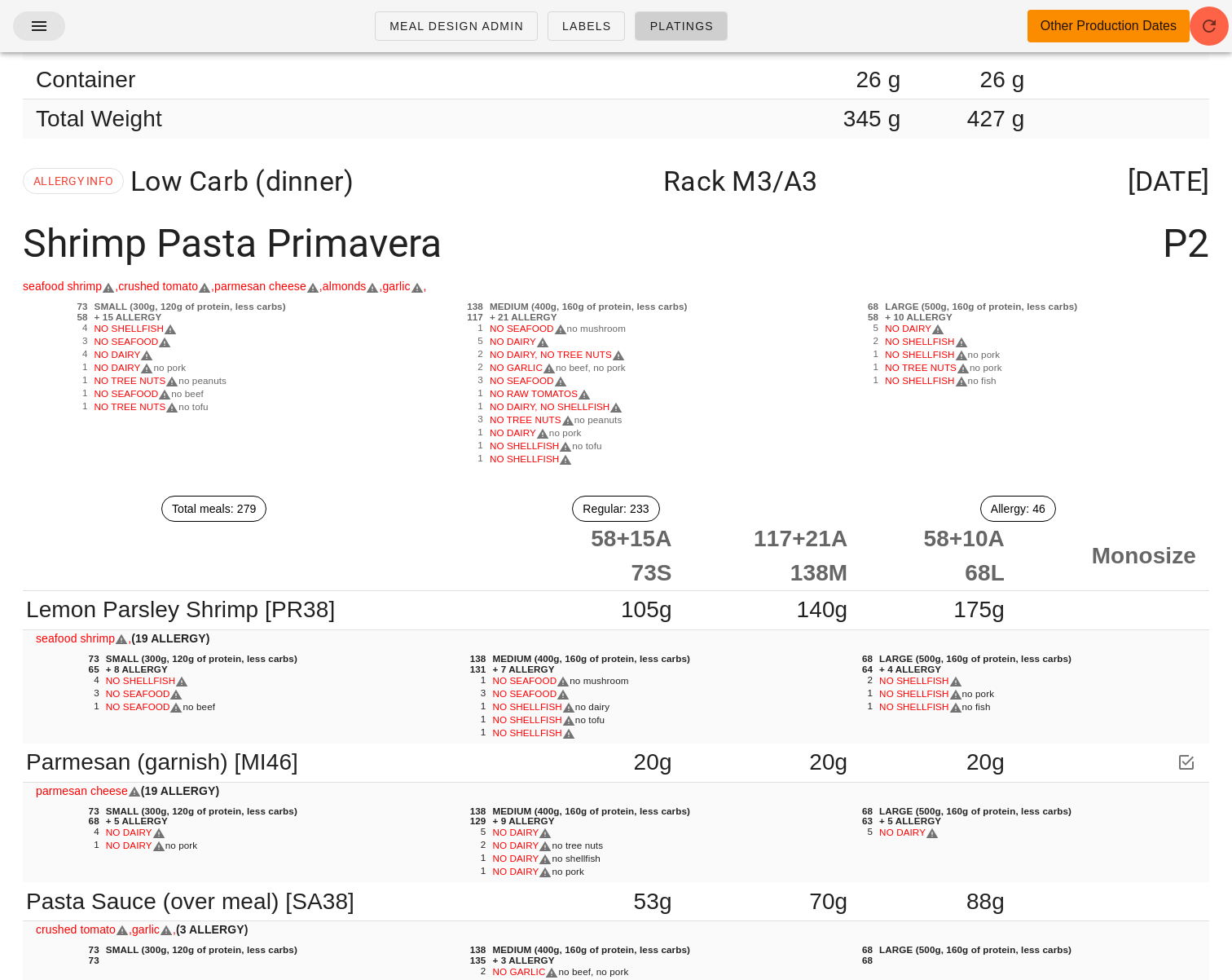
click at [52, 32] on span "button" at bounding box center [38, 26] width 26 height 20
click at [43, 19] on icon "button" at bounding box center [39, 26] width 20 height 20
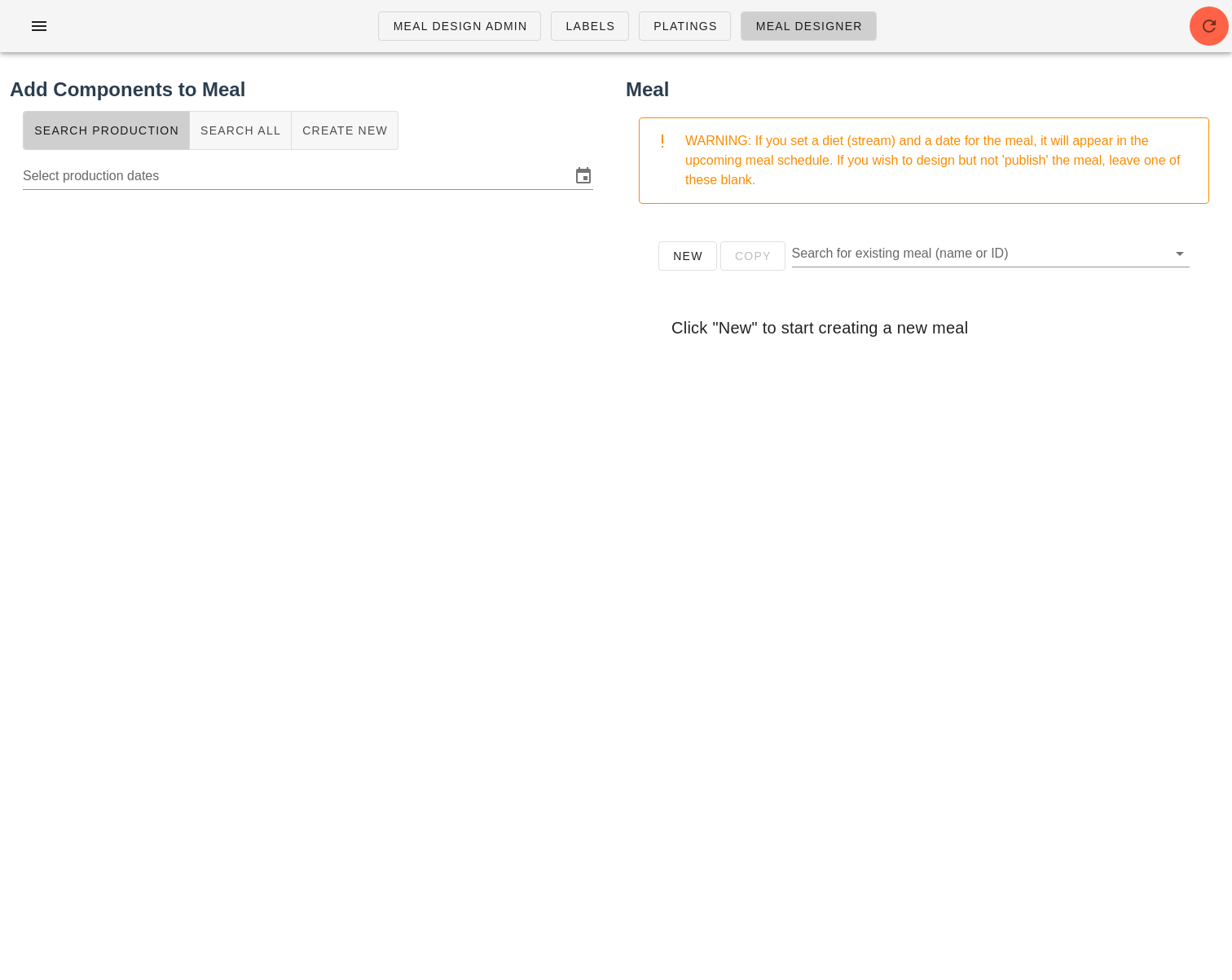
click at [483, 99] on h2 "Add Components to Meal" at bounding box center [308, 89] width 597 height 29
click at [325, 144] on button "Create New" at bounding box center [345, 130] width 107 height 39
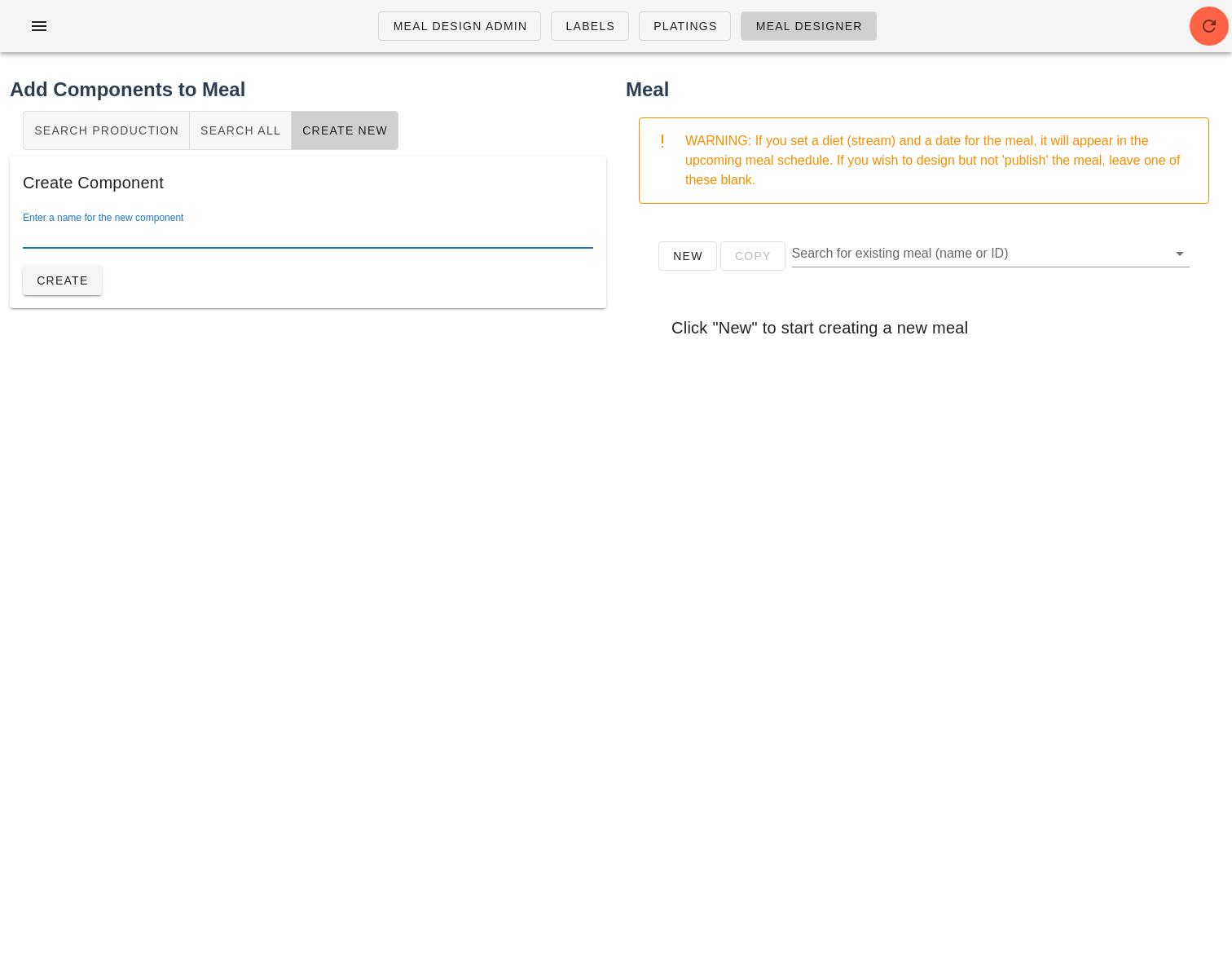
click at [256, 230] on input "Enter a name for the new component" at bounding box center [308, 234] width 570 height 26
paste input "Pickled Red Cabbage"
type input "Pickled Red Cabbage"
click at [63, 282] on span "Create" at bounding box center [61, 280] width 53 height 13
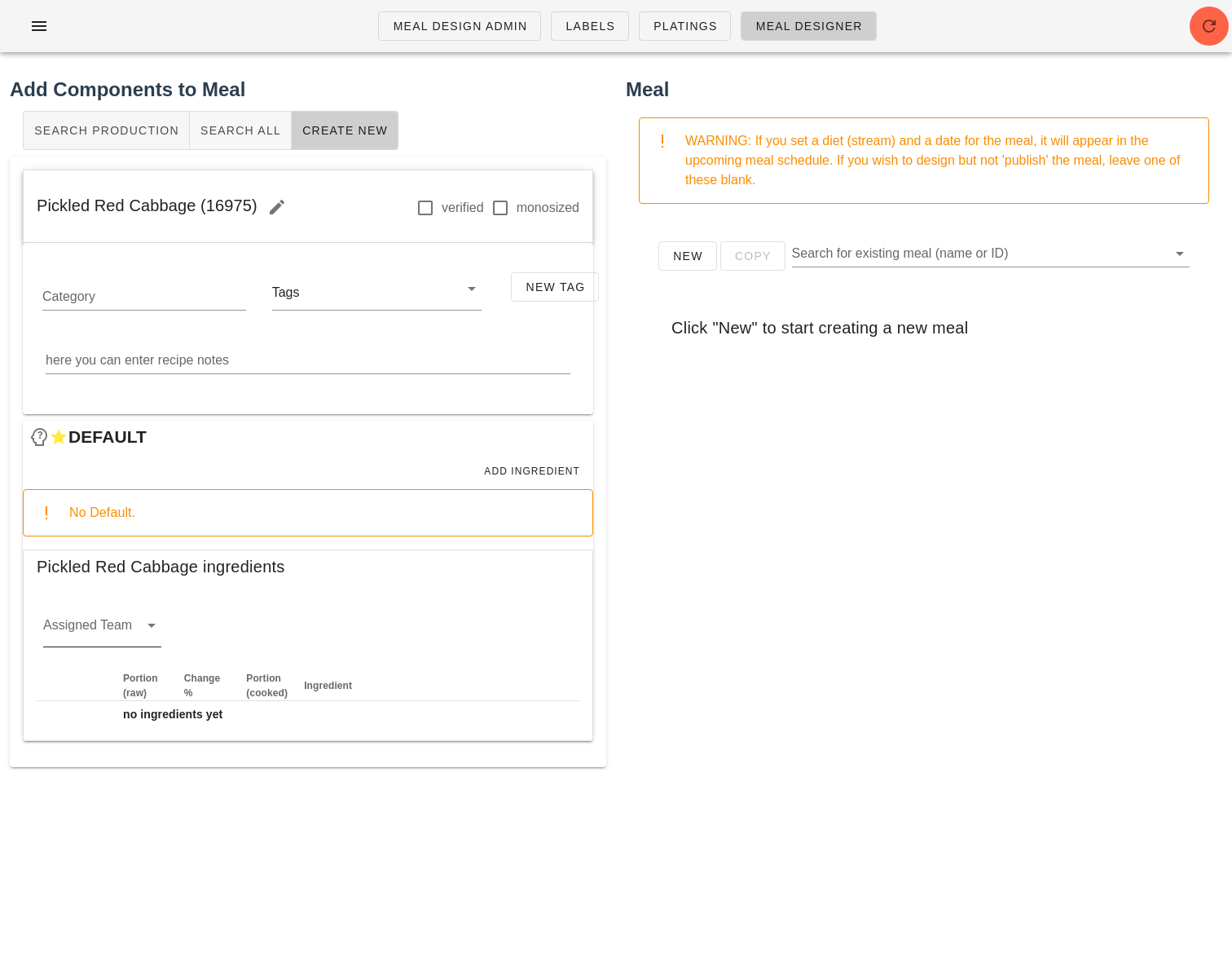
click at [110, 630] on input "Assigned Team" at bounding box center [88, 629] width 92 height 26
click at [107, 727] on div "veg" at bounding box center [102, 715] width 92 height 35
click at [546, 476] on span "Add Ingredient" at bounding box center [531, 470] width 97 height 12
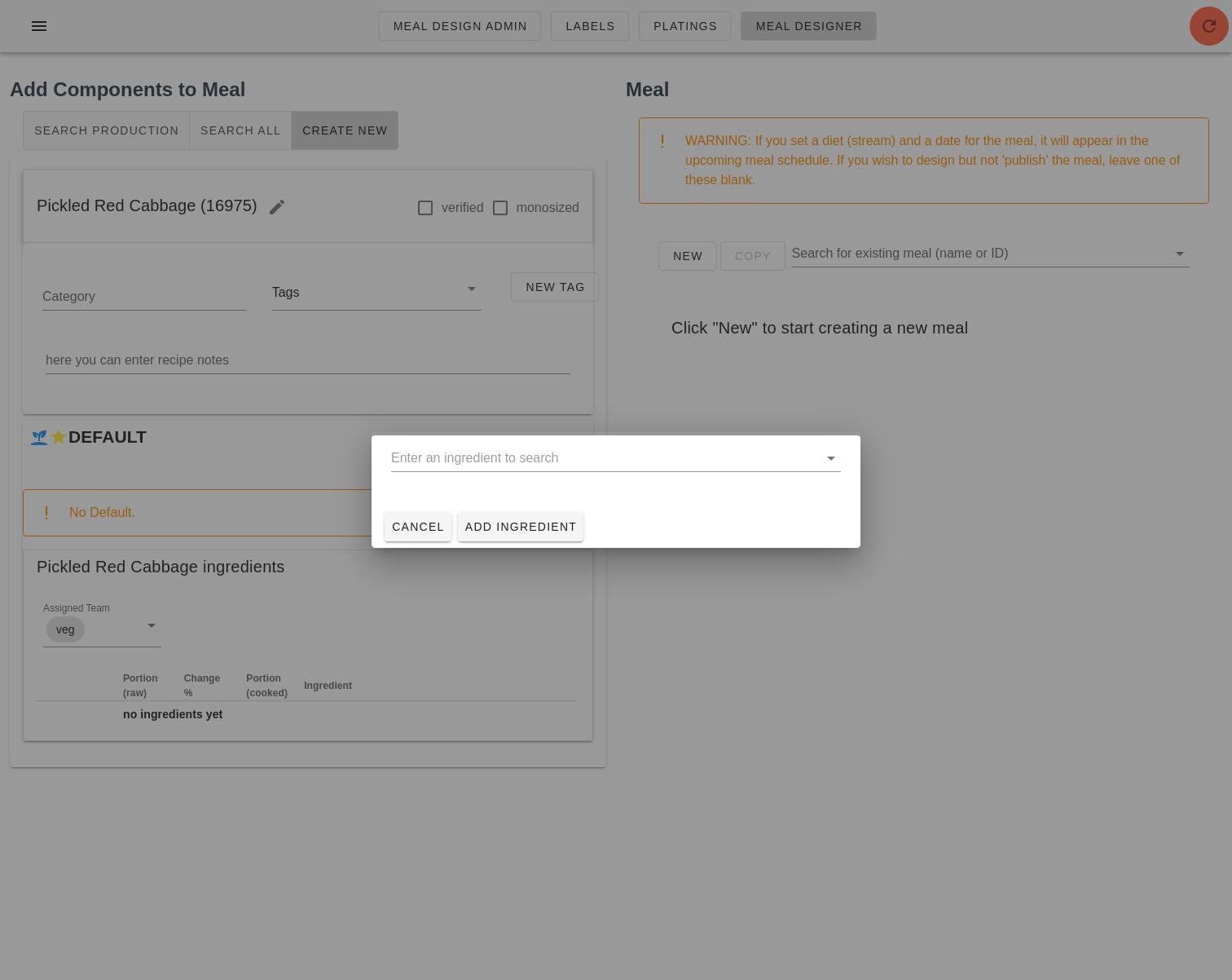
click at [776, 426] on div at bounding box center [616, 490] width 1232 height 980
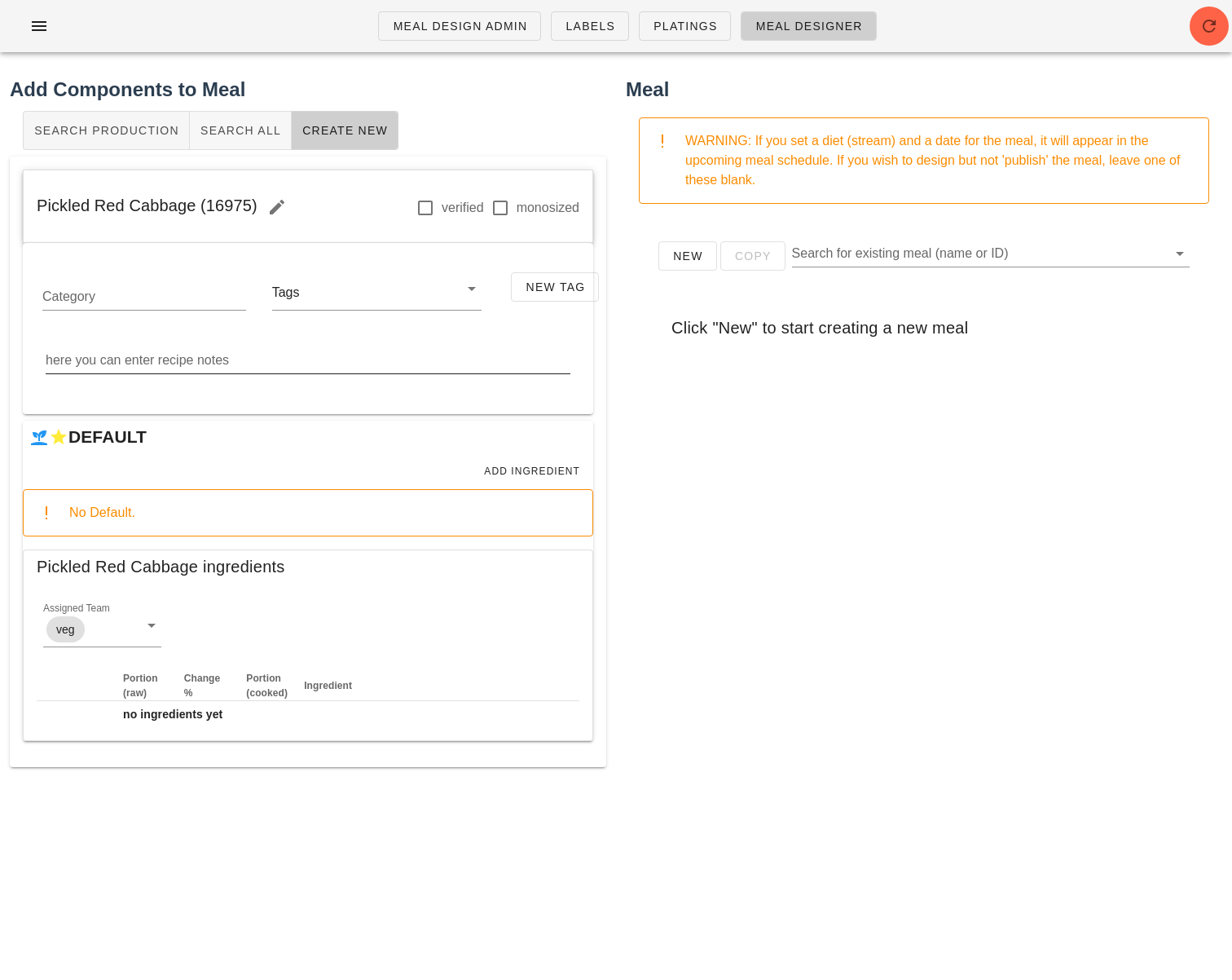
click at [375, 353] on textarea "here you can enter recipe notes" at bounding box center [307, 360] width 525 height 26
paste textarea "Combine the rice wine vinegar, salt, sugar and chilies in a small sauce pot and…"
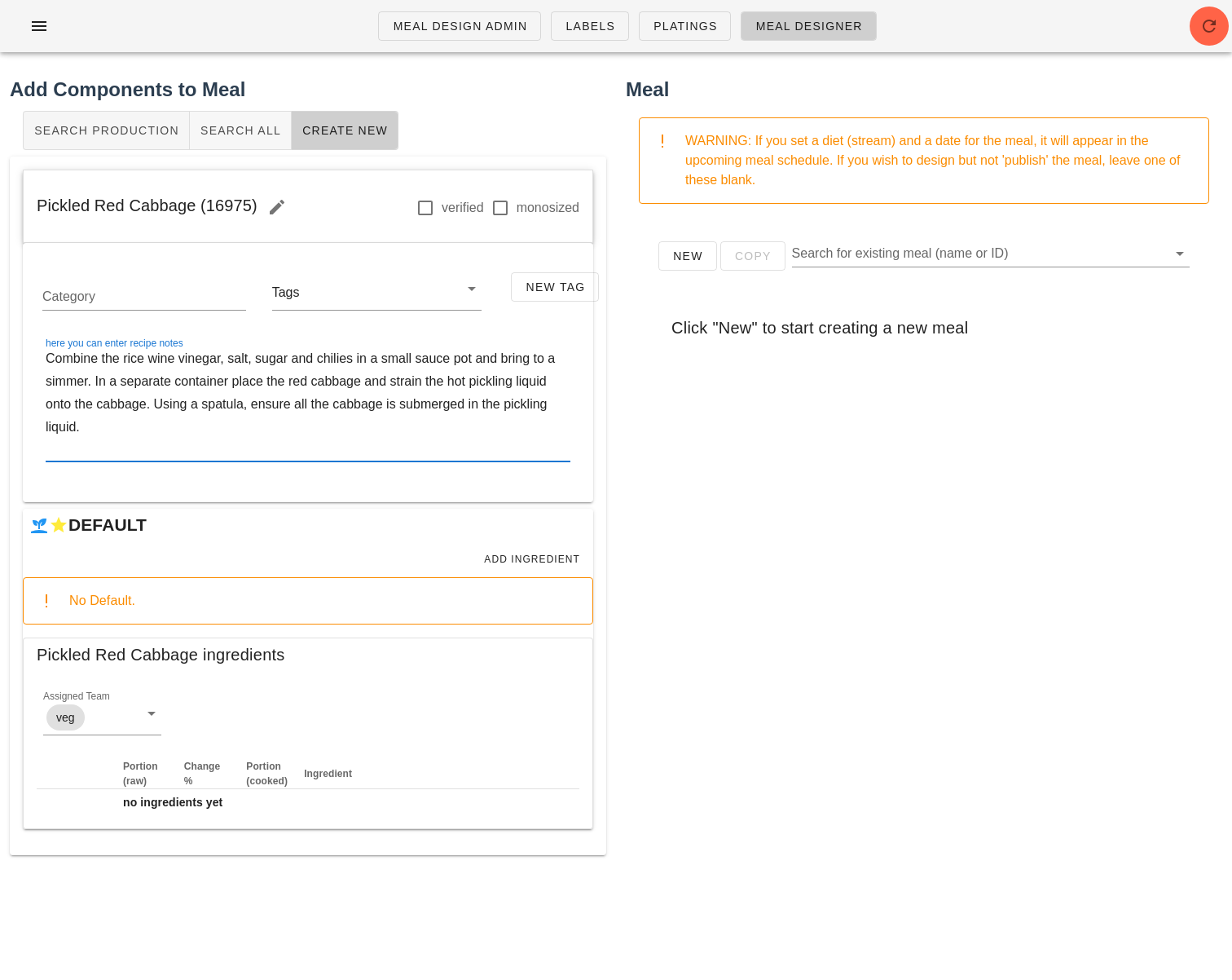
click at [94, 387] on textarea "Combine the rice wine vinegar, salt, sugar and chilies in a small sauce pot and…" at bounding box center [307, 404] width 525 height 114
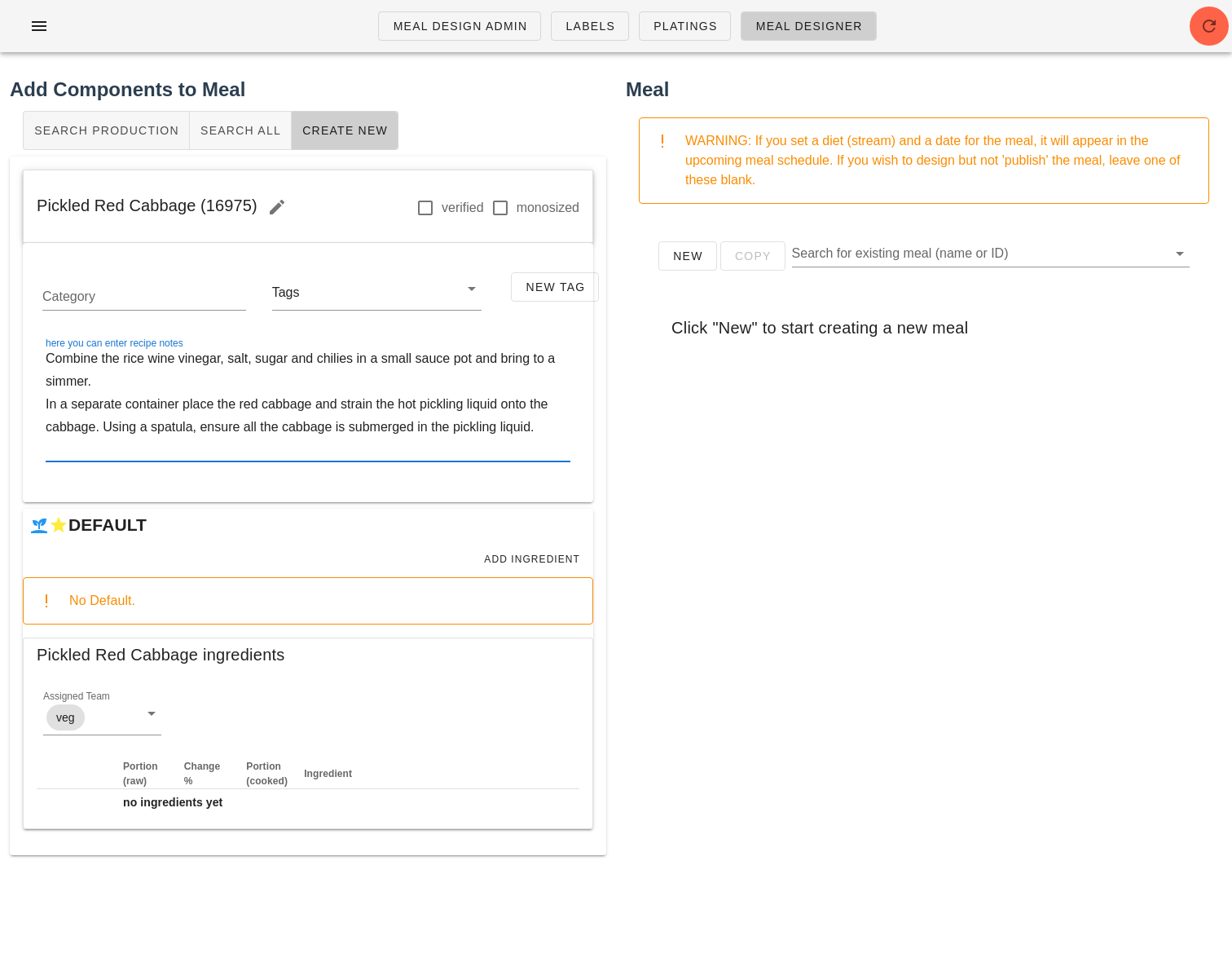
click at [175, 404] on textarea "Combine the rice wine vinegar, salt, sugar and chilies in a small sauce pot and…" at bounding box center [307, 404] width 525 height 114
type textarea "Combine the rice wine vinegar, salt, sugar and chilies in a small sauce pot and…"
click at [502, 565] on span "Add Ingredient" at bounding box center [531, 559] width 97 height 12
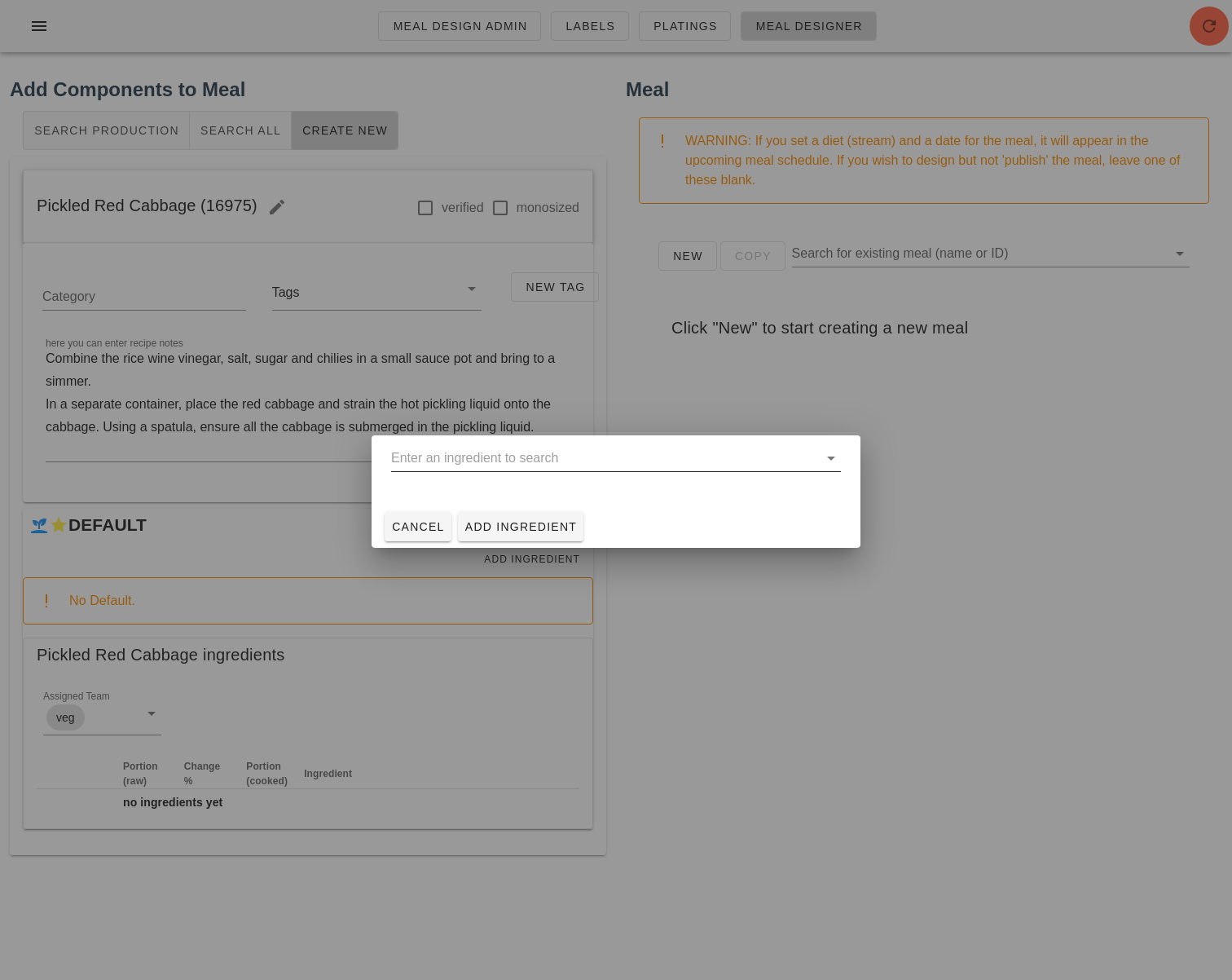
click at [477, 463] on input "text" at bounding box center [604, 457] width 427 height 26
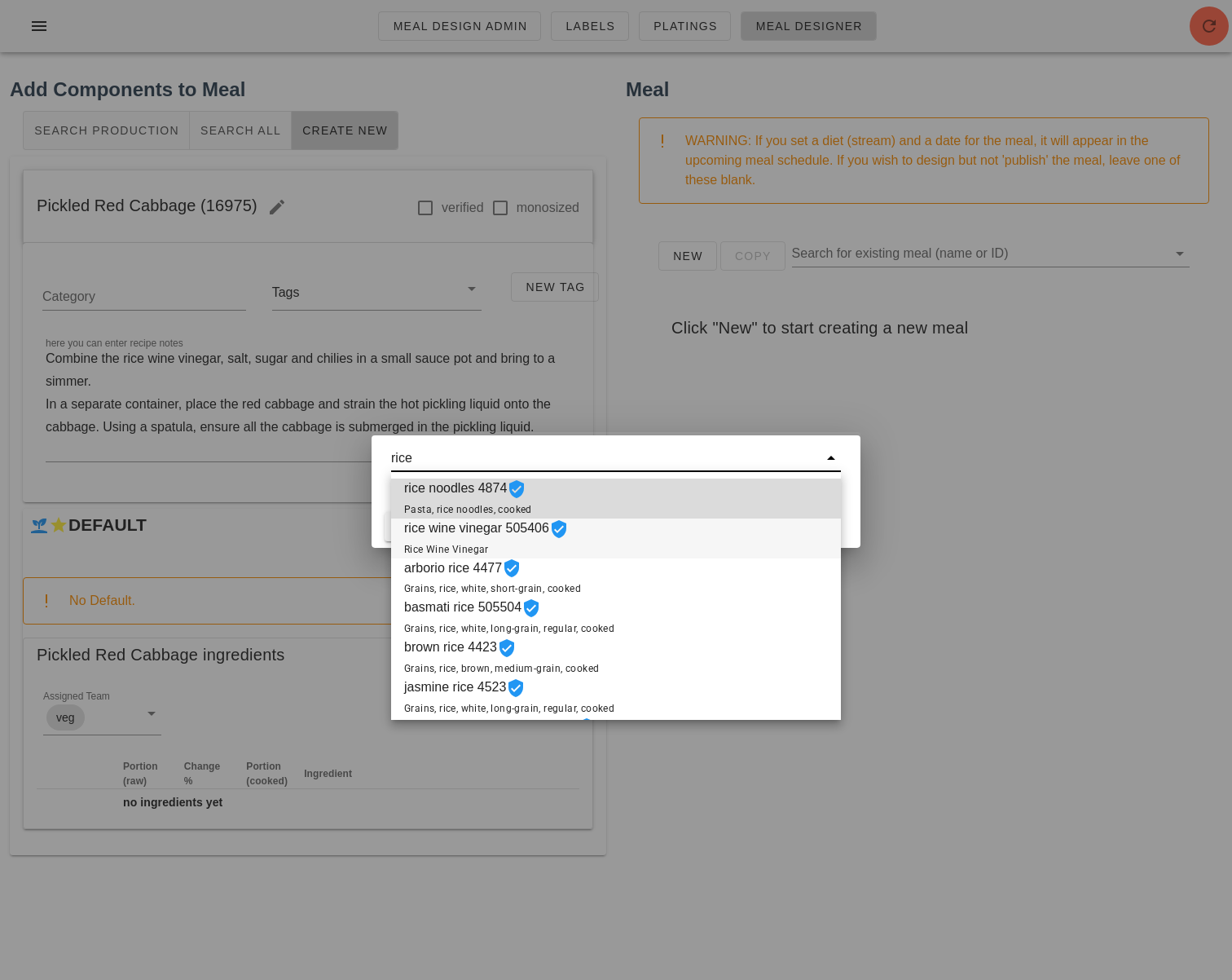
click at [533, 538] on span "rice wine vinegar 505406 Rice Wine Vinegar" at bounding box center [486, 538] width 165 height 40
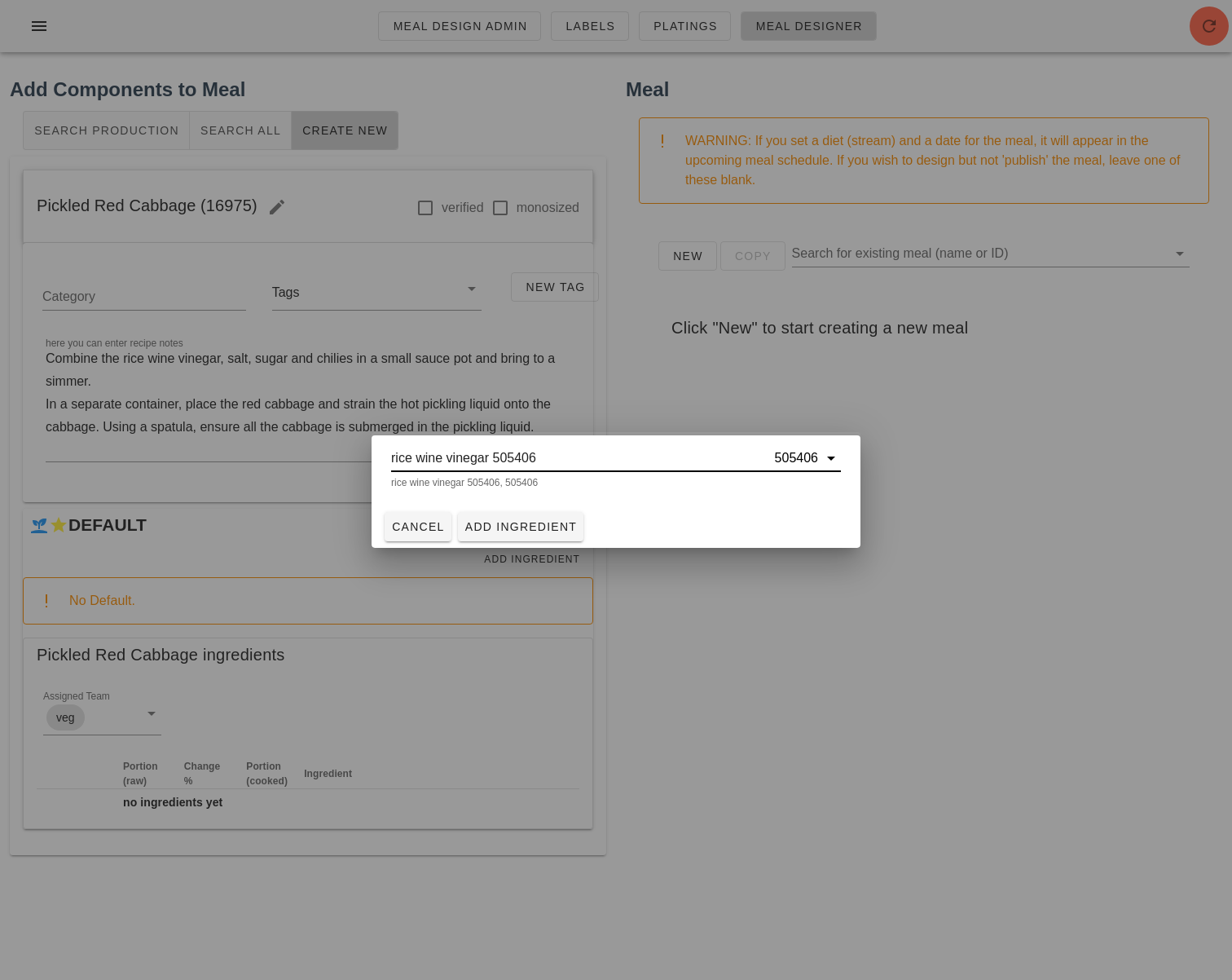
type input "rice wine vinegar 505406"
drag, startPoint x: 598, startPoint y: 512, endPoint x: 570, endPoint y: 521, distance: 29.4
click at [597, 513] on div "Cancel Add Ingredient" at bounding box center [616, 527] width 489 height 43
click at [568, 522] on span "Add Ingredient" at bounding box center [520, 527] width 113 height 13
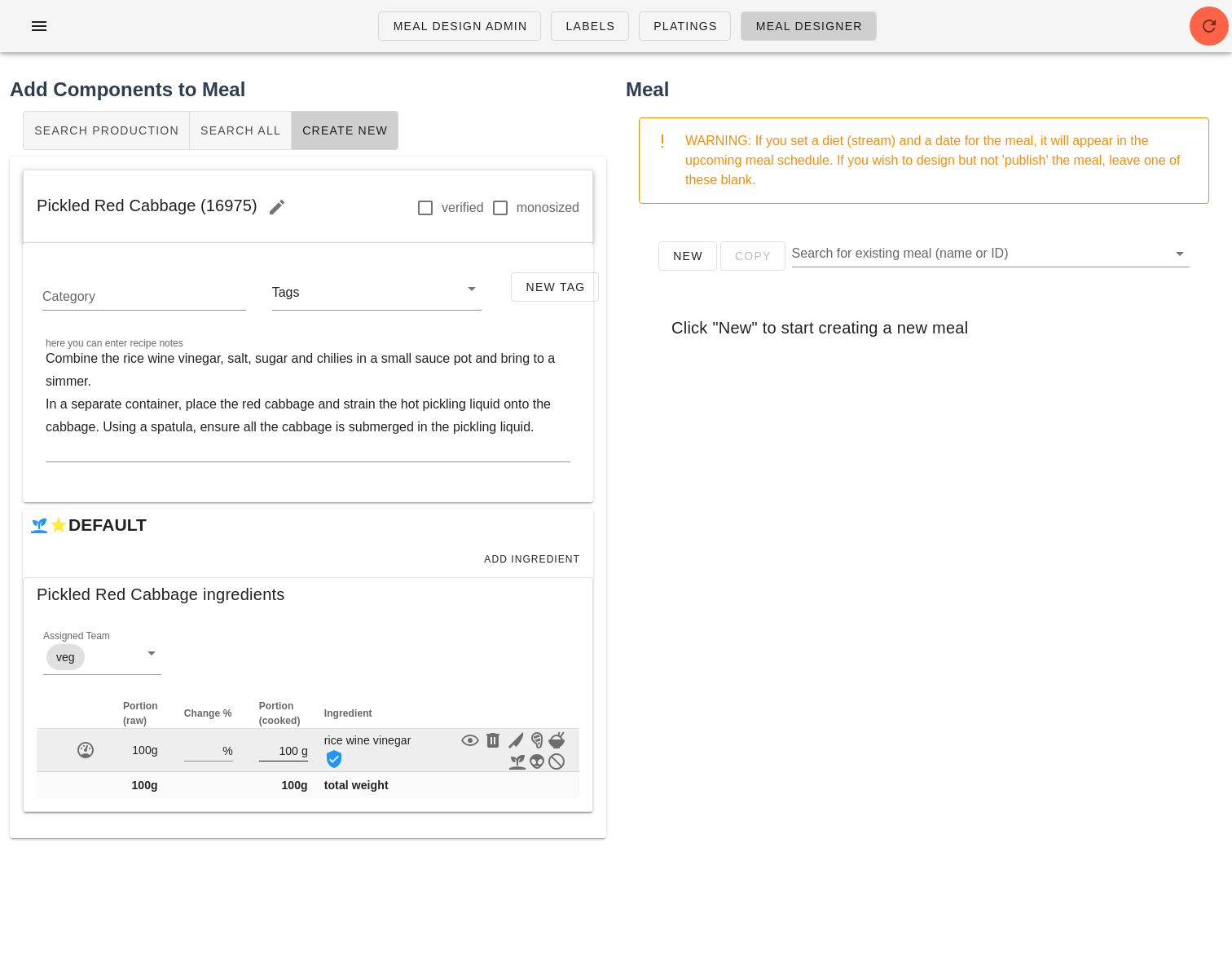
click at [282, 756] on input "100" at bounding box center [279, 750] width 39 height 21
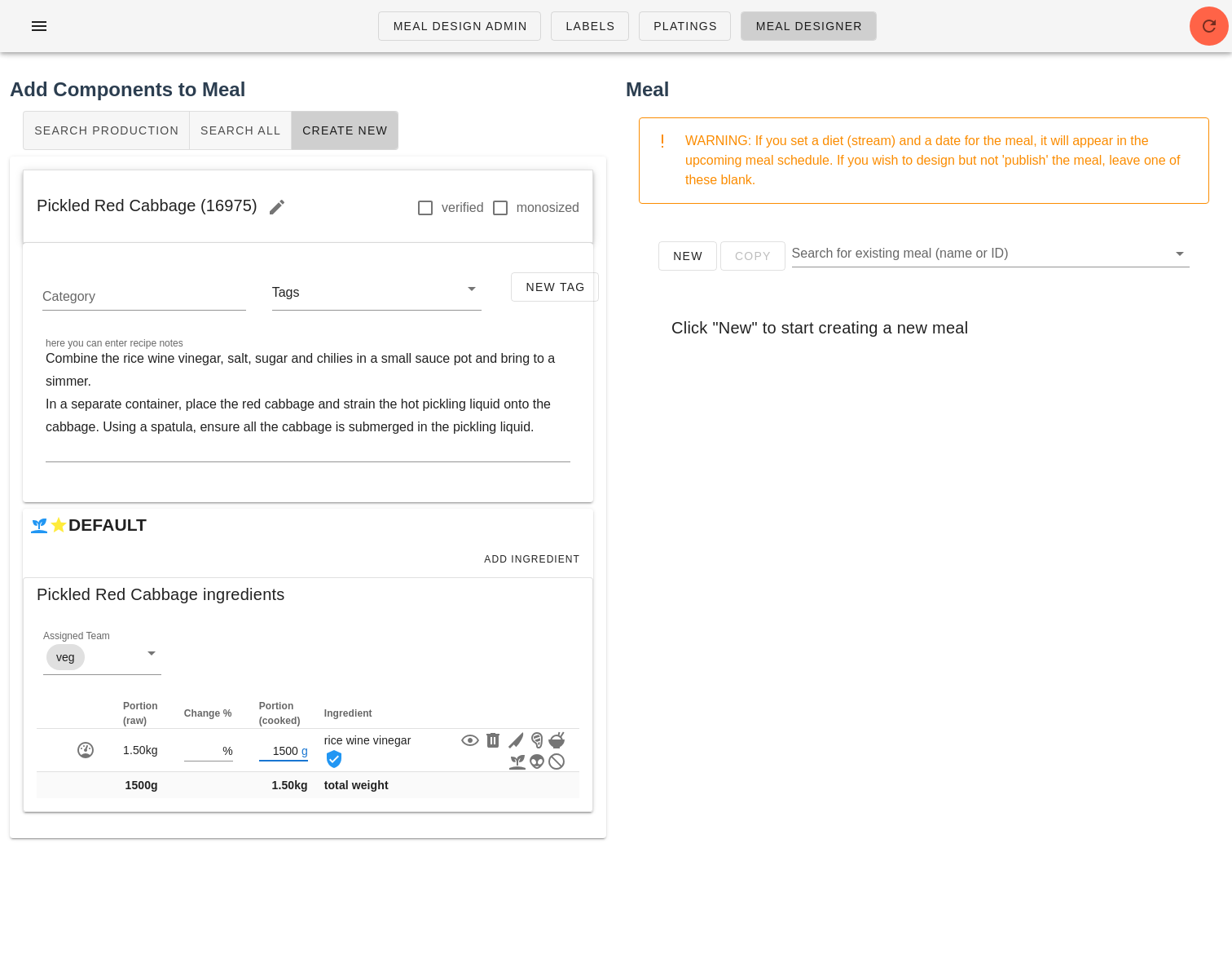
type input "1500"
click at [830, 779] on div "New Copy Search for existing meal (name or ID) Click "New" to start creating a …" at bounding box center [925, 543] width 597 height 652
click at [102, 429] on textarea "Combine the rice wine vinegar, salt, sugar and chilies in a small sauce pot and…" at bounding box center [307, 404] width 525 height 114
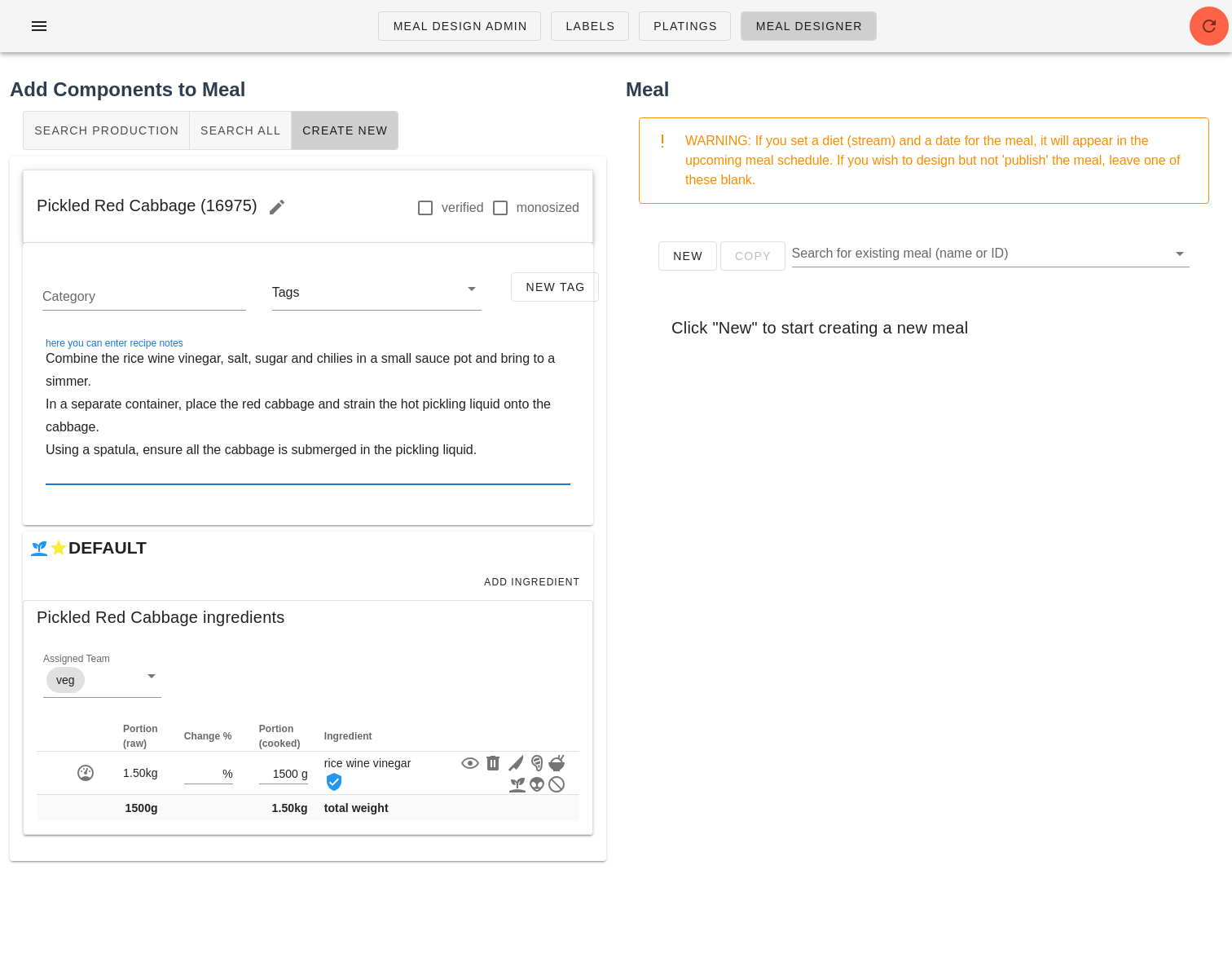
click at [115, 475] on textarea "Combine the rice wine vinegar, salt, sugar and chilies in a small sauce pot and…" at bounding box center [307, 416] width 525 height 137
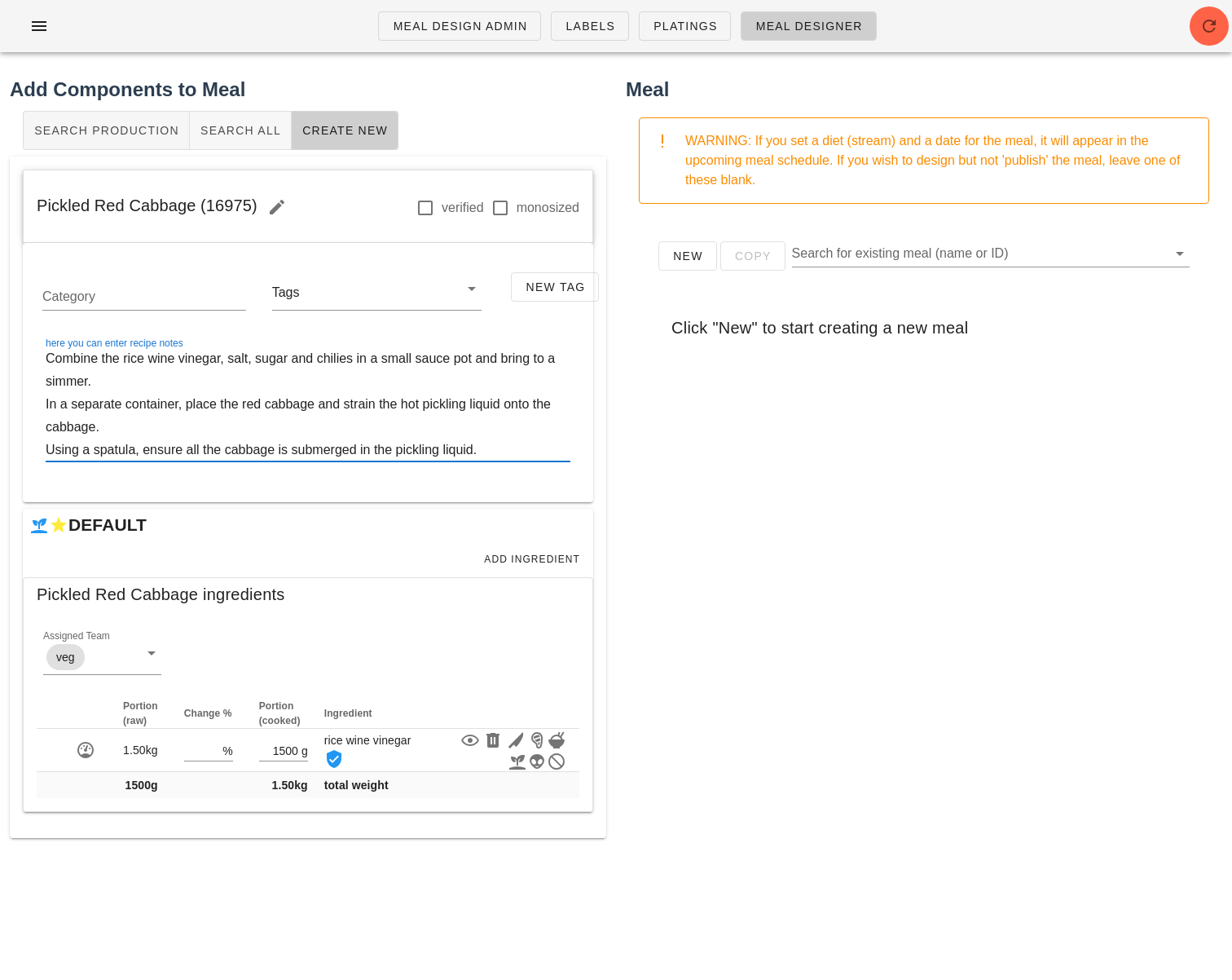
type textarea "Combine the rice wine vinegar, salt, sugar and chilies in a small sauce pot and…"
click at [526, 558] on span "Add Ingredient" at bounding box center [531, 559] width 97 height 12
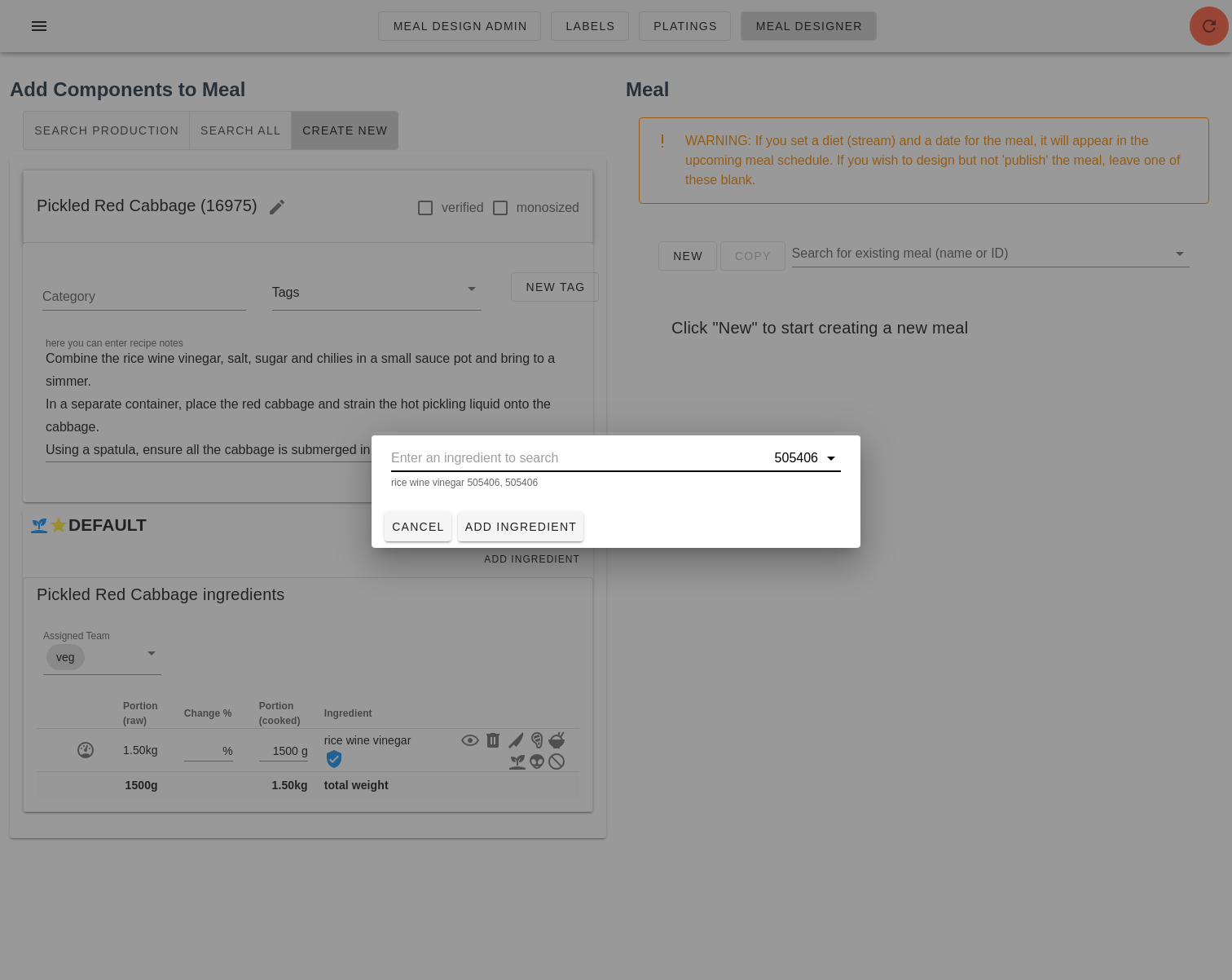
click at [532, 461] on input "text" at bounding box center [581, 457] width 380 height 26
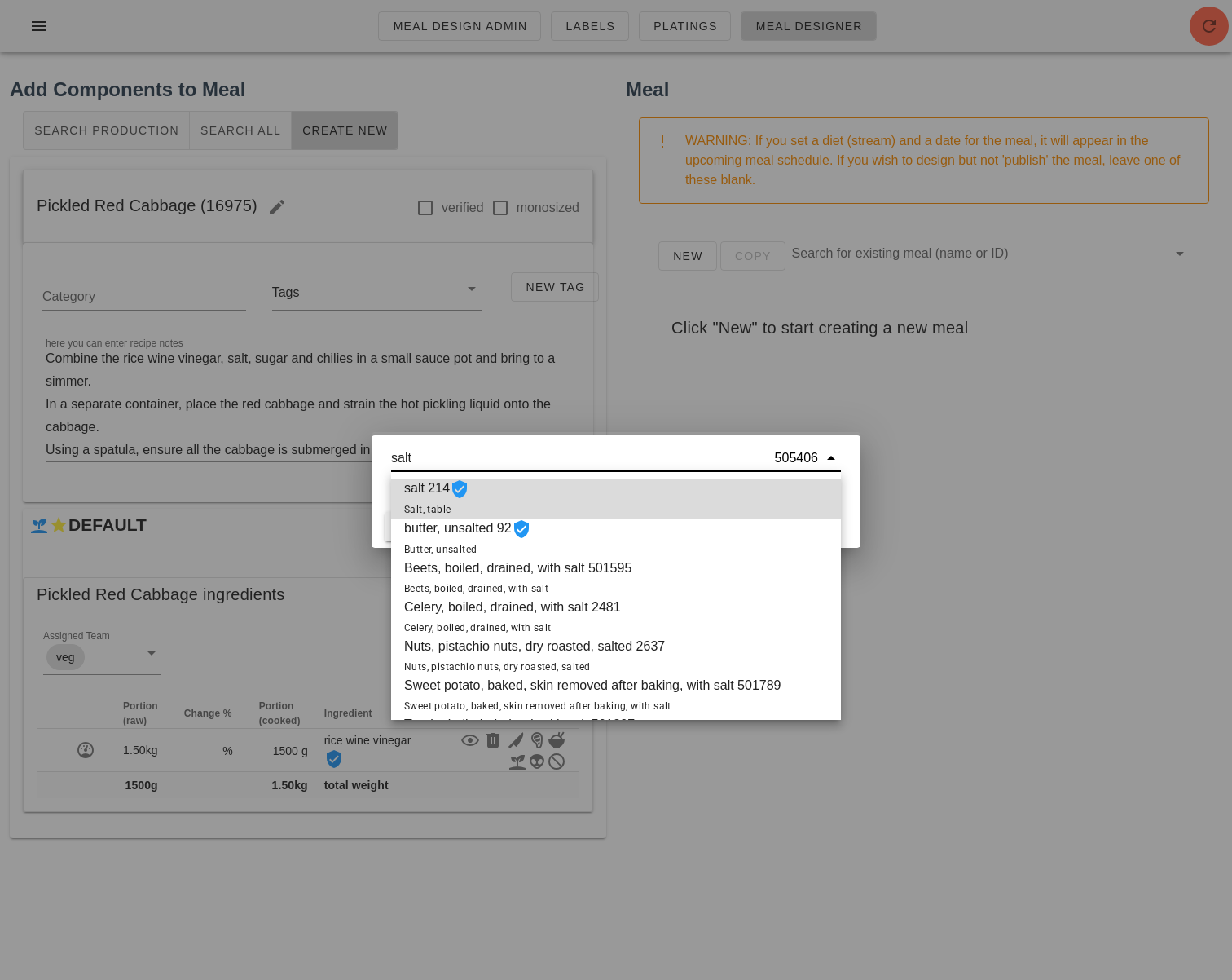
click at [527, 497] on div "salt 214 Salt, table" at bounding box center [616, 498] width 450 height 40
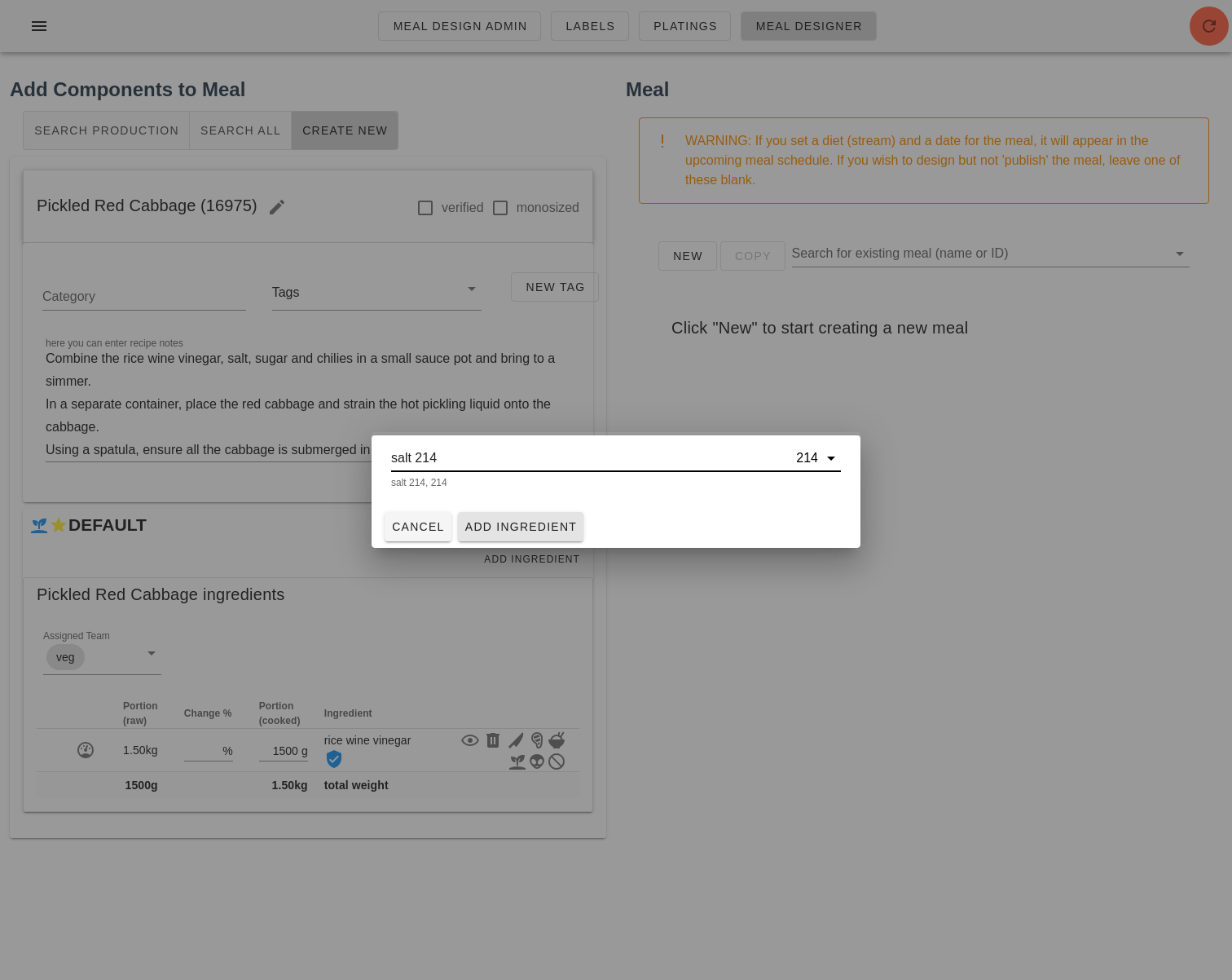
type input "salt 214"
click at [522, 521] on span "Add Ingredient" at bounding box center [520, 527] width 113 height 13
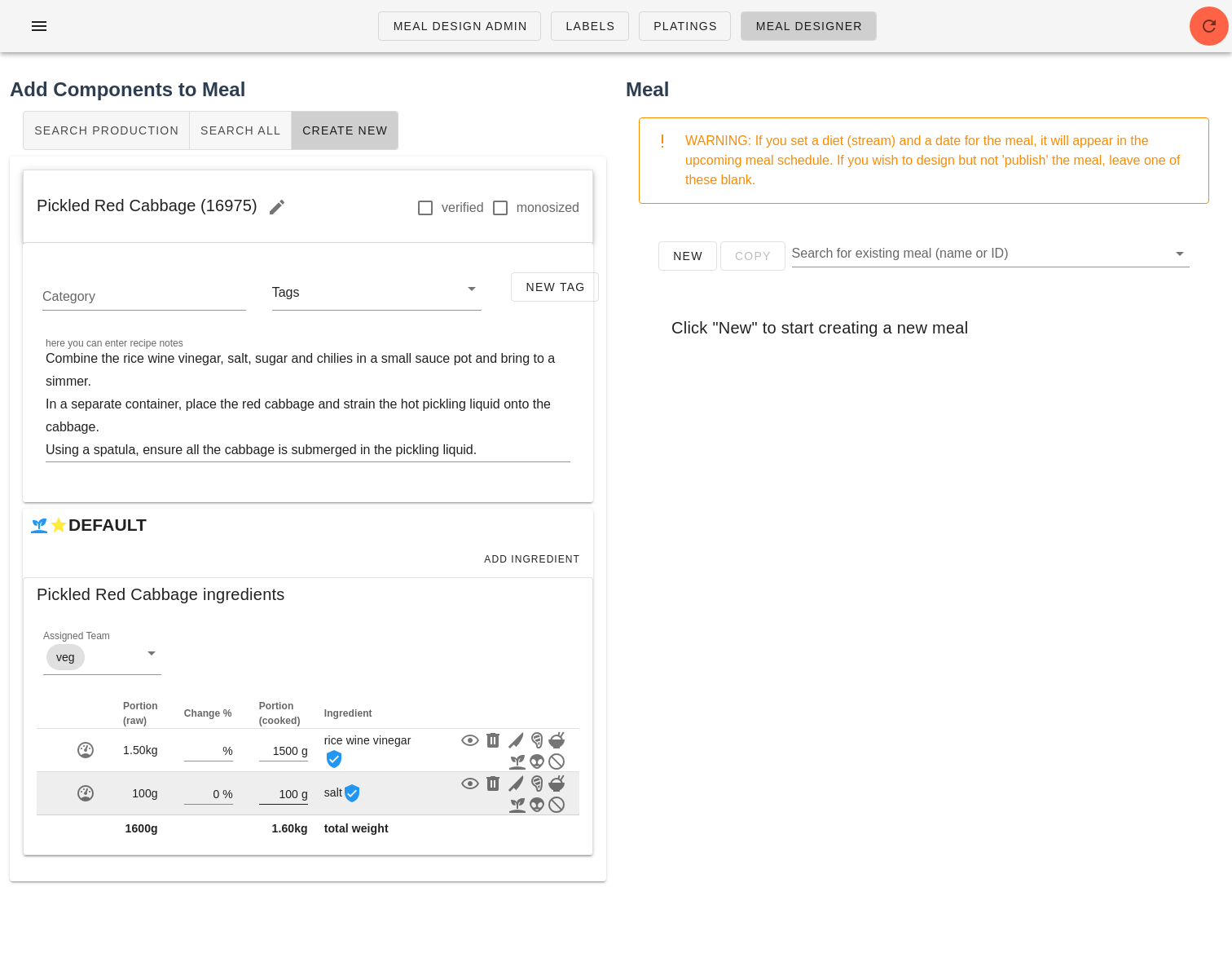
drag, startPoint x: 296, startPoint y: 789, endPoint x: 299, endPoint y: 811, distance: 22.2
click at [296, 789] on input "100" at bounding box center [279, 793] width 39 height 21
type input "1"
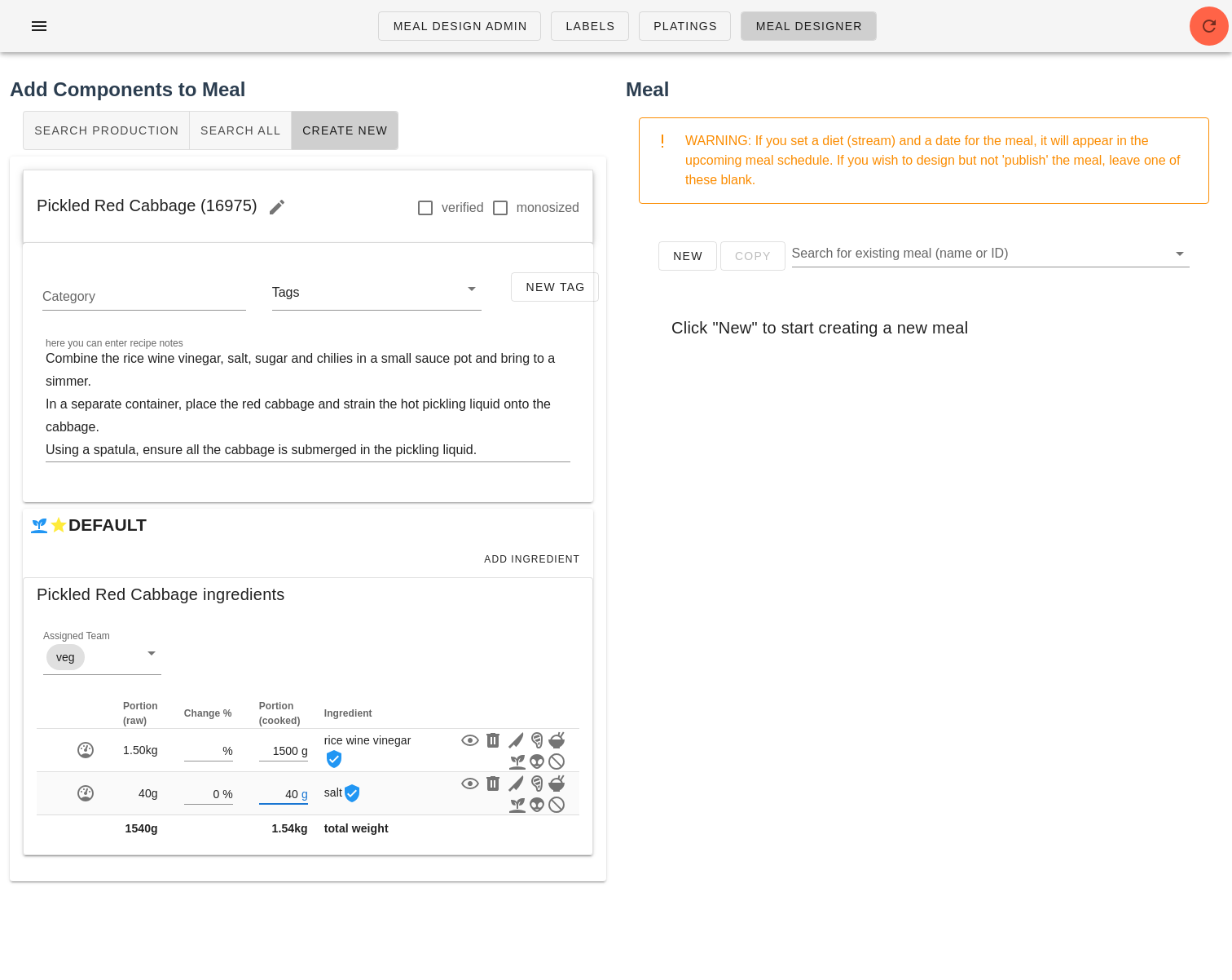
type input "40"
click at [713, 717] on div "New Copy Search for existing meal (name or ID) Click "New" to start creating a …" at bounding box center [925, 543] width 597 height 652
click at [515, 553] on span "Add Ingredient" at bounding box center [531, 559] width 97 height 12
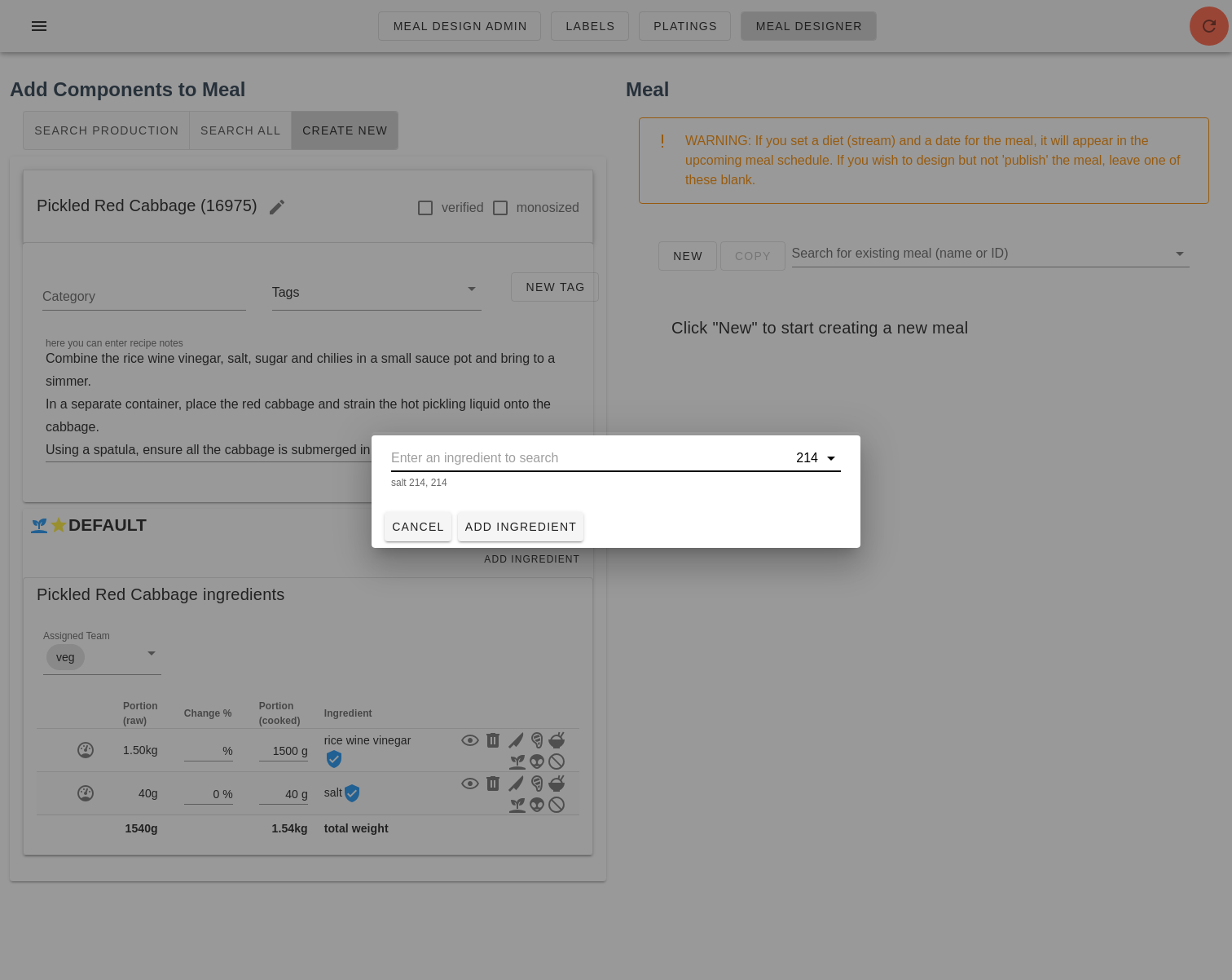
click at [477, 465] on input "text" at bounding box center [592, 457] width 402 height 26
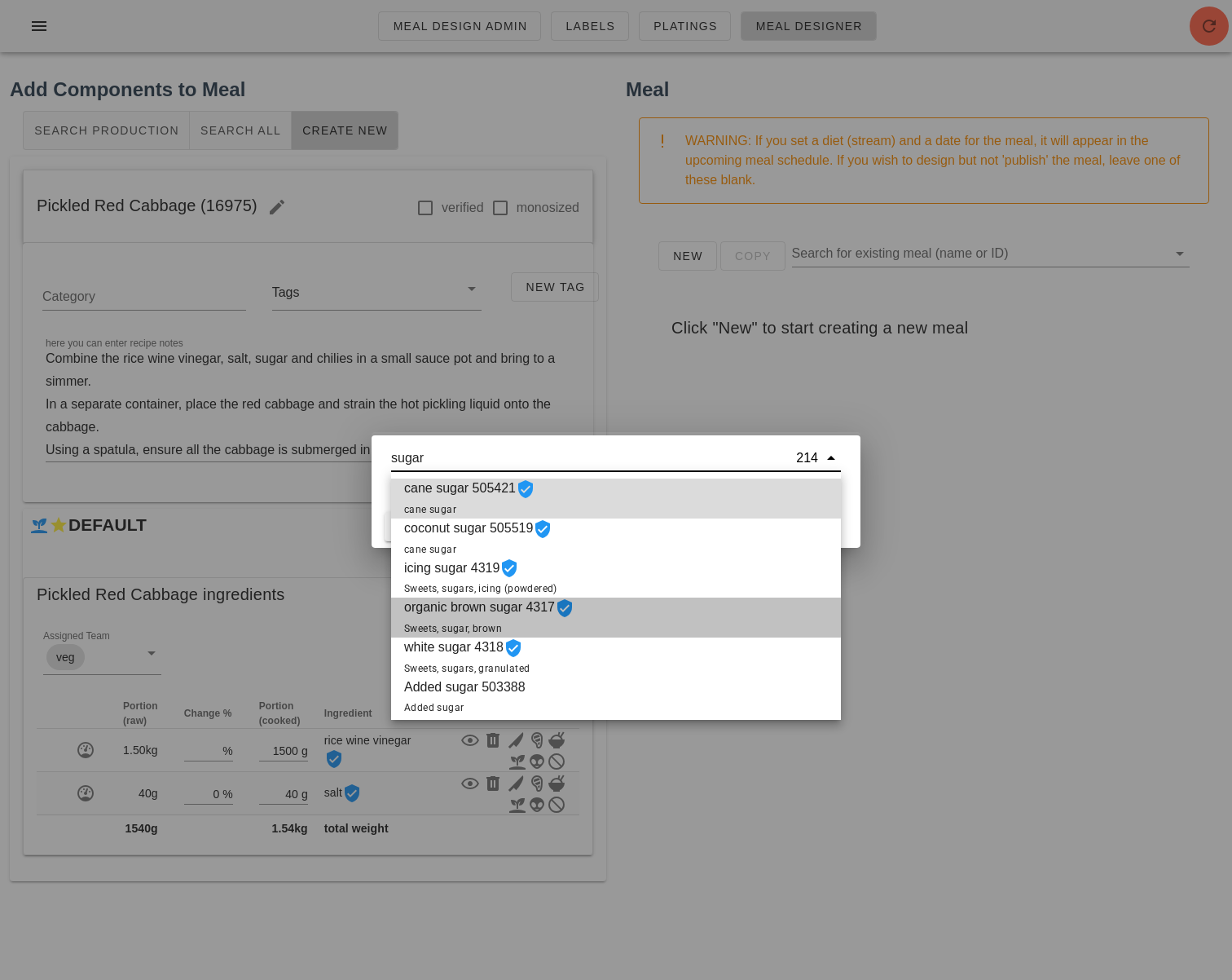
click at [632, 618] on div "organic brown sugar 4317 Sweets, sugar, brown" at bounding box center [616, 617] width 450 height 40
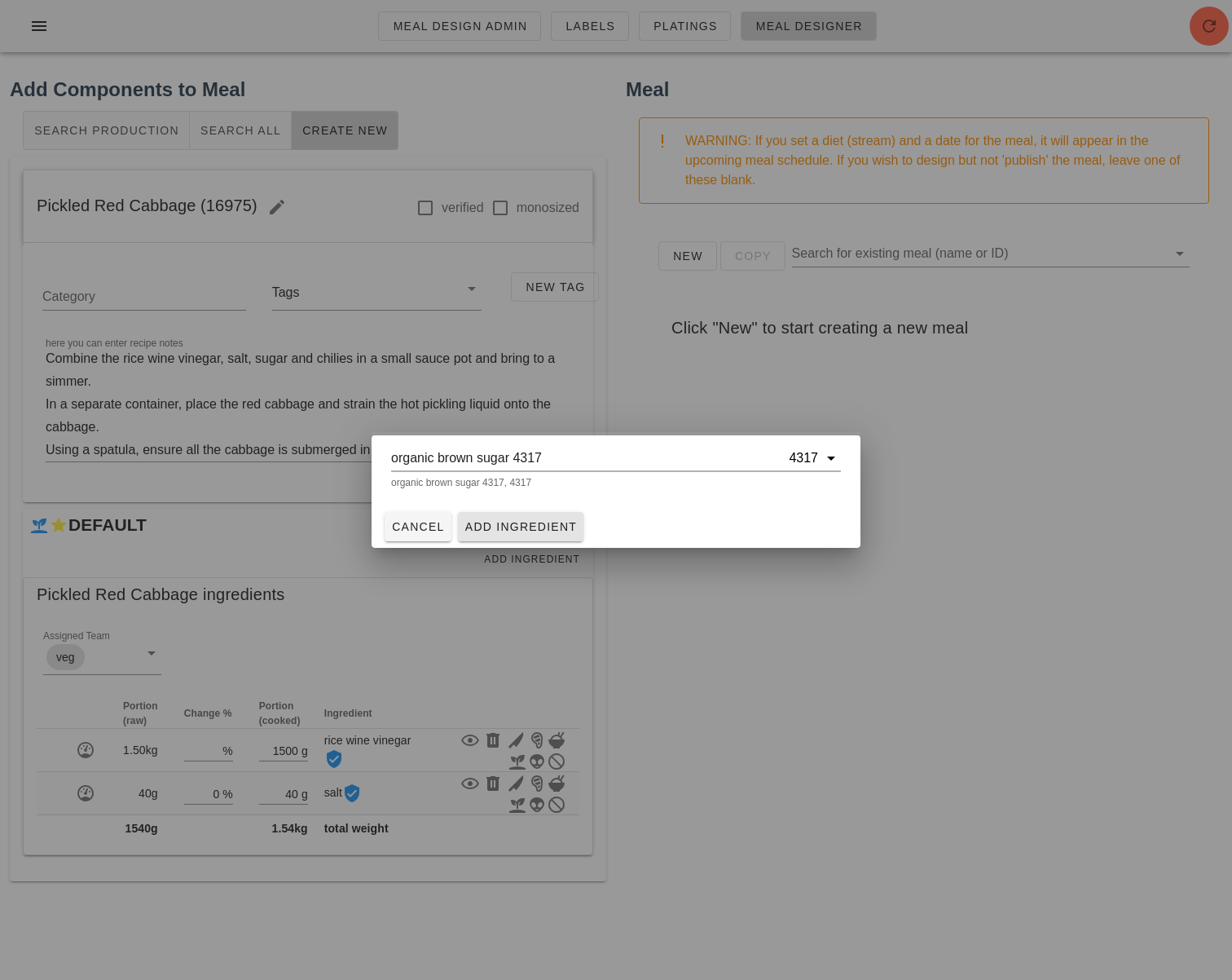
type input "organic brown sugar 4317"
click at [528, 522] on span "Add Ingredient" at bounding box center [520, 527] width 113 height 13
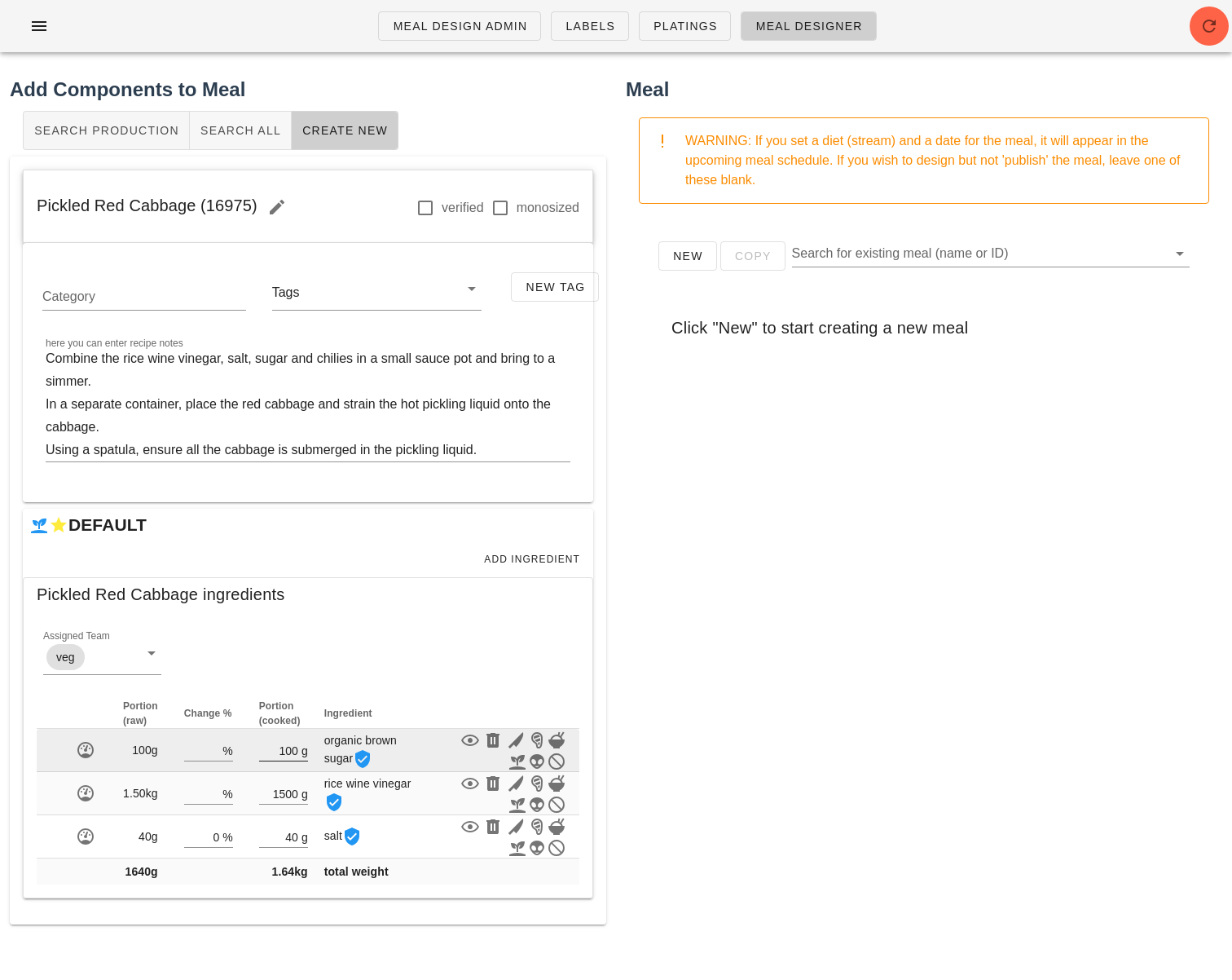
click at [281, 743] on input "100" at bounding box center [279, 750] width 39 height 21
click at [289, 753] on input "100" at bounding box center [279, 750] width 39 height 21
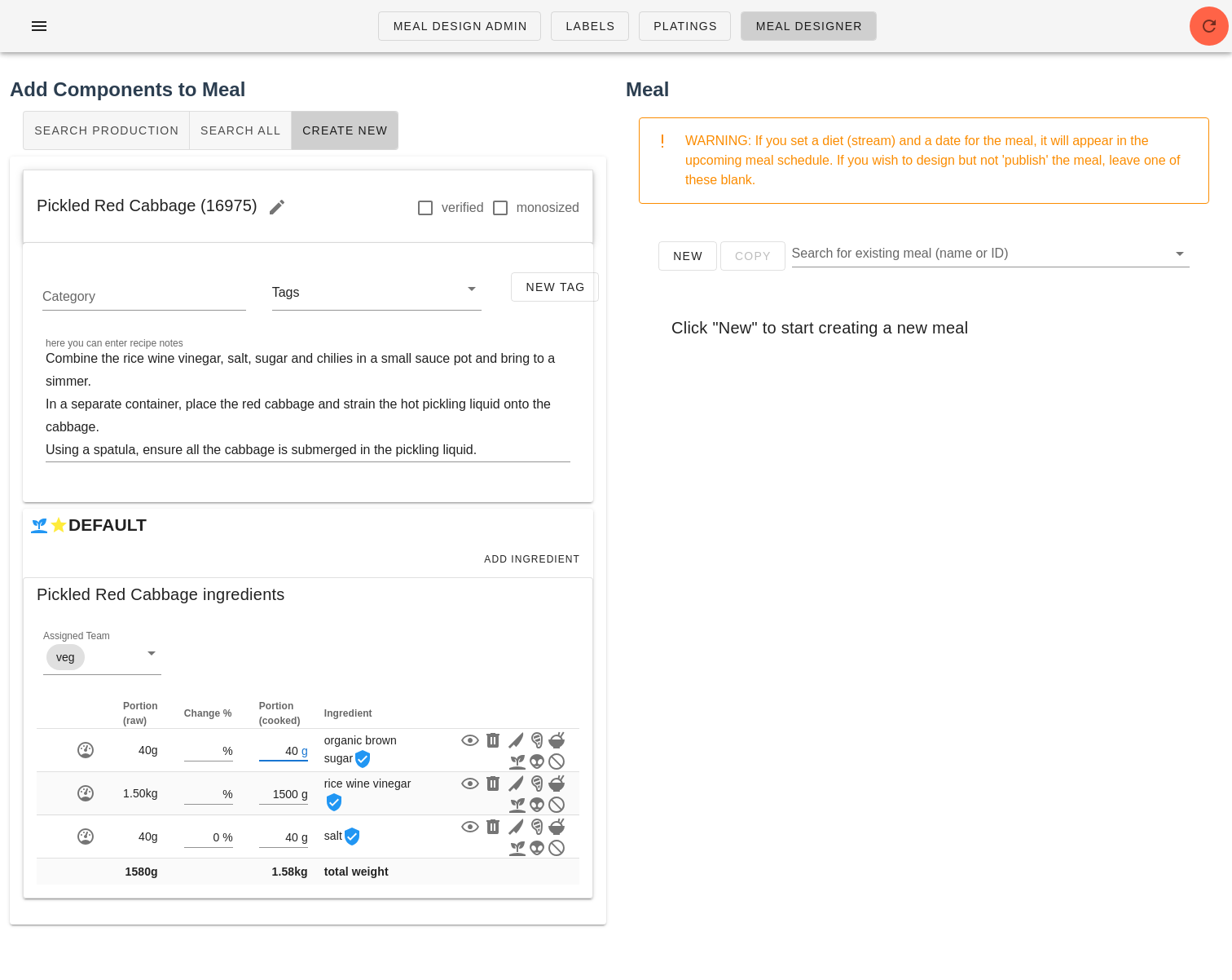
type input "40"
click at [785, 687] on div "New Copy Search for existing meal (name or ID) Click "New" to start creating a …" at bounding box center [925, 543] width 597 height 652
click at [544, 553] on span "Add Ingredient" at bounding box center [531, 559] width 97 height 12
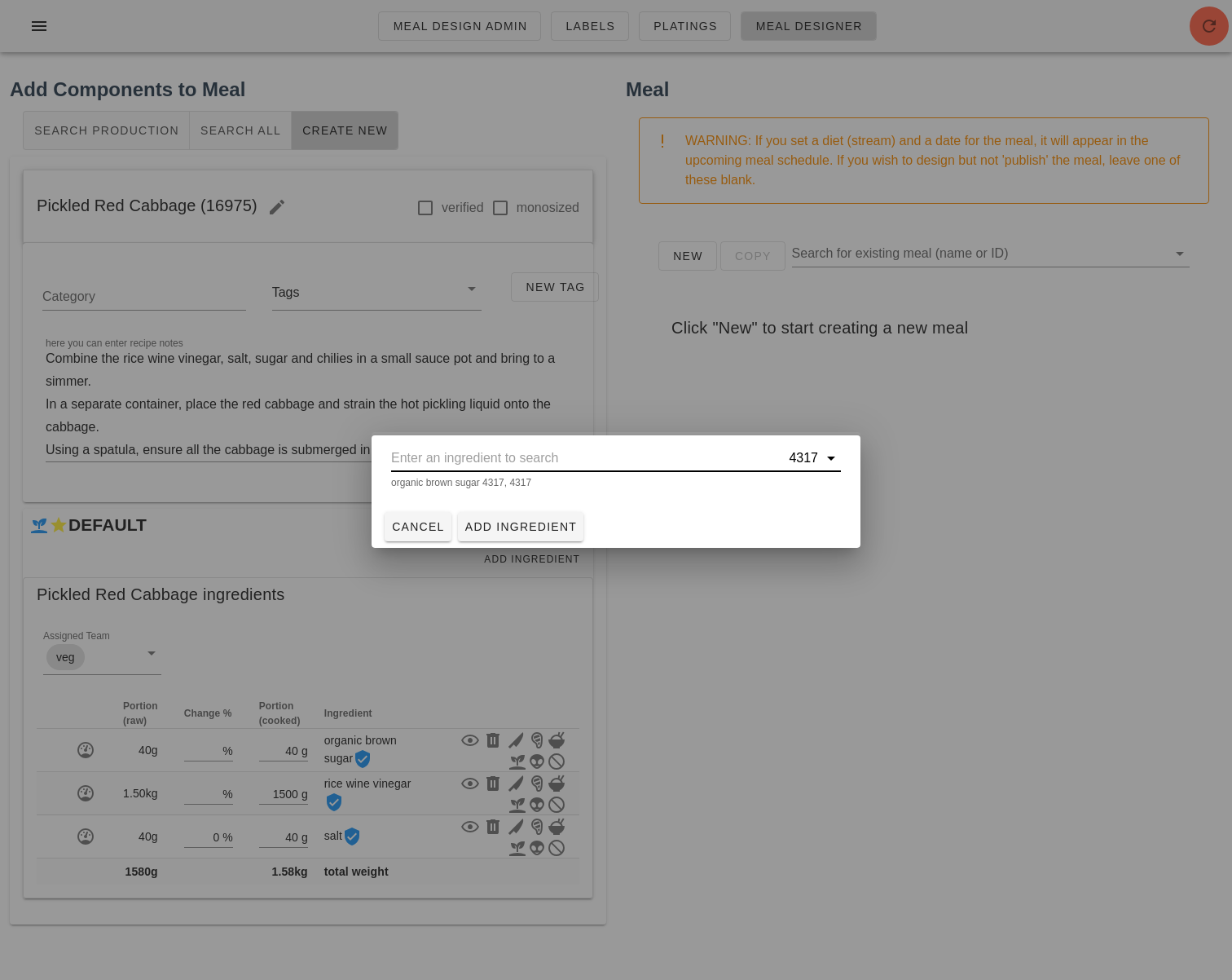
click at [468, 457] on input "text" at bounding box center [588, 457] width 395 height 26
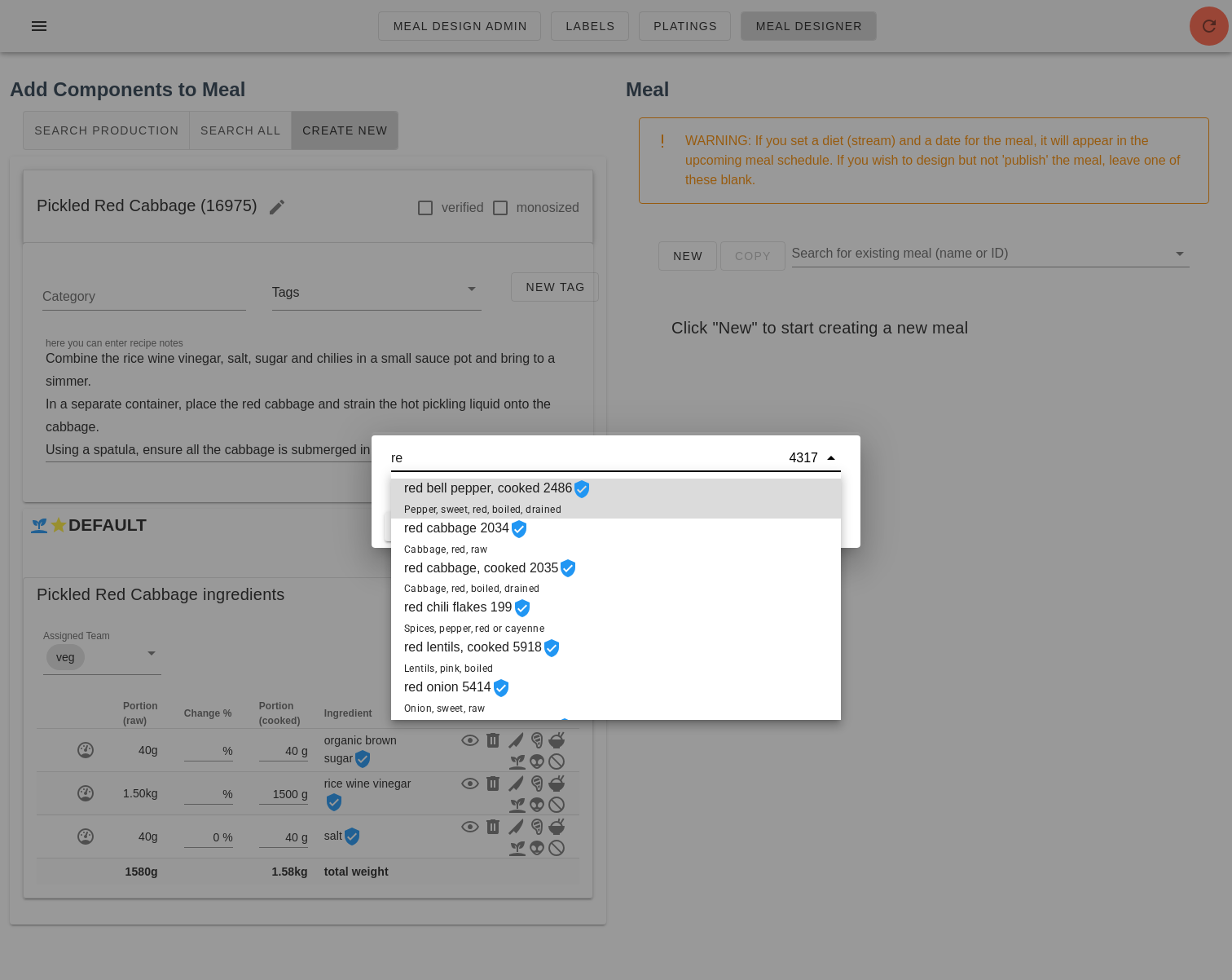
type input "r"
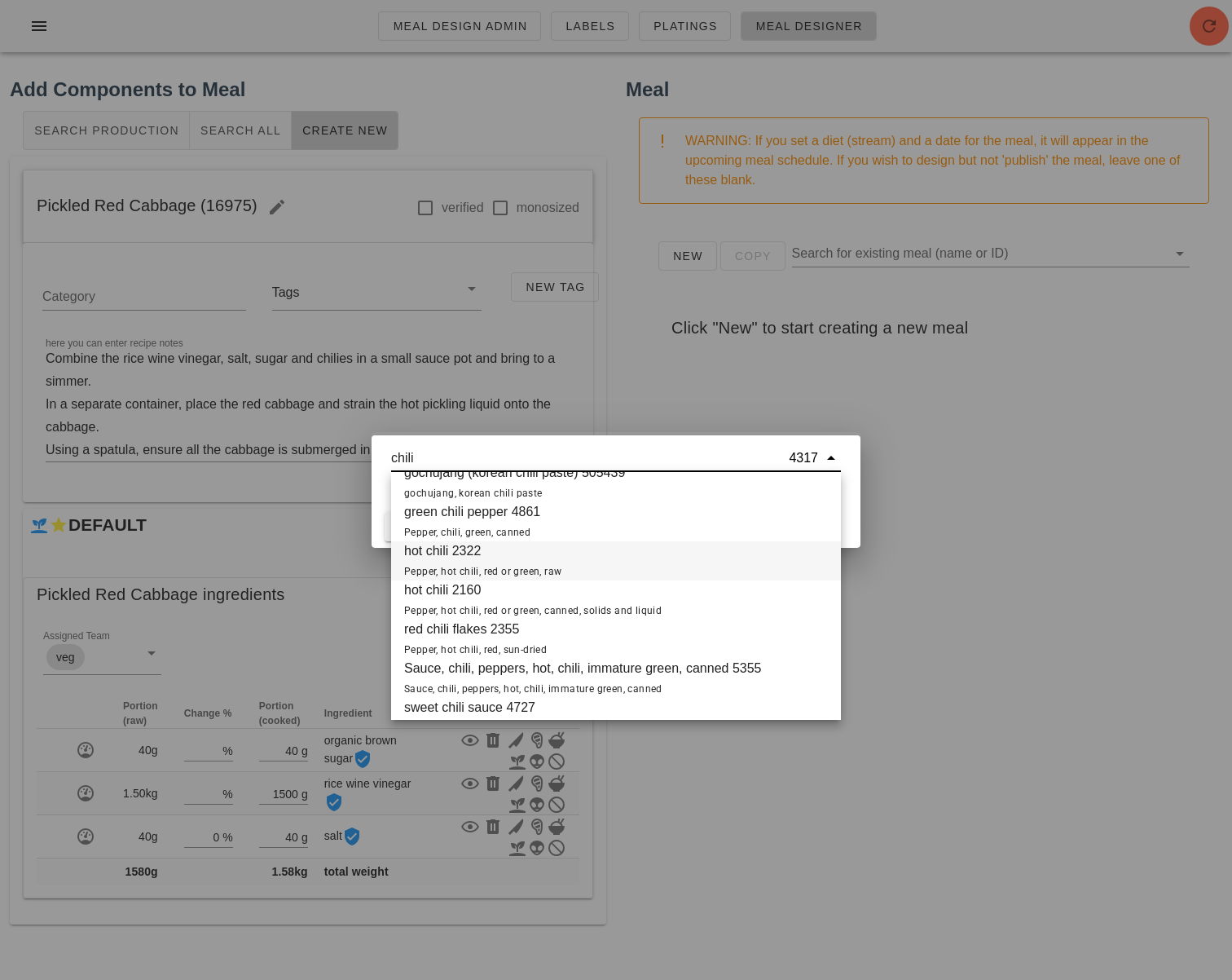
scroll to position [692, 0]
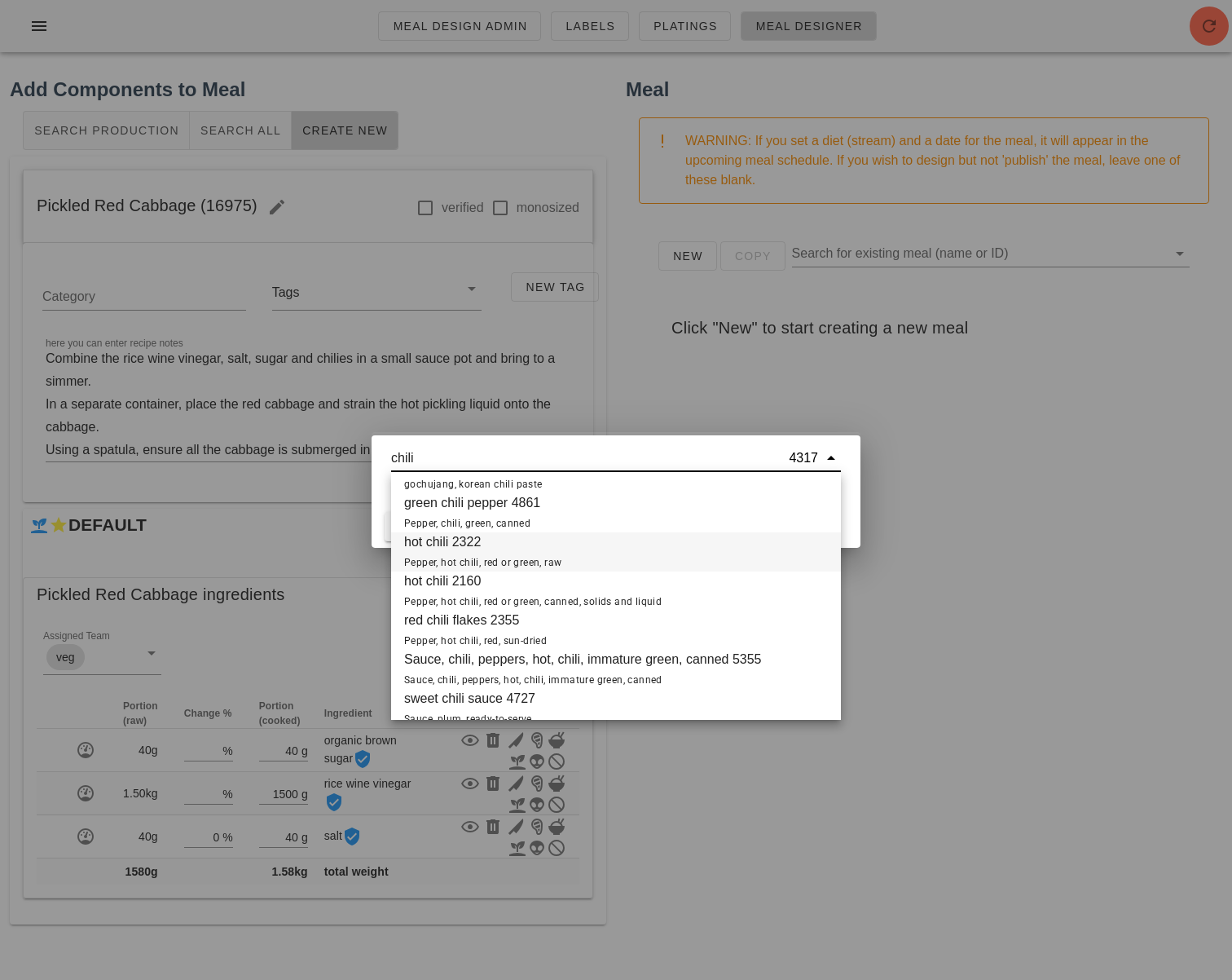
click at [639, 556] on div "hot chili 2322 Pepper, hot chili, red or green, raw" at bounding box center [616, 551] width 450 height 39
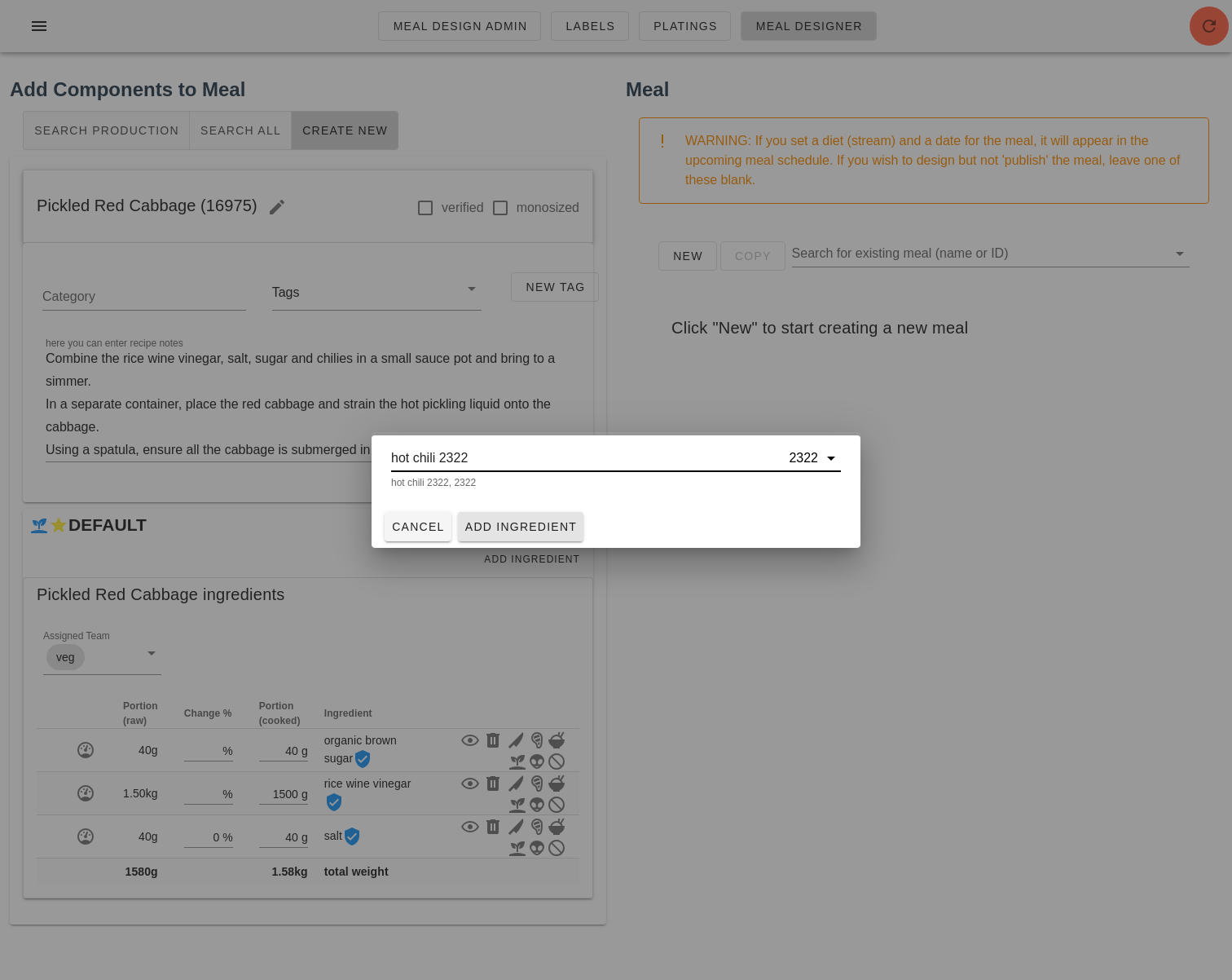
type input "hot chili 2322"
click at [559, 527] on span "Add Ingredient" at bounding box center [520, 527] width 113 height 13
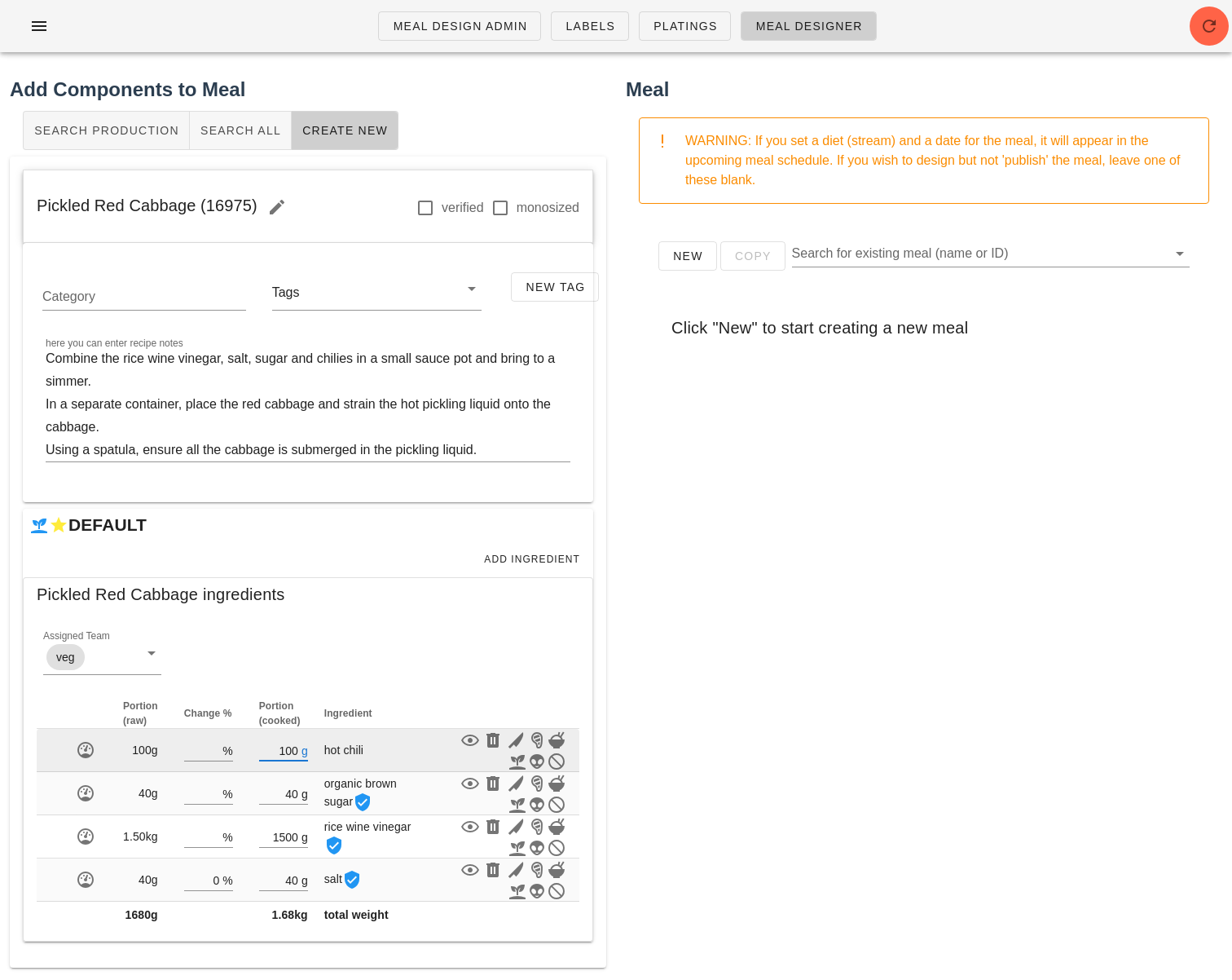
click at [296, 751] on input "100" at bounding box center [279, 750] width 39 height 21
type input "1"
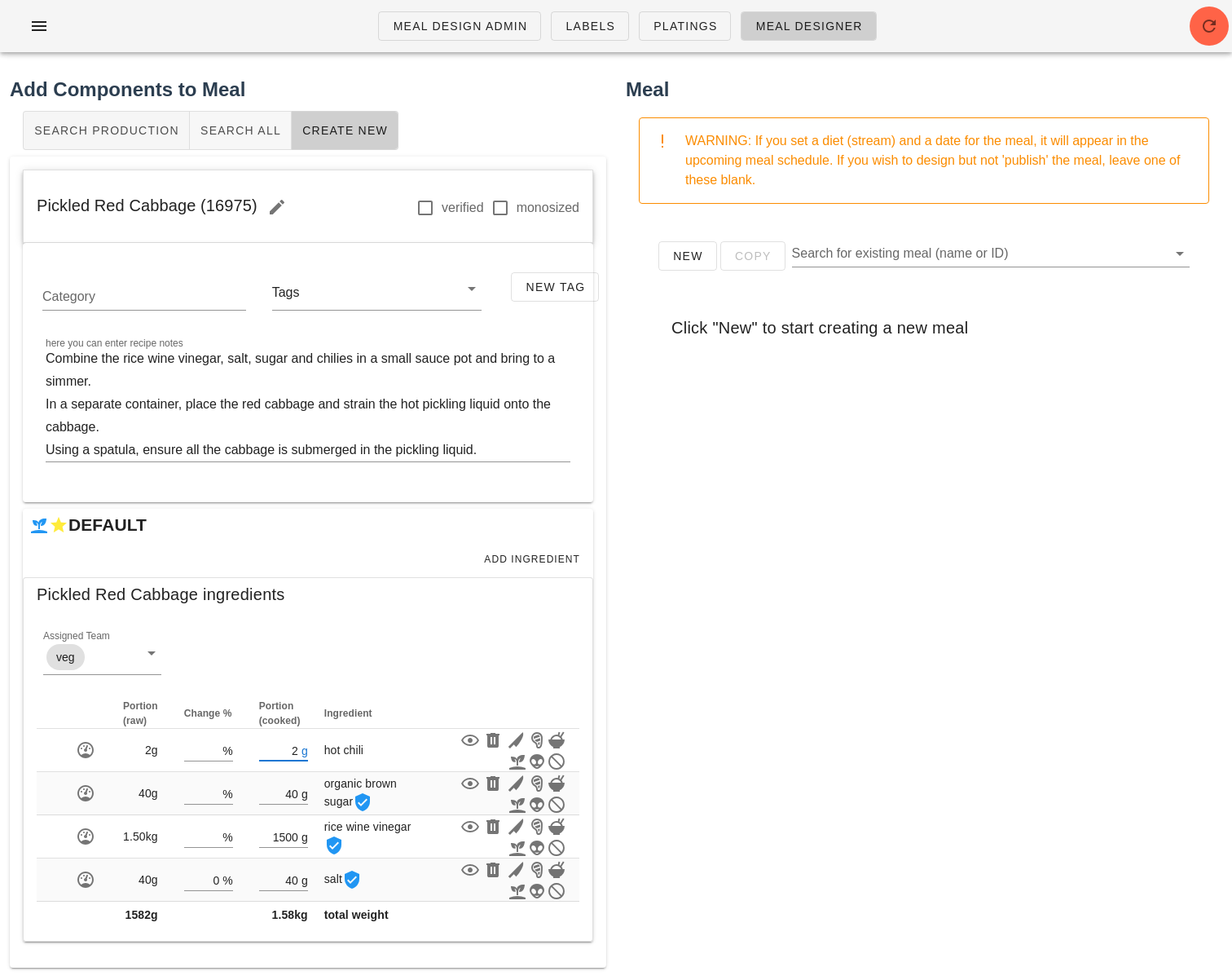
type input "2"
click at [734, 742] on div "New Copy Search for existing meal (name or ID) Click "New" to start creating a …" at bounding box center [925, 543] width 597 height 652
click at [542, 553] on span "Add Ingredient" at bounding box center [531, 559] width 97 height 12
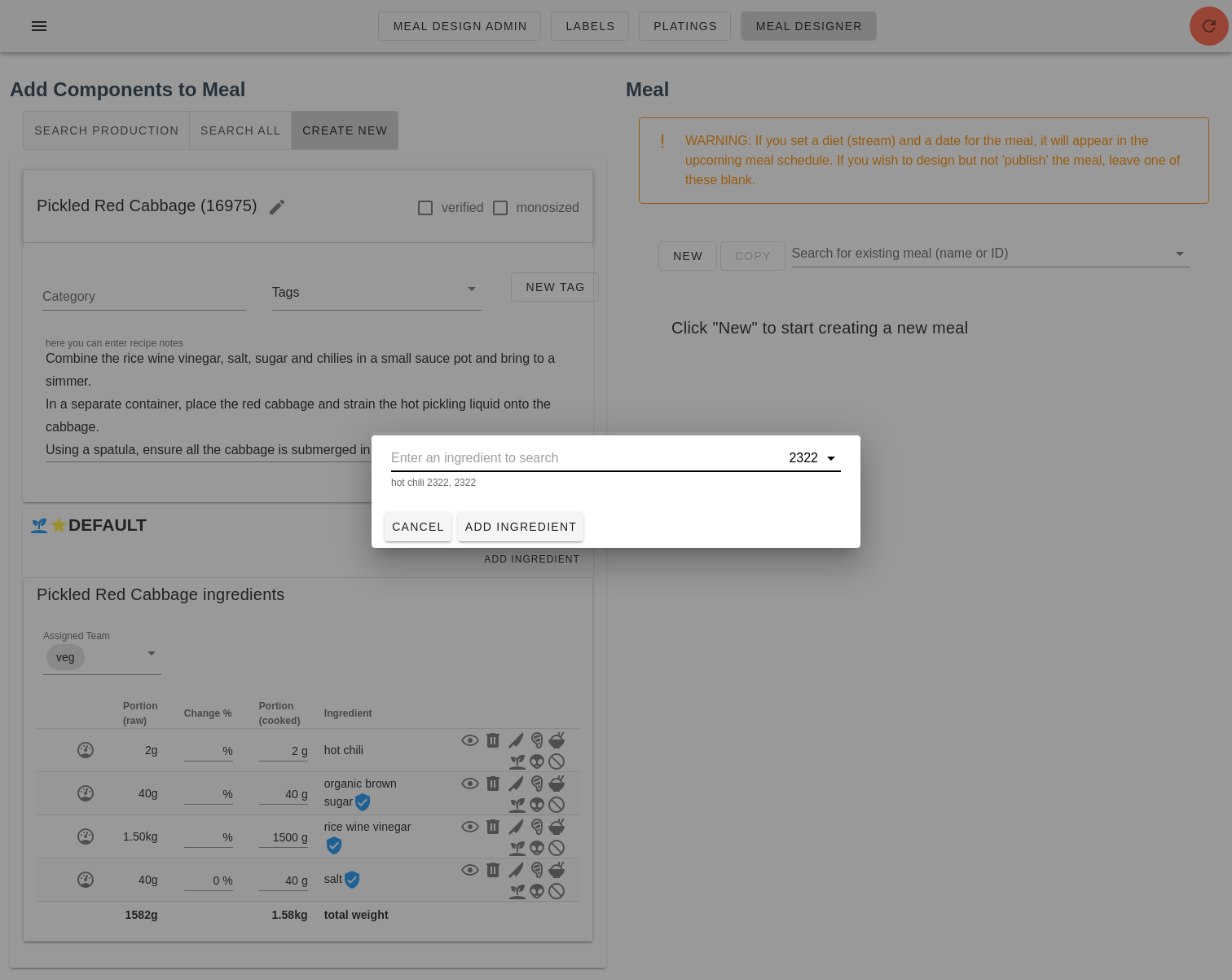
click at [473, 454] on input "text" at bounding box center [588, 457] width 395 height 26
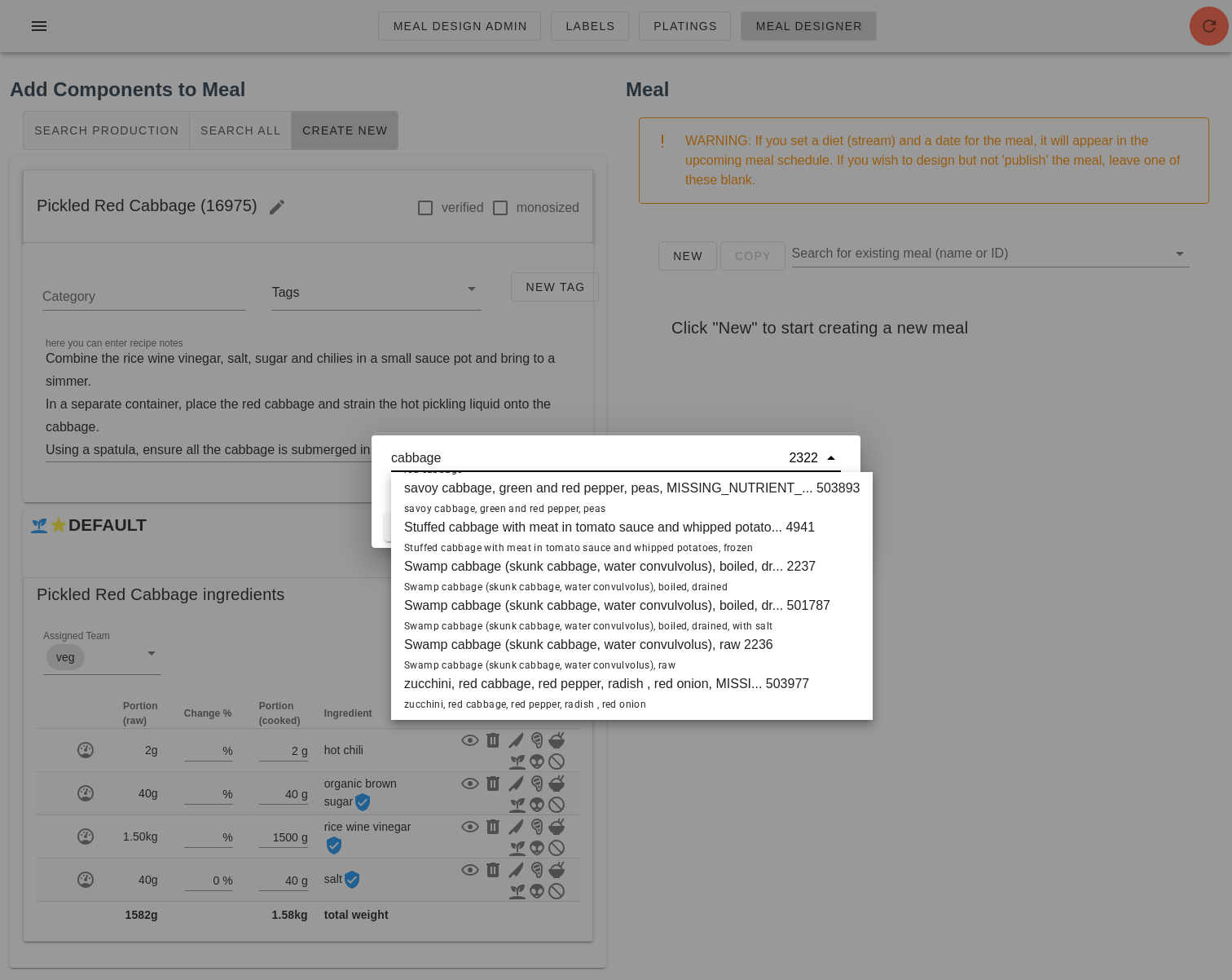
click at [493, 125] on span "red cabbage 2034 Cabbage, red, raw" at bounding box center [467, 104] width 125 height 40
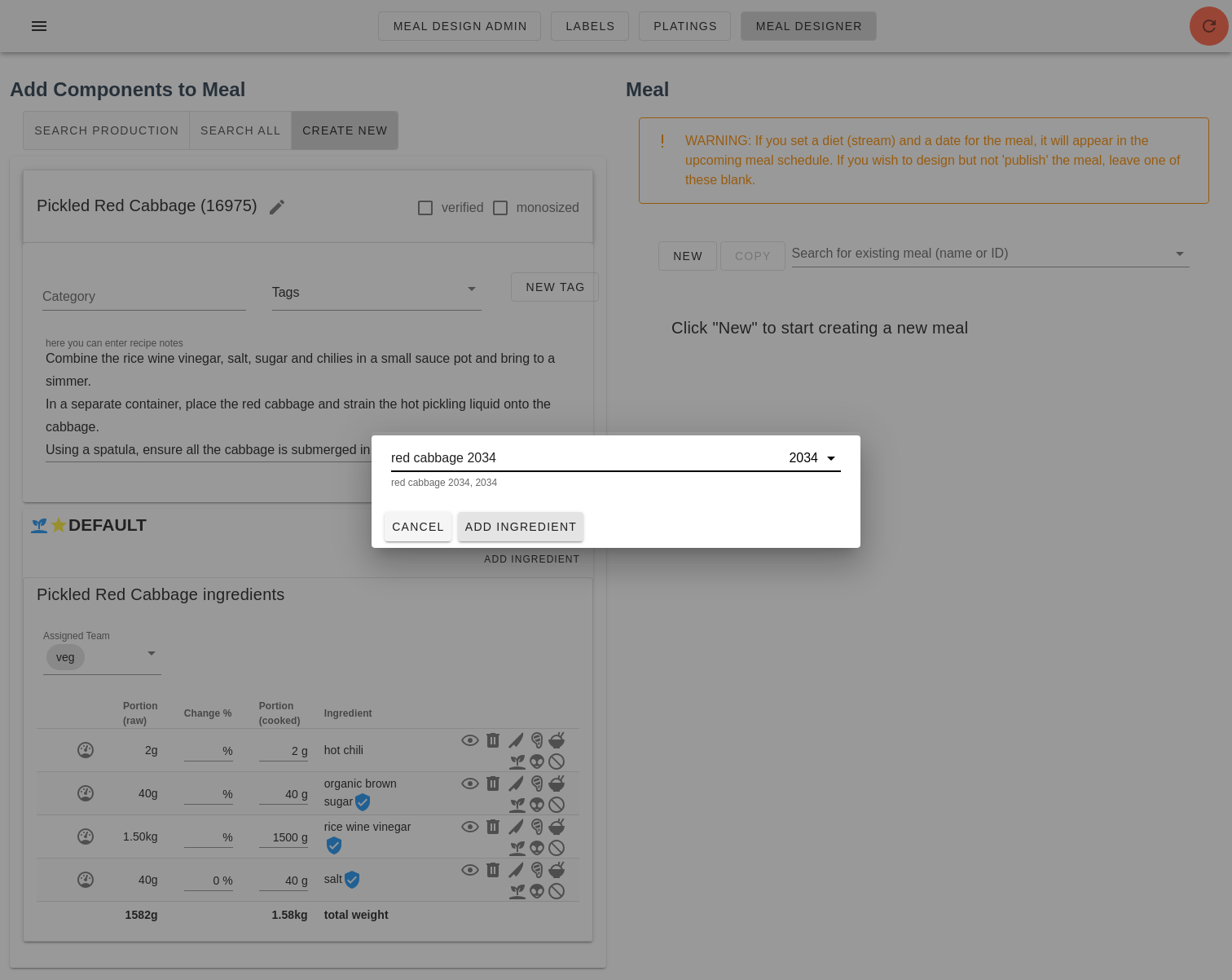
type input "red cabbage 2034"
click at [533, 525] on span "Add Ingredient" at bounding box center [520, 527] width 113 height 13
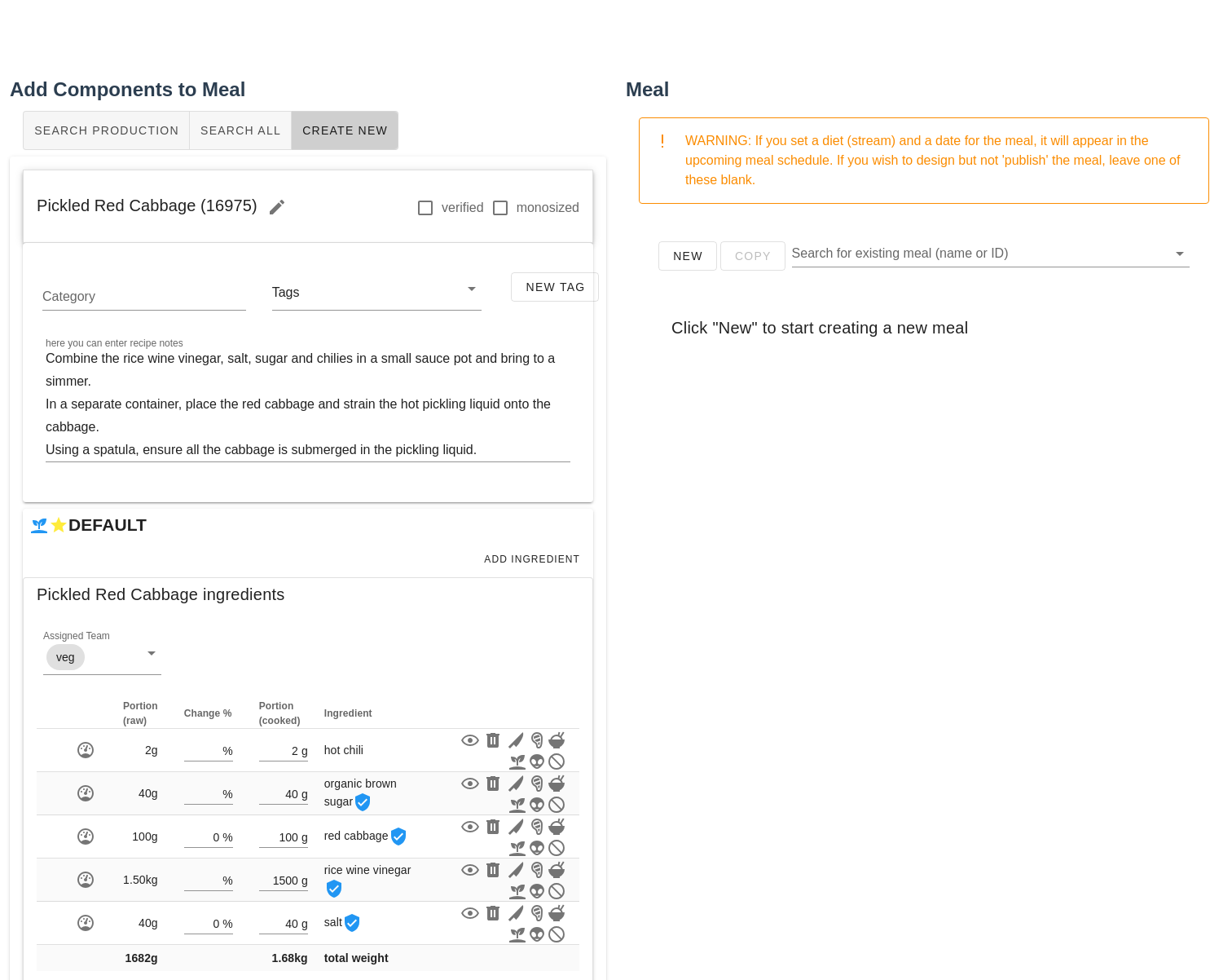
scroll to position [41, 0]
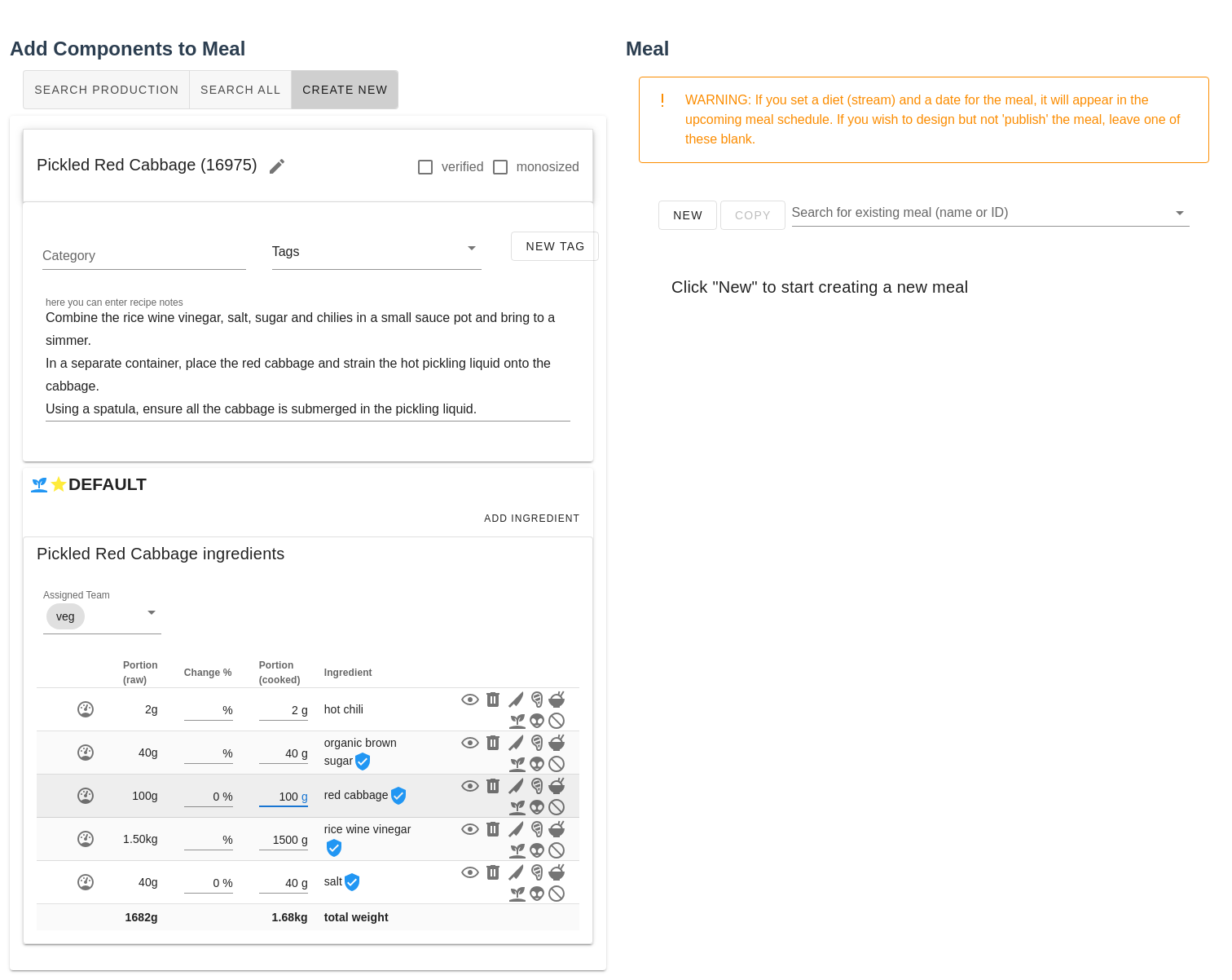
drag, startPoint x: 297, startPoint y: 796, endPoint x: 265, endPoint y: 794, distance: 32.1
click at [260, 796] on input "100" at bounding box center [279, 796] width 39 height 21
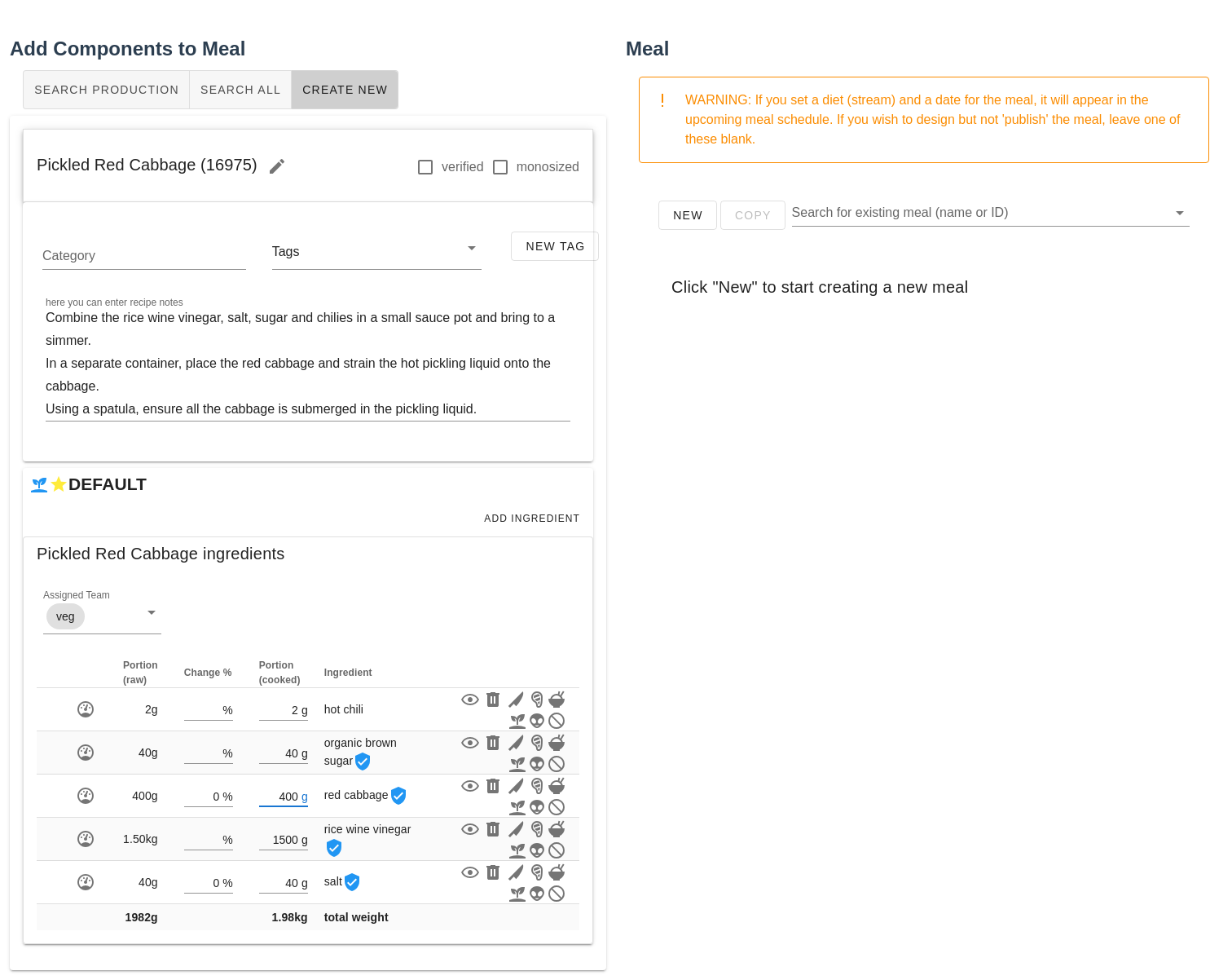
type input "400"
click at [695, 730] on div "New Copy Search for existing meal (name or ID) Click "New" to start creating a …" at bounding box center [925, 502] width 597 height 652
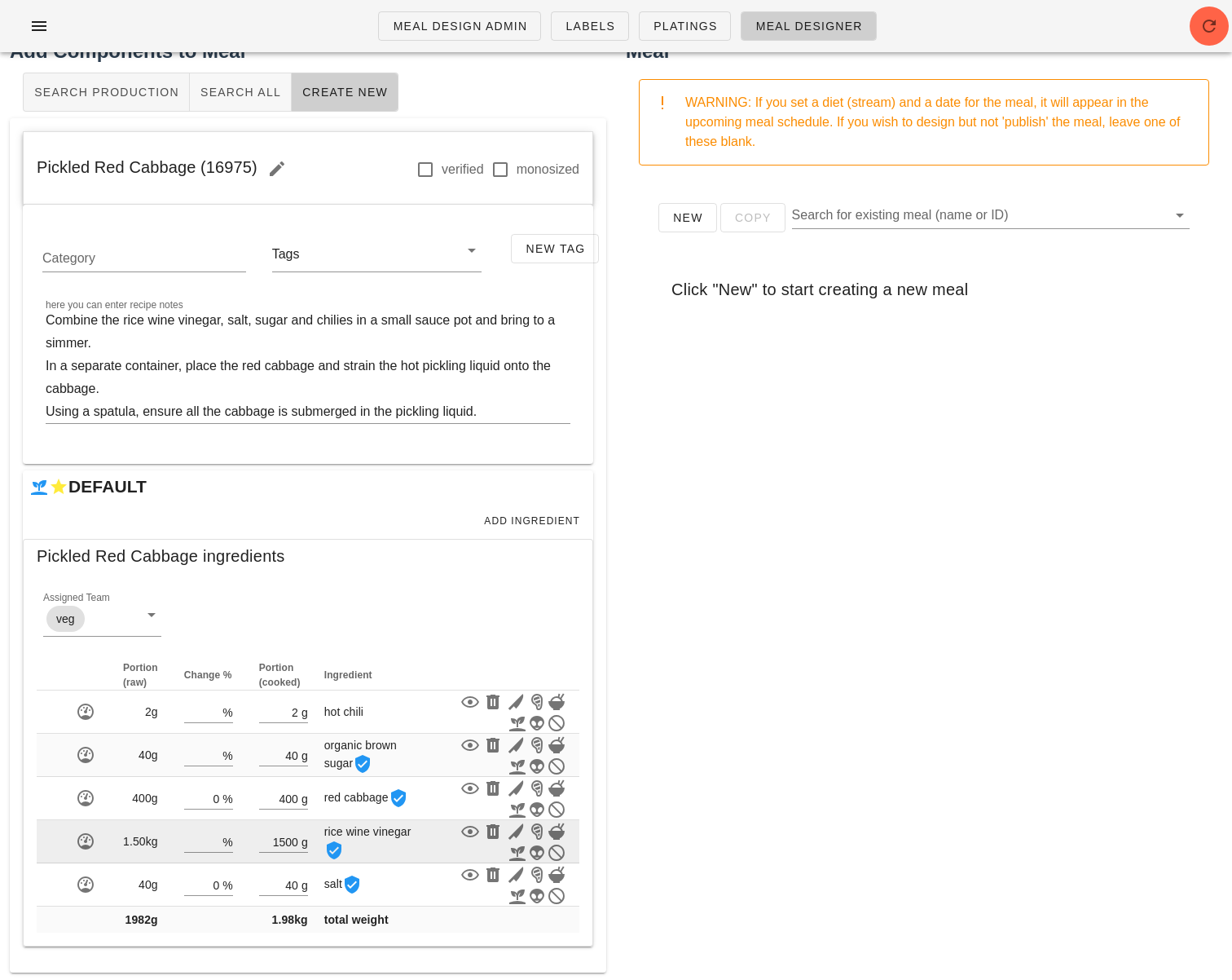
scroll to position [40, 0]
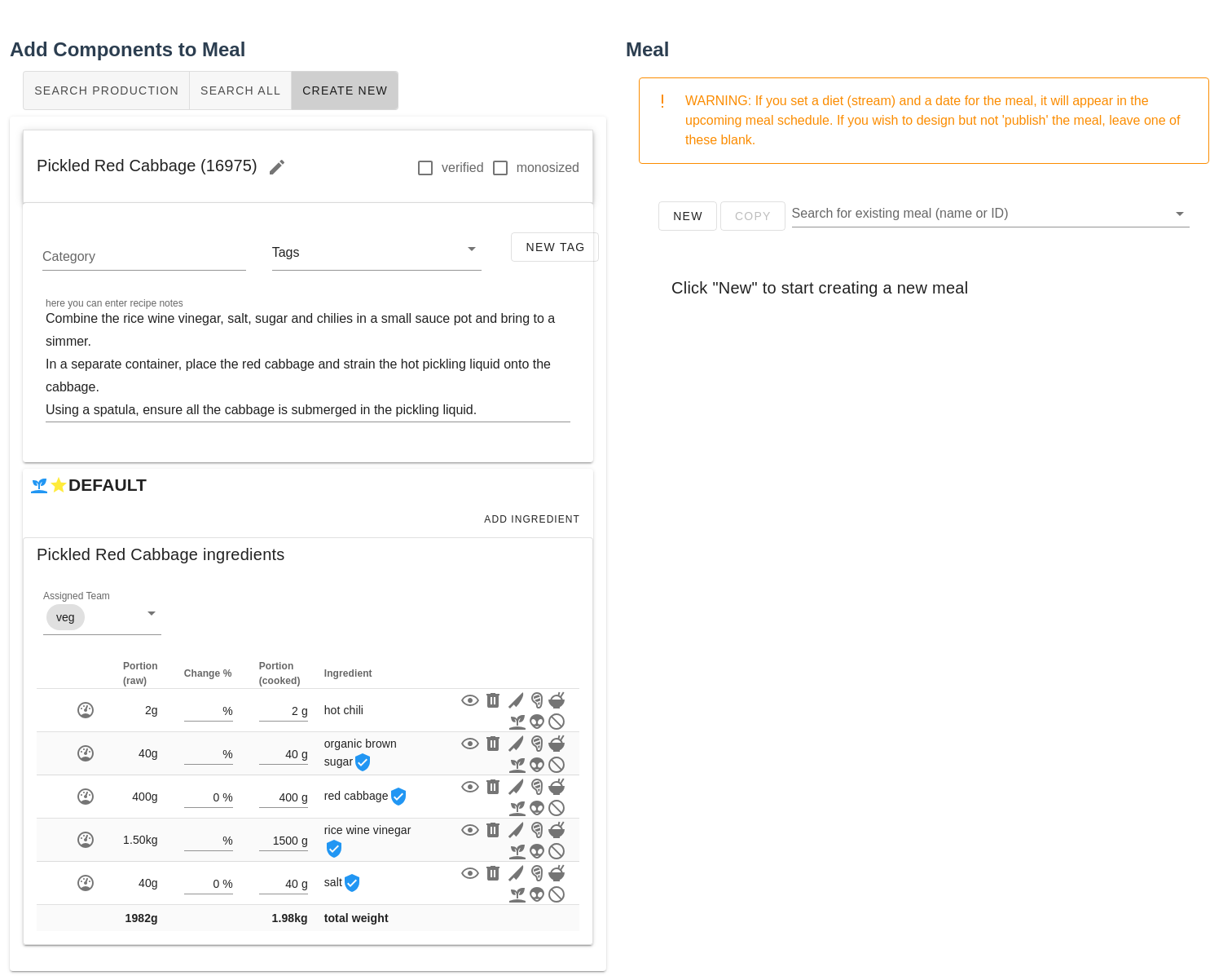
click at [672, 782] on div "New Copy Search for existing meal (name or ID) Click "New" to start creating a …" at bounding box center [925, 502] width 597 height 652
drag, startPoint x: 254, startPoint y: 166, endPoint x: 24, endPoint y: 159, distance: 230.1
click at [24, 159] on div "Pickled Red Cabbage (16975) verified monosized" at bounding box center [308, 167] width 568 height 73
copy span "Pickled Red Cabbage (16975)"
click at [432, 62] on h2 "Add Components to Meal" at bounding box center [308, 49] width 597 height 29
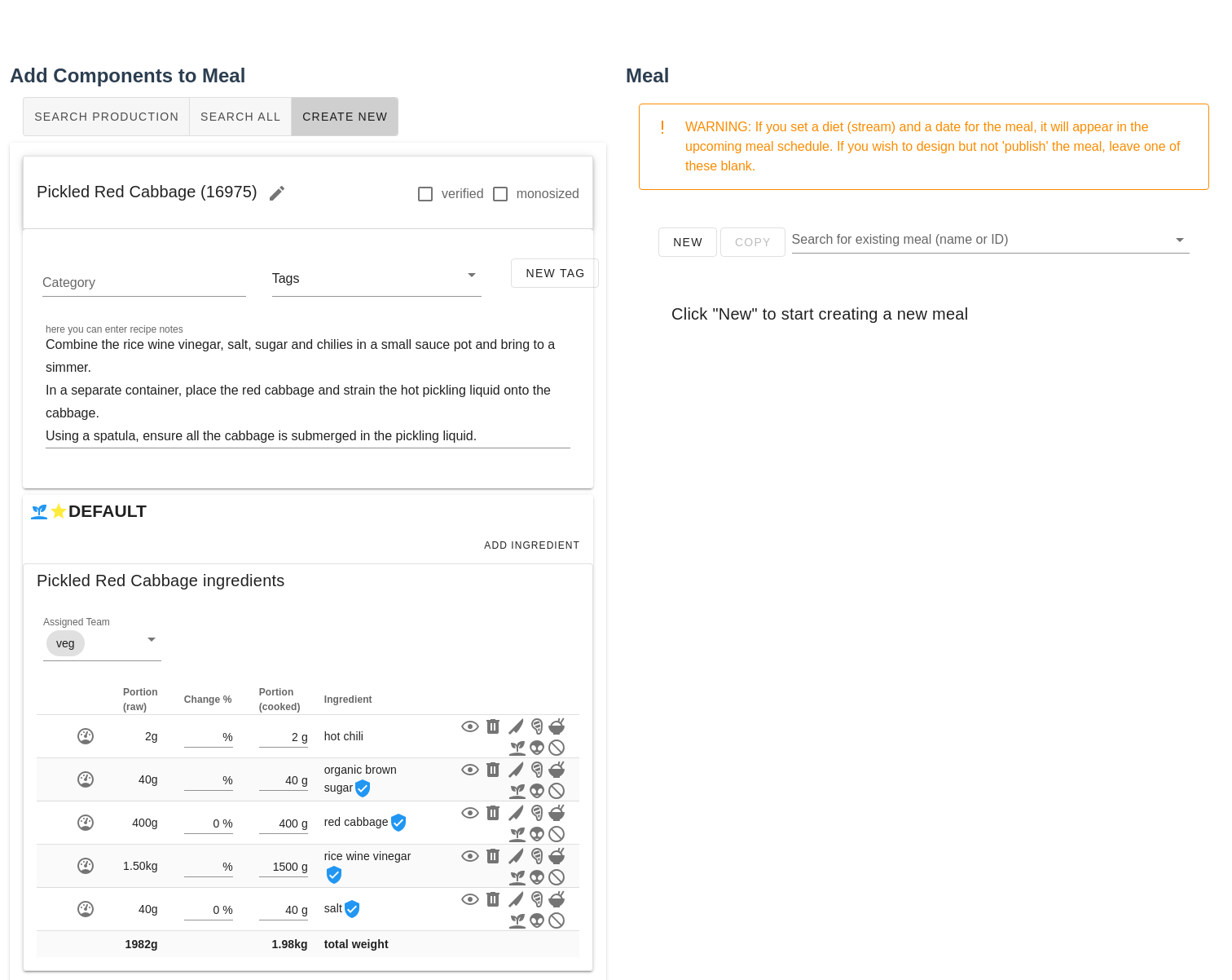
scroll to position [0, 0]
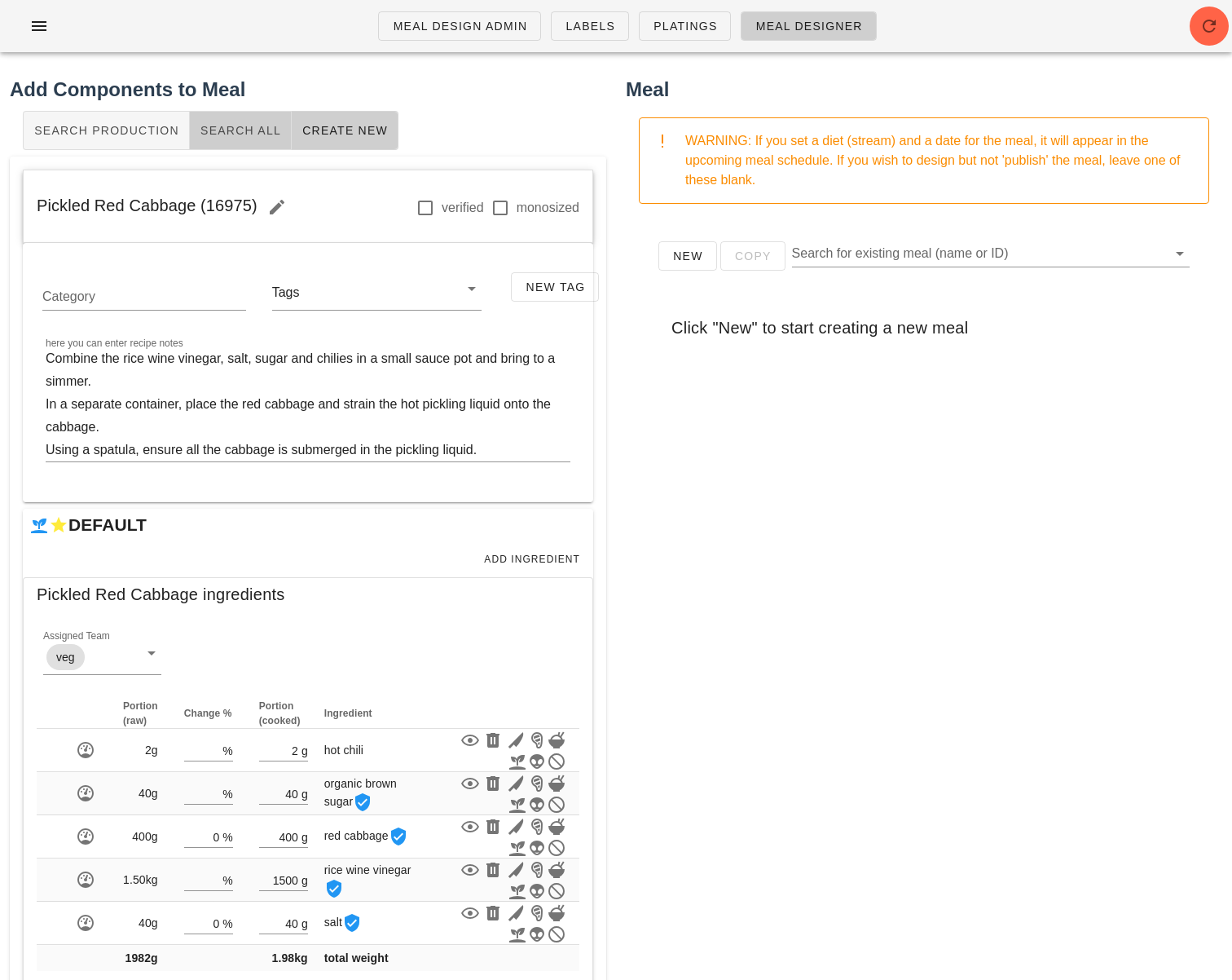
drag, startPoint x: 252, startPoint y: 125, endPoint x: 280, endPoint y: 126, distance: 28.0
click at [252, 125] on span "Search All" at bounding box center [240, 130] width 81 height 13
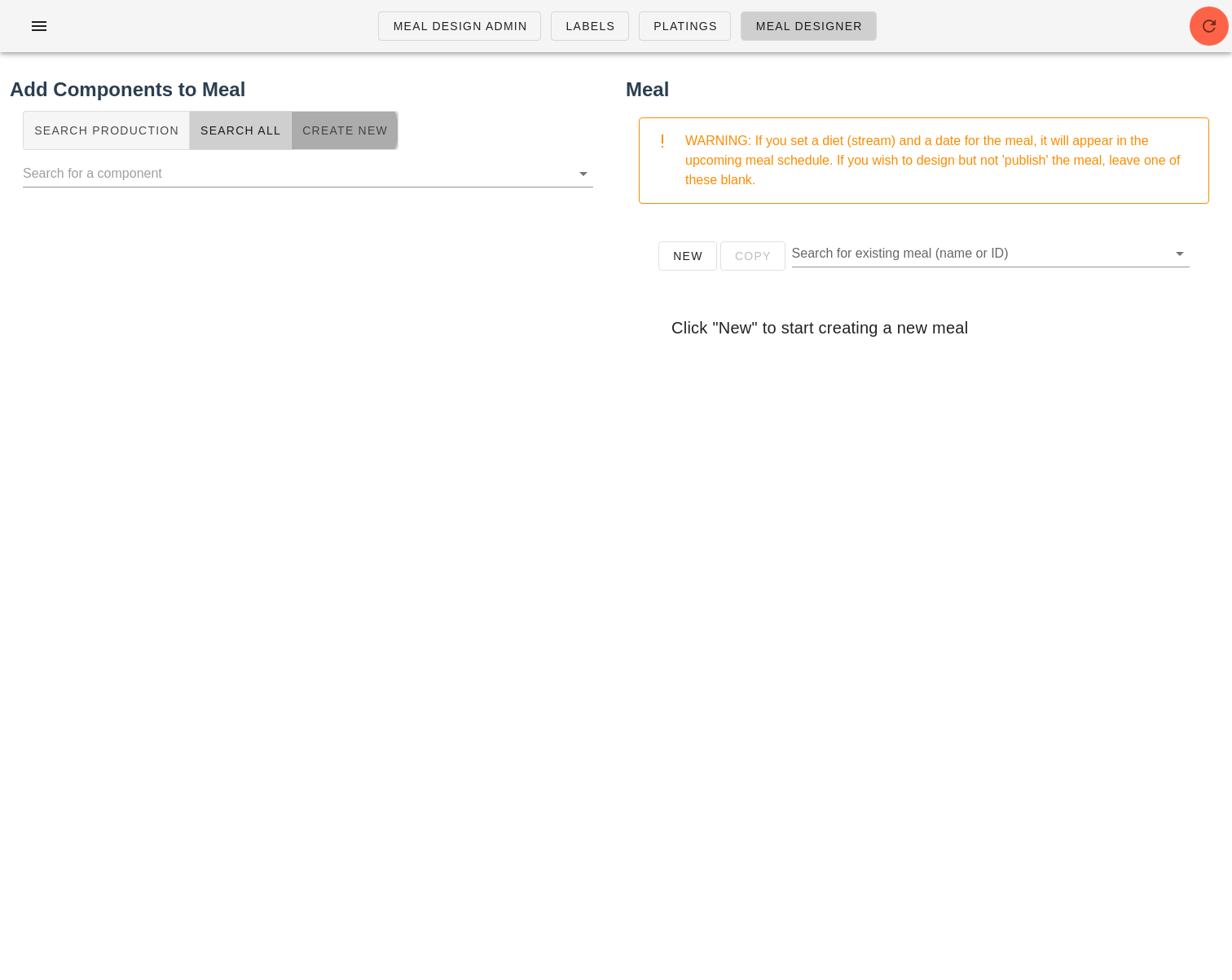
click at [339, 135] on span "Create New" at bounding box center [344, 130] width 86 height 13
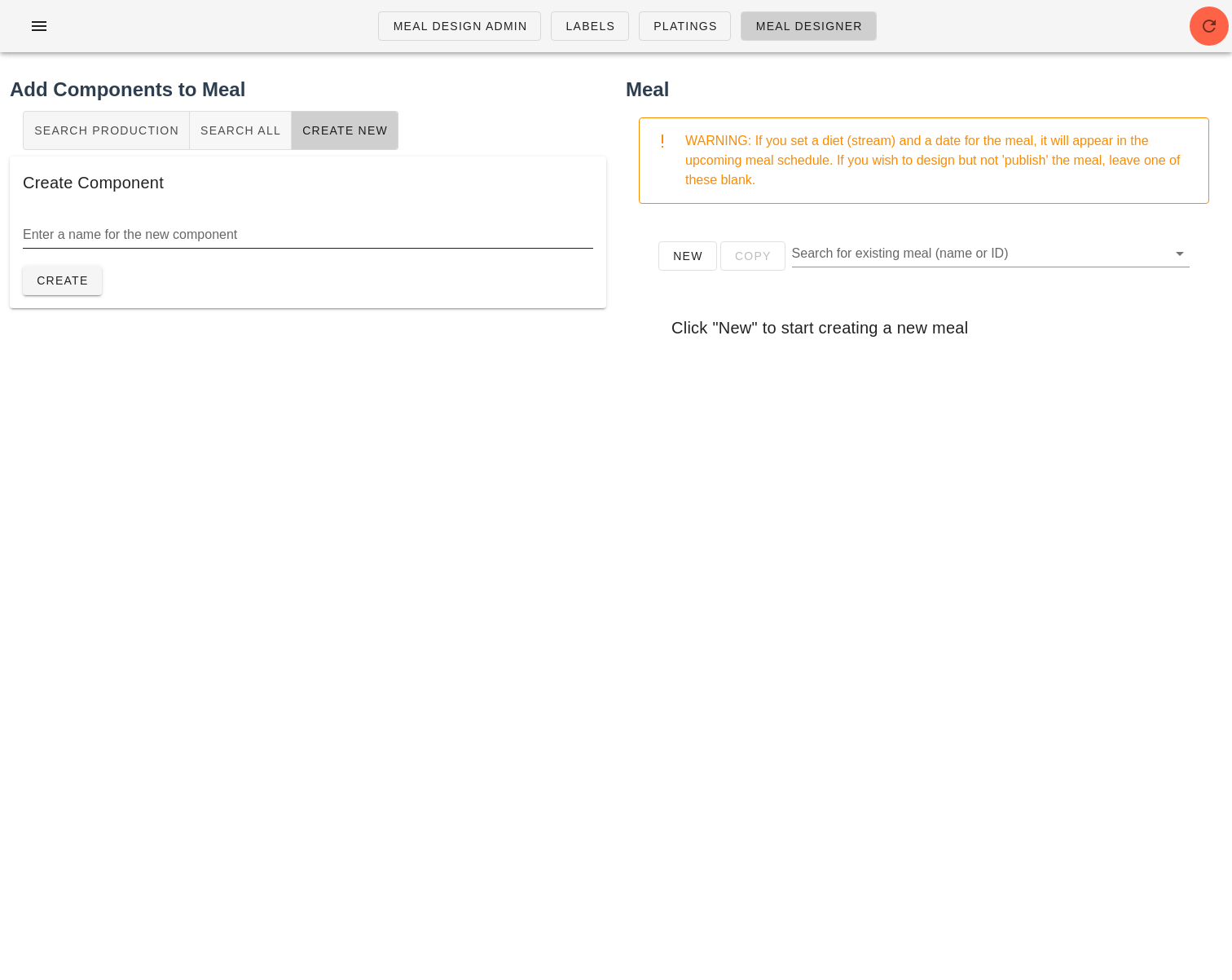
click at [300, 227] on input "Enter a name for the new component" at bounding box center [308, 234] width 570 height 26
paste input "Wild Rice"
type input "Wild Rice"
click at [71, 289] on button "Create" at bounding box center [62, 280] width 79 height 29
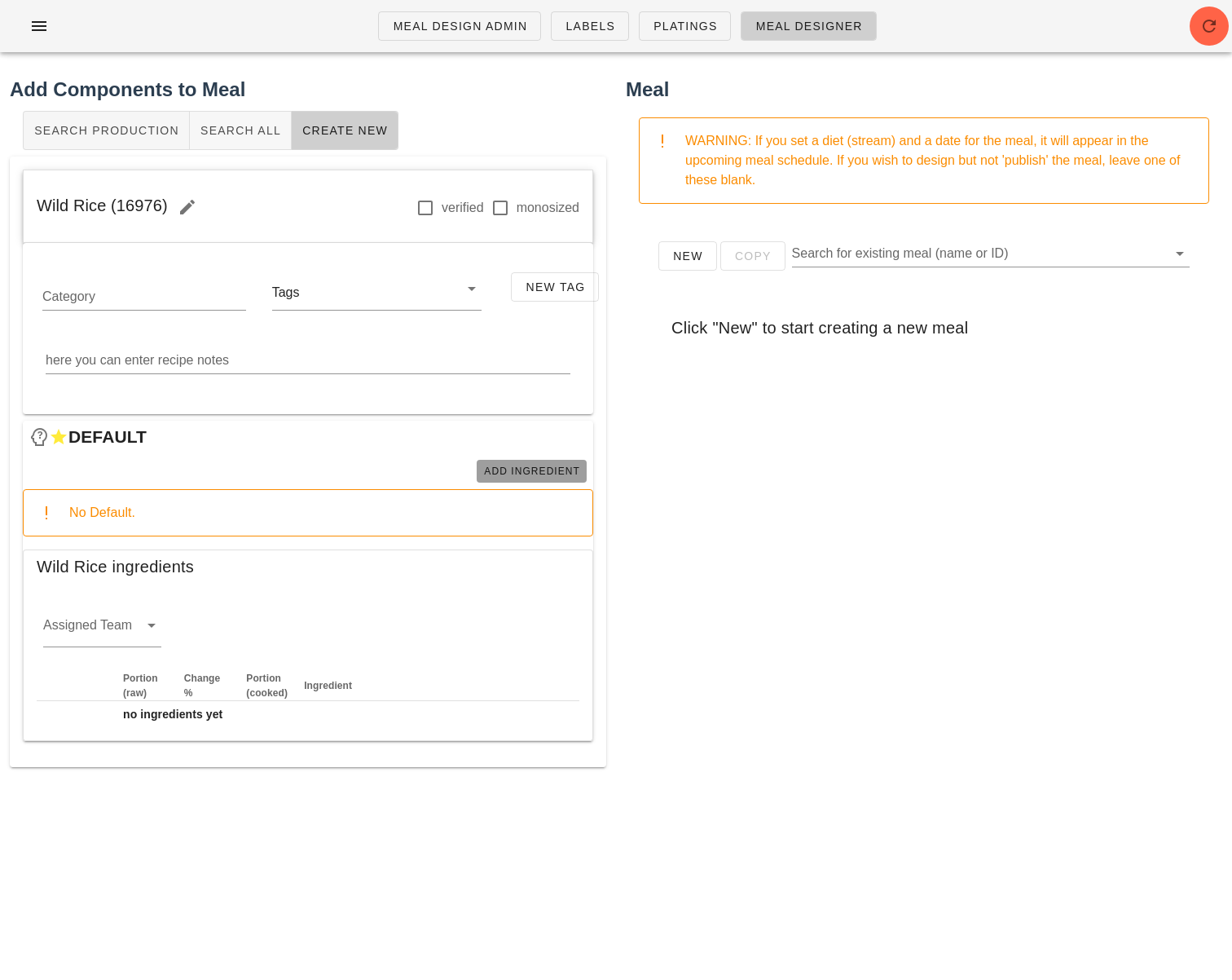
click at [519, 465] on span "Add Ingredient" at bounding box center [531, 470] width 97 height 12
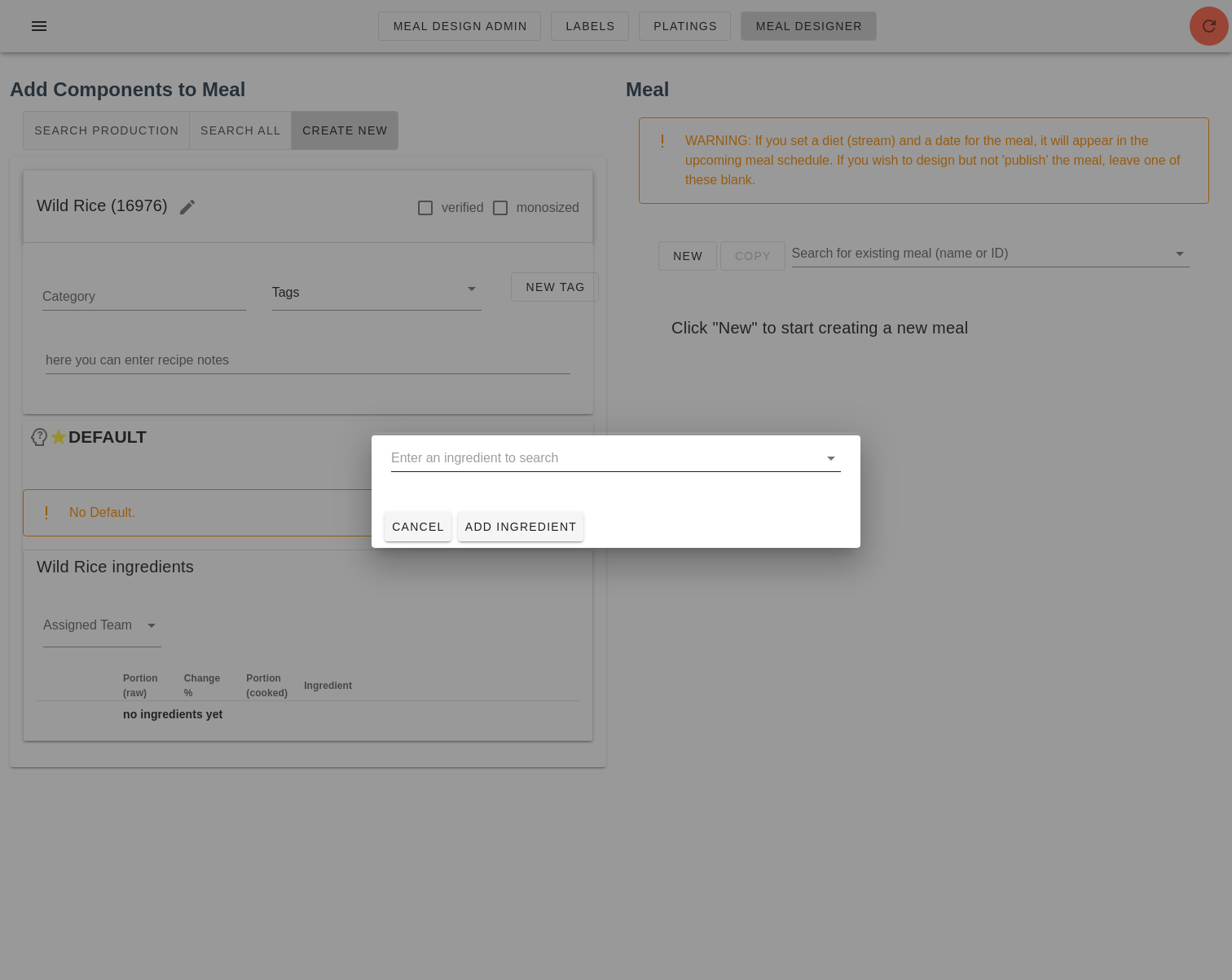
click at [464, 465] on input "text" at bounding box center [604, 457] width 427 height 26
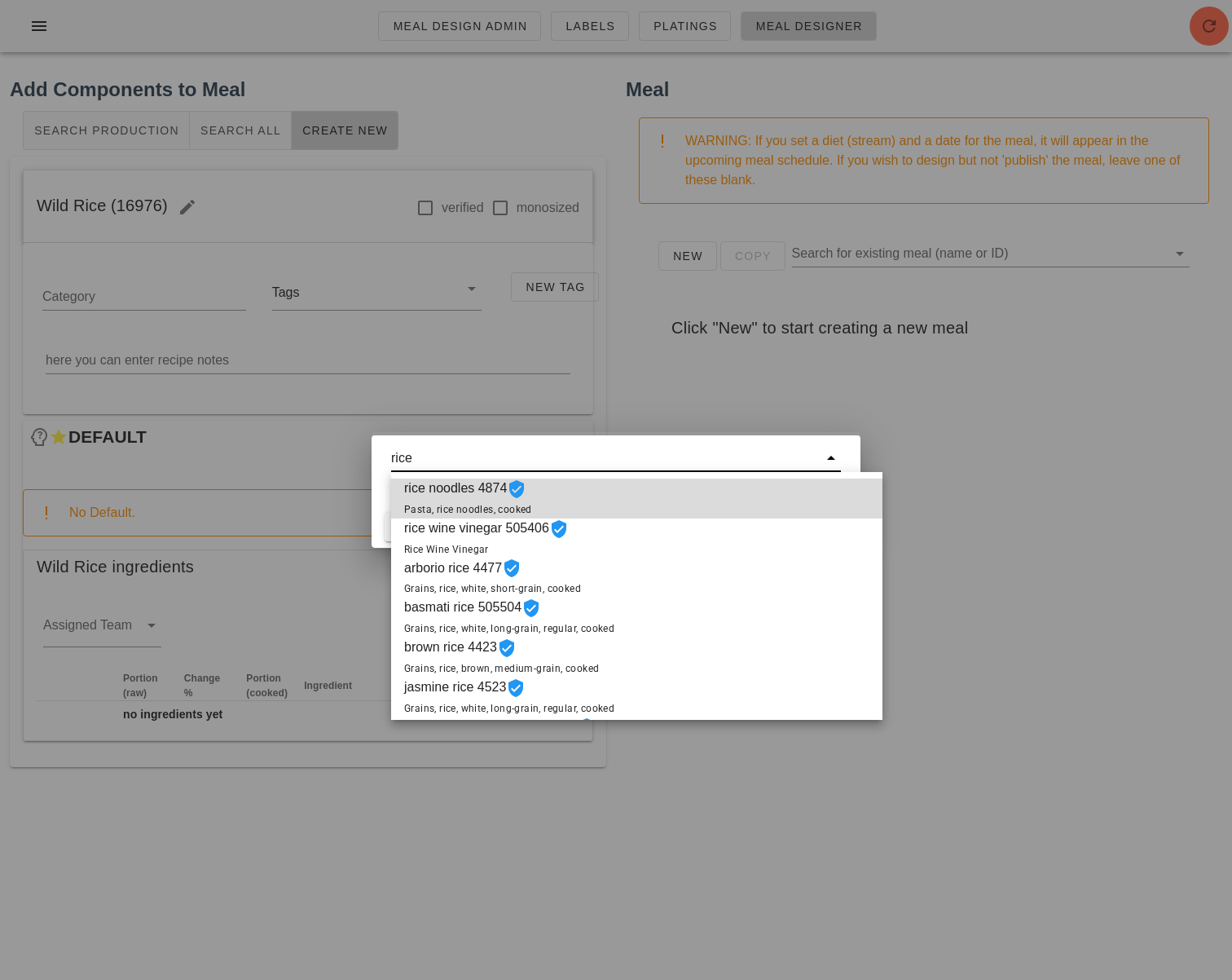
click at [393, 461] on input "rice" at bounding box center [604, 457] width 427 height 26
paste input "w"
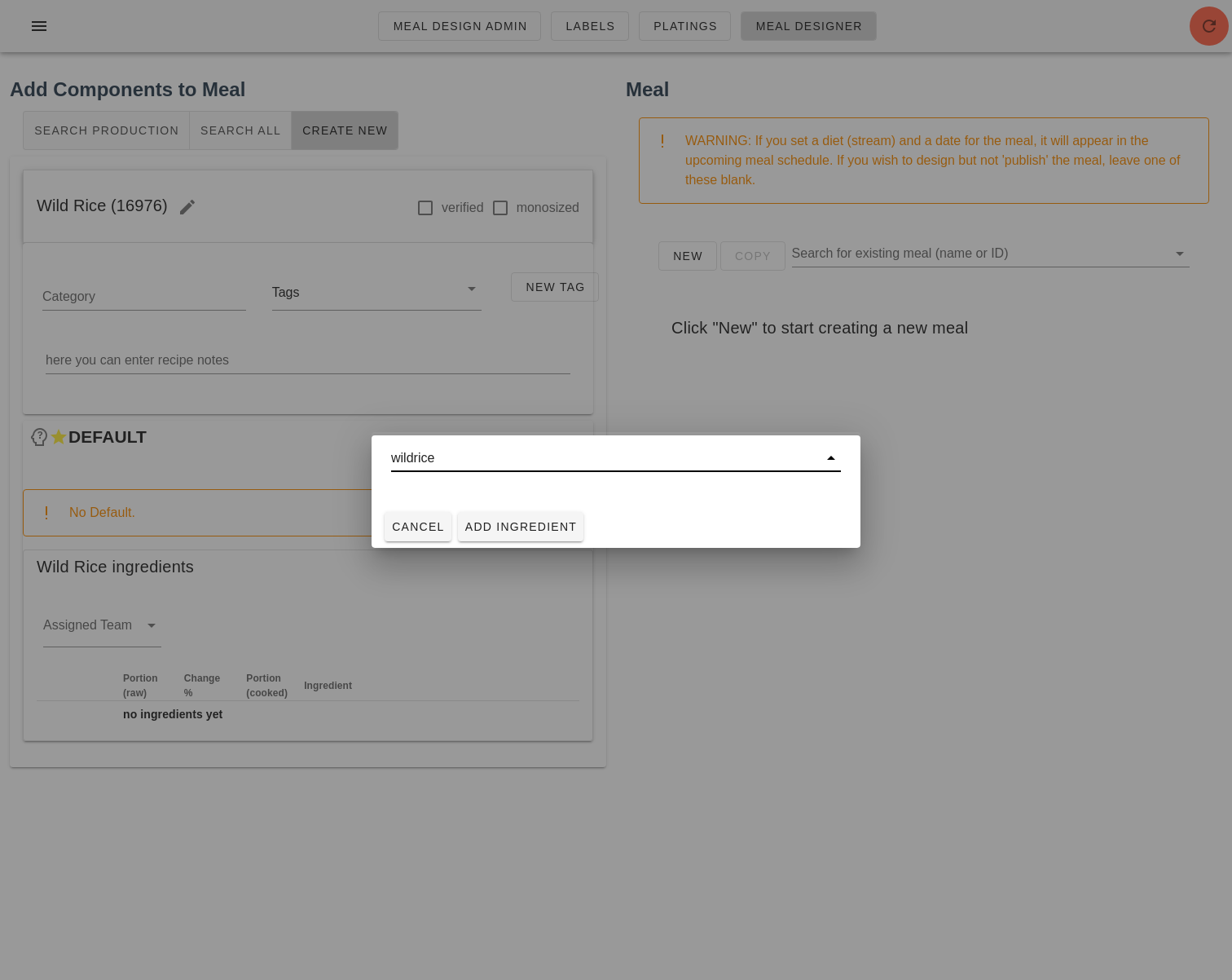
type input "wild rice"
drag, startPoint x: 426, startPoint y: 461, endPoint x: 339, endPoint y: 455, distance: 87.2
click at [339, 455] on div "Meal Design Admin Labels Platings Meal Designer Add Components to Meal Search P…" at bounding box center [616, 490] width 1232 height 980
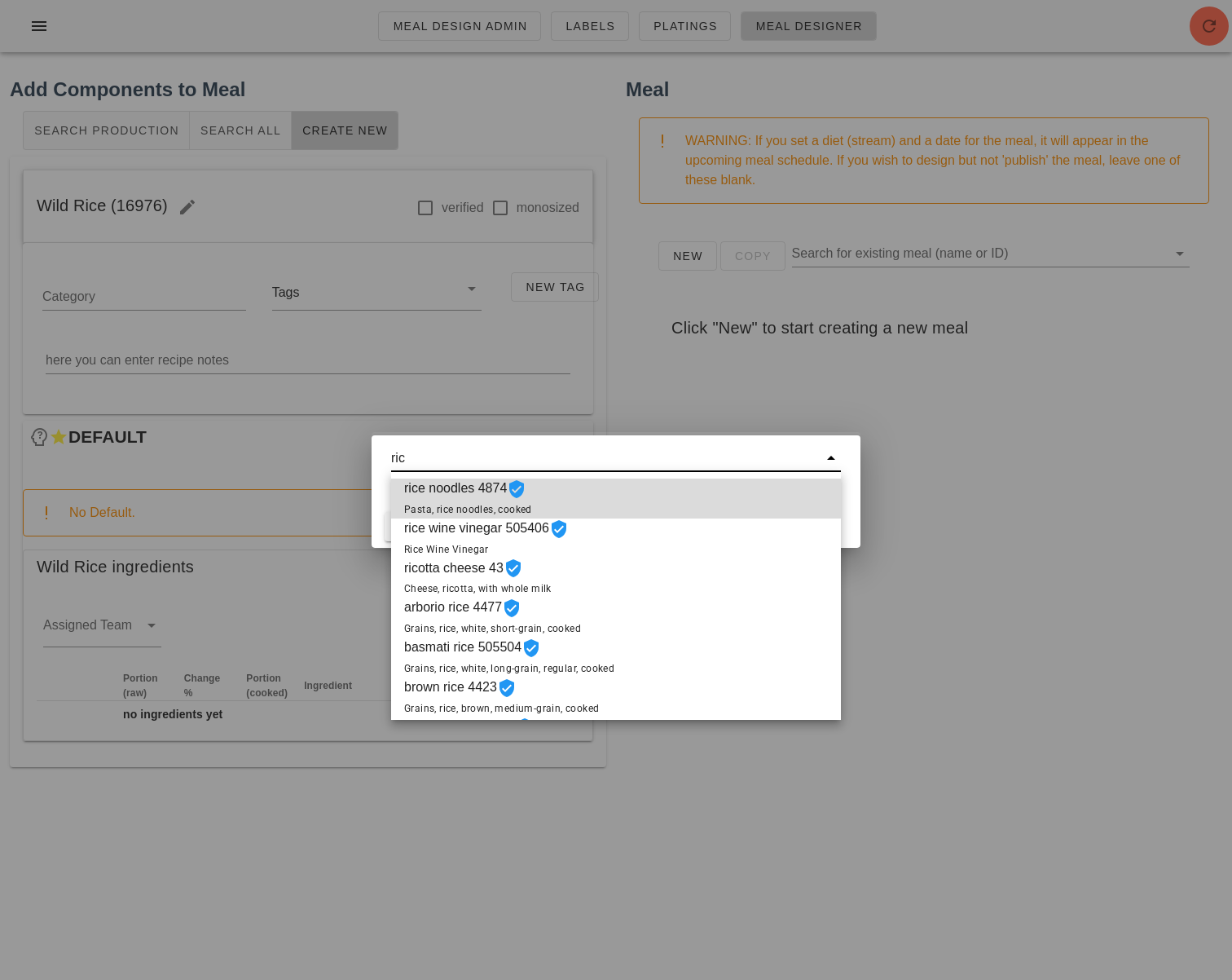
type input "rice"
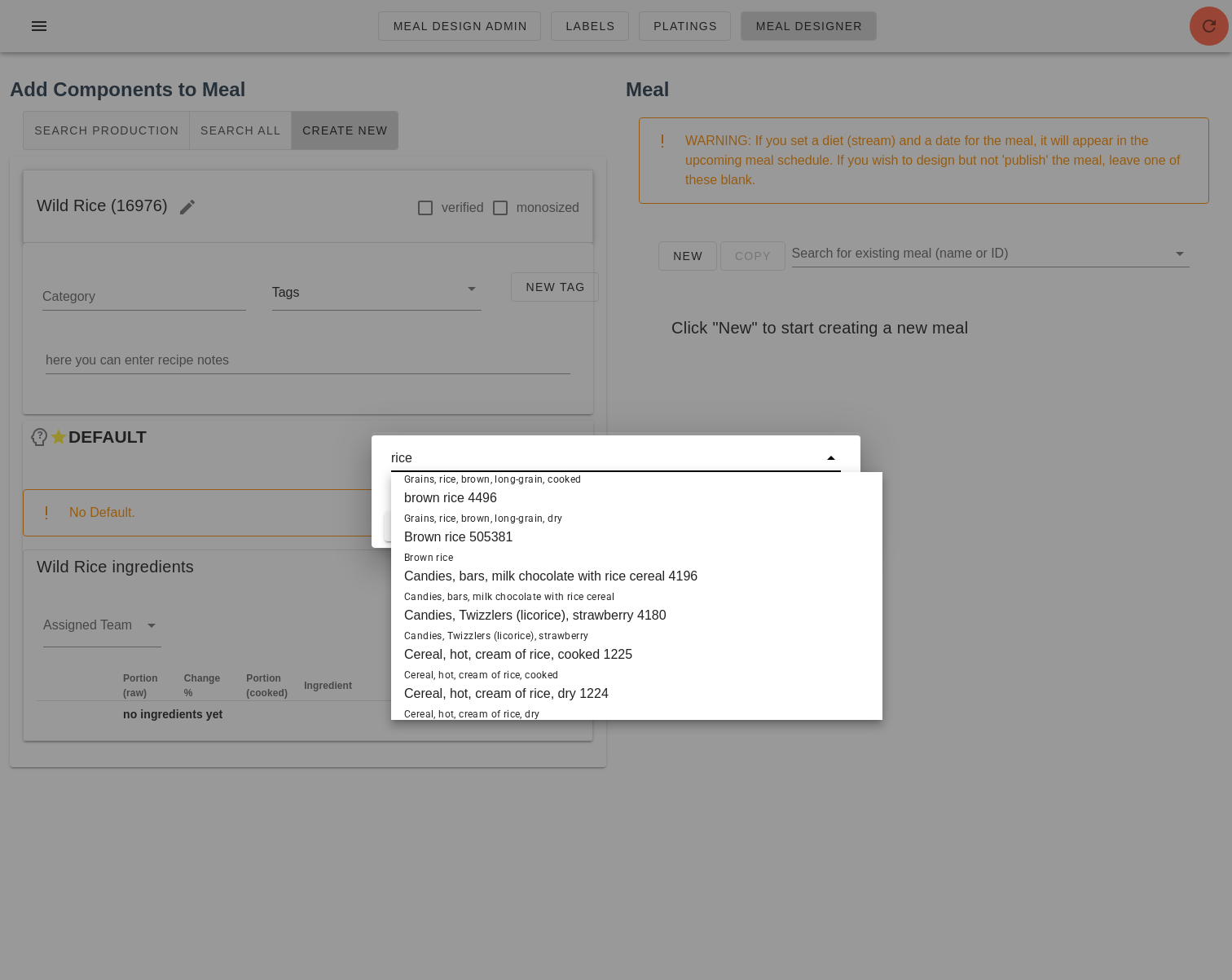
scroll to position [1038, 0]
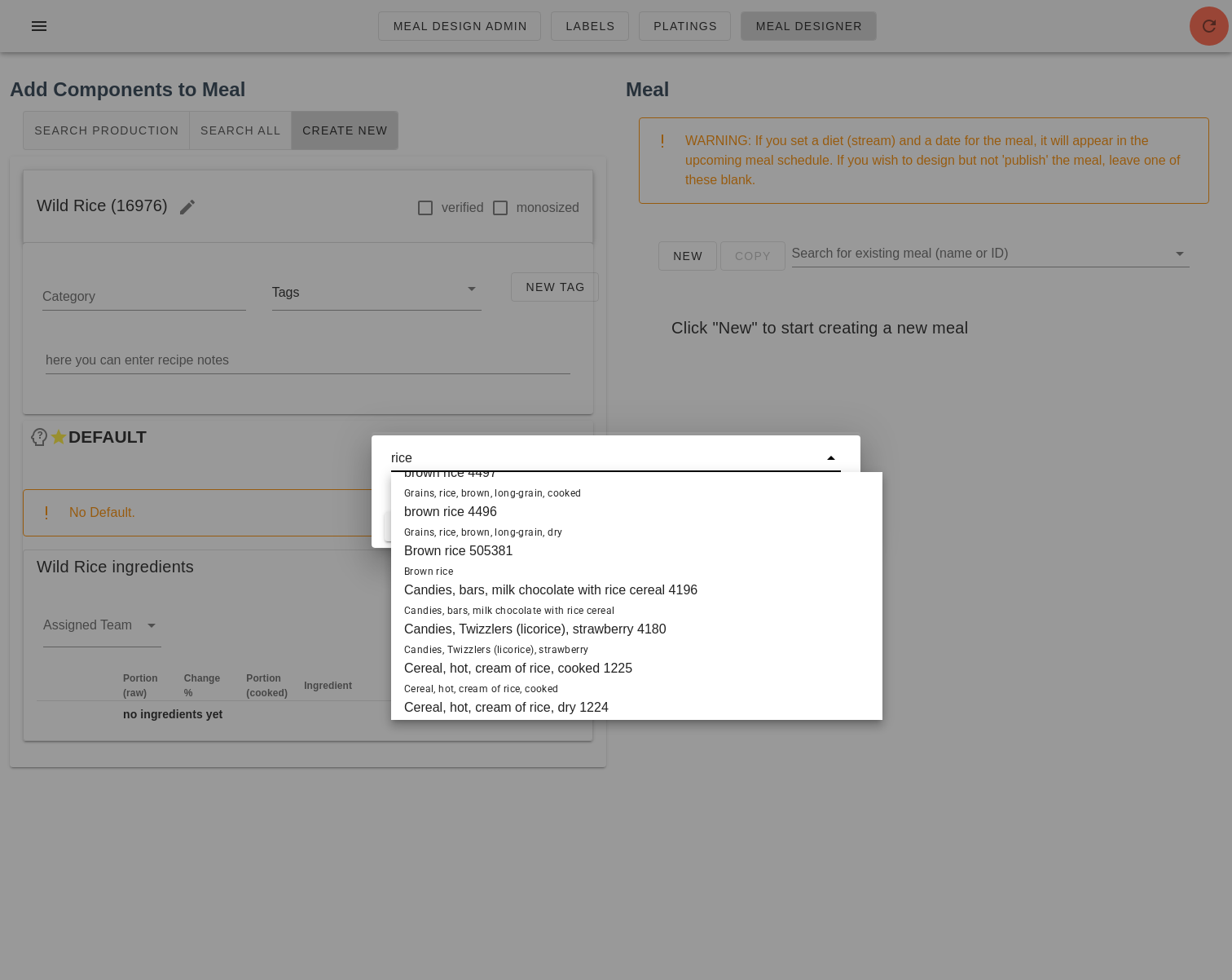
drag, startPoint x: 416, startPoint y: 458, endPoint x: 291, endPoint y: 459, distance: 125.0
click at [292, 459] on div "Meal Design Admin Labels Platings Meal Designer Add Components to Meal Search P…" at bounding box center [616, 490] width 1232 height 980
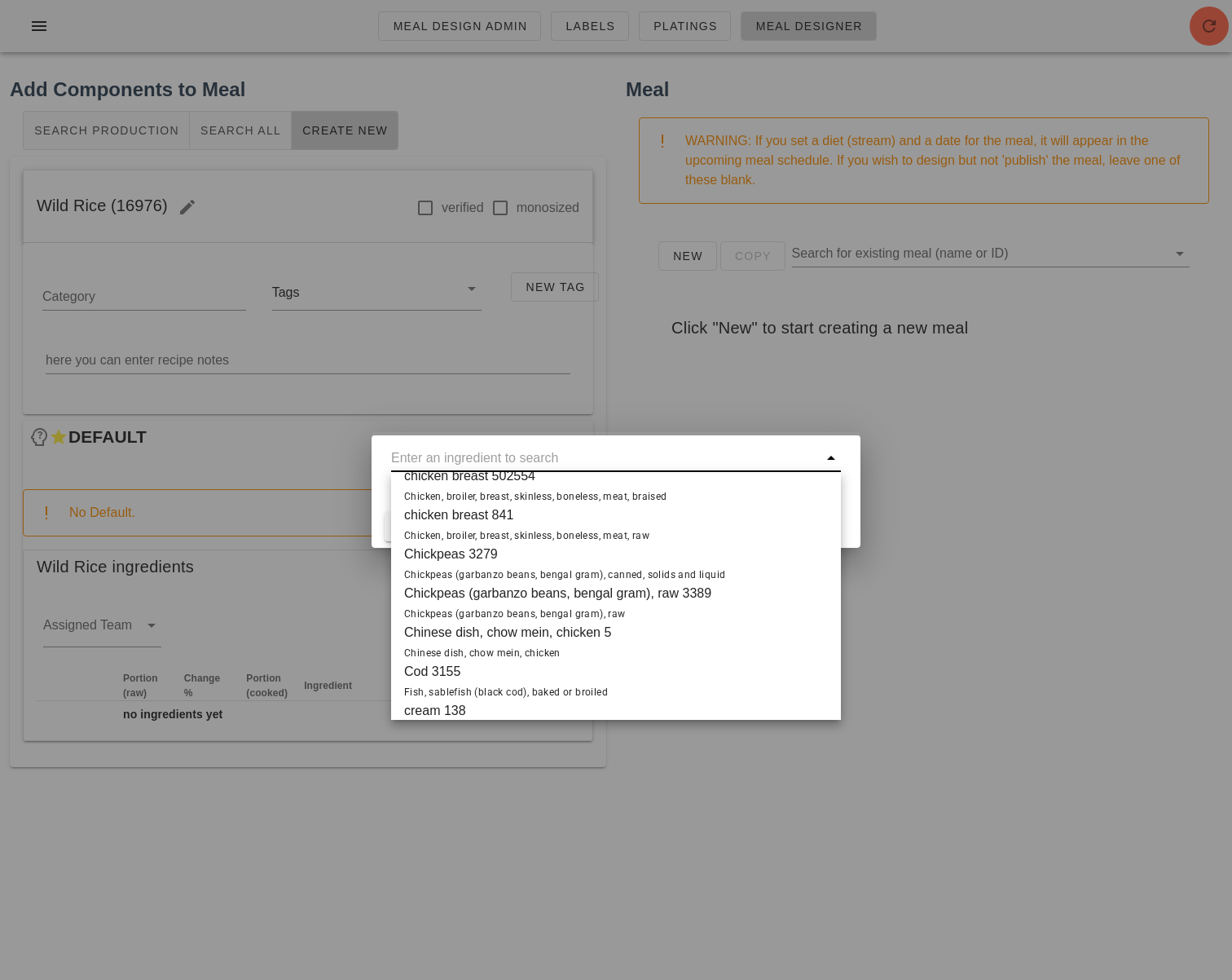
paste input "w"
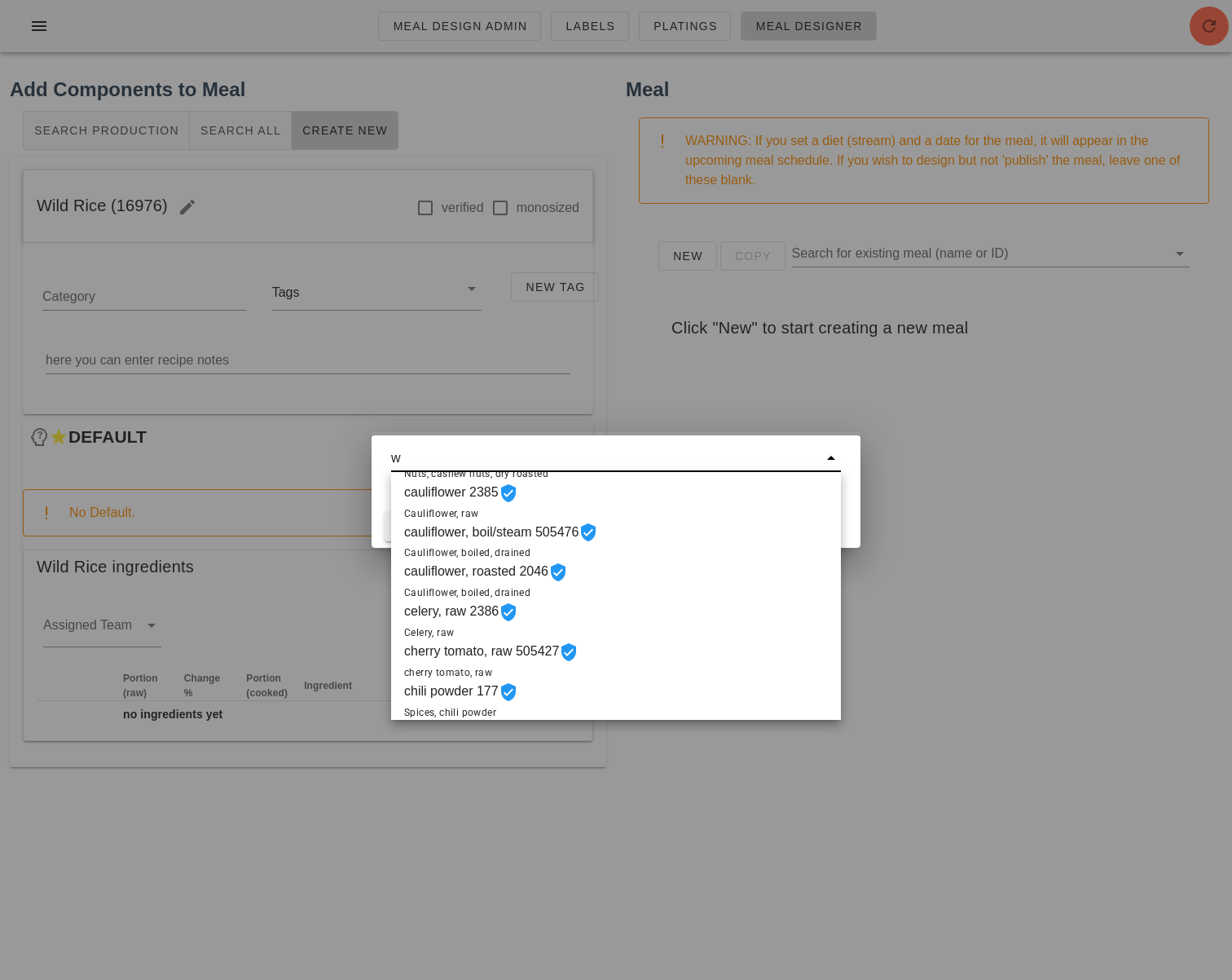
scroll to position [1056, 0]
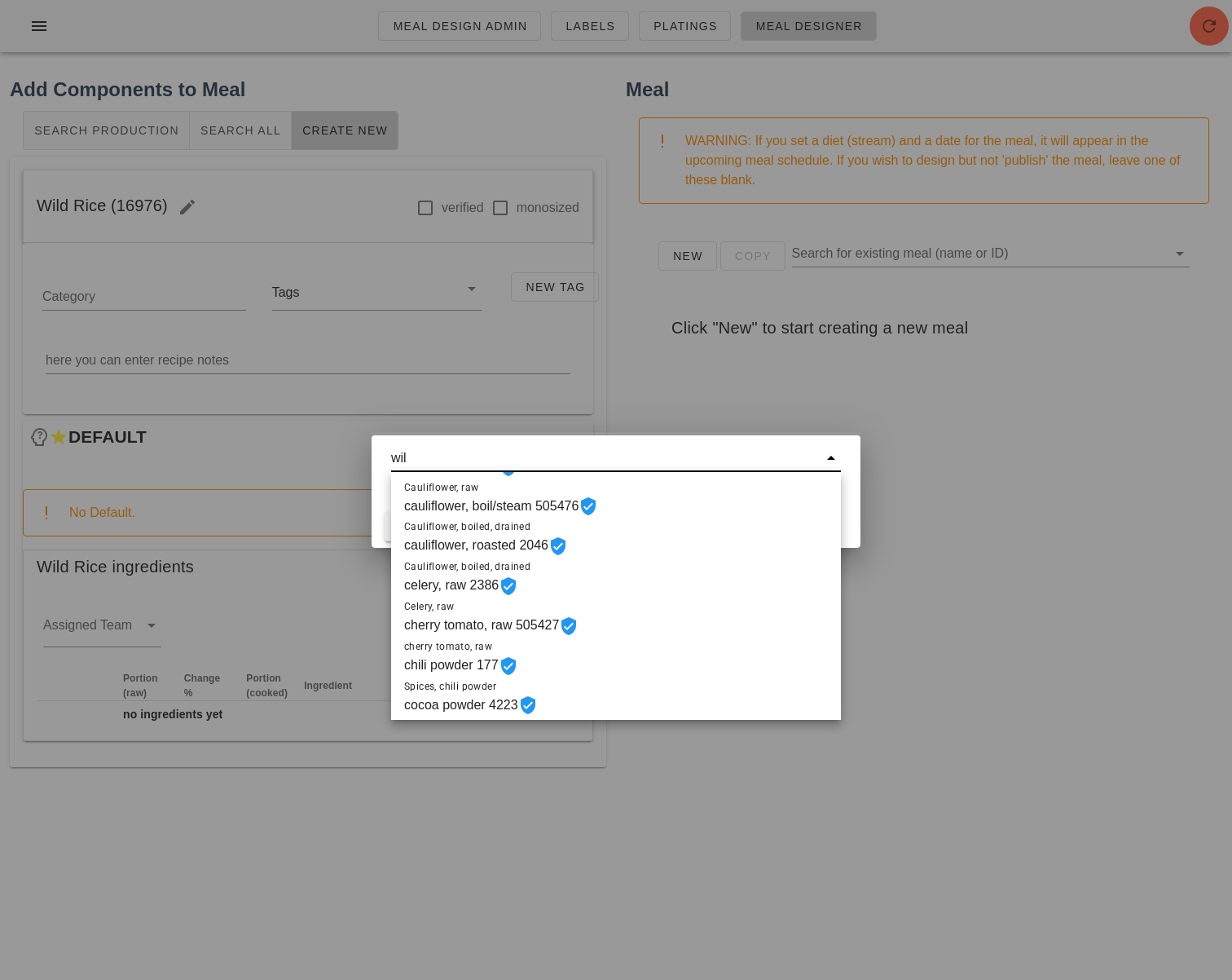
type input "wild"
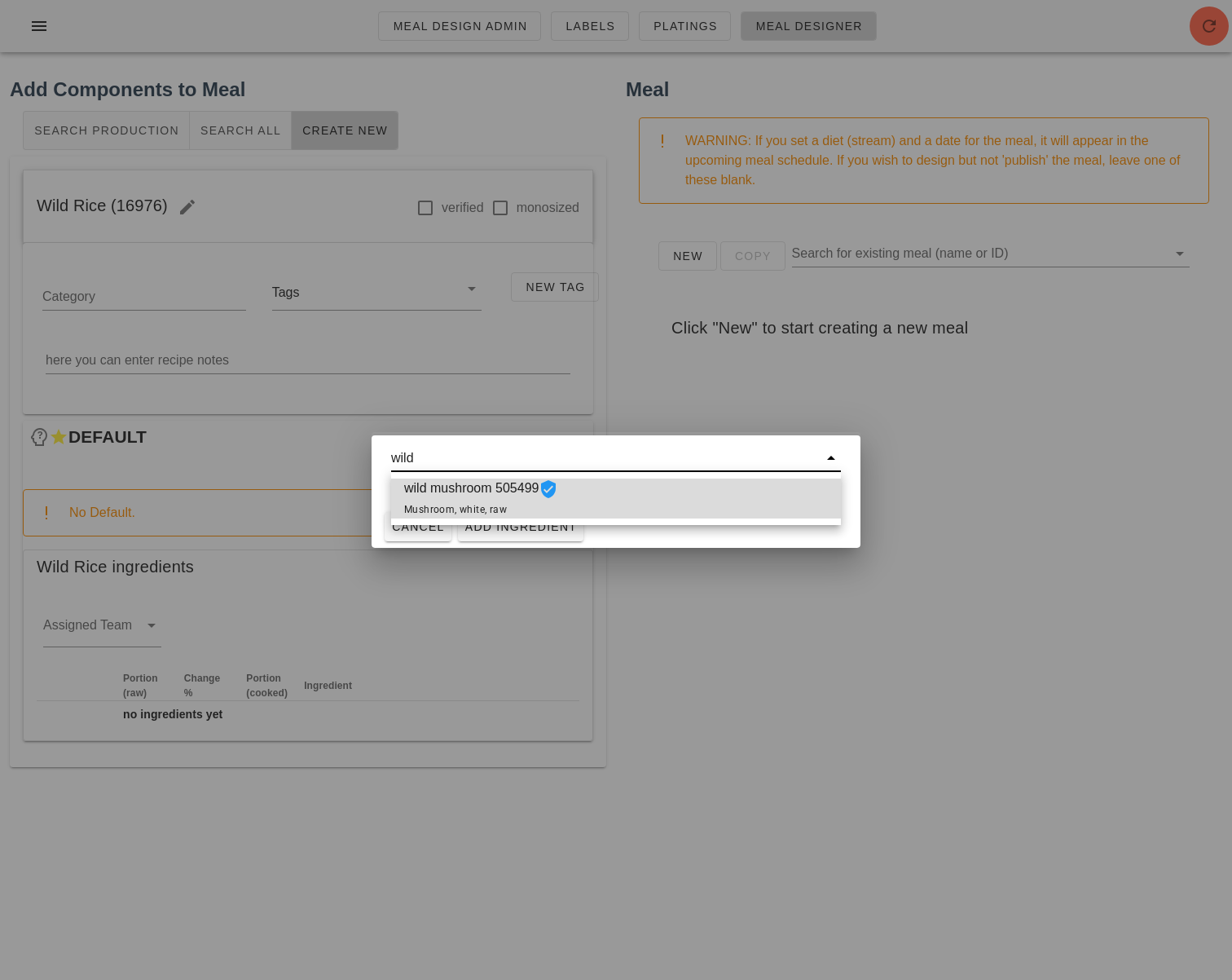
scroll to position [0, 0]
click at [382, 453] on div "wild" at bounding box center [616, 470] width 489 height 70
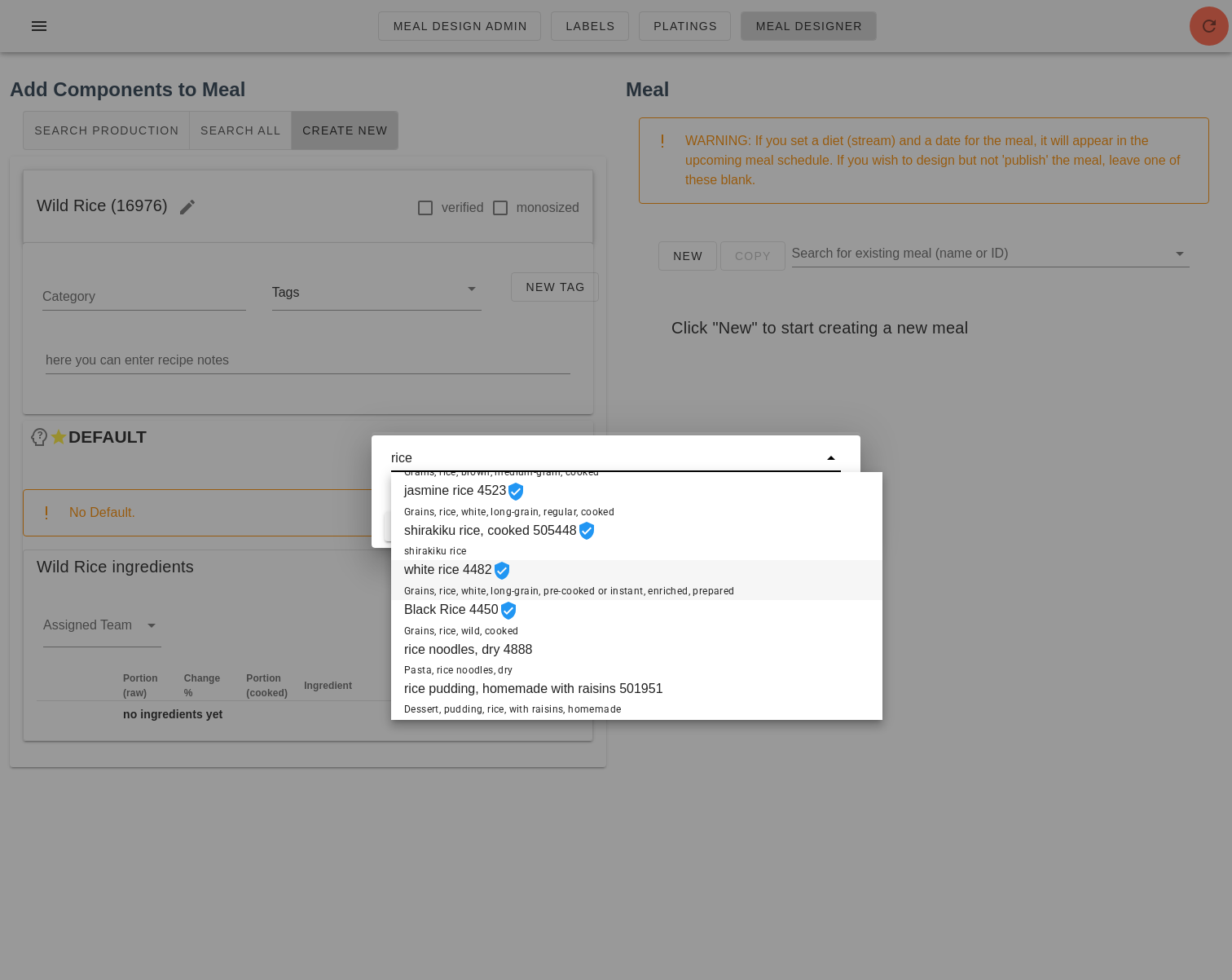
scroll to position [244, 0]
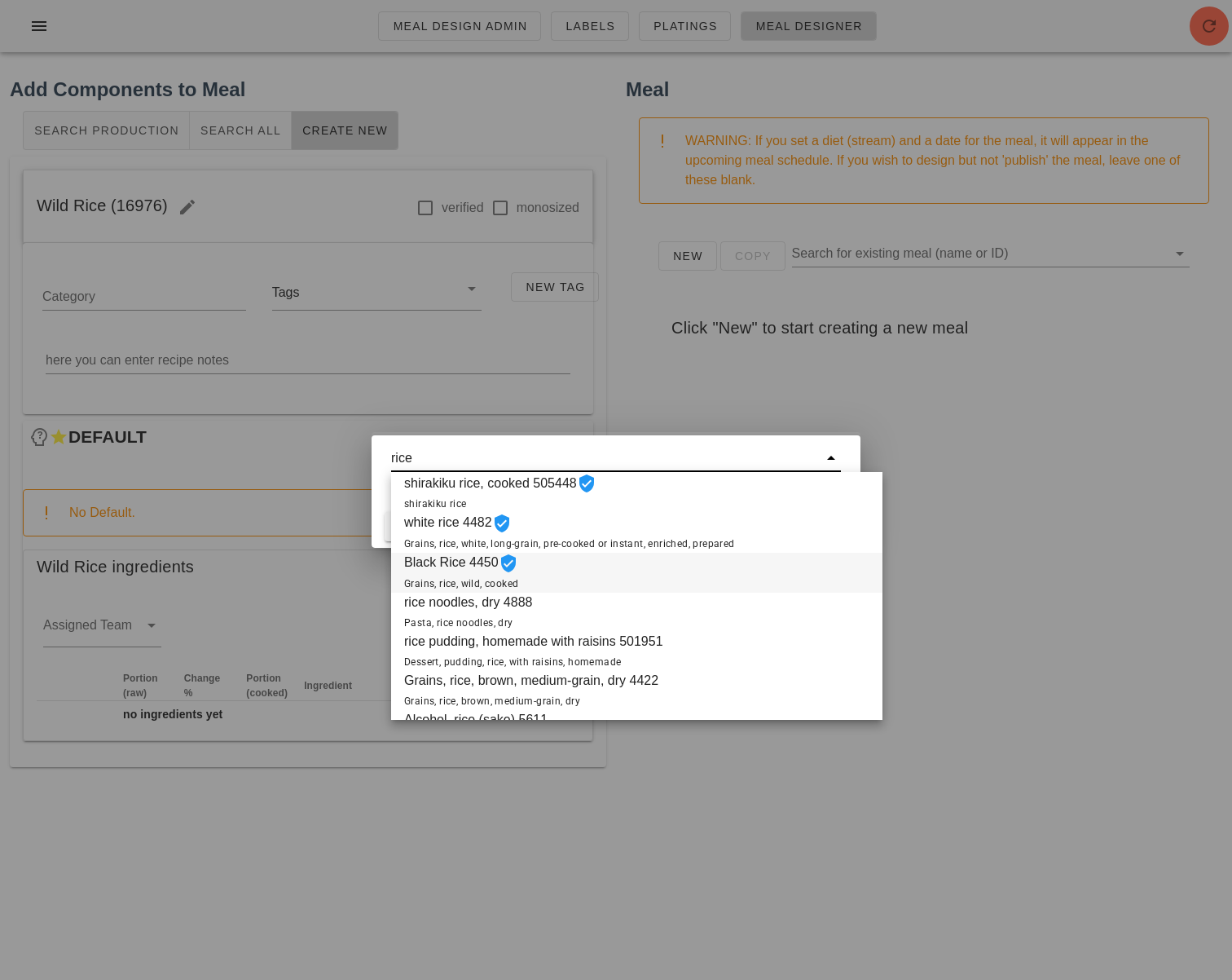
click at [464, 580] on span "Grains, rice, wild, cooked" at bounding box center [461, 584] width 114 height 12
type input "Black Rice 4450"
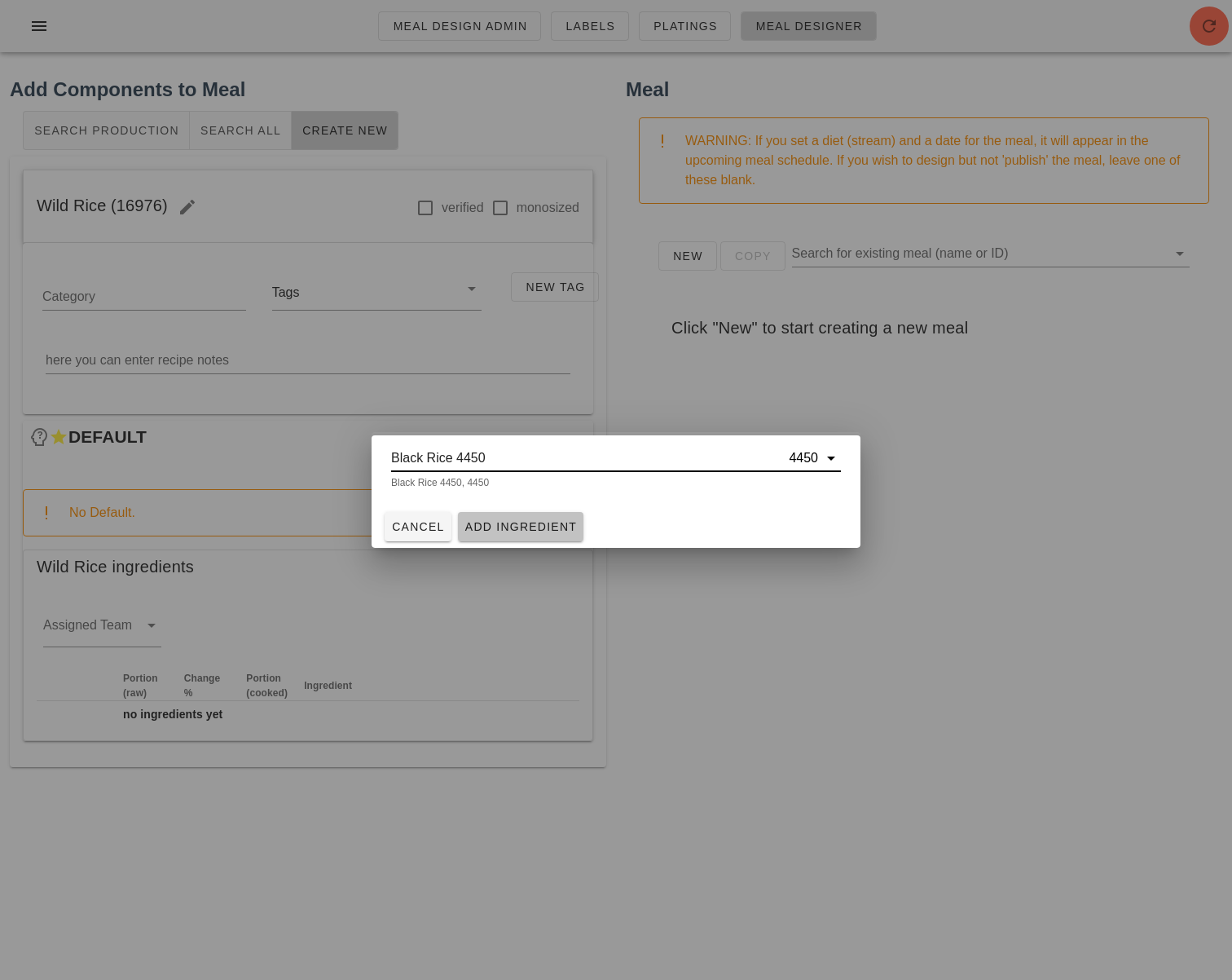
click at [484, 527] on span "Add Ingredient" at bounding box center [520, 527] width 113 height 13
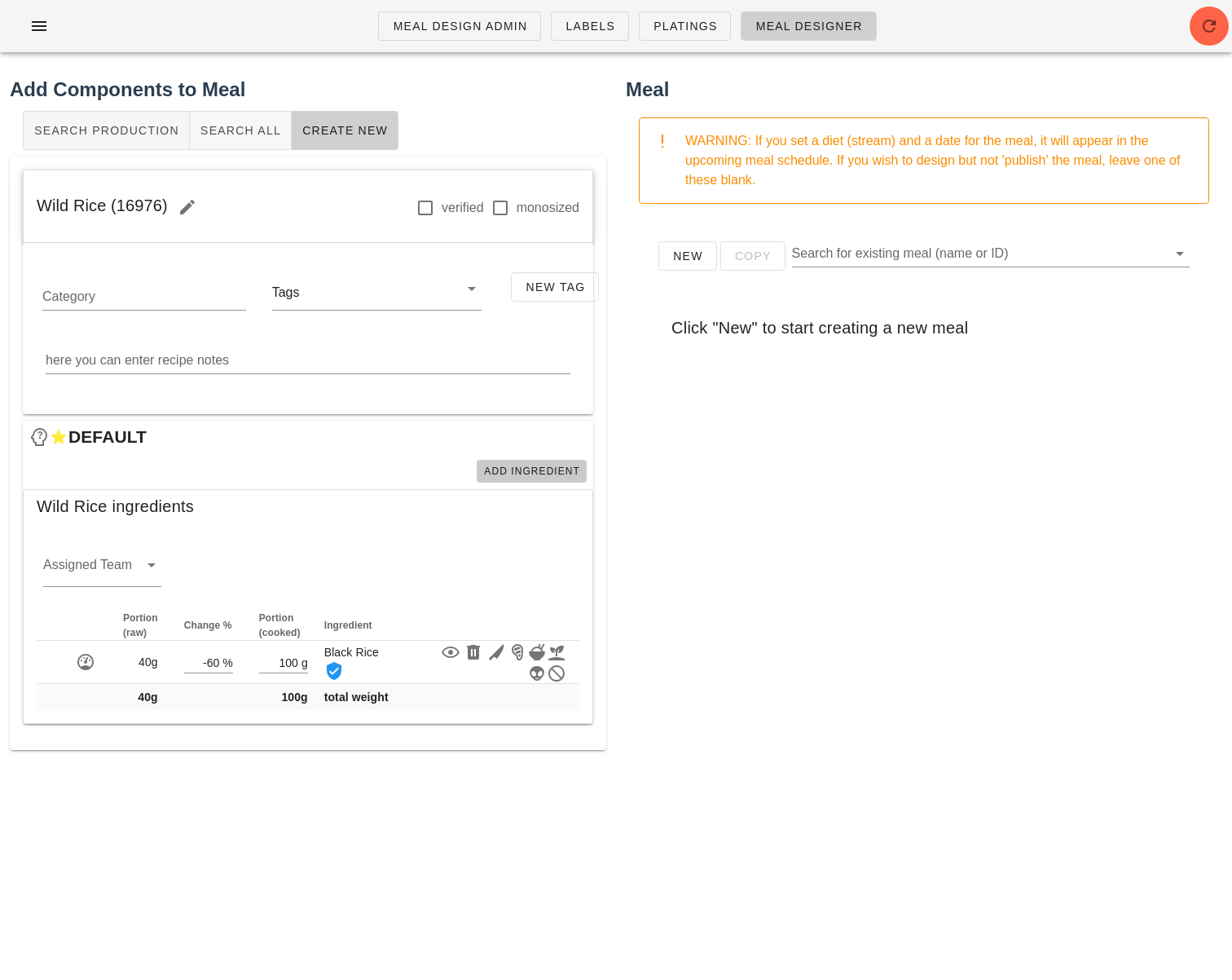
click at [548, 472] on span "Add Ingredient" at bounding box center [531, 470] width 97 height 12
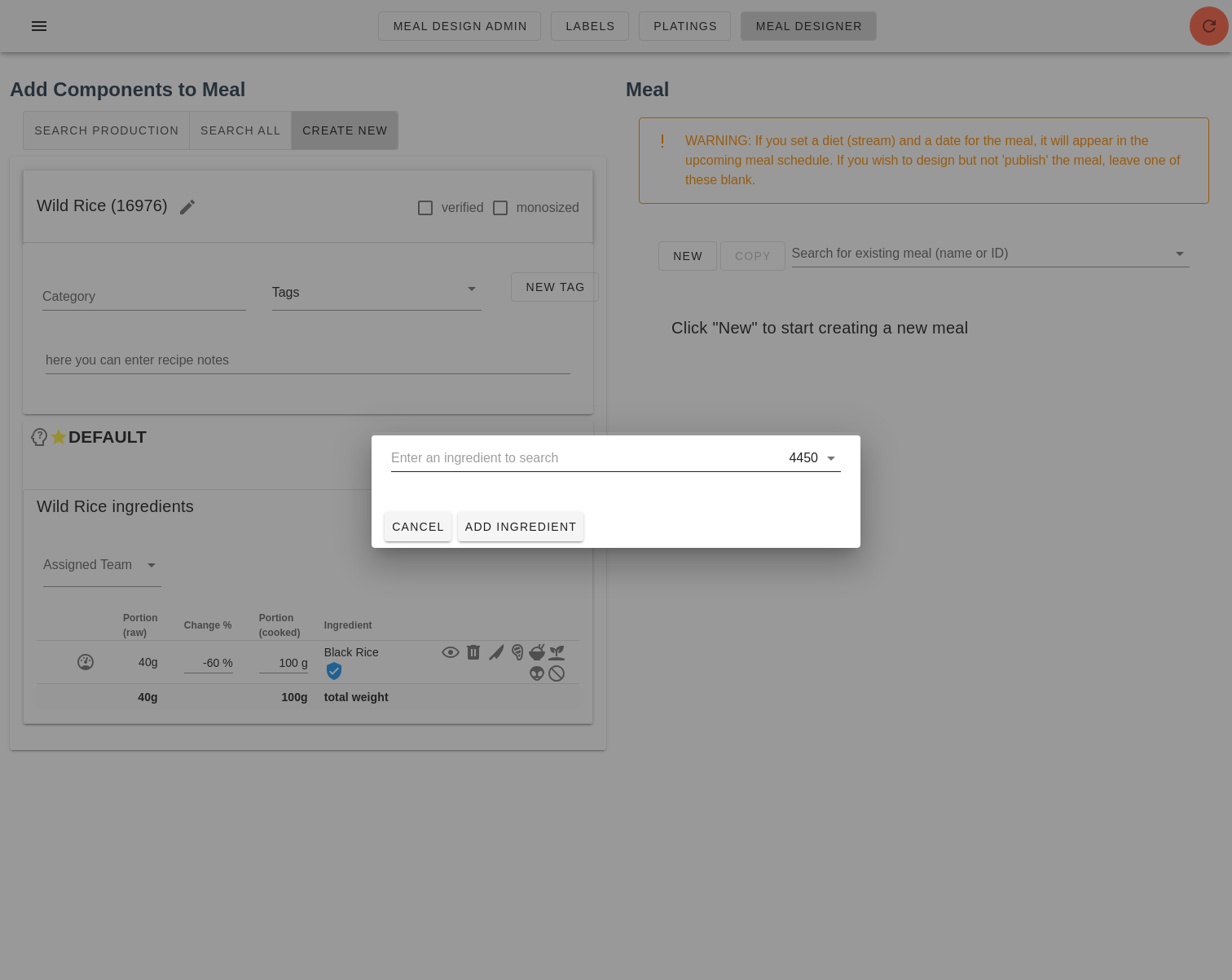
click at [532, 450] on input "text" at bounding box center [588, 457] width 395 height 26
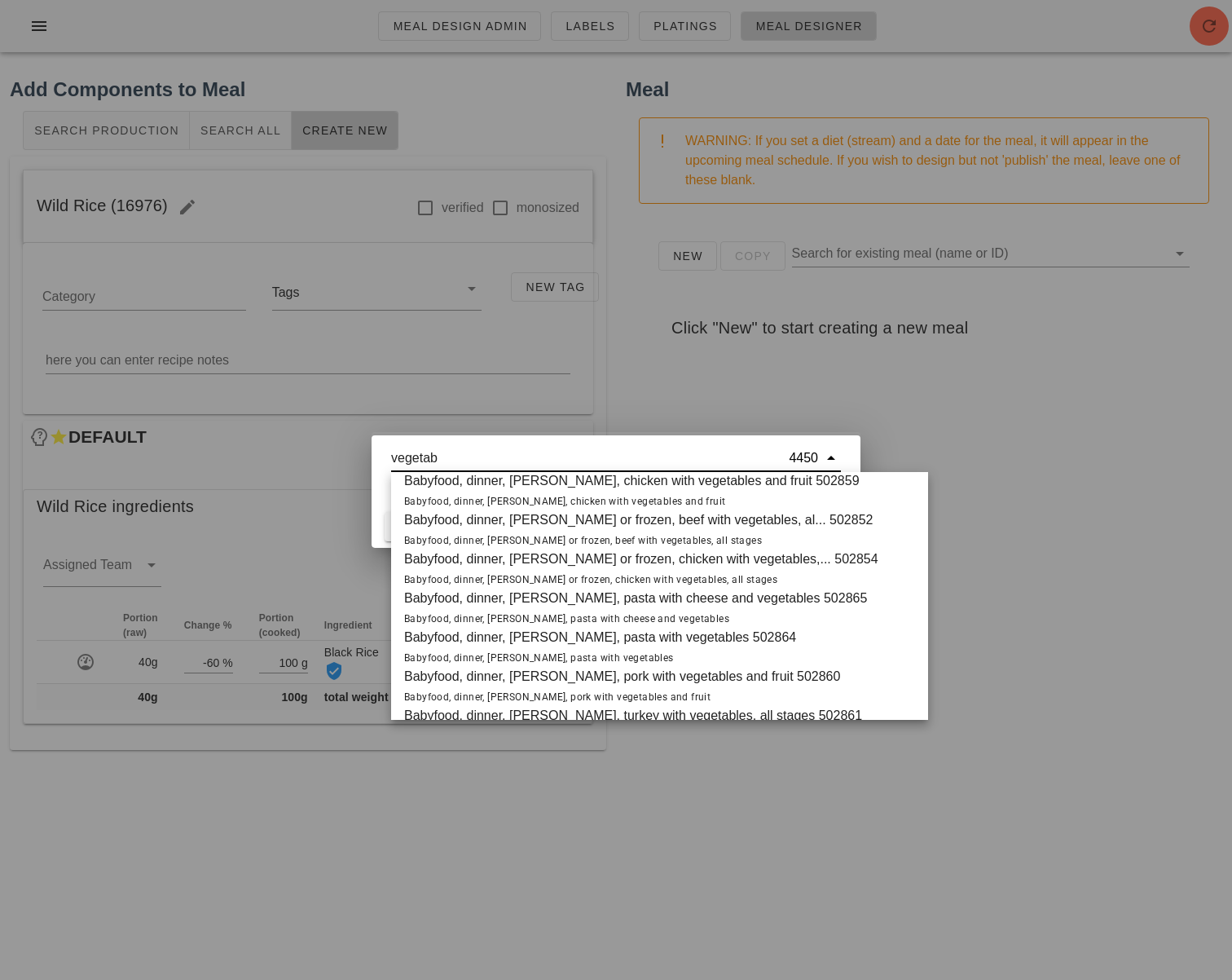
click at [512, 274] on span "vegetable stock 505445 vegetable broth, (for cooking grains)" at bounding box center [490, 254] width 171 height 40
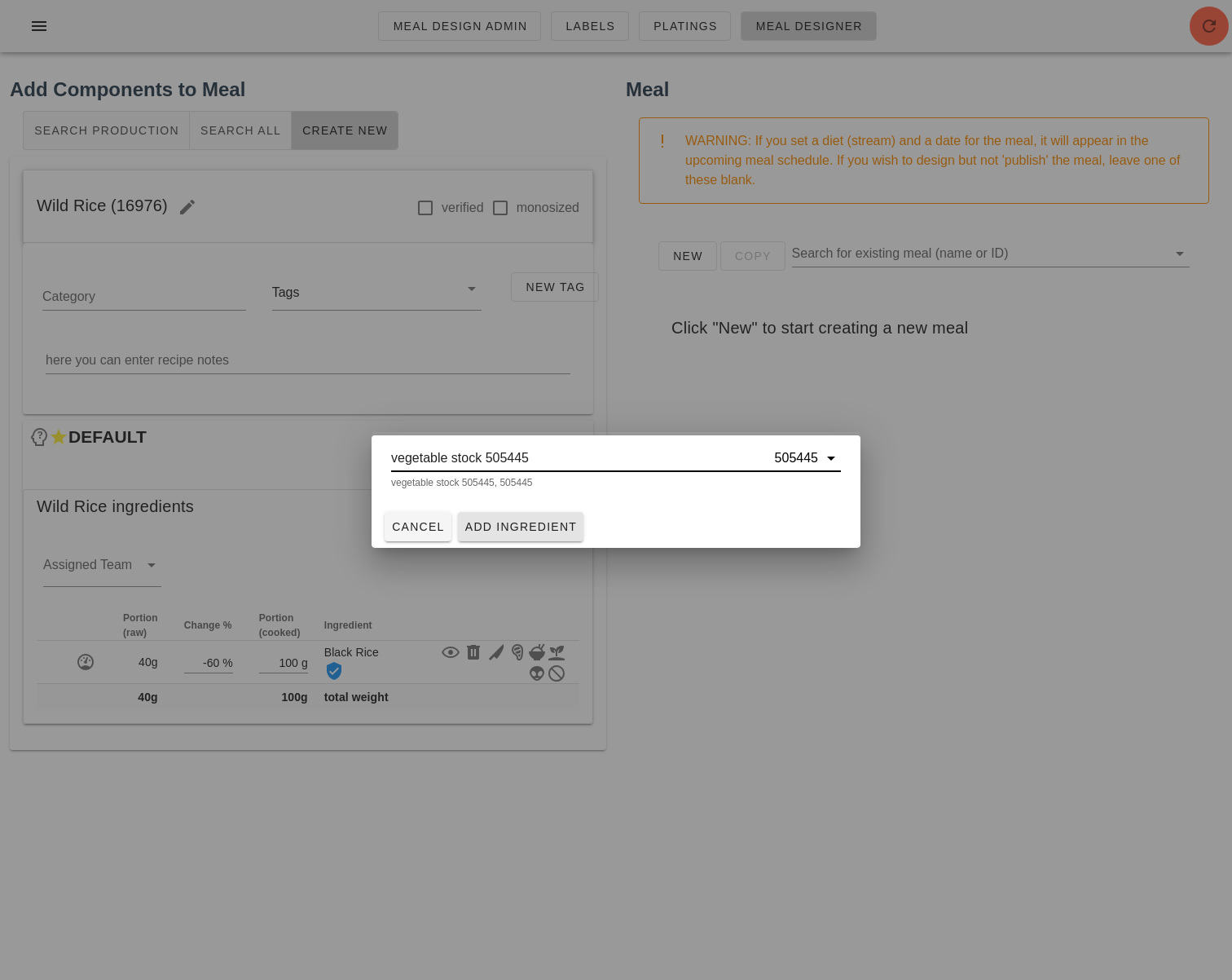
type input "vegetable stock 505445"
click at [502, 527] on span "Add Ingredient" at bounding box center [520, 527] width 113 height 13
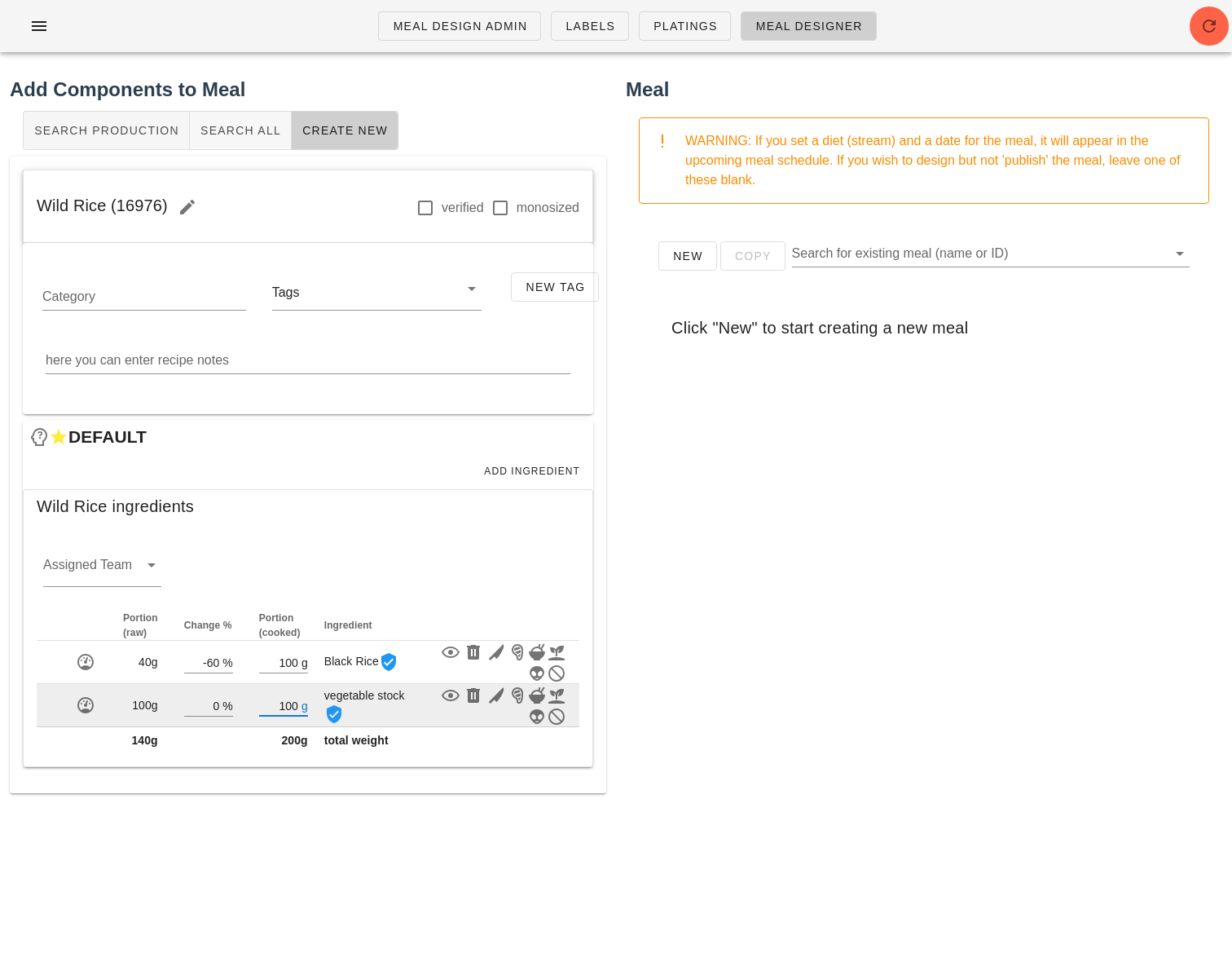
drag, startPoint x: 296, startPoint y: 706, endPoint x: 254, endPoint y: 701, distance: 42.3
click at [254, 701] on td "100 g" at bounding box center [283, 705] width 75 height 43
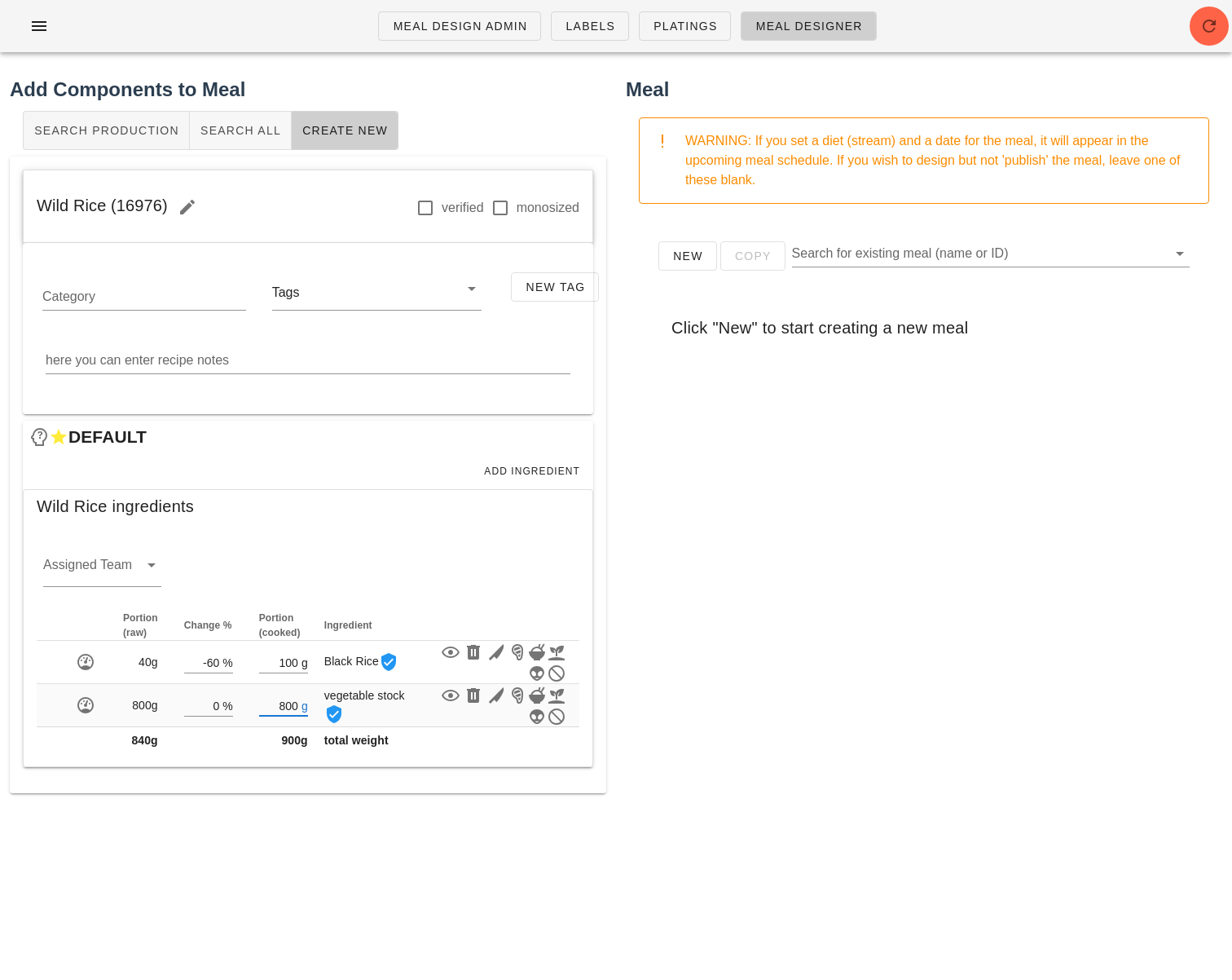
type input "800"
click at [641, 684] on div "New Copy Search for existing meal (name or ID) Click "New" to start creating a …" at bounding box center [925, 543] width 597 height 652
click at [557, 465] on span "Add Ingredient" at bounding box center [531, 470] width 97 height 12
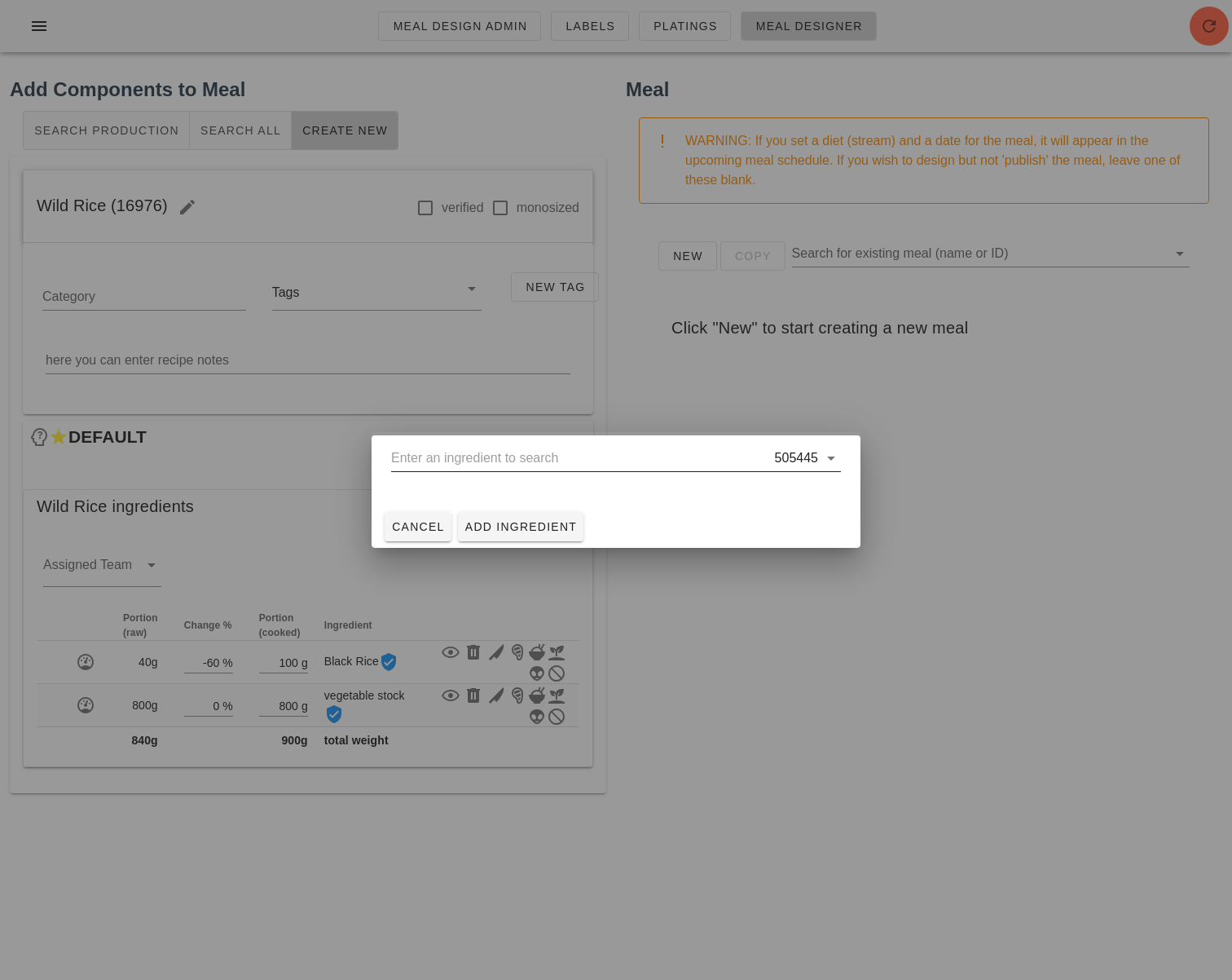
click at [550, 459] on input "text" at bounding box center [581, 457] width 380 height 26
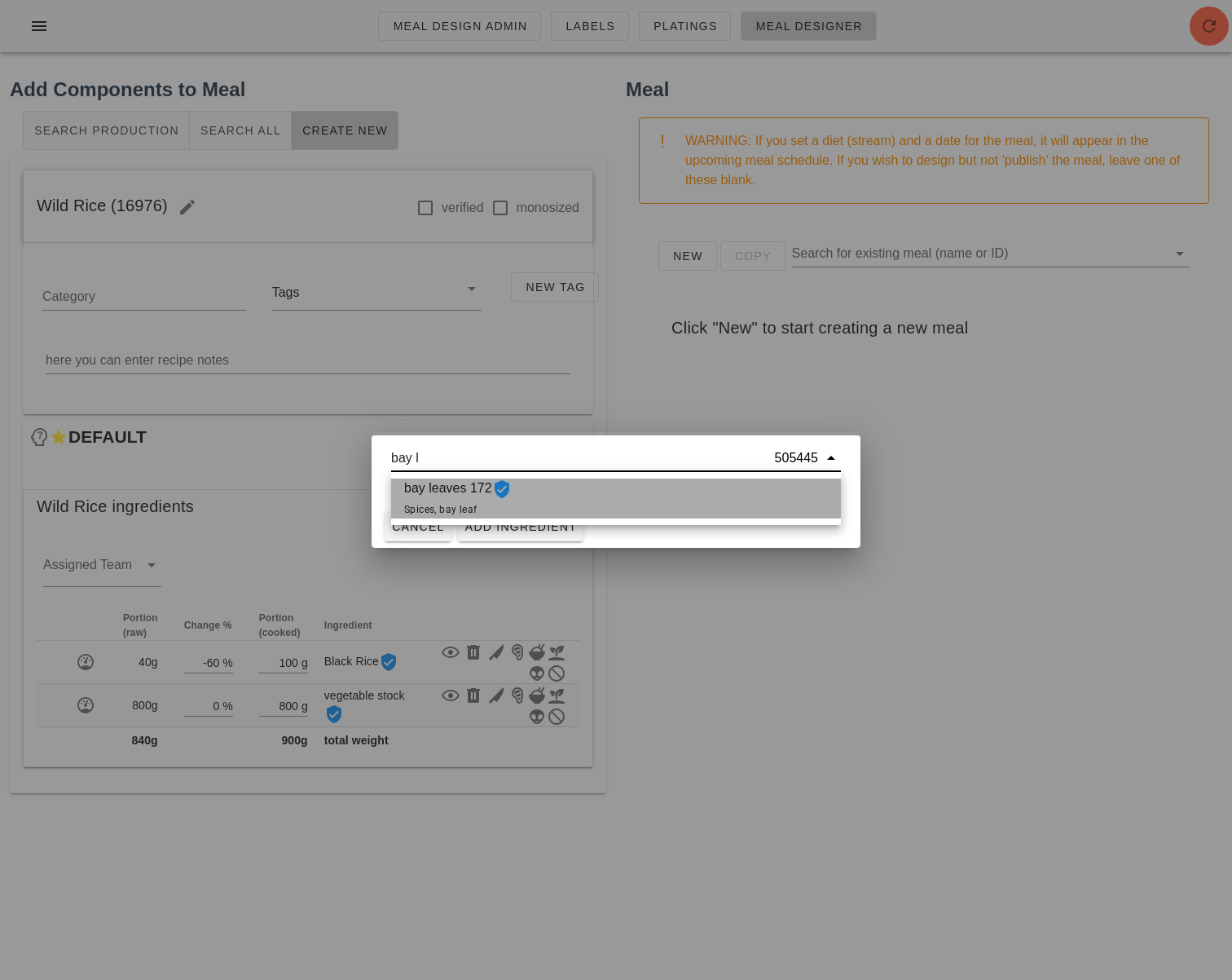
click at [551, 493] on div "bay leaves 172 Spices, bay leaf" at bounding box center [616, 498] width 450 height 40
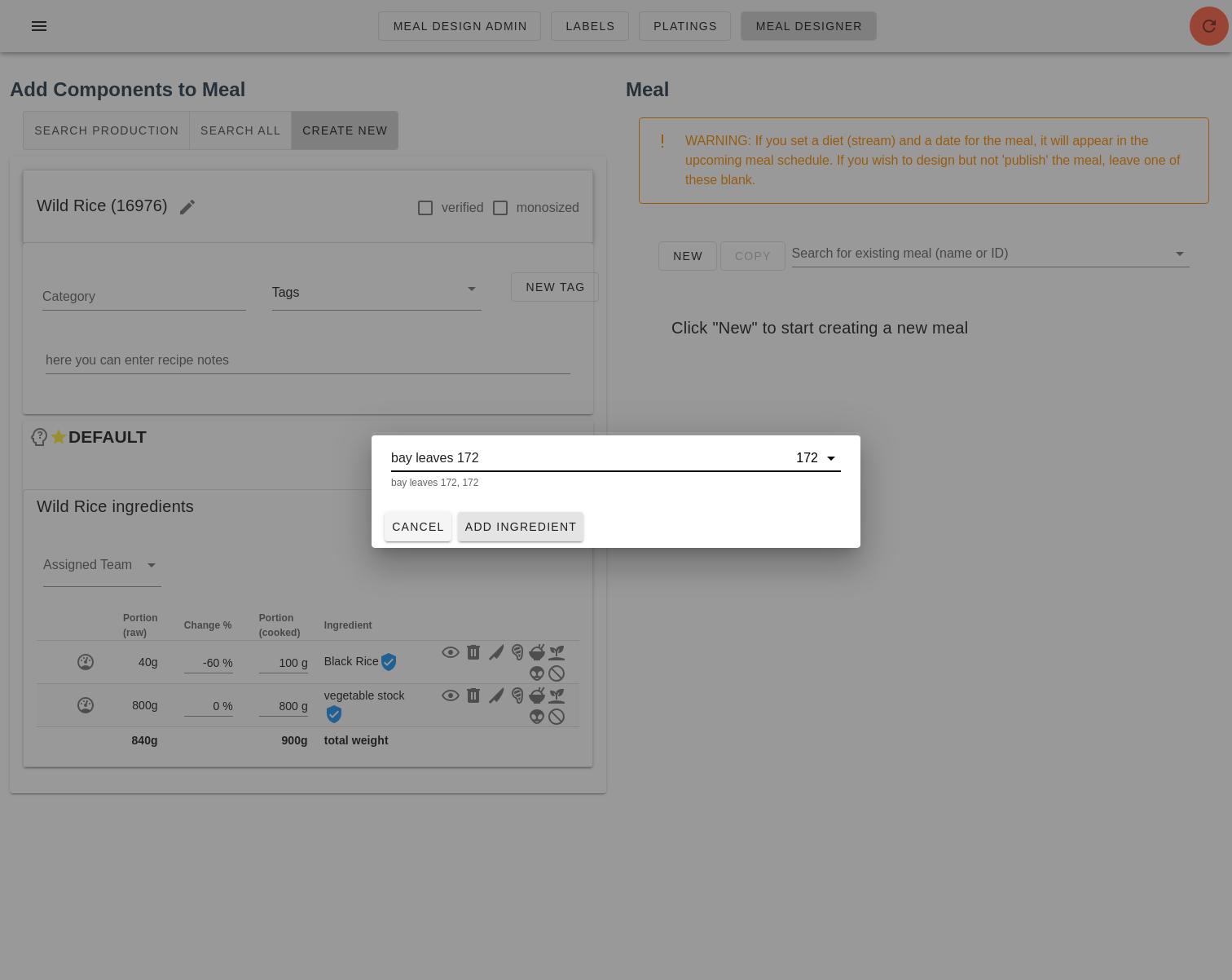
type input "bay leaves 172"
click at [517, 527] on span "Add Ingredient" at bounding box center [520, 527] width 113 height 13
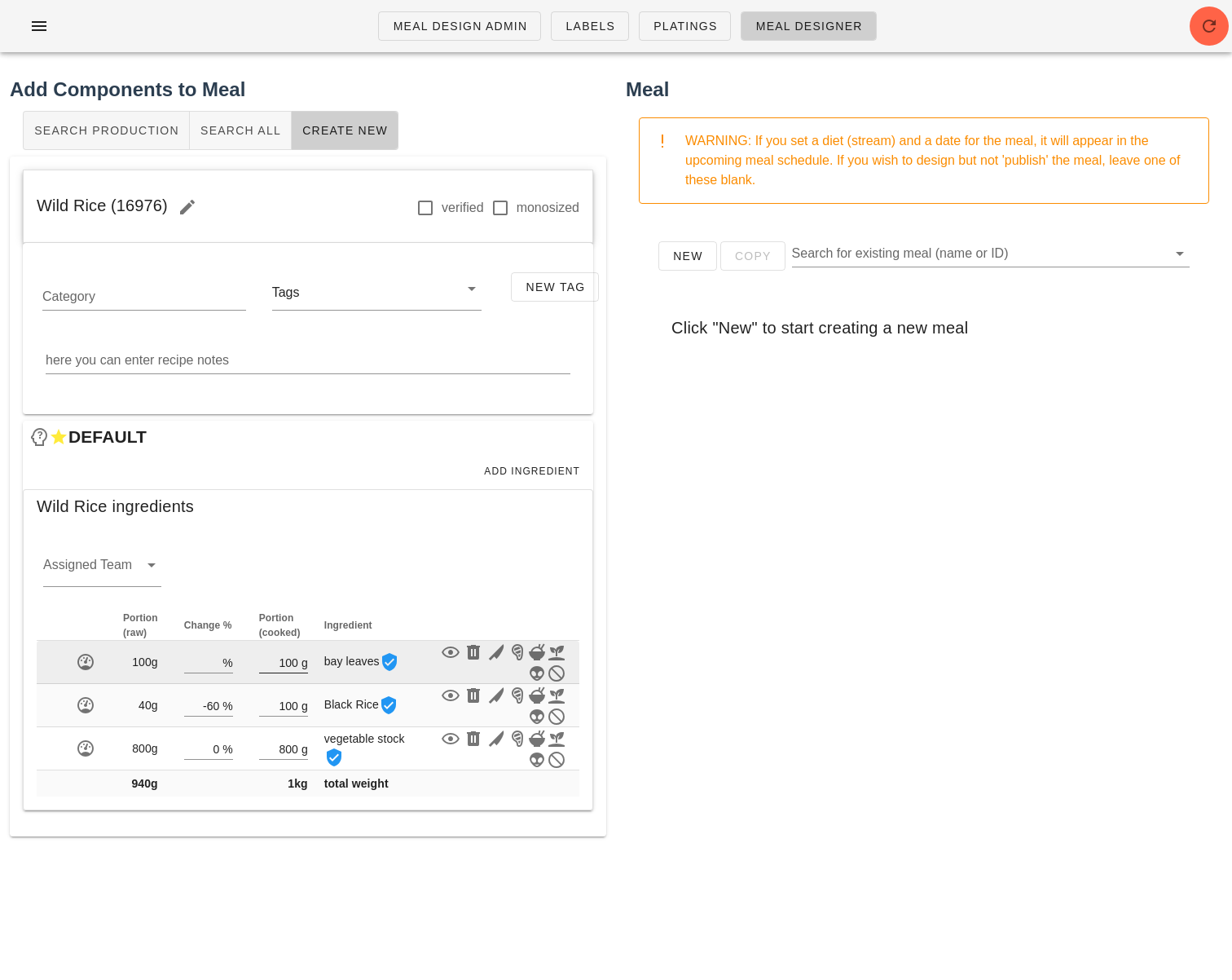
click at [296, 665] on input "100" at bounding box center [279, 662] width 39 height 21
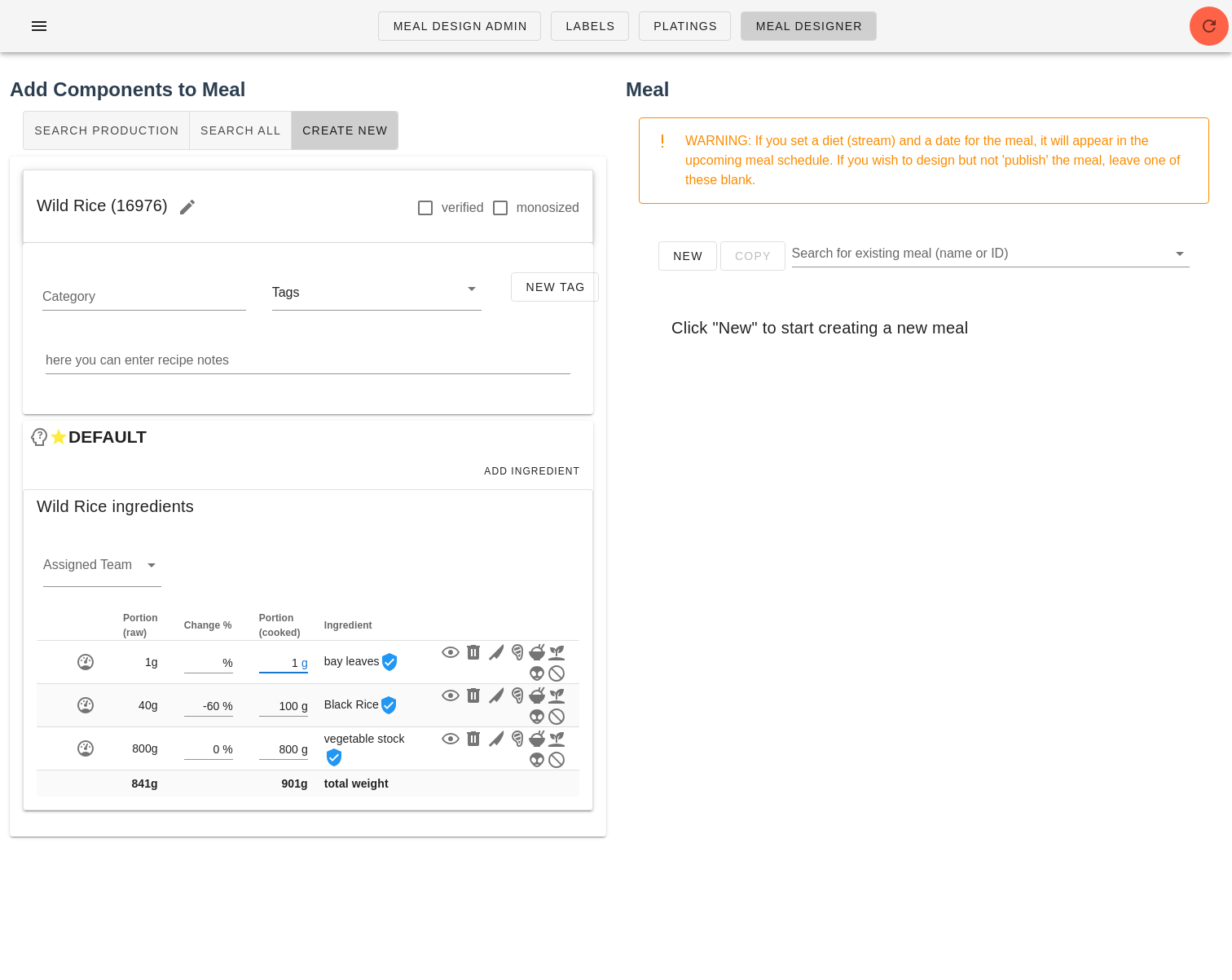
type input "1"
click at [848, 657] on div "New Copy Search for existing meal (name or ID) Click "New" to start creating a …" at bounding box center [925, 543] width 597 height 652
click at [137, 568] on div "Assigned Team" at bounding box center [102, 568] width 118 height 34
click at [104, 693] on div "starch" at bounding box center [102, 694] width 92 height 15
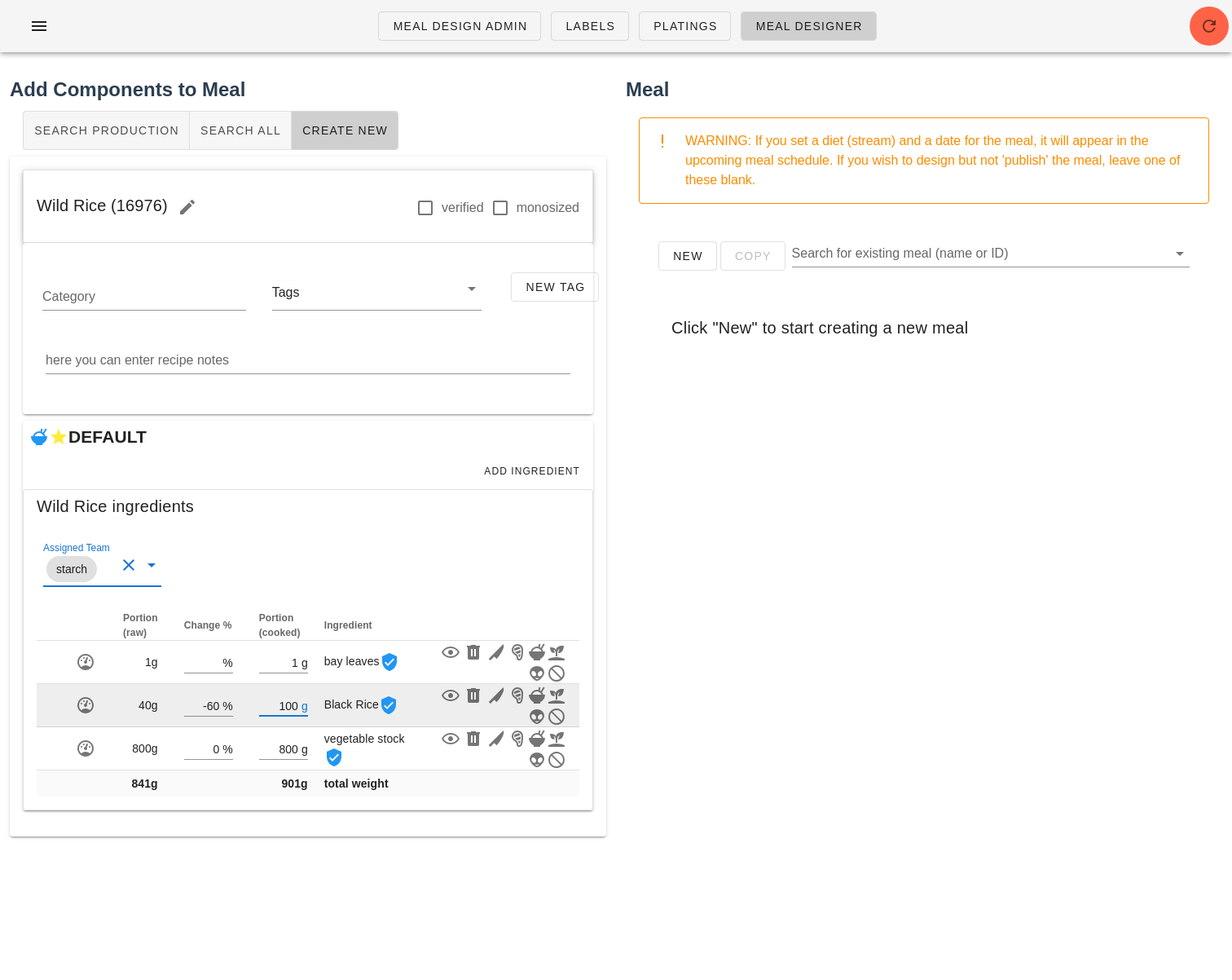
drag, startPoint x: 296, startPoint y: 700, endPoint x: 284, endPoint y: 700, distance: 12.0
click at [282, 701] on input "100" at bounding box center [279, 705] width 39 height 21
type input "1"
type input "3"
type input "6"
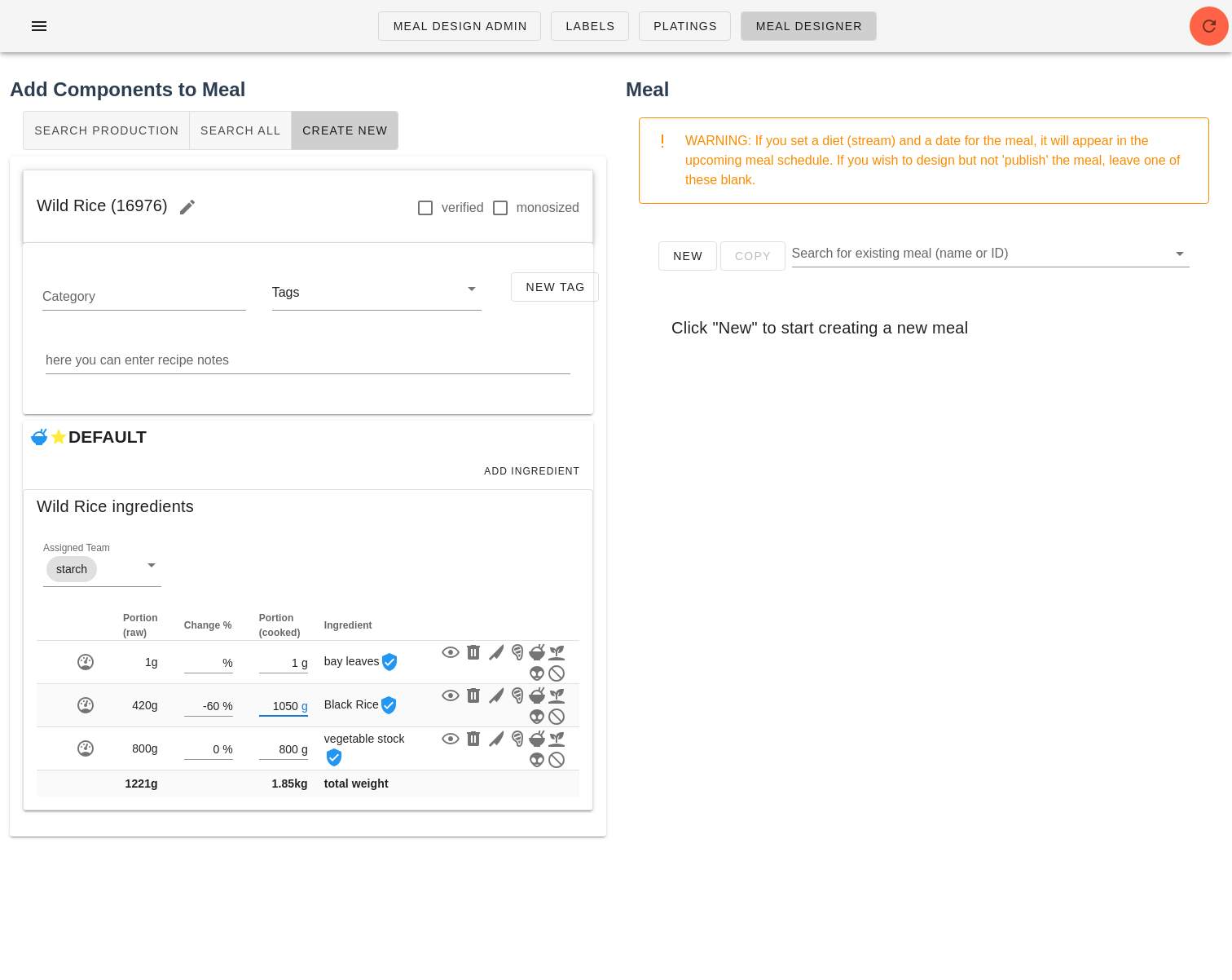
type input "1050"
click at [755, 671] on div "New Copy Search for existing meal (name or ID) Click "New" to start creating a …" at bounding box center [925, 543] width 597 height 652
drag, startPoint x: 167, startPoint y: 208, endPoint x: 53, endPoint y: 211, distance: 114.0
click at [53, 211] on span "Wild Rice (16976)" at bounding box center [121, 205] width 170 height 18
drag, startPoint x: 167, startPoint y: 206, endPoint x: 42, endPoint y: 206, distance: 125.0
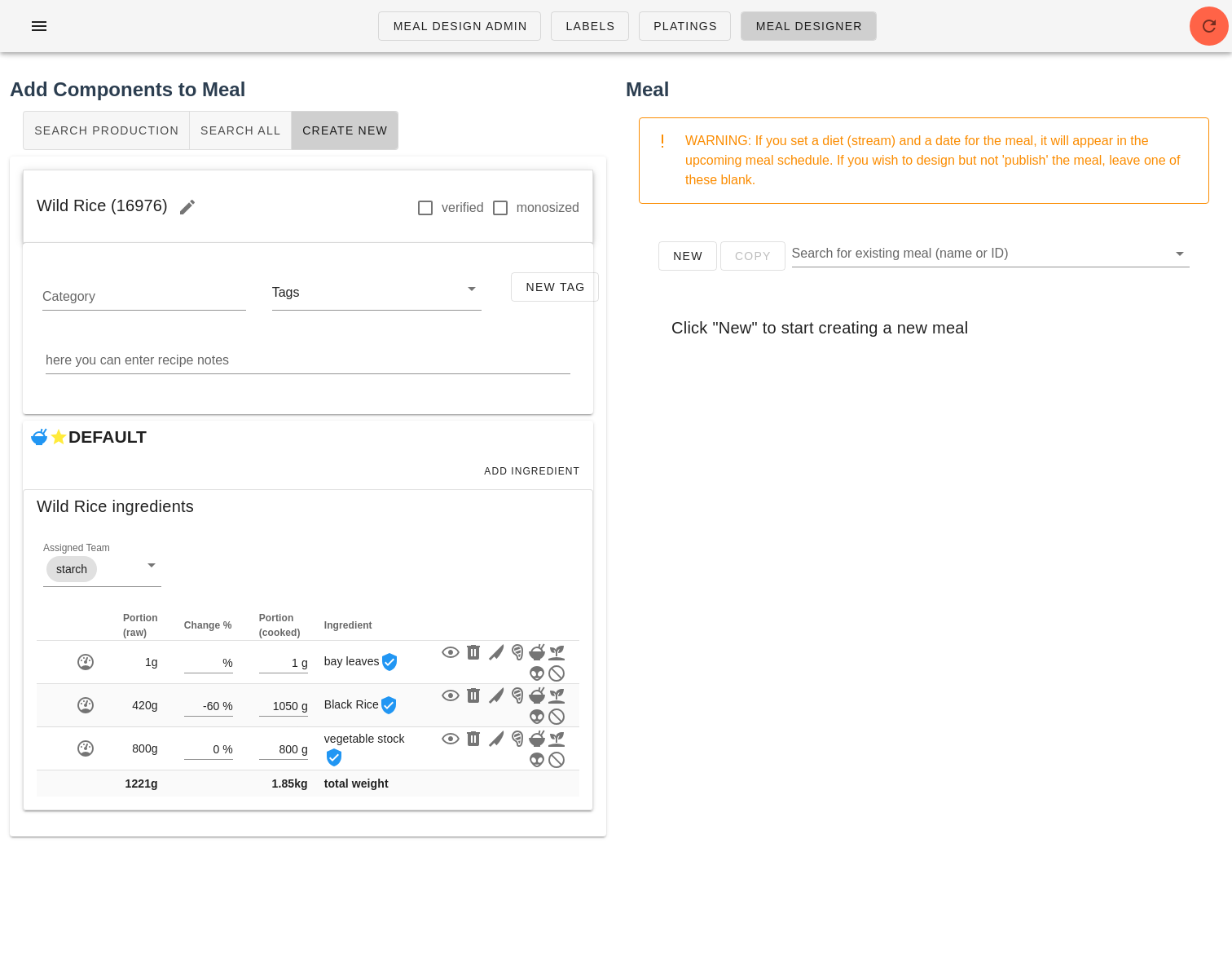
click at [42, 206] on span "Wild Rice (16976)" at bounding box center [121, 205] width 170 height 18
copy span "Wild Rice (16976)"
click at [270, 134] on span "Search All" at bounding box center [240, 130] width 81 height 13
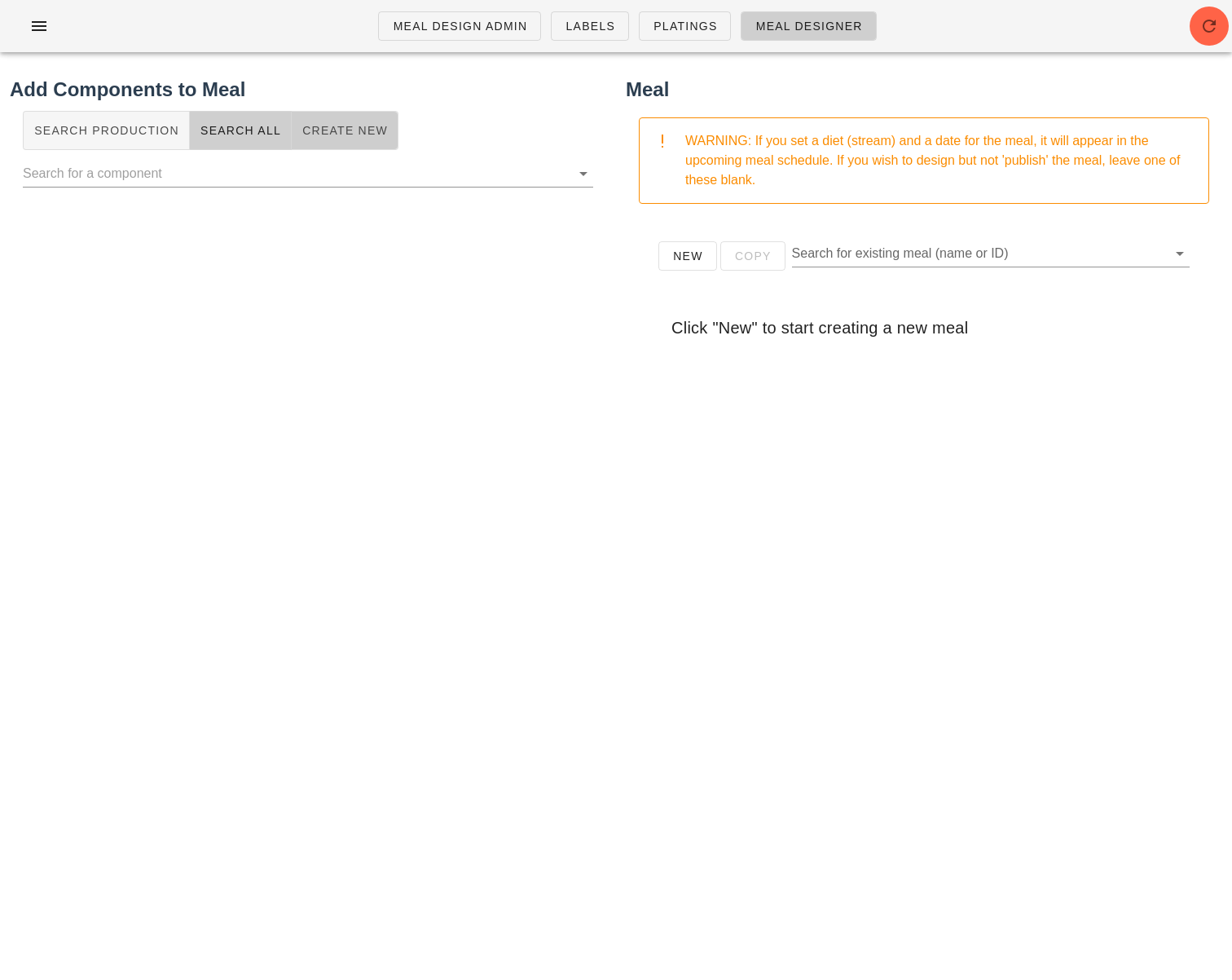
click at [302, 139] on button "Create New" at bounding box center [345, 130] width 107 height 39
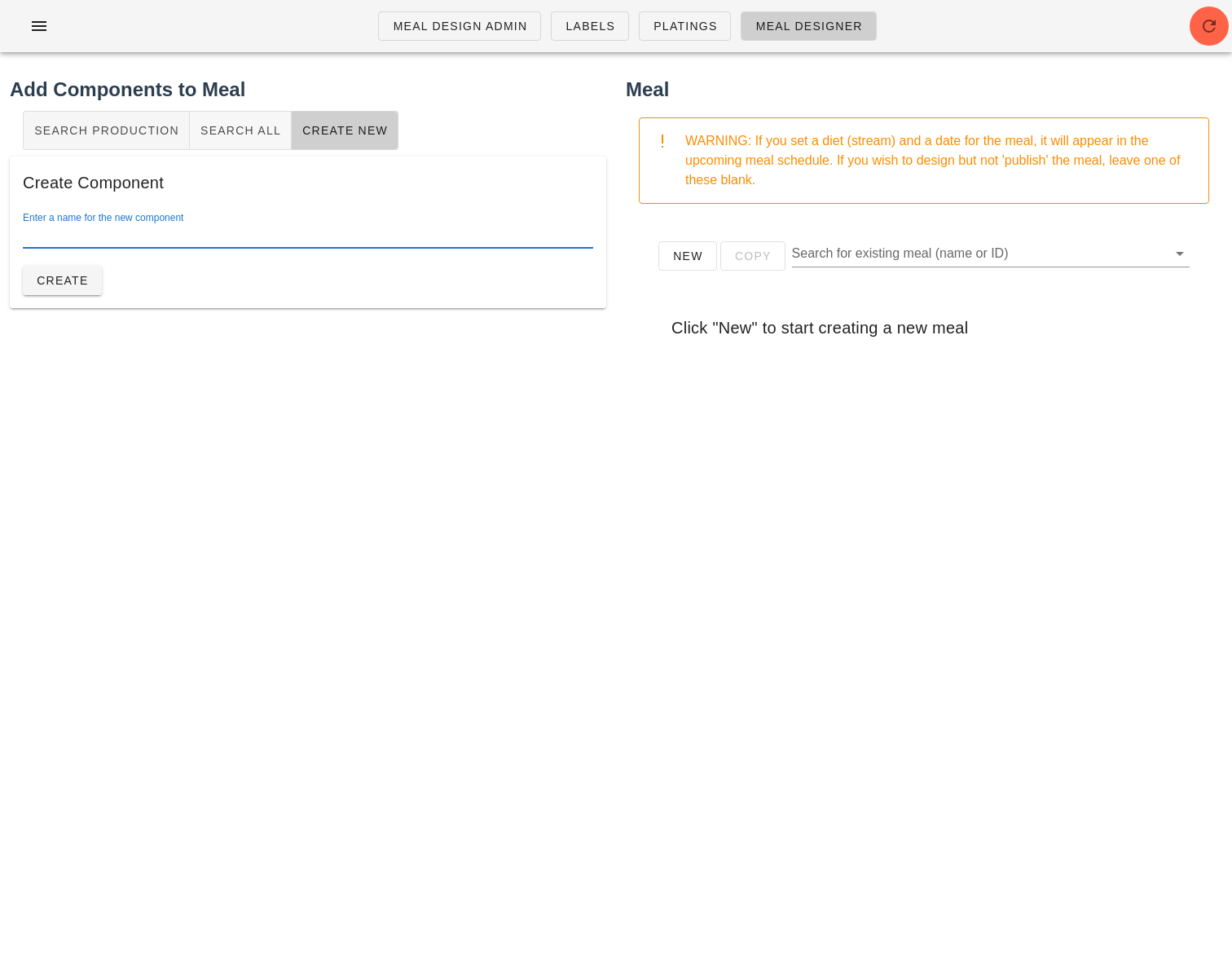
click at [273, 227] on input "Enter a name for the new component" at bounding box center [308, 234] width 570 height 26
paste input "Sweet Chili Peanut Sauce"
type input "Sweet Chili Peanut Sauce"
click at [82, 279] on span "Create" at bounding box center [61, 280] width 53 height 13
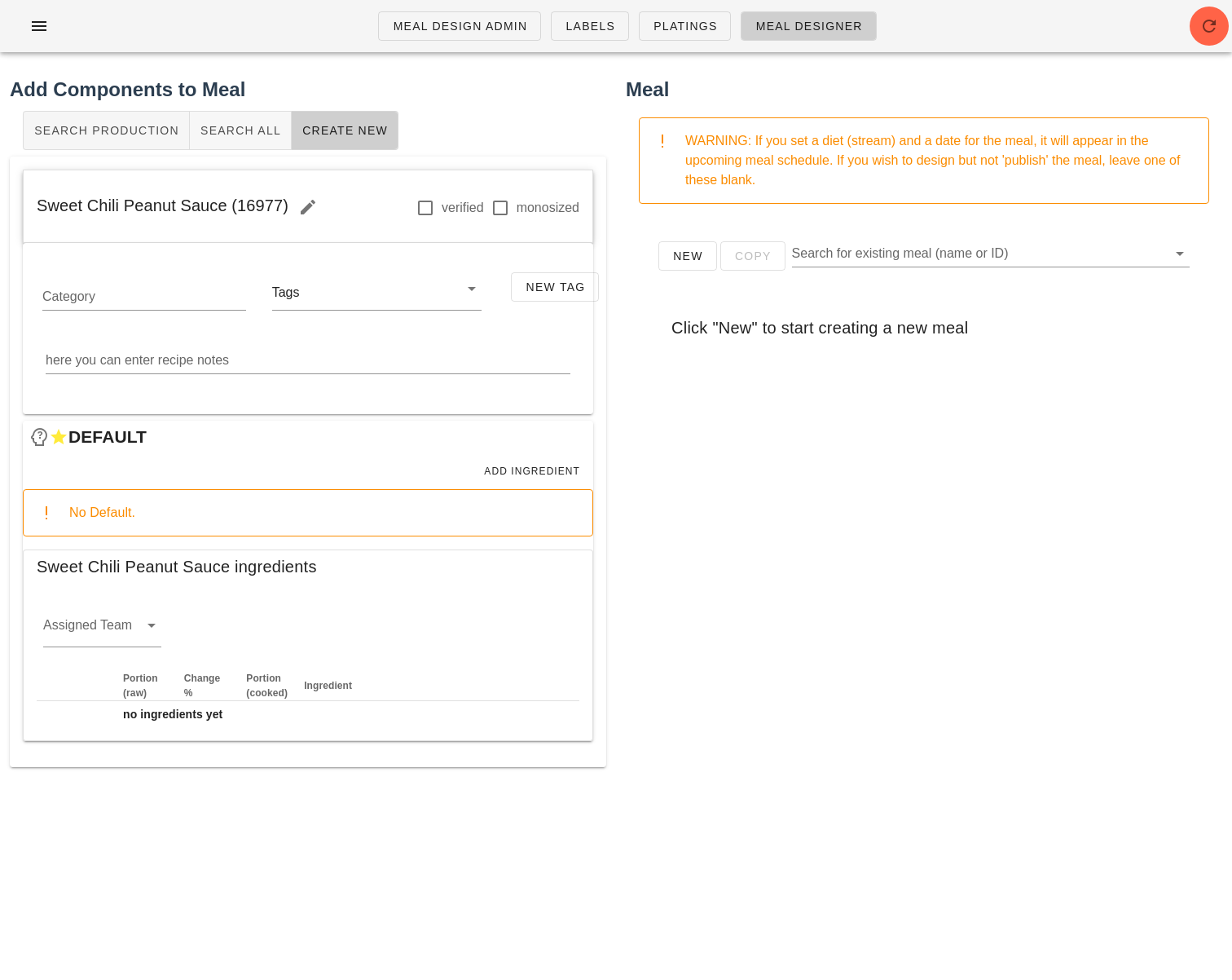
click at [593, 645] on div "Sweet Chili Peanut Sauce (16977) verified monosized Category Tags New Tag here …" at bounding box center [308, 461] width 597 height 610
click at [253, 363] on textarea "here you can enter recipe notes" at bounding box center [307, 360] width 525 height 26
paste textarea "Combine both the peanut butter and thai sweet chili sauce in a mixing bowl and …"
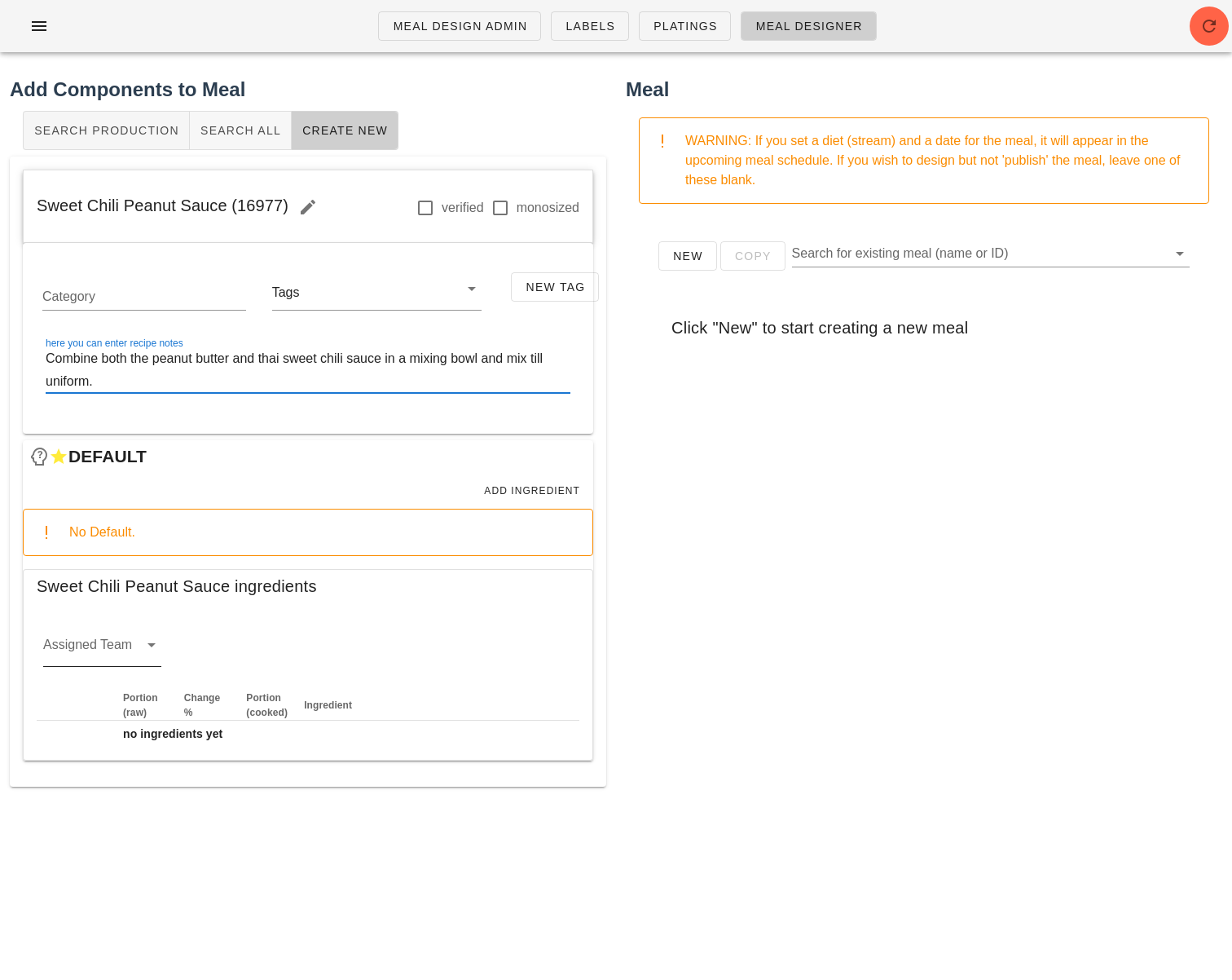
type textarea "Combine both the peanut butter and thai sweet chili sauce in a mixing bowl and …"
click at [132, 660] on input "Assigned Team" at bounding box center [88, 649] width 92 height 26
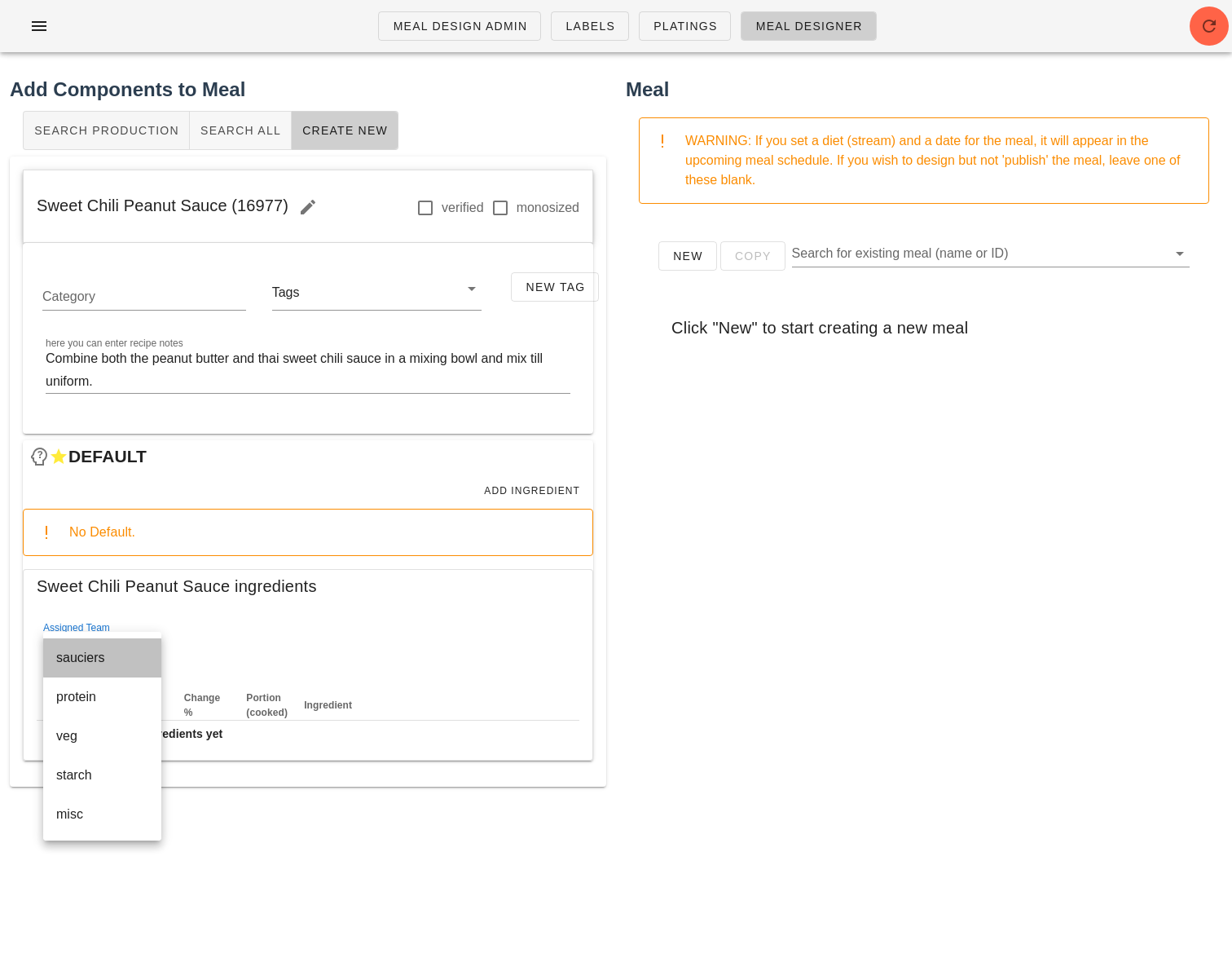
click at [111, 667] on div "sauciers" at bounding box center [102, 657] width 92 height 35
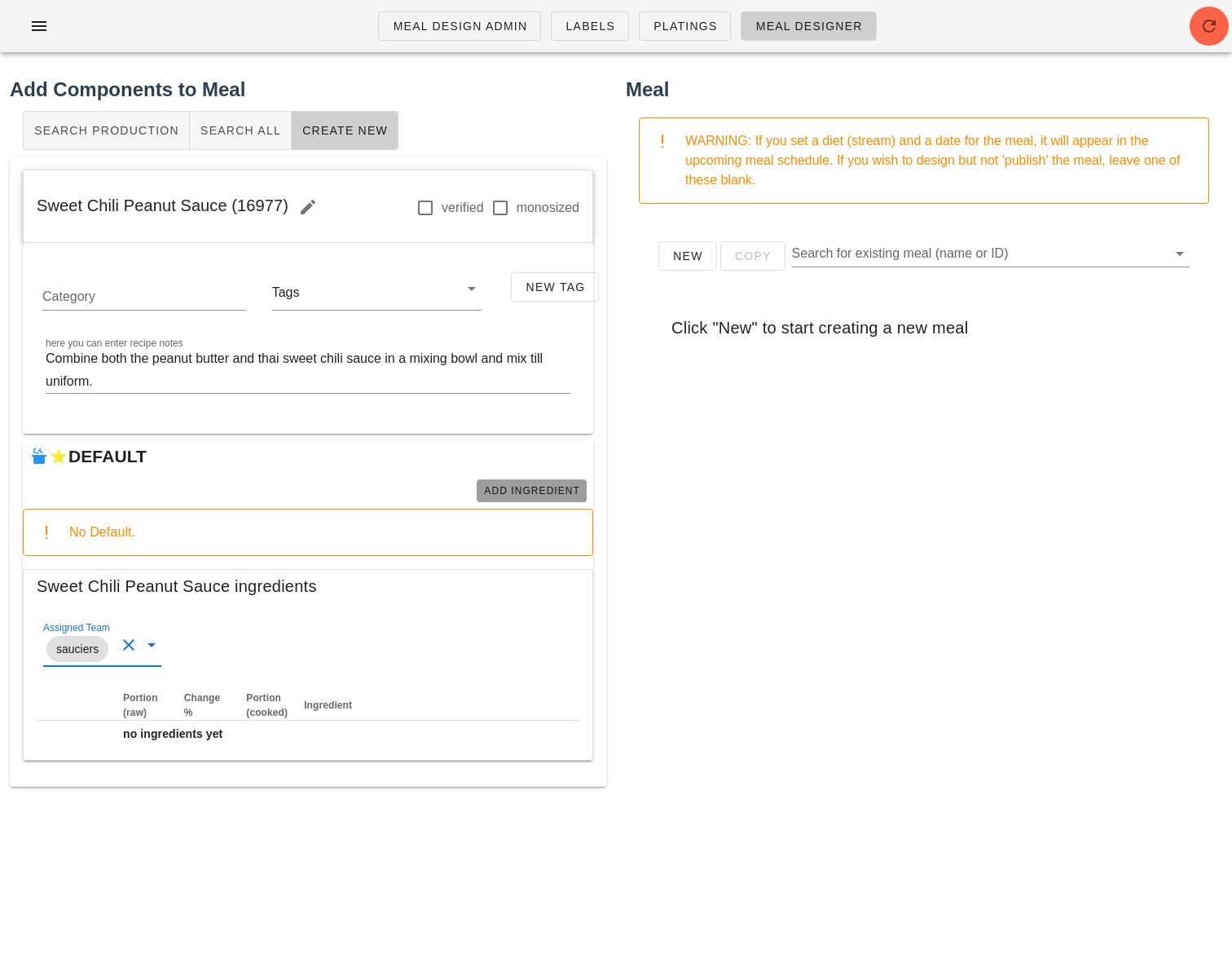
click at [564, 491] on span "Add Ingredient" at bounding box center [531, 490] width 97 height 12
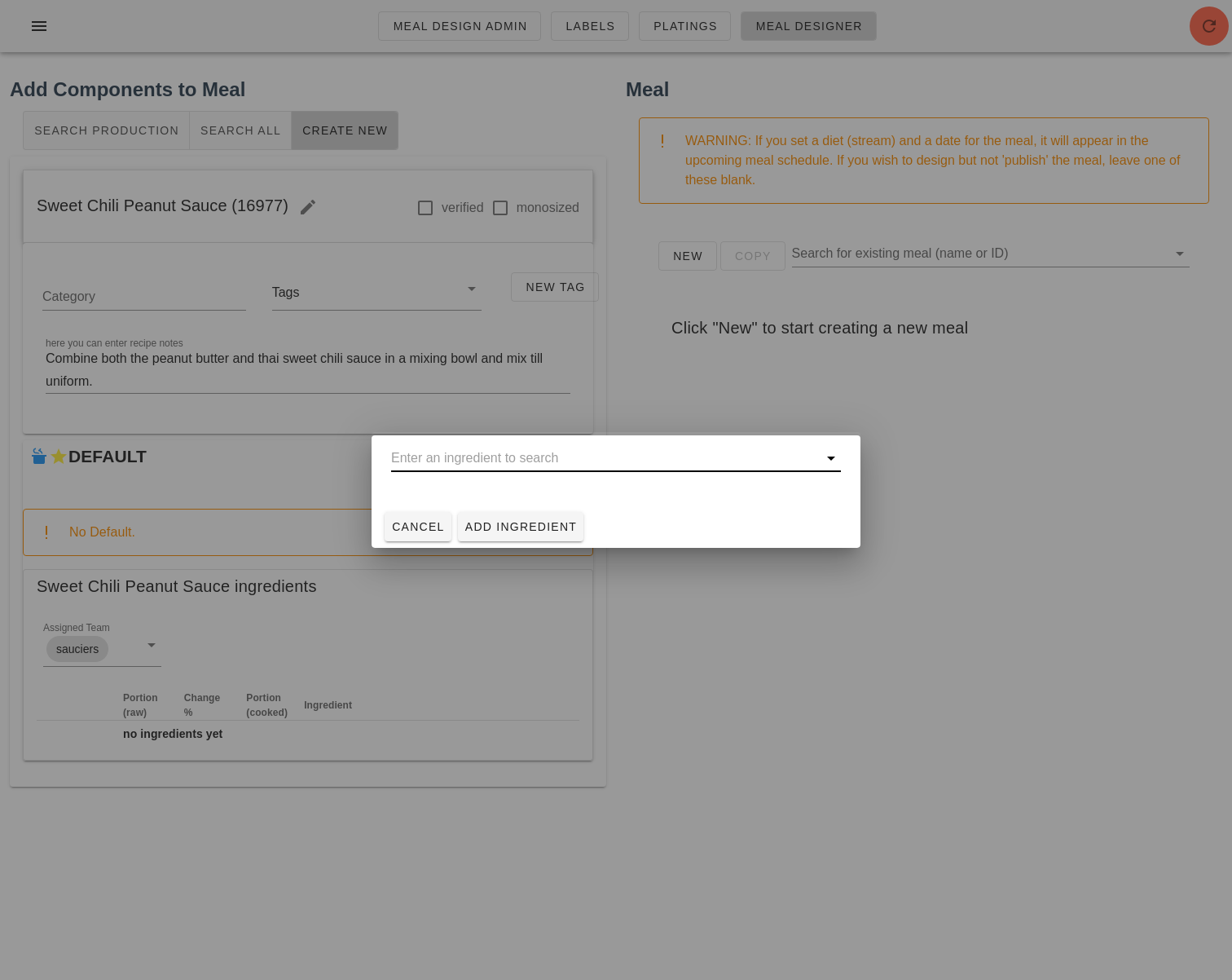
click at [571, 460] on input "text" at bounding box center [604, 457] width 427 height 26
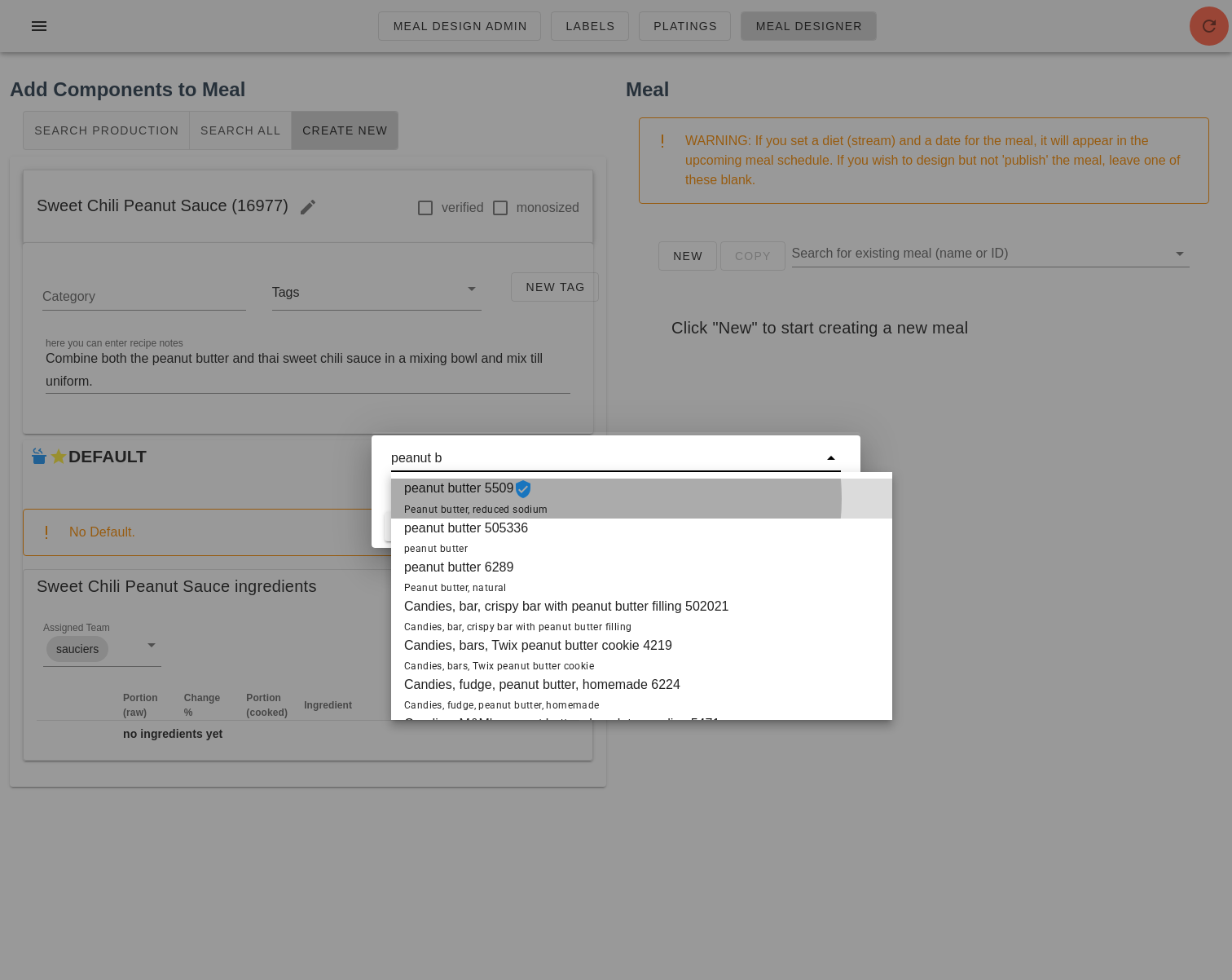
click at [622, 495] on div "peanut butter 5509 Peanut butter, reduced sodium" at bounding box center [641, 498] width 502 height 40
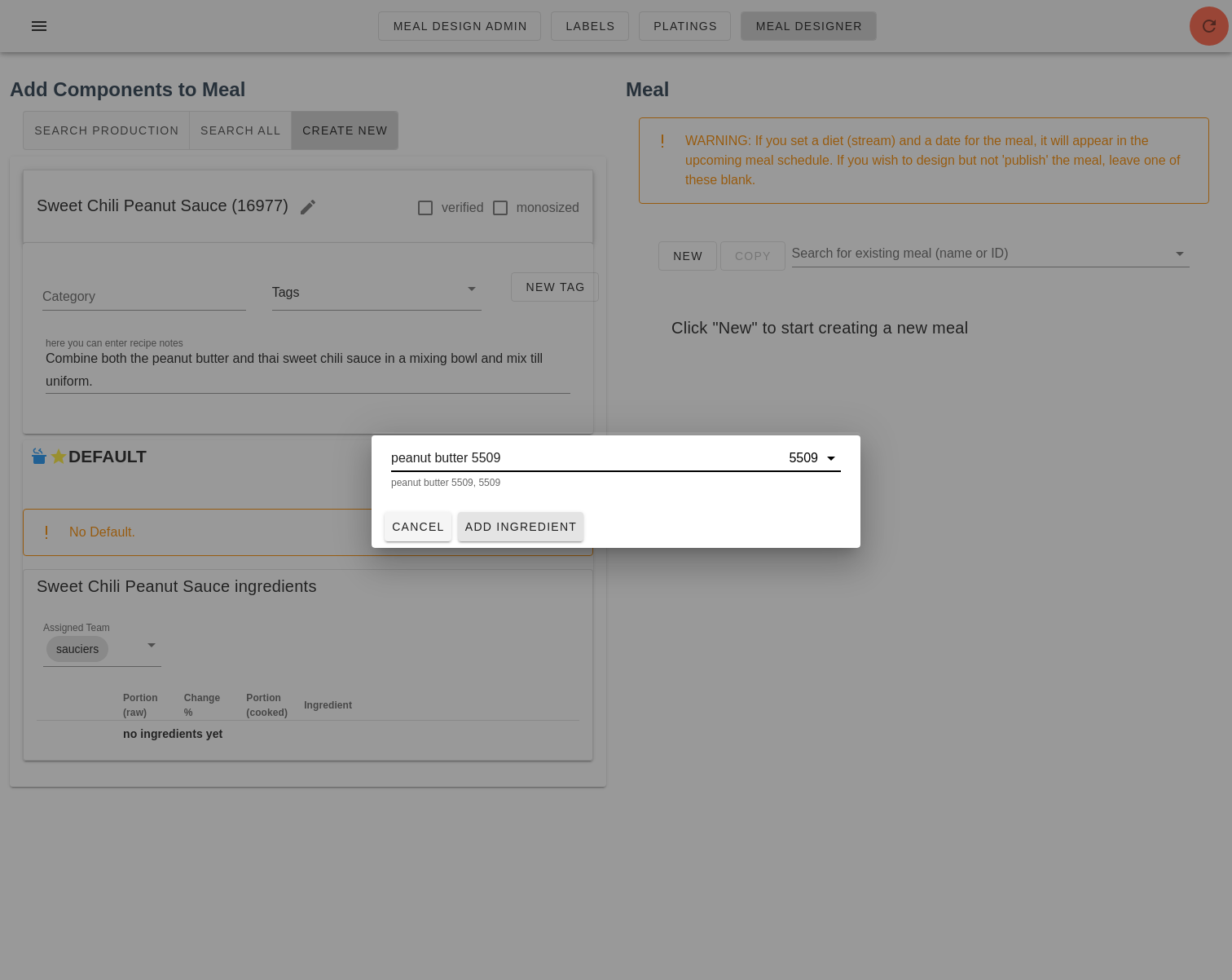
type input "peanut butter 5509"
click at [550, 537] on button "Add Ingredient" at bounding box center [521, 526] width 126 height 29
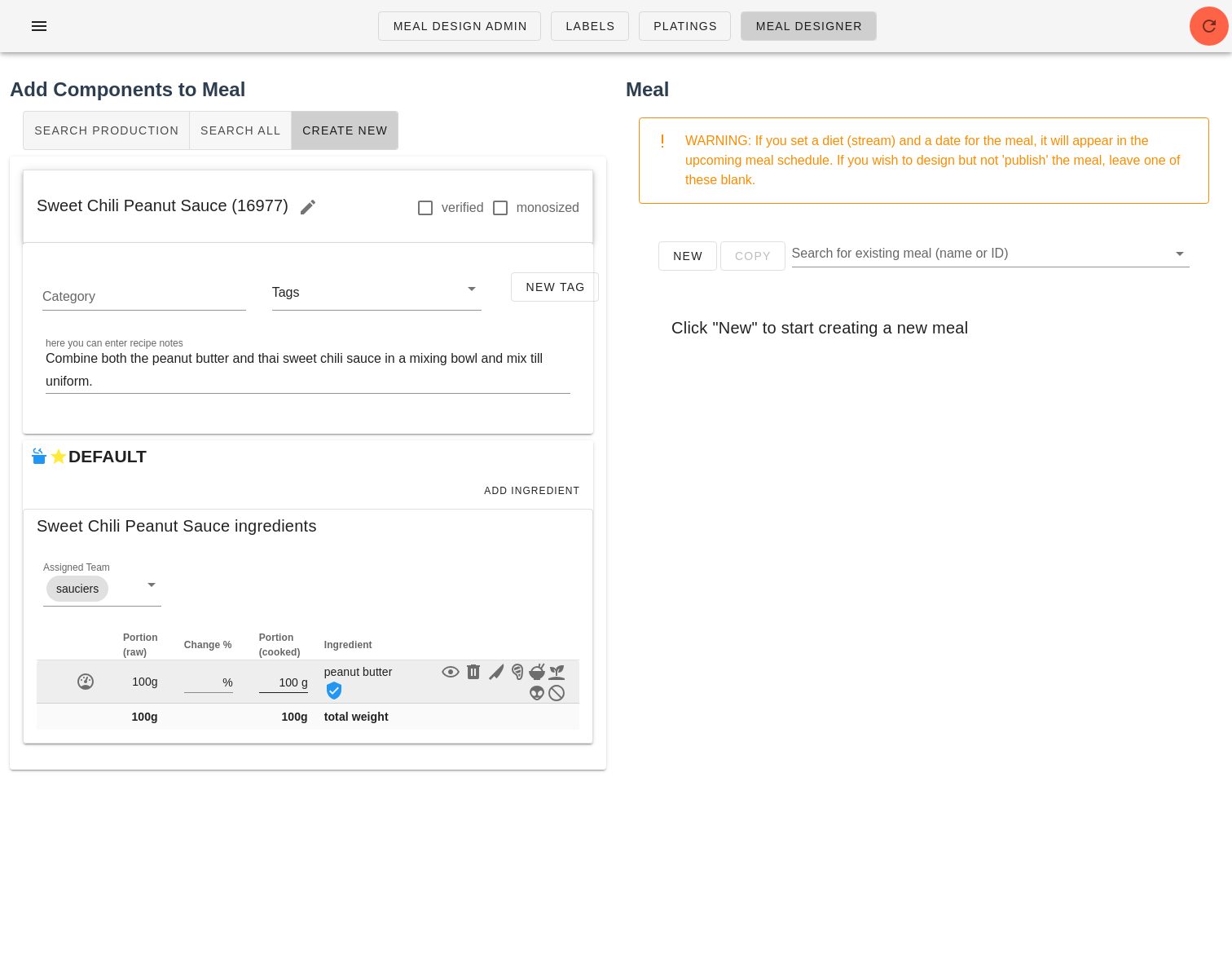
click at [283, 678] on input "100" at bounding box center [279, 682] width 39 height 21
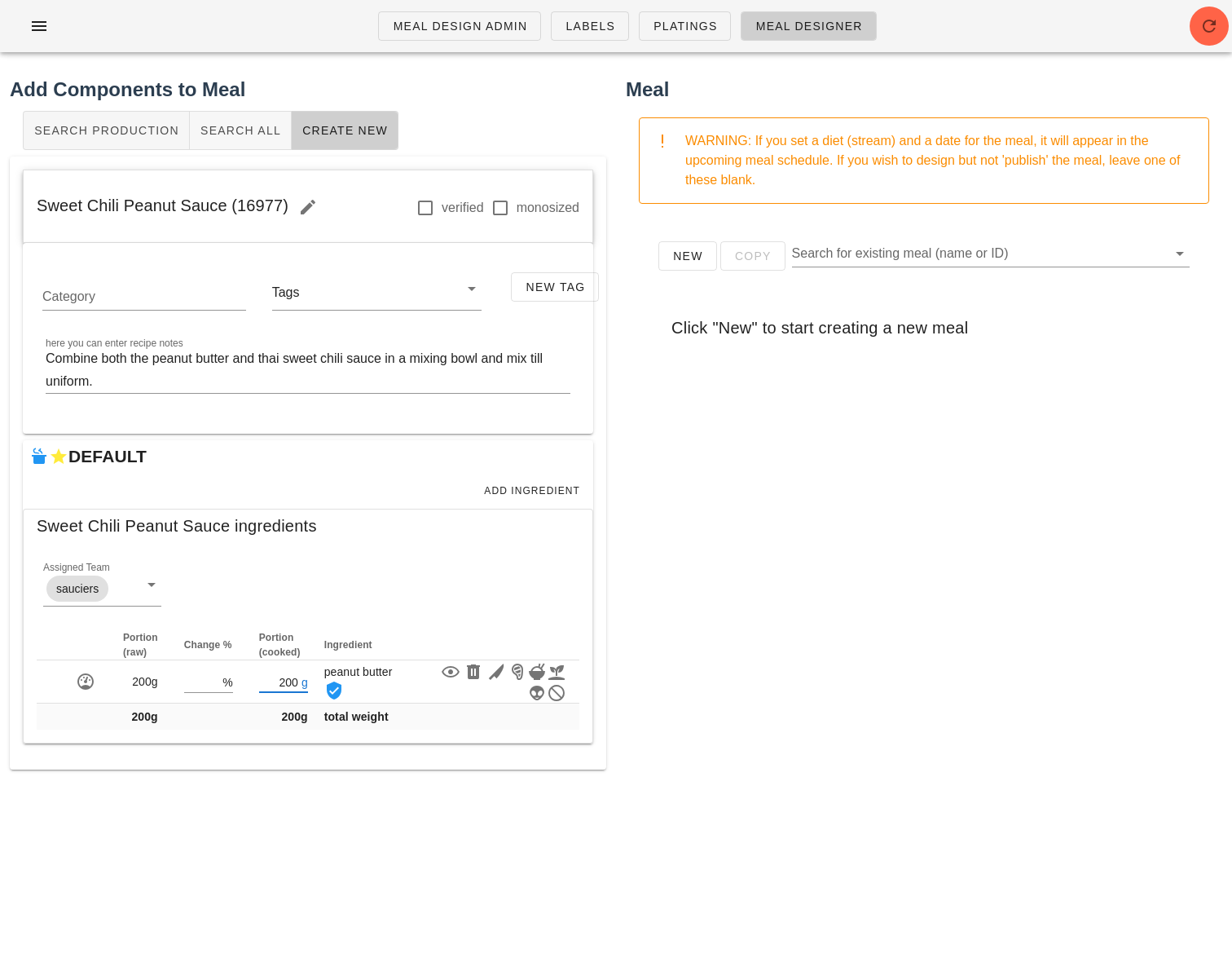
type input "200"
click at [693, 663] on div "New Copy Search for existing meal (name or ID) Click "New" to start creating a …" at bounding box center [925, 543] width 597 height 652
click at [526, 485] on span "Add Ingredient" at bounding box center [531, 490] width 97 height 12
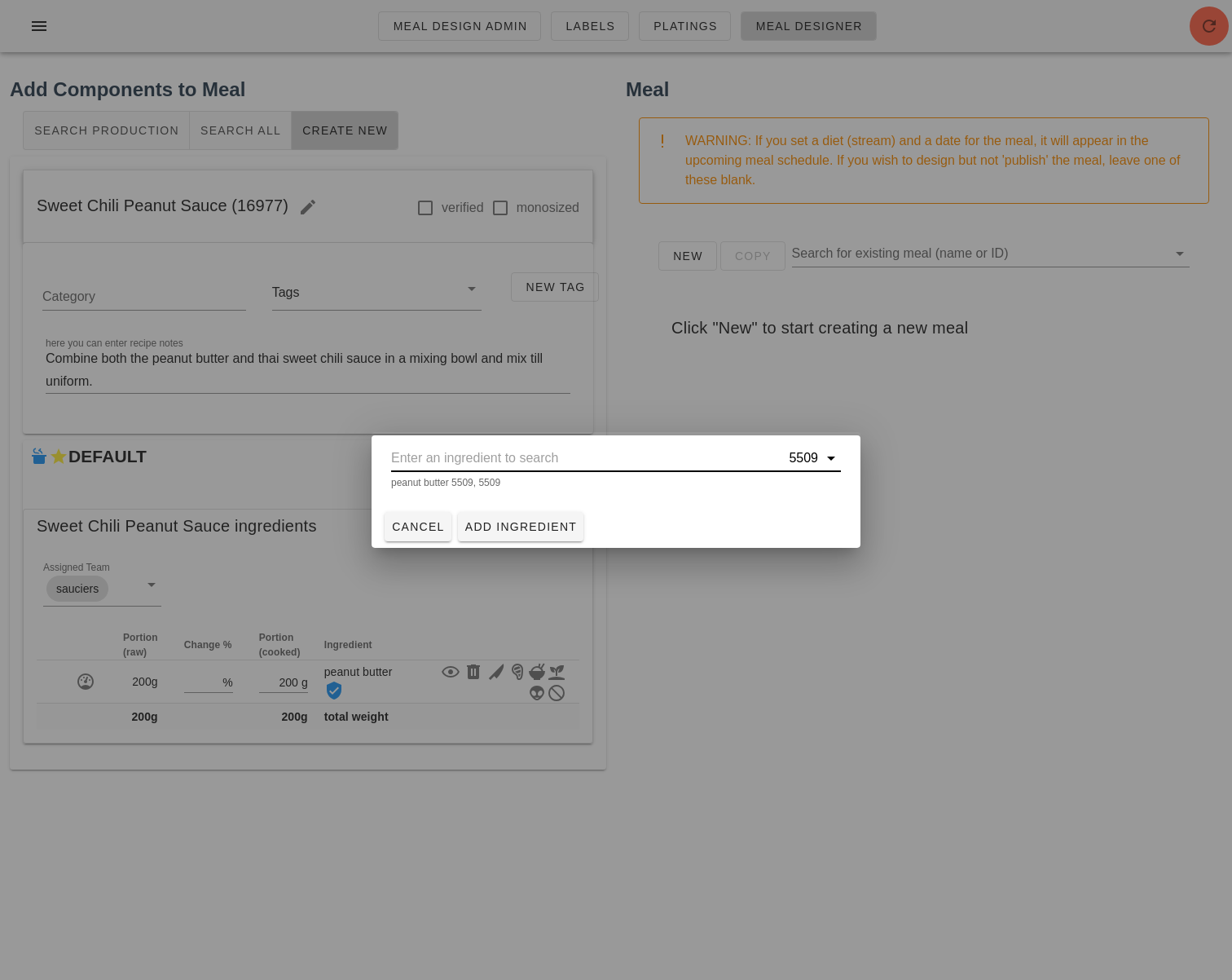
click at [559, 458] on input "text" at bounding box center [588, 457] width 395 height 26
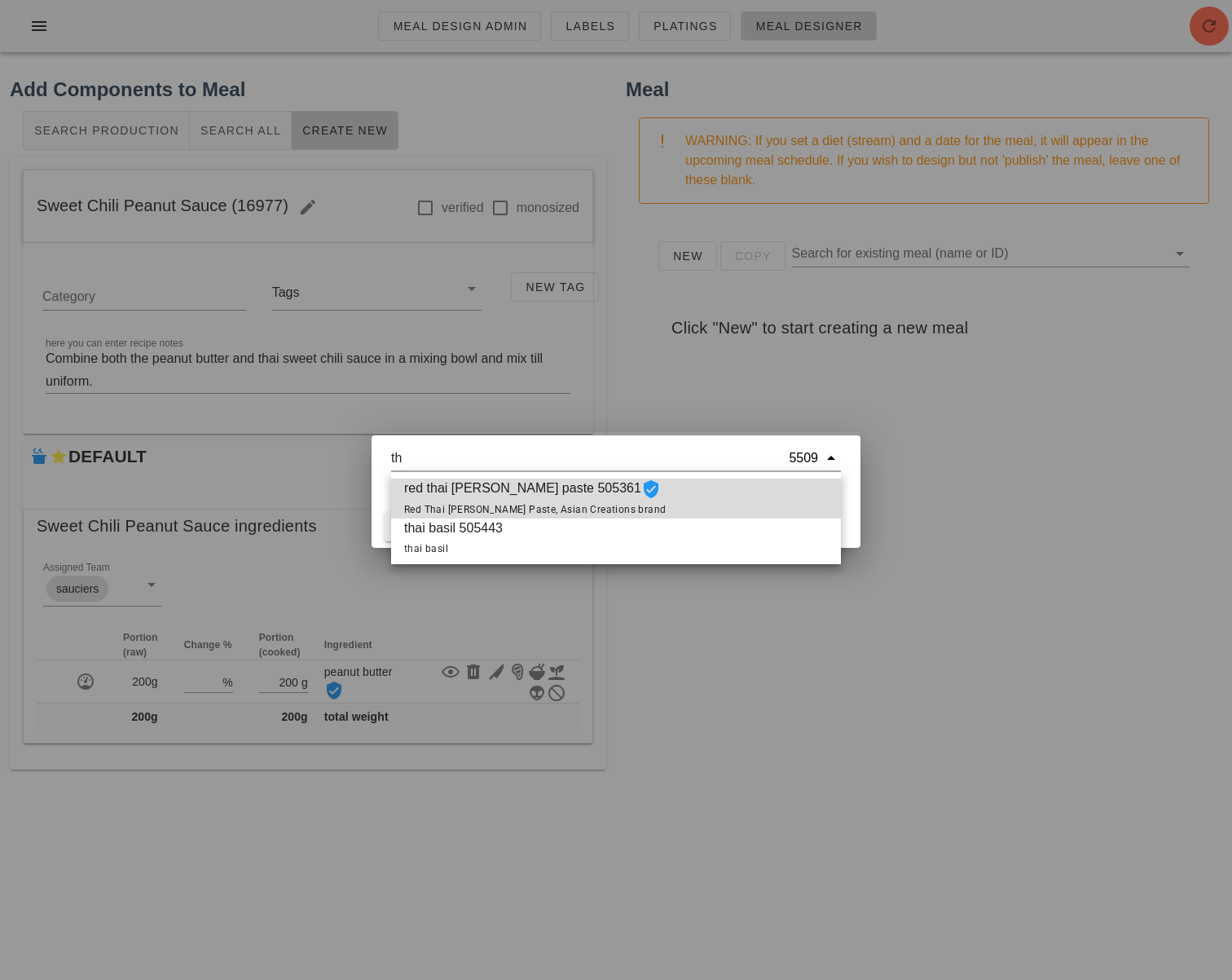
type input "t"
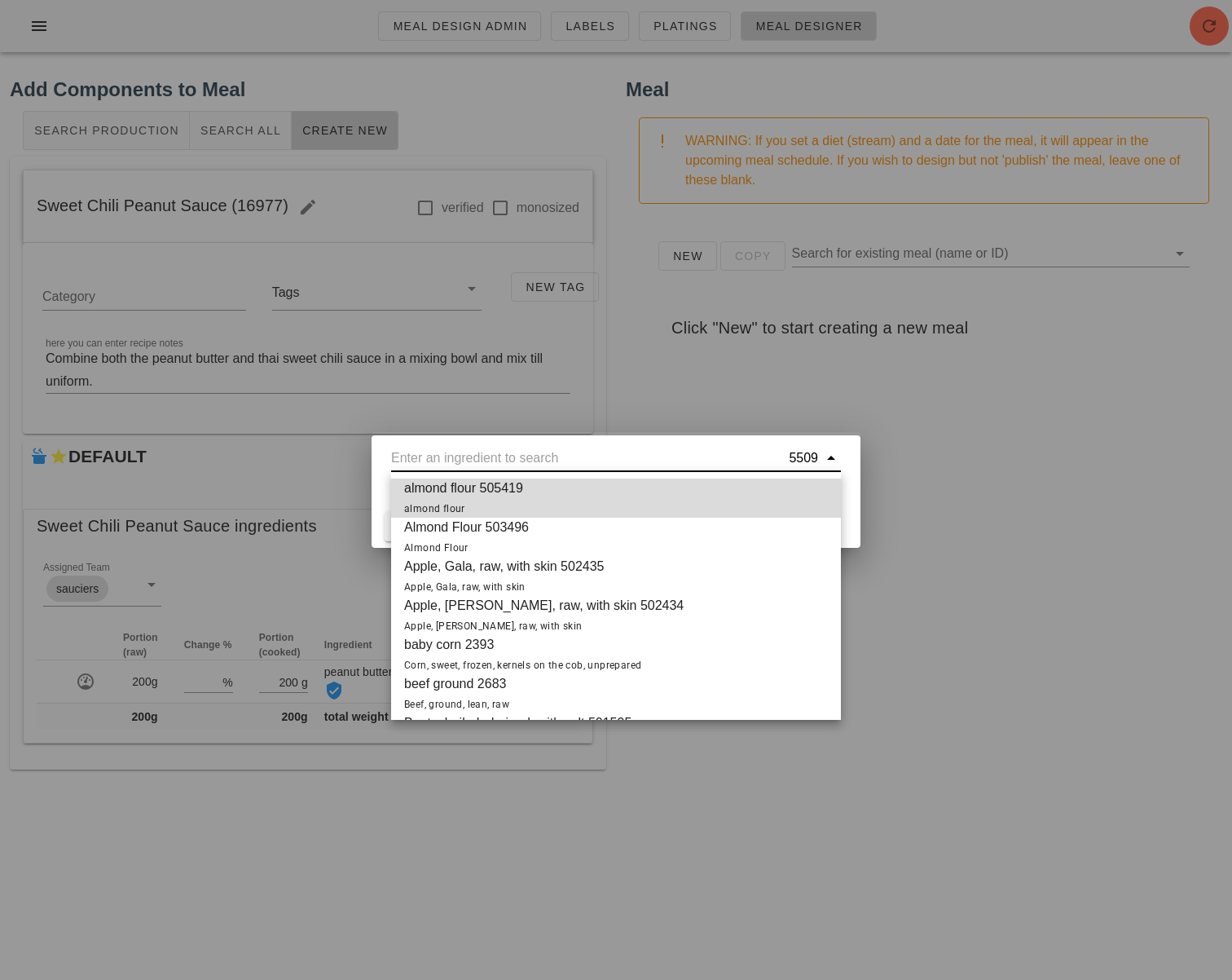
type input "d"
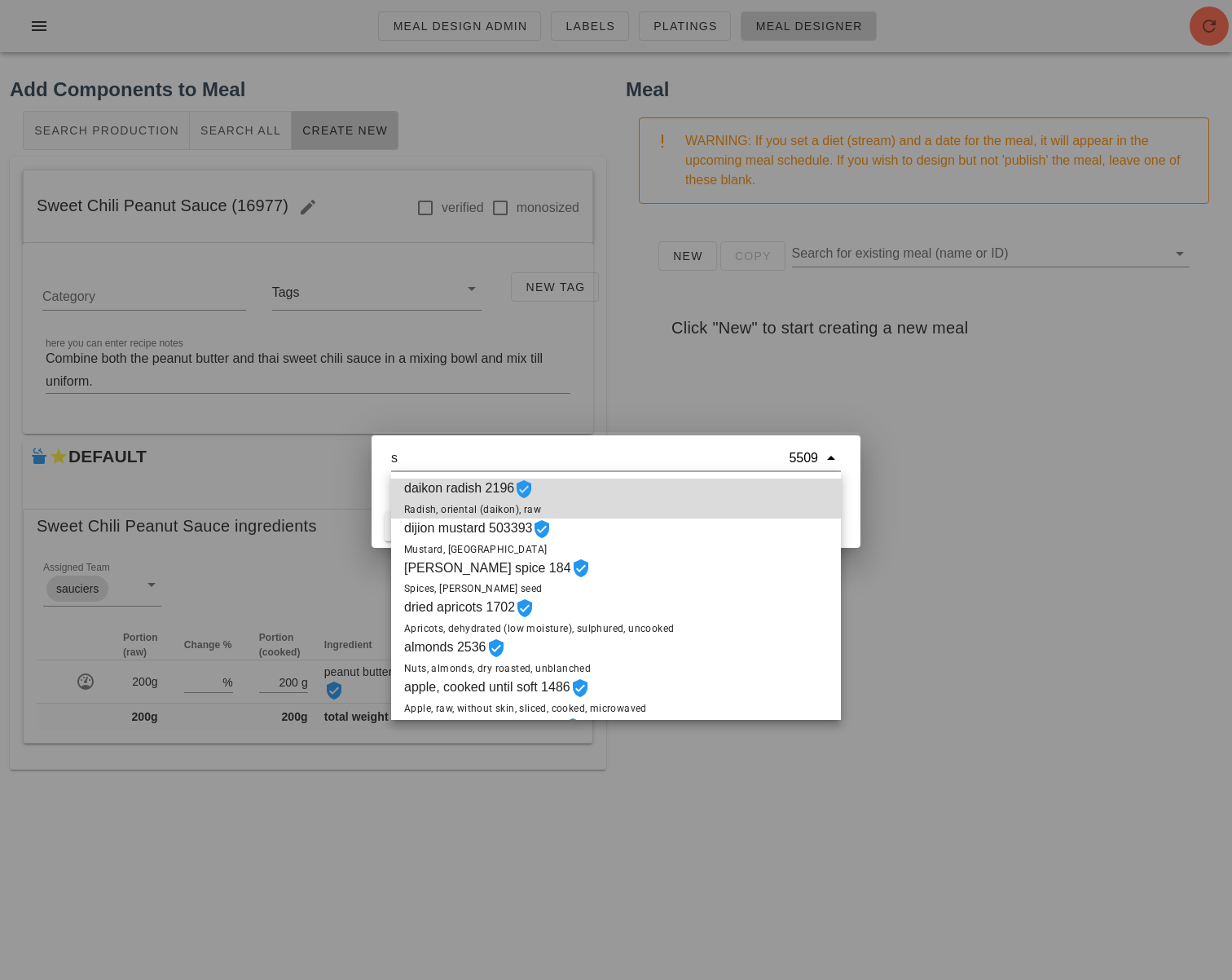
paste input "Combine both the peanut butter and thai sweet chili sauce in a mixing bowl and …"
type input "sCombine both the peanut butter and thai sweet chili sauce in a mixing bowl and…"
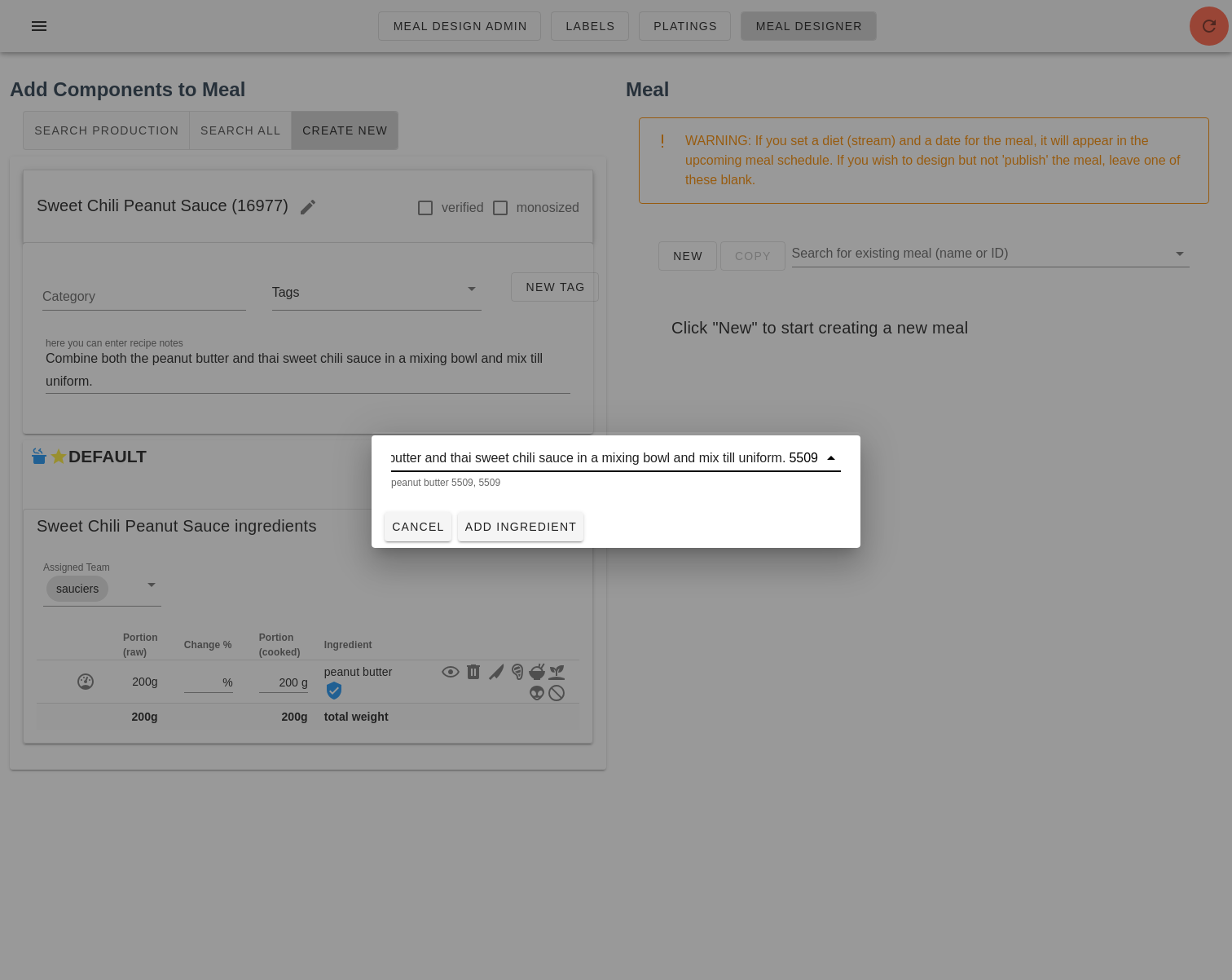
click at [503, 464] on input "sCombine both the peanut butter and thai sweet chili sauce in a mixing bowl and…" at bounding box center [588, 457] width 395 height 26
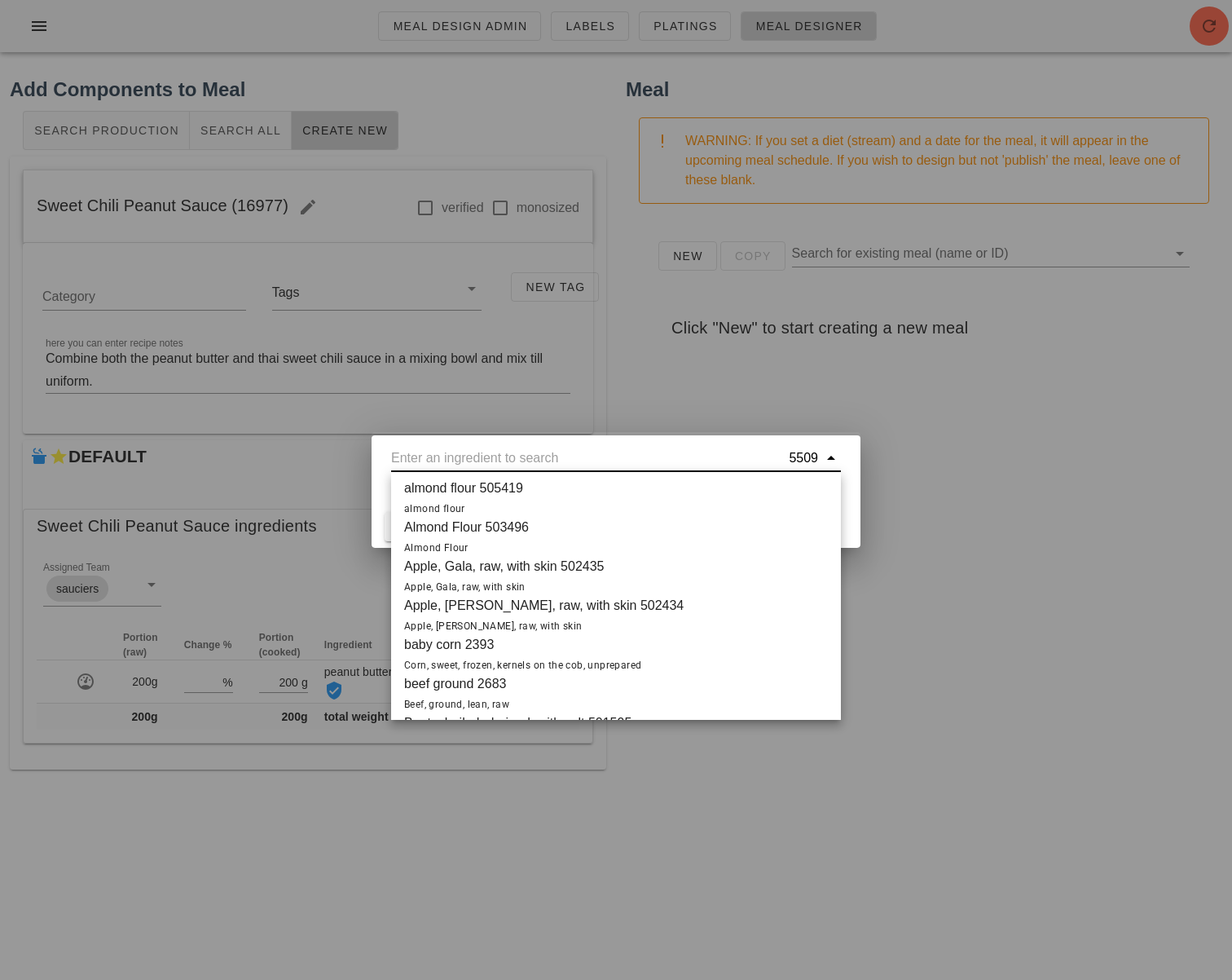
scroll to position [0, 0]
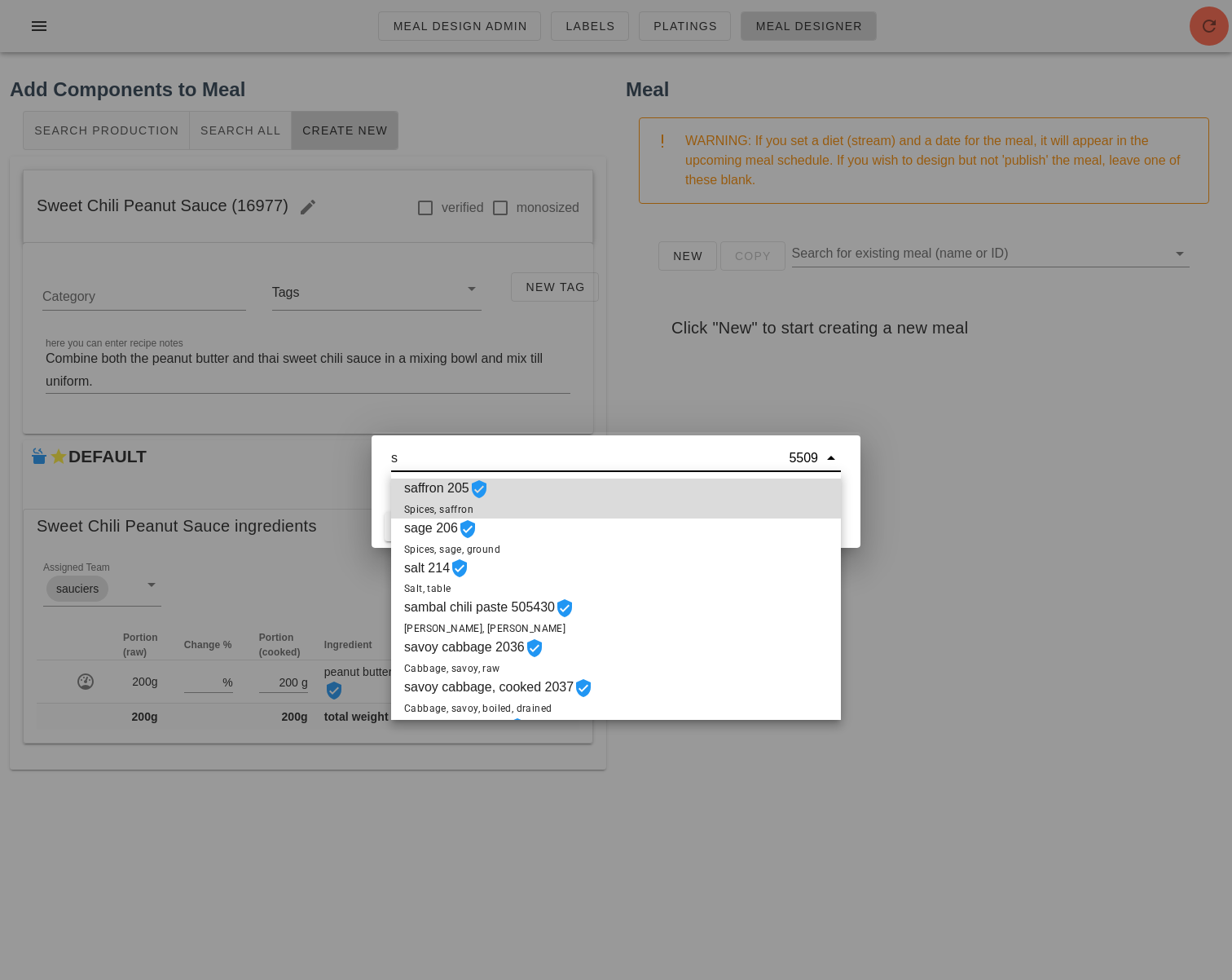
paste input "w"
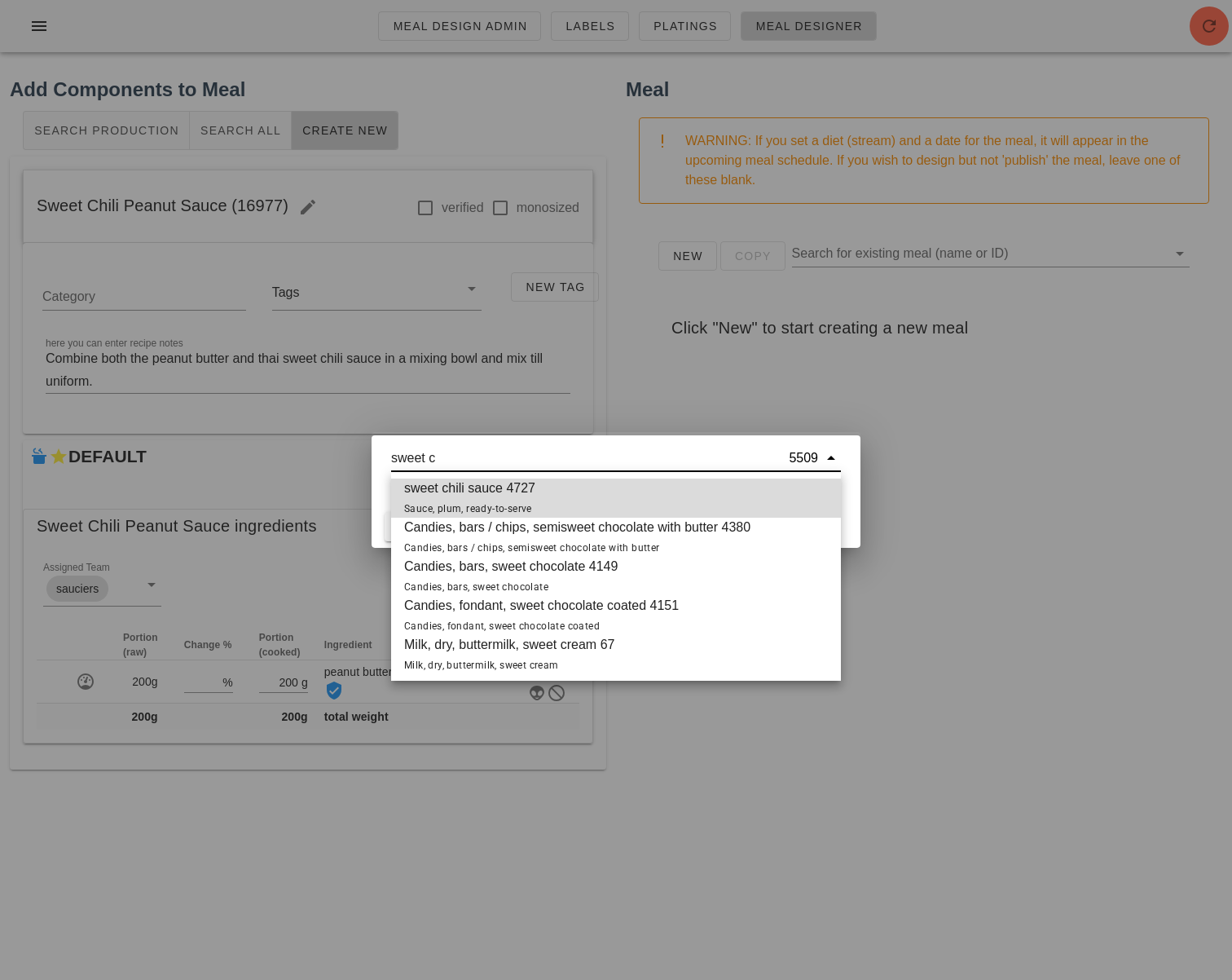
click at [540, 497] on div "sweet chili sauce 4727 Sauce, plum, ready-to-serve" at bounding box center [616, 498] width 450 height 39
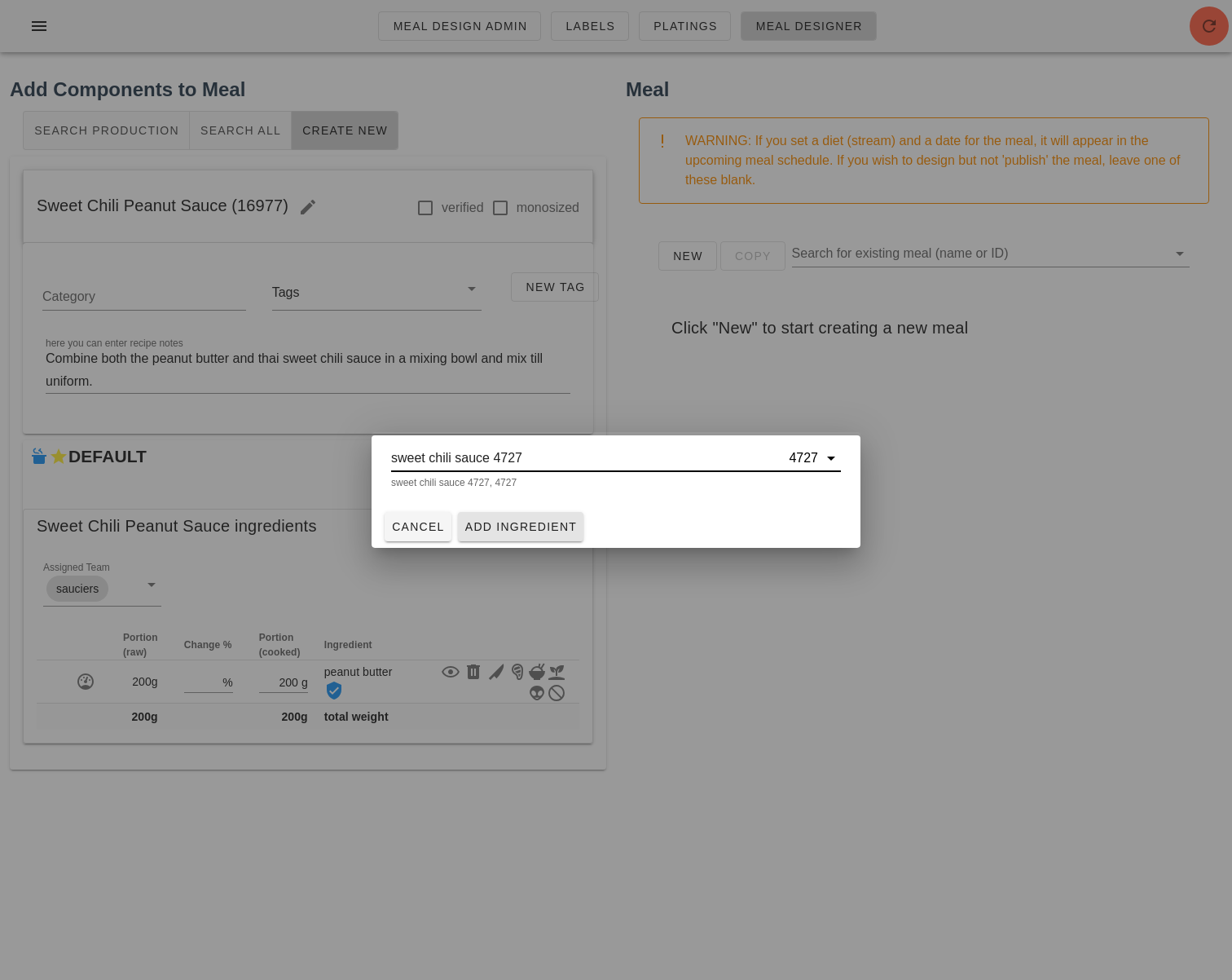
type input "sweet chili sauce 4727"
click at [540, 522] on span "Add Ingredient" at bounding box center [520, 527] width 113 height 13
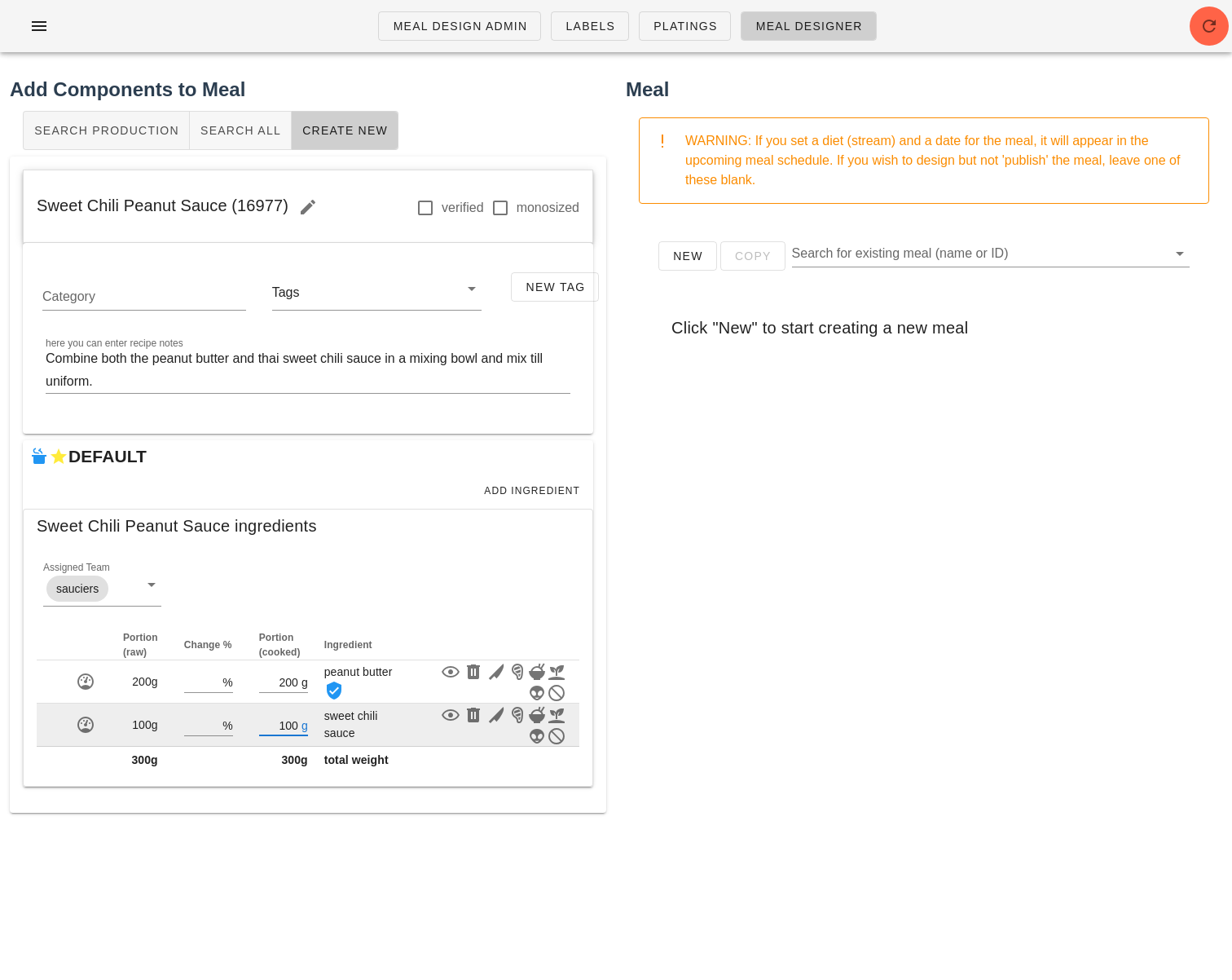
click at [282, 726] on input "100" at bounding box center [279, 724] width 39 height 21
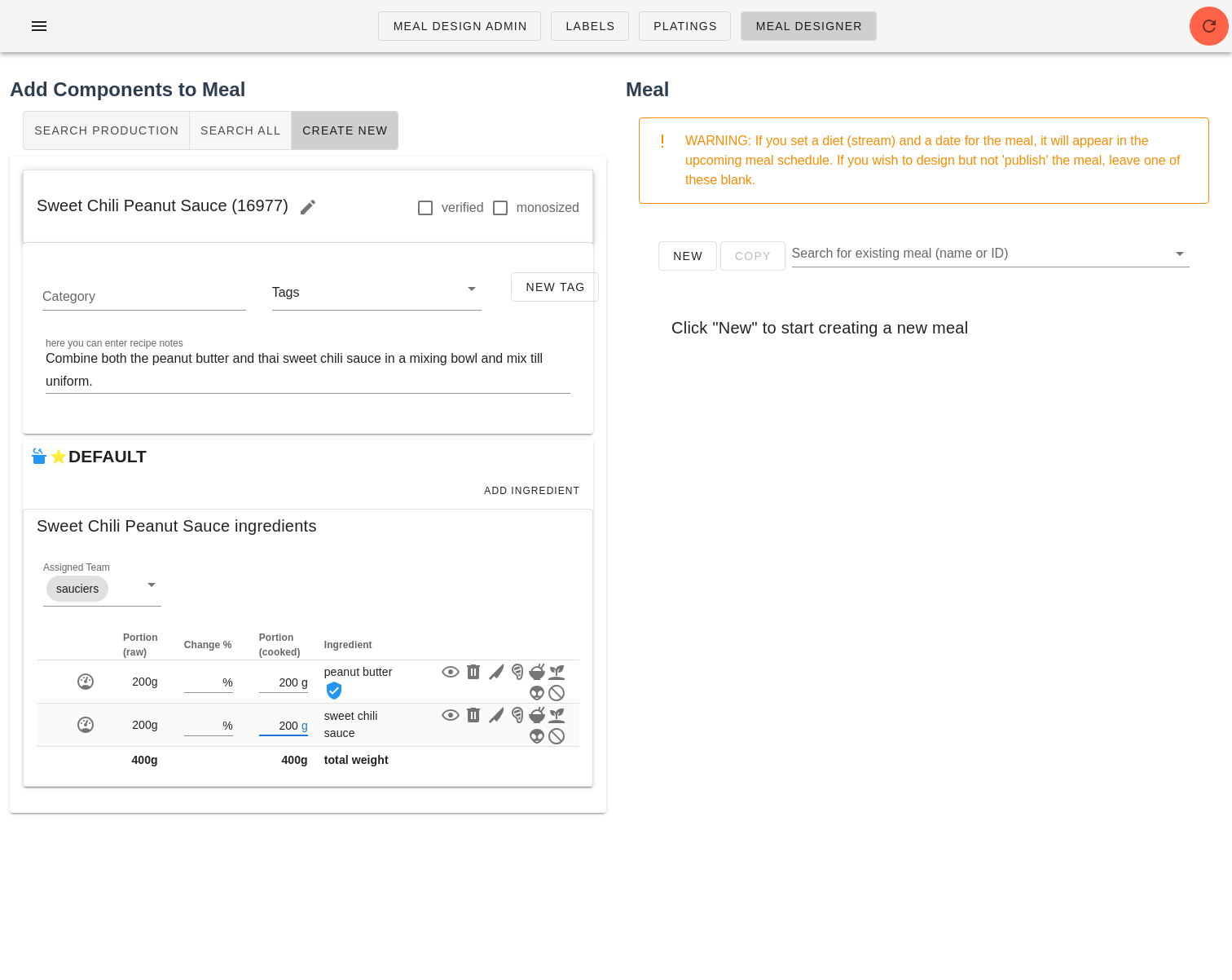
type input "200"
click at [885, 701] on div "New Copy Search for existing meal (name or ID) Click "New" to start creating a …" at bounding box center [925, 543] width 597 height 652
drag, startPoint x: 248, startPoint y: 207, endPoint x: 34, endPoint y: 208, distance: 214.0
click at [32, 208] on div "Sweet Chili Peanut Sauce (16977) verified monosized" at bounding box center [308, 207] width 568 height 73
copy span "Sweet Chili Peanut Sauce (16977)"
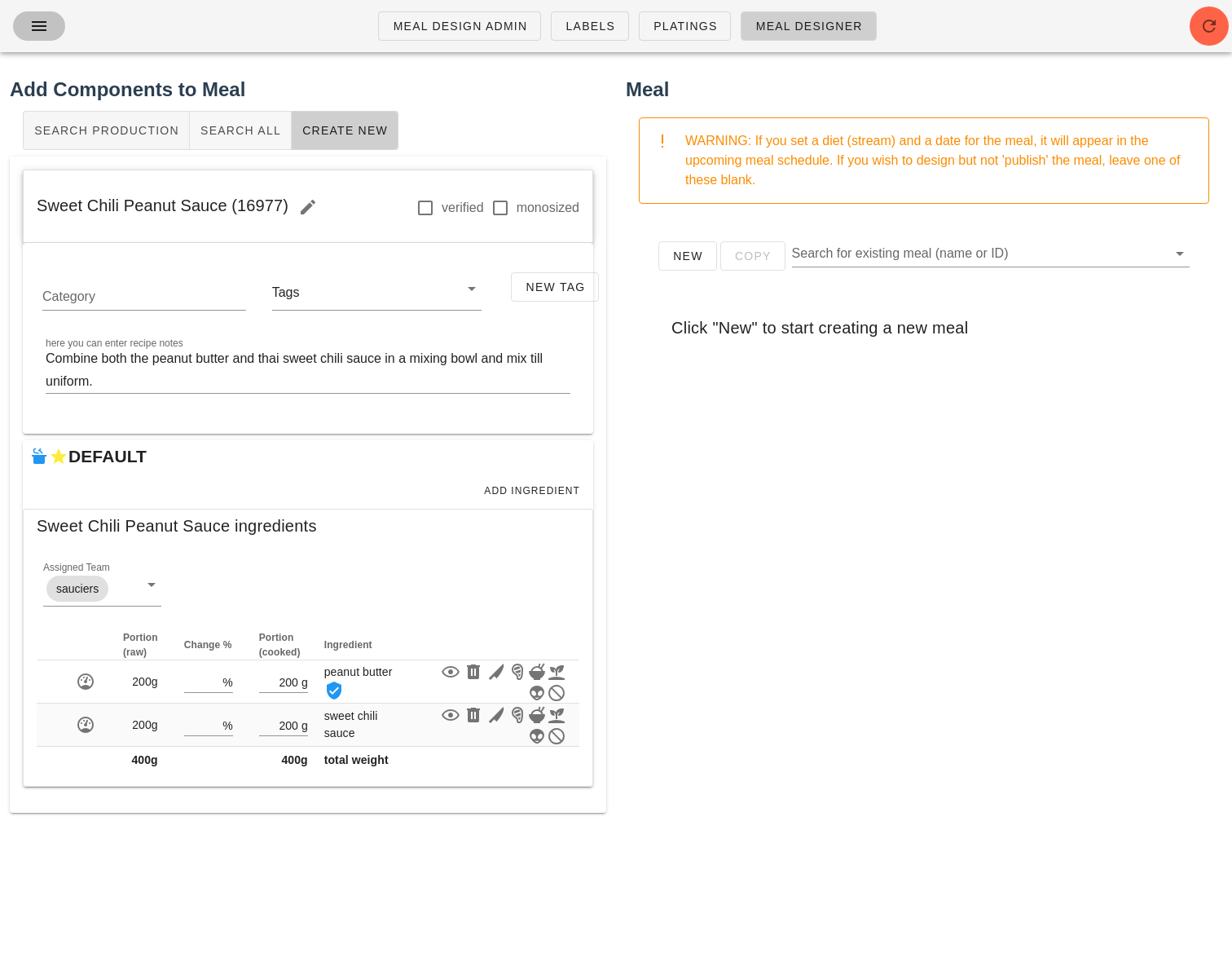
click at [29, 32] on icon "button" at bounding box center [39, 26] width 20 height 20
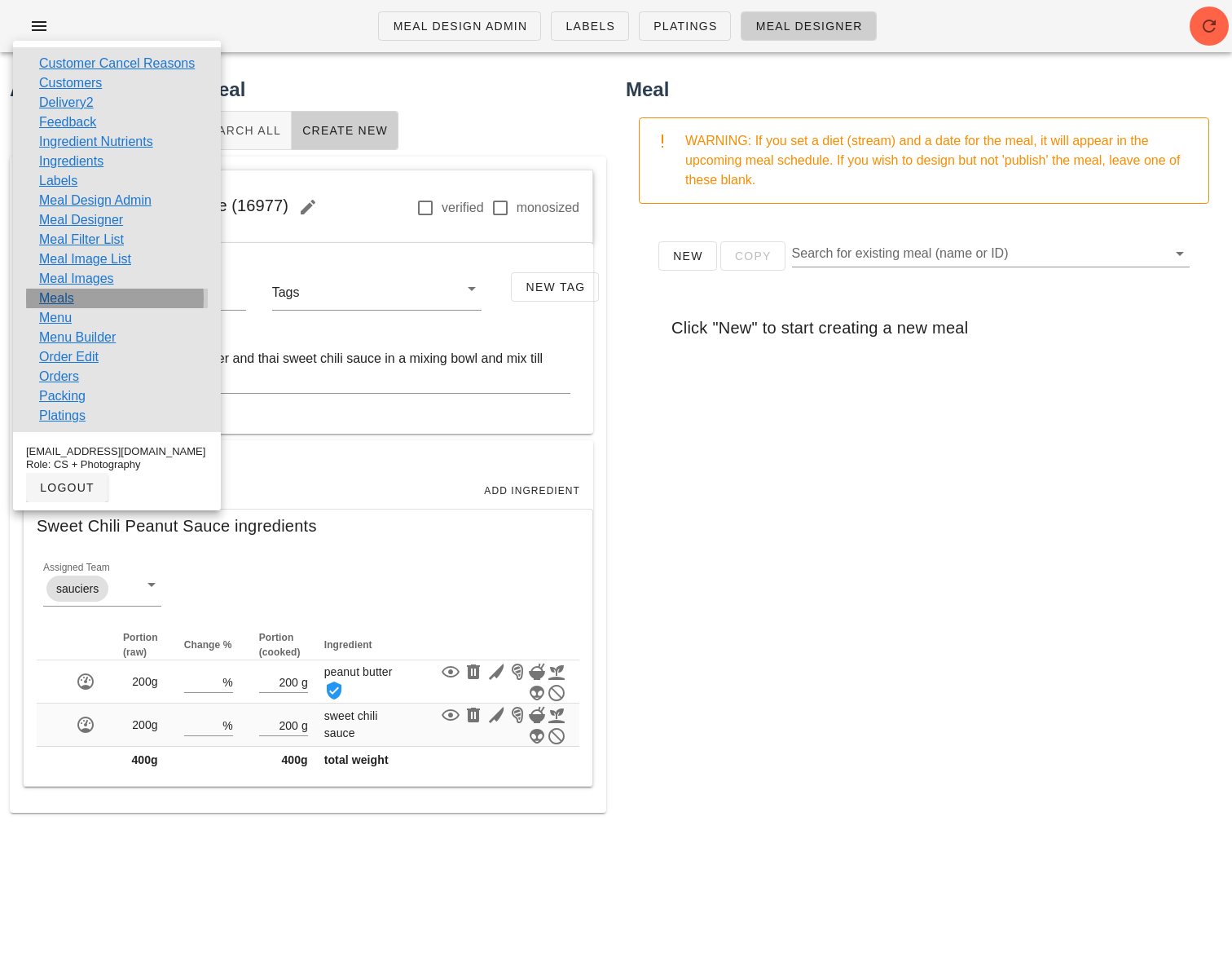
click at [80, 300] on div "Meals" at bounding box center [117, 298] width 182 height 20
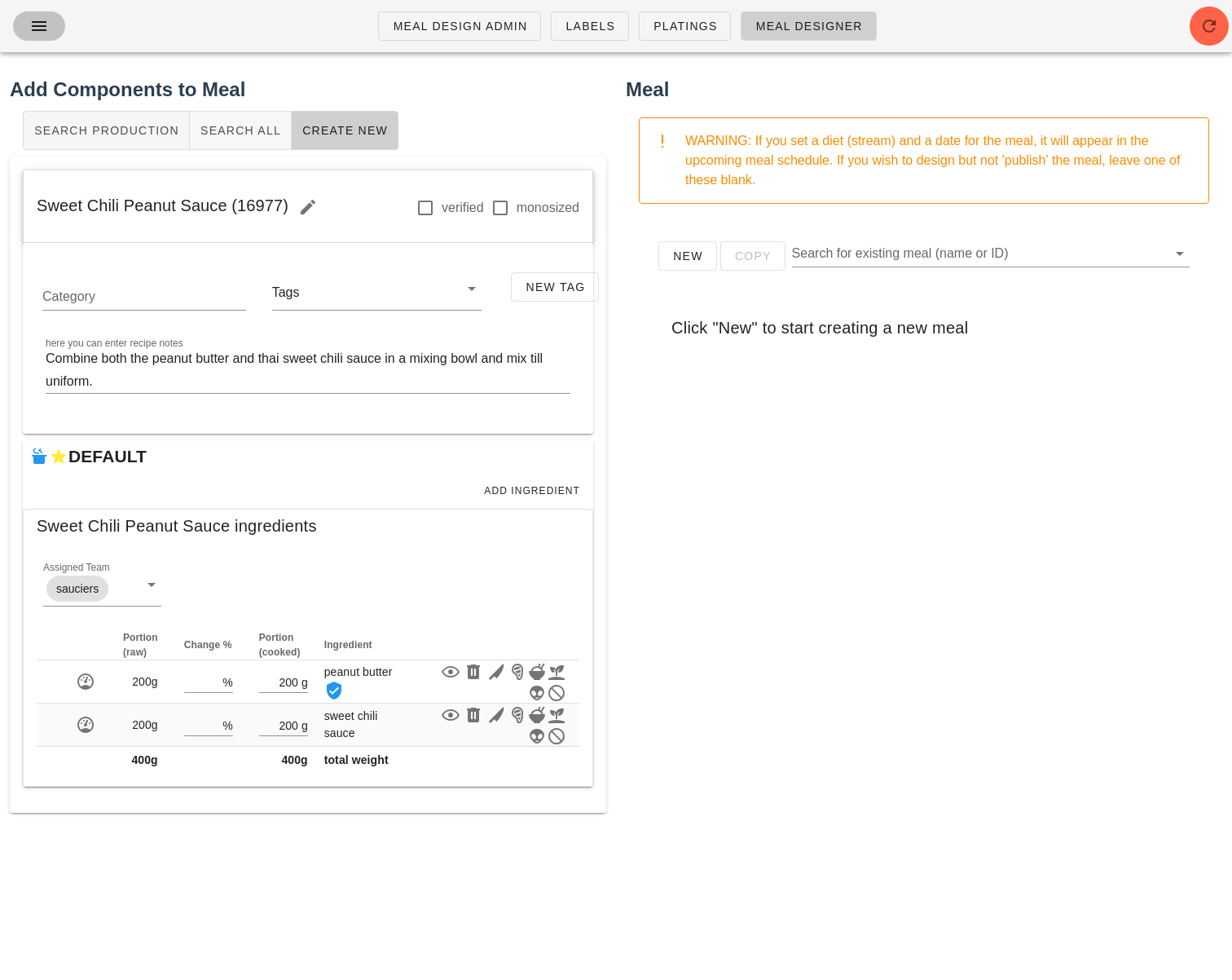
click at [43, 32] on icon "button" at bounding box center [39, 26] width 20 height 20
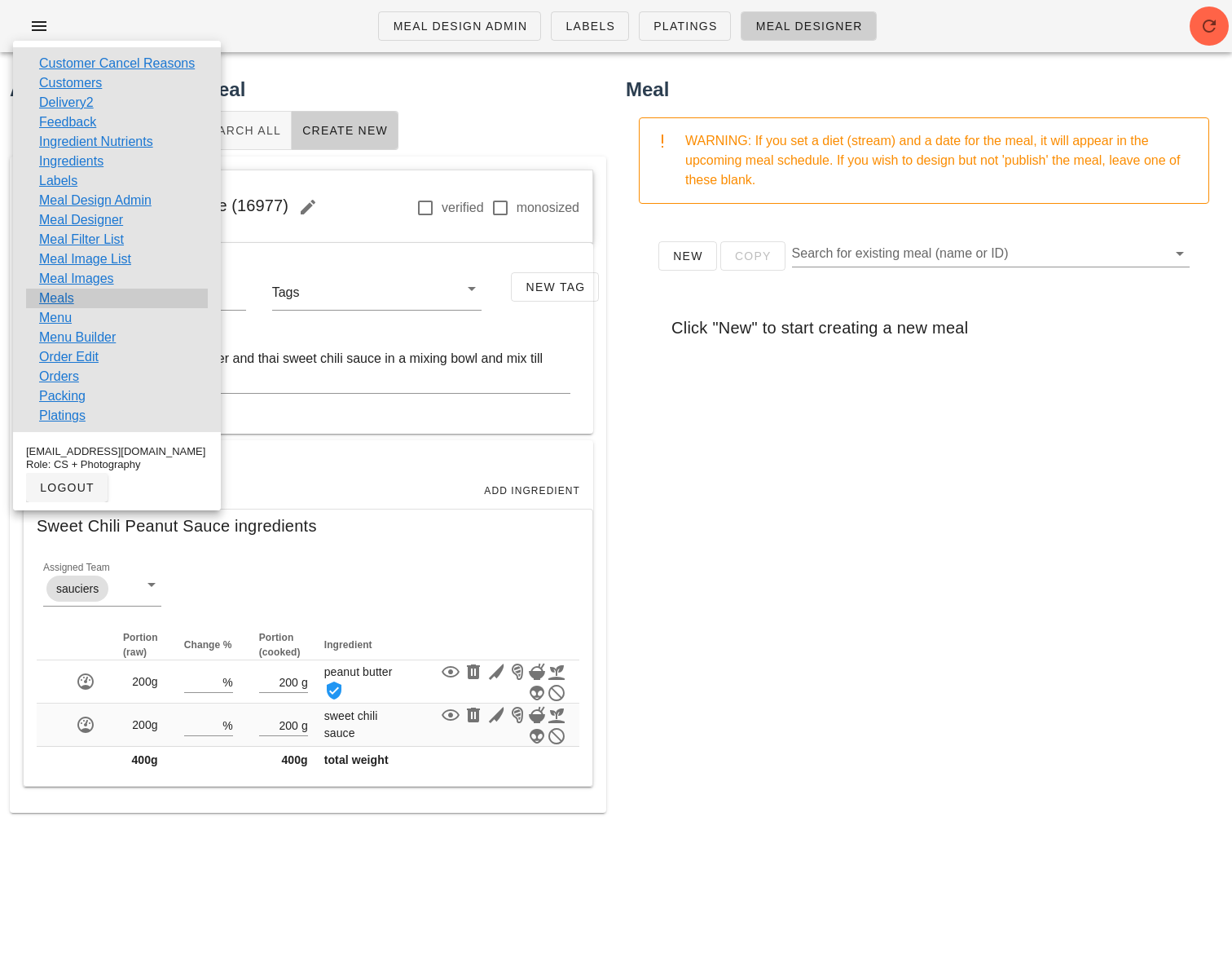
click at [74, 291] on div "Meals" at bounding box center [117, 298] width 182 height 20
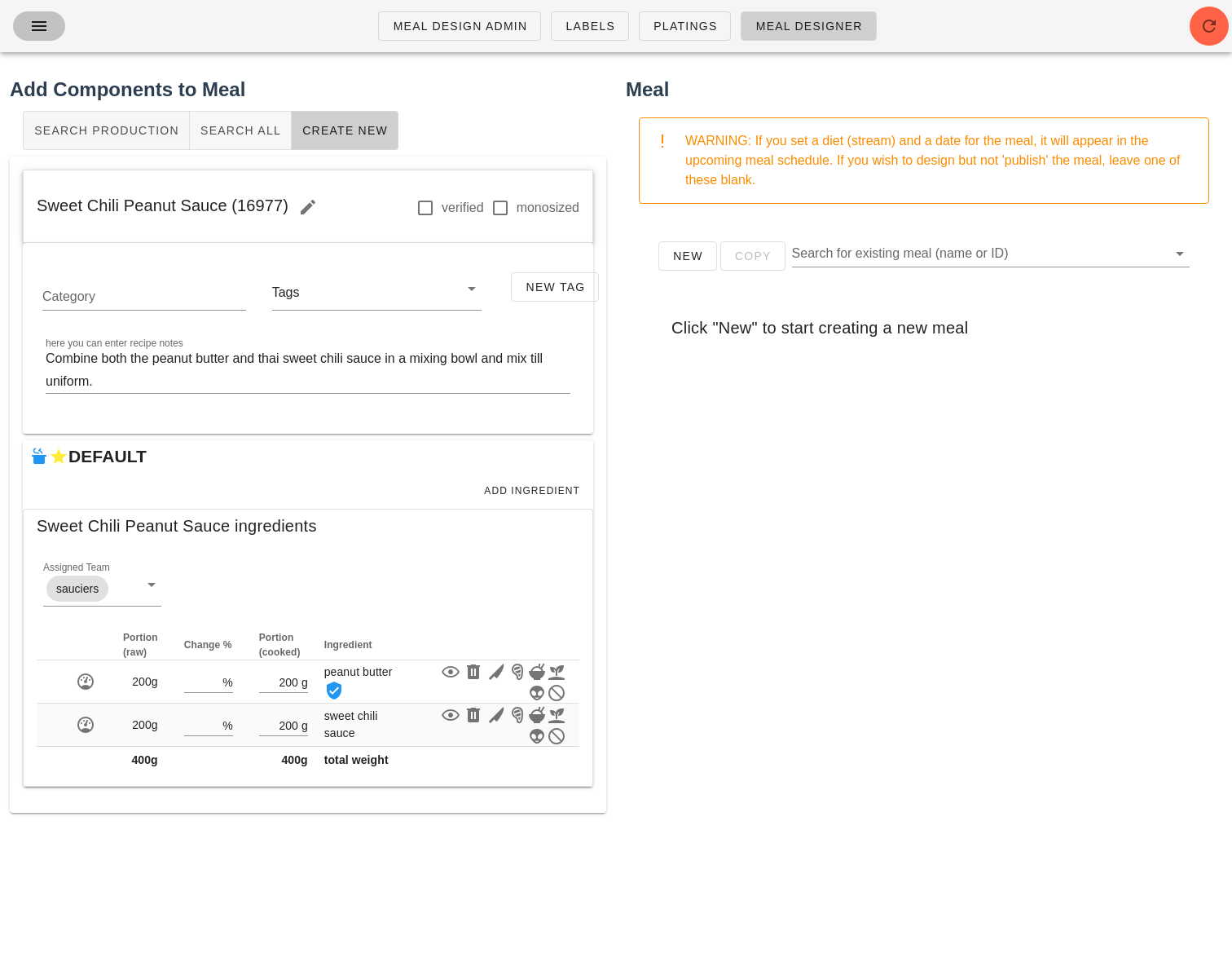
drag, startPoint x: 27, startPoint y: 31, endPoint x: 45, endPoint y: 109, distance: 80.0
click at [27, 31] on span "button" at bounding box center [38, 26] width 26 height 20
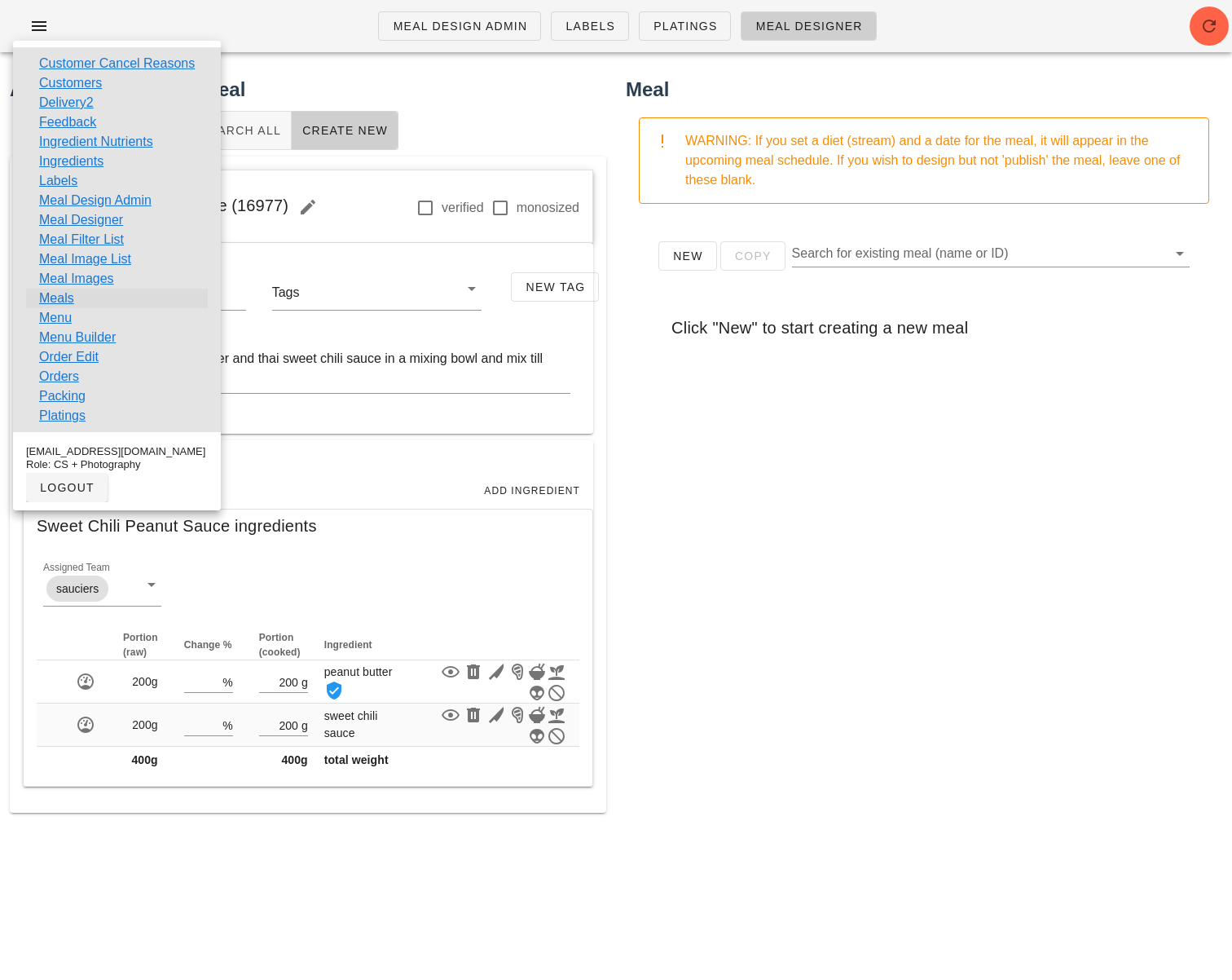
click at [53, 297] on link "Meals" at bounding box center [56, 298] width 35 height 20
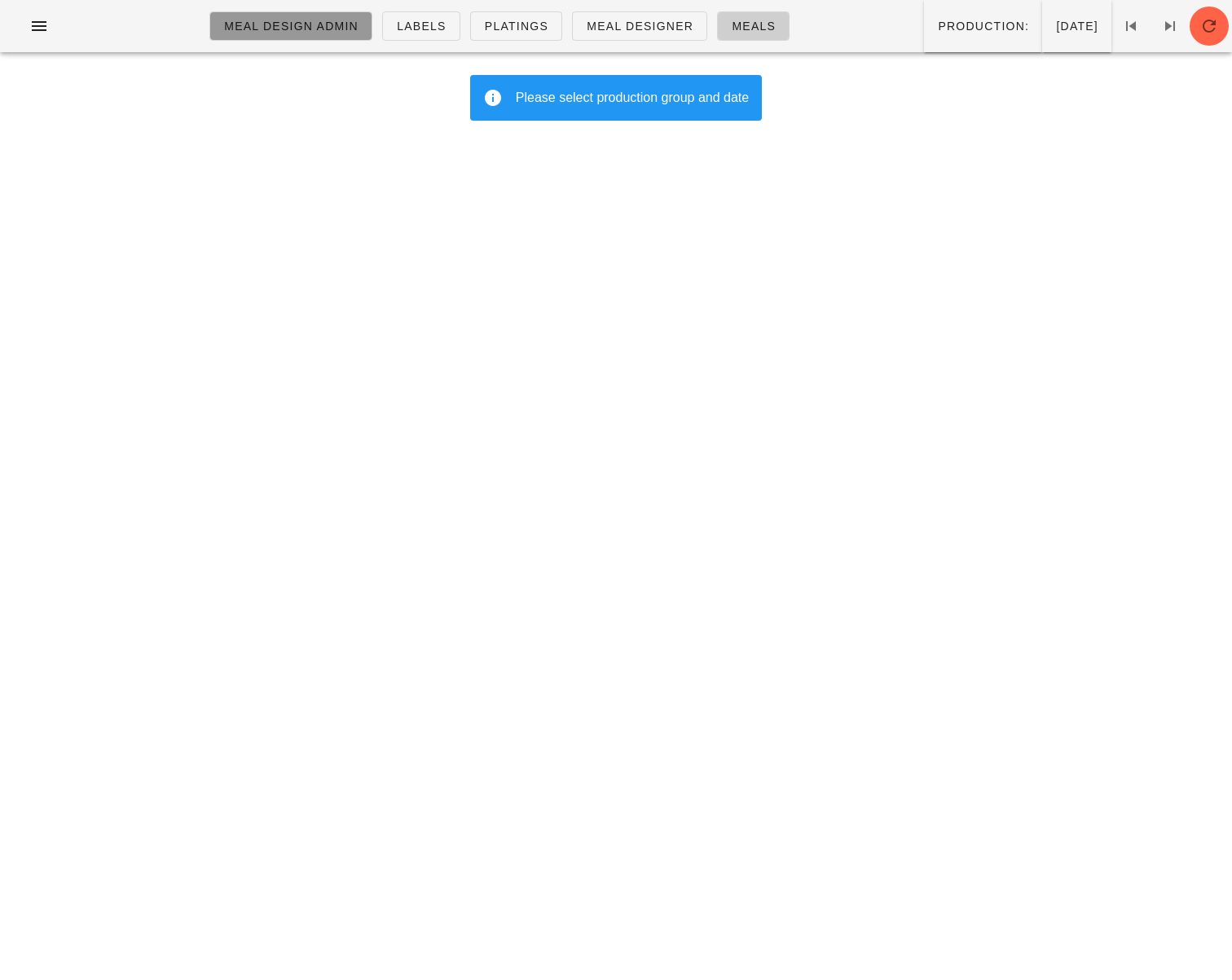
click at [273, 30] on span "Meal Design Admin" at bounding box center [291, 26] width 135 height 13
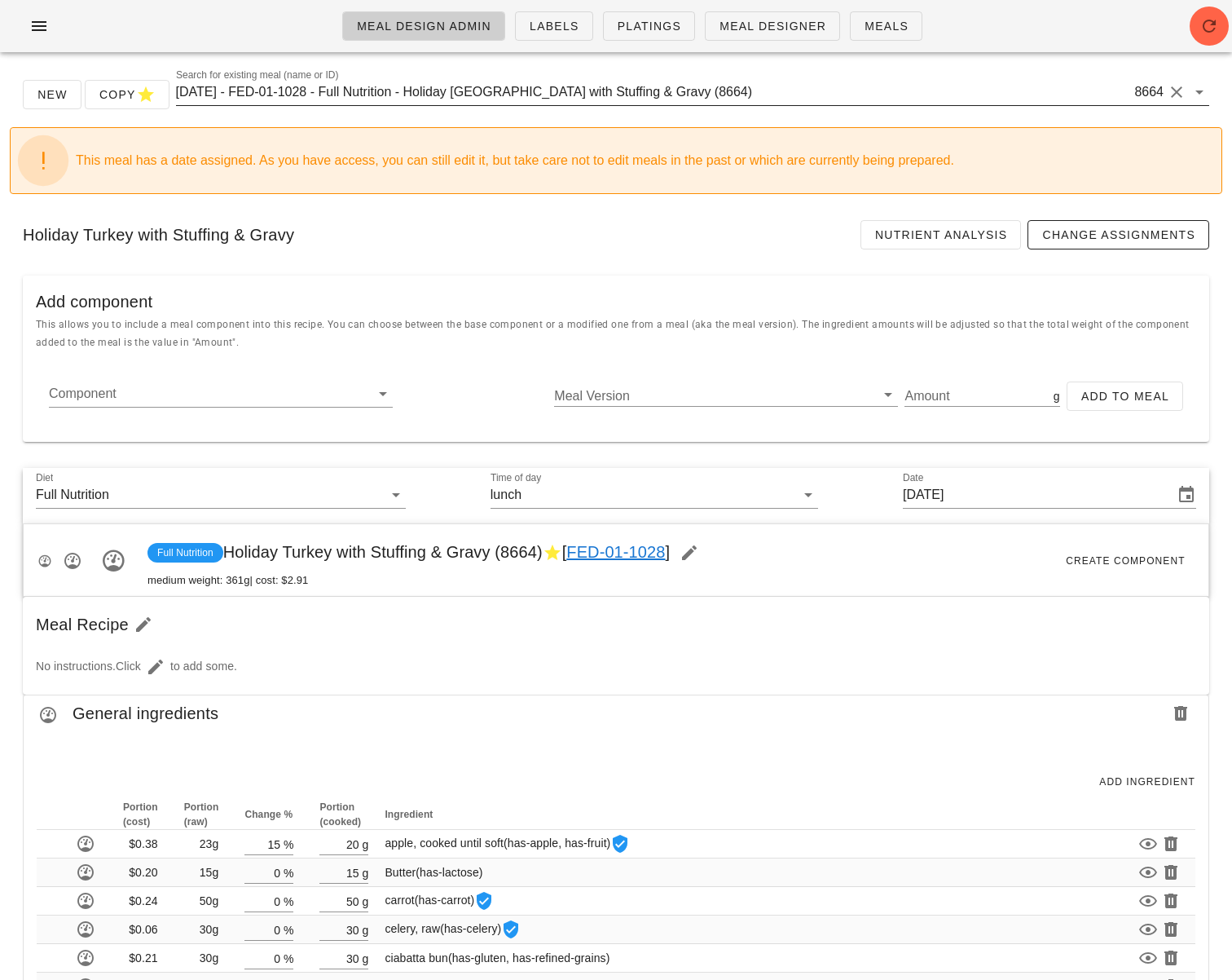
click at [311, 93] on input "2020-12-25 - FED-01-1028 - Full Nutrition - Holiday Turkey with Stuffing & Grav…" at bounding box center [654, 92] width 956 height 26
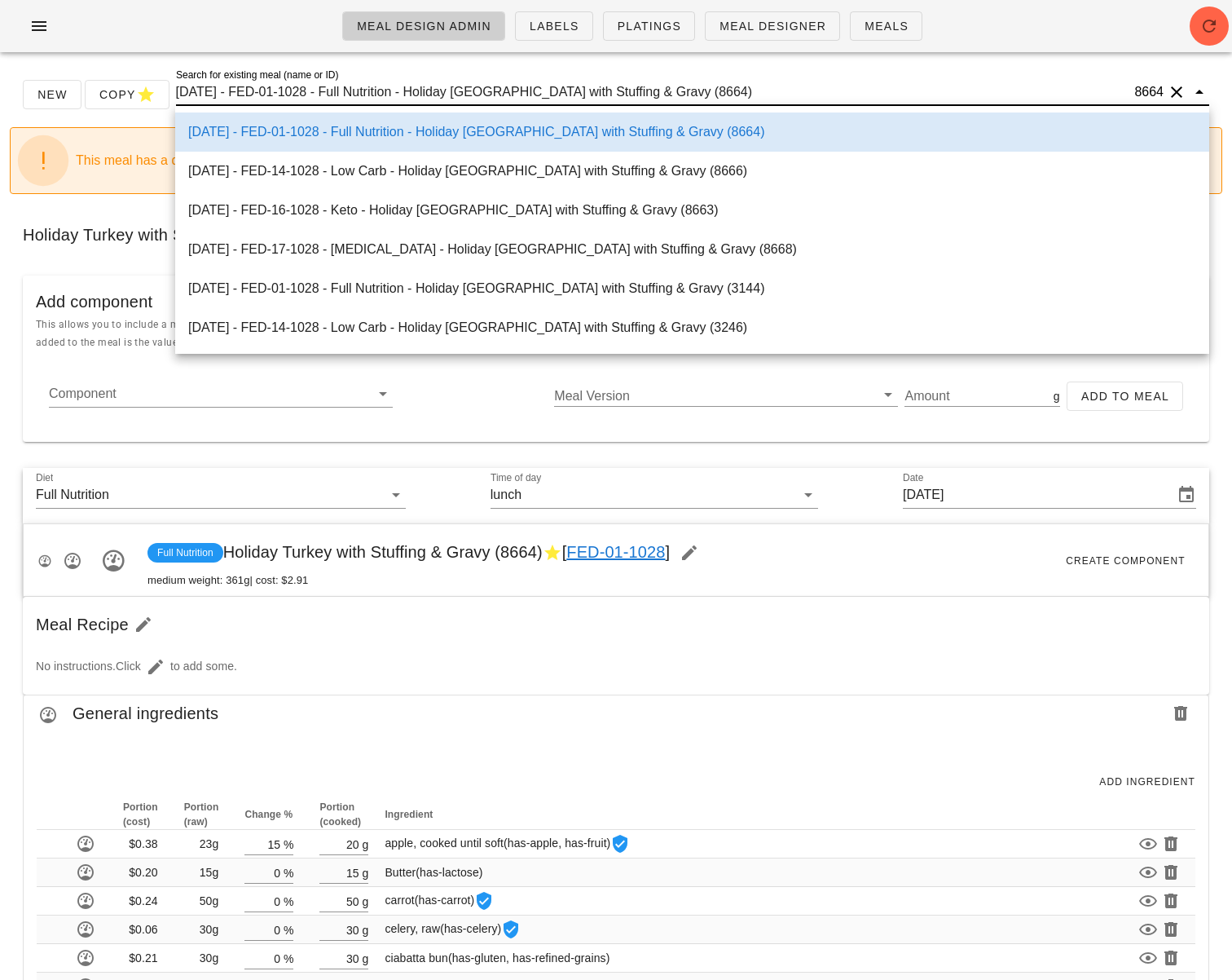
click at [311, 93] on input "2020-12-25 - FED-01-1028 - Full Nutrition - Holiday Turkey with Stuffing & Grav…" at bounding box center [654, 92] width 956 height 26
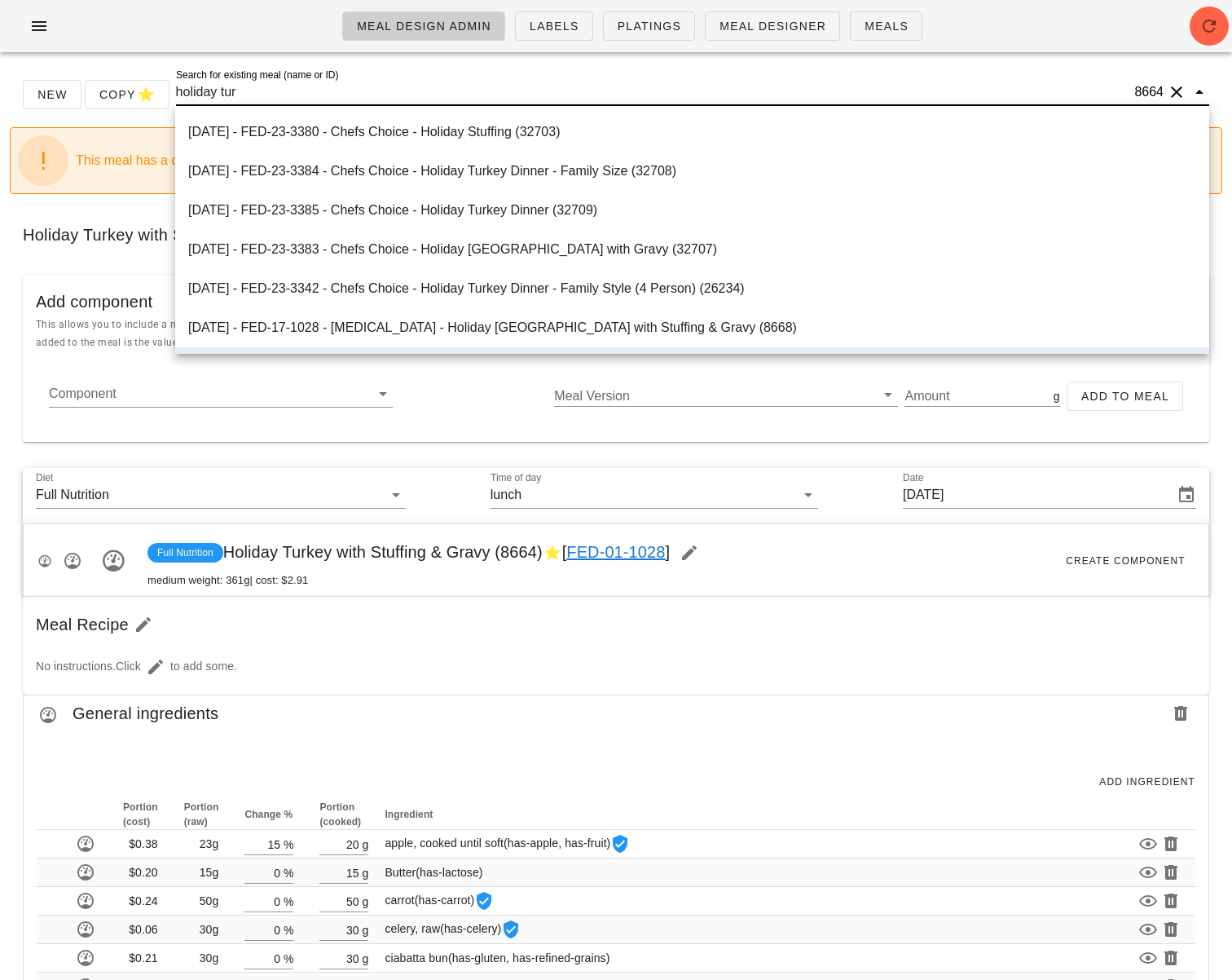
type input "holiday turk"
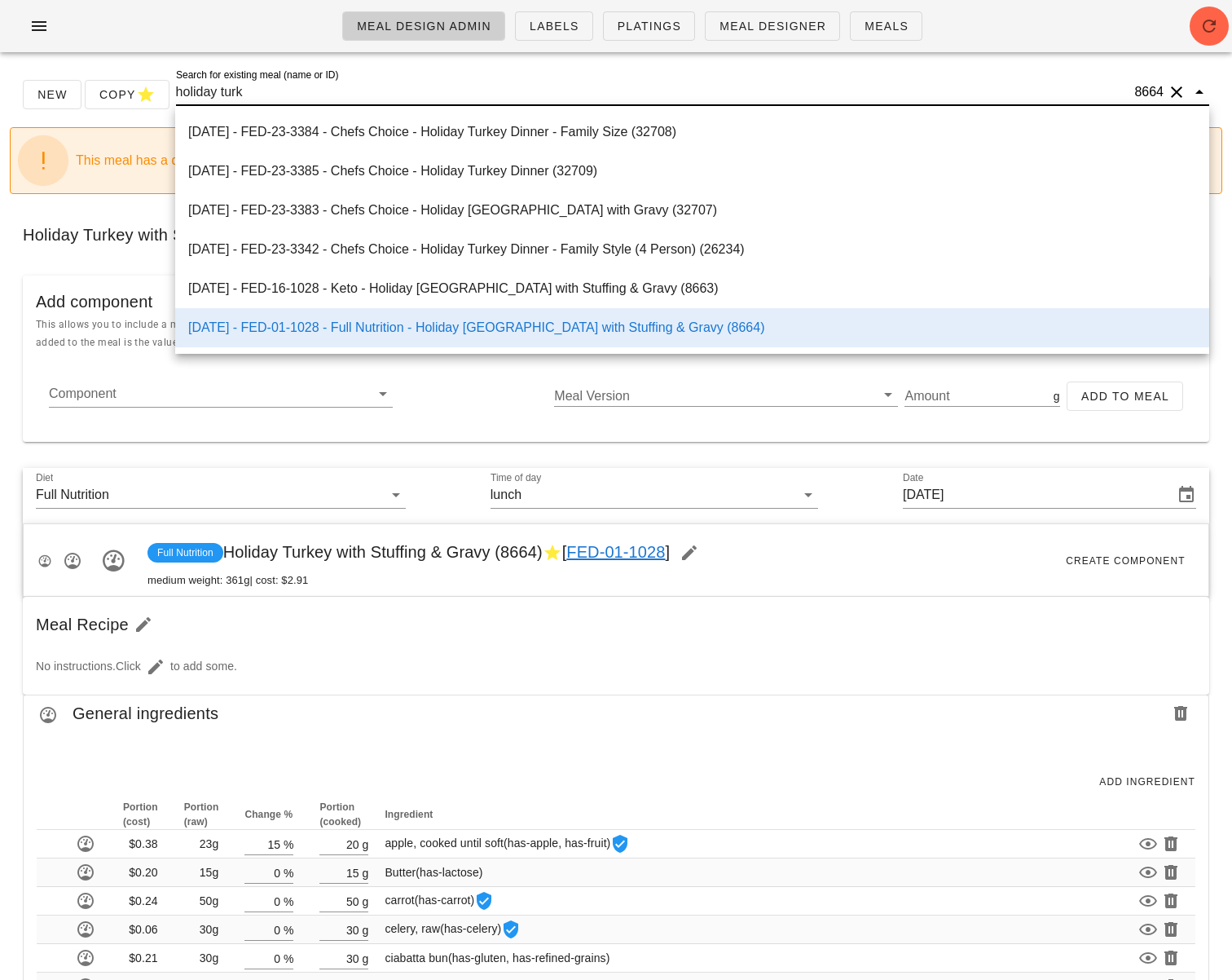
scroll to position [0, 0]
click at [266, 138] on div "2024-12-22 - FED-23-3384 - Chefs Choice - Holiday Turkey Dinner - Family Size (…" at bounding box center [692, 131] width 1008 height 15
type input "Sunday Dec 22, 2024"
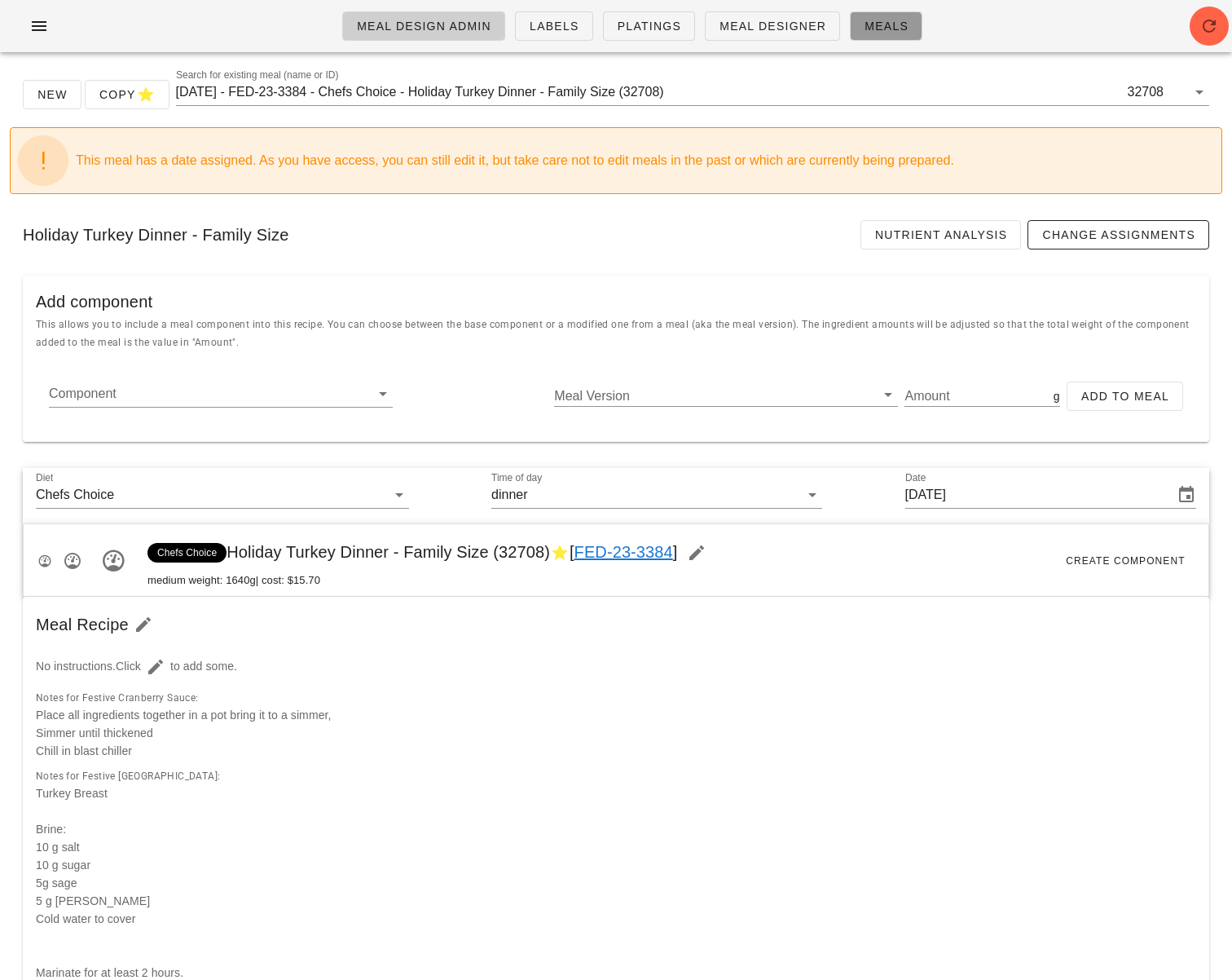
click at [871, 29] on span "Meals" at bounding box center [886, 26] width 45 height 13
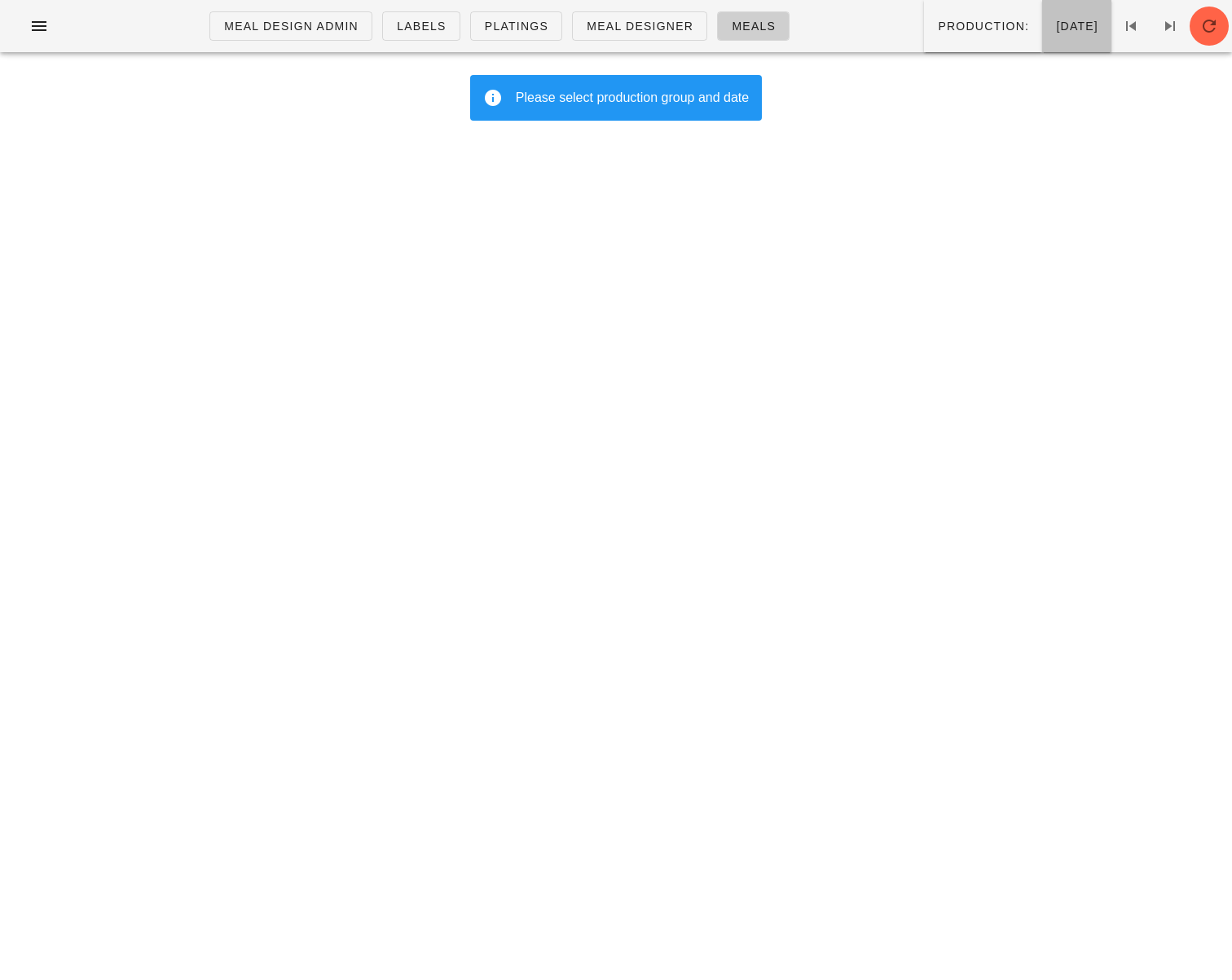
click at [1069, 37] on button "Monday Sep 15" at bounding box center [1077, 26] width 69 height 53
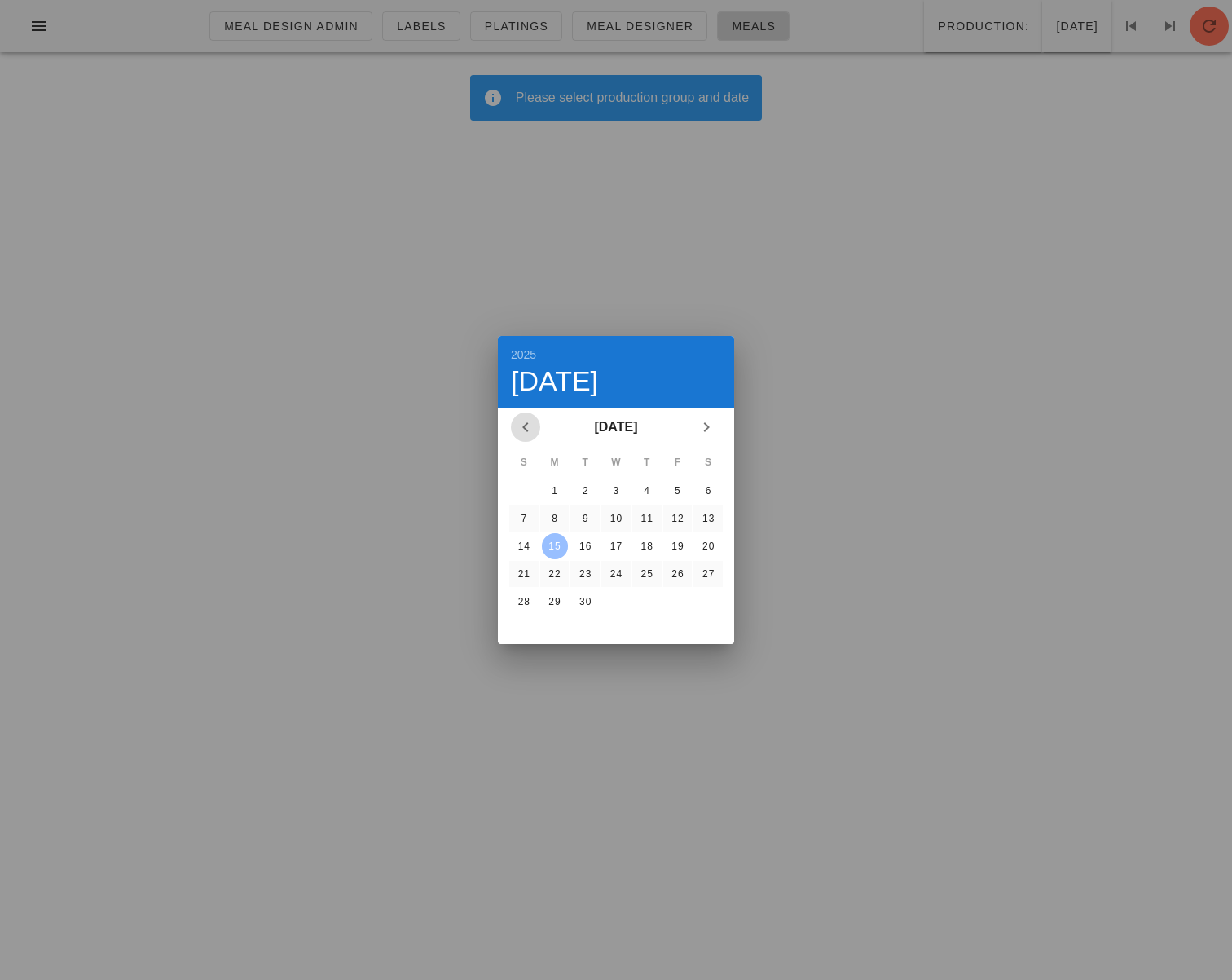
click at [526, 426] on icon "Previous month" at bounding box center [526, 427] width 20 height 20
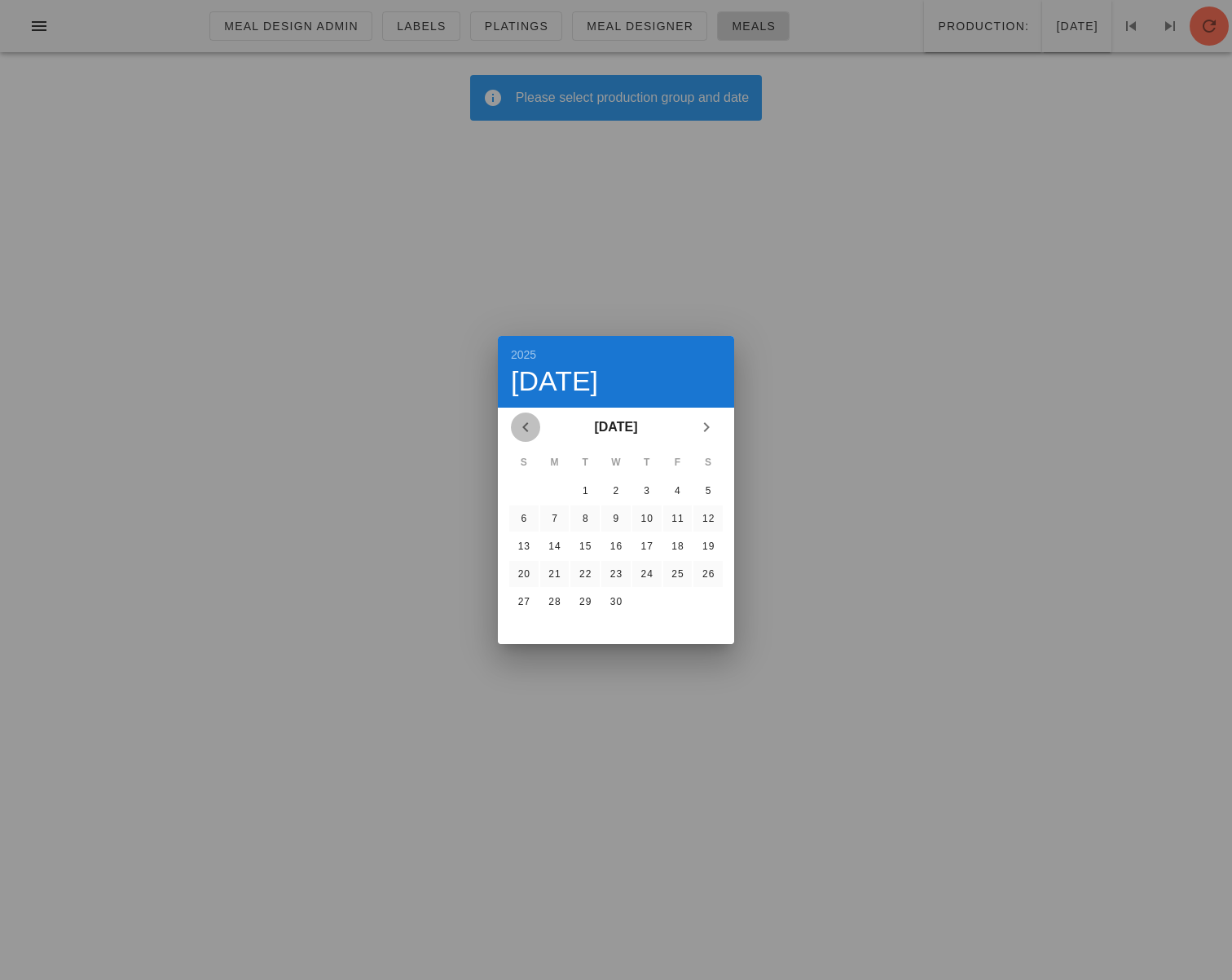
click at [526, 426] on icon "Previous month" at bounding box center [526, 427] width 20 height 20
click at [547, 575] on div "23" at bounding box center [554, 574] width 26 height 12
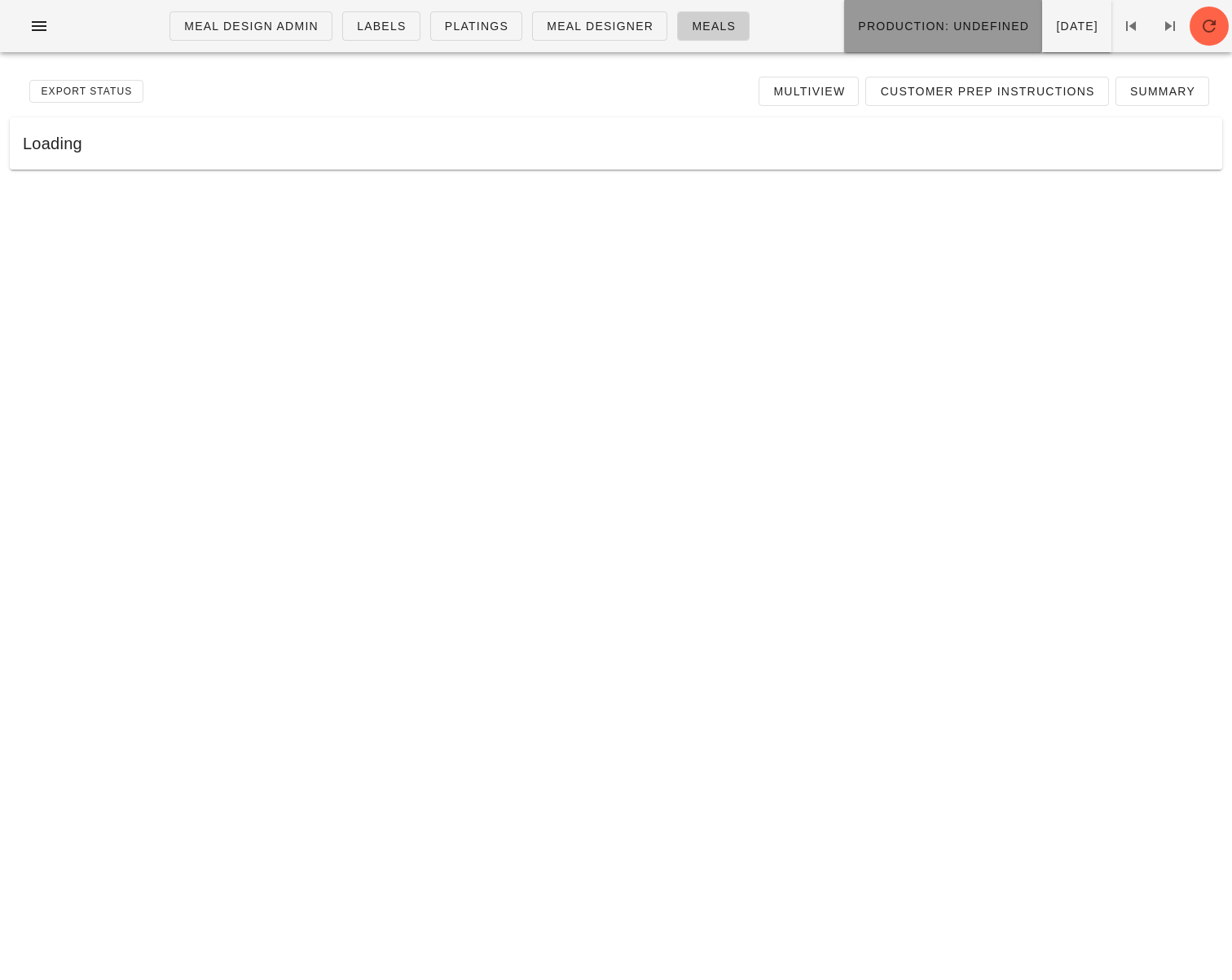
click at [928, 32] on span "Production: undefined" at bounding box center [942, 26] width 172 height 13
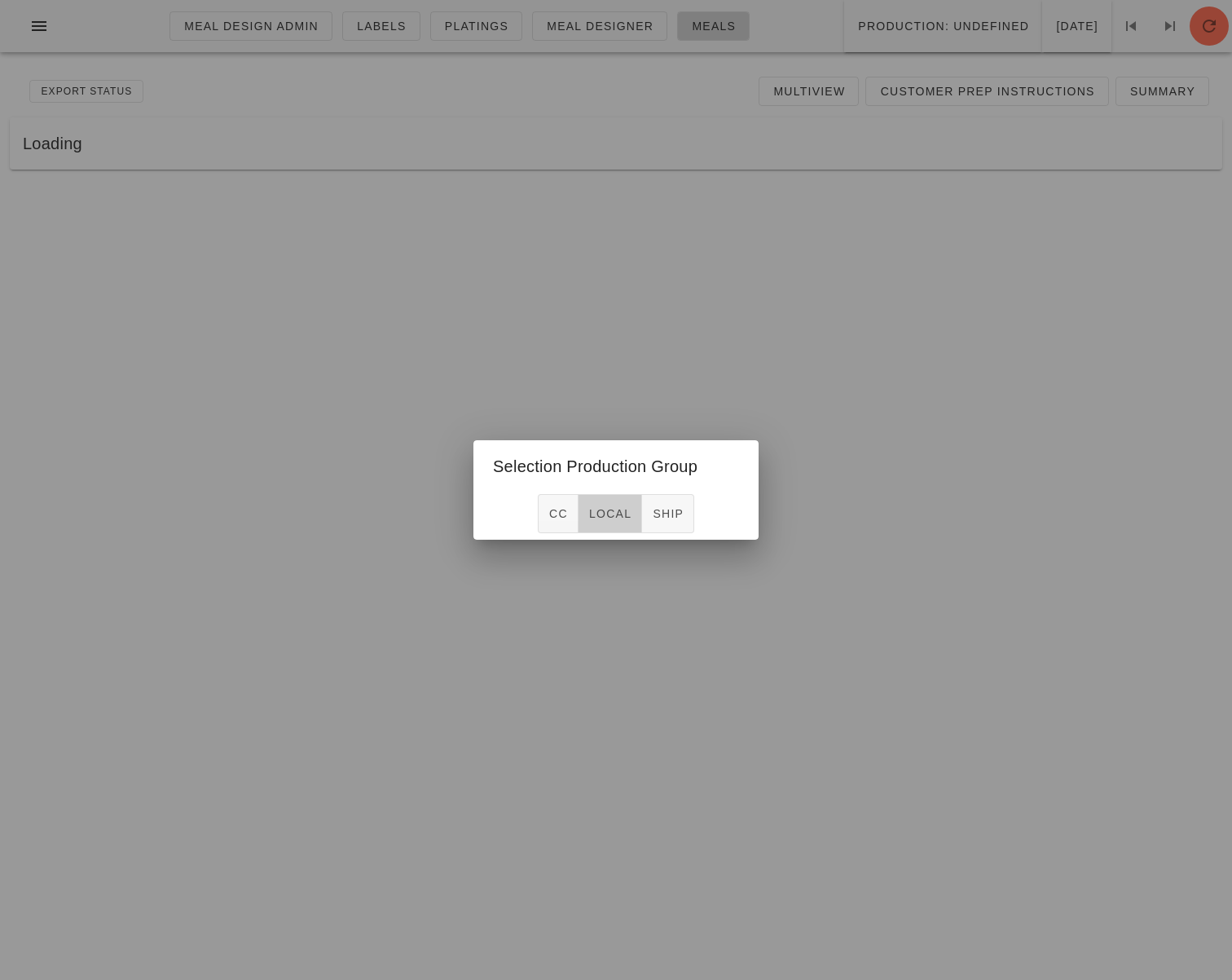
click at [593, 515] on span "local" at bounding box center [609, 513] width 43 height 13
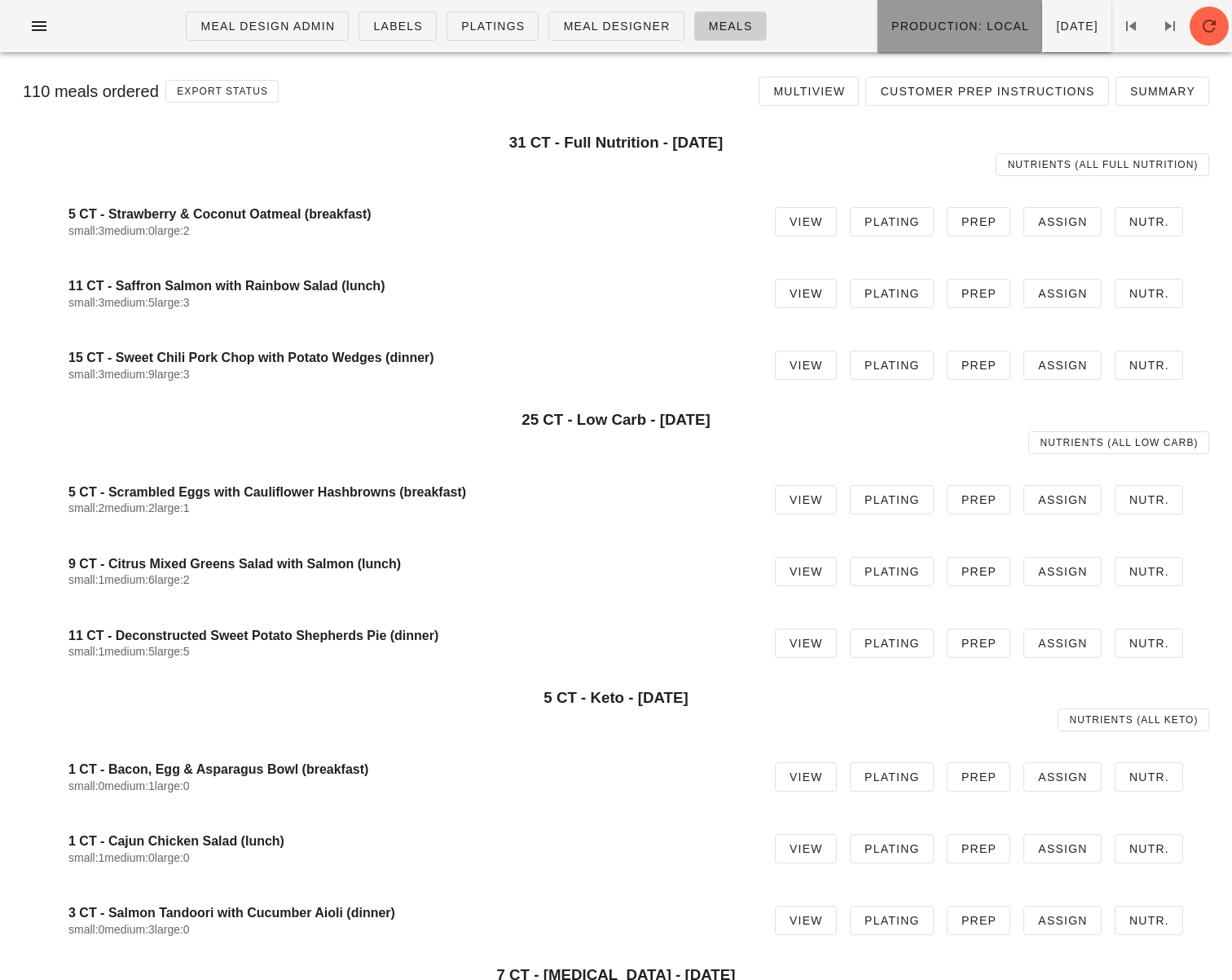
click at [891, 29] on span "Production: local" at bounding box center [960, 26] width 139 height 13
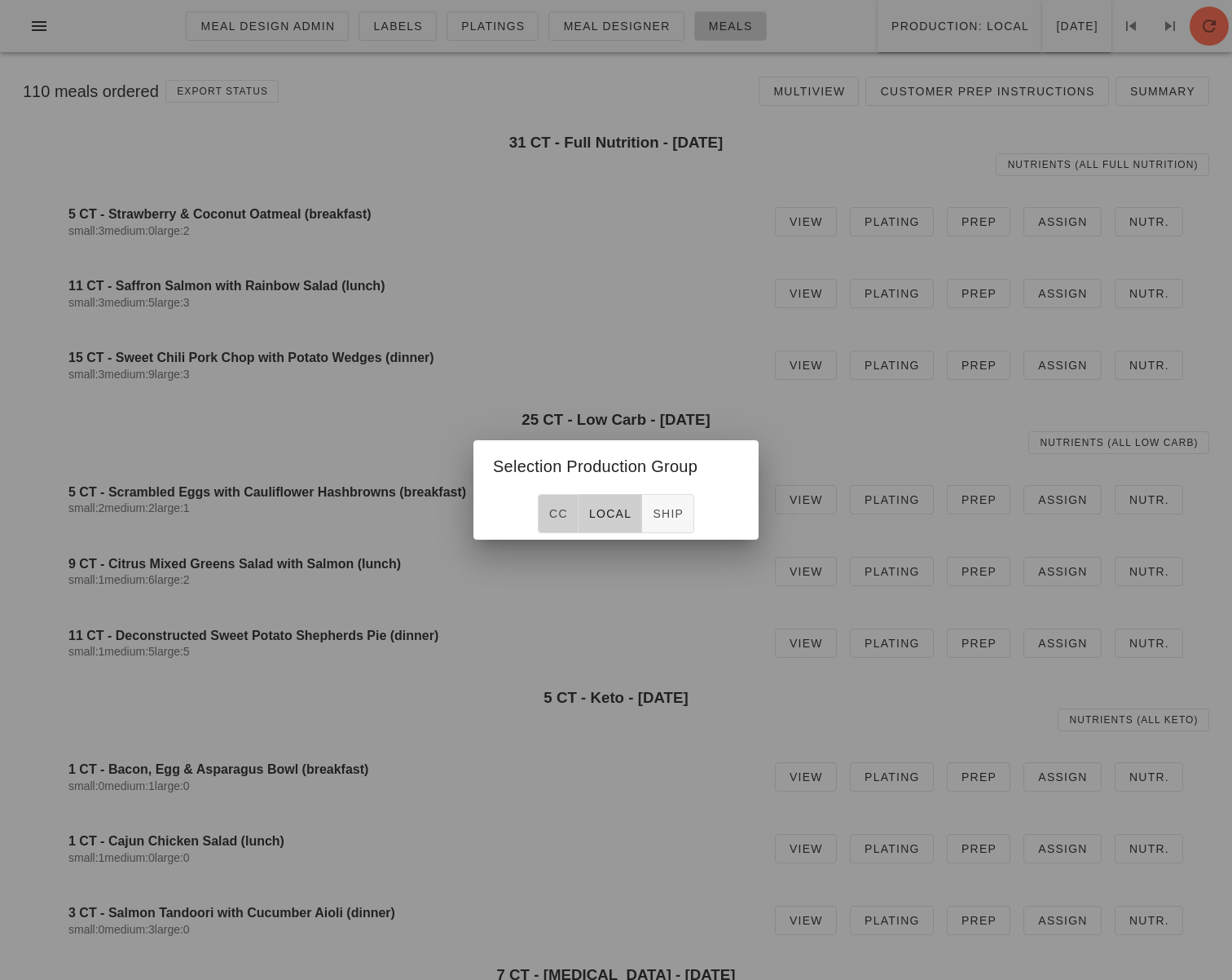
click at [547, 506] on button "CC" at bounding box center [559, 513] width 41 height 39
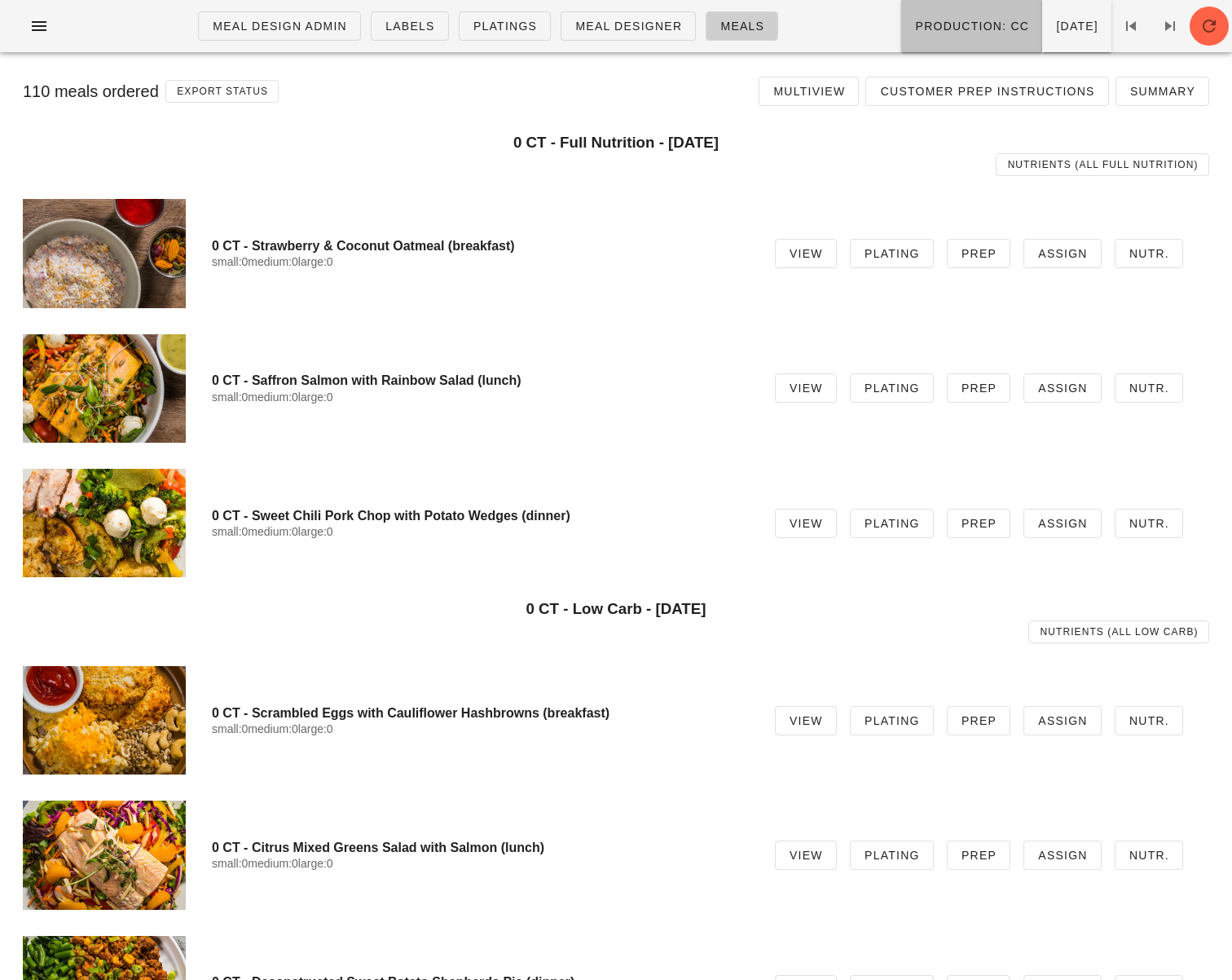
click at [914, 21] on span "Production: CC" at bounding box center [971, 26] width 115 height 13
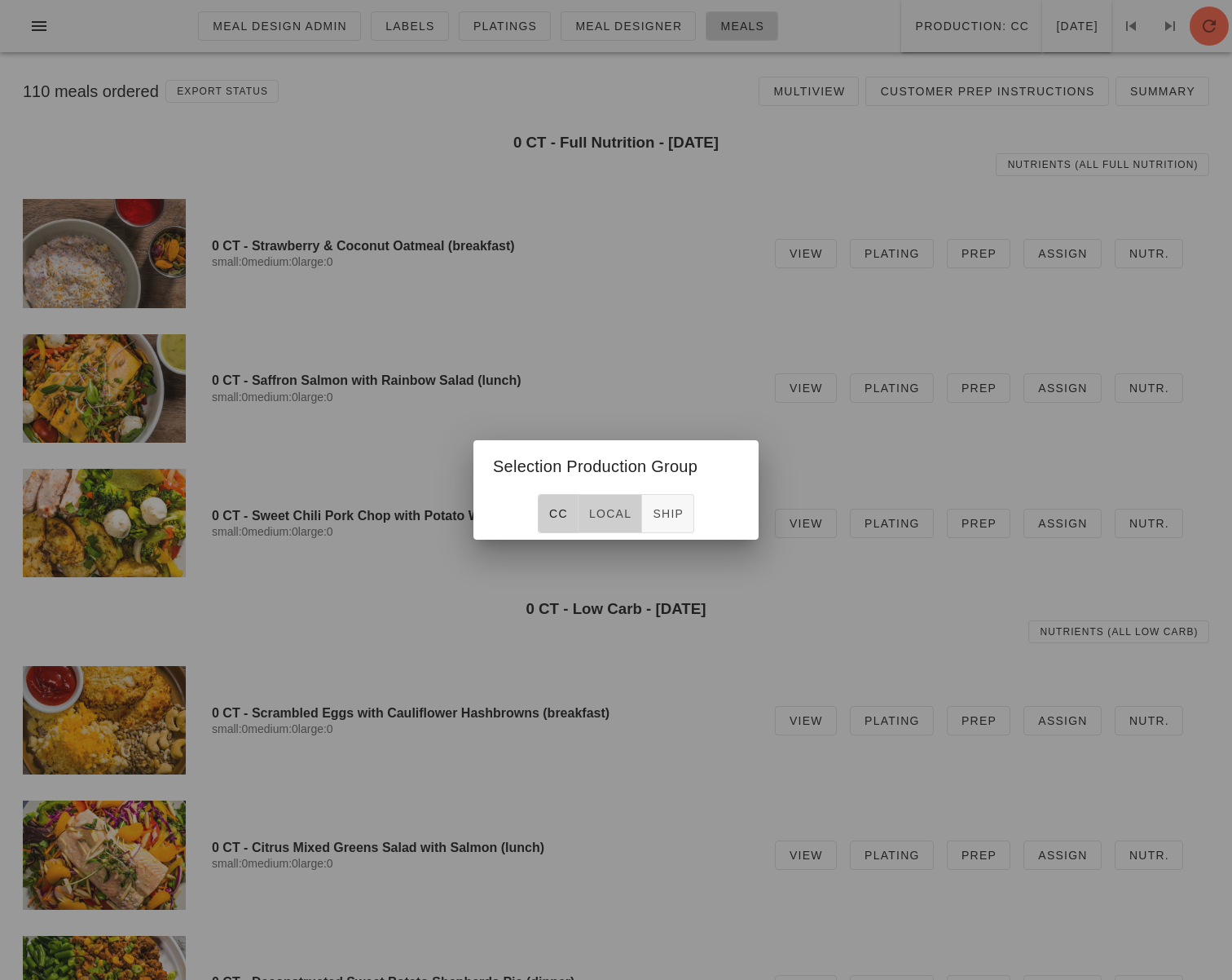
click at [622, 508] on span "local" at bounding box center [609, 513] width 43 height 13
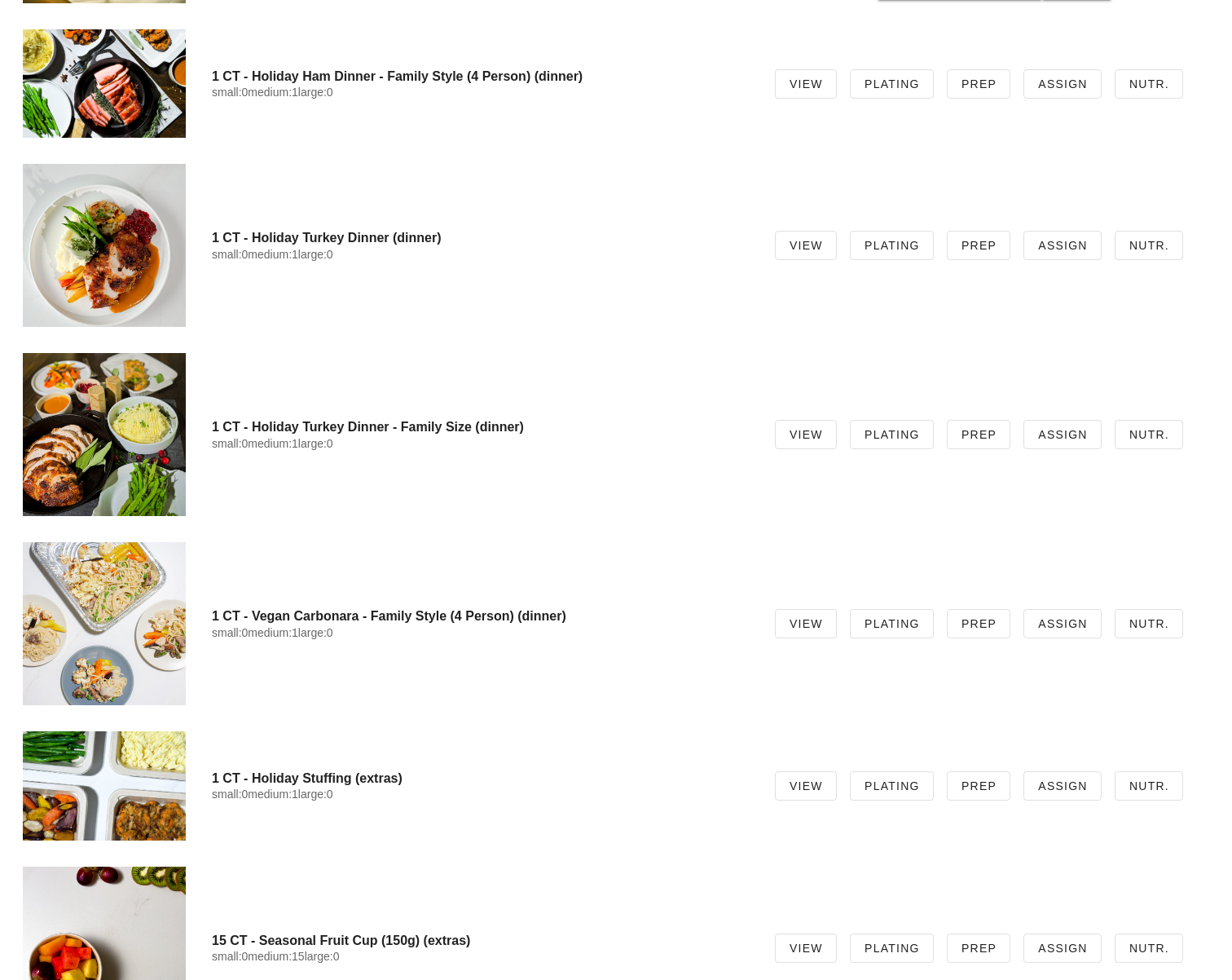
scroll to position [3374, 0]
click at [808, 445] on link "View" at bounding box center [806, 433] width 62 height 29
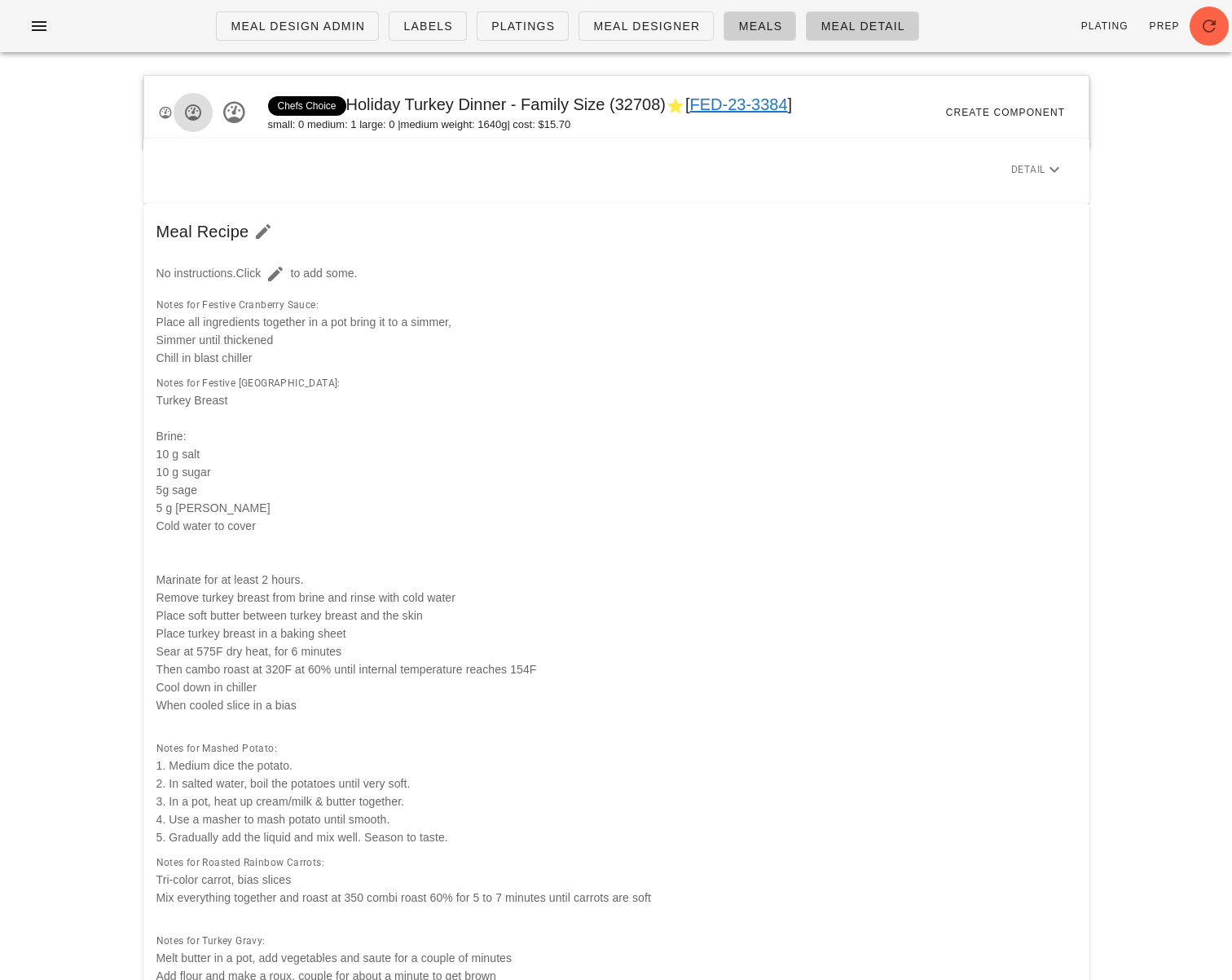
click at [190, 116] on icon "button" at bounding box center [193, 112] width 20 height 20
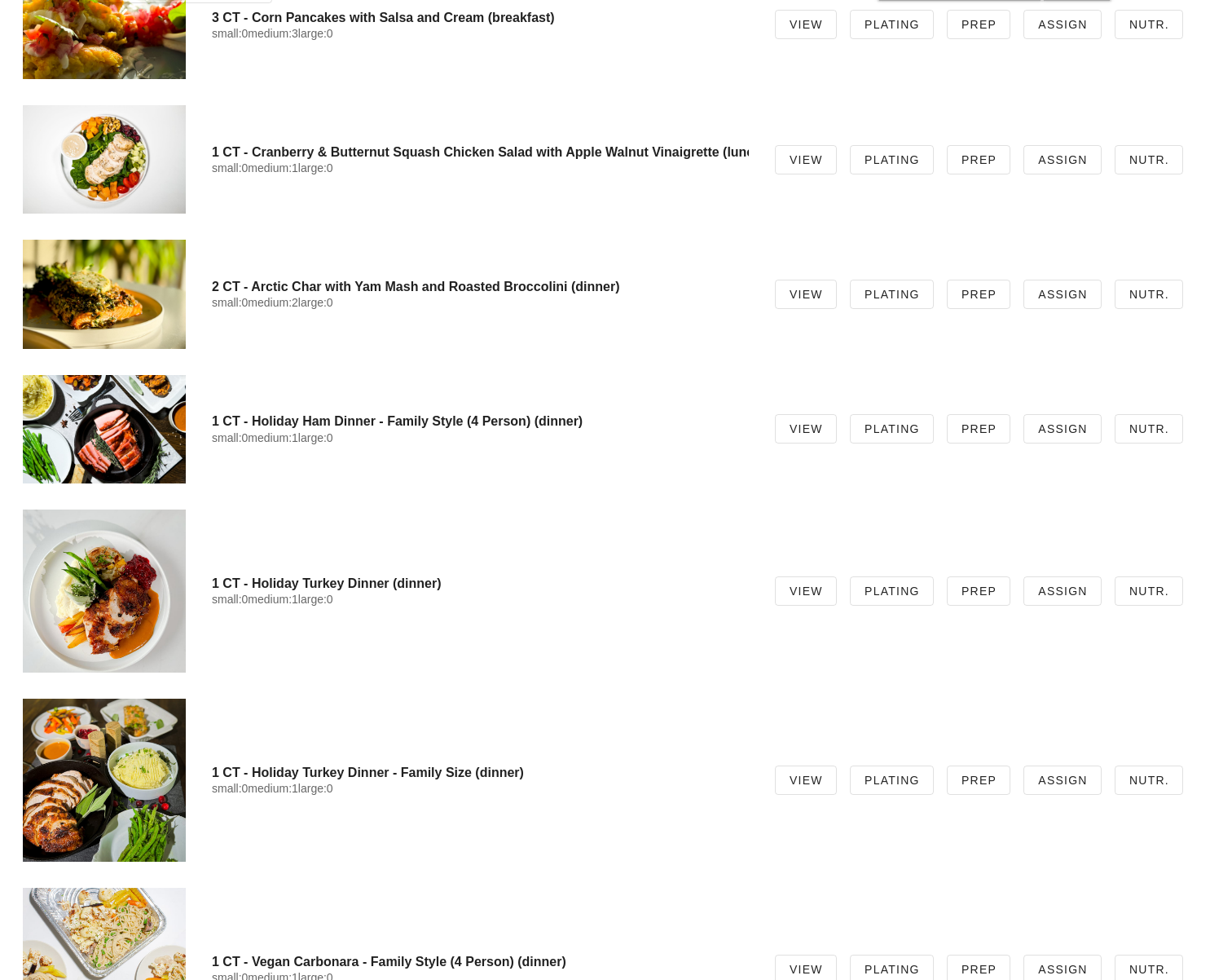
scroll to position [2136, 0]
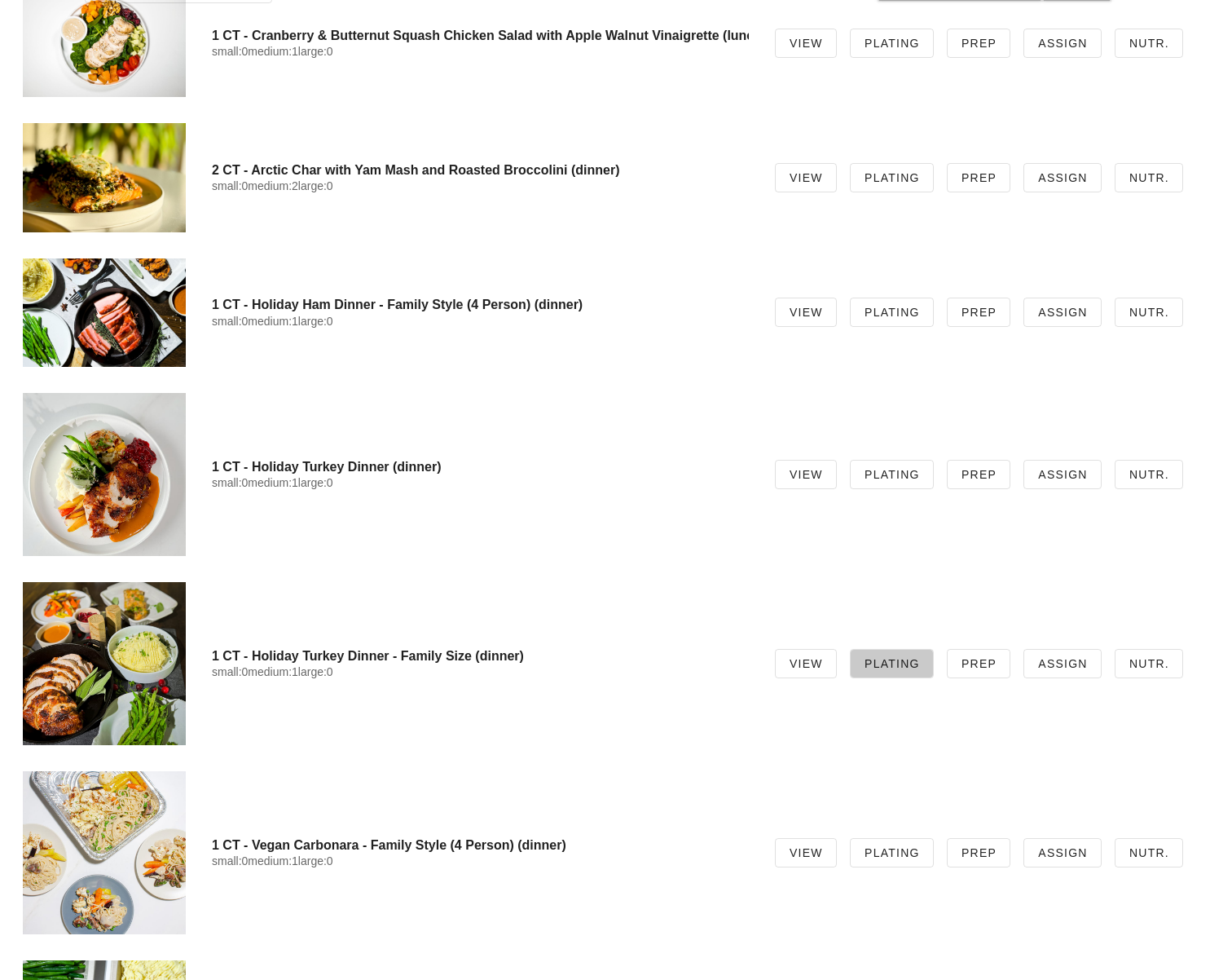
click at [882, 658] on span "Plating" at bounding box center [892, 663] width 56 height 13
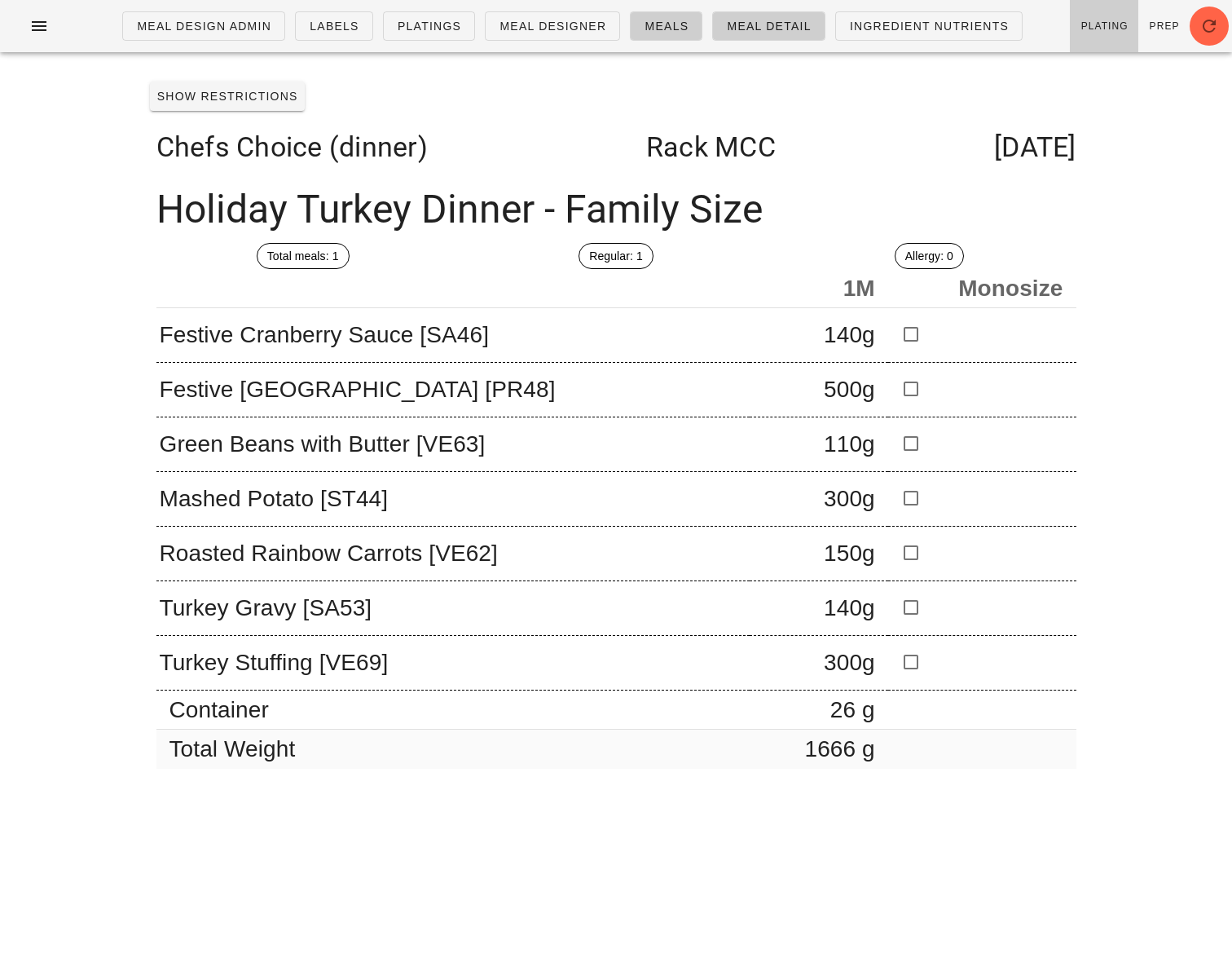
click at [1199, 578] on div "Meal Design Admin Labels Platings Meal Designer Meals Meal Detail Ingredient Nu…" at bounding box center [616, 490] width 1232 height 980
drag, startPoint x: 94, startPoint y: 310, endPoint x: 97, endPoint y: 301, distance: 9.5
click at [94, 310] on div "Meal Design Admin Labels Platings Meal Designer Meals Meal Detail Ingredient Nu…" at bounding box center [616, 490] width 1232 height 980
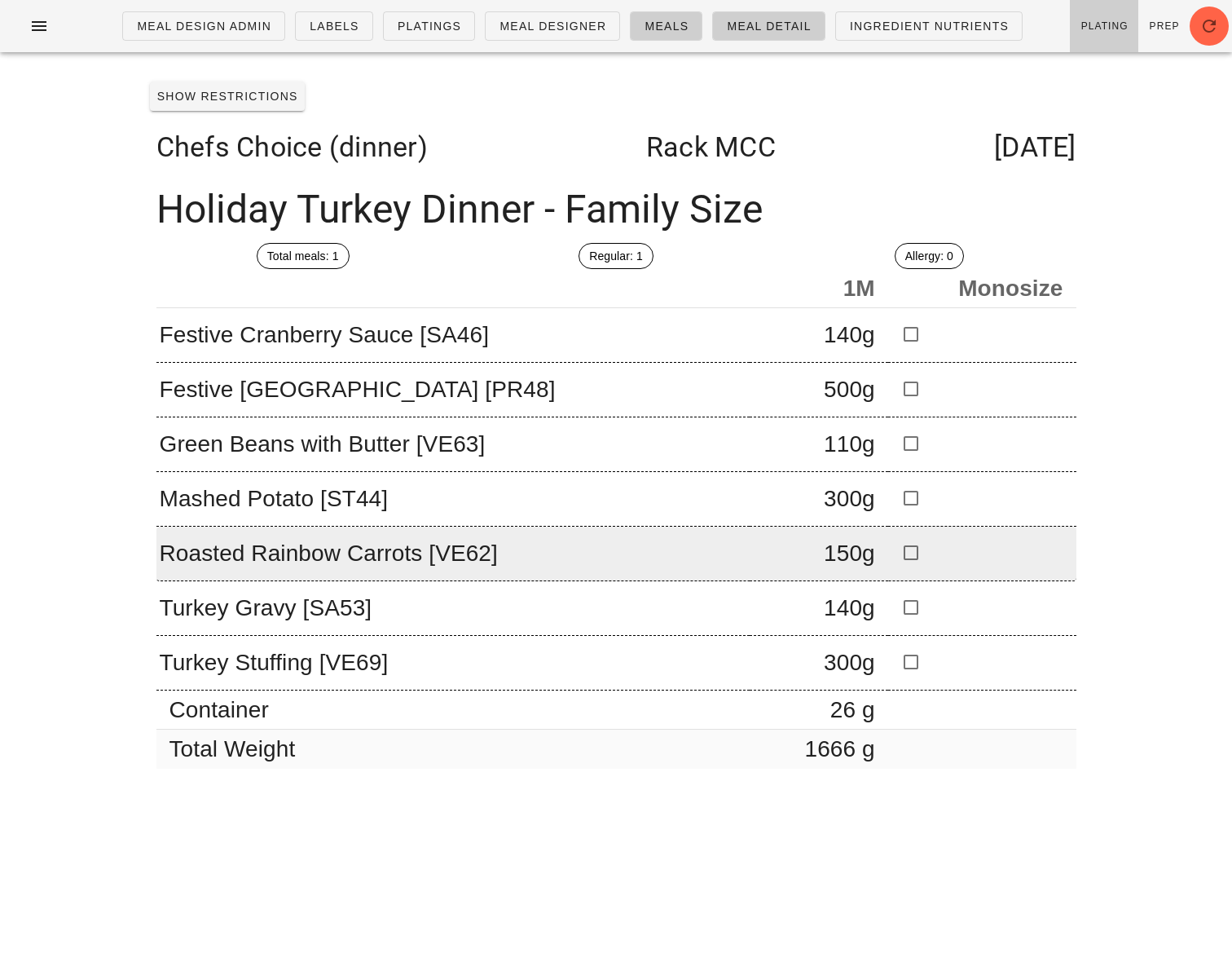
drag, startPoint x: 526, startPoint y: 894, endPoint x: 474, endPoint y: 569, distance: 329.1
click at [526, 894] on div "Meal Design Admin Labels Platings Meal Designer Meals Meal Detail Ingredient Nu…" at bounding box center [616, 490] width 1232 height 980
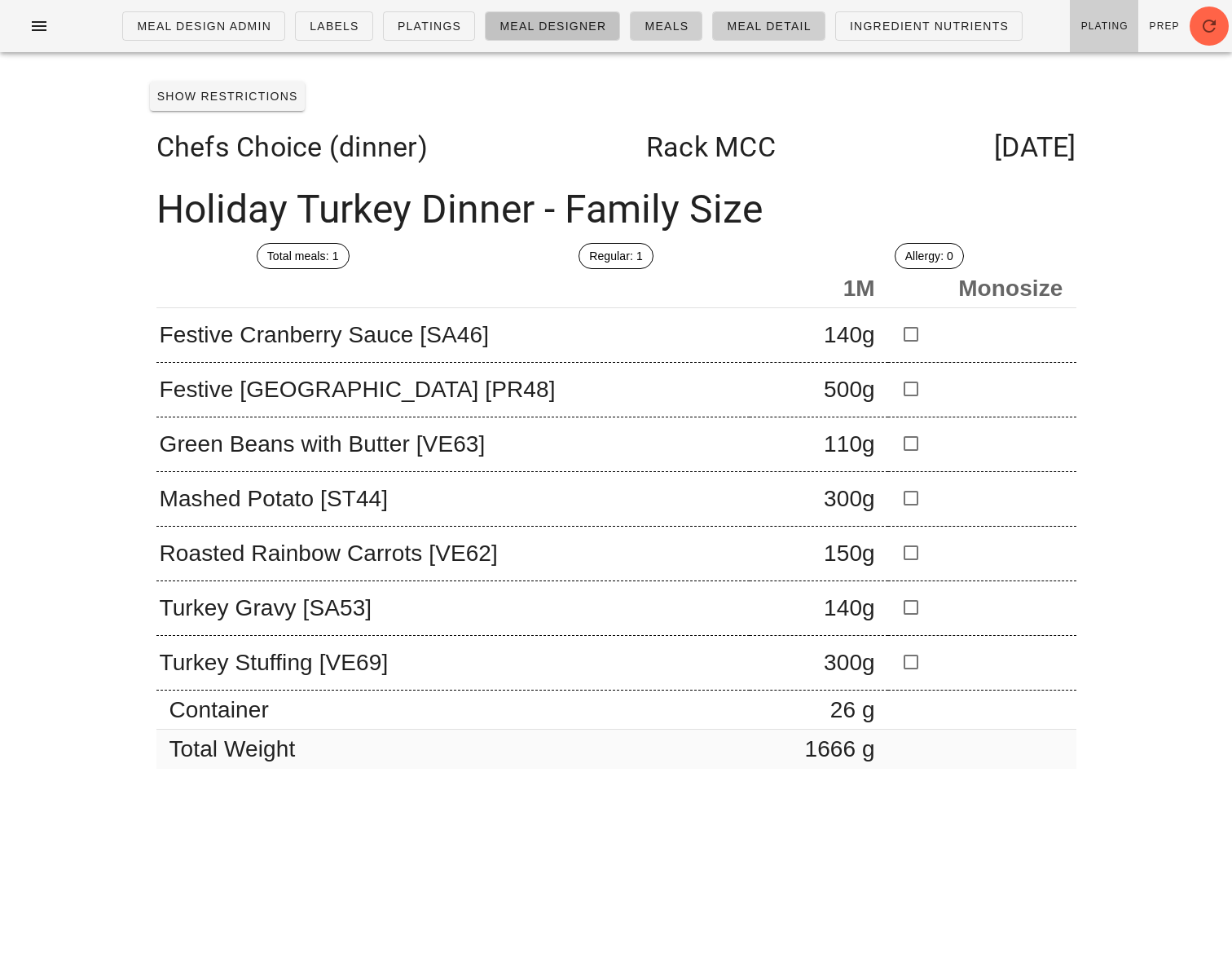
click at [566, 25] on span "Meal Designer" at bounding box center [552, 26] width 108 height 13
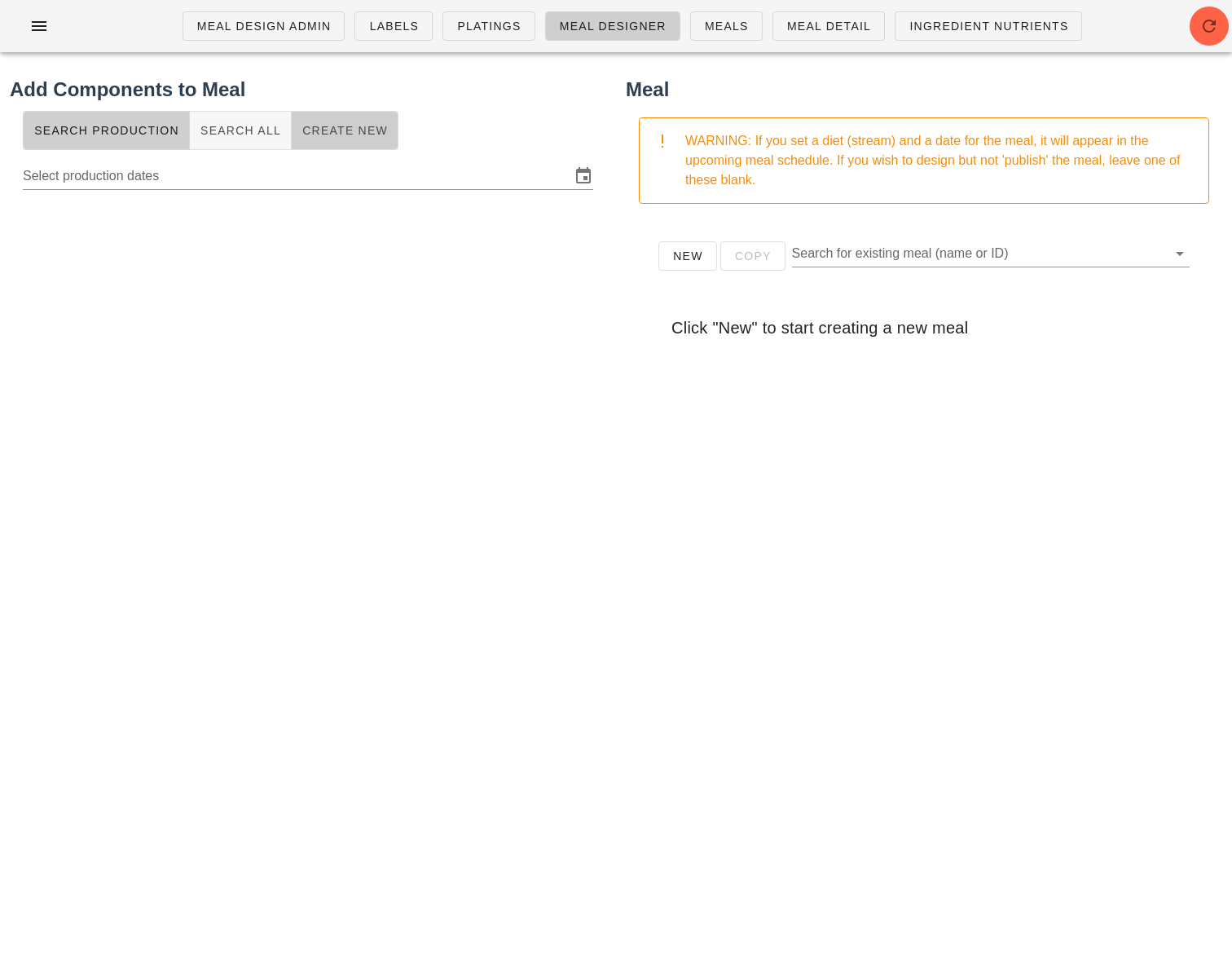
click at [305, 135] on span "Create New" at bounding box center [344, 130] width 86 height 13
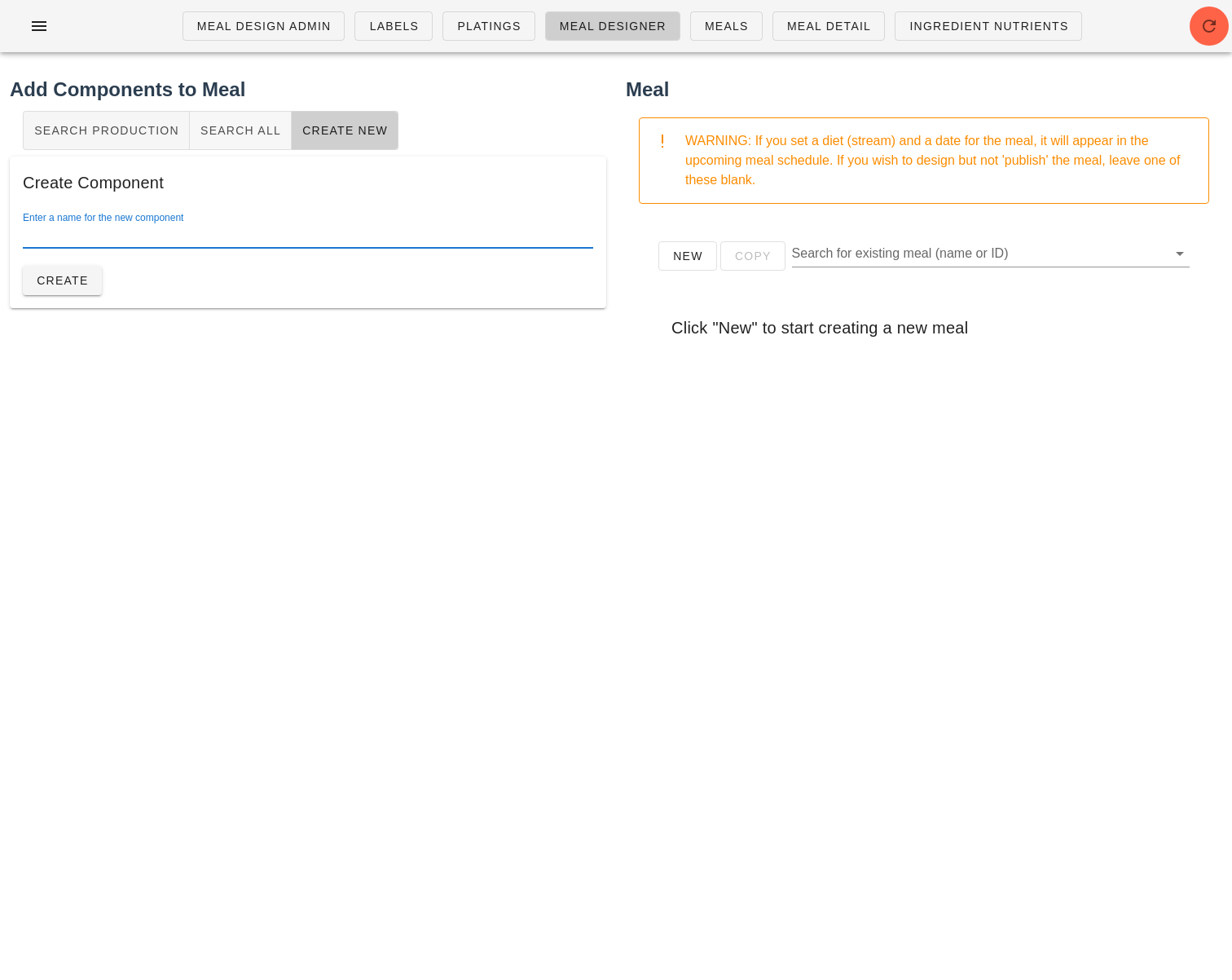
click at [240, 234] on input "Enter a name for the new component" at bounding box center [308, 234] width 570 height 26
paste input "Cucumber Ribbons"
type input "Cucumber Ribbons"
click at [53, 282] on span "Create" at bounding box center [61, 280] width 53 height 13
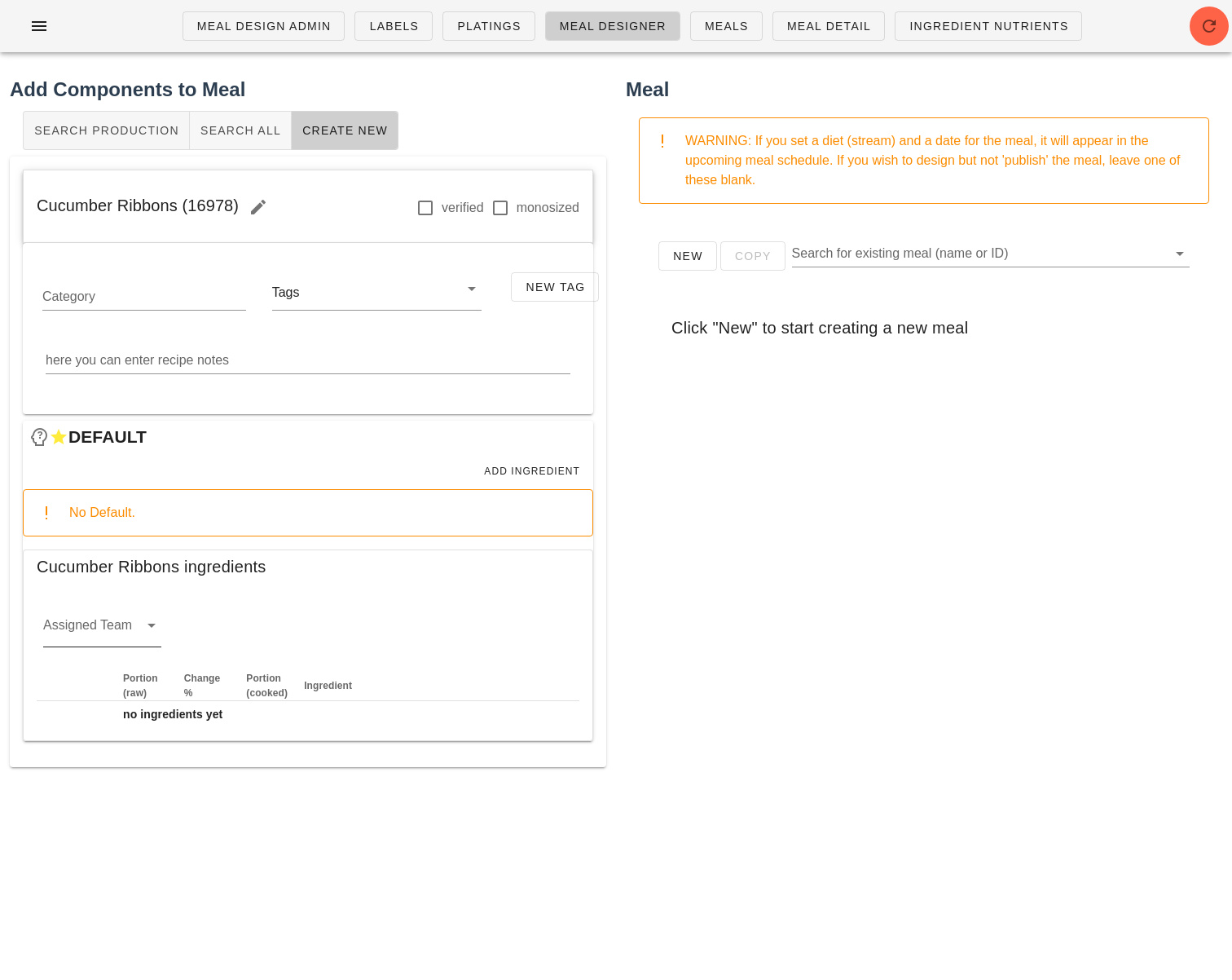
click at [159, 626] on icon at bounding box center [151, 625] width 20 height 20
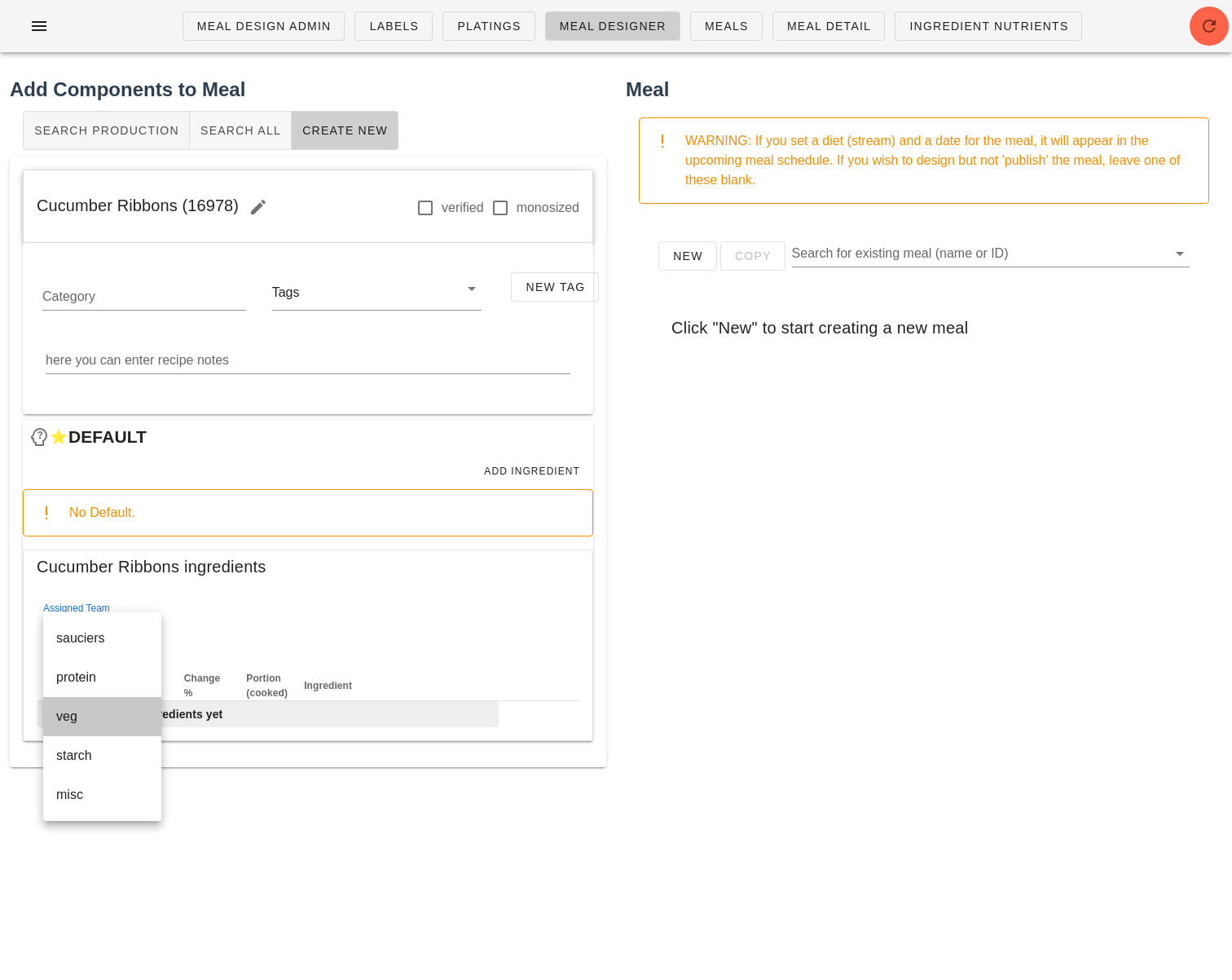
click at [106, 721] on div "veg" at bounding box center [102, 715] width 92 height 15
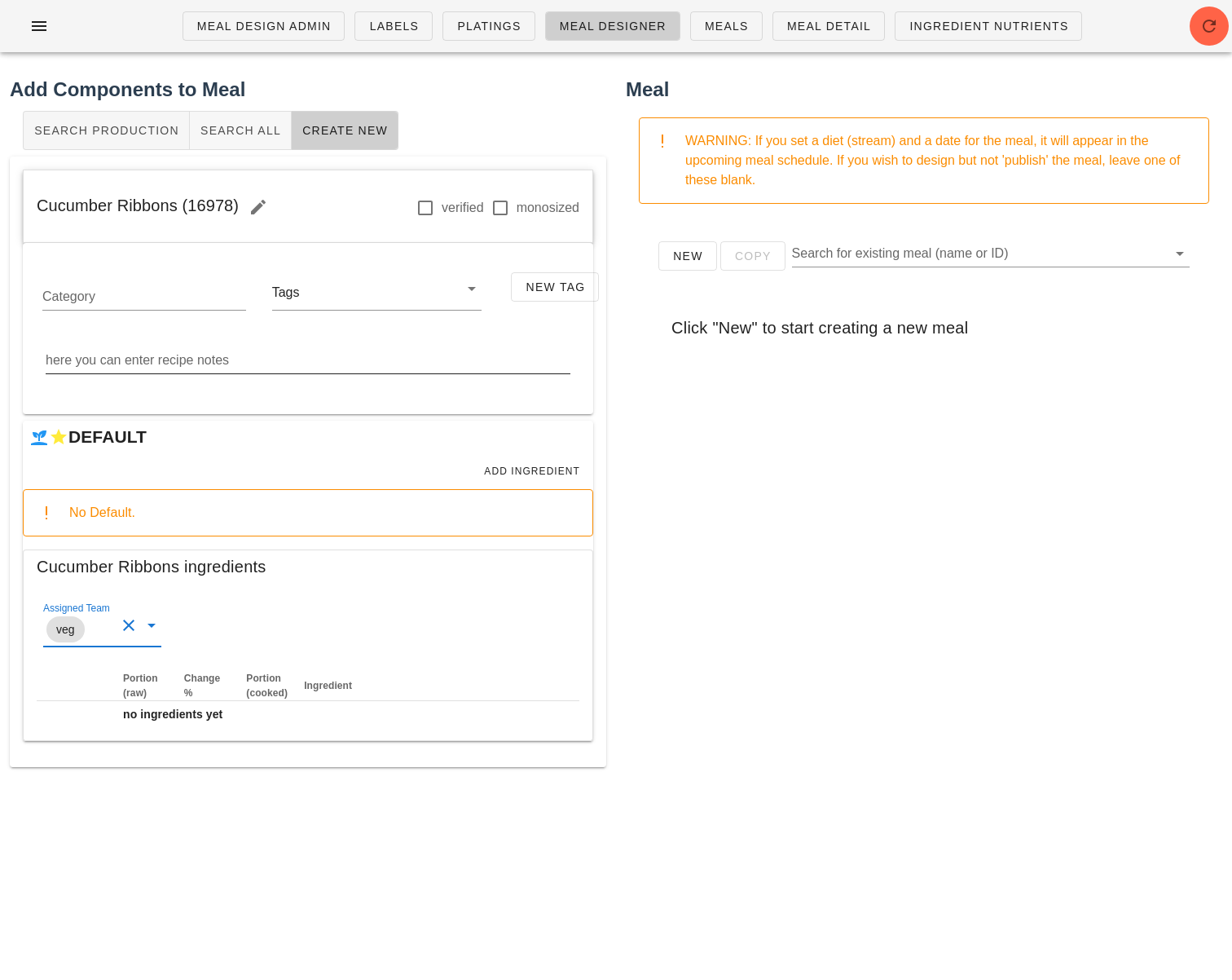
click at [373, 361] on textarea "here you can enter recipe notes" at bounding box center [307, 360] width 525 height 26
paste textarea "Combine cucumber ribbons and mirin in a bowl to marinade."
type textarea "Combine cucumber ribbons and mirin in a bowl to marinade."
click at [533, 473] on span "Add Ingredient" at bounding box center [531, 470] width 97 height 12
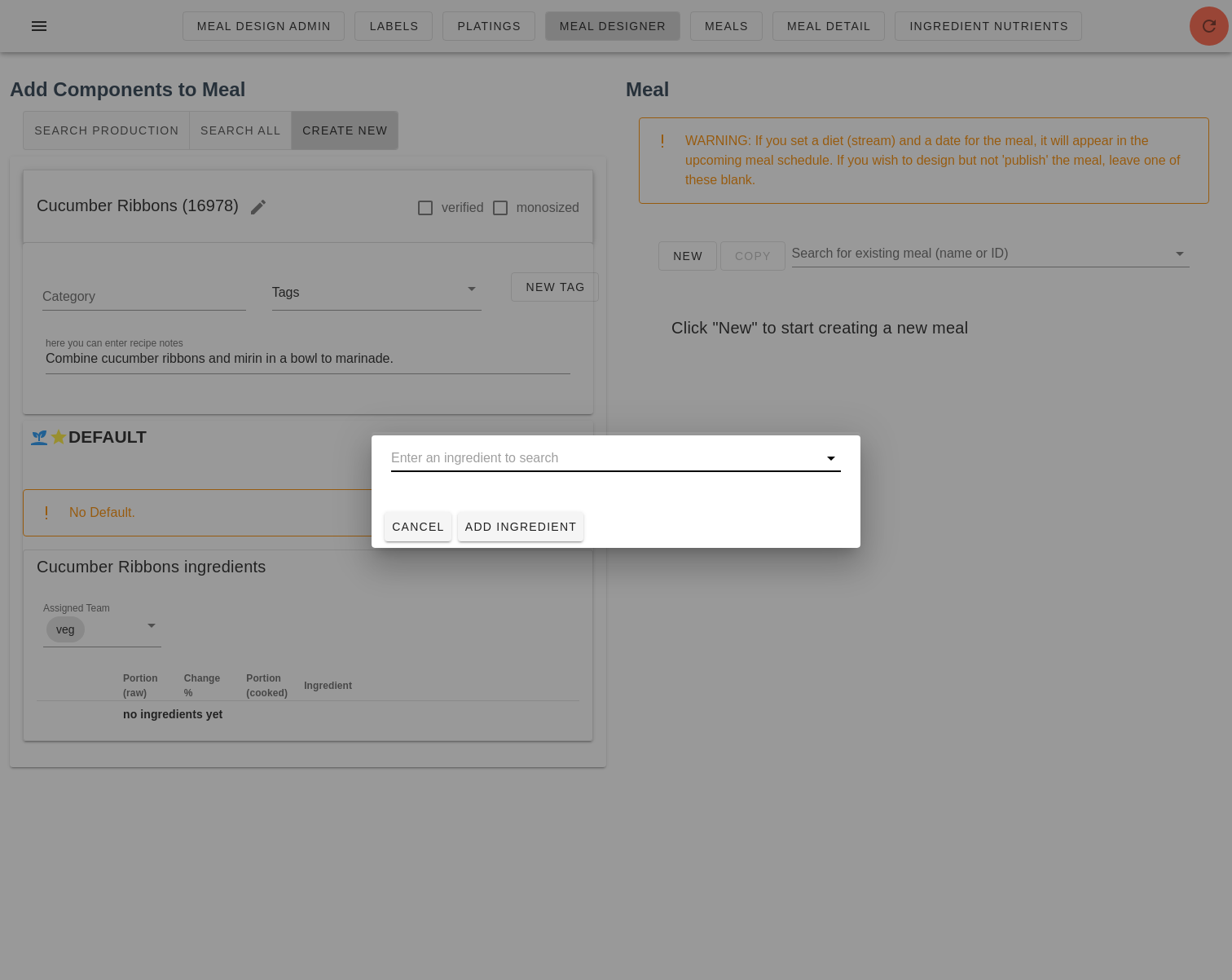
click at [527, 467] on input "text" at bounding box center [604, 457] width 427 height 26
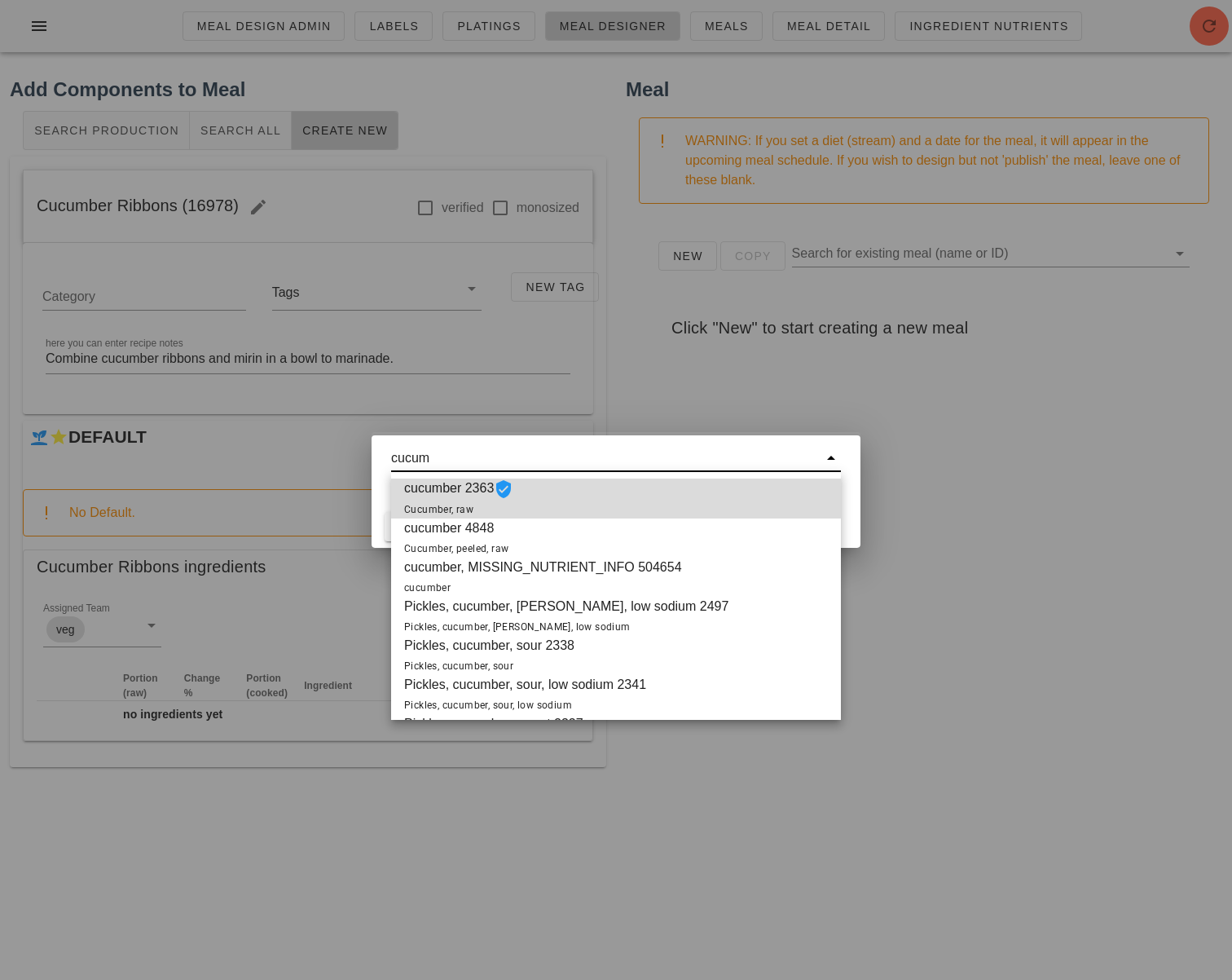
click at [559, 493] on div "cucumber 2363 Cucumber, raw" at bounding box center [616, 498] width 450 height 40
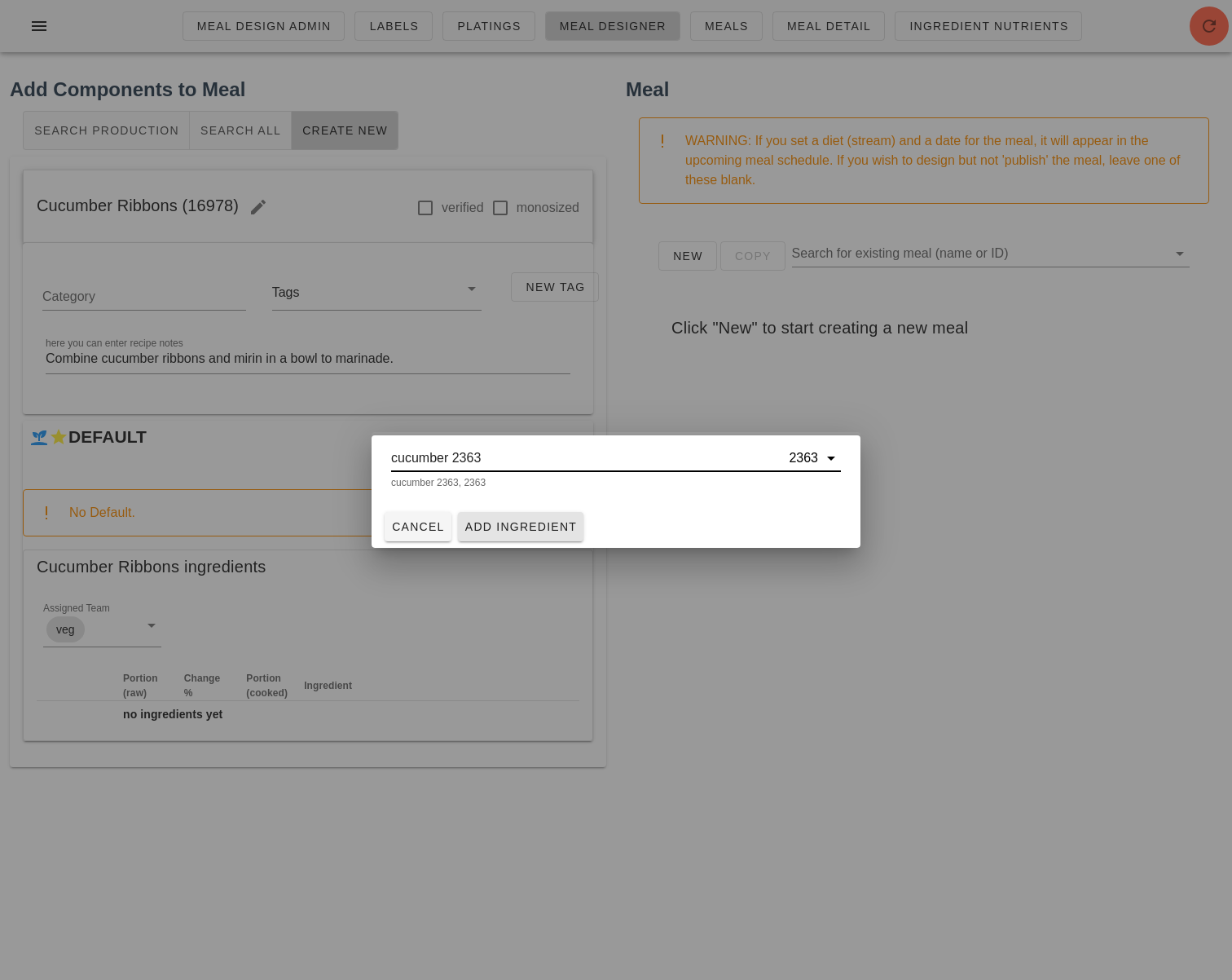
type input "cucumber 2363"
click at [526, 527] on span "Add Ingredient" at bounding box center [520, 527] width 113 height 13
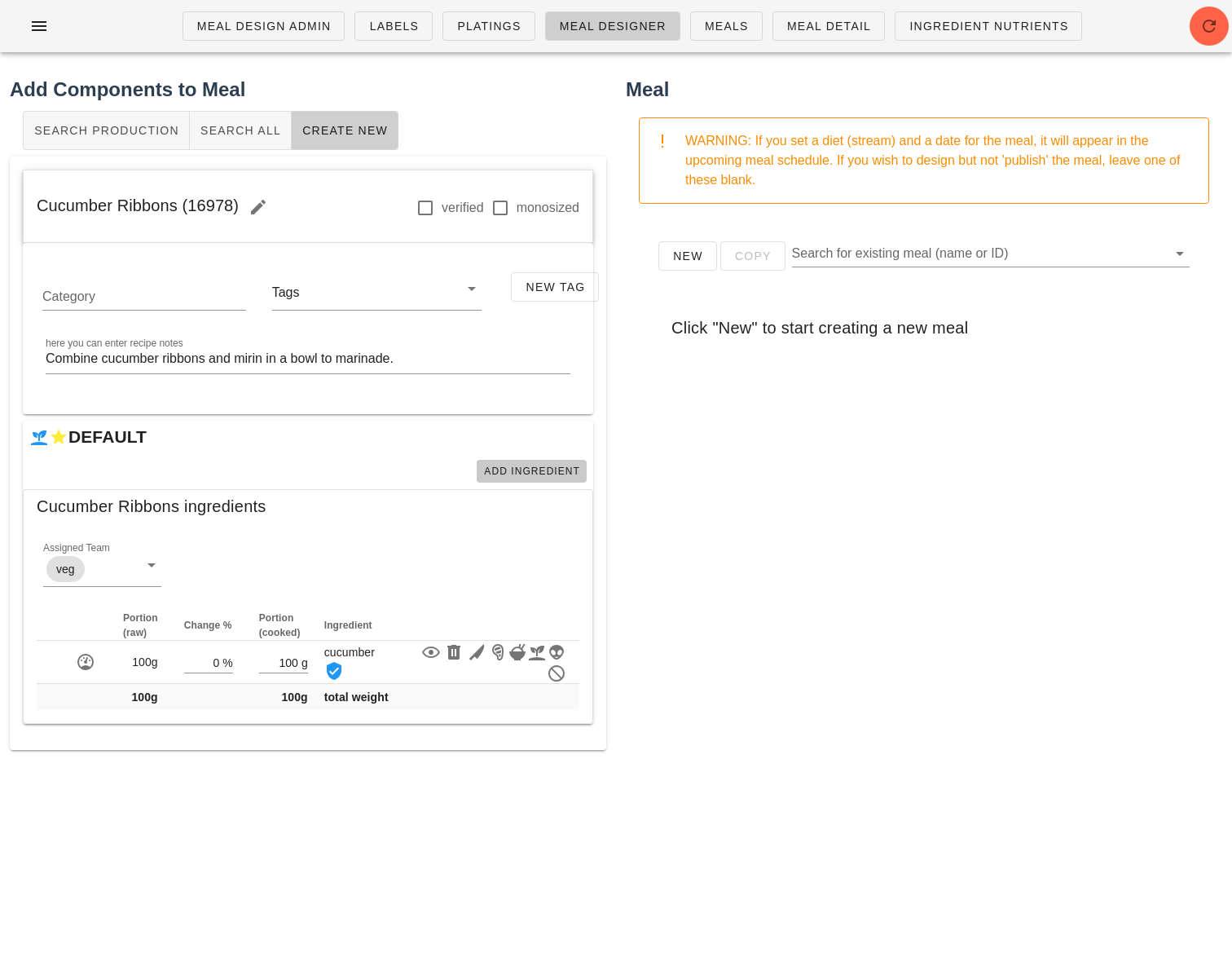
click at [542, 469] on span "Add Ingredient" at bounding box center [531, 470] width 97 height 12
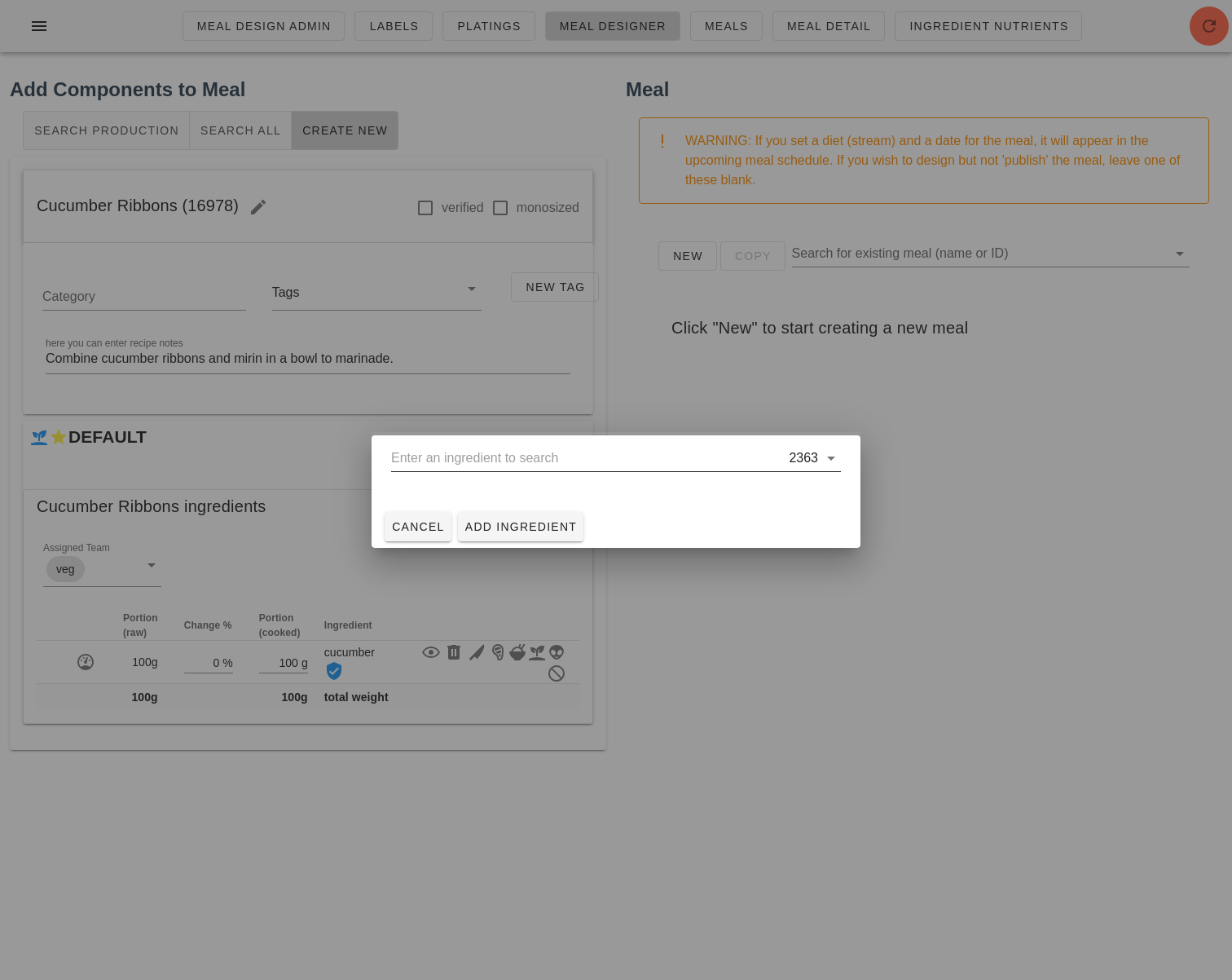
click at [461, 455] on input "text" at bounding box center [588, 457] width 395 height 26
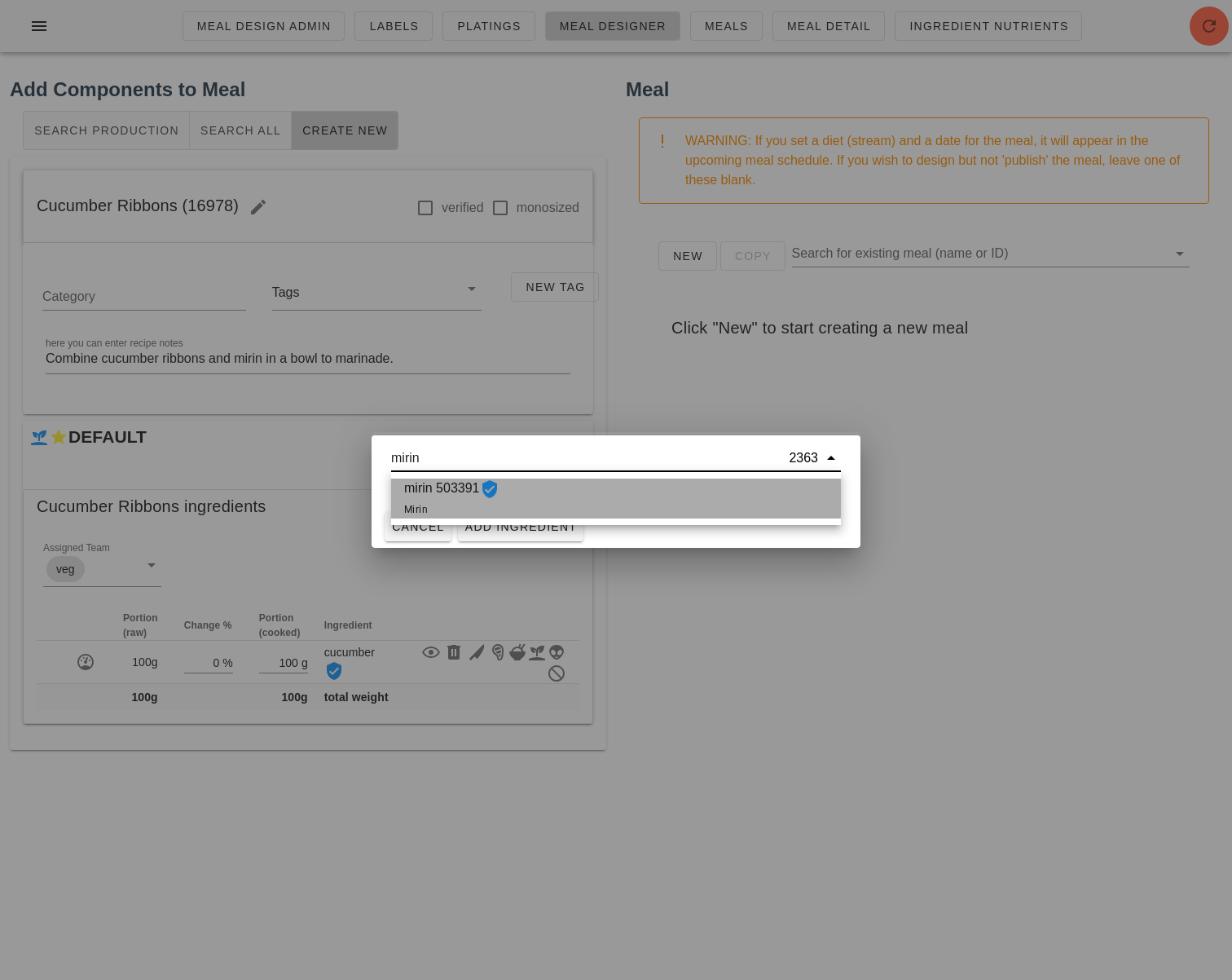
click at [563, 491] on div "mirin 503391 Mirin" at bounding box center [616, 498] width 450 height 40
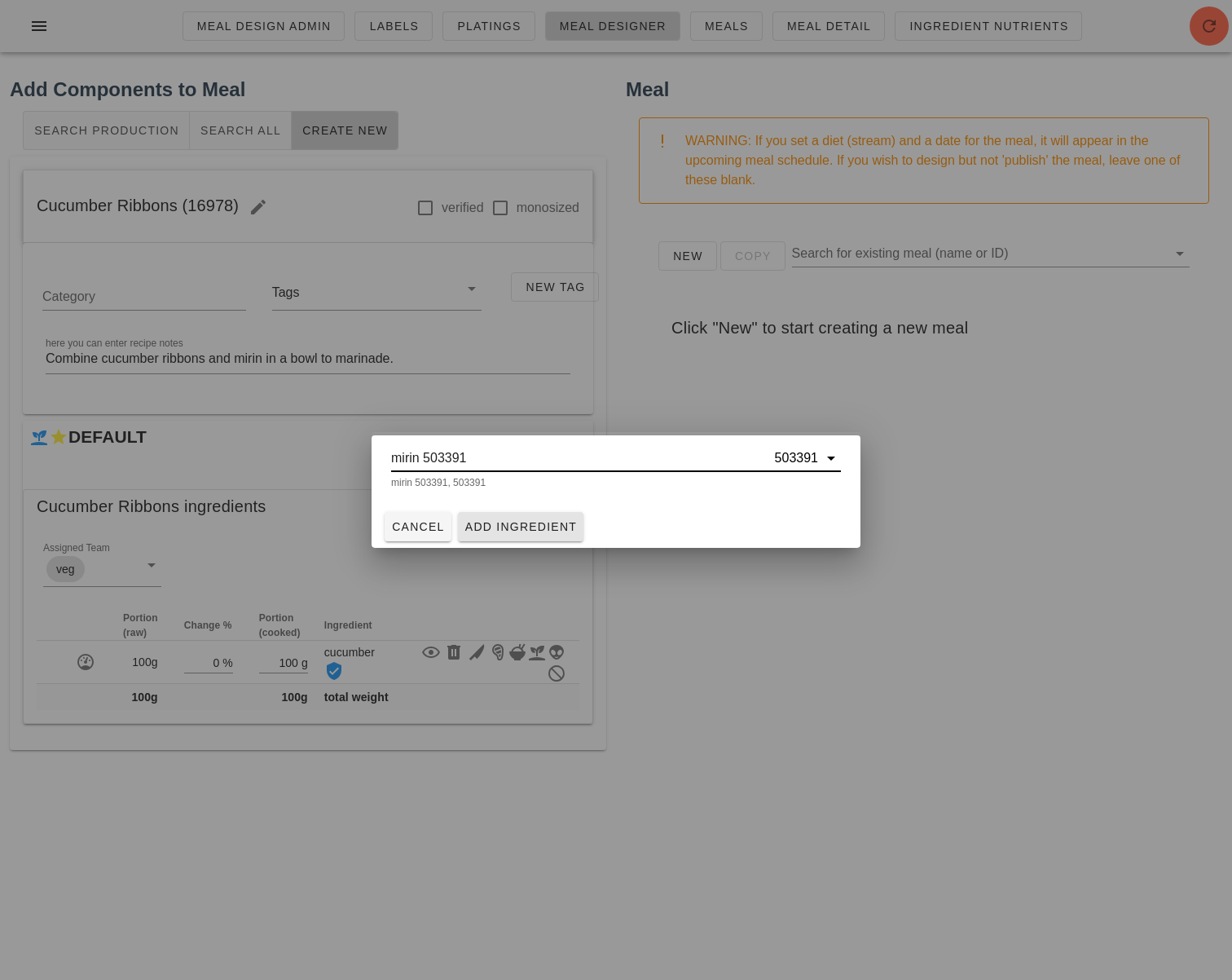
type input "mirin 503391"
click at [502, 530] on span "Add Ingredient" at bounding box center [520, 527] width 113 height 13
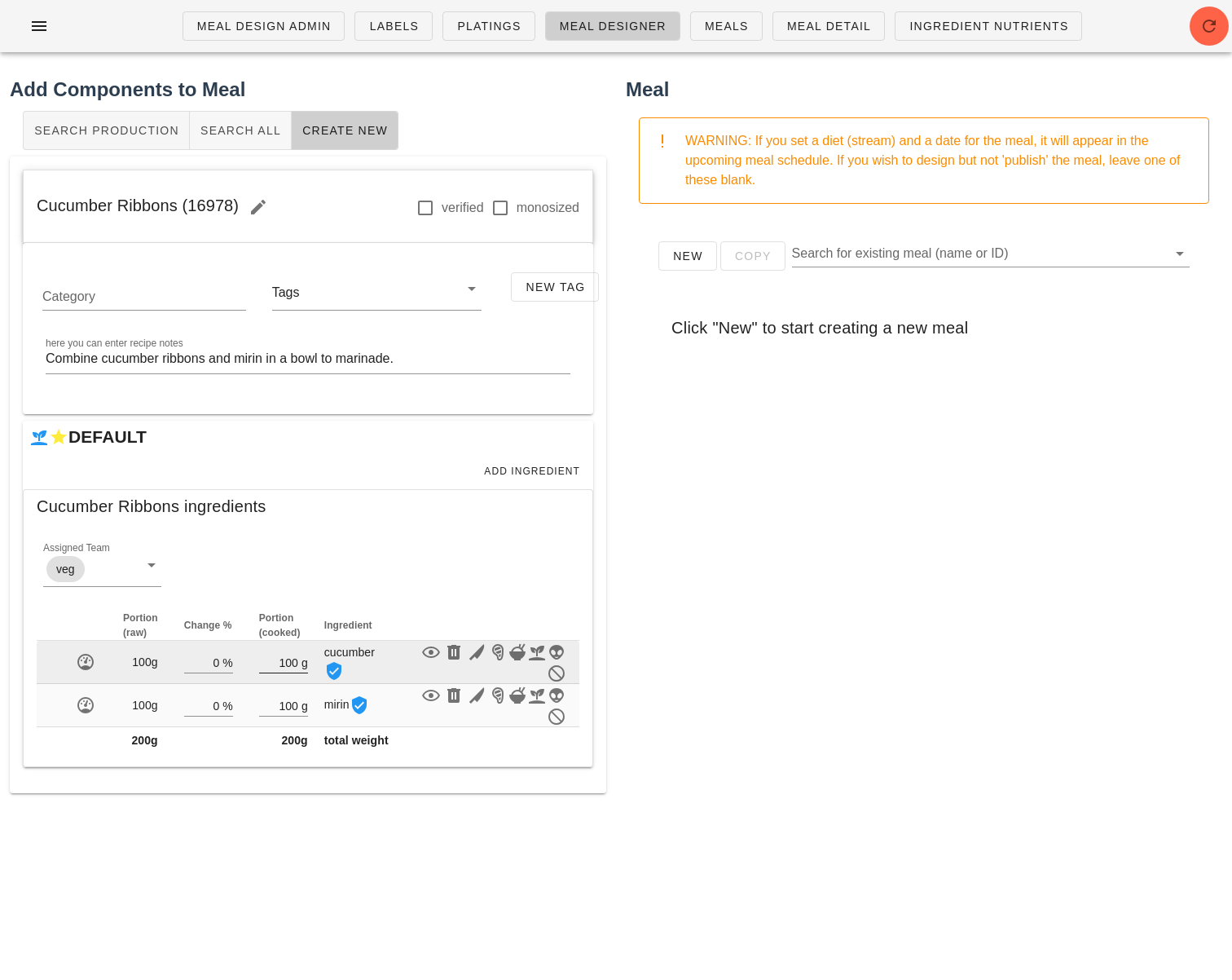
click at [290, 663] on input "100" at bounding box center [279, 662] width 39 height 21
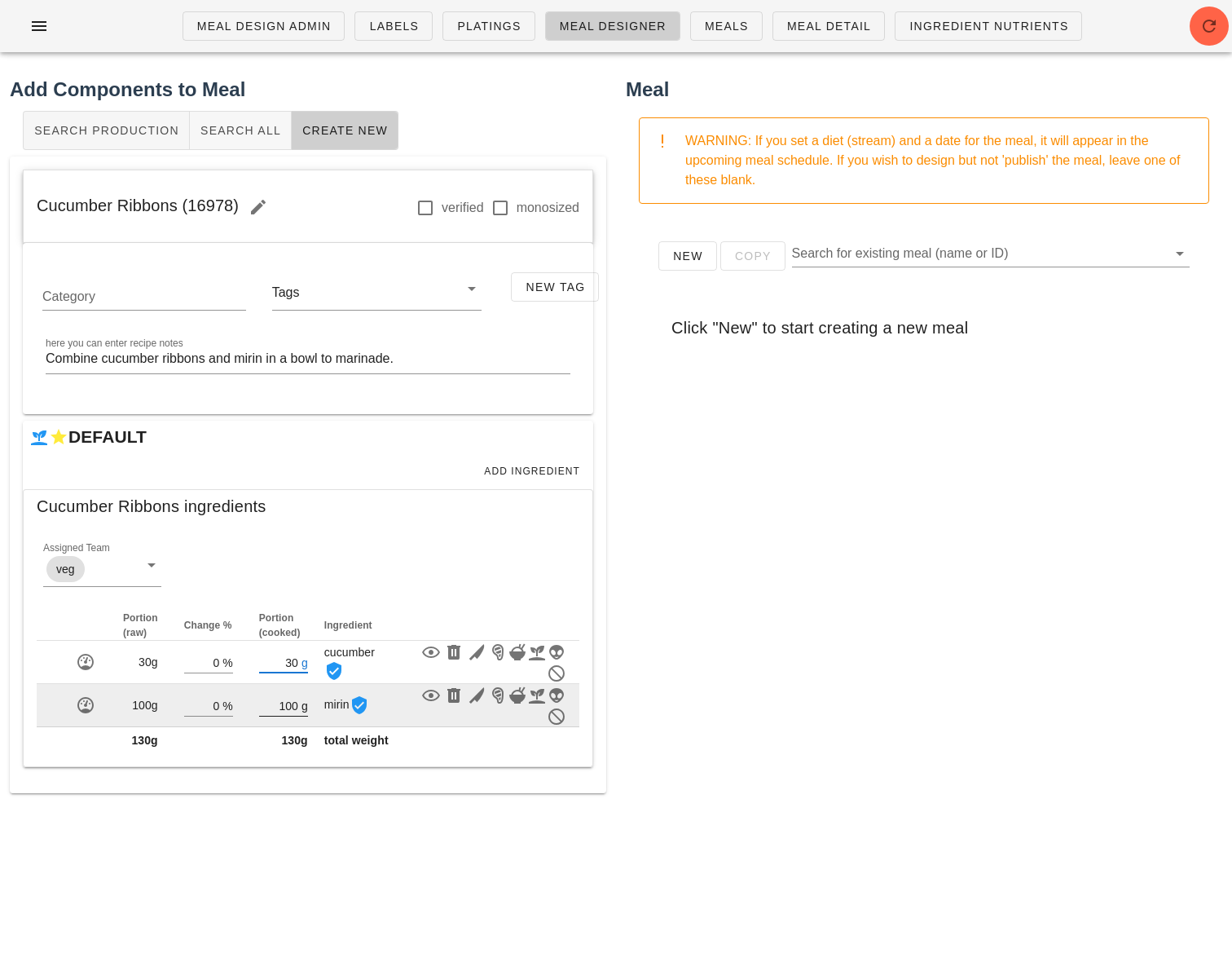
type input "30"
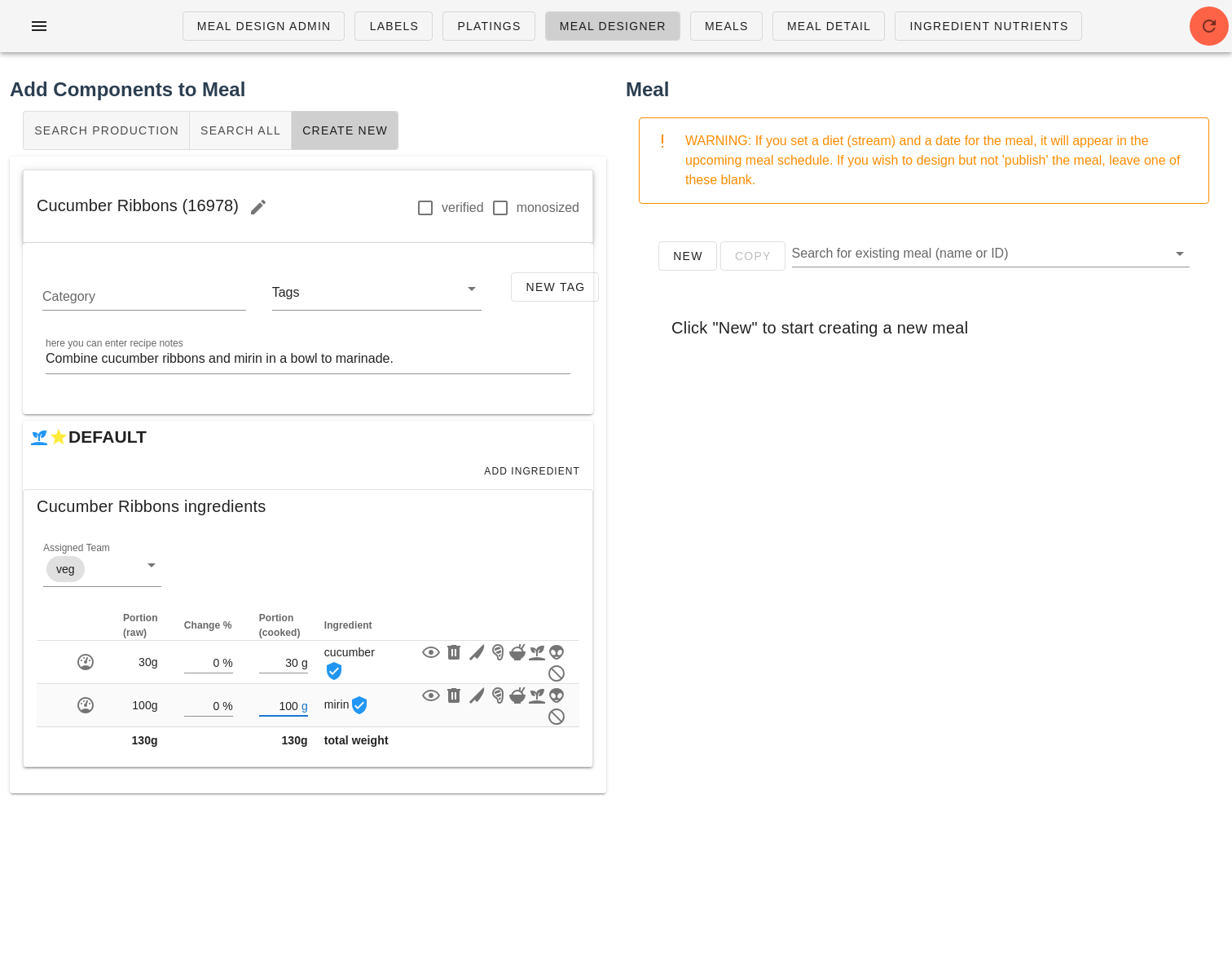
click at [295, 704] on input "100" at bounding box center [279, 705] width 39 height 21
type input "1"
type input "2"
click at [339, 857] on div "Add Components to Meal Search Production Search All Create New Cucumber Ribbons…" at bounding box center [308, 471] width 616 height 813
drag, startPoint x: 235, startPoint y: 208, endPoint x: 38, endPoint y: 214, distance: 197.1
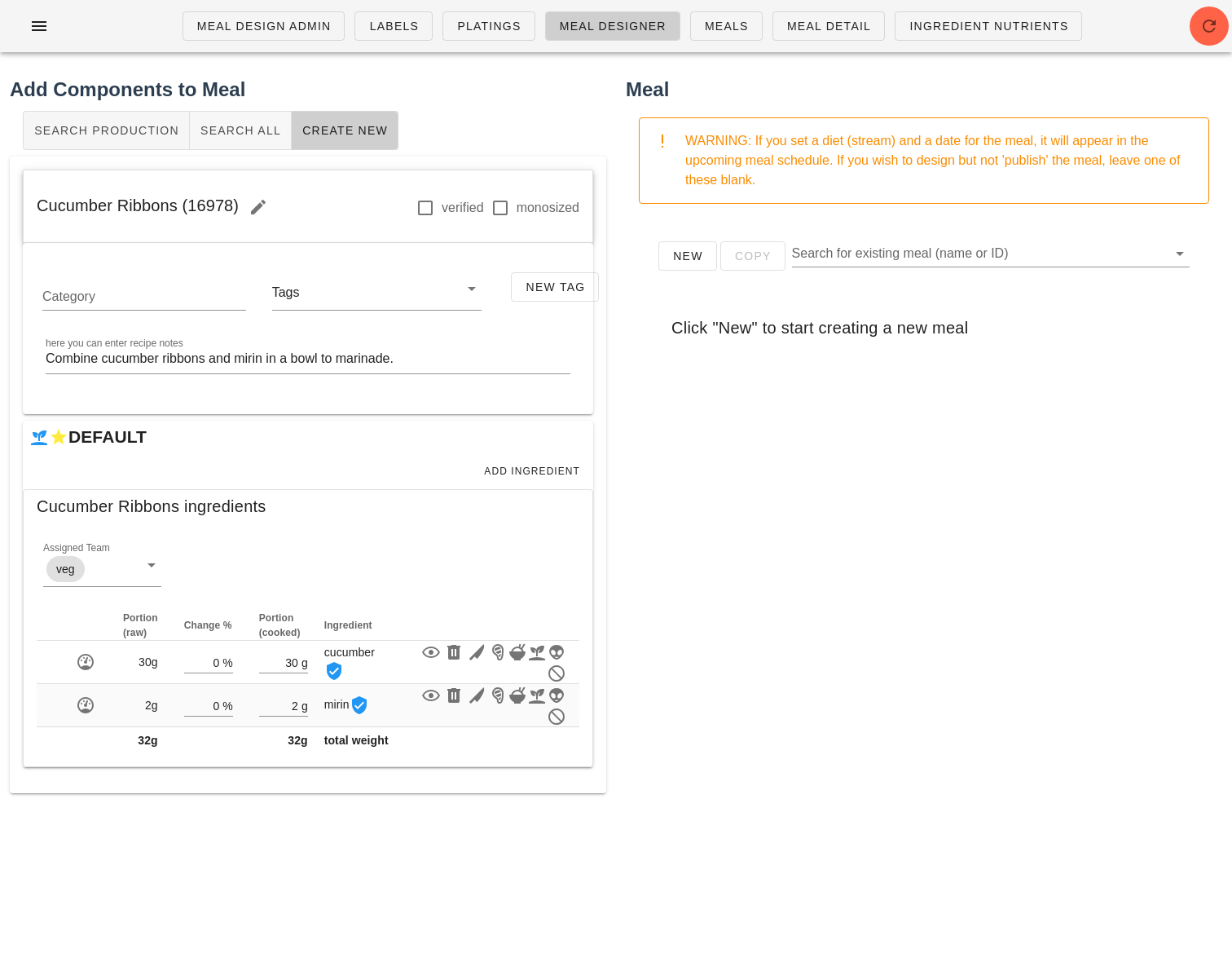
click at [38, 214] on span "Cucumber Ribbons (16978)" at bounding box center [157, 205] width 241 height 18
copy span "Cucumber Ribbons (16978)"
click at [730, 404] on div "New Copy Search for existing meal (name or ID) Click "New" to start creating a …" at bounding box center [925, 543] width 597 height 652
click at [1200, 30] on icon "button" at bounding box center [1210, 26] width 20 height 20
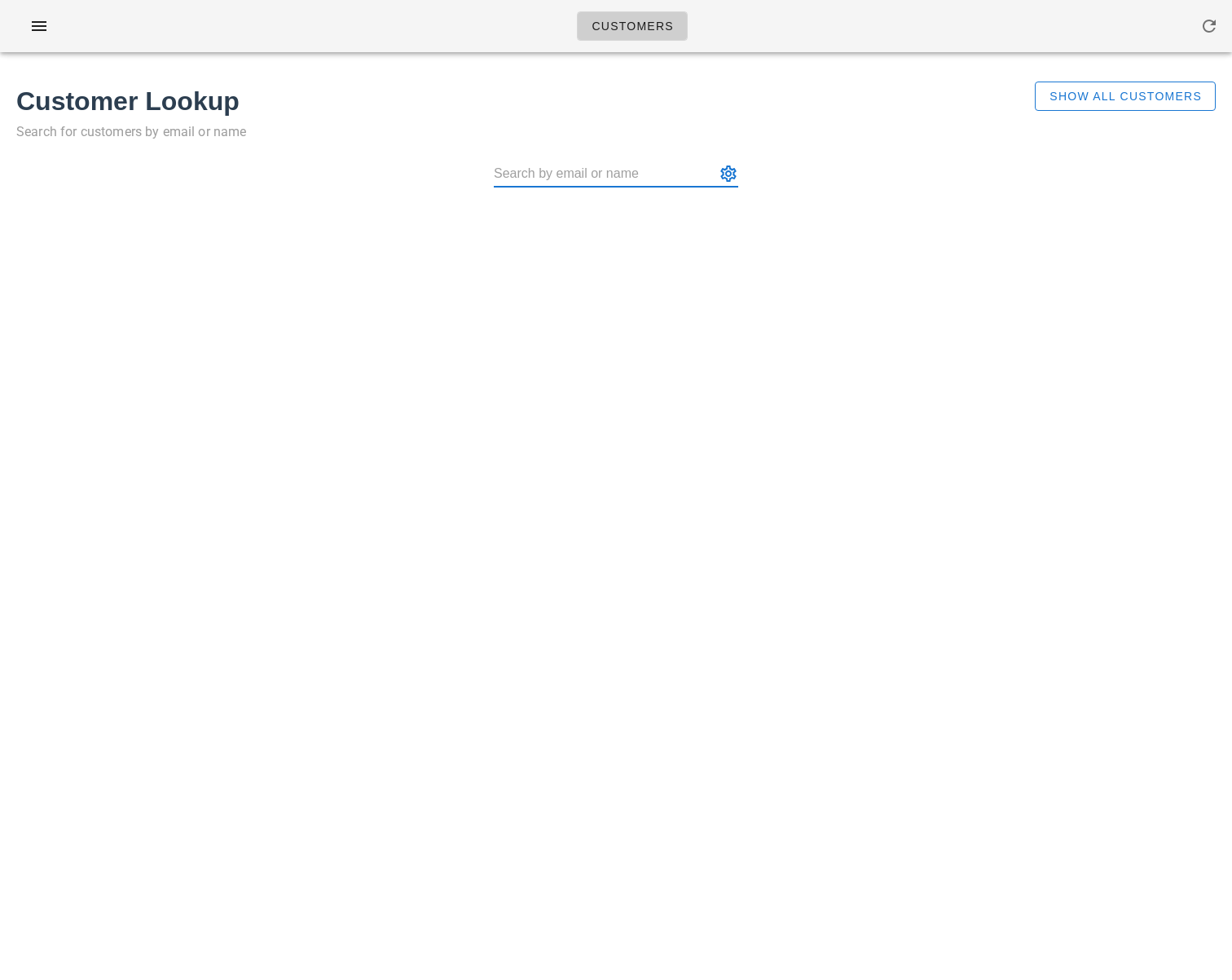
click at [594, 176] on input "text" at bounding box center [604, 173] width 222 height 26
paste input "[EMAIL_ADDRESS][DOMAIN_NAME]"
type input "[EMAIL_ADDRESS][DOMAIN_NAME]"
click at [1095, 101] on span "Show All Customers" at bounding box center [1125, 96] width 153 height 13
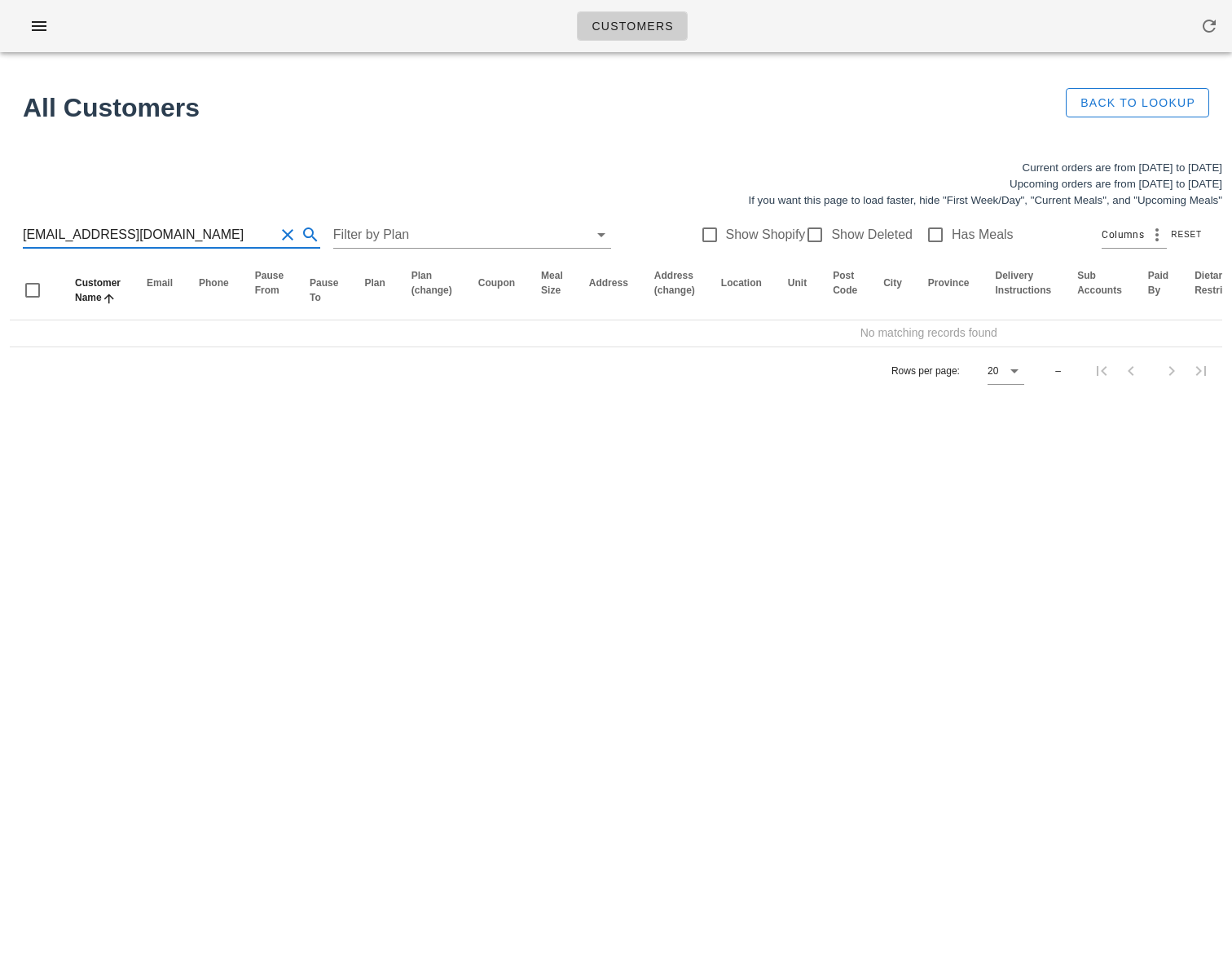
drag, startPoint x: 157, startPoint y: 229, endPoint x: 20, endPoint y: 229, distance: 137.0
click at [20, 229] on div "[EMAIL_ADDRESS][DOMAIN_NAME] Filter by Plan Show Shopify Show Deleted Has Meals…" at bounding box center [616, 234] width 1212 height 53
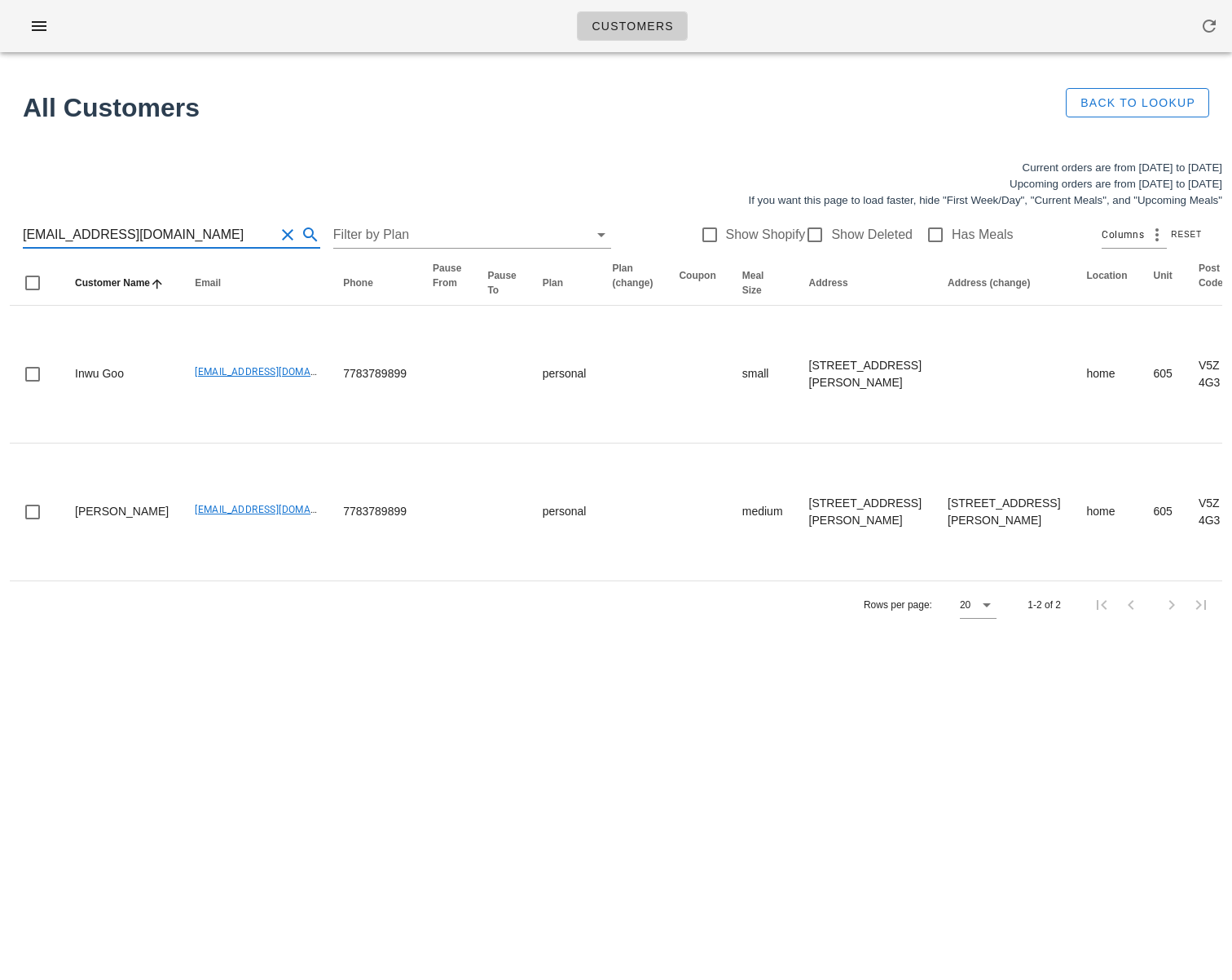
drag, startPoint x: 159, startPoint y: 234, endPoint x: -38, endPoint y: 225, distance: 197.2
click at [0, 225] on html "Customers No customers found for your search. All Customers Back to Lookup Curr…" at bounding box center [616, 490] width 1232 height 980
type input "[EMAIL_ADDRESS][DOMAIN_NAME]"
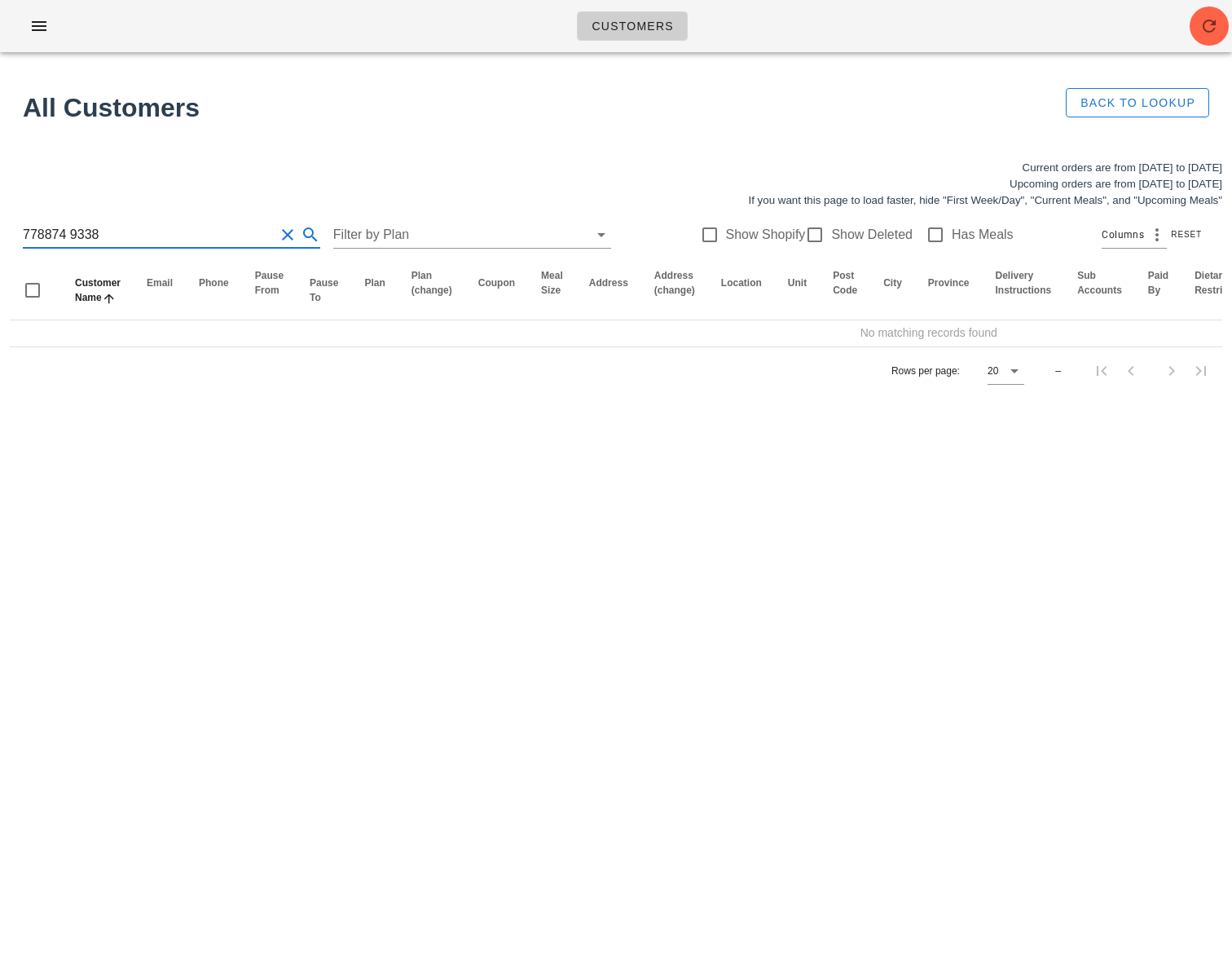
click at [45, 237] on input "778874 9338" at bounding box center [149, 234] width 252 height 26
drag, startPoint x: 76, startPoint y: 236, endPoint x: -30, endPoint y: 232, distance: 106.1
click at [0, 232] on html "Customers No customers found for your search. All Customers Back to Lookup Curr…" at bounding box center [616, 490] width 1232 height 980
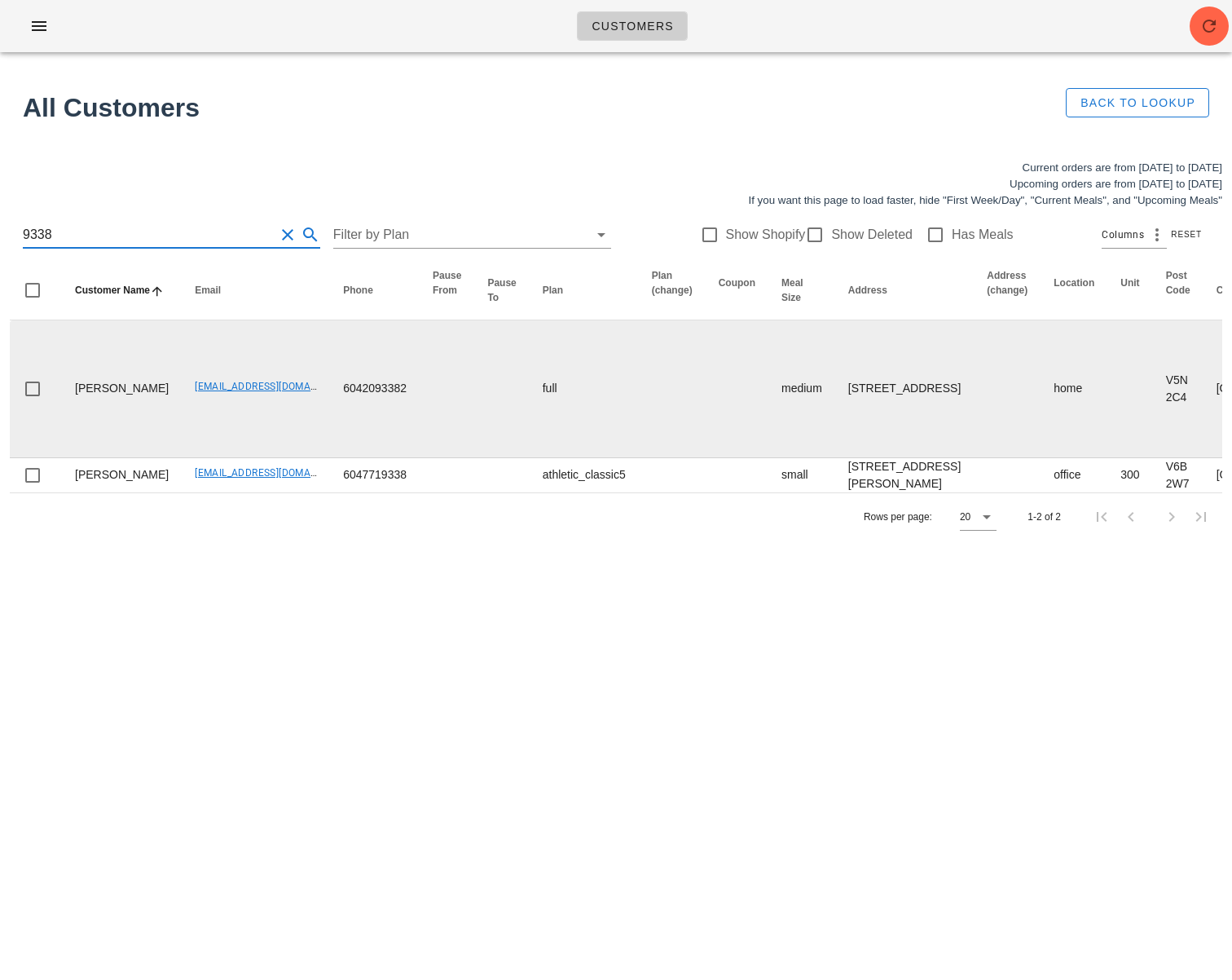
type input "9338"
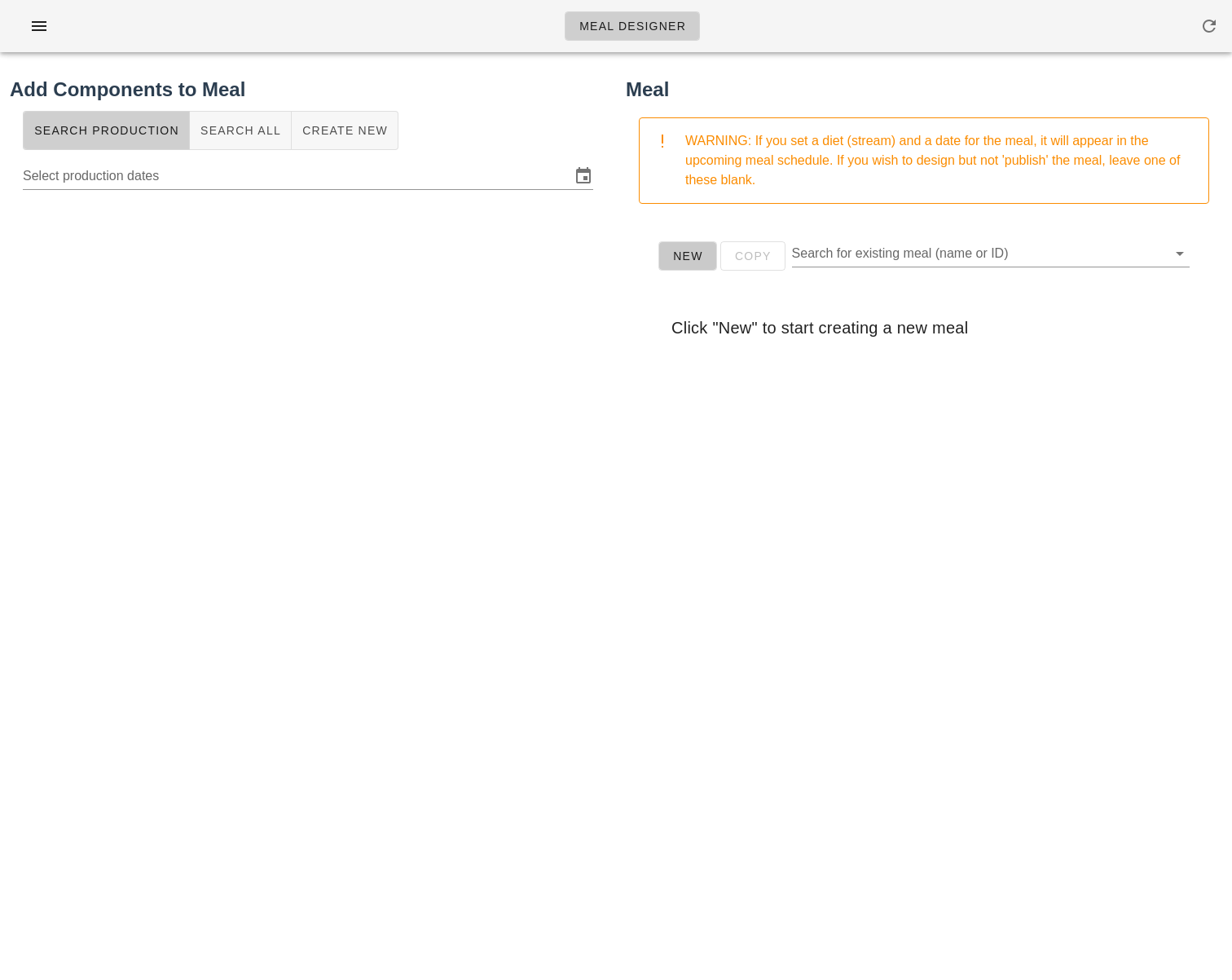
click at [687, 263] on span "New" at bounding box center [688, 256] width 31 height 13
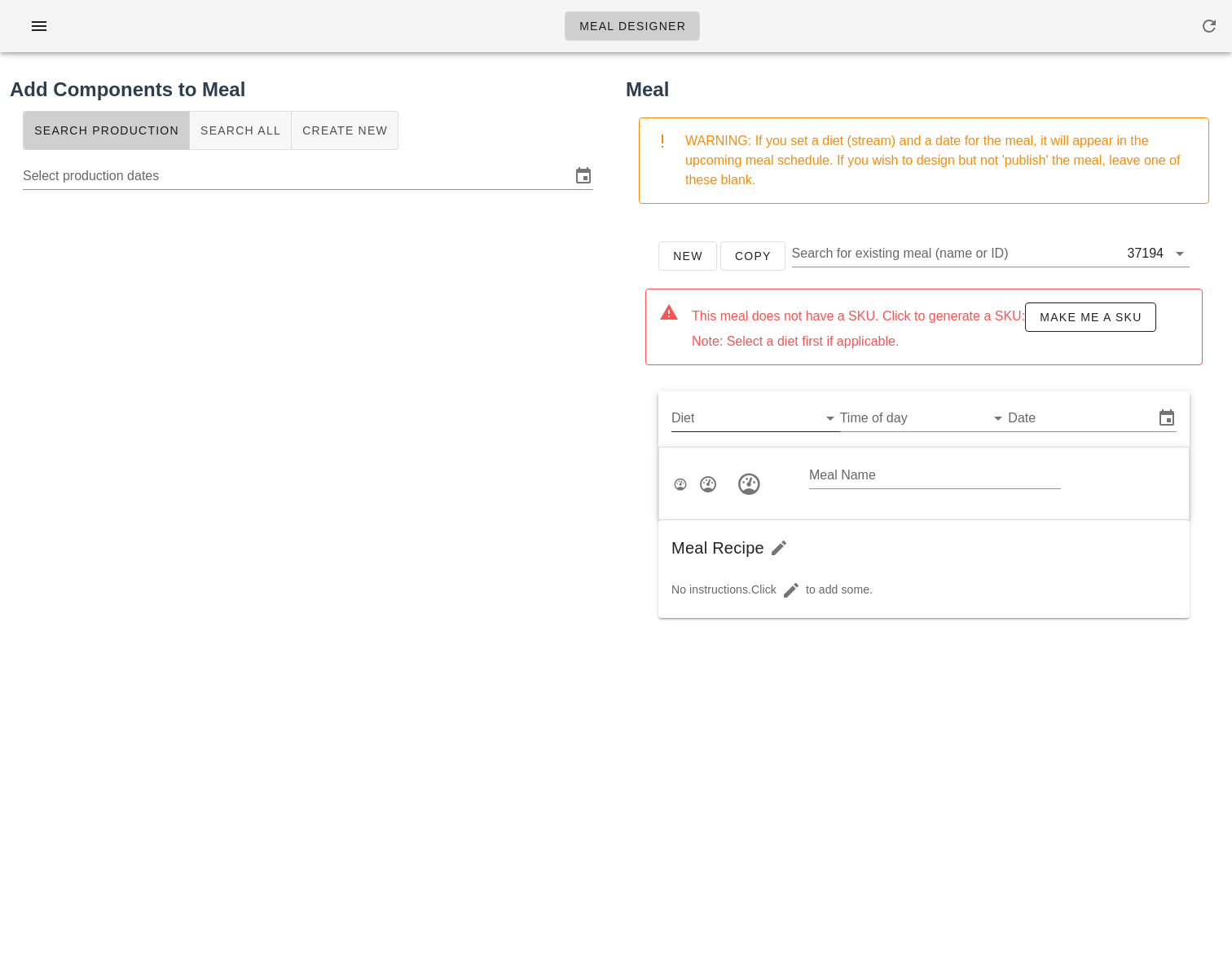
click at [713, 421] on input "Diet" at bounding box center [743, 418] width 143 height 26
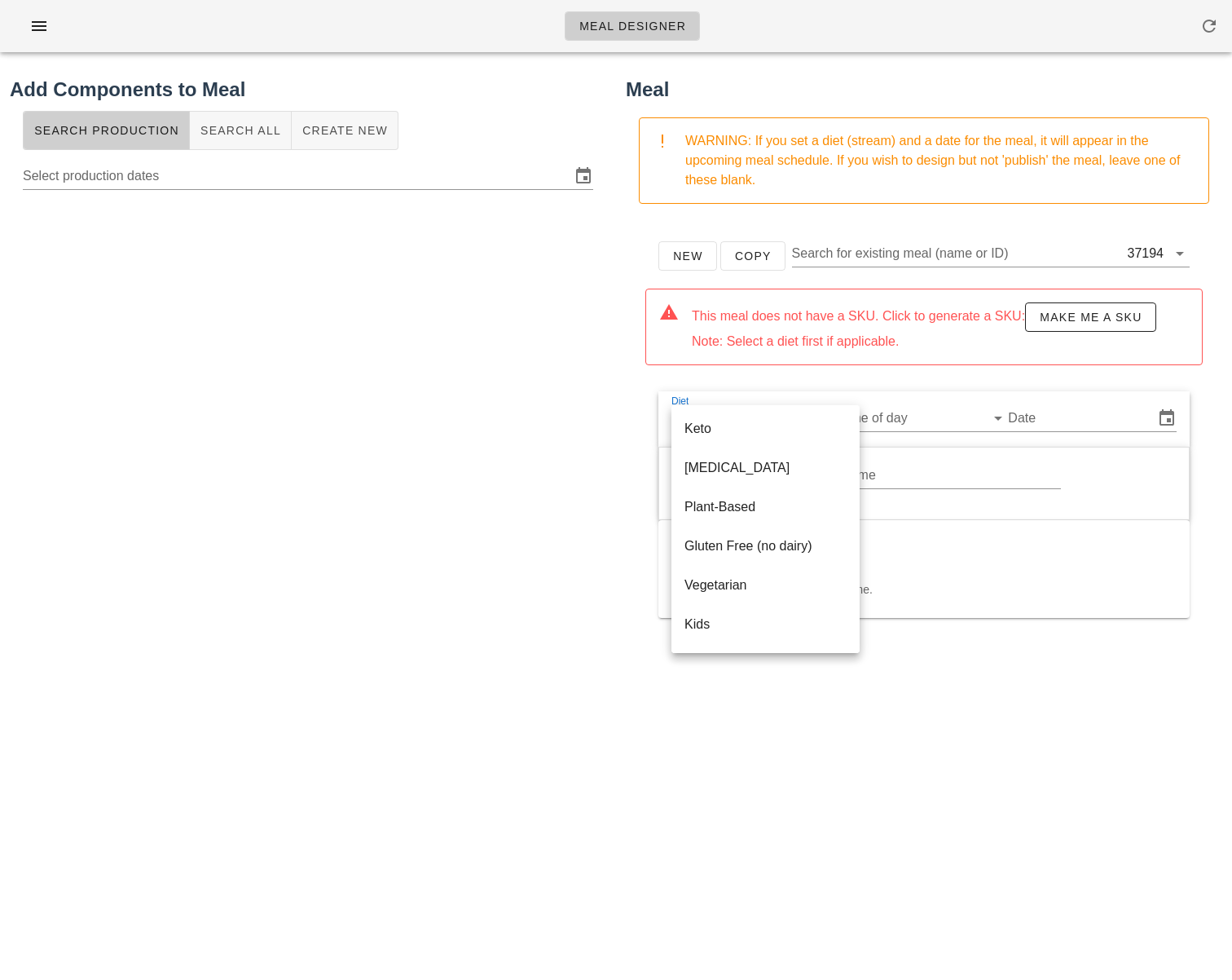
scroll to position [274, 0]
click at [758, 541] on div "Chefs Choice" at bounding box center [765, 547] width 162 height 15
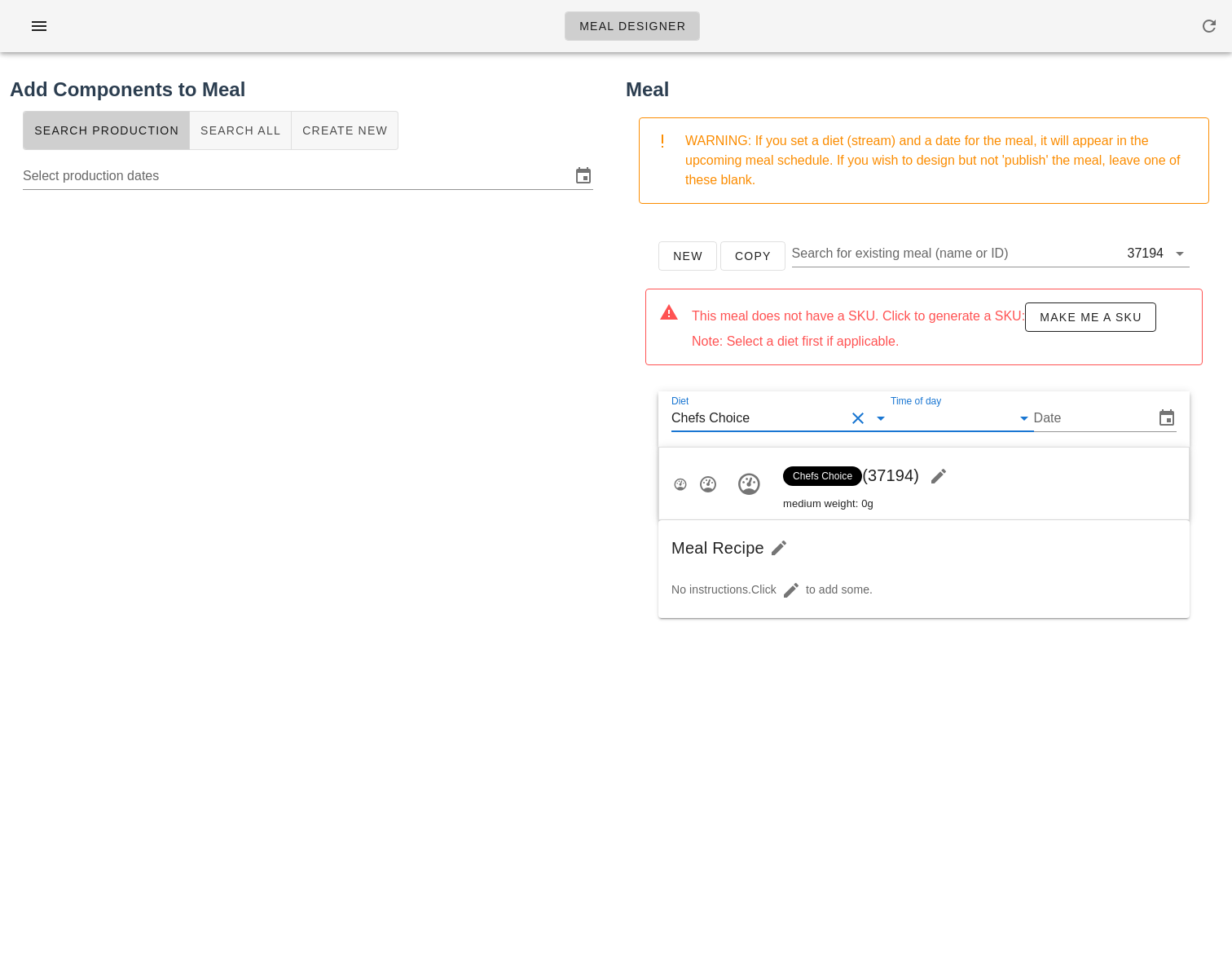
click at [925, 425] on input "Time of day" at bounding box center [949, 418] width 117 height 26
click at [944, 478] on div "lunch" at bounding box center [968, 470] width 113 height 35
click at [949, 474] on icon "button" at bounding box center [939, 476] width 20 height 20
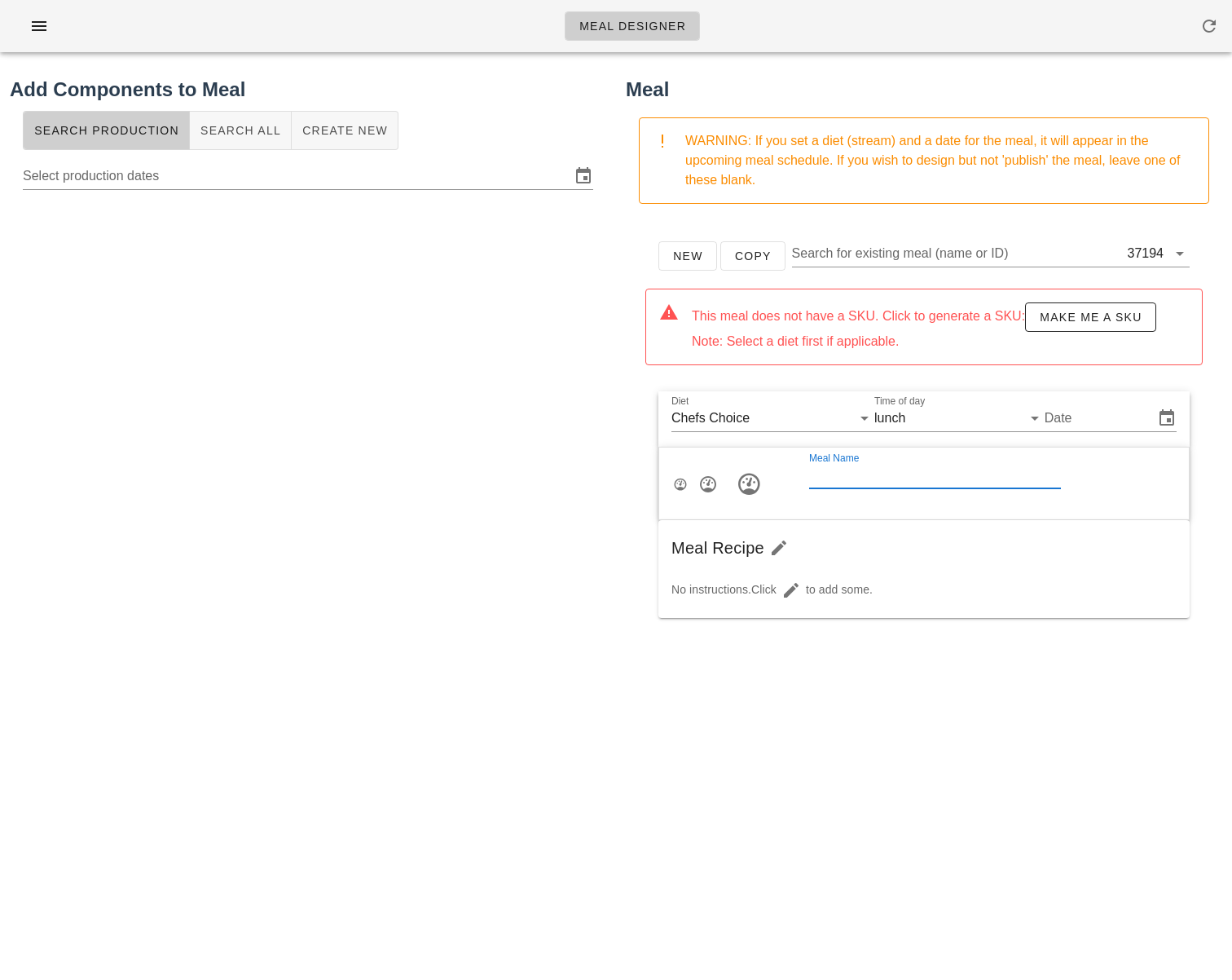
click at [931, 478] on input "Meal Name" at bounding box center [934, 475] width 252 height 26
paste input "Kimchi Wild Rice Power Bowl"
type input "Kimchi Wild Rice Power Bowl"
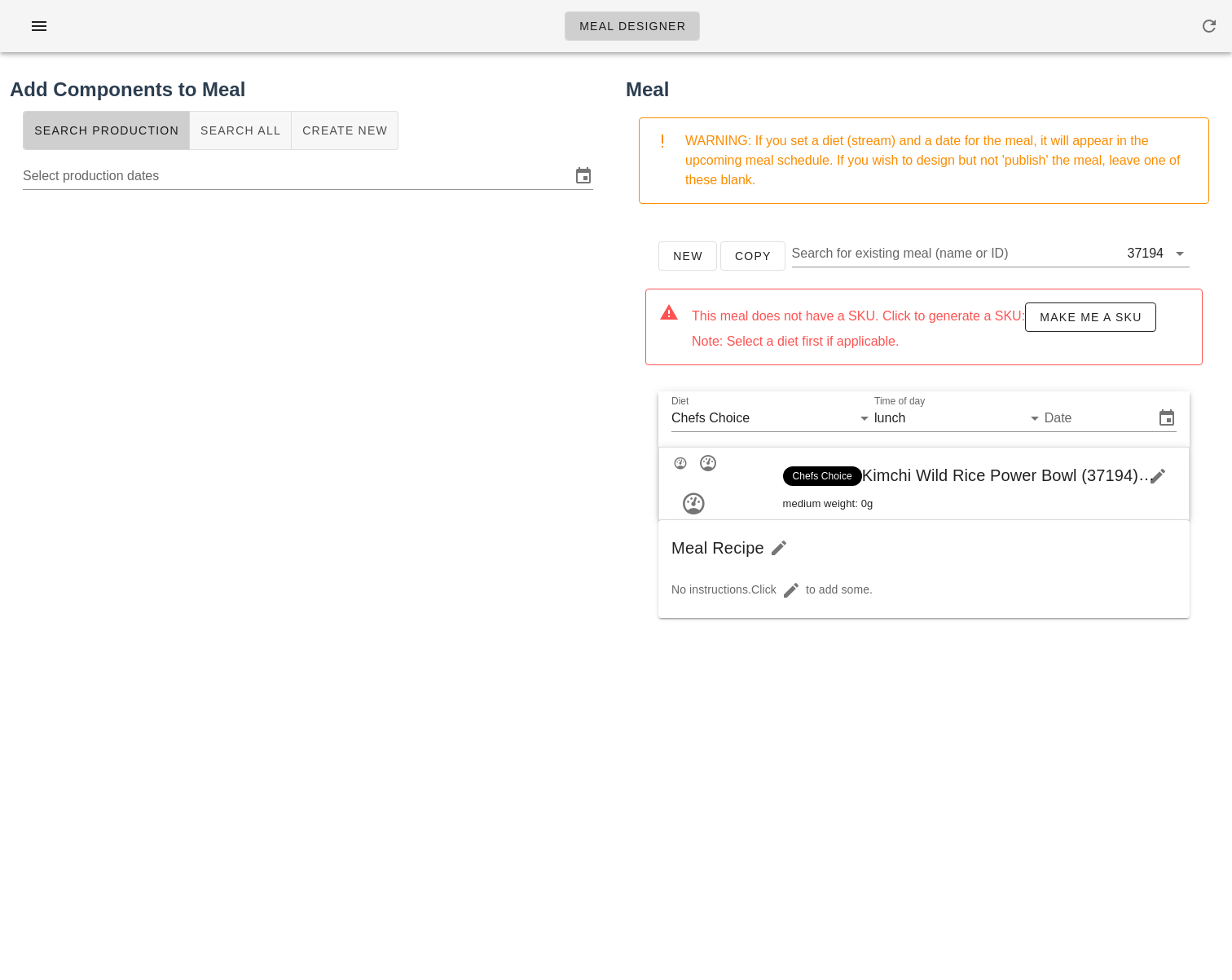
drag, startPoint x: 439, startPoint y: 487, endPoint x: 461, endPoint y: 486, distance: 22.0
click at [439, 487] on div at bounding box center [308, 522] width 597 height 652
click at [1049, 424] on input "Date" at bounding box center [1097, 418] width 106 height 26
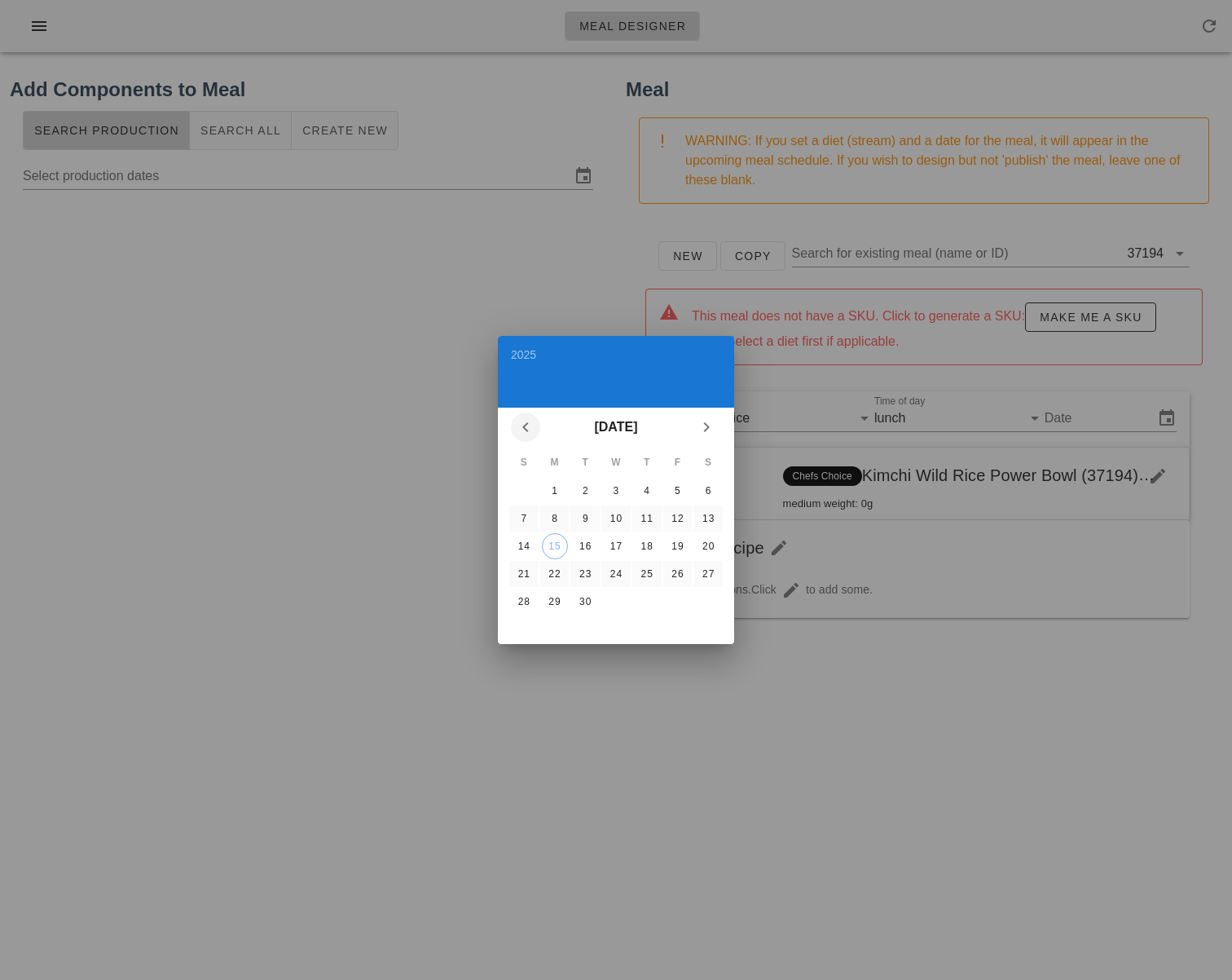
click at [526, 429] on icon "Previous month" at bounding box center [526, 427] width 20 height 20
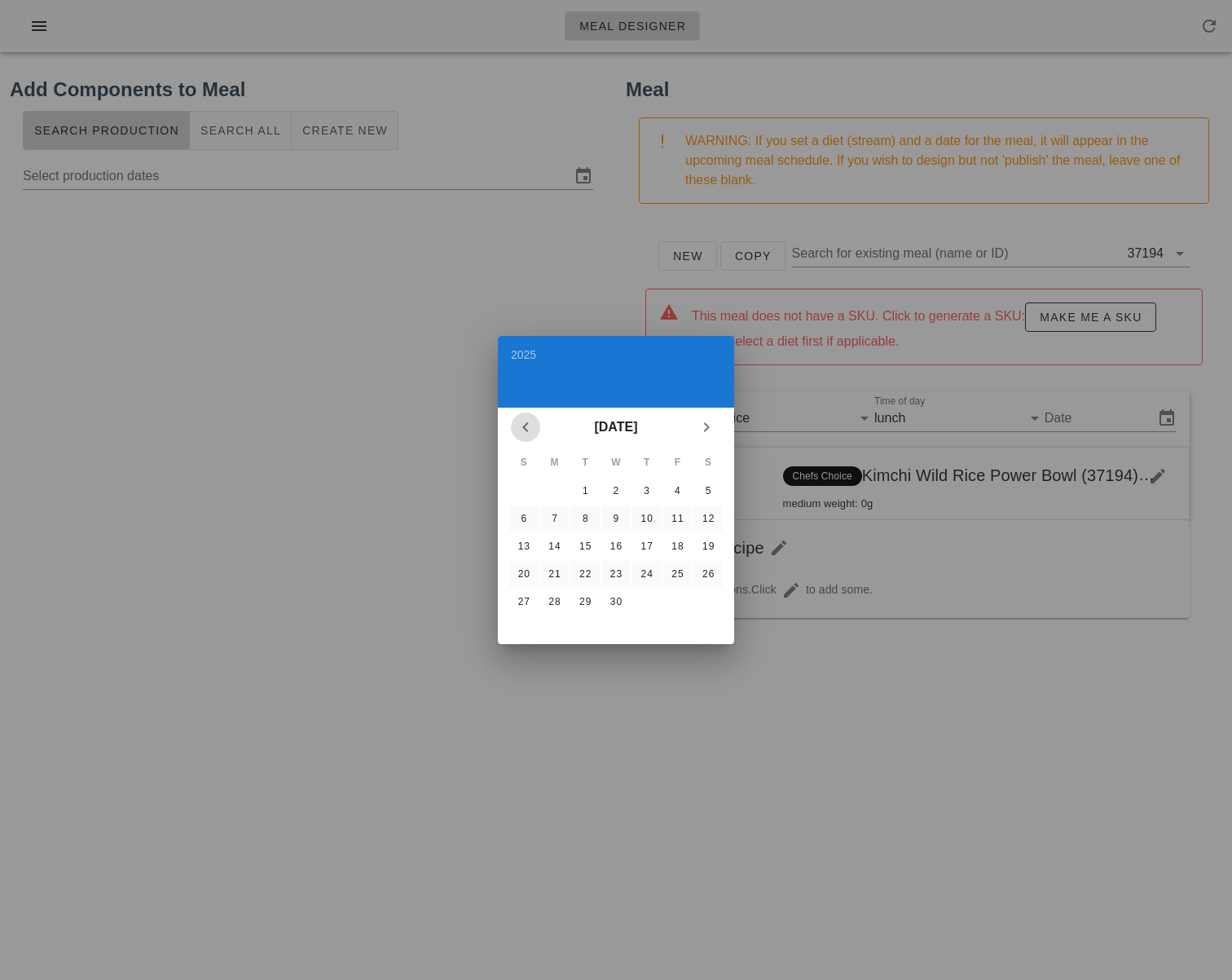
click at [526, 429] on icon "Previous month" at bounding box center [526, 427] width 20 height 20
drag, startPoint x: 527, startPoint y: 519, endPoint x: 572, endPoint y: 519, distance: 45.0
click at [527, 519] on div "5" at bounding box center [524, 518] width 26 height 12
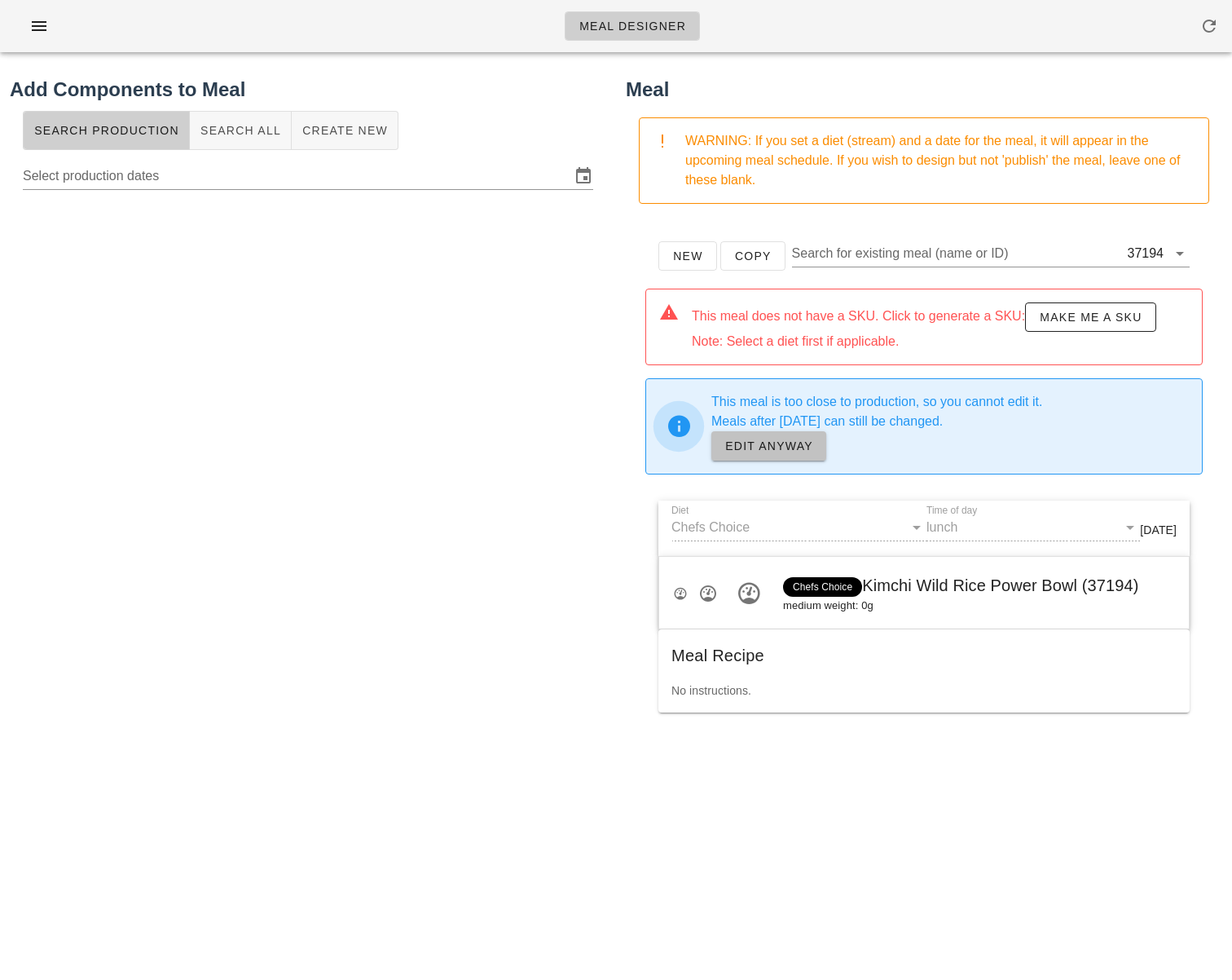
click at [776, 441] on span "EDIT ANYWAY" at bounding box center [769, 445] width 89 height 13
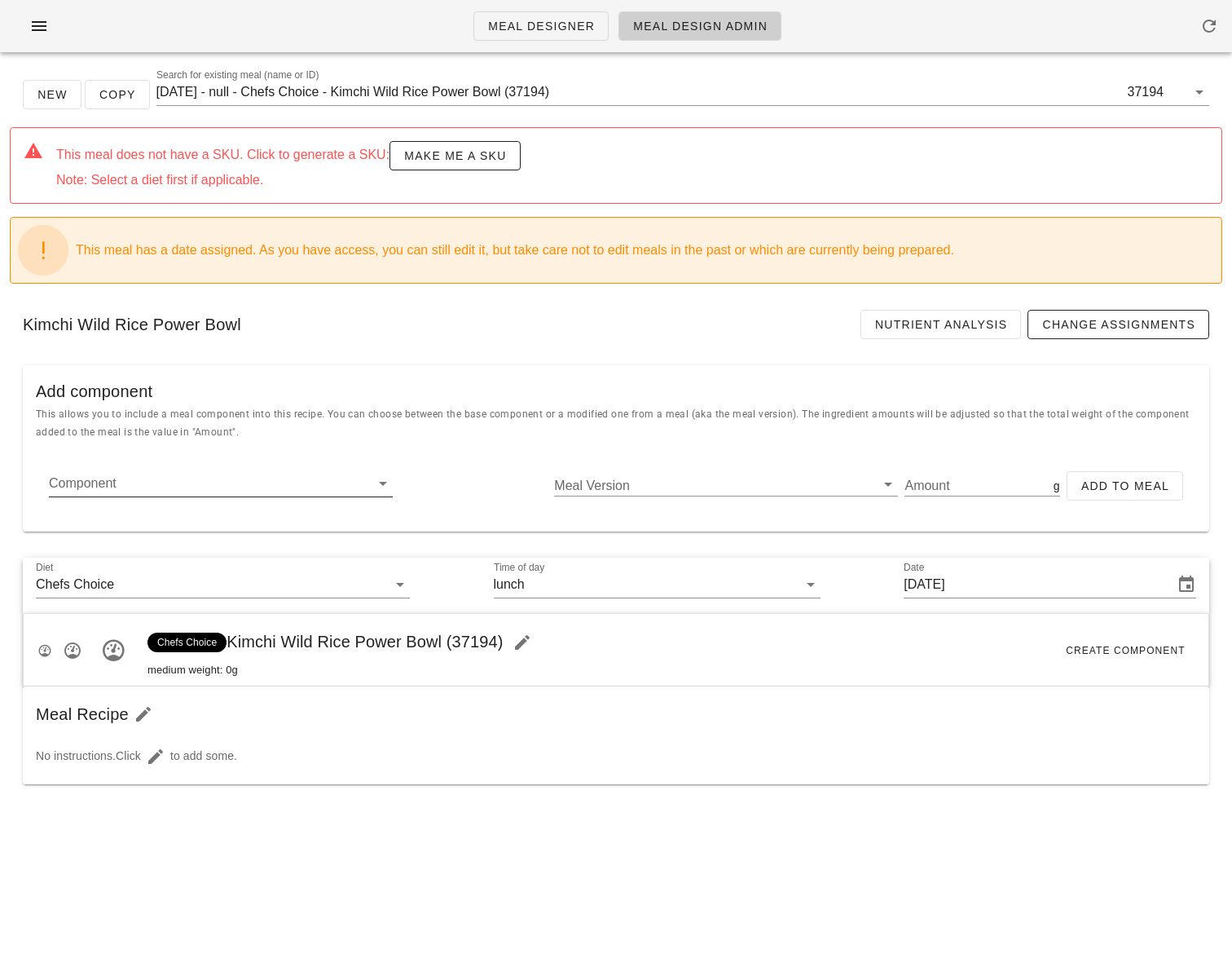
click at [310, 491] on input "Component" at bounding box center [208, 483] width 318 height 26
click at [184, 494] on input "Component" at bounding box center [208, 483] width 318 height 26
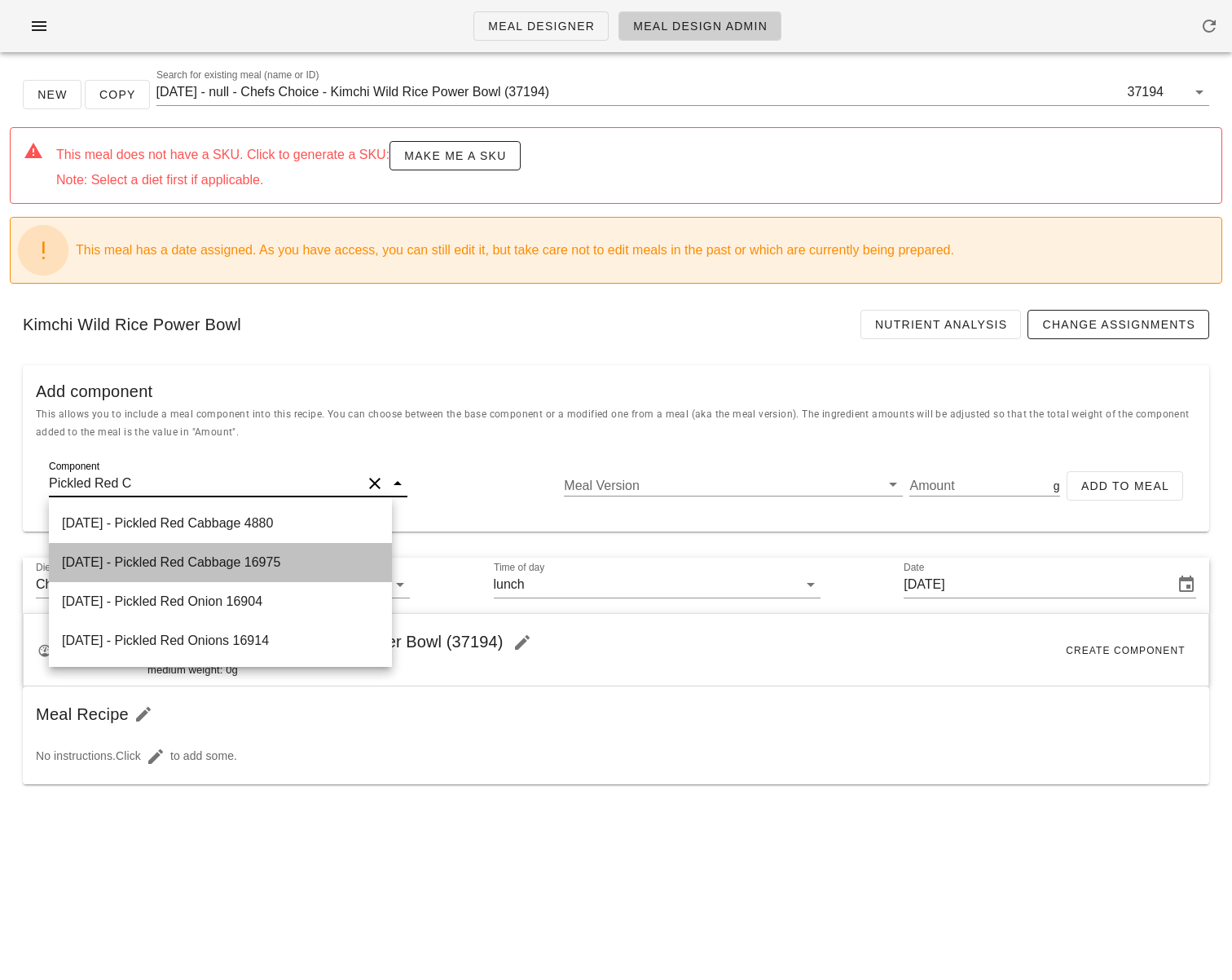
click at [225, 557] on div "[DATE] - Pickled Red Cabbage 16975" at bounding box center [220, 562] width 343 height 39
type input "Pickled Red Cabbage"
type input "1982"
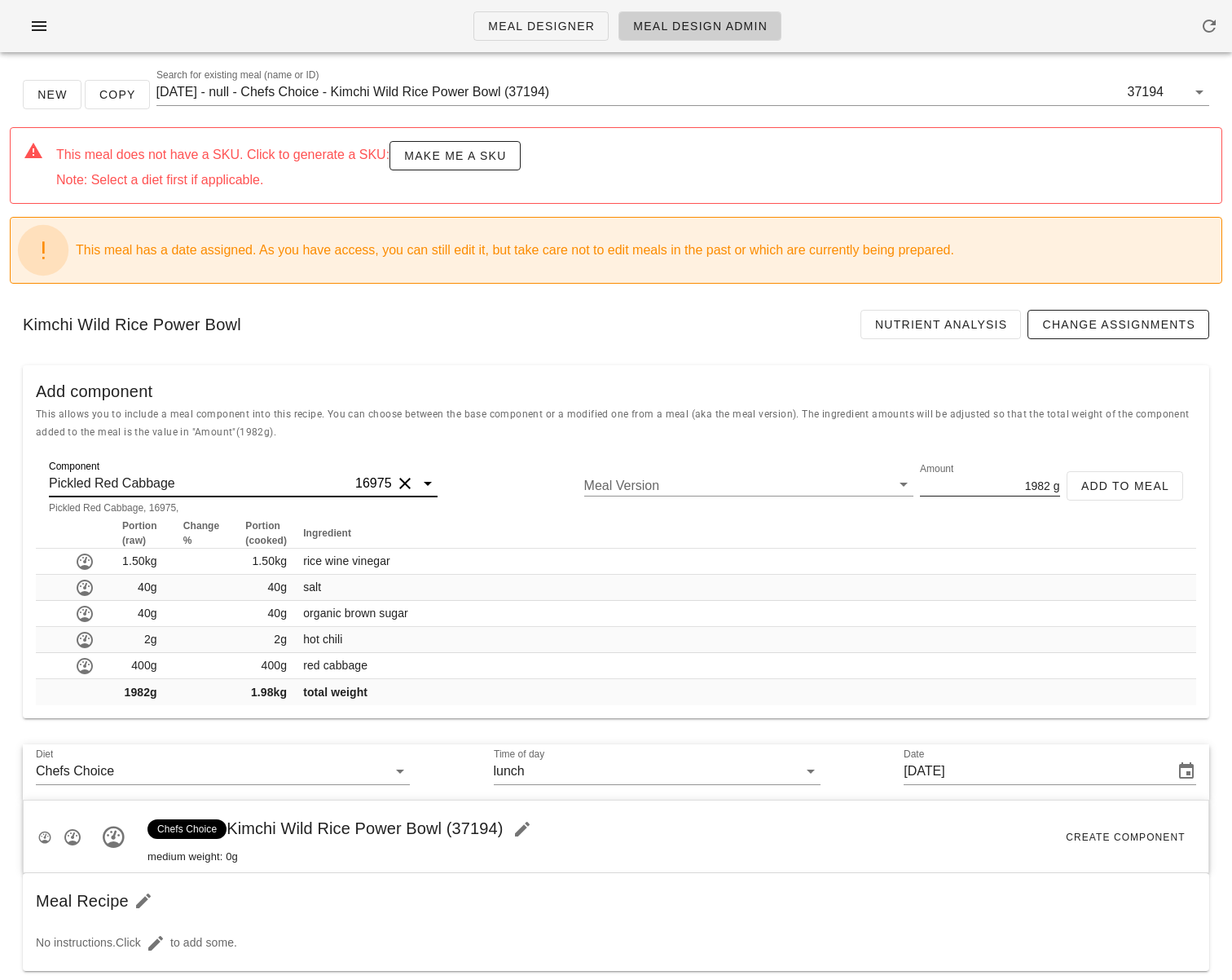
click at [977, 484] on input "1982" at bounding box center [985, 485] width 130 height 21
drag, startPoint x: 999, startPoint y: 481, endPoint x: 1047, endPoint y: 486, distance: 48.3
click at [1047, 486] on div "Amount 1982 g" at bounding box center [990, 485] width 140 height 21
type input "30"
click at [1135, 483] on span "Add to Meal" at bounding box center [1125, 486] width 89 height 13
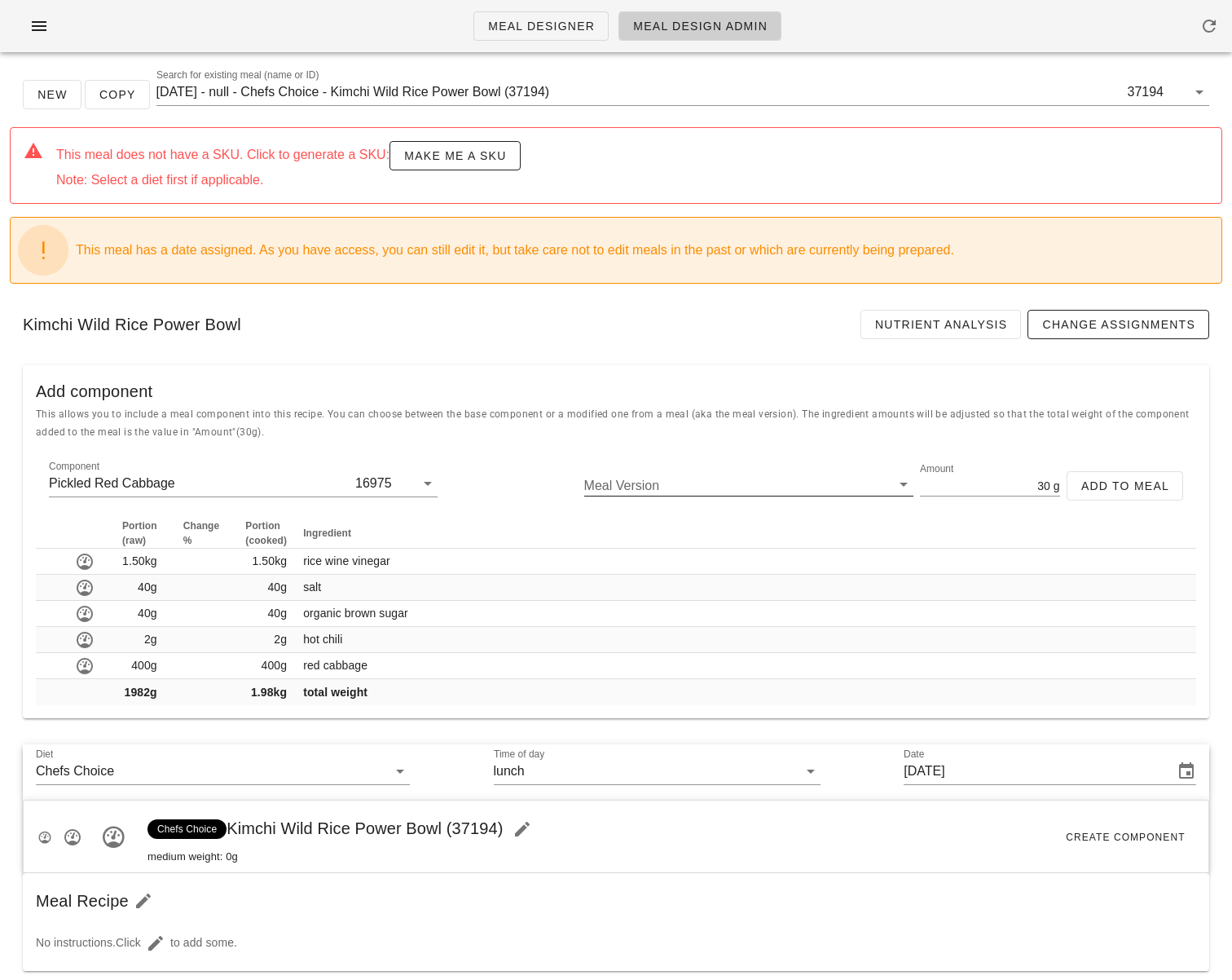
type input "0"
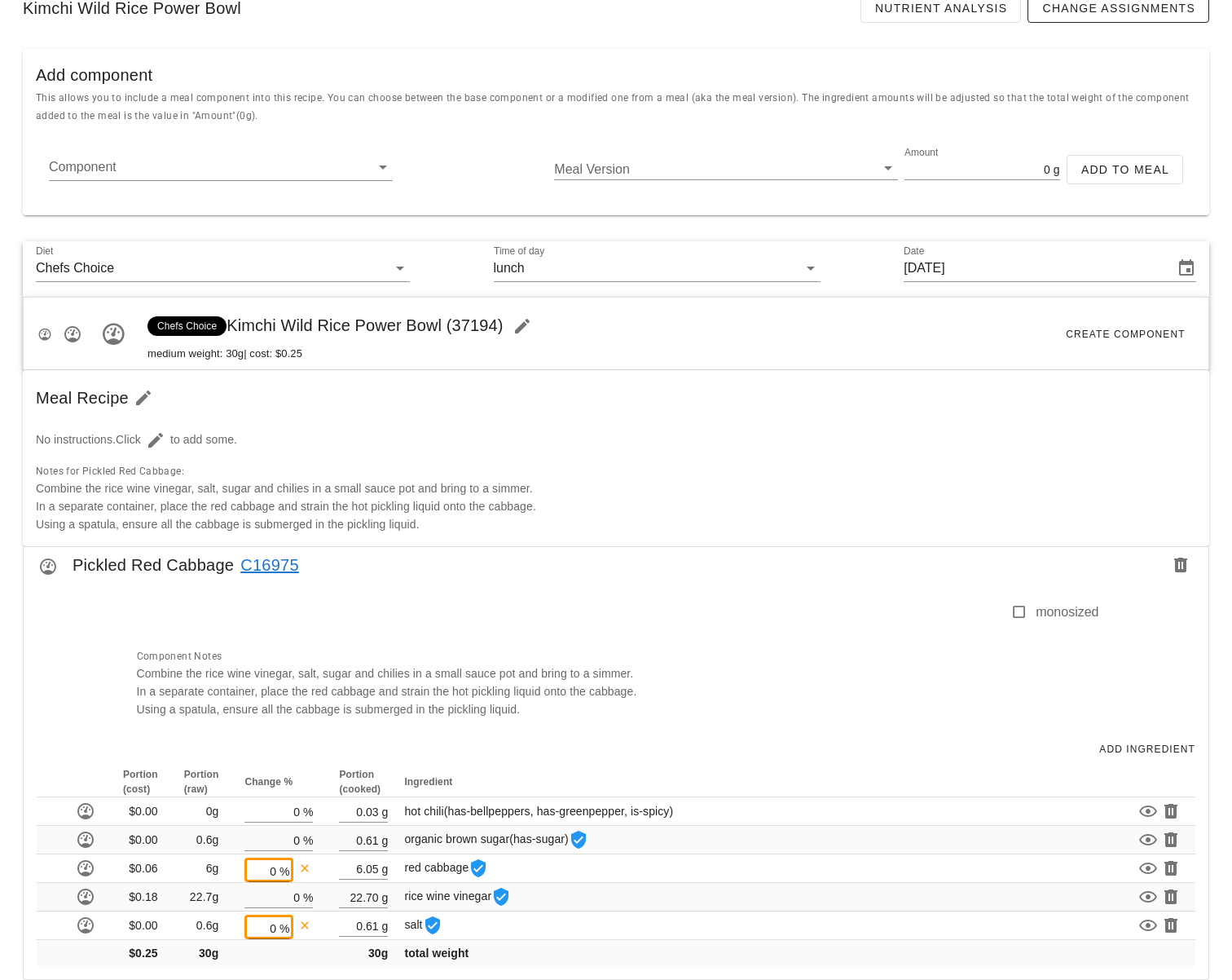
scroll to position [339, 0]
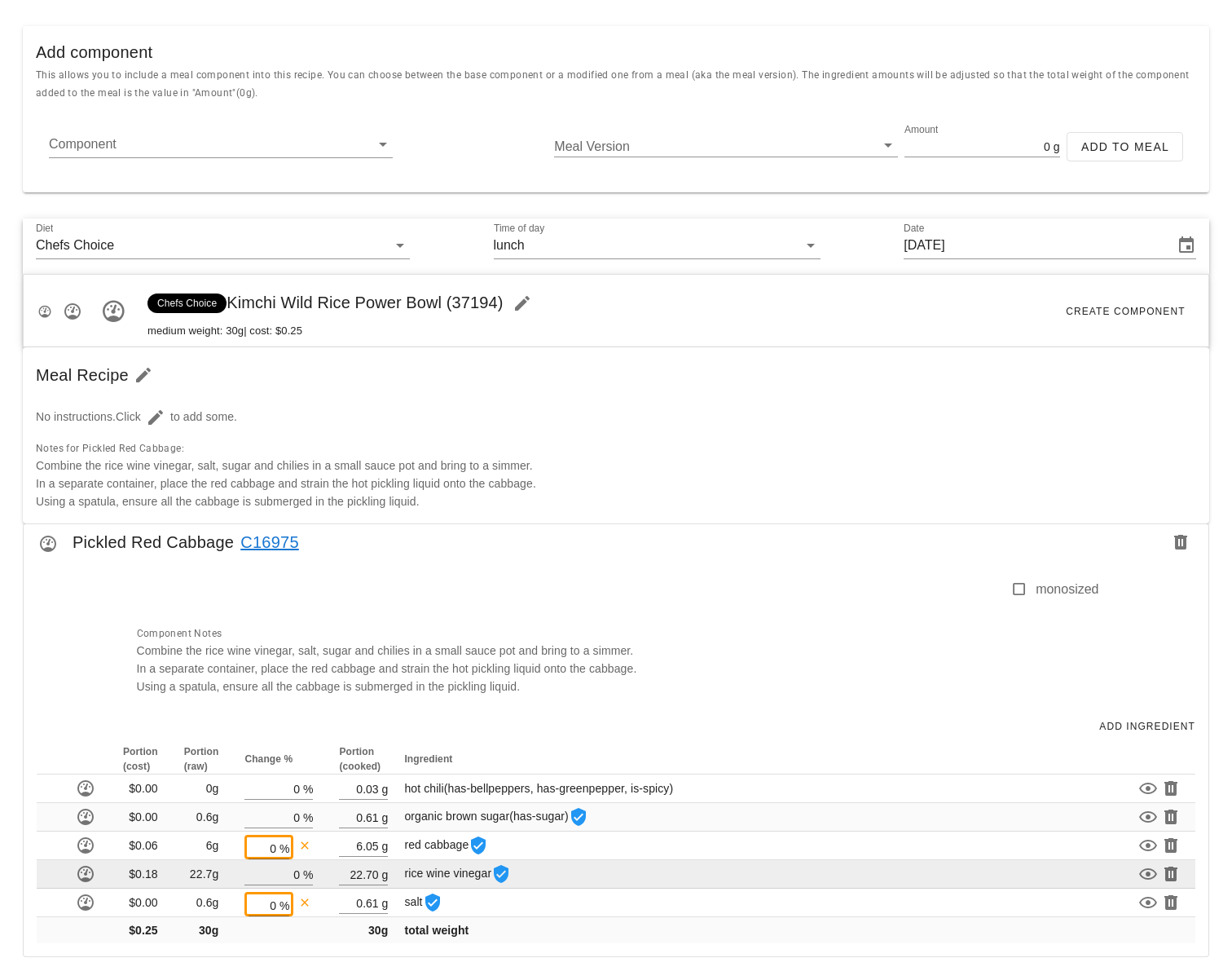
drag, startPoint x: 572, startPoint y: 878, endPoint x: 559, endPoint y: 876, distance: 13.2
click at [571, 878] on td "rice wine vinegar" at bounding box center [718, 874] width 635 height 29
click at [362, 878] on input "22.70" at bounding box center [359, 874] width 39 height 21
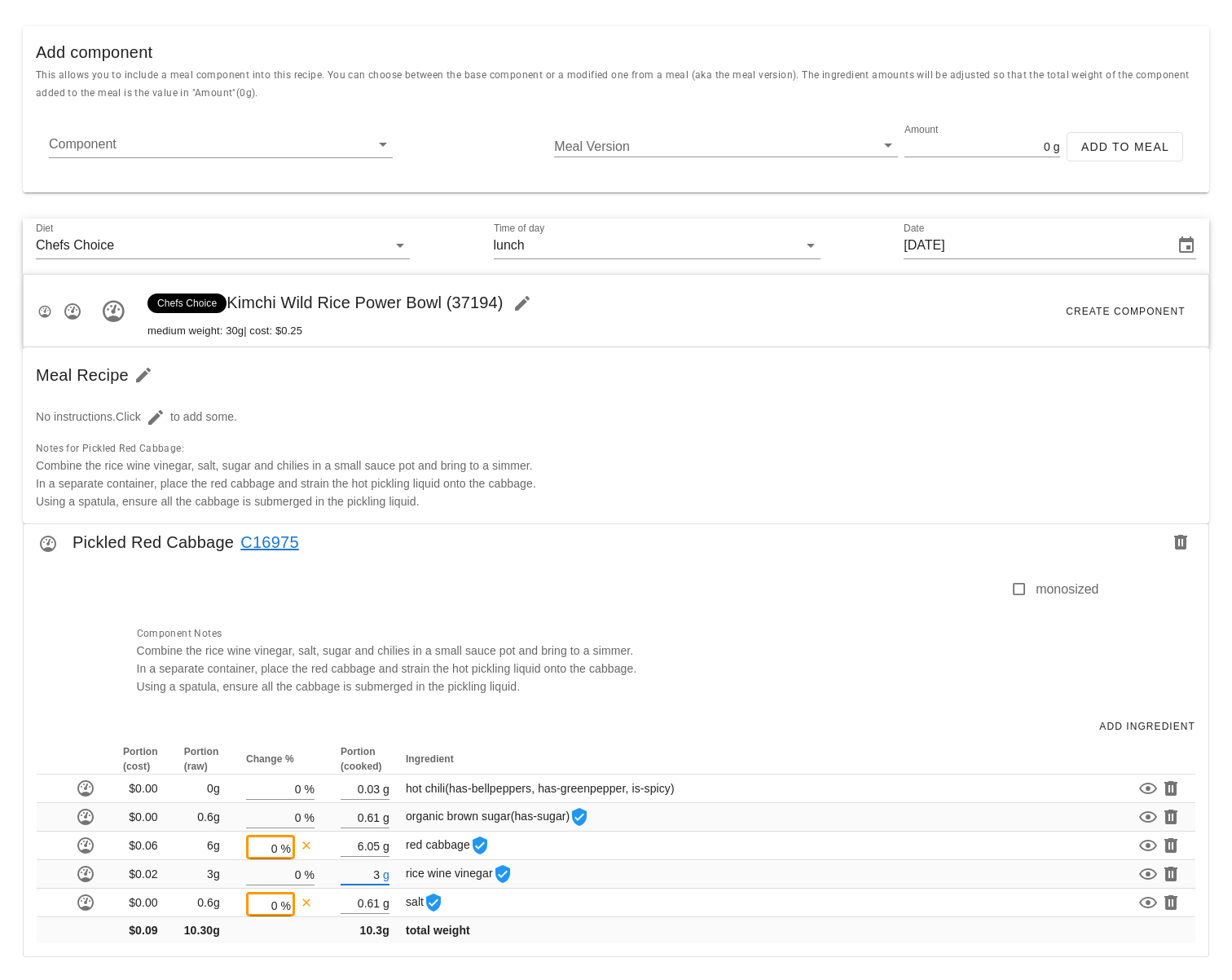
type input "3"
click at [579, 752] on th "Ingredient" at bounding box center [720, 759] width 634 height 30
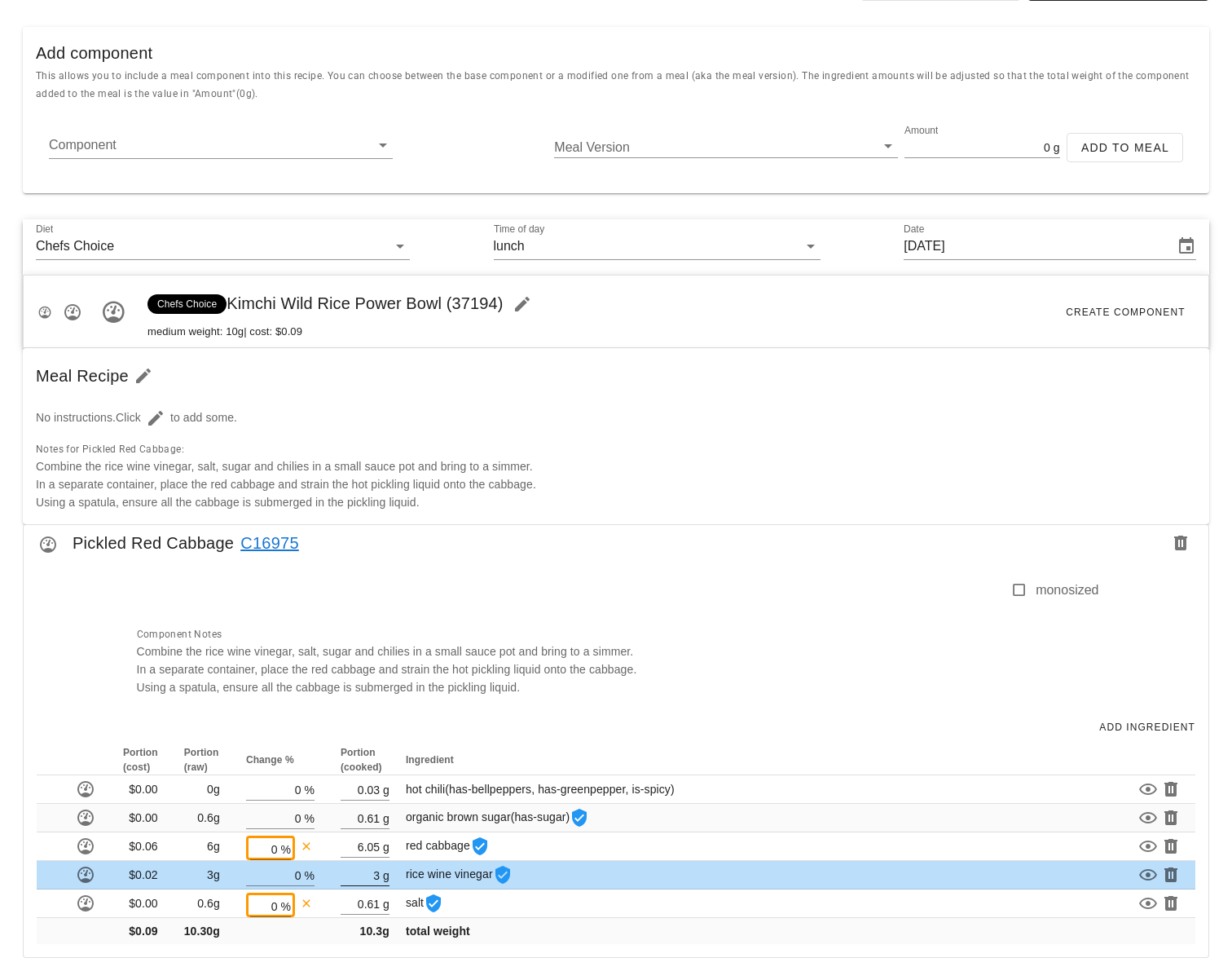
scroll to position [338, 0]
click at [1179, 549] on icon "button" at bounding box center [1180, 543] width 20 height 20
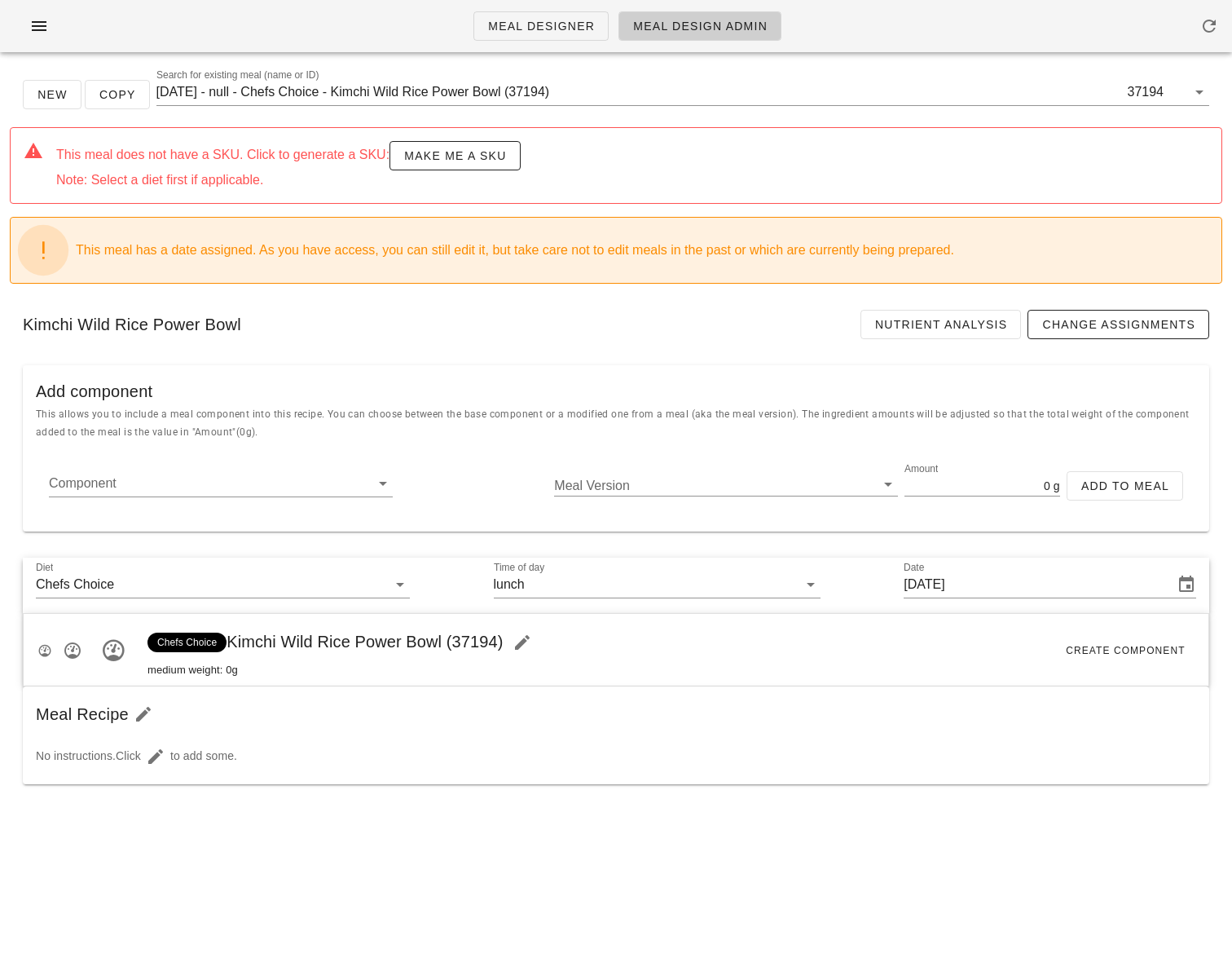
scroll to position [0, 0]
click at [140, 492] on input "Component" at bounding box center [208, 483] width 318 height 26
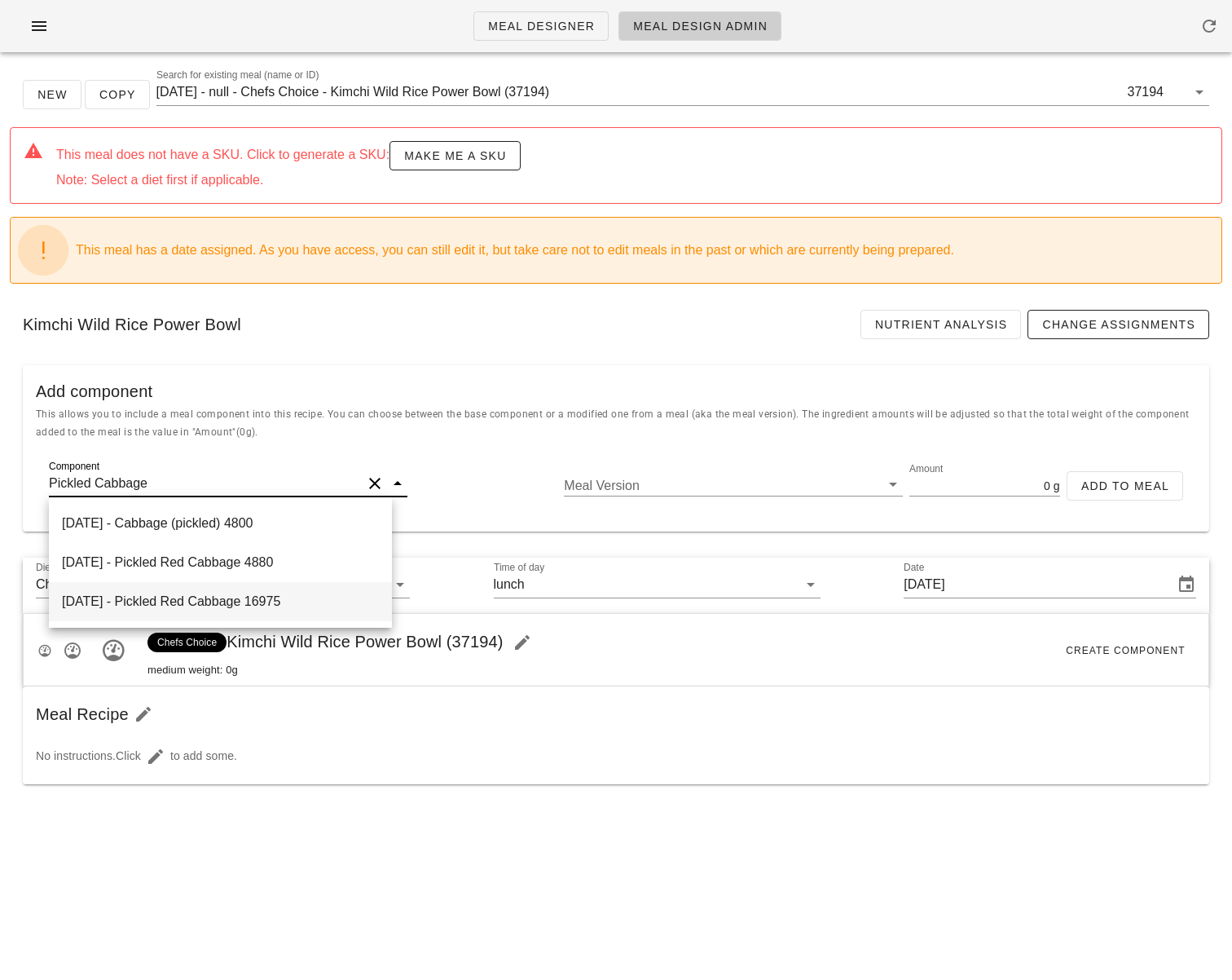
click at [242, 602] on div "[DATE] - Pickled Red Cabbage 16975" at bounding box center [220, 601] width 343 height 39
type input "Pickled Red Cabbage"
type input "1982"
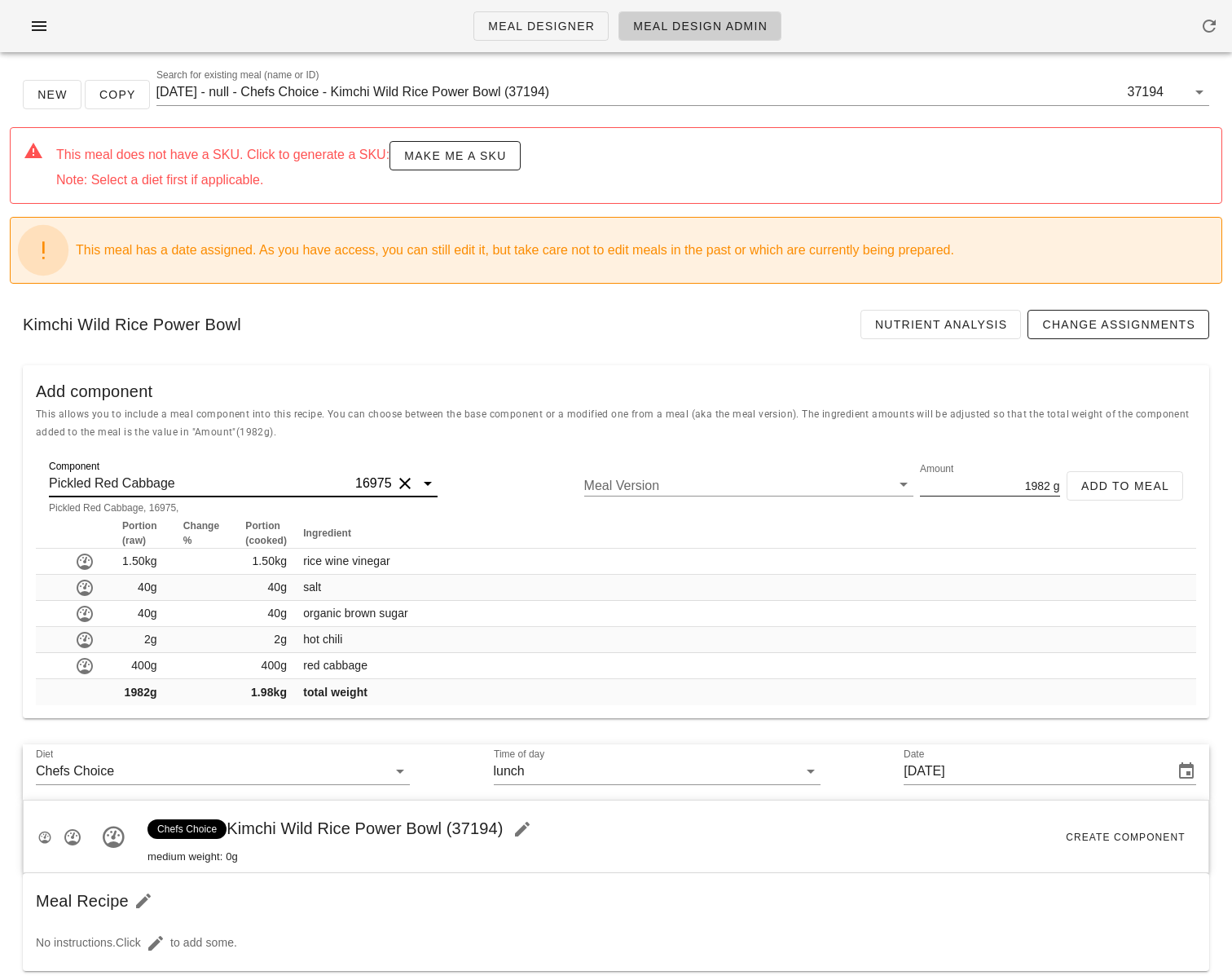
type input "Pickled Red Cabbage"
drag, startPoint x: 993, startPoint y: 486, endPoint x: 1054, endPoint y: 489, distance: 61.1
click at [1054, 489] on div "Amount 1982 g" at bounding box center [990, 485] width 140 height 21
type input "60"
click at [1144, 482] on span "Add to Meal" at bounding box center [1125, 486] width 89 height 13
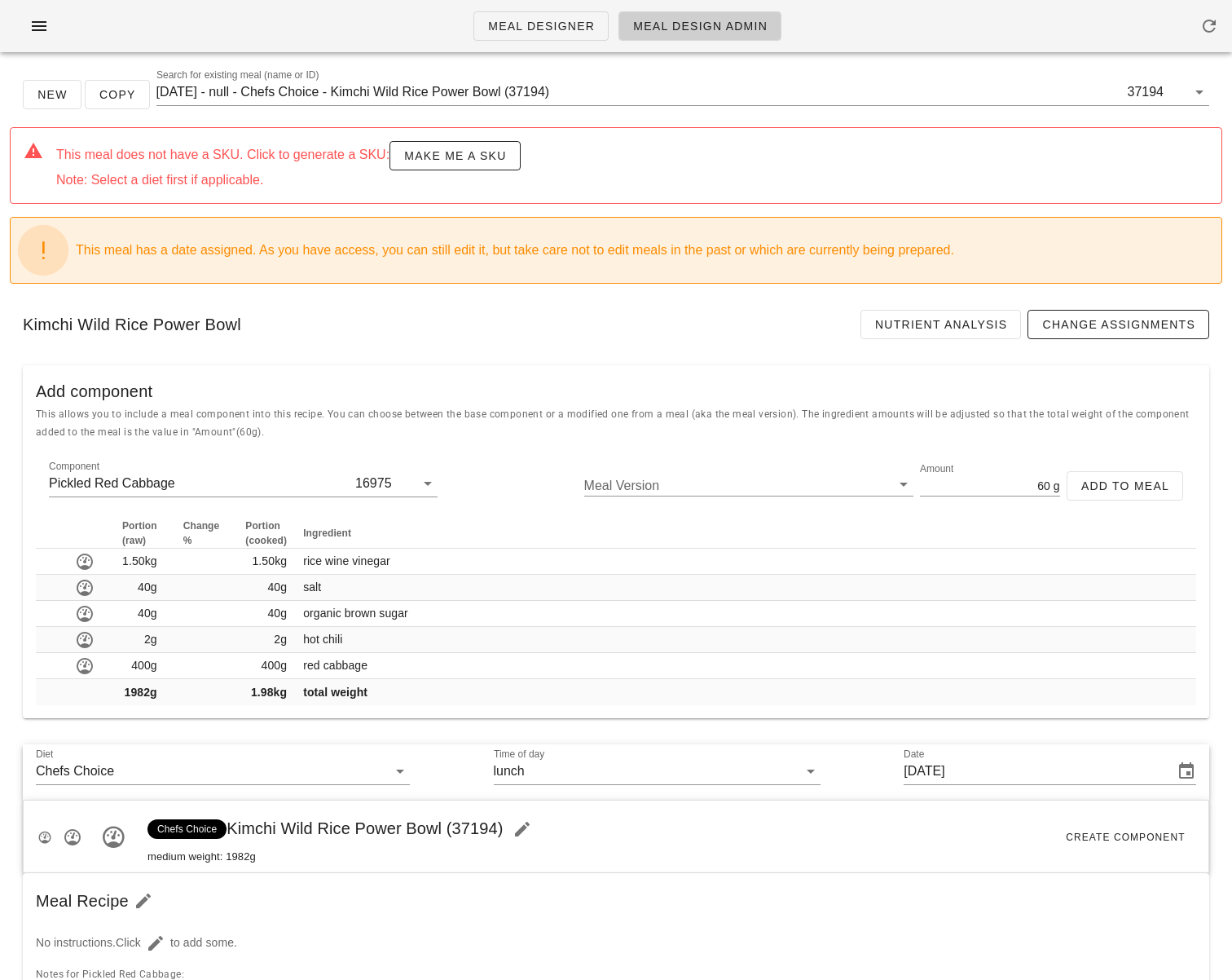
type input "0"
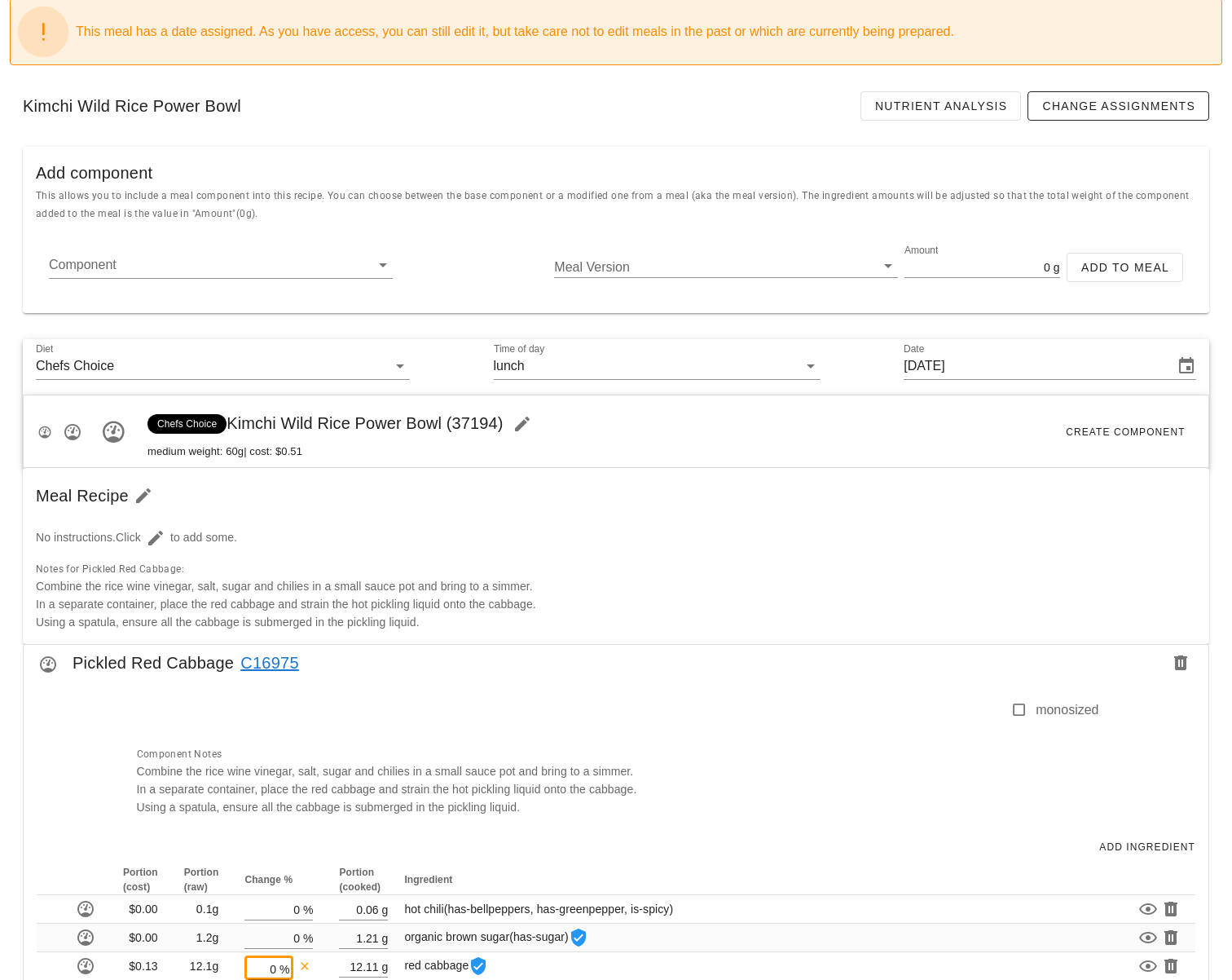
scroll to position [339, 0]
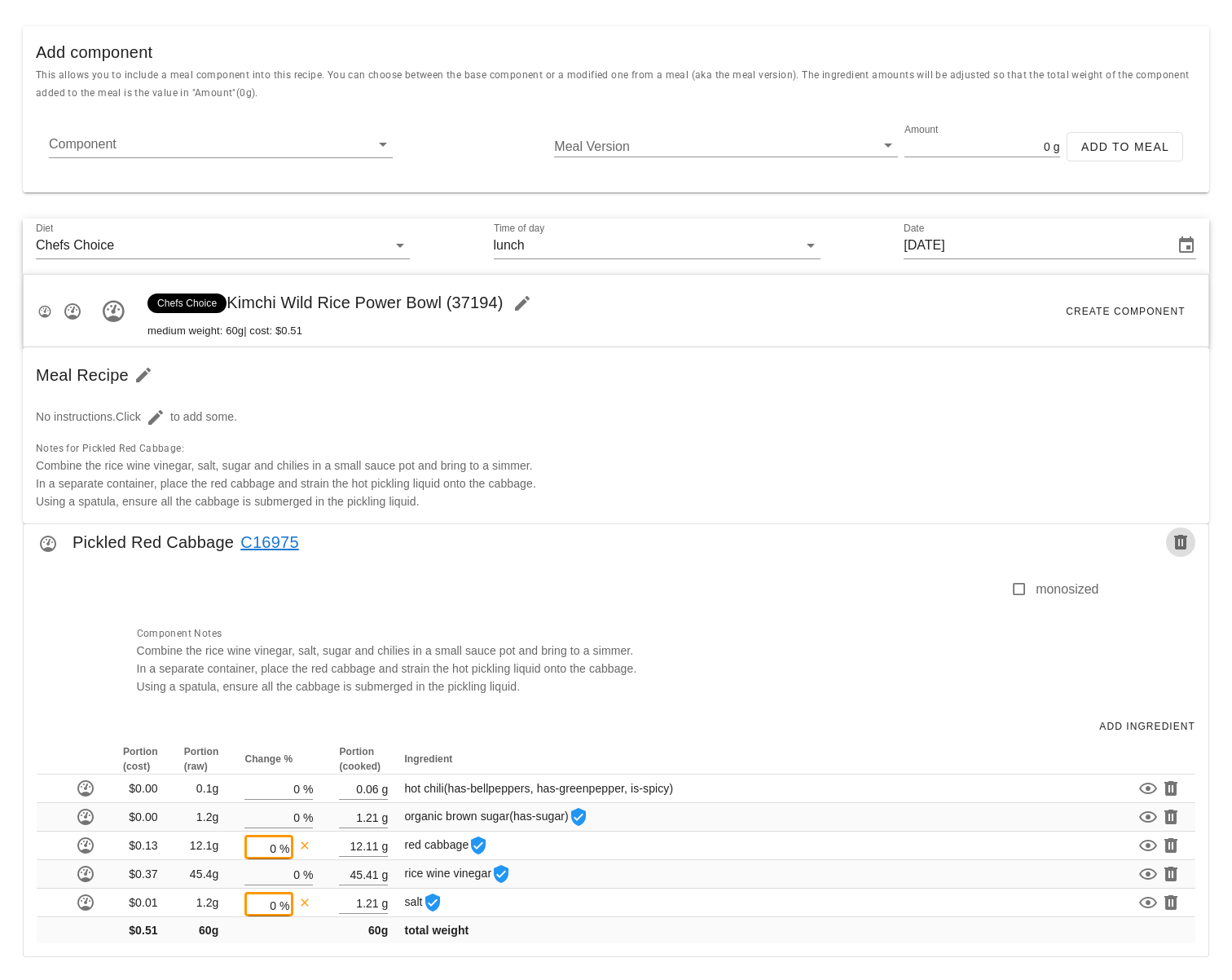
click at [1186, 549] on icon "button" at bounding box center [1180, 542] width 20 height 20
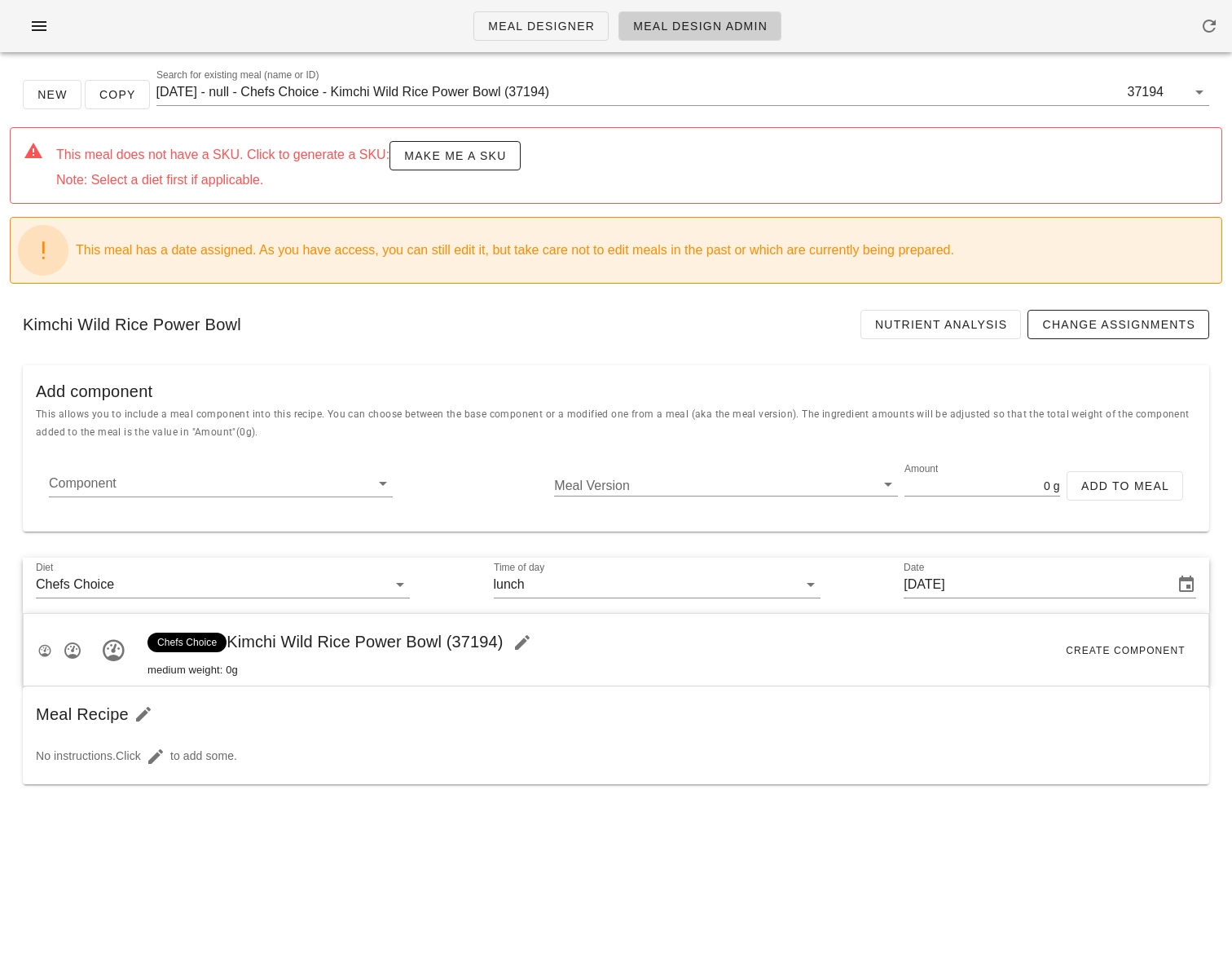
scroll to position [0, 0]
click at [246, 486] on input "Component" at bounding box center [208, 483] width 318 height 26
paste input "Kimchi Wild Rice Power Bowl"
type input "Kimchi Wild Rice Power Bowl"
drag, startPoint x: 227, startPoint y: 489, endPoint x: 24, endPoint y: 464, distance: 204.5
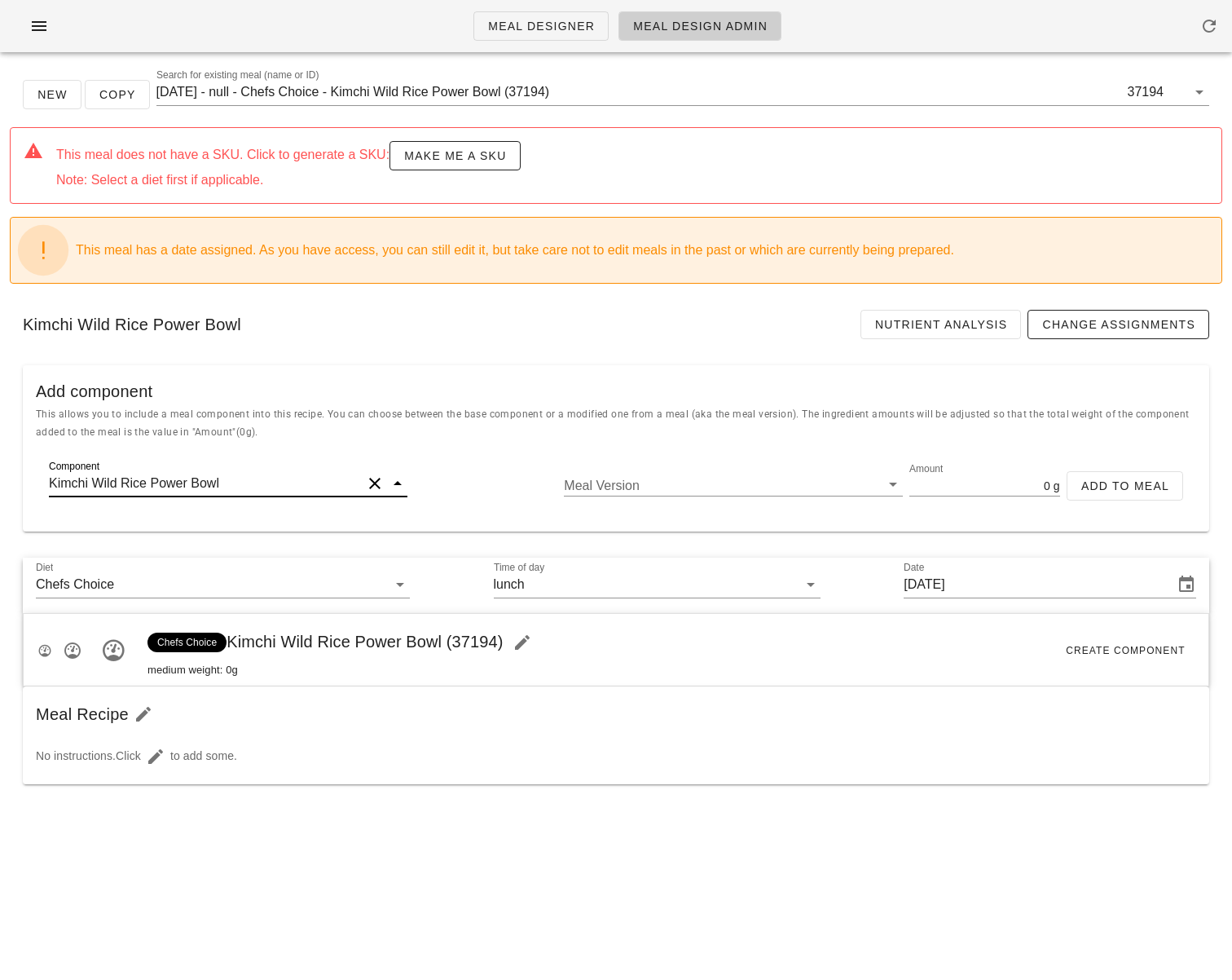
click at [24, 464] on div "Component Kimchi Wild Rice Power Bowl Meal Version Amount 0 g Add to Meal" at bounding box center [616, 493] width 1187 height 78
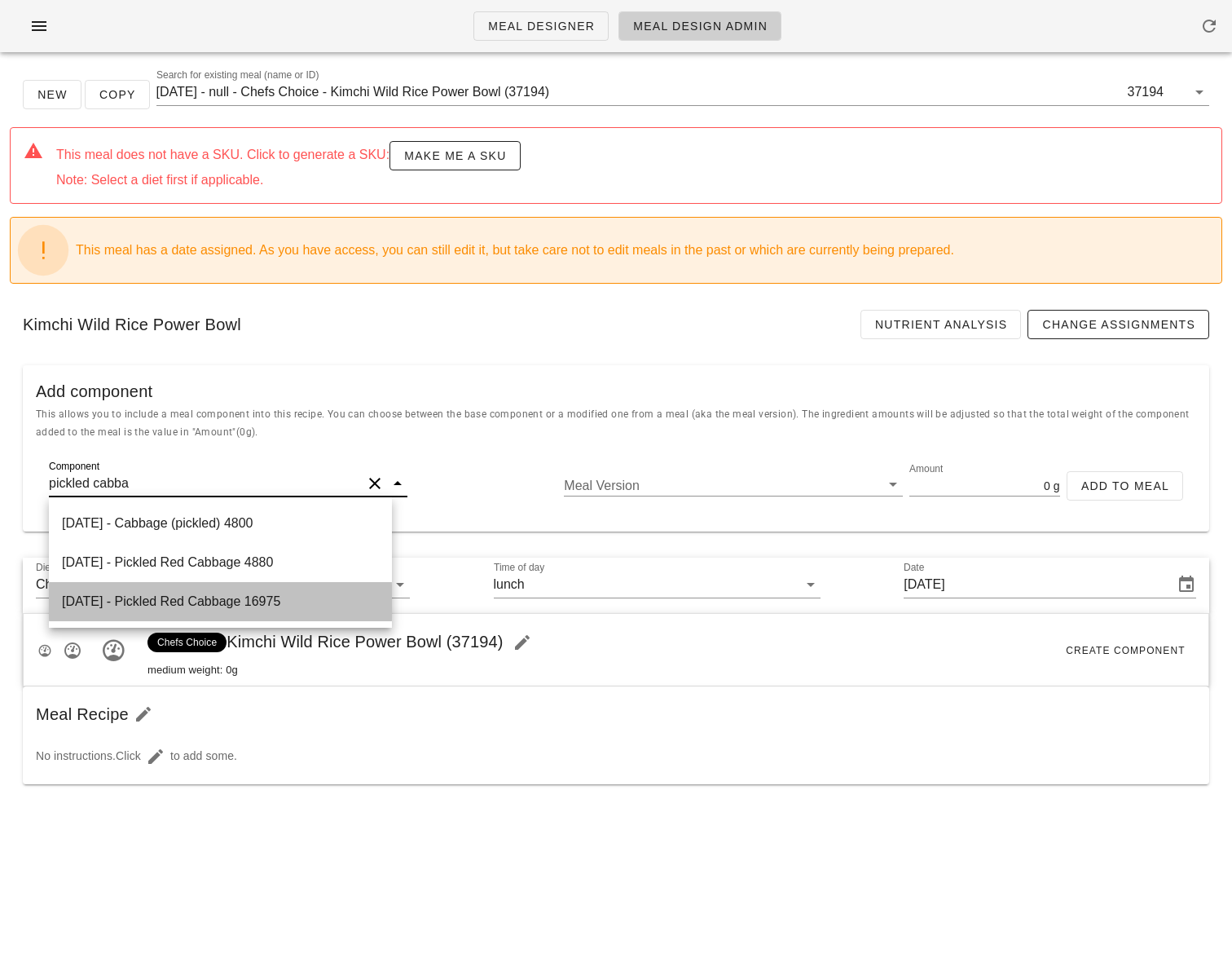
click at [229, 605] on div "[DATE] - Pickled Red Cabbage 16975" at bounding box center [220, 601] width 343 height 39
type input "Pickled Red Cabbage"
type input "1982"
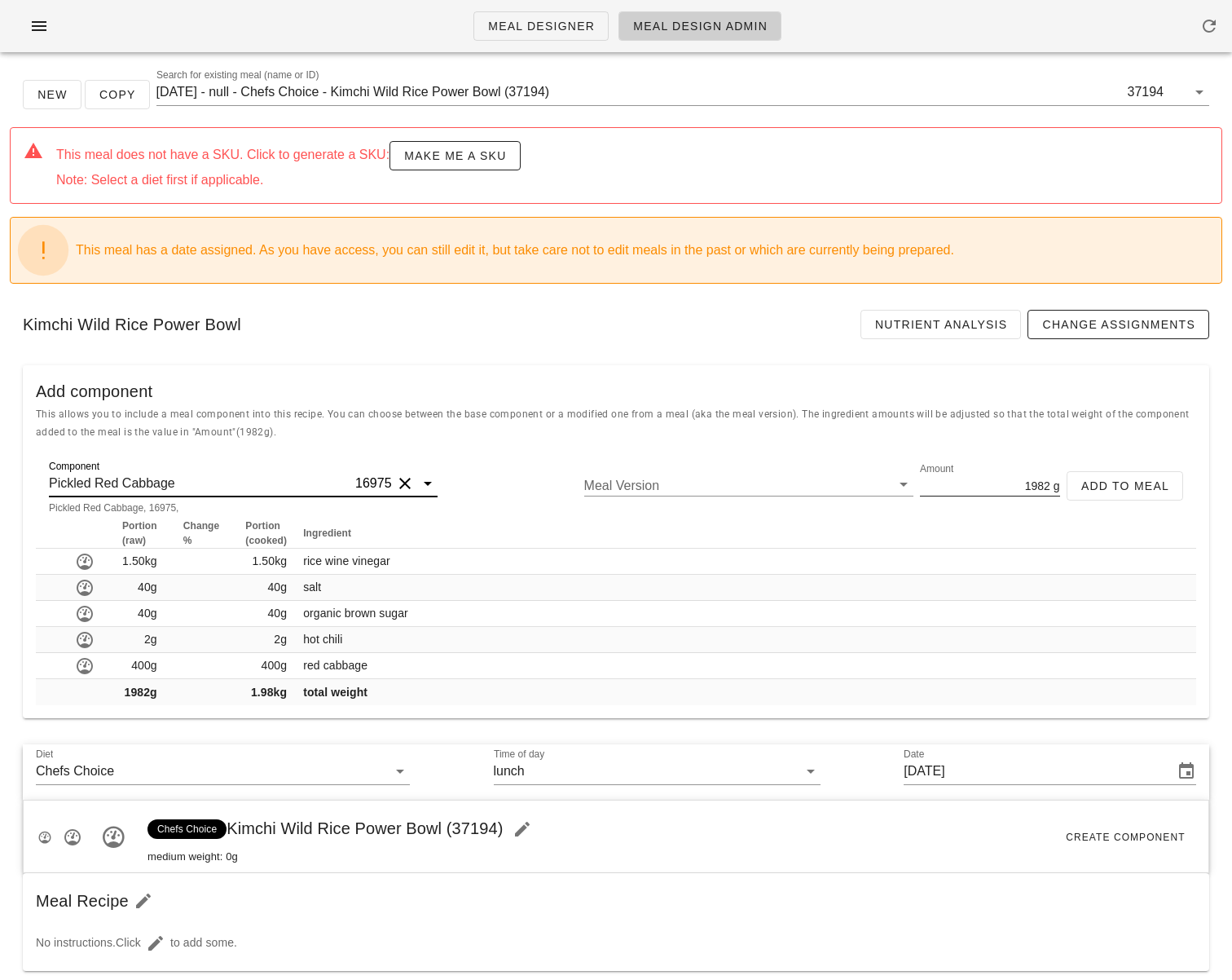
type input "Pickled Red Cabbage"
click at [1034, 478] on input "1982" at bounding box center [985, 485] width 130 height 21
type input "30"
click at [1114, 485] on span "Add to Meal" at bounding box center [1125, 486] width 89 height 13
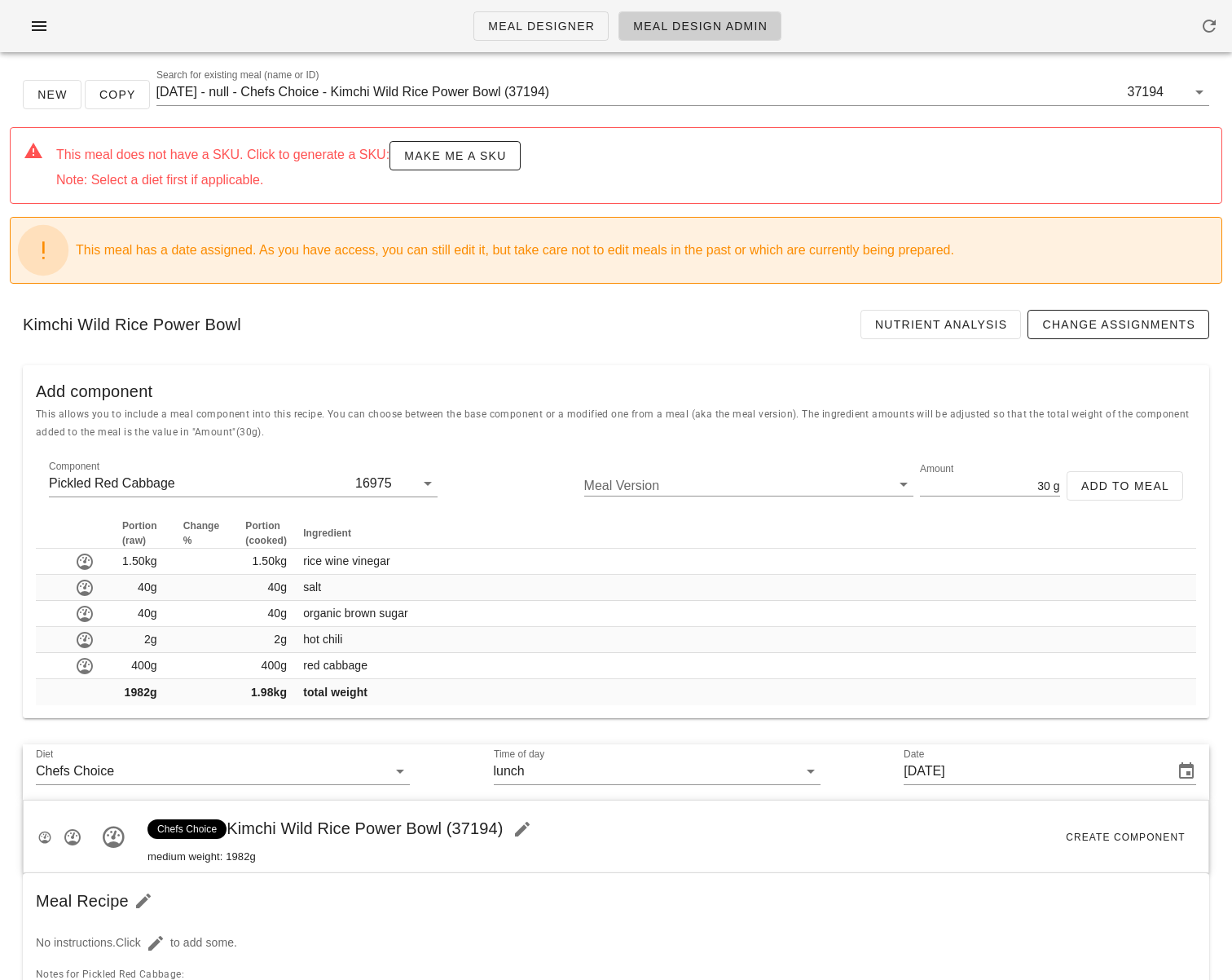
type input "0"
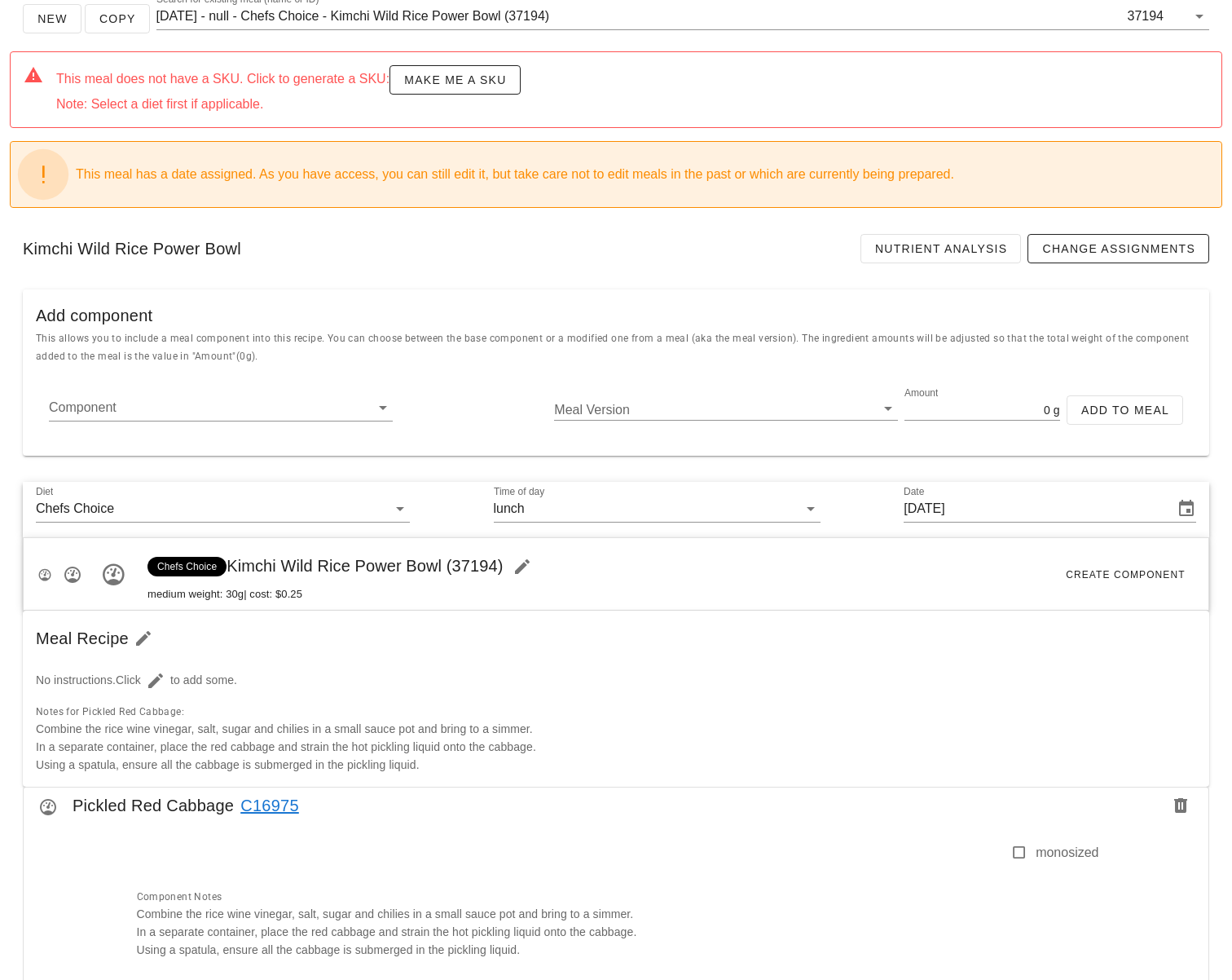
scroll to position [339, 0]
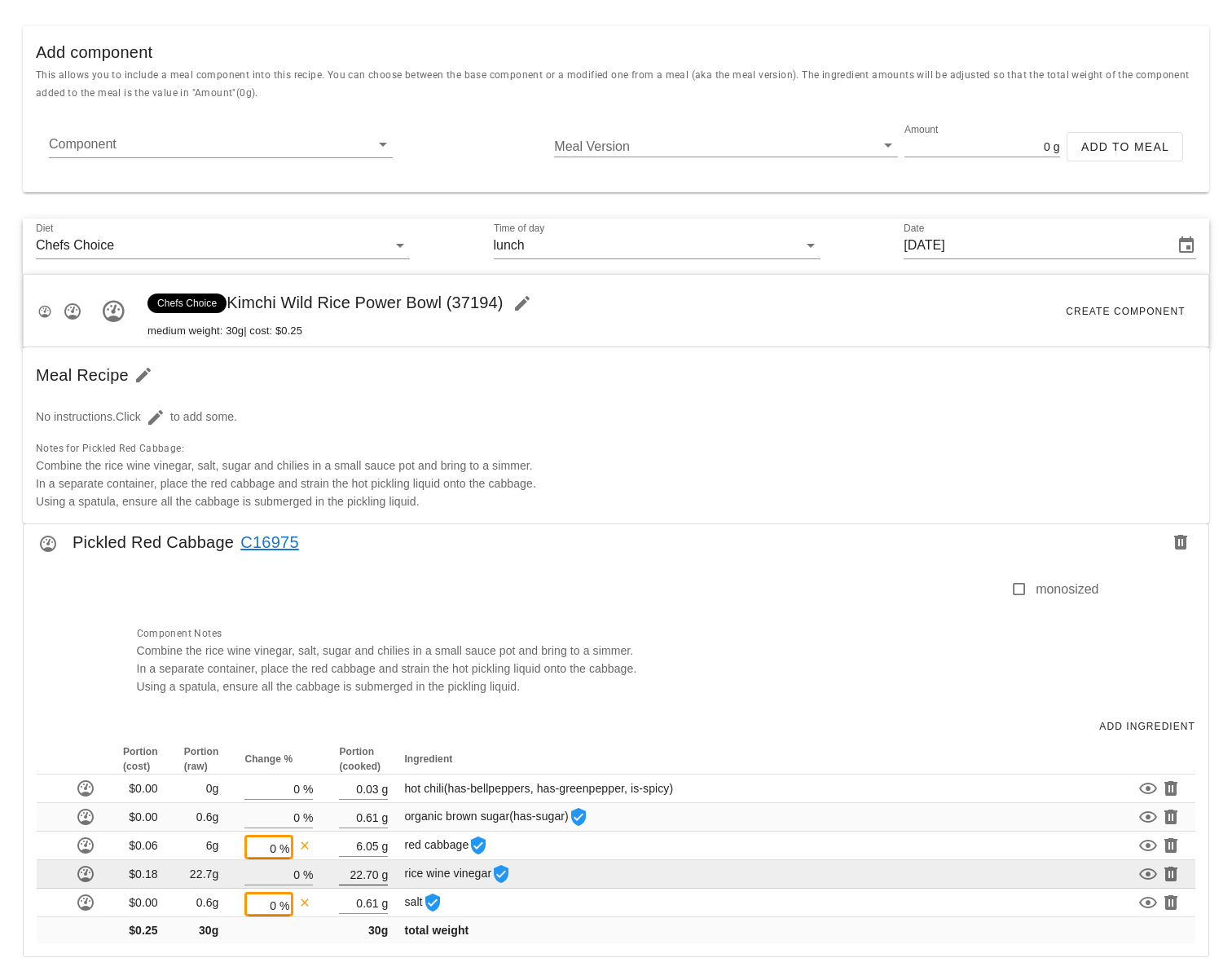
click at [356, 875] on input "22.70" at bounding box center [359, 874] width 39 height 21
type input "2.70"
click at [295, 876] on input "0" at bounding box center [272, 874] width 55 height 21
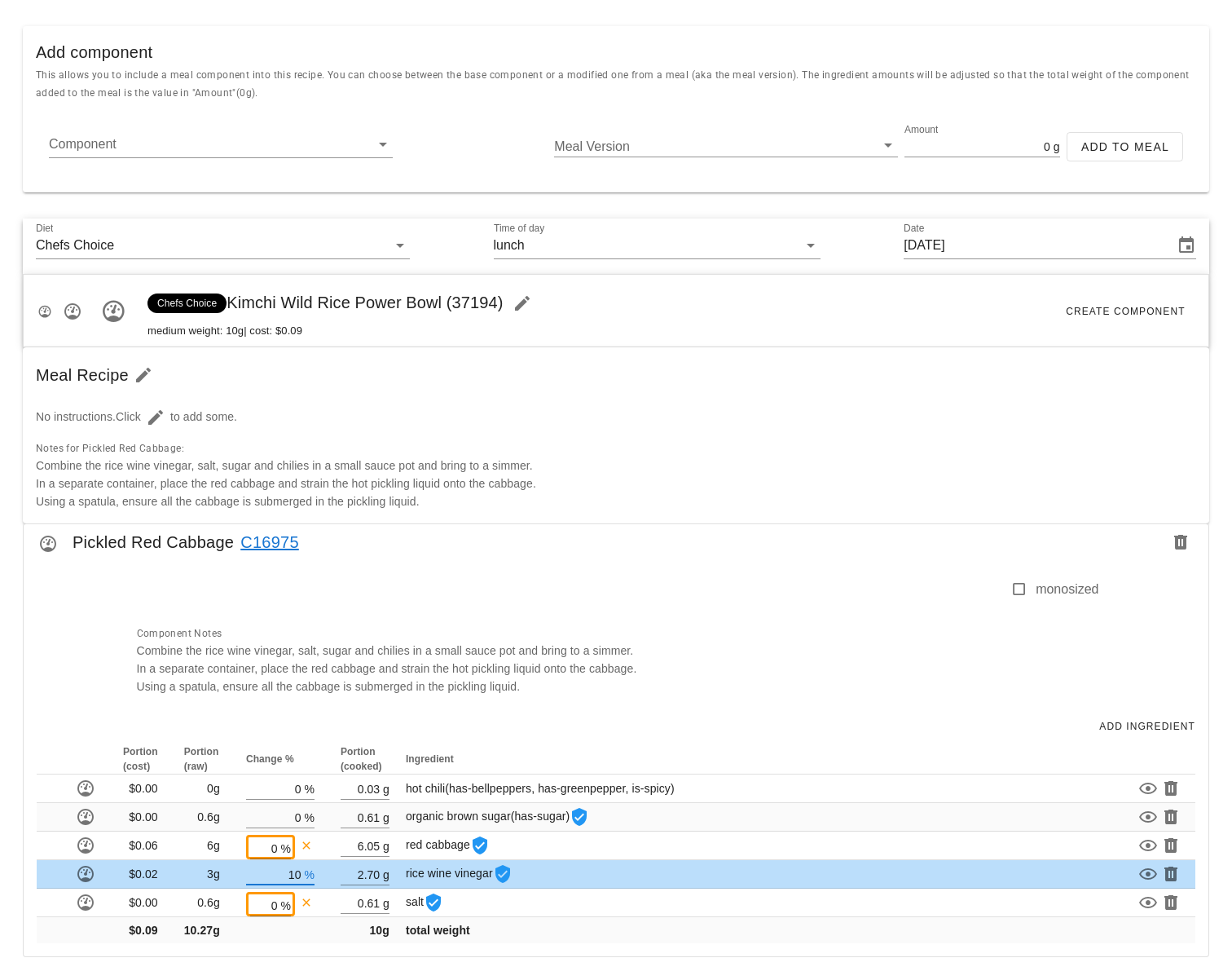
type input "1"
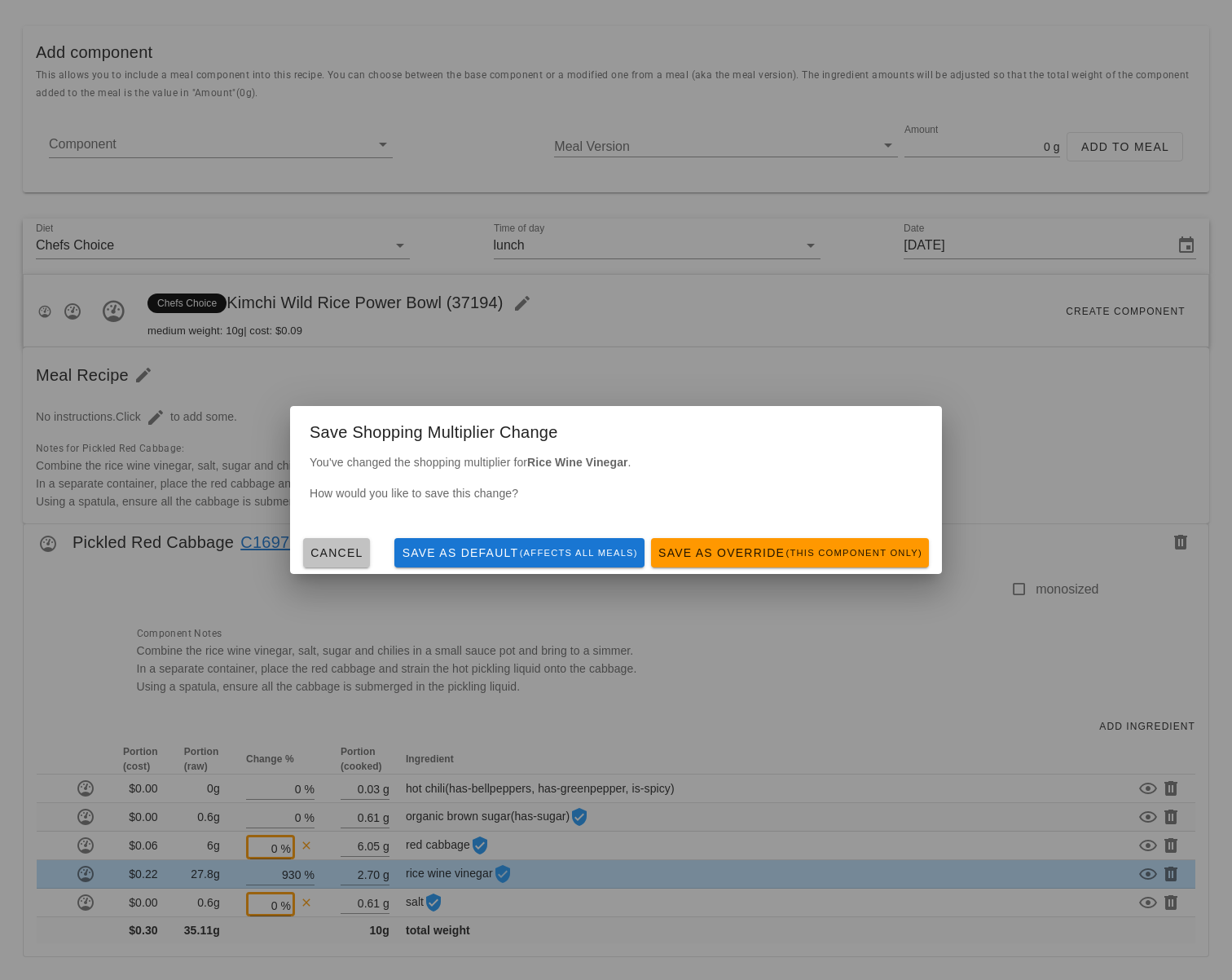
click at [353, 557] on span "Cancel" at bounding box center [337, 552] width 53 height 13
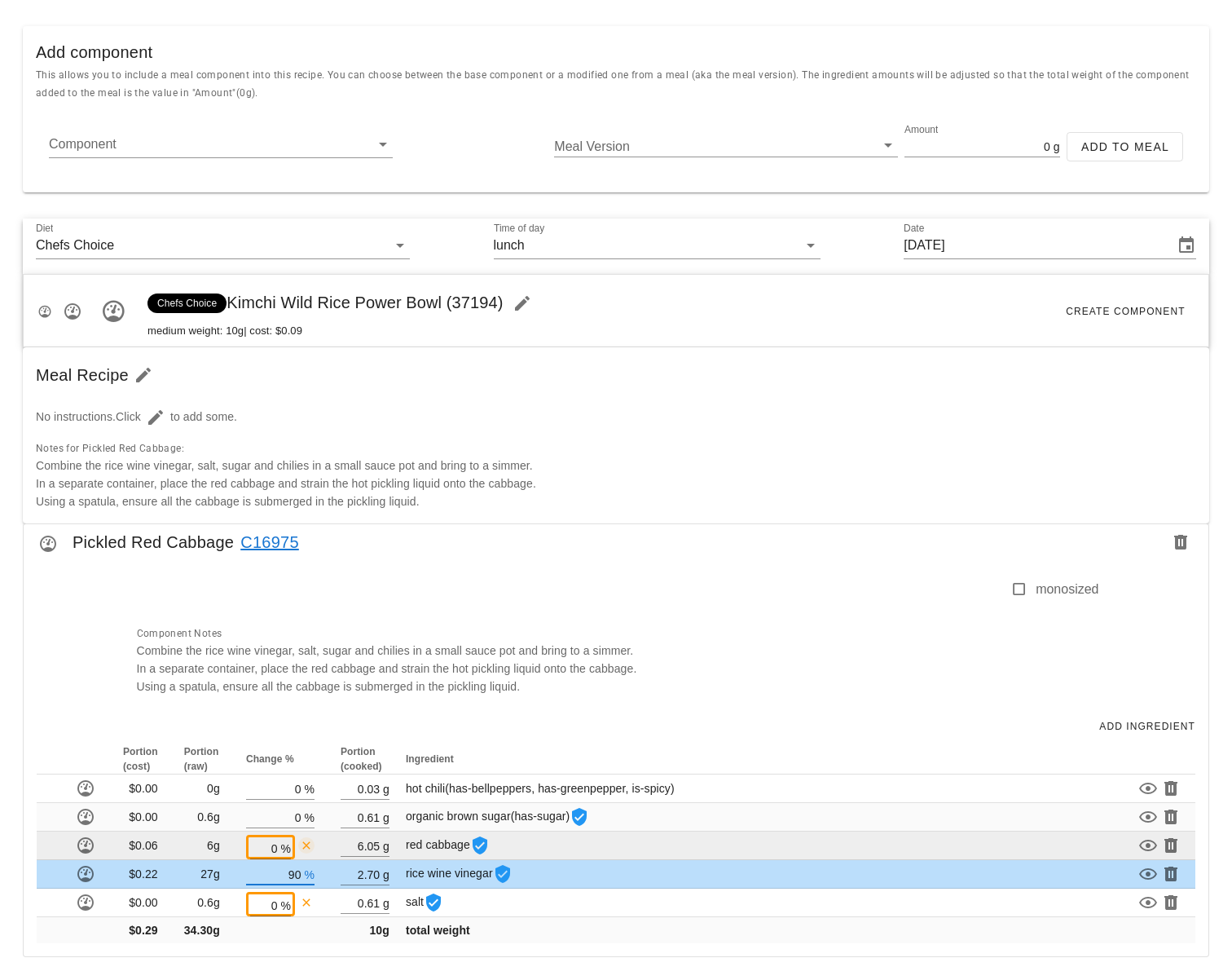
type input "9"
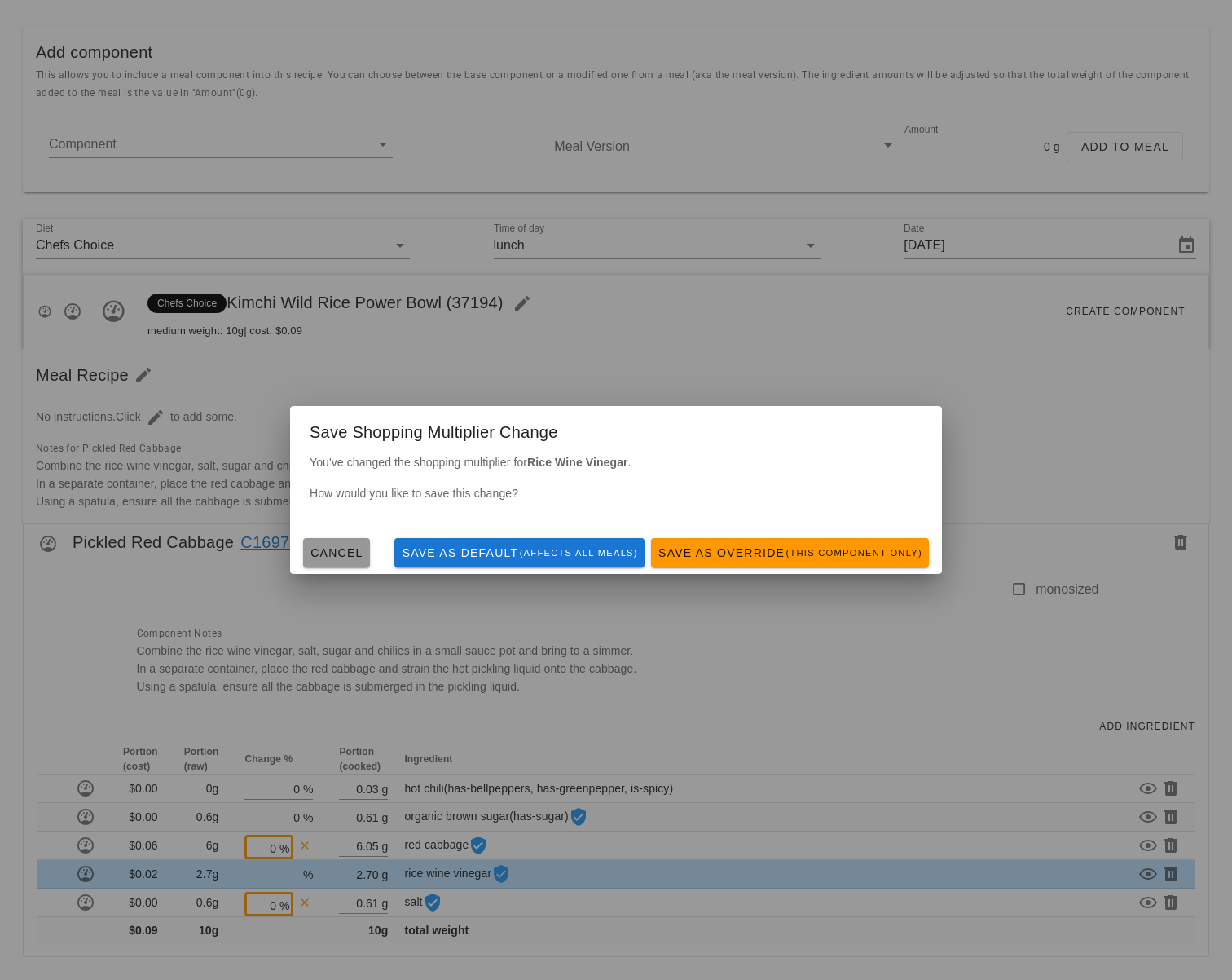
click at [323, 546] on span "Cancel" at bounding box center [337, 552] width 53 height 13
type input "930"
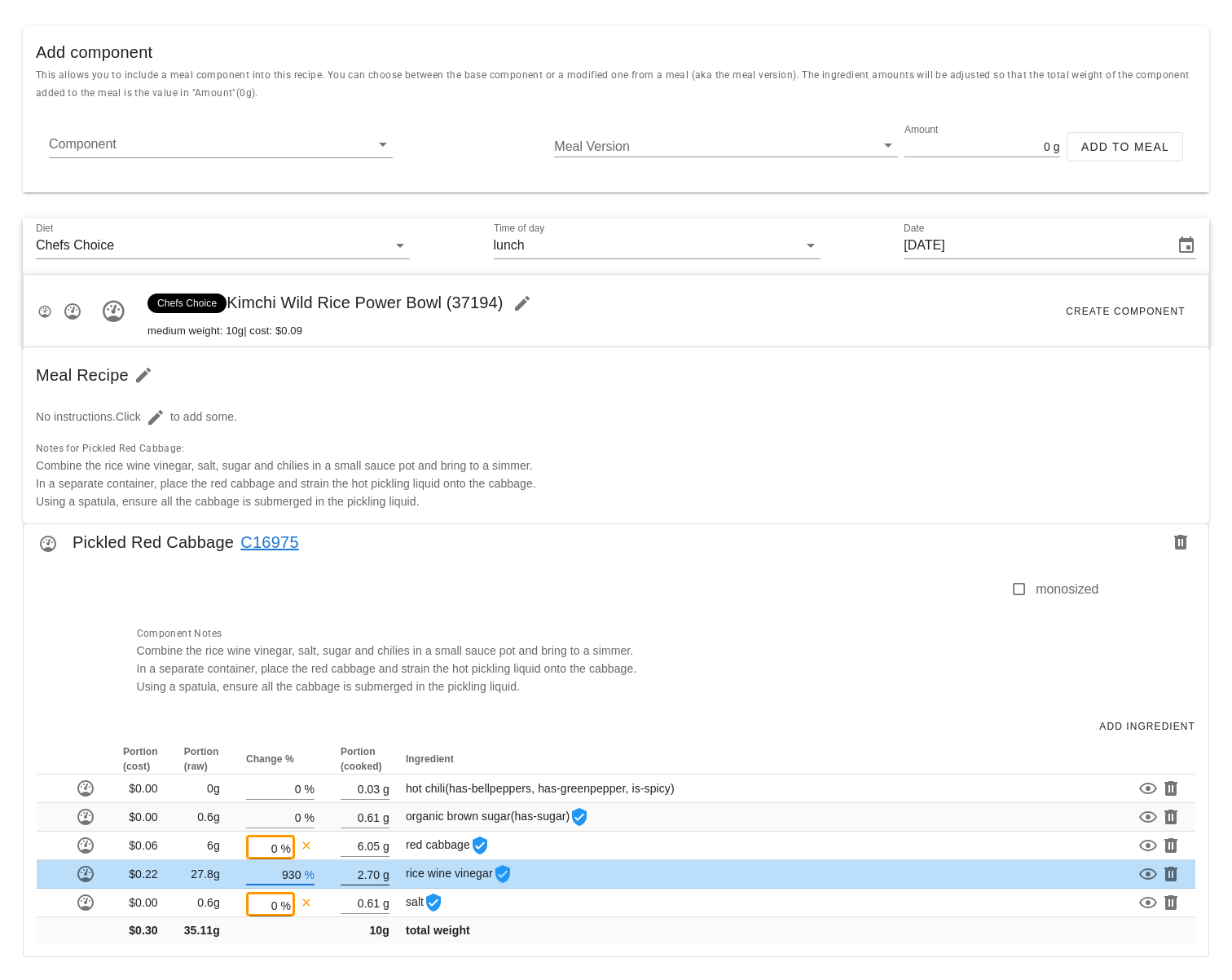
click at [375, 875] on div "Meal Designer Meal Design Admin New Copy Search for existing meal (name or ID) …" at bounding box center [616, 320] width 1232 height 1319
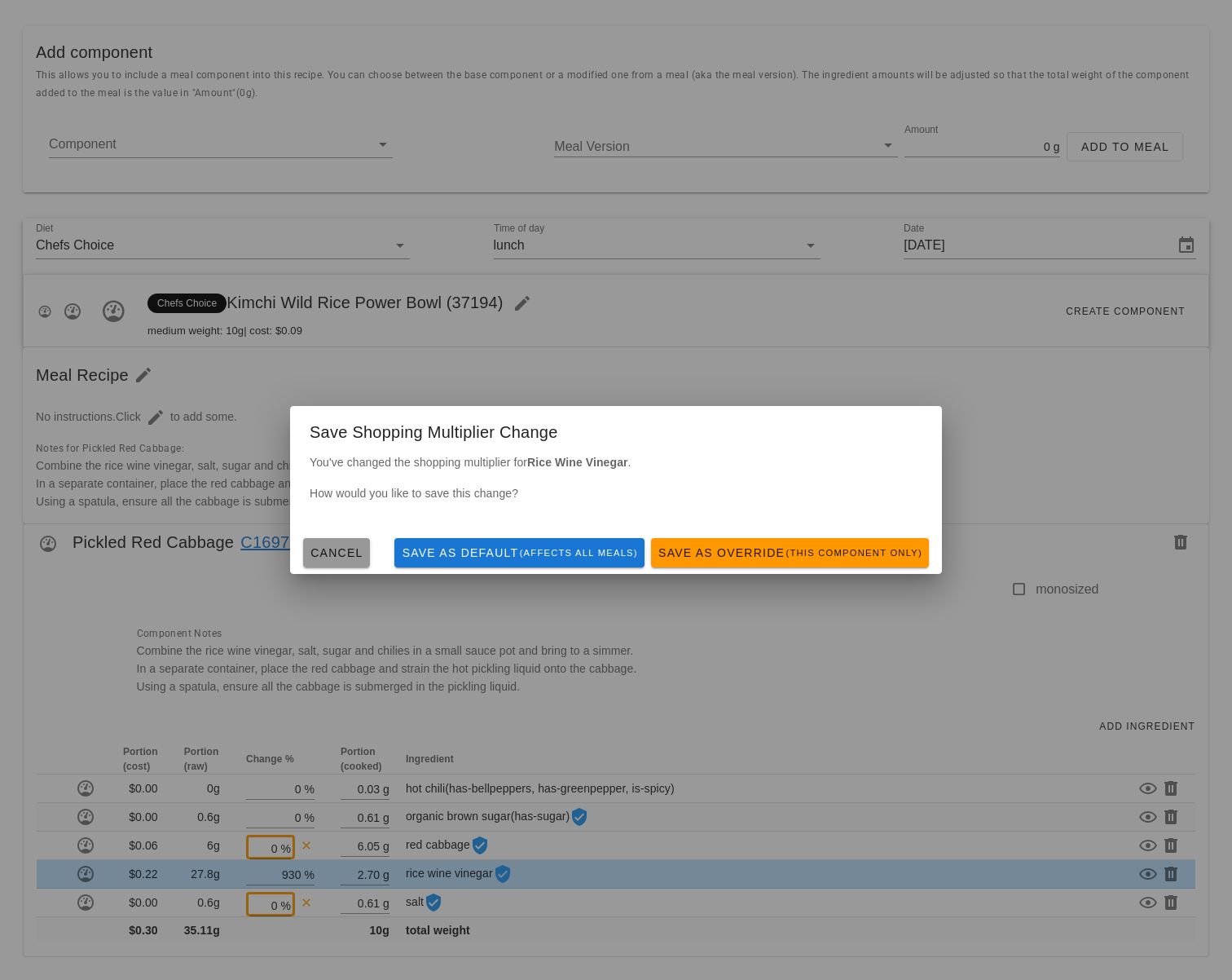
click at [331, 553] on span "Cancel" at bounding box center [337, 552] width 53 height 13
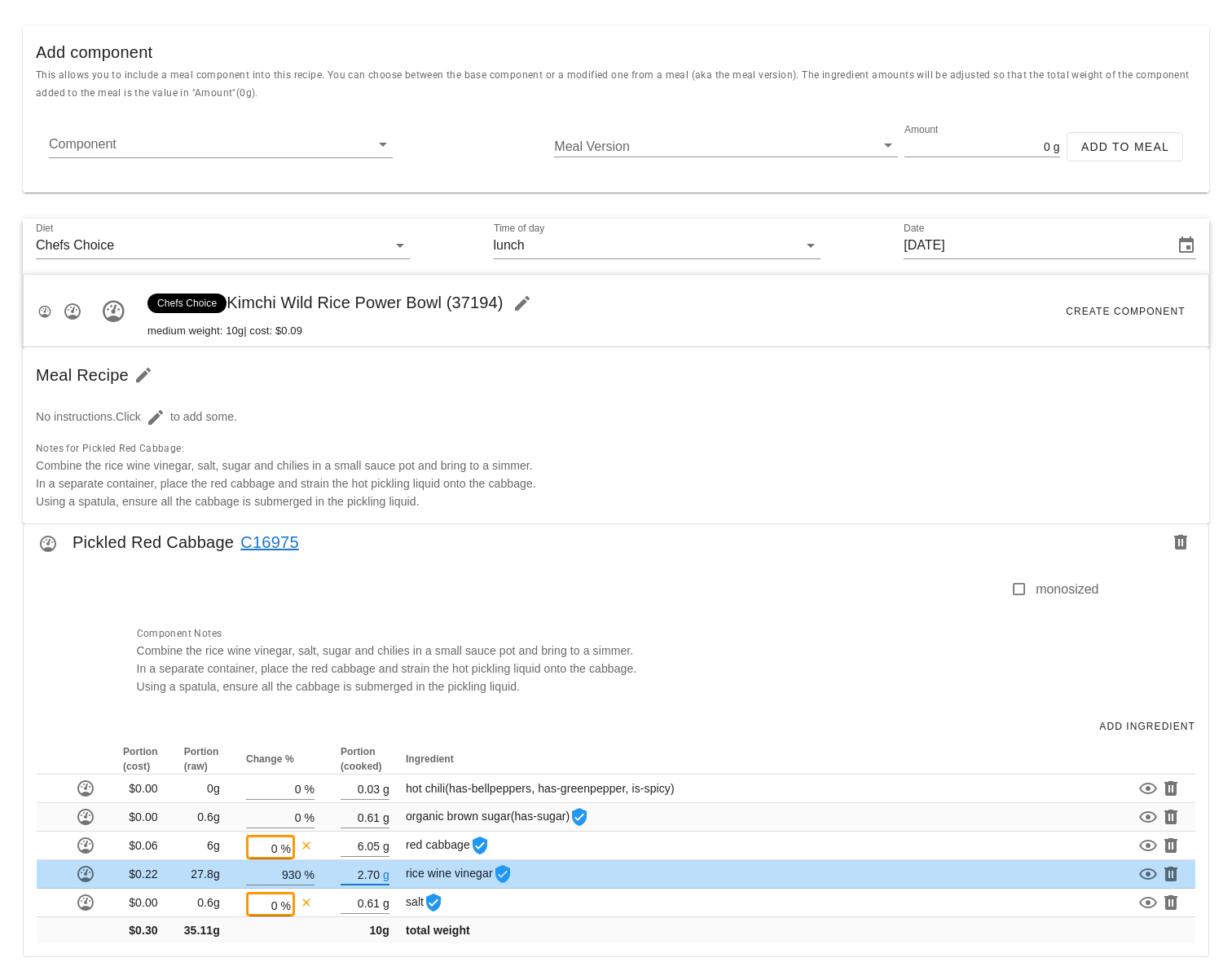
click at [378, 875] on input "2.70" at bounding box center [360, 874] width 39 height 21
click at [375, 875] on input "2.70" at bounding box center [360, 874] width 39 height 21
type input "2.27"
click at [300, 876] on input "930" at bounding box center [273, 876] width 55 height 21
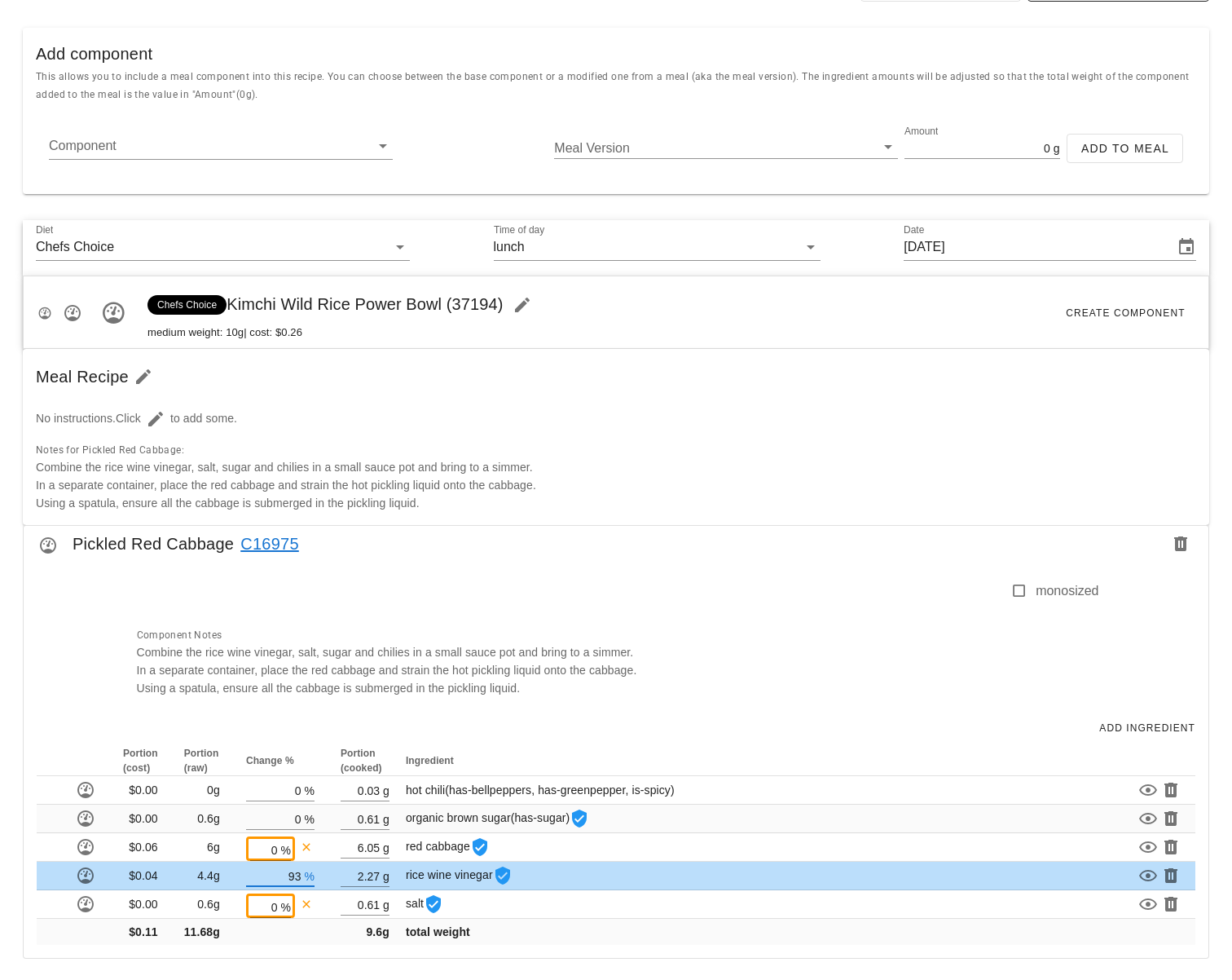
type input "9"
type input "1"
type input "900"
click at [723, 719] on div "Meal Designer Meal Design Admin New Copy Search for existing meal (name or ID) …" at bounding box center [616, 322] width 1232 height 1319
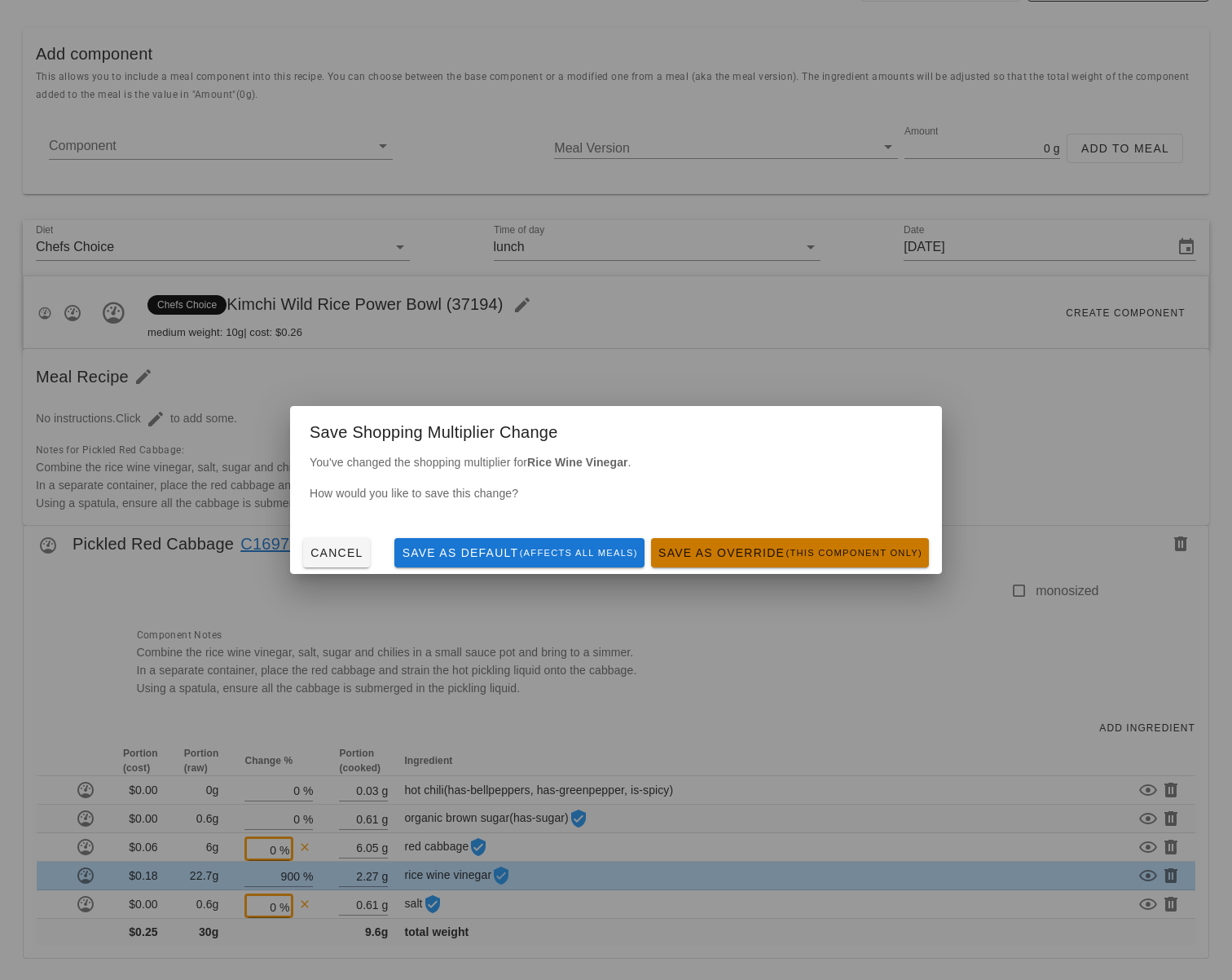
drag, startPoint x: 754, startPoint y: 561, endPoint x: 755, endPoint y: 569, distance: 8.1
click at [753, 561] on button "Save as Override (this component only)" at bounding box center [790, 552] width 278 height 29
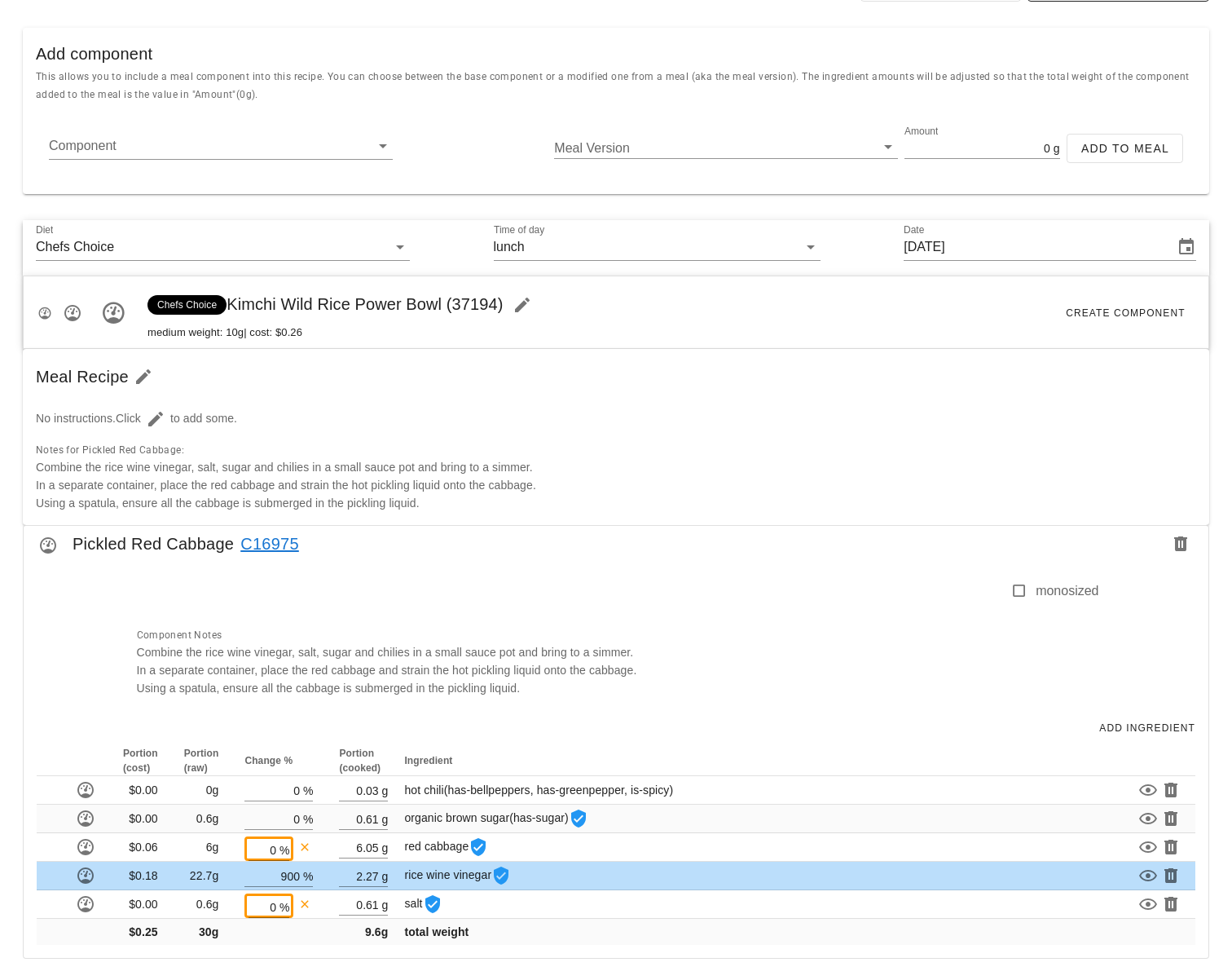
scroll to position [339, 0]
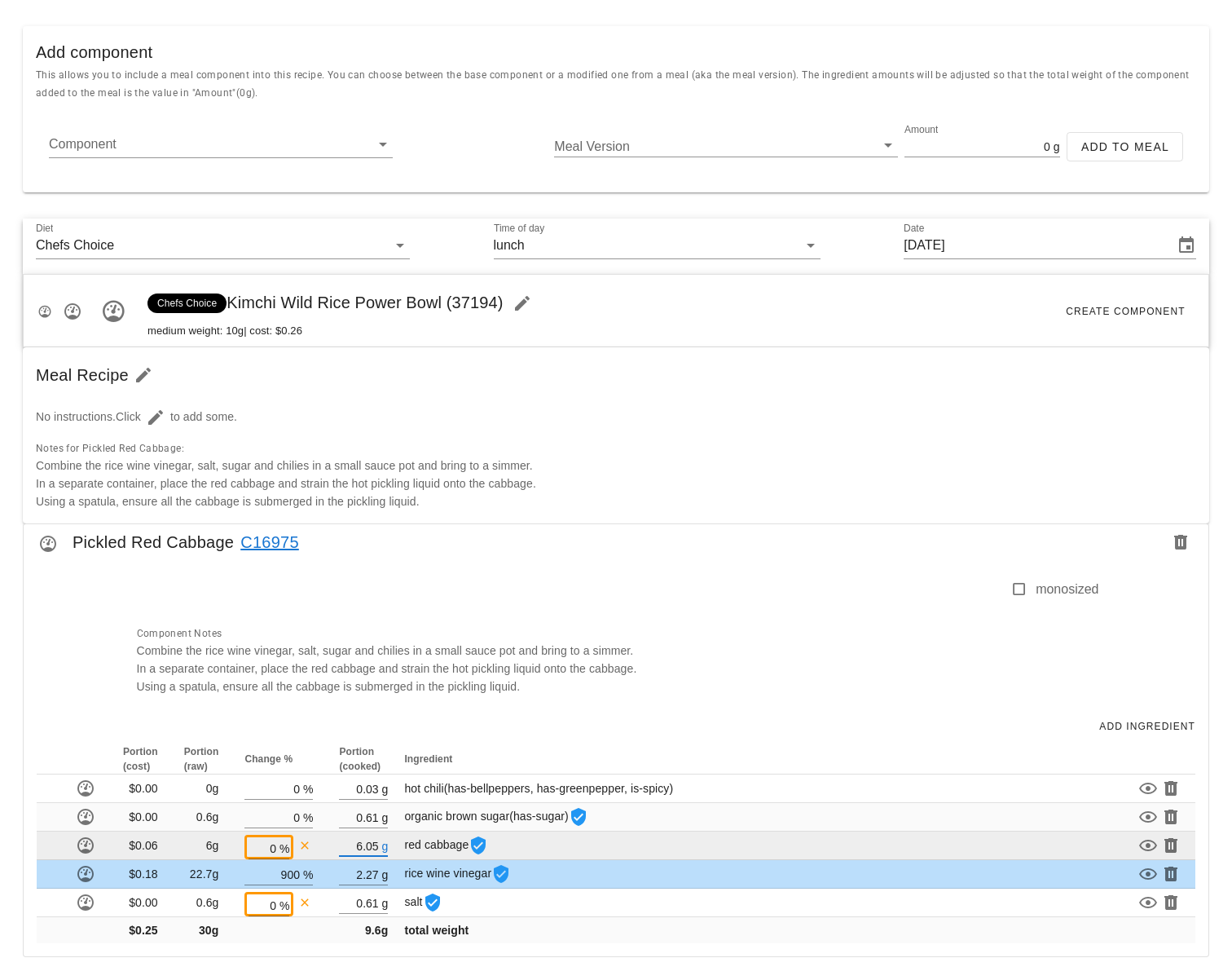
drag, startPoint x: 375, startPoint y: 846, endPoint x: 352, endPoint y: 847, distance: 23.0
click at [352, 847] on input "6.05" at bounding box center [359, 845] width 39 height 21
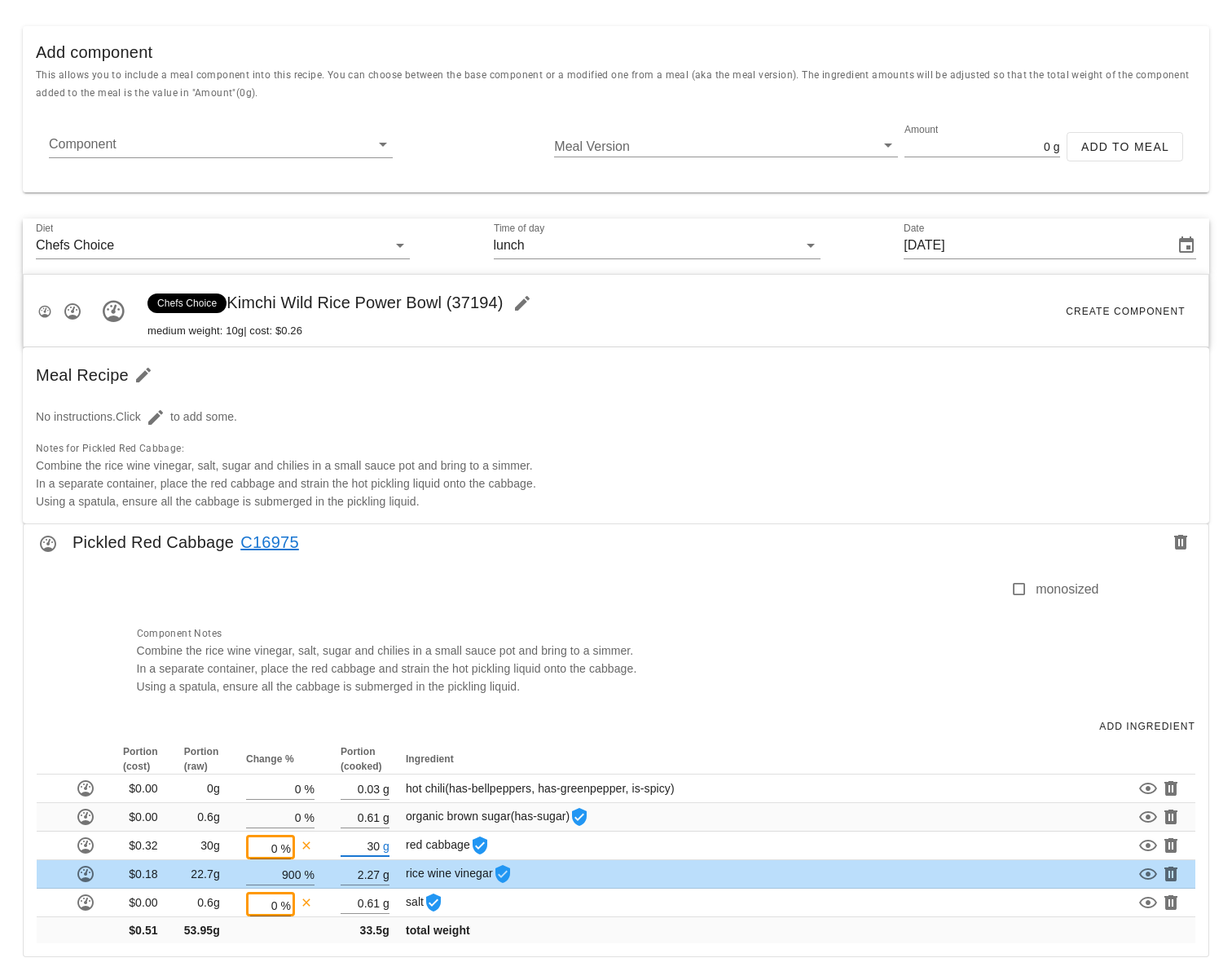
type input "30"
click at [692, 696] on div "Component Notes Combine the rice wine vinegar, salt, sugar and chilies in a sma…" at bounding box center [613, 659] width 972 height 91
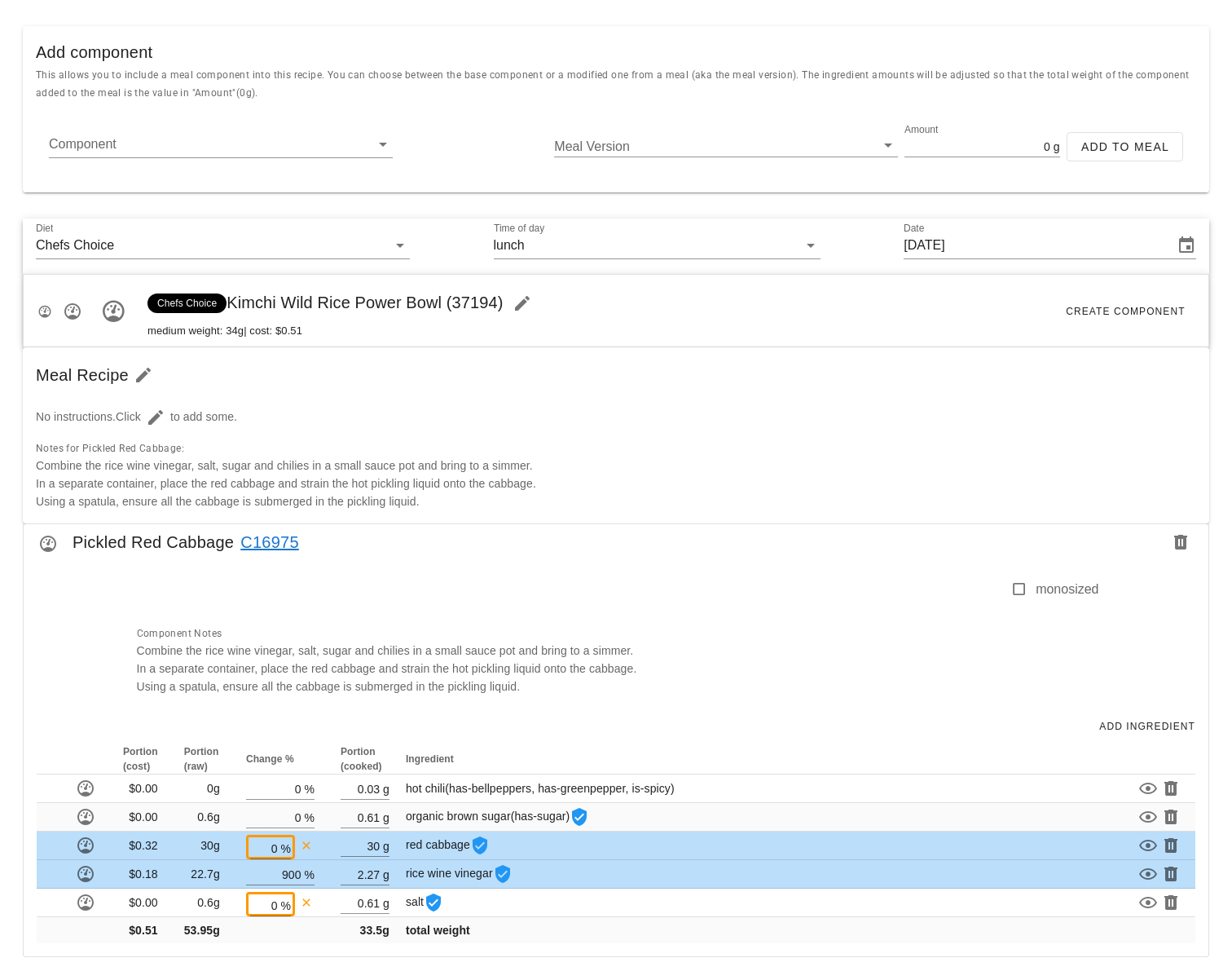
click at [716, 948] on div "Portion (cost) Portion (raw) Change % Portion (cooked) Ingredient $0.00 0g 0 % …" at bounding box center [616, 850] width 1185 height 212
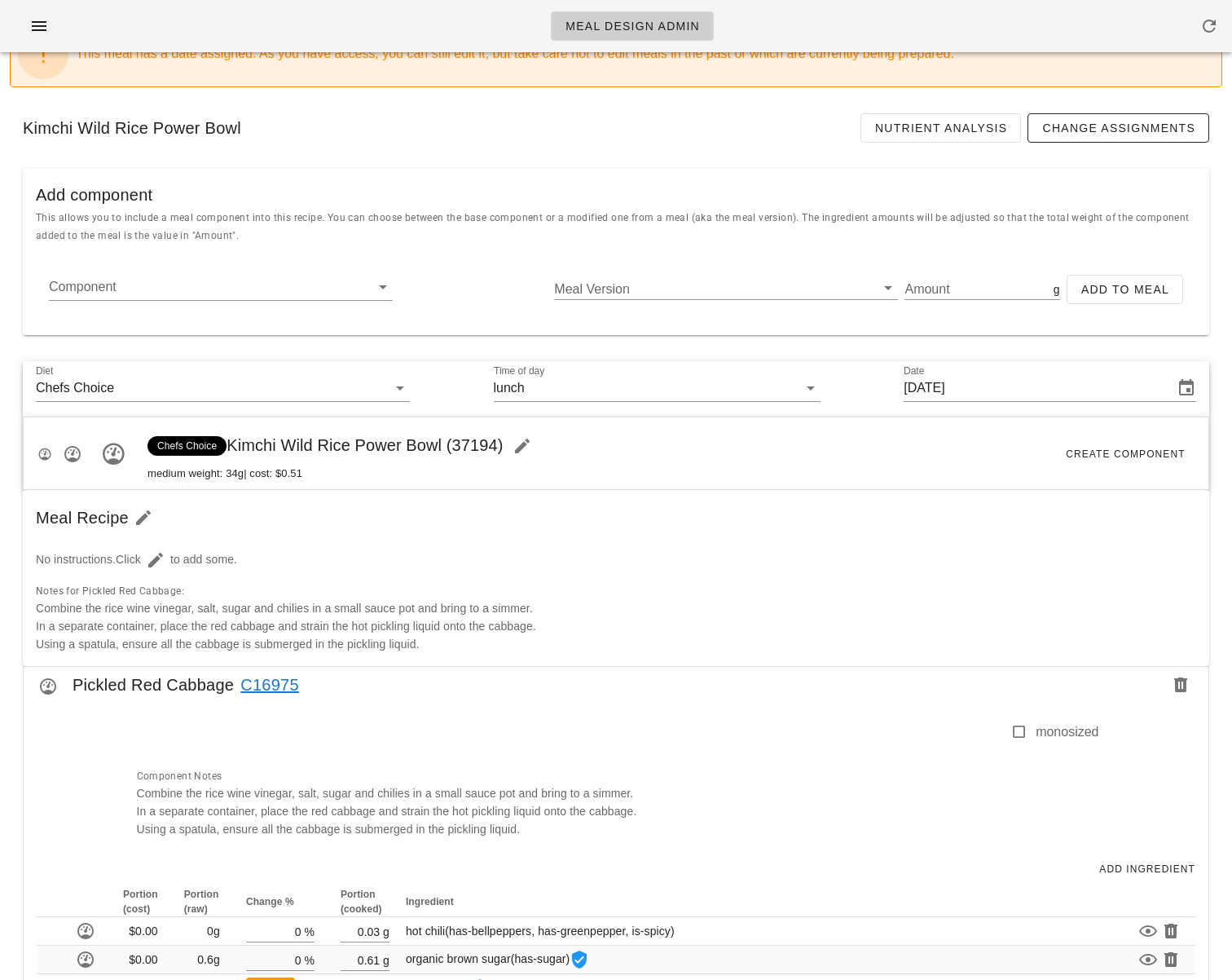
scroll to position [339, 0]
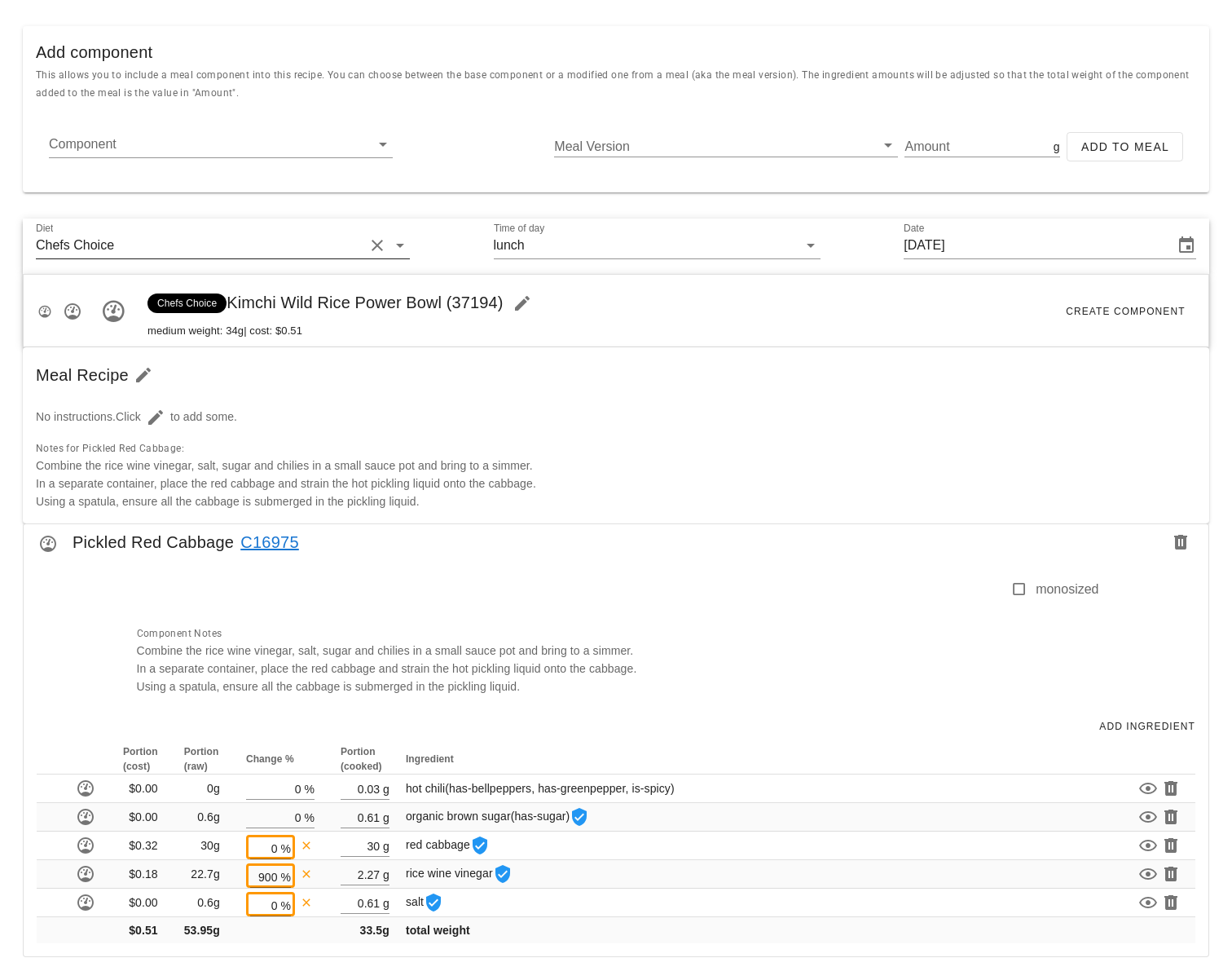
click at [166, 238] on input "Diet" at bounding box center [241, 245] width 247 height 26
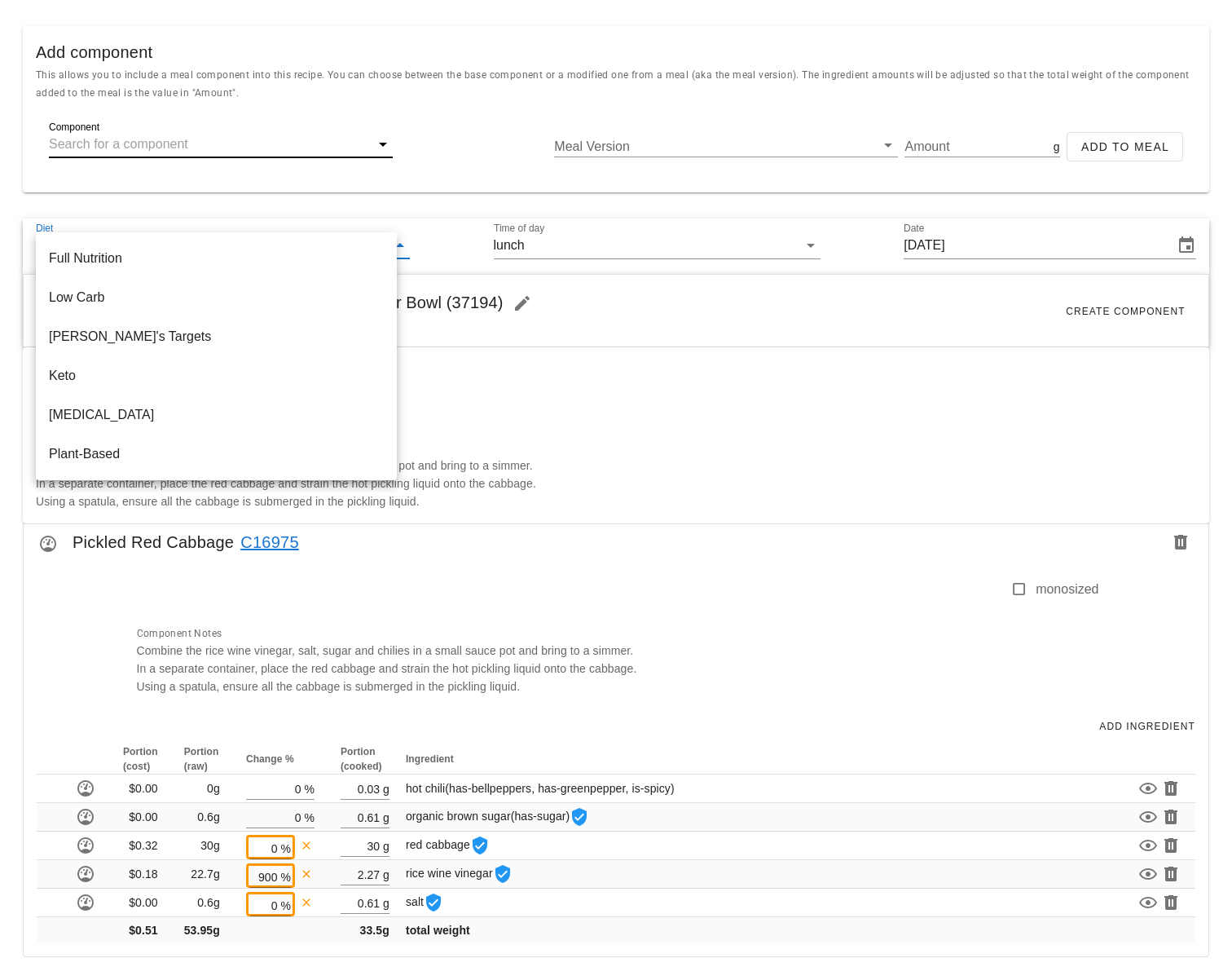
click at [161, 149] on input "Component" at bounding box center [208, 143] width 318 height 26
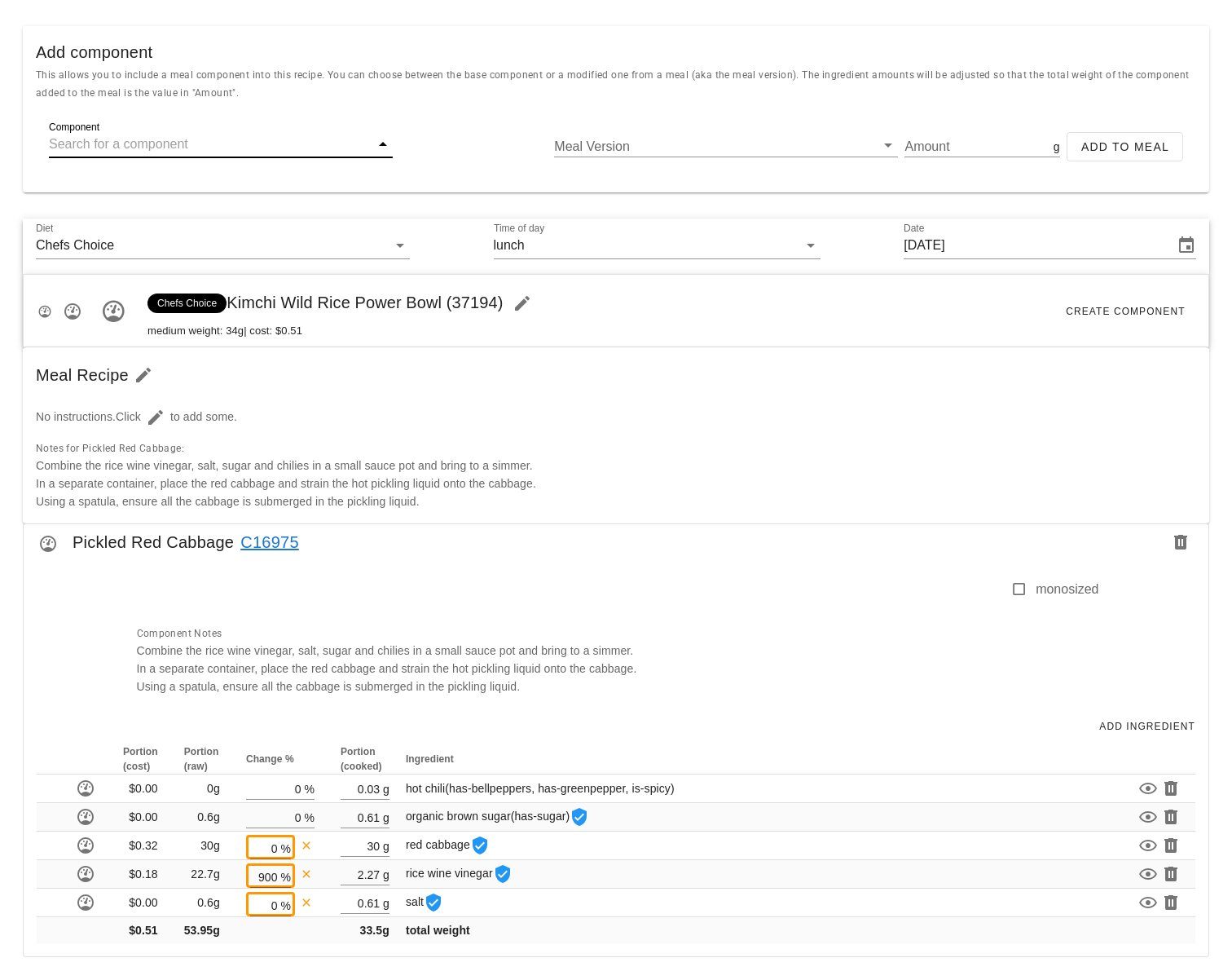
paste input "Wild Rice"
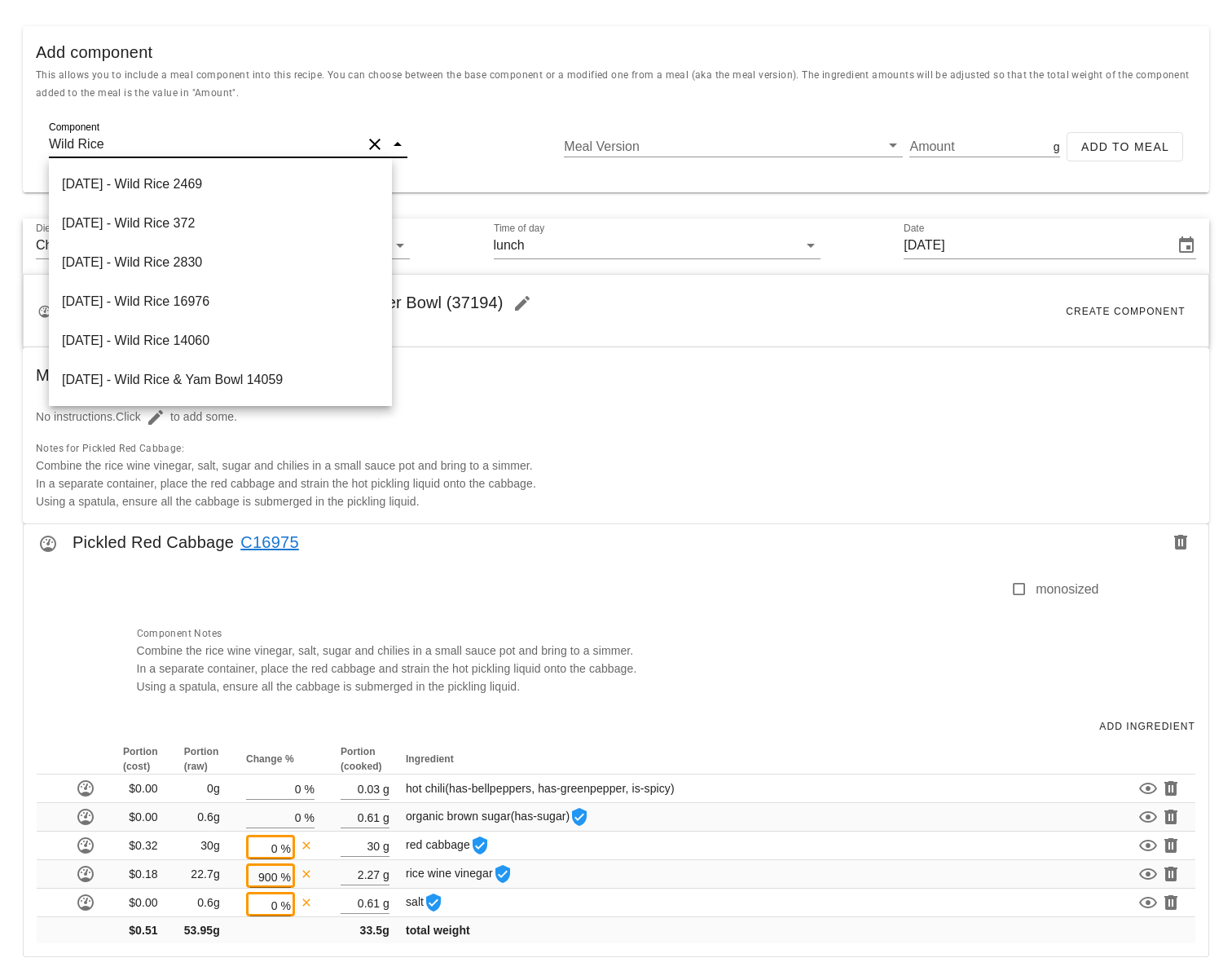
type input "Wild Rice"
click at [245, 298] on div "[DATE] - Wild Rice 16976" at bounding box center [220, 302] width 343 height 39
type input "1851"
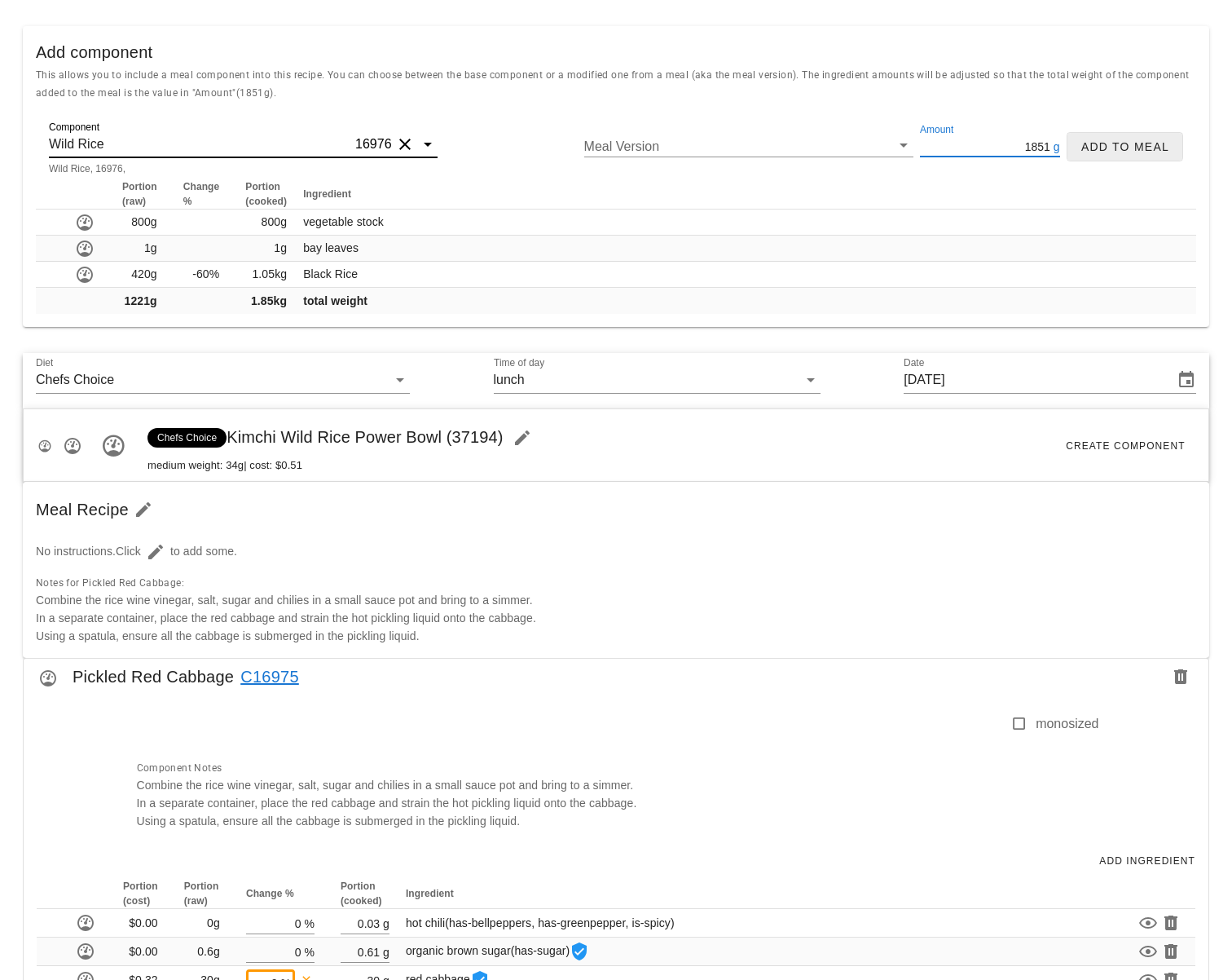
drag, startPoint x: 1015, startPoint y: 148, endPoint x: 1085, endPoint y: 144, distance: 70.1
click at [1085, 144] on div "Component Wild Rice 16976 Wild Rice, 16976, Meal Version Amount 1851 g Add to M…" at bounding box center [616, 153] width 1161 height 53
type input "200"
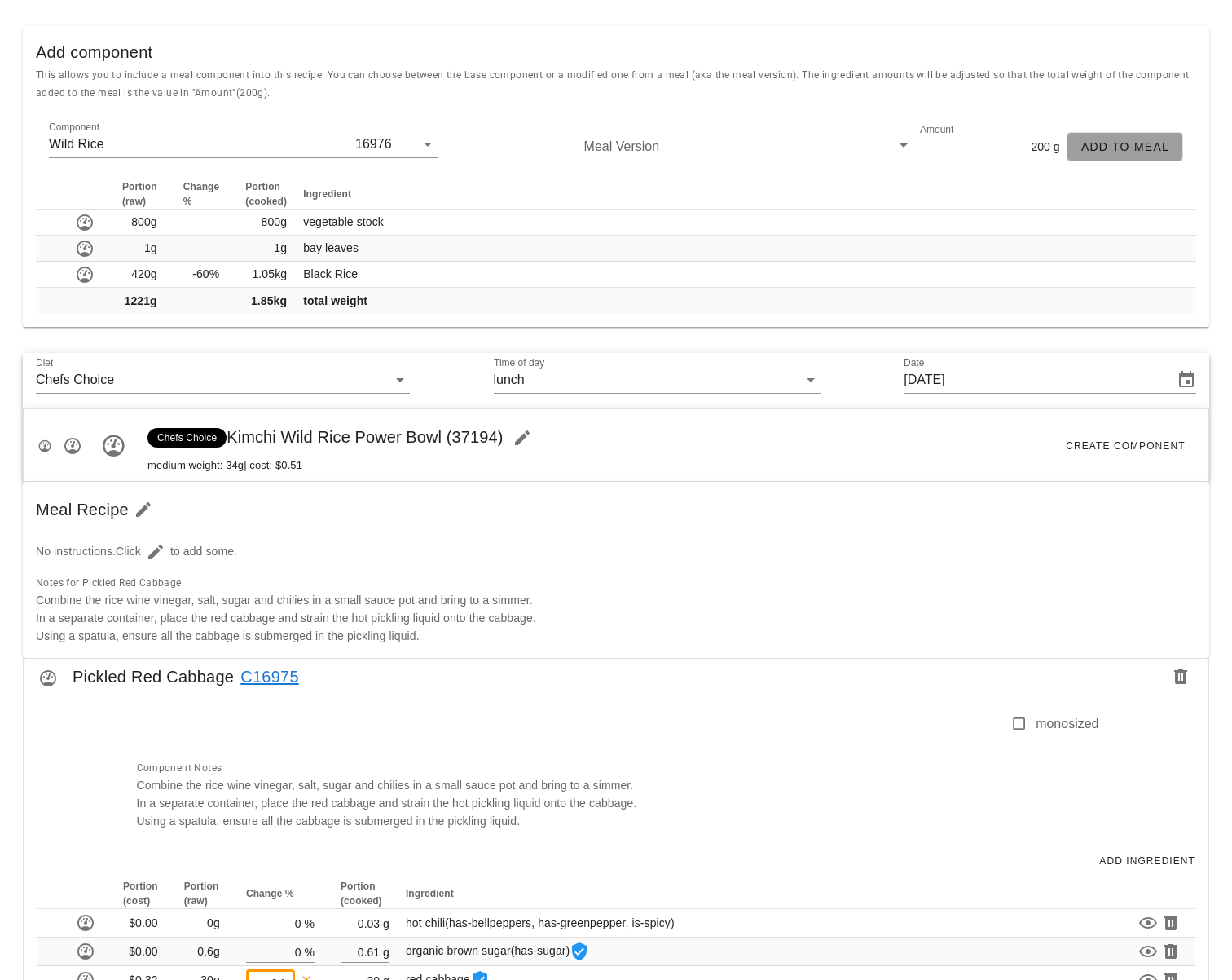
drag, startPoint x: 1103, startPoint y: 143, endPoint x: 1097, endPoint y: 153, distance: 11.7
click at [1103, 143] on span "Add to Meal" at bounding box center [1125, 146] width 89 height 13
type input "0"
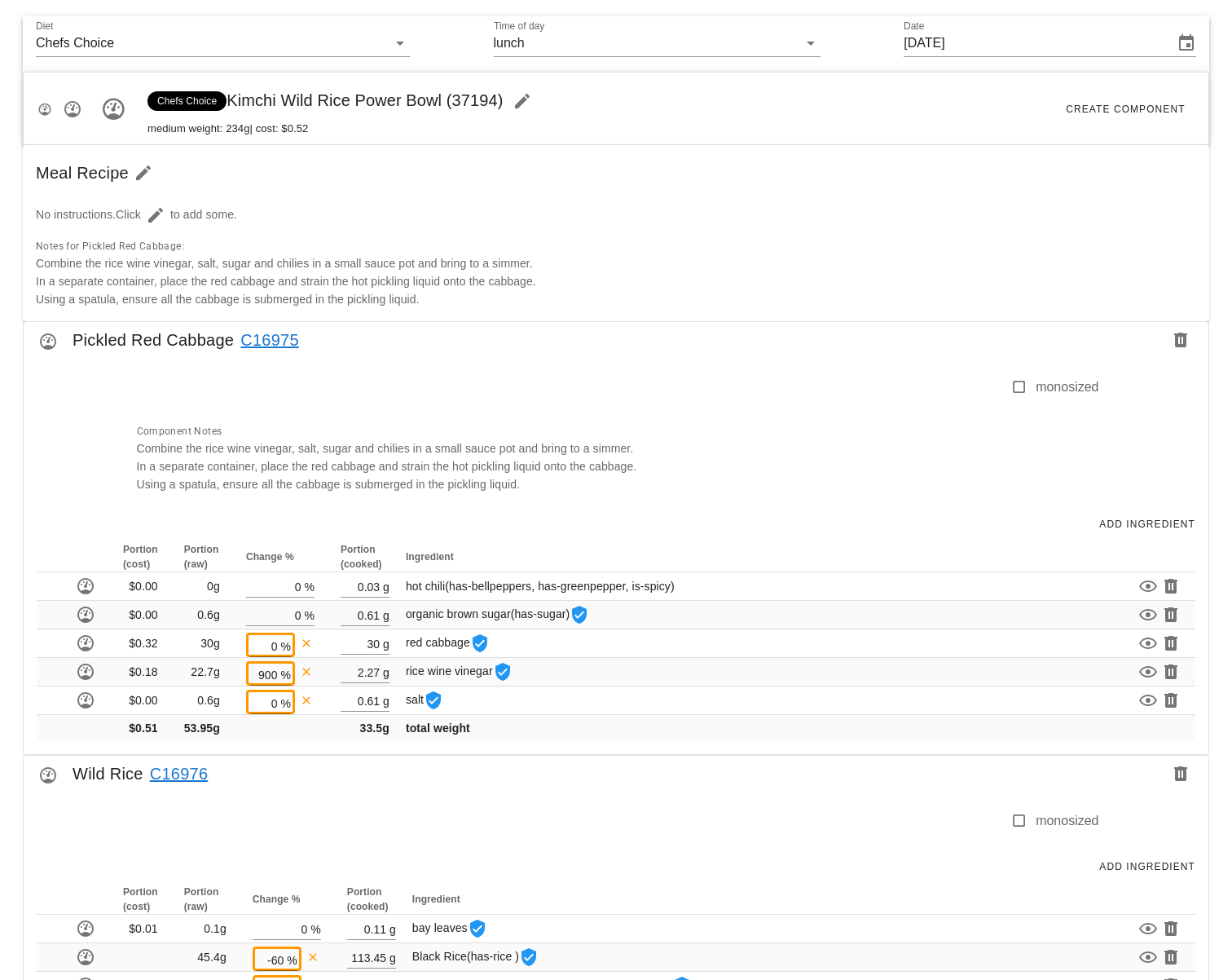
scroll to position [625, 0]
